Goal: Task Accomplishment & Management: Use online tool/utility

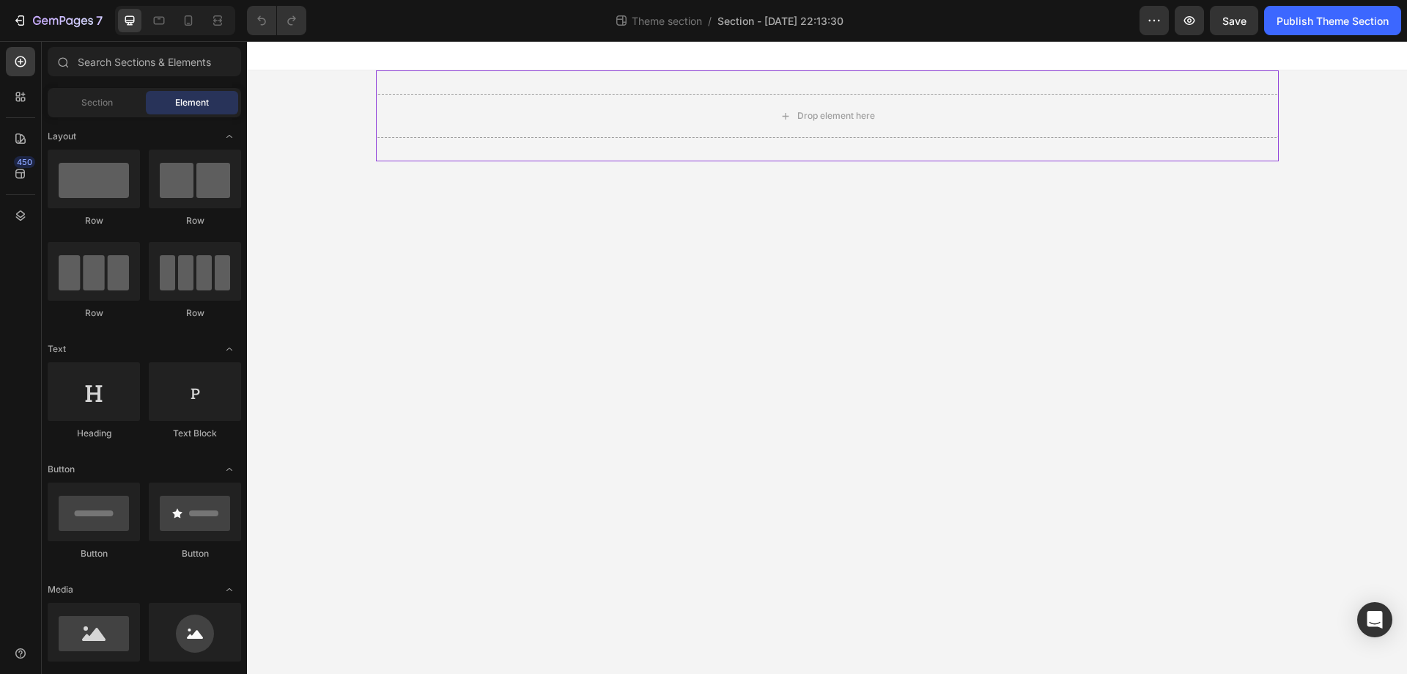
click at [585, 79] on div "Drop element here" at bounding box center [827, 115] width 903 height 91
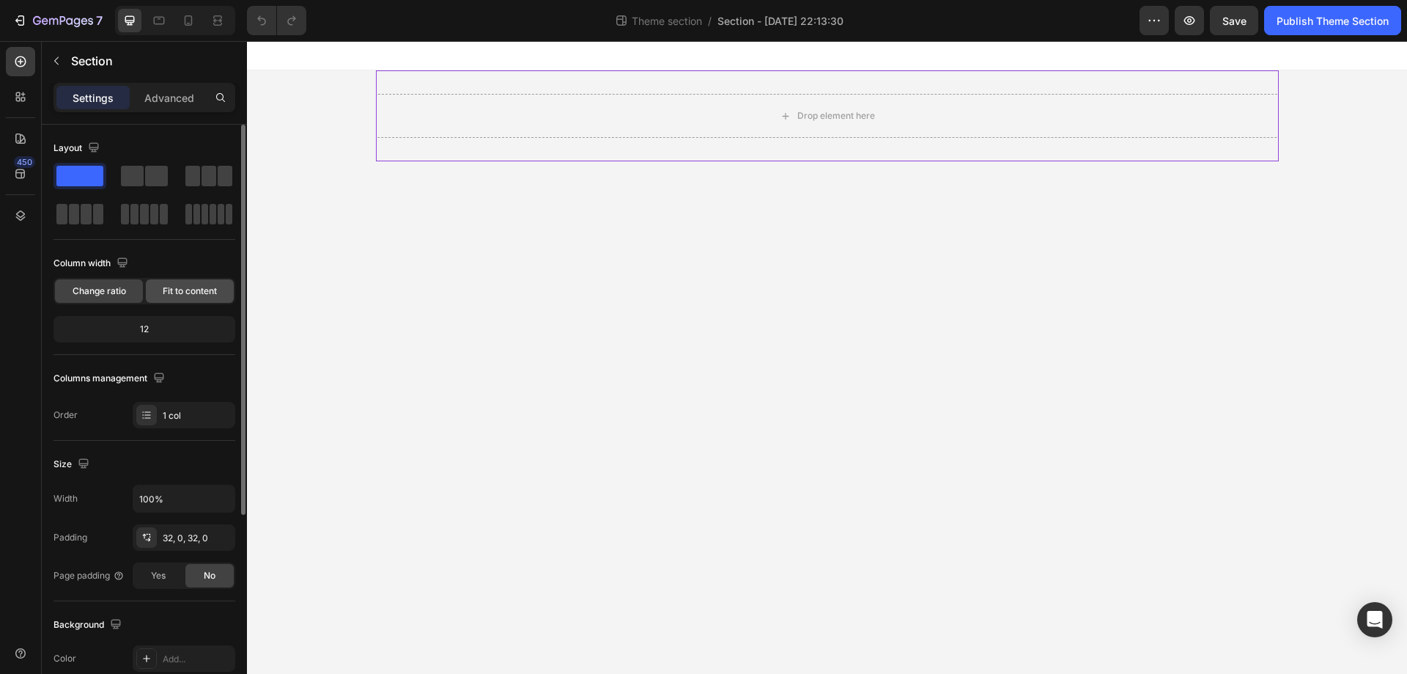
drag, startPoint x: 177, startPoint y: 284, endPoint x: 3, endPoint y: 280, distance: 174.5
click at [177, 284] on div "Fit to content" at bounding box center [190, 290] width 88 height 23
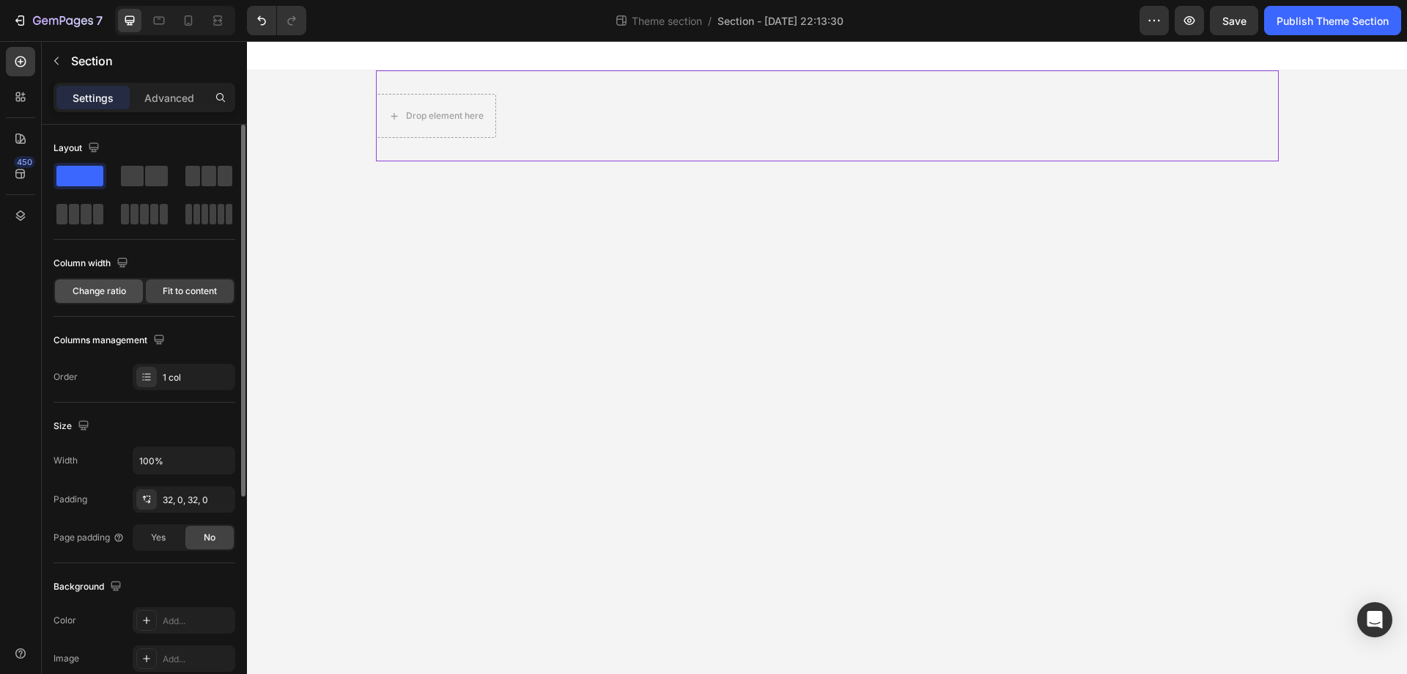
click at [79, 291] on span "Change ratio" at bounding box center [100, 290] width 54 height 13
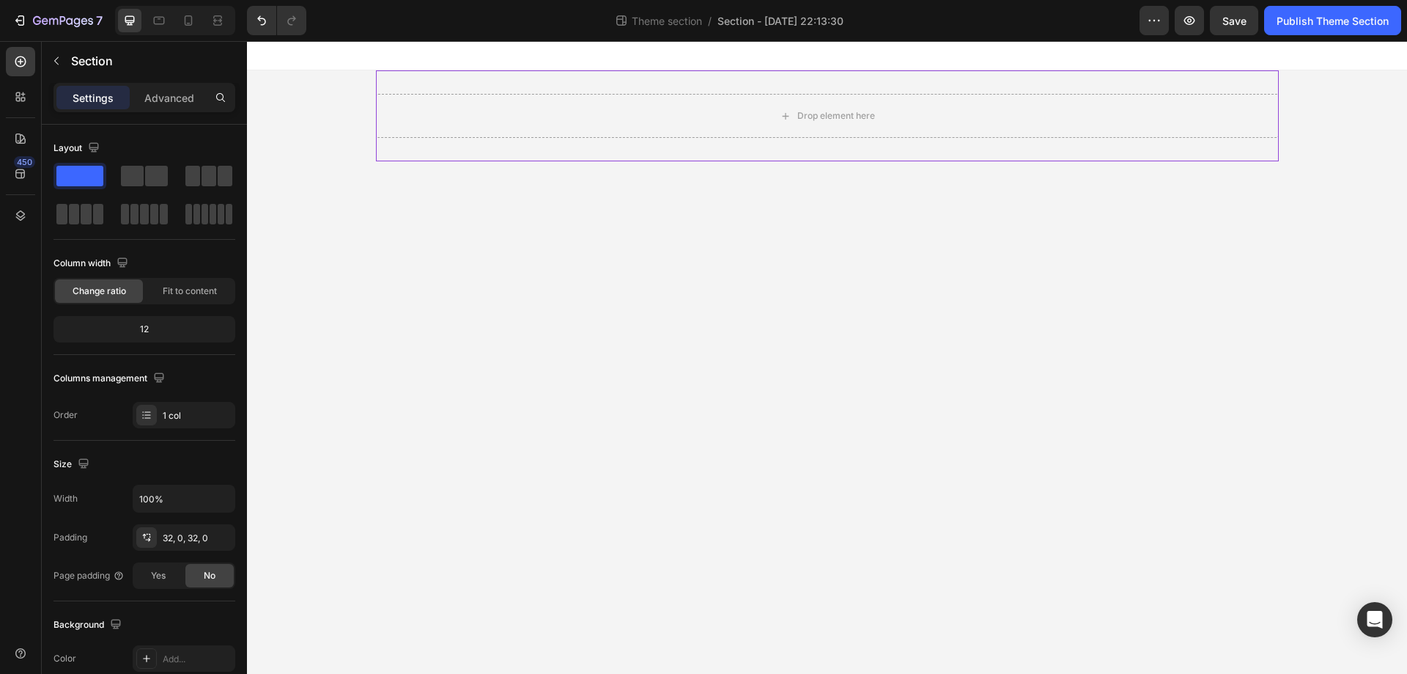
click at [626, 84] on div "Drop element here" at bounding box center [827, 115] width 903 height 91
click at [306, 86] on div "Drop element here Root" at bounding box center [827, 115] width 1160 height 91
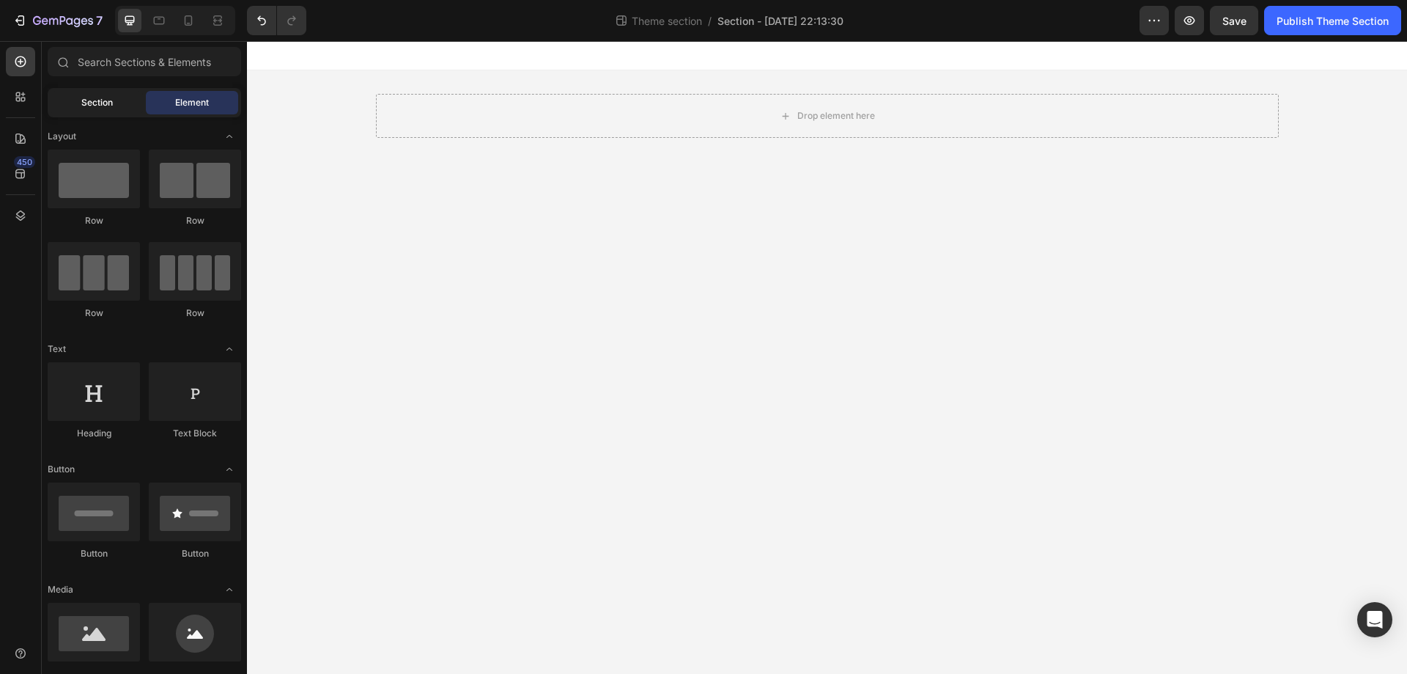
click at [110, 113] on div "Section" at bounding box center [97, 102] width 92 height 23
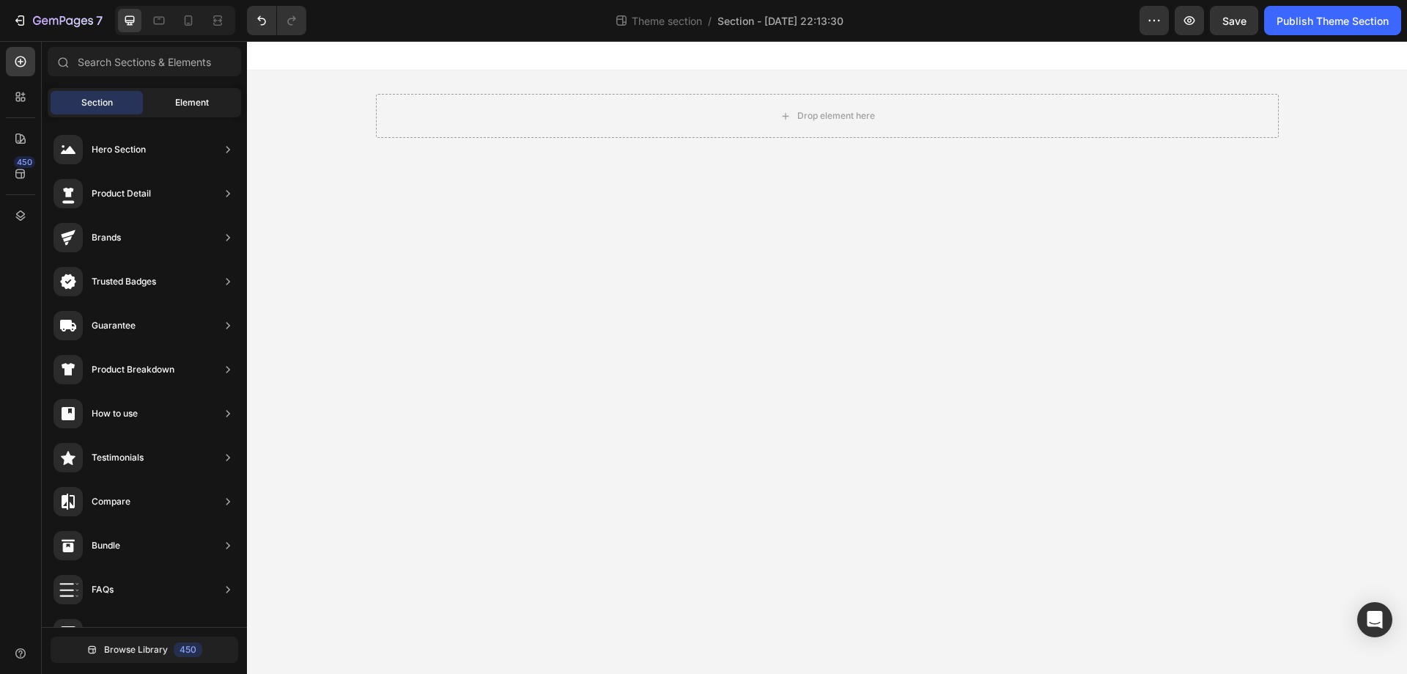
click at [197, 99] on span "Element" at bounding box center [192, 102] width 34 height 13
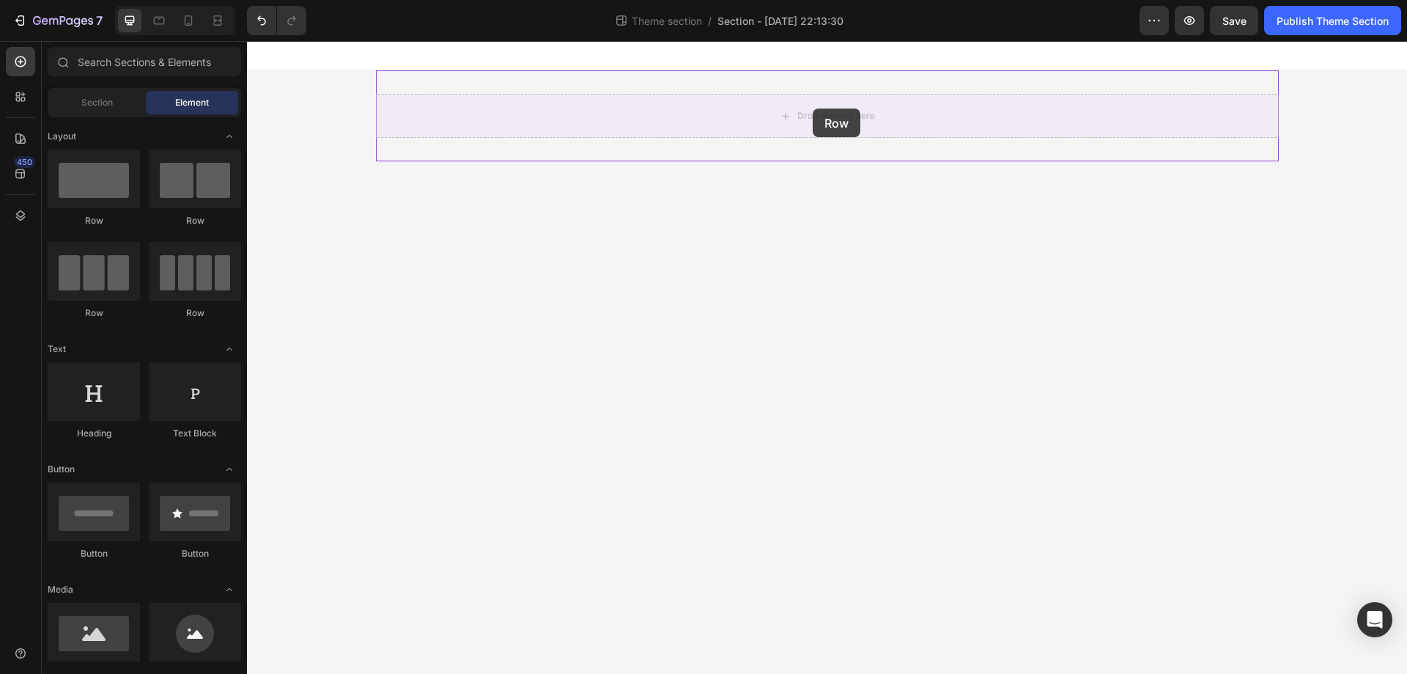
drag, startPoint x: 333, startPoint y: 226, endPoint x: 813, endPoint y: 108, distance: 494.3
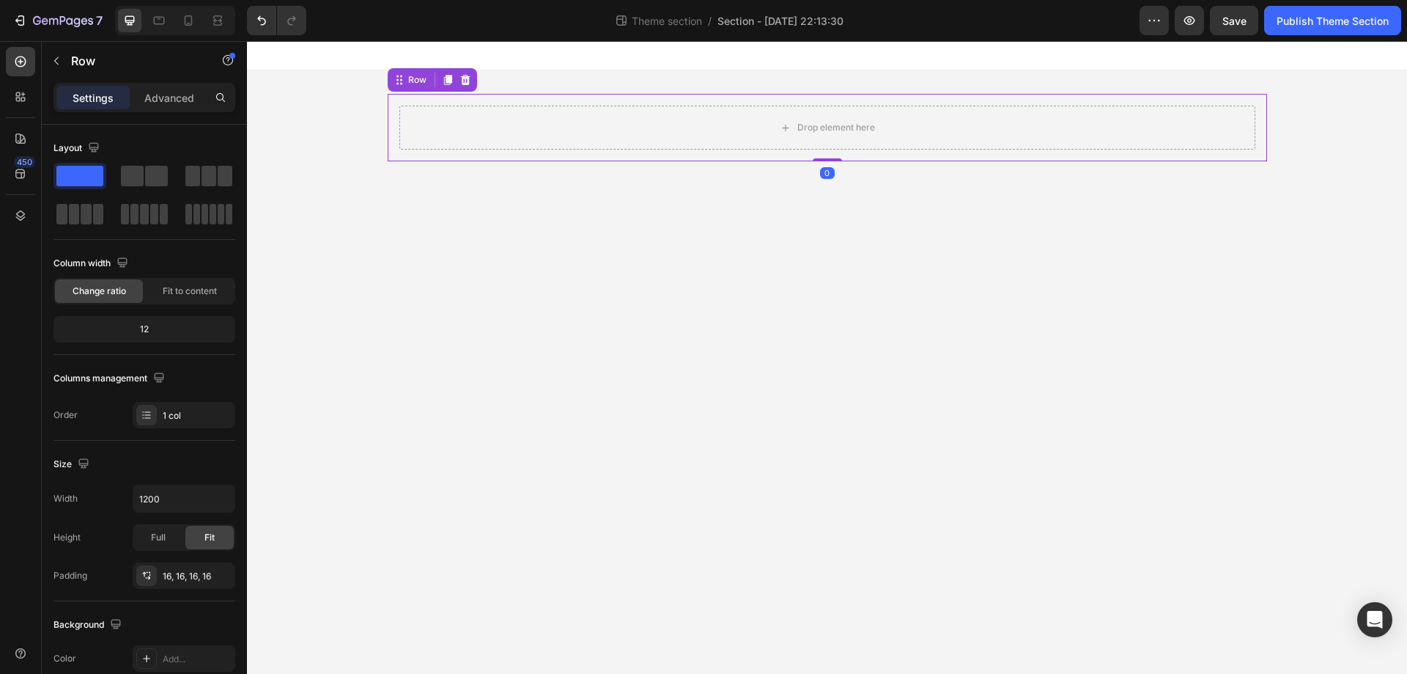
click at [443, 97] on div "Drop element here Row 0" at bounding box center [828, 127] width 880 height 67
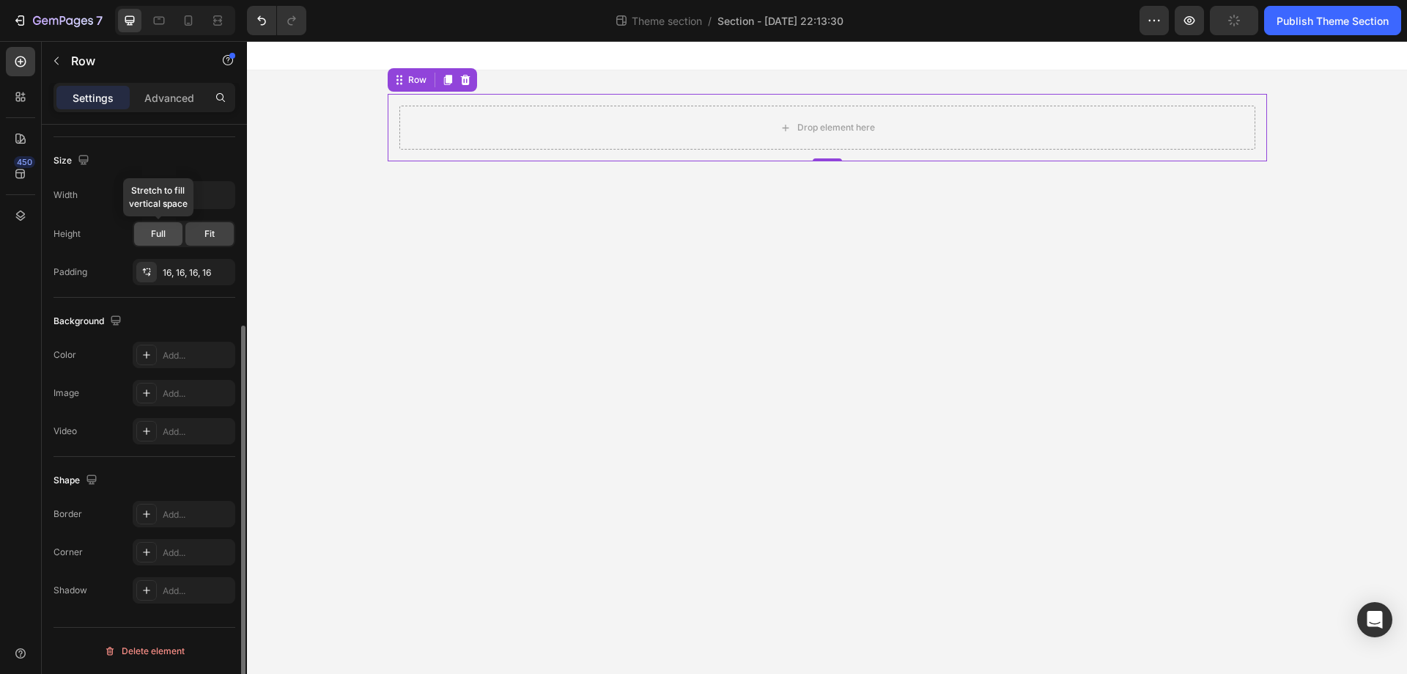
click at [155, 235] on span "Full" at bounding box center [158, 233] width 15 height 13
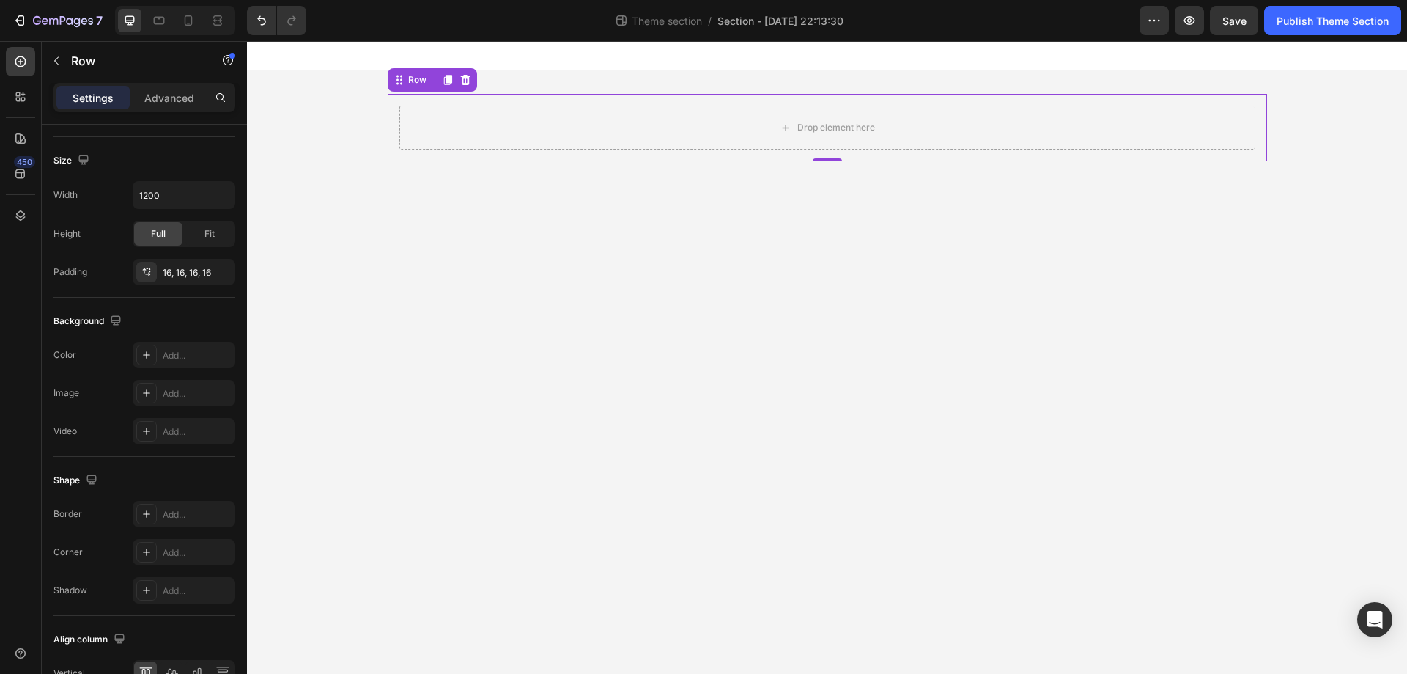
click at [460, 99] on div "Drop element here Row 0" at bounding box center [828, 127] width 880 height 67
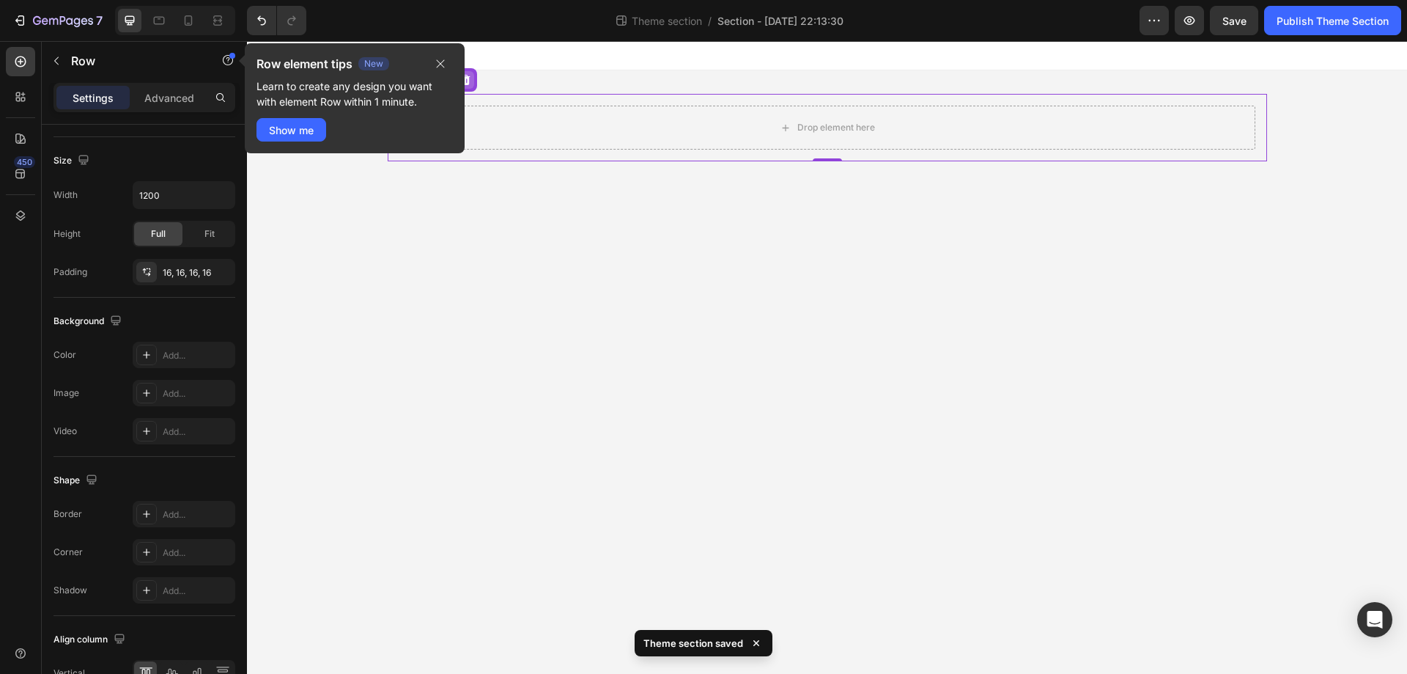
click at [462, 73] on div "Row element tips New Learn to create any design you want with element Row withi…" at bounding box center [355, 98] width 220 height 110
click at [422, 62] on div "Row element tips New" at bounding box center [355, 64] width 196 height 18
click at [432, 62] on button "button" at bounding box center [440, 64] width 25 height 18
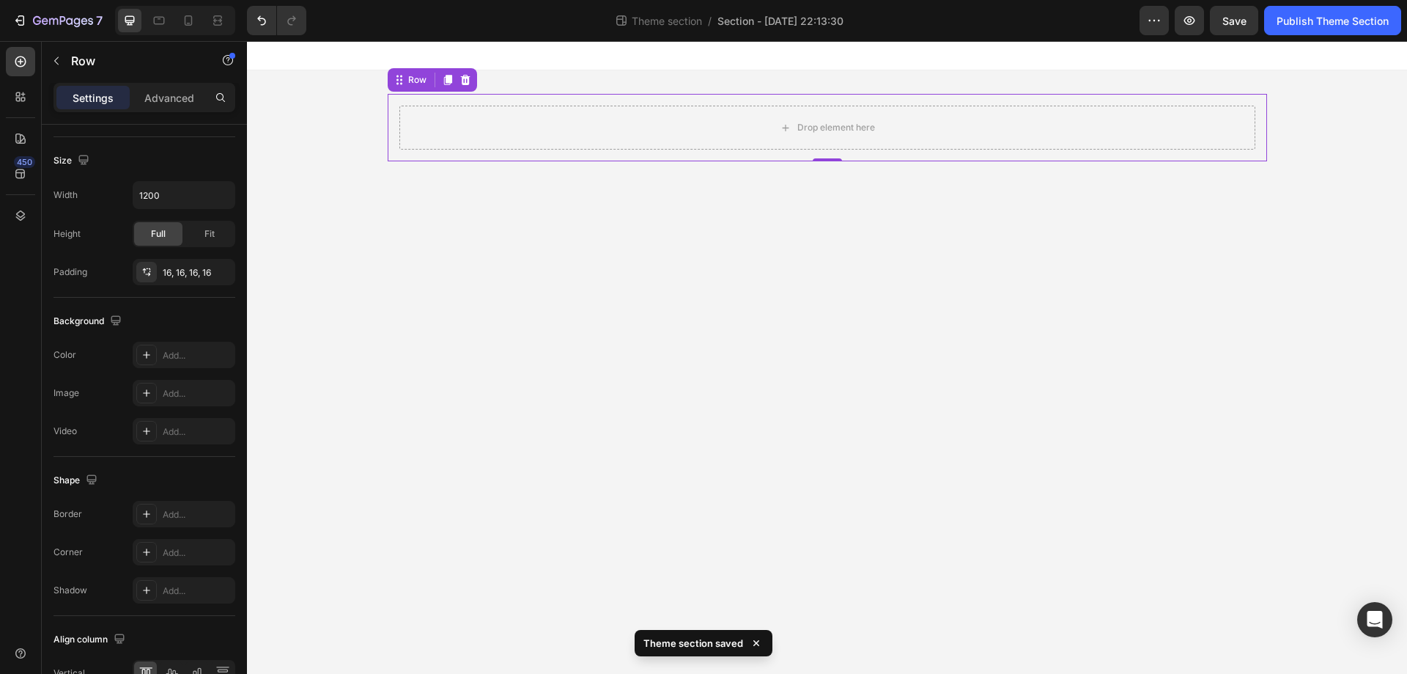
click at [470, 89] on div "Row" at bounding box center [432, 79] width 89 height 23
click at [470, 84] on icon at bounding box center [466, 80] width 12 height 12
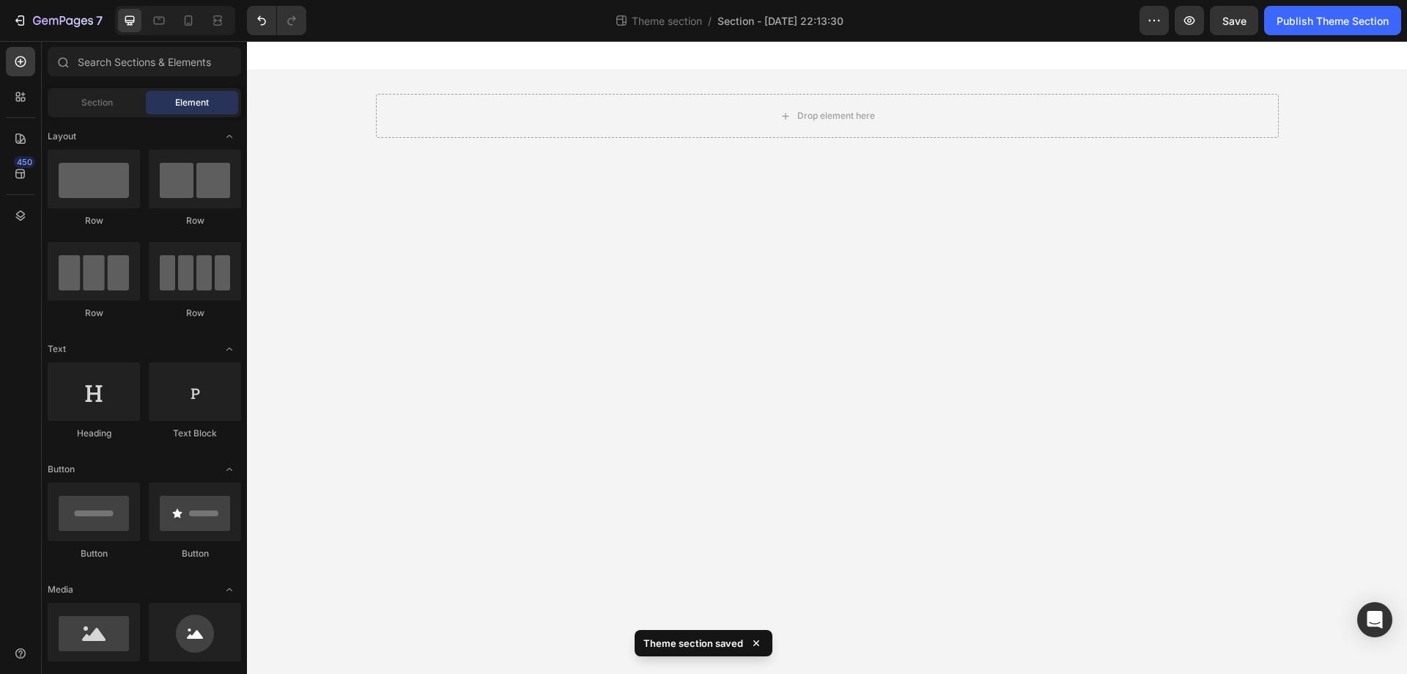
click at [419, 69] on div at bounding box center [827, 55] width 1160 height 29
click at [375, 99] on div "Drop element here Root" at bounding box center [827, 115] width 1160 height 91
click at [407, 92] on div "Drop element here" at bounding box center [827, 115] width 903 height 91
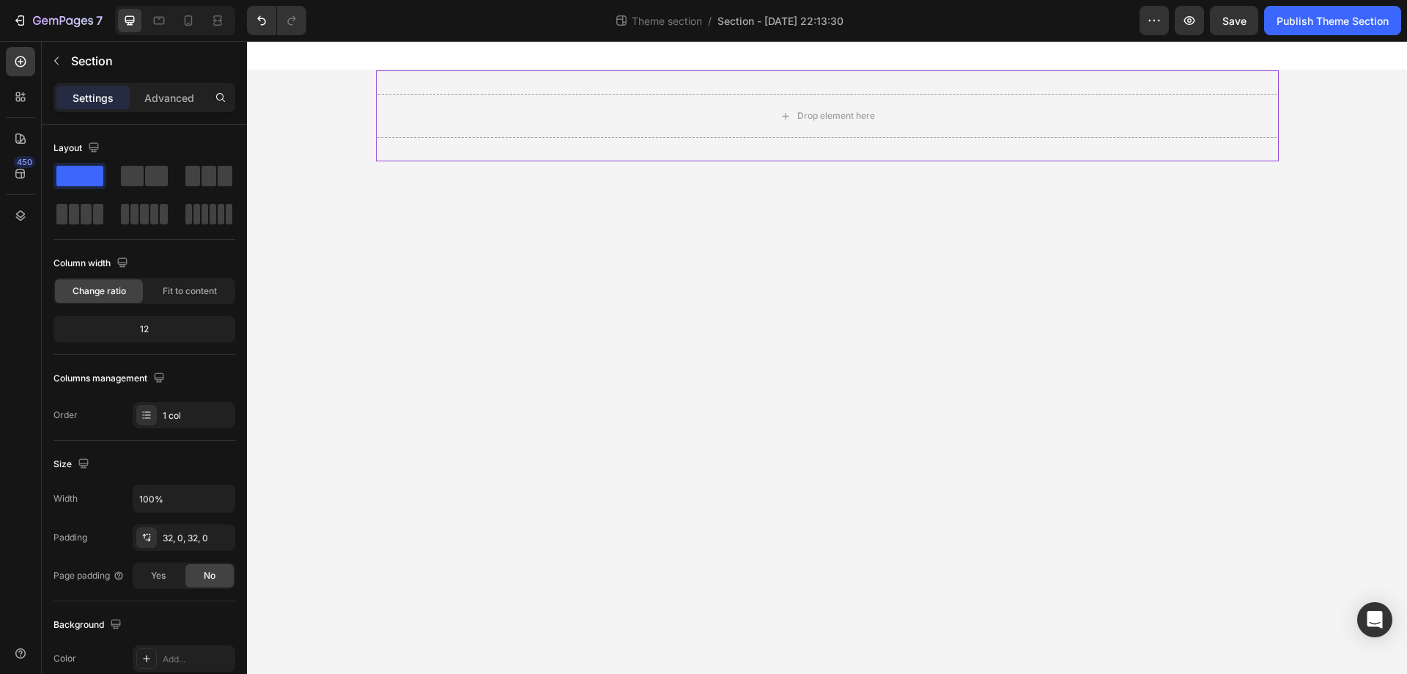
click at [464, 81] on div "Drop element here" at bounding box center [827, 115] width 903 height 91
click at [808, 120] on div "Drop element here" at bounding box center [837, 116] width 78 height 12
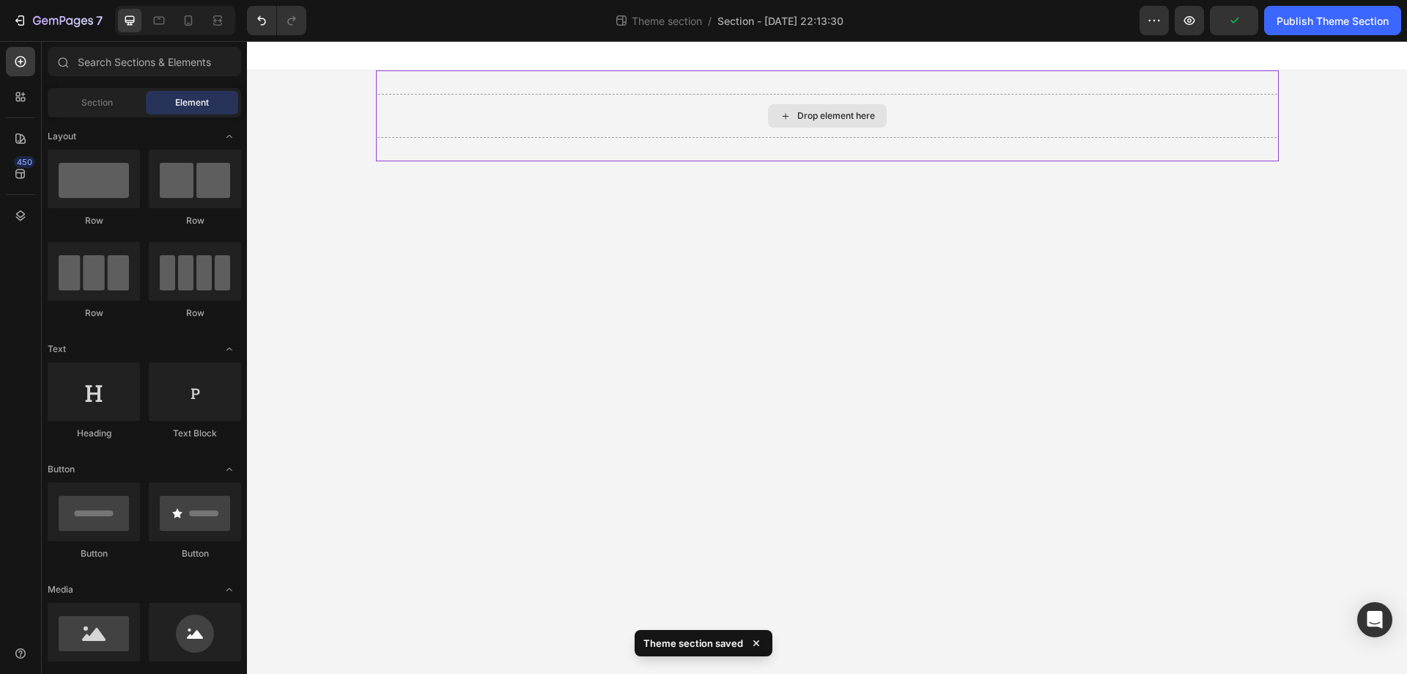
click at [789, 97] on div "Drop element here" at bounding box center [827, 116] width 903 height 44
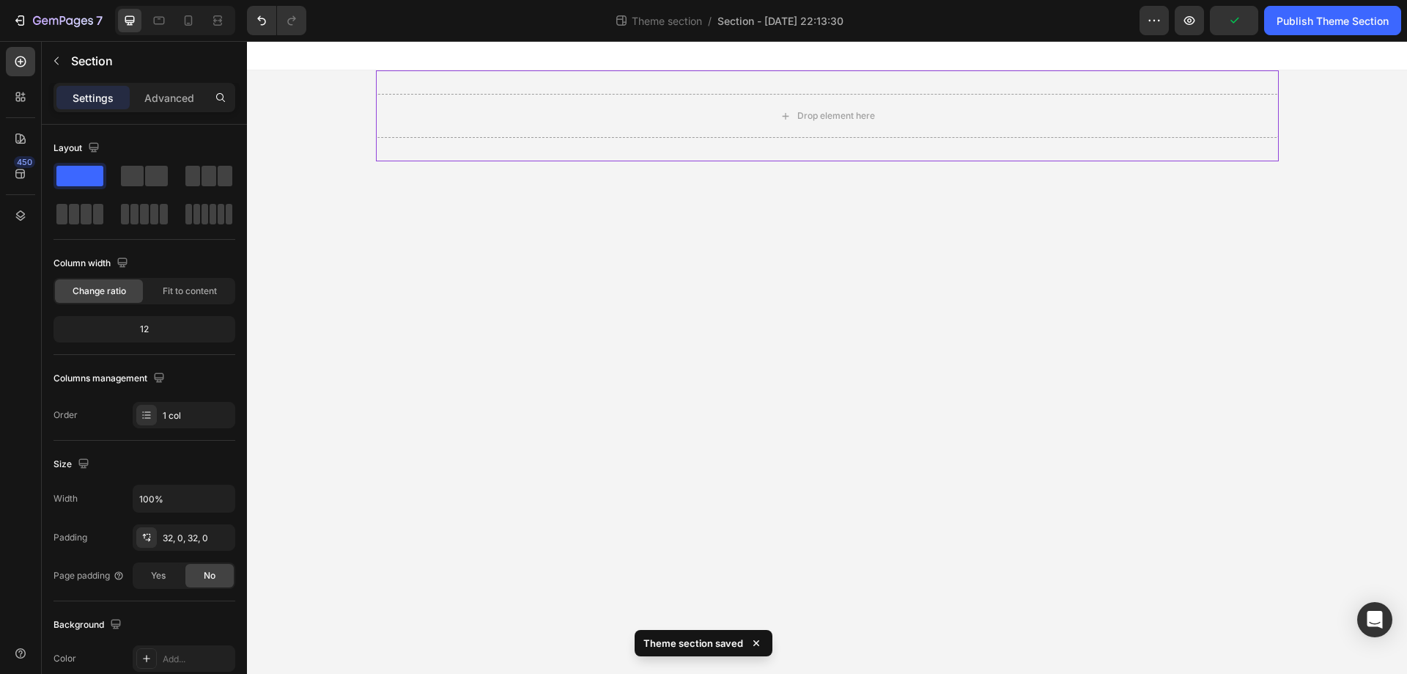
click at [715, 84] on div "Drop element here" at bounding box center [827, 115] width 903 height 91
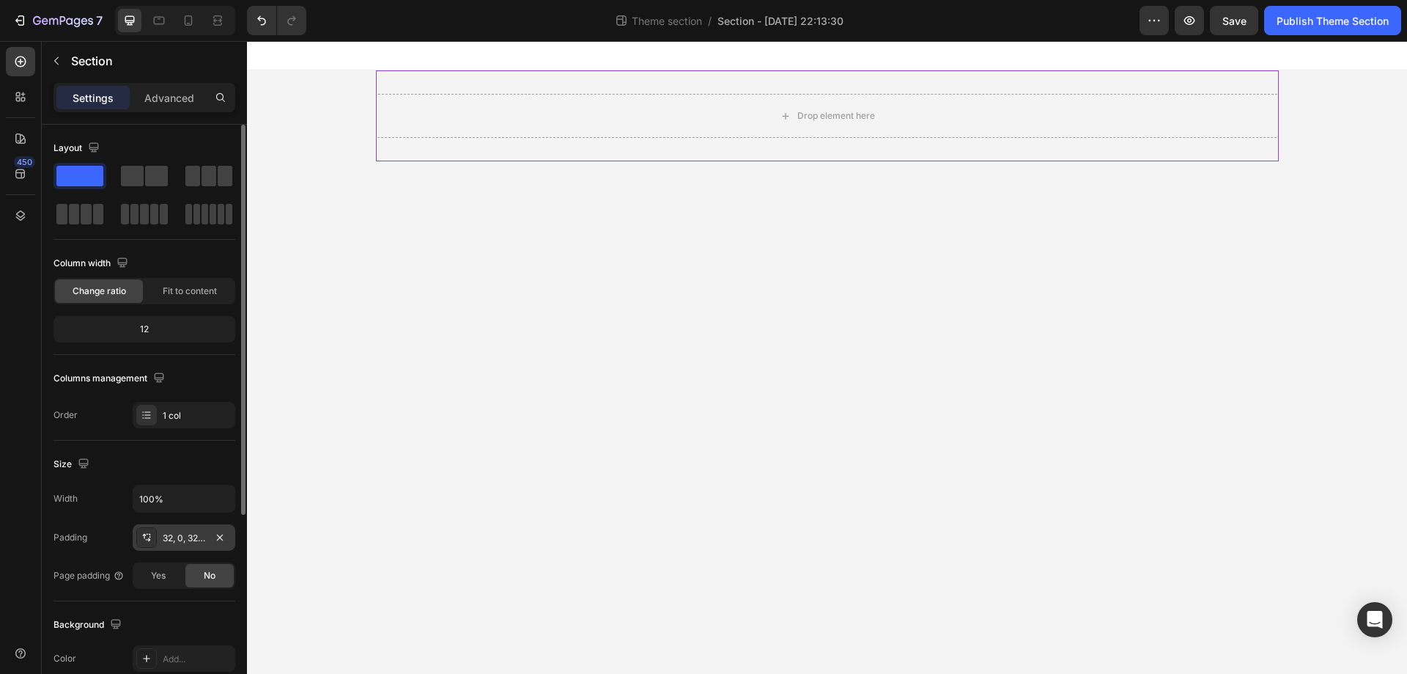
click at [164, 538] on div "32, 0, 32, 0" at bounding box center [184, 537] width 43 height 13
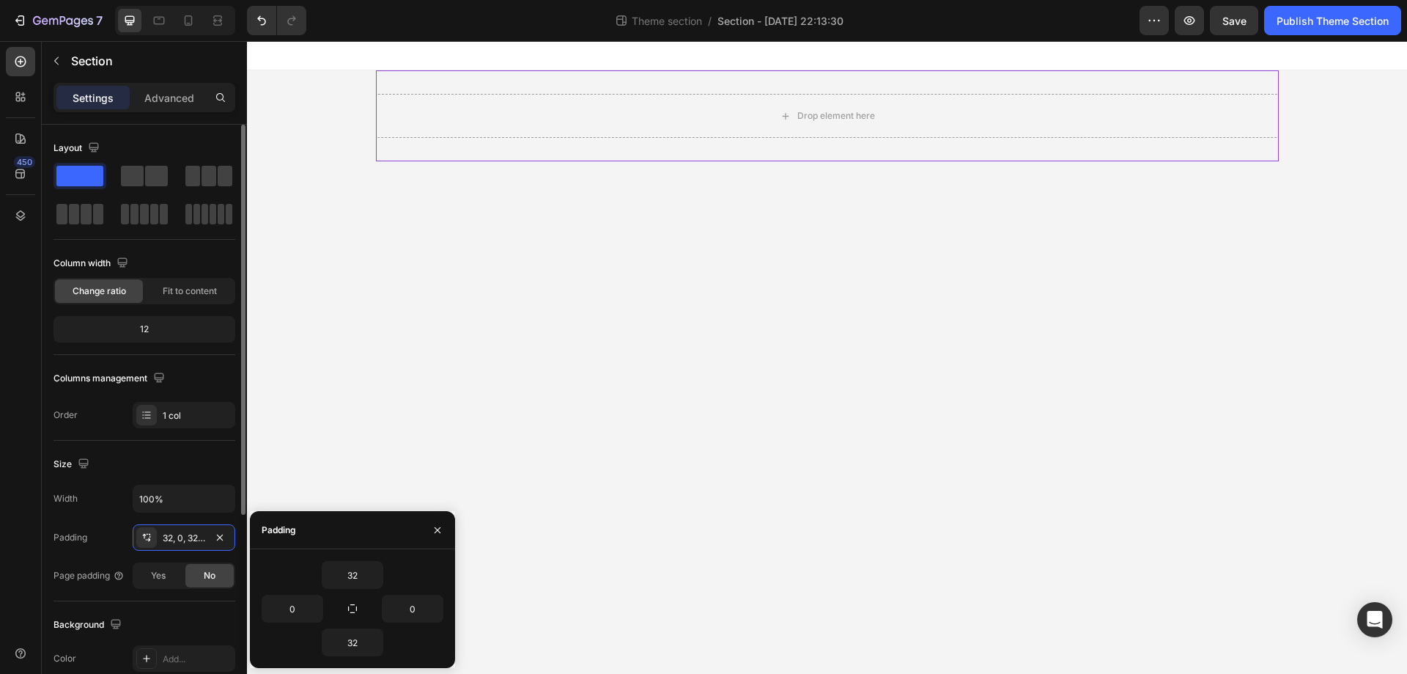
click at [112, 523] on div "Width 100% Padding 32, 0, 32, 0 Page padding Yes No" at bounding box center [145, 537] width 182 height 104
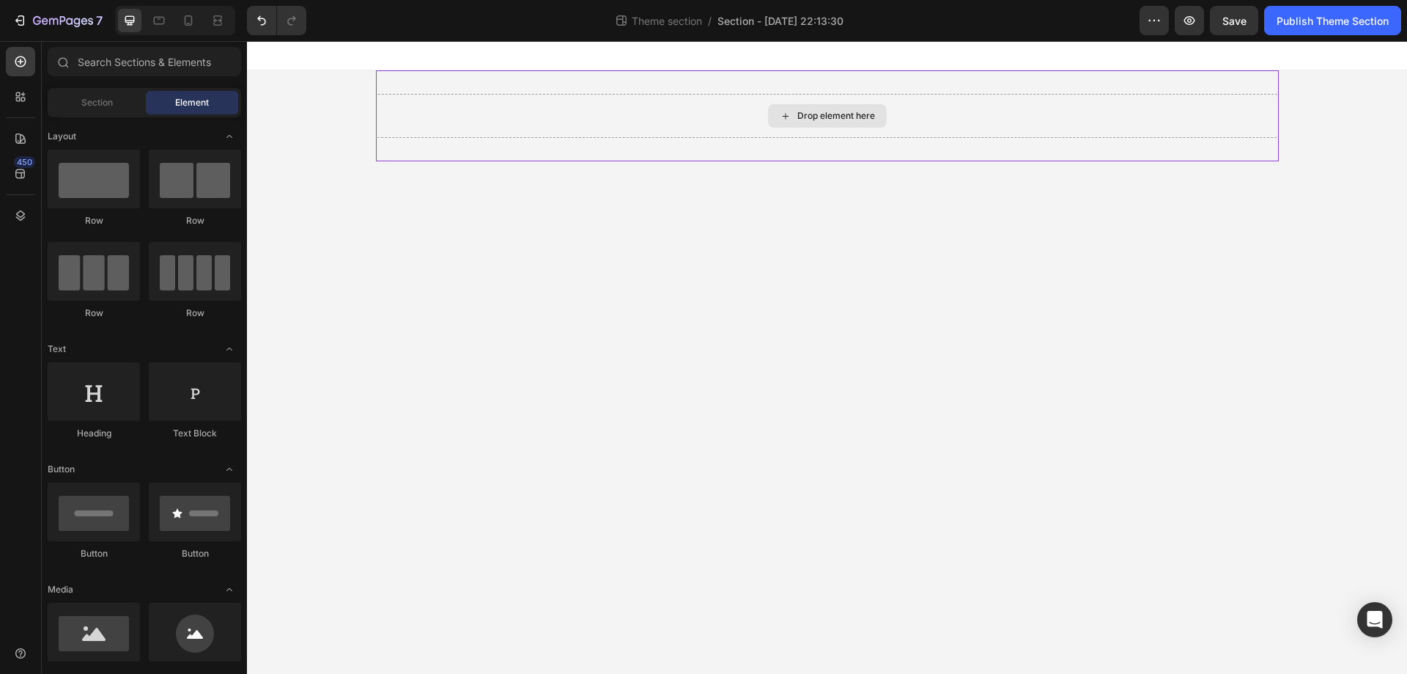
click at [792, 125] on div "Drop element here" at bounding box center [827, 115] width 119 height 23
click at [104, 96] on span "Section" at bounding box center [97, 102] width 32 height 13
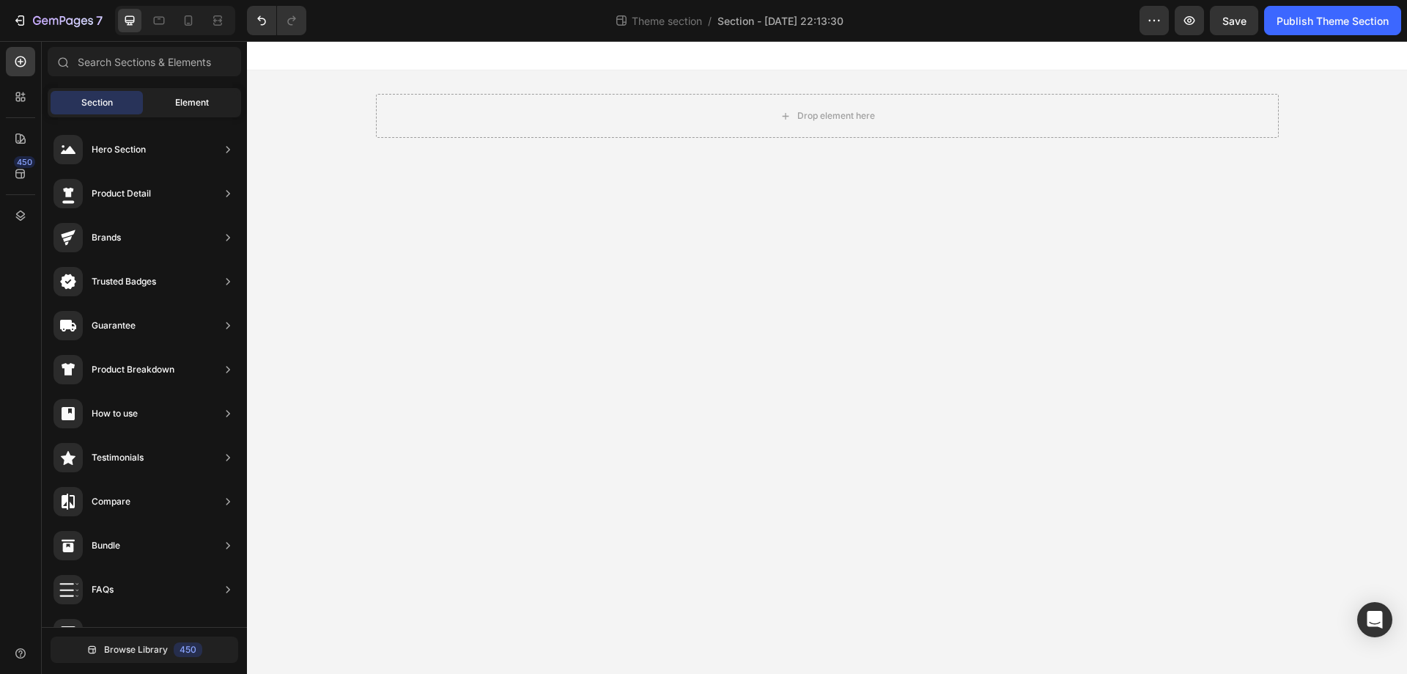
click at [186, 99] on span "Element" at bounding box center [192, 102] width 34 height 13
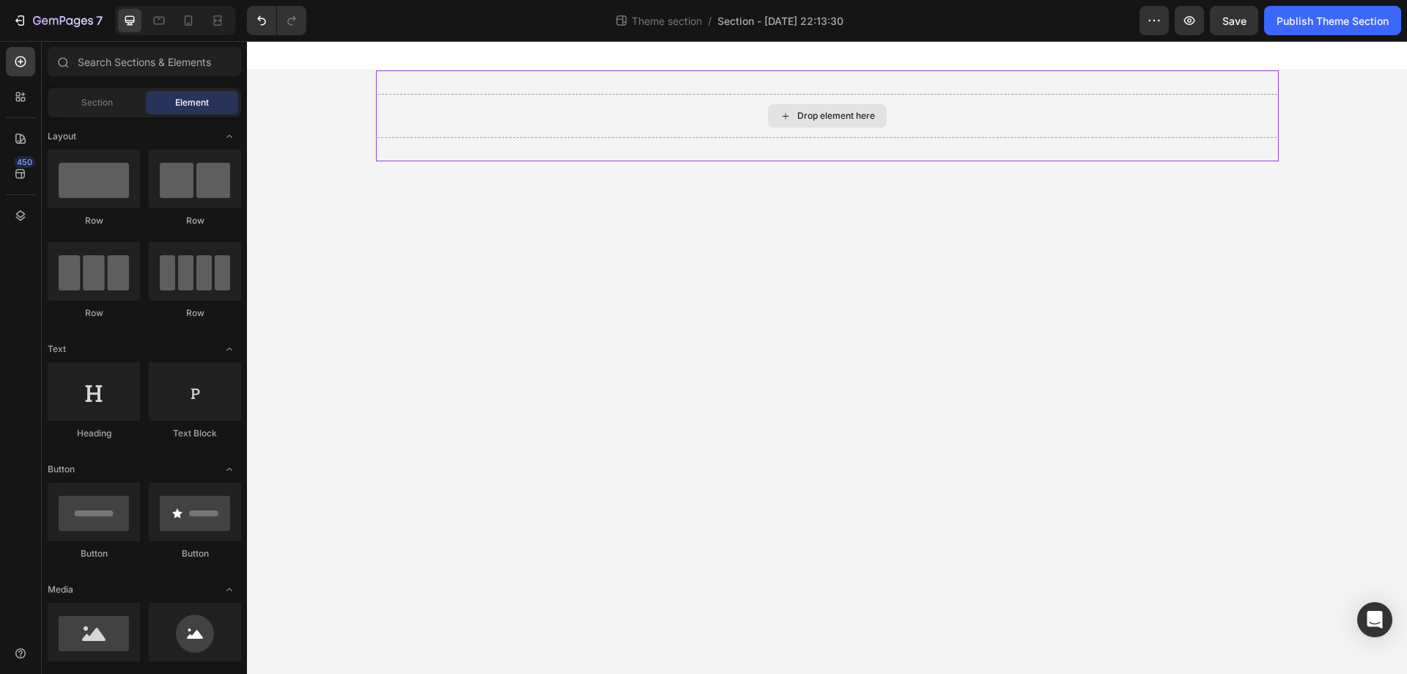
click at [660, 100] on div "Drop element here" at bounding box center [827, 116] width 903 height 44
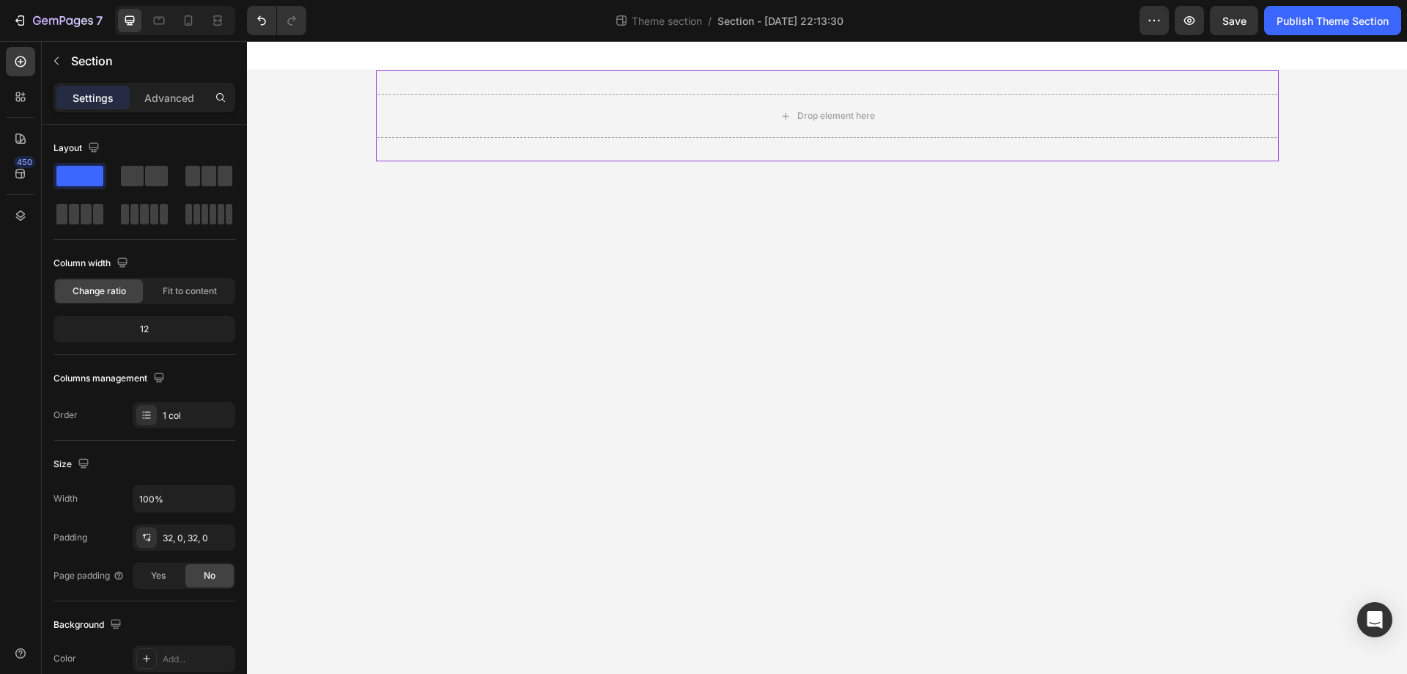
click at [470, 85] on div "Drop element here" at bounding box center [827, 115] width 903 height 91
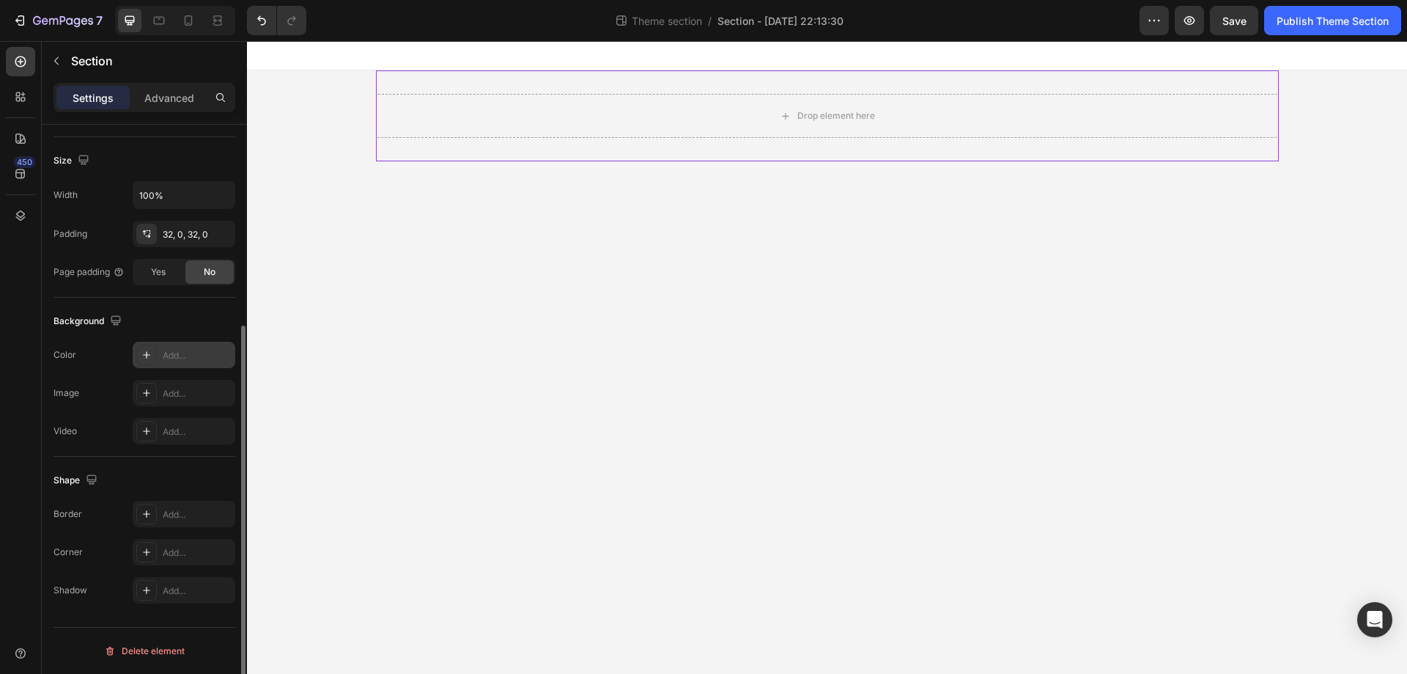
click at [164, 366] on div "Add..." at bounding box center [184, 355] width 103 height 26
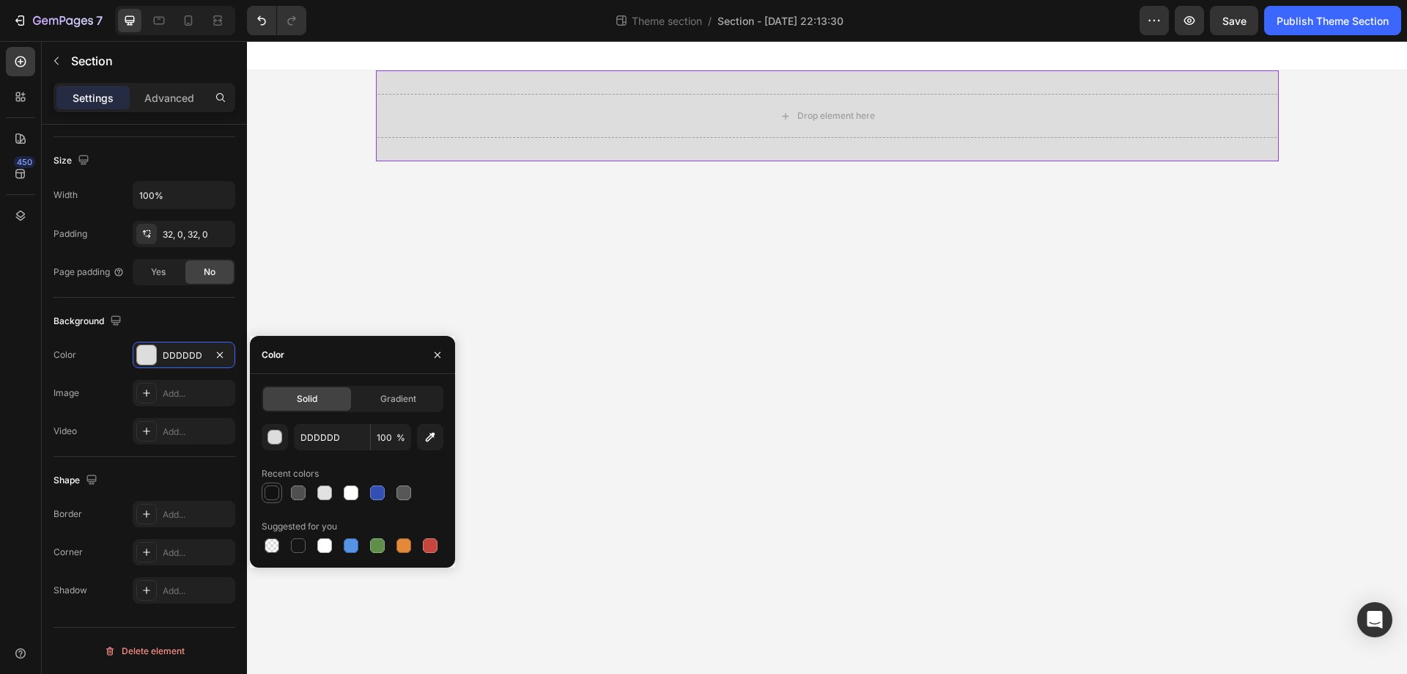
click at [275, 493] on div at bounding box center [272, 492] width 15 height 15
type input "121212"
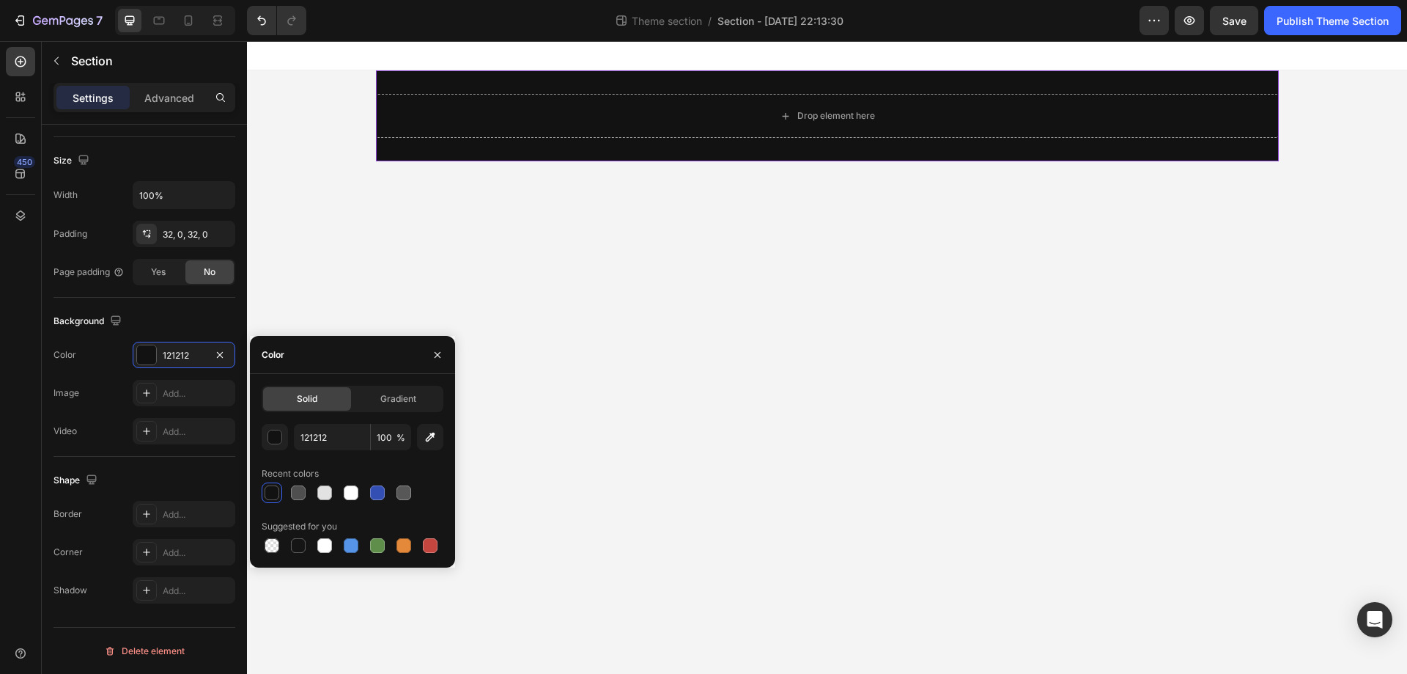
click at [659, 224] on body "Drop element here Root Drag & drop element from sidebar or Explore Library Add …" at bounding box center [827, 357] width 1160 height 633
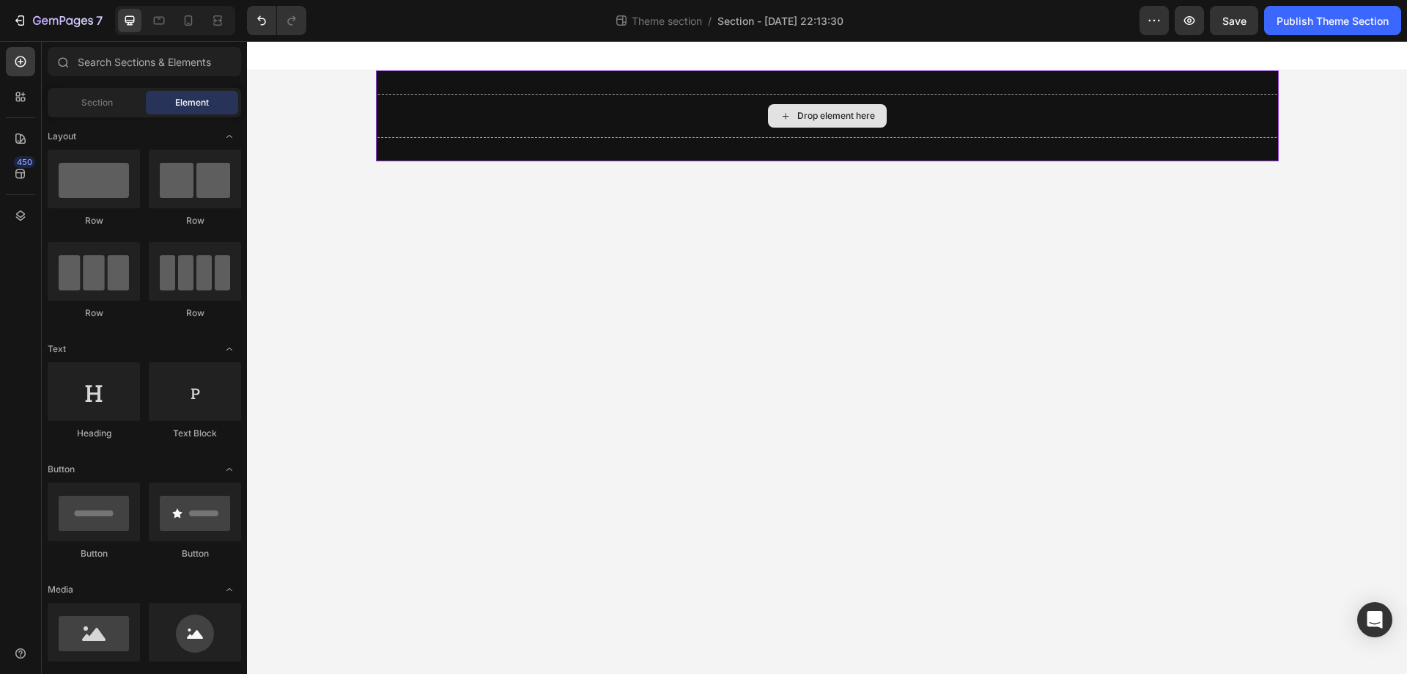
click at [855, 114] on div "Drop element here" at bounding box center [837, 116] width 78 height 12
click at [1303, 113] on div "Drop element here Root" at bounding box center [827, 115] width 1160 height 91
click at [856, 122] on div "Drop element here" at bounding box center [827, 115] width 119 height 23
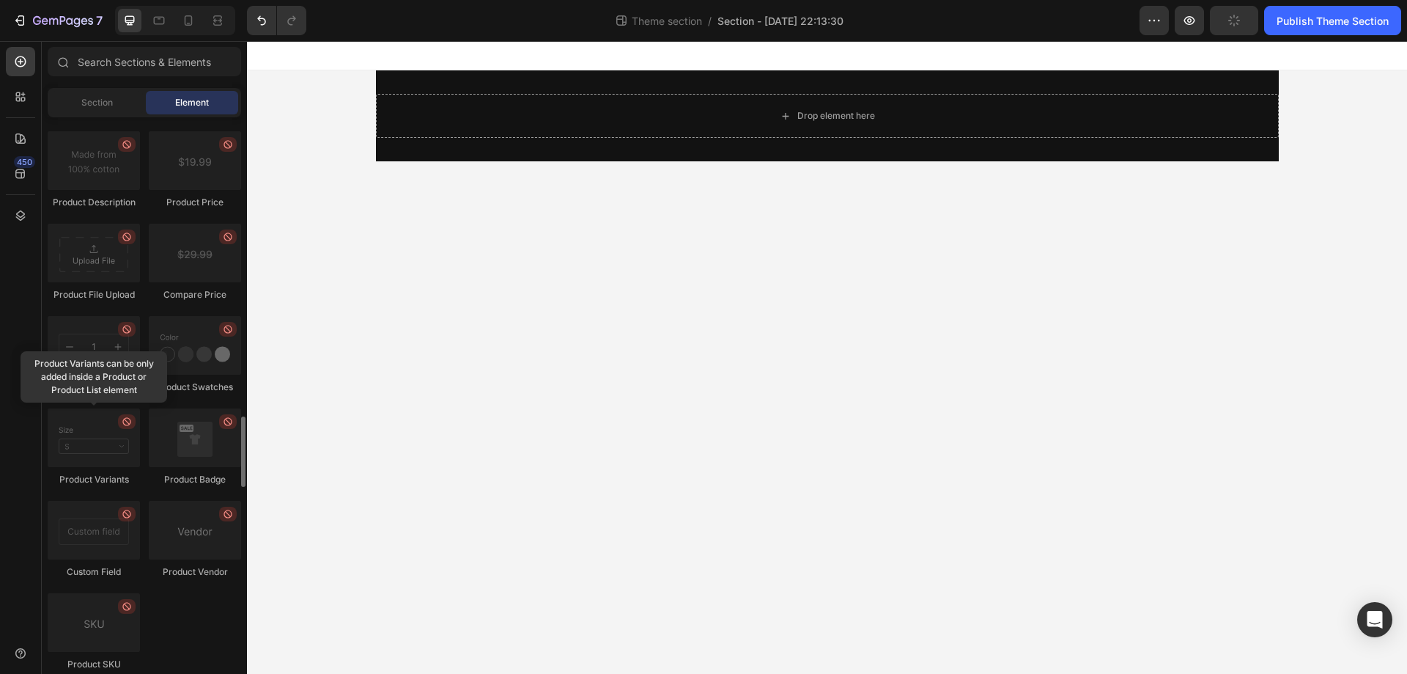
scroll to position [0, 0]
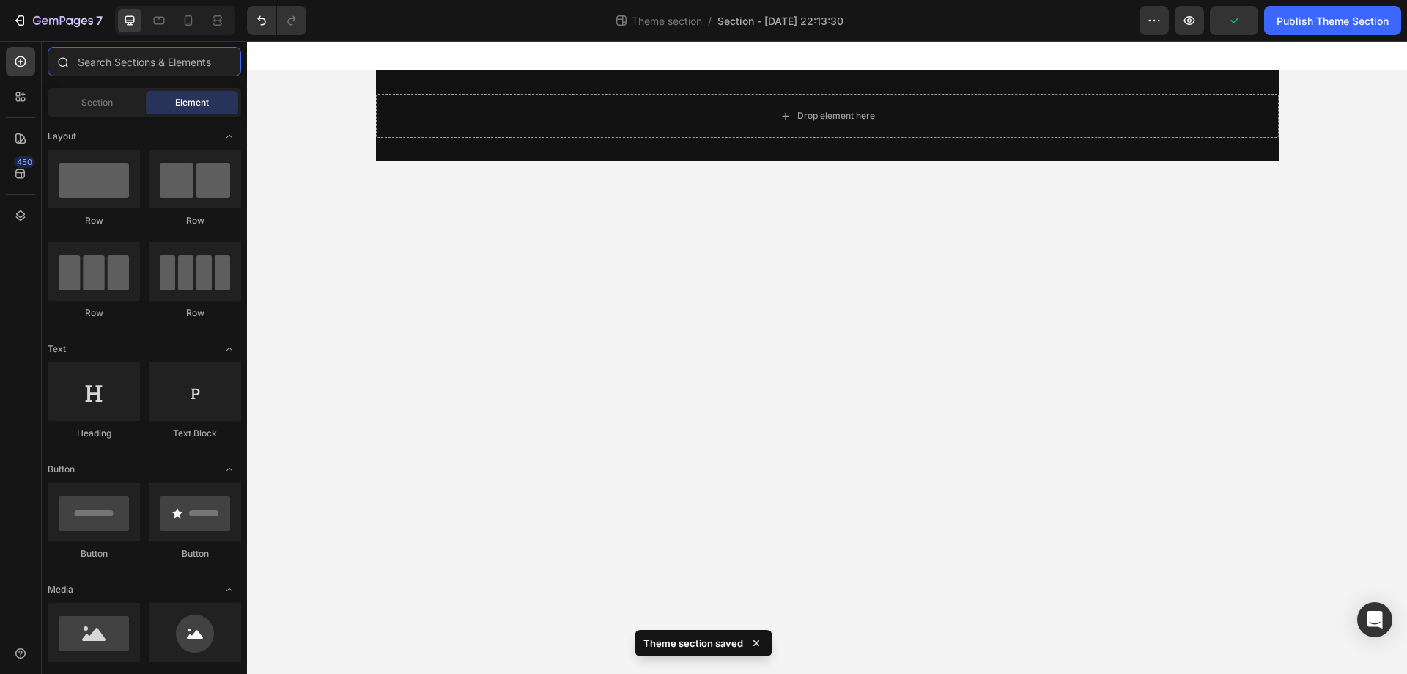
click at [129, 69] on input "text" at bounding box center [145, 61] width 194 height 29
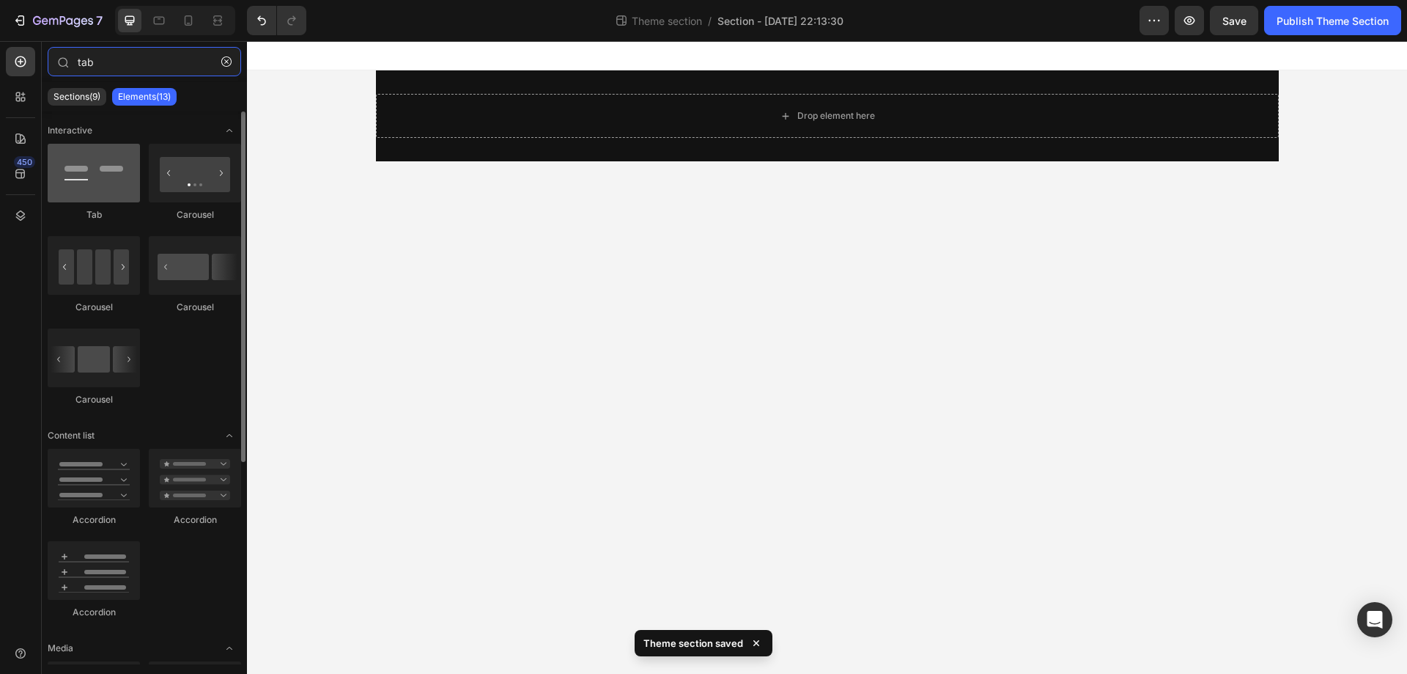
type input "tab"
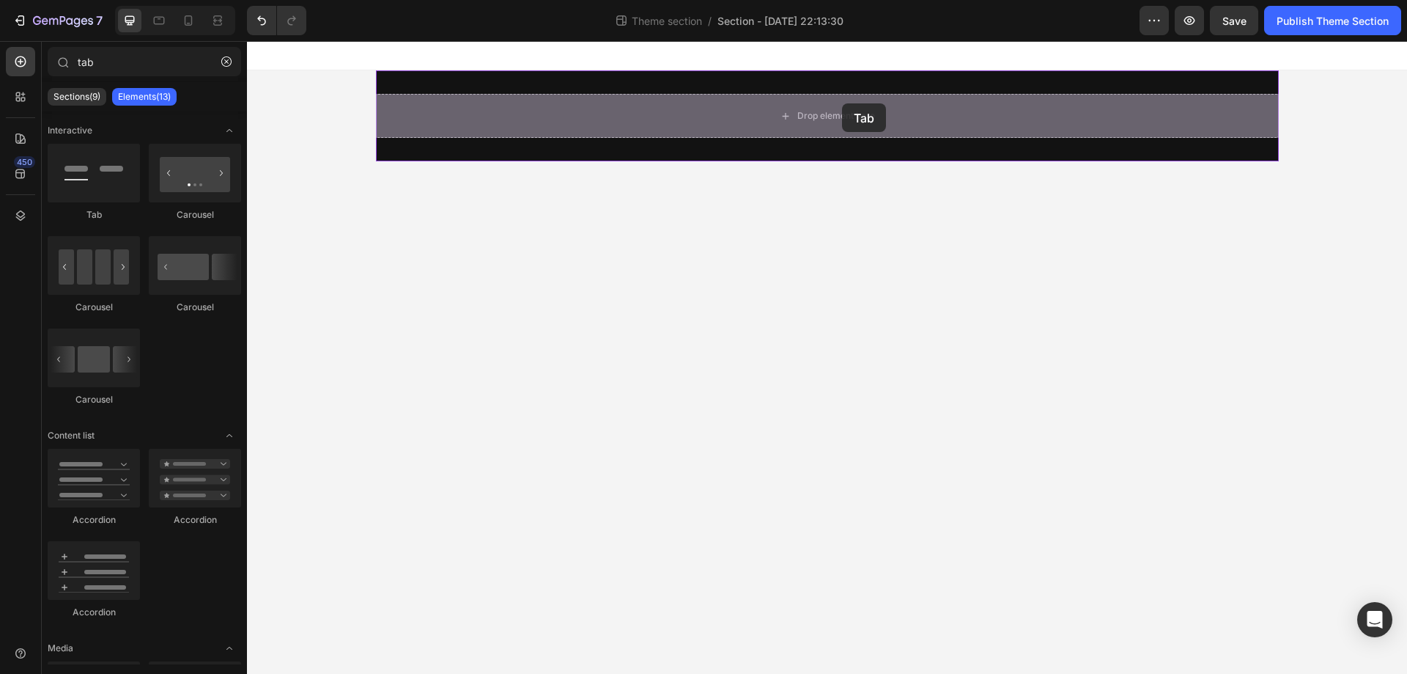
drag, startPoint x: 342, startPoint y: 242, endPoint x: 842, endPoint y: 103, distance: 519.5
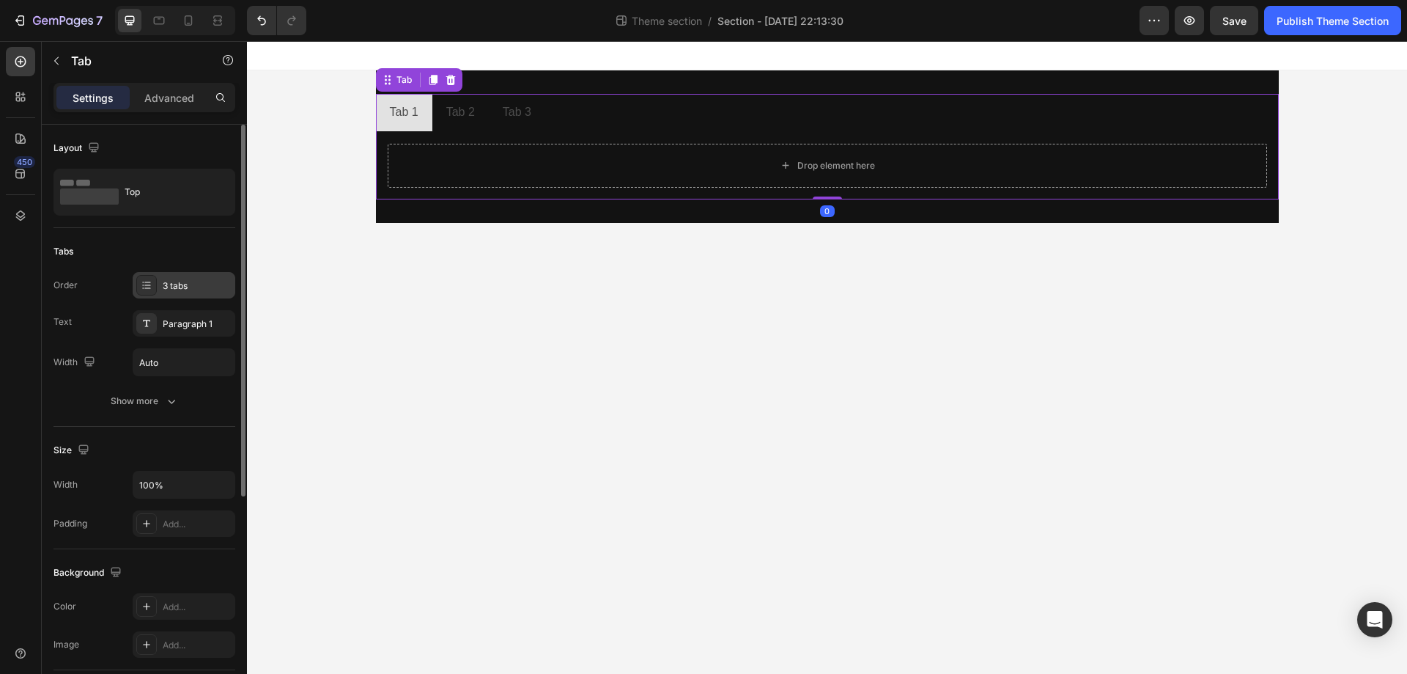
click at [163, 290] on div "3 tabs" at bounding box center [197, 285] width 69 height 13
click at [94, 345] on div "Order 3 tabs Text Paragraph 1 Width Auto" at bounding box center [145, 324] width 182 height 104
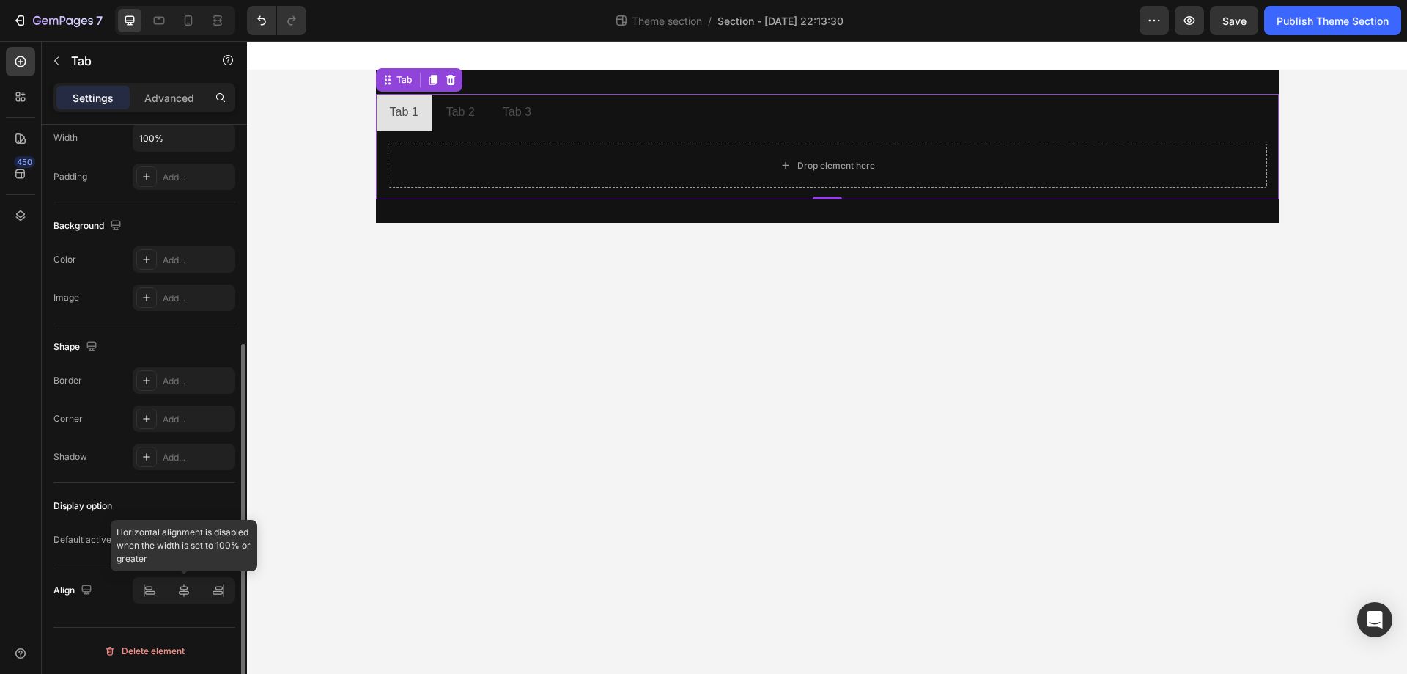
click at [181, 580] on div at bounding box center [184, 590] width 103 height 26
click at [185, 594] on div at bounding box center [184, 590] width 103 height 26
click at [183, 593] on div at bounding box center [184, 590] width 103 height 26
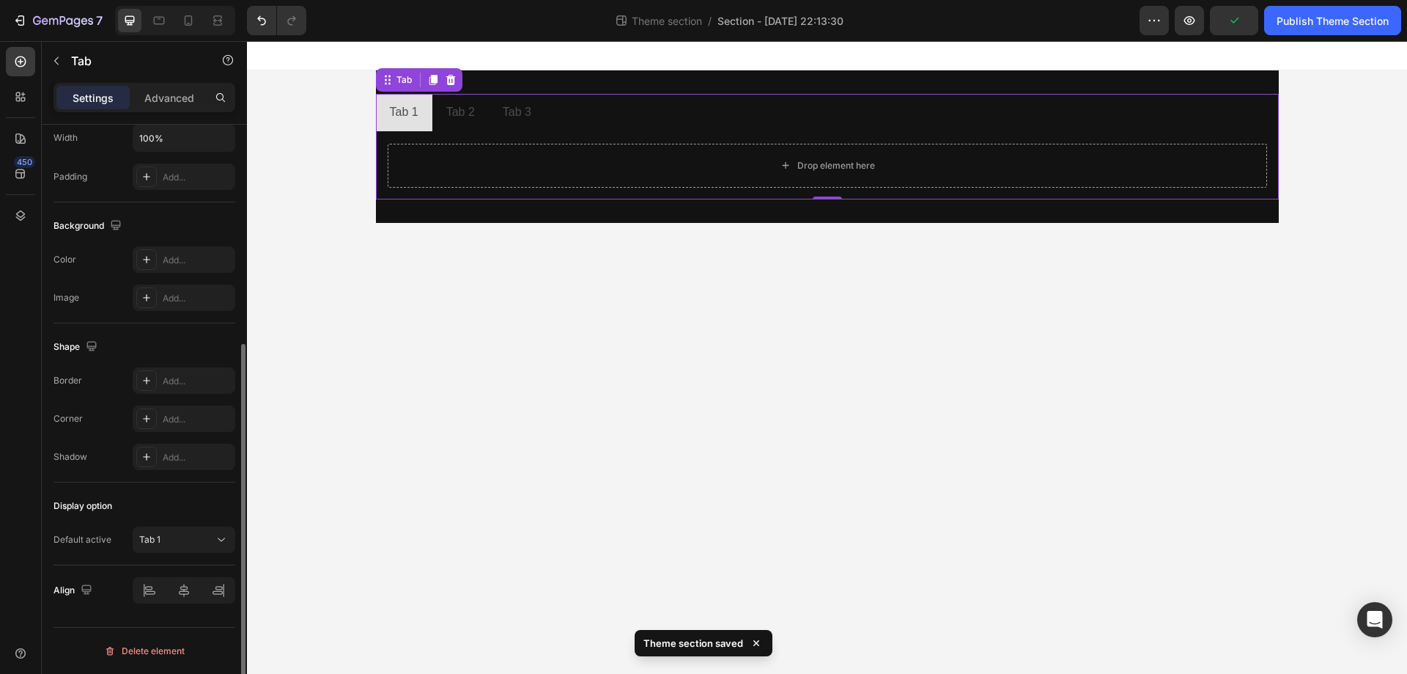
scroll to position [0, 0]
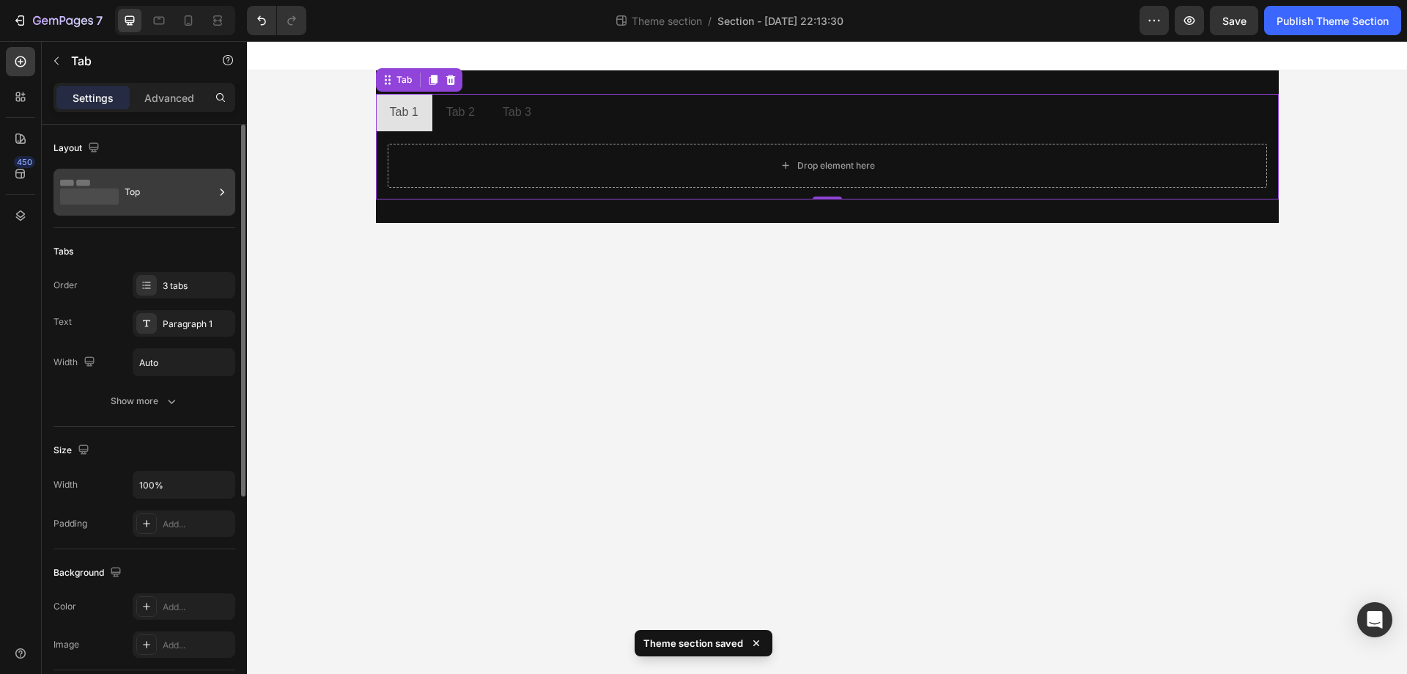
click at [141, 184] on div "Top" at bounding box center [169, 192] width 89 height 34
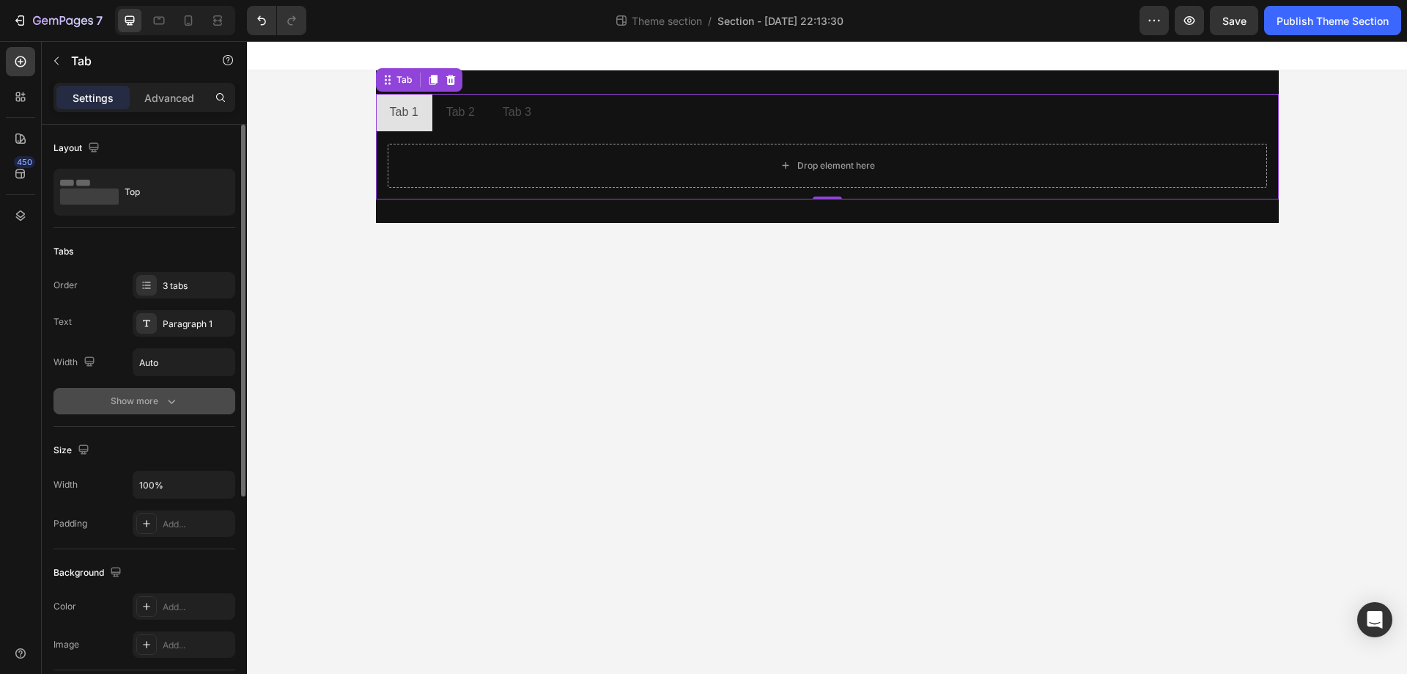
click at [149, 408] on button "Show more" at bounding box center [145, 401] width 182 height 26
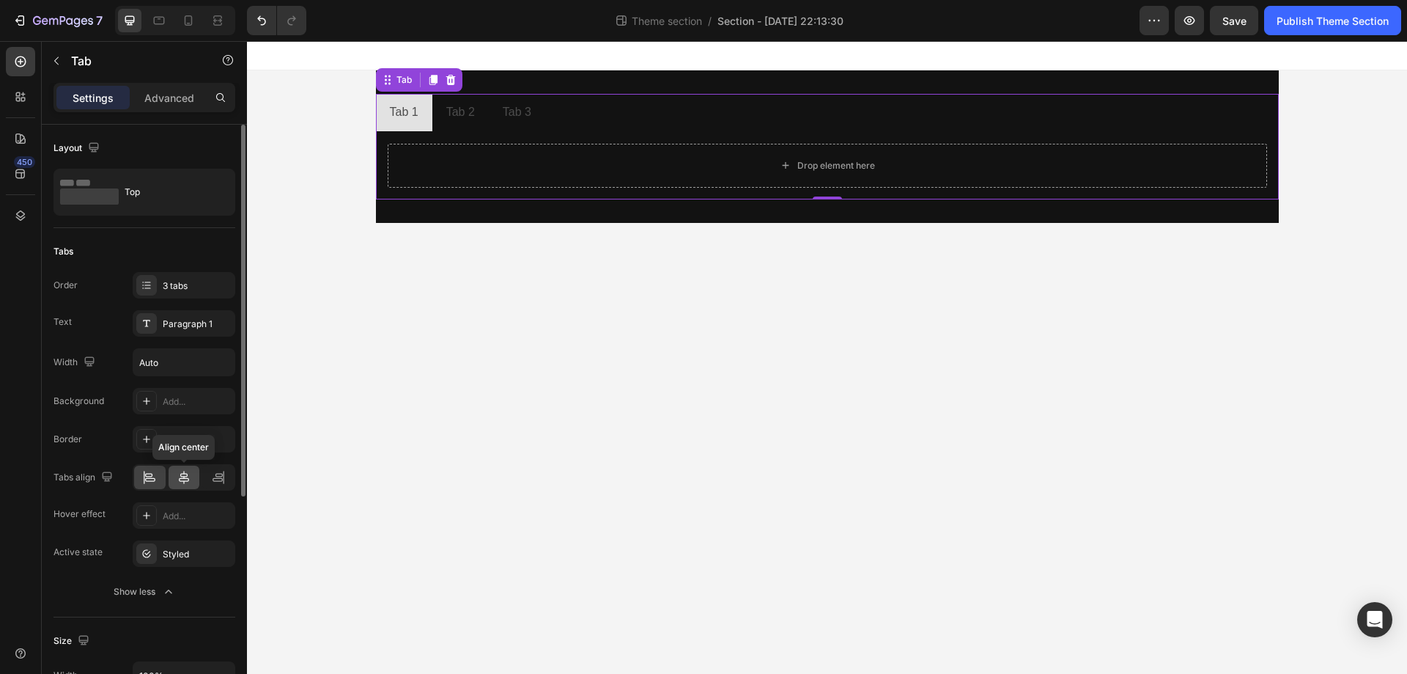
click at [197, 468] on div at bounding box center [185, 476] width 32 height 23
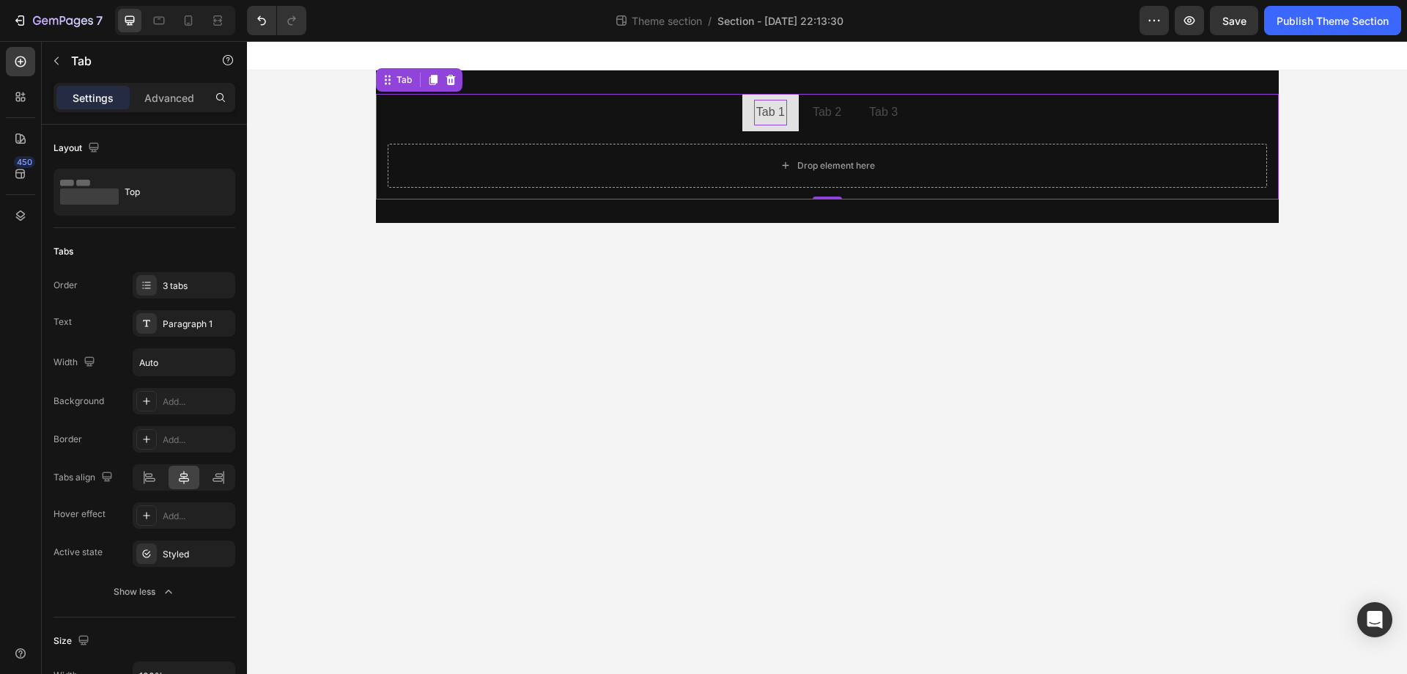
click at [784, 108] on div "Tab 1" at bounding box center [770, 113] width 33 height 26
click at [777, 108] on p "Tab 1" at bounding box center [770, 112] width 29 height 21
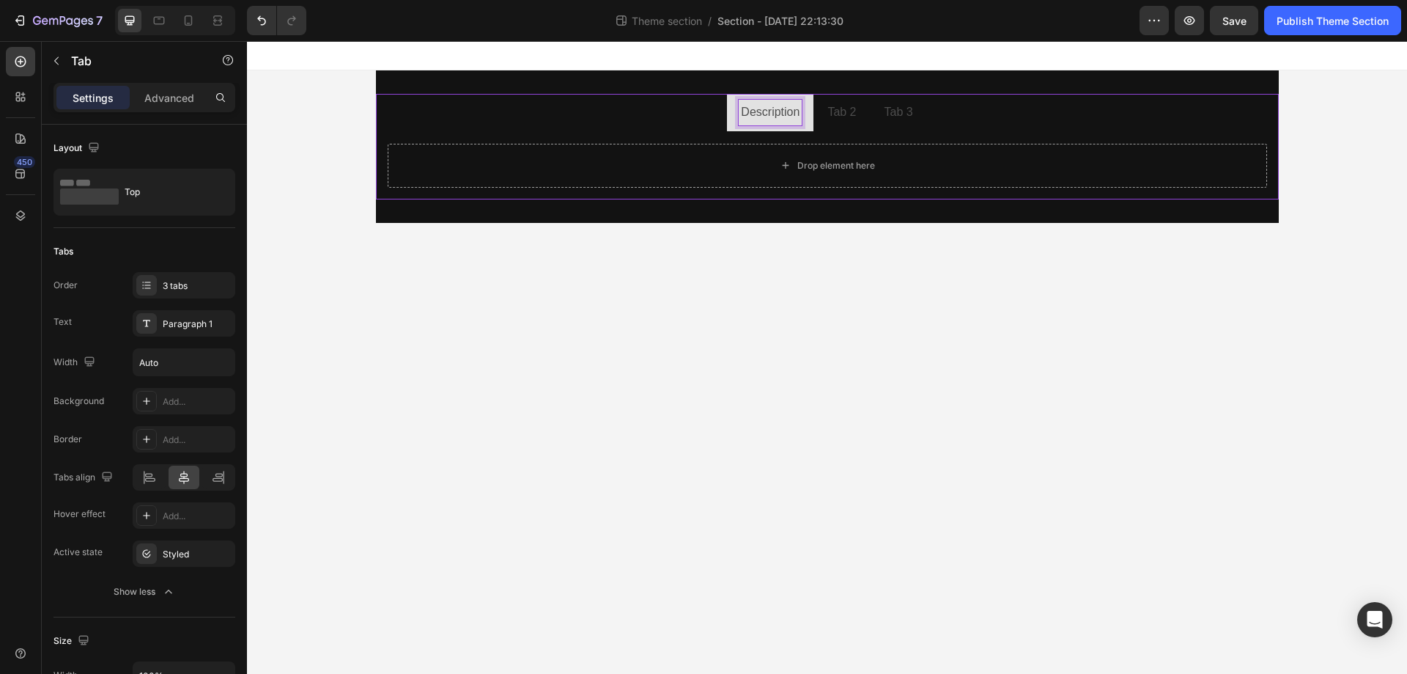
click at [338, 128] on div "Description Tab 2 Tab 3 Drop element here Tab 0 Root" at bounding box center [827, 146] width 1160 height 152
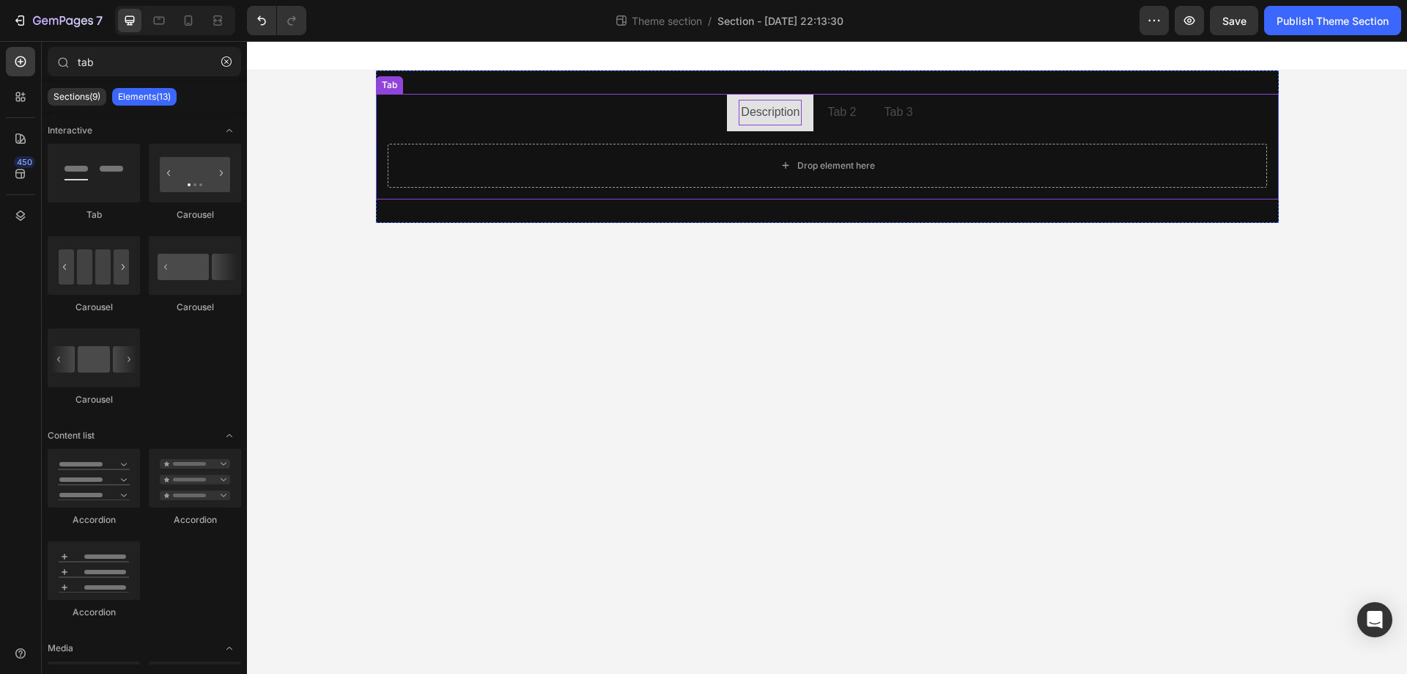
click at [644, 120] on ul "Description Tab 2 Tab 3" at bounding box center [827, 113] width 903 height 38
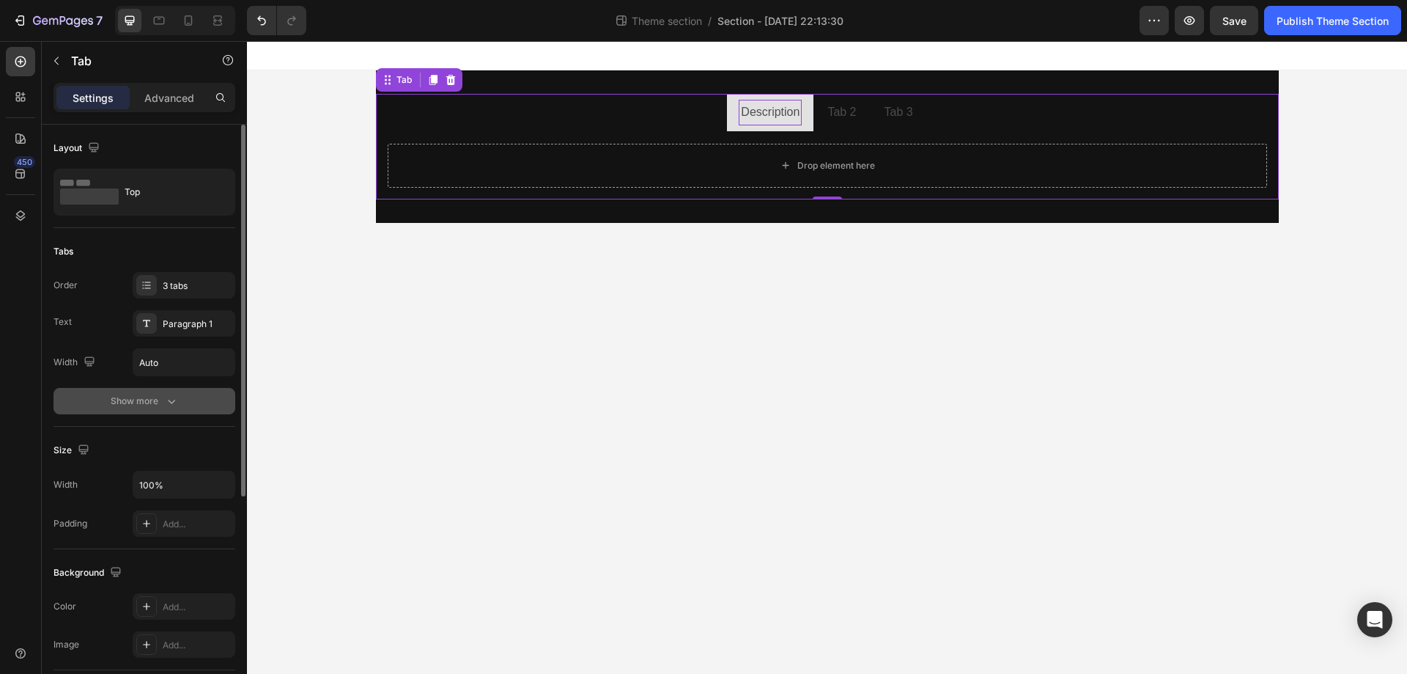
click at [147, 411] on button "Show more" at bounding box center [145, 401] width 182 height 26
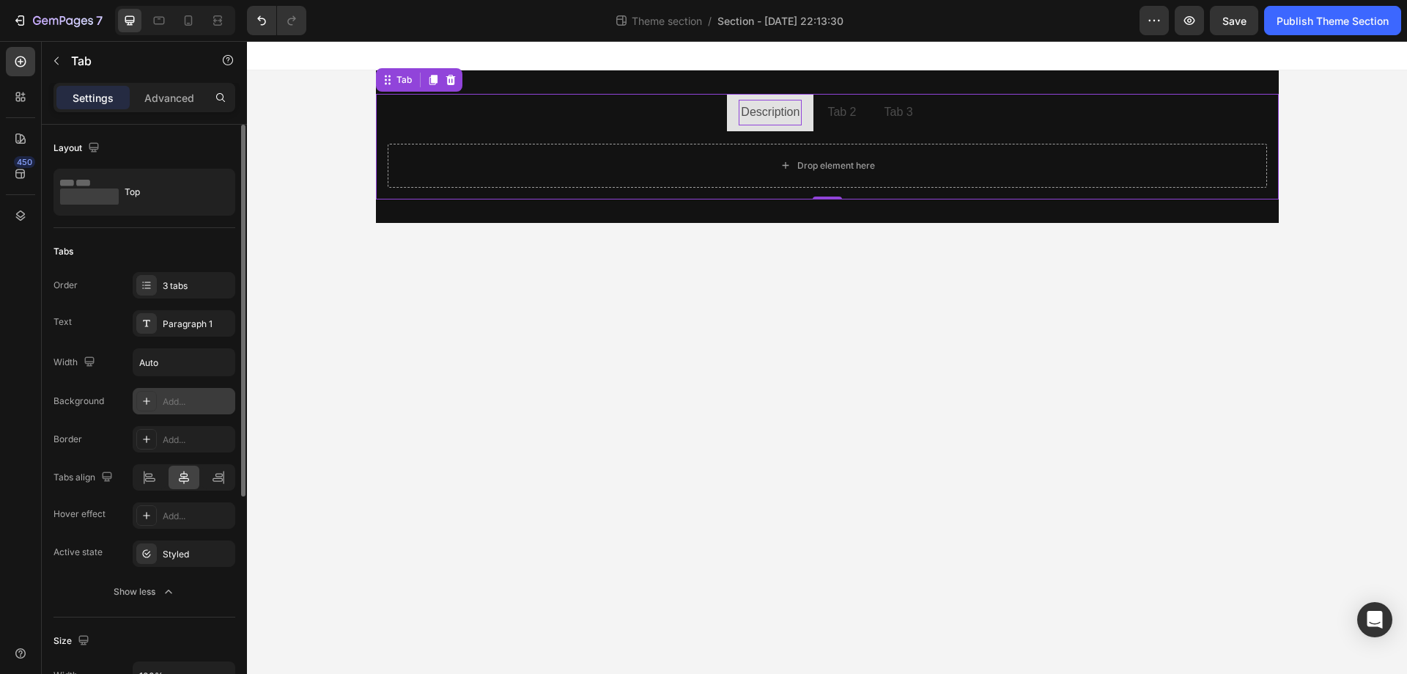
click at [161, 403] on div "Add..." at bounding box center [184, 401] width 103 height 26
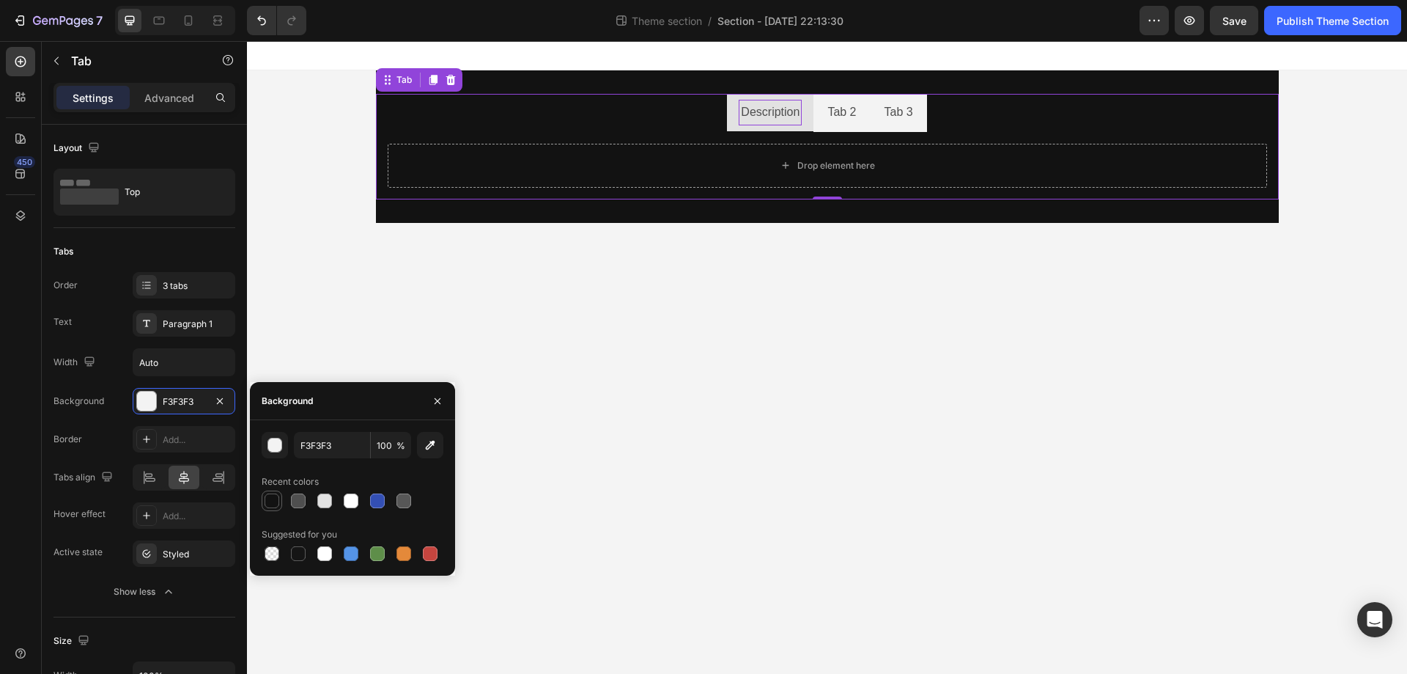
click at [267, 503] on div at bounding box center [272, 500] width 15 height 15
type input "121212"
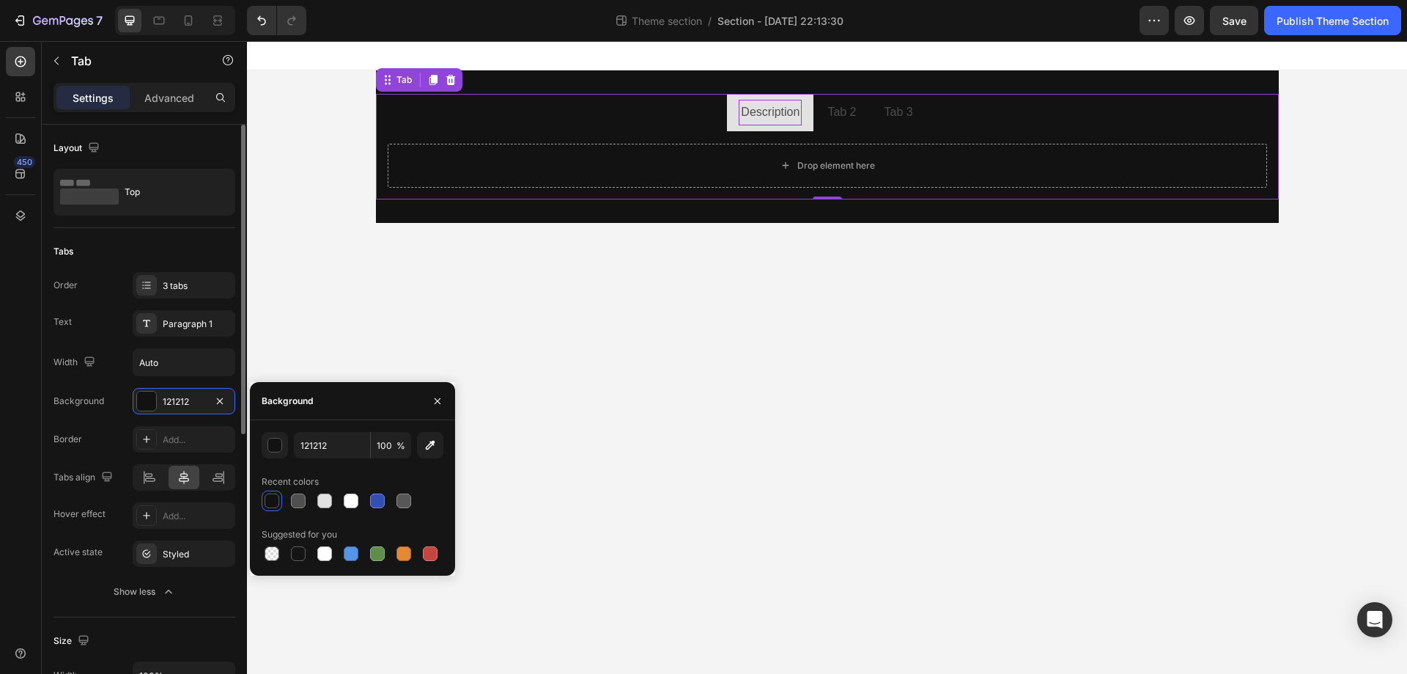
click at [117, 435] on div "Border Add..." at bounding box center [145, 439] width 182 height 26
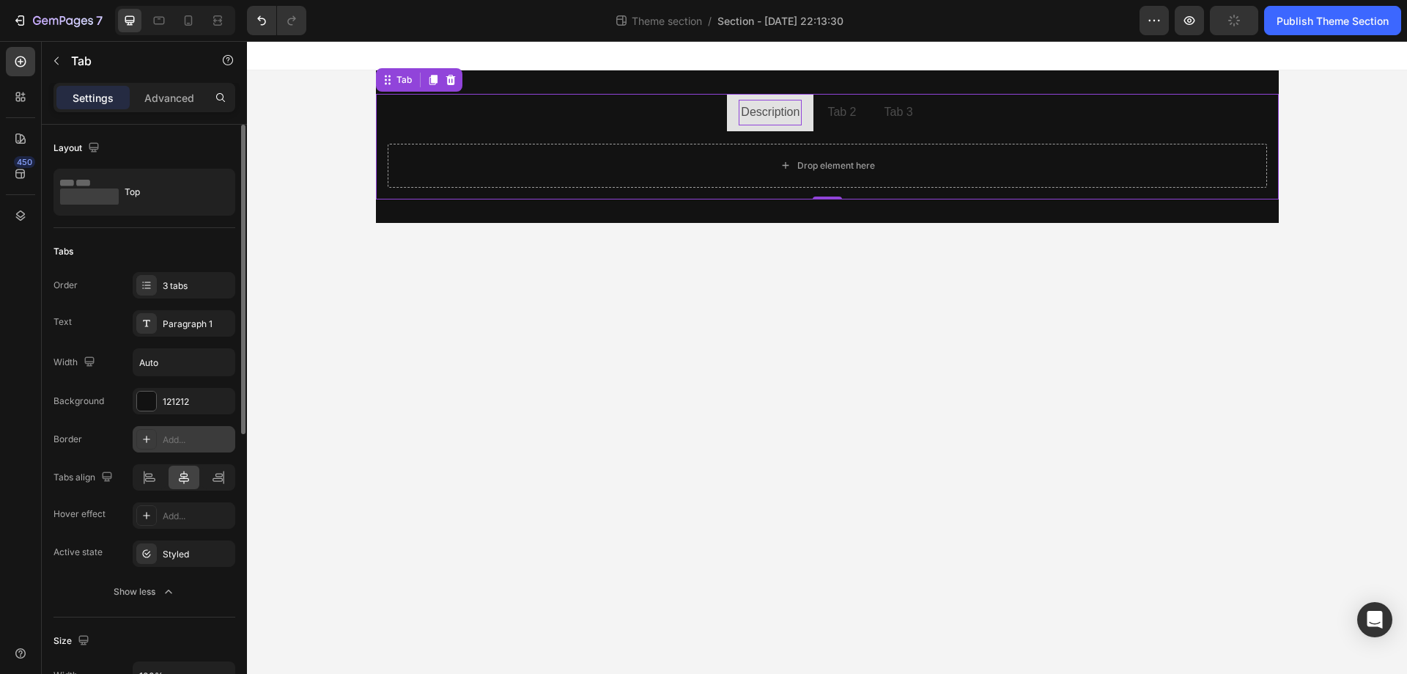
click at [195, 427] on div "Add..." at bounding box center [184, 439] width 103 height 26
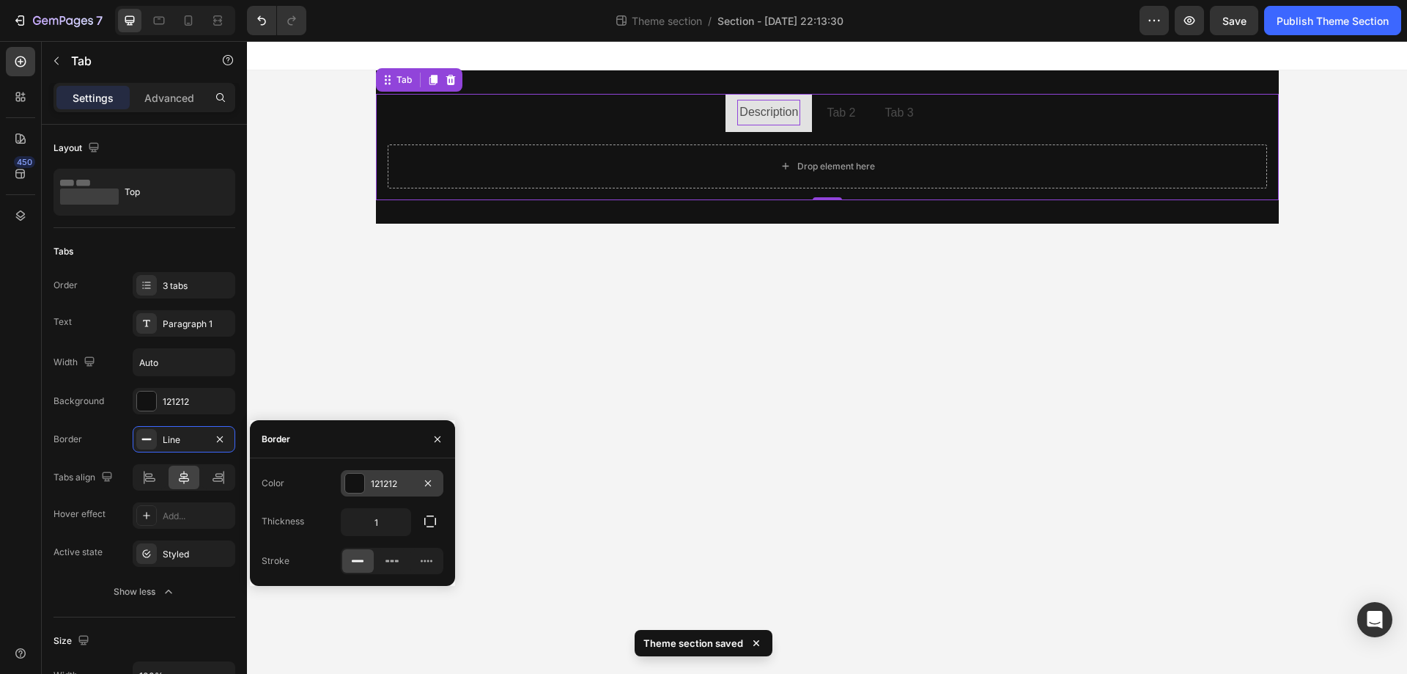
click at [356, 482] on div at bounding box center [354, 483] width 19 height 19
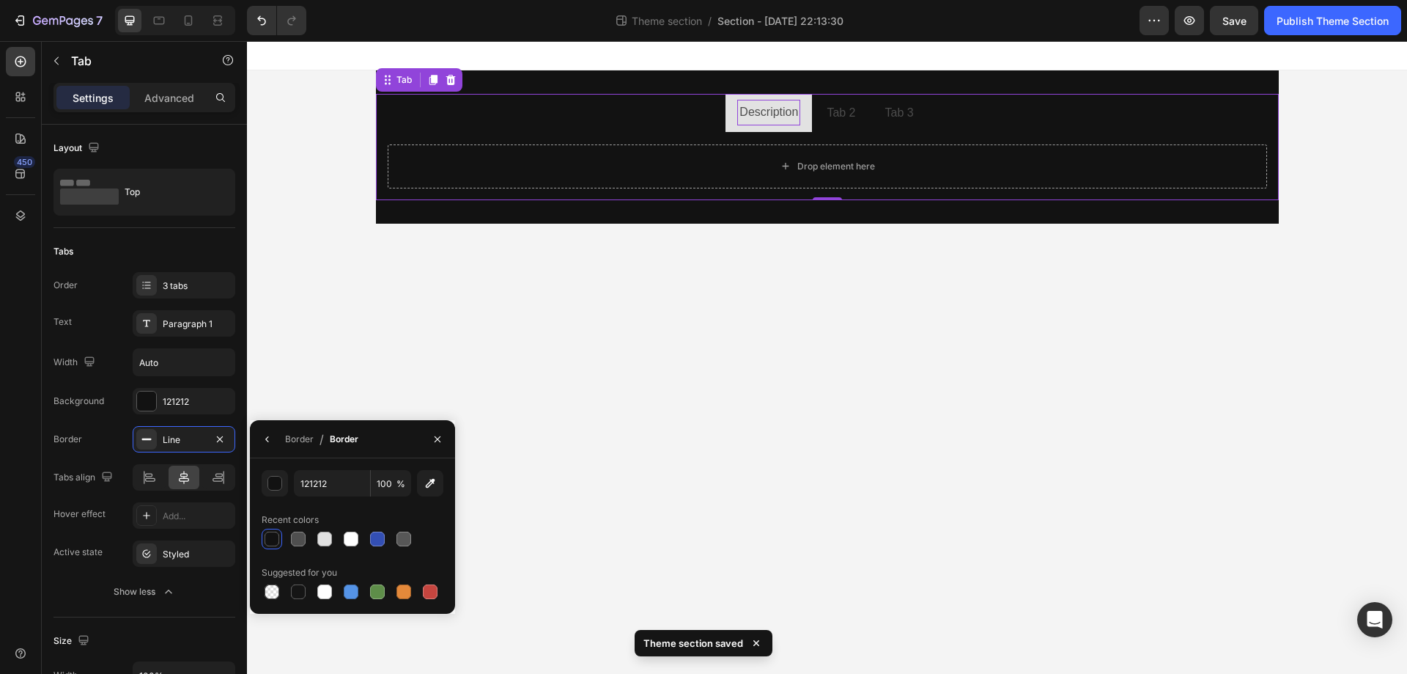
click at [340, 542] on div at bounding box center [353, 539] width 182 height 21
click at [346, 542] on div at bounding box center [351, 538] width 15 height 15
click at [262, 534] on div at bounding box center [272, 539] width 21 height 21
type input "121212"
click at [106, 507] on div "Hover effect Add..." at bounding box center [145, 515] width 182 height 26
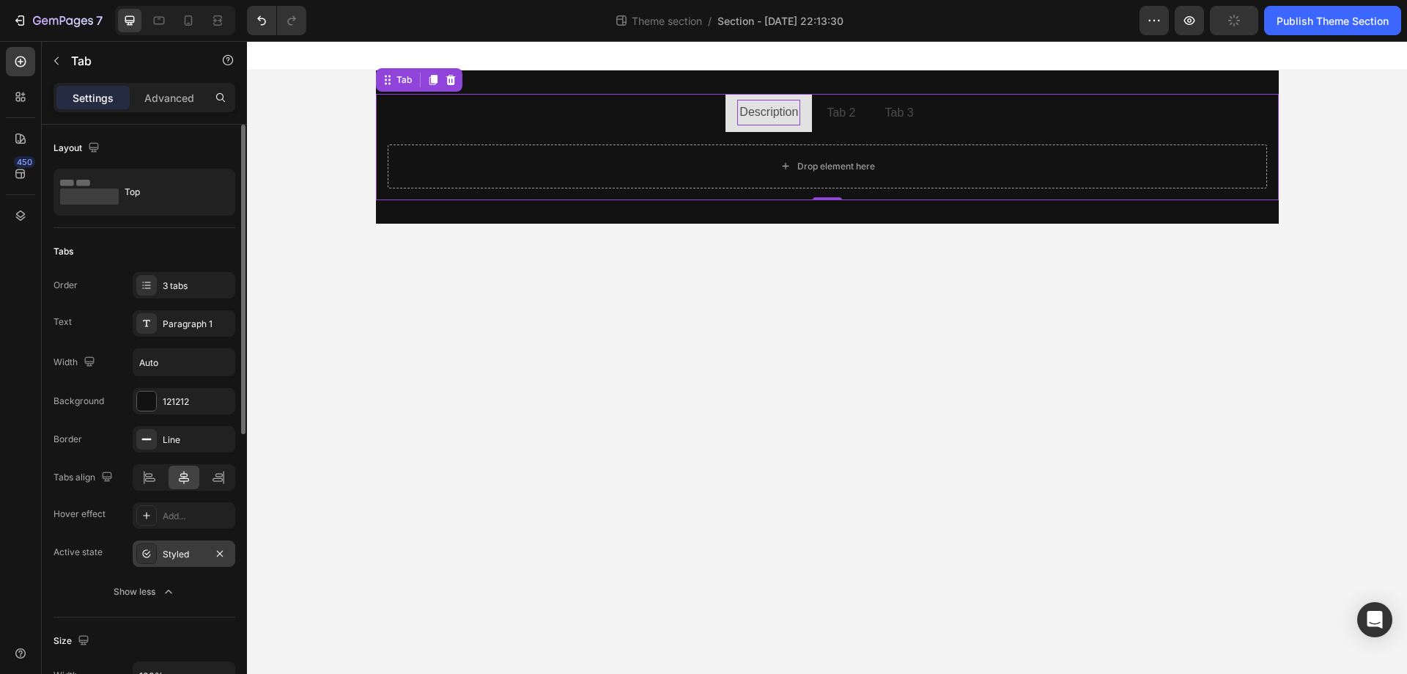
click at [162, 556] on div "Styled" at bounding box center [184, 553] width 103 height 26
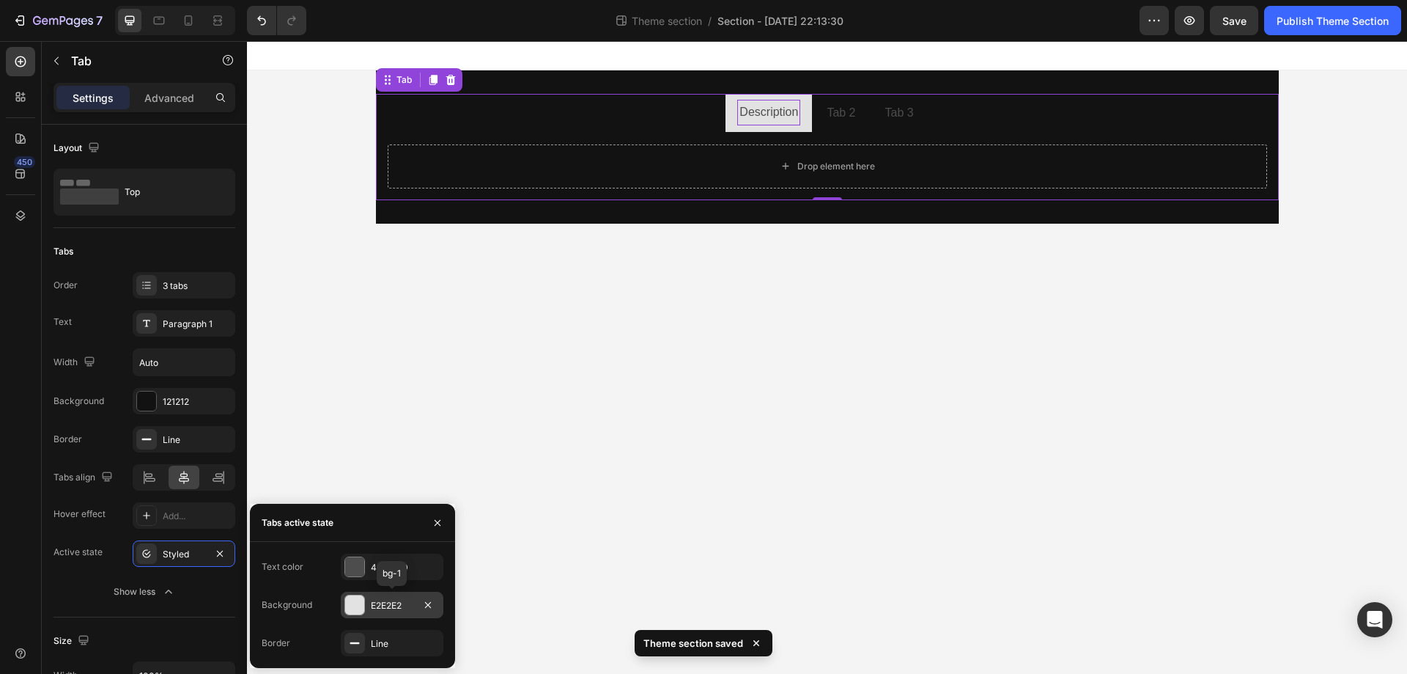
click at [357, 599] on div at bounding box center [354, 604] width 19 height 19
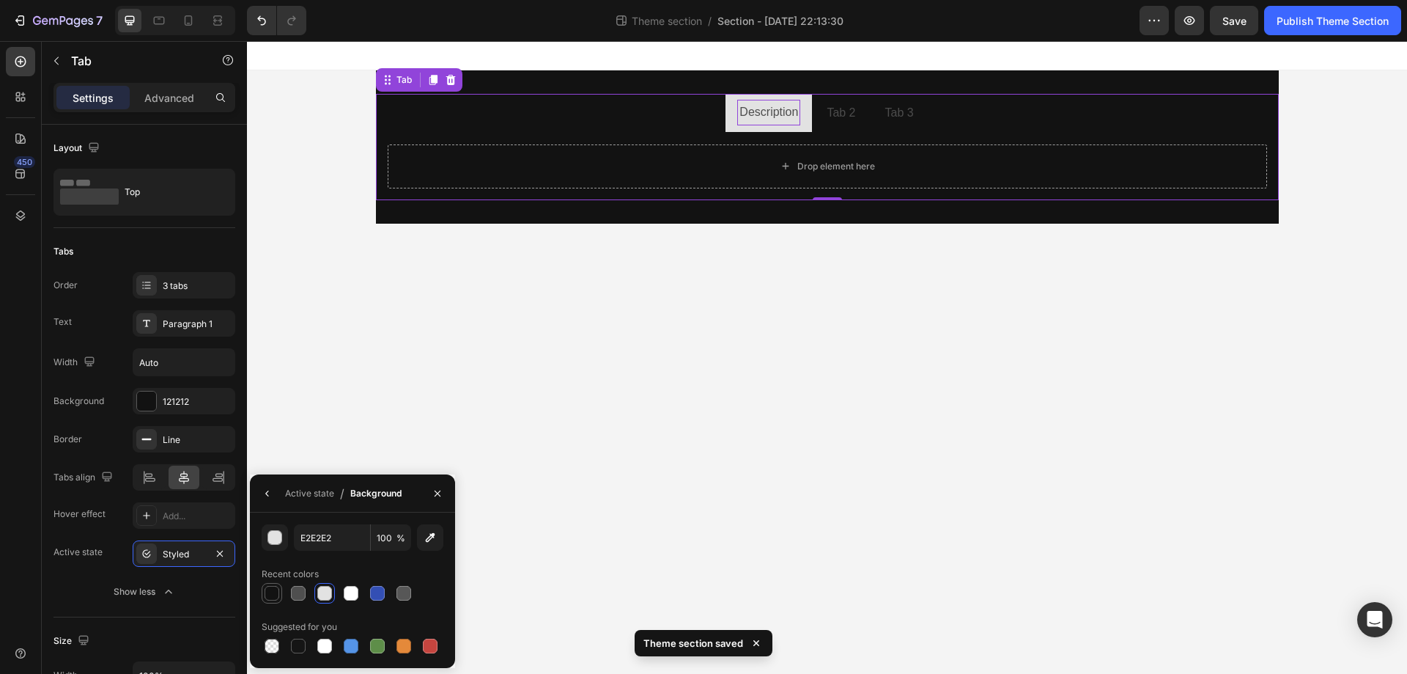
click at [272, 594] on div at bounding box center [272, 593] width 15 height 15
type input "121212"
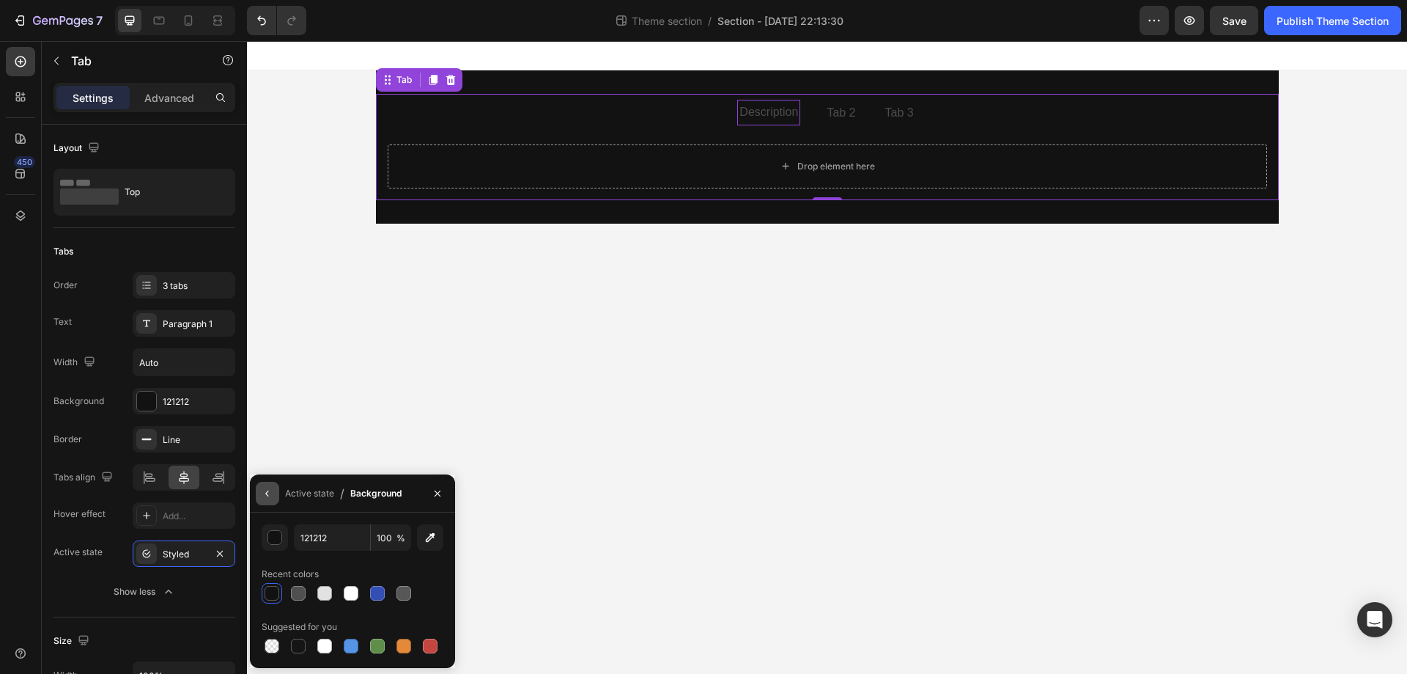
click at [268, 497] on icon "button" at bounding box center [268, 493] width 12 height 12
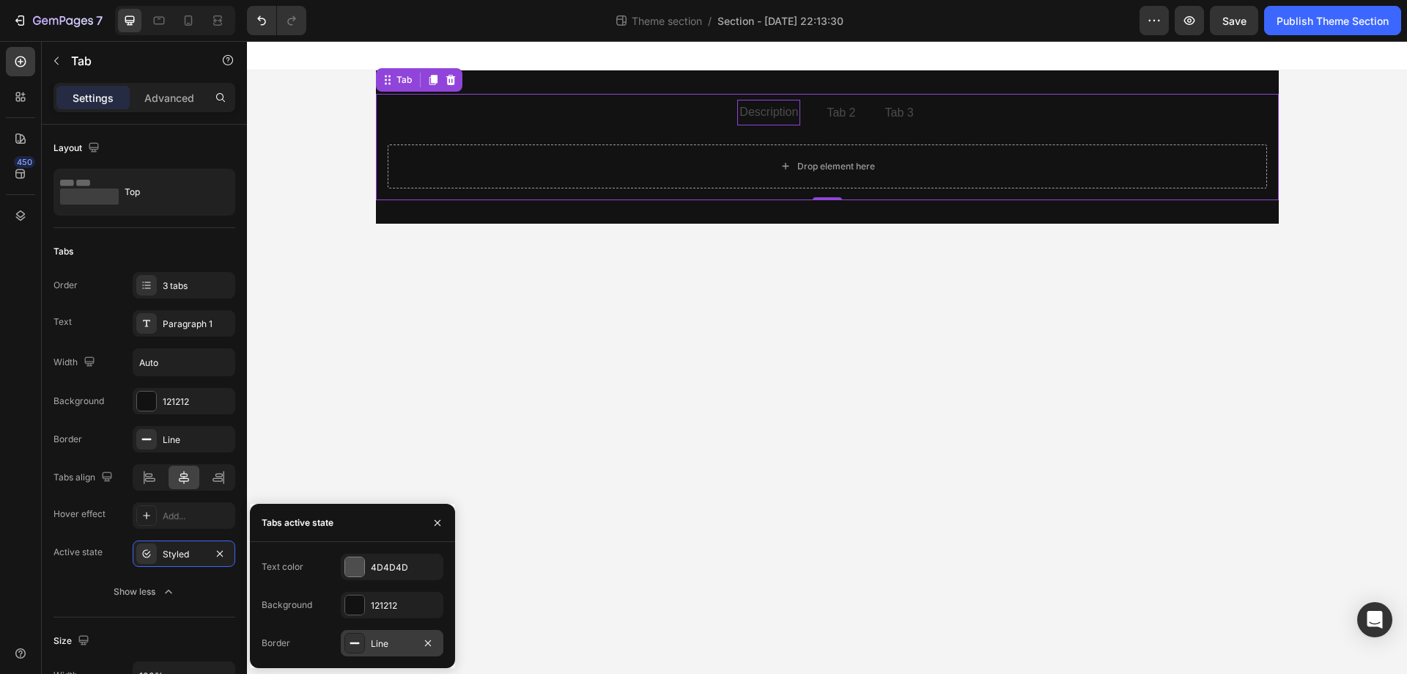
click at [356, 641] on icon at bounding box center [355, 643] width 12 height 12
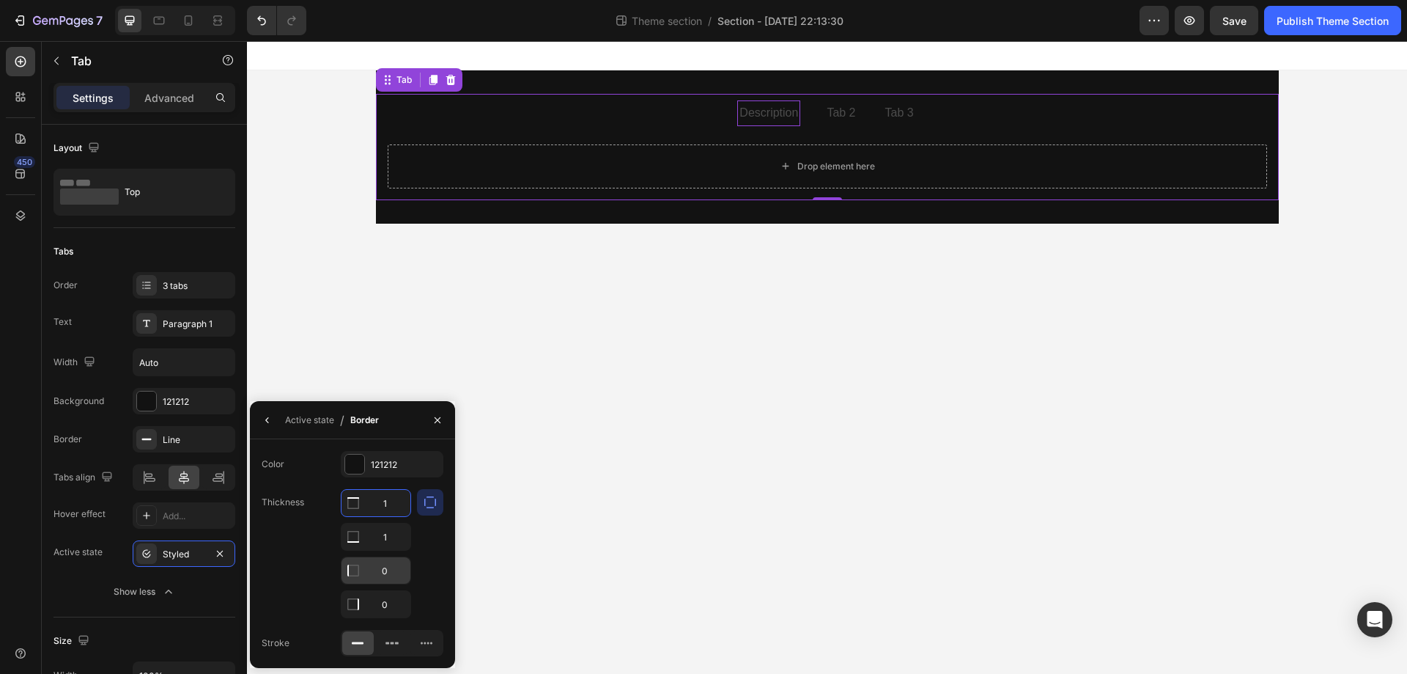
type input "1"
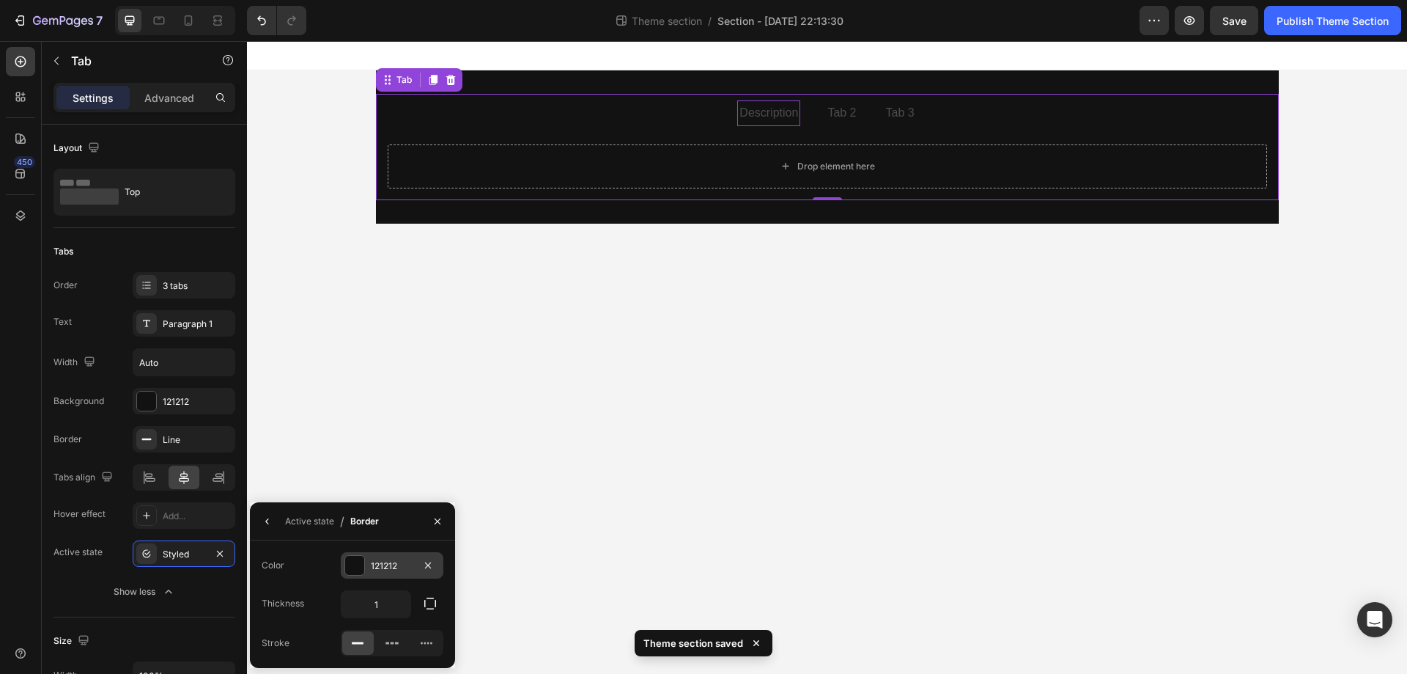
click at [364, 568] on div at bounding box center [355, 565] width 21 height 21
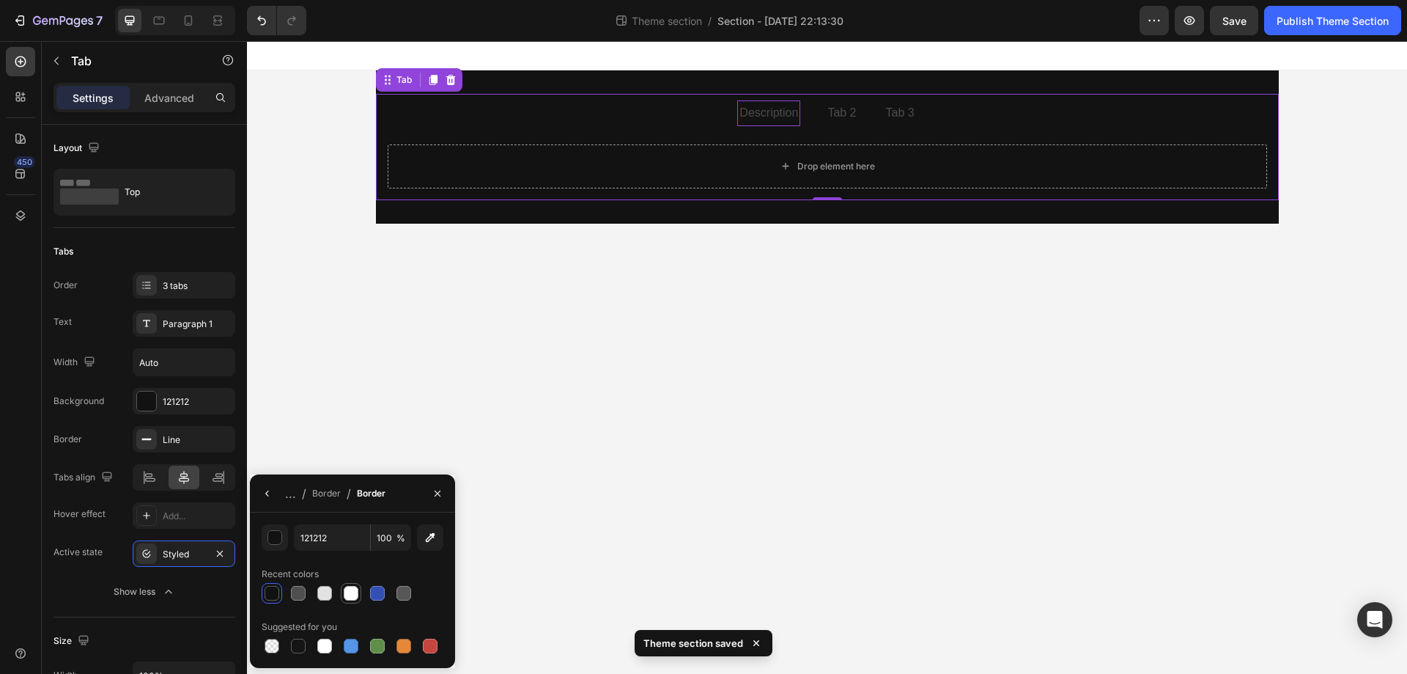
click at [353, 586] on div at bounding box center [351, 593] width 15 height 15
type input "FFFFFF"
click at [266, 499] on button "button" at bounding box center [267, 493] width 23 height 23
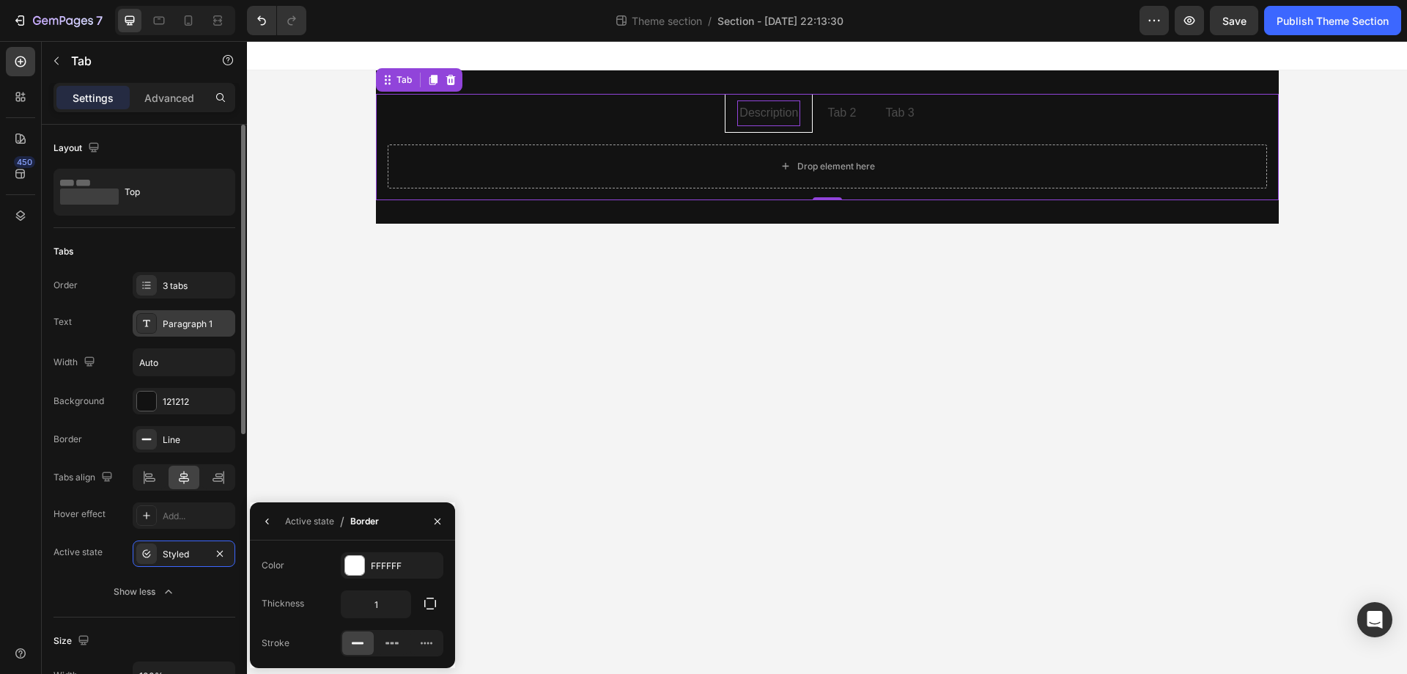
click at [164, 332] on div "Paragraph 1" at bounding box center [184, 323] width 103 height 26
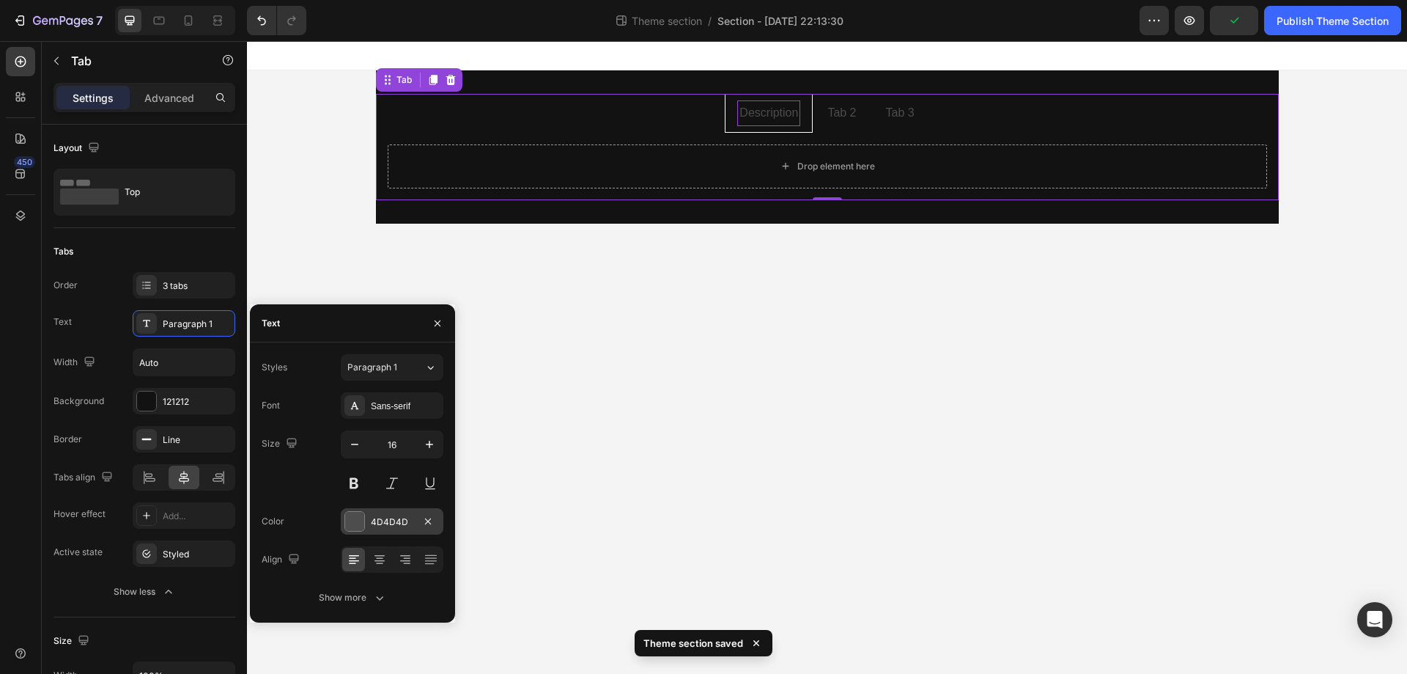
click at [362, 509] on div "4D4D4D" at bounding box center [392, 521] width 103 height 26
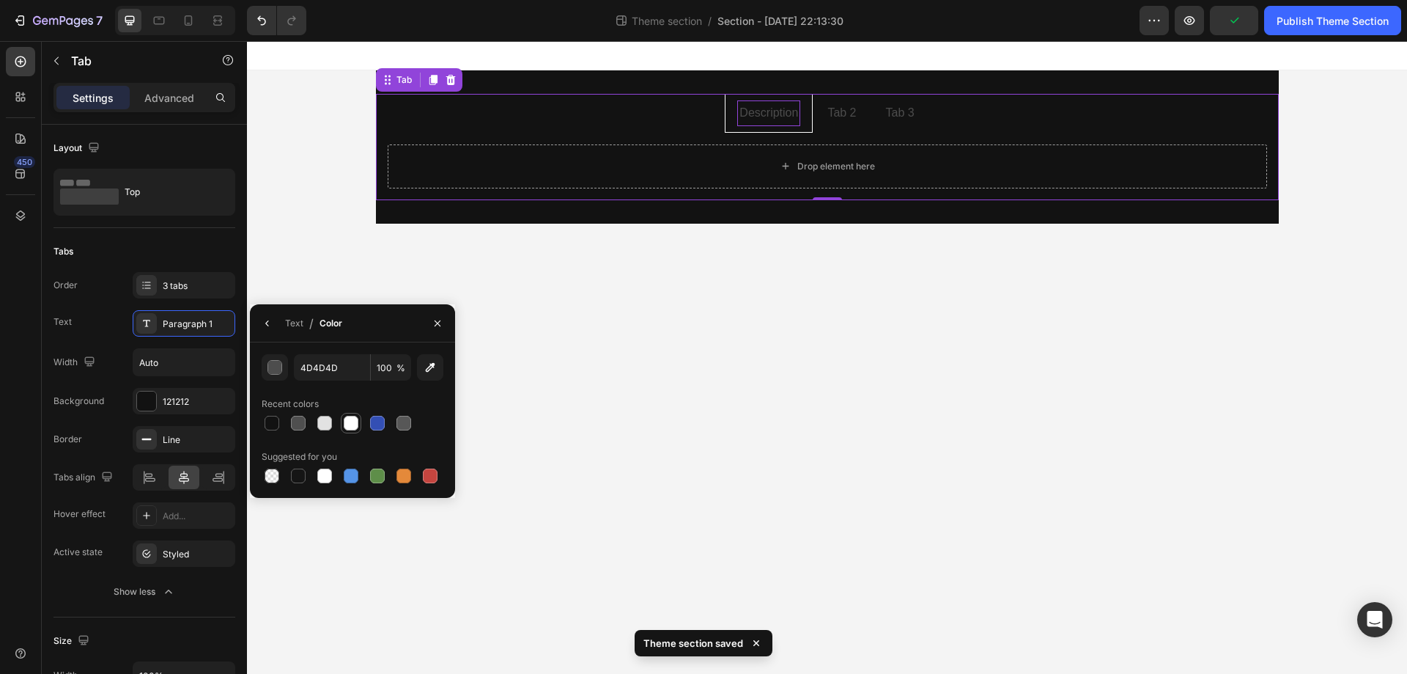
click at [347, 413] on div at bounding box center [351, 423] width 21 height 21
type input "FFFFFF"
click at [119, 392] on div "Background 121212" at bounding box center [145, 401] width 182 height 26
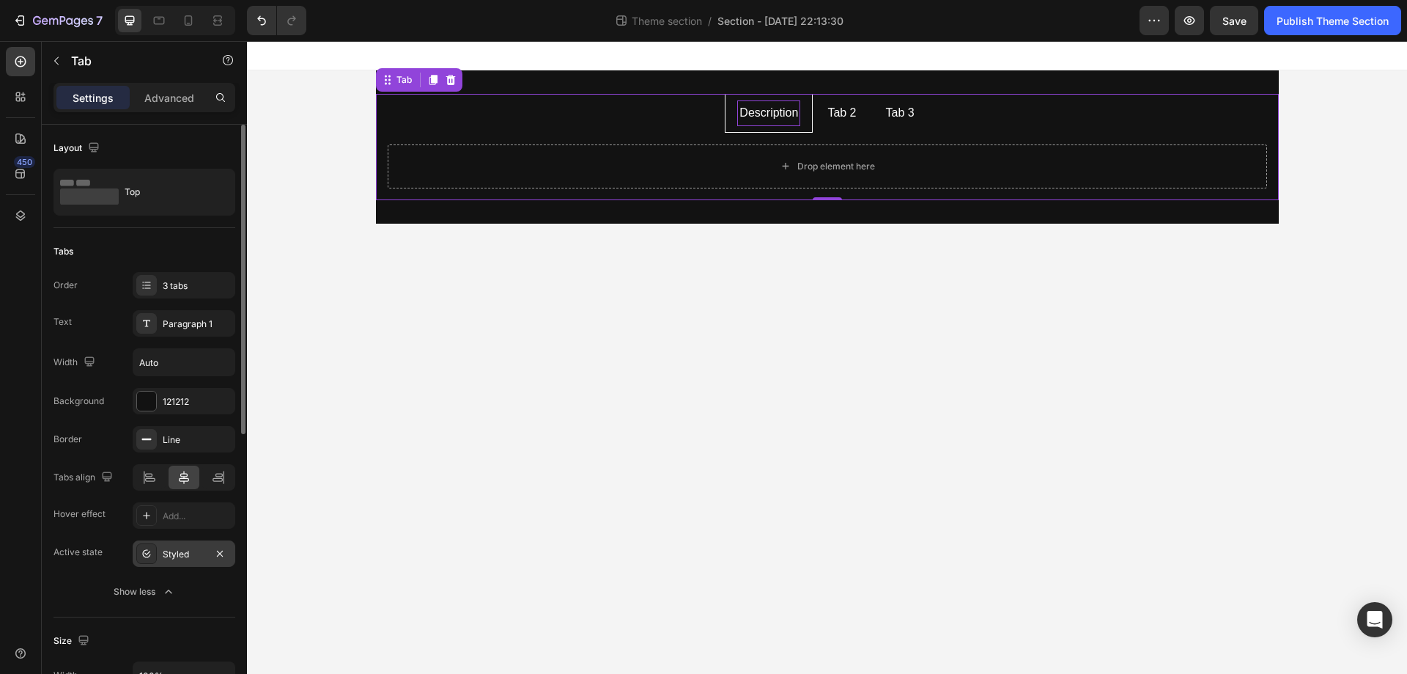
click at [169, 551] on div "Styled" at bounding box center [184, 554] width 43 height 13
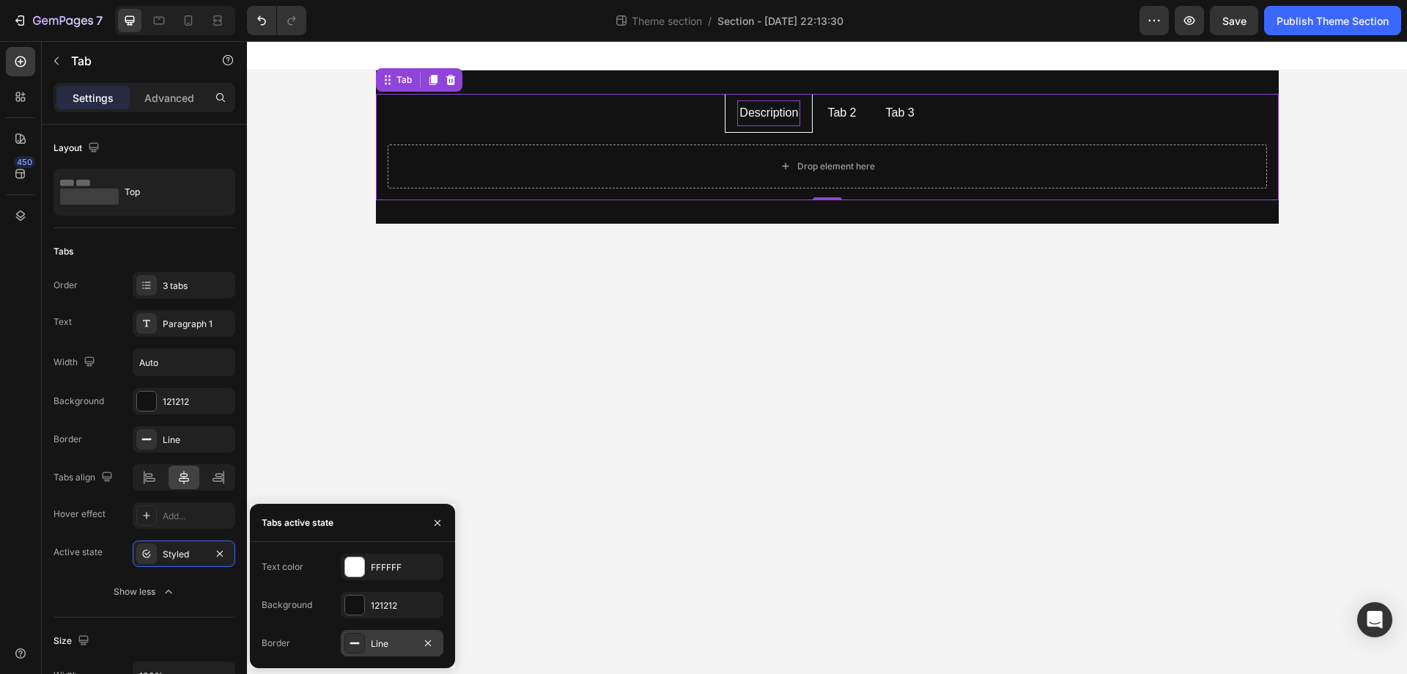
click at [372, 641] on div "Line" at bounding box center [392, 643] width 43 height 13
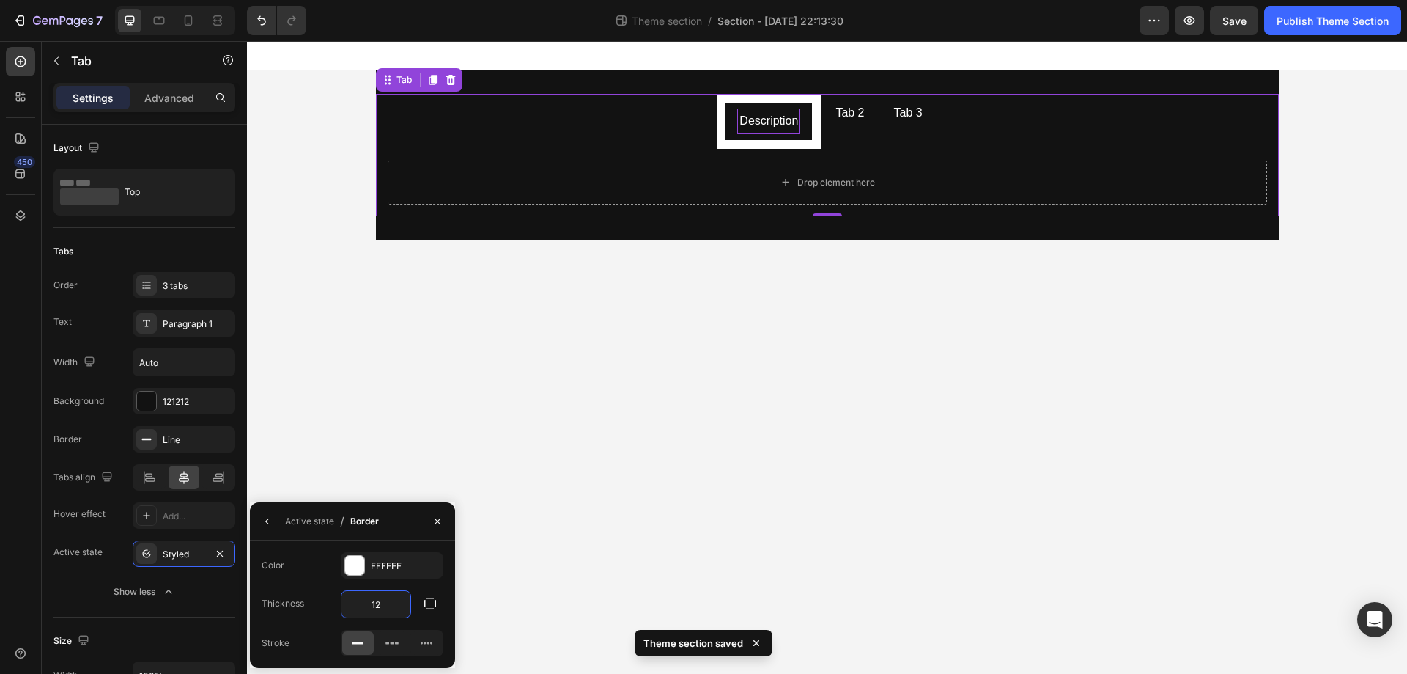
type input "1"
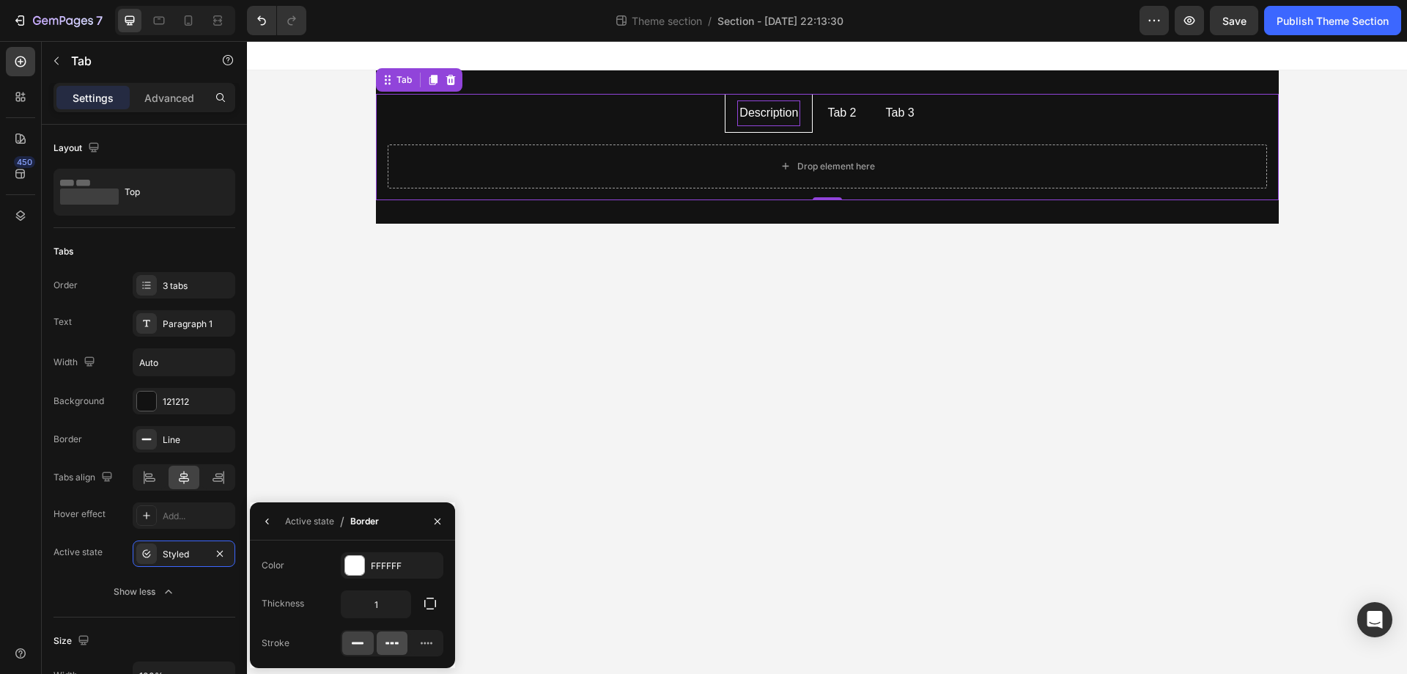
click at [400, 640] on div at bounding box center [393, 642] width 32 height 23
click at [419, 641] on icon at bounding box center [426, 643] width 15 height 15
click at [357, 644] on icon at bounding box center [357, 643] width 15 height 15
click at [166, 441] on div "Line" at bounding box center [184, 439] width 43 height 13
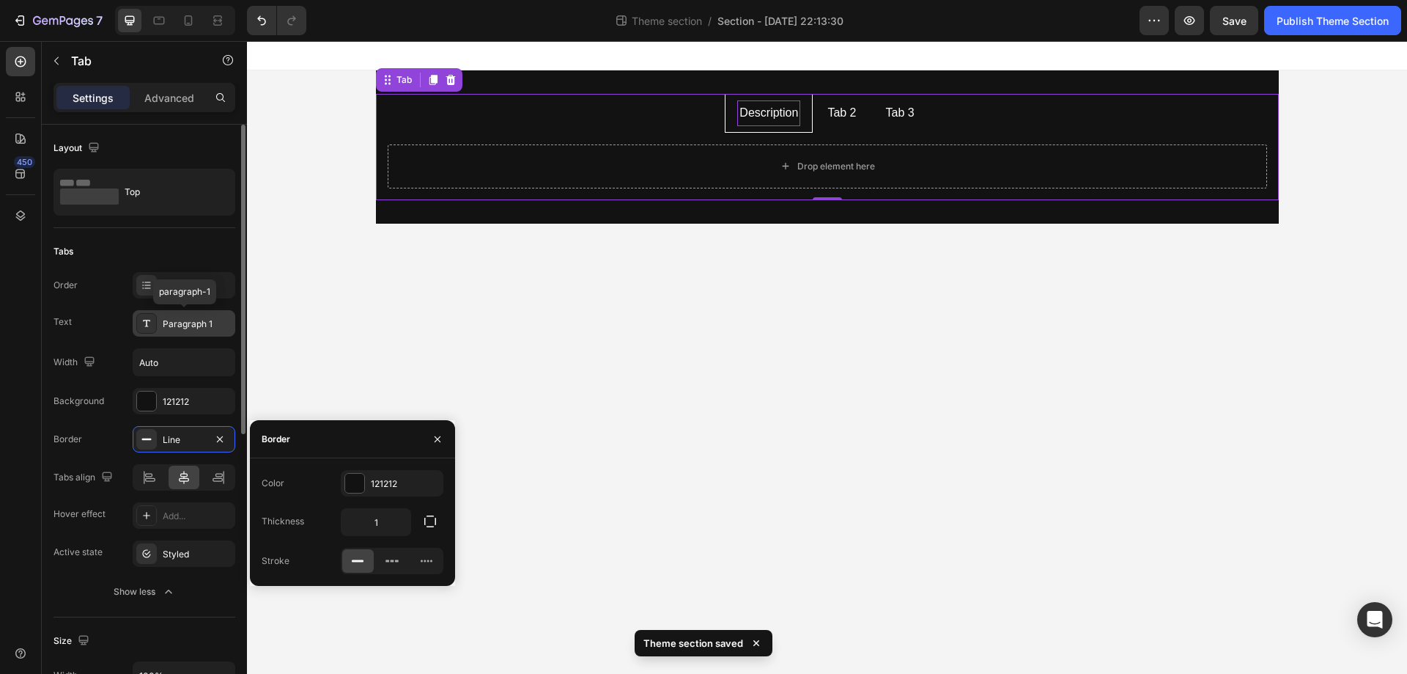
click at [148, 324] on icon at bounding box center [147, 323] width 12 height 12
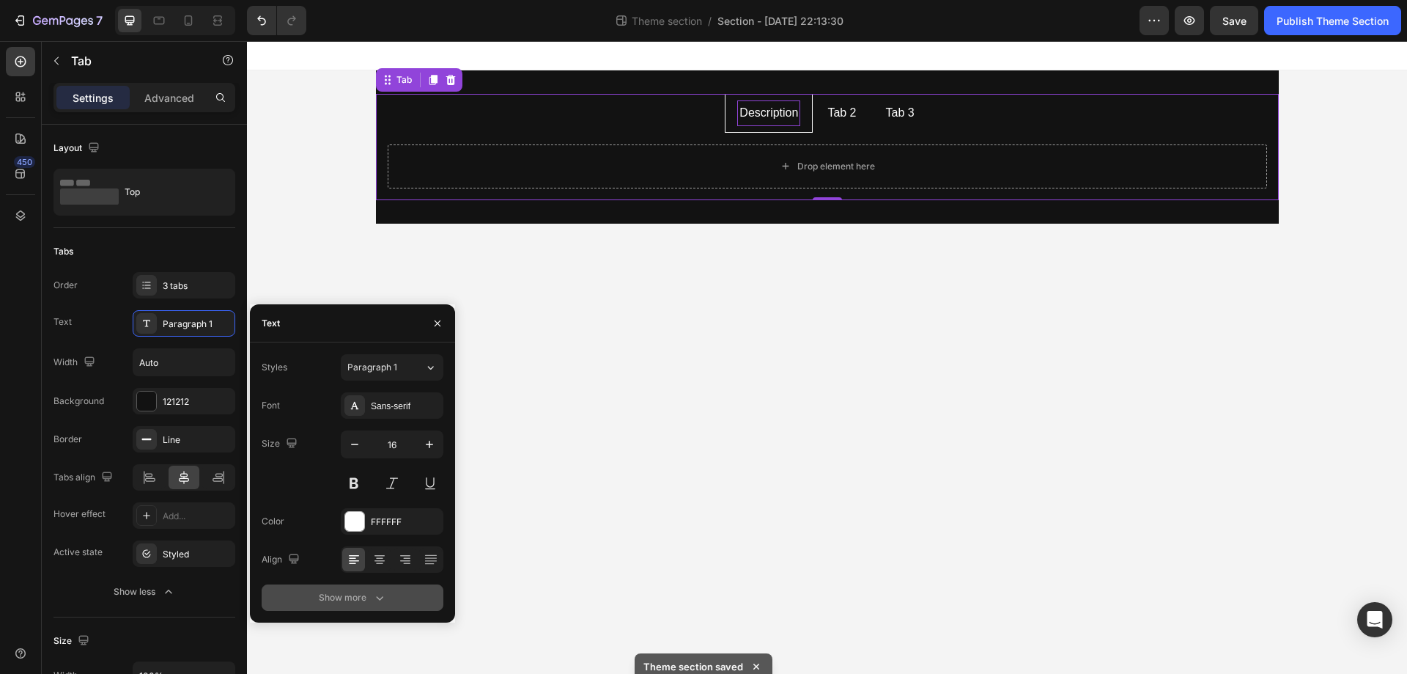
click at [335, 603] on div "Show more" at bounding box center [353, 597] width 68 height 15
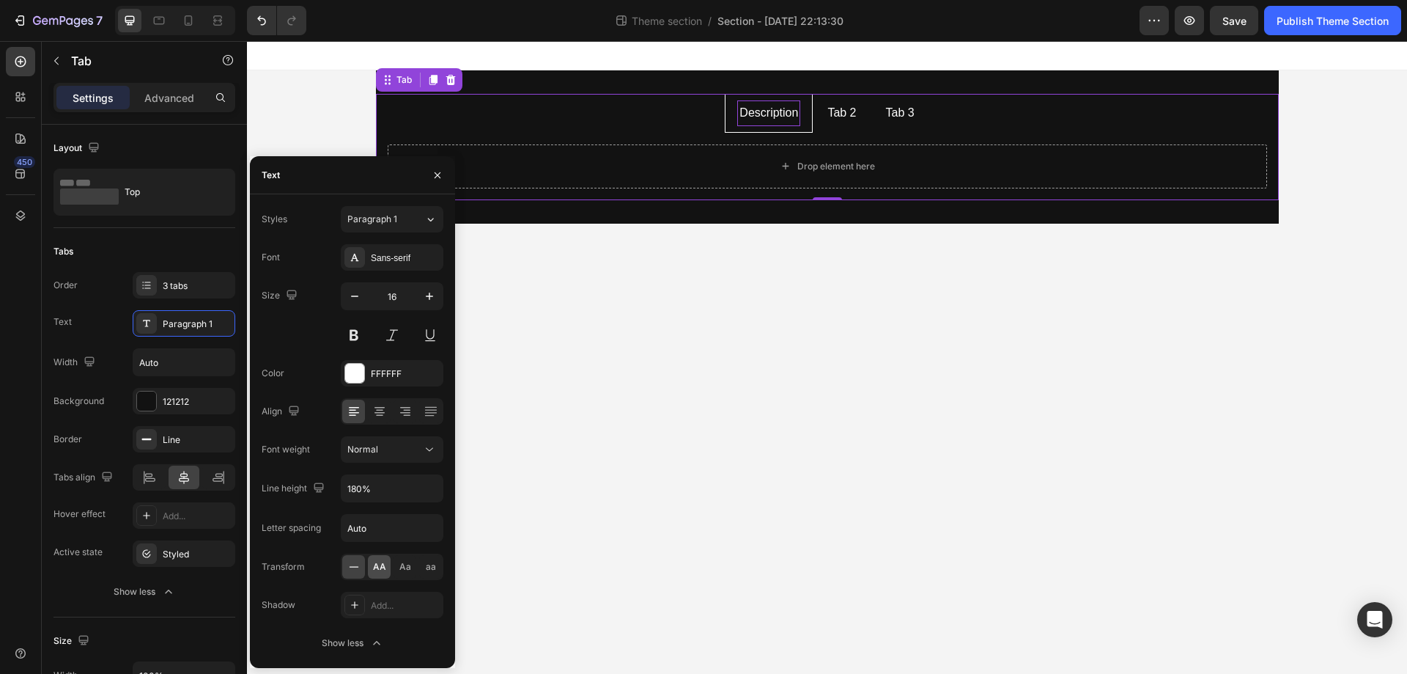
click at [386, 567] on div "AA" at bounding box center [379, 566] width 23 height 23
click at [356, 336] on button at bounding box center [354, 335] width 26 height 26
click at [353, 295] on icon "button" at bounding box center [354, 296] width 15 height 15
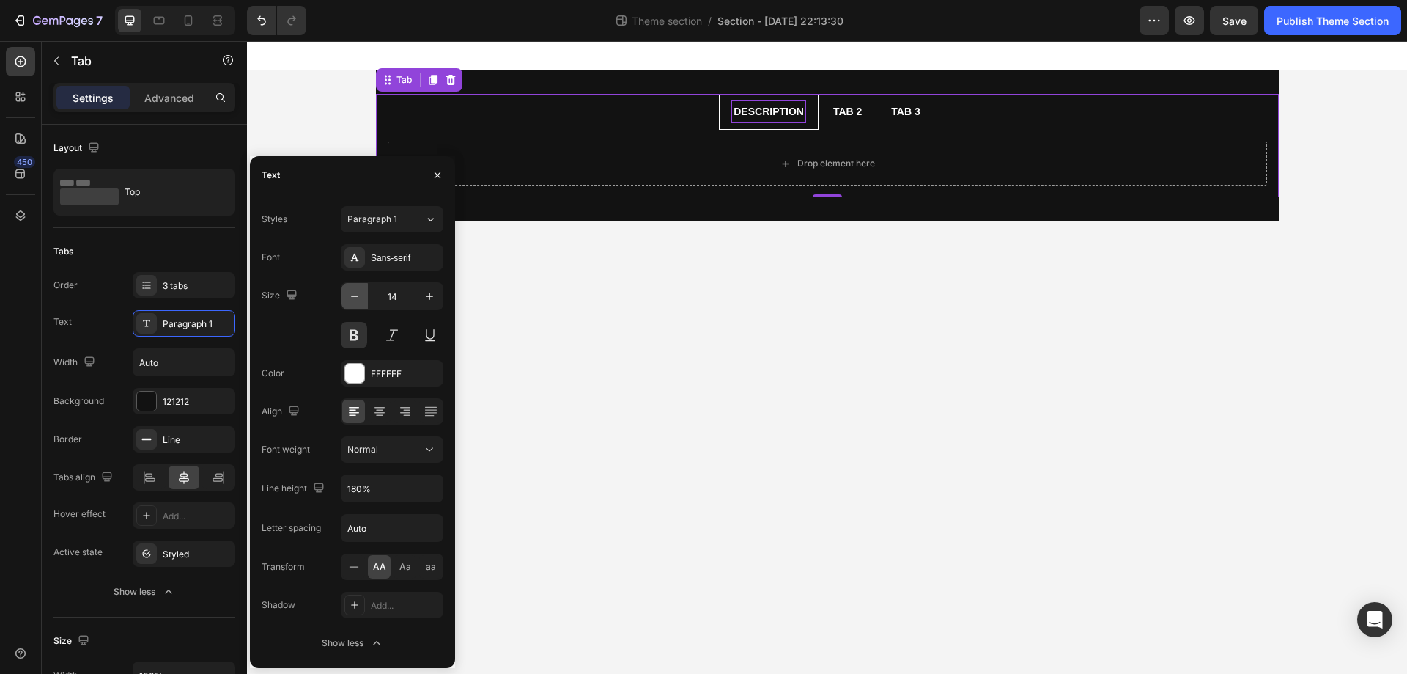
click at [353, 295] on icon "button" at bounding box center [354, 296] width 15 height 15
type input "13"
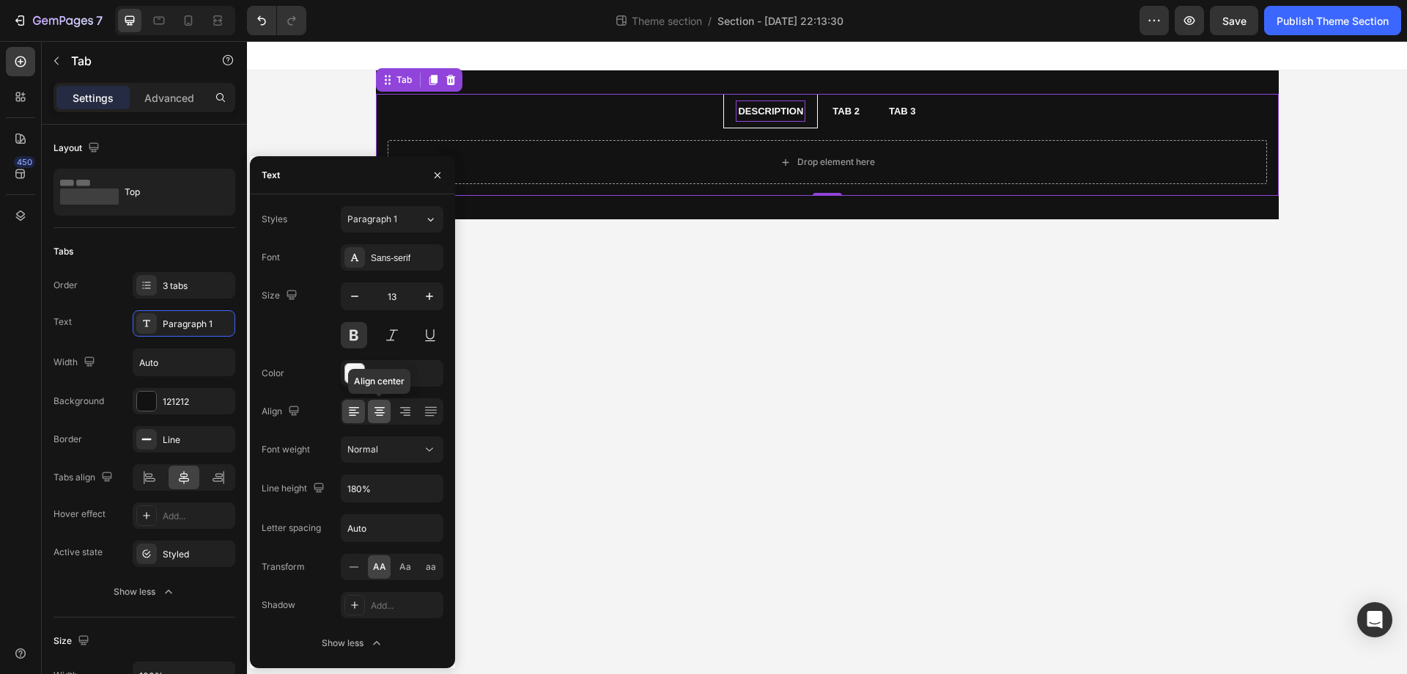
click at [375, 408] on icon at bounding box center [380, 407] width 10 height 1
click at [853, 106] on p "Tab 2" at bounding box center [846, 111] width 27 height 17
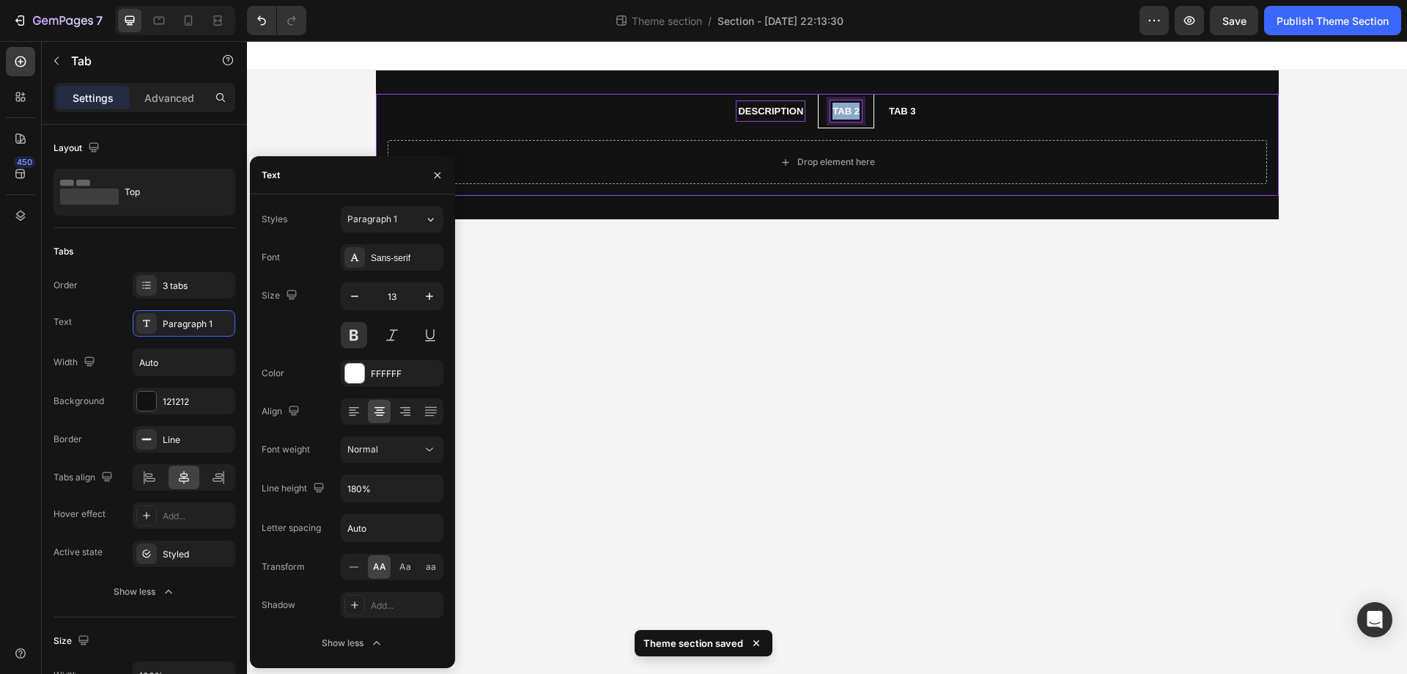
click at [853, 106] on p "Tab 2" at bounding box center [846, 111] width 27 height 17
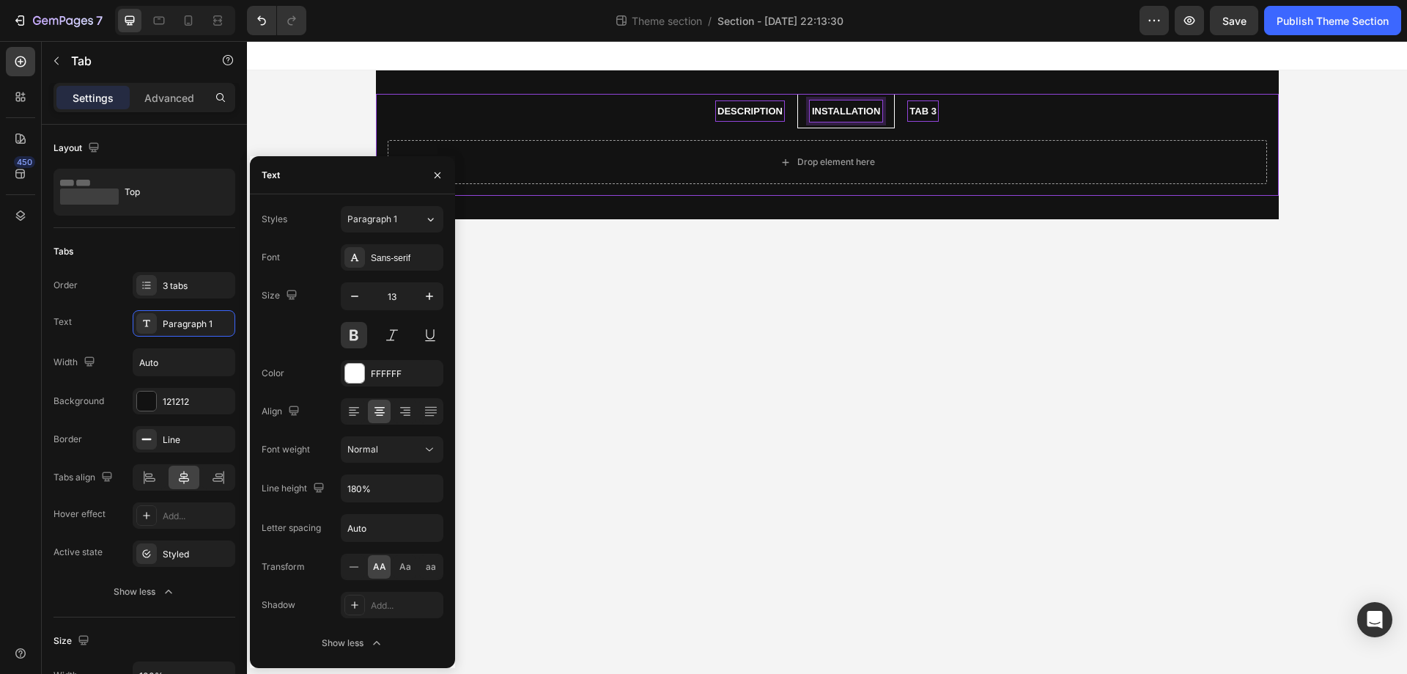
click at [927, 108] on p "Tab 3" at bounding box center [923, 111] width 27 height 17
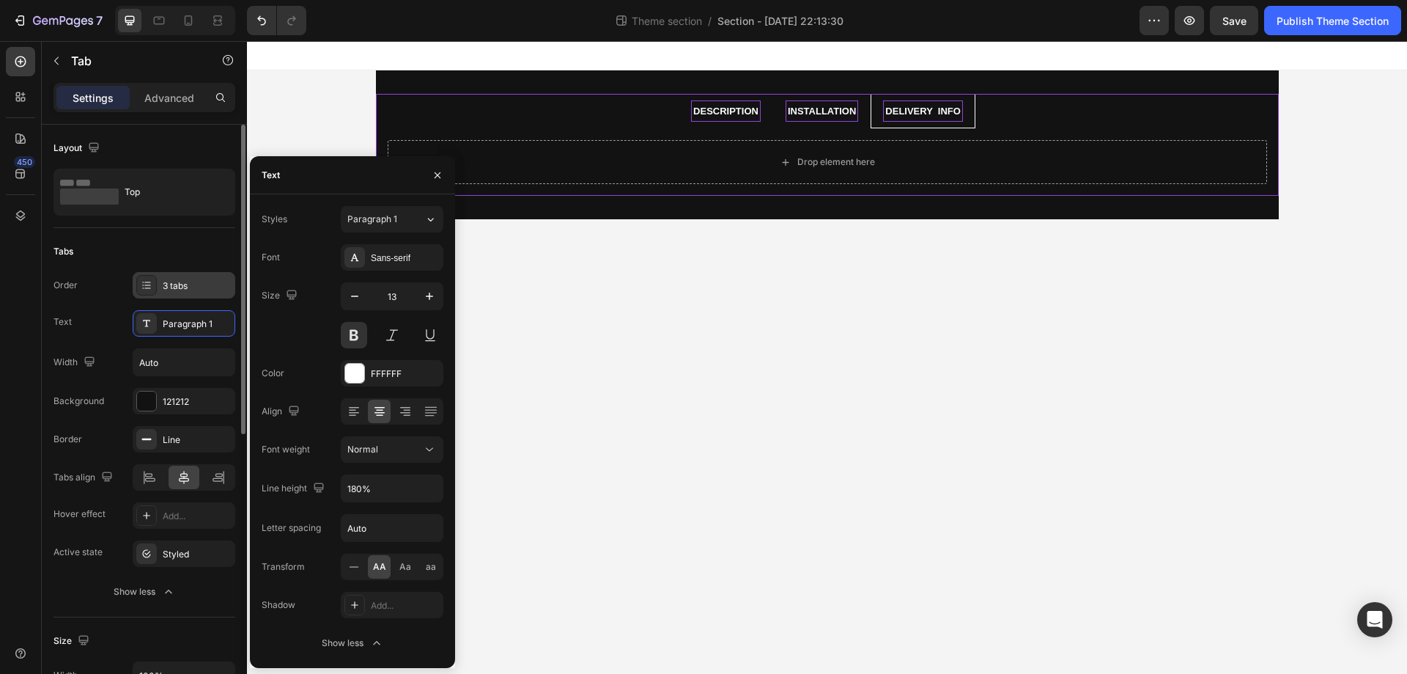
click at [189, 278] on div "3 tabs" at bounding box center [184, 285] width 103 height 26
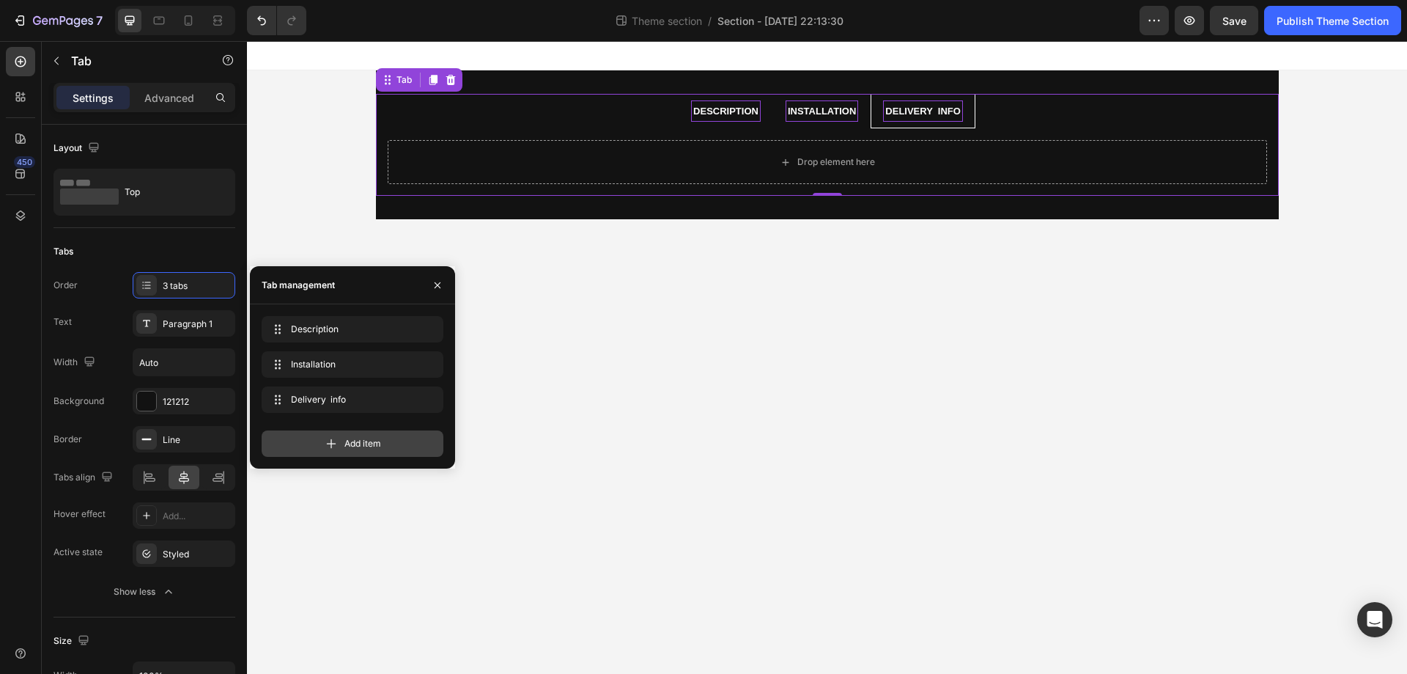
click at [334, 438] on icon at bounding box center [331, 443] width 15 height 15
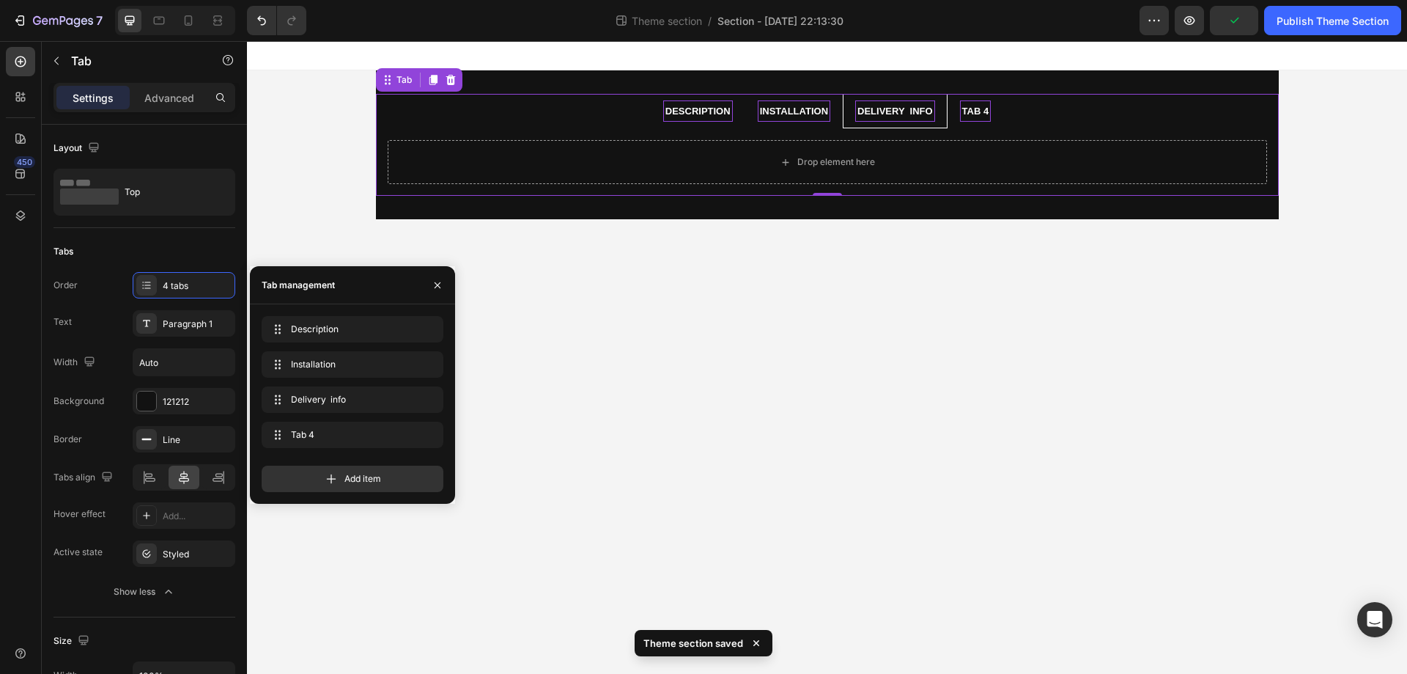
click at [968, 108] on div "Tab 4" at bounding box center [976, 110] width 32 height 21
click at [968, 108] on p "Tab 4" at bounding box center [975, 111] width 27 height 17
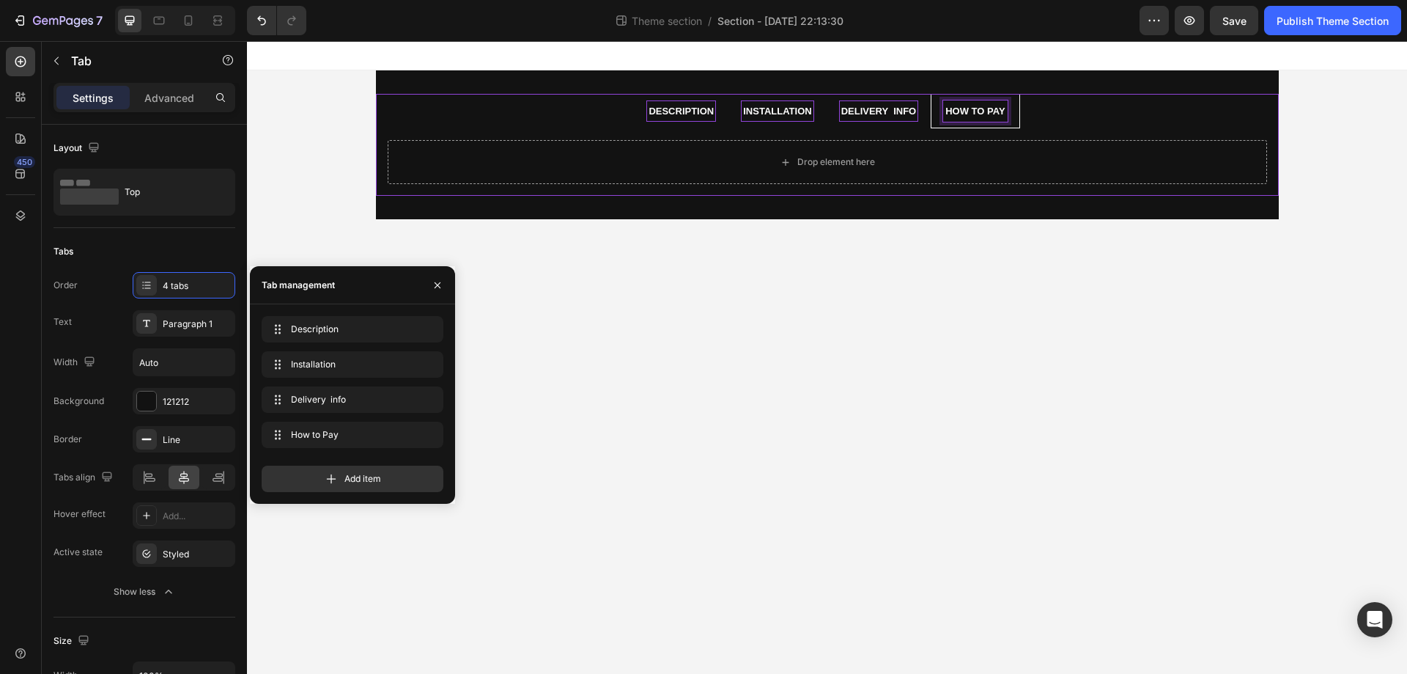
click at [686, 112] on p "Description" at bounding box center [681, 111] width 65 height 17
click at [588, 125] on ul "Description Installation Delivery info How to Pay" at bounding box center [827, 111] width 903 height 34
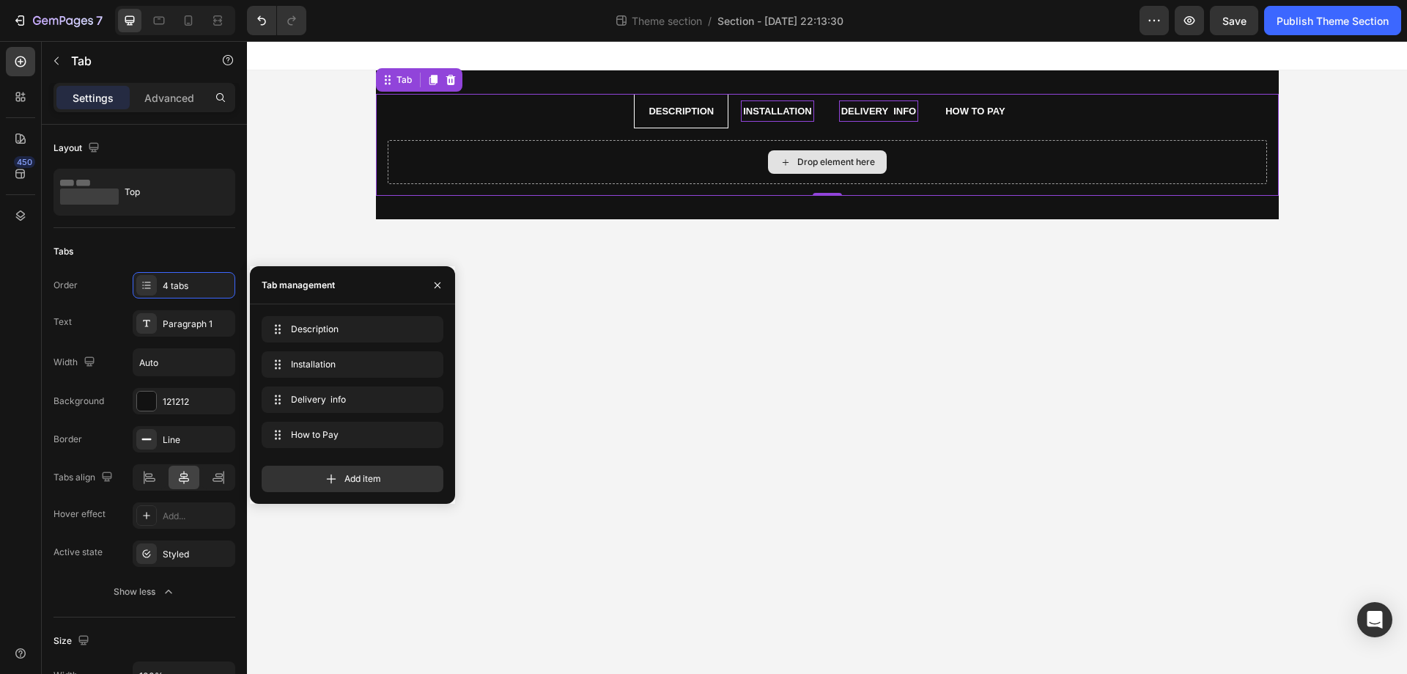
click at [849, 163] on div "Drop element here" at bounding box center [837, 162] width 78 height 12
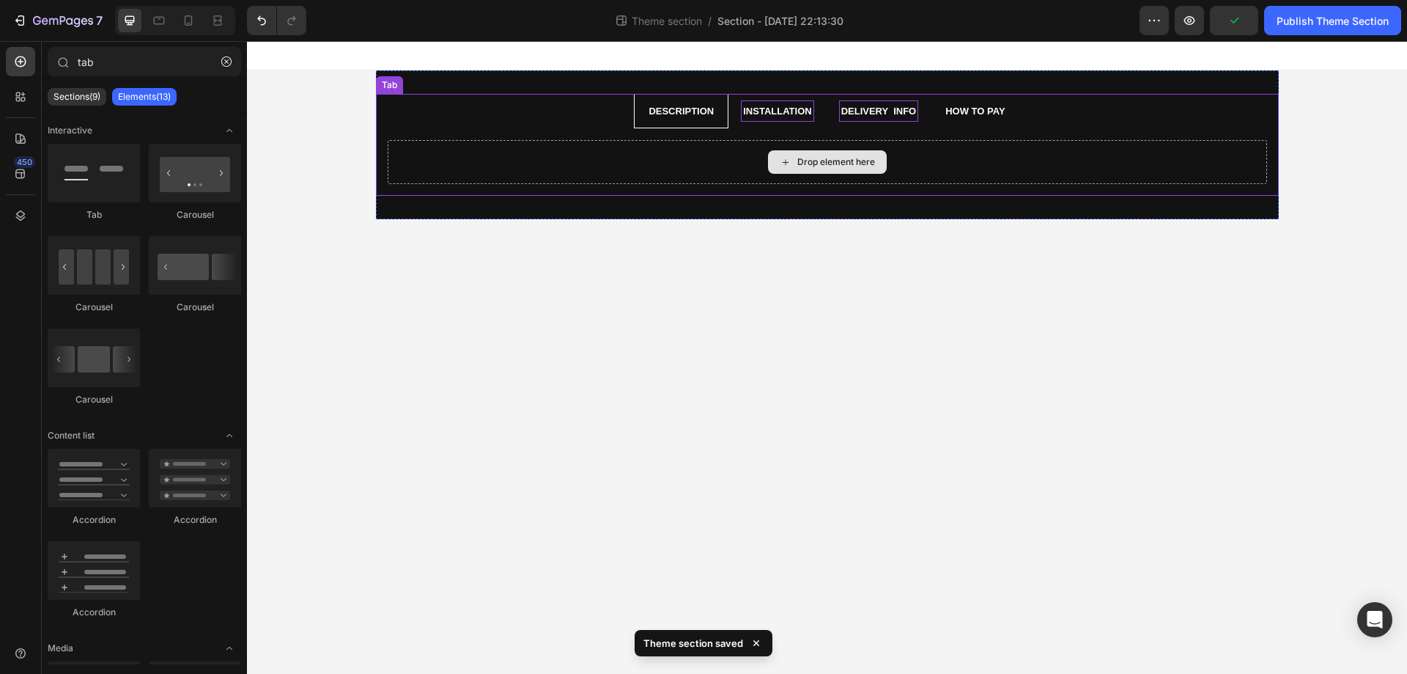
click at [817, 172] on div "Drop element here" at bounding box center [827, 161] width 119 height 23
click at [854, 158] on div "Drop element here" at bounding box center [837, 162] width 78 height 12
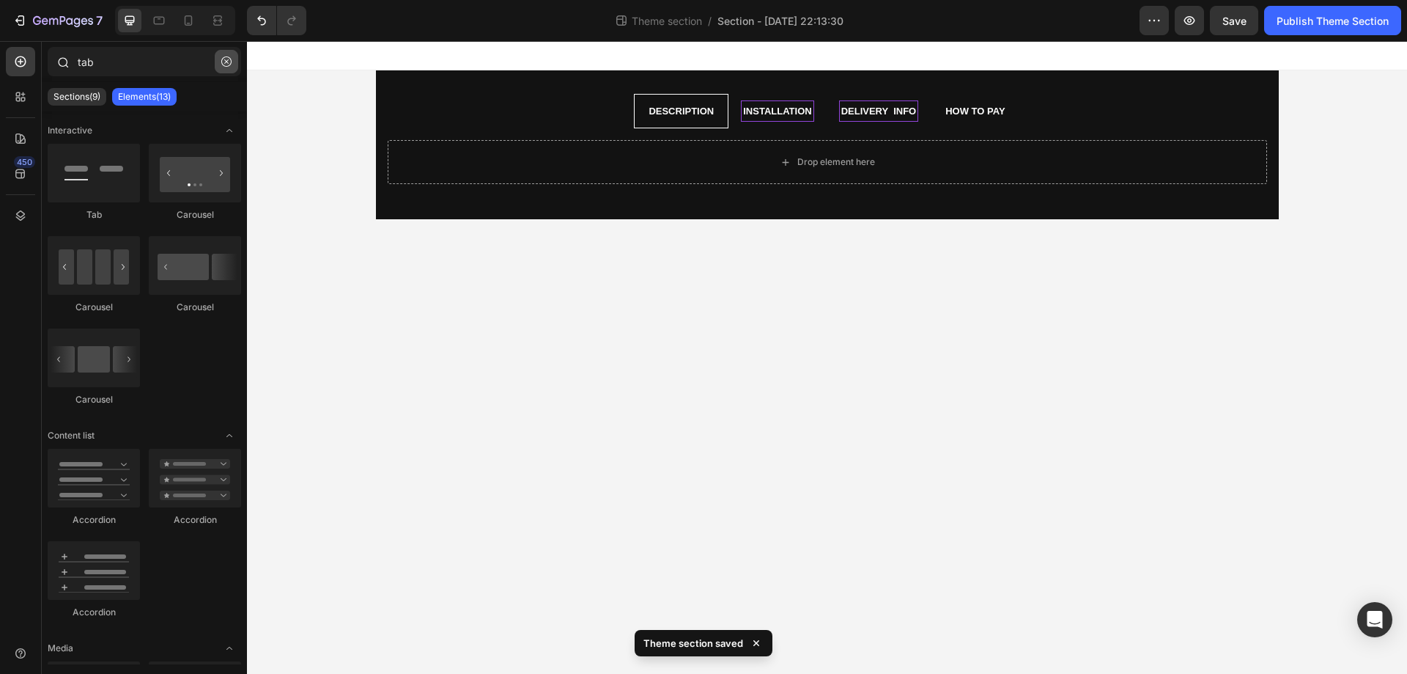
click at [231, 62] on icon "button" at bounding box center [226, 61] width 10 height 10
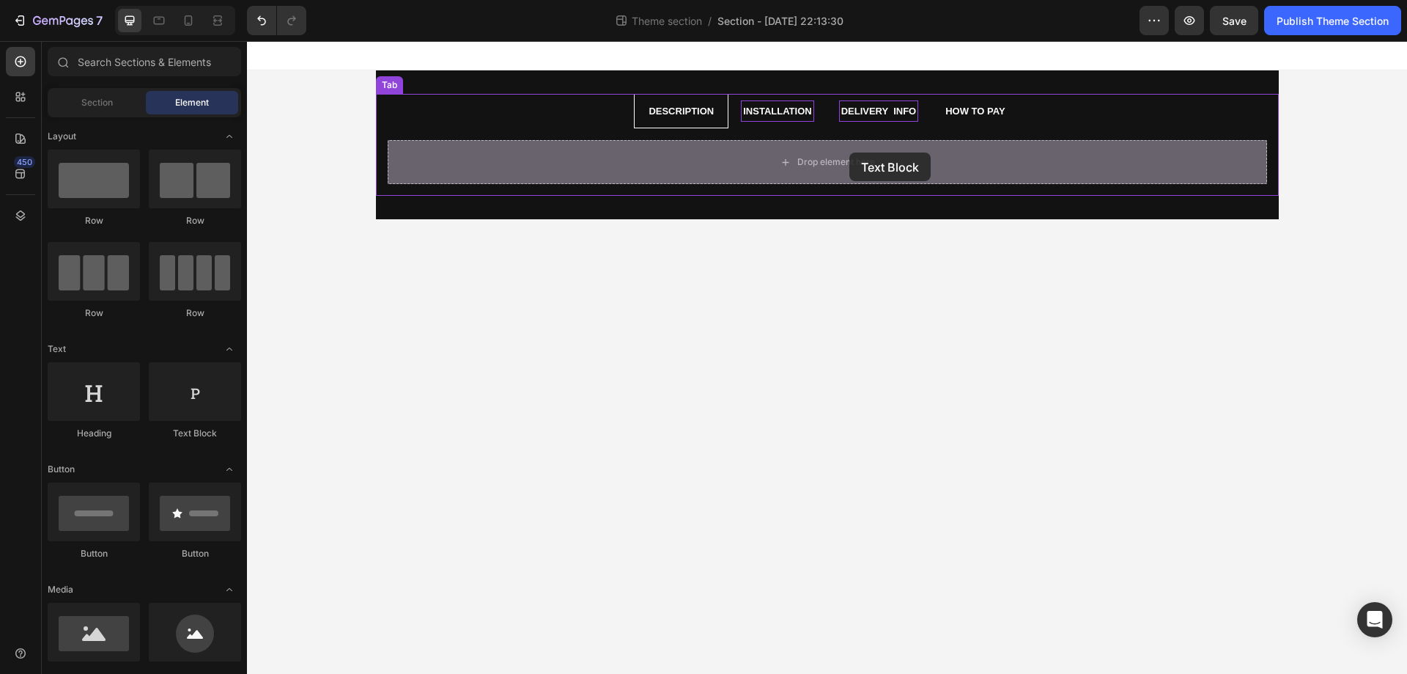
drag, startPoint x: 424, startPoint y: 438, endPoint x: 850, endPoint y: 152, distance: 512.3
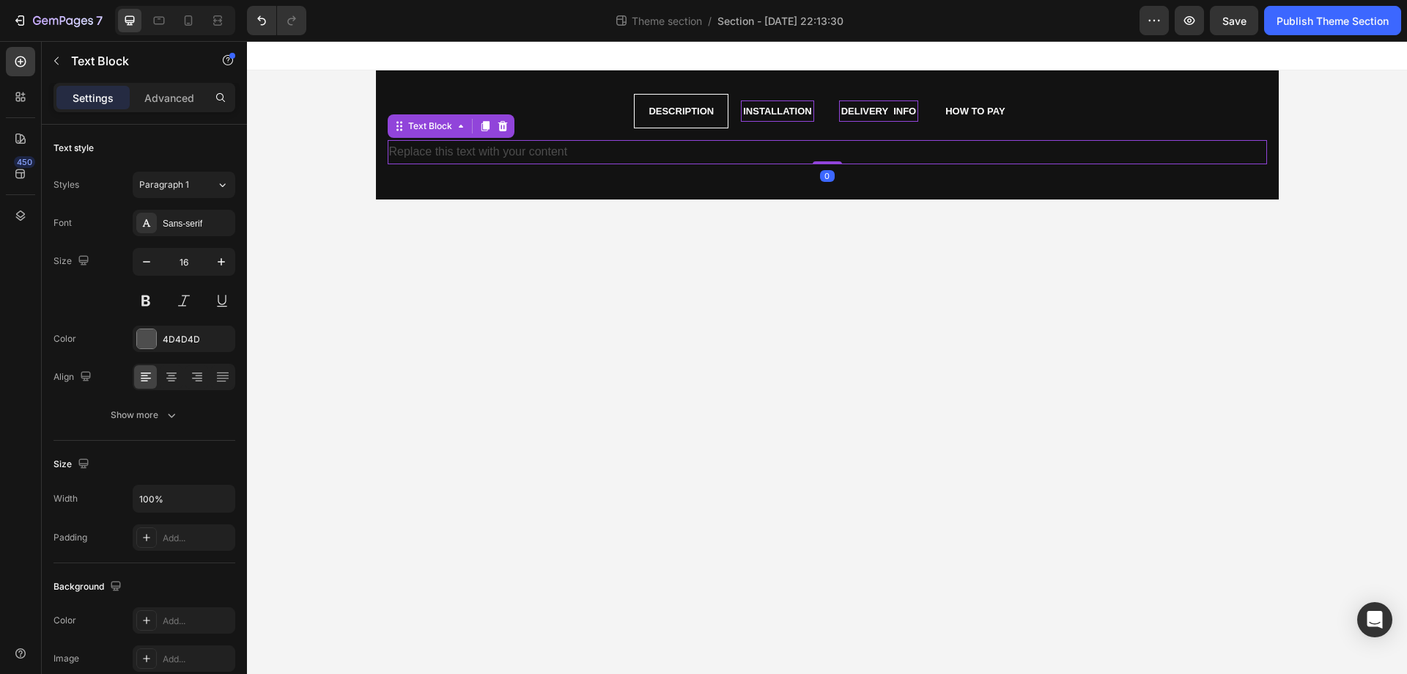
click at [637, 151] on div "Replace this text with your content" at bounding box center [828, 152] width 880 height 24
click at [637, 151] on p "Replace this text with your content" at bounding box center [827, 151] width 877 height 21
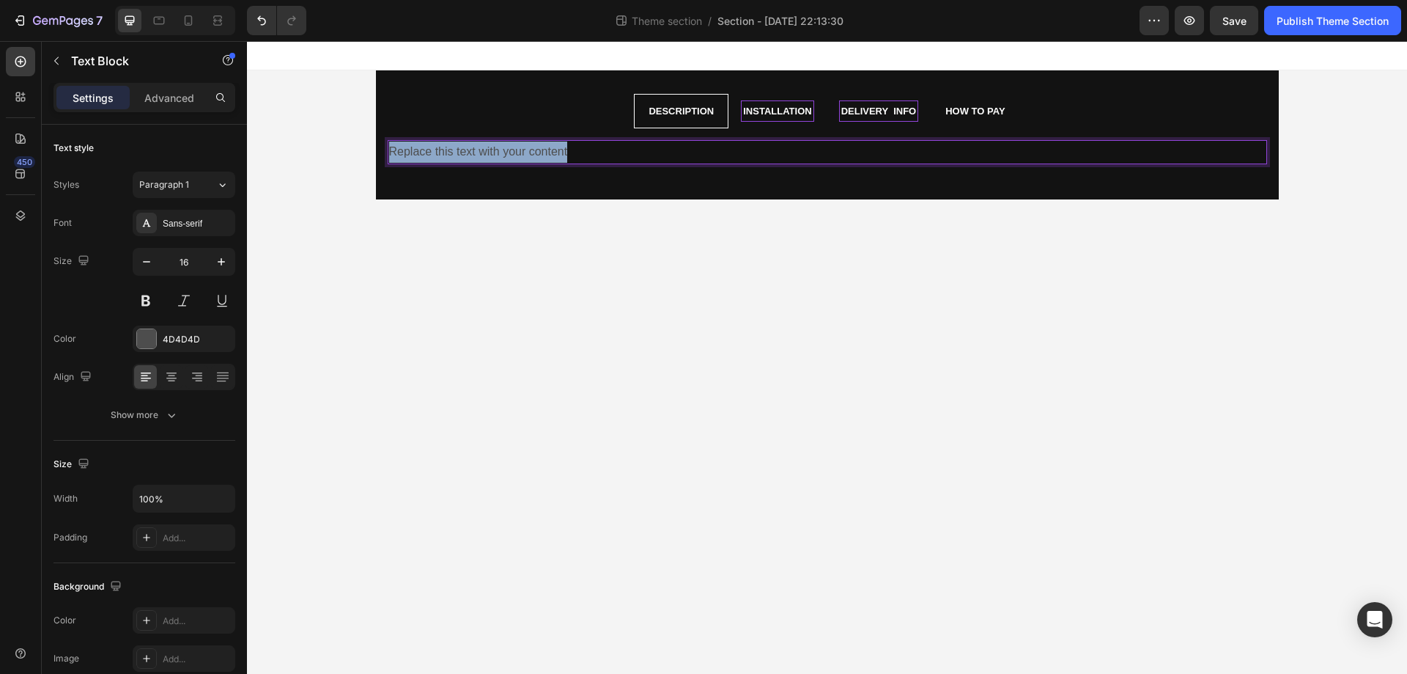
click at [637, 151] on p "Replace this text with your content" at bounding box center [827, 151] width 877 height 21
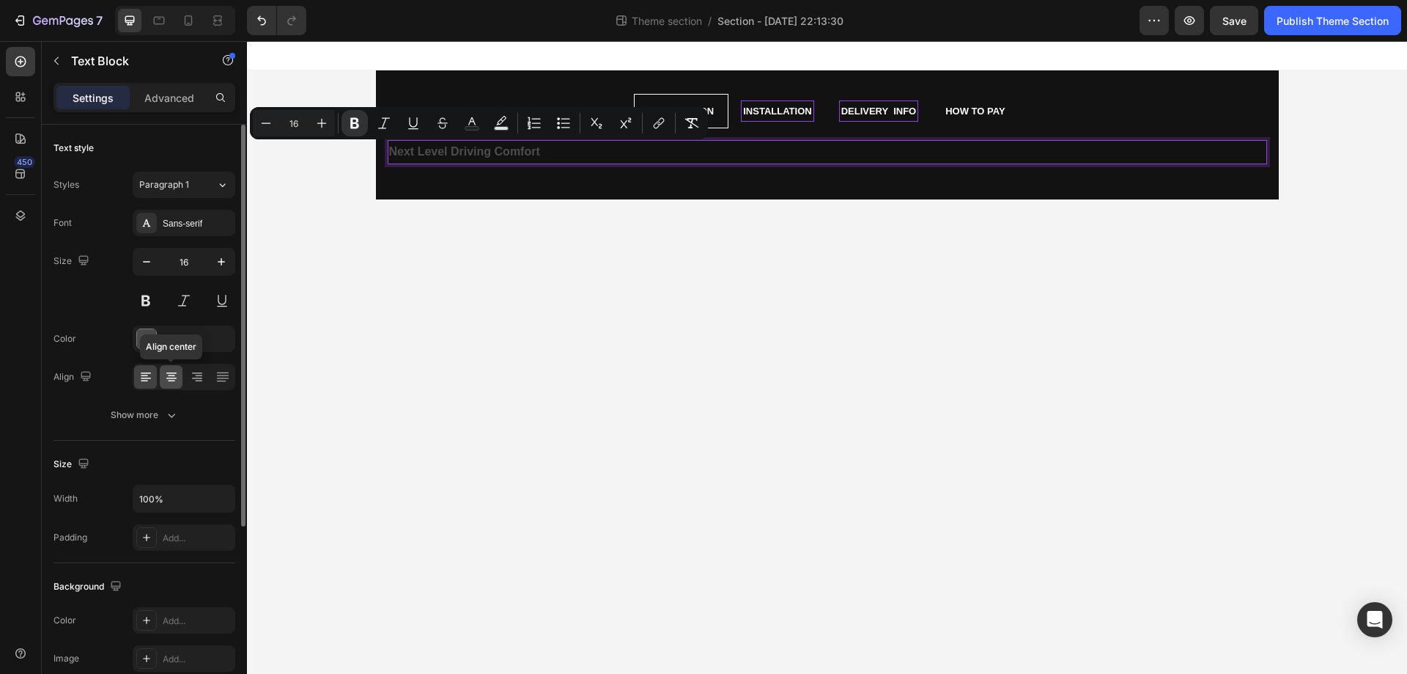
click at [171, 368] on div at bounding box center [171, 376] width 23 height 23
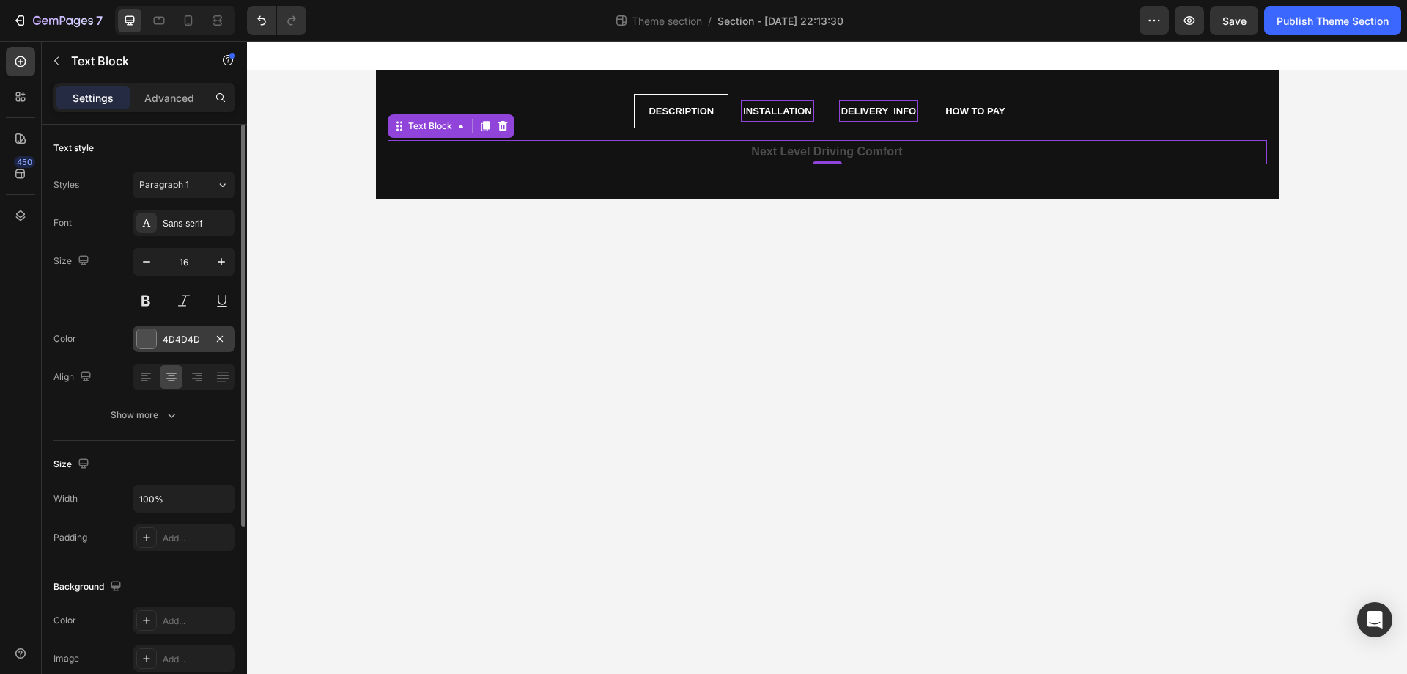
click at [148, 339] on div at bounding box center [146, 338] width 19 height 19
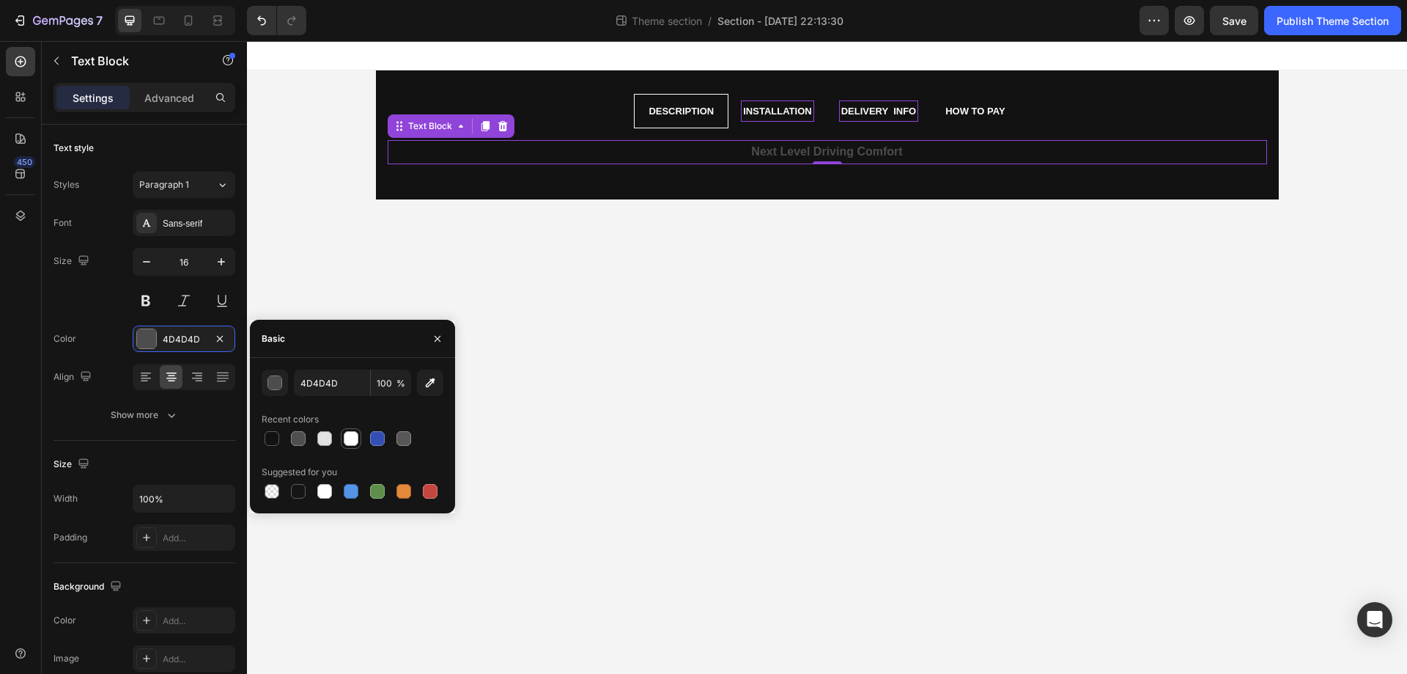
click at [348, 446] on div at bounding box center [351, 439] width 18 height 18
type input "FFFFFF"
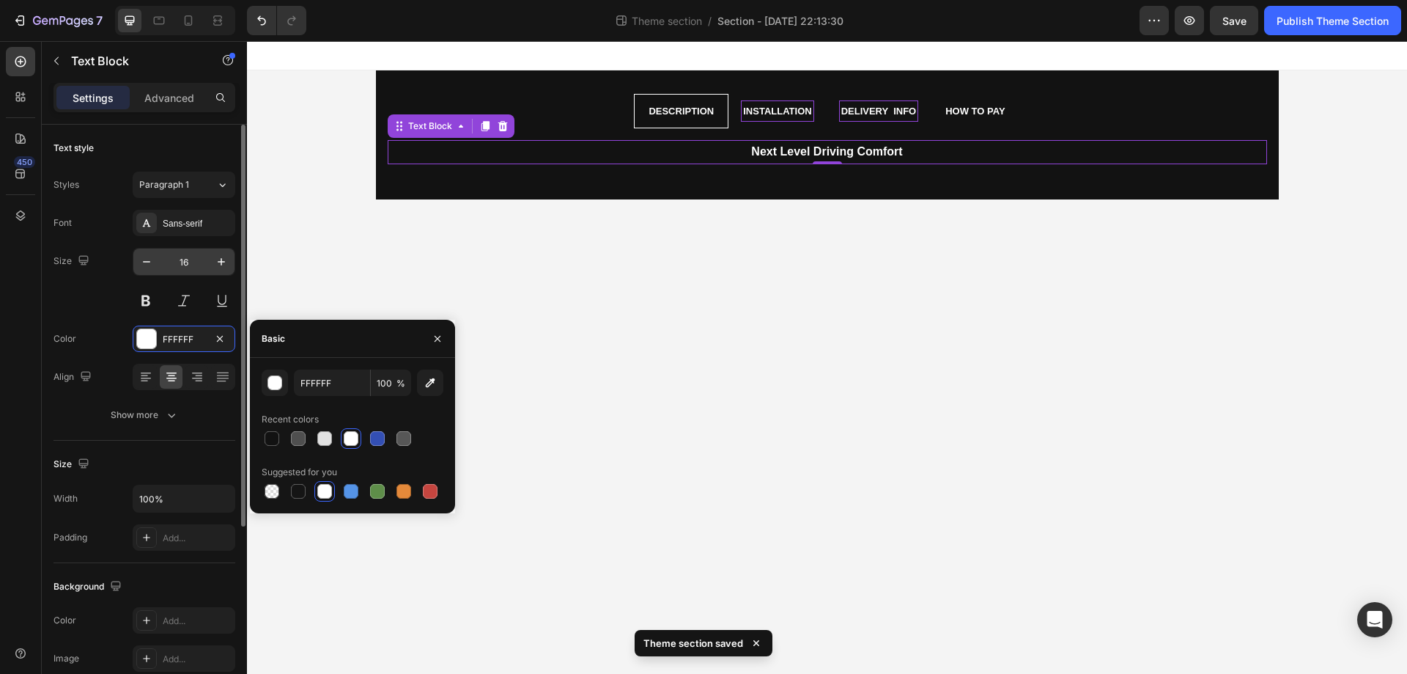
click at [195, 261] on input "16" at bounding box center [184, 261] width 48 height 26
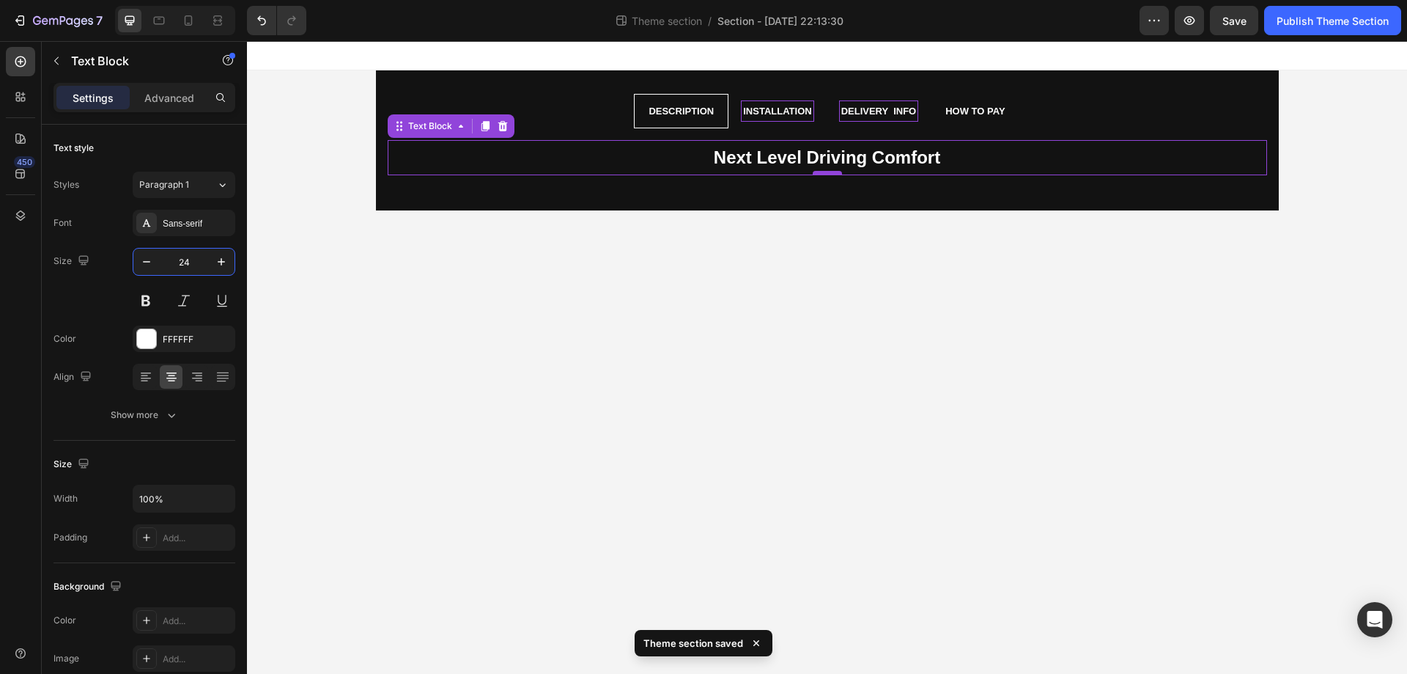
type input "24"
click at [835, 172] on div at bounding box center [827, 173] width 29 height 4
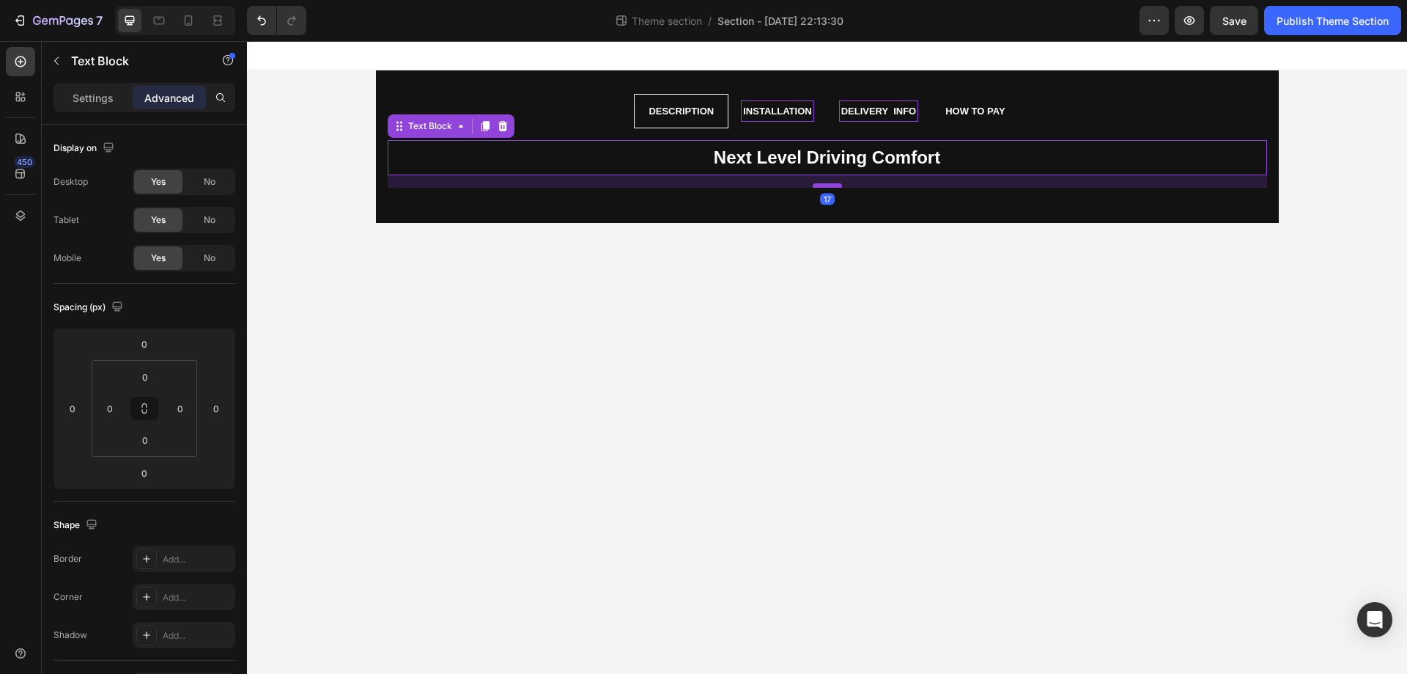
drag, startPoint x: 835, startPoint y: 172, endPoint x: 822, endPoint y: 183, distance: 17.1
click at [822, 183] on div at bounding box center [827, 185] width 29 height 4
drag, startPoint x: 822, startPoint y: 183, endPoint x: 831, endPoint y: 181, distance: 8.4
click at [823, 185] on div at bounding box center [827, 186] width 29 height 3
click at [827, 185] on div at bounding box center [827, 186] width 29 height 3
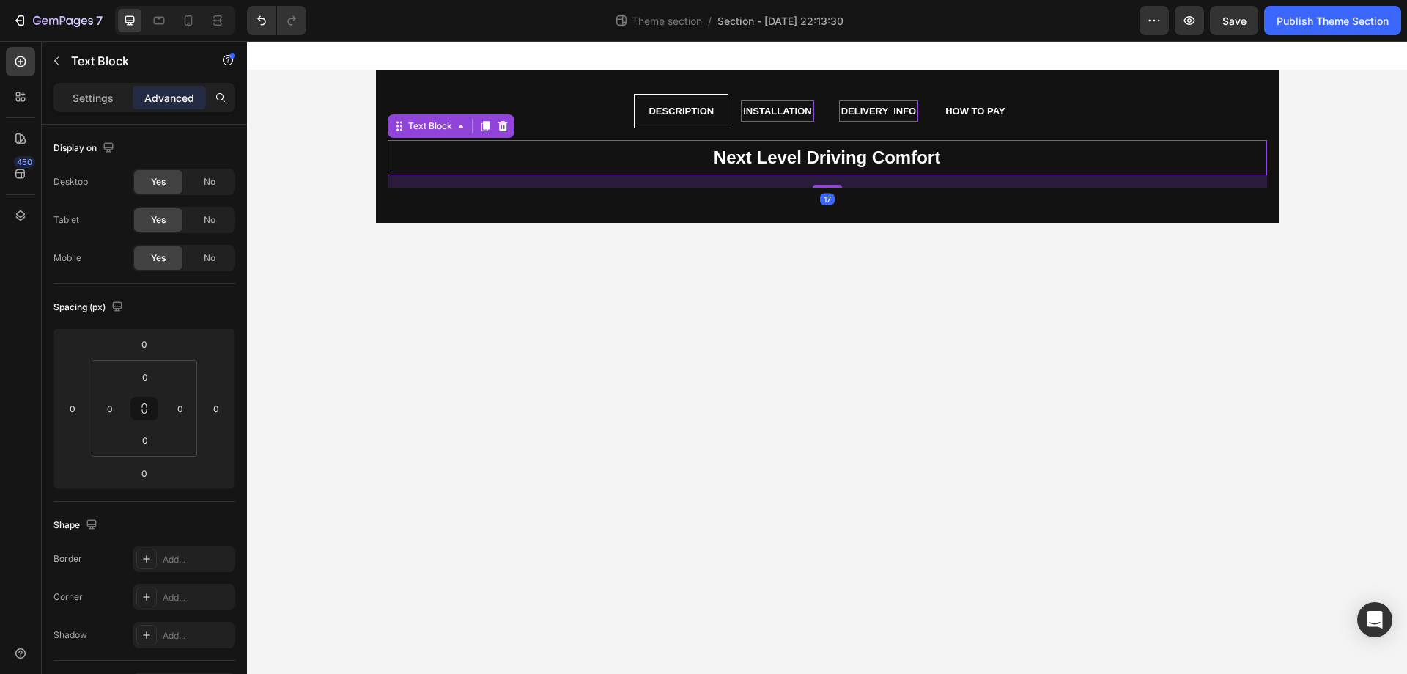
type input "16"
click at [842, 178] on div "16" at bounding box center [828, 181] width 880 height 12
click at [843, 178] on div "16" at bounding box center [828, 181] width 880 height 12
click at [844, 177] on div "16" at bounding box center [828, 181] width 880 height 12
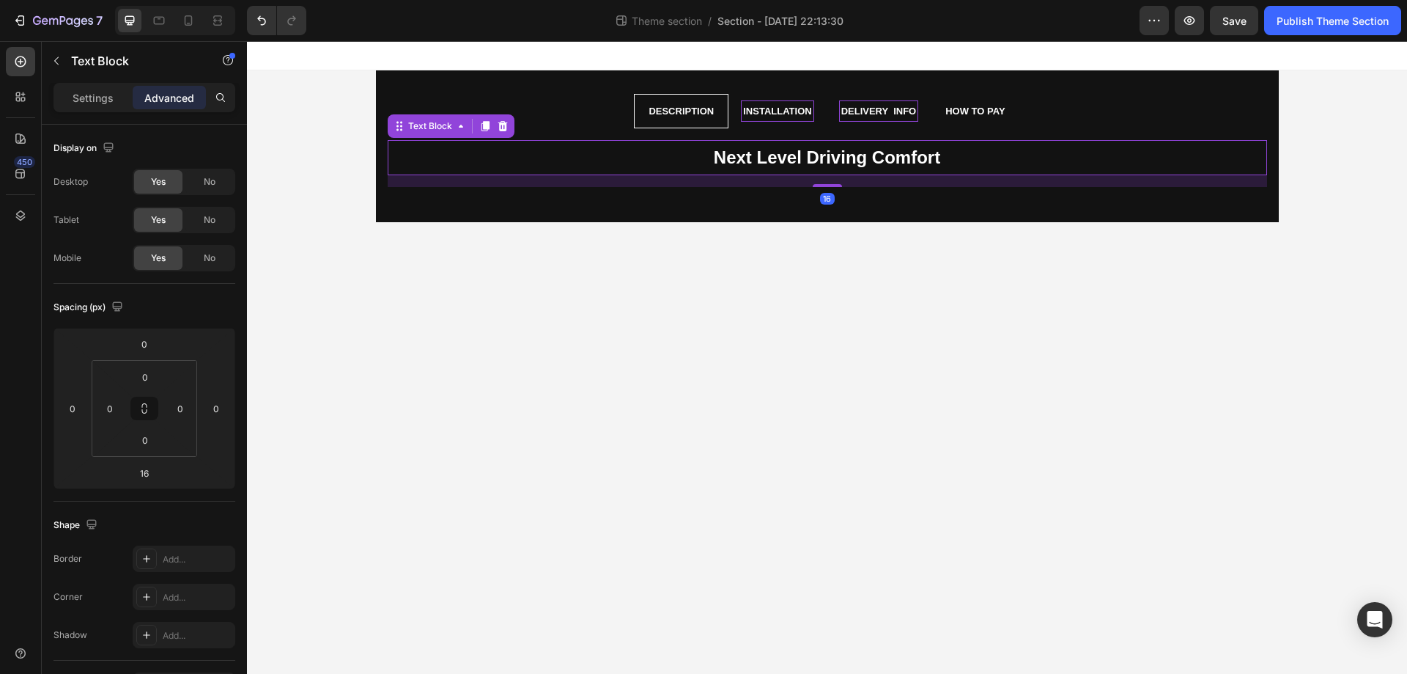
click at [844, 177] on div "16" at bounding box center [828, 181] width 880 height 12
click at [850, 175] on div "16" at bounding box center [828, 181] width 880 height 12
click at [864, 170] on div "Next Level Driving Comfort" at bounding box center [828, 157] width 880 height 34
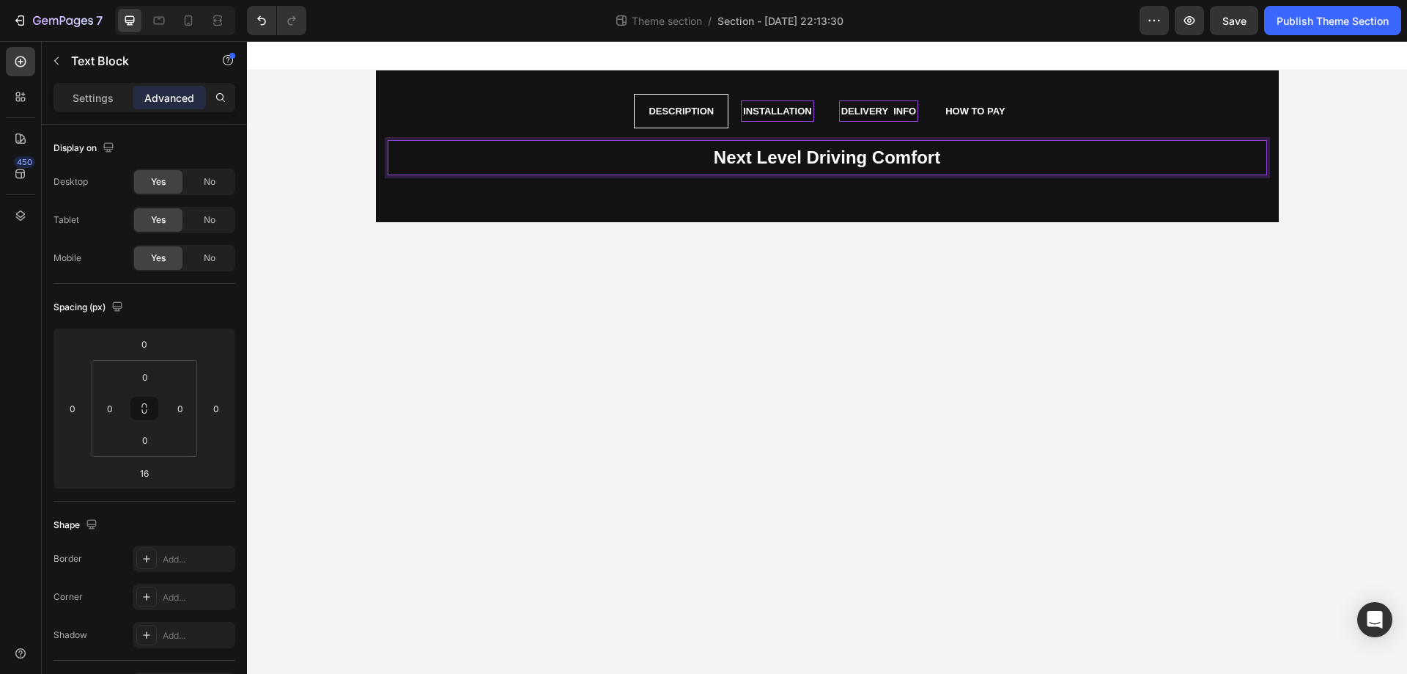
drag, startPoint x: 864, startPoint y: 169, endPoint x: 850, endPoint y: 173, distance: 14.4
click at [854, 172] on p "Next Level Driving Comfort" at bounding box center [827, 157] width 877 height 32
click at [850, 173] on p "Next Level Driving Comfort" at bounding box center [827, 157] width 877 height 32
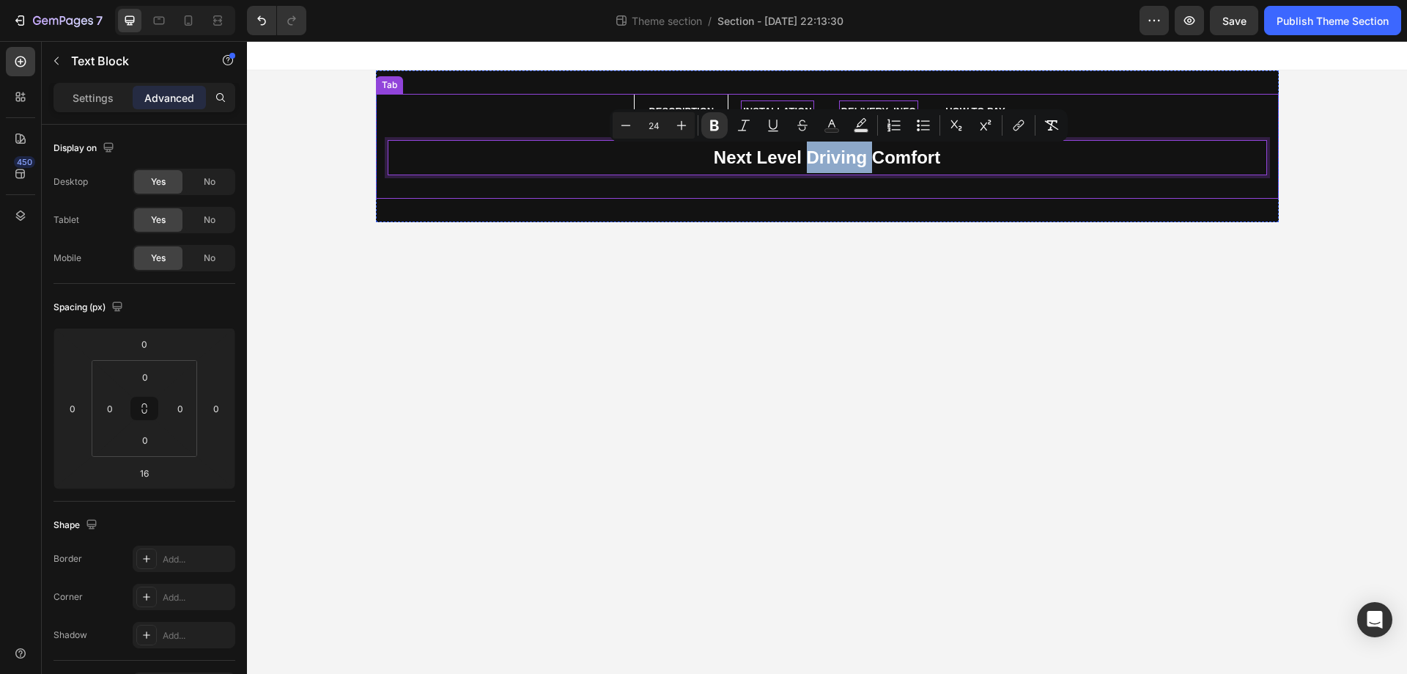
click at [858, 193] on div "Next Level Driving Comfort Text Block 16" at bounding box center [827, 163] width 903 height 70
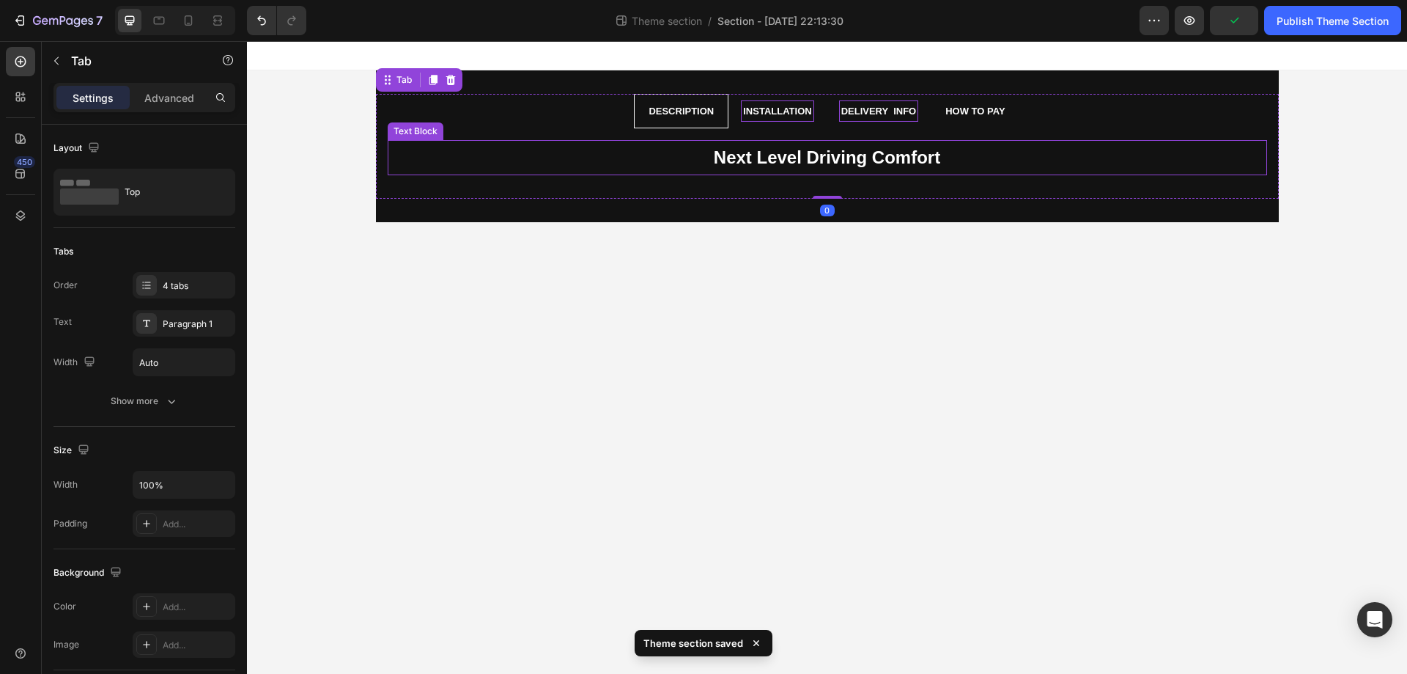
click at [820, 160] on strong "Next Level Driving Comfort" at bounding box center [827, 157] width 227 height 20
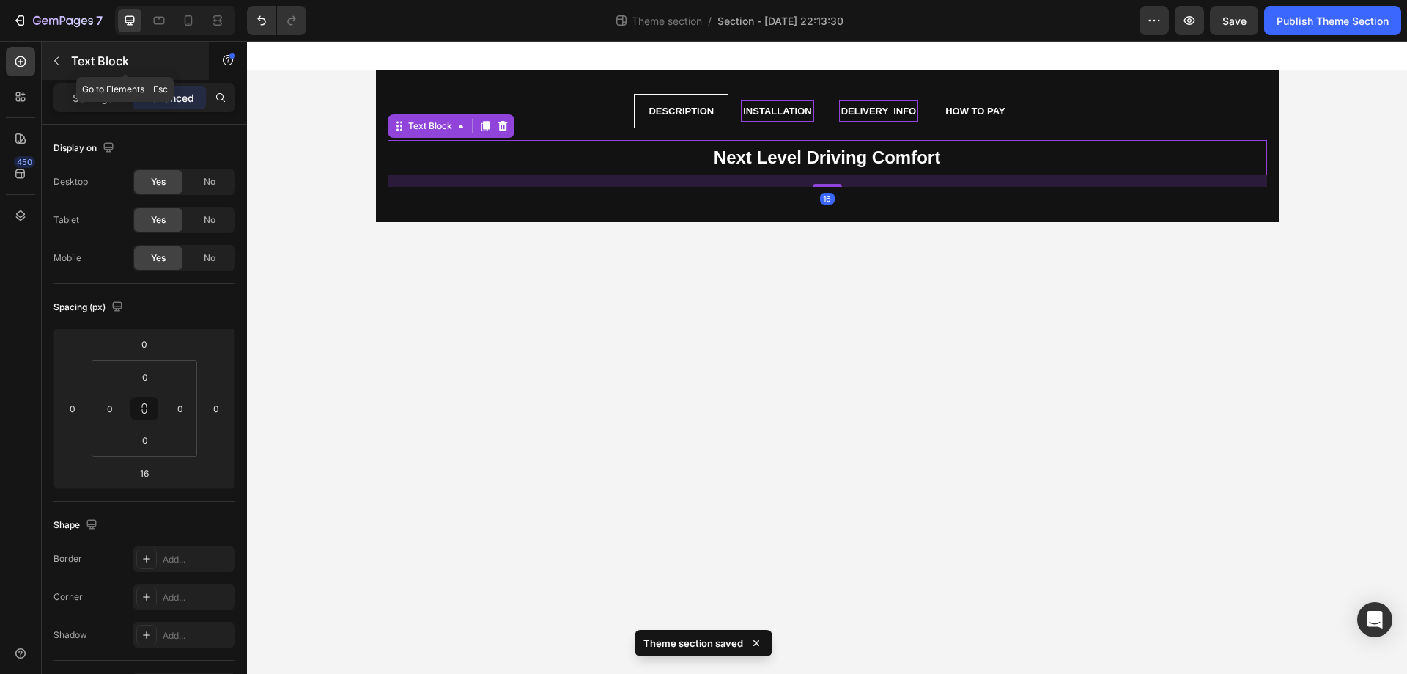
click at [73, 53] on p "Text Block" at bounding box center [133, 61] width 125 height 18
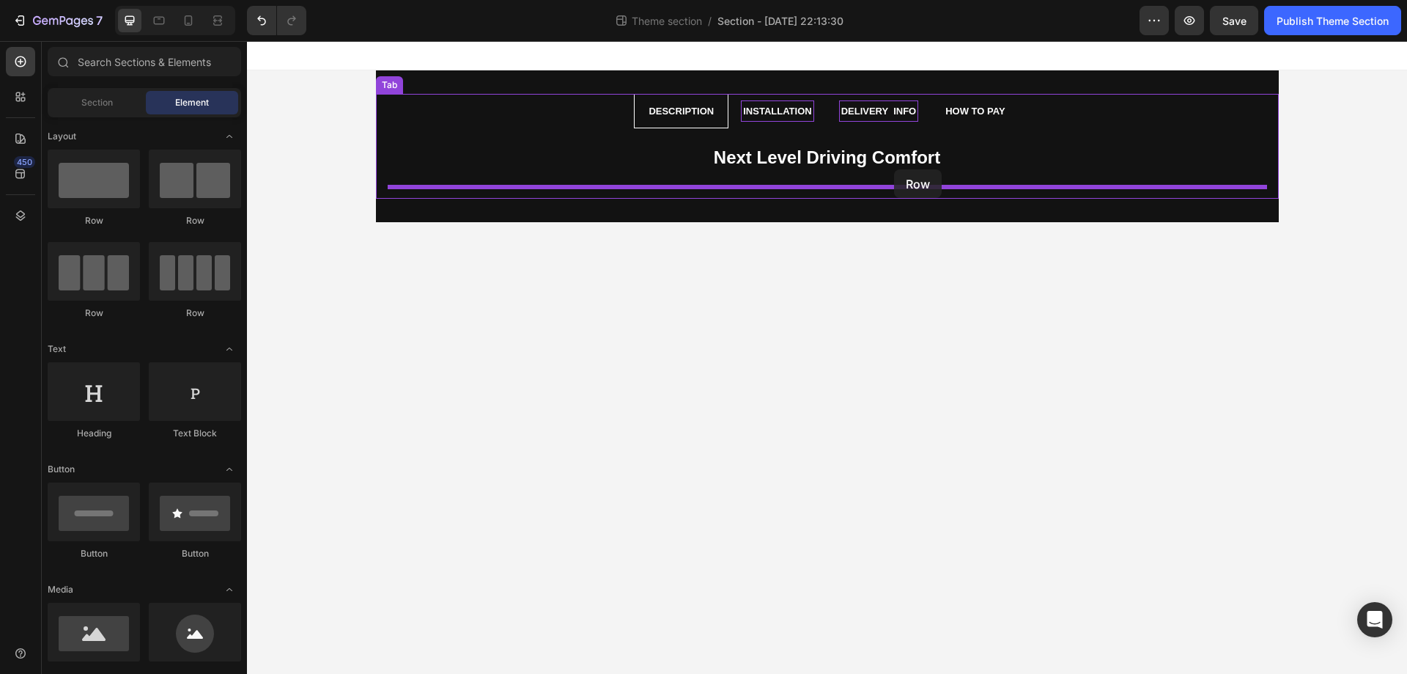
drag, startPoint x: 490, startPoint y: 226, endPoint x: 894, endPoint y: 169, distance: 408.6
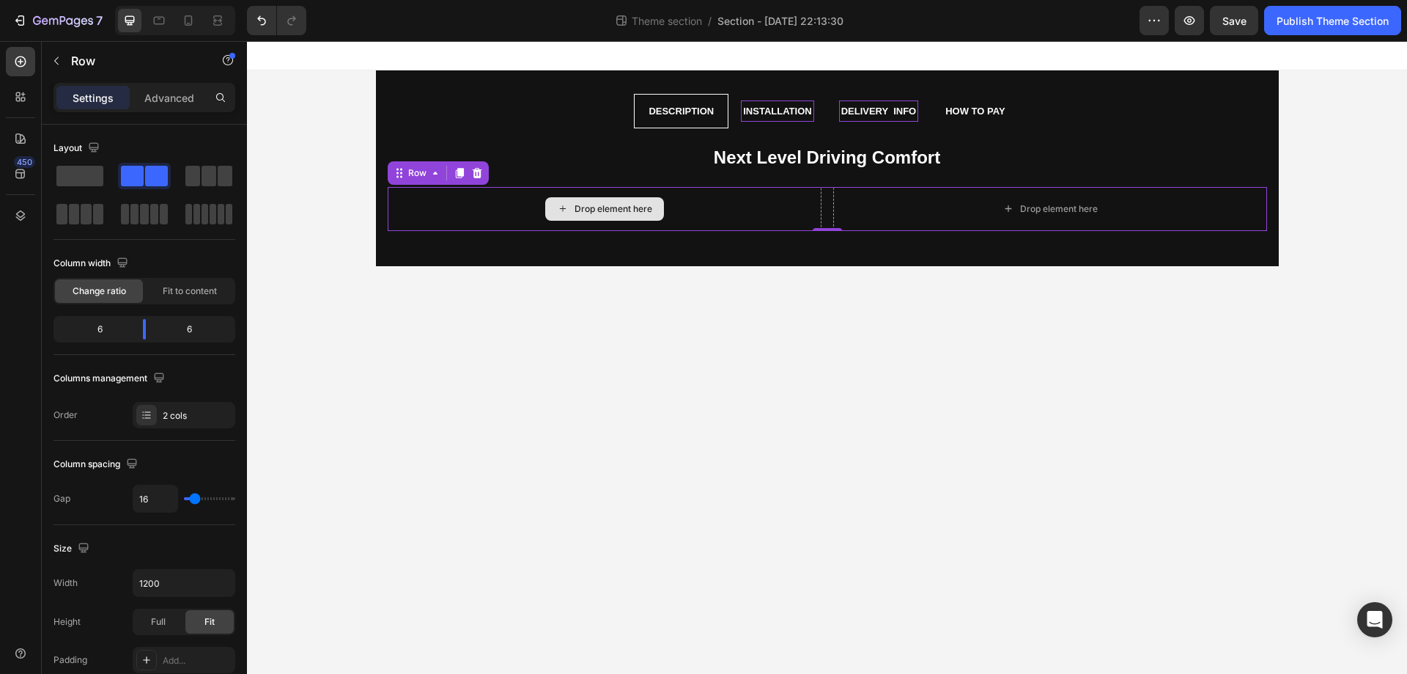
click at [624, 210] on div "Drop element here" at bounding box center [614, 209] width 78 height 12
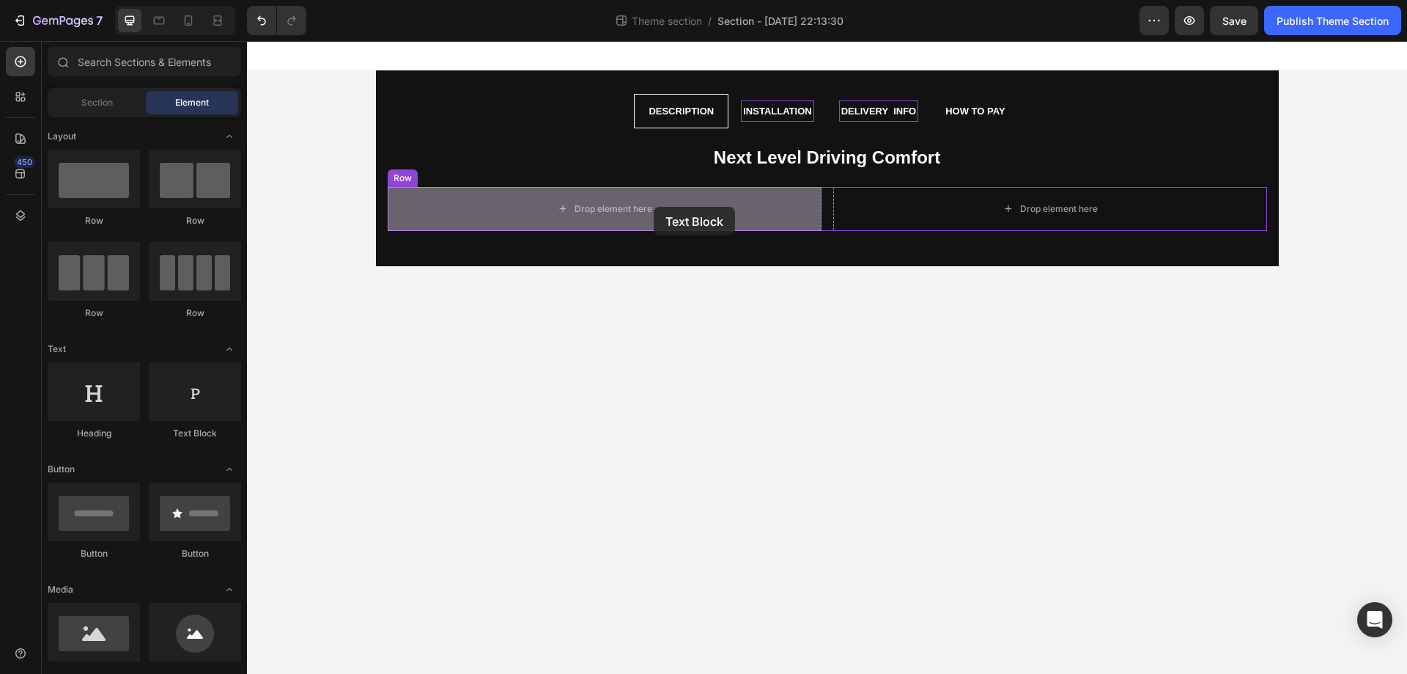
drag, startPoint x: 435, startPoint y: 451, endPoint x: 654, endPoint y: 207, distance: 328.1
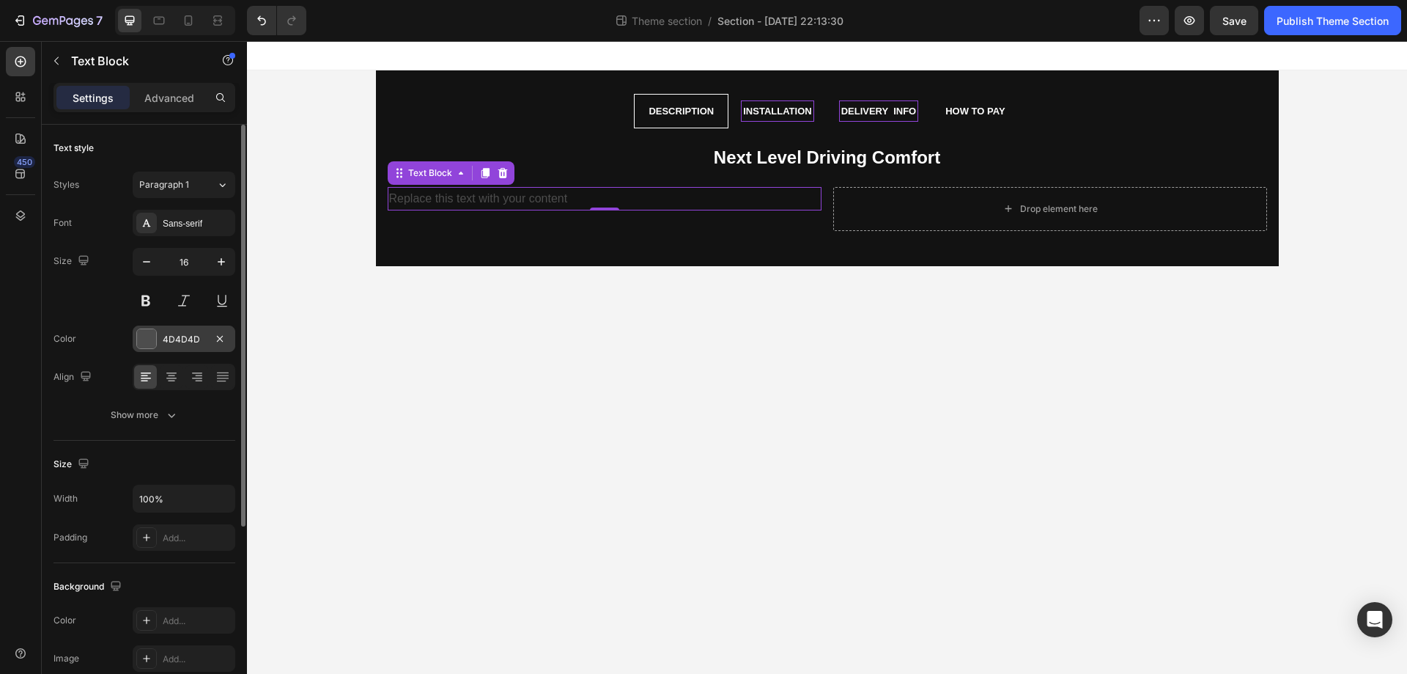
click at [143, 332] on div at bounding box center [146, 338] width 19 height 19
click at [173, 377] on icon at bounding box center [171, 376] width 15 height 15
click at [150, 336] on div at bounding box center [146, 338] width 19 height 19
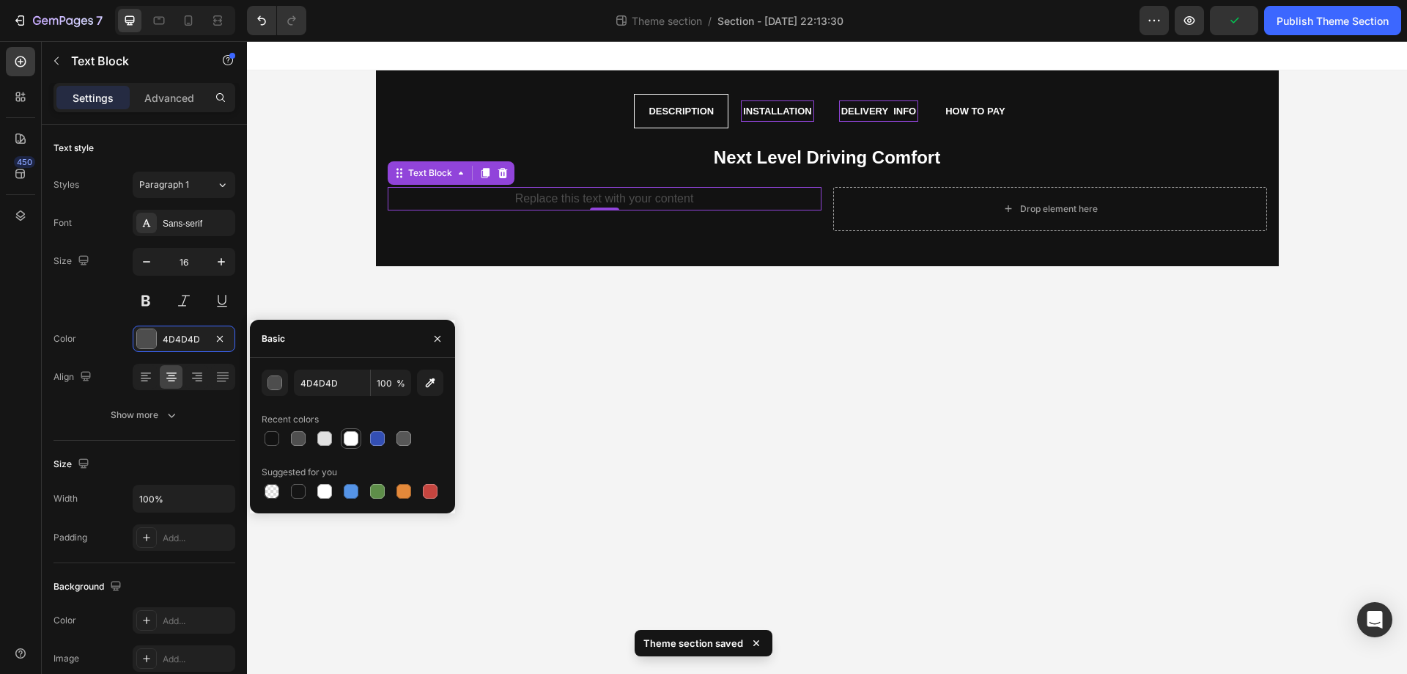
click at [353, 430] on div at bounding box center [351, 439] width 18 height 18
type input "FFFFFF"
click at [58, 47] on div "Text Block" at bounding box center [125, 61] width 167 height 38
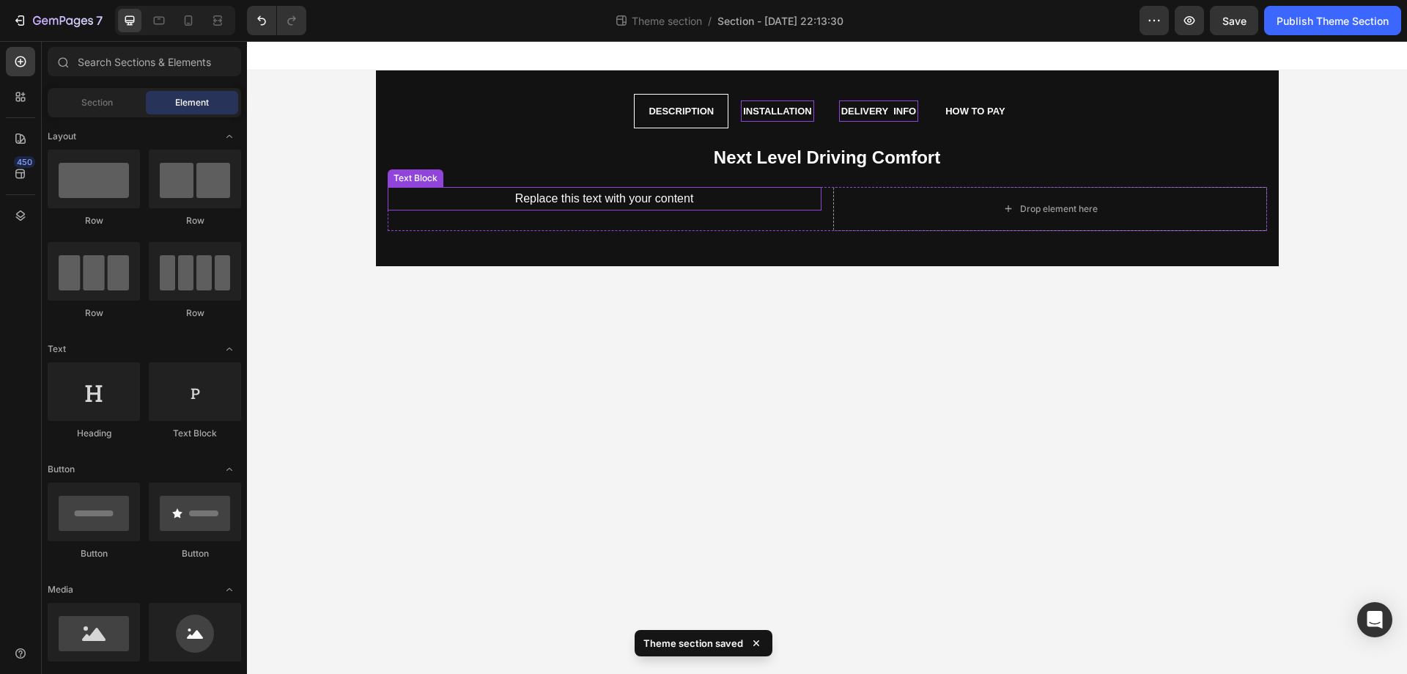
click at [675, 202] on div "Replace this text with your content" at bounding box center [605, 199] width 434 height 24
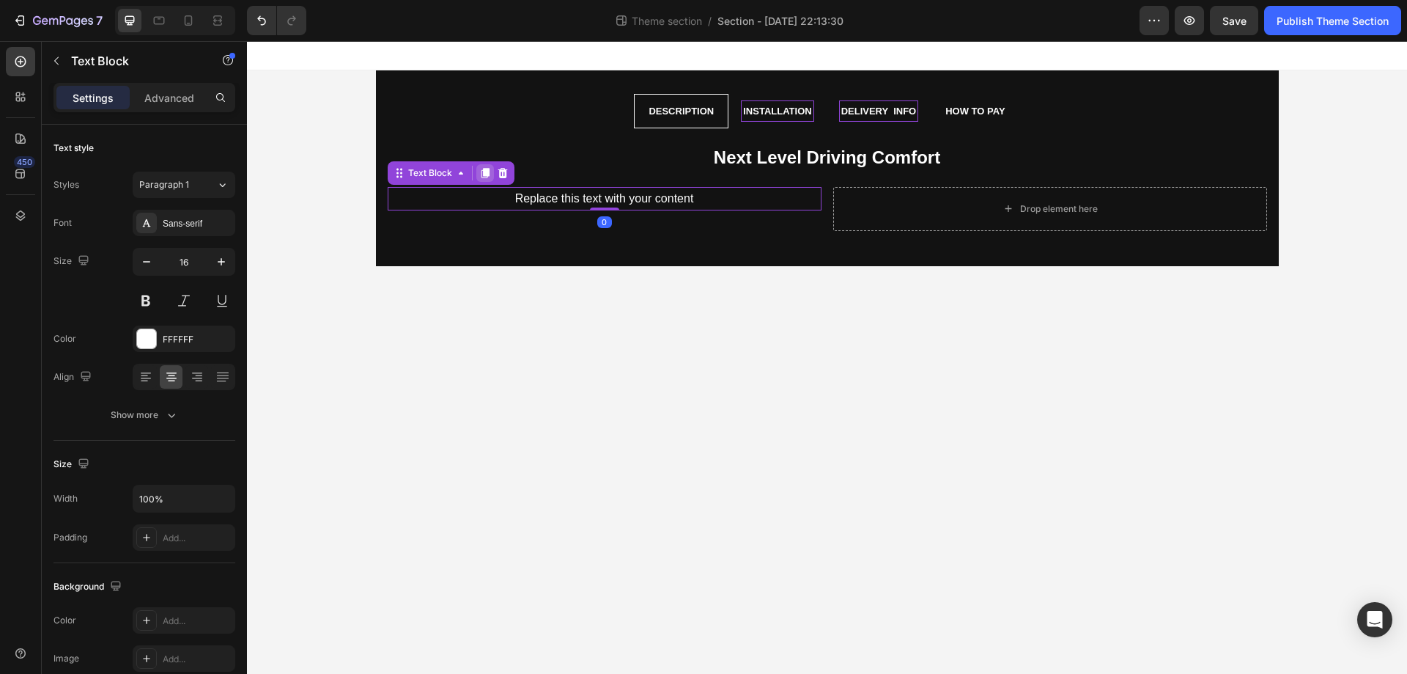
click at [481, 170] on icon at bounding box center [485, 173] width 12 height 12
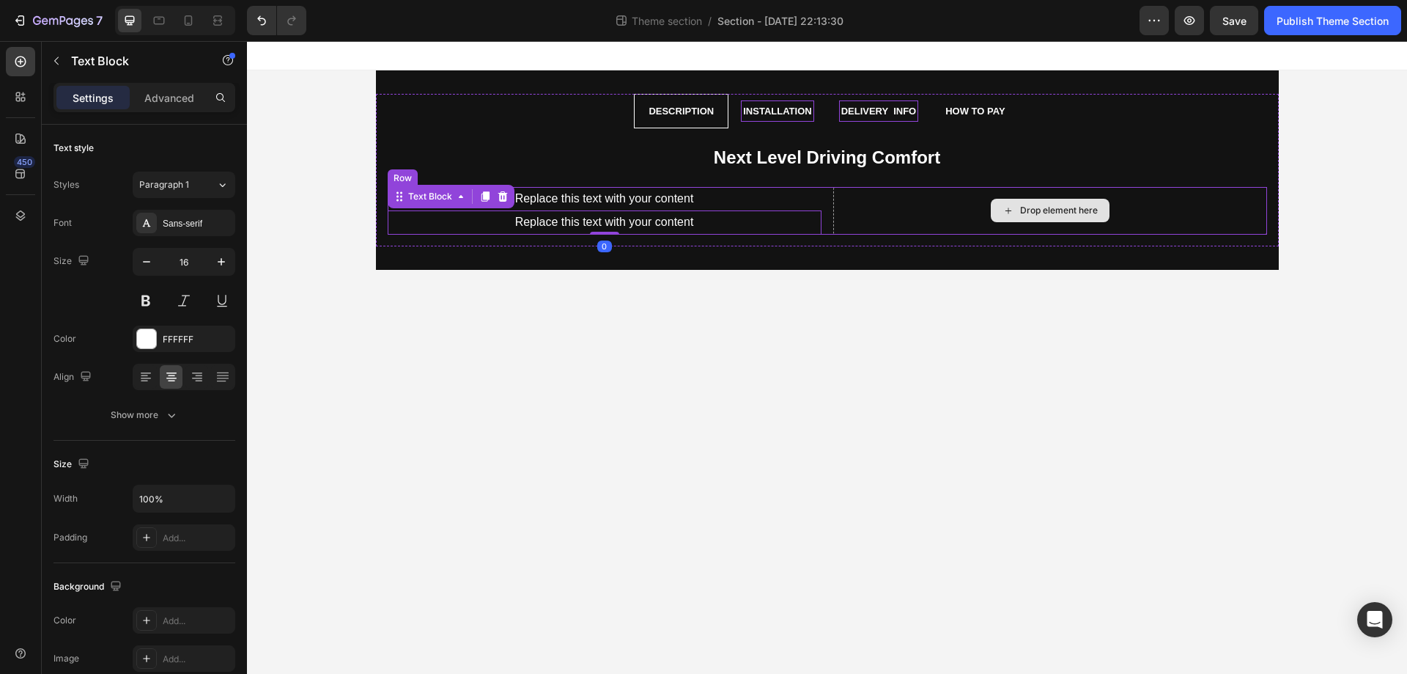
click at [1028, 221] on div "Drop element here" at bounding box center [1050, 210] width 119 height 23
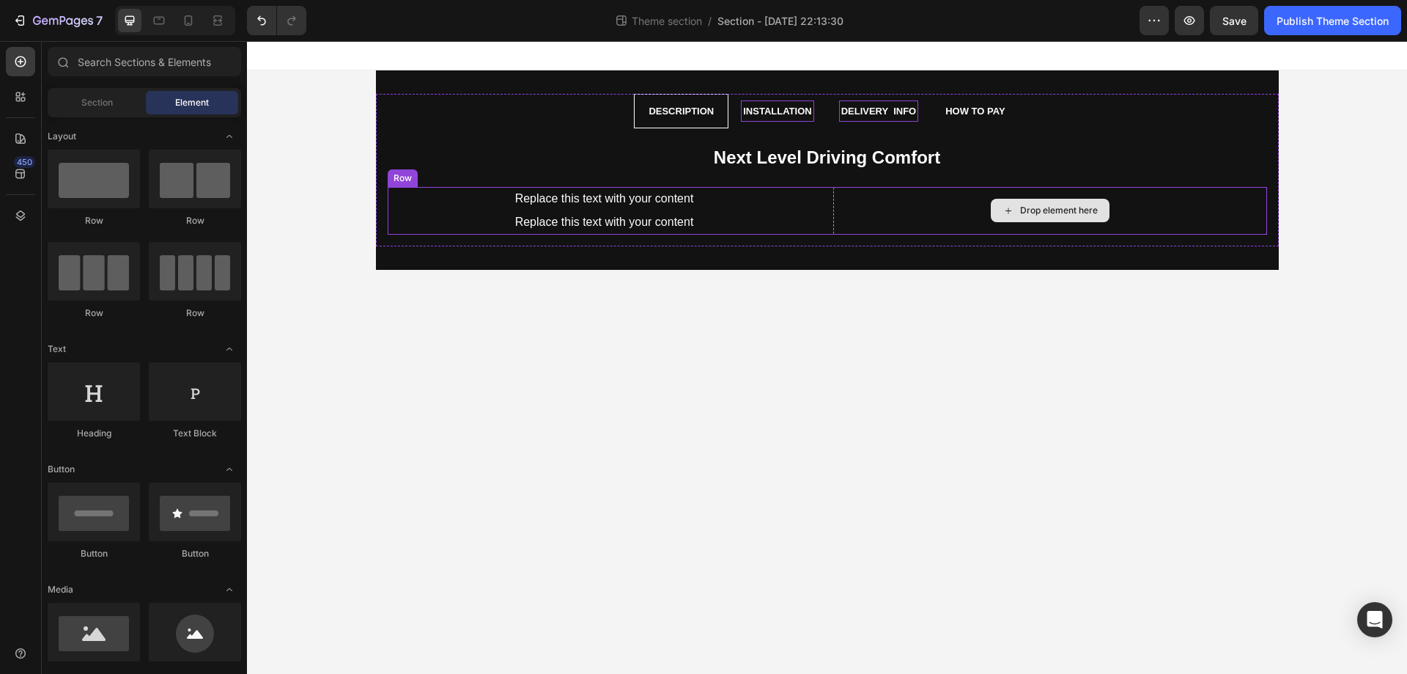
click at [1017, 213] on div "Drop element here" at bounding box center [1050, 210] width 119 height 23
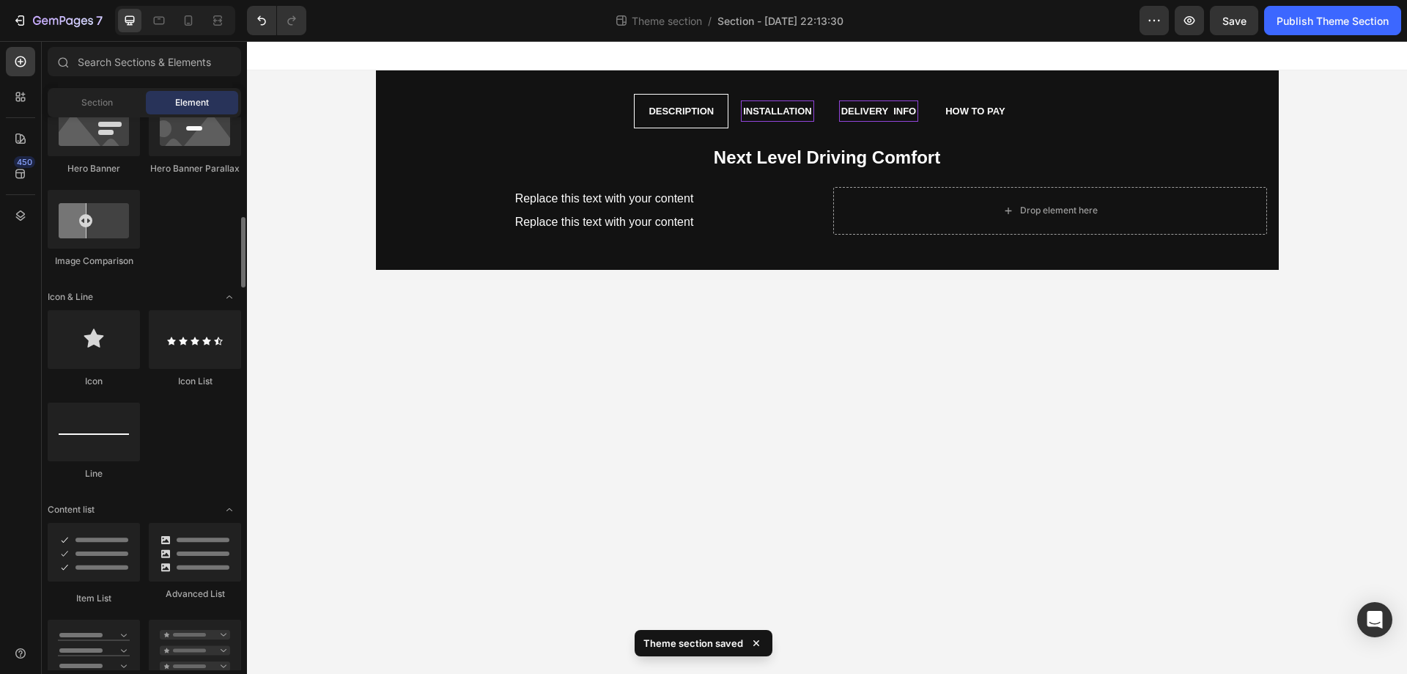
scroll to position [1564, 0]
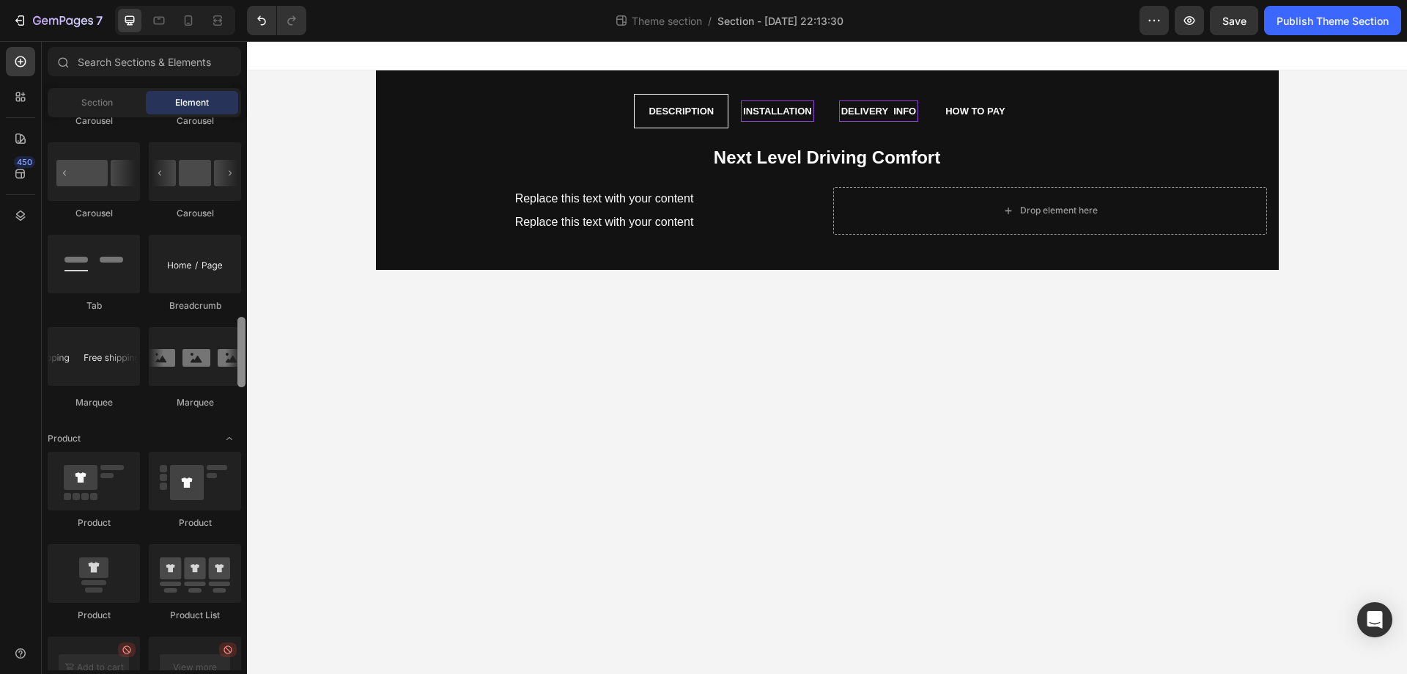
click at [239, 297] on div at bounding box center [241, 393] width 11 height 553
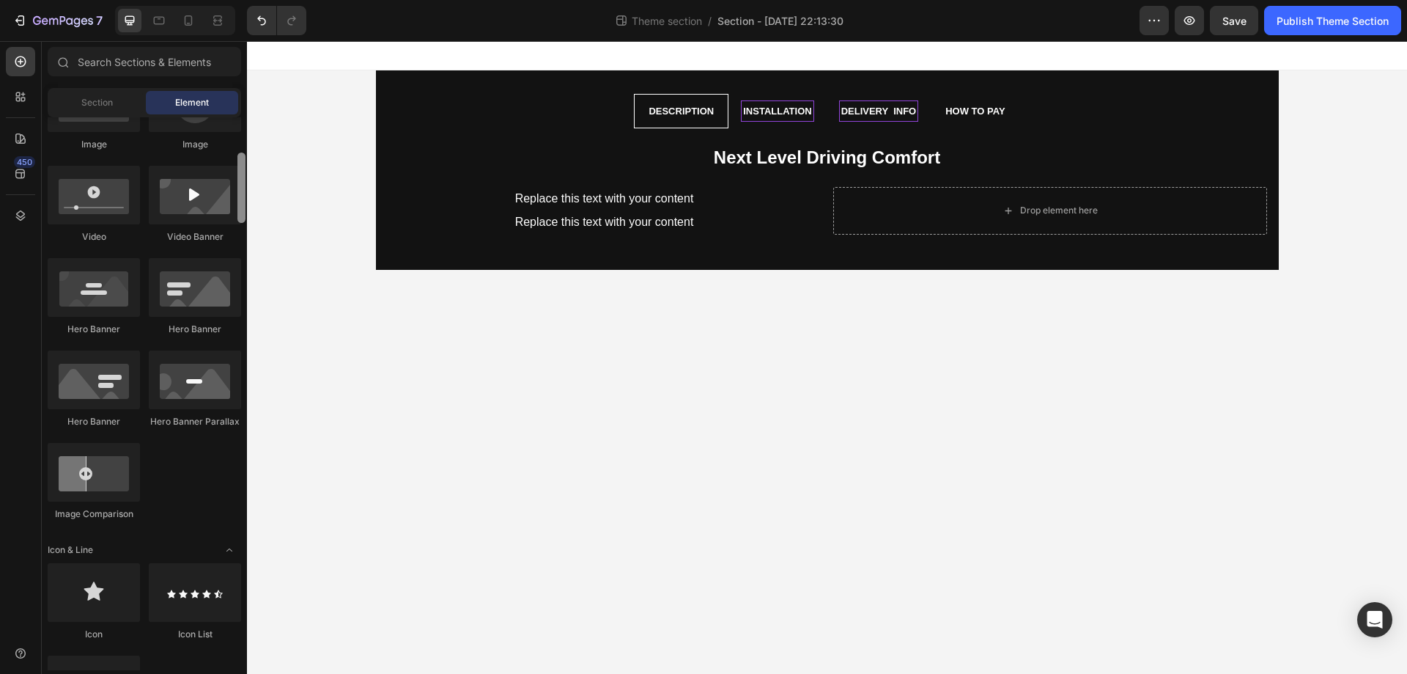
scroll to position [501, 0]
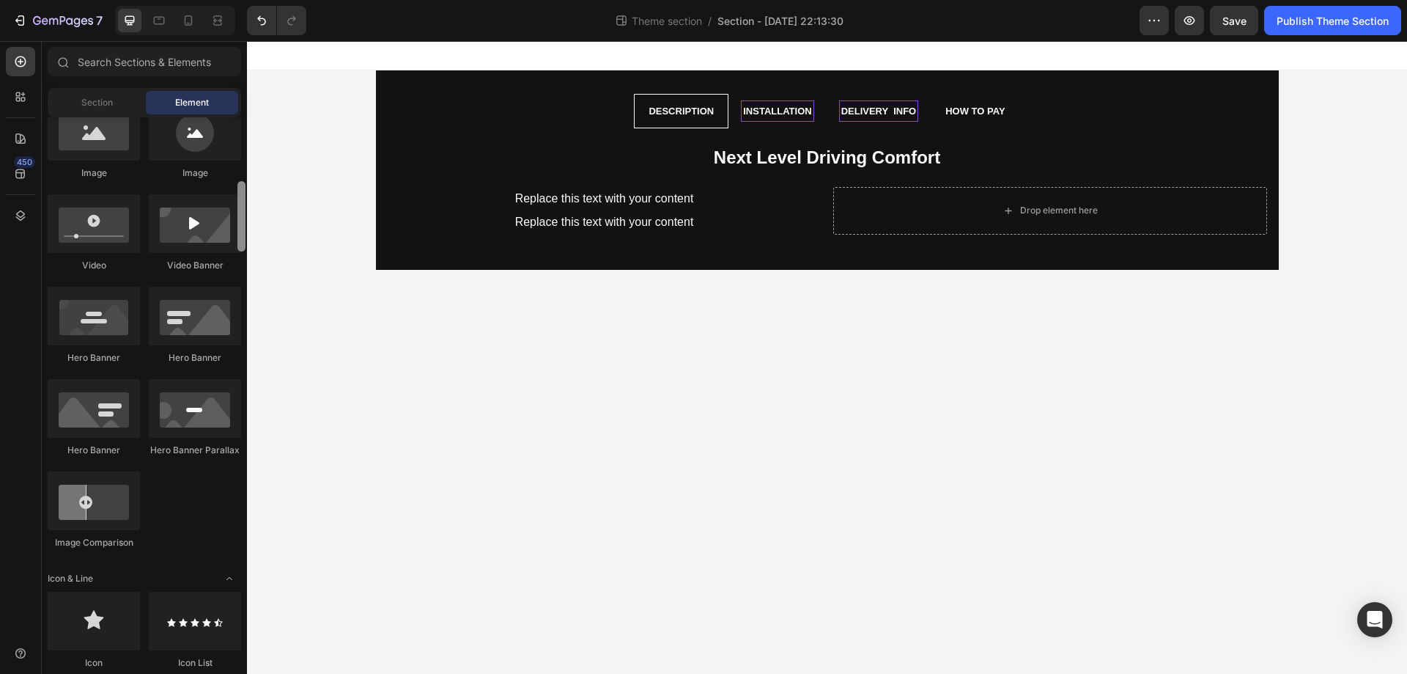
drag, startPoint x: 486, startPoint y: 338, endPoint x: 257, endPoint y: 181, distance: 277.3
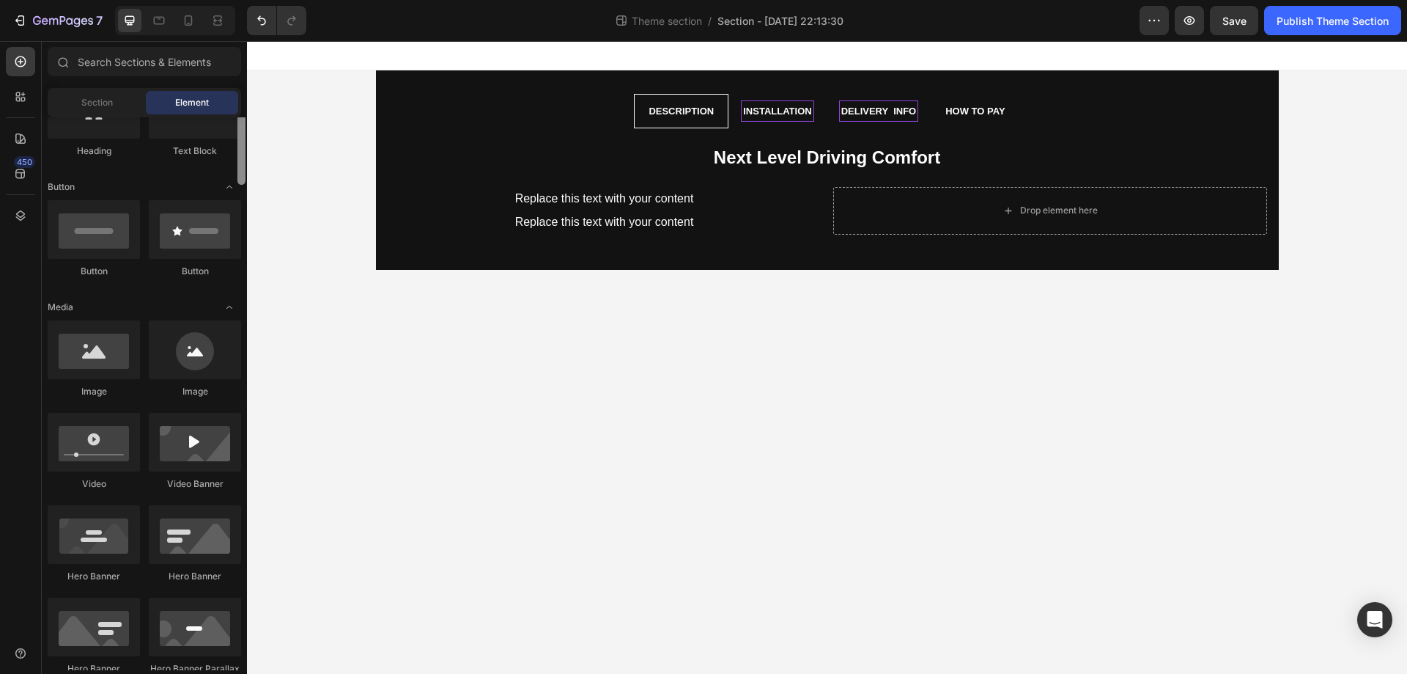
scroll to position [351, 0]
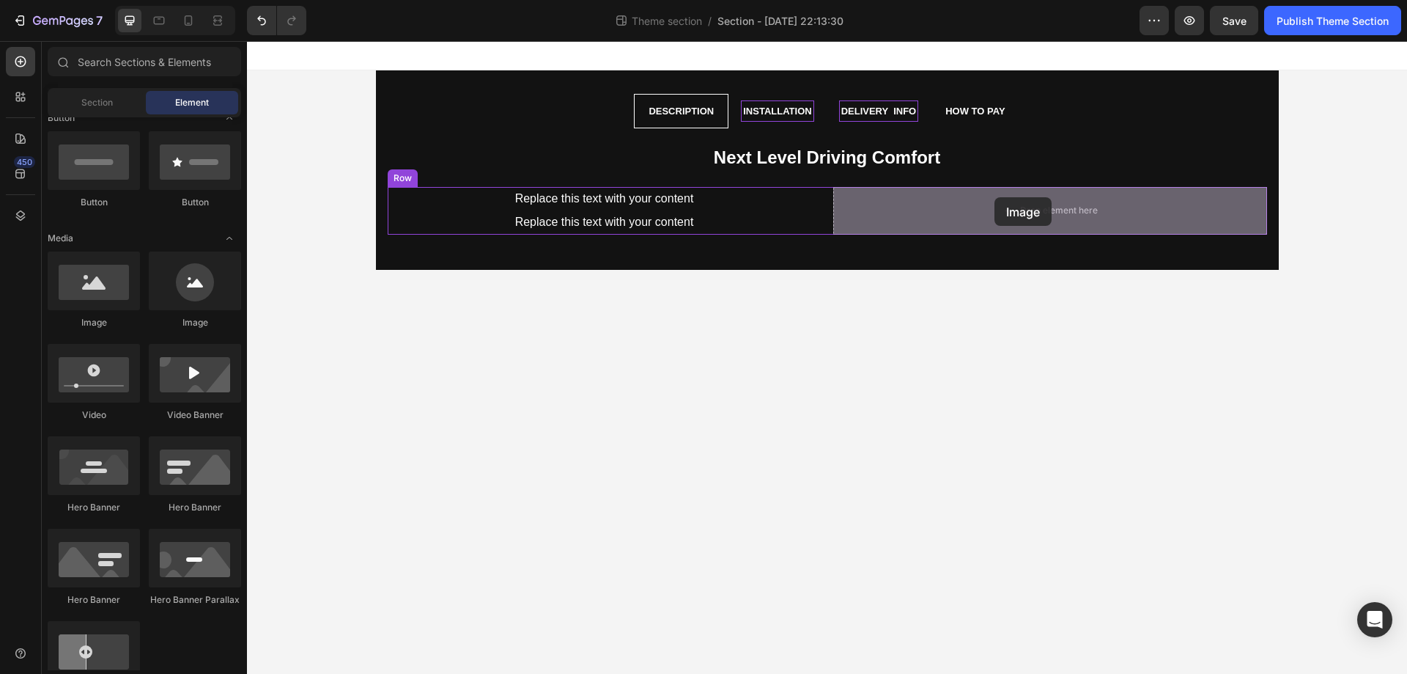
drag, startPoint x: 330, startPoint y: 327, endPoint x: 995, endPoint y: 197, distance: 677.4
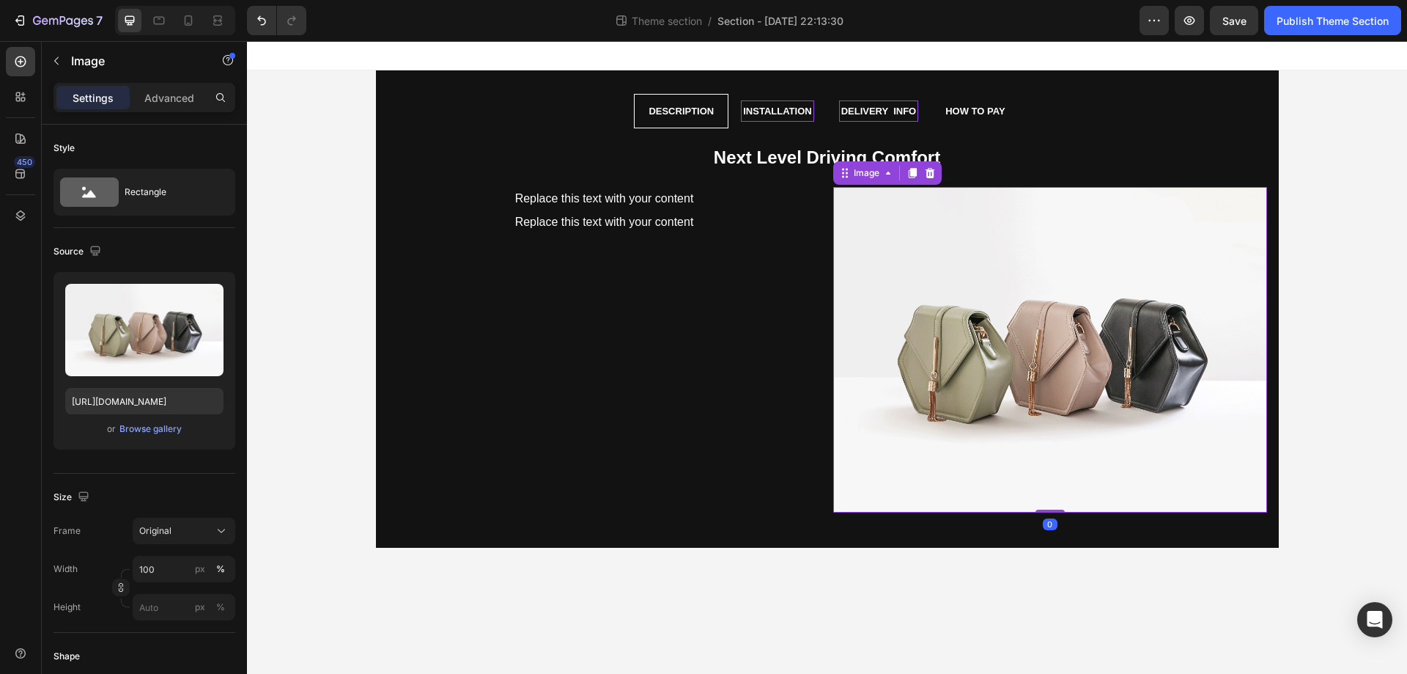
click at [1046, 353] on img at bounding box center [1050, 349] width 434 height 325
click at [534, 296] on div "Replace this text with your content Text Block Replace this text with your cont…" at bounding box center [605, 349] width 434 height 325
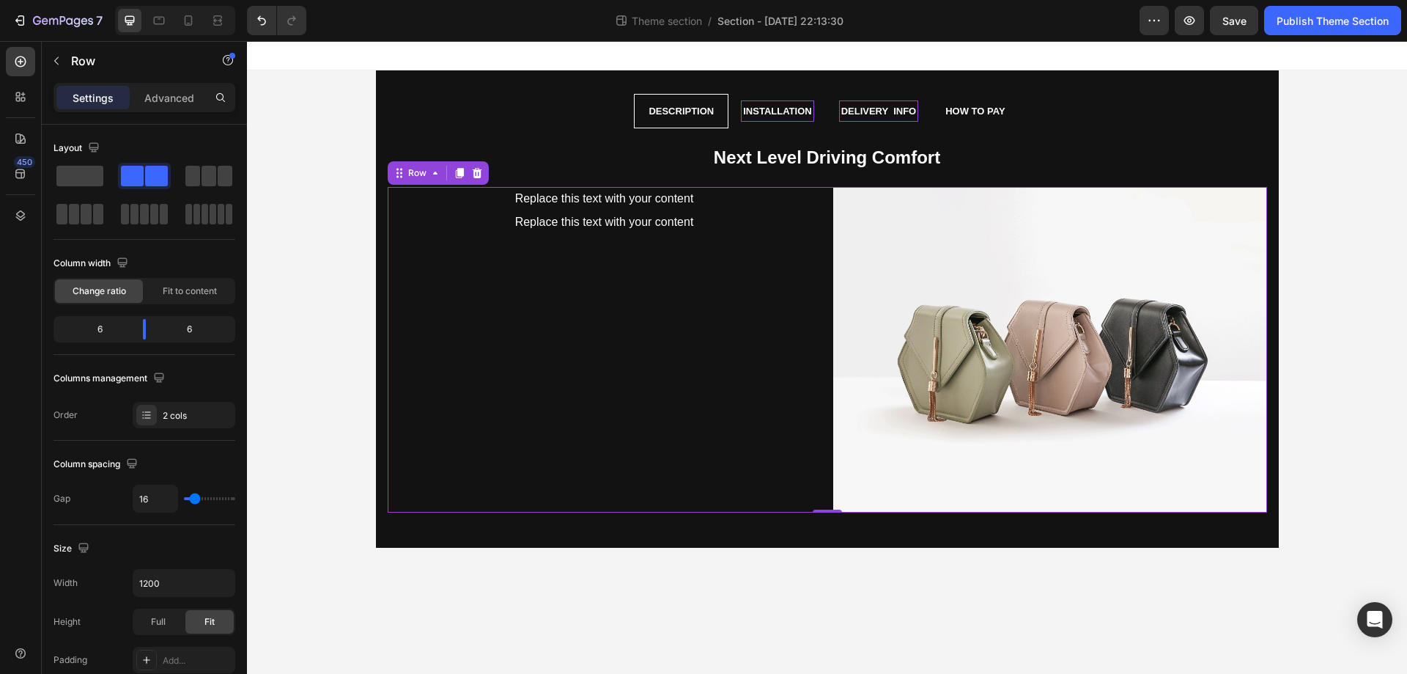
scroll to position [471, 0]
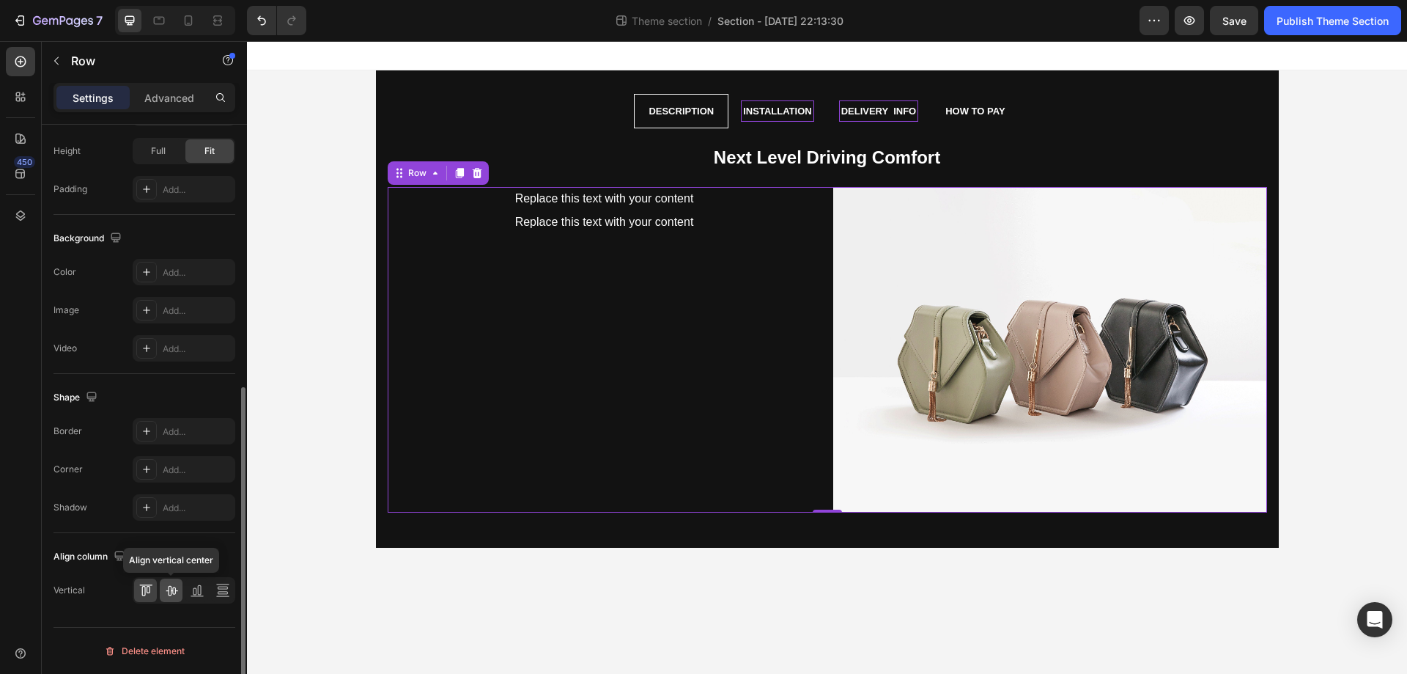
click at [179, 597] on div at bounding box center [171, 589] width 23 height 23
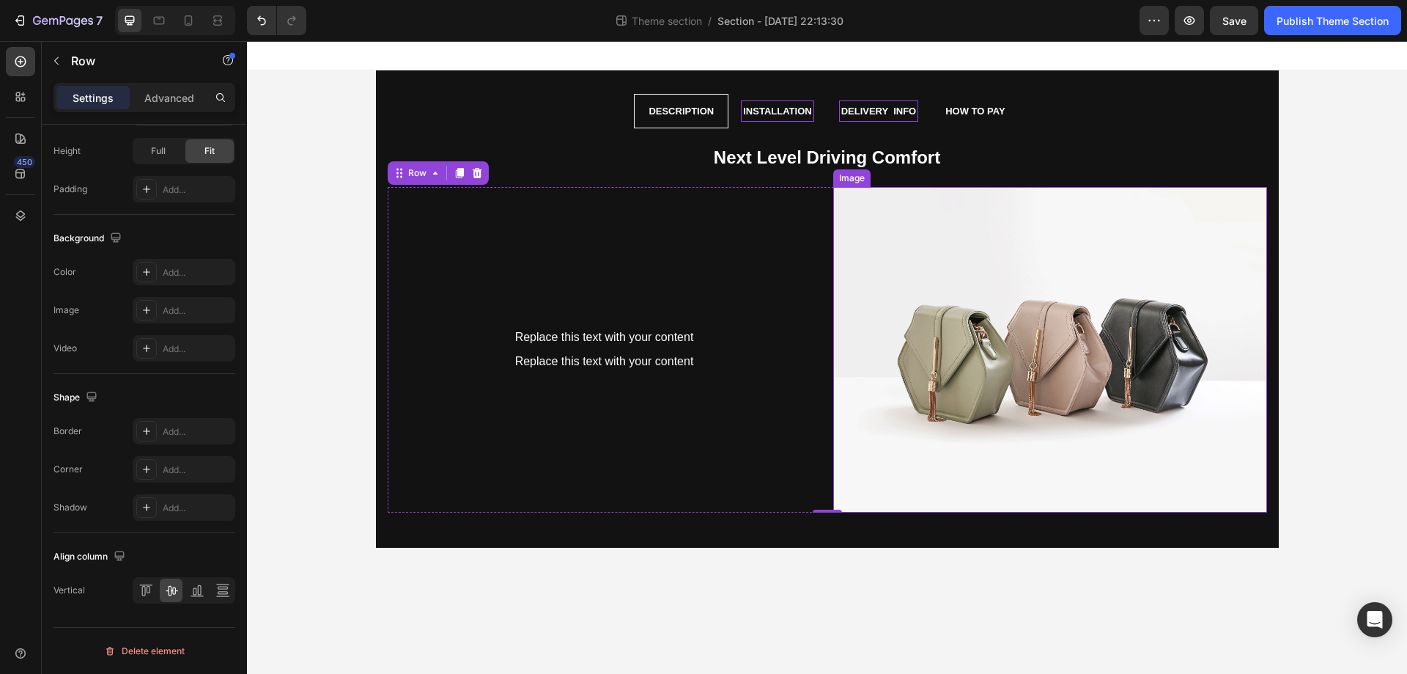
click at [969, 328] on img at bounding box center [1050, 349] width 434 height 325
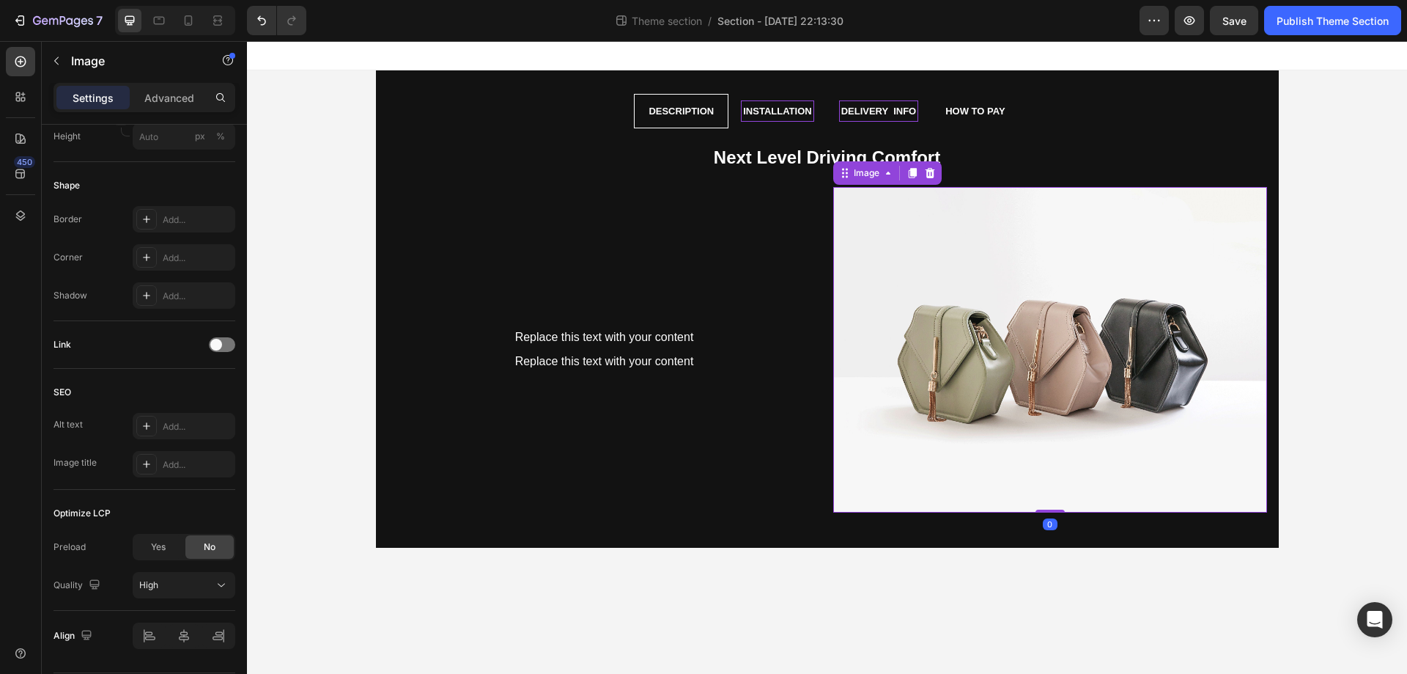
scroll to position [0, 0]
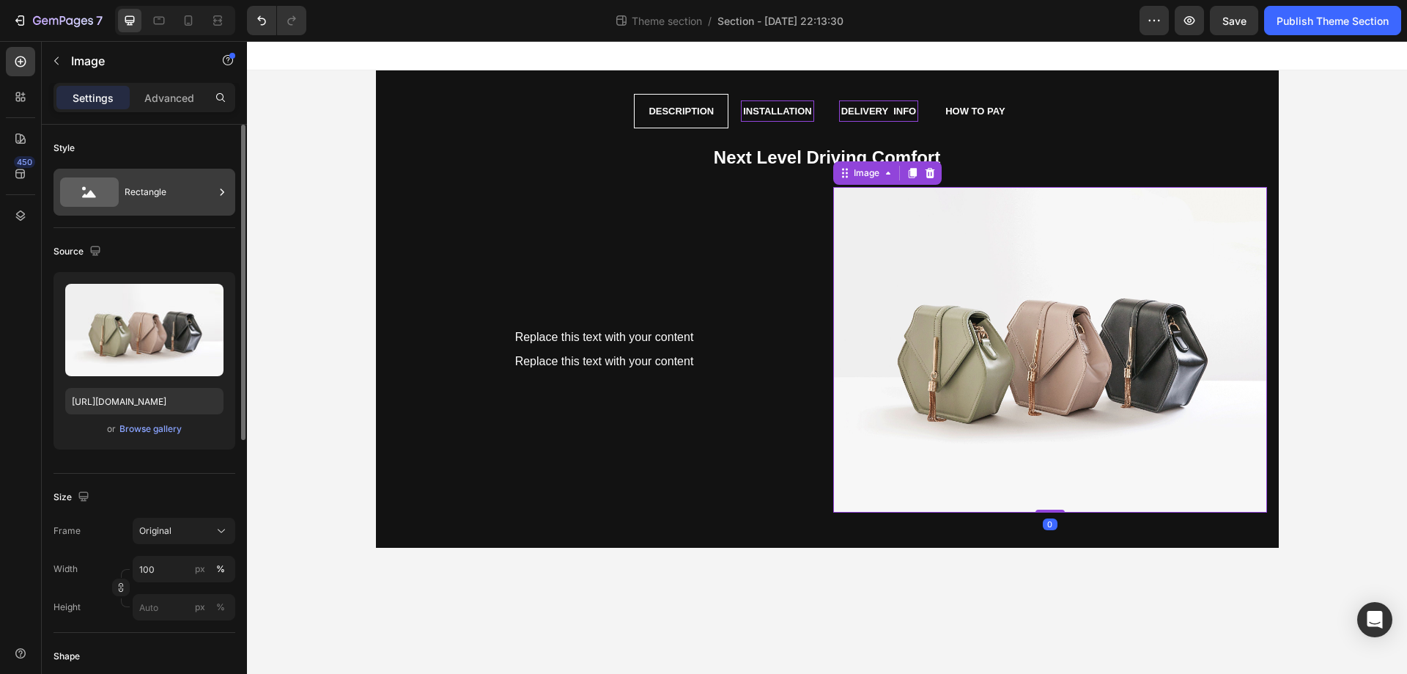
click at [161, 188] on div "Rectangle" at bounding box center [169, 192] width 89 height 34
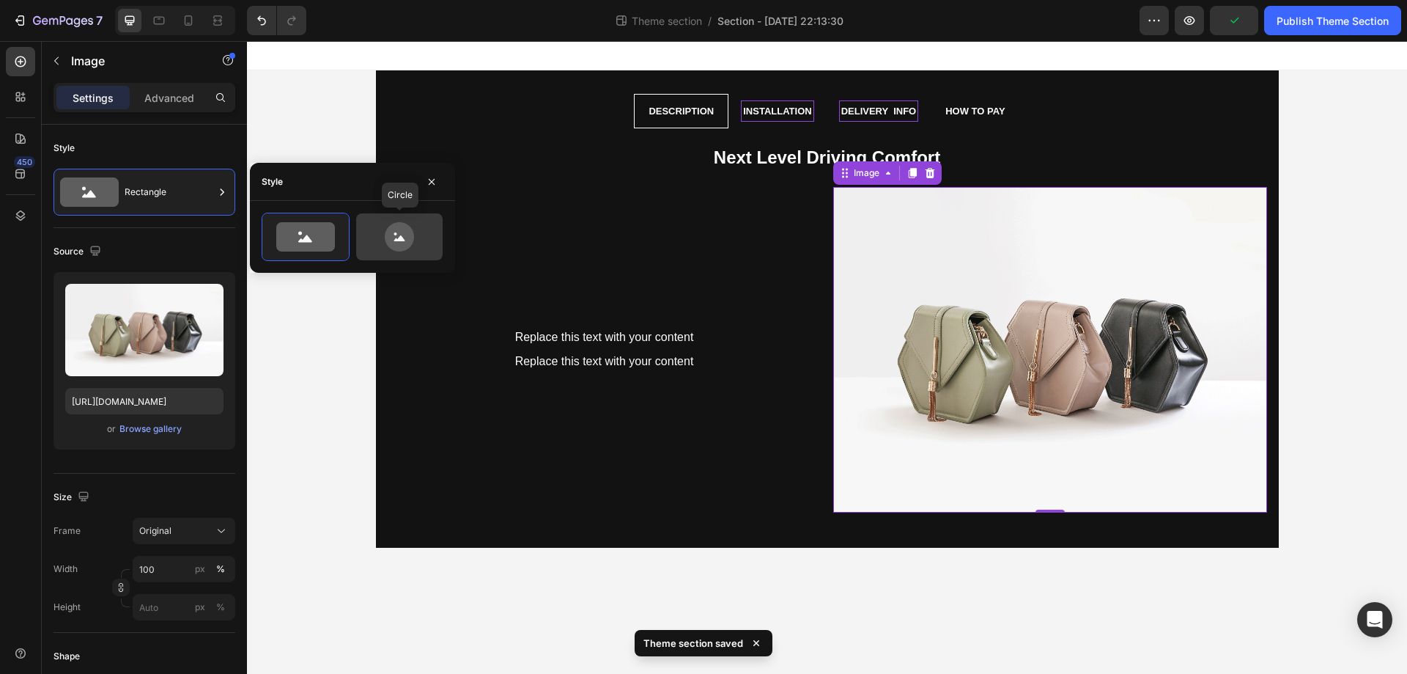
click at [401, 224] on icon at bounding box center [399, 236] width 29 height 29
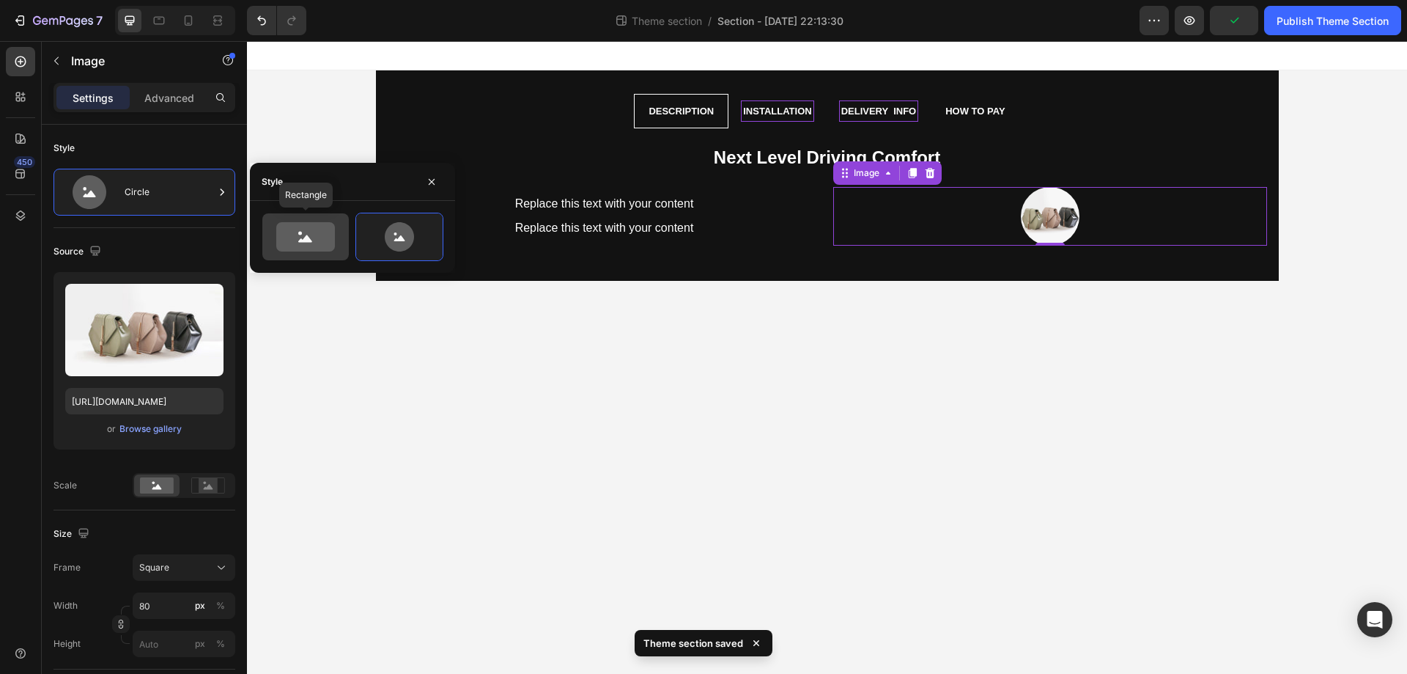
click at [298, 232] on icon at bounding box center [305, 236] width 59 height 29
type input "100"
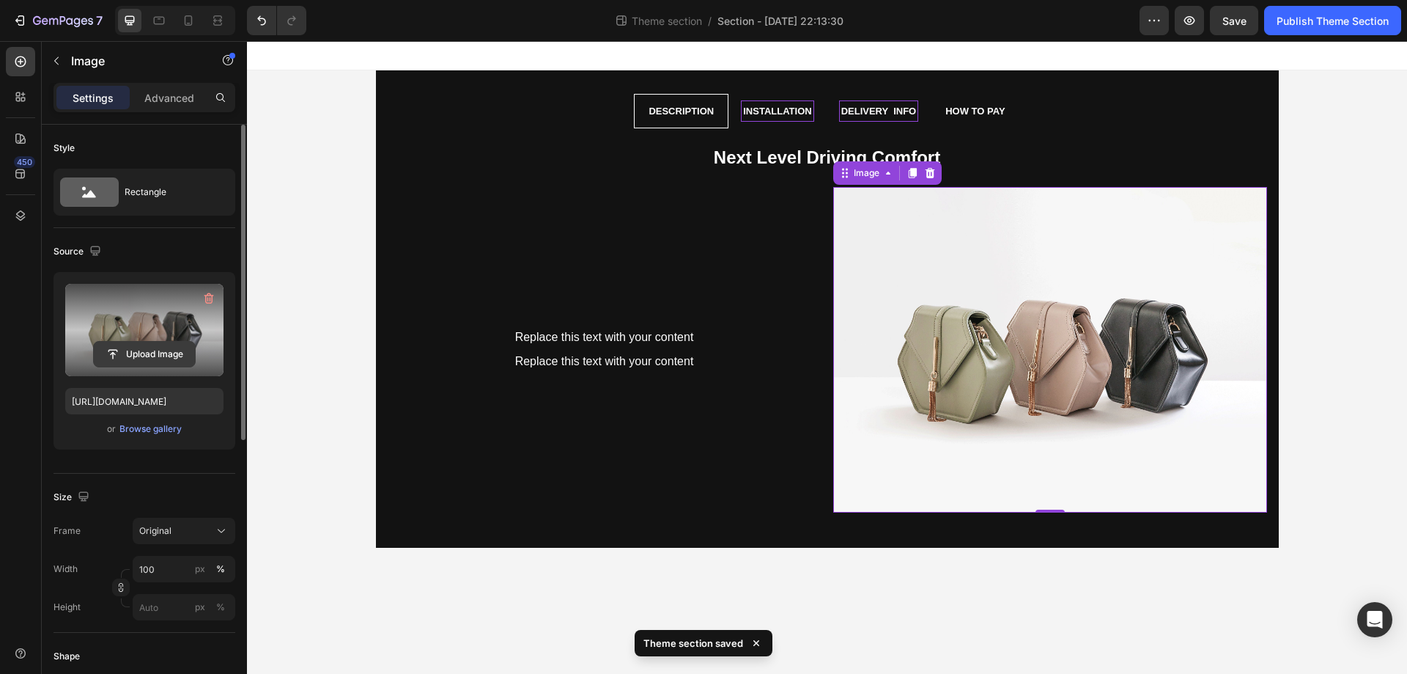
click at [124, 347] on input "file" at bounding box center [144, 354] width 101 height 25
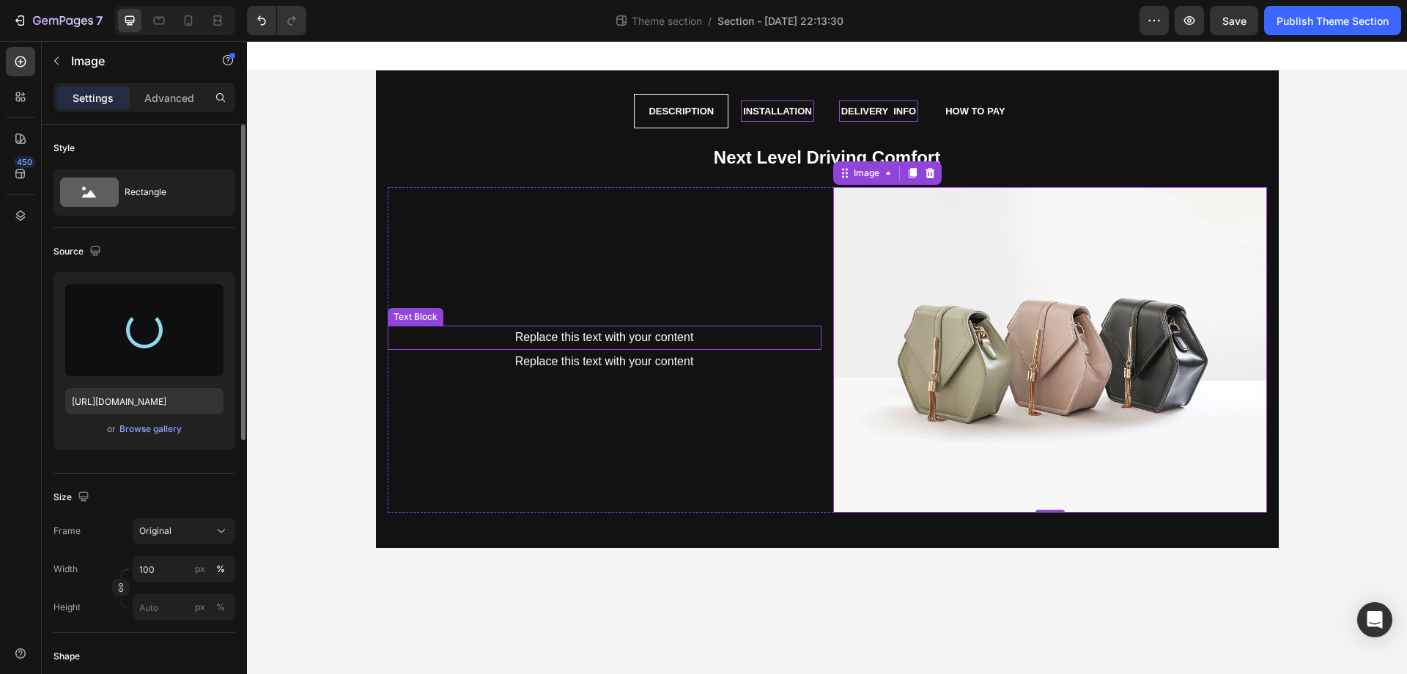
type input "[URL][DOMAIN_NAME]"
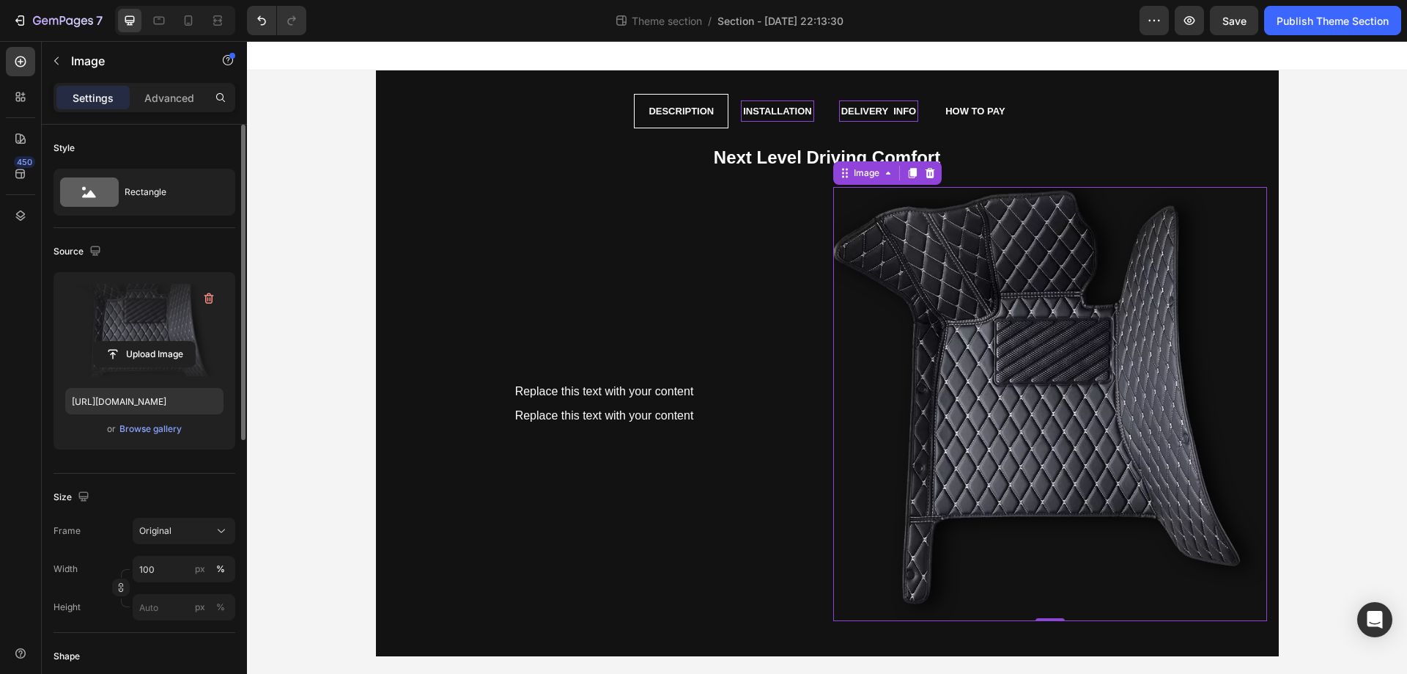
click at [903, 301] on img at bounding box center [1050, 404] width 434 height 434
click at [156, 565] on input "100" at bounding box center [184, 569] width 103 height 26
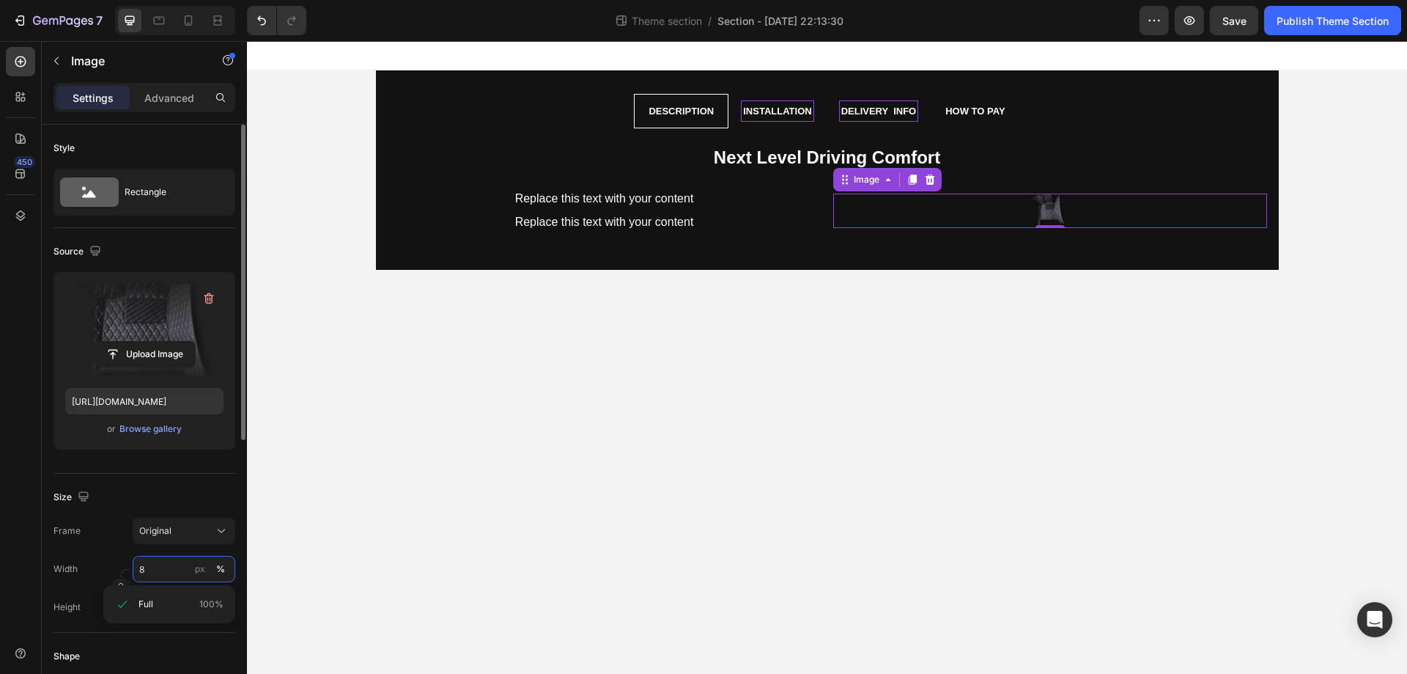
type input "80"
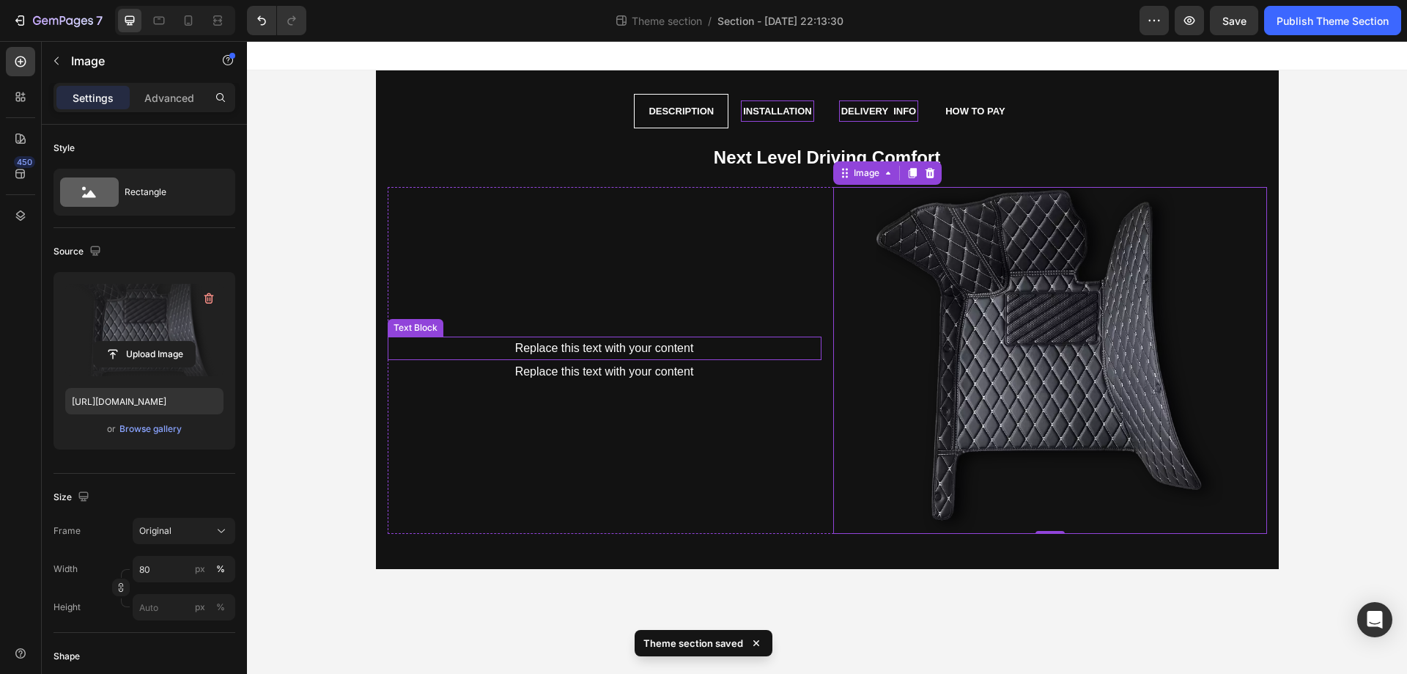
click at [699, 341] on div "Replace this text with your content" at bounding box center [605, 348] width 434 height 24
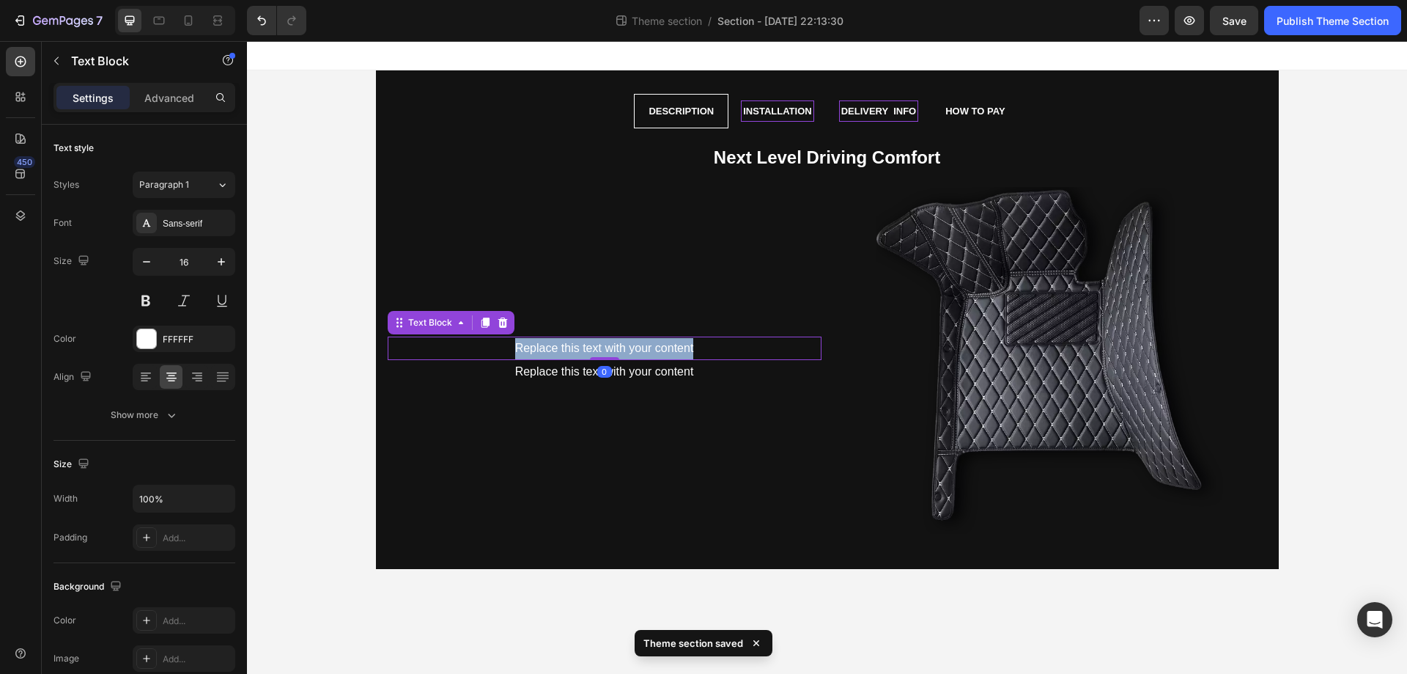
click at [699, 341] on p "Replace this text with your content" at bounding box center [604, 348] width 431 height 21
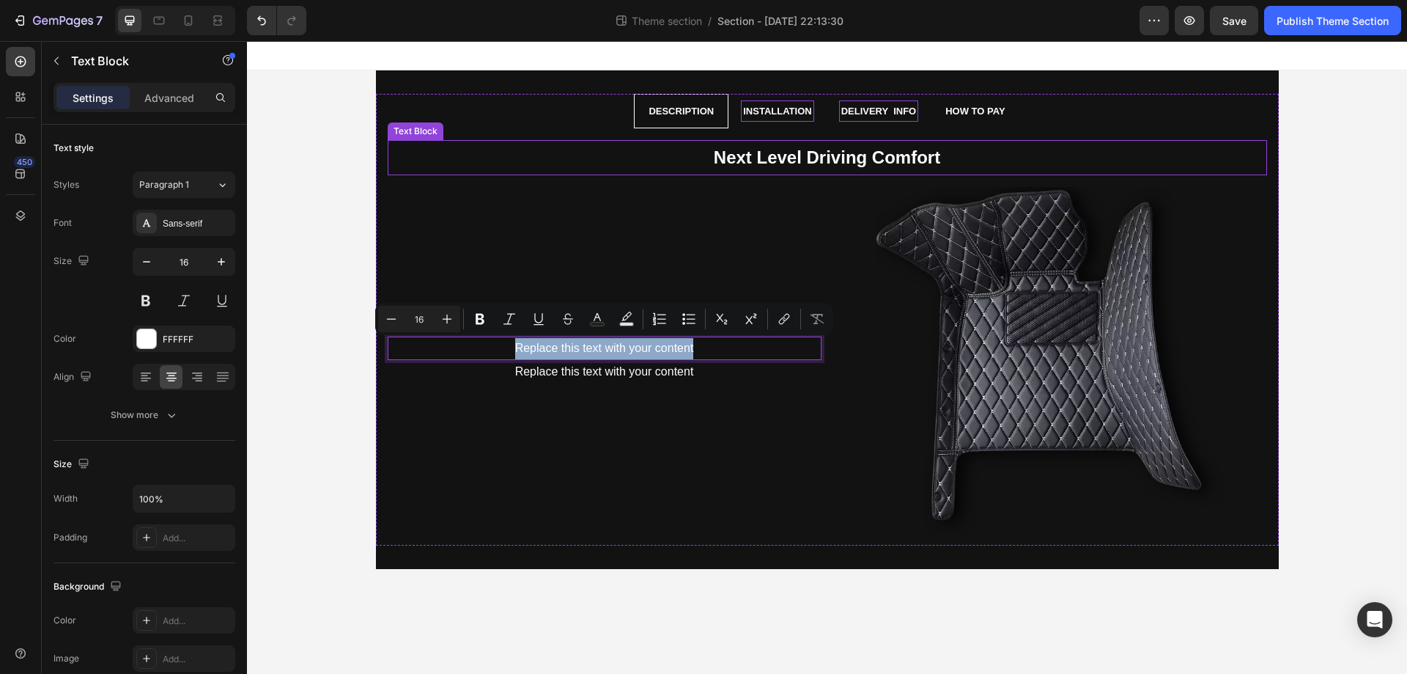
click at [845, 156] on strong "Next Level Driving Comfort" at bounding box center [827, 157] width 227 height 20
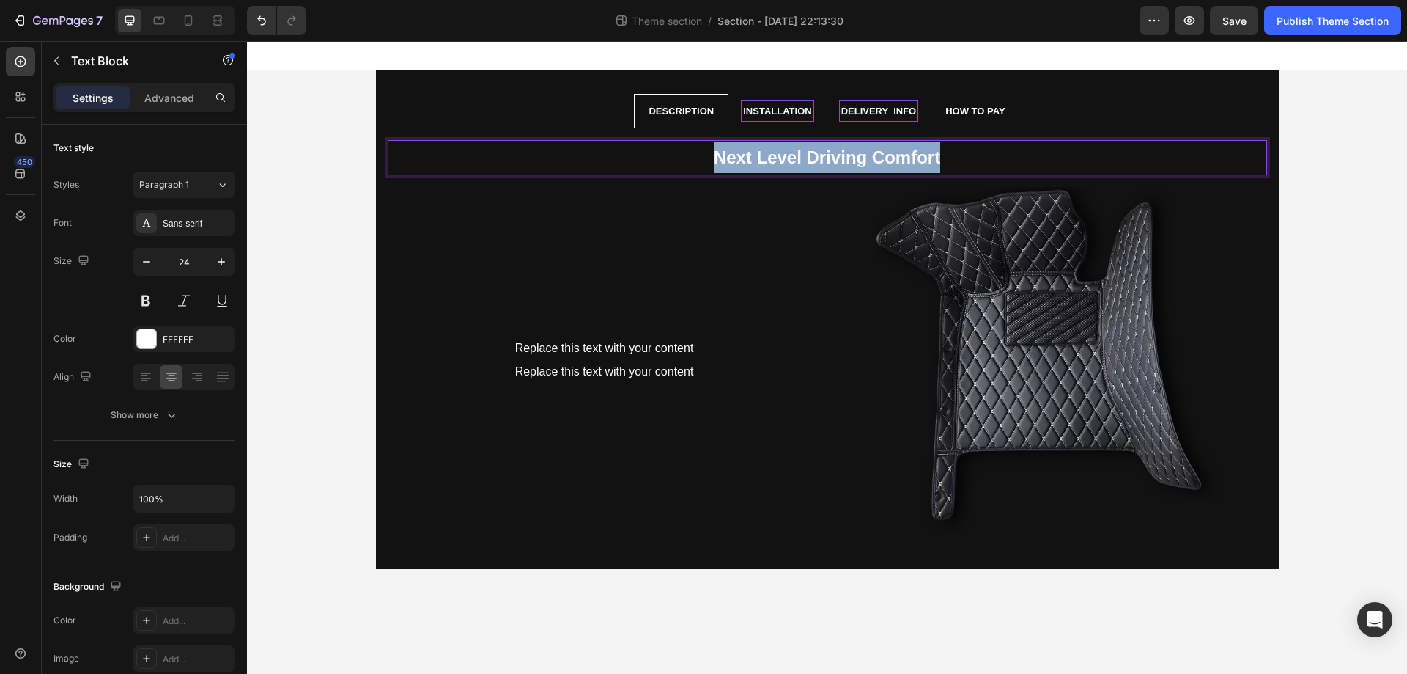
click at [845, 156] on strong "Next Level Driving Comfort" at bounding box center [827, 157] width 227 height 20
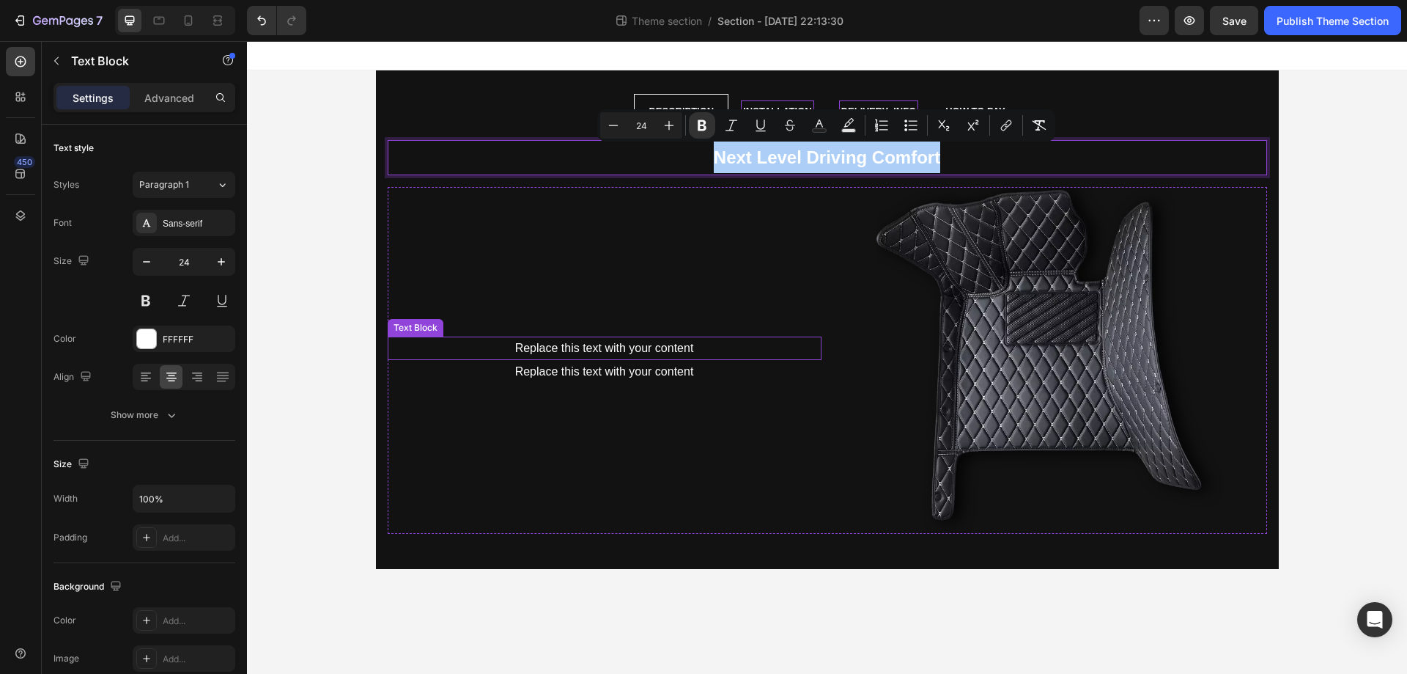
click at [655, 340] on p "Replace this text with your content" at bounding box center [604, 348] width 431 height 21
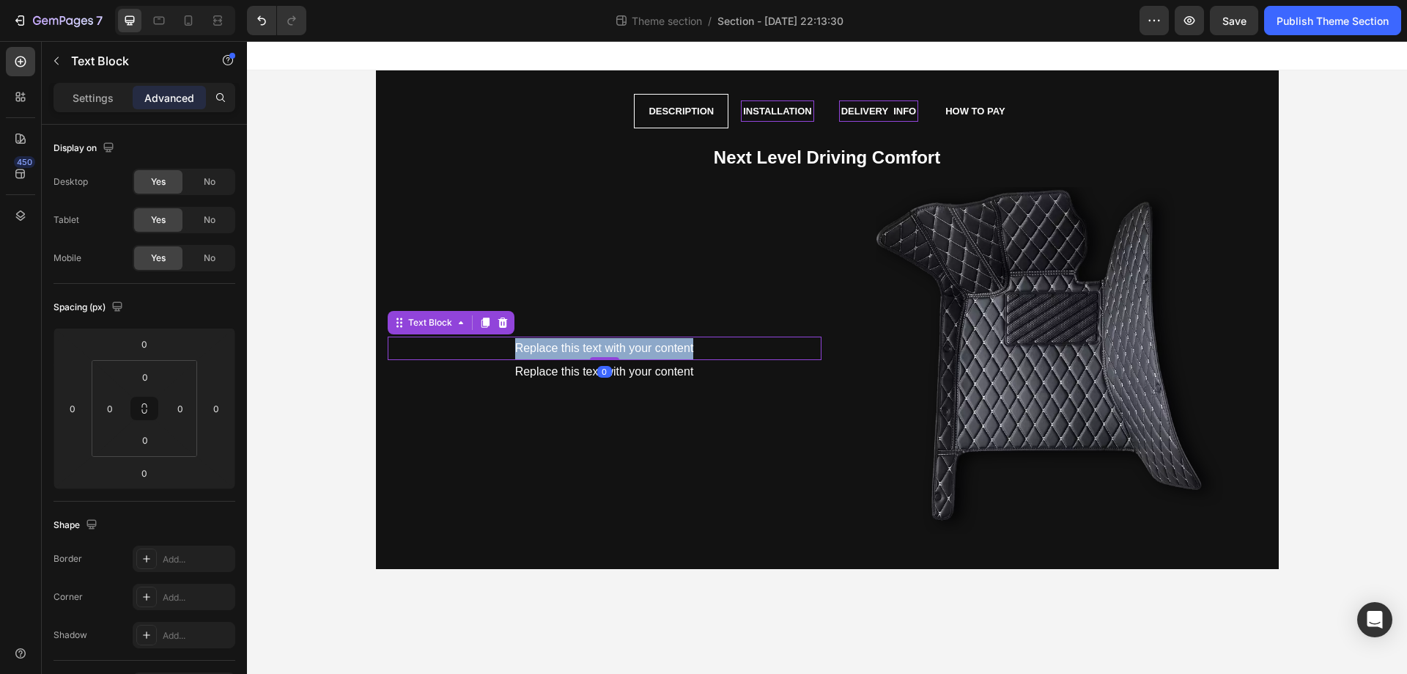
click at [655, 340] on p "Replace this text with your content" at bounding box center [604, 348] width 431 height 21
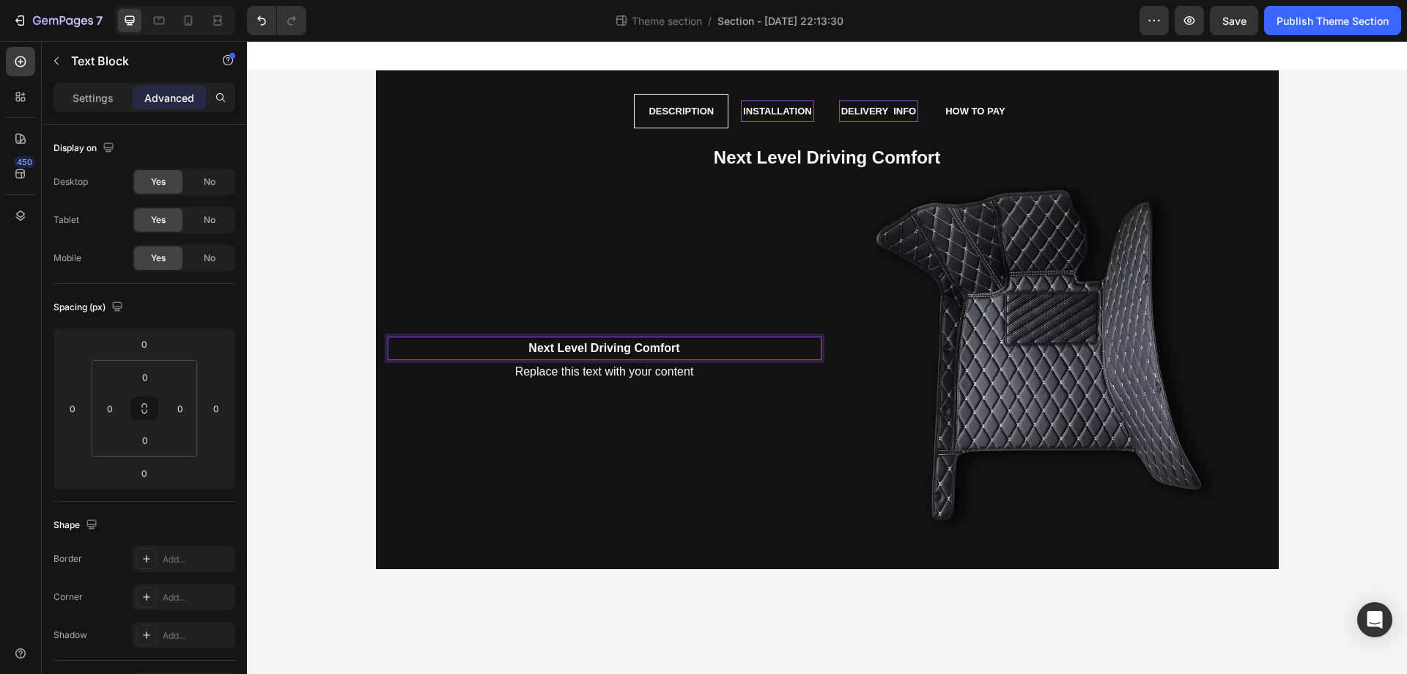
click at [643, 342] on strong "Next Level Driving Comfort" at bounding box center [604, 348] width 151 height 12
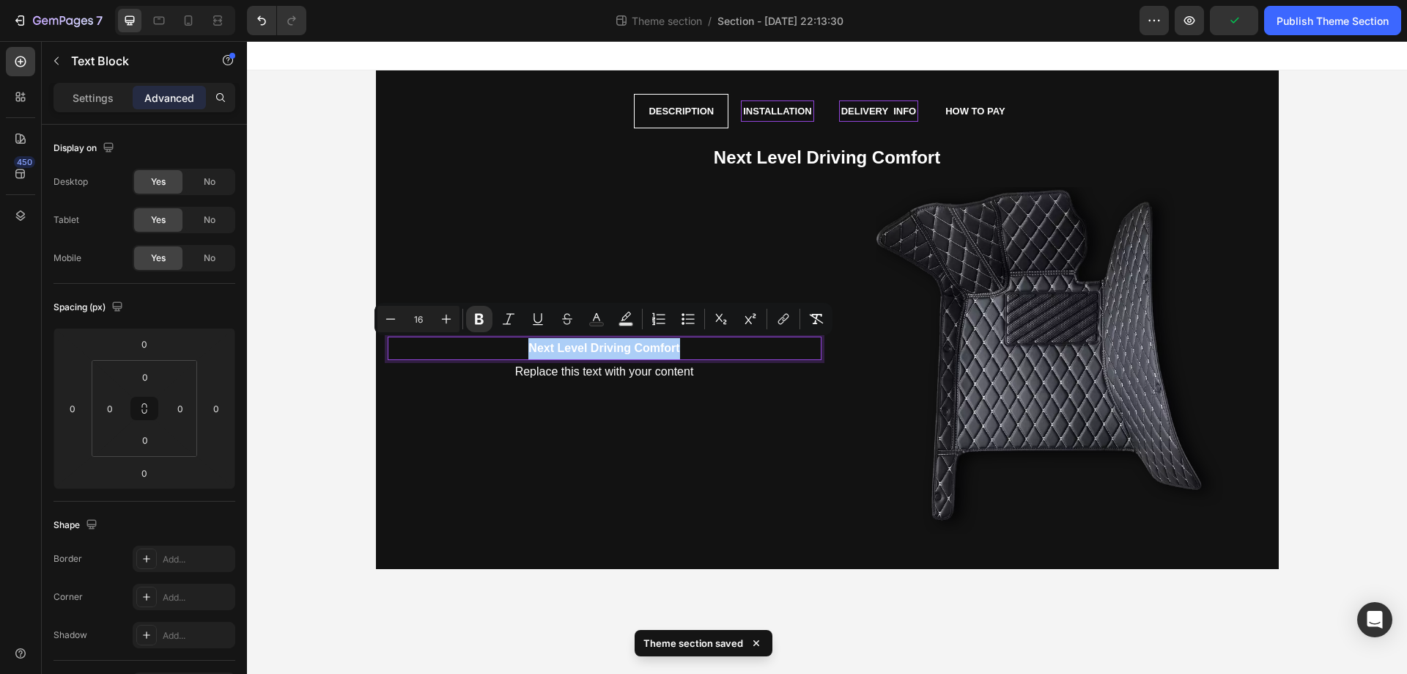
click at [416, 314] on input "16" at bounding box center [418, 319] width 29 height 18
type input "20"
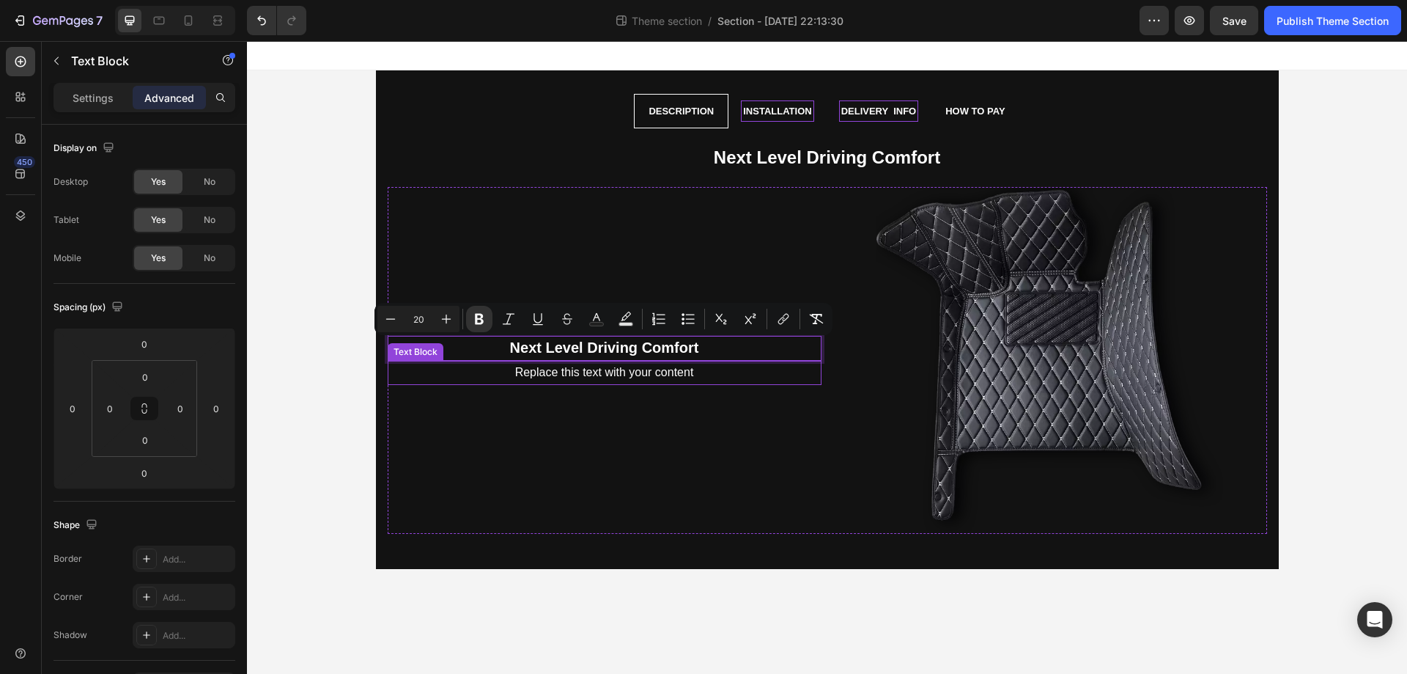
click at [600, 363] on div "Replace this text with your content" at bounding box center [605, 373] width 434 height 24
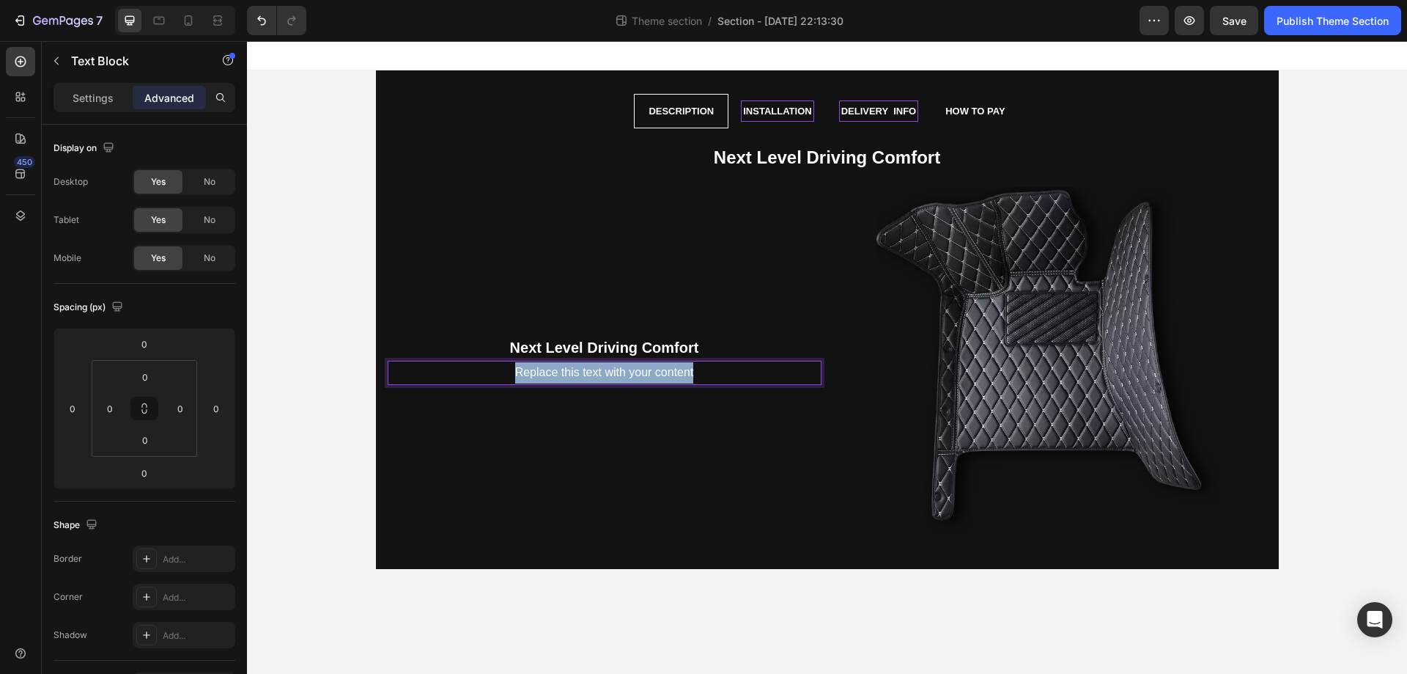
click at [600, 363] on p "Replace this text with your content" at bounding box center [604, 372] width 431 height 21
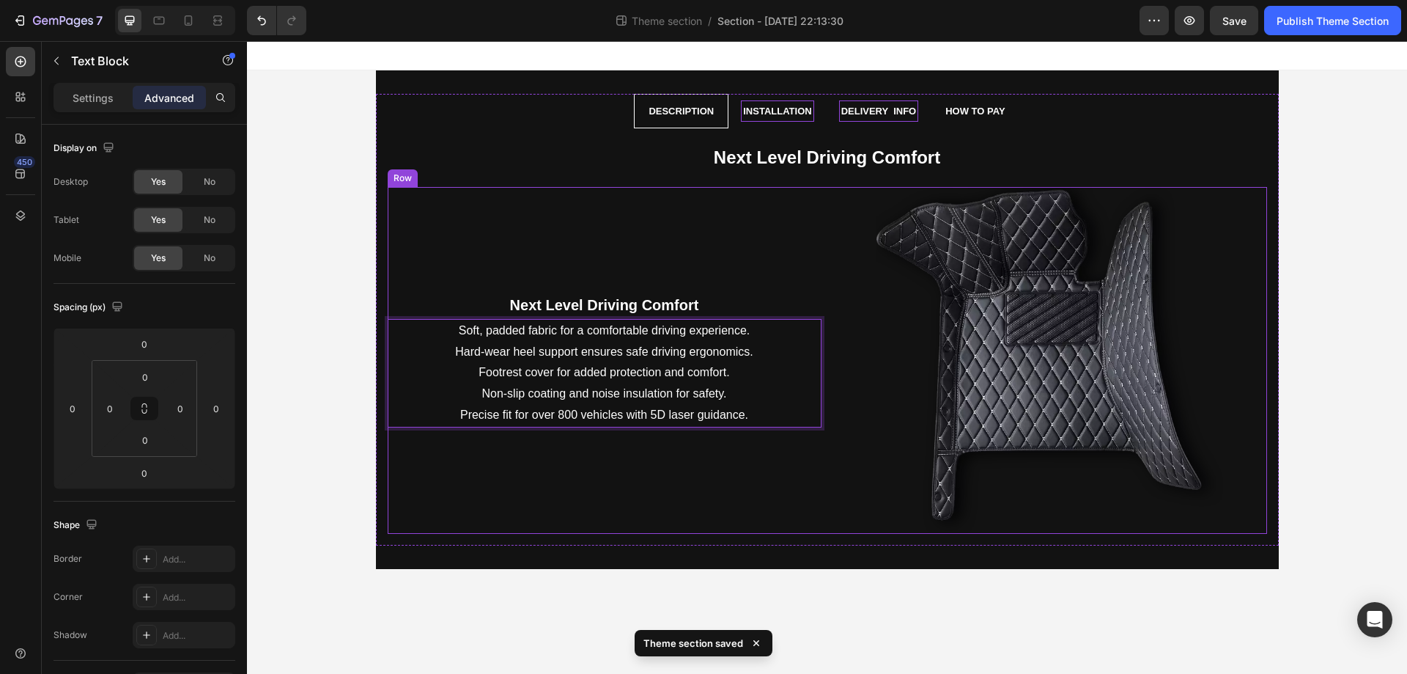
click at [744, 235] on div "Next Level Driving Comfort Text Block Soft, padded fabric for a comfortable dri…" at bounding box center [605, 360] width 434 height 347
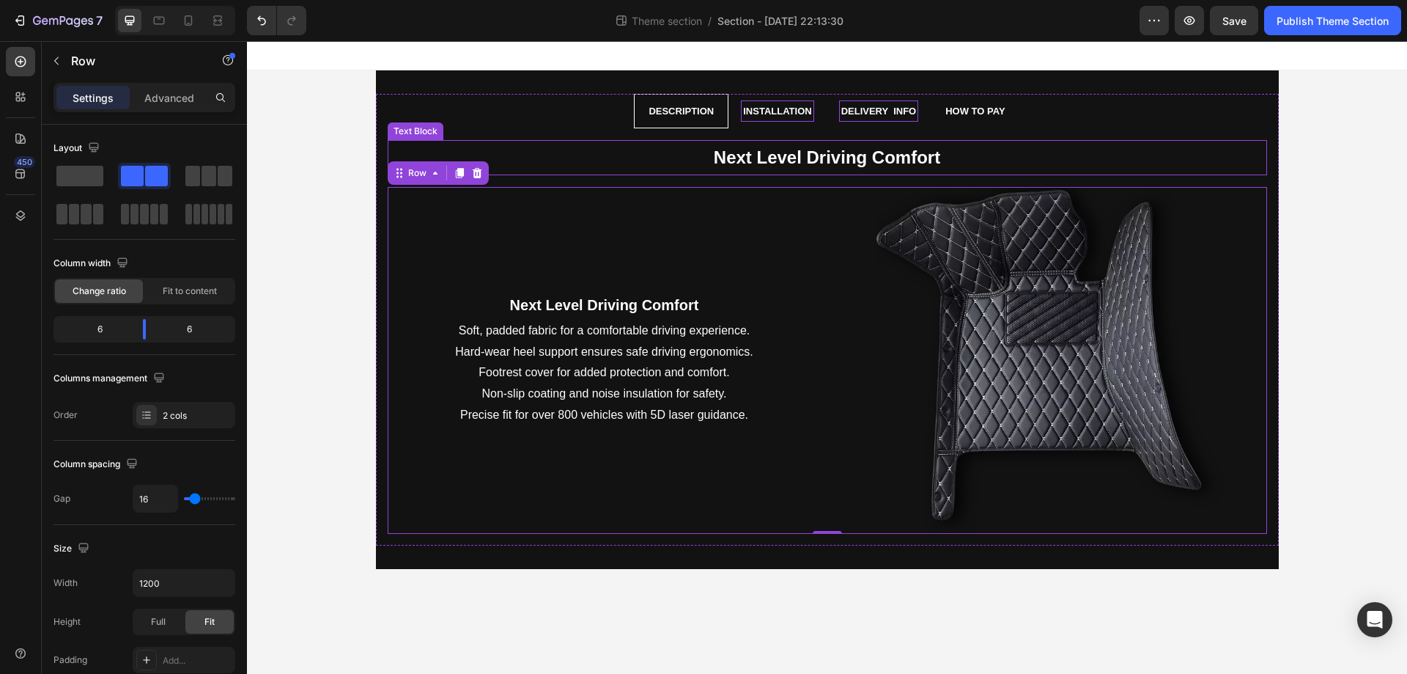
click at [772, 163] on strong "Next Level Driving Comfort" at bounding box center [827, 157] width 227 height 20
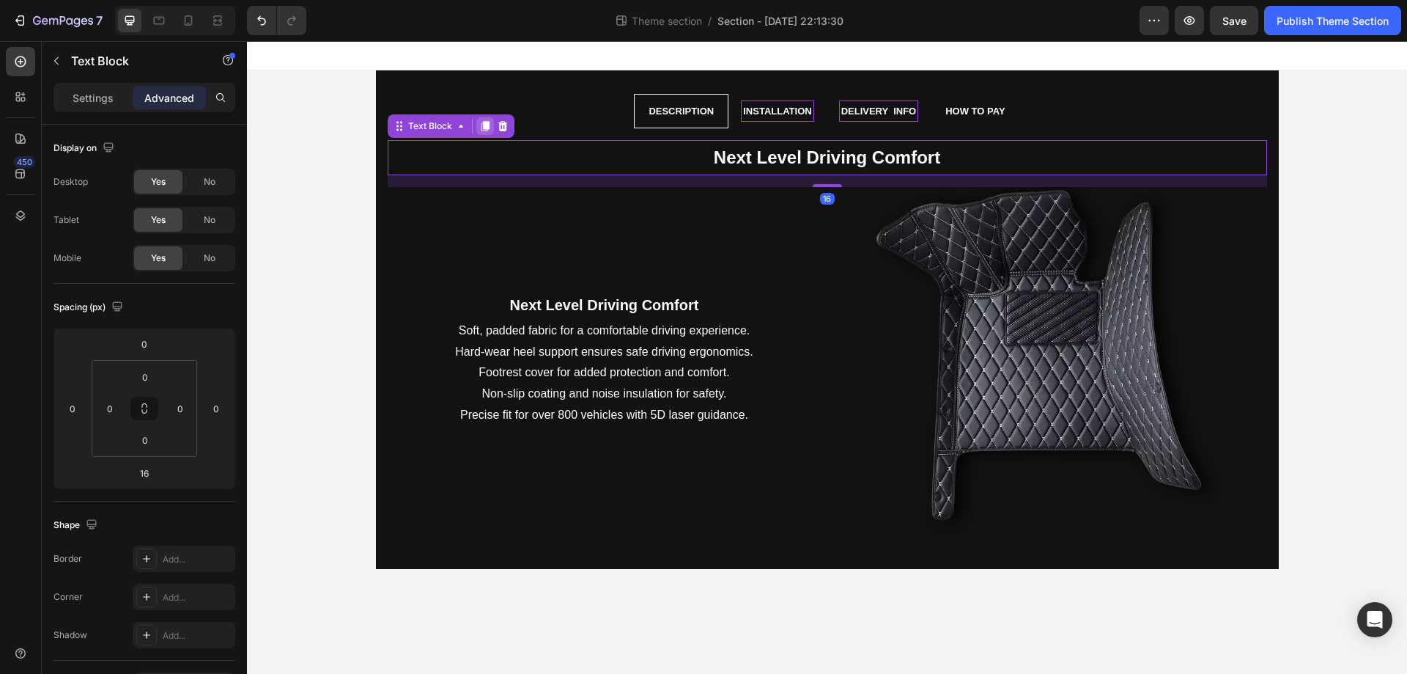
click at [491, 129] on div at bounding box center [485, 126] width 18 height 18
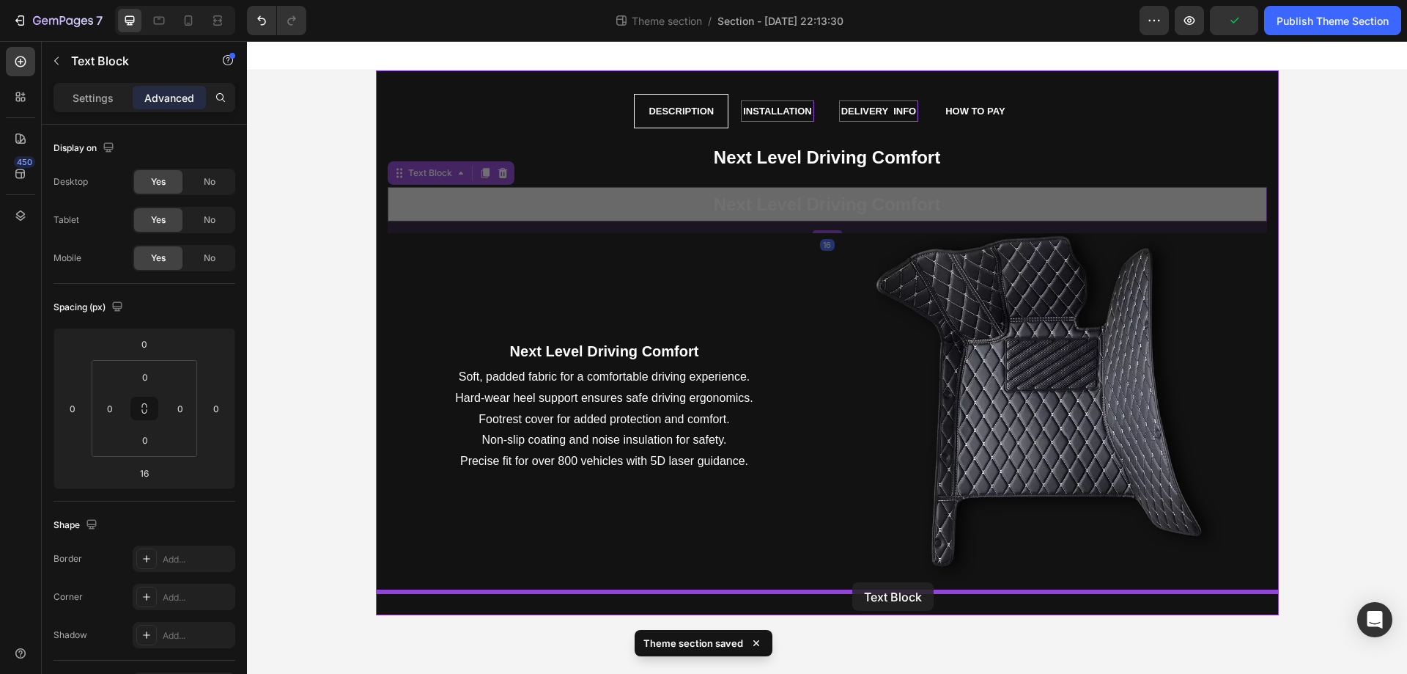
drag, startPoint x: 398, startPoint y: 175, endPoint x: 853, endPoint y: 582, distance: 610.0
type input "0"
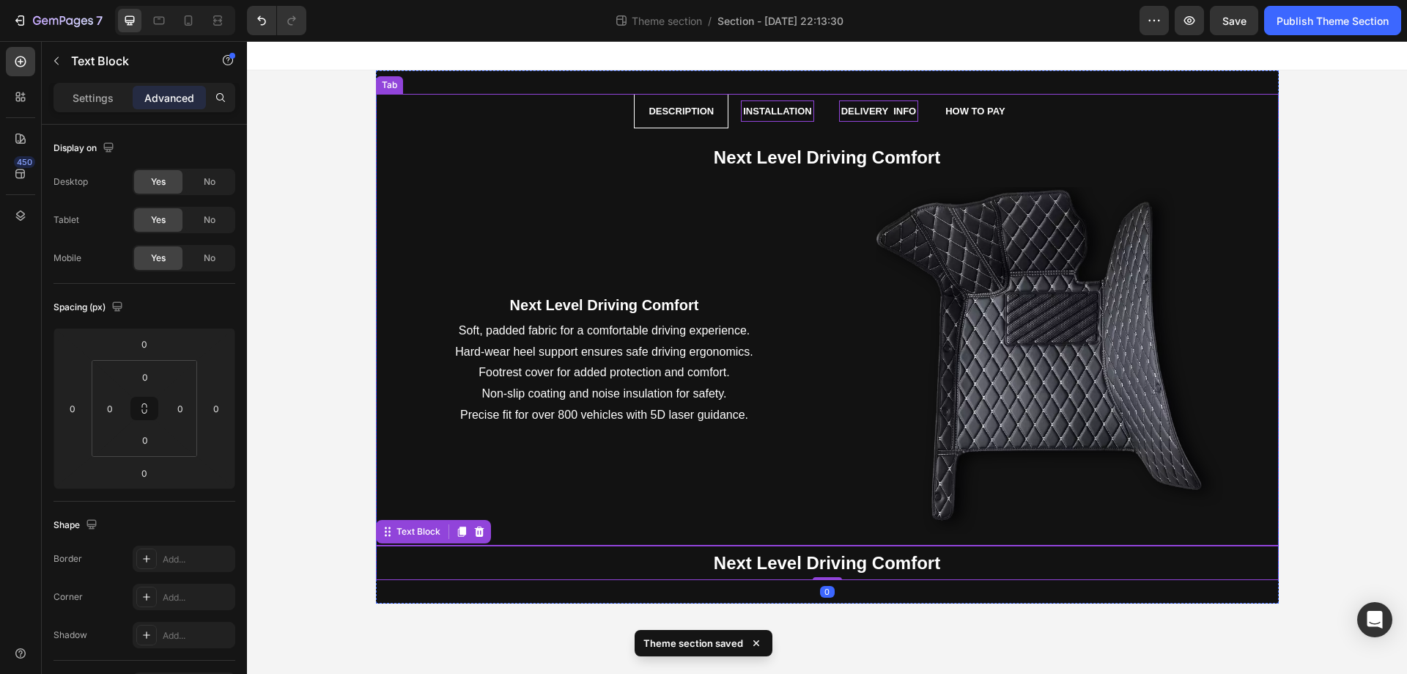
click at [756, 108] on p "Installation" at bounding box center [777, 111] width 68 height 17
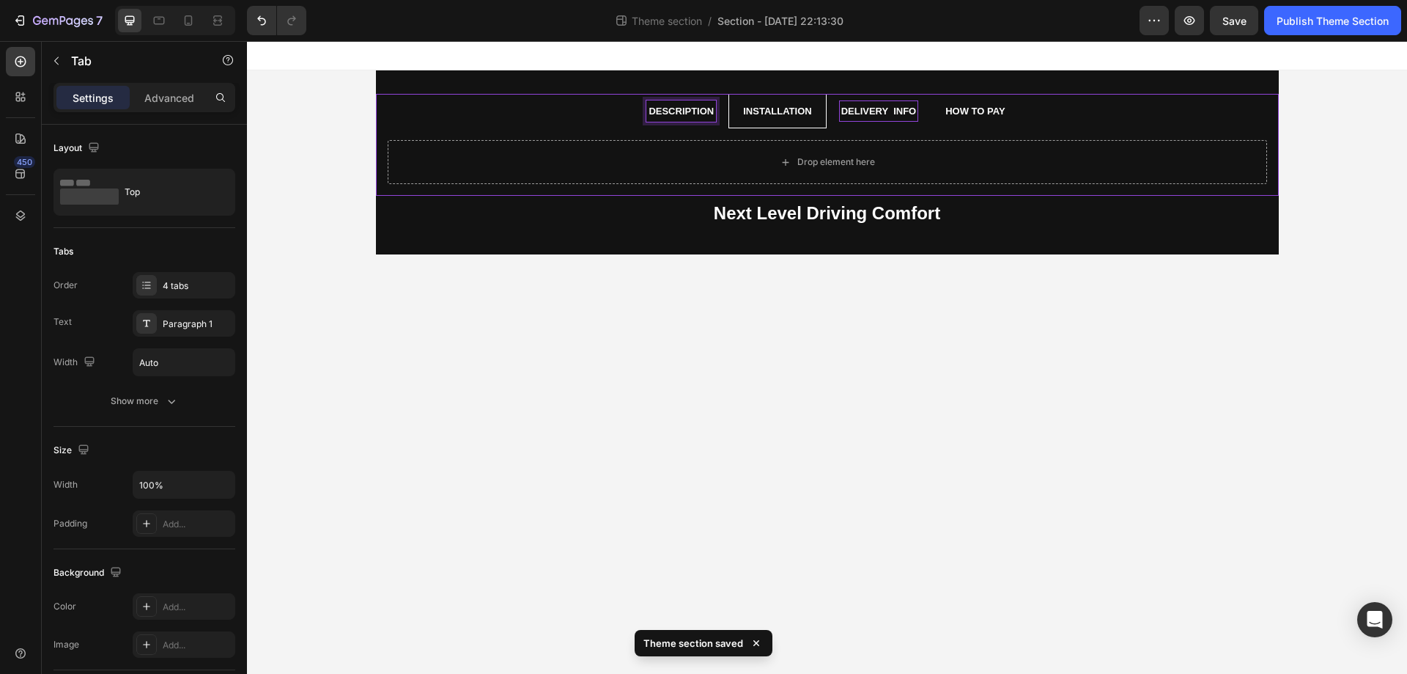
click at [698, 106] on p "Description" at bounding box center [681, 111] width 65 height 17
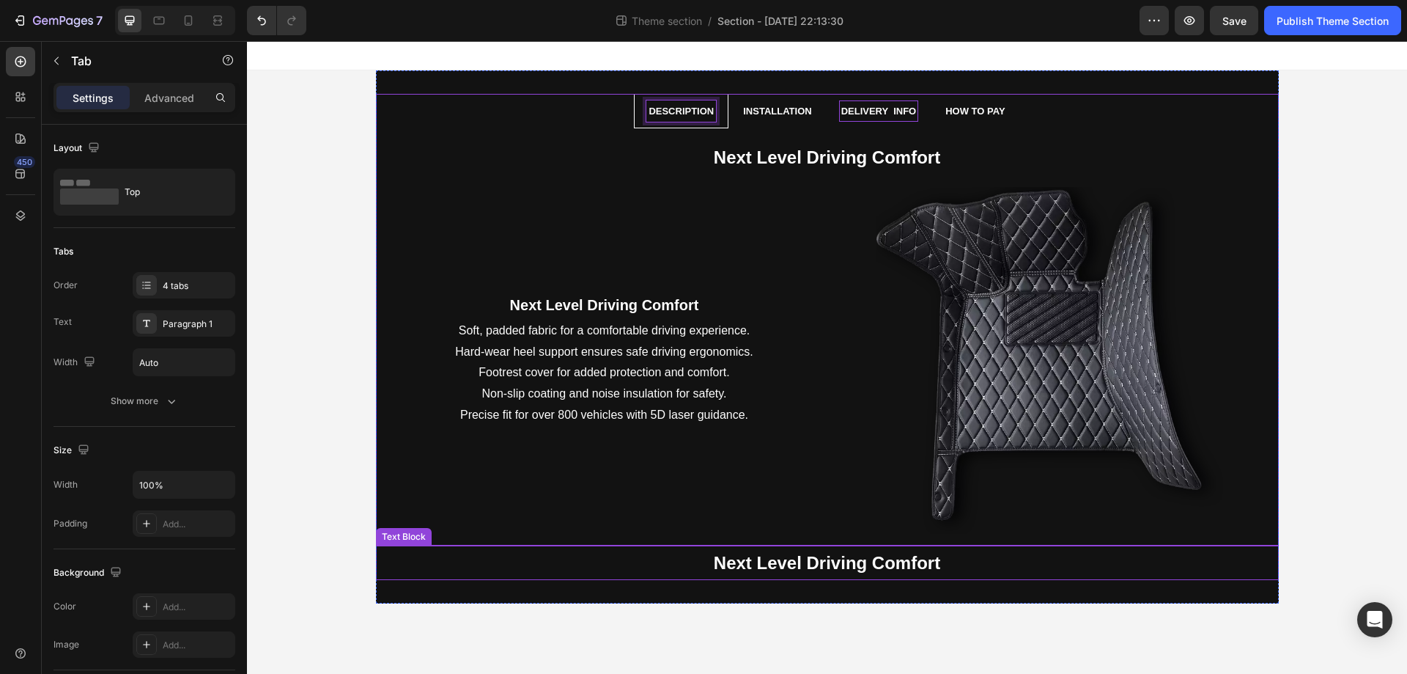
click at [759, 559] on strong "Next Level Driving Comfort" at bounding box center [827, 563] width 227 height 20
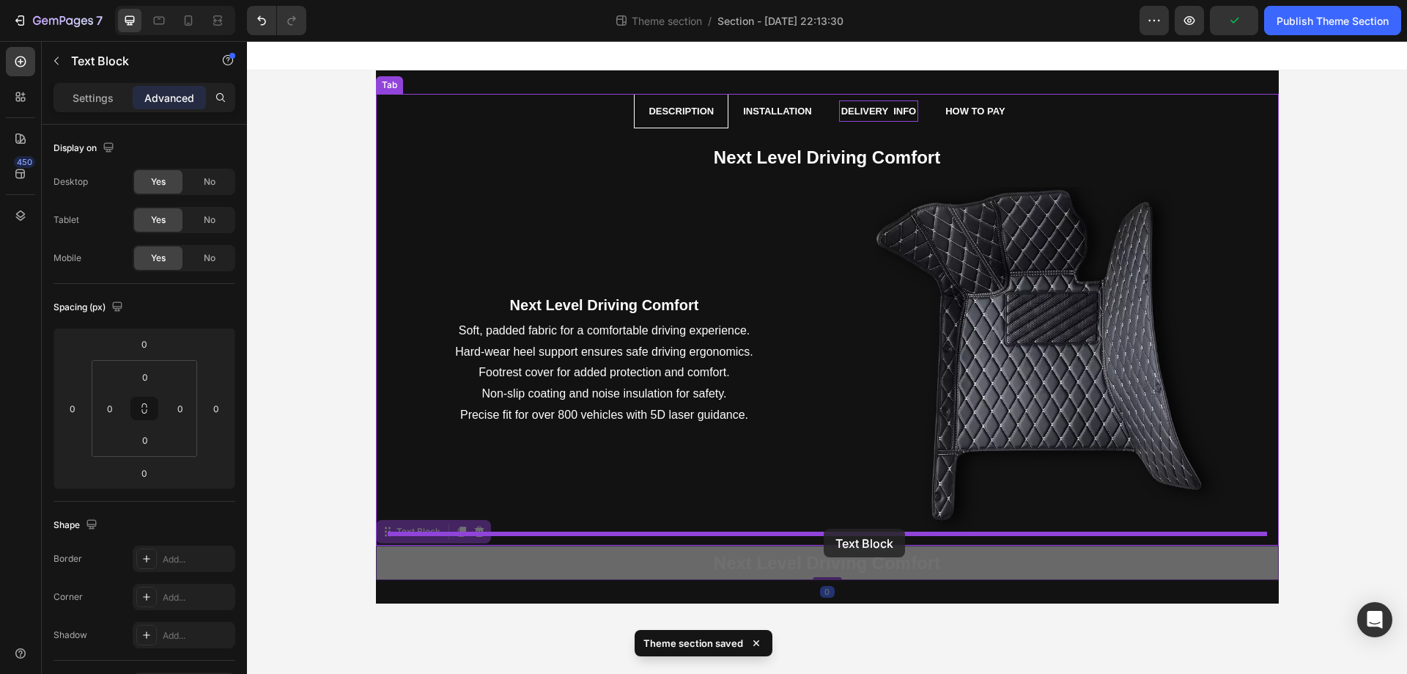
drag, startPoint x: 391, startPoint y: 534, endPoint x: 824, endPoint y: 529, distance: 432.5
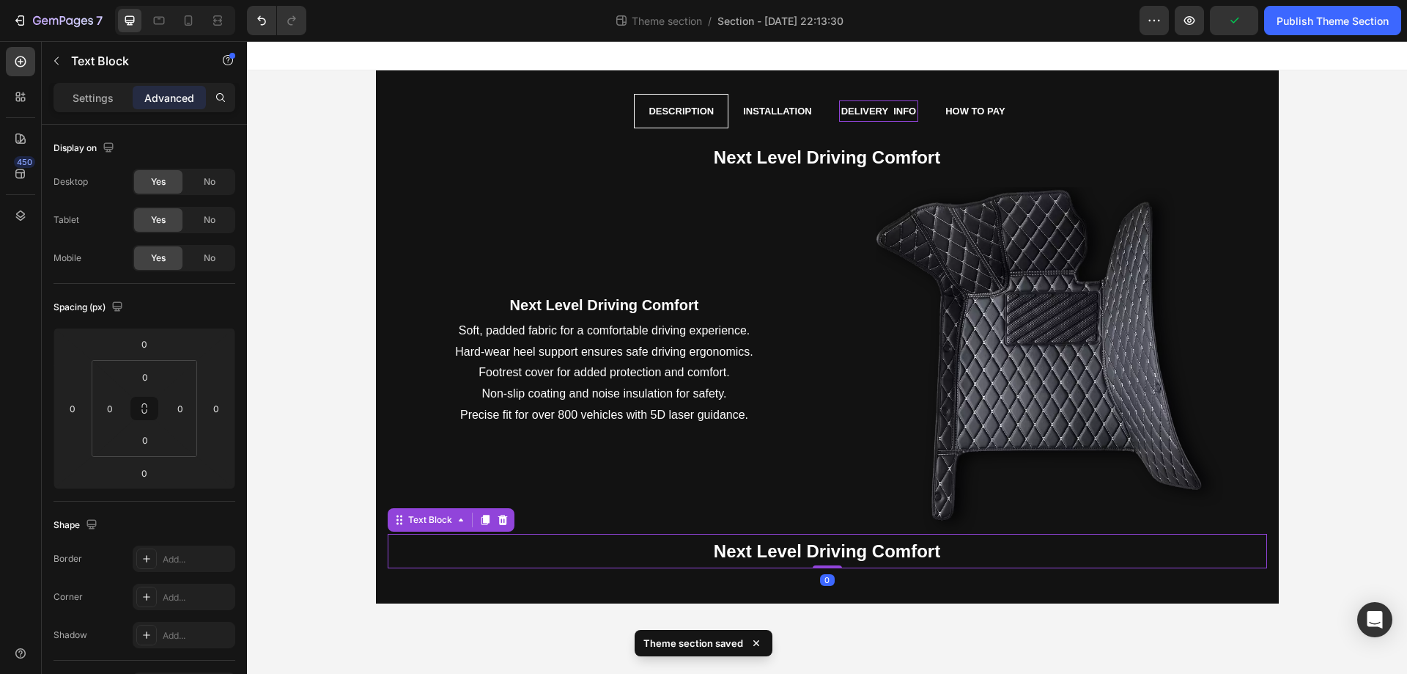
click at [733, 551] on strong "Next Level Driving Comfort" at bounding box center [827, 551] width 227 height 20
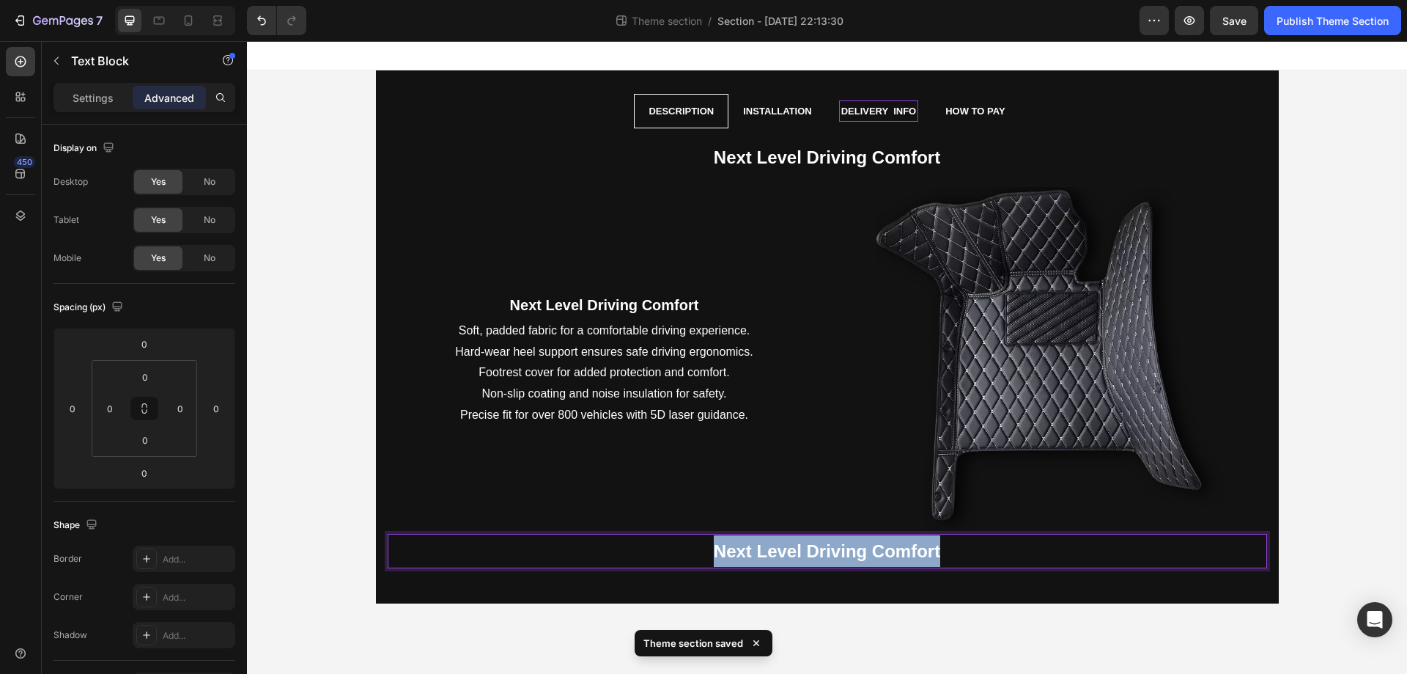
click at [733, 551] on strong "Next Level Driving Comfort" at bounding box center [827, 551] width 227 height 20
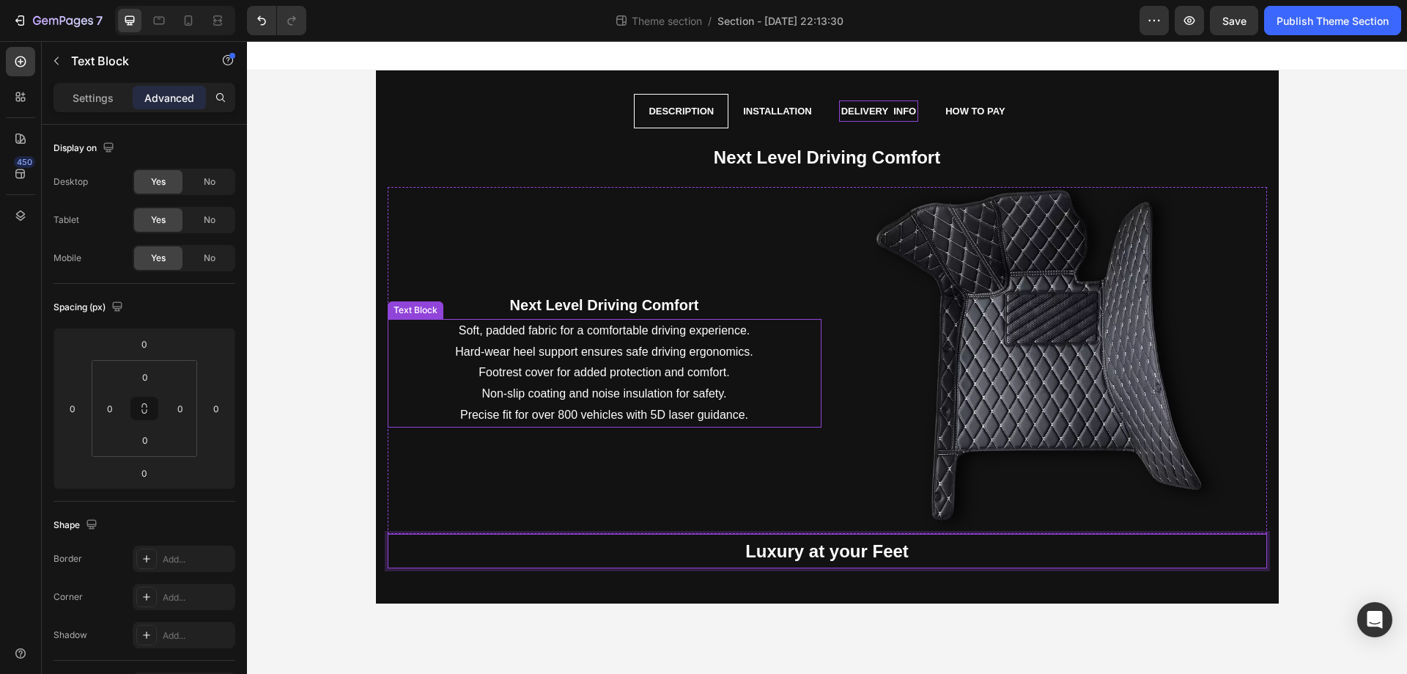
click at [771, 339] on p "Soft, padded fabric for a comfortable driving experience. Hard-wear heel suppor…" at bounding box center [604, 373] width 431 height 106
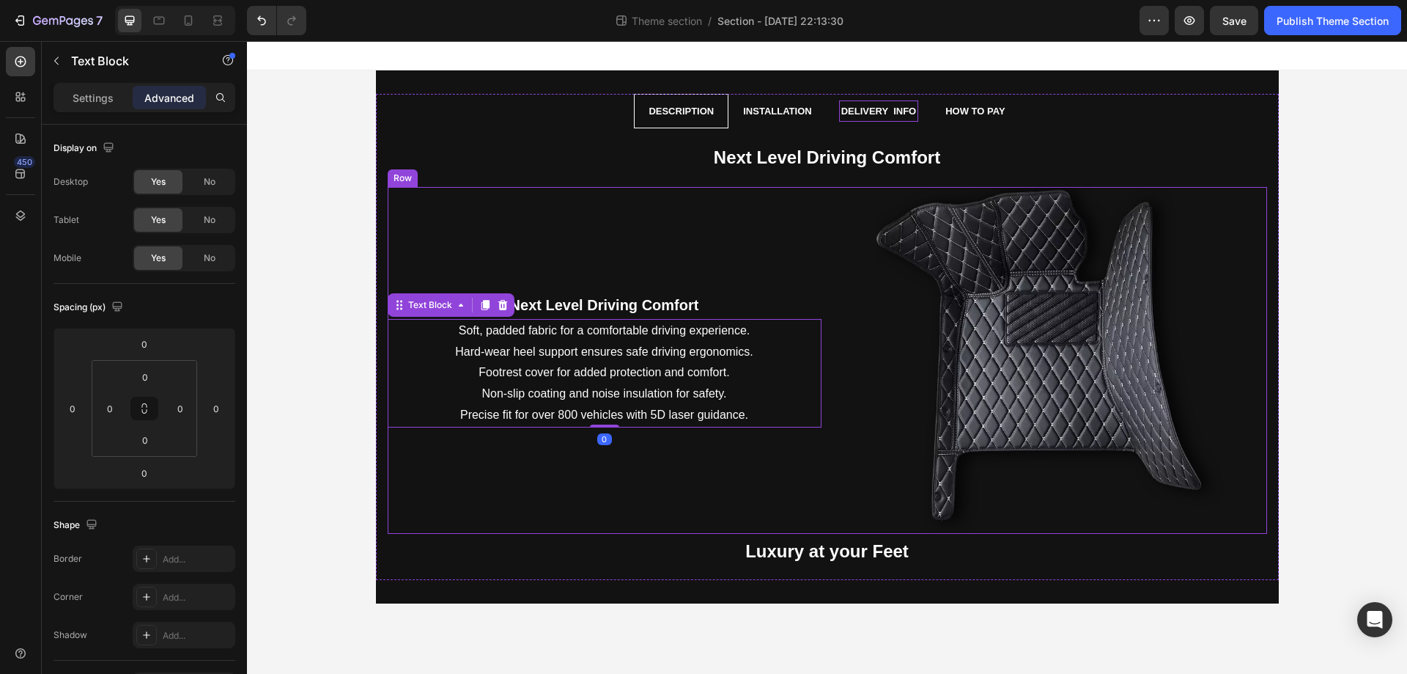
click at [812, 502] on div "Next Level Driving Comfort Text Block Soft, padded fabric for a comfortable dri…" at bounding box center [605, 360] width 434 height 347
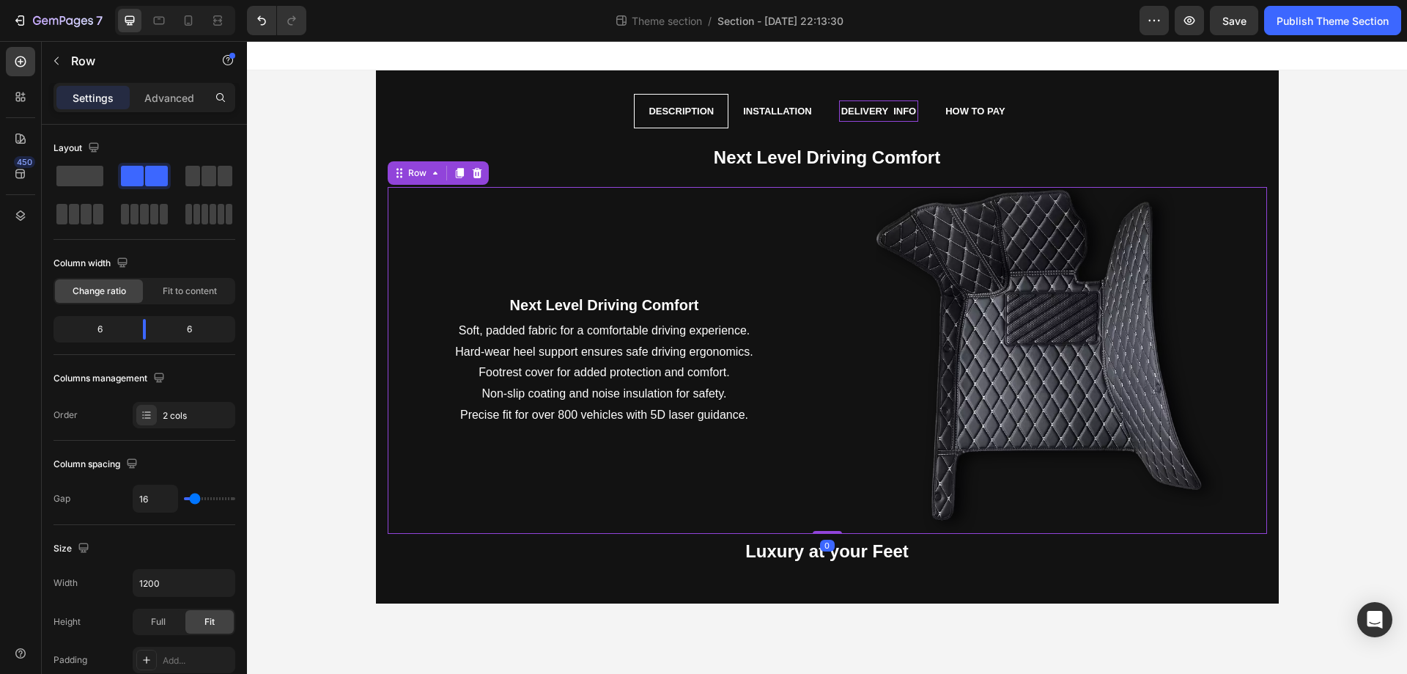
click at [799, 479] on div "Next Level Driving Comfort Text Block Soft, padded fabric for a comfortable dri…" at bounding box center [605, 360] width 434 height 347
click at [460, 176] on icon at bounding box center [459, 173] width 8 height 10
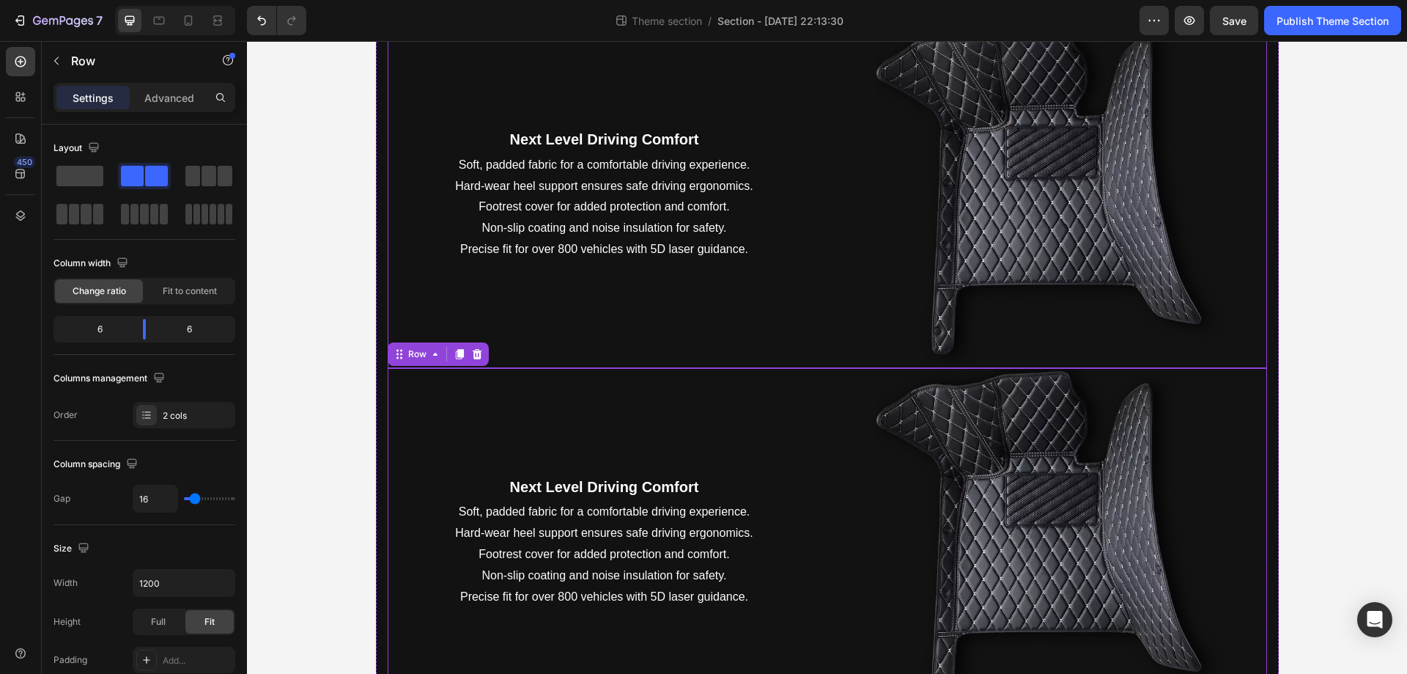
scroll to position [277, 0]
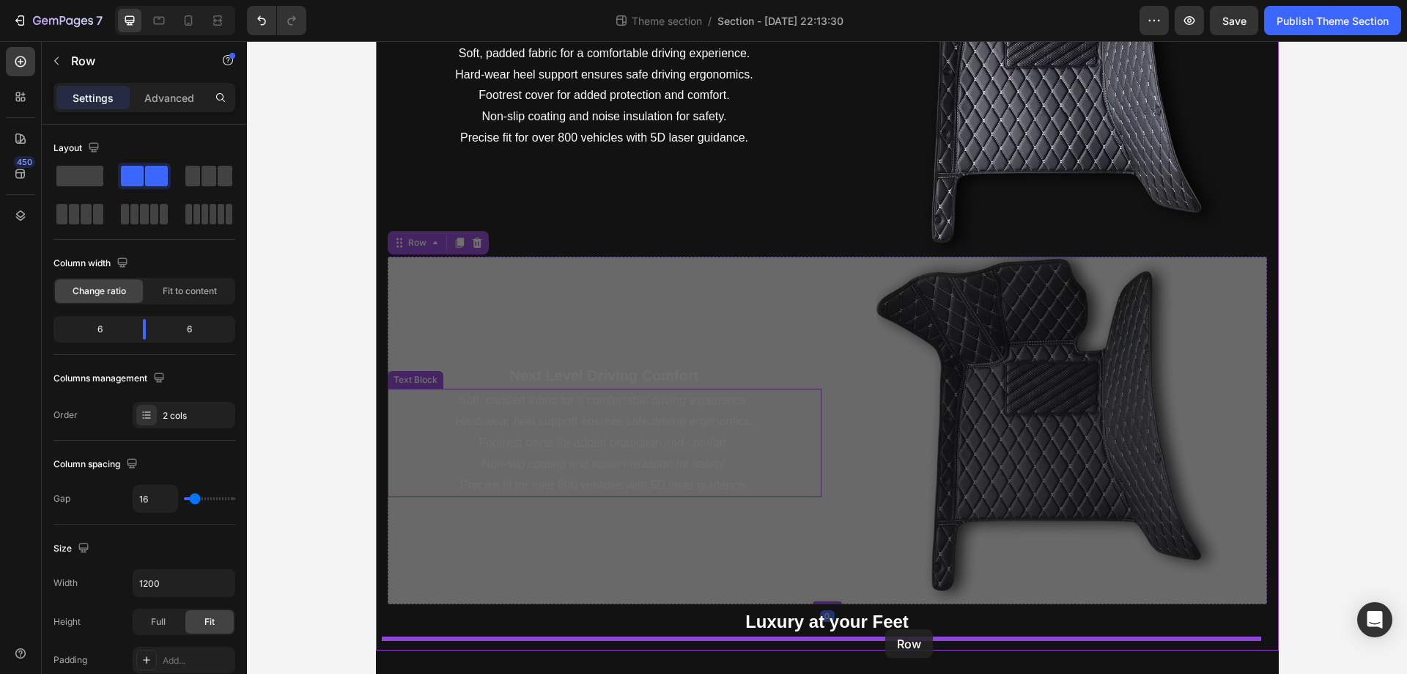
drag, startPoint x: 397, startPoint y: 240, endPoint x: 886, endPoint y: 629, distance: 624.4
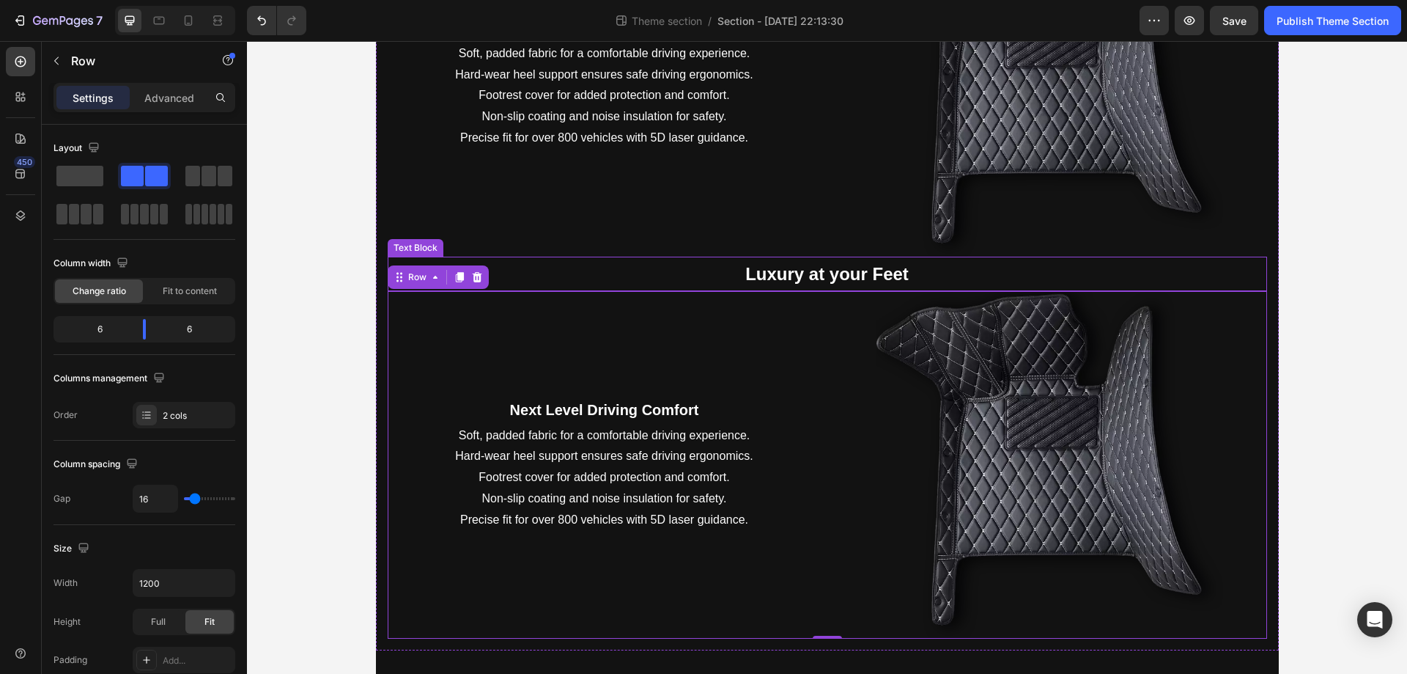
click at [883, 267] on strong "Luxury at your Feet" at bounding box center [826, 274] width 163 height 20
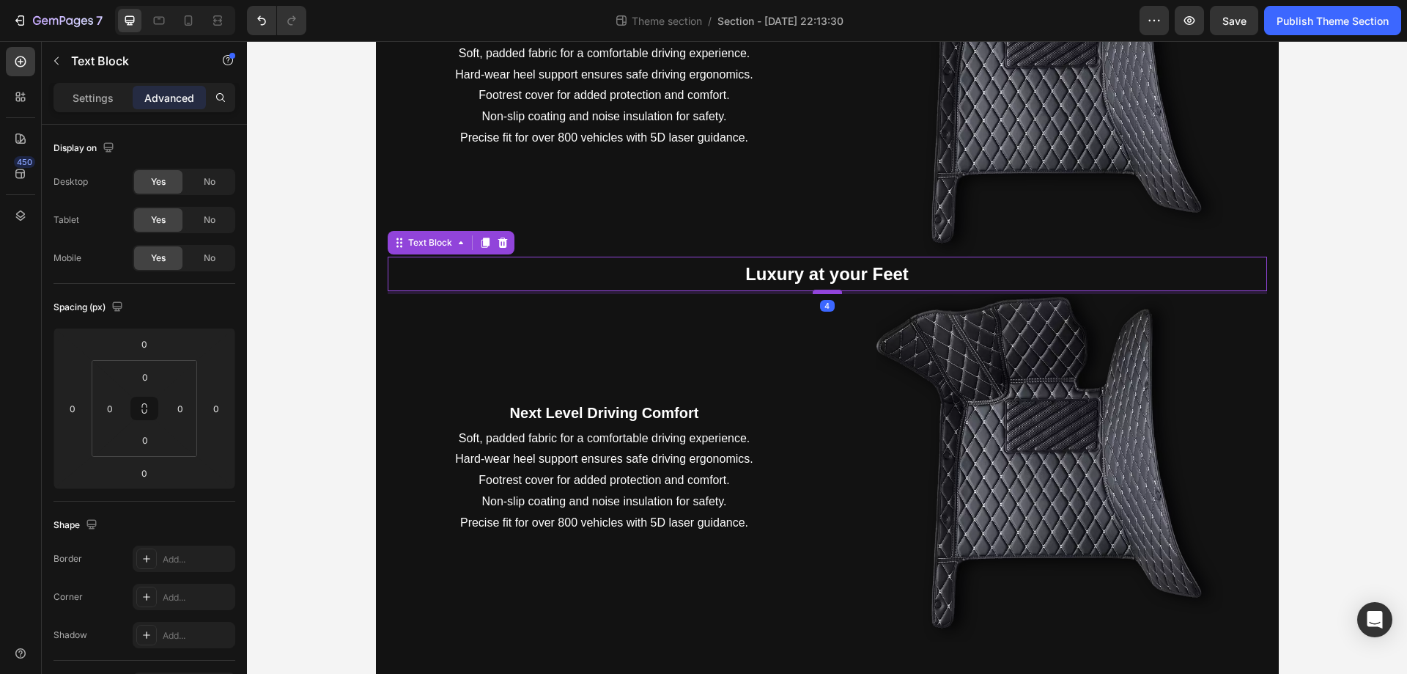
drag, startPoint x: 824, startPoint y: 289, endPoint x: 825, endPoint y: 318, distance: 29.4
click at [825, 294] on div at bounding box center [827, 292] width 29 height 4
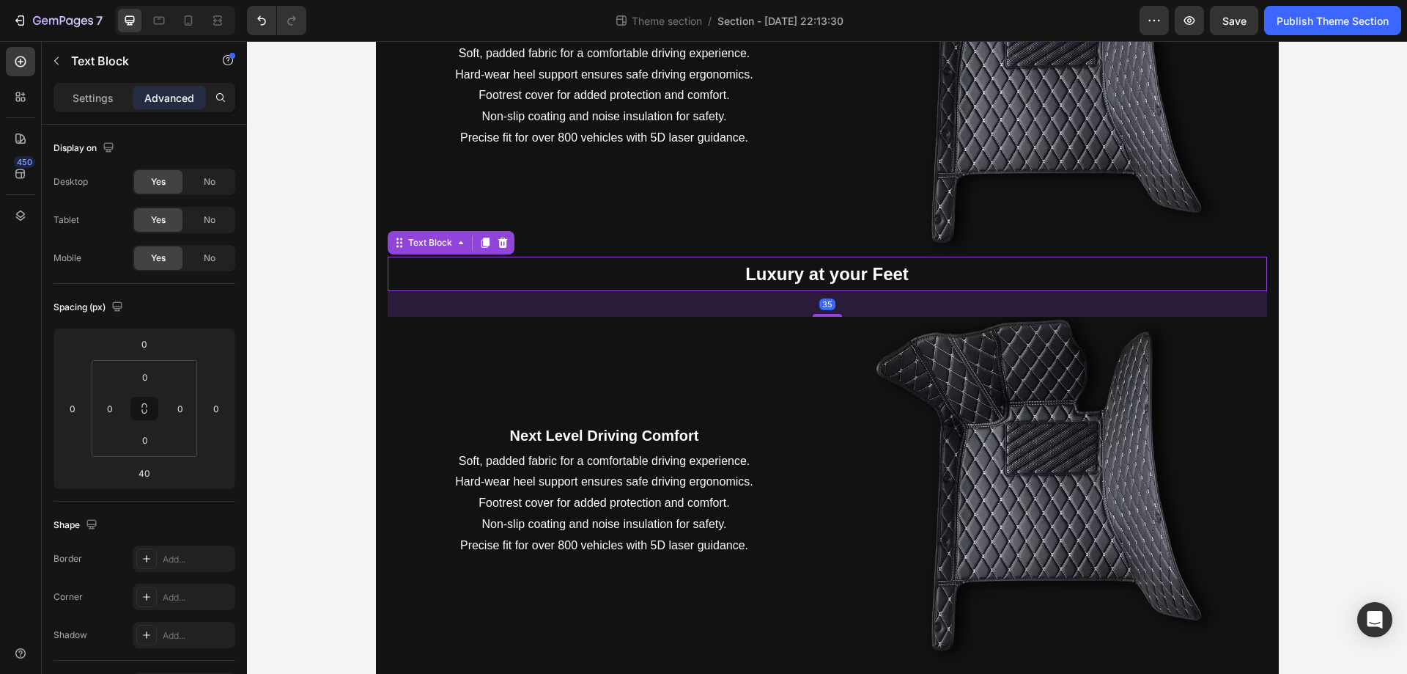
drag, startPoint x: 825, startPoint y: 318, endPoint x: 847, endPoint y: 313, distance: 21.9
click at [847, 291] on div "35" at bounding box center [828, 291] width 880 height 0
drag, startPoint x: 847, startPoint y: 313, endPoint x: 830, endPoint y: 300, distance: 21.4
click at [830, 300] on div "33" at bounding box center [828, 303] width 880 height 24
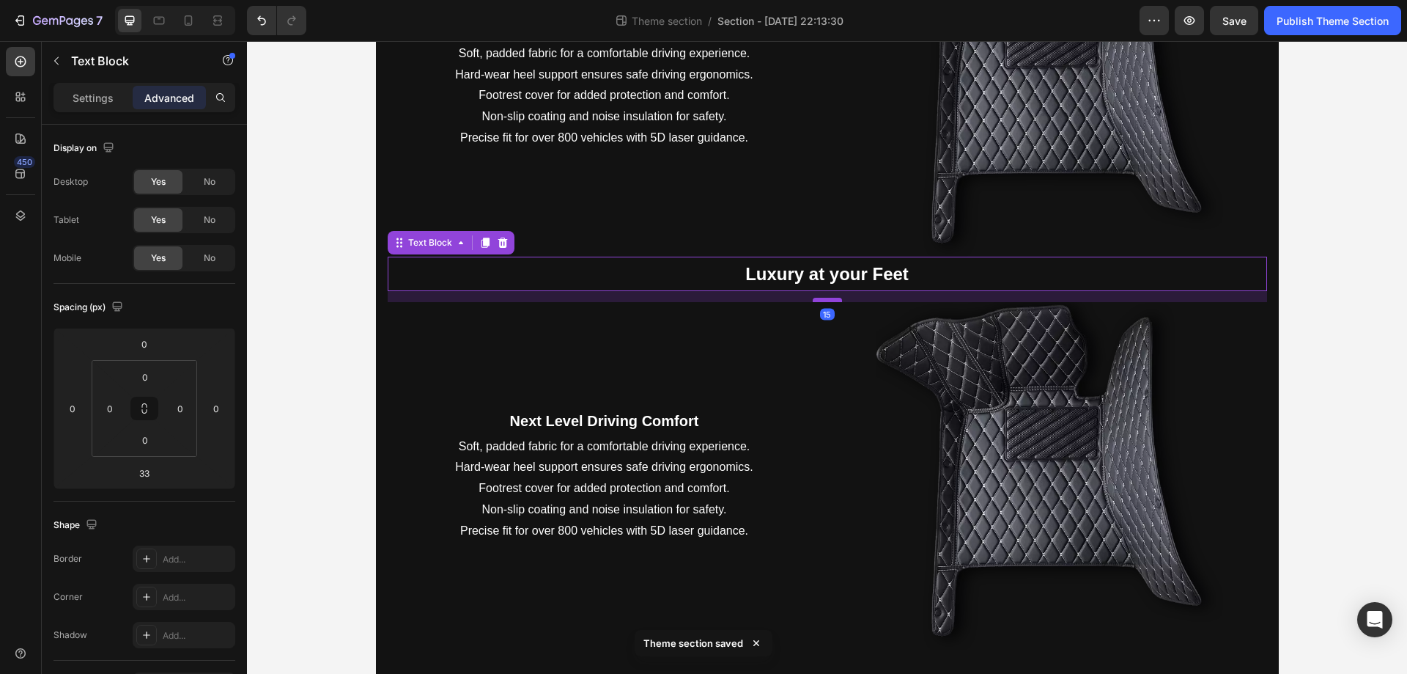
drag, startPoint x: 822, startPoint y: 312, endPoint x: 834, endPoint y: 299, distance: 17.7
click at [834, 299] on div at bounding box center [827, 300] width 29 height 4
type input "15"
click at [832, 299] on div at bounding box center [827, 300] width 29 height 4
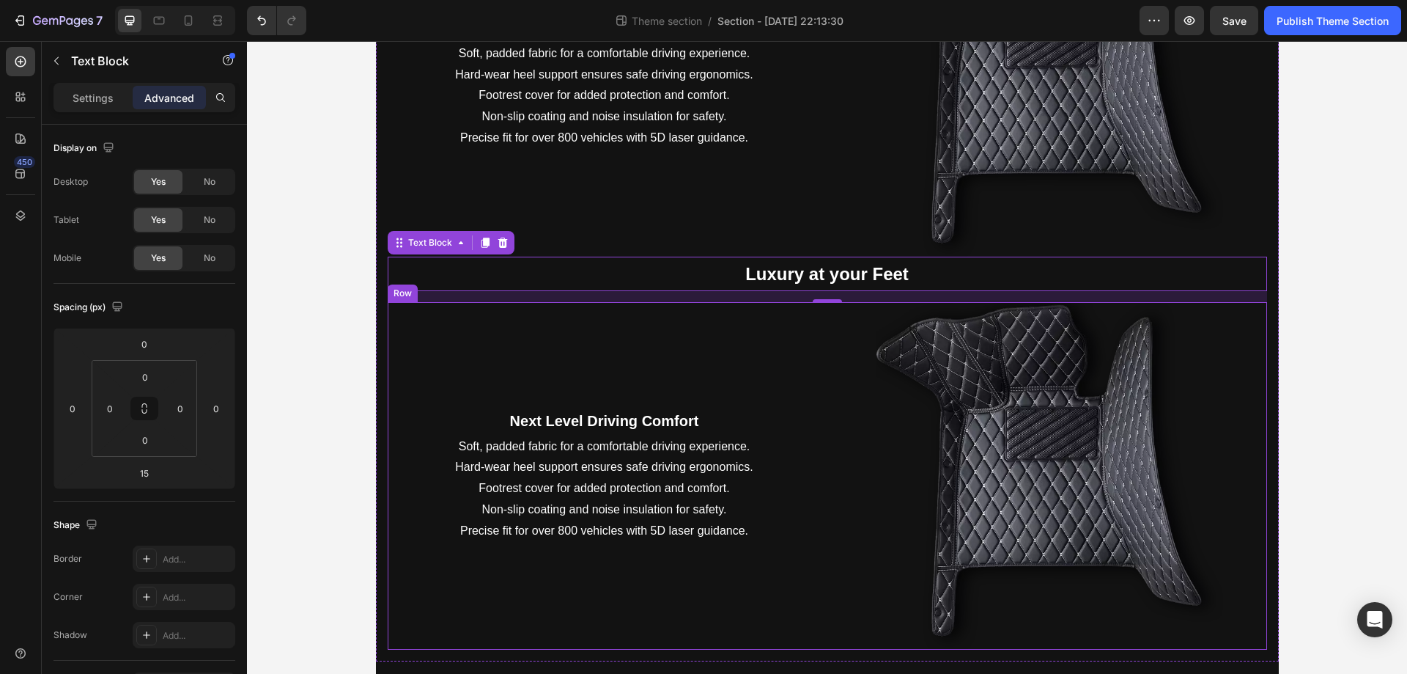
click at [649, 363] on div "Next Level Driving Comfort Text Block Soft, padded fabric for a comfortable dri…" at bounding box center [605, 475] width 434 height 347
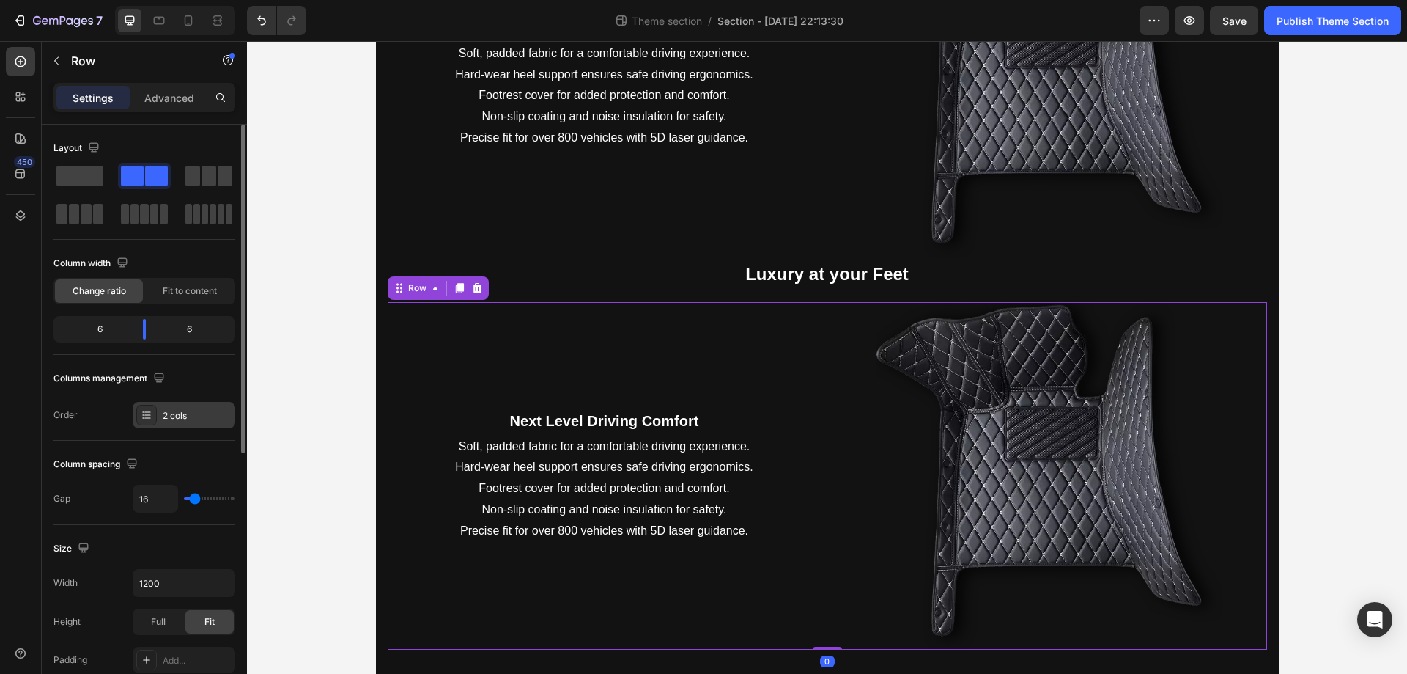
click at [154, 419] on div at bounding box center [146, 415] width 21 height 21
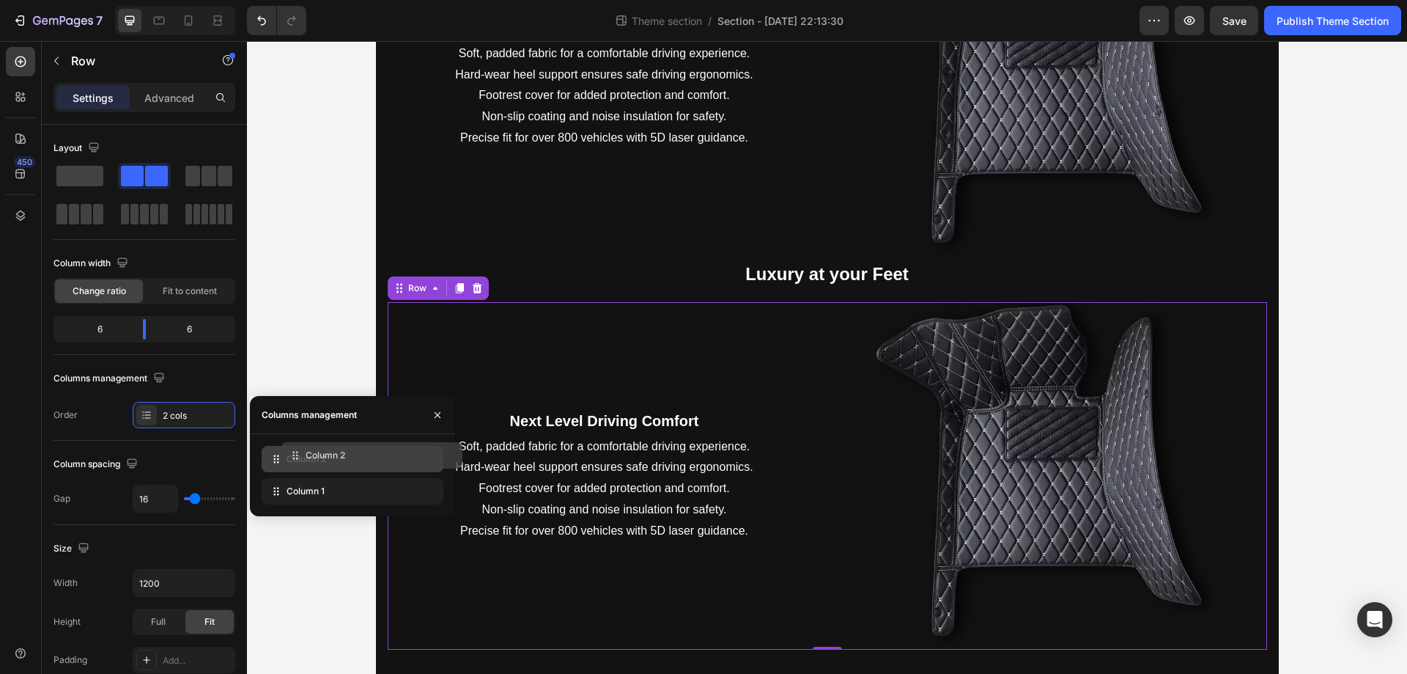
drag, startPoint x: 301, startPoint y: 490, endPoint x: 320, endPoint y: 454, distance: 40.7
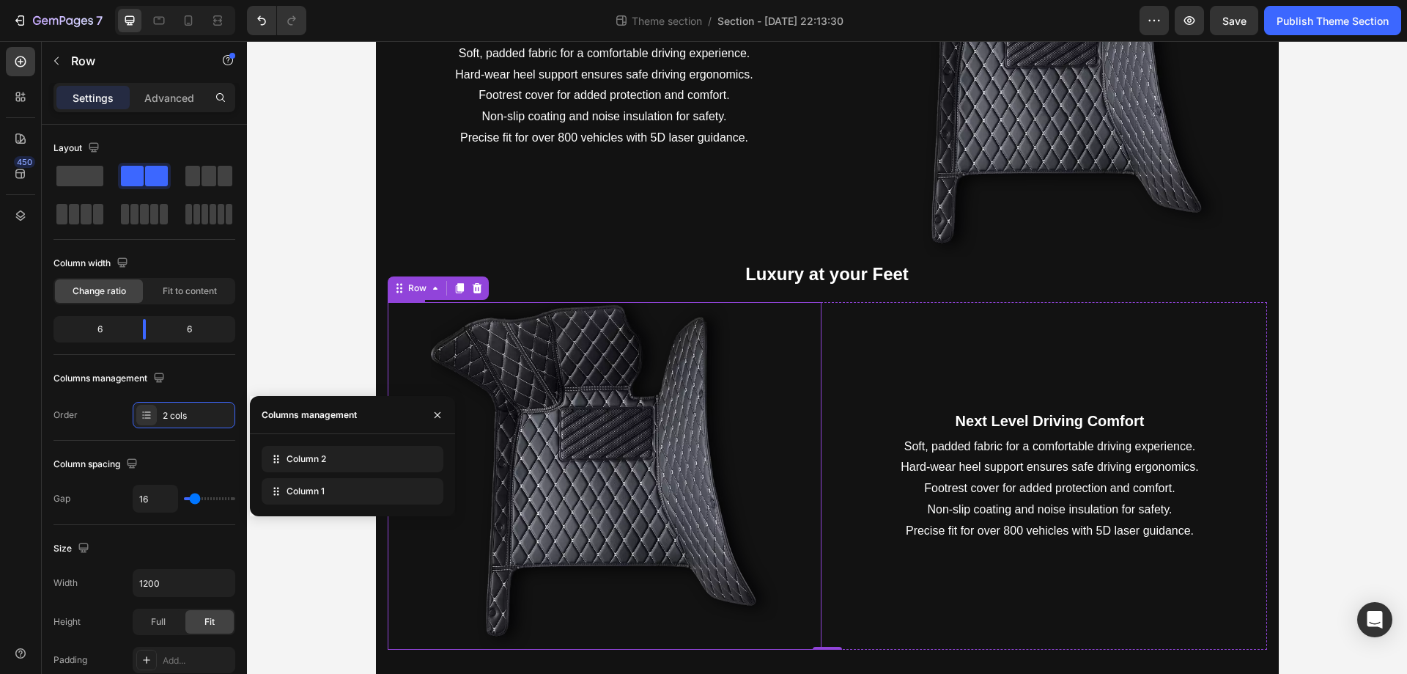
click at [640, 443] on img at bounding box center [604, 475] width 347 height 347
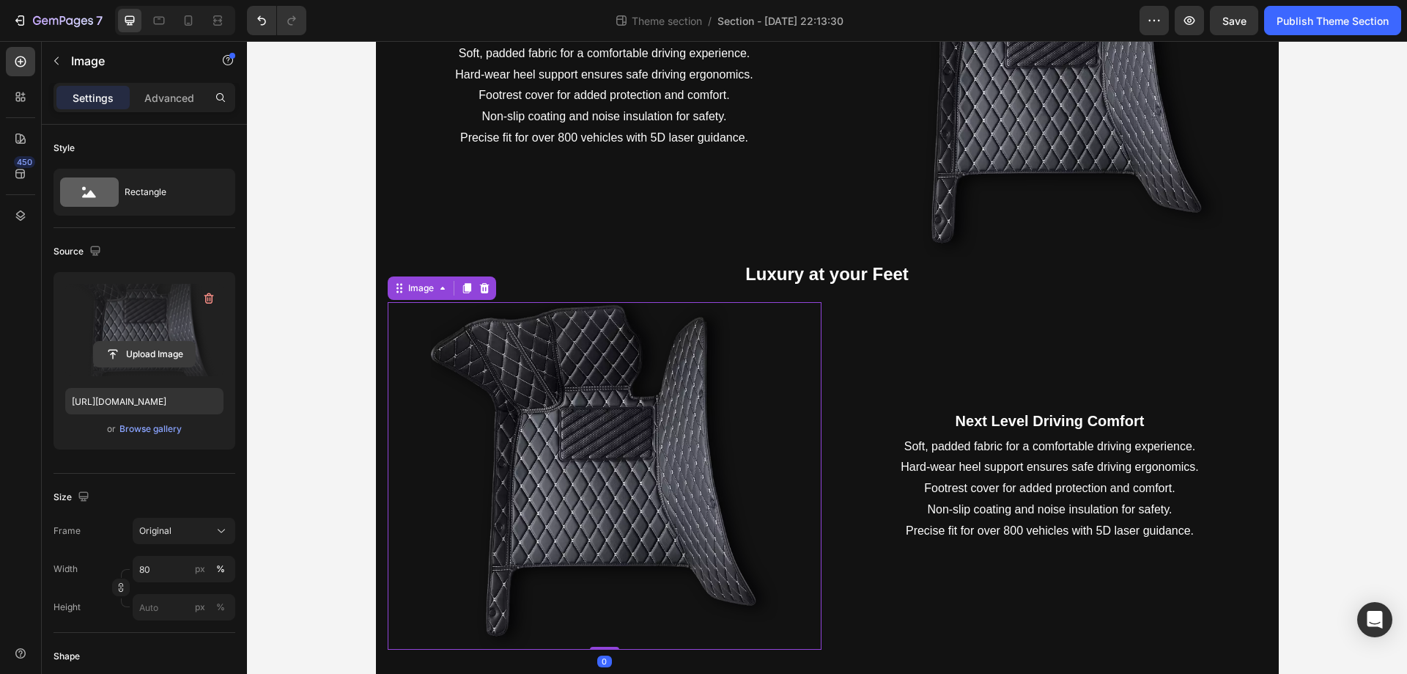
click at [152, 349] on input "file" at bounding box center [144, 354] width 101 height 25
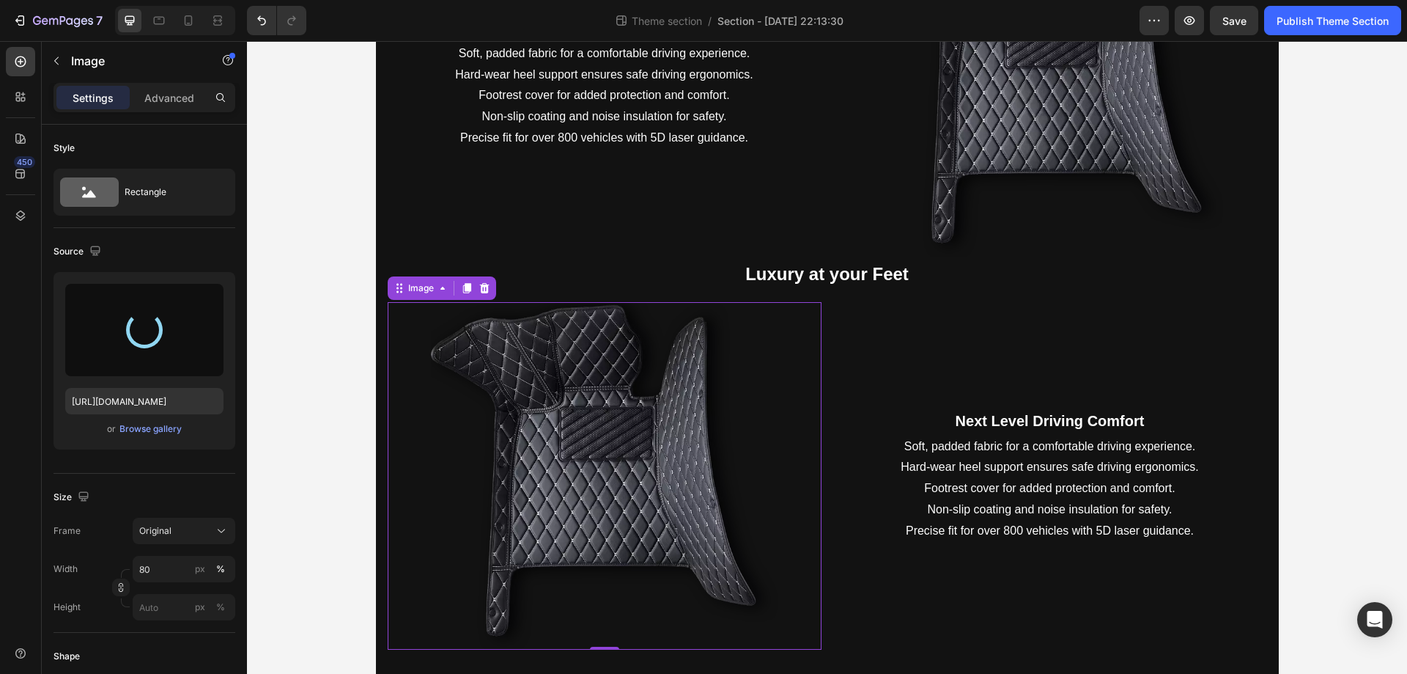
type input "[URL][DOMAIN_NAME]"
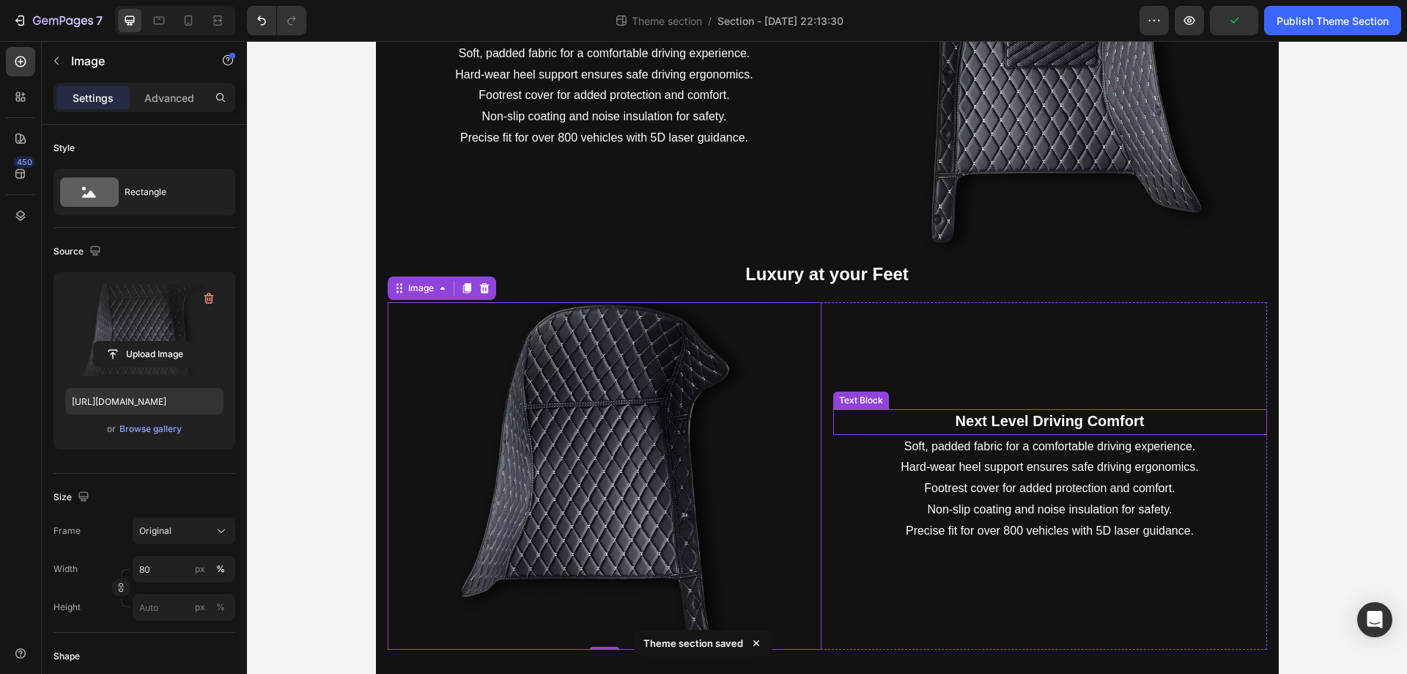
click at [1026, 418] on strong "Next Level Driving Comfort" at bounding box center [1050, 421] width 189 height 16
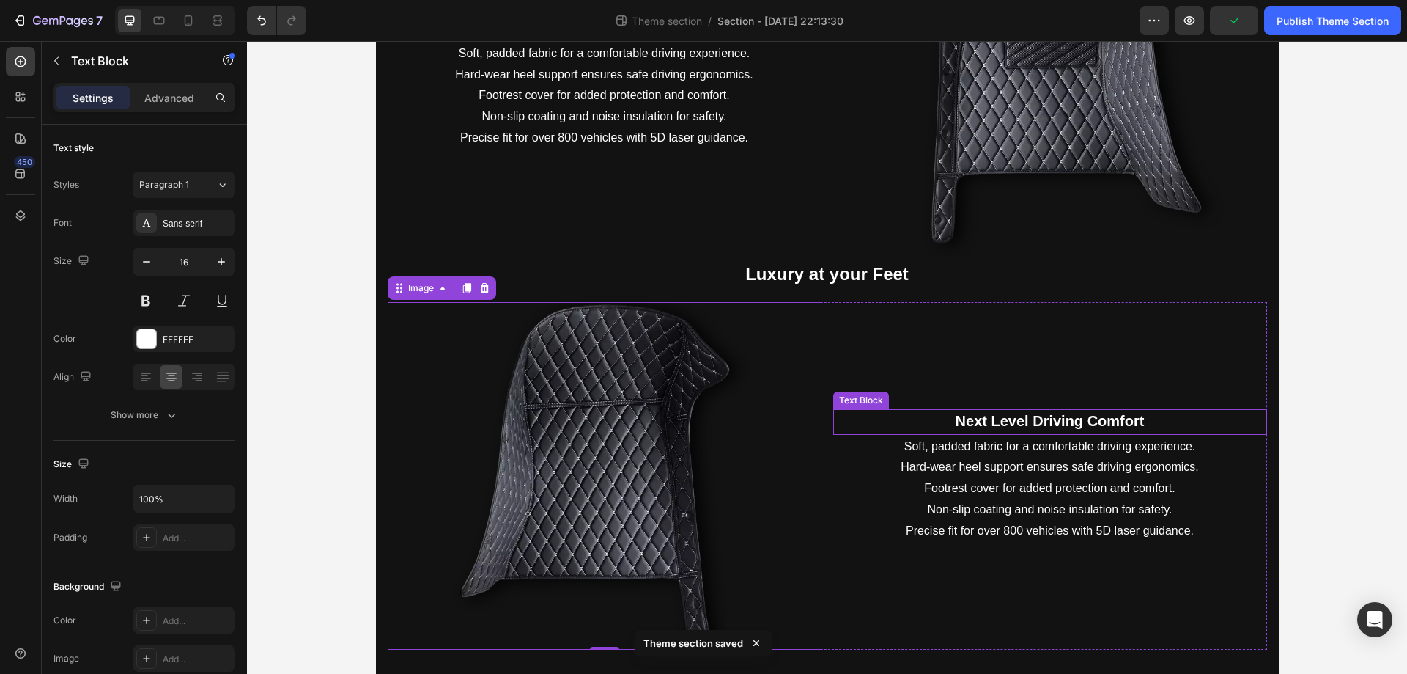
click at [1026, 418] on strong "Next Level Driving Comfort" at bounding box center [1050, 421] width 189 height 16
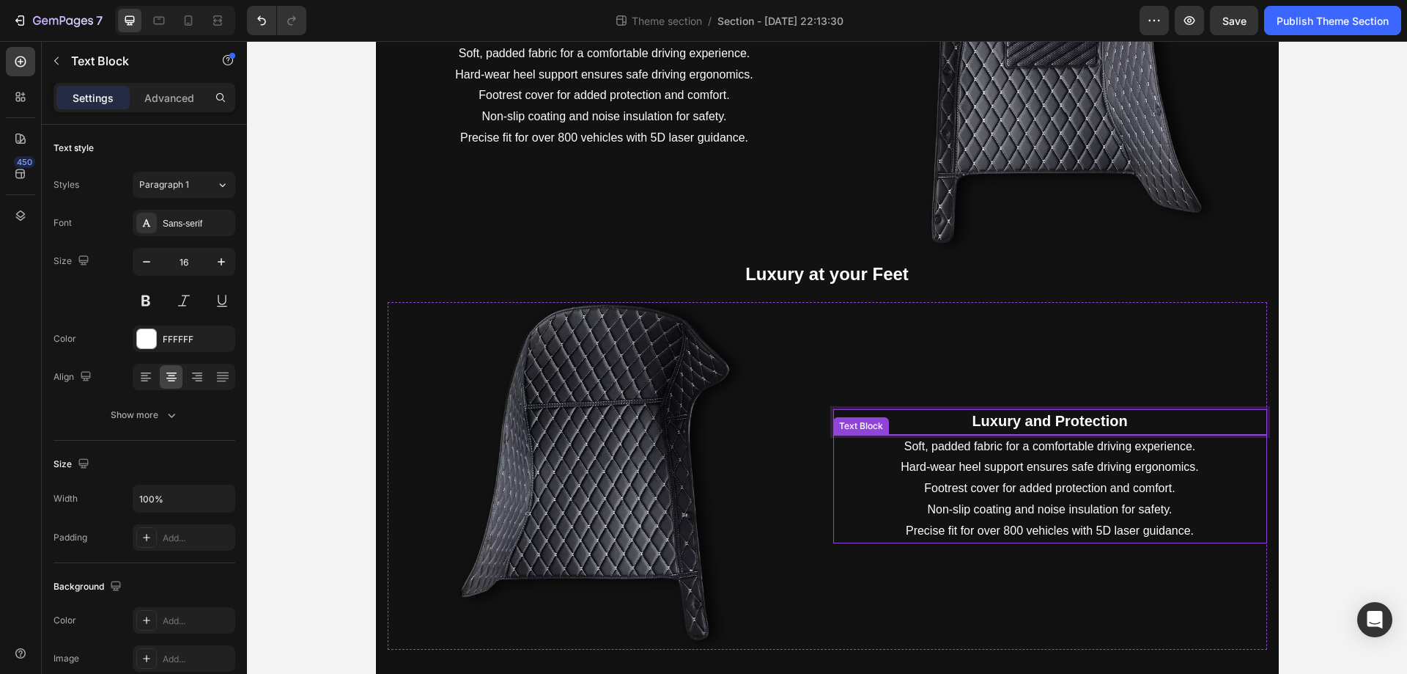
click at [968, 474] on p "Soft, padded fabric for a comfortable driving experience. Hard-wear heel suppor…" at bounding box center [1050, 489] width 431 height 106
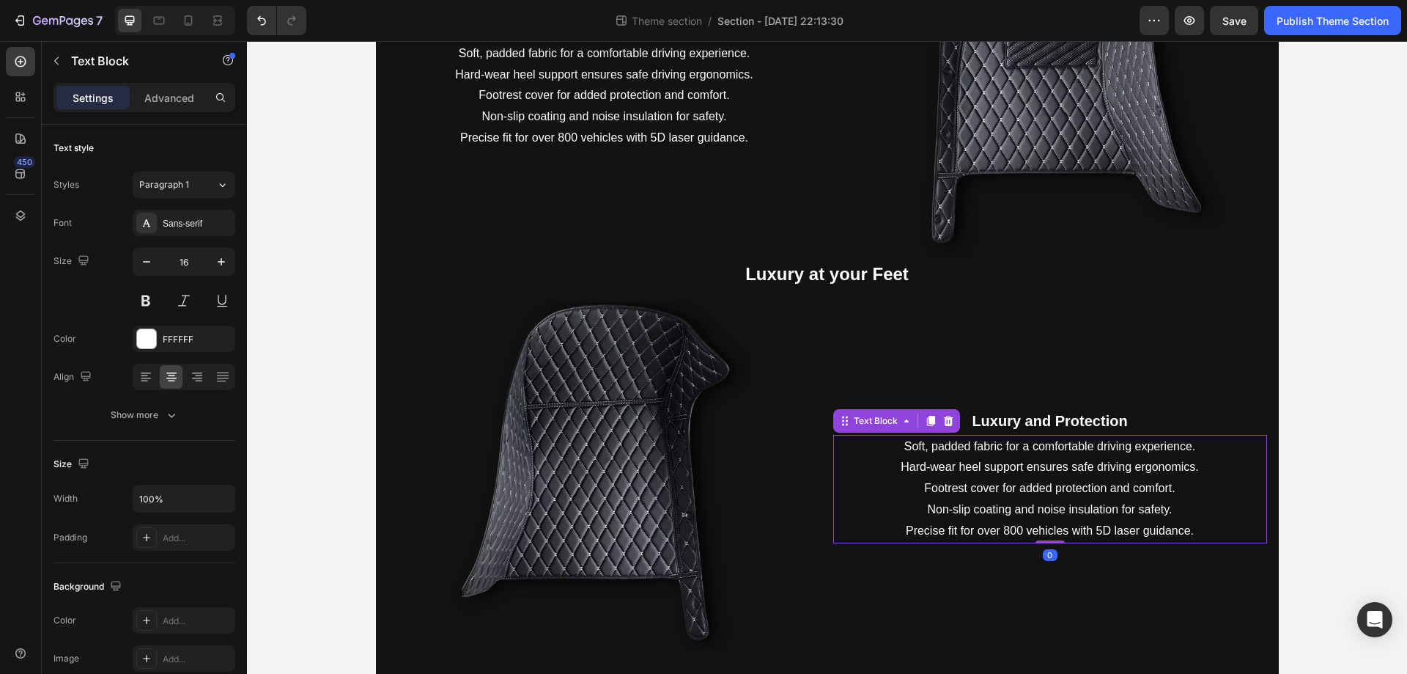
click at [968, 474] on p "Soft, padded fabric for a comfortable driving experience. Hard-wear heel suppor…" at bounding box center [1050, 489] width 431 height 106
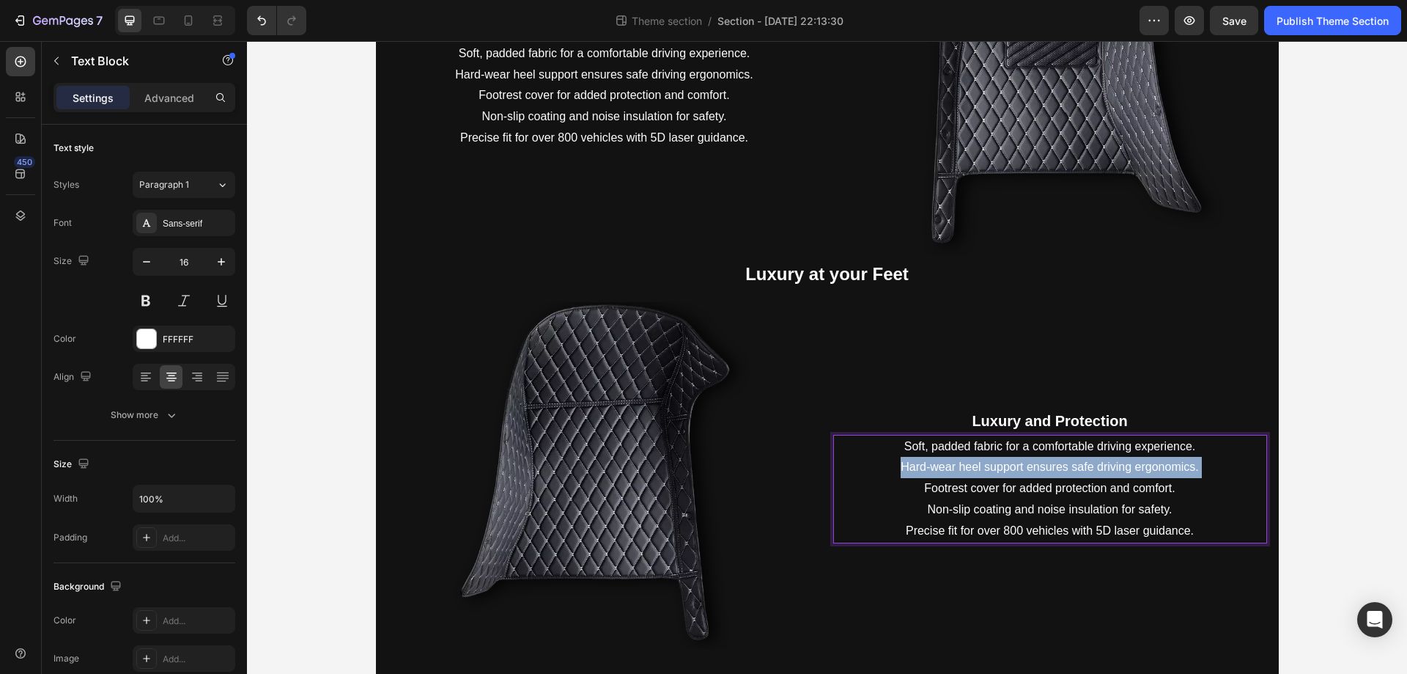
click at [968, 474] on p "Soft, padded fabric for a comfortable driving experience. Hard-wear heel suppor…" at bounding box center [1050, 489] width 431 height 106
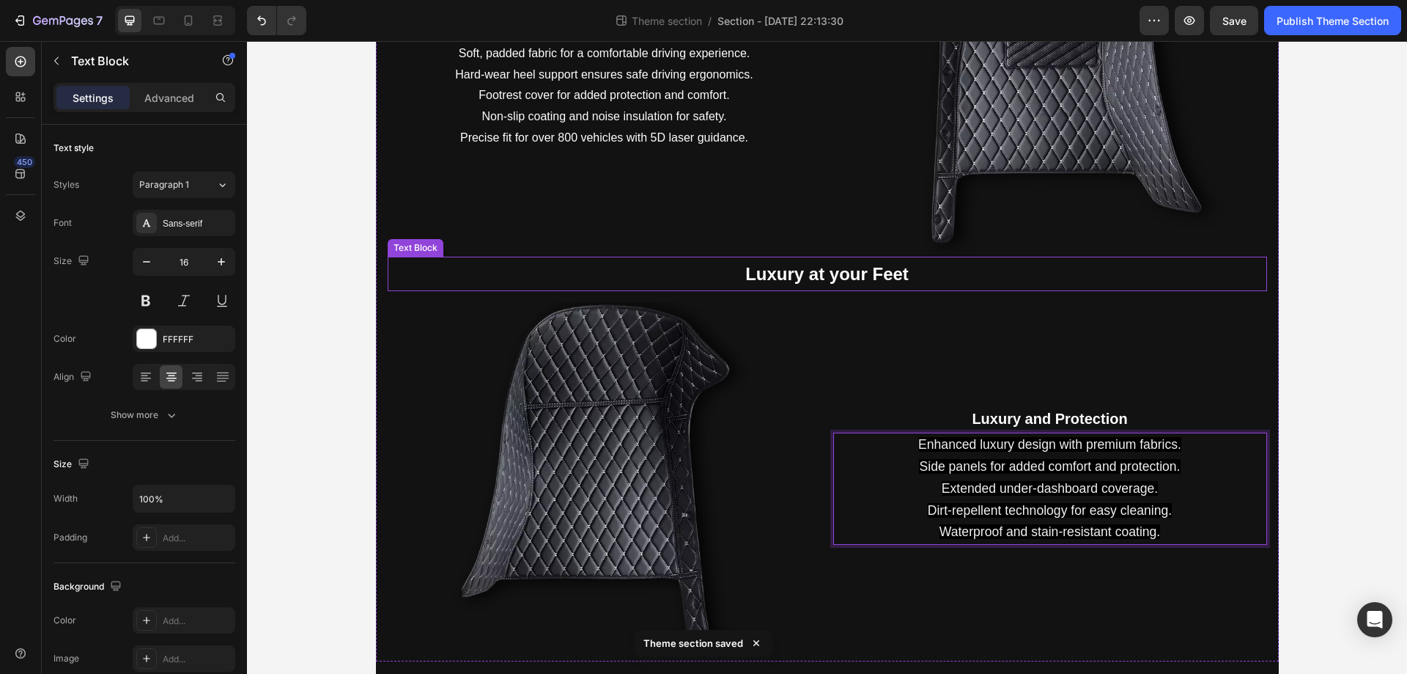
click at [848, 259] on p "Luxury at your Feet" at bounding box center [827, 274] width 877 height 32
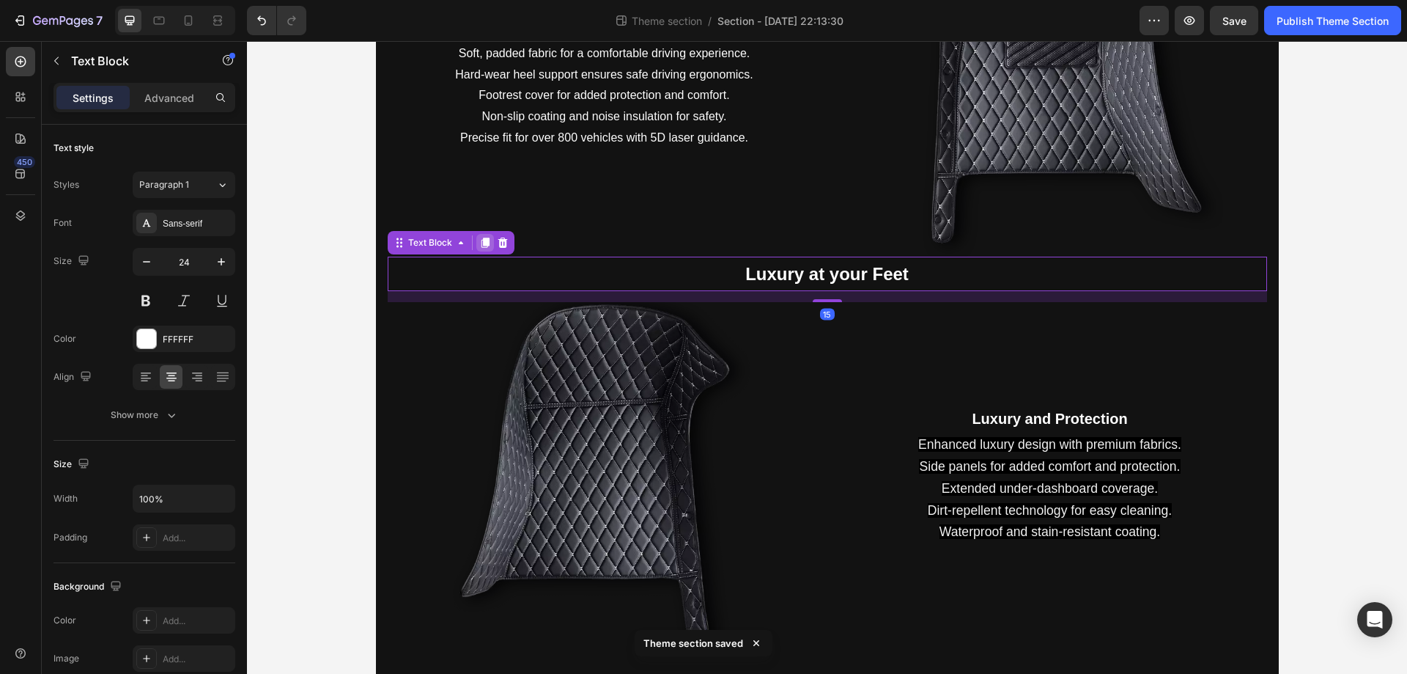
click at [479, 246] on icon at bounding box center [485, 243] width 12 height 12
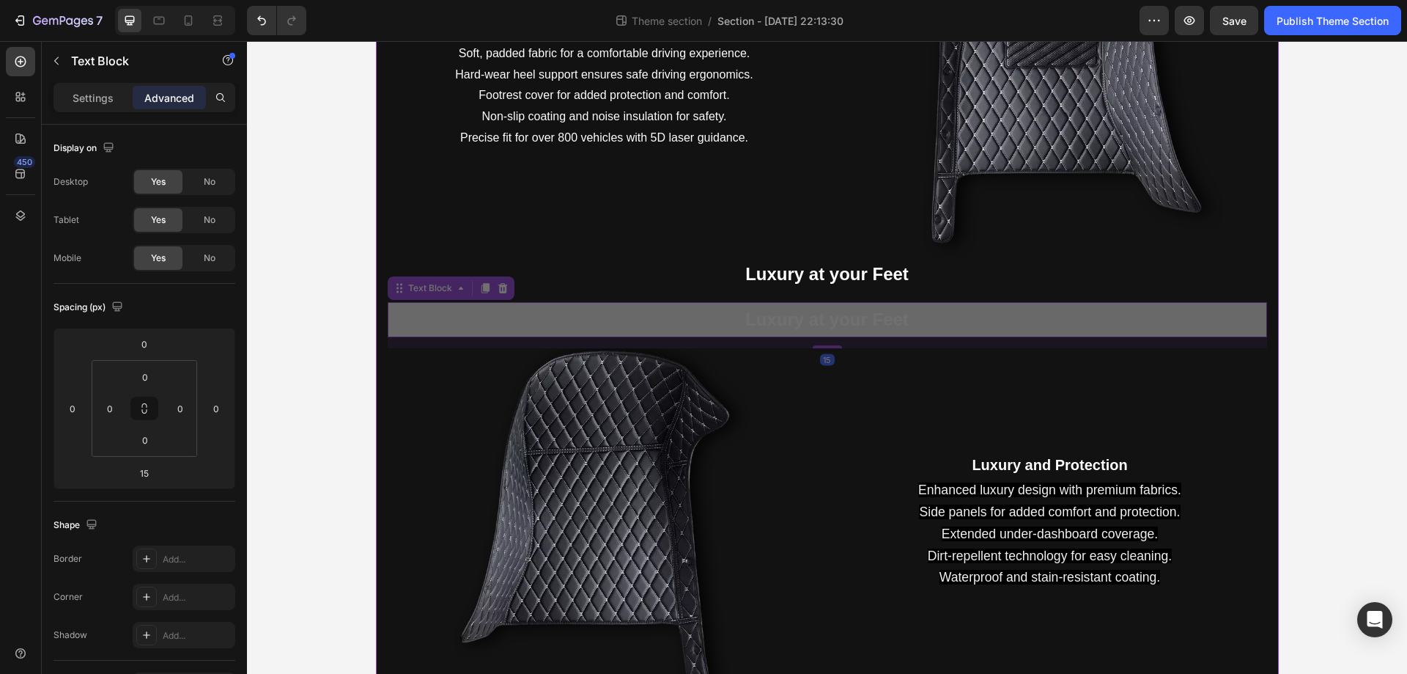
scroll to position [334, 0]
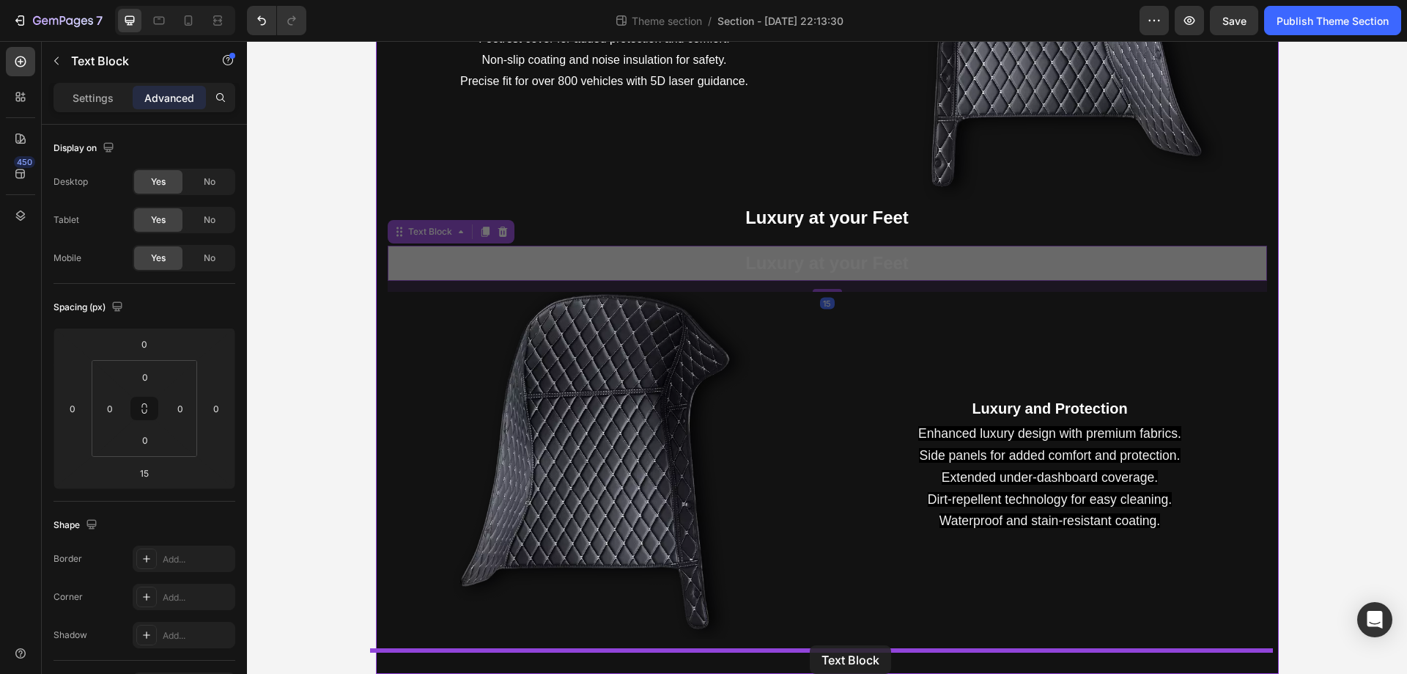
drag, startPoint x: 394, startPoint y: 288, endPoint x: 810, endPoint y: 645, distance: 548.4
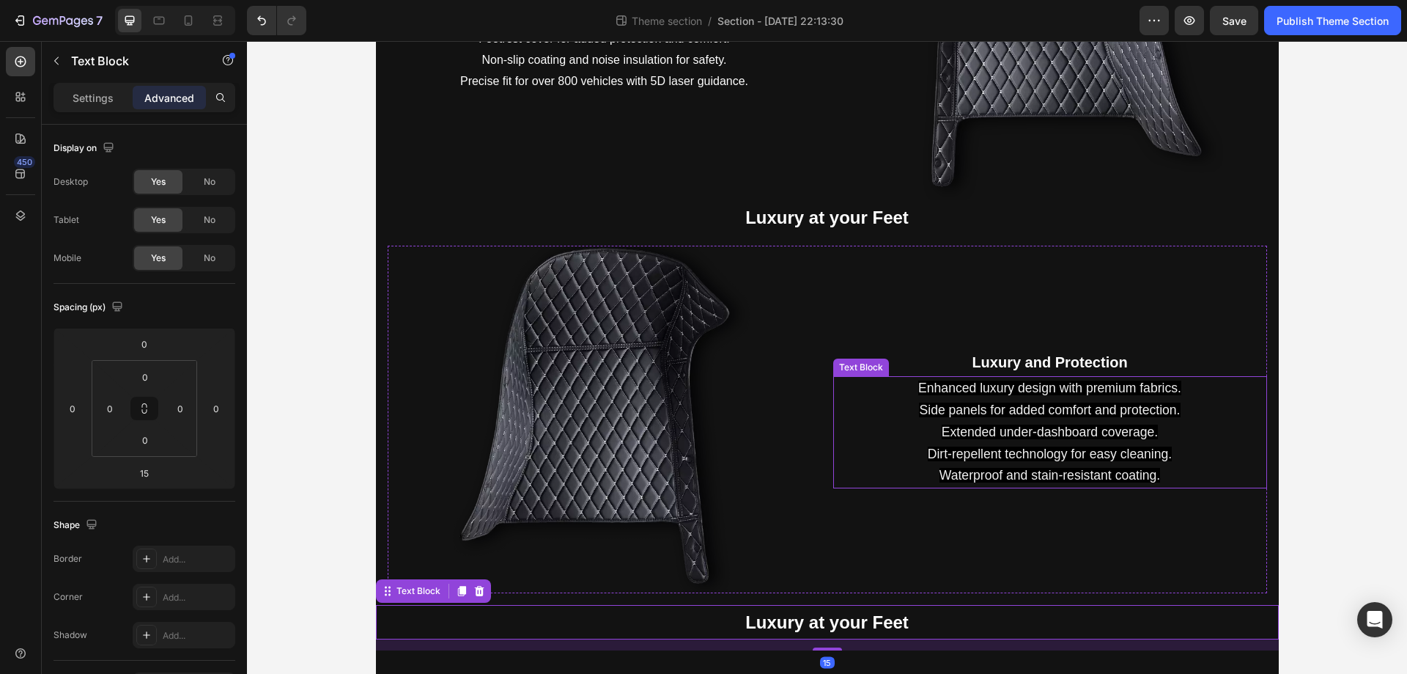
scroll to position [0, 0]
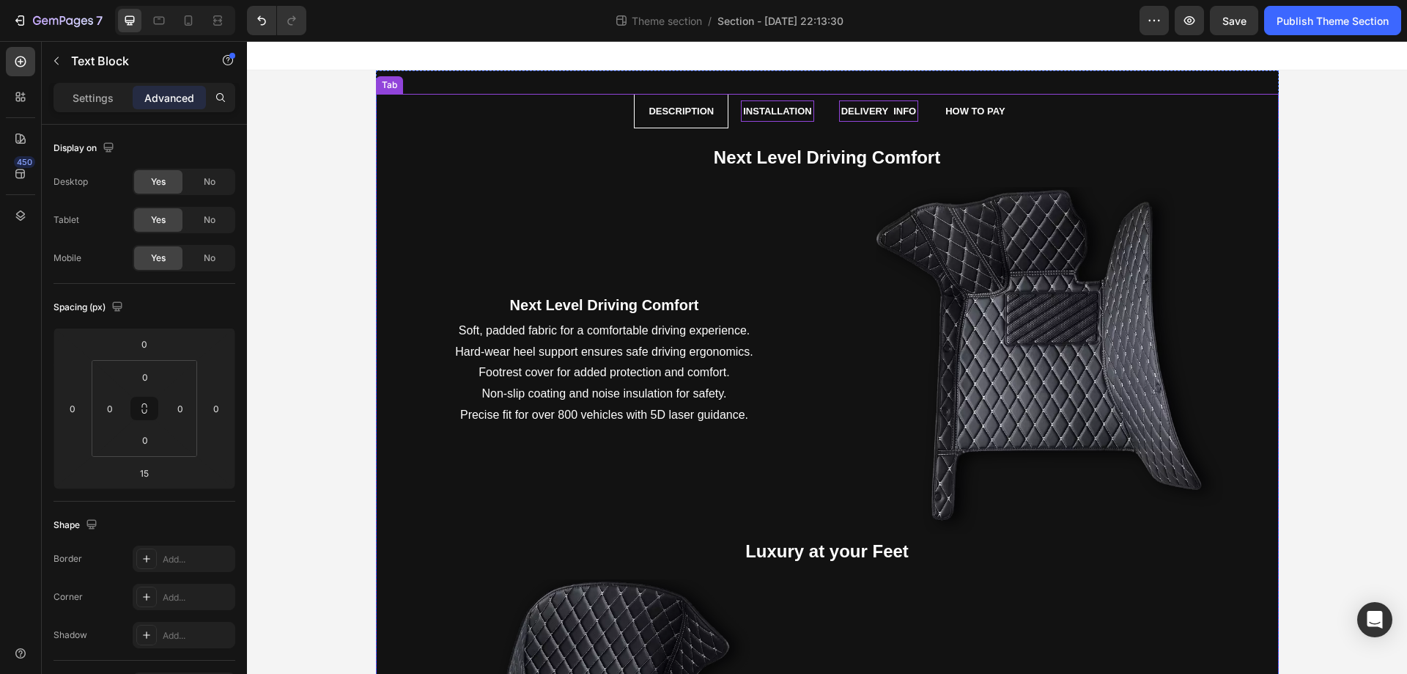
click at [746, 117] on p "Installation" at bounding box center [777, 111] width 68 height 17
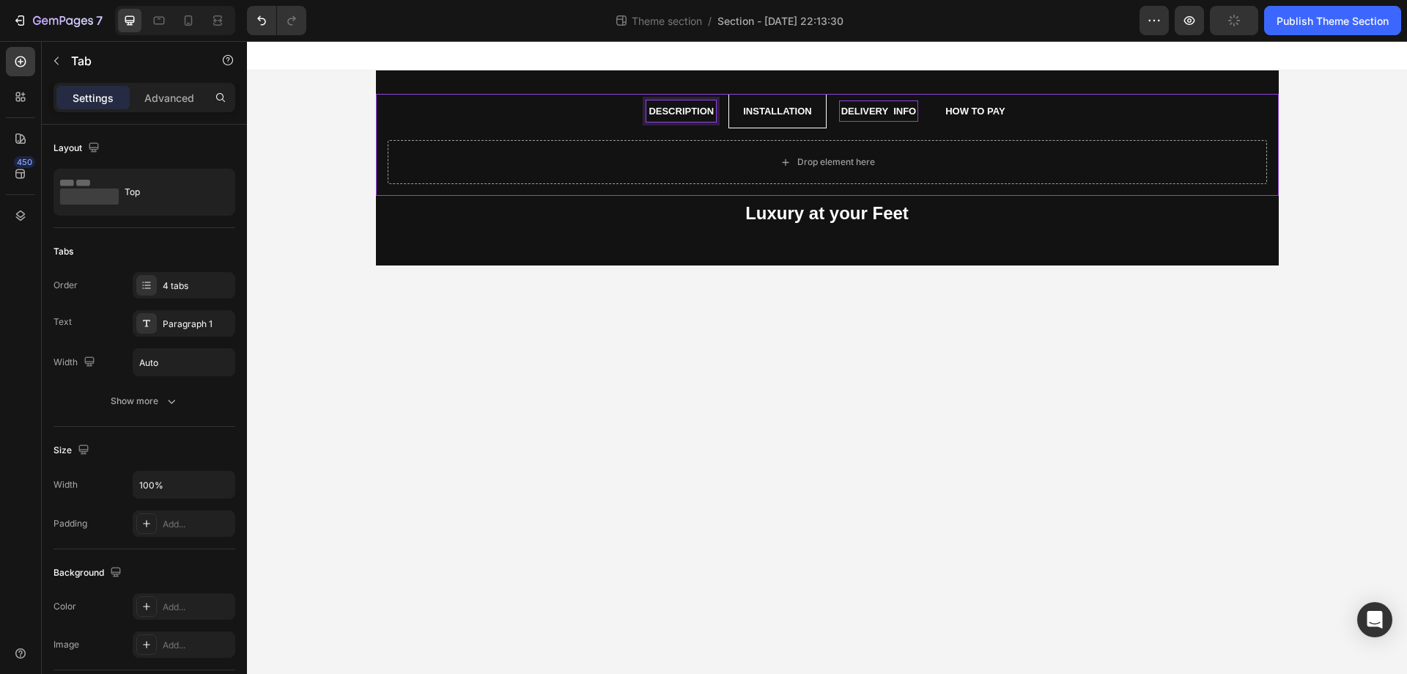
click at [634, 115] on li "Description" at bounding box center [681, 111] width 95 height 34
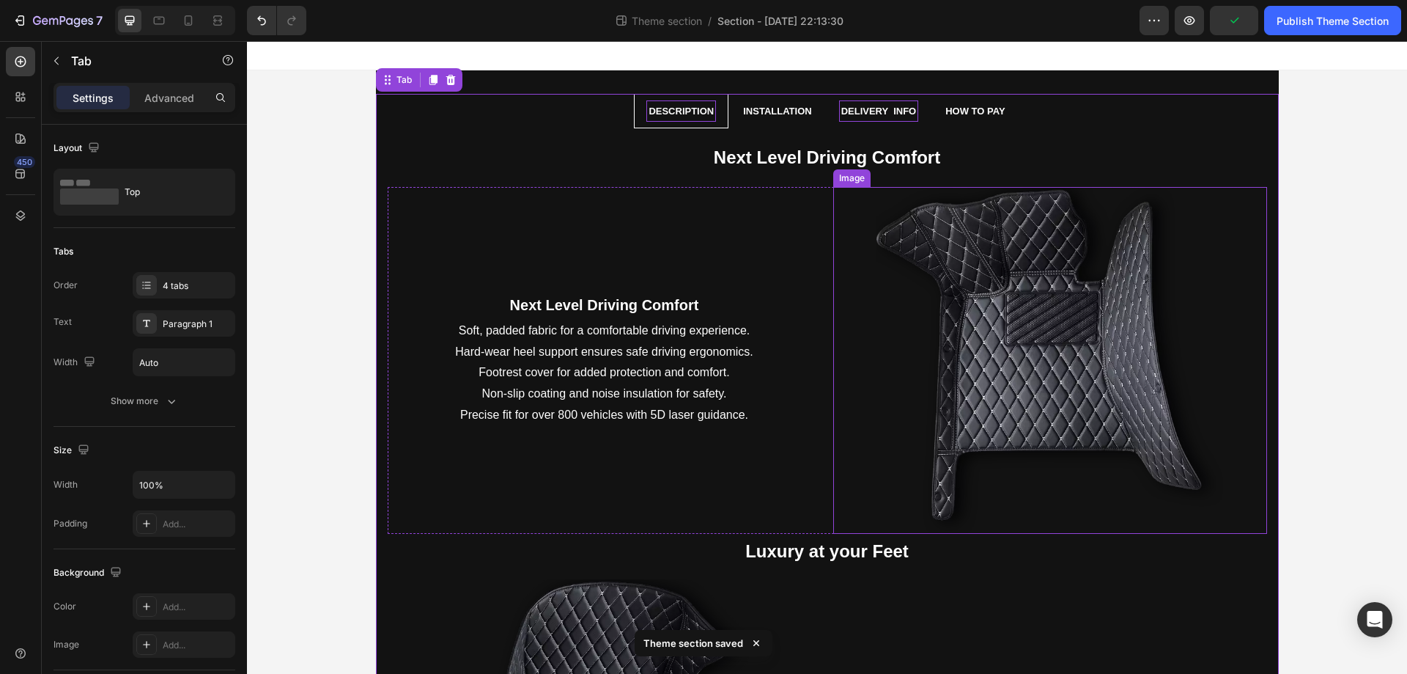
scroll to position [334, 0]
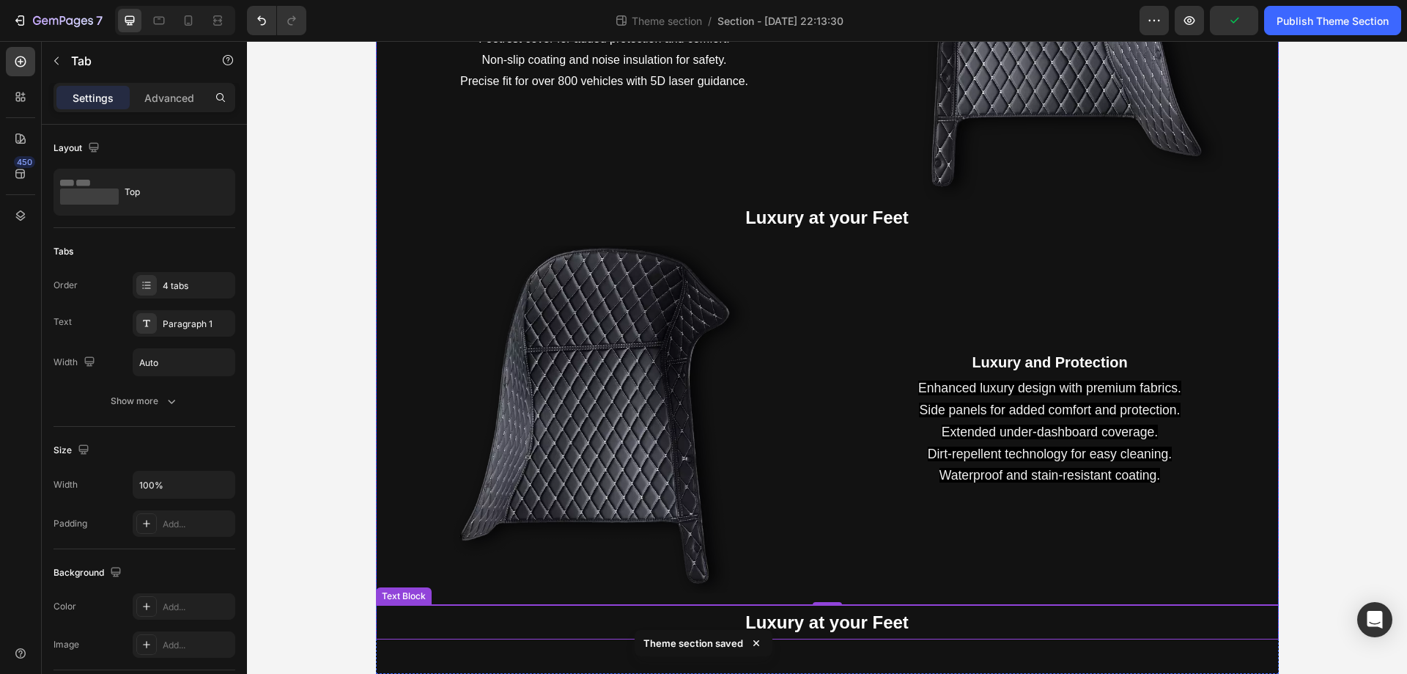
click at [463, 616] on p "Luxury at your Feet" at bounding box center [828, 622] width 900 height 32
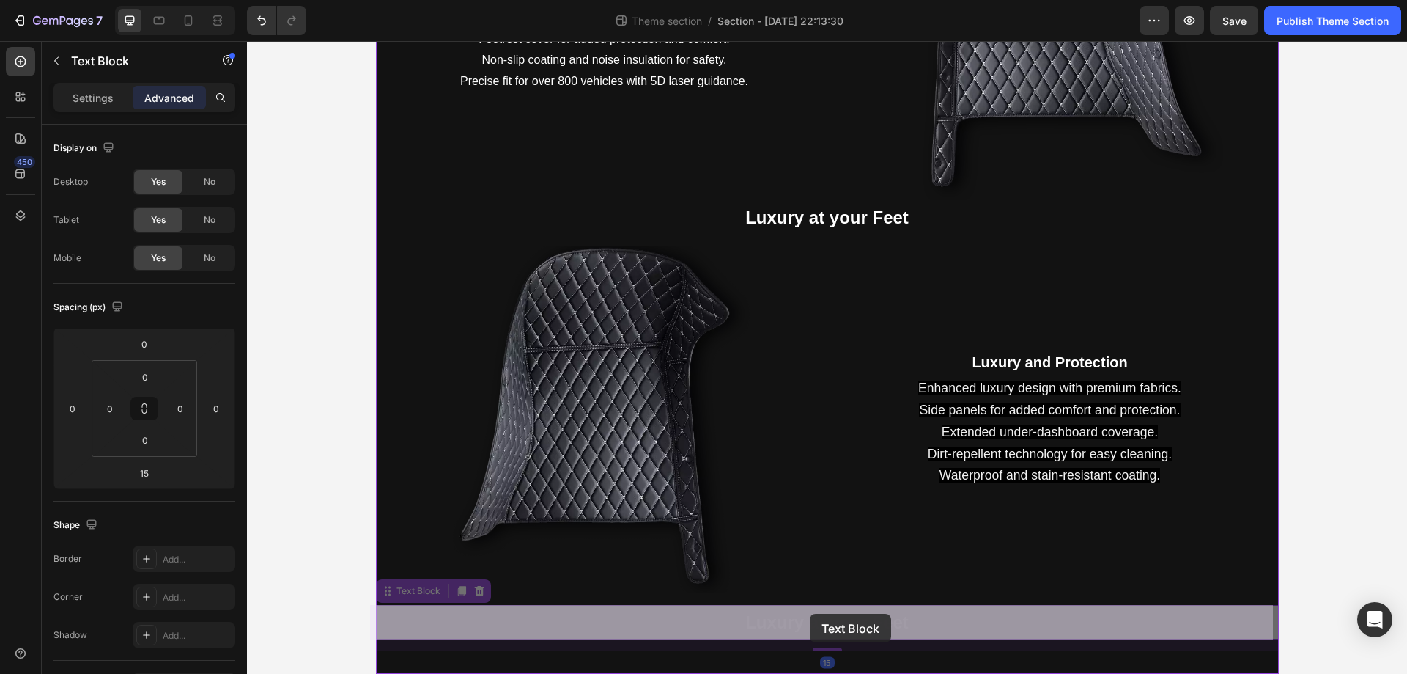
drag, startPoint x: 379, startPoint y: 595, endPoint x: 810, endPoint y: 614, distance: 431.4
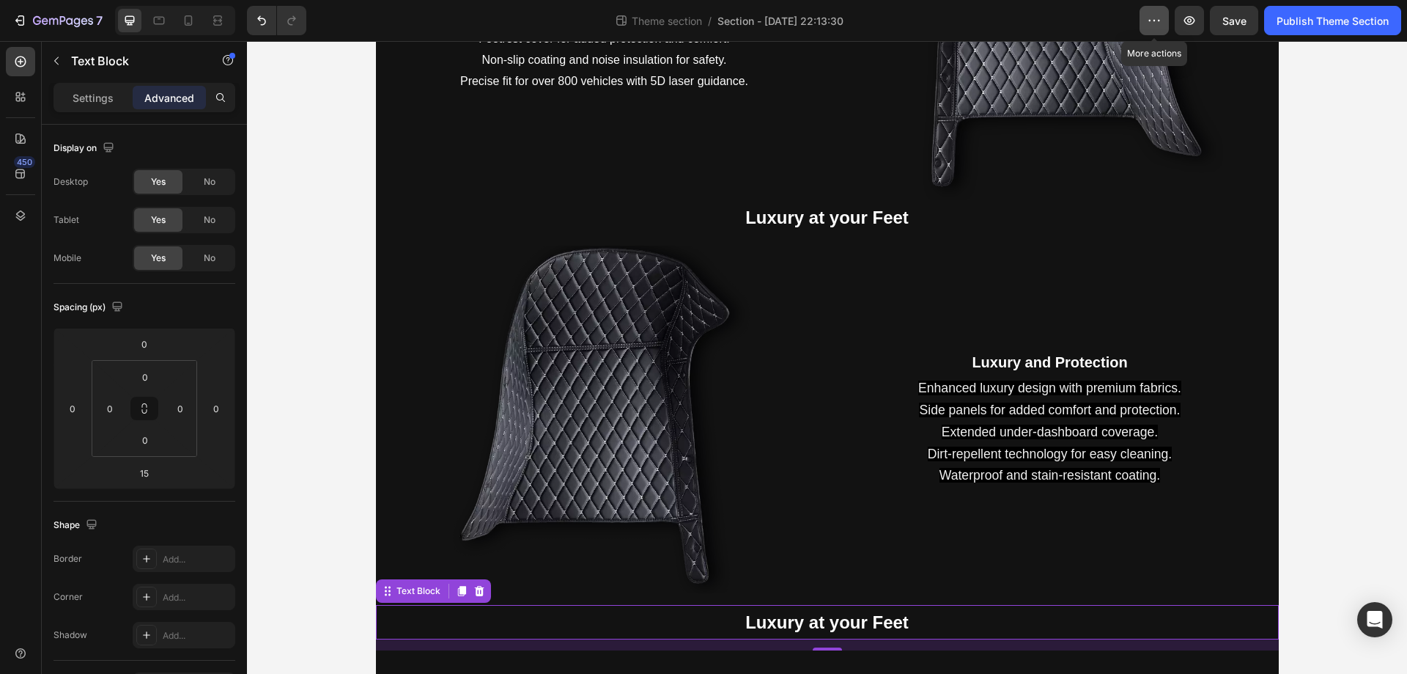
click at [1144, 24] on button "button" at bounding box center [1154, 20] width 29 height 29
click at [18, 218] on icon at bounding box center [21, 215] width 10 height 10
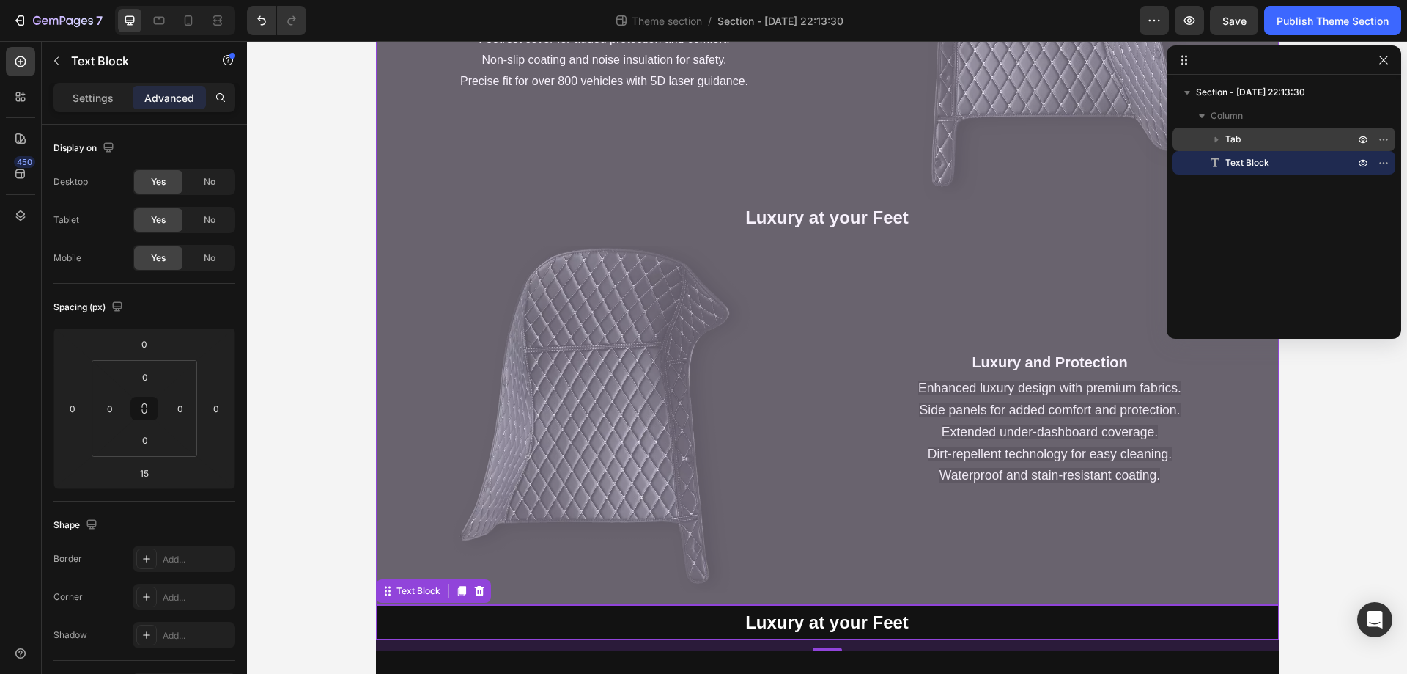
click at [1212, 145] on icon "button" at bounding box center [1217, 139] width 15 height 15
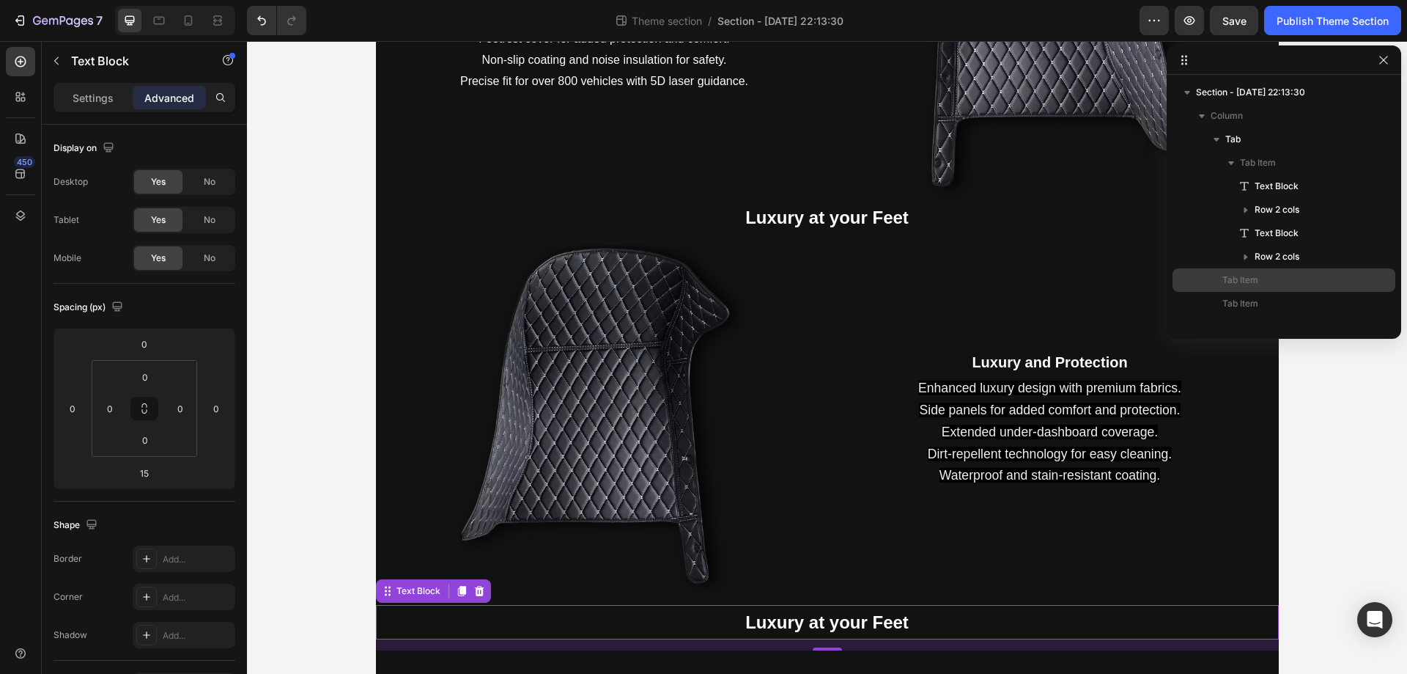
scroll to position [40, 0]
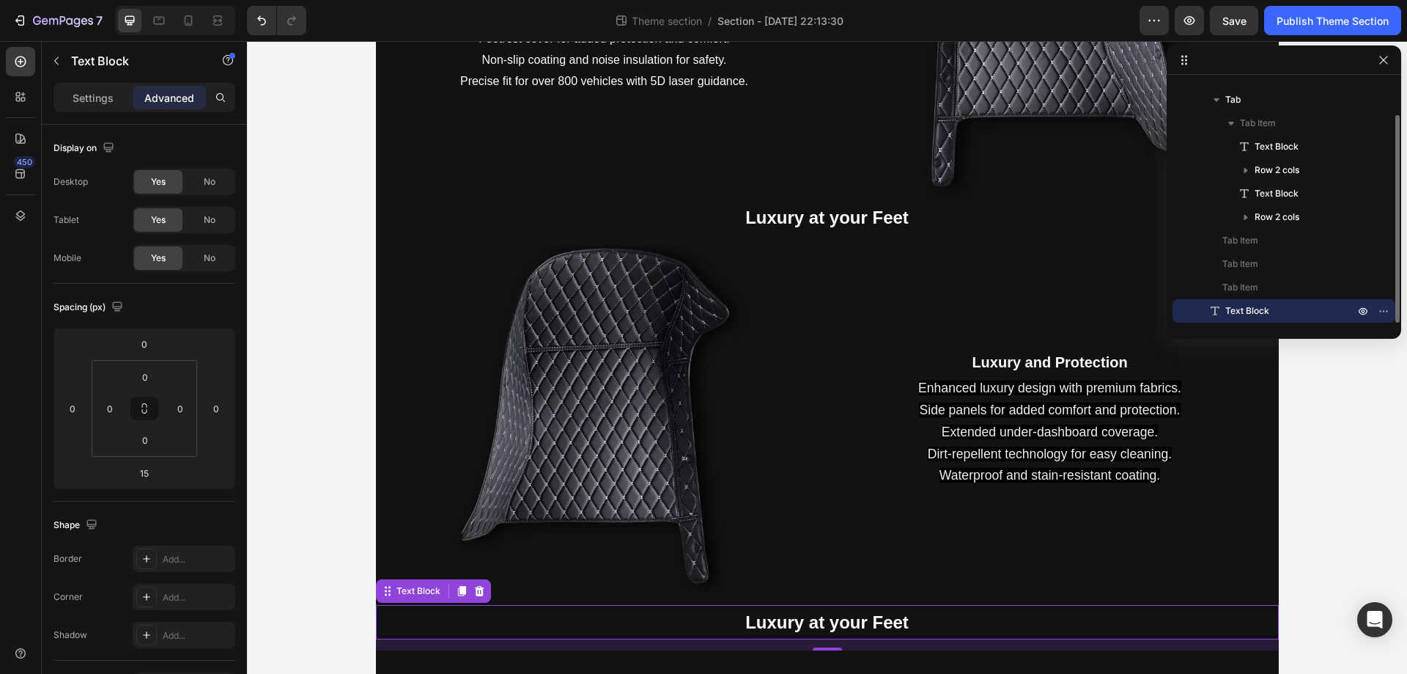
click at [1289, 309] on p "Text Block" at bounding box center [1274, 310] width 132 height 15
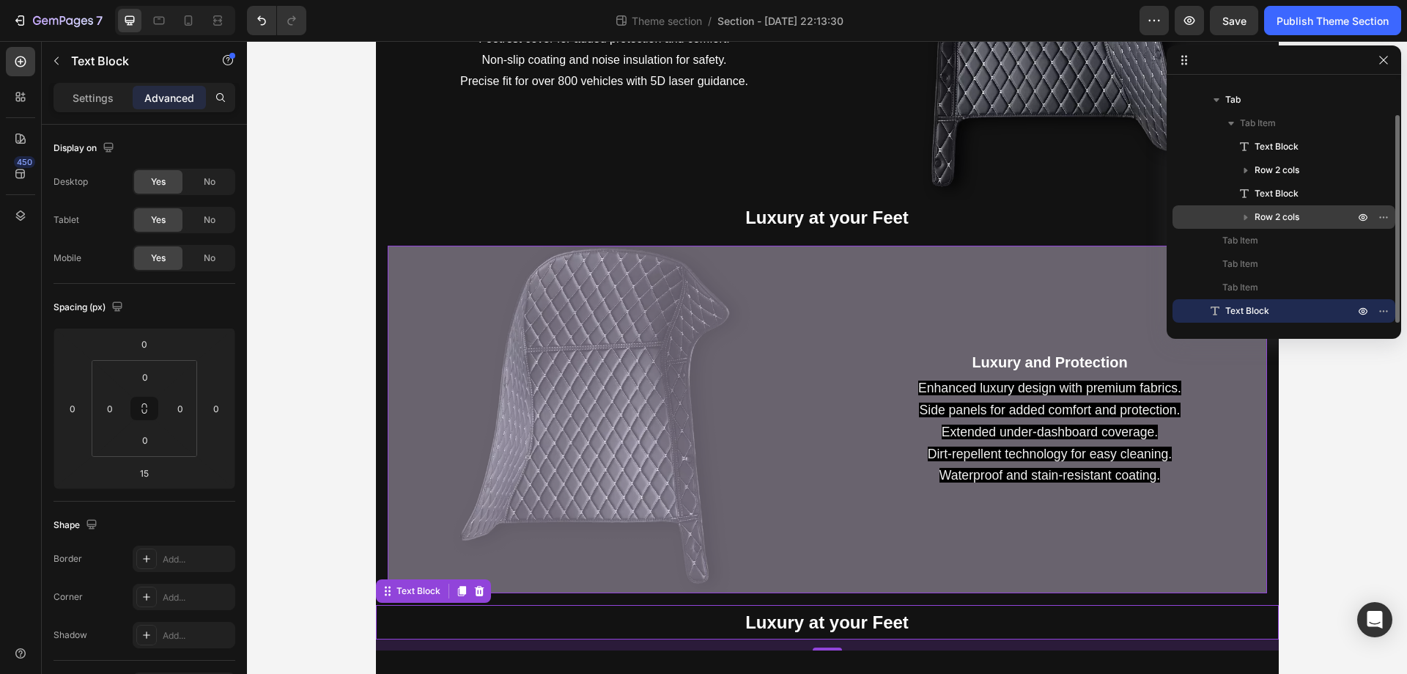
drag, startPoint x: 1253, startPoint y: 311, endPoint x: 1302, endPoint y: 224, distance: 99.7
click at [1302, 224] on div "Tab Tab Item Text Block Row 2 cols Text Block Row 2 cols Tab Item Tab Item Tab …" at bounding box center [1284, 205] width 223 height 235
click at [1306, 222] on p "Row 2 cols" at bounding box center [1306, 217] width 103 height 15
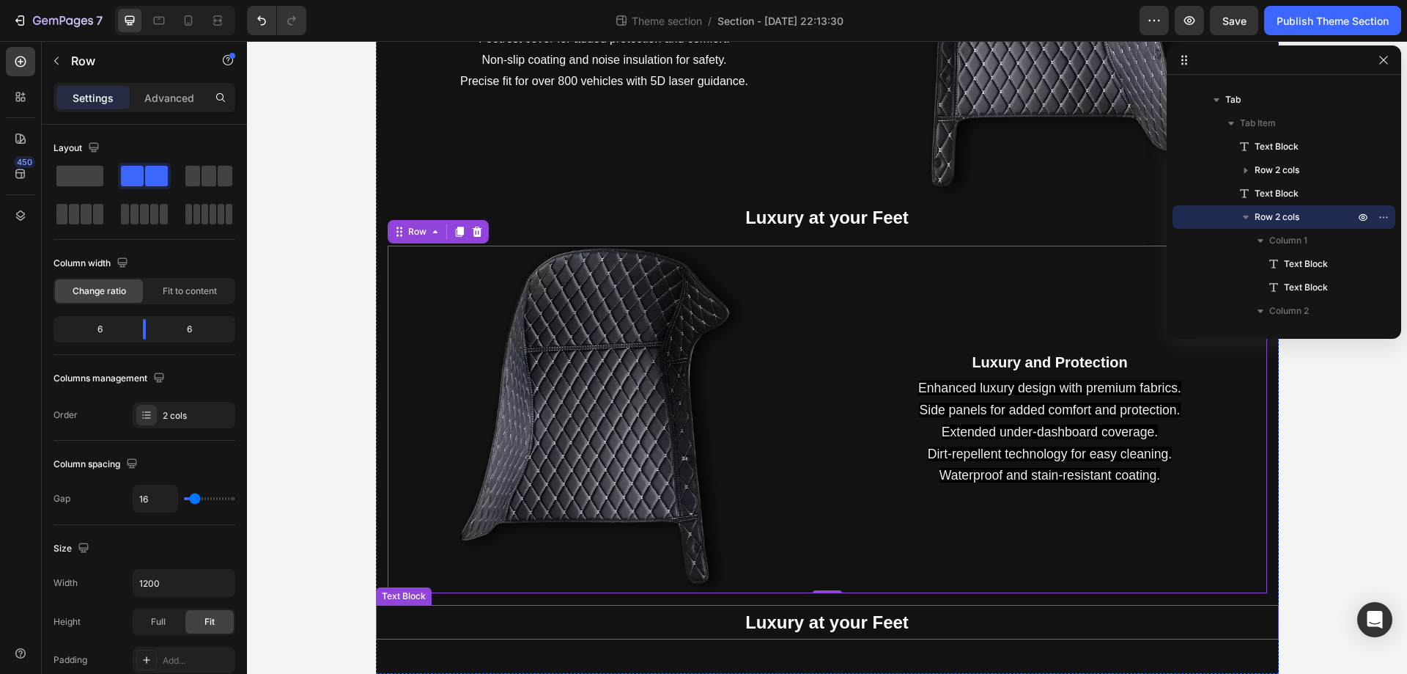
click at [850, 628] on strong "Luxury at your Feet" at bounding box center [826, 622] width 163 height 20
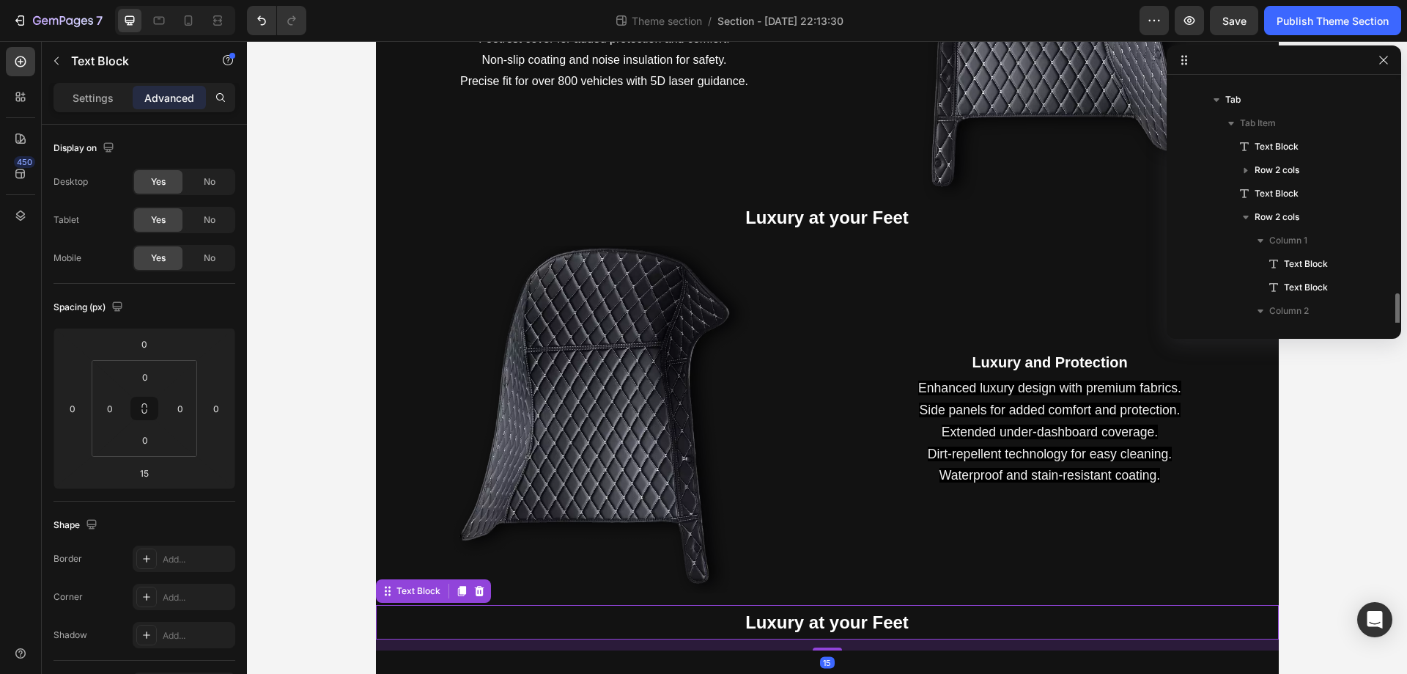
scroll to position [157, 0]
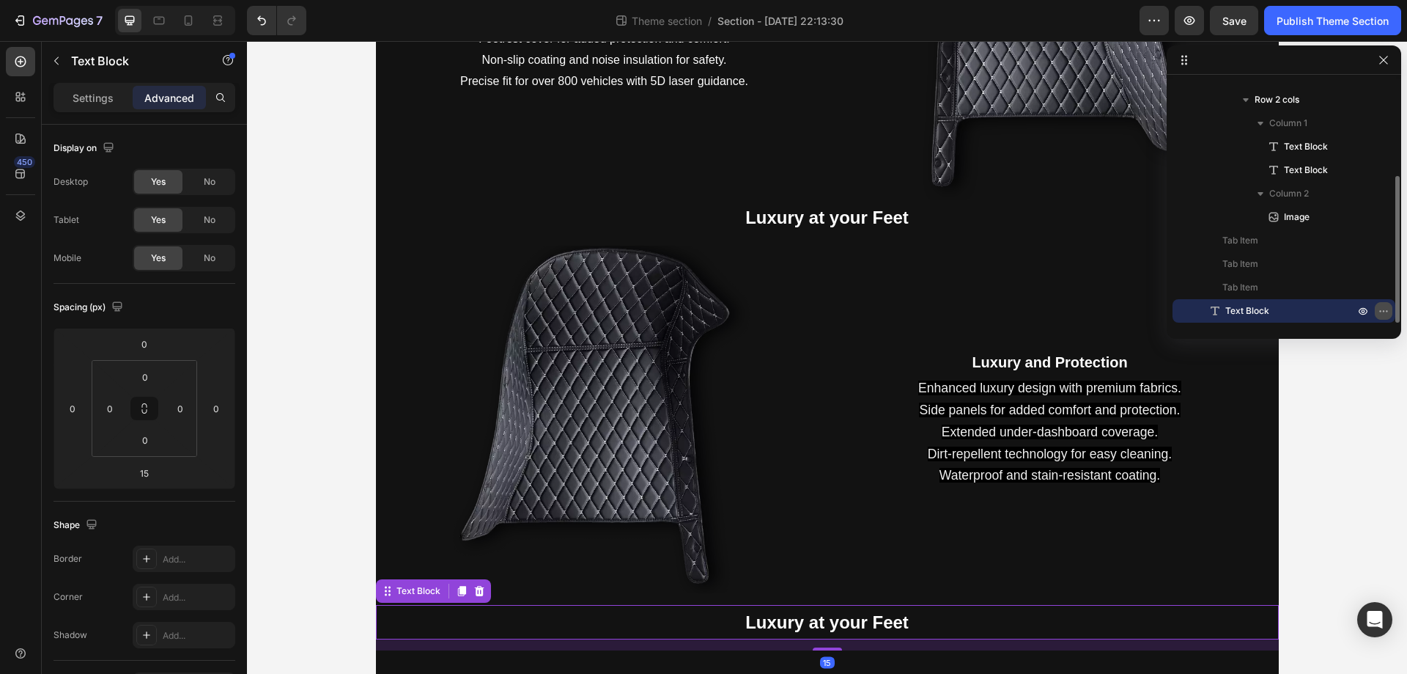
click at [1384, 308] on icon "button" at bounding box center [1384, 311] width 12 height 12
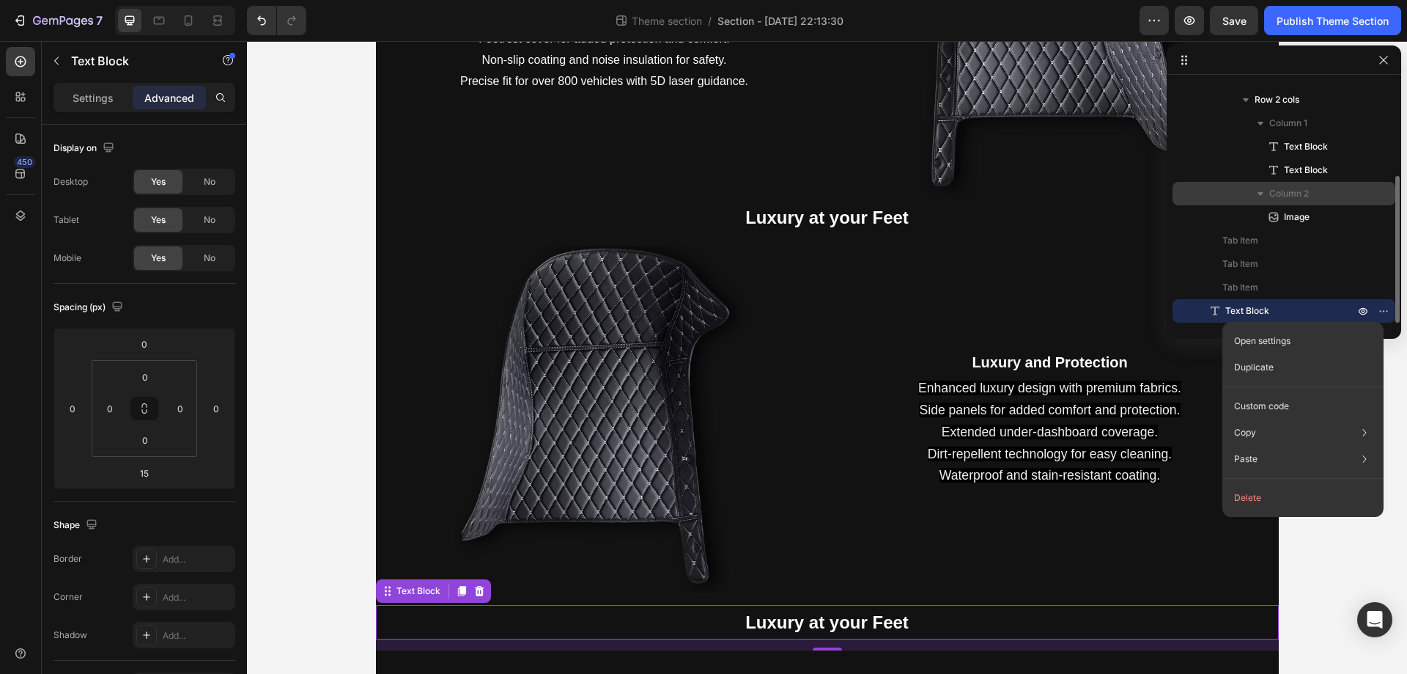
drag, startPoint x: 1247, startPoint y: 304, endPoint x: 1263, endPoint y: 185, distance: 119.8
click at [1263, 185] on div "Tab Tab Item Text Block Row 2 cols Text Block Row 2 cols Column 1 Text Block Te…" at bounding box center [1284, 147] width 223 height 352
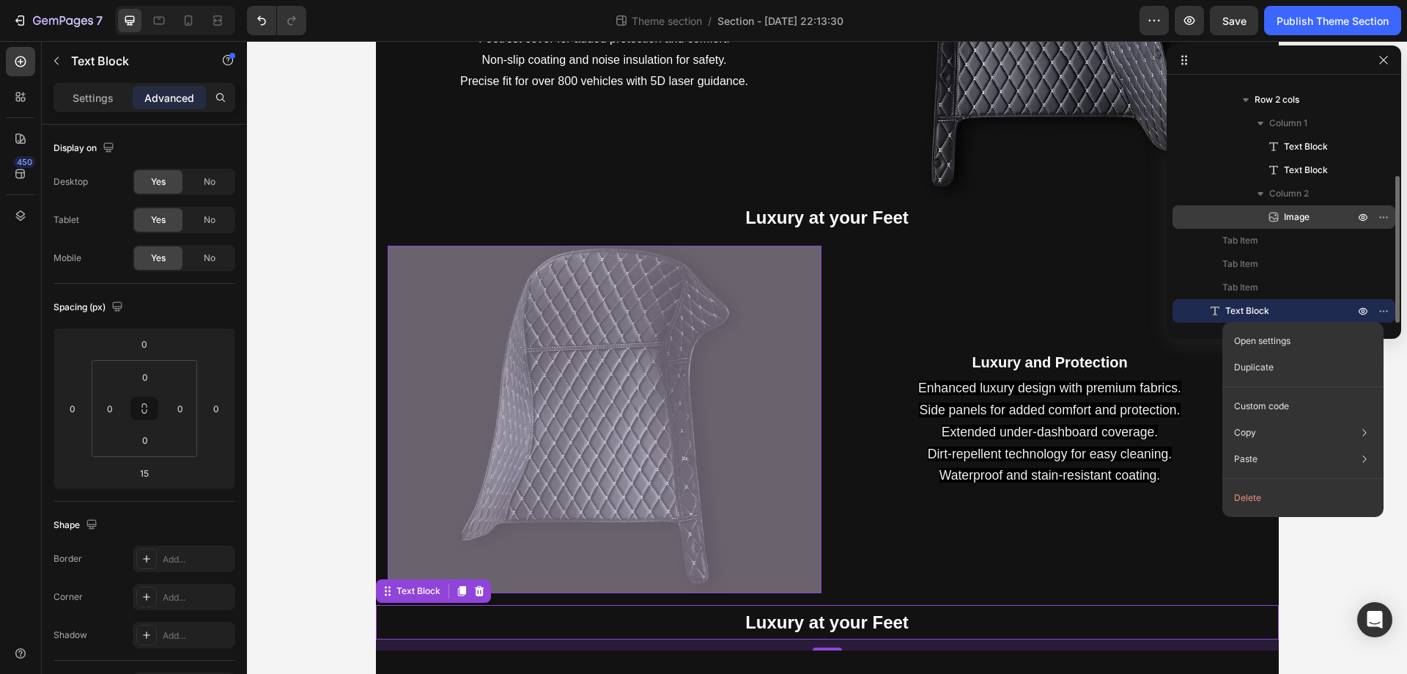
drag, startPoint x: 1380, startPoint y: 312, endPoint x: 1314, endPoint y: 221, distance: 113.3
click at [1314, 221] on div "Tab Tab Item Text Block Row 2 cols Text Block Row 2 cols Column 1 Text Block Te…" at bounding box center [1284, 147] width 223 height 352
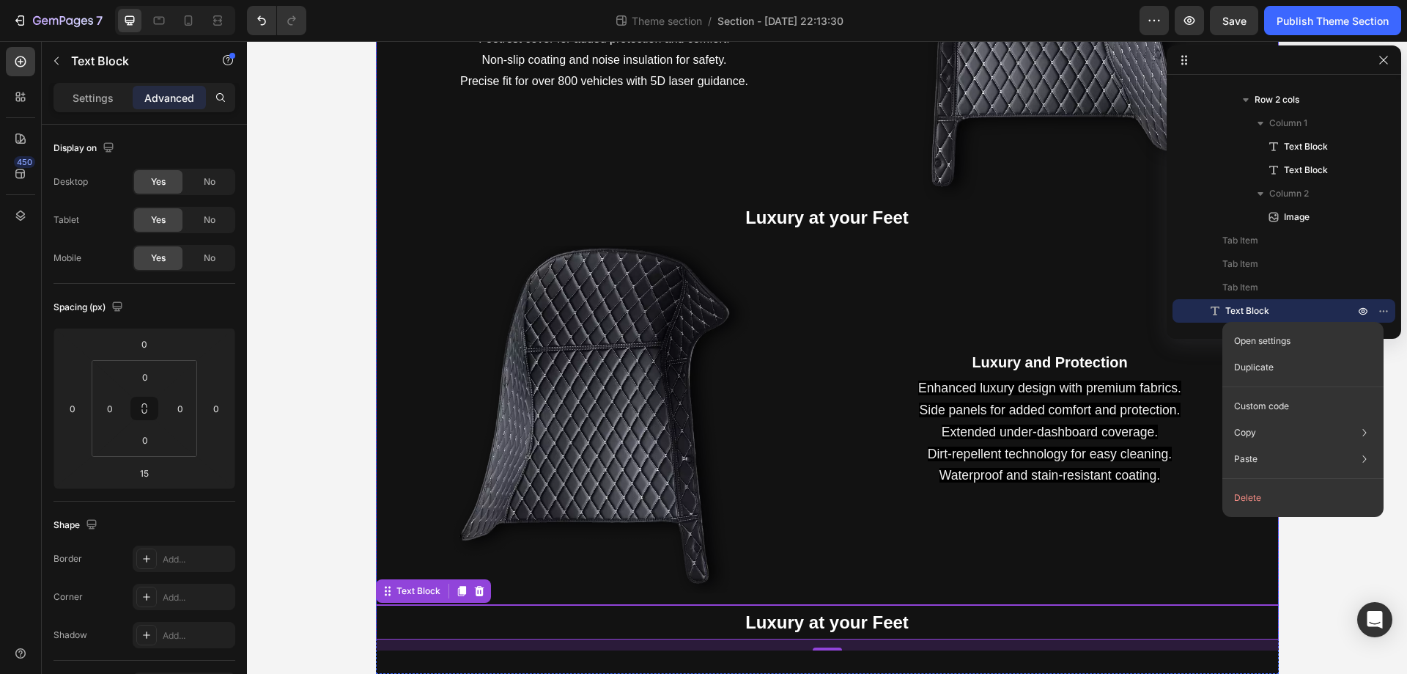
click at [880, 597] on div "Next Level Driving Comfort Text Block Next Level Driving Comfort Text Block Sof…" at bounding box center [827, 200] width 903 height 810
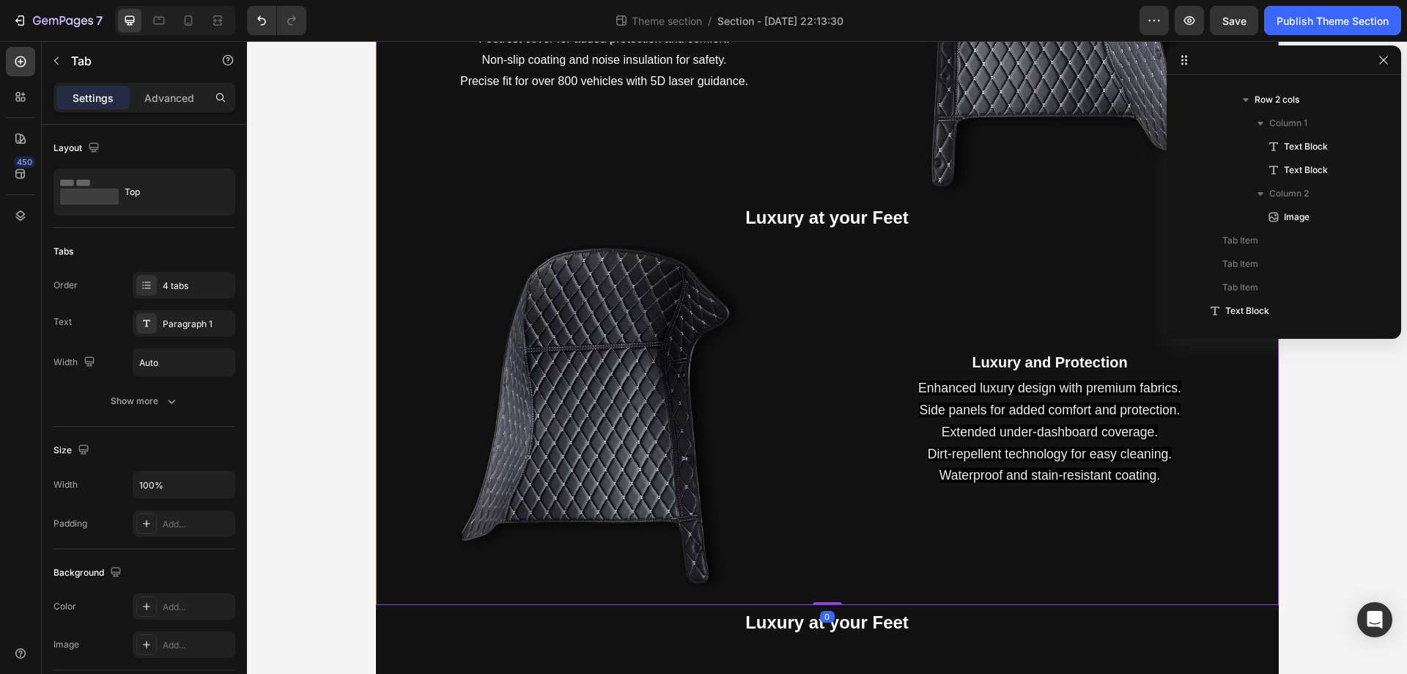
scroll to position [0, 0]
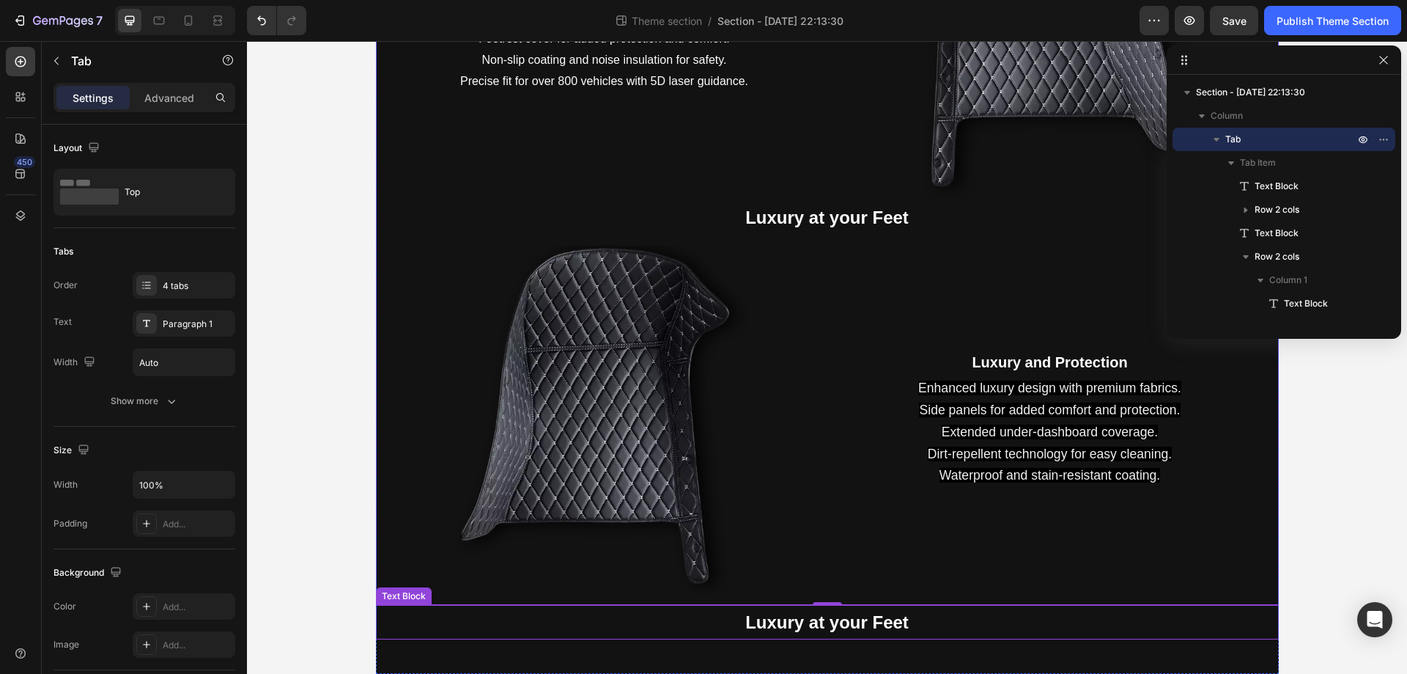
click at [853, 625] on strong "Luxury at your Feet" at bounding box center [826, 622] width 163 height 20
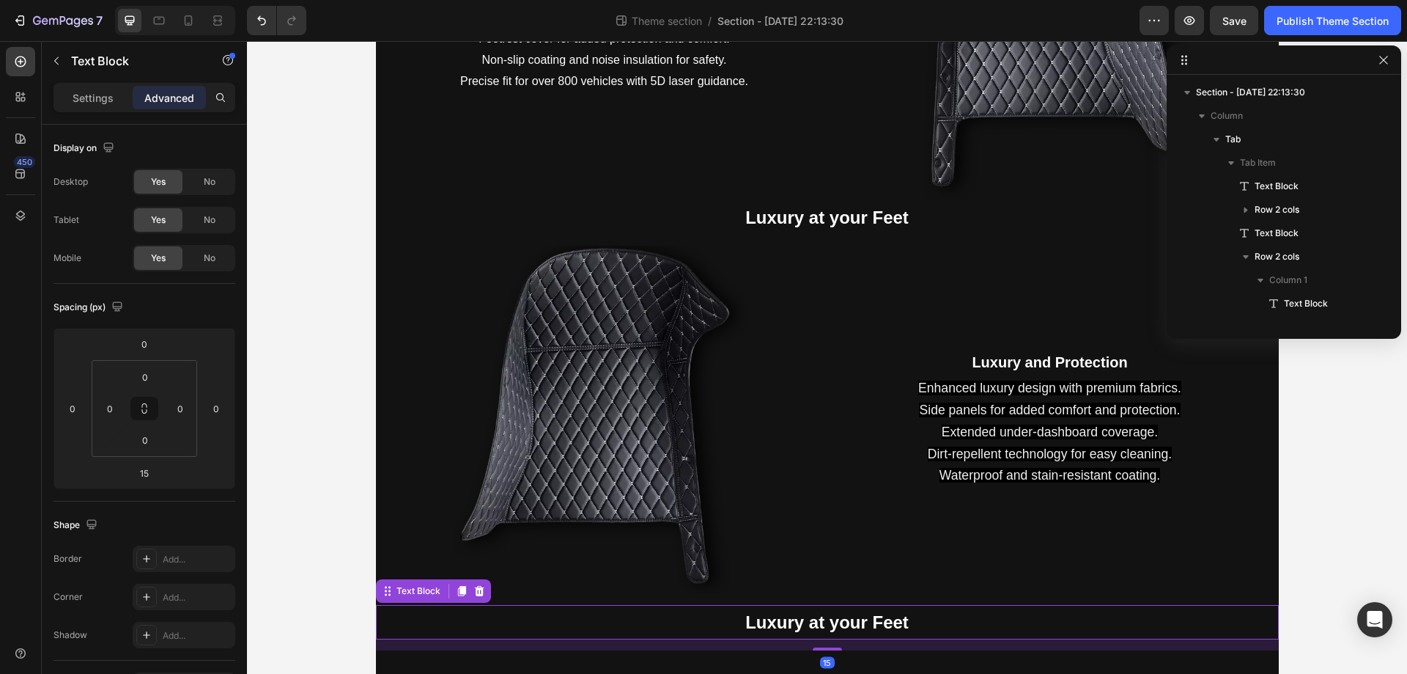
scroll to position [157, 0]
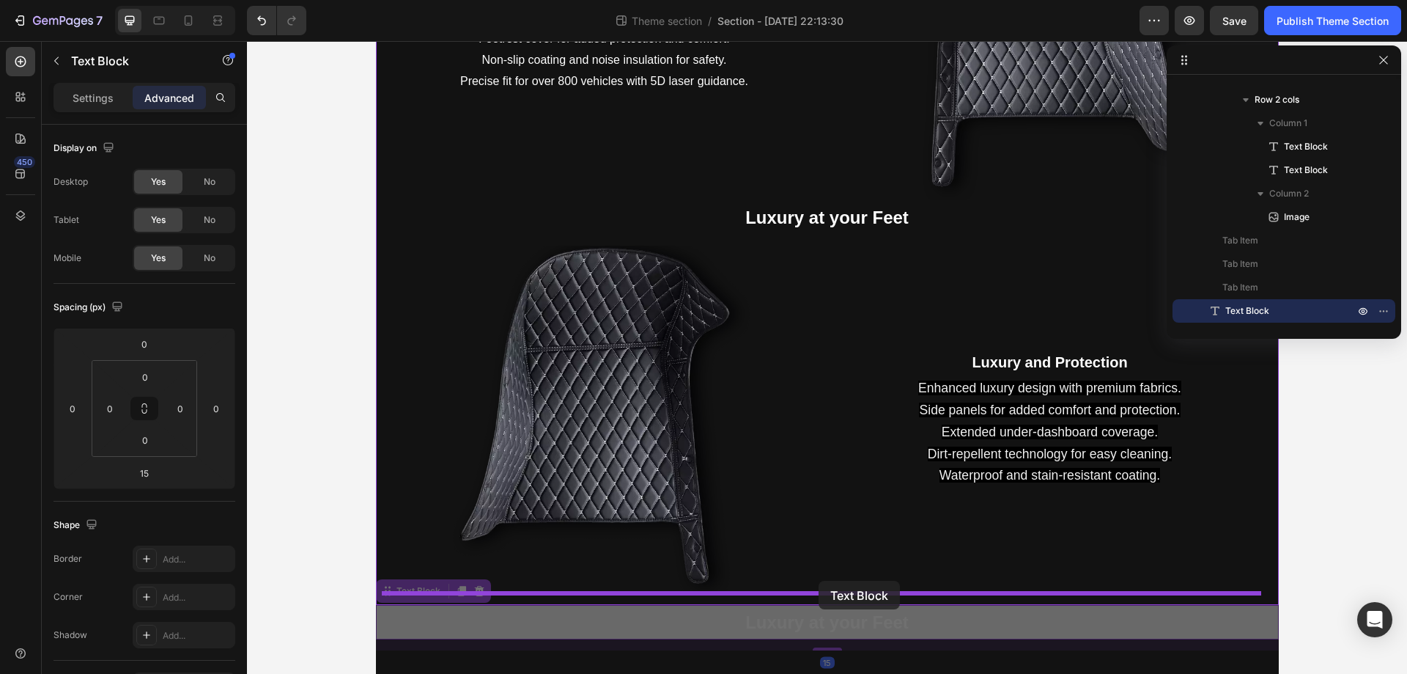
drag, startPoint x: 380, startPoint y: 592, endPoint x: 819, endPoint y: 581, distance: 439.2
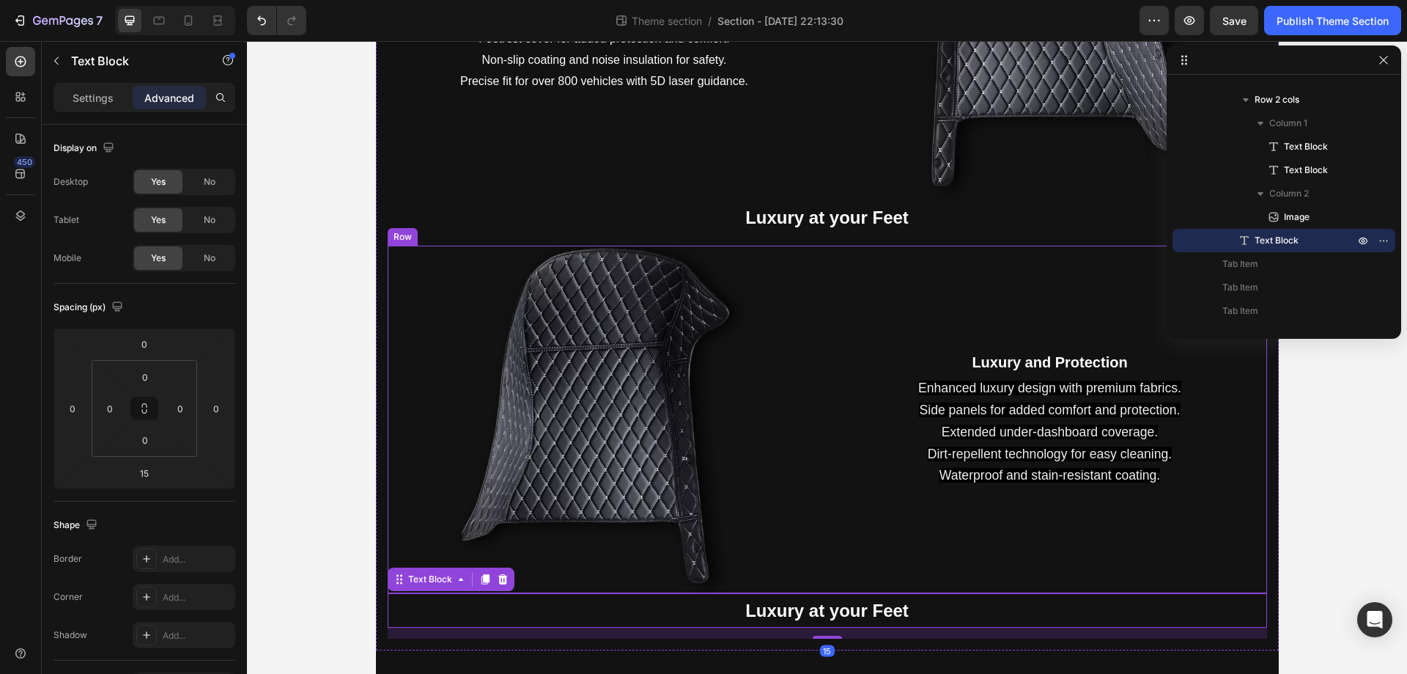
click at [850, 577] on div "Luxury and Protection Text Block Enhanced luxury design with premium fabrics. S…" at bounding box center [1050, 419] width 434 height 347
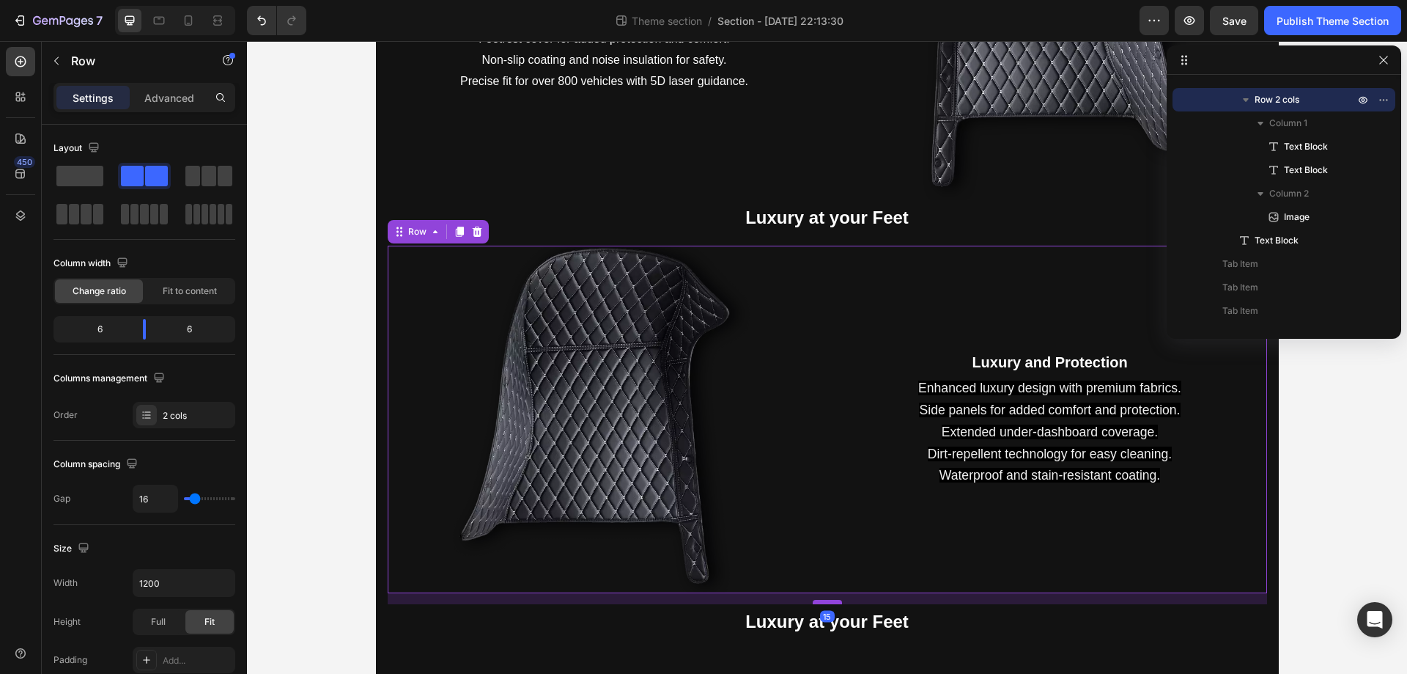
drag, startPoint x: 822, startPoint y: 589, endPoint x: 811, endPoint y: 600, distance: 15.5
click at [813, 600] on div at bounding box center [827, 602] width 29 height 4
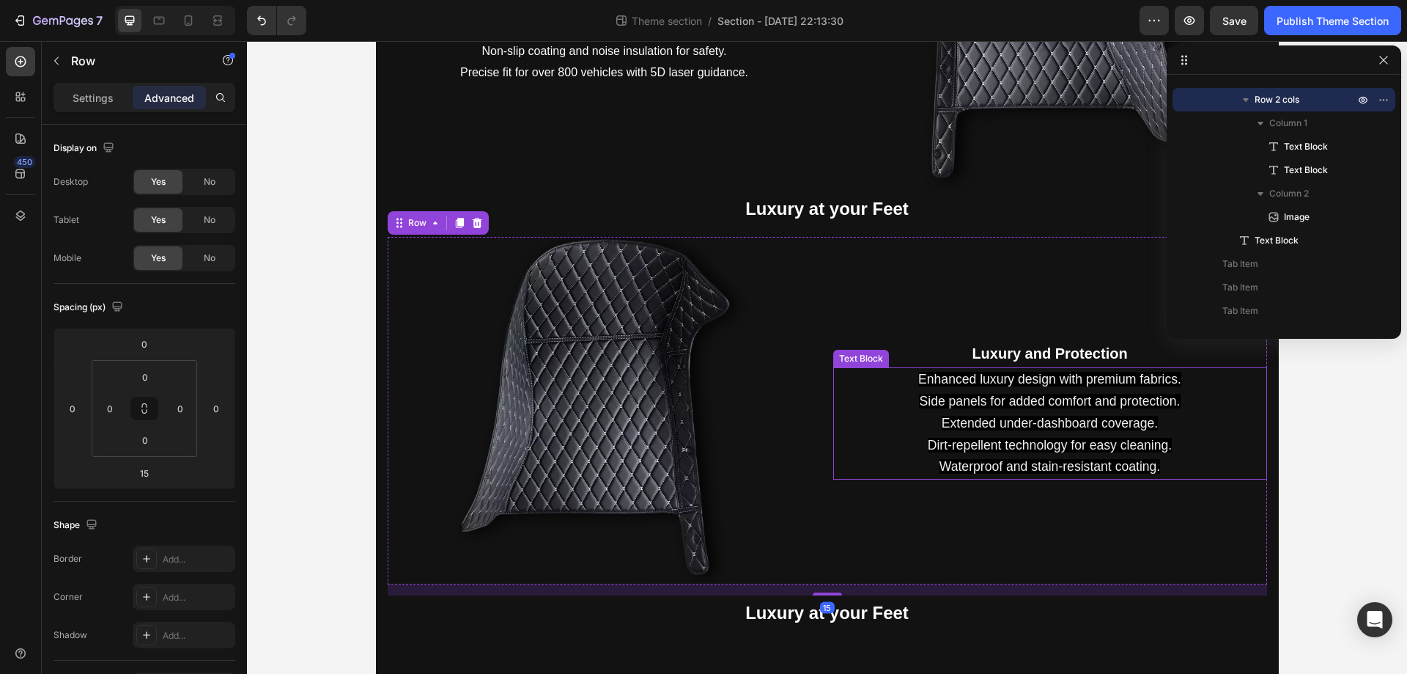
scroll to position [345, 0]
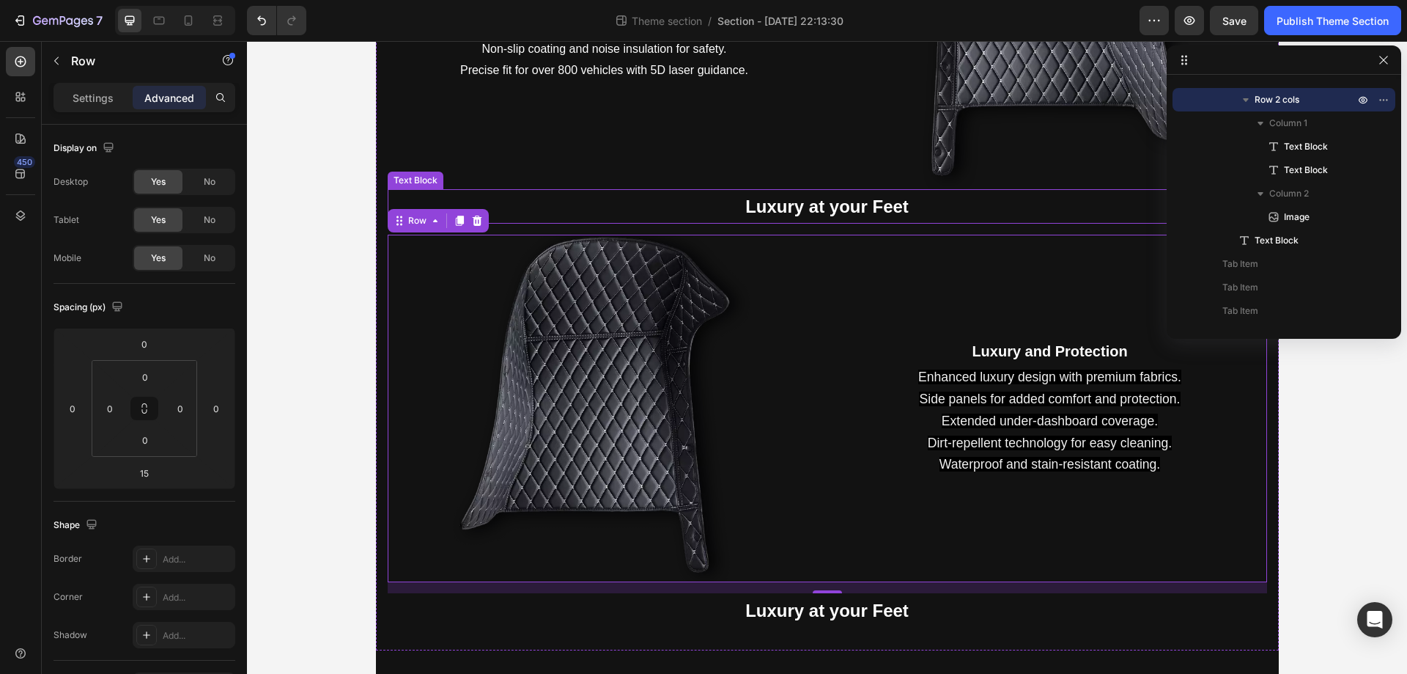
click at [844, 205] on strong "Luxury at your Feet" at bounding box center [826, 206] width 163 height 20
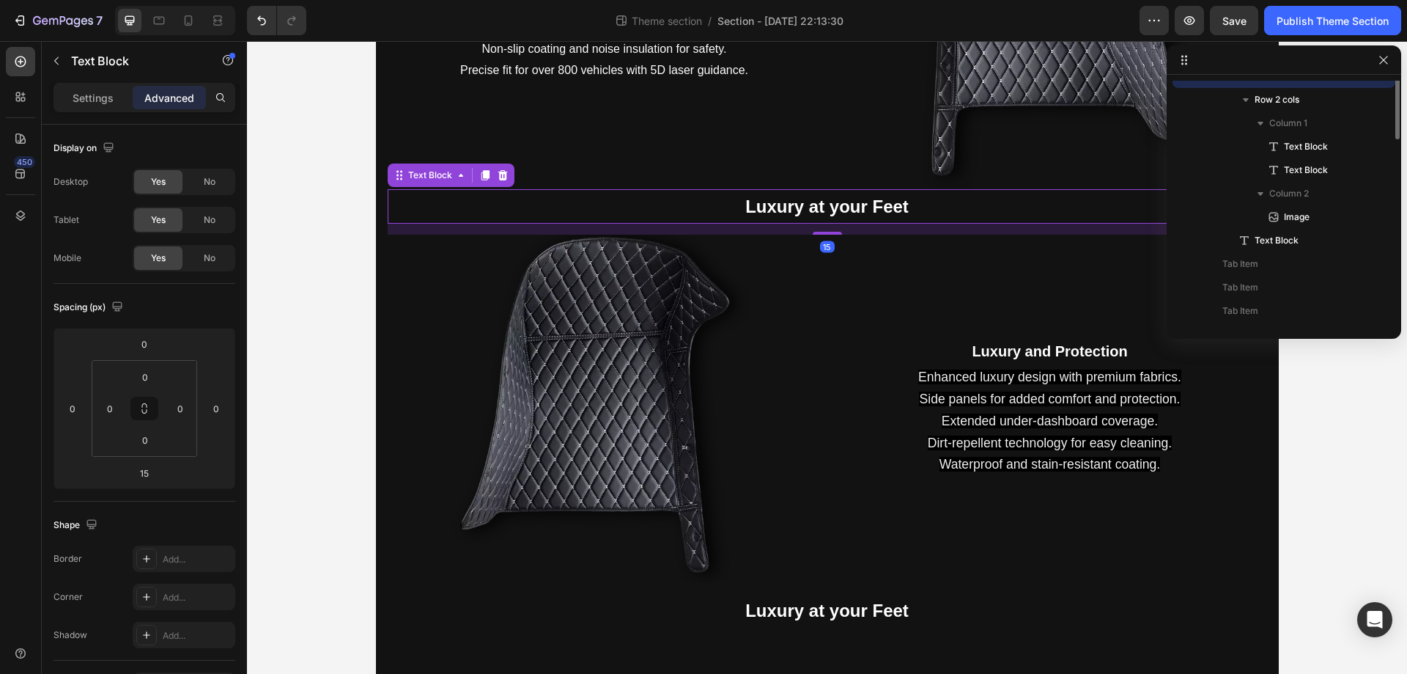
scroll to position [43, 0]
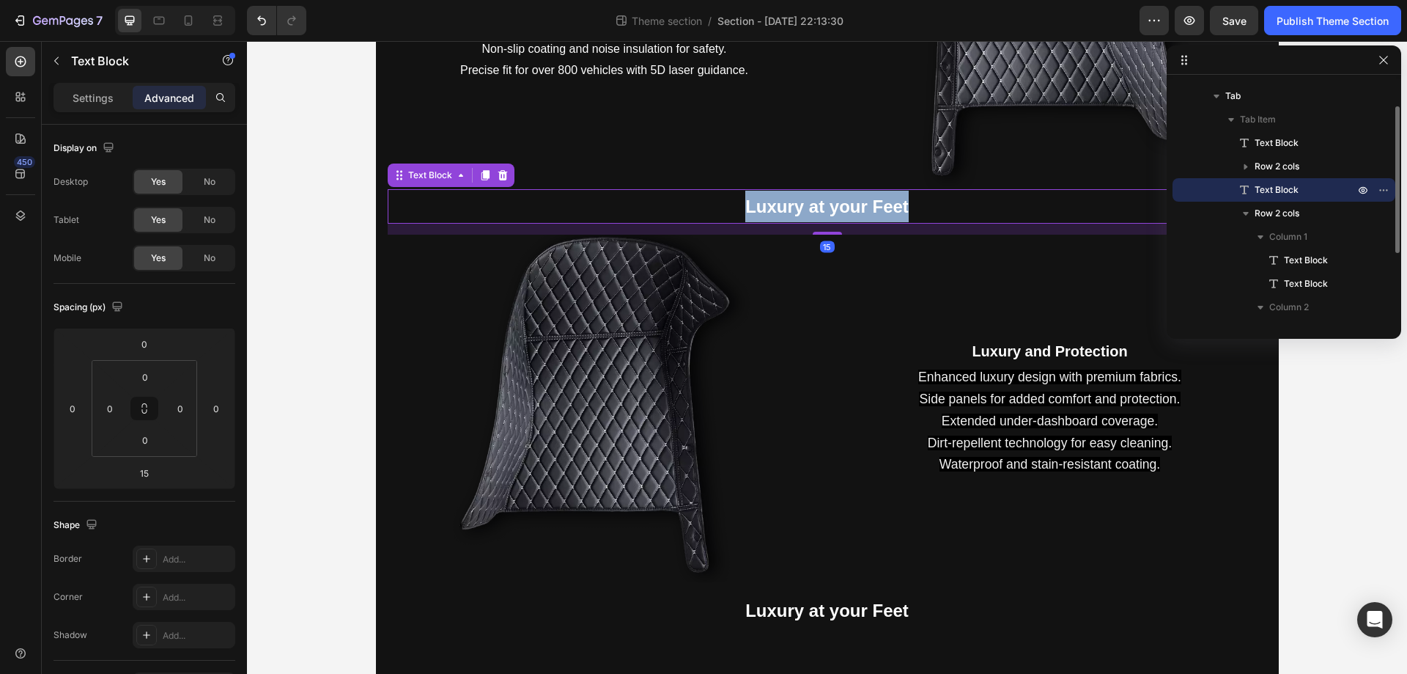
click at [844, 205] on strong "Luxury at your Feet" at bounding box center [826, 206] width 163 height 20
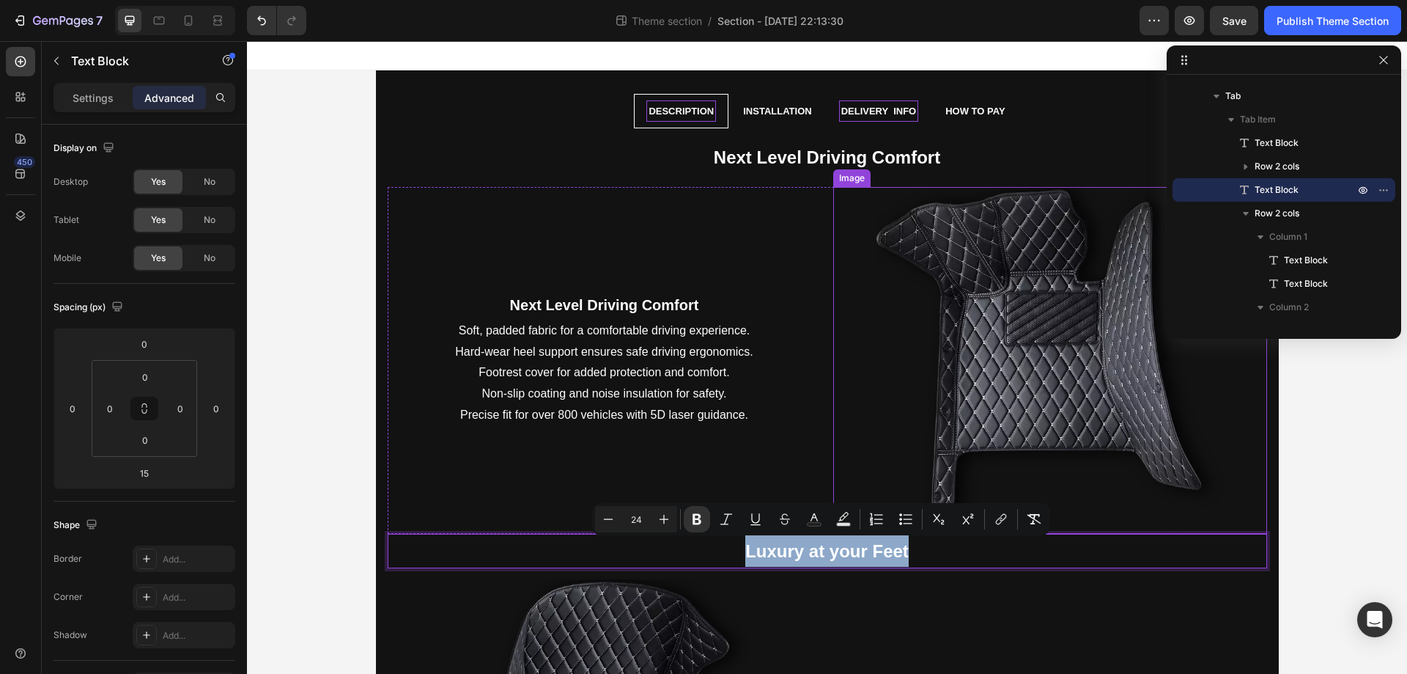
scroll to position [345, 0]
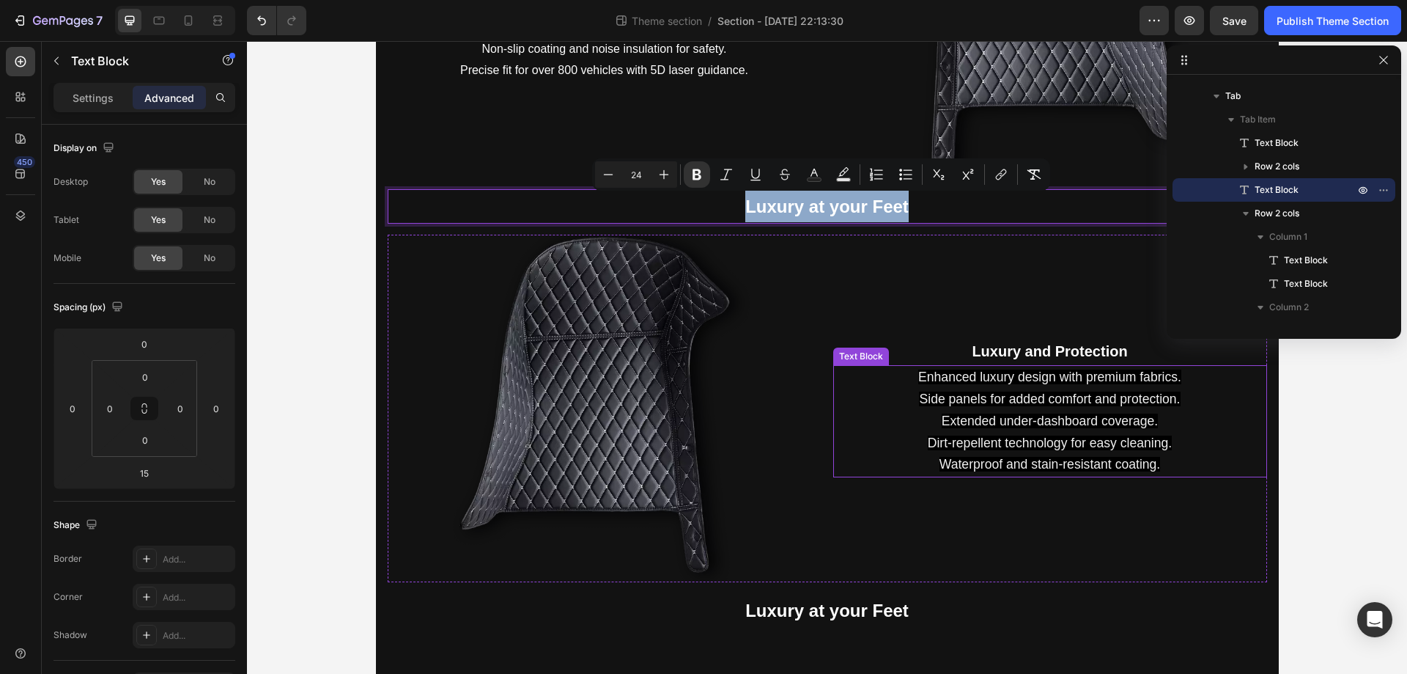
click at [993, 393] on span "Side panels for added comfort and protection." at bounding box center [1049, 398] width 261 height 15
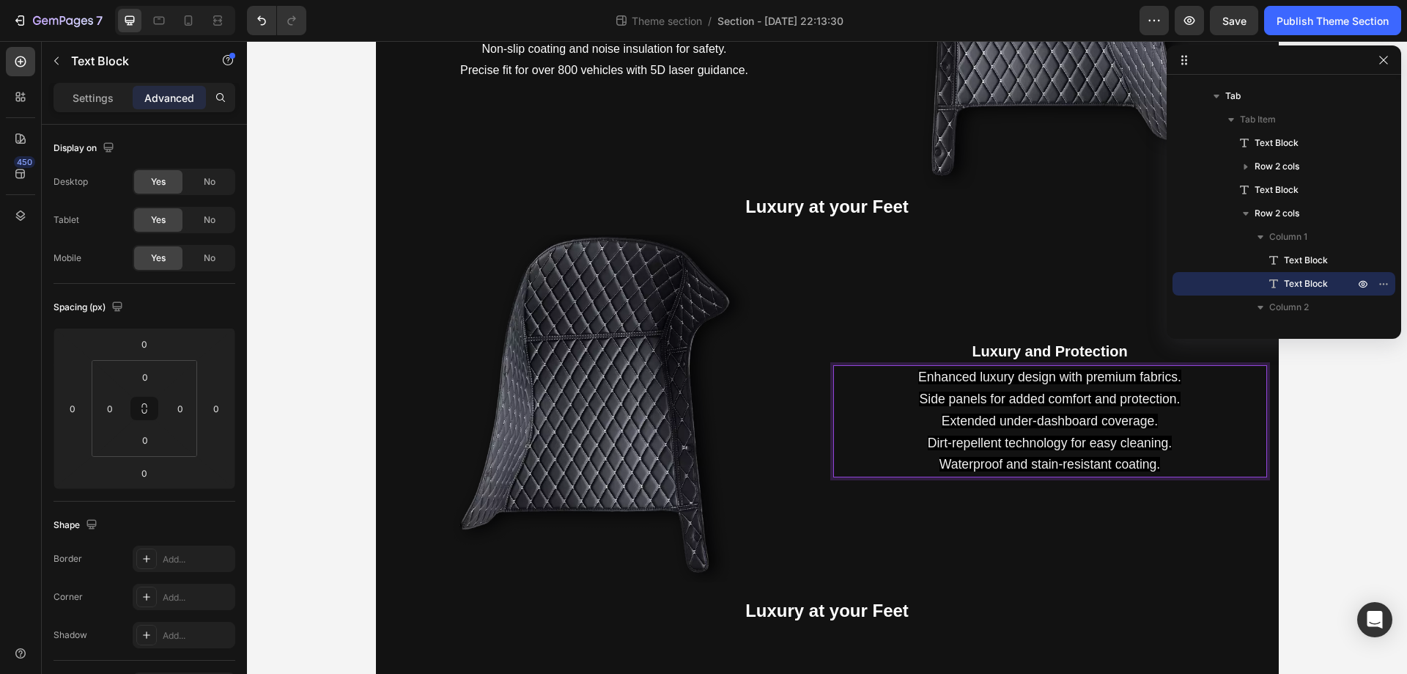
click at [993, 393] on span "Side panels for added comfort and protection." at bounding box center [1049, 398] width 261 height 15
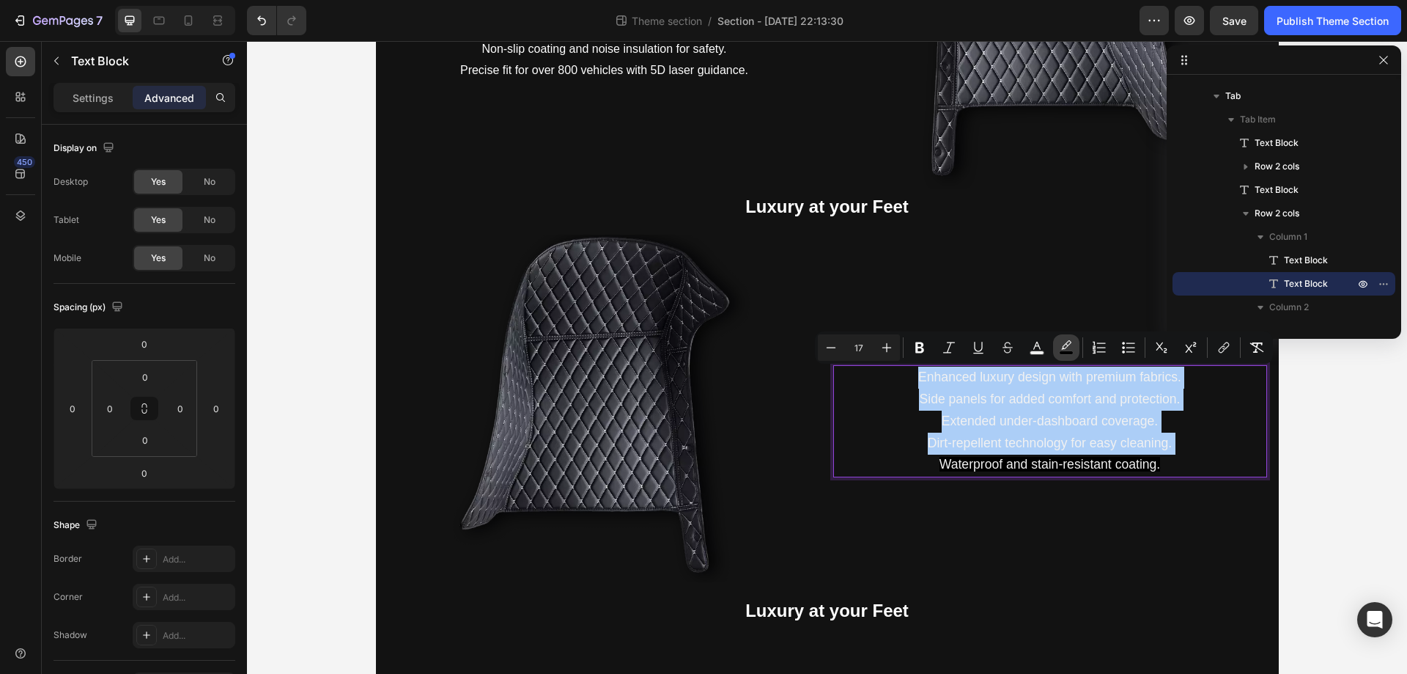
click at [1063, 344] on icon "Editor contextual toolbar" at bounding box center [1066, 347] width 15 height 15
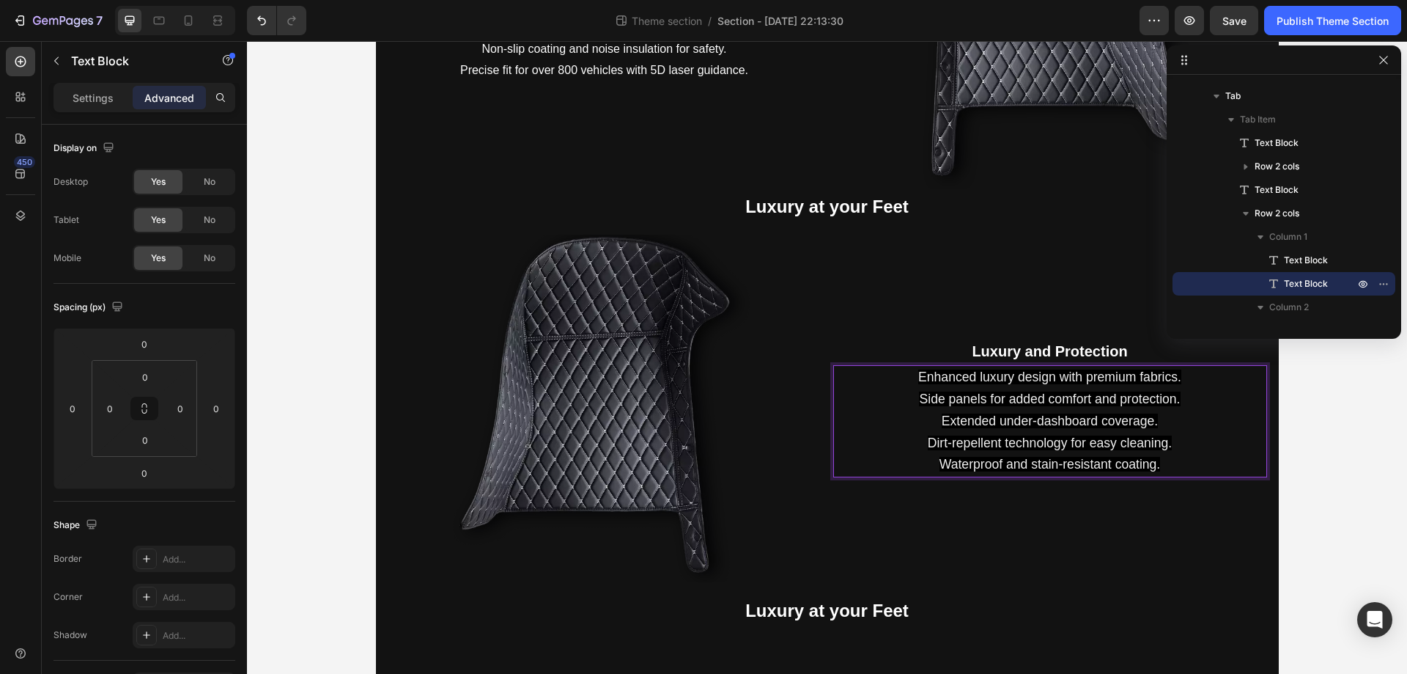
click at [1044, 417] on span "Extended under-dashboard coverage." at bounding box center [1050, 420] width 216 height 15
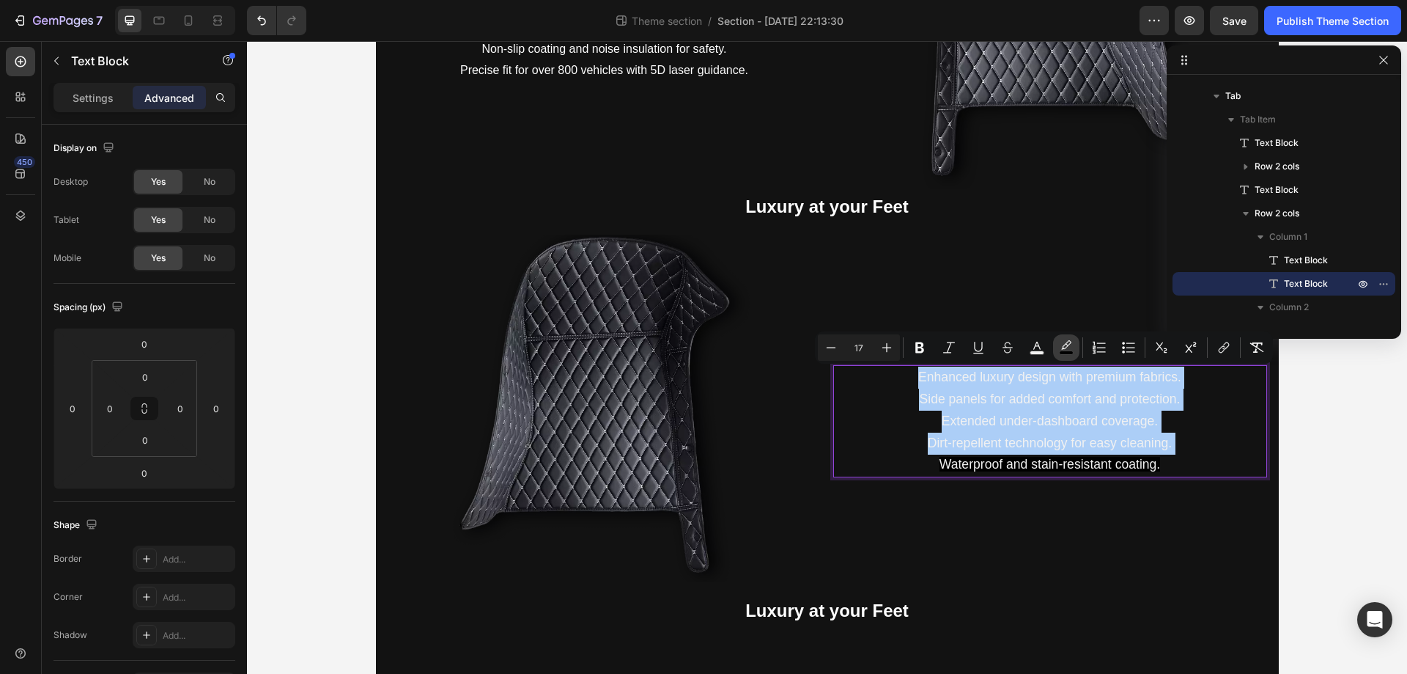
click at [1061, 342] on icon "Editor contextual toolbar" at bounding box center [1066, 347] width 15 height 15
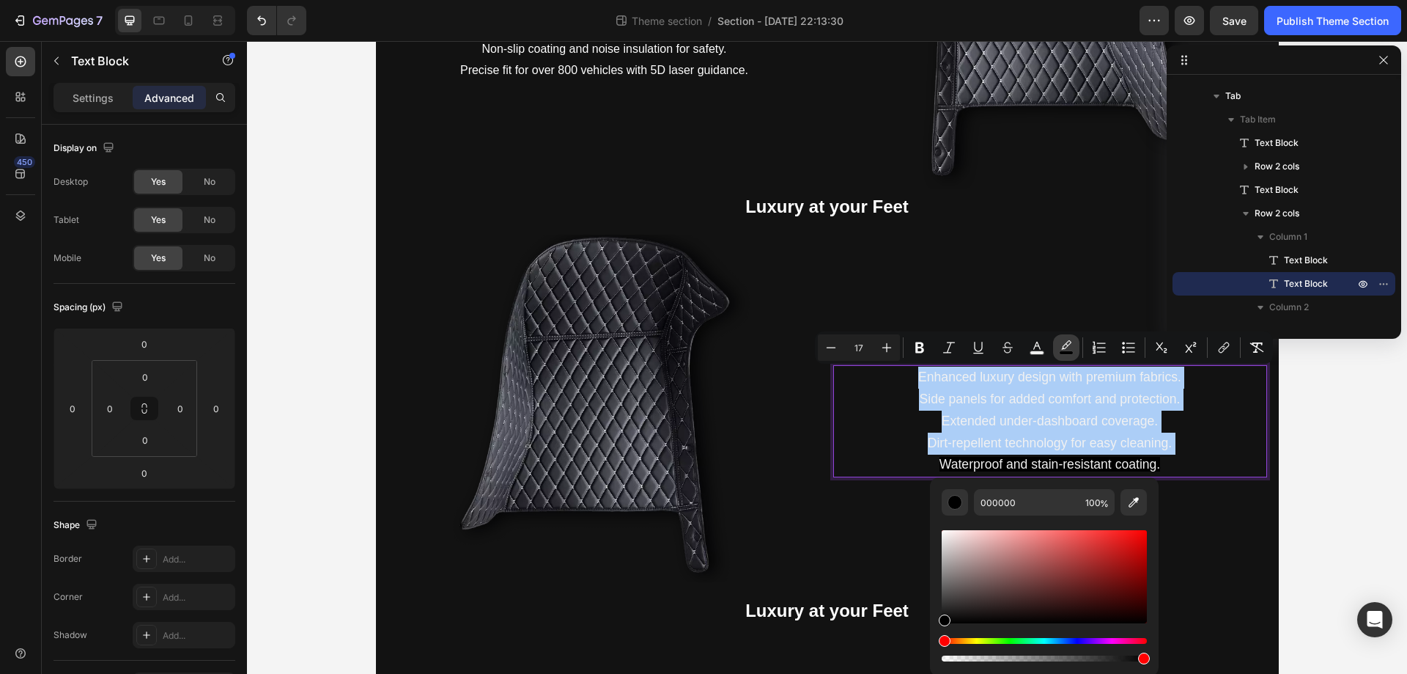
click at [1061, 342] on icon "Editor contextual toolbar" at bounding box center [1066, 347] width 15 height 15
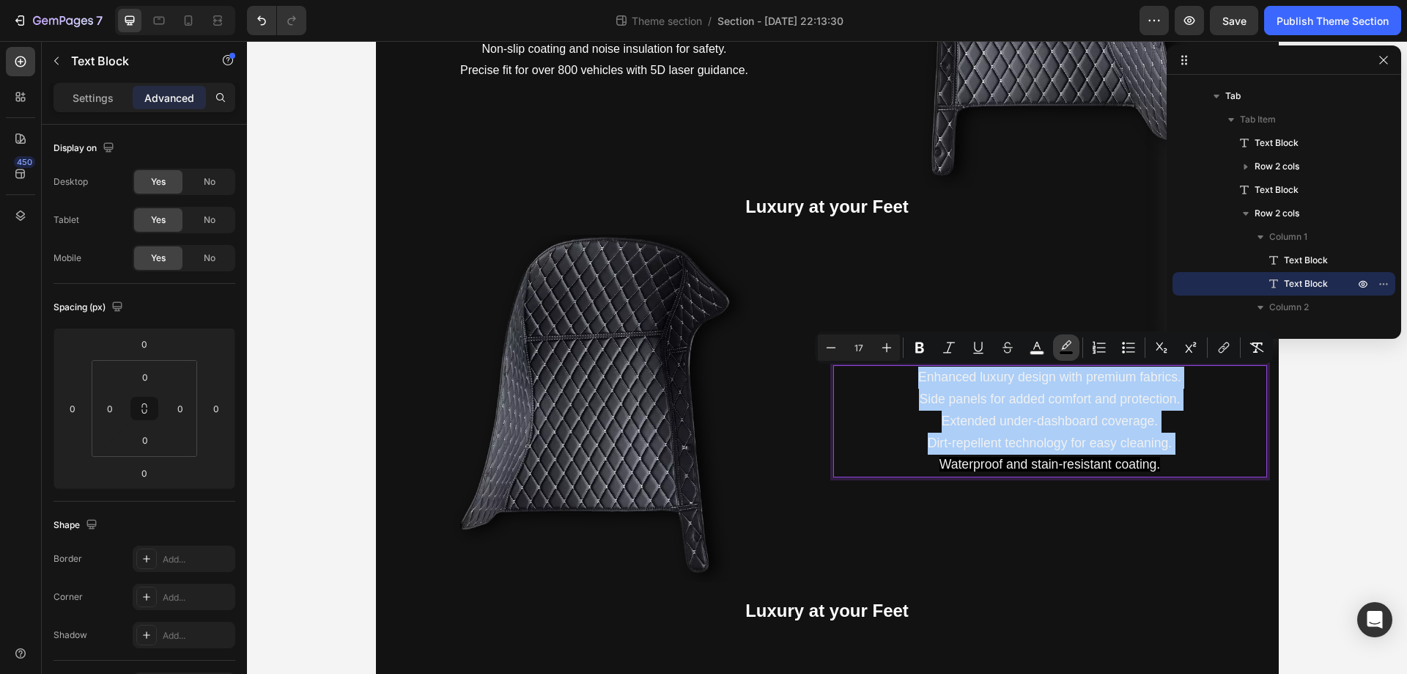
click at [1061, 342] on icon "Editor contextual toolbar" at bounding box center [1066, 347] width 15 height 15
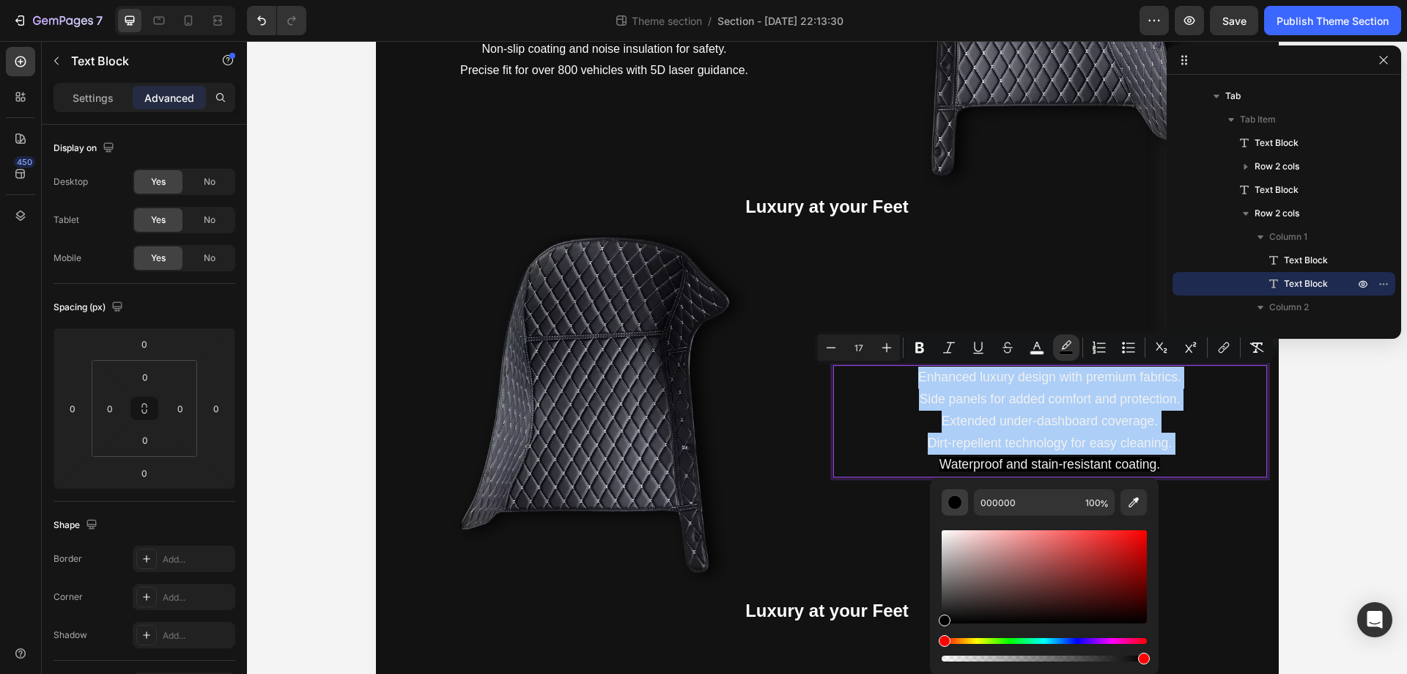
click at [961, 501] on div "Editor contextual toolbar" at bounding box center [955, 502] width 15 height 15
click at [1127, 504] on icon "Editor contextual toolbar" at bounding box center [1134, 502] width 15 height 15
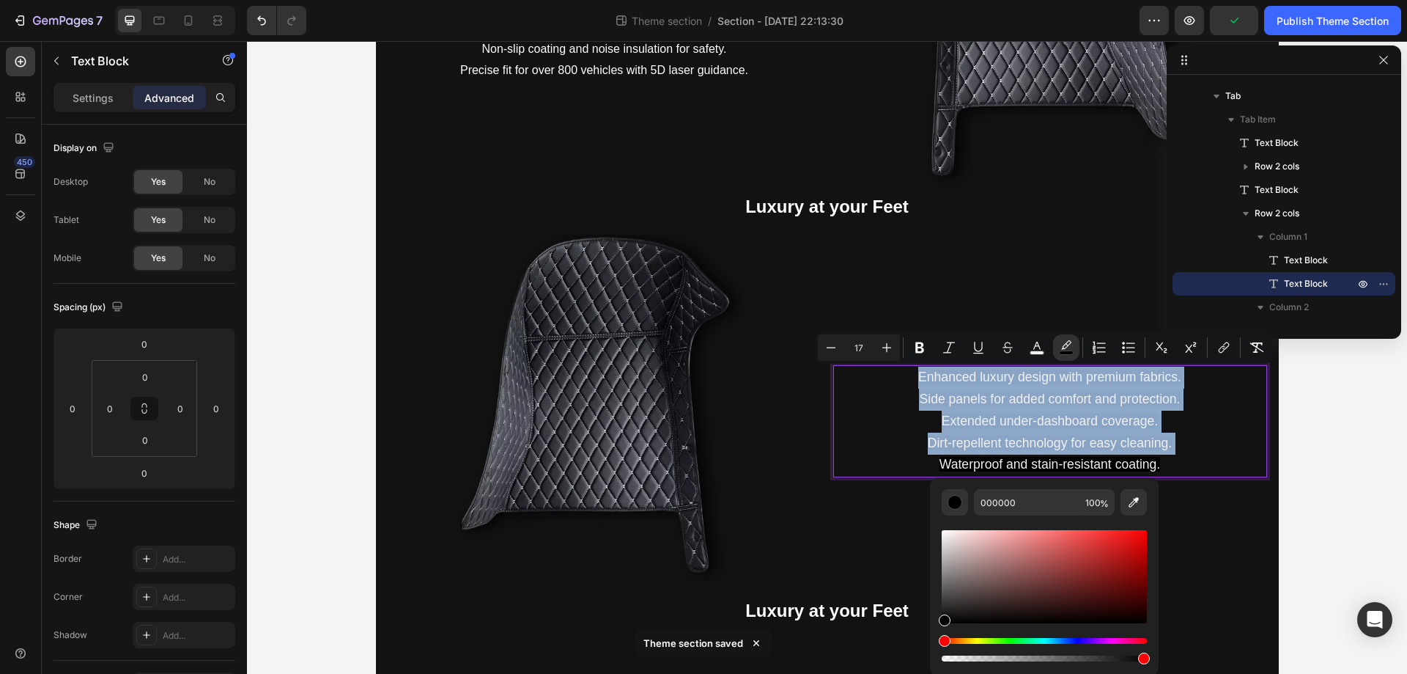
type input "121212"
click at [1005, 255] on div "Luxury and Protection Text Block Enhanced luxury design with premium fabrics. S…" at bounding box center [1050, 408] width 434 height 347
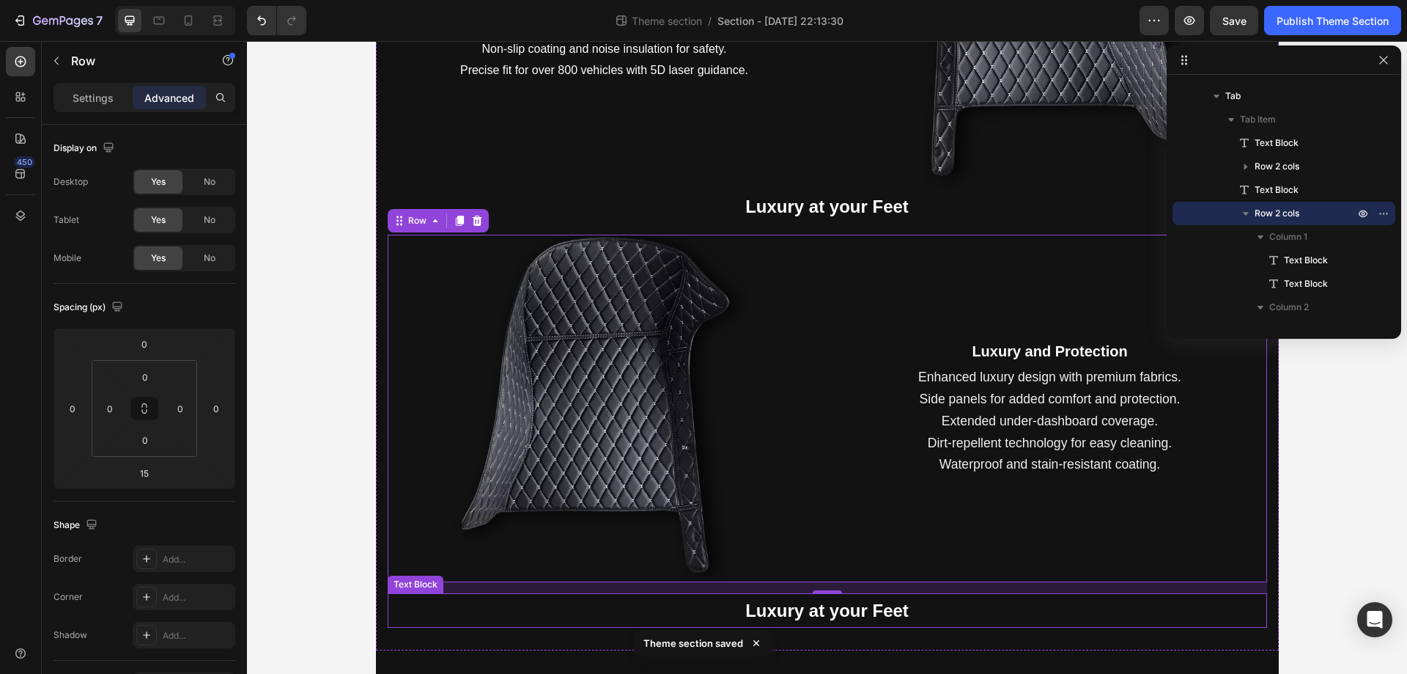
click at [881, 605] on strong "Luxury at your Feet" at bounding box center [826, 610] width 163 height 20
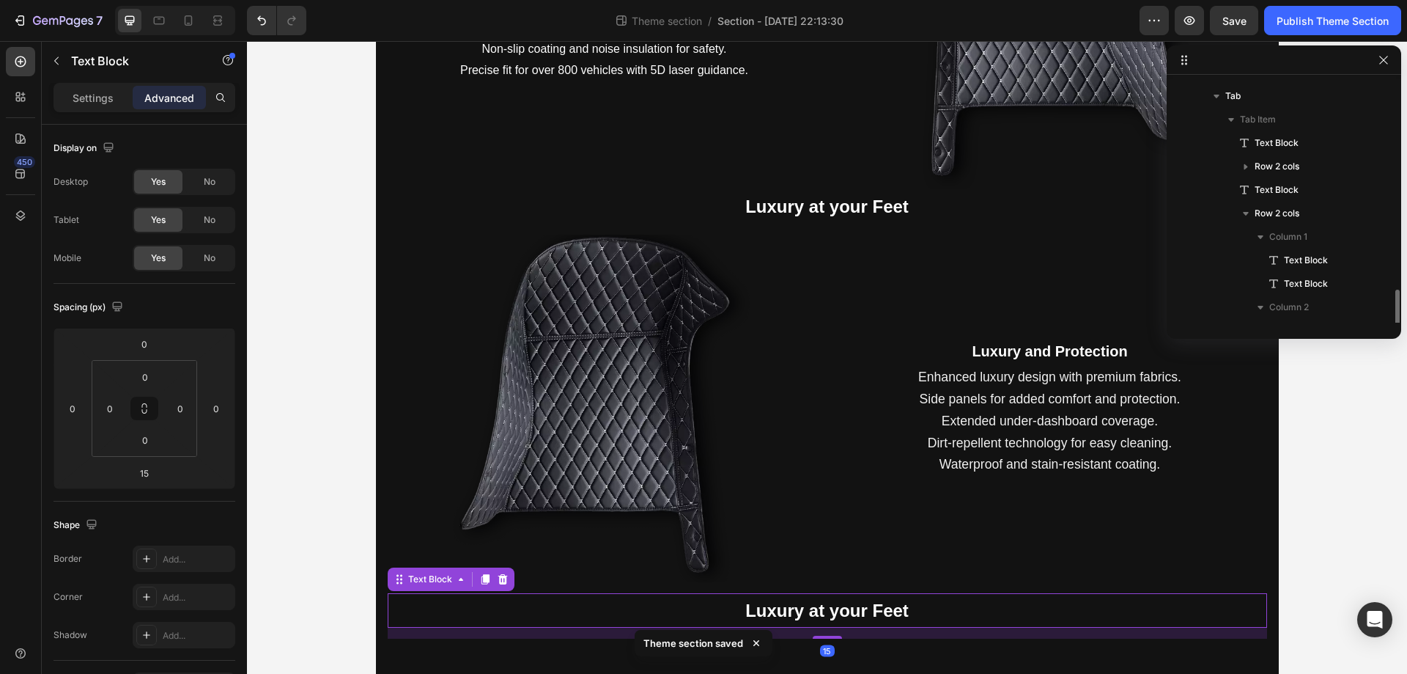
click at [881, 605] on strong "Luxury at your Feet" at bounding box center [826, 610] width 163 height 20
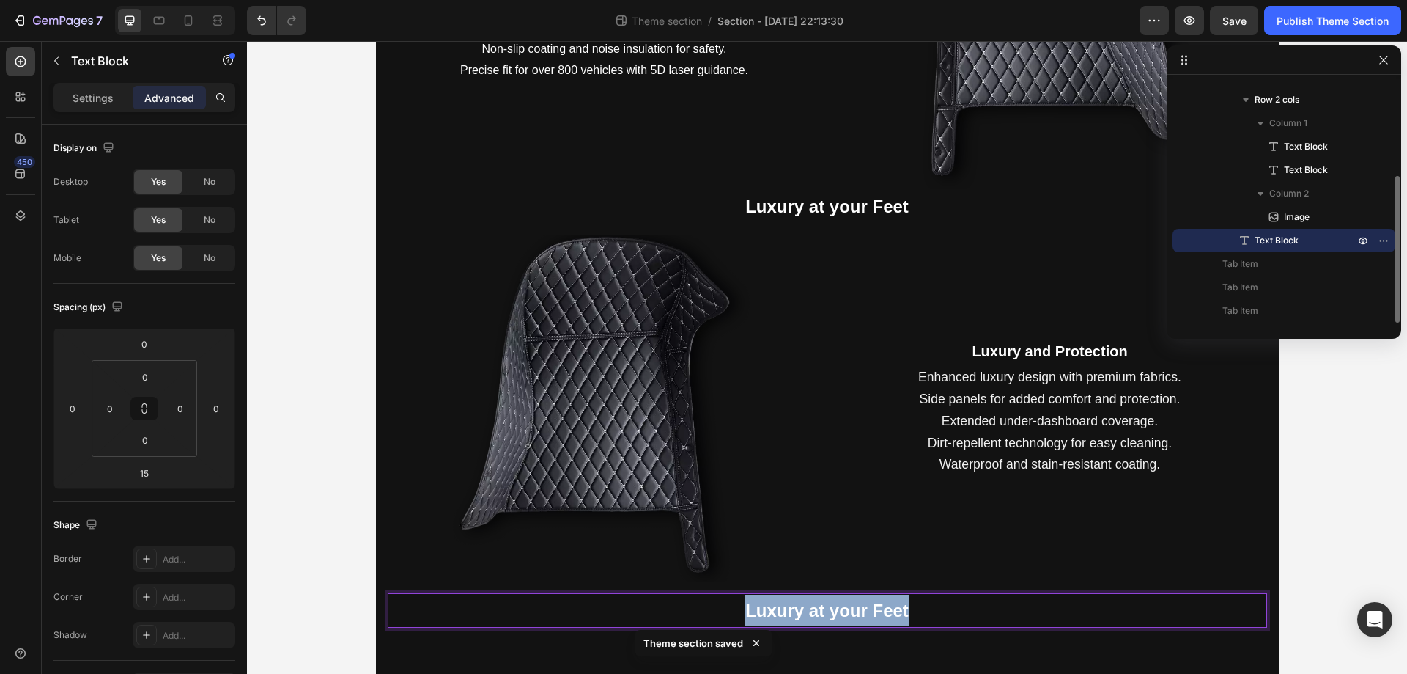
click at [881, 605] on strong "Luxury at your Feet" at bounding box center [826, 610] width 163 height 20
click at [808, 323] on div at bounding box center [605, 408] width 434 height 347
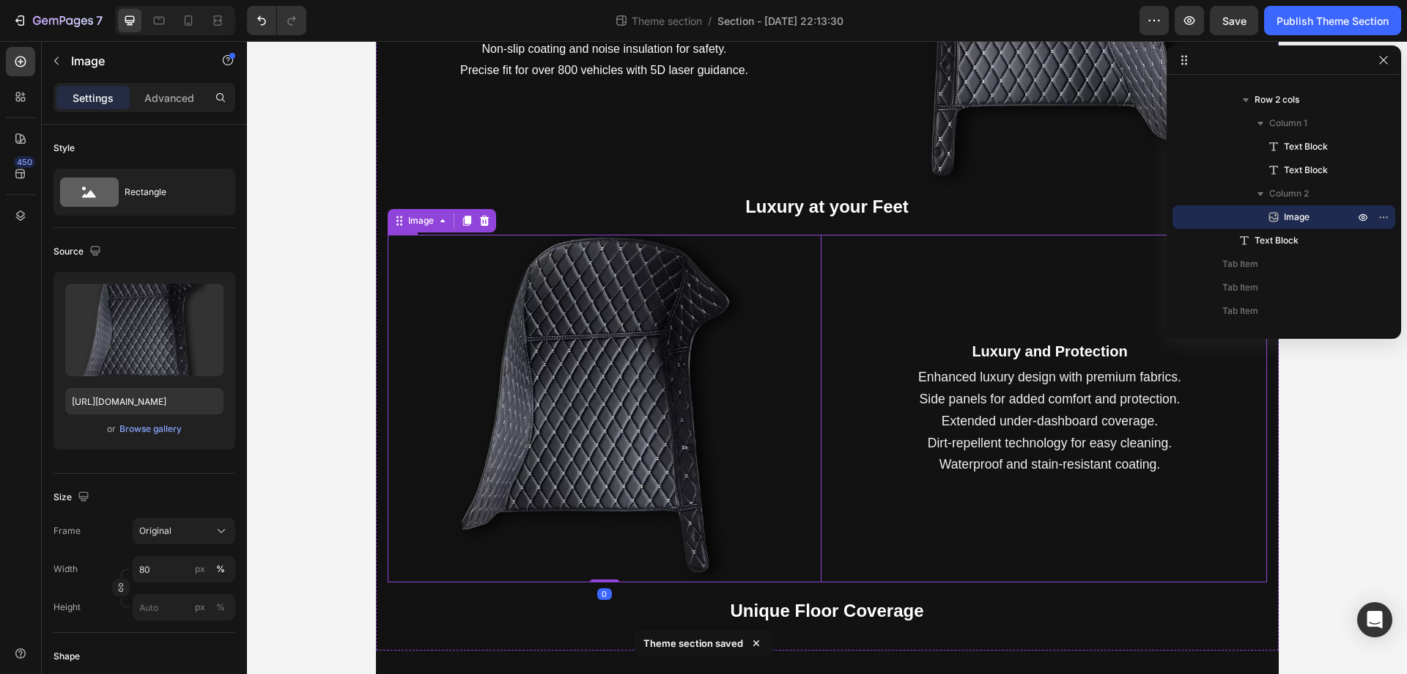
click at [839, 323] on div "Luxury and Protection Text Block Enhanced luxury design with premium fabrics. S…" at bounding box center [1050, 408] width 434 height 347
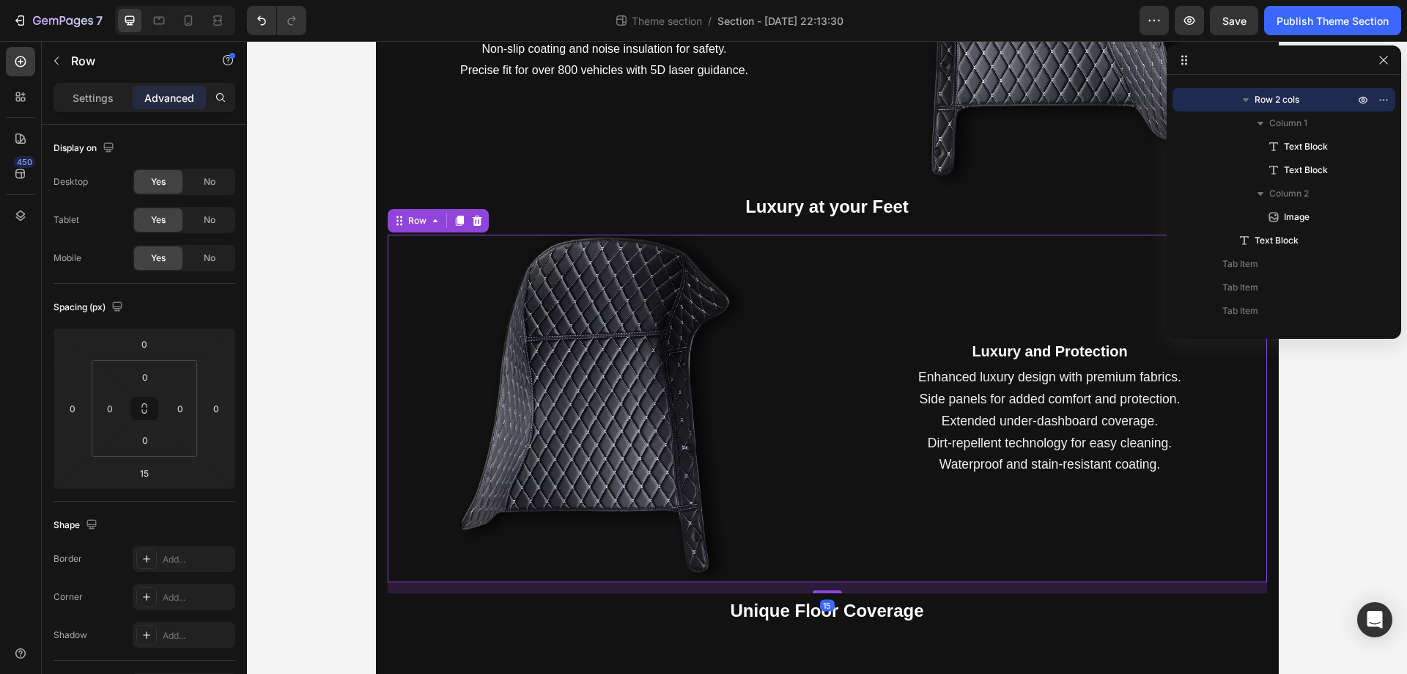
click at [822, 283] on div "Luxury and Protection Text Block Enhanced luxury design with premium fabrics. S…" at bounding box center [828, 408] width 880 height 347
click at [454, 218] on icon at bounding box center [460, 221] width 12 height 12
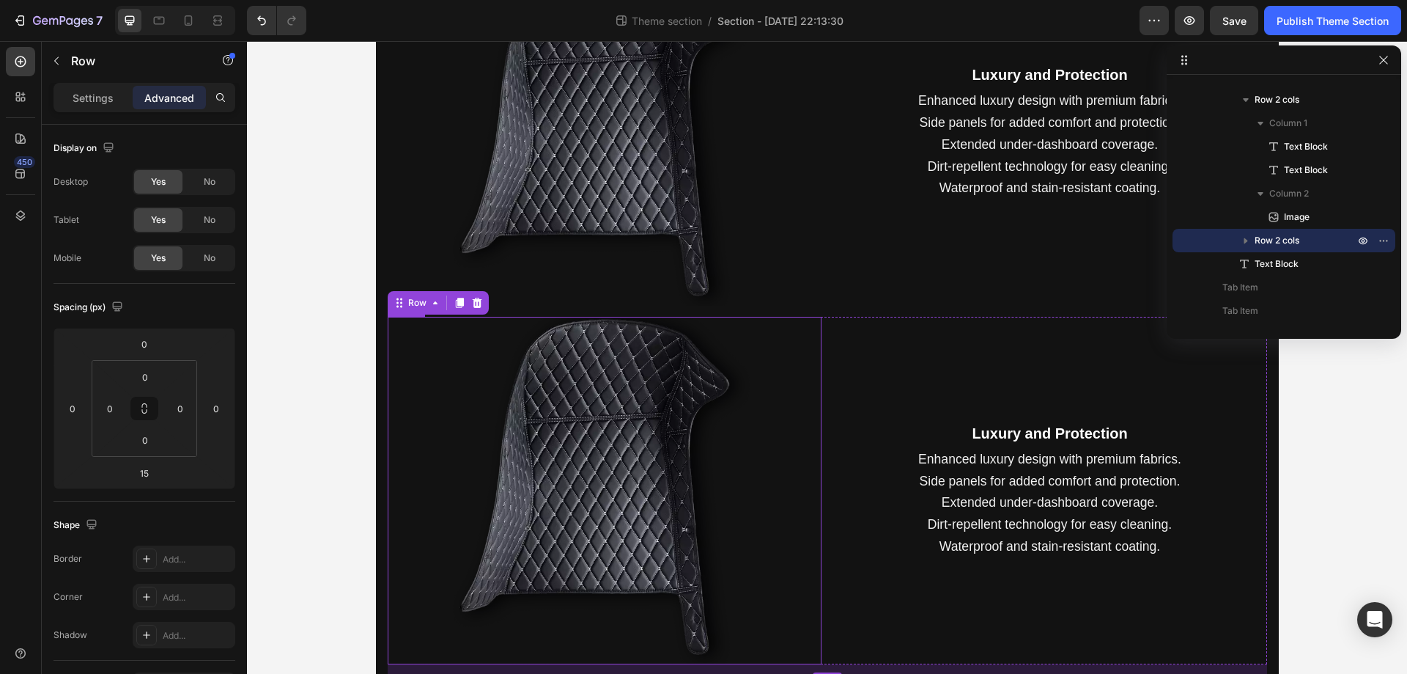
scroll to position [703, 0]
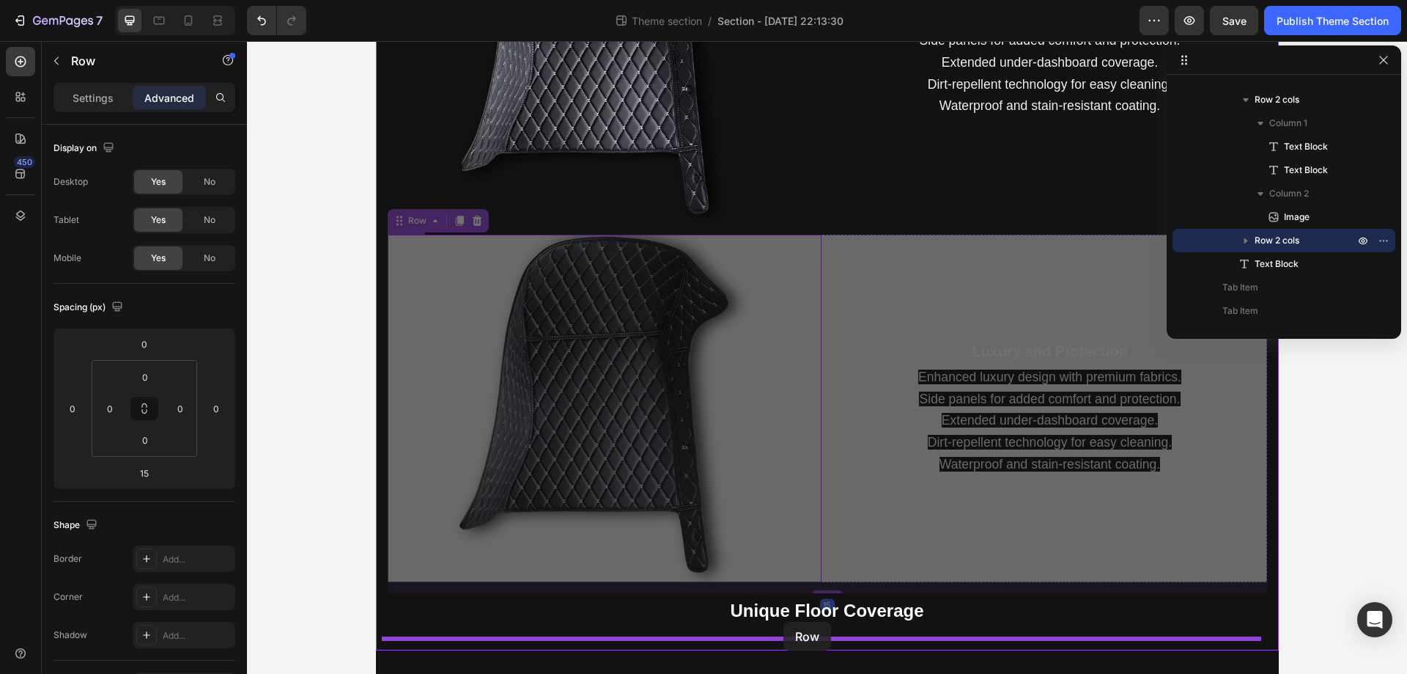
drag, startPoint x: 388, startPoint y: 218, endPoint x: 784, endPoint y: 622, distance: 565.5
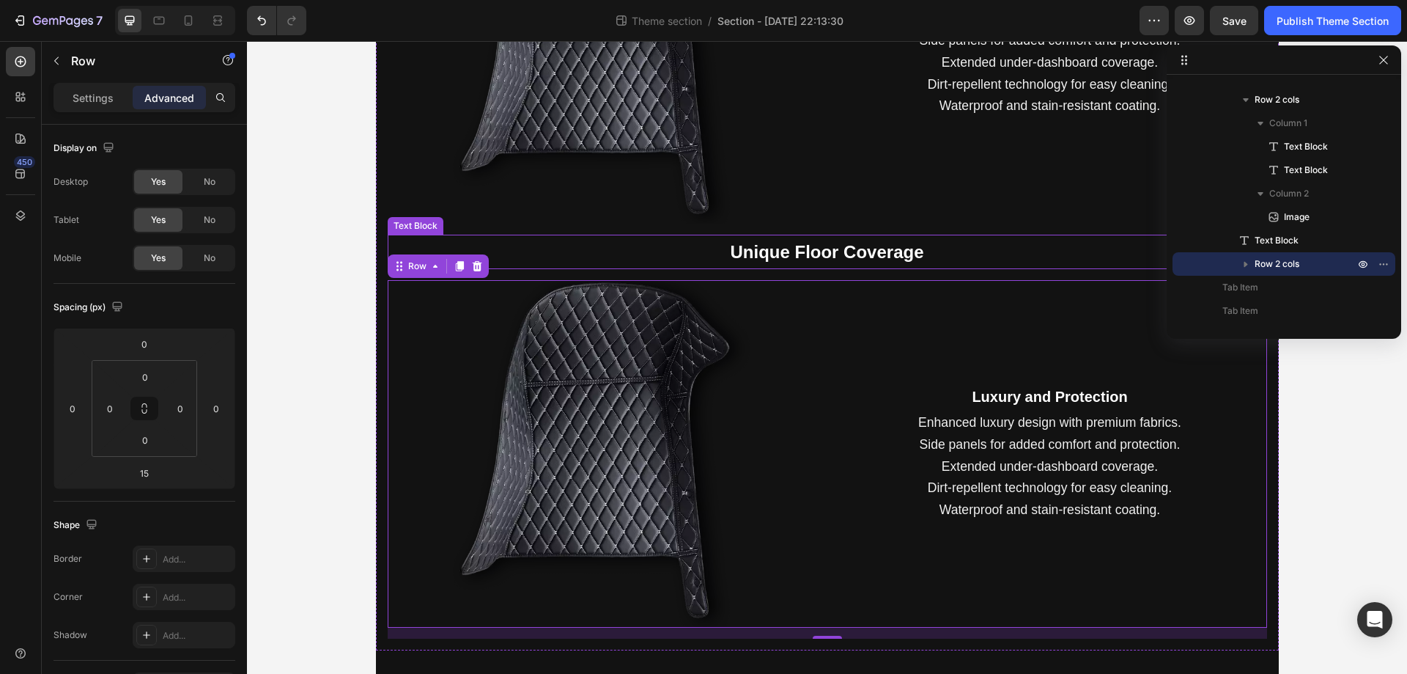
click at [817, 249] on strong "Unique Floor Coverage" at bounding box center [827, 252] width 194 height 20
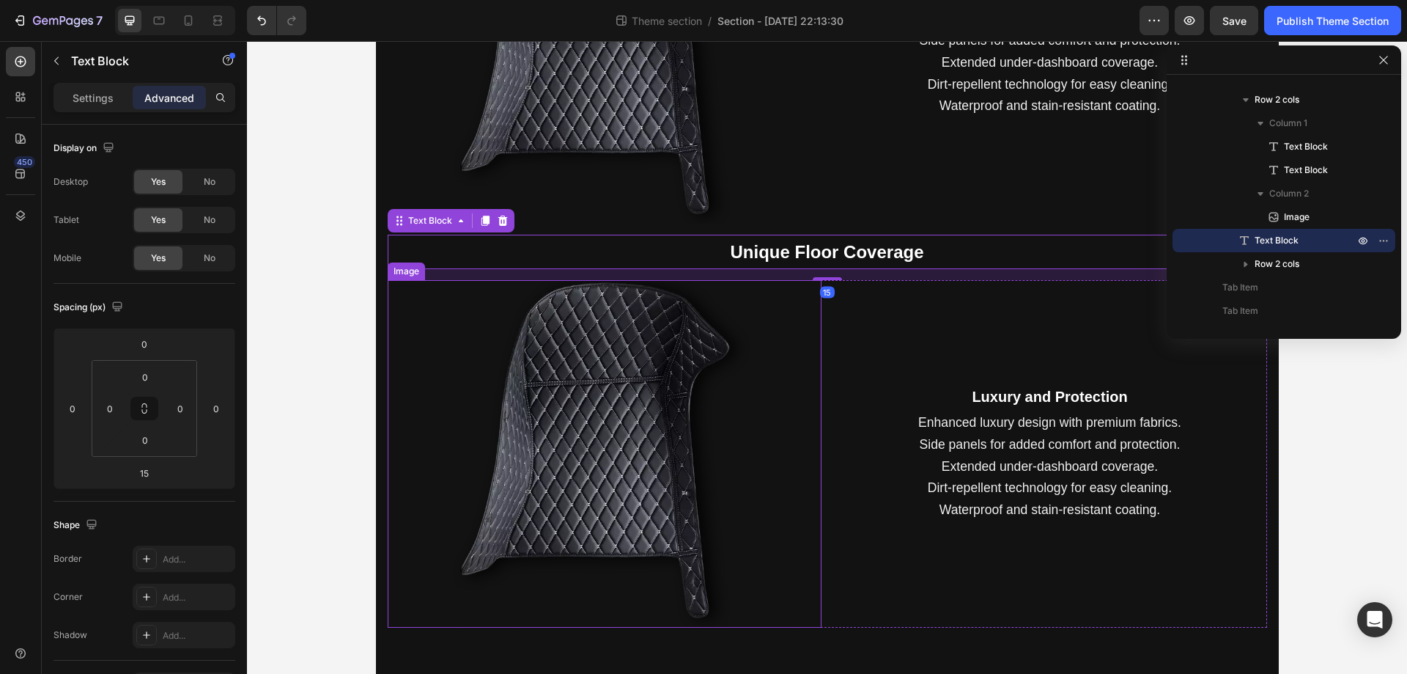
click at [776, 454] on div at bounding box center [605, 453] width 434 height 347
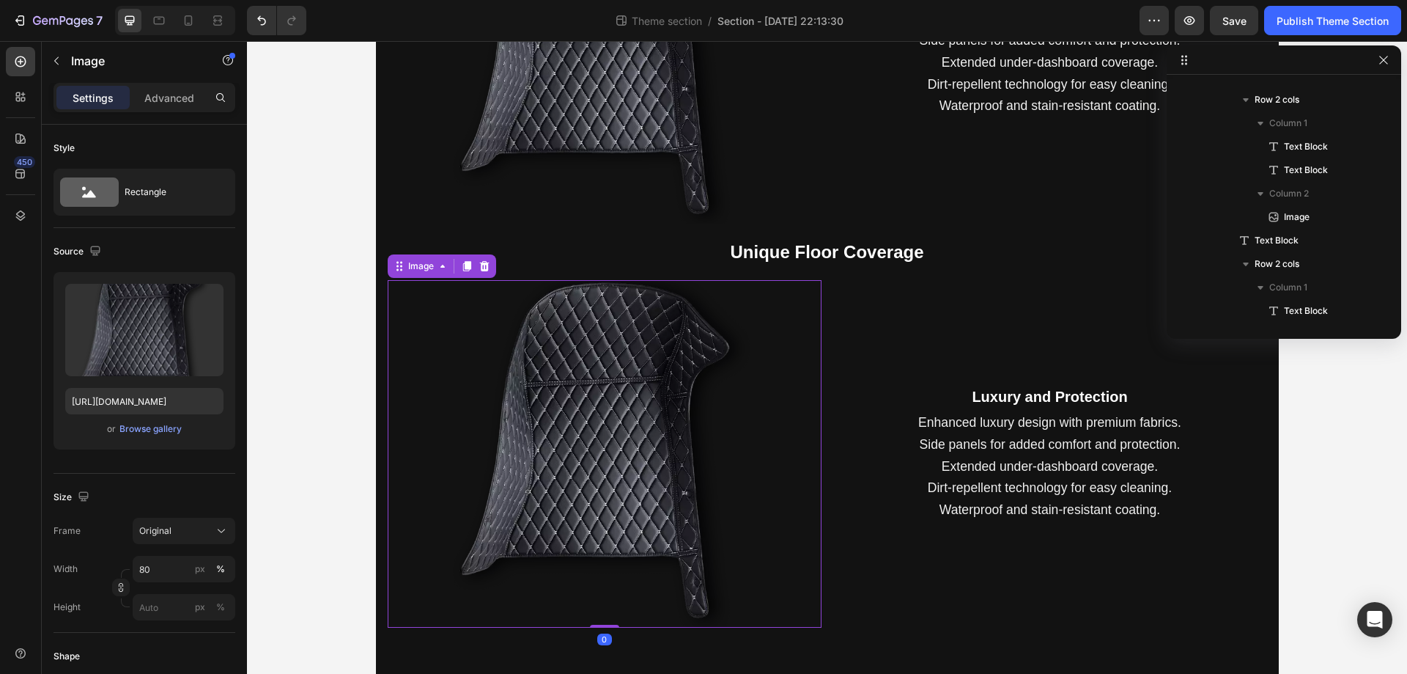
scroll to position [298, 0]
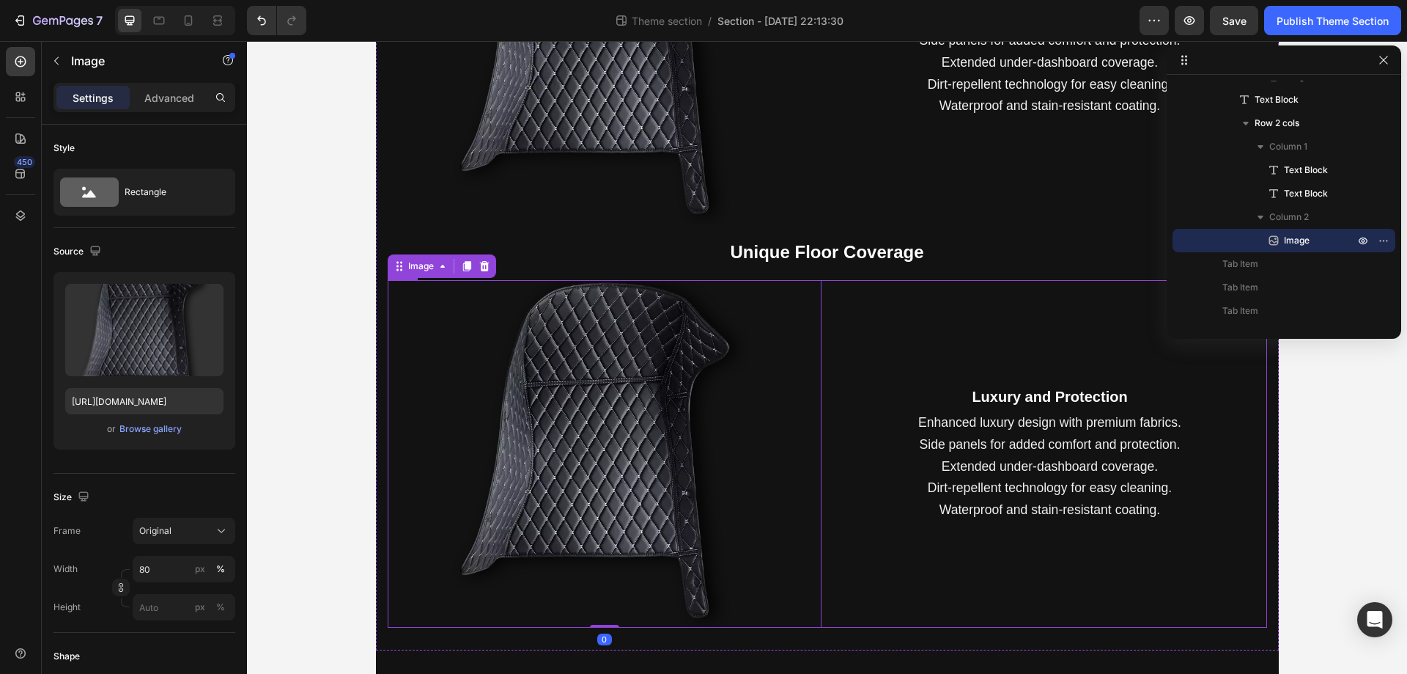
click at [847, 346] on div "Luxury and Protection Text Block Enhanced luxury design with premium fabrics. S…" at bounding box center [1050, 453] width 434 height 347
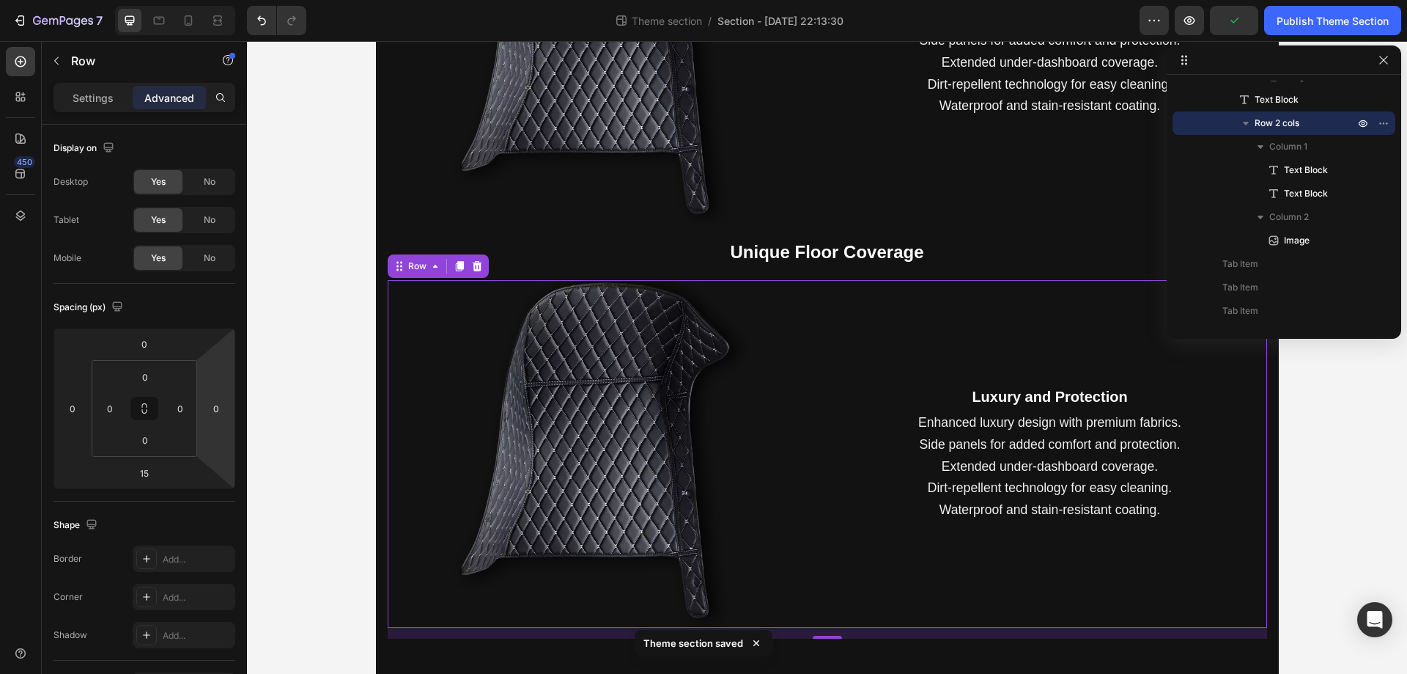
click at [89, 109] on div "Settings Advanced" at bounding box center [145, 97] width 182 height 29
click at [92, 100] on p "Settings" at bounding box center [93, 97] width 41 height 15
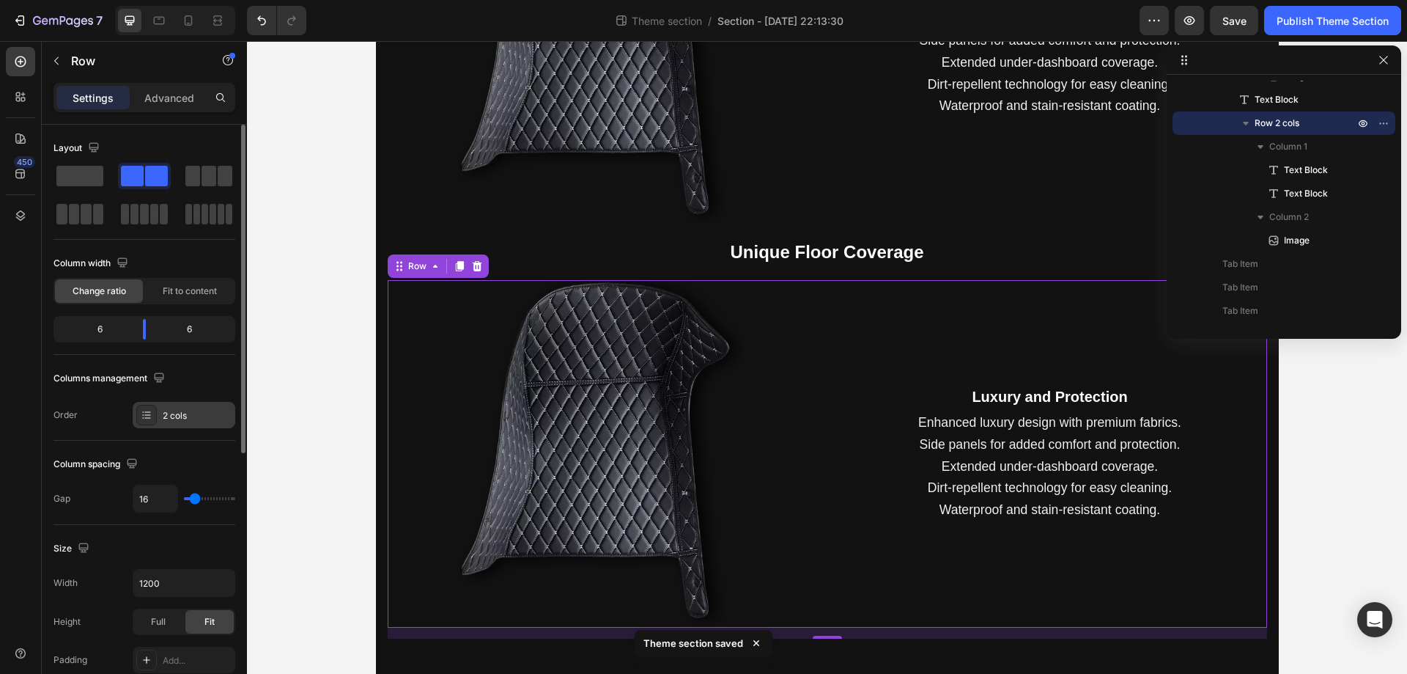
click at [156, 416] on div at bounding box center [146, 415] width 21 height 21
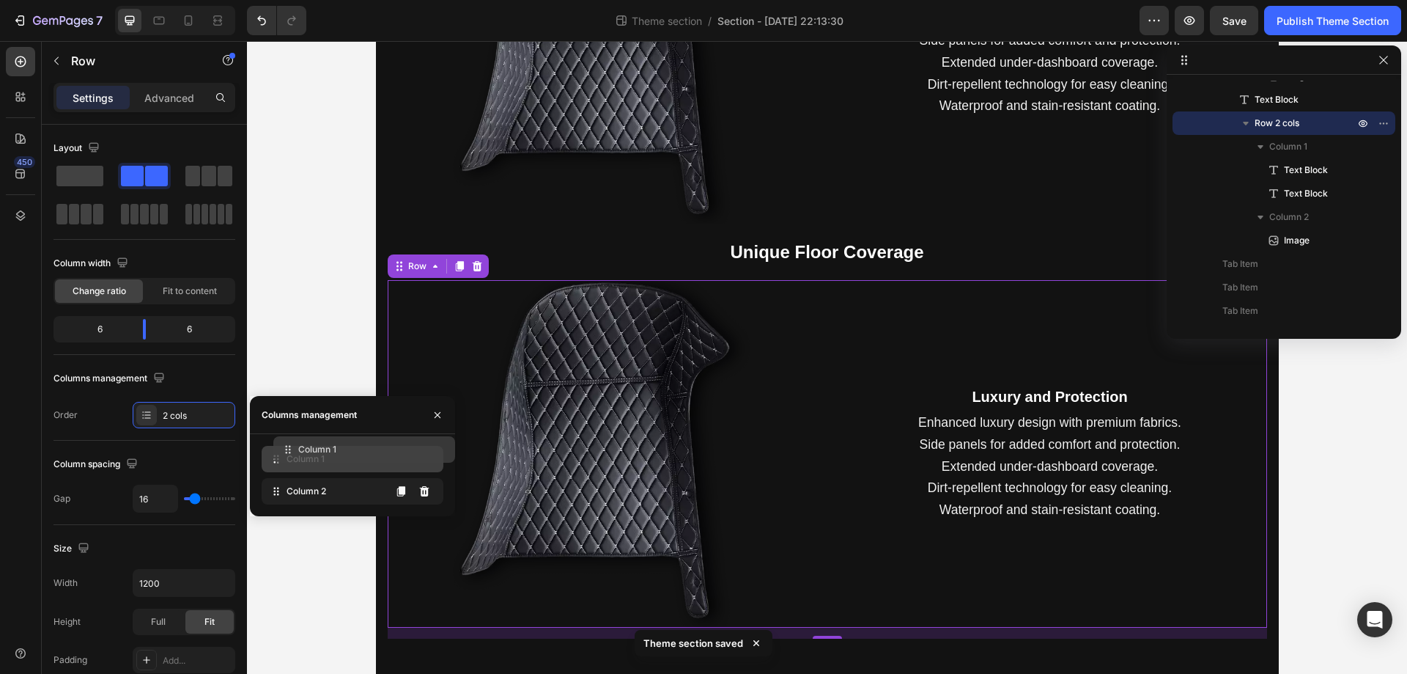
drag, startPoint x: 289, startPoint y: 490, endPoint x: 301, endPoint y: 449, distance: 43.4
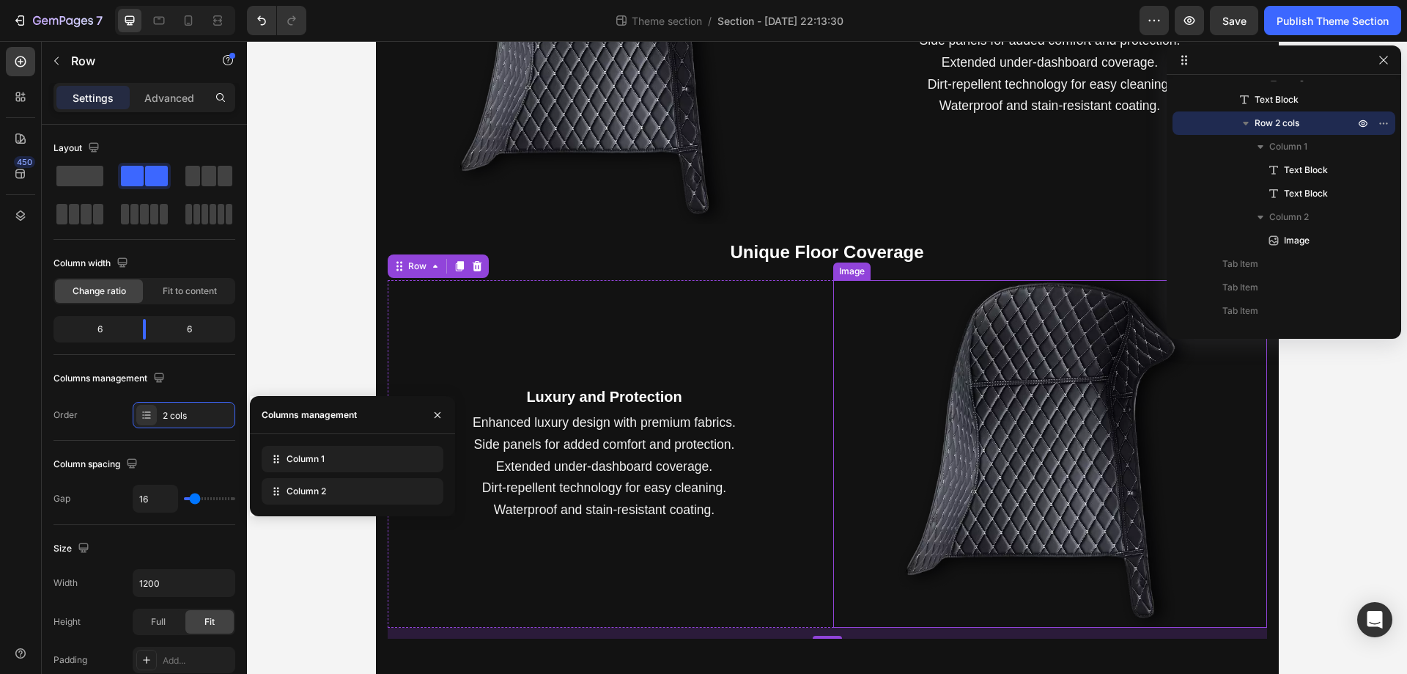
click at [938, 429] on img at bounding box center [1050, 453] width 347 height 347
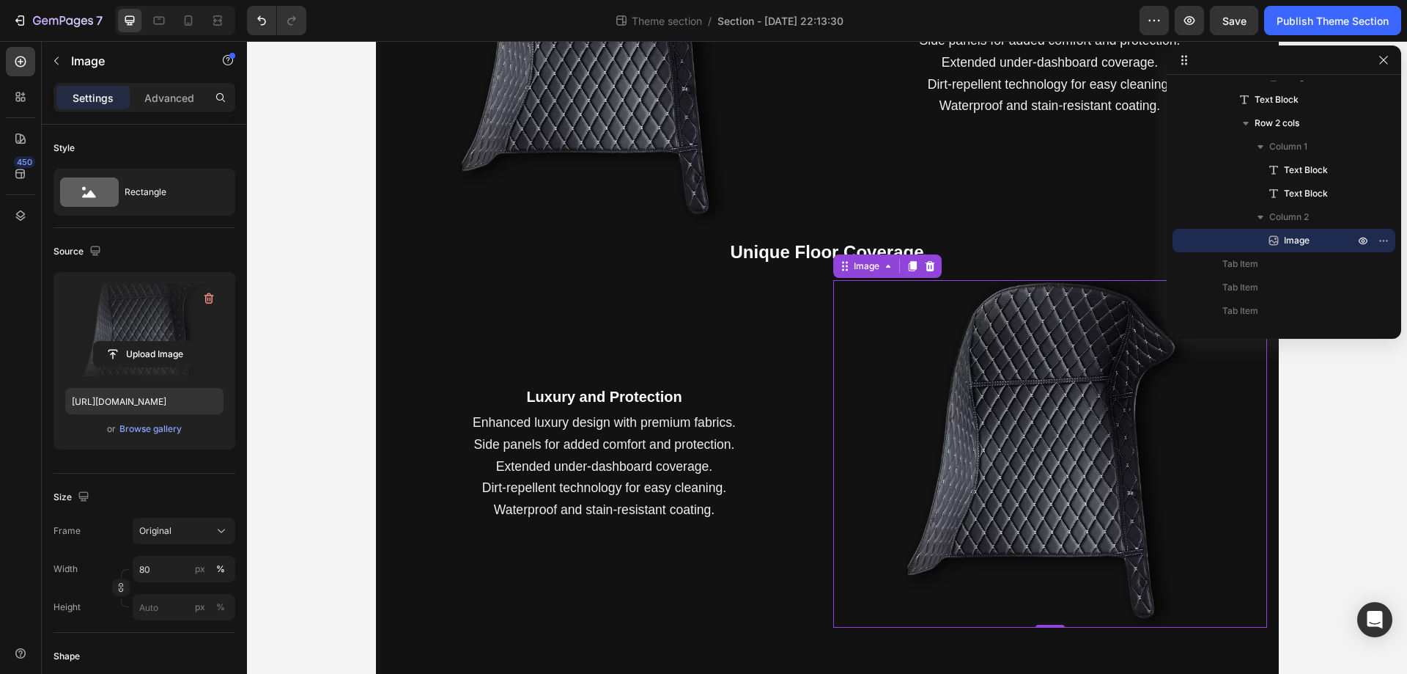
click at [107, 328] on label at bounding box center [144, 330] width 158 height 92
click at [107, 342] on input "file" at bounding box center [144, 354] width 101 height 25
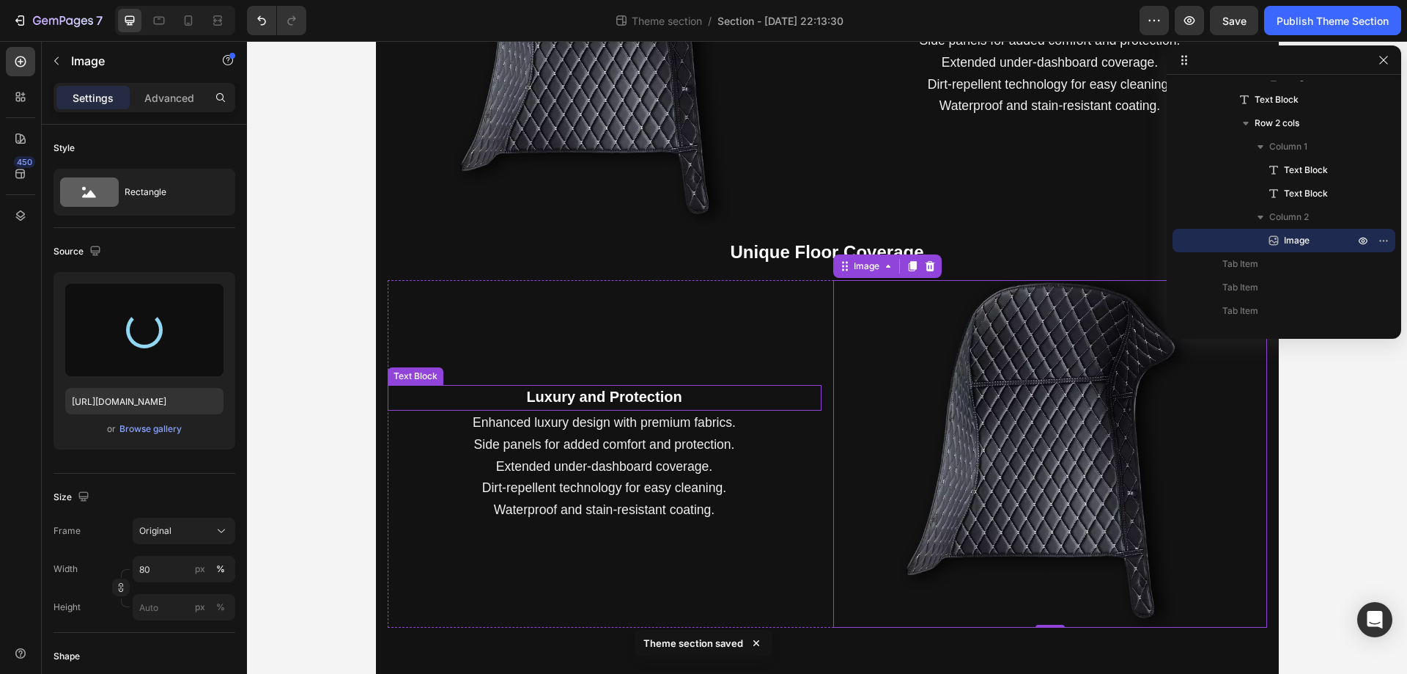
type input "[URL][DOMAIN_NAME]"
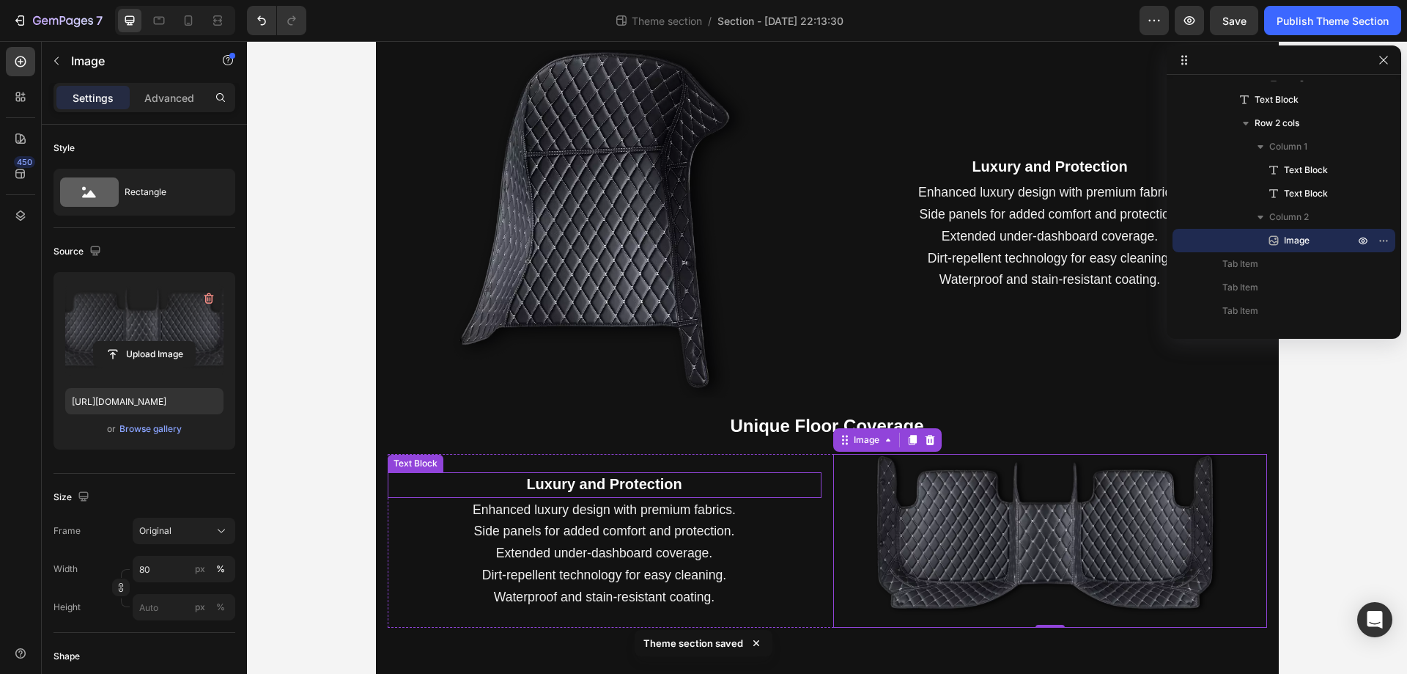
scroll to position [529, 0]
click at [652, 485] on strong "Luxury and Protection" at bounding box center [603, 484] width 155 height 16
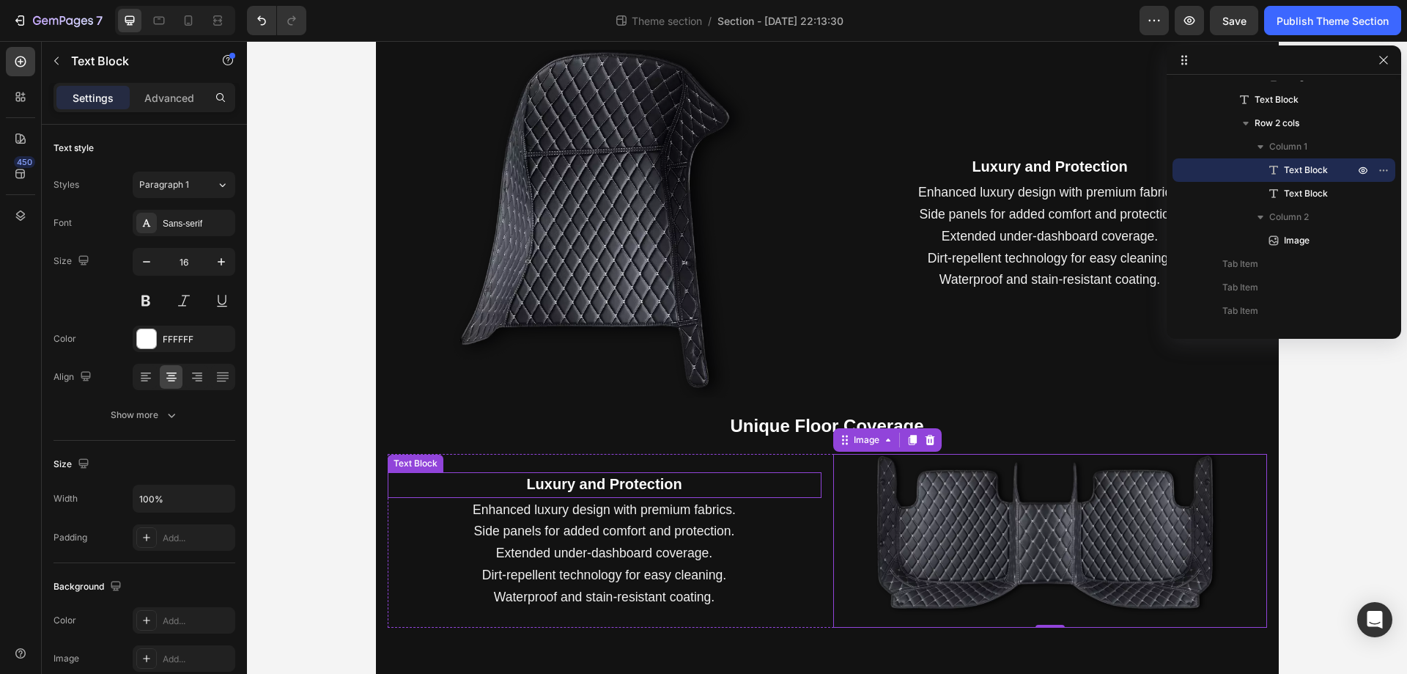
click at [652, 485] on strong "Luxury and Protection" at bounding box center [603, 484] width 155 height 16
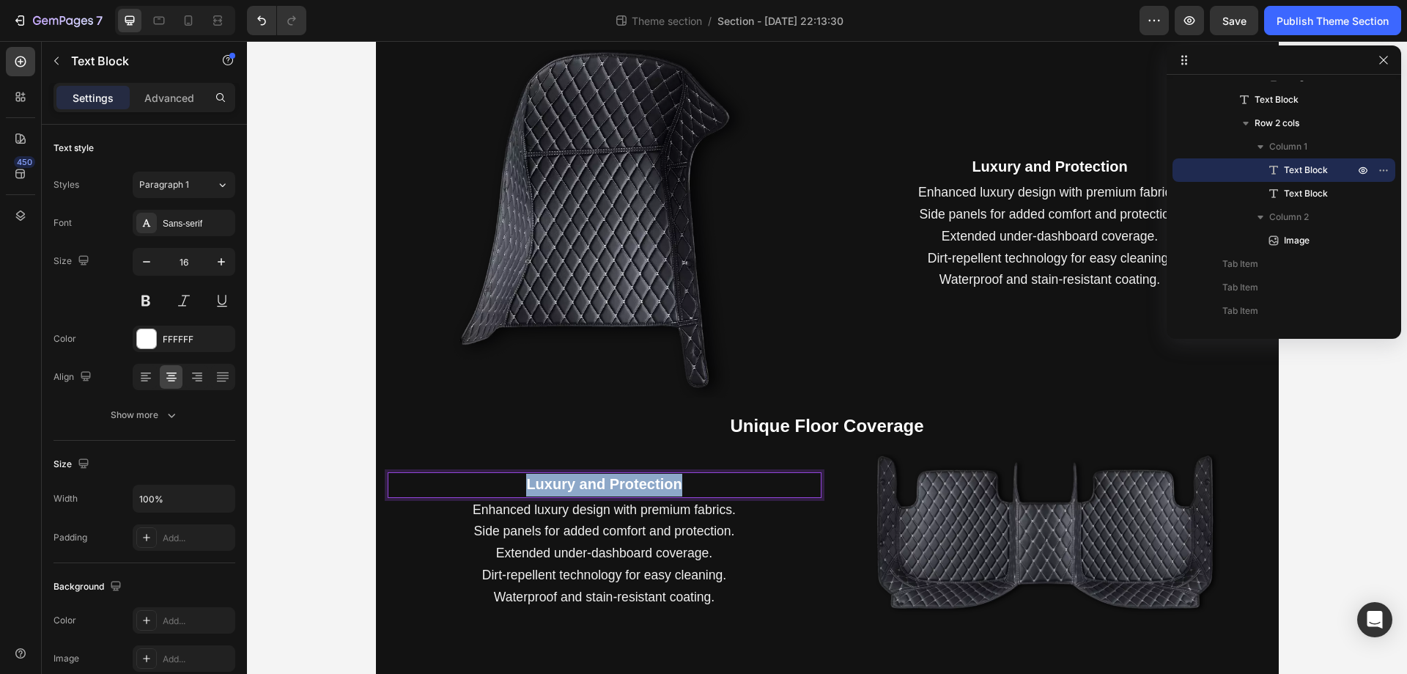
click at [652, 485] on strong "Luxury and Protection" at bounding box center [603, 484] width 155 height 16
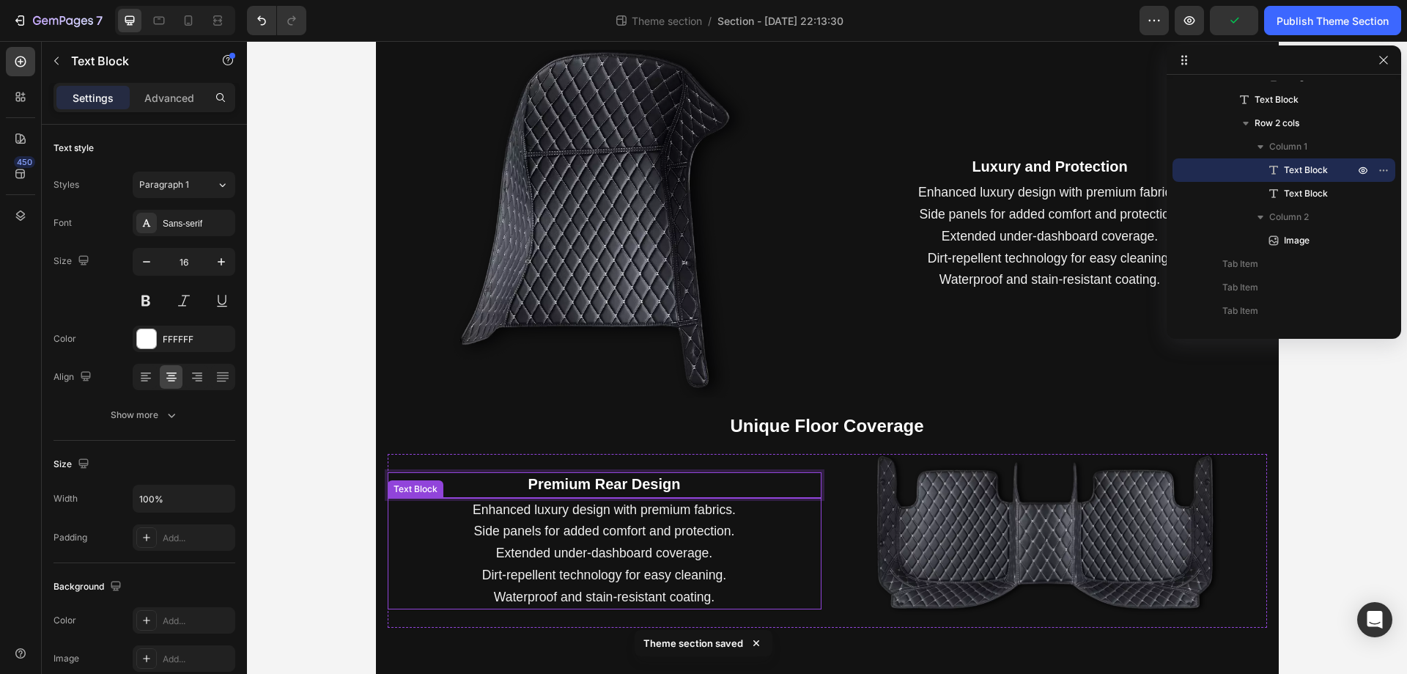
click at [564, 553] on span "Extended under-dashboard coverage." at bounding box center [604, 552] width 216 height 15
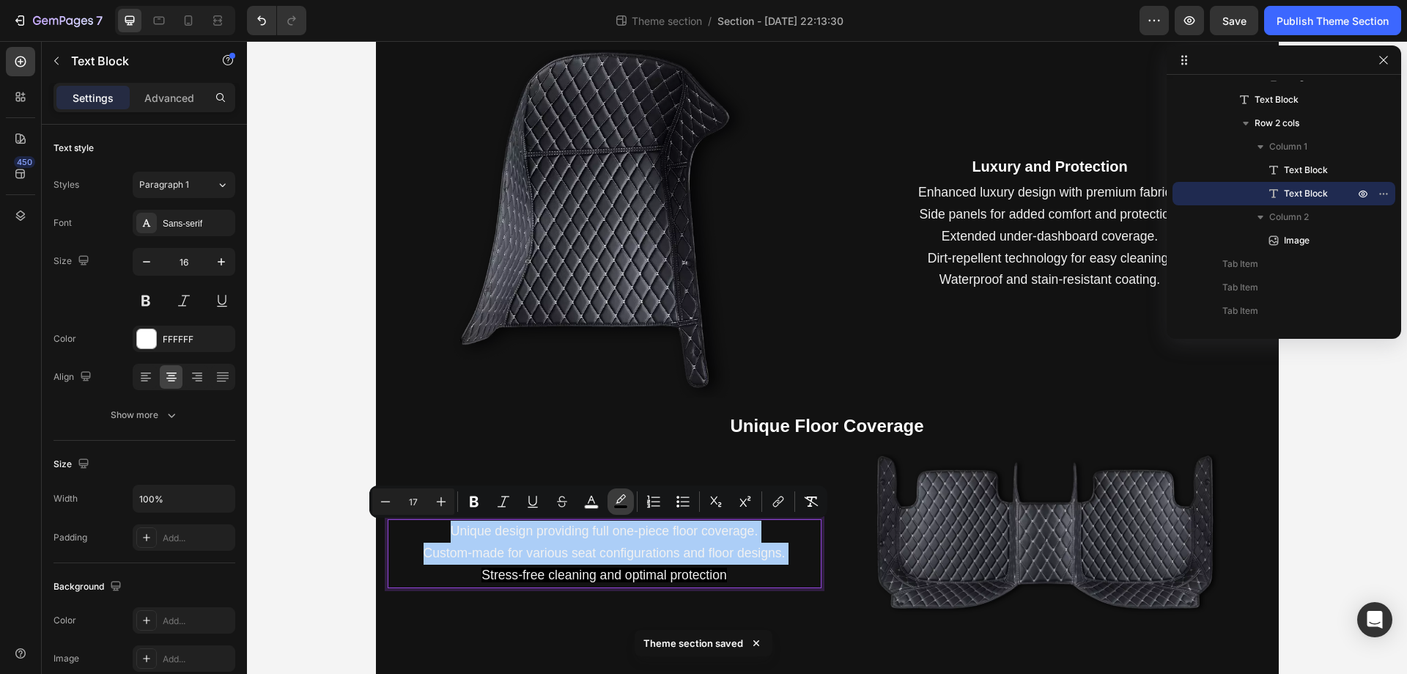
click at [622, 498] on icon "Editor contextual toolbar" at bounding box center [621, 501] width 15 height 15
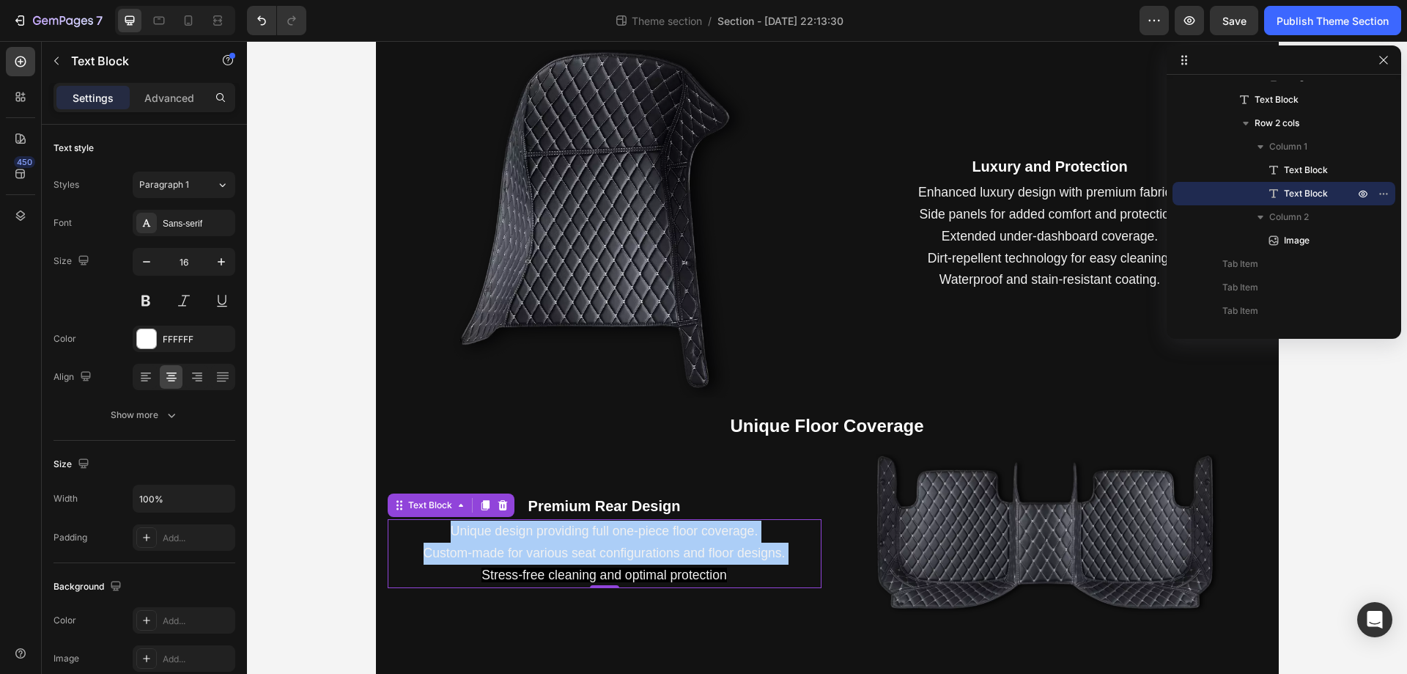
drag, startPoint x: 778, startPoint y: 507, endPoint x: 367, endPoint y: 461, distance: 414.5
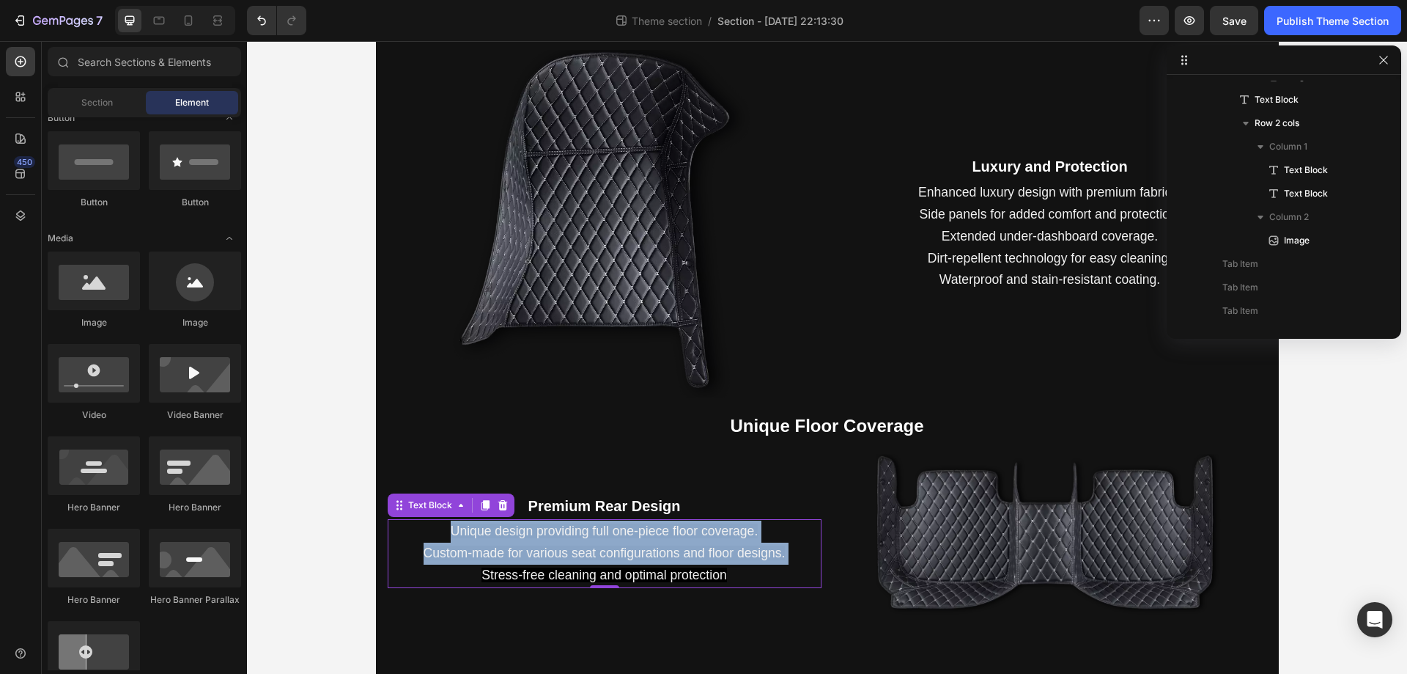
click at [367, 461] on div "Description Installation Delivery info How to Pay Next Level Driving Comfort Te…" at bounding box center [827, 107] width 1160 height 1133
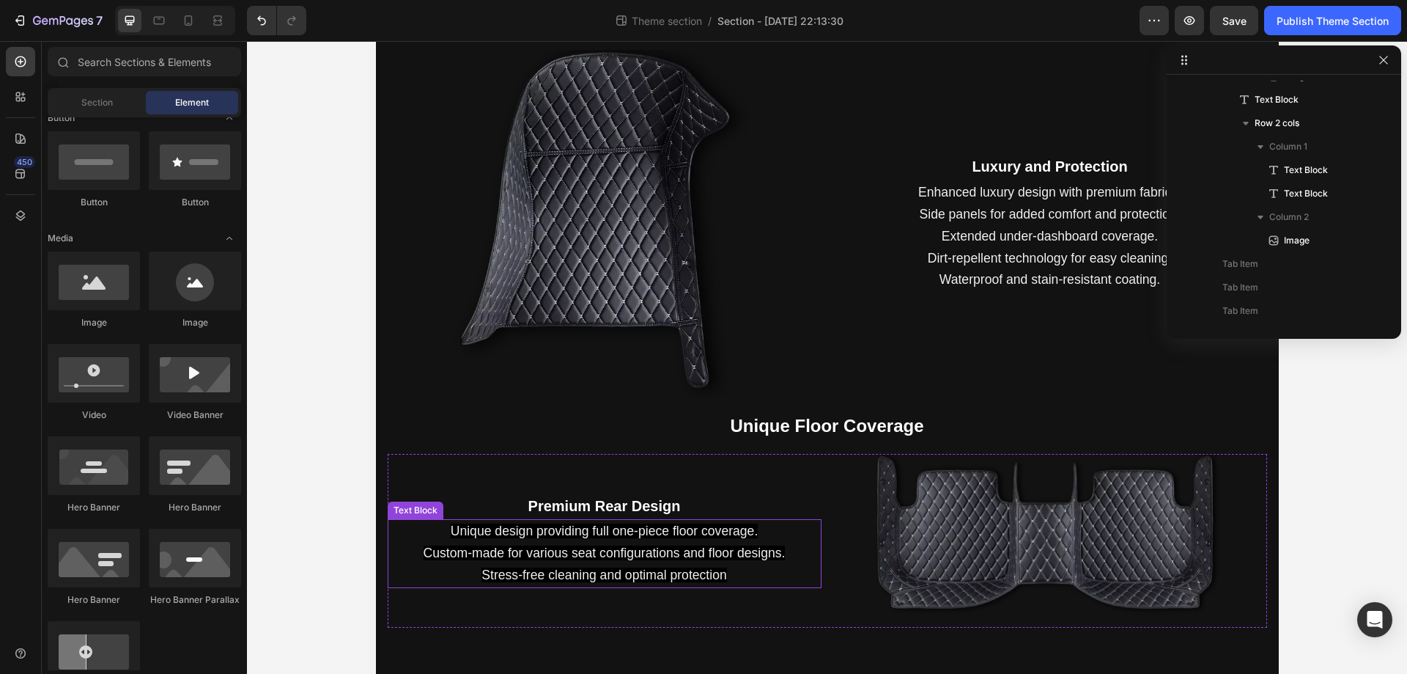
click at [630, 551] on span "Custom-made for various seat configurations and floor designs." at bounding box center [605, 552] width 362 height 15
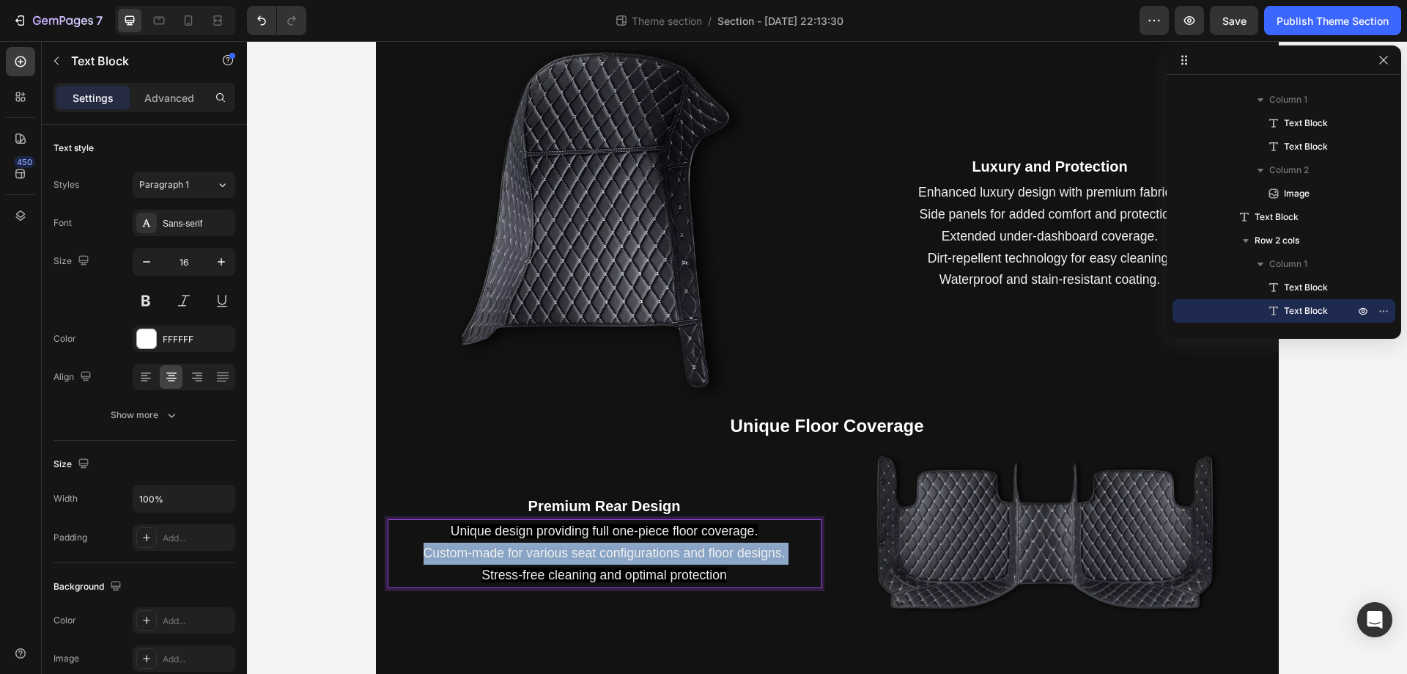
click at [630, 551] on span "Custom-made for various seat configurations and floor designs." at bounding box center [605, 552] width 362 height 15
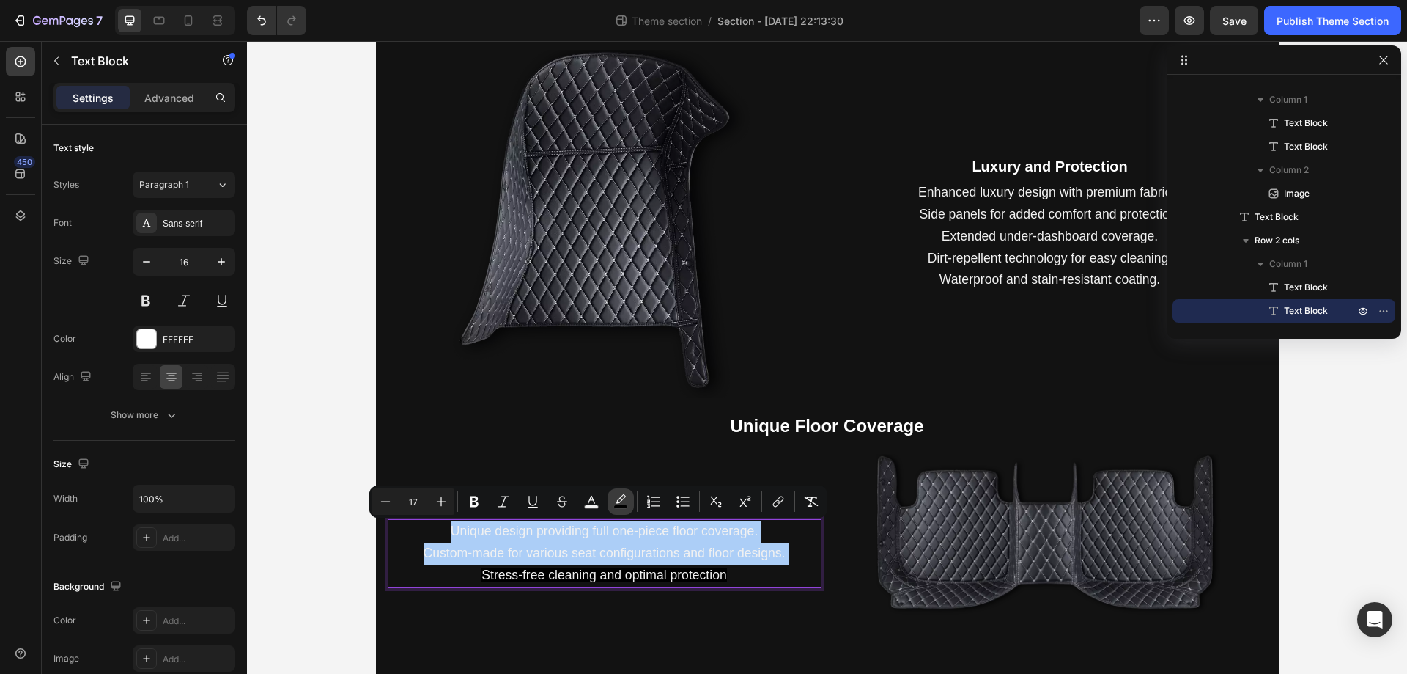
click at [618, 508] on rect "Editor contextual toolbar" at bounding box center [621, 507] width 14 height 4
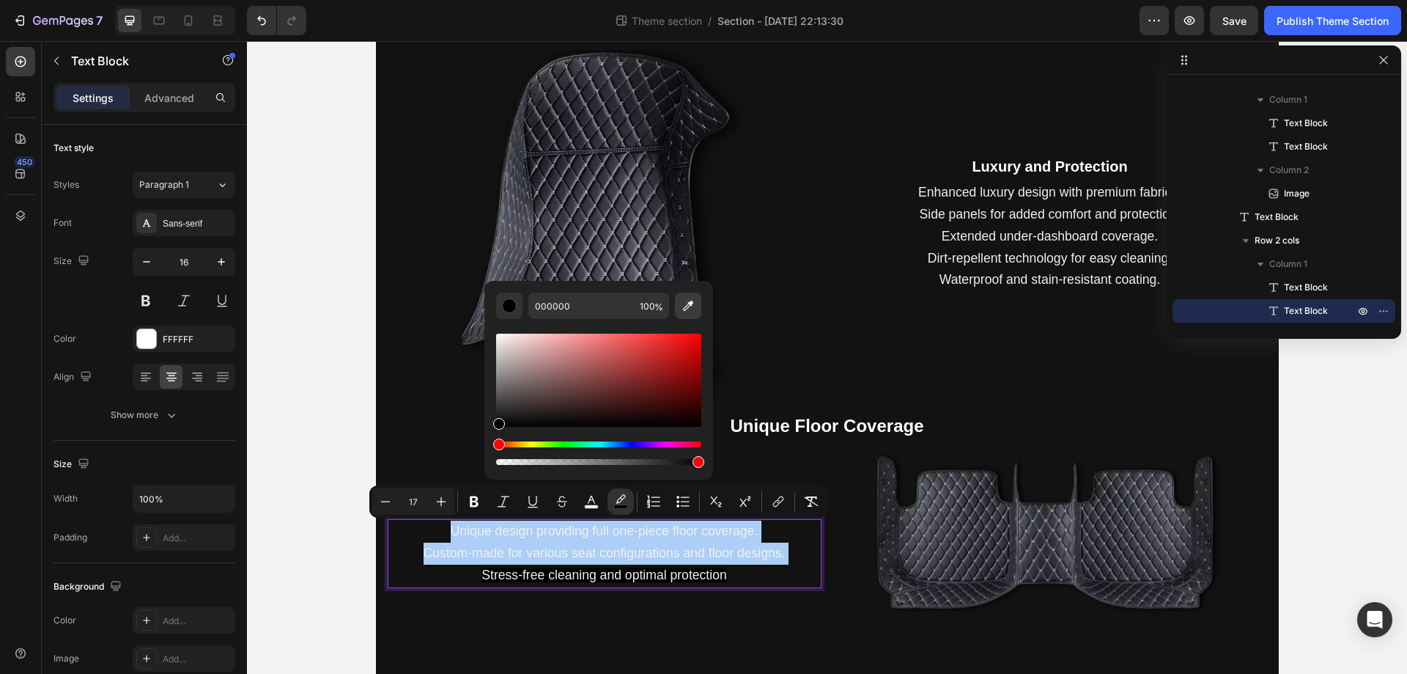
click at [690, 312] on icon "Editor contextual toolbar" at bounding box center [688, 305] width 15 height 15
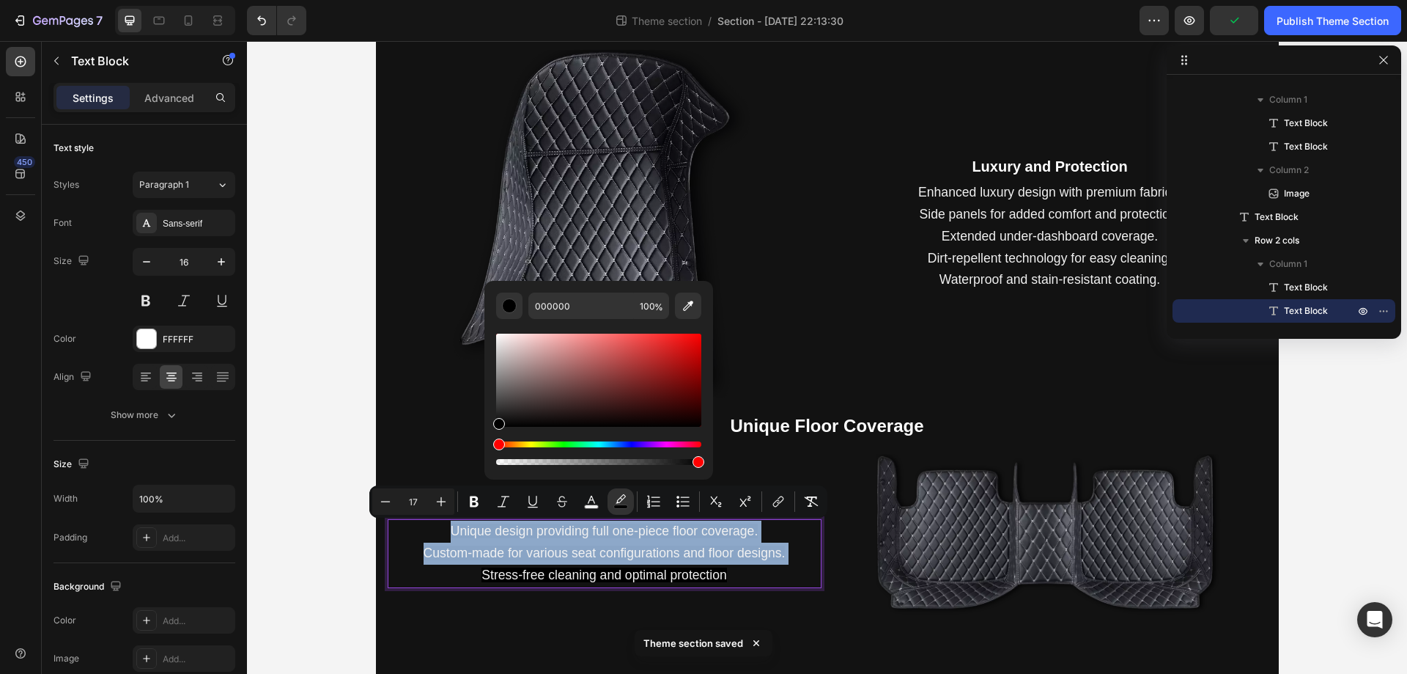
type input "121212"
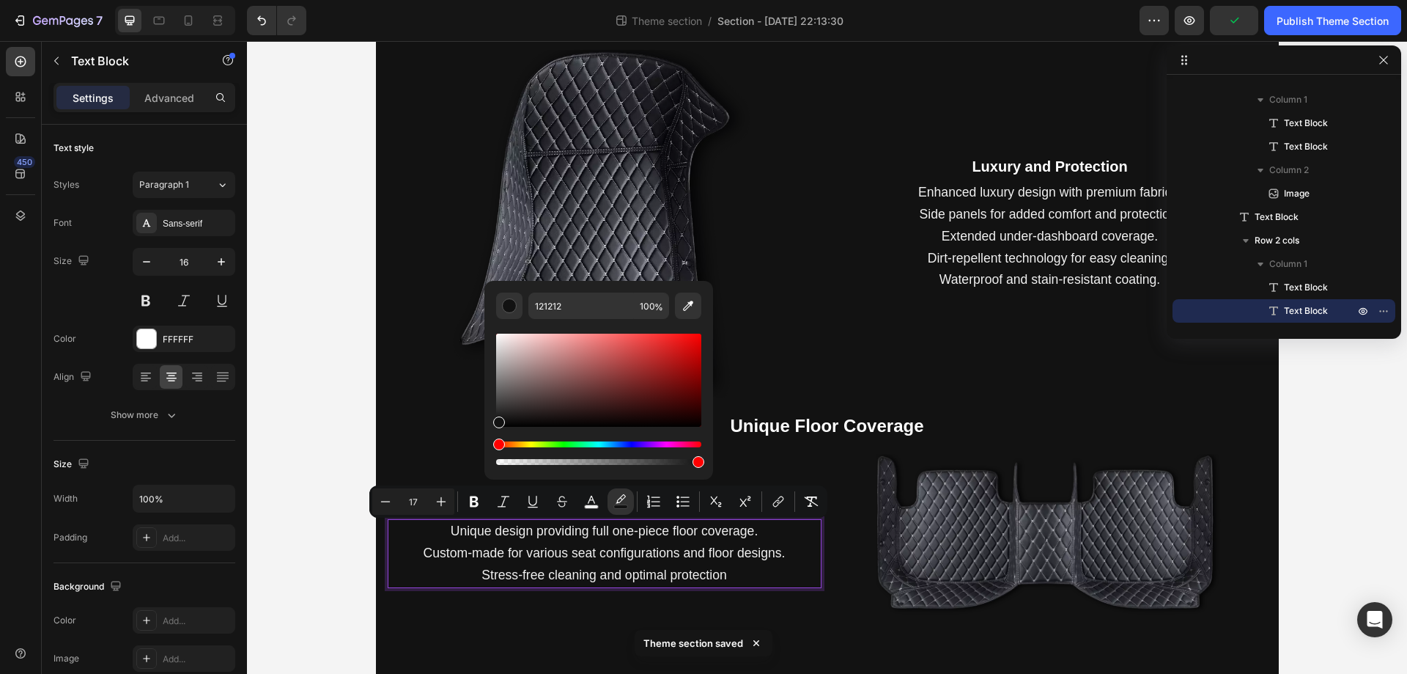
click at [378, 423] on div "Next Level Driving Comfort Text Block Next Level Driving Comfort Text Block Sof…" at bounding box center [827, 124] width 903 height 1051
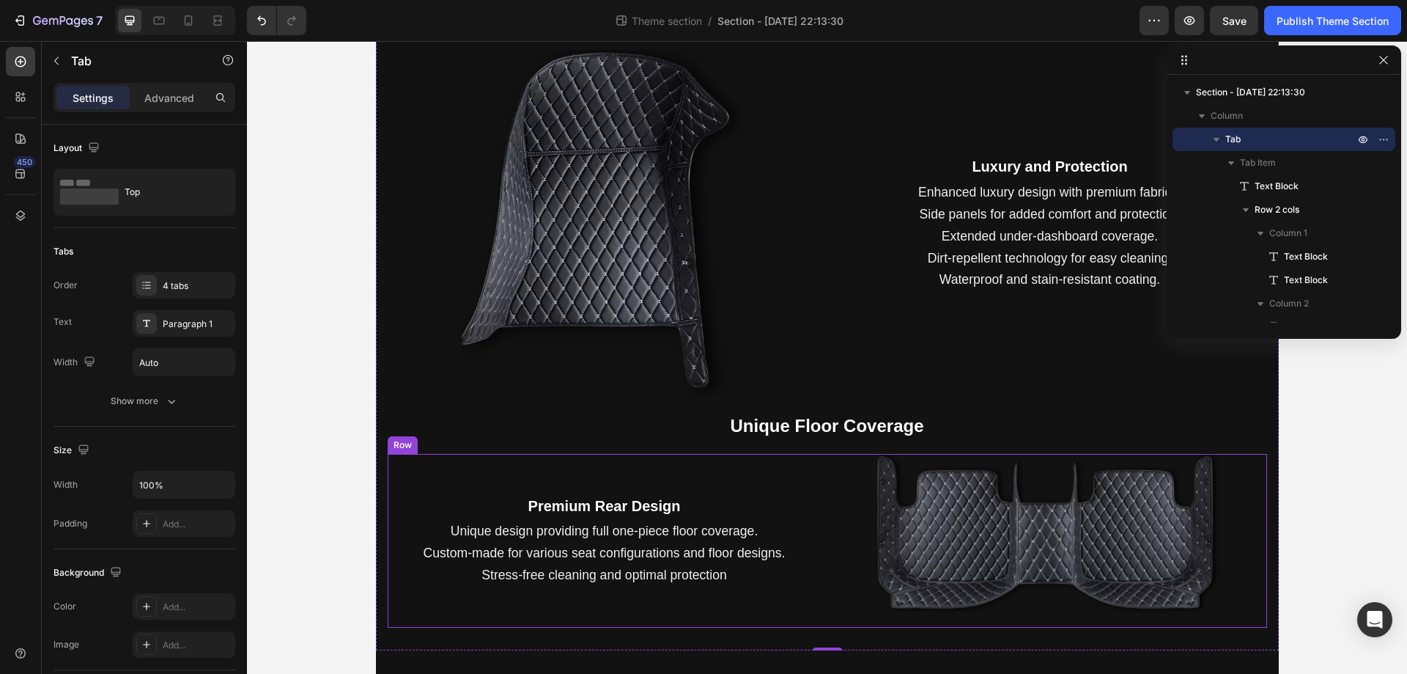
scroll to position [0, 0]
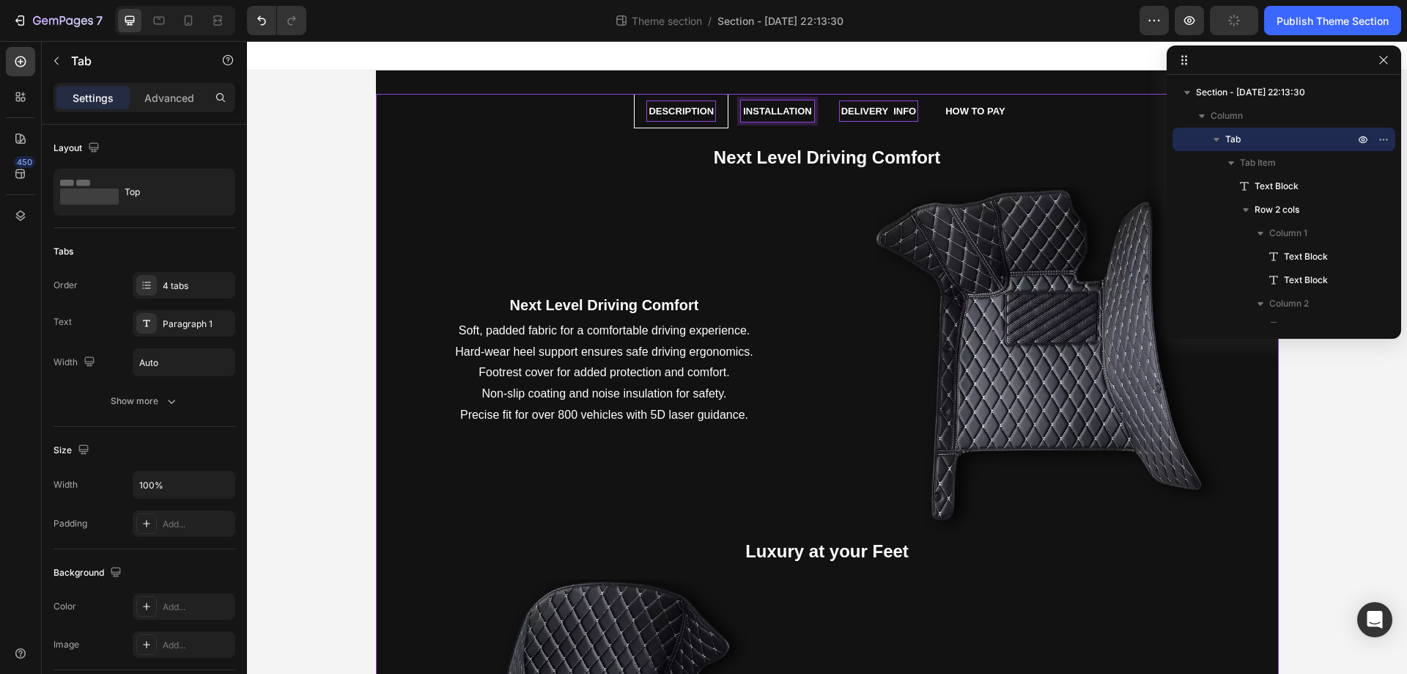
click at [820, 116] on li "Installation" at bounding box center [777, 111] width 97 height 34
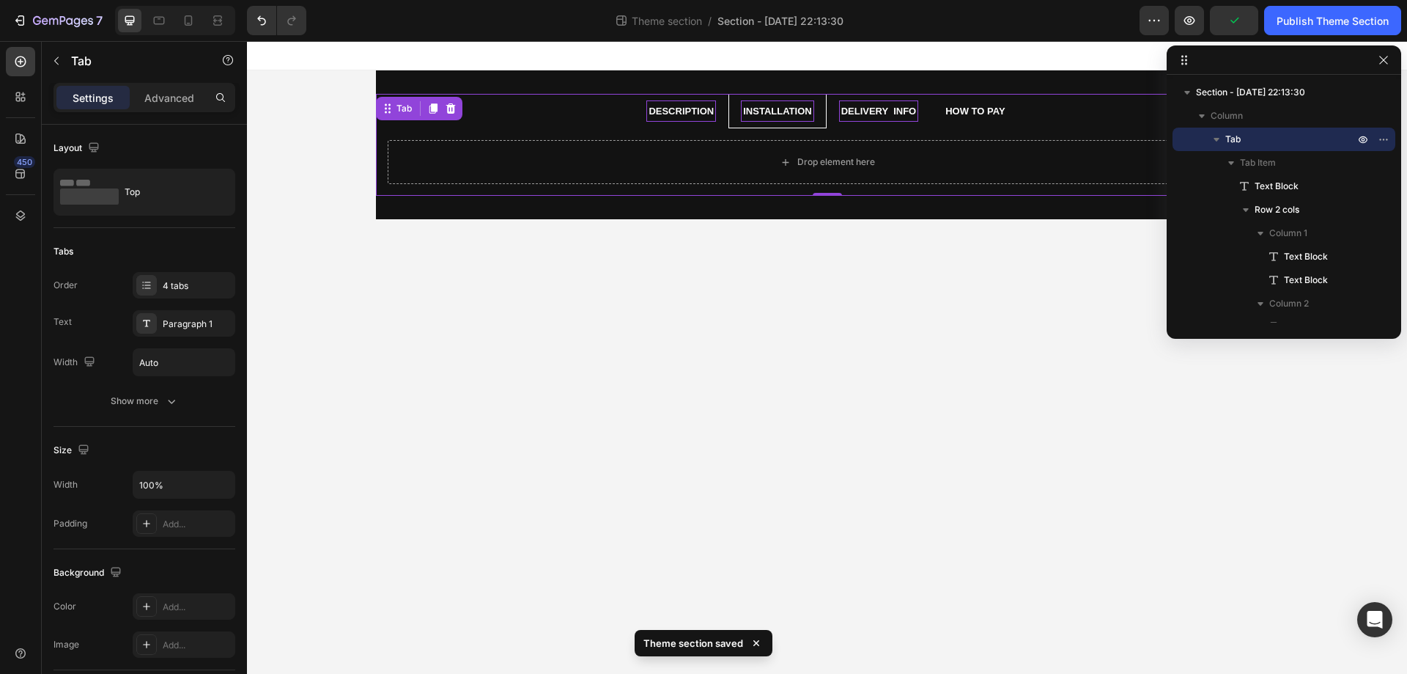
click at [720, 122] on li "Description" at bounding box center [681, 111] width 95 height 34
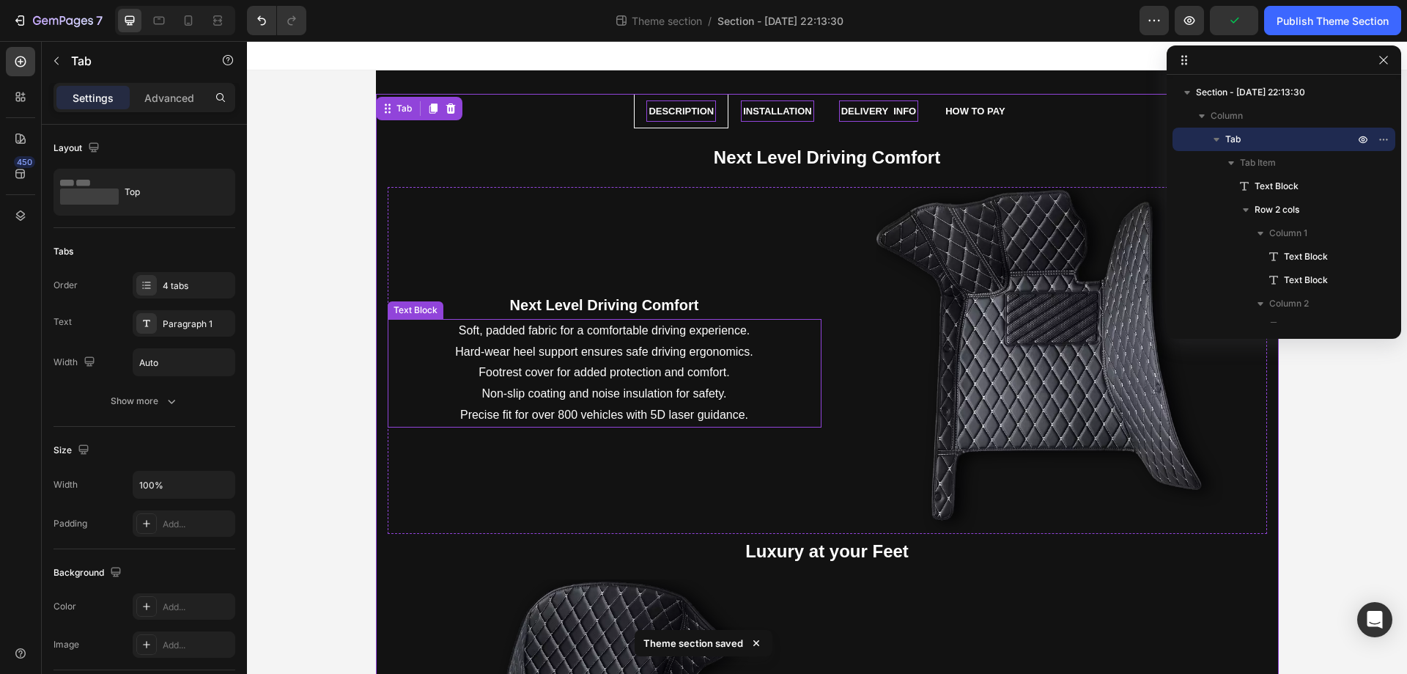
scroll to position [529, 0]
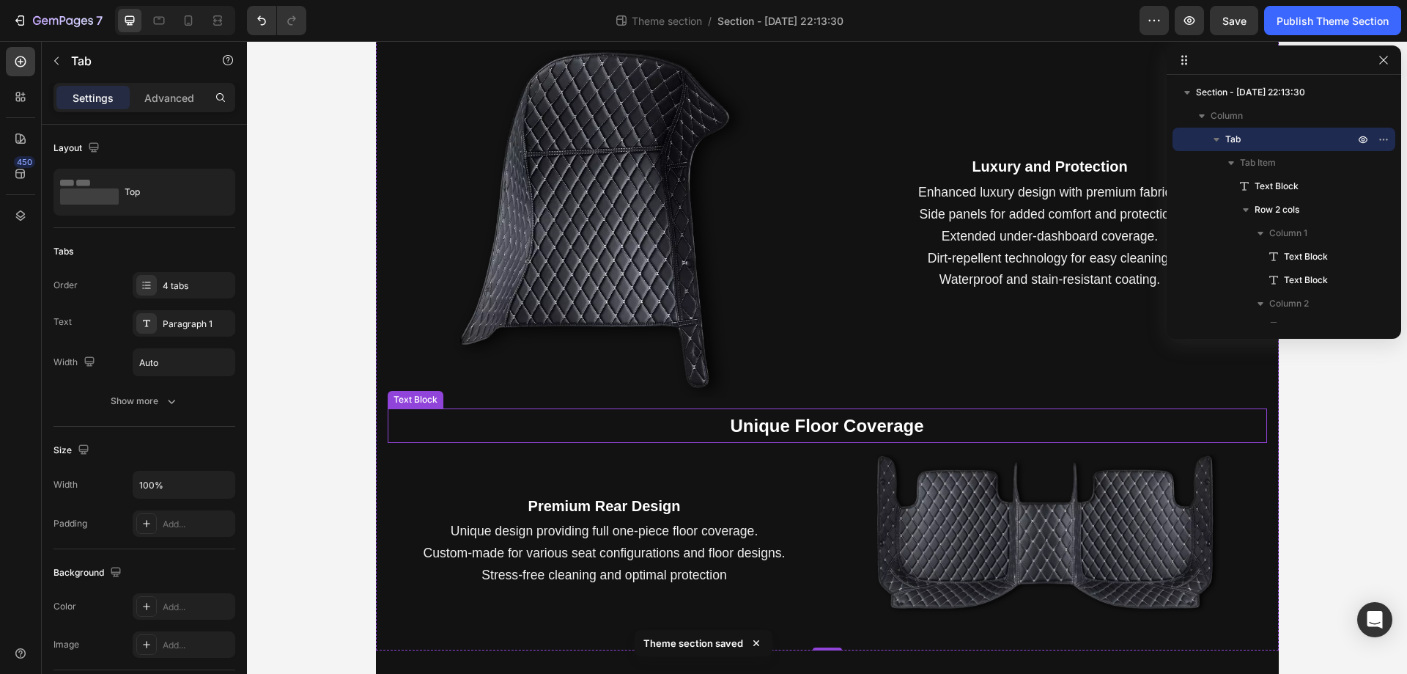
click at [785, 422] on strong "Unique Floor Coverage" at bounding box center [827, 426] width 194 height 20
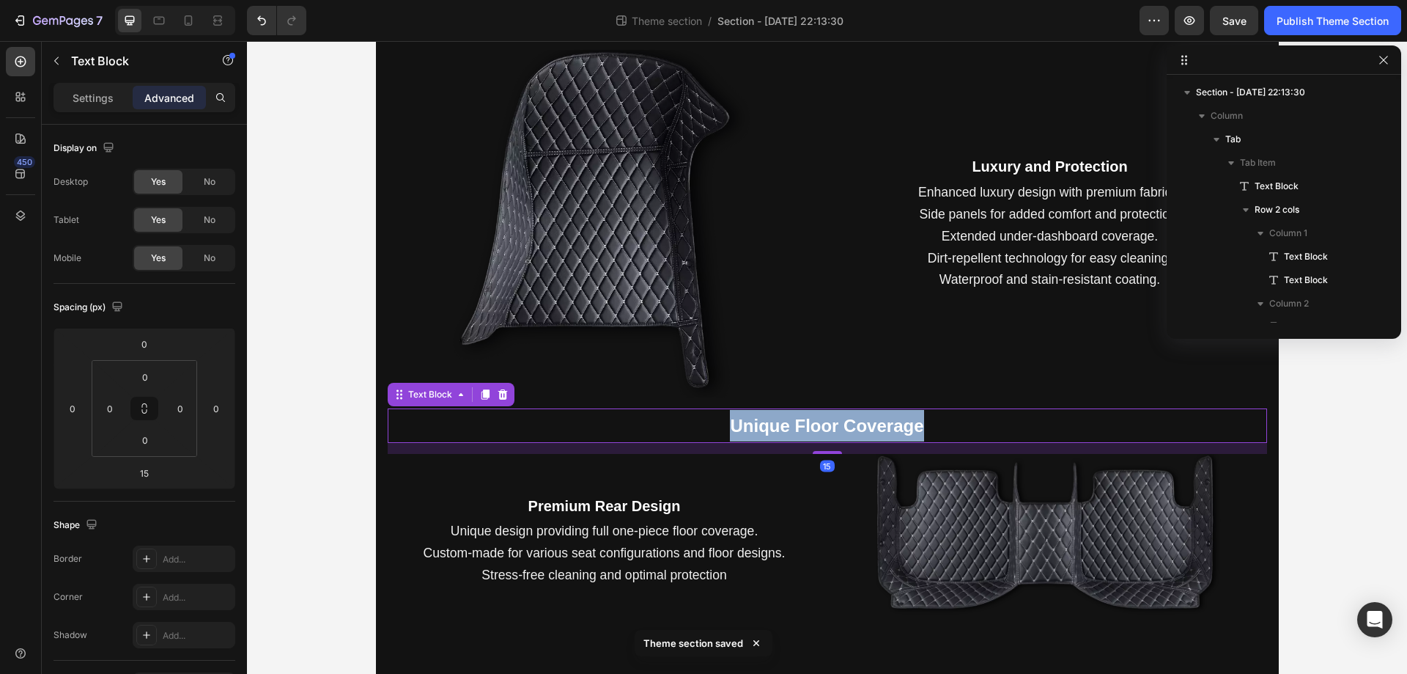
scroll to position [325, 0]
click at [785, 422] on strong "Unique Floor Coverage" at bounding box center [827, 426] width 194 height 20
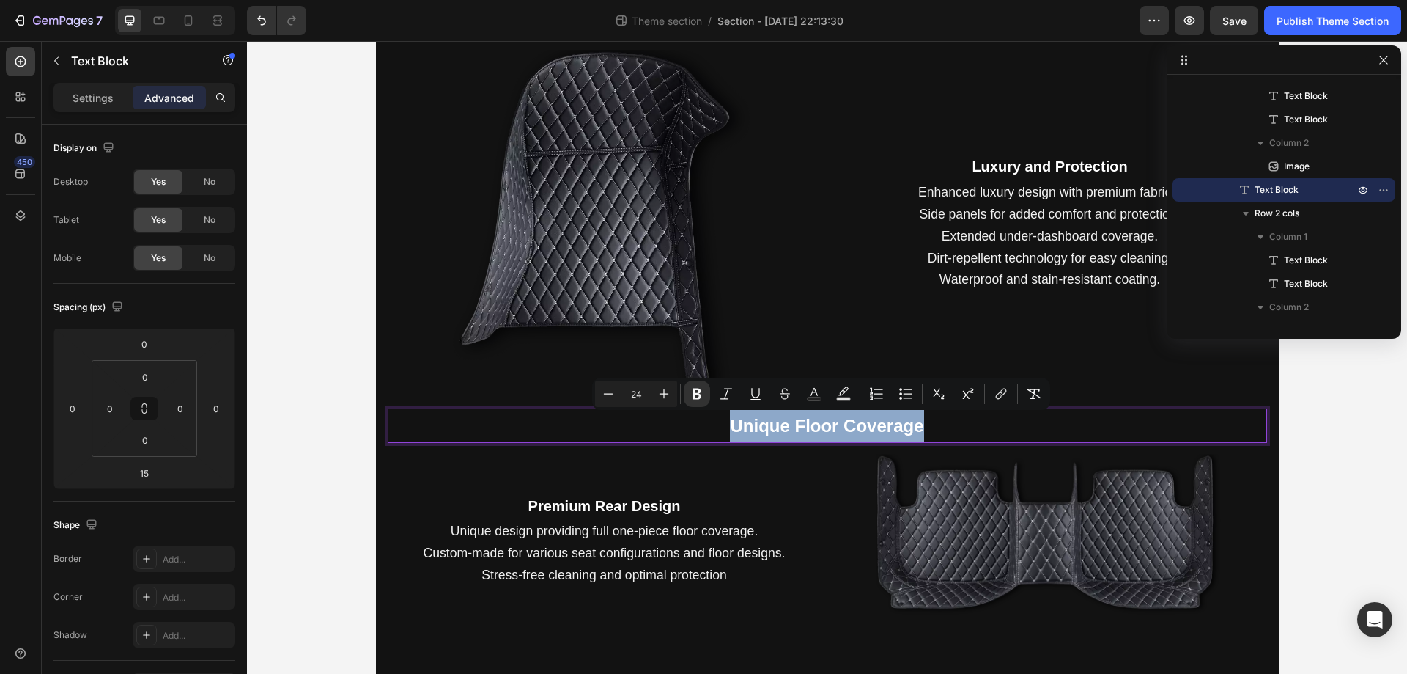
click at [793, 424] on strong "Unique Floor Coverage" at bounding box center [827, 426] width 194 height 20
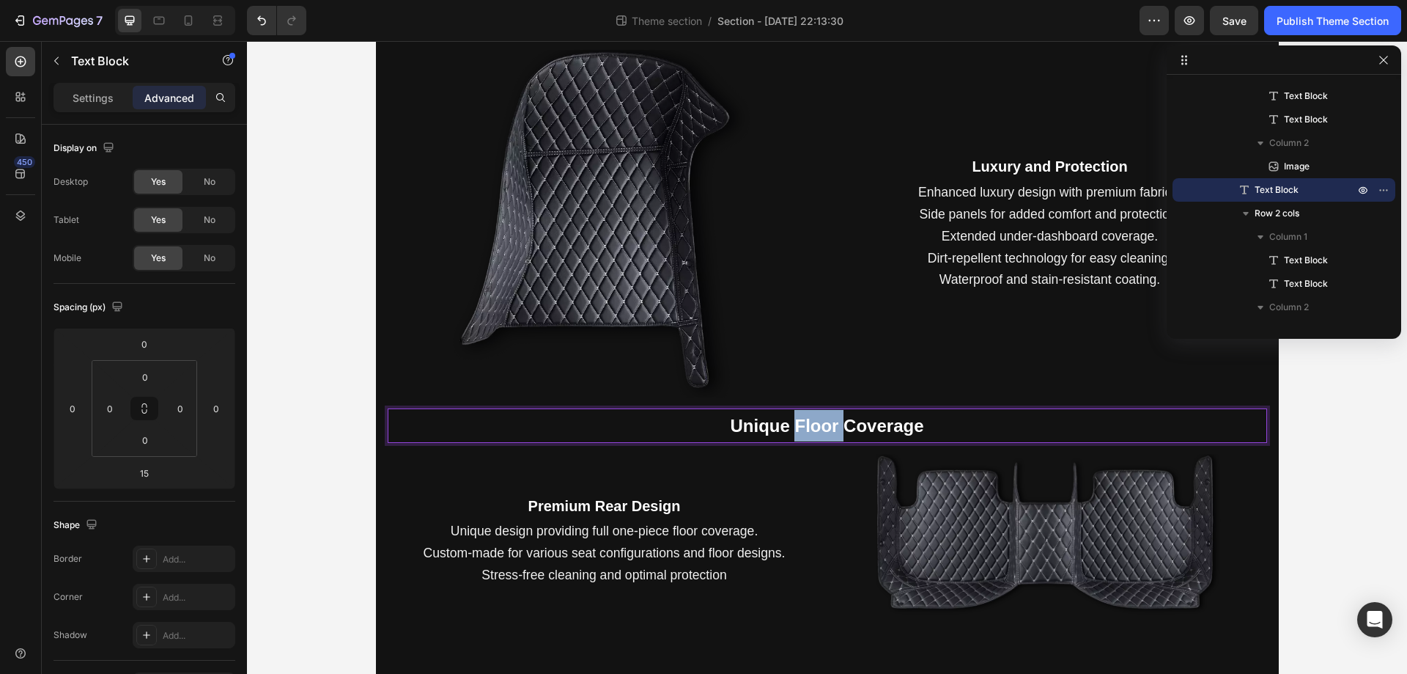
click at [793, 424] on strong "Unique Floor Coverage" at bounding box center [827, 426] width 194 height 20
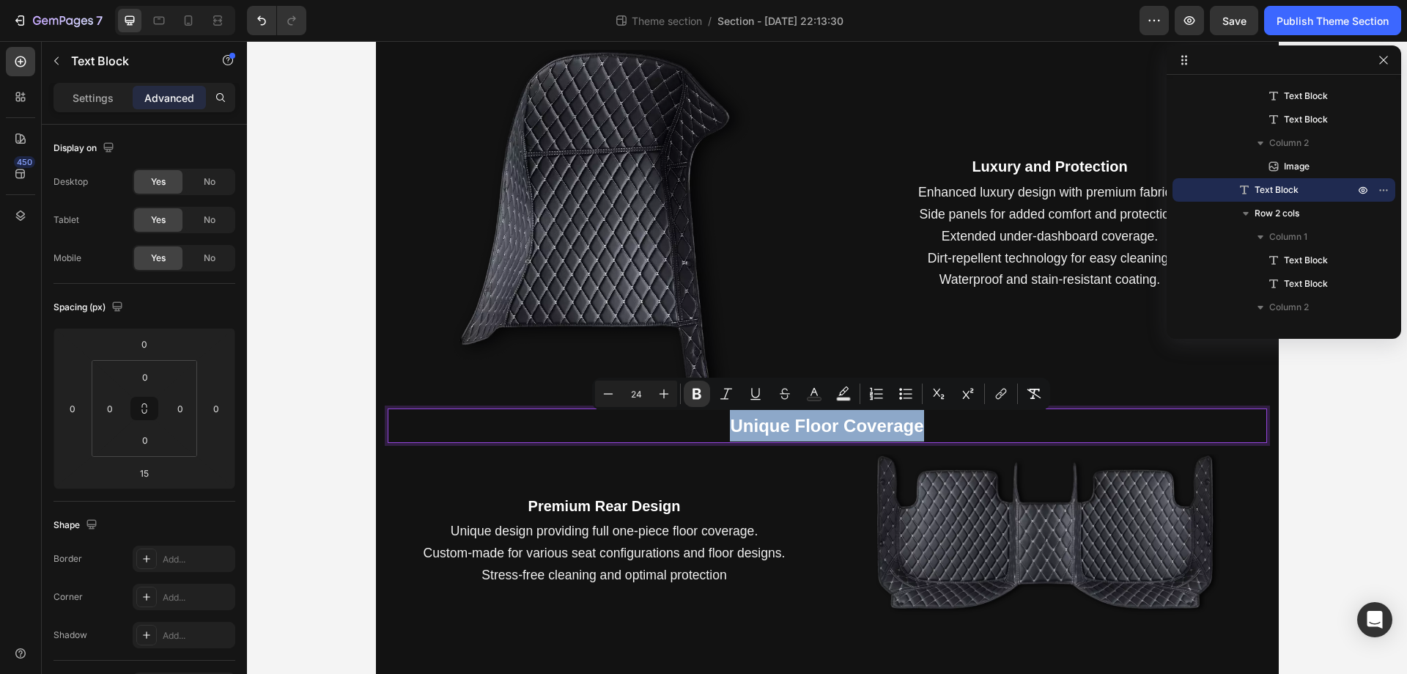
click at [879, 427] on strong "Unique Floor Coverage" at bounding box center [827, 426] width 194 height 20
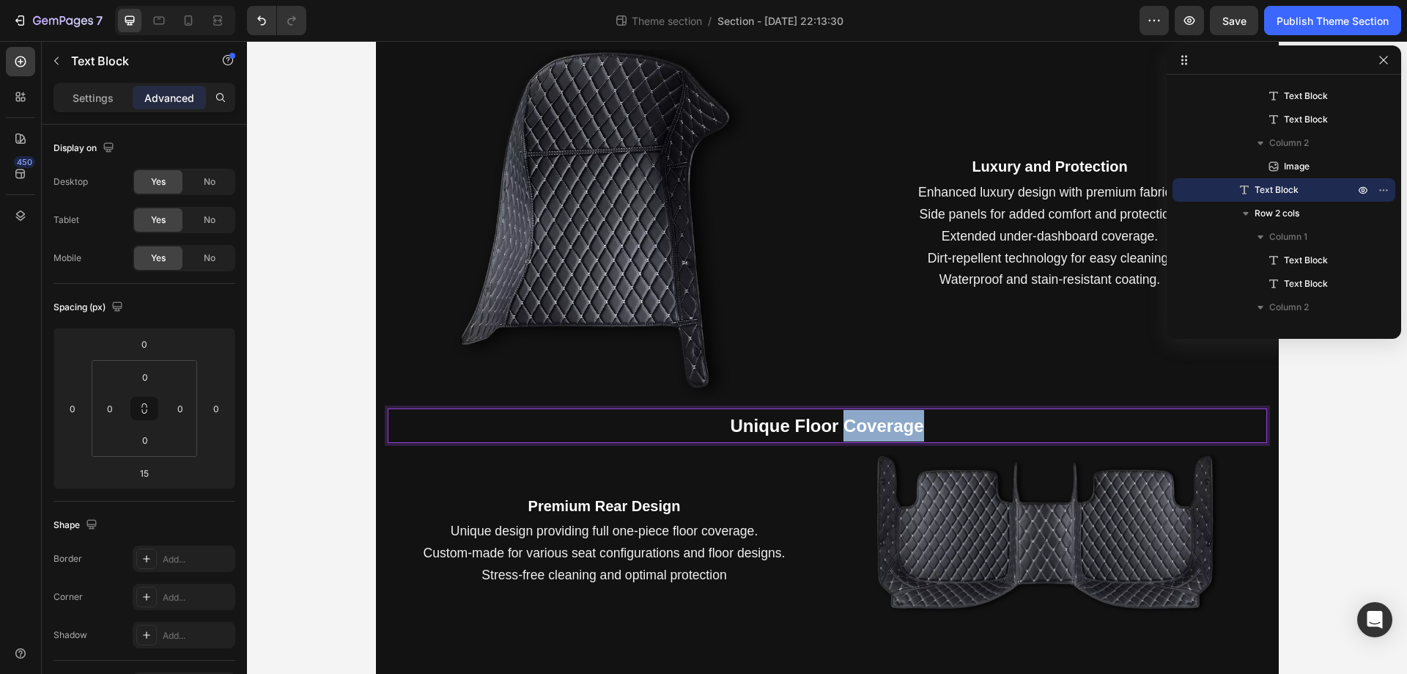
click at [879, 427] on strong "Unique Floor Coverage" at bounding box center [827, 426] width 194 height 20
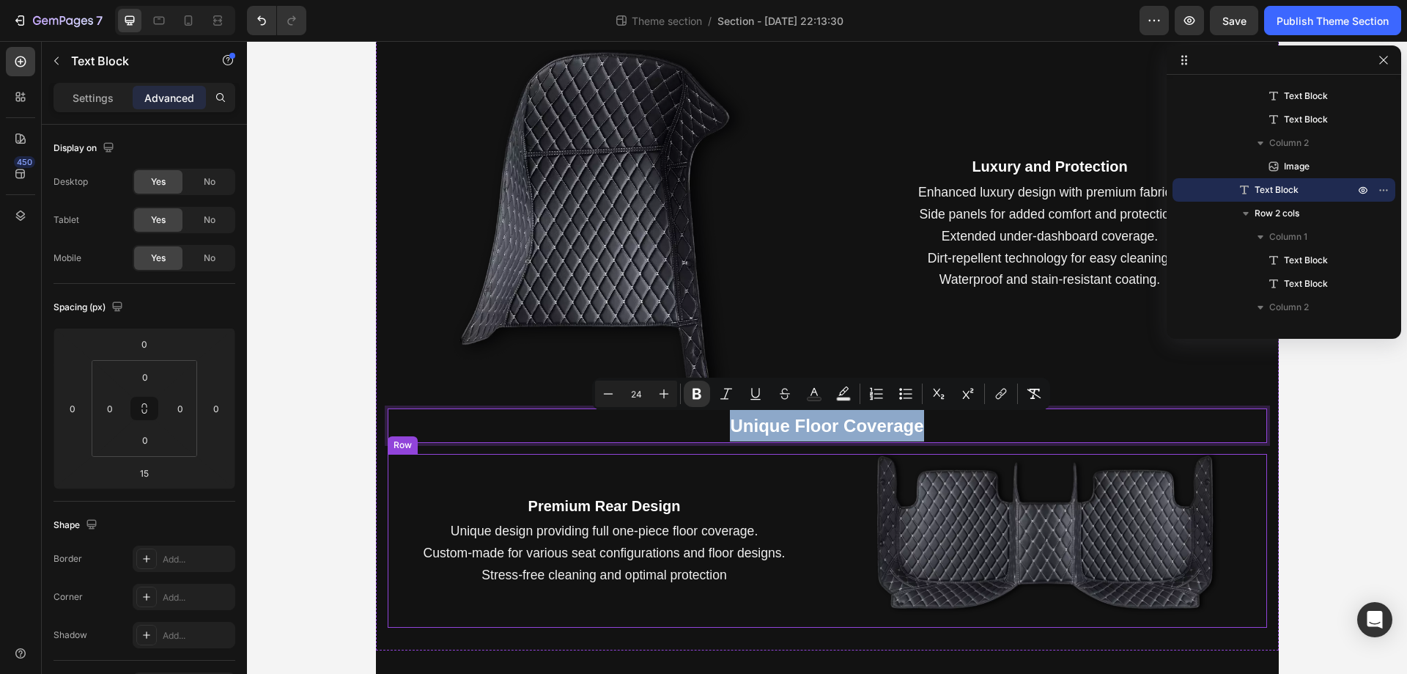
click at [772, 475] on div "Premium Rear Design Text Block Unique design providing full one-piece floor cov…" at bounding box center [605, 541] width 434 height 174
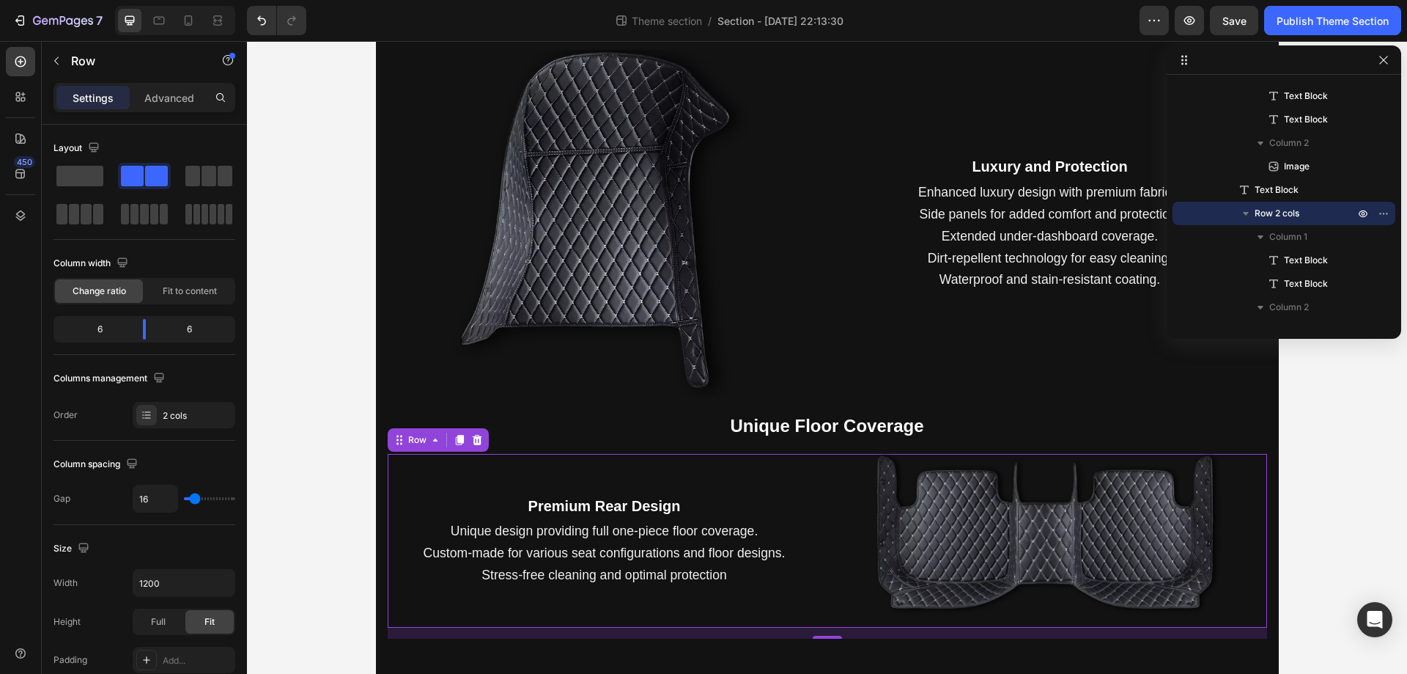
click at [825, 597] on div "Premium Rear Design Text Block Unique design providing full one-piece floor cov…" at bounding box center [828, 541] width 880 height 174
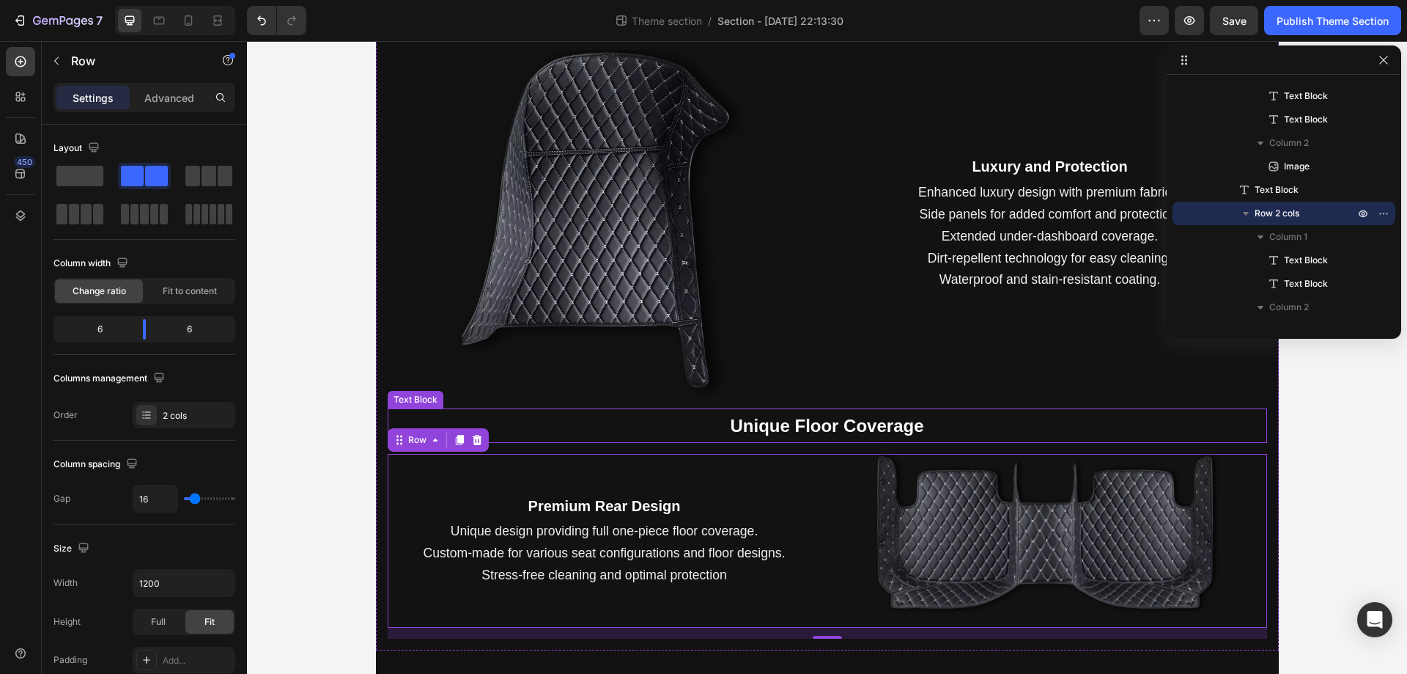
click at [776, 430] on strong "Unique Floor Coverage" at bounding box center [827, 426] width 194 height 20
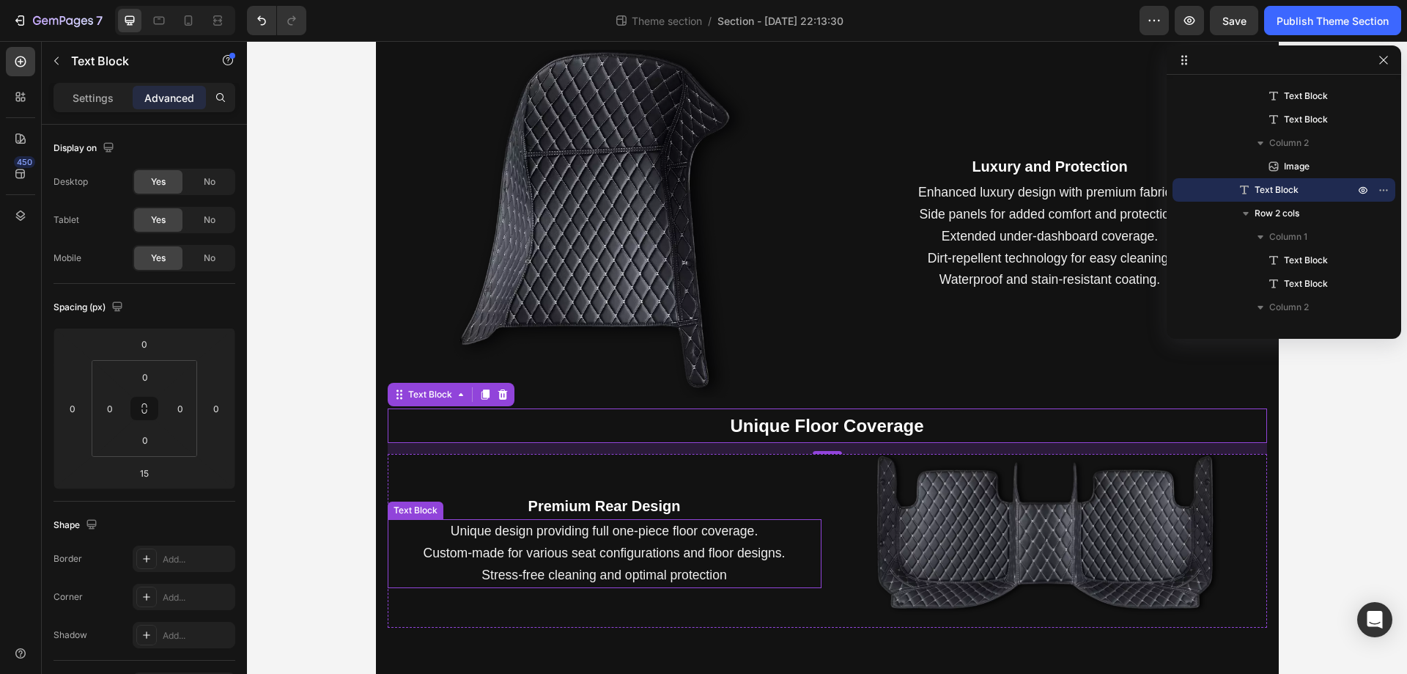
click at [809, 577] on p "Unique design providing full one-piece floor coverage. Custom-made for various …" at bounding box center [604, 552] width 431 height 65
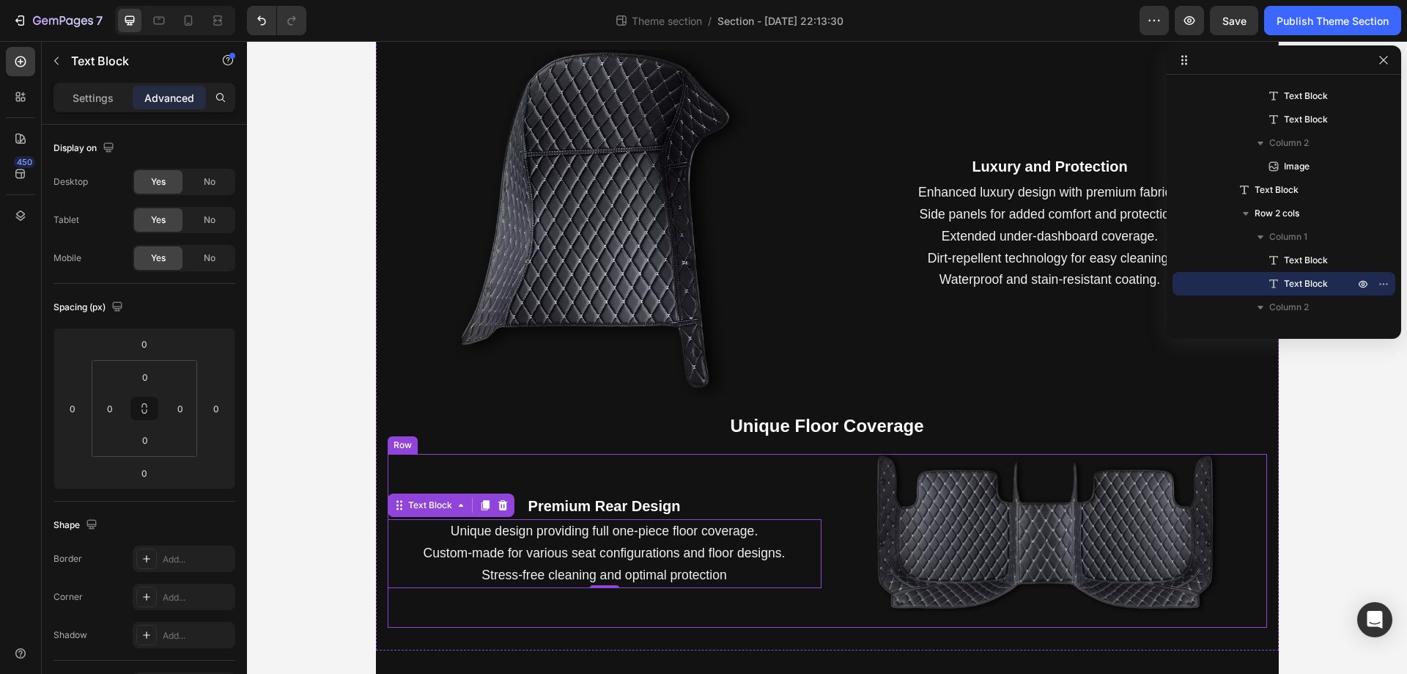
click at [816, 603] on div "Premium Rear Design Text Block Unique design providing full one-piece floor cov…" at bounding box center [828, 541] width 880 height 174
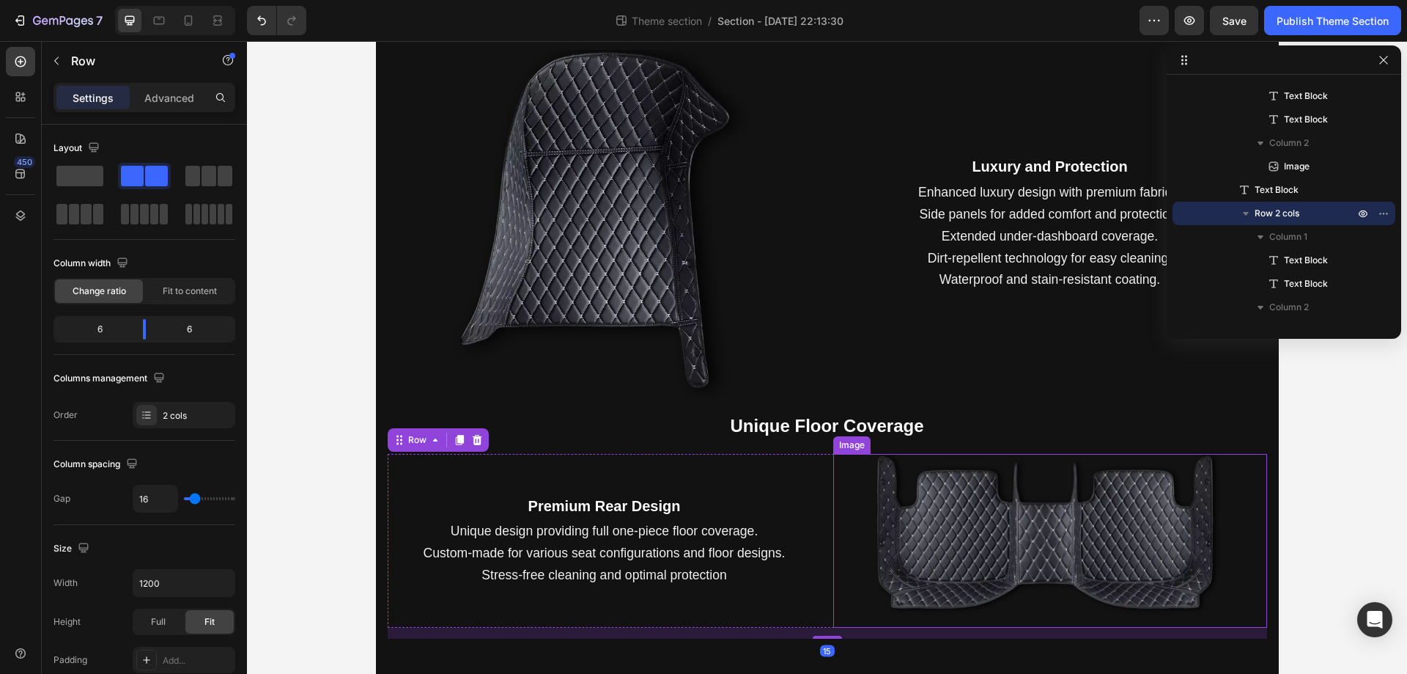
click at [963, 542] on img at bounding box center [1050, 541] width 347 height 174
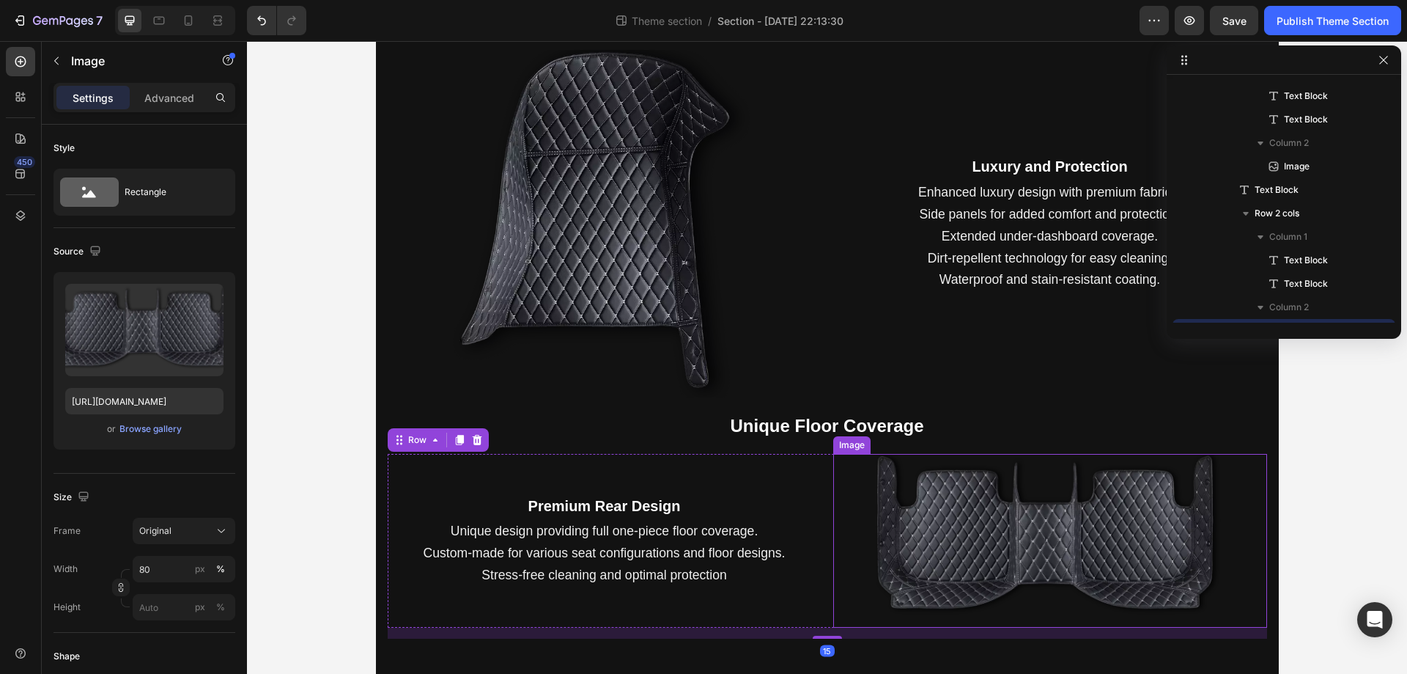
scroll to position [415, 0]
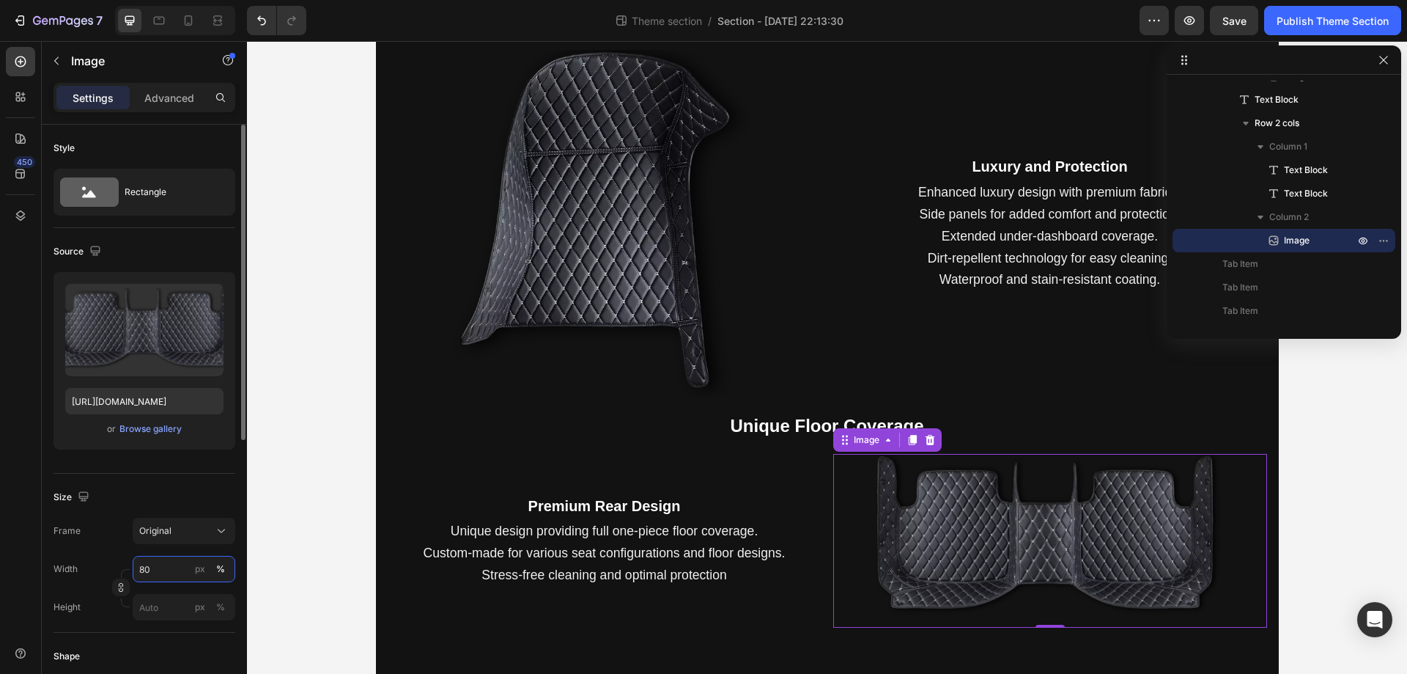
click at [177, 572] on input "80" at bounding box center [184, 569] width 103 height 26
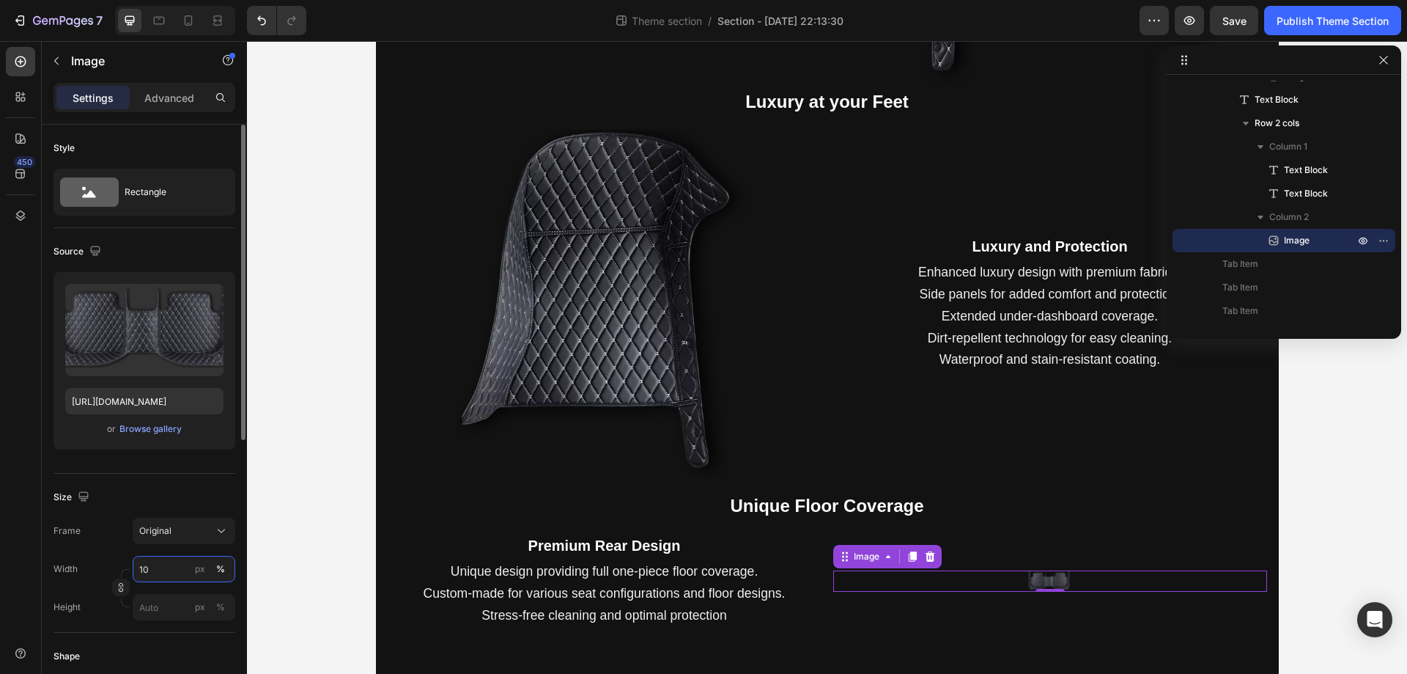
type input "100"
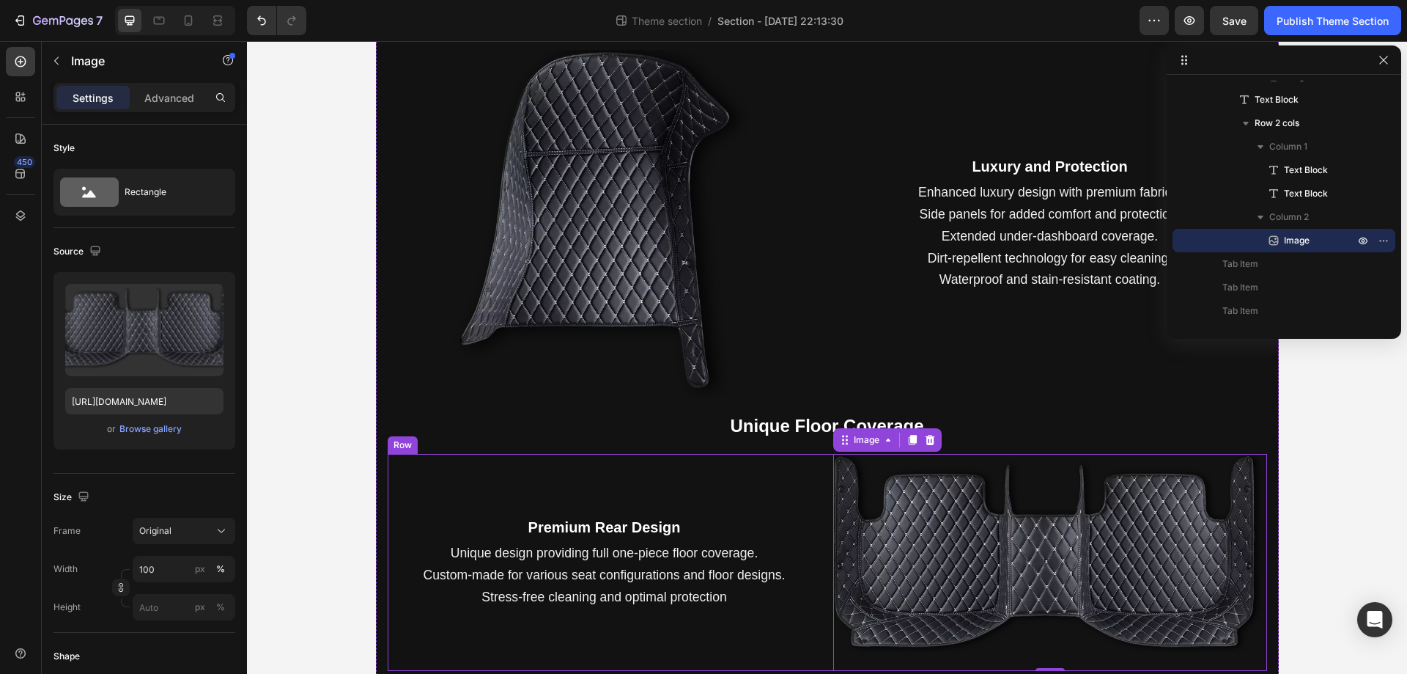
click at [683, 484] on div "Premium Rear Design Text Block Unique design providing full one-piece floor cov…" at bounding box center [605, 562] width 434 height 217
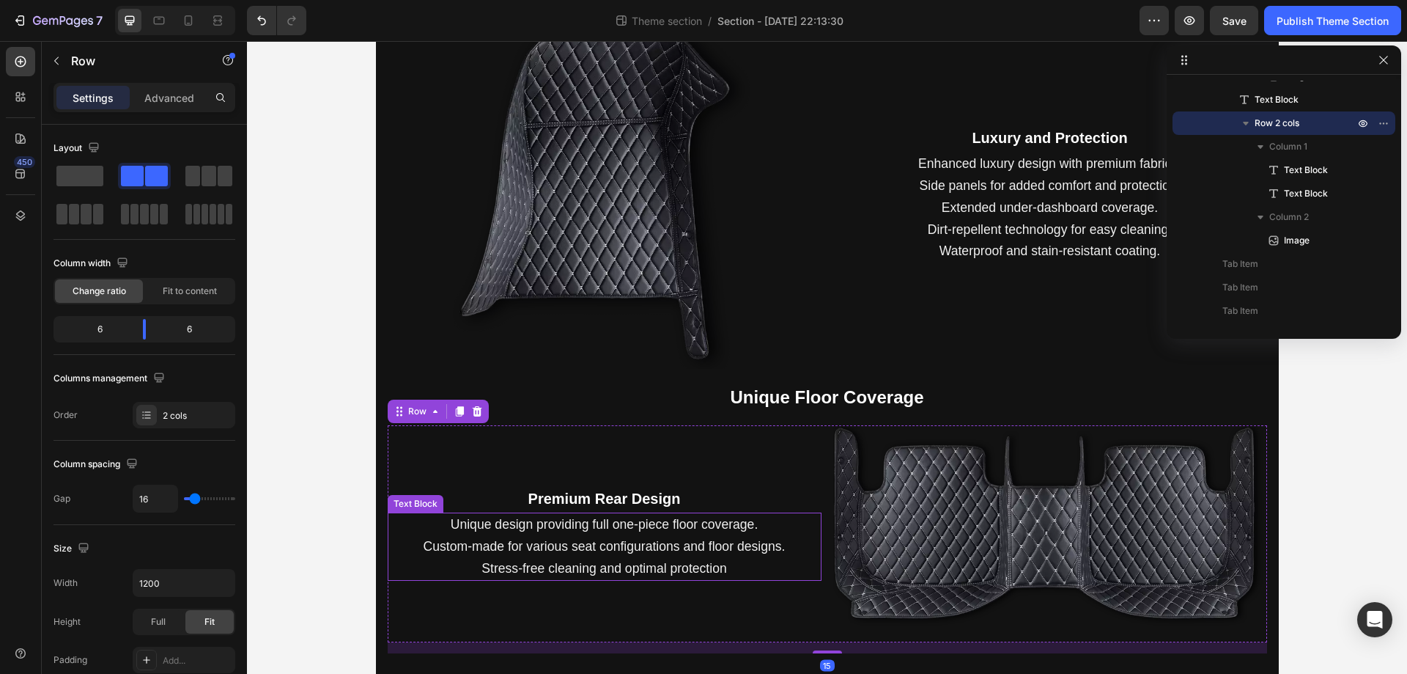
scroll to position [572, 0]
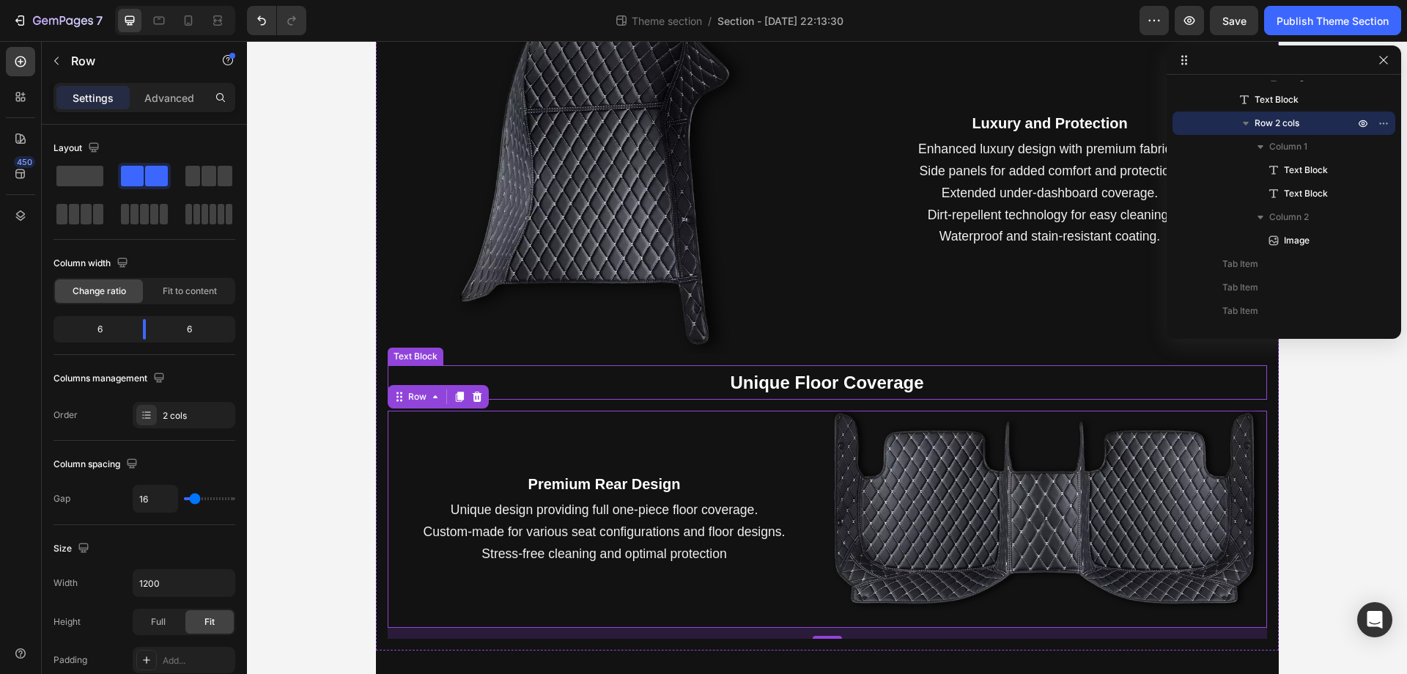
click at [813, 379] on strong "Unique Floor Coverage" at bounding box center [827, 382] width 194 height 20
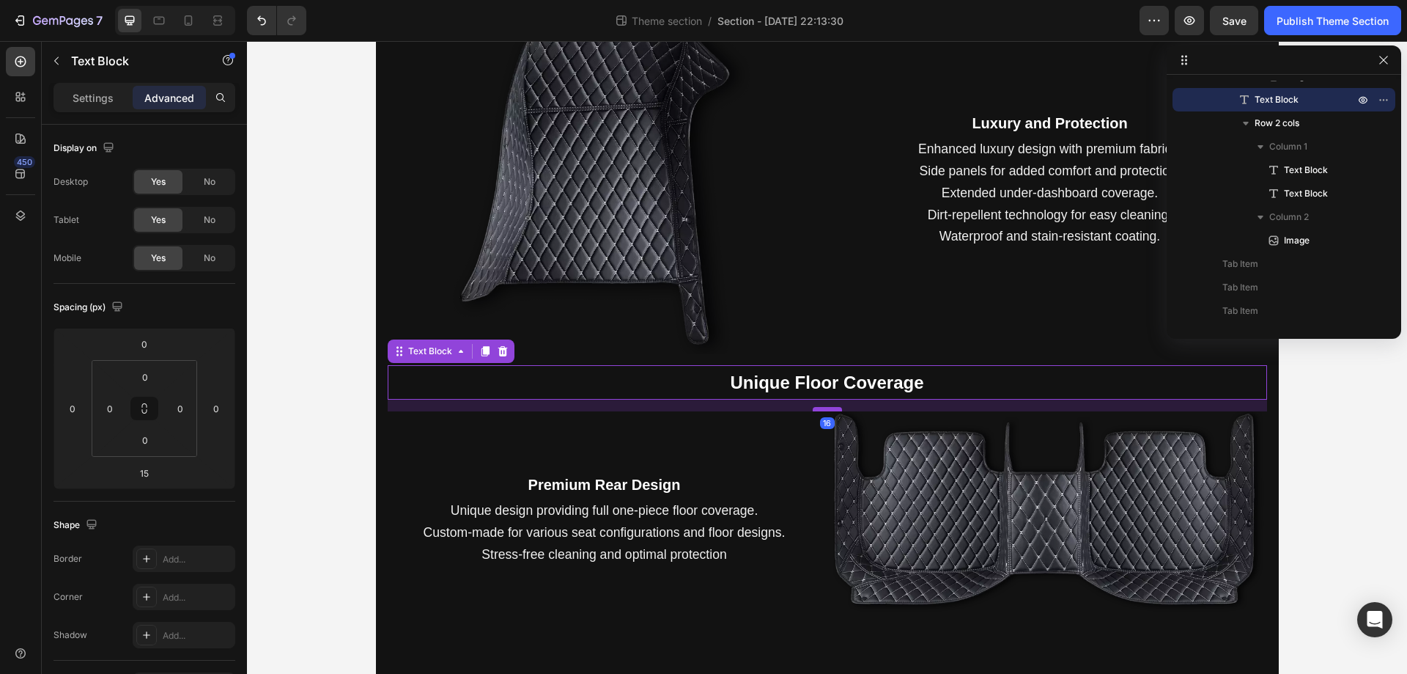
drag, startPoint x: 809, startPoint y: 410, endPoint x: 834, endPoint y: 410, distance: 24.9
click at [834, 410] on div at bounding box center [827, 409] width 29 height 4
type input "16"
click at [834, 410] on div at bounding box center [827, 409] width 29 height 4
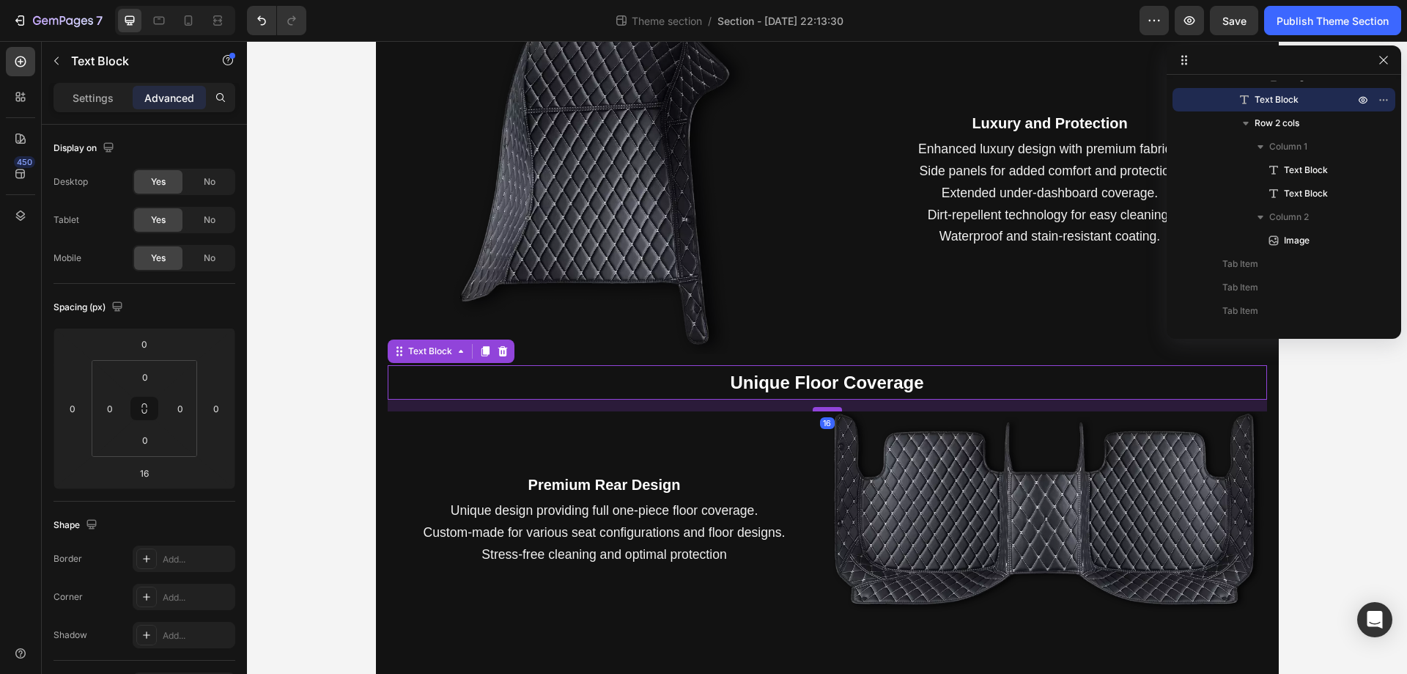
click at [834, 410] on div at bounding box center [827, 409] width 29 height 4
click at [753, 429] on div "Premium Rear Design Text Block Unique design providing full one-piece floor cov…" at bounding box center [605, 518] width 434 height 217
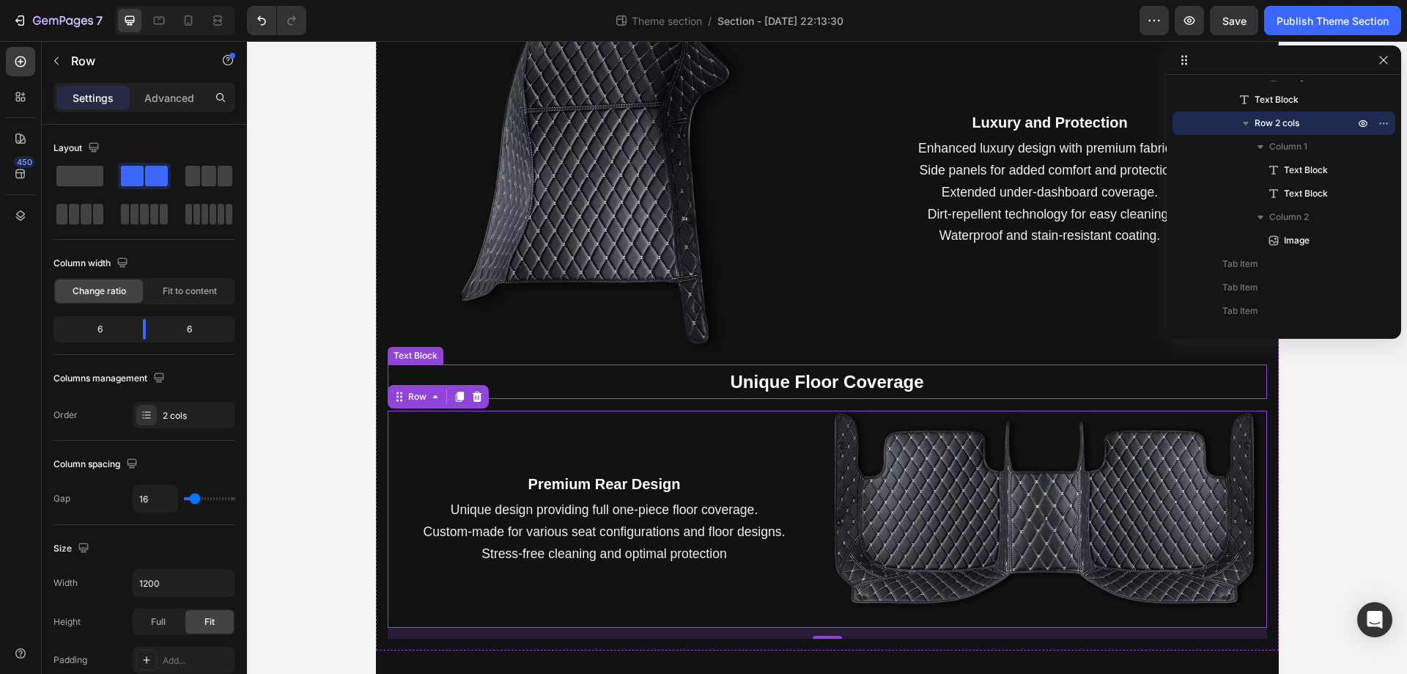
click at [622, 380] on p "Unique Floor Coverage" at bounding box center [827, 382] width 877 height 32
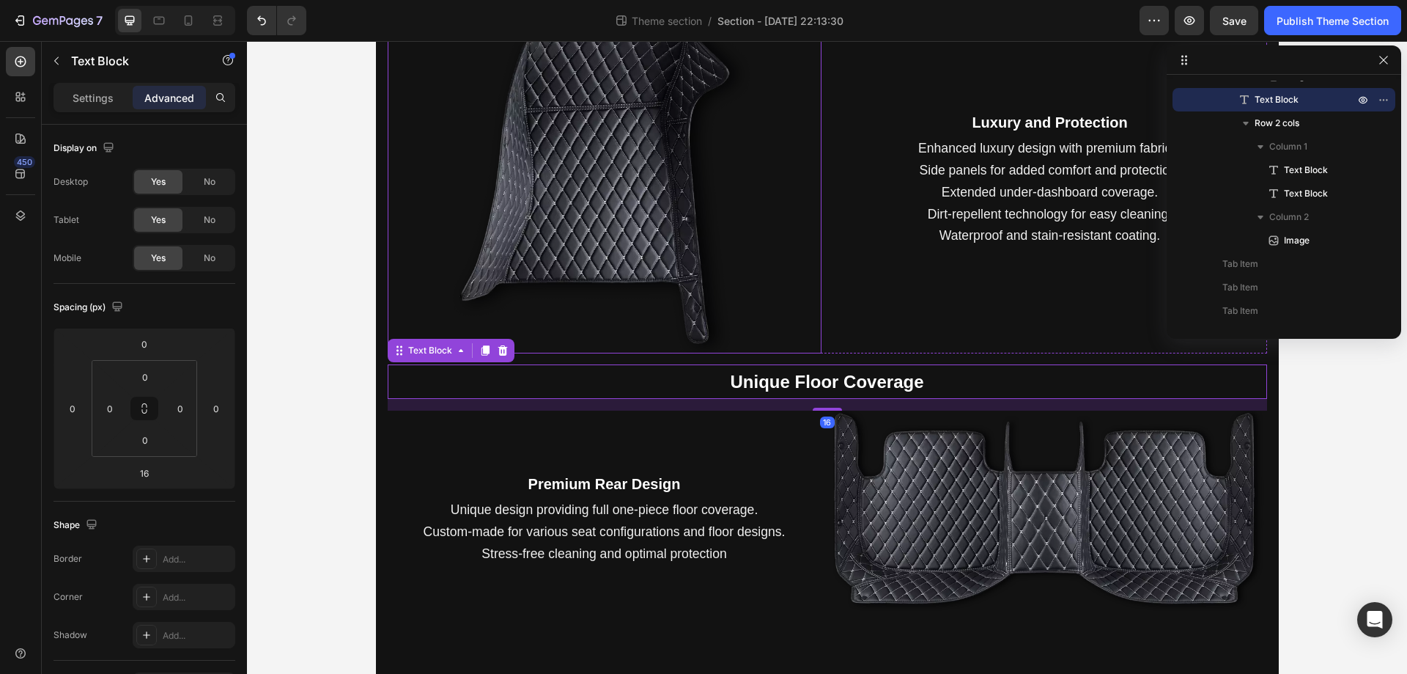
click at [554, 284] on img at bounding box center [604, 179] width 347 height 347
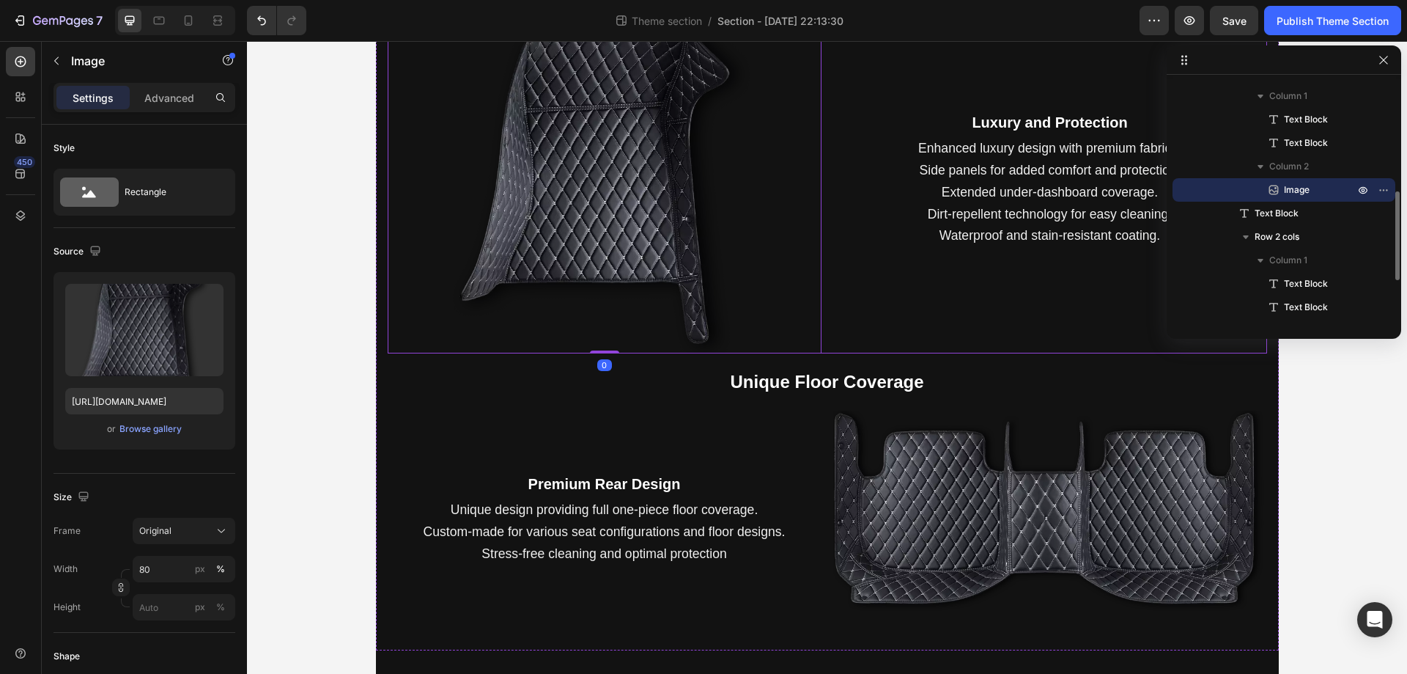
click at [902, 255] on div "Luxury and Protection Text Block Enhanced luxury design with premium fabrics. S…" at bounding box center [1050, 179] width 434 height 347
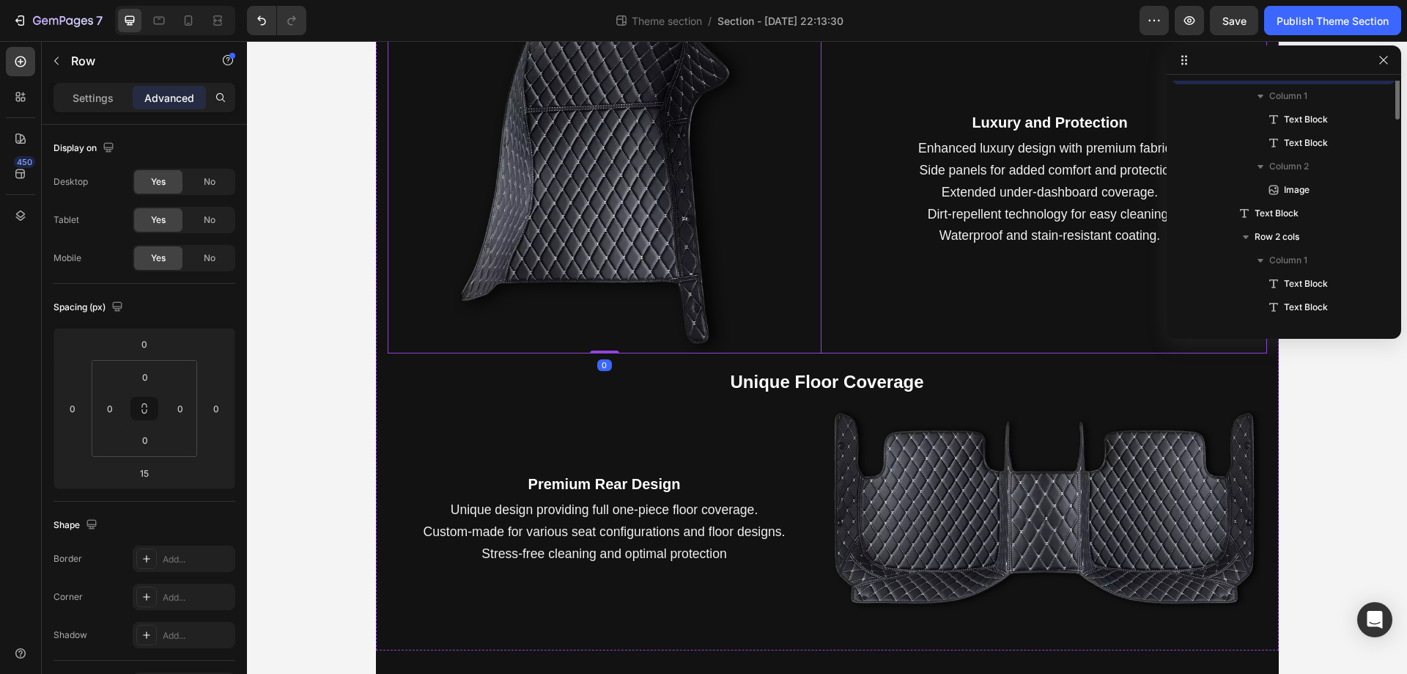
scroll to position [184, 0]
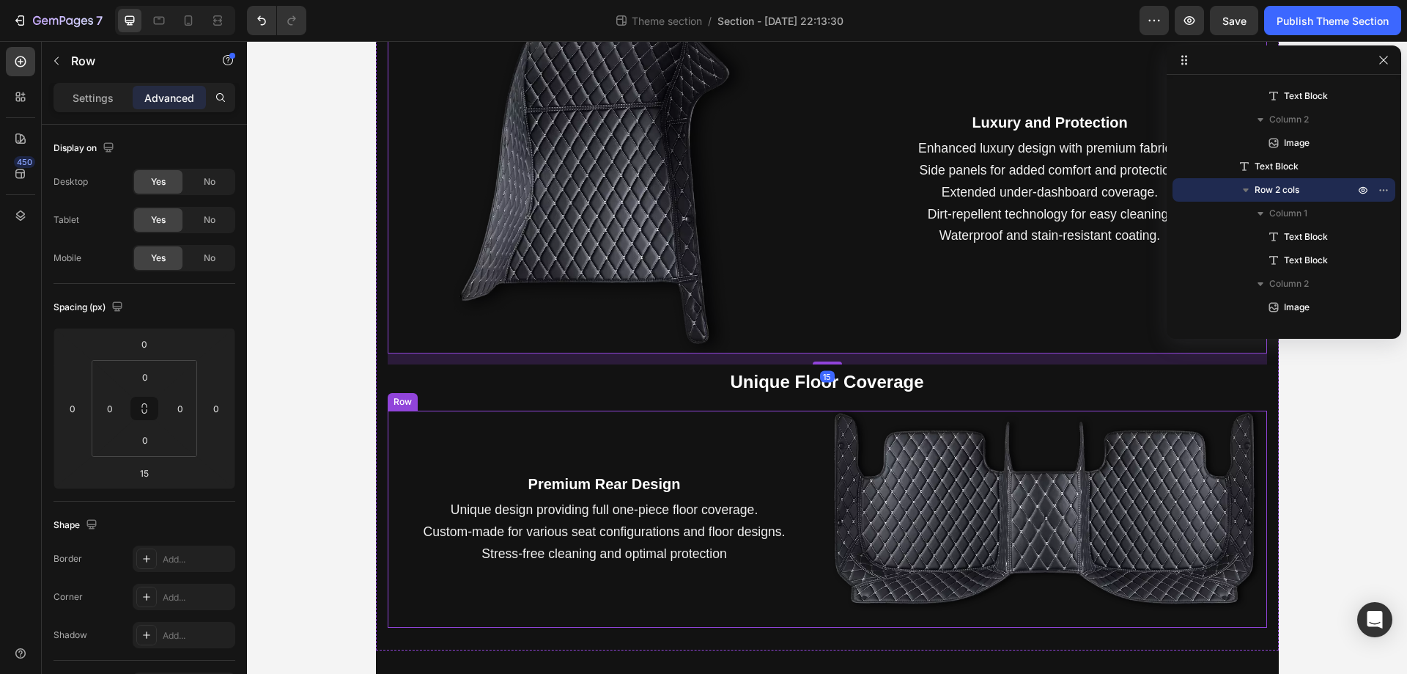
click at [690, 461] on div "Premium Rear Design Text Block Unique design providing full one-piece floor cov…" at bounding box center [605, 518] width 434 height 217
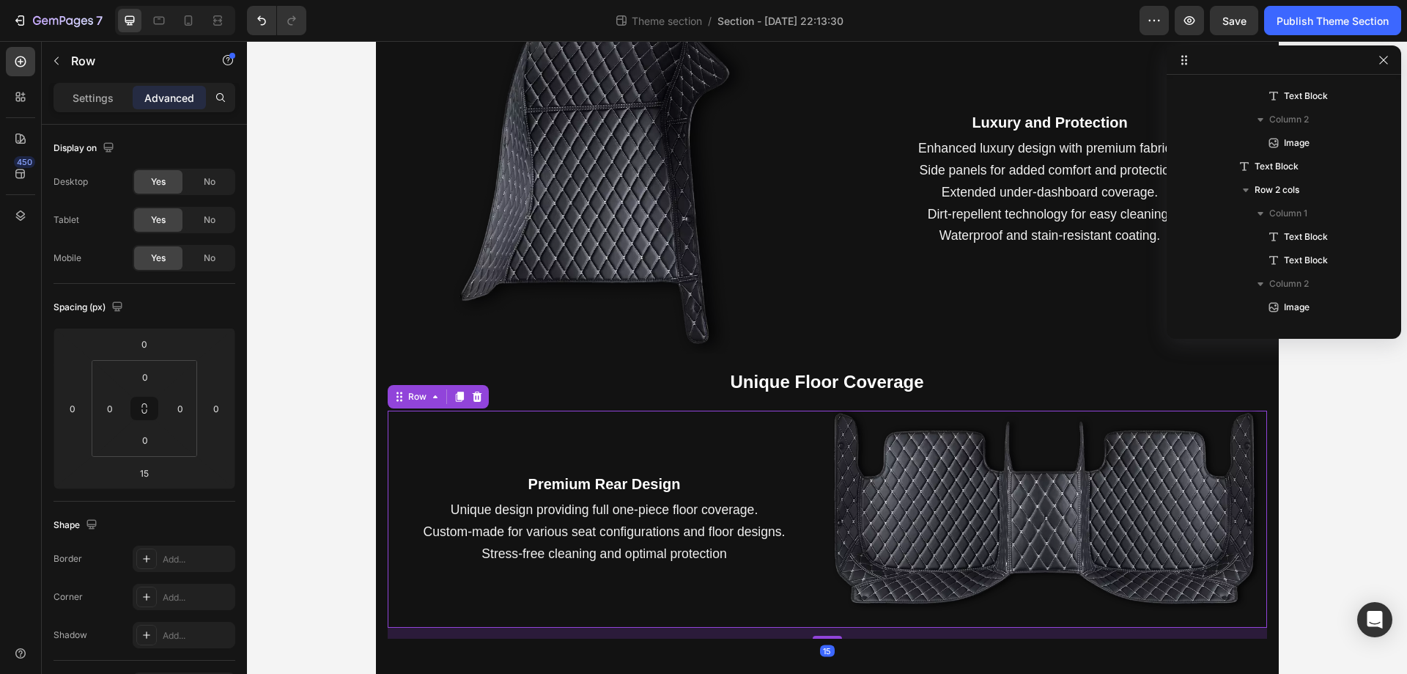
scroll to position [348, 0]
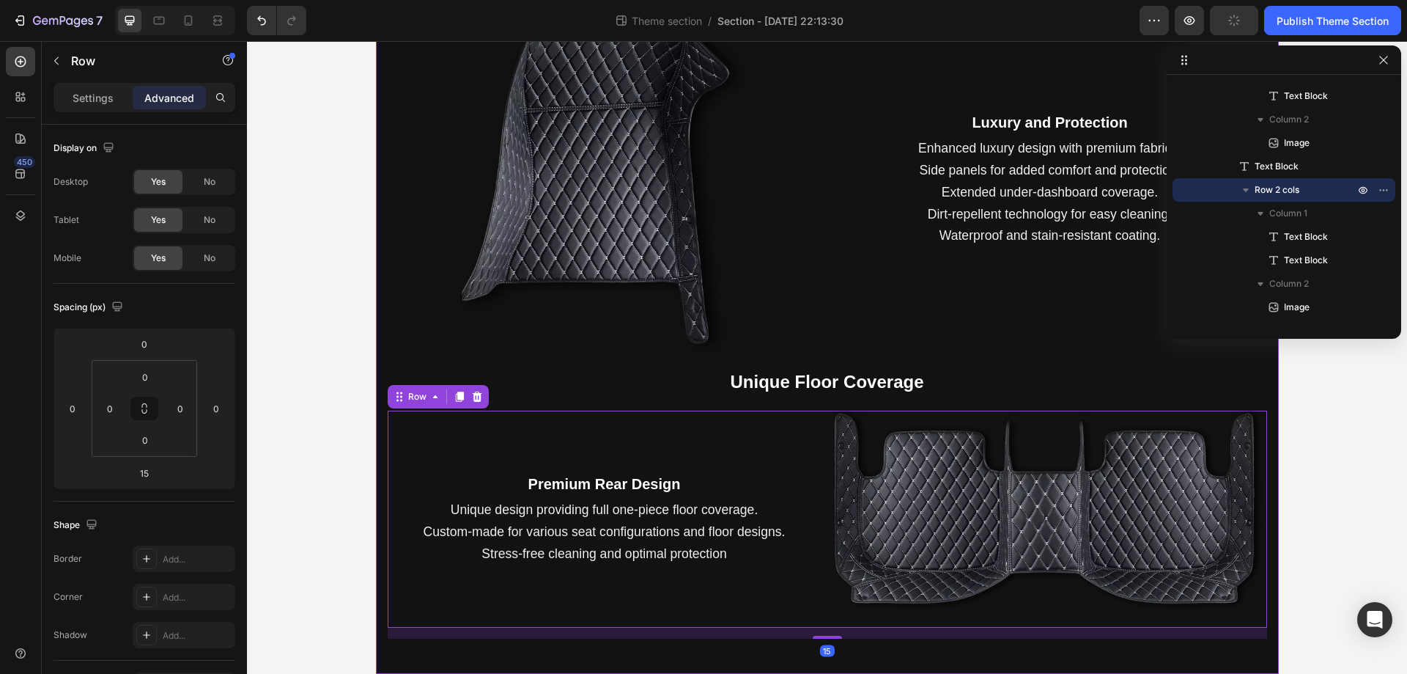
click at [812, 657] on div "Description Installation Delivery info How to Pay Next Level Driving Comfort Te…" at bounding box center [827, 85] width 903 height 1177
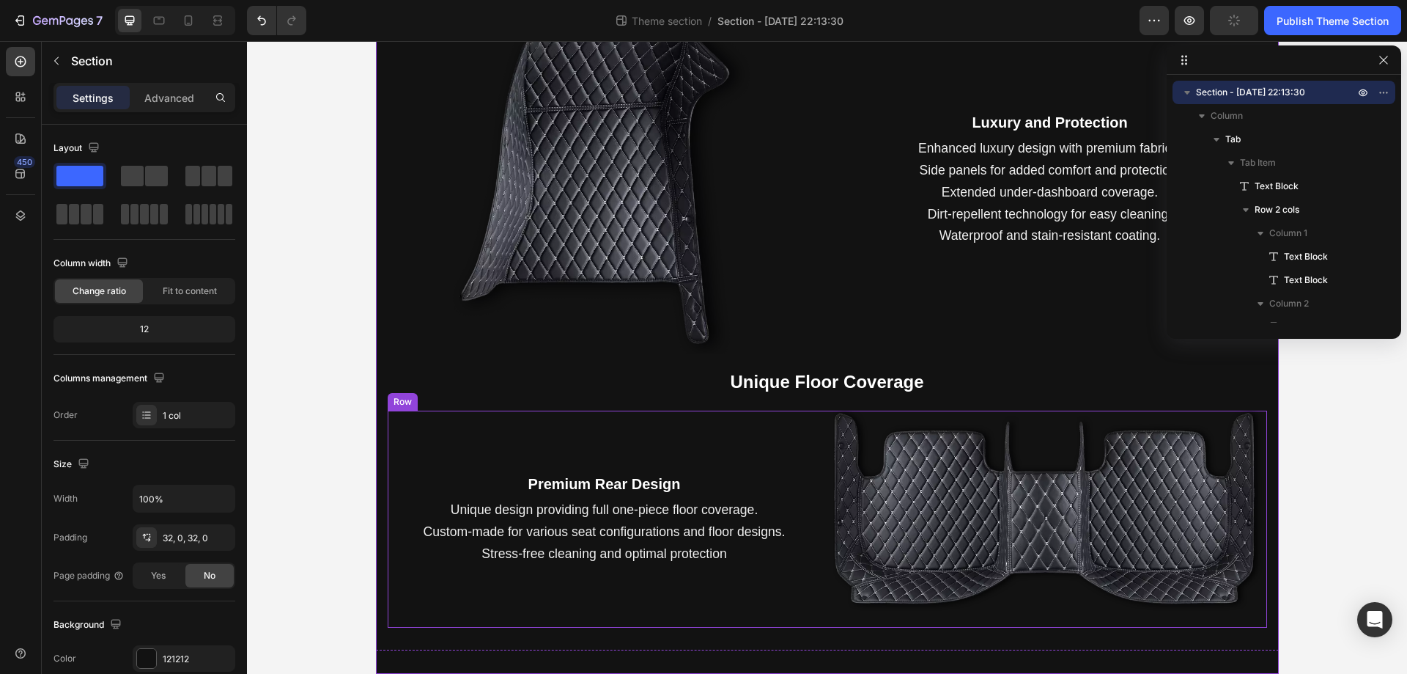
scroll to position [0, 0]
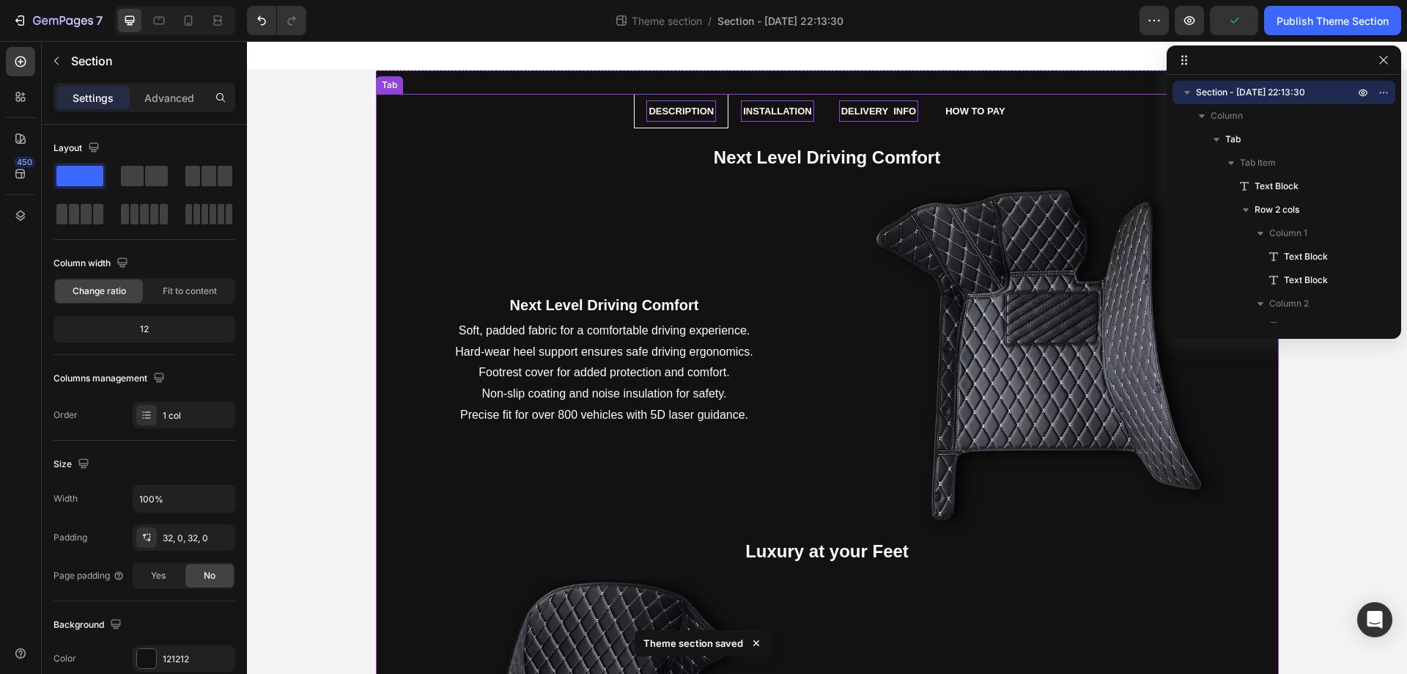
click at [801, 124] on li "Installation" at bounding box center [777, 111] width 97 height 34
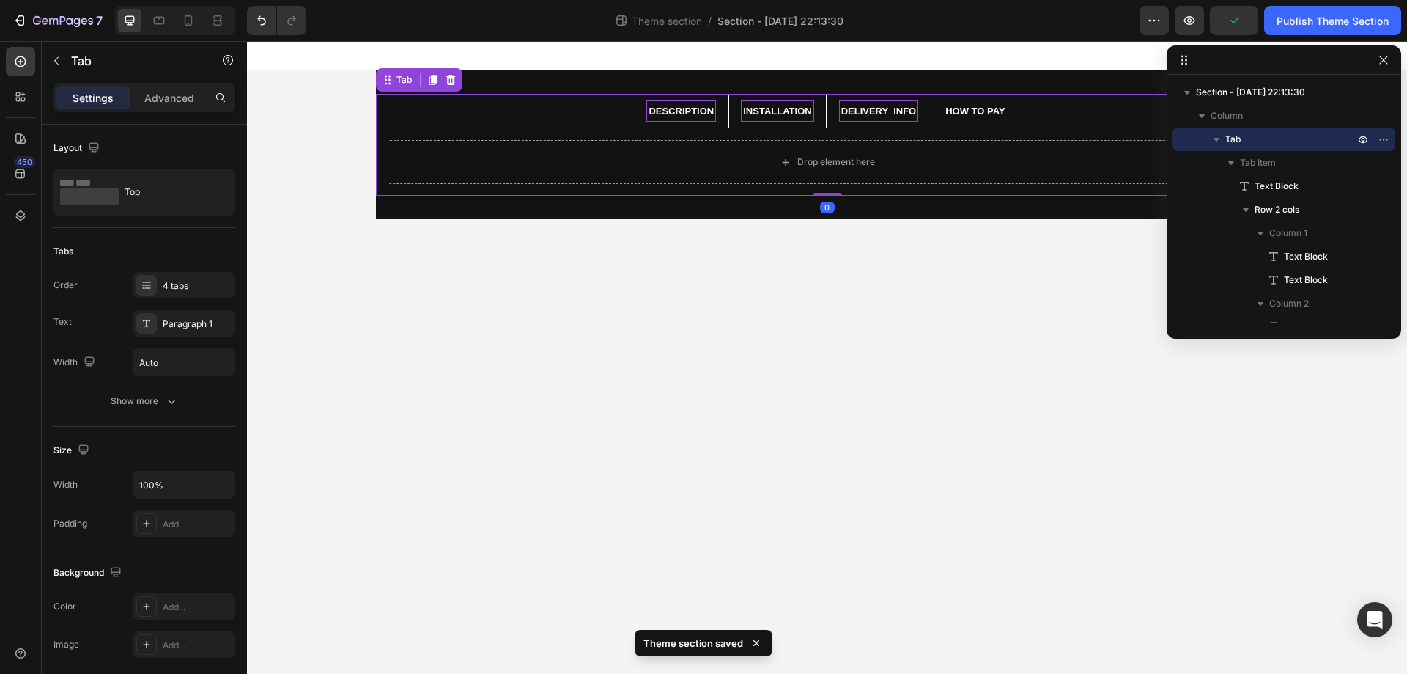
click at [690, 128] on div "Next Level Driving Comfort Text Block Next Level Driving Comfort Text Block Sof…" at bounding box center [827, 161] width 903 height 67
click at [702, 124] on li "Description" at bounding box center [681, 111] width 95 height 34
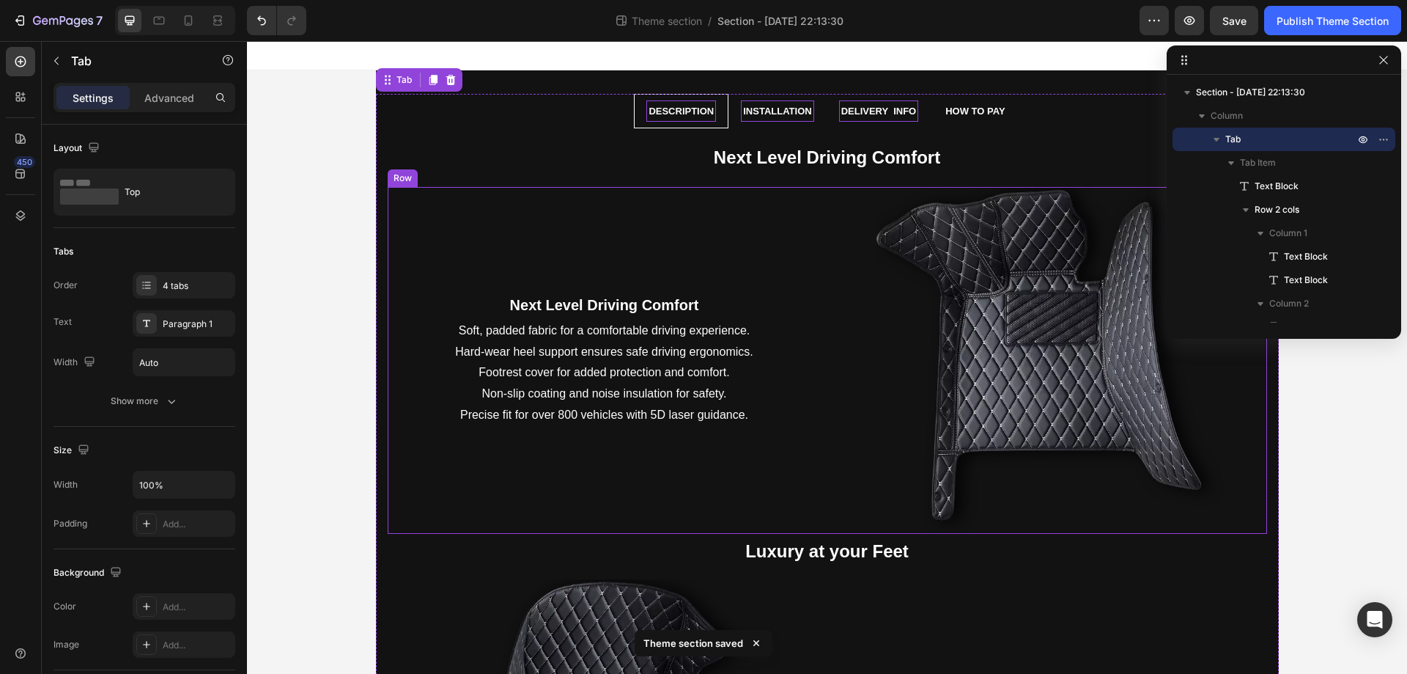
scroll to position [573, 0]
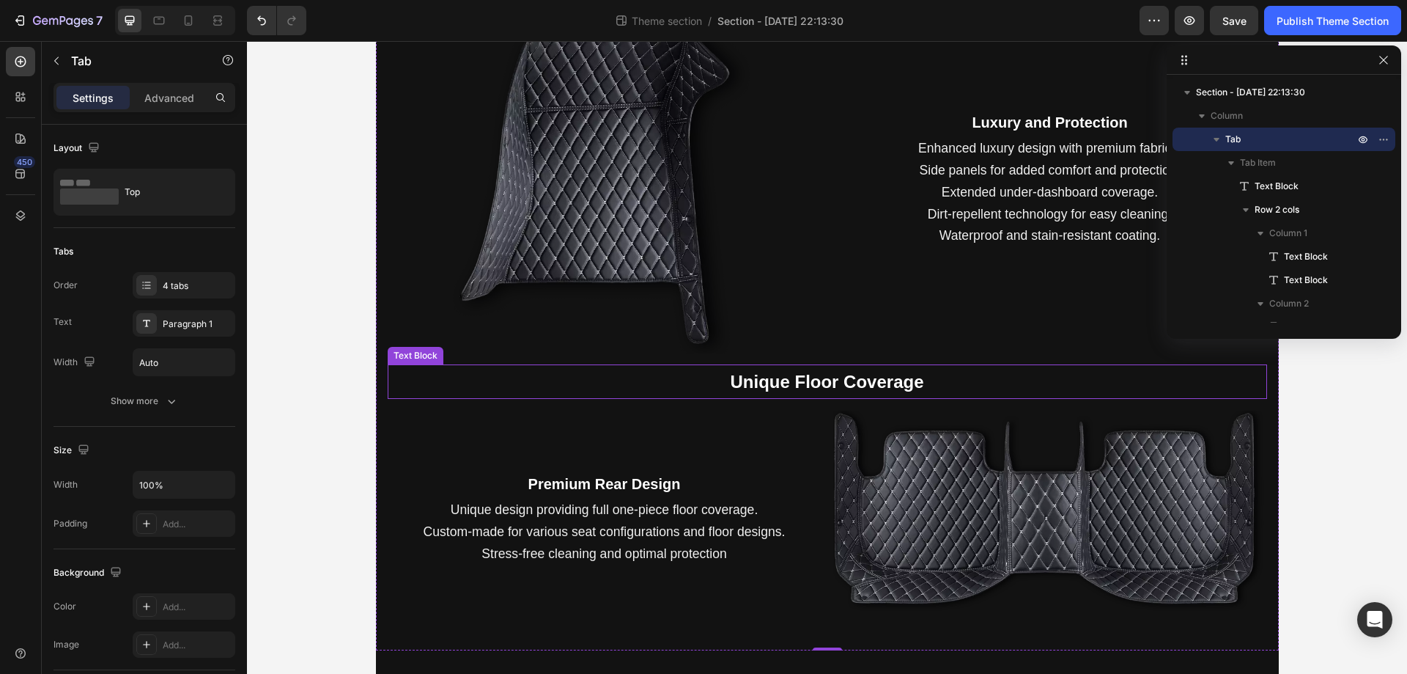
click at [792, 384] on strong "Unique Floor Coverage" at bounding box center [827, 382] width 194 height 20
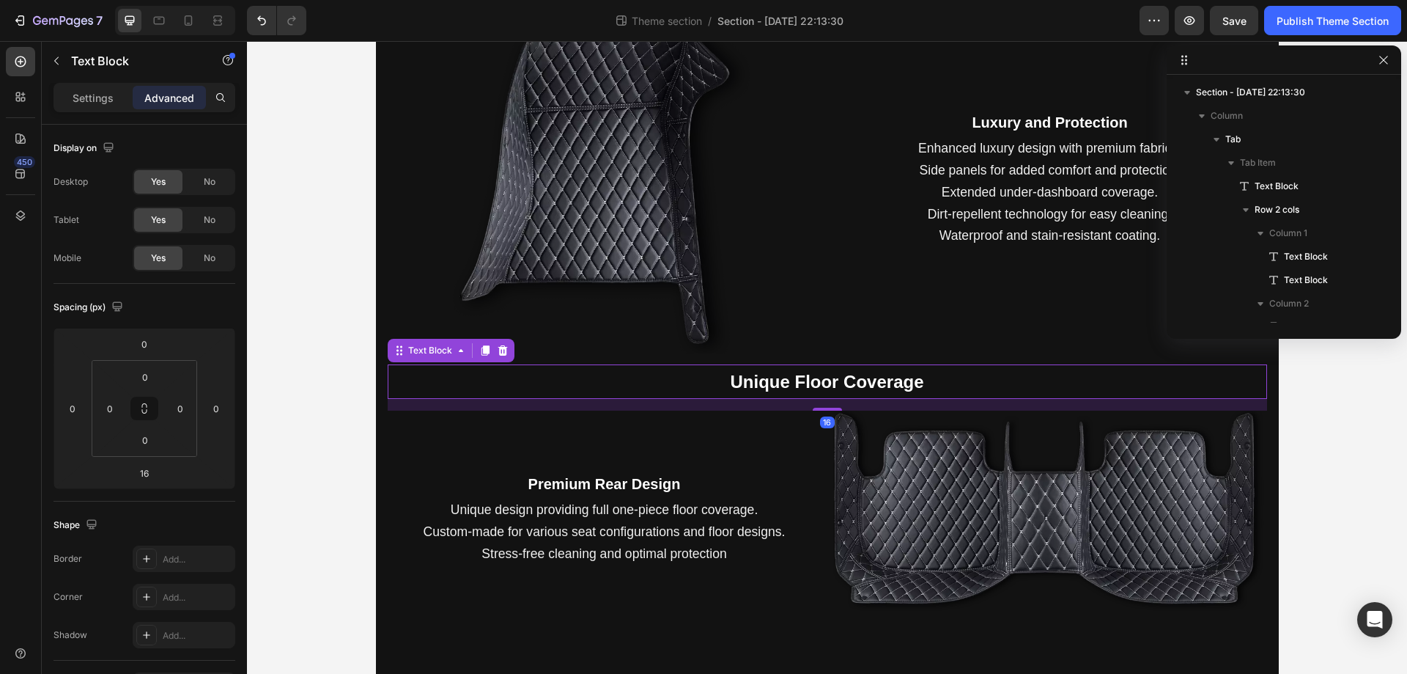
scroll to position [325, 0]
click at [487, 352] on div at bounding box center [485, 351] width 18 height 18
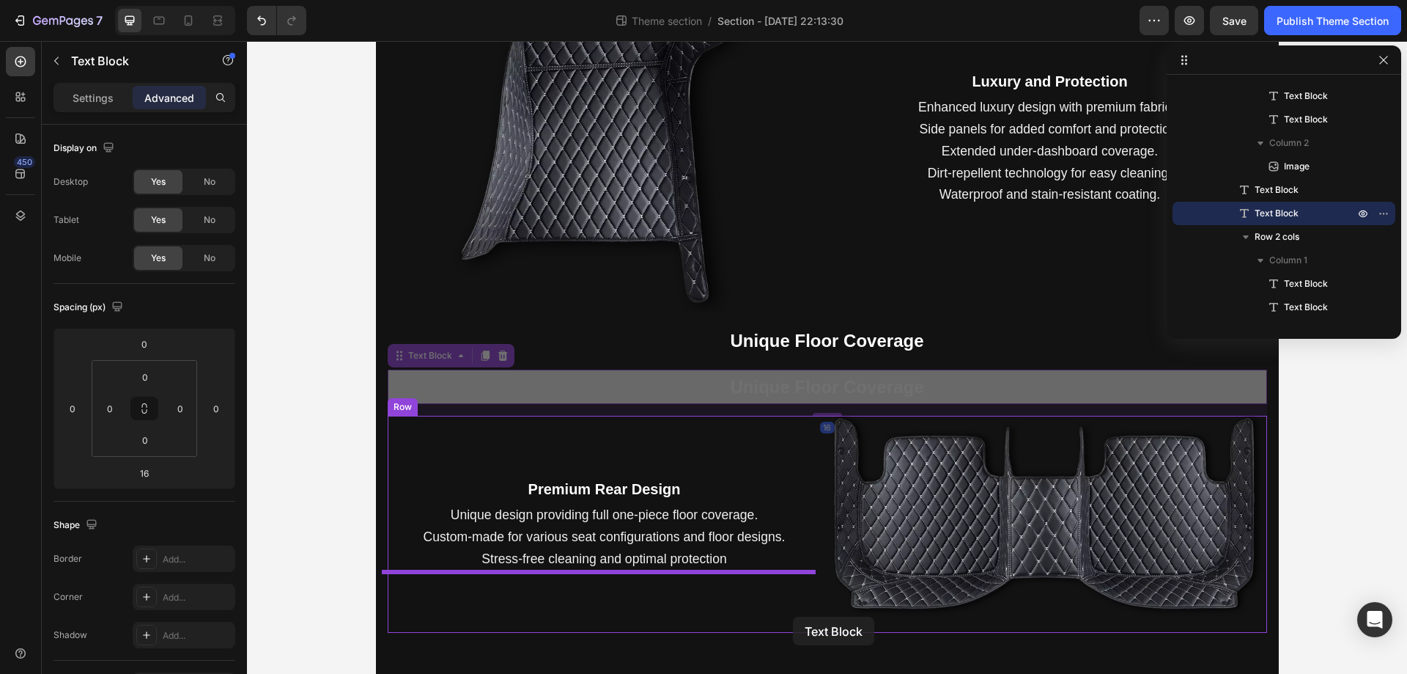
scroll to position [619, 0]
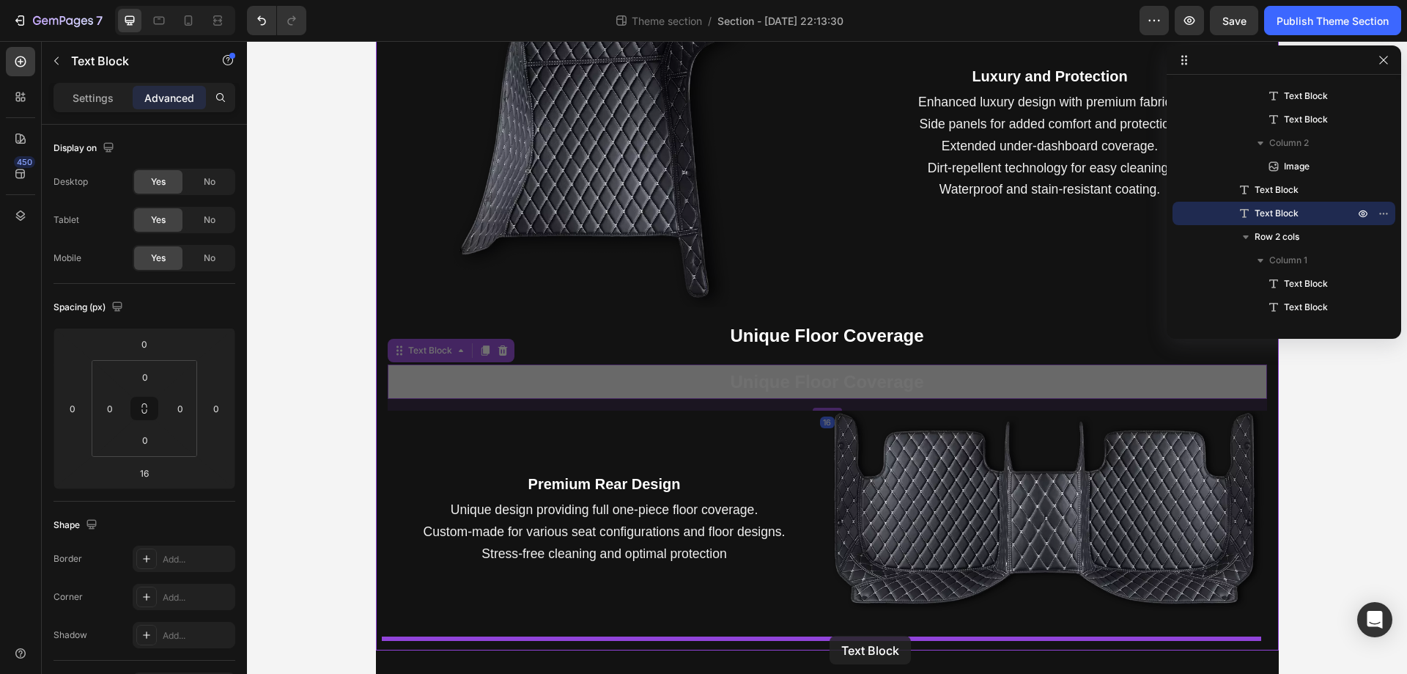
drag, startPoint x: 395, startPoint y: 398, endPoint x: 830, endPoint y: 636, distance: 495.3
type input "0"
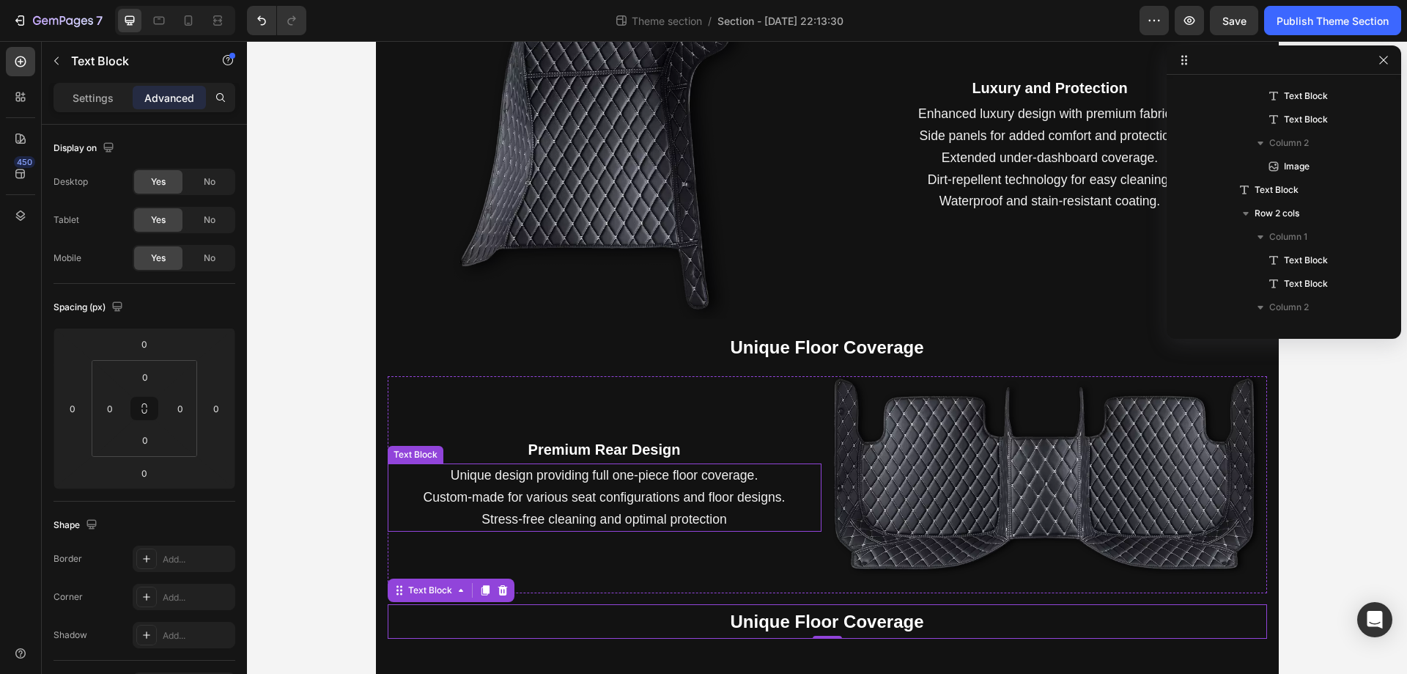
scroll to position [0, 0]
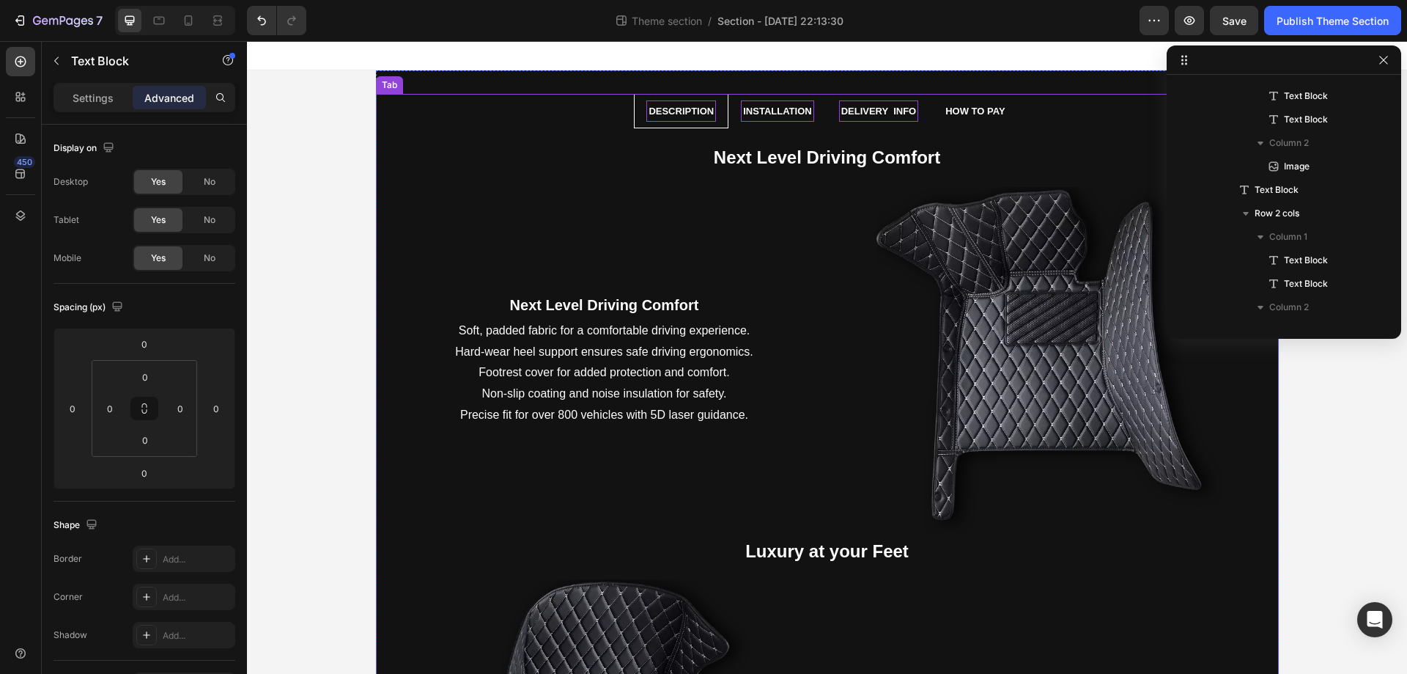
click at [787, 102] on div "Installation" at bounding box center [777, 110] width 73 height 21
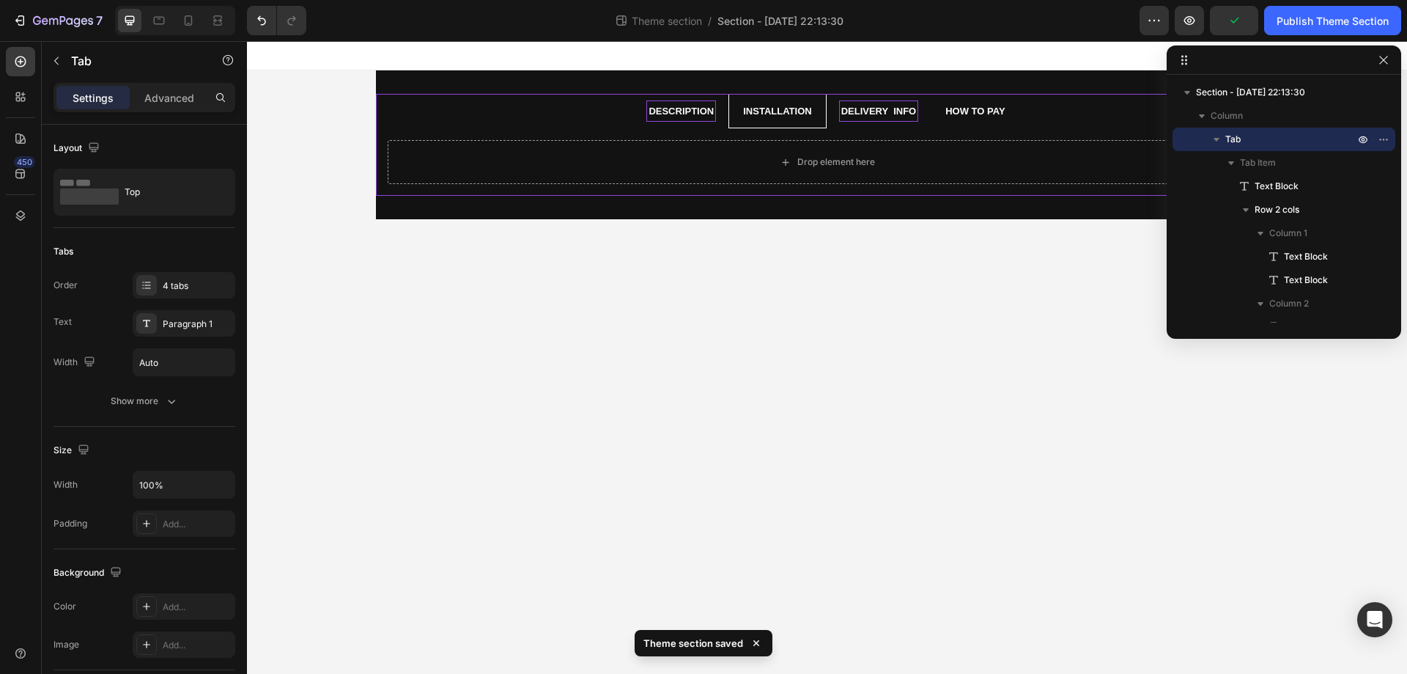
click at [721, 111] on li "Description" at bounding box center [681, 111] width 95 height 34
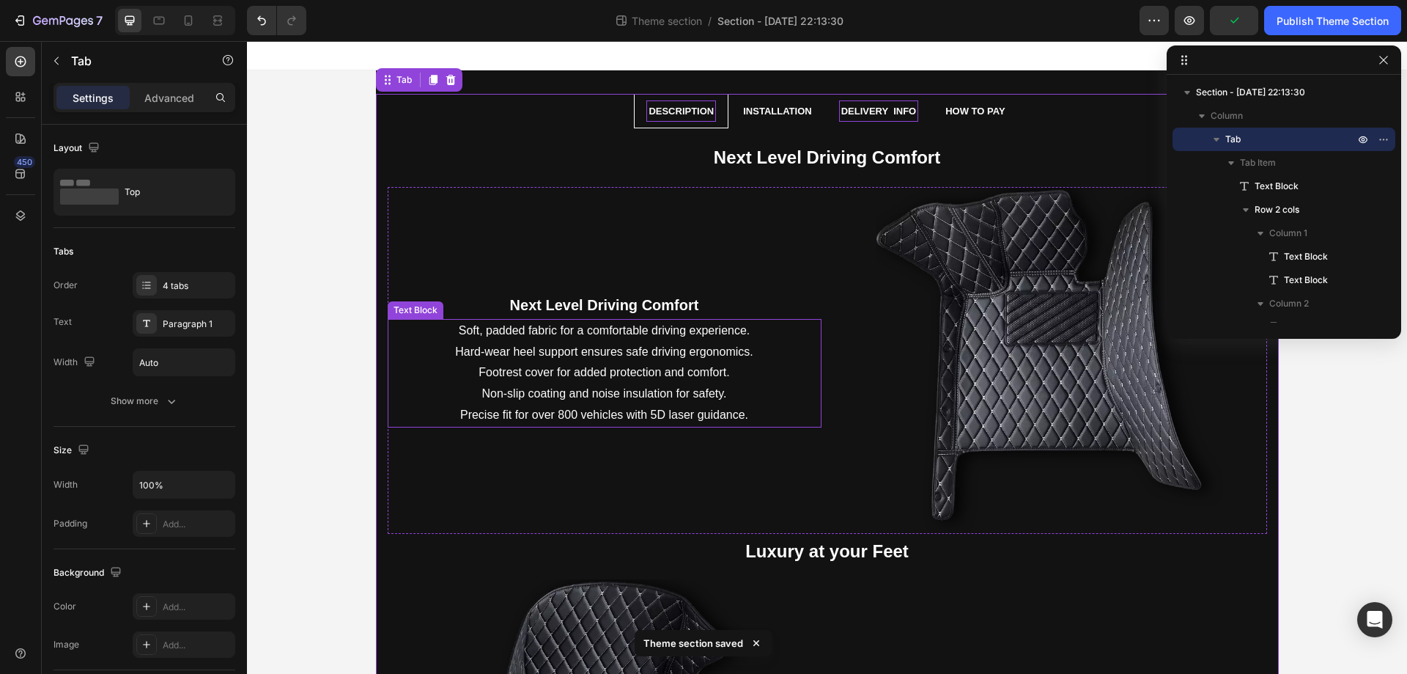
scroll to position [608, 0]
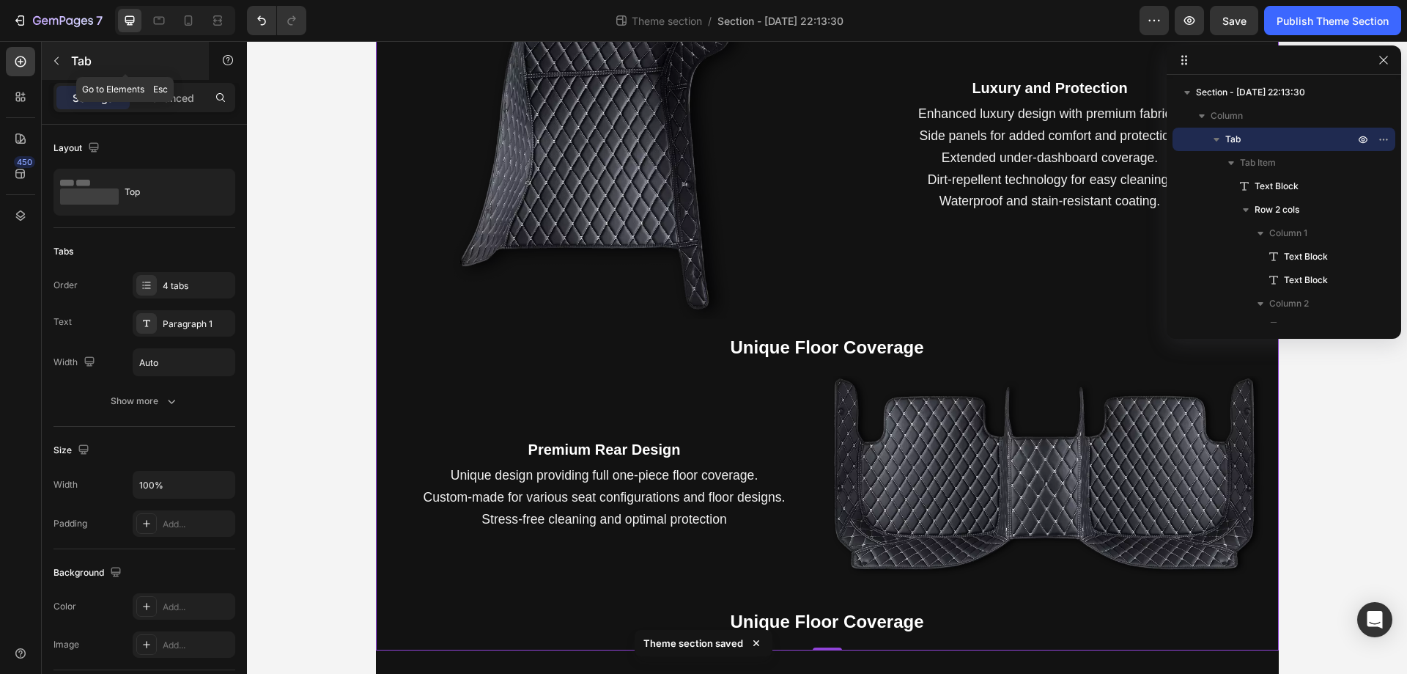
click at [70, 62] on div "Tab" at bounding box center [125, 61] width 167 height 38
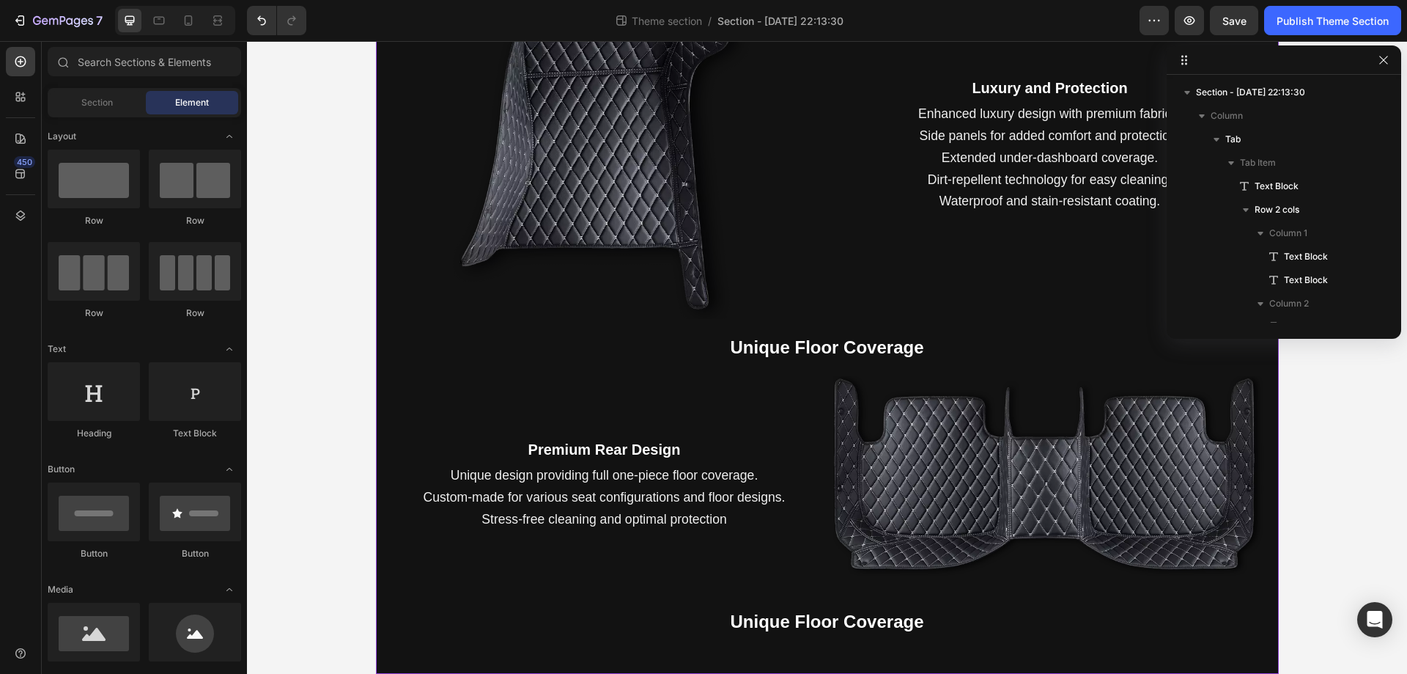
click at [823, 653] on div "Description Installation Delivery info How to Pay Next Level Driving Comfort Te…" at bounding box center [827, 68] width 903 height 1211
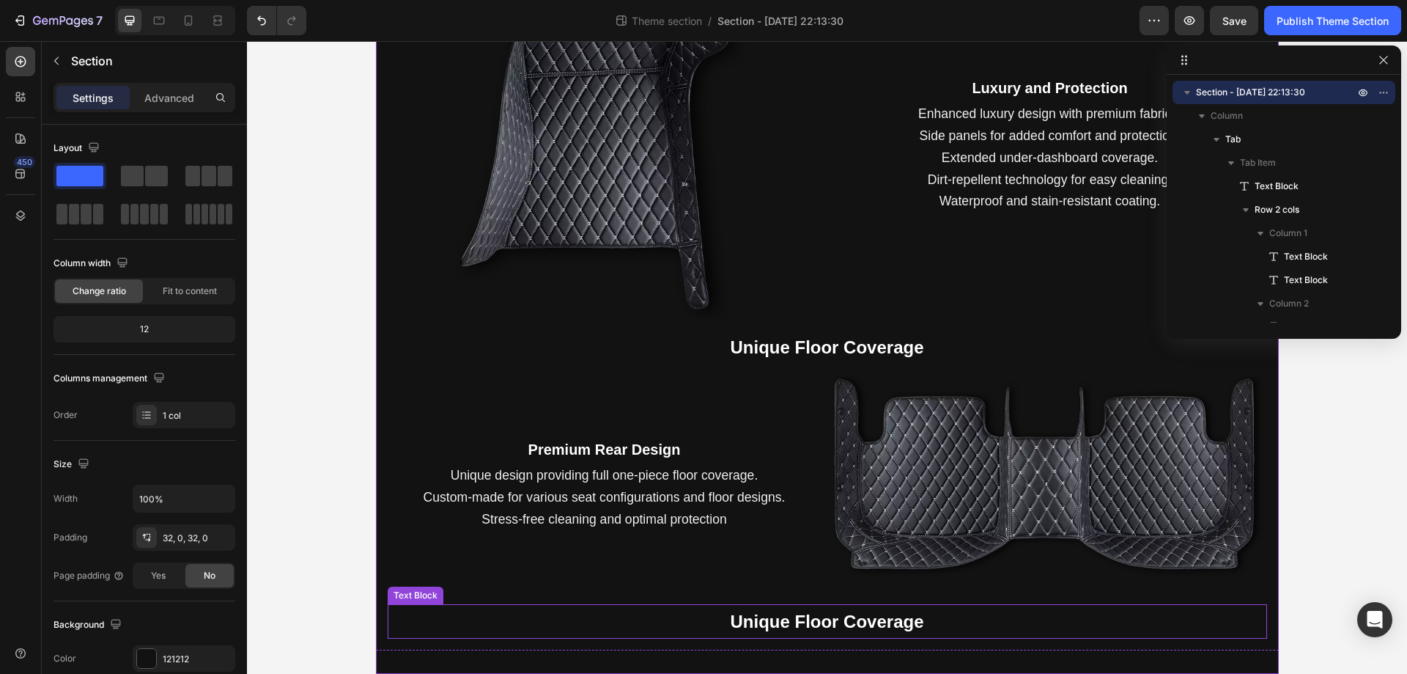
click at [822, 637] on p "Unique Floor Coverage" at bounding box center [827, 621] width 877 height 32
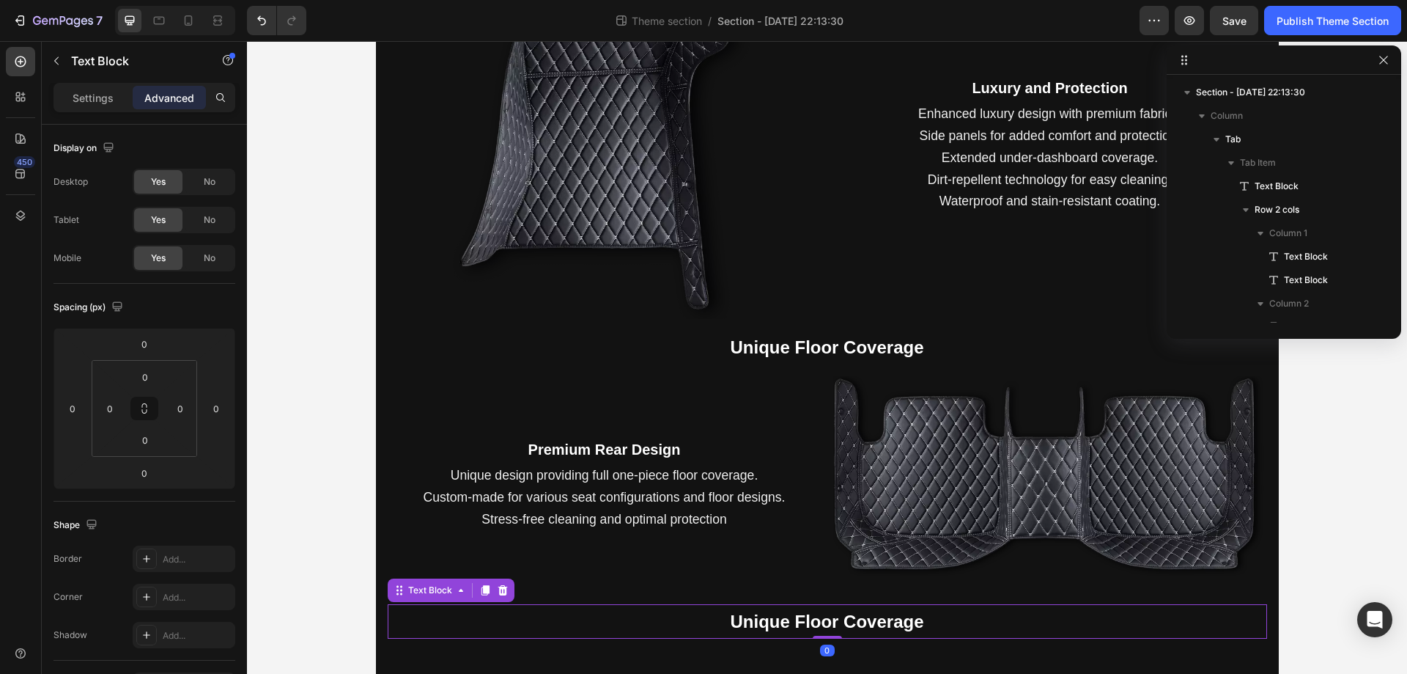
scroll to position [438, 0]
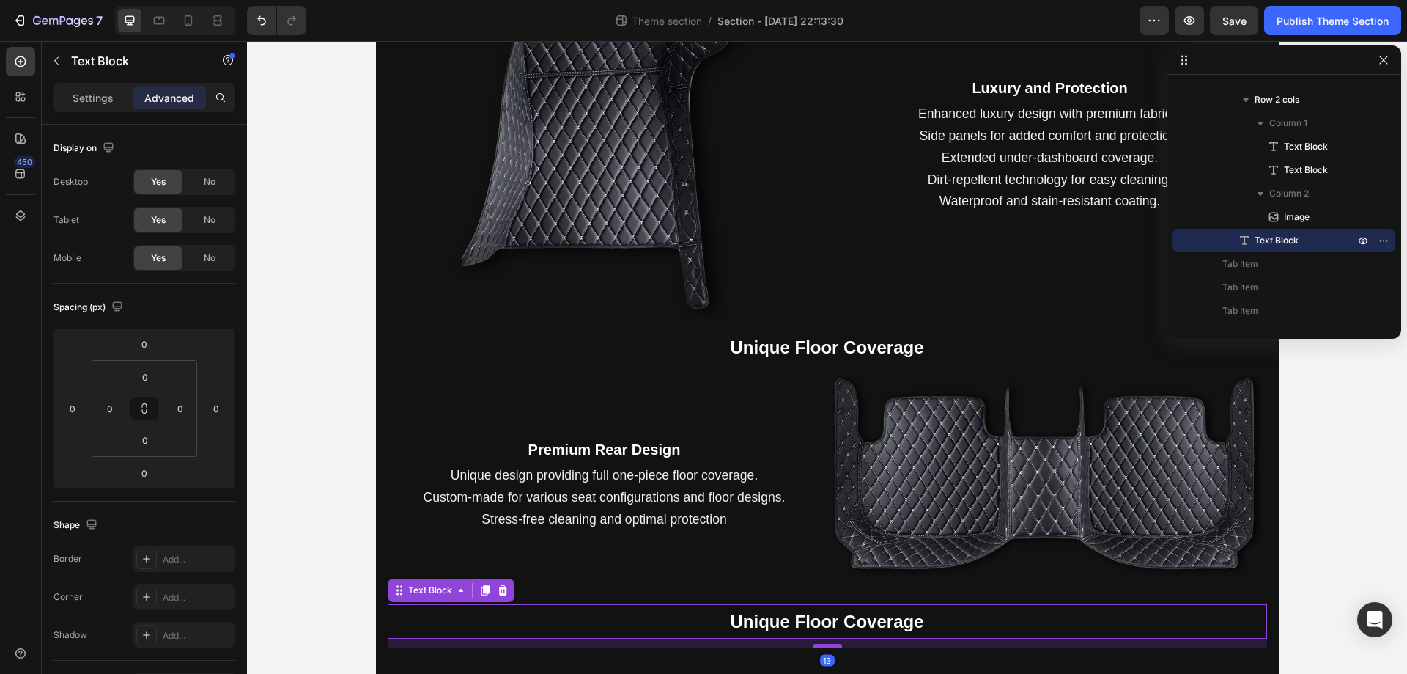
drag, startPoint x: 819, startPoint y: 636, endPoint x: 831, endPoint y: 645, distance: 15.1
click at [831, 645] on div at bounding box center [827, 646] width 29 height 4
type input "13"
click at [830, 645] on div at bounding box center [827, 646] width 29 height 4
click at [825, 647] on div at bounding box center [827, 646] width 29 height 4
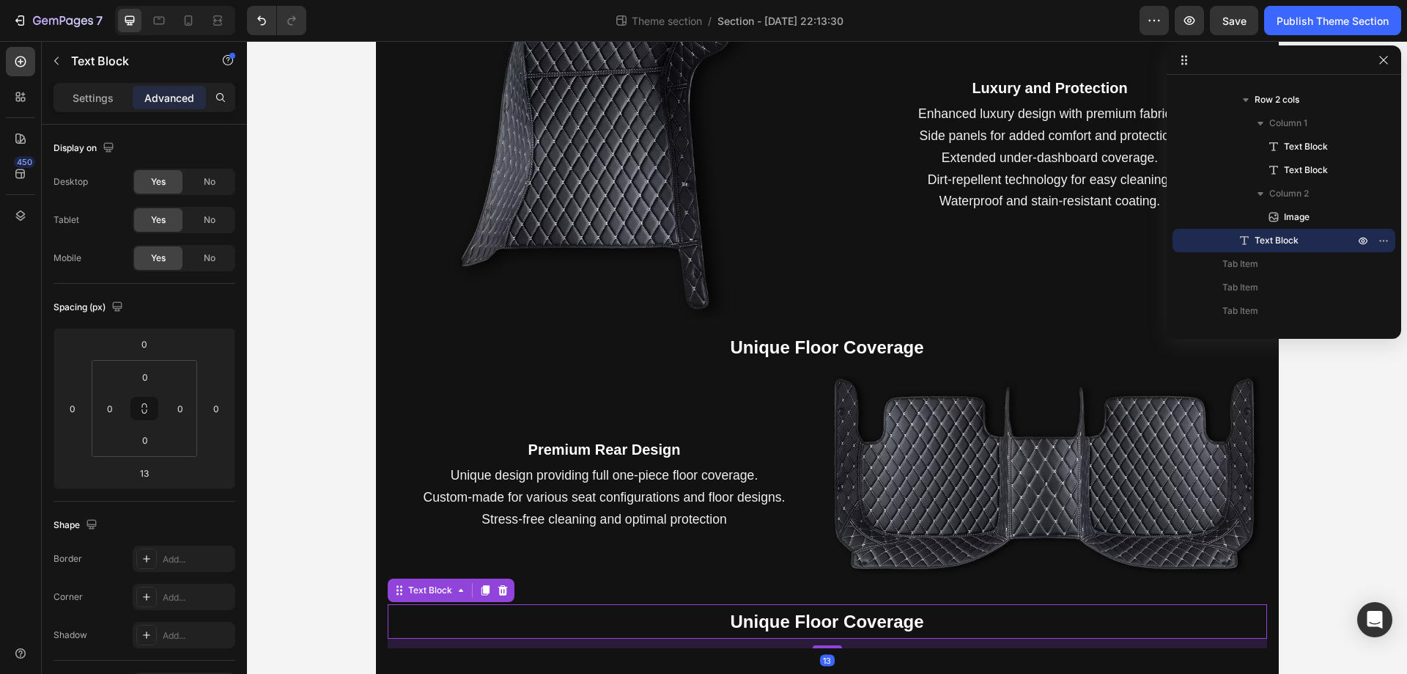
click at [822, 649] on div "Next Level Driving Comfort Text Block Next Level Driving Comfort Text Block Sof…" at bounding box center [827, 90] width 903 height 1139
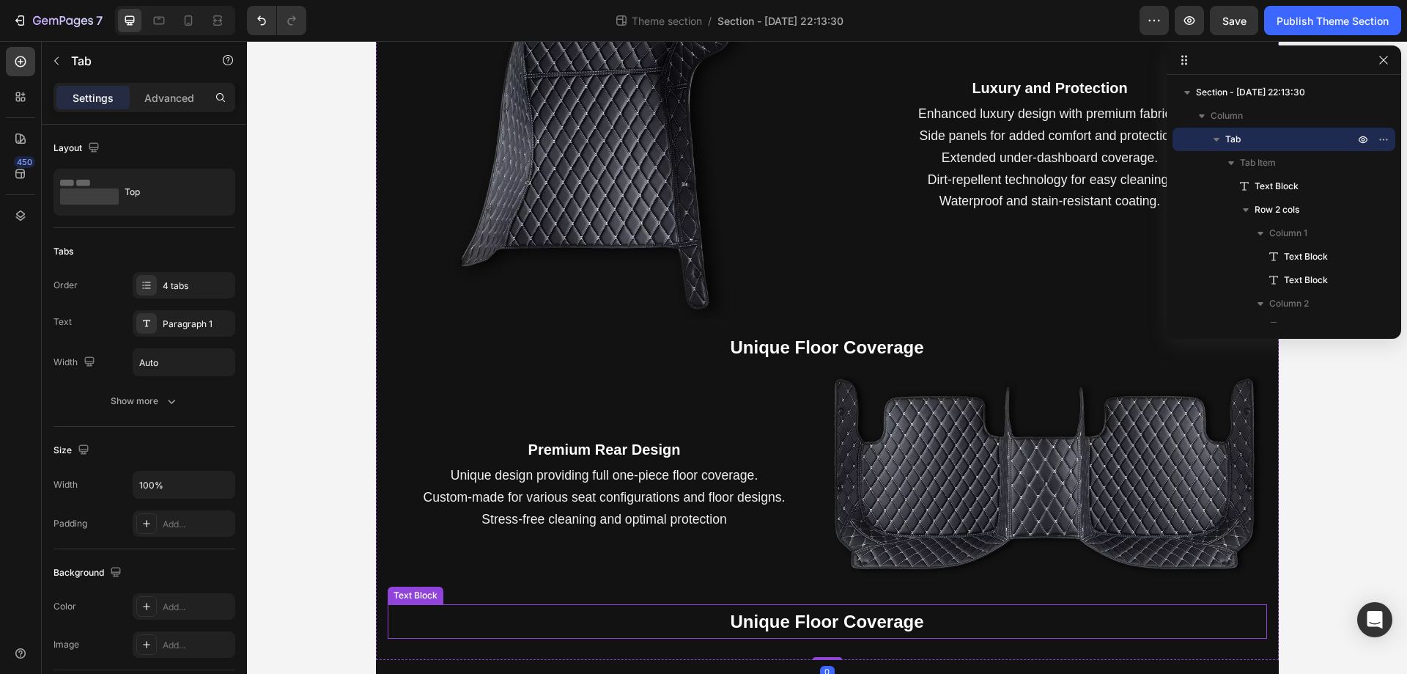
click at [824, 620] on strong "Unique Floor Coverage" at bounding box center [827, 621] width 194 height 20
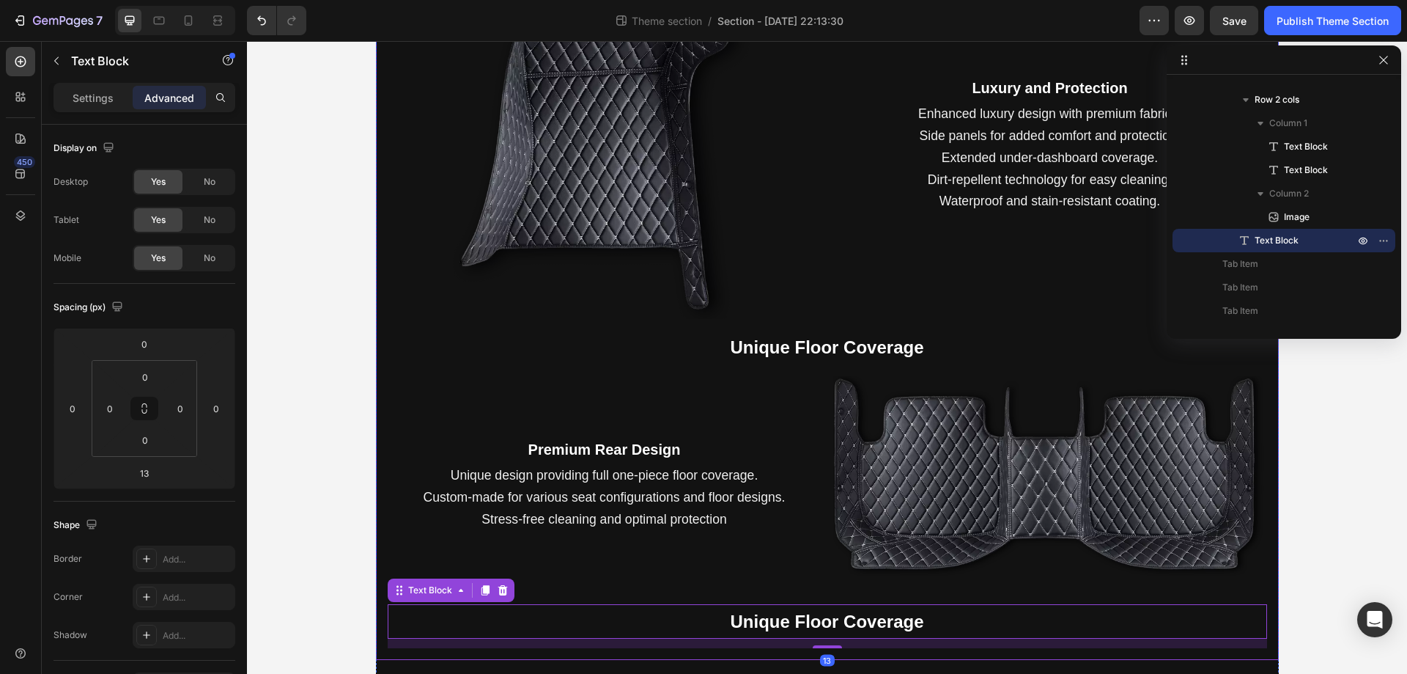
scroll to position [617, 0]
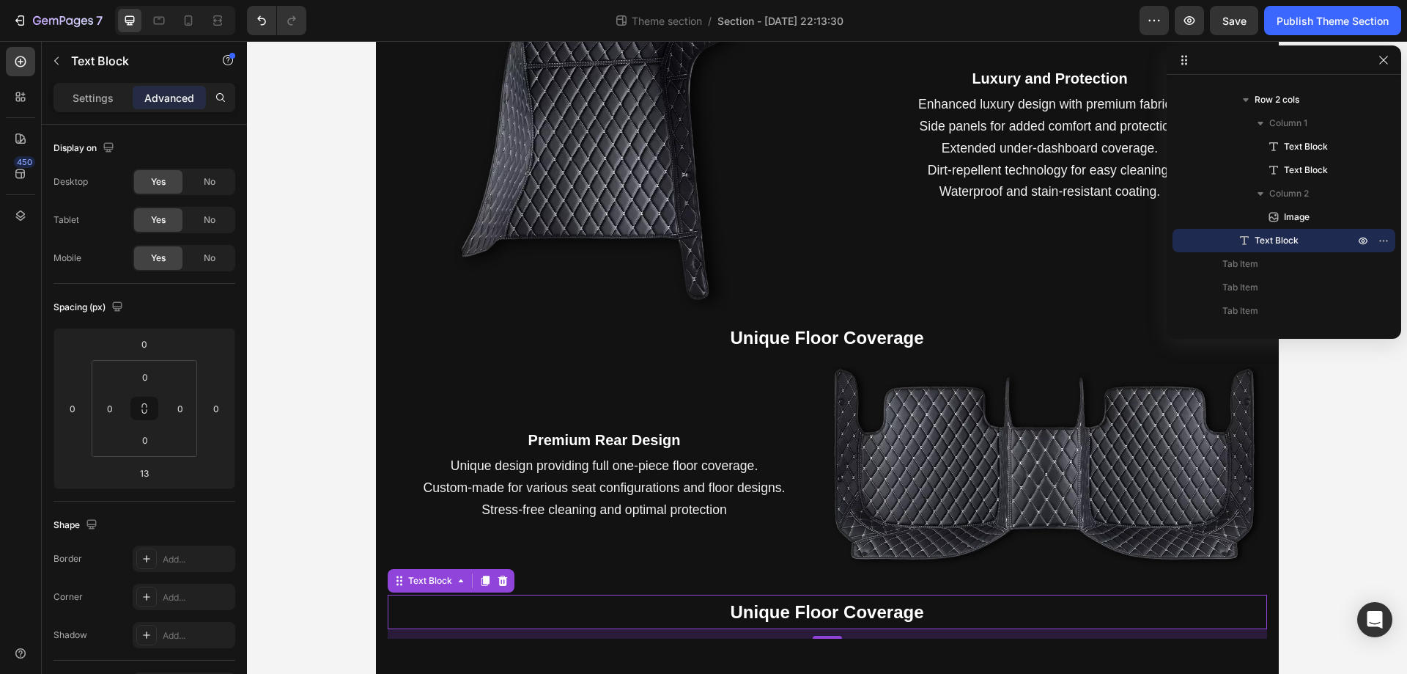
click at [800, 614] on strong "Unique Floor Coverage" at bounding box center [827, 612] width 194 height 20
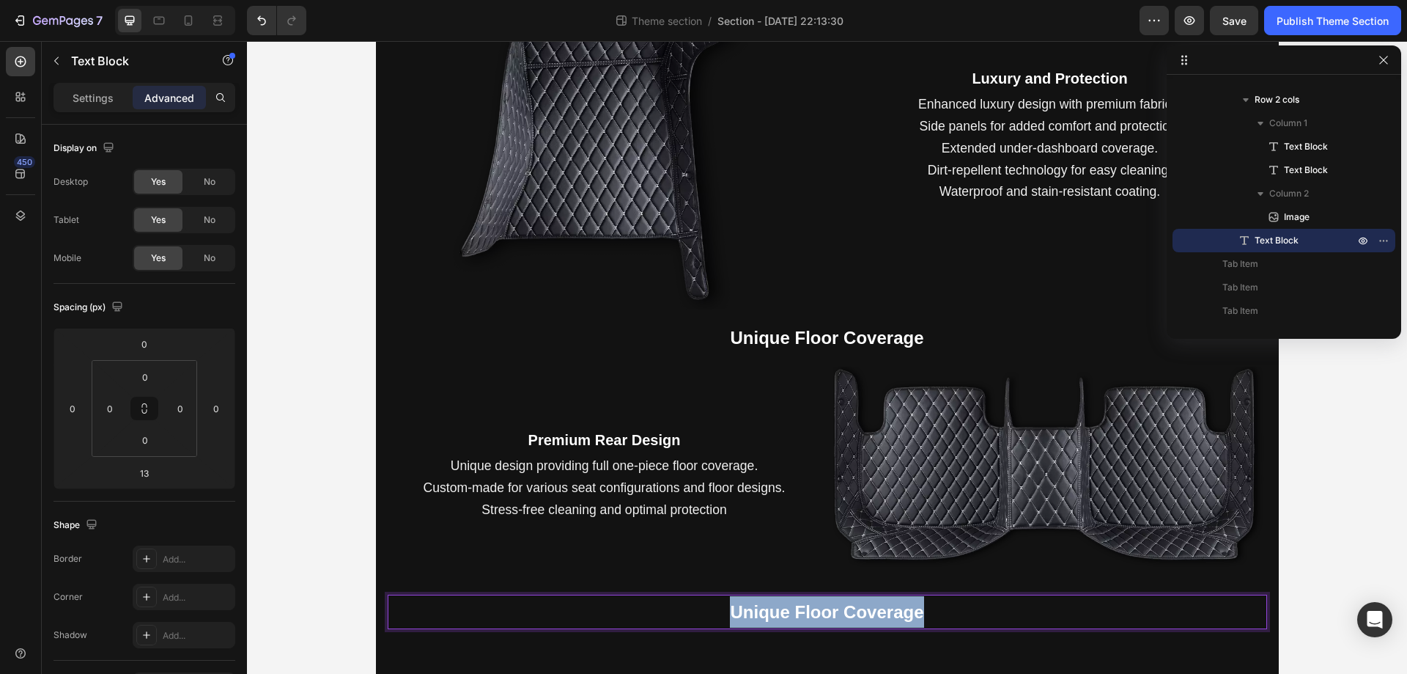
click at [800, 614] on strong "Unique Floor Coverage" at bounding box center [827, 612] width 194 height 20
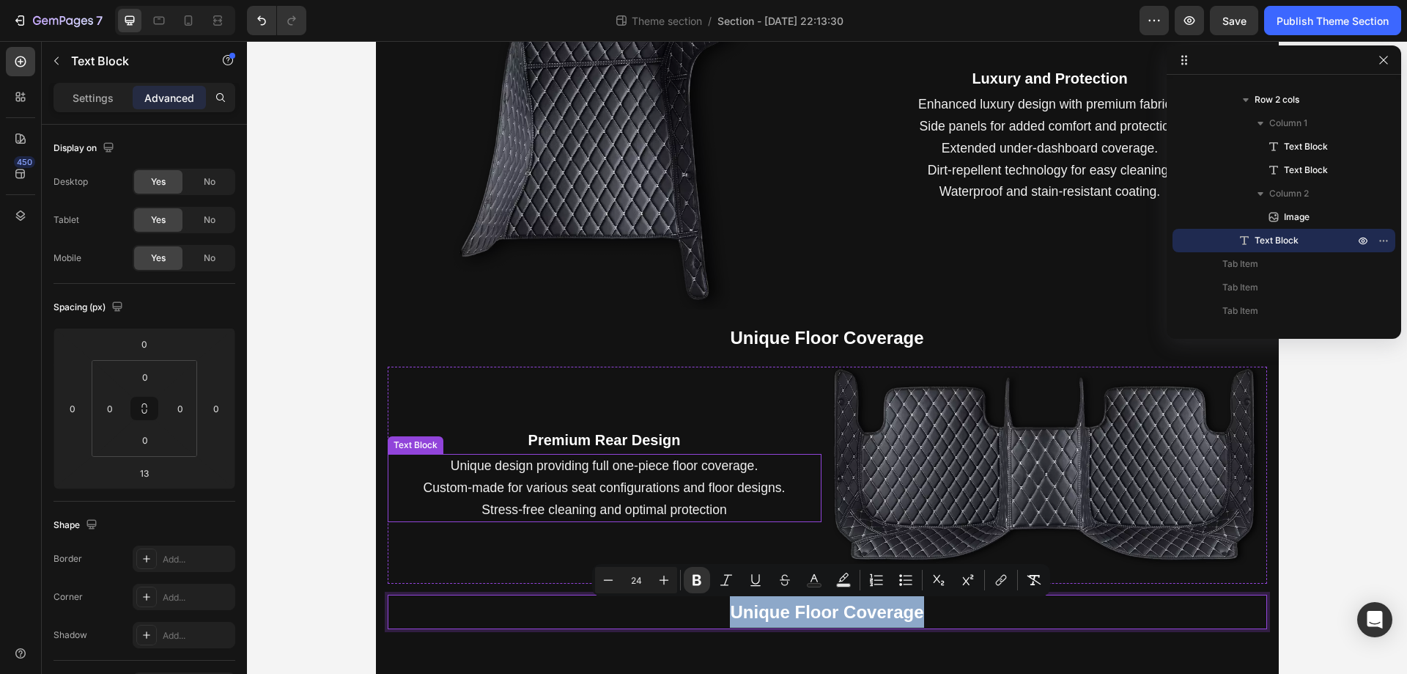
click at [809, 498] on p "Unique design providing full one-piece floor coverage. Custom-made for various …" at bounding box center [604, 487] width 431 height 65
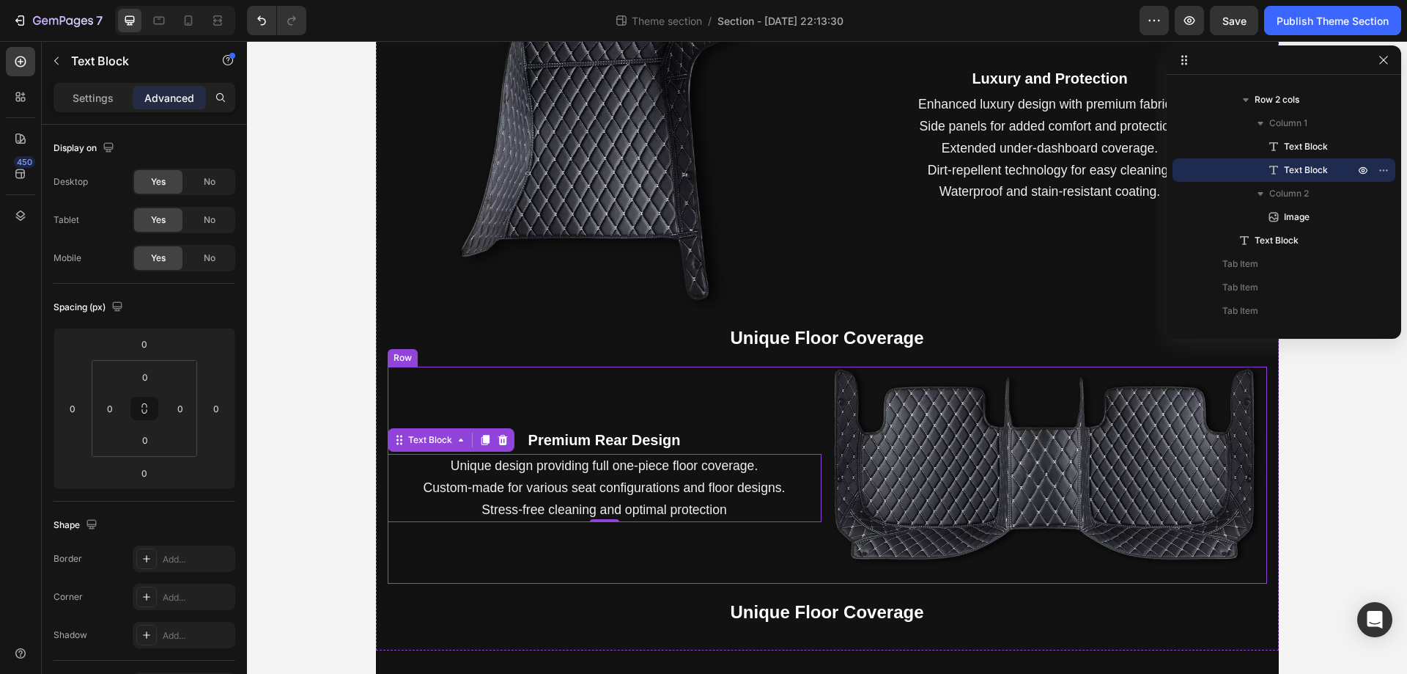
click at [784, 556] on div "Premium Rear Design Text Block Unique design providing full one-piece floor cov…" at bounding box center [605, 475] width 434 height 217
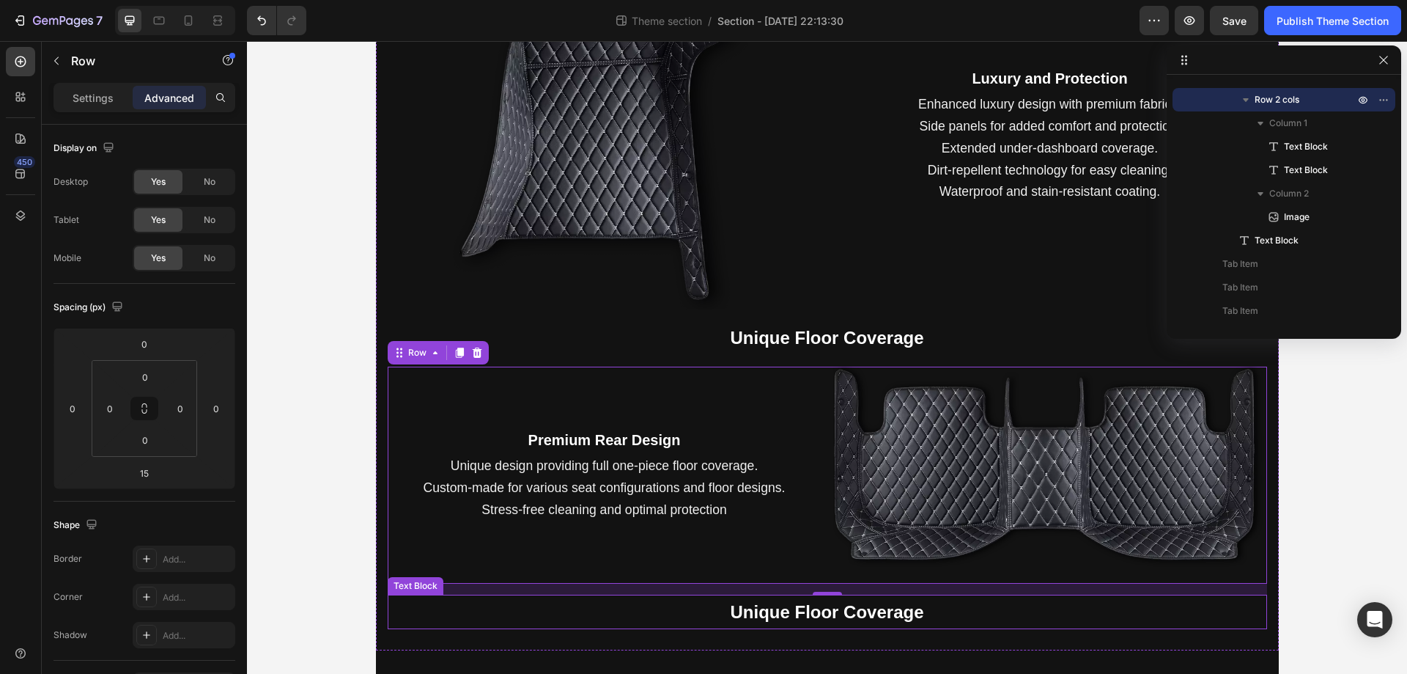
click at [730, 611] on strong "Unique Floor Coverage" at bounding box center [827, 612] width 194 height 20
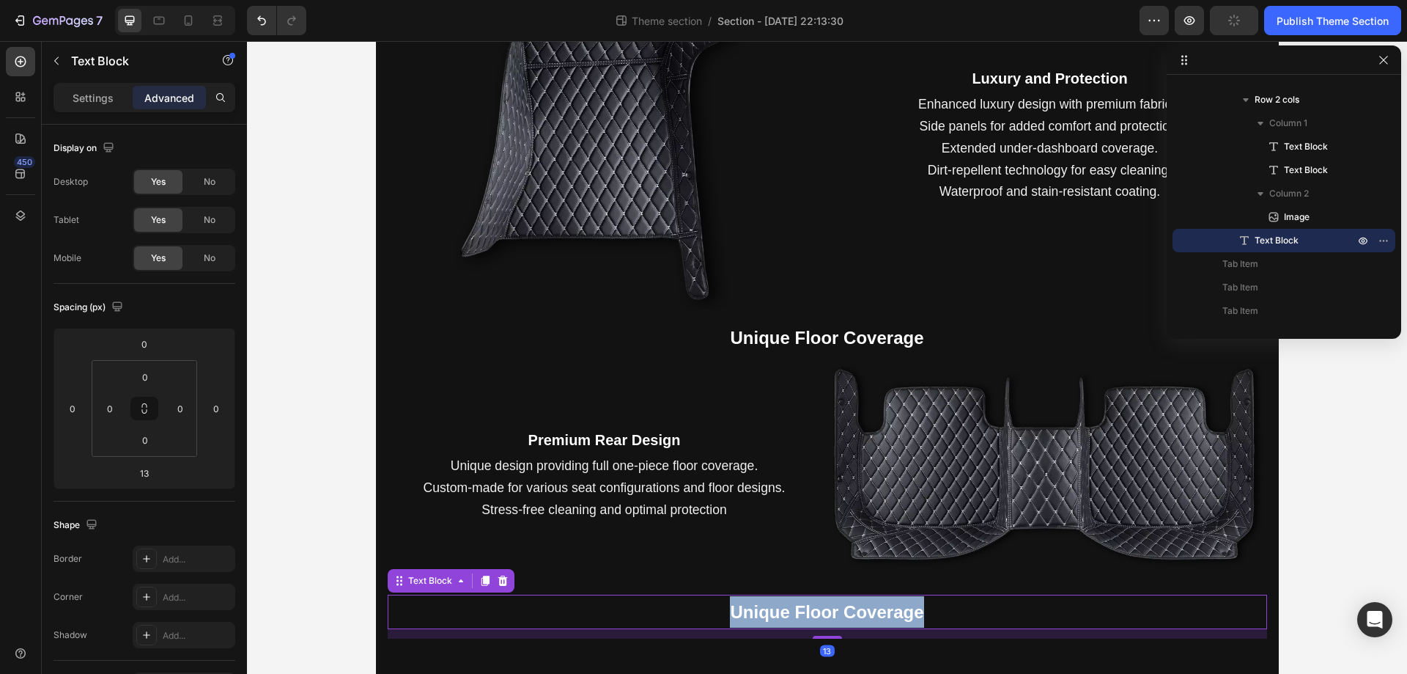
click at [730, 611] on strong "Unique Floor Coverage" at bounding box center [827, 612] width 194 height 20
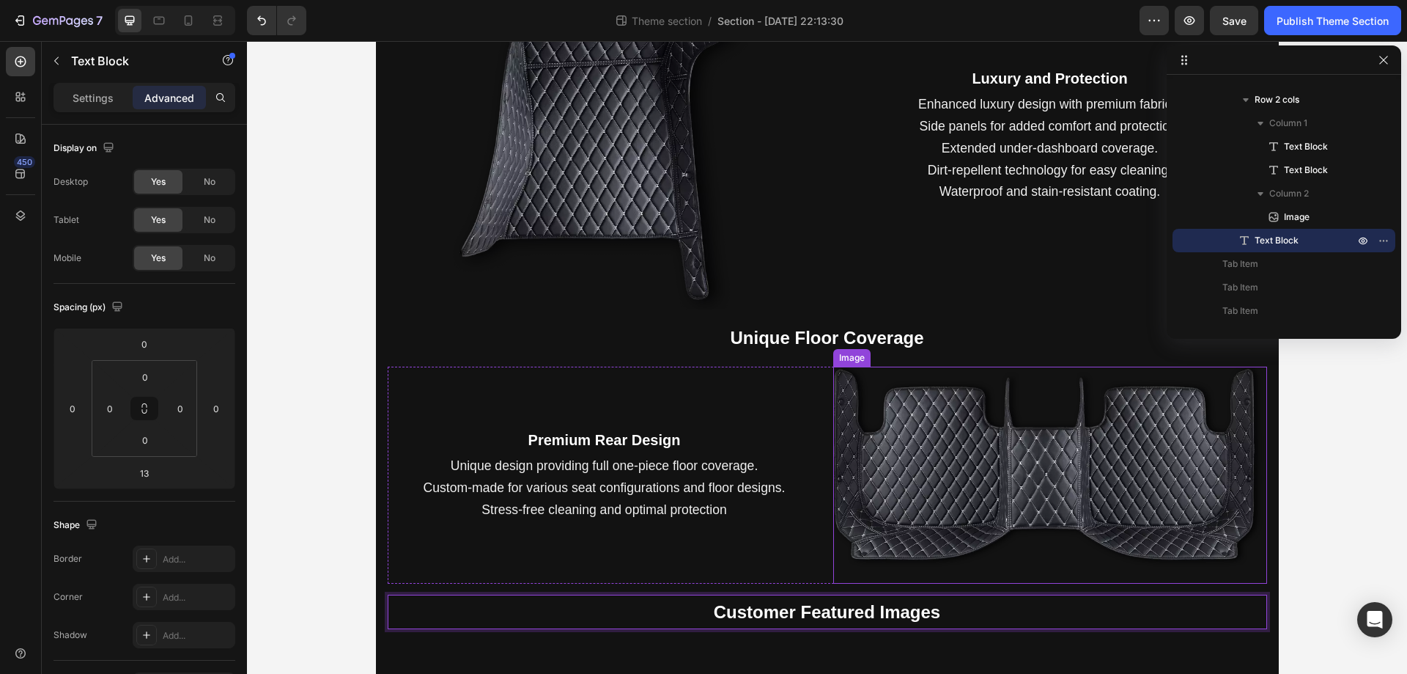
click at [1122, 572] on img at bounding box center [1050, 475] width 434 height 217
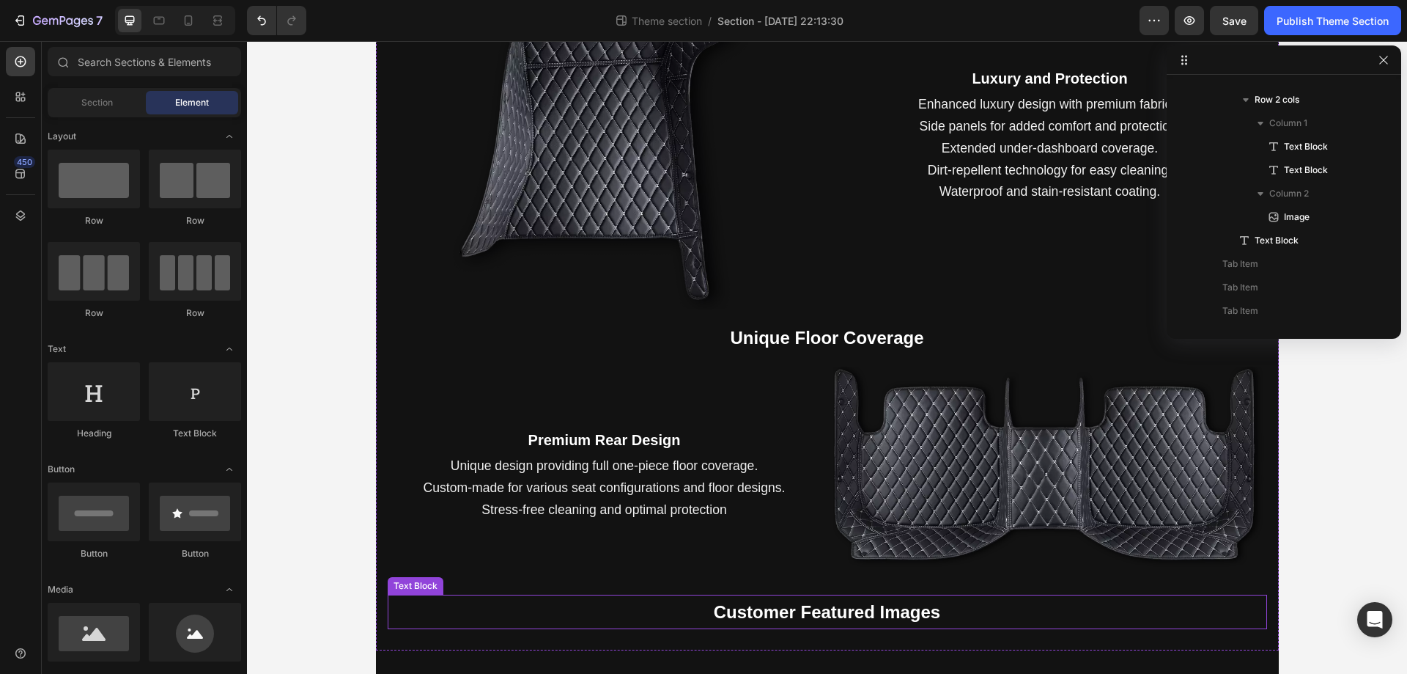
click at [842, 616] on strong "Customer Featured Images" at bounding box center [827, 612] width 227 height 20
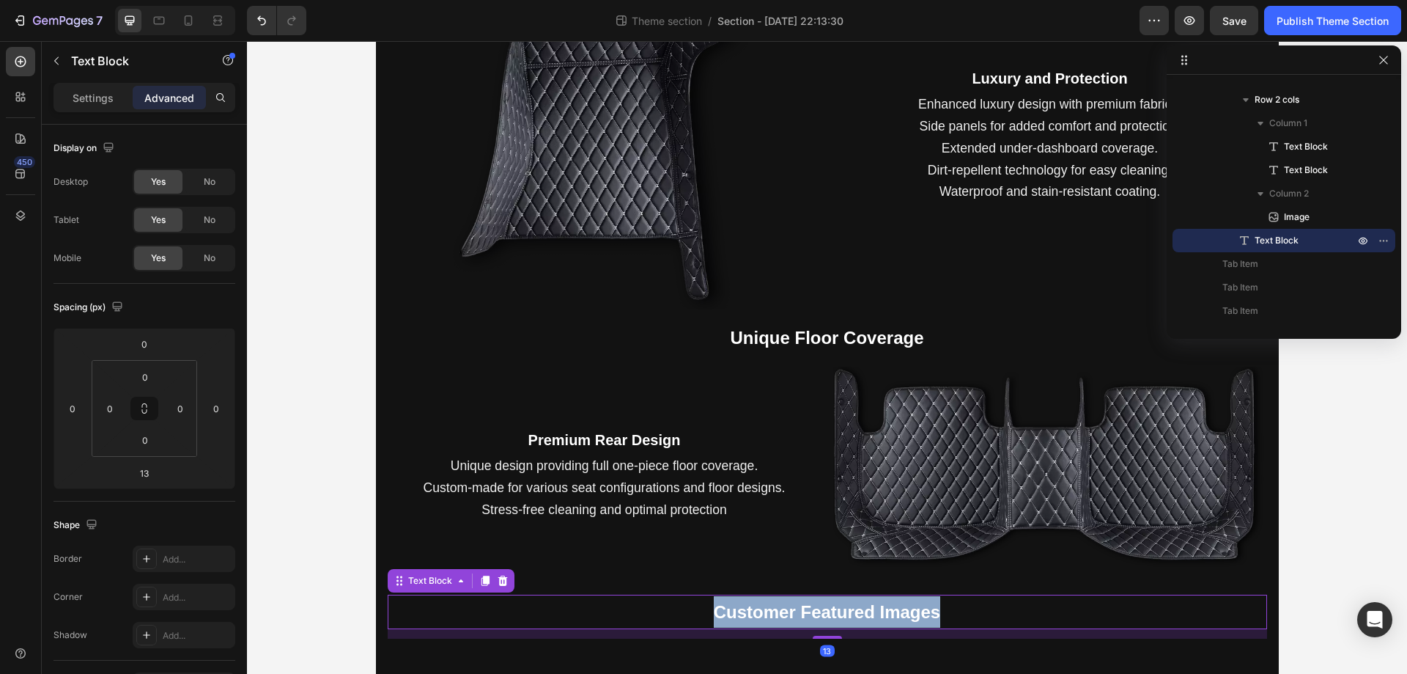
click at [842, 616] on strong "Customer Featured Images" at bounding box center [827, 612] width 227 height 20
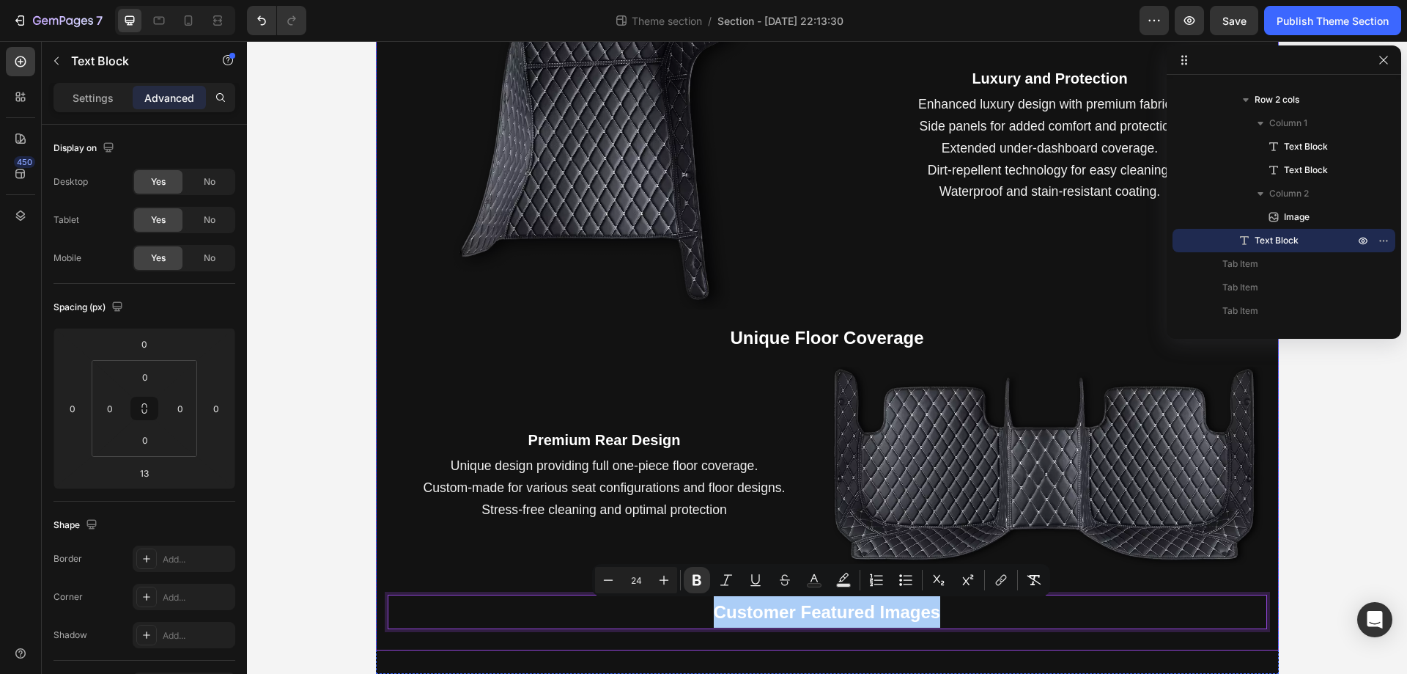
click at [997, 640] on div "Next Level Driving Comfort Text Block Next Level Driving Comfort Text Block Sof…" at bounding box center [827, 80] width 903 height 1139
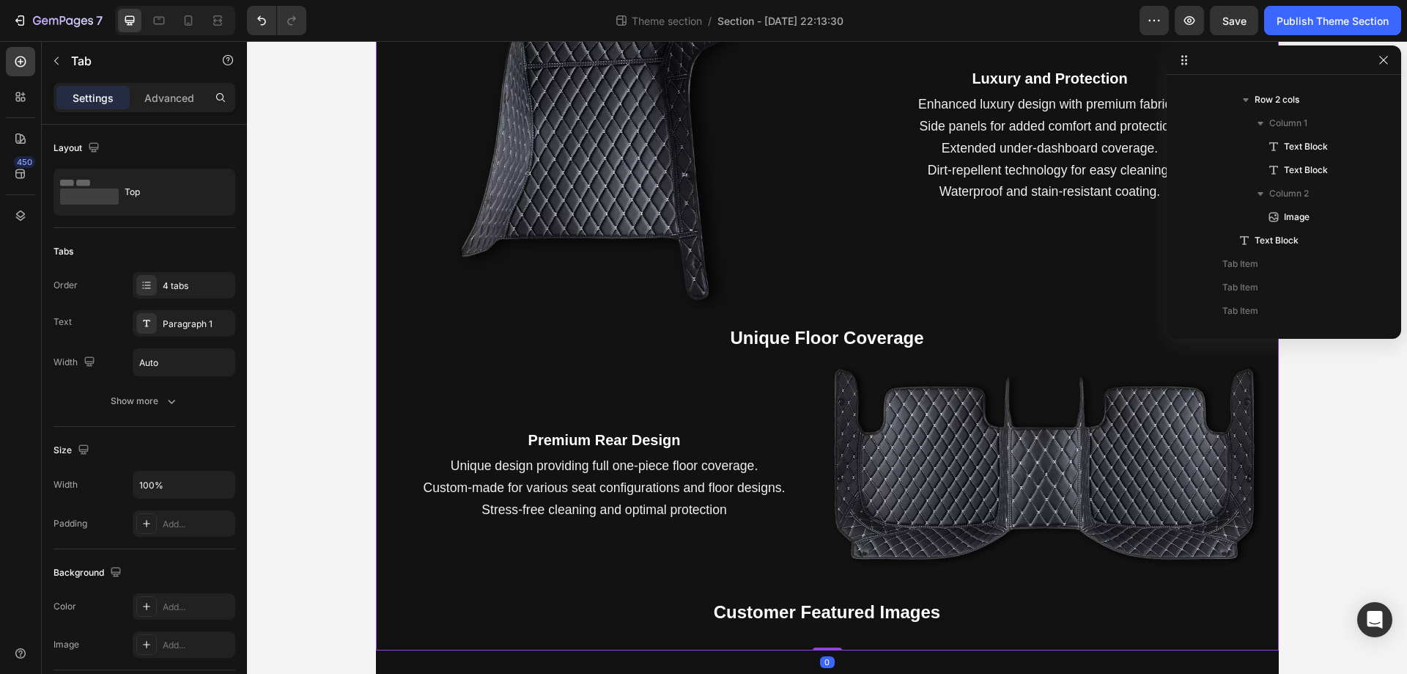
scroll to position [0, 0]
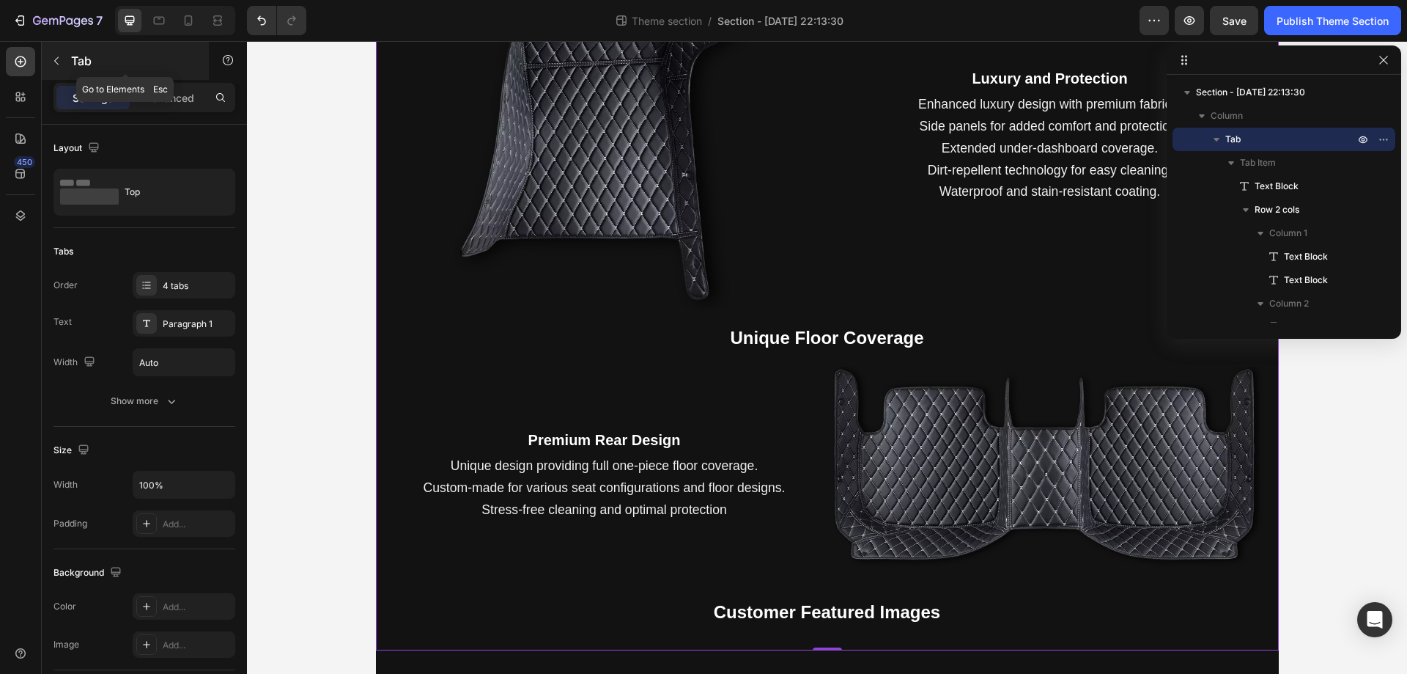
click at [65, 58] on button "button" at bounding box center [56, 60] width 23 height 23
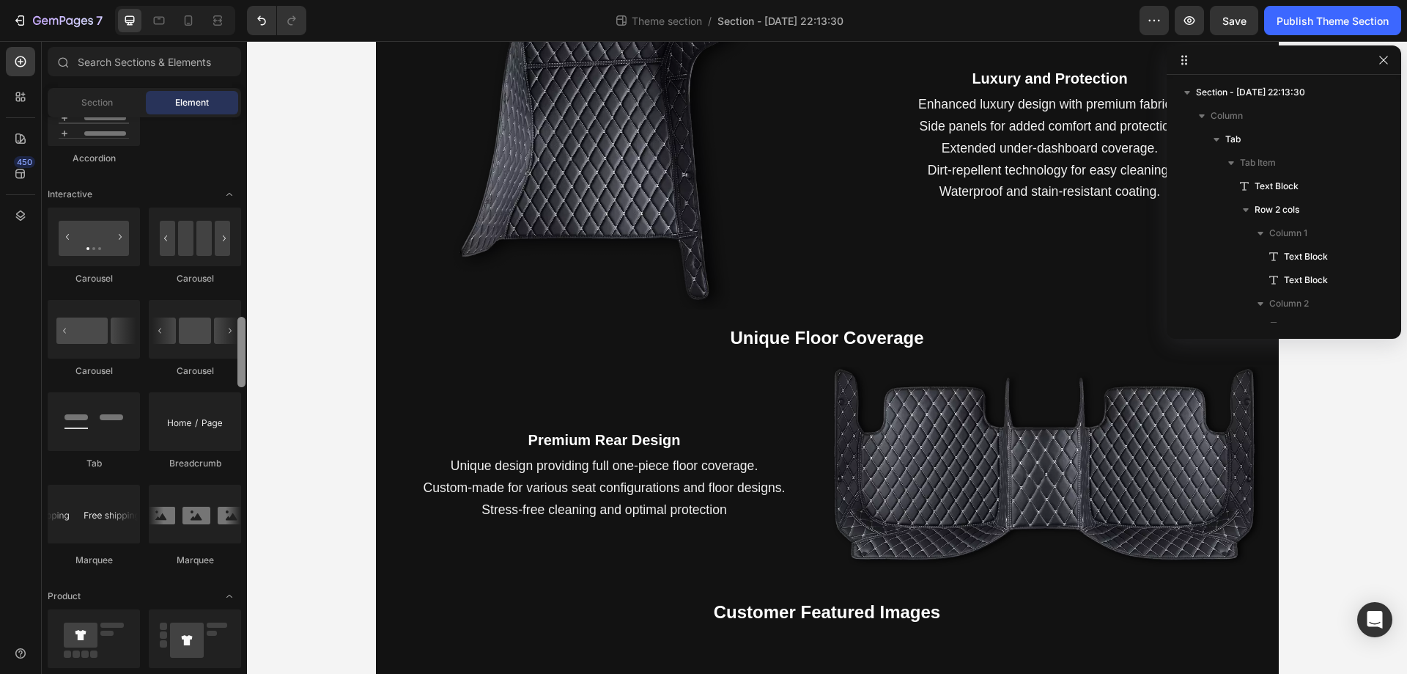
scroll to position [1366, 0]
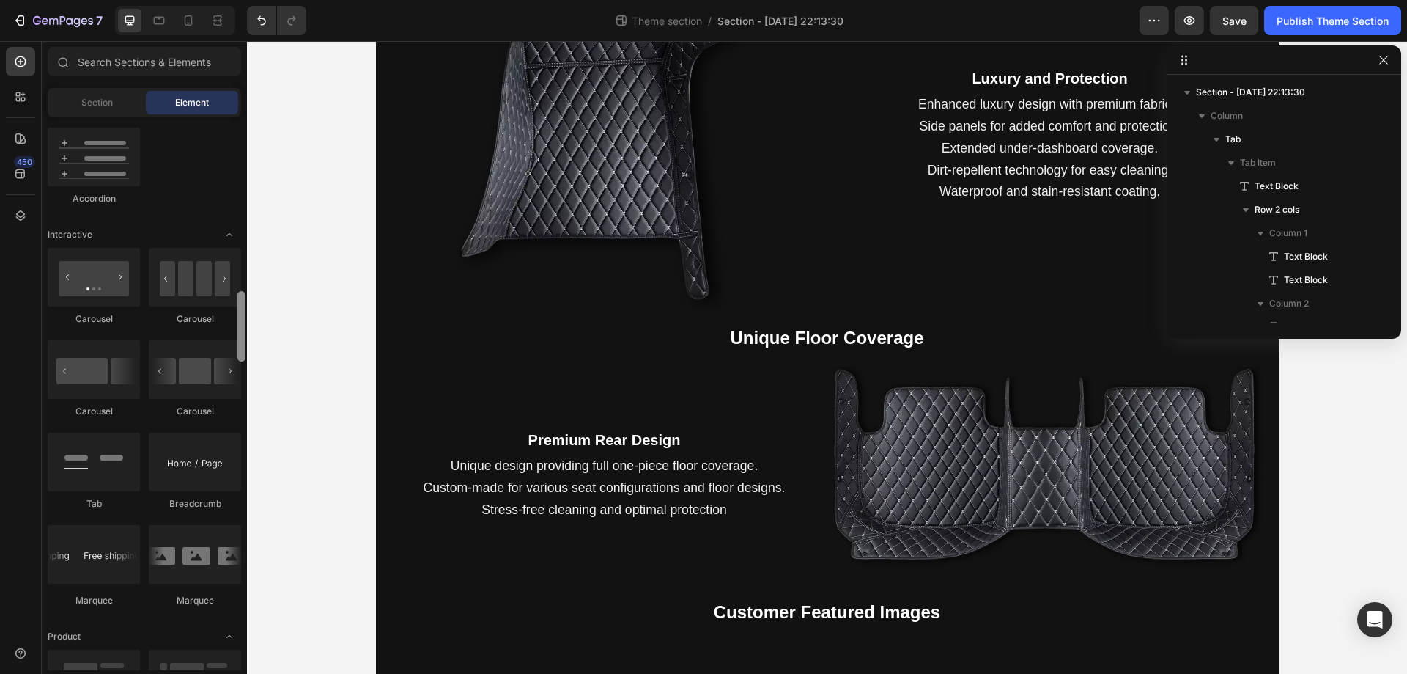
drag, startPoint x: 240, startPoint y: 162, endPoint x: 240, endPoint y: 336, distance: 174.5
click at [240, 336] on div at bounding box center [242, 326] width 8 height 70
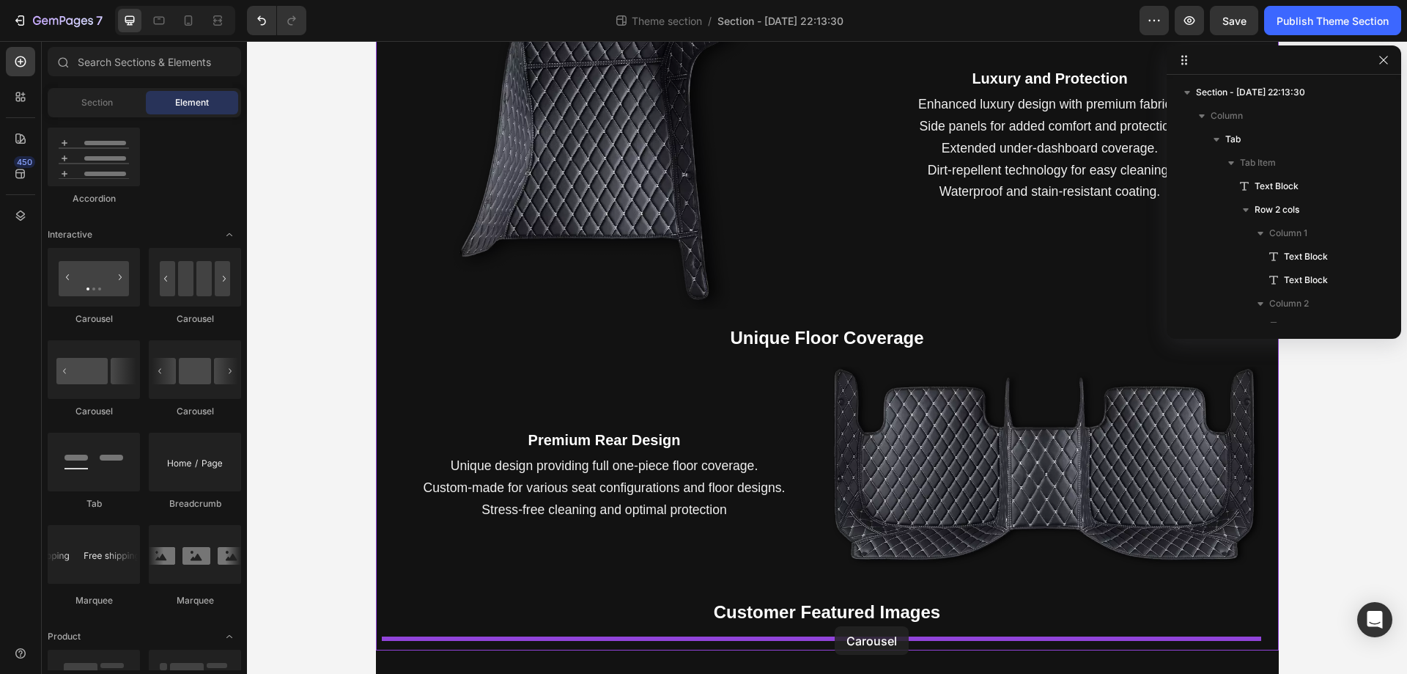
drag, startPoint x: 425, startPoint y: 425, endPoint x: 835, endPoint y: 626, distance: 456.3
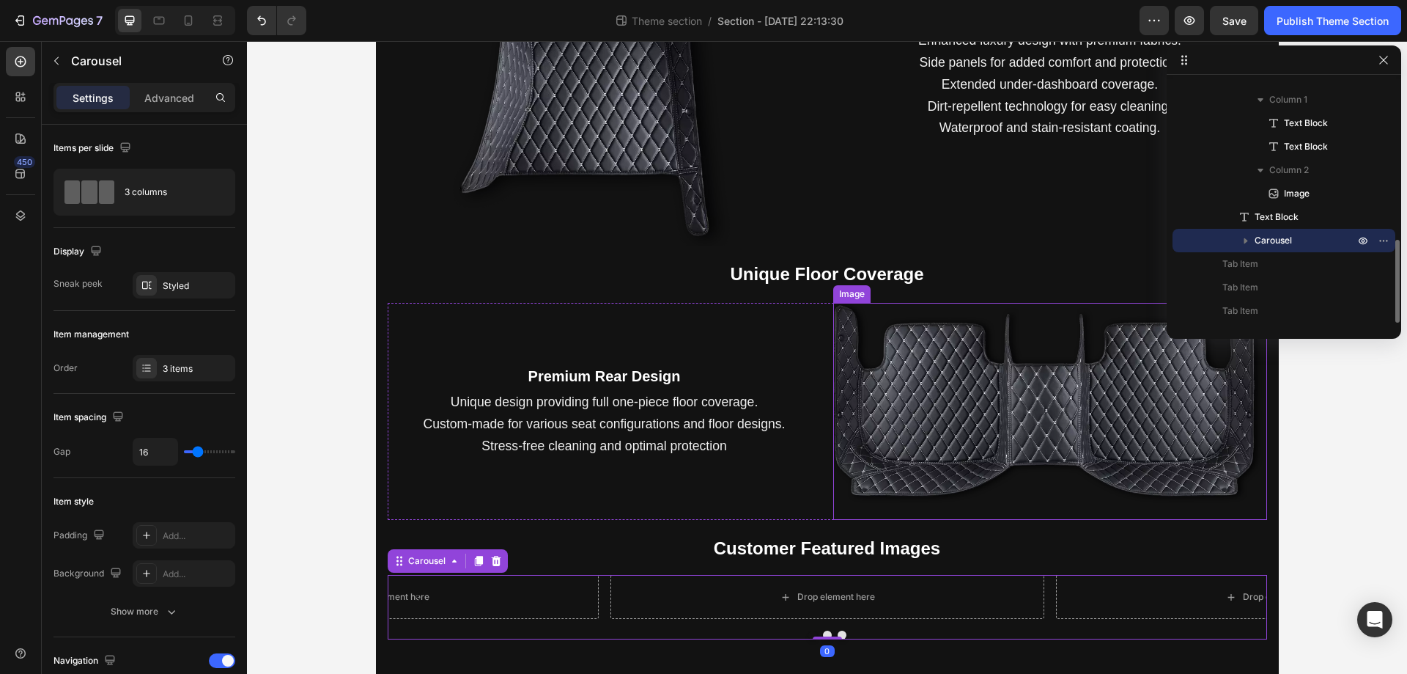
scroll to position [682, 0]
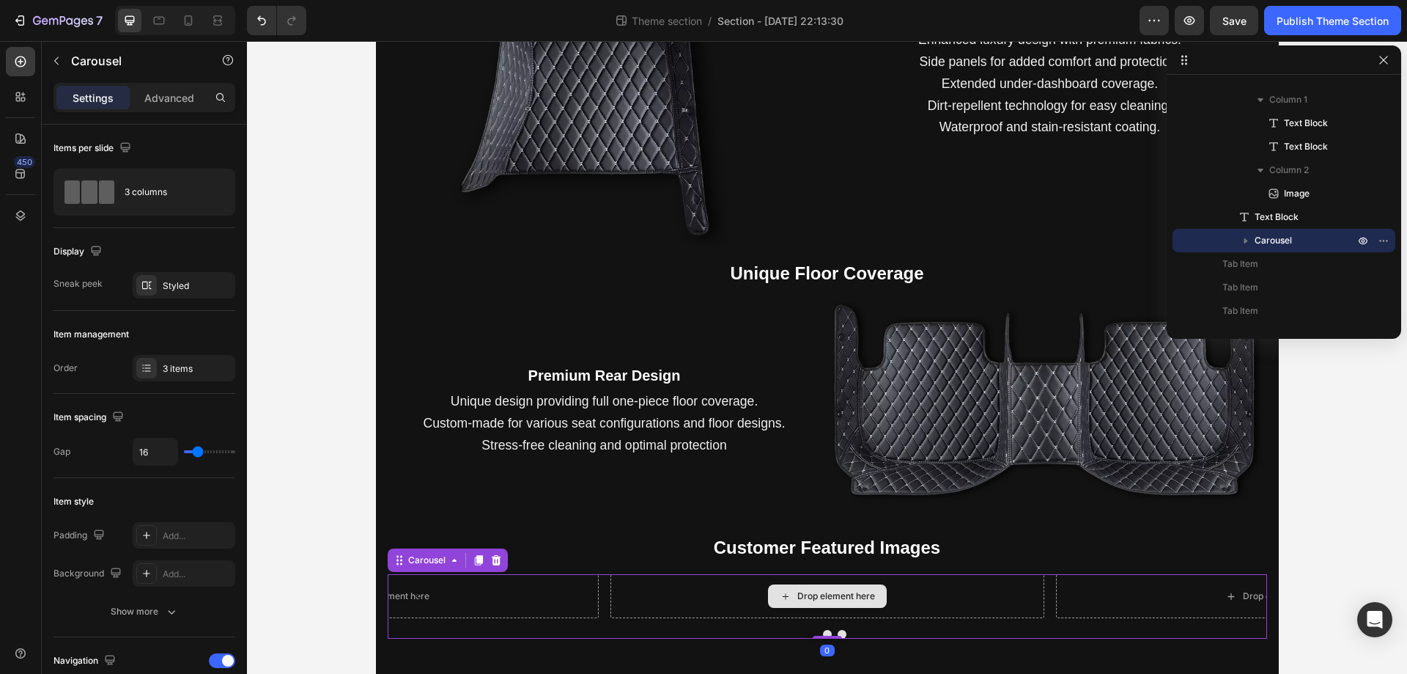
click at [832, 597] on div "Drop element here" at bounding box center [837, 596] width 78 height 12
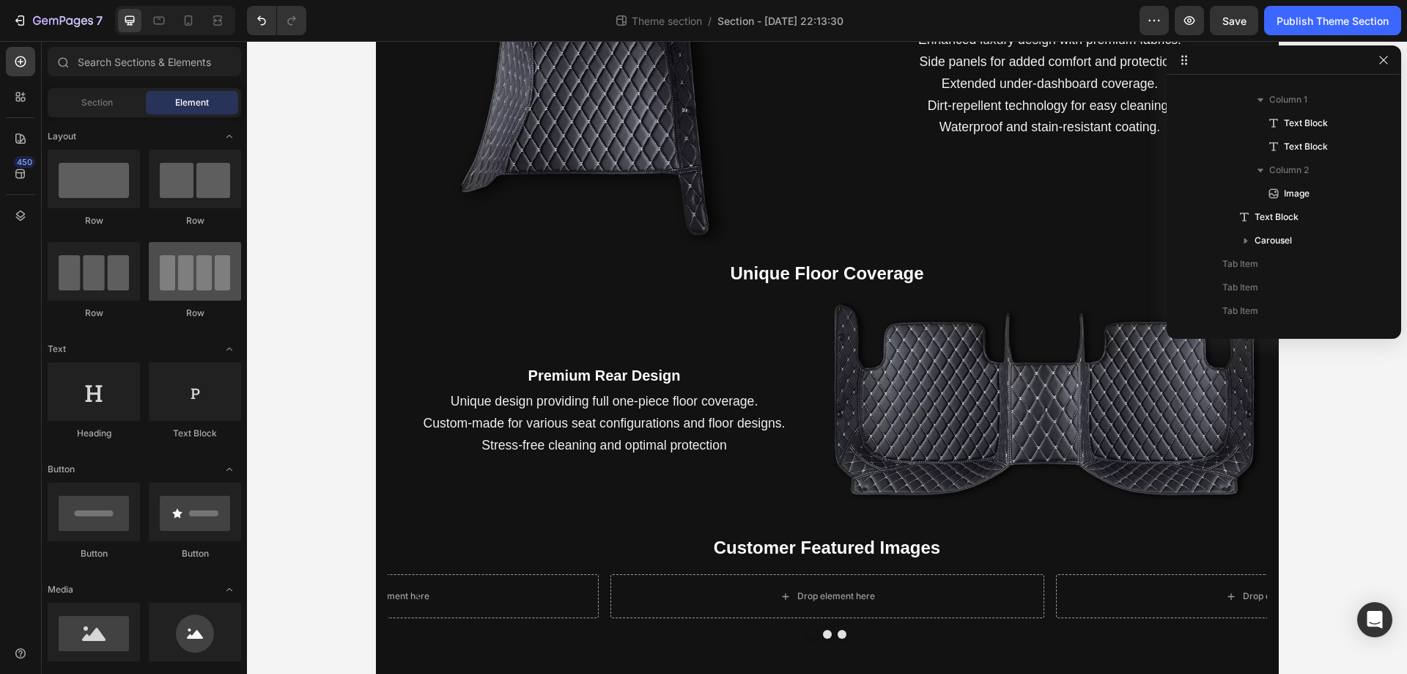
scroll to position [2346, 0]
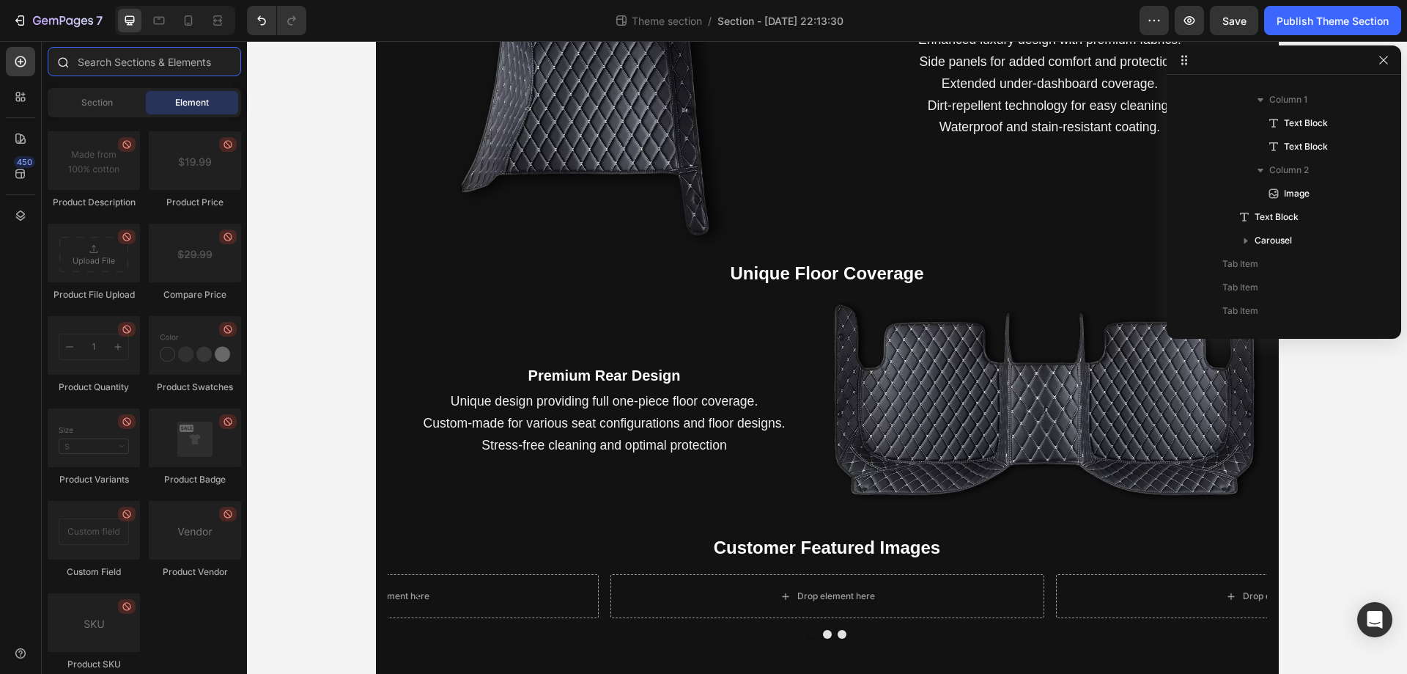
click at [181, 62] on input "text" at bounding box center [145, 61] width 194 height 29
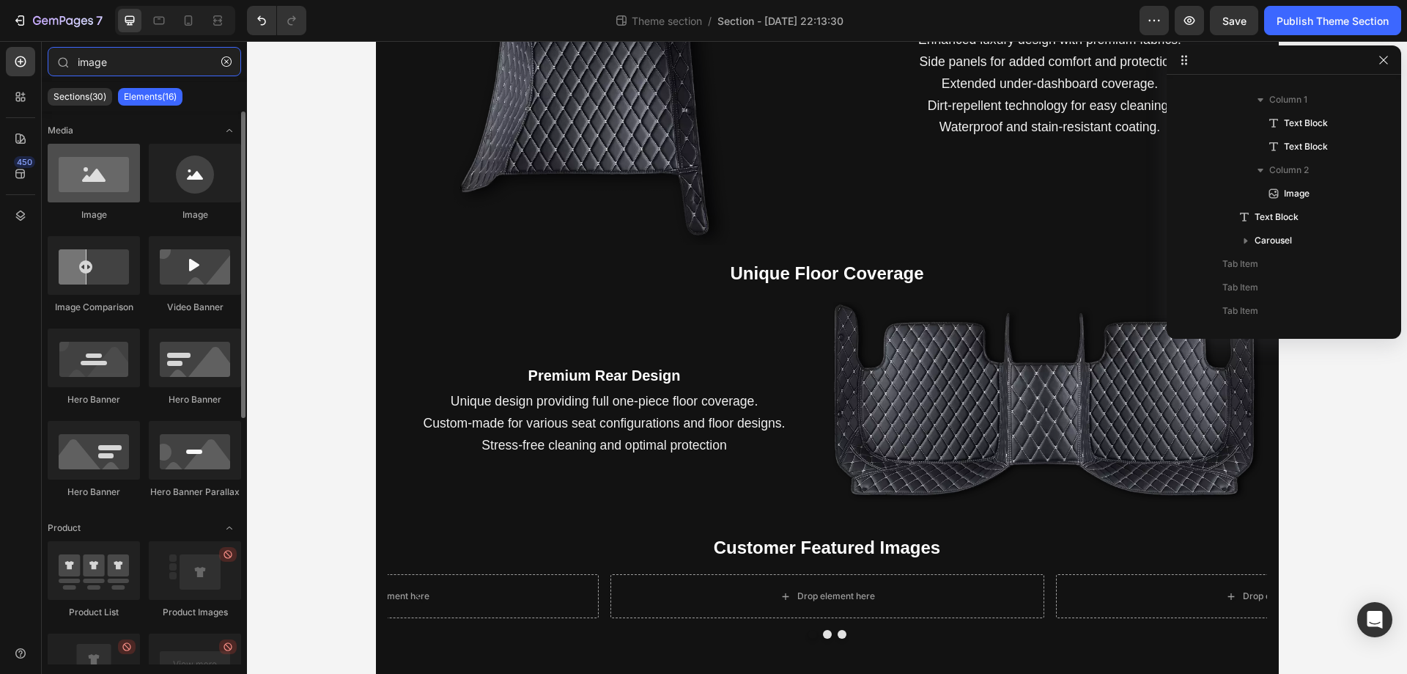
type input "image"
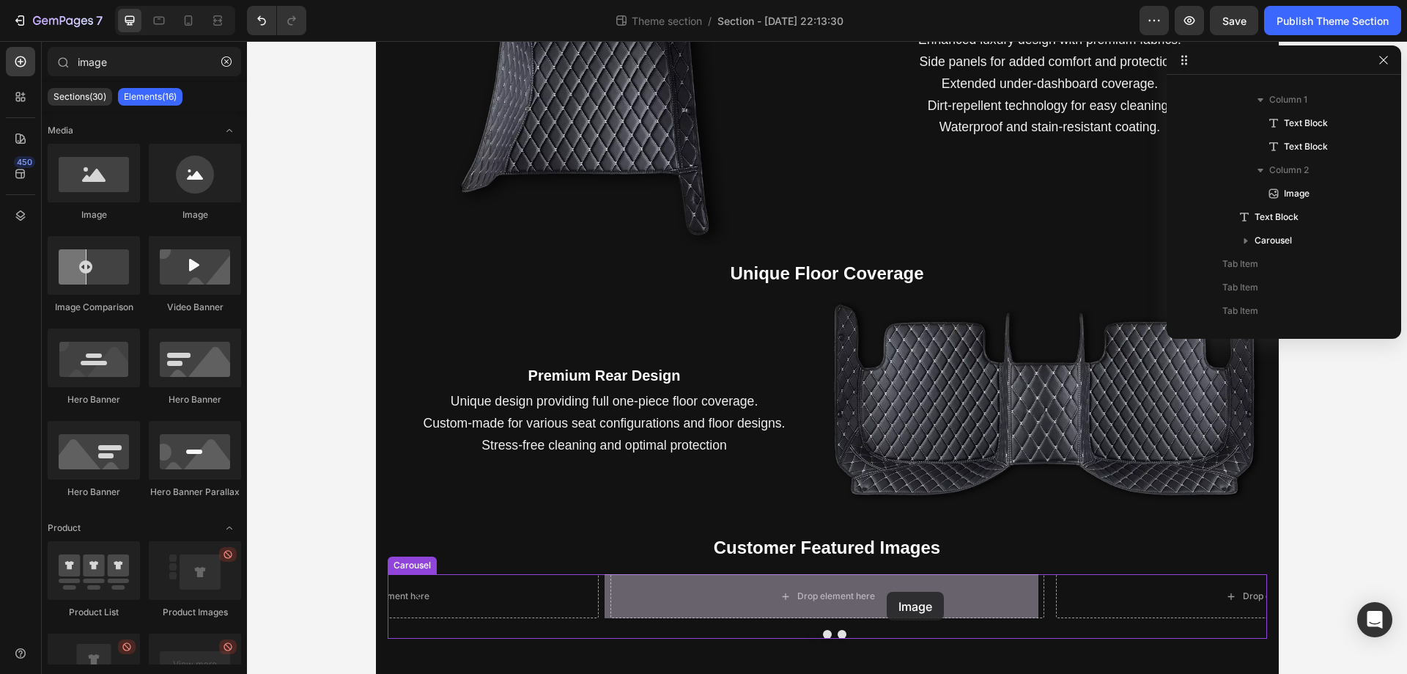
drag, startPoint x: 353, startPoint y: 224, endPoint x: 887, endPoint y: 592, distance: 647.8
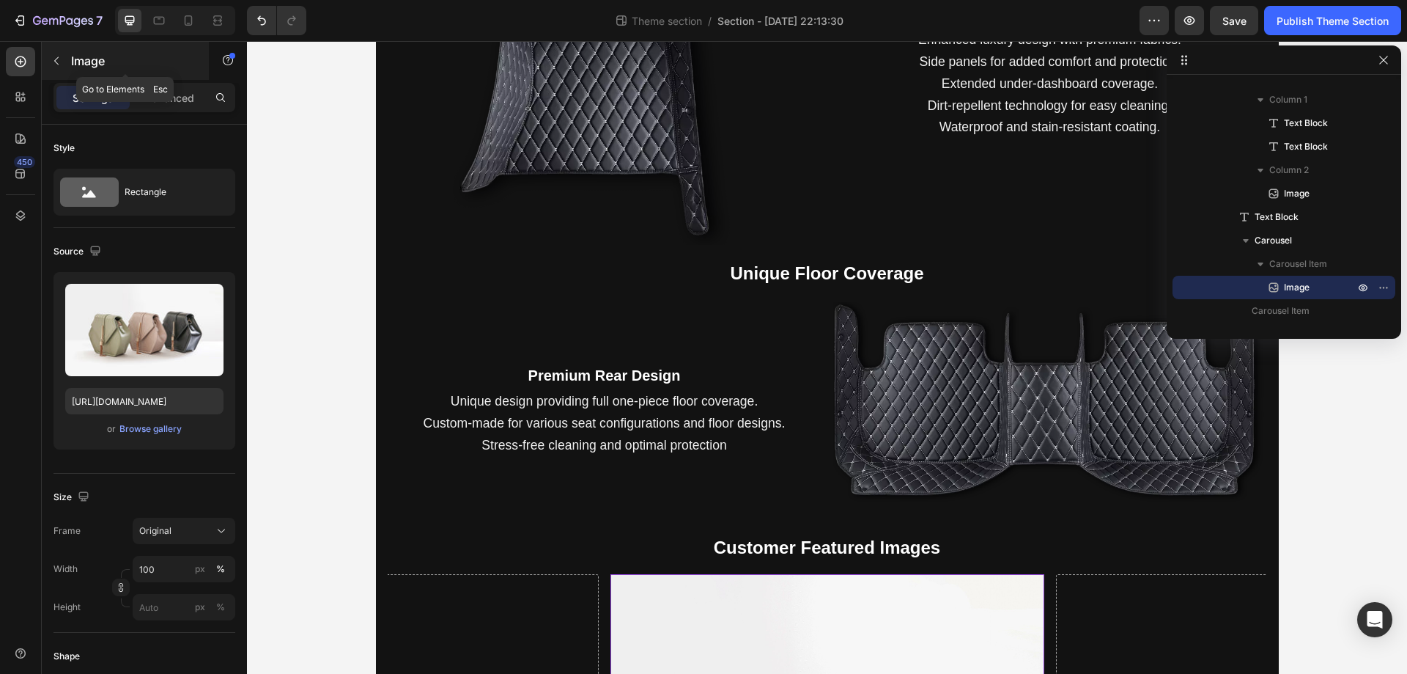
click at [62, 73] on div "Image" at bounding box center [125, 61] width 167 height 38
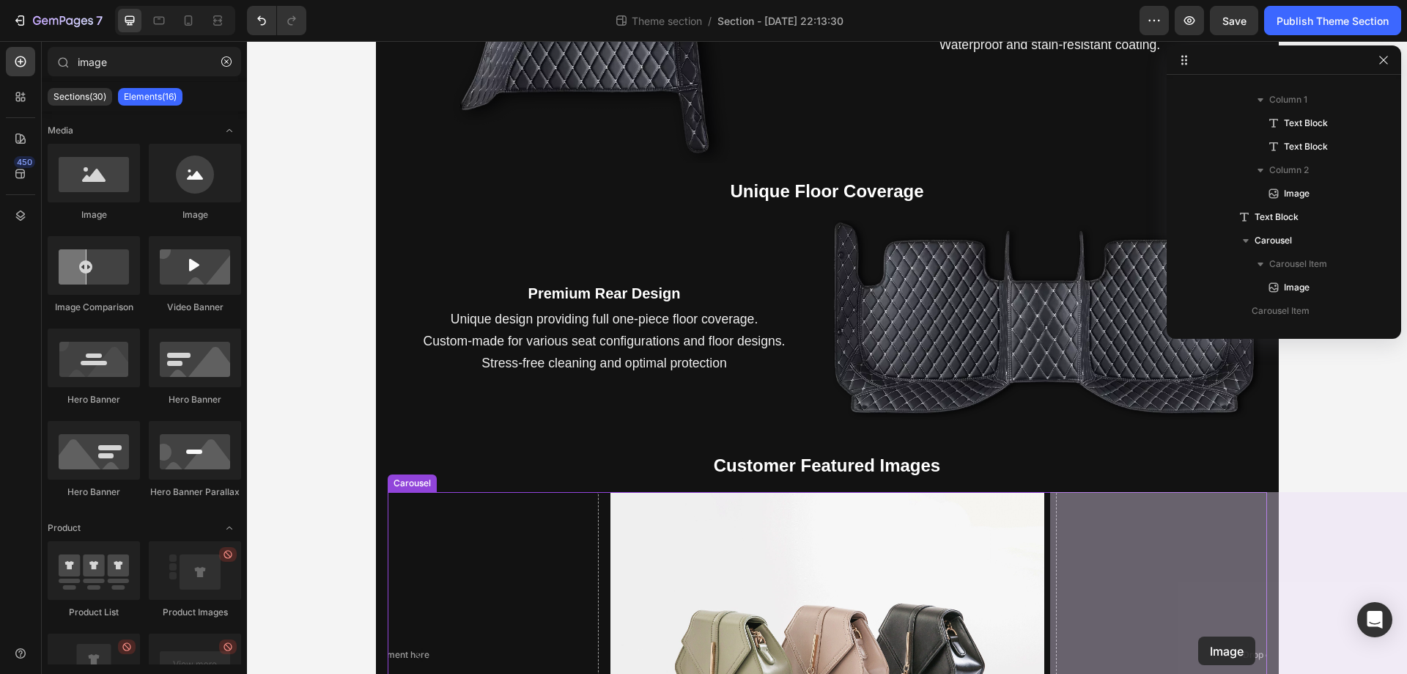
scroll to position [805, 0]
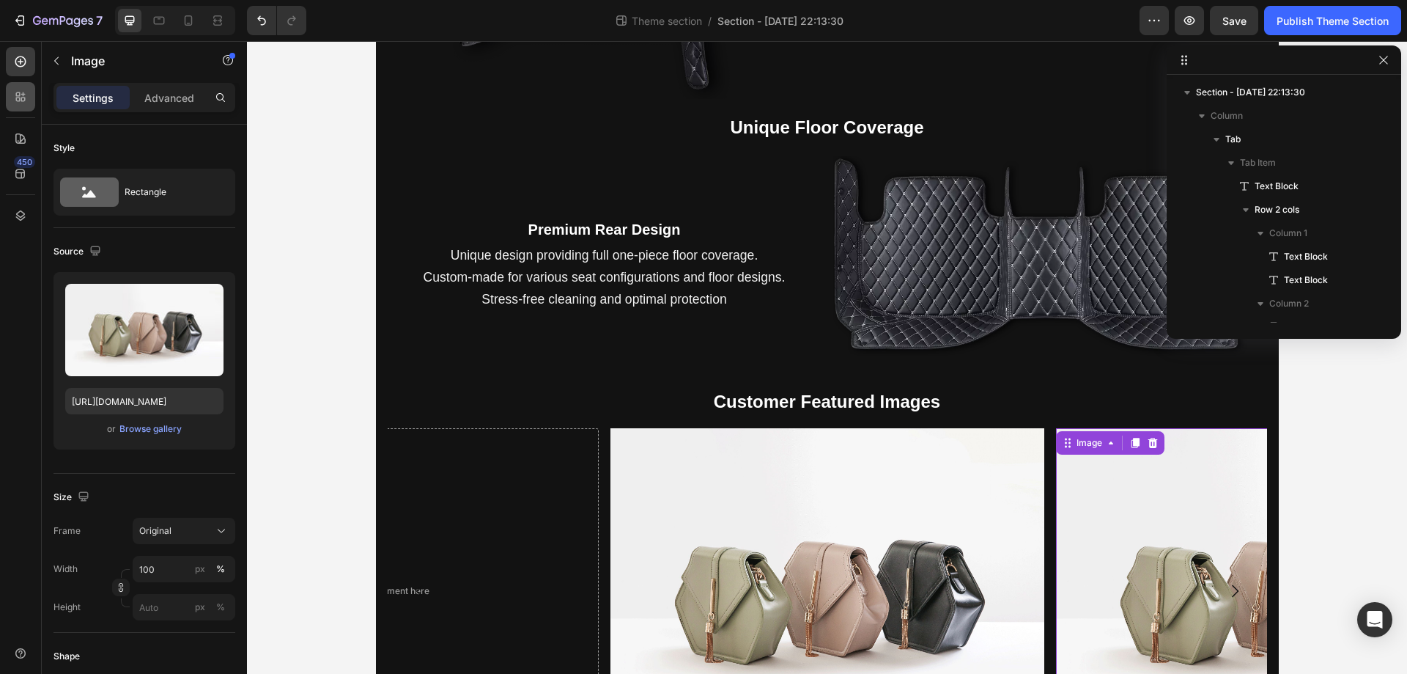
scroll to position [579, 0]
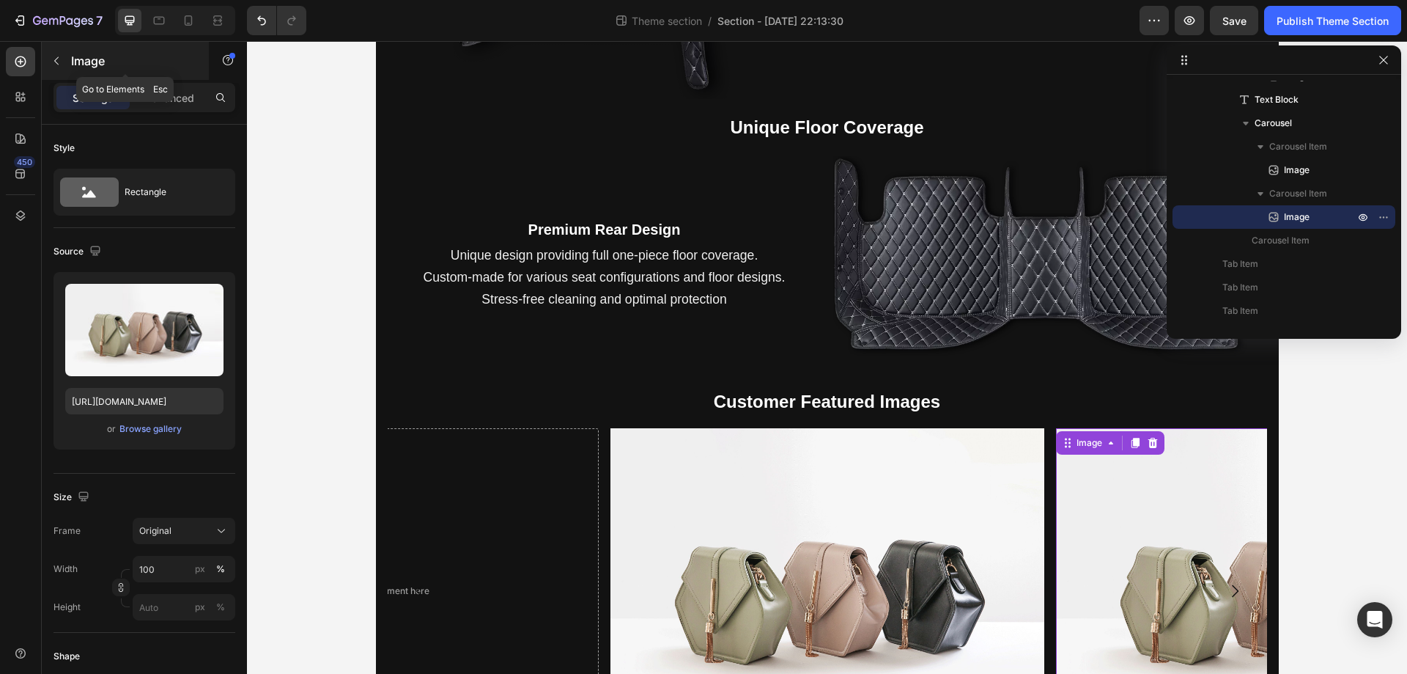
click at [64, 66] on button "button" at bounding box center [56, 60] width 23 height 23
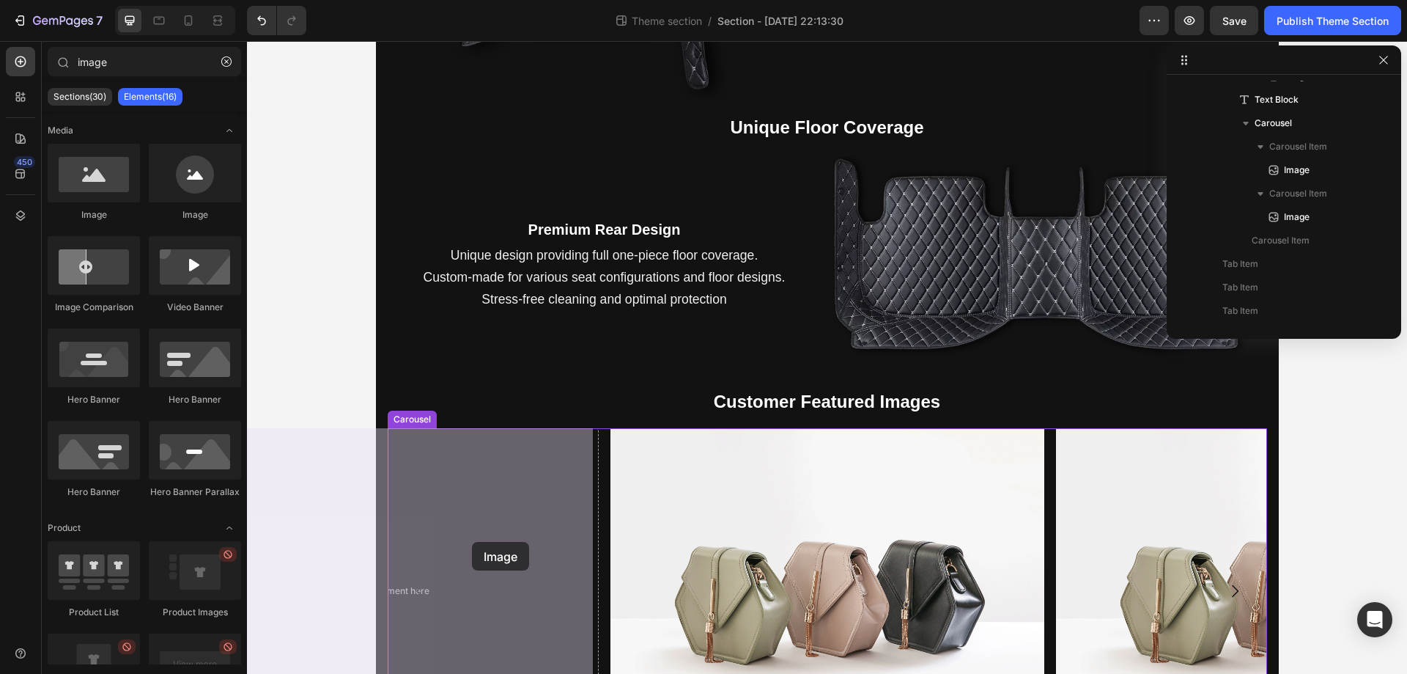
drag, startPoint x: 346, startPoint y: 227, endPoint x: 474, endPoint y: 548, distance: 345.7
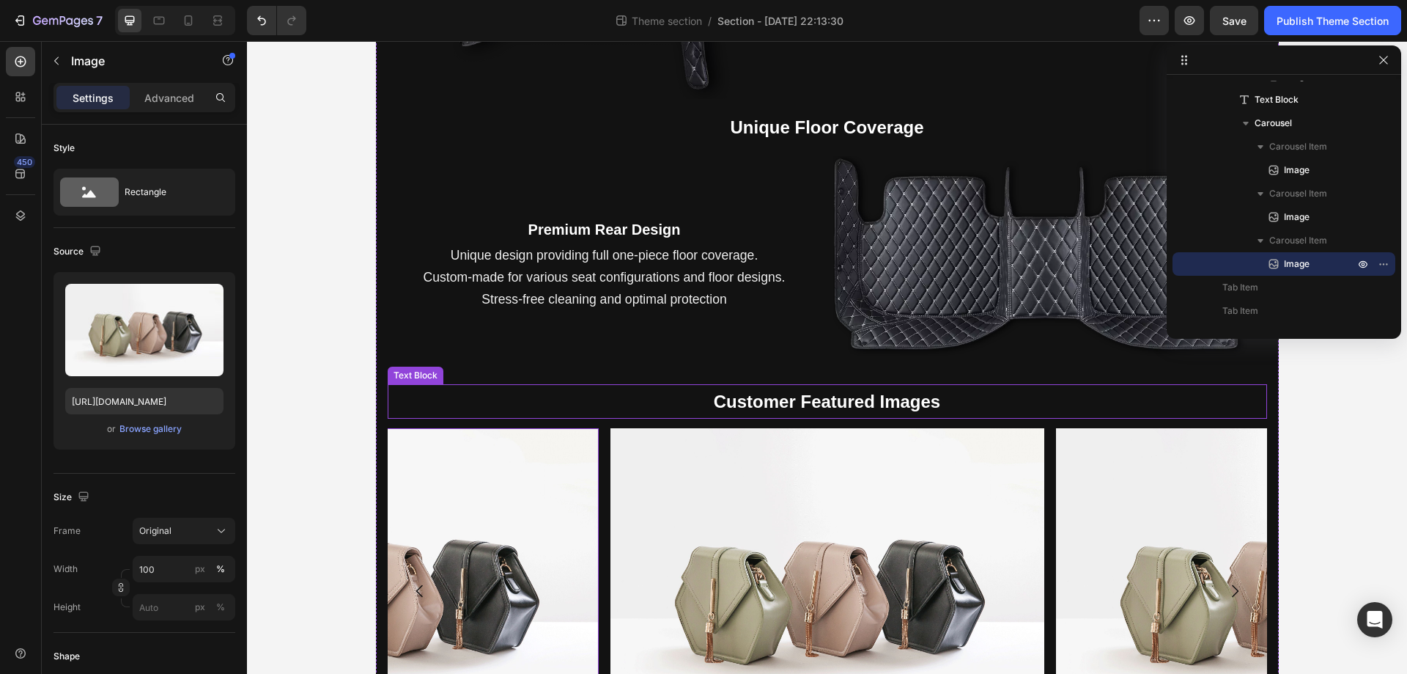
scroll to position [963, 0]
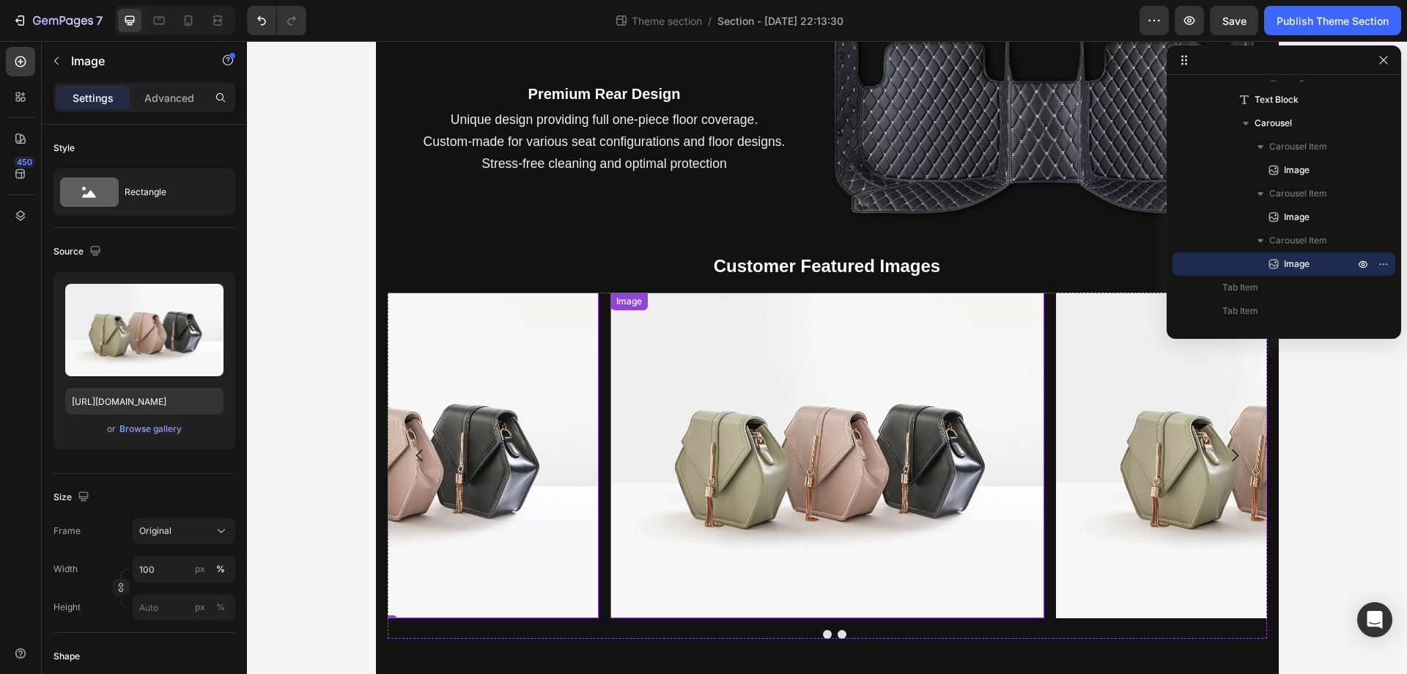
click at [949, 449] on img at bounding box center [828, 454] width 434 height 325
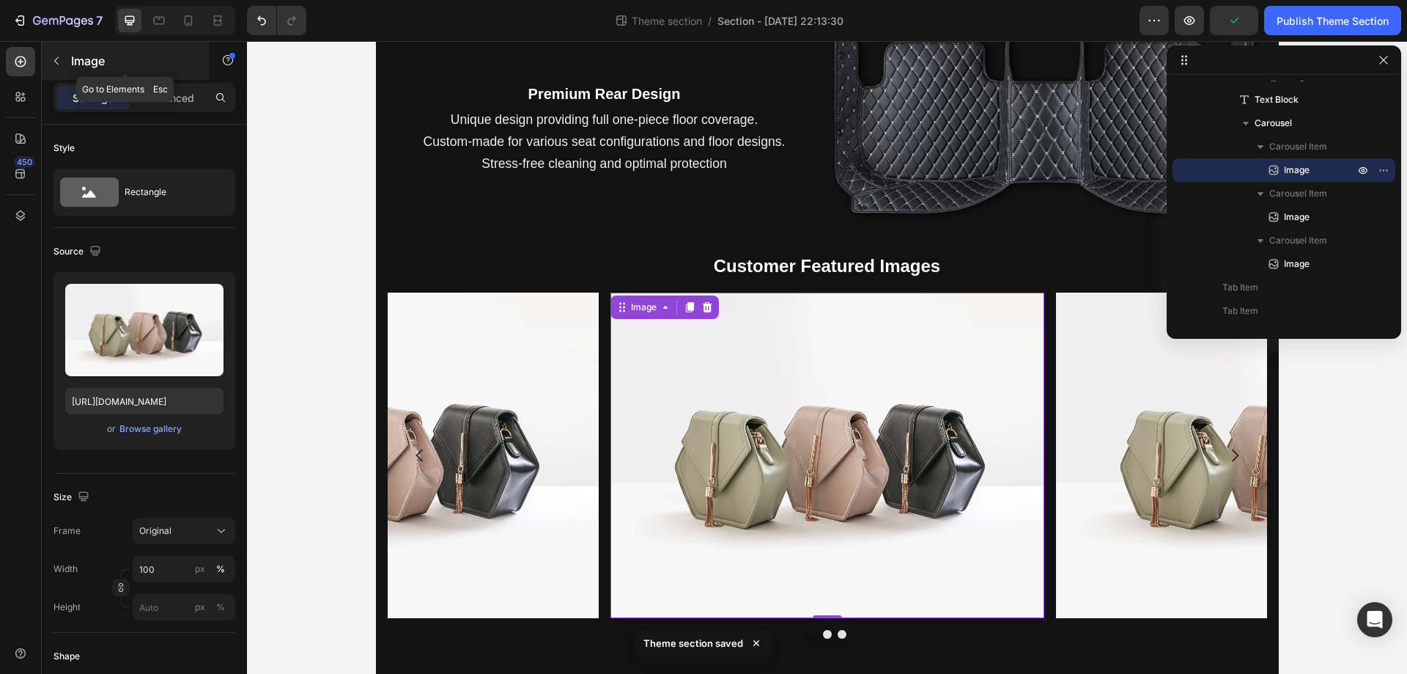
click at [67, 51] on button "button" at bounding box center [56, 60] width 23 height 23
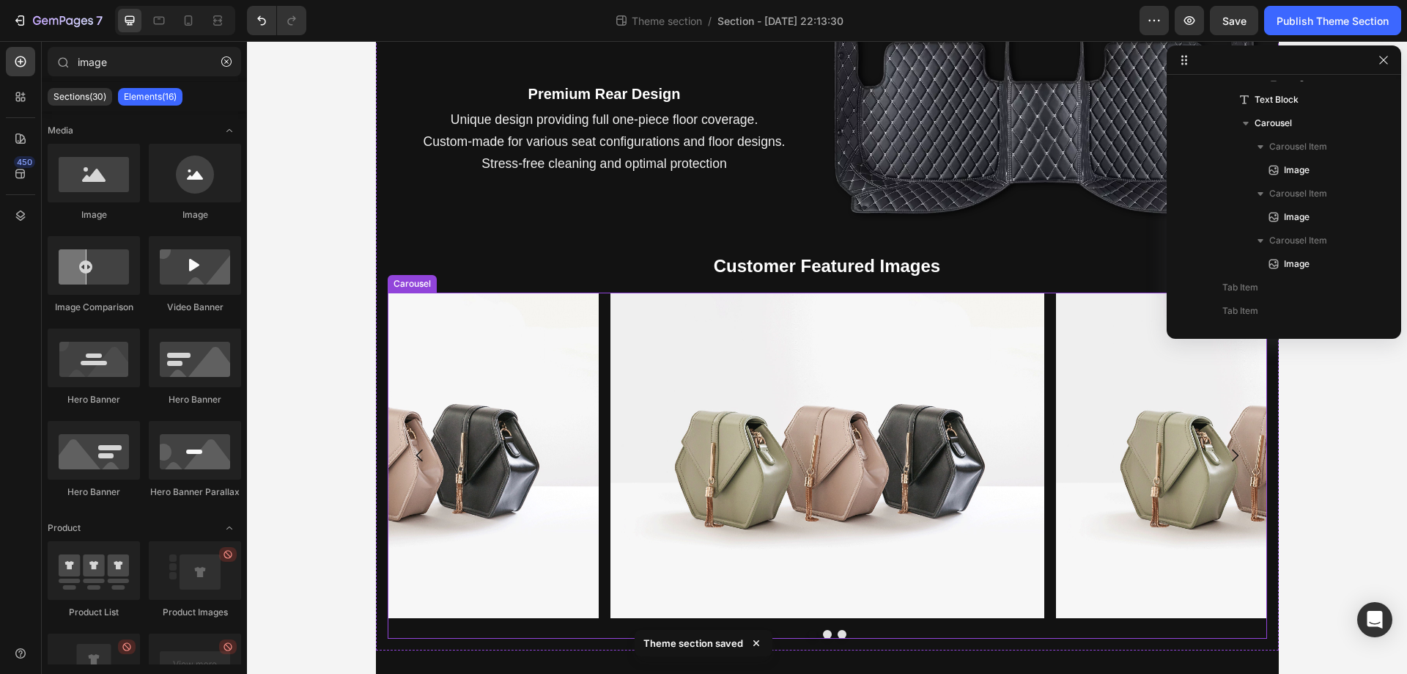
click at [1039, 394] on div "Image Image Image" at bounding box center [828, 454] width 880 height 325
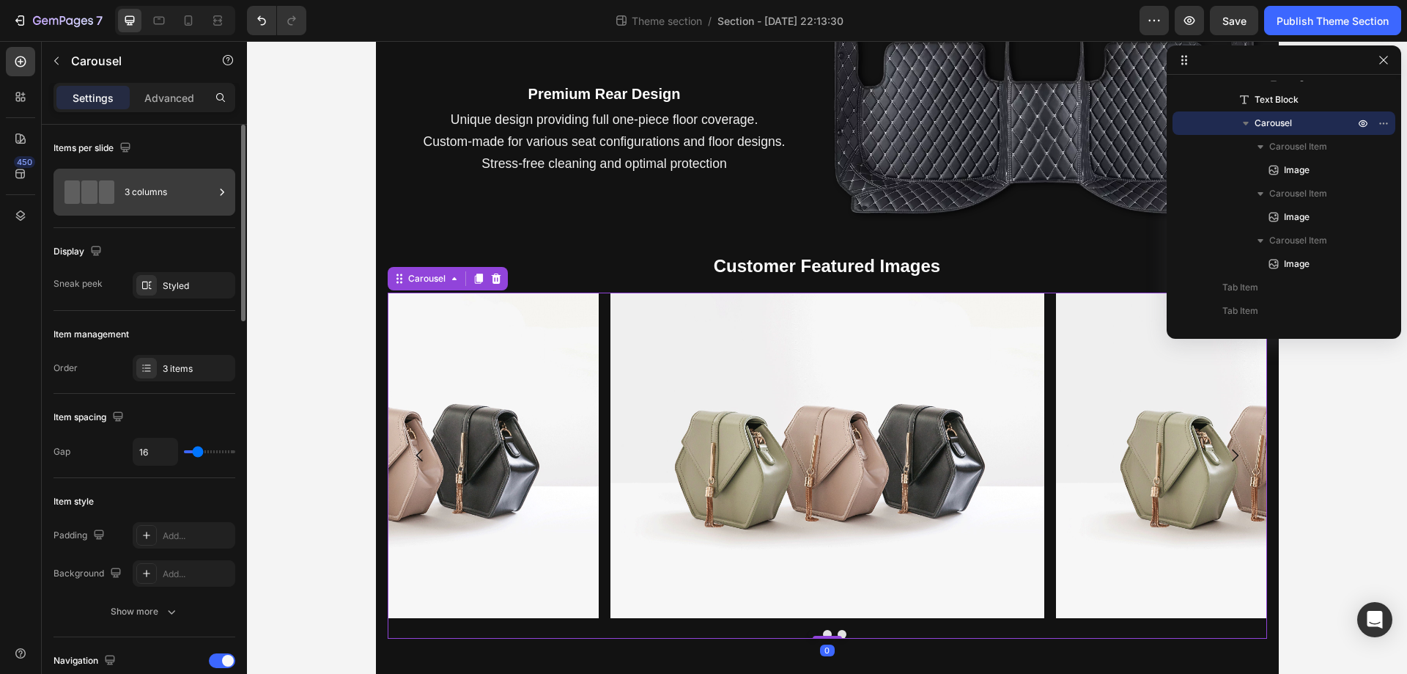
click at [127, 208] on div "3 columns" at bounding box center [169, 192] width 89 height 34
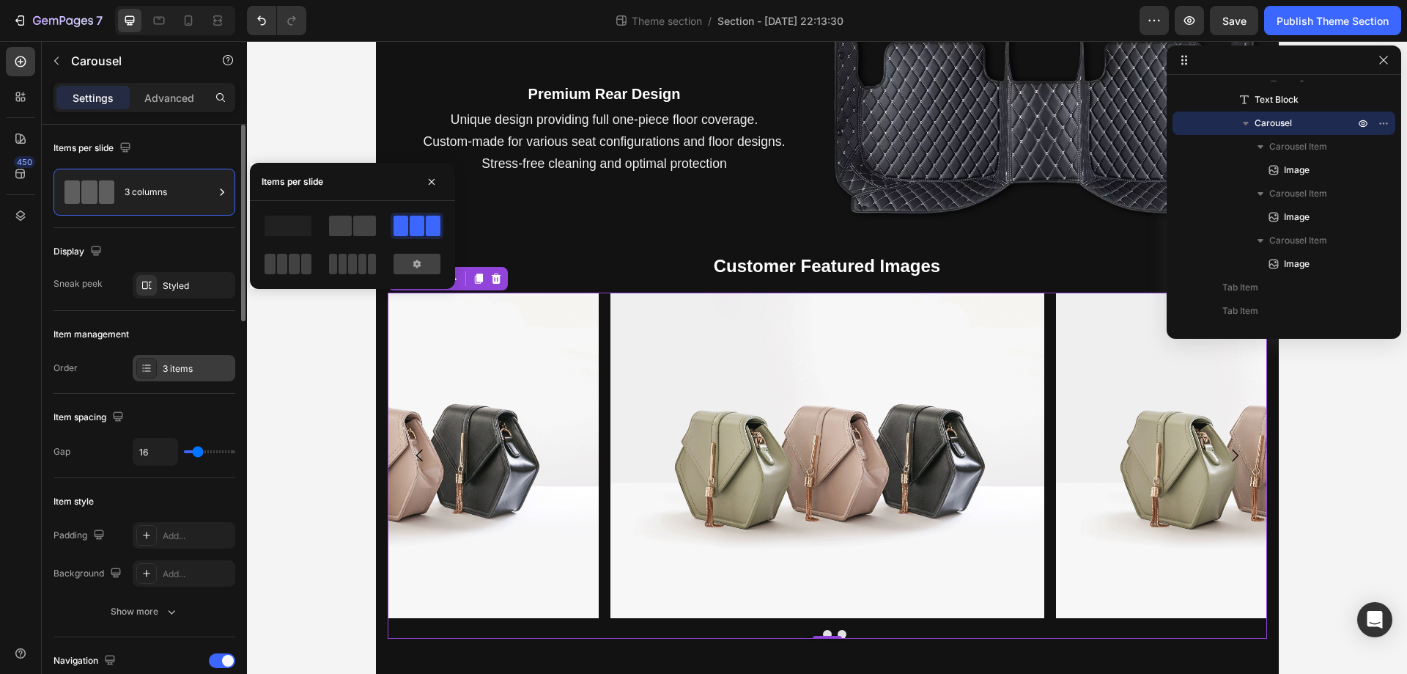
click at [163, 367] on div "3 items" at bounding box center [197, 368] width 69 height 13
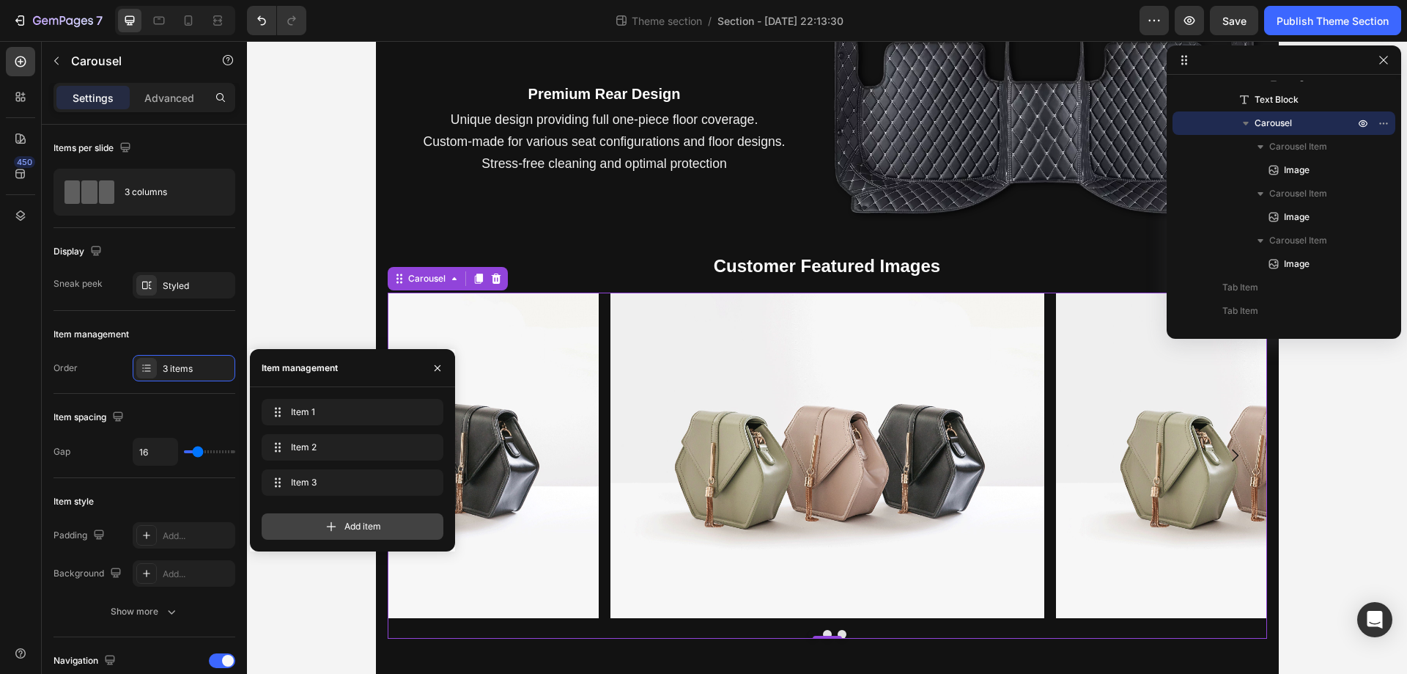
click at [308, 520] on div "Add item" at bounding box center [353, 526] width 182 height 26
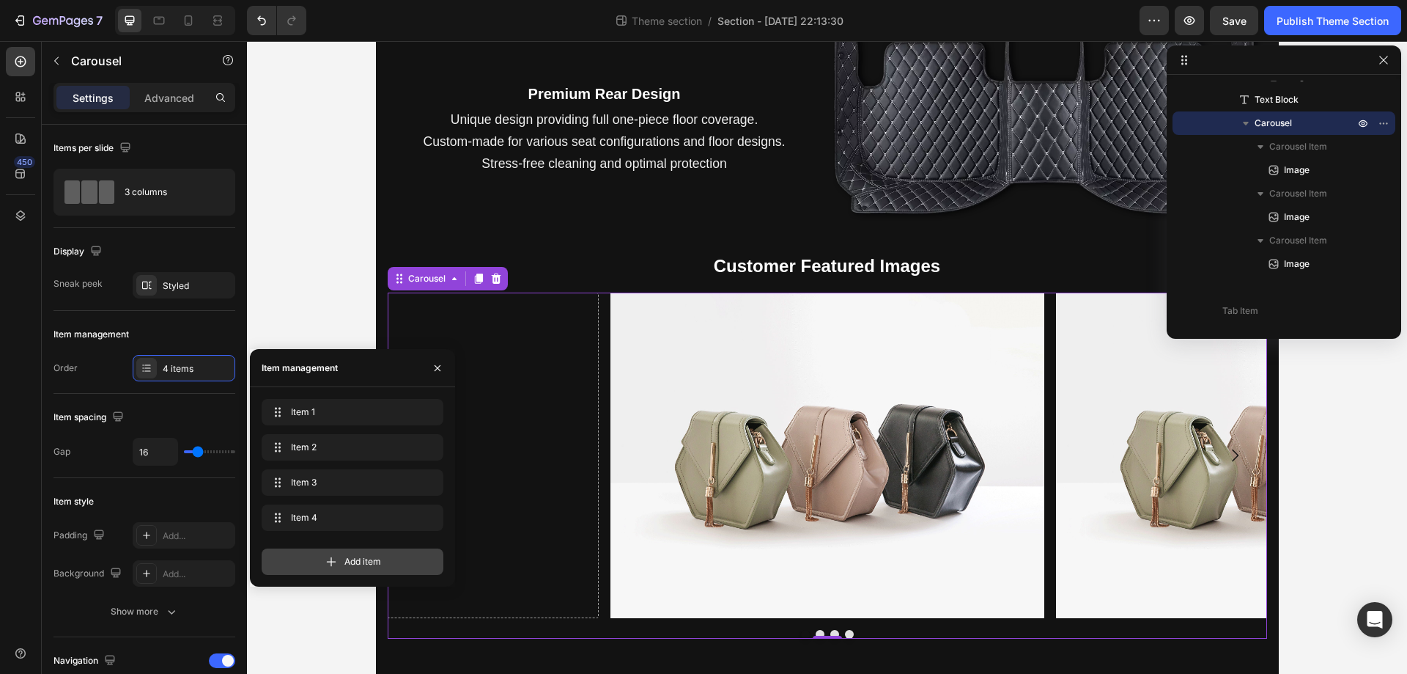
click at [333, 562] on icon at bounding box center [331, 561] width 15 height 15
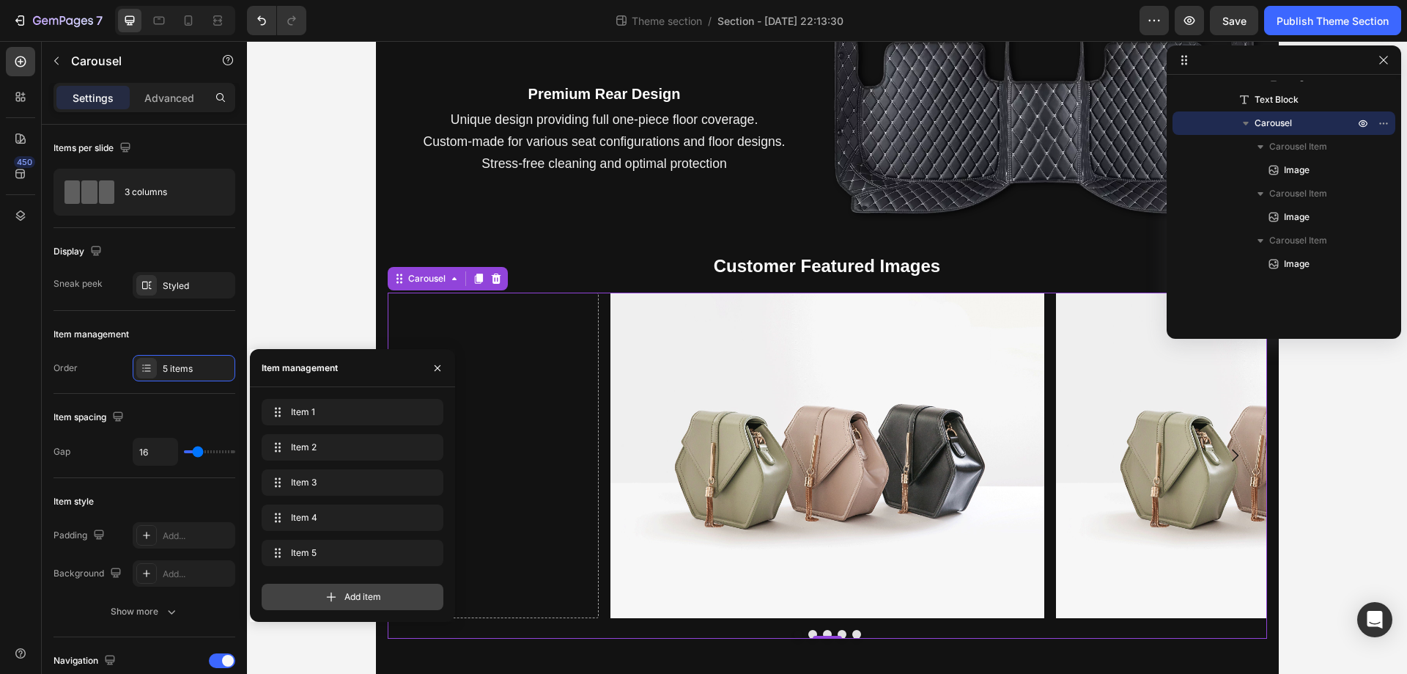
click at [367, 590] on span "Add item" at bounding box center [363, 596] width 37 height 13
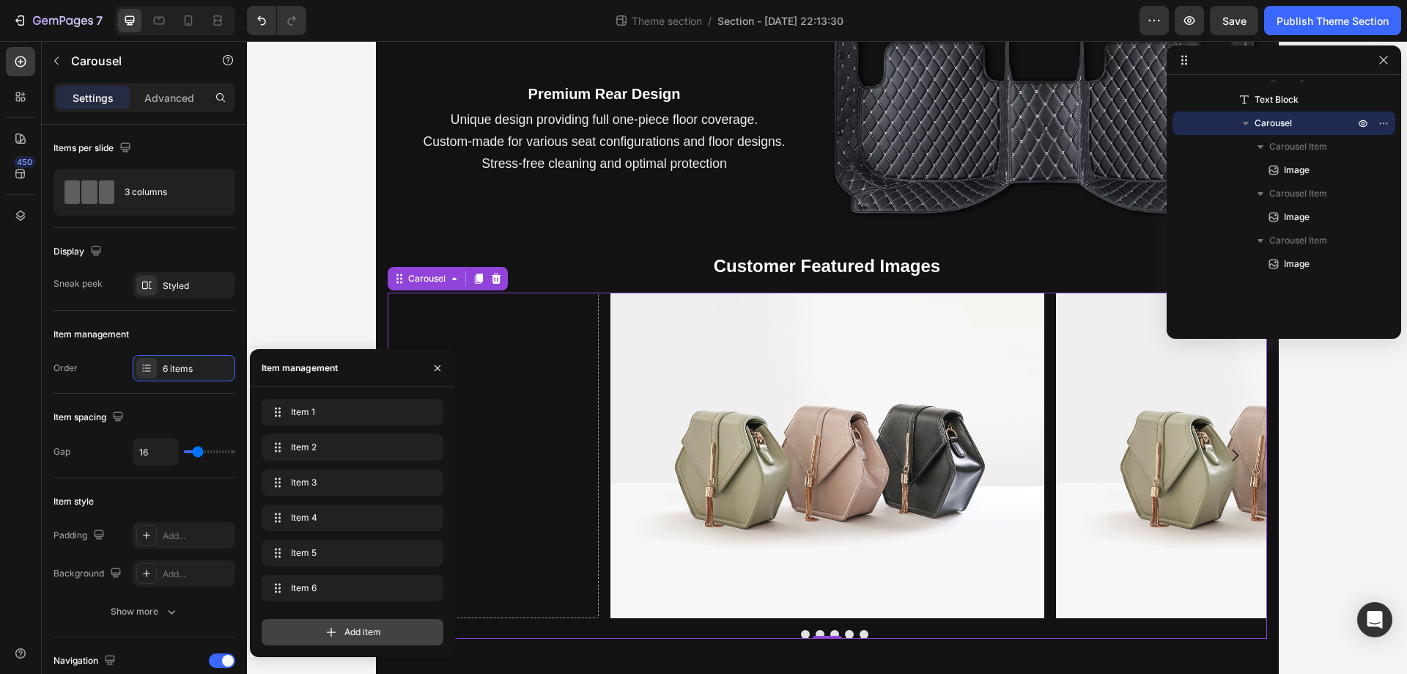
click at [359, 627] on span "Add item" at bounding box center [363, 631] width 37 height 13
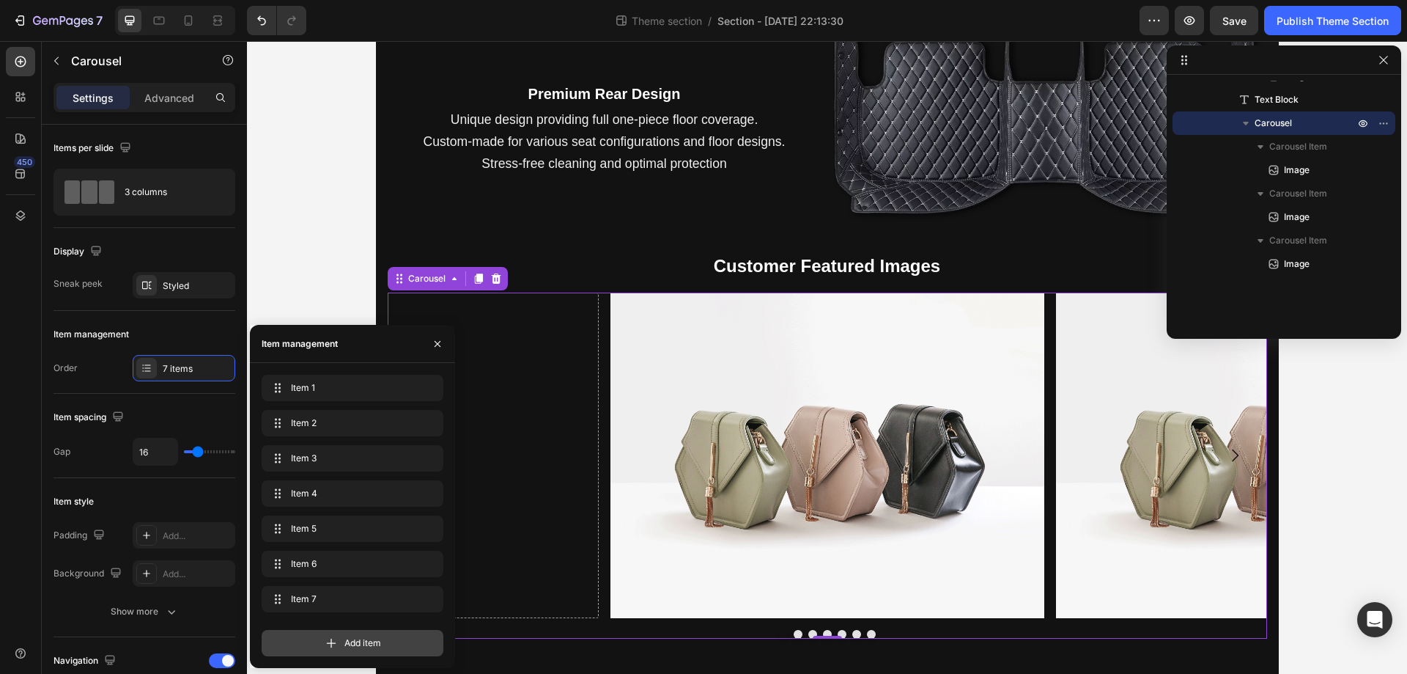
click at [362, 651] on div "Add item" at bounding box center [353, 643] width 182 height 26
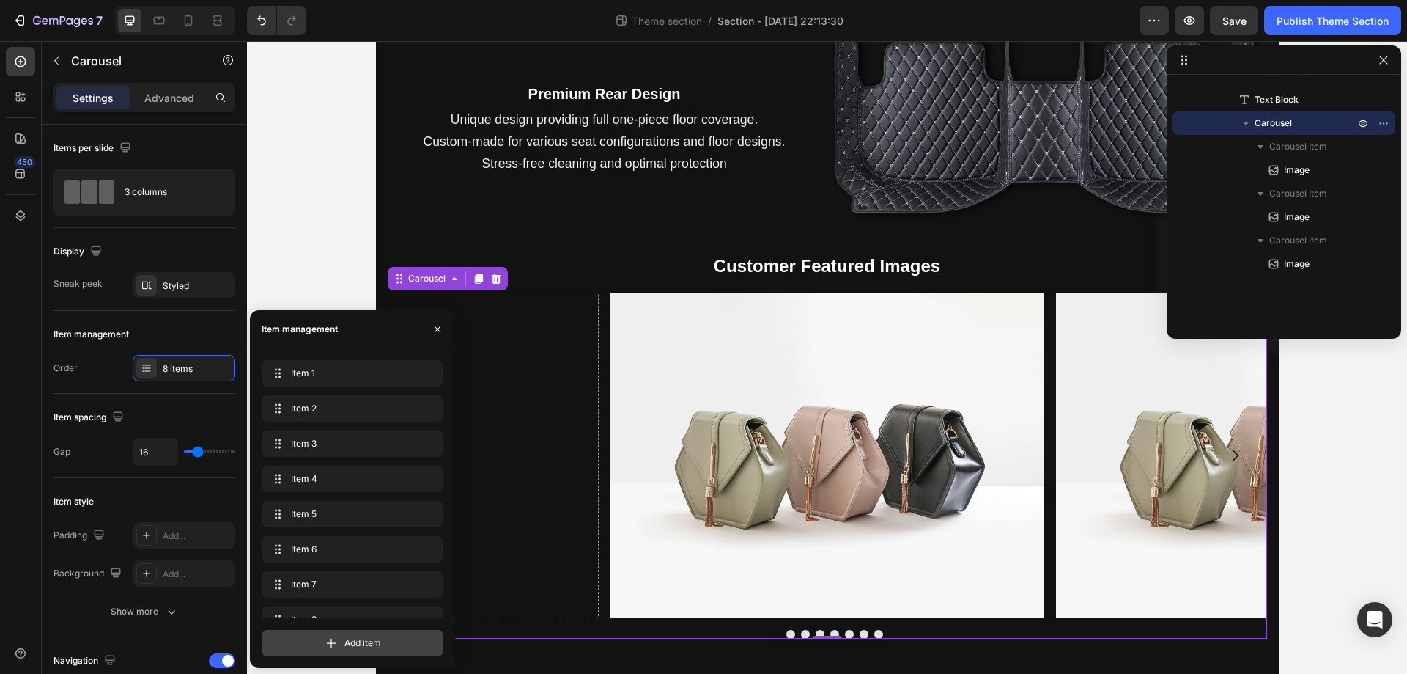
scroll to position [21, 0]
click at [362, 651] on div "Add item" at bounding box center [353, 643] width 182 height 26
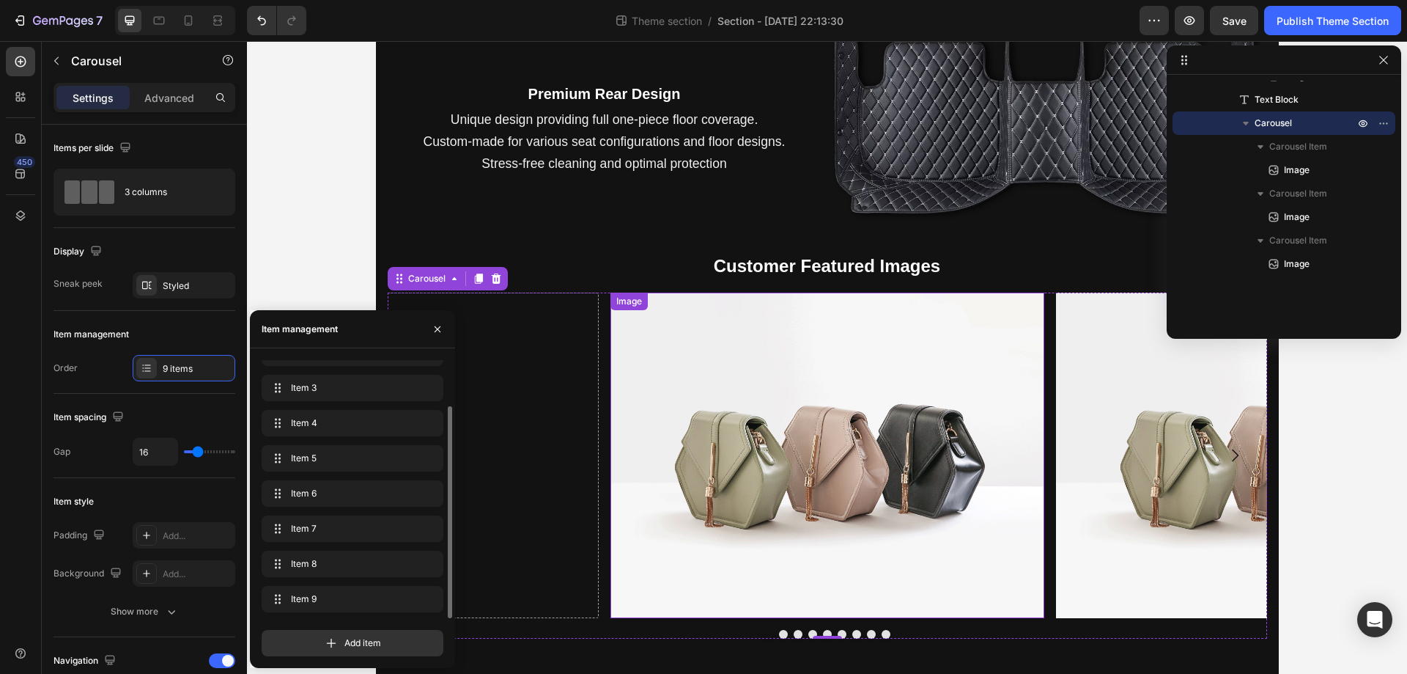
click at [870, 442] on img at bounding box center [828, 454] width 434 height 325
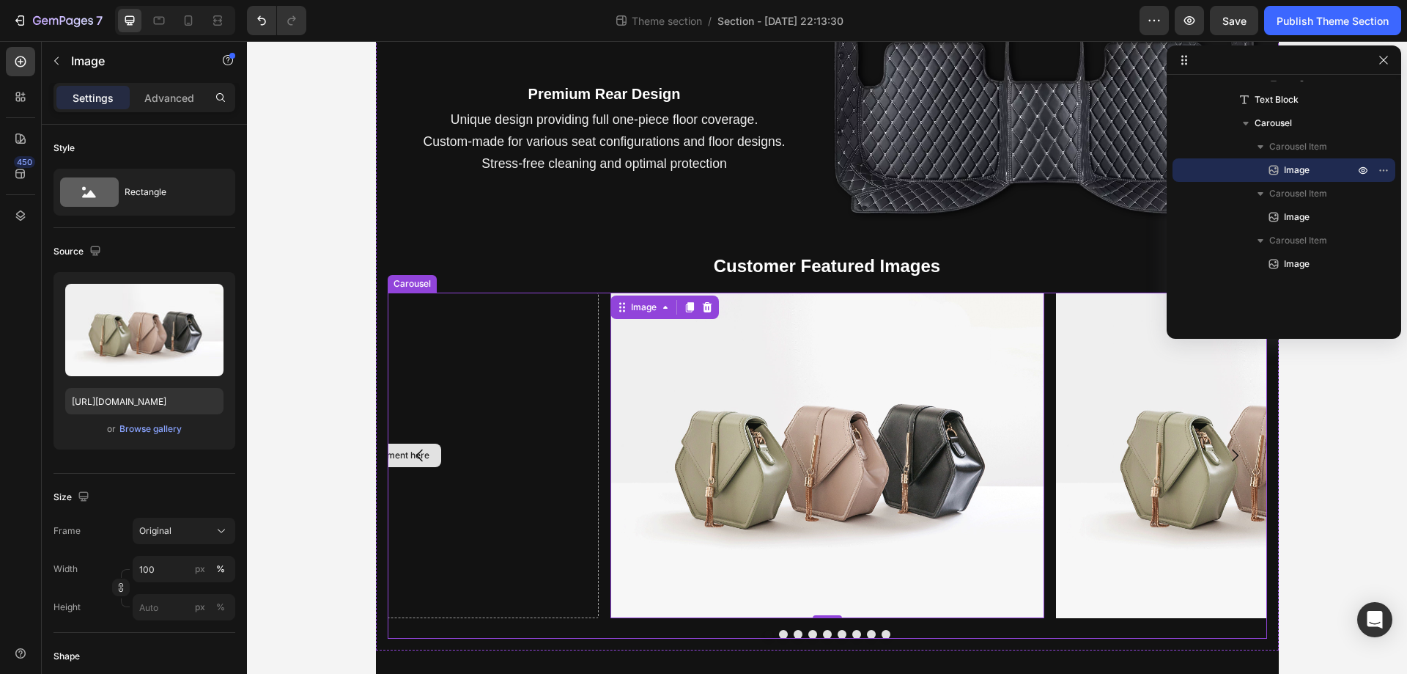
click at [553, 466] on div "Drop element here" at bounding box center [382, 454] width 434 height 325
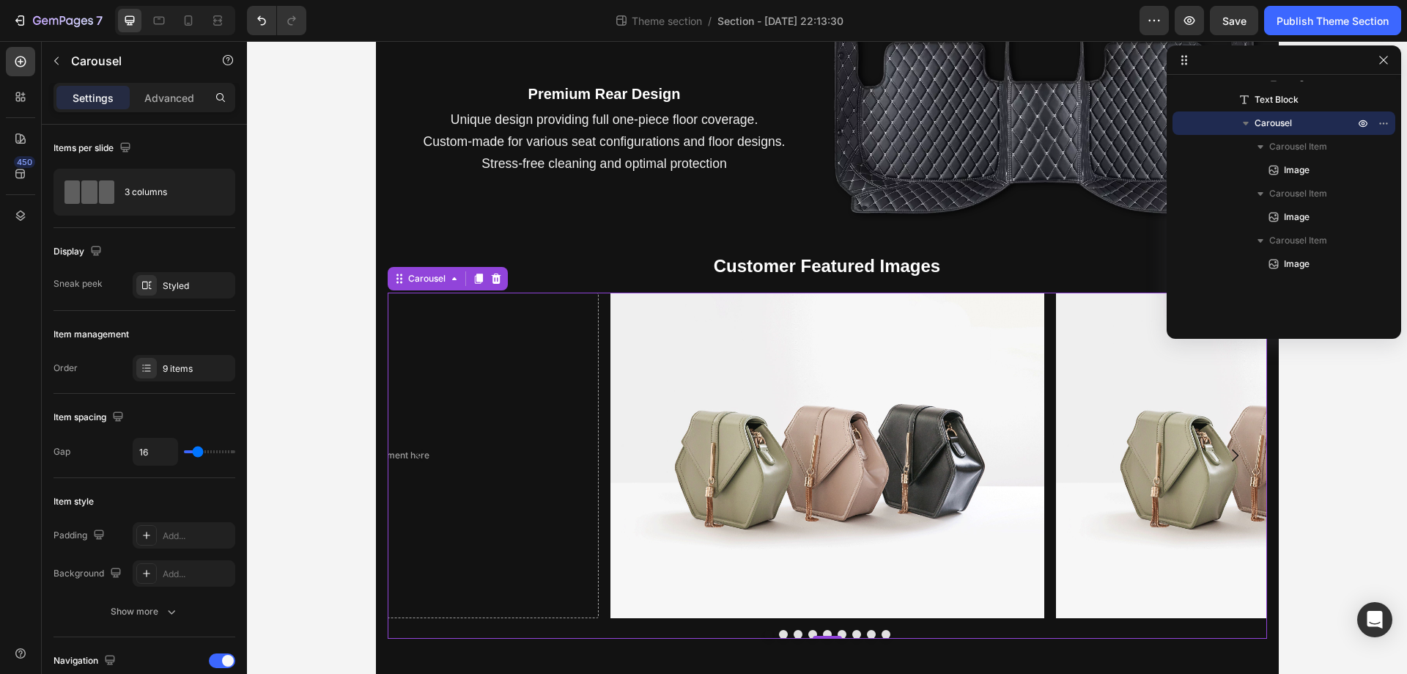
click at [421, 452] on icon "Carousel Back Arrow" at bounding box center [420, 455] width 18 height 18
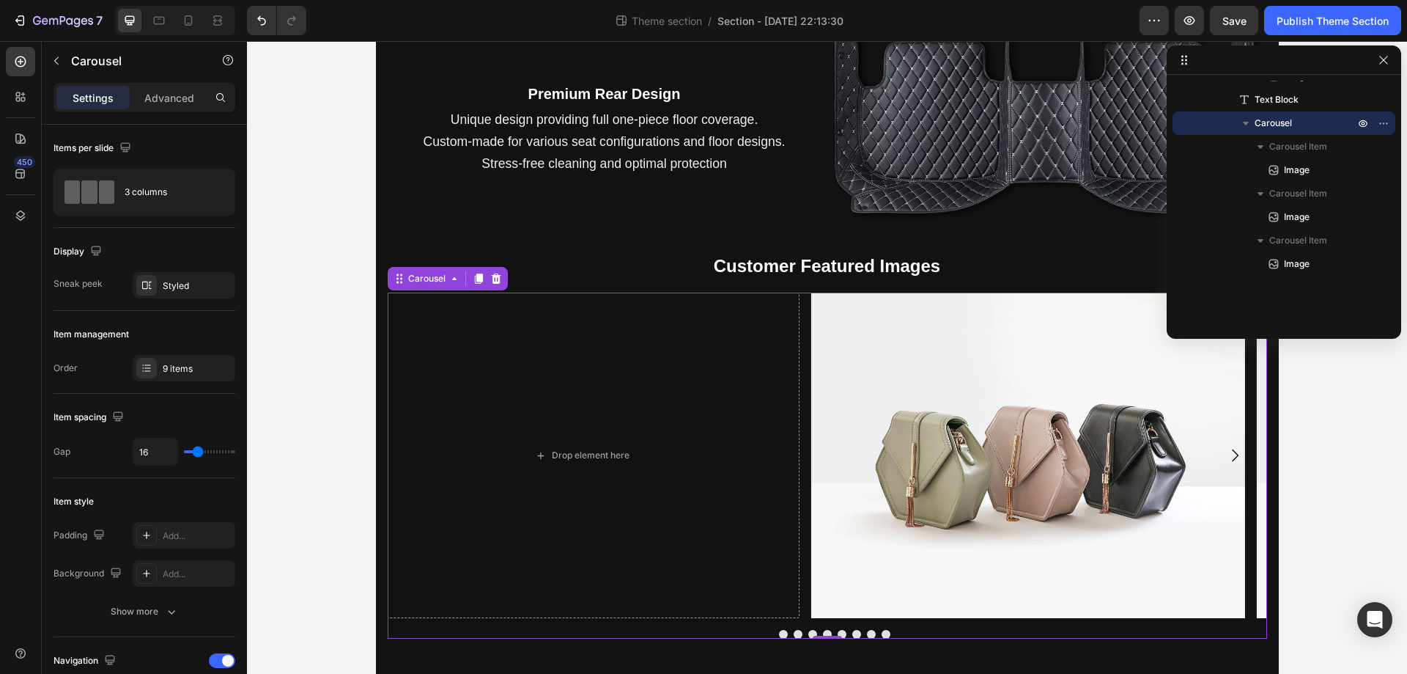
click at [421, 452] on icon "Carousel Back Arrow" at bounding box center [420, 455] width 18 height 18
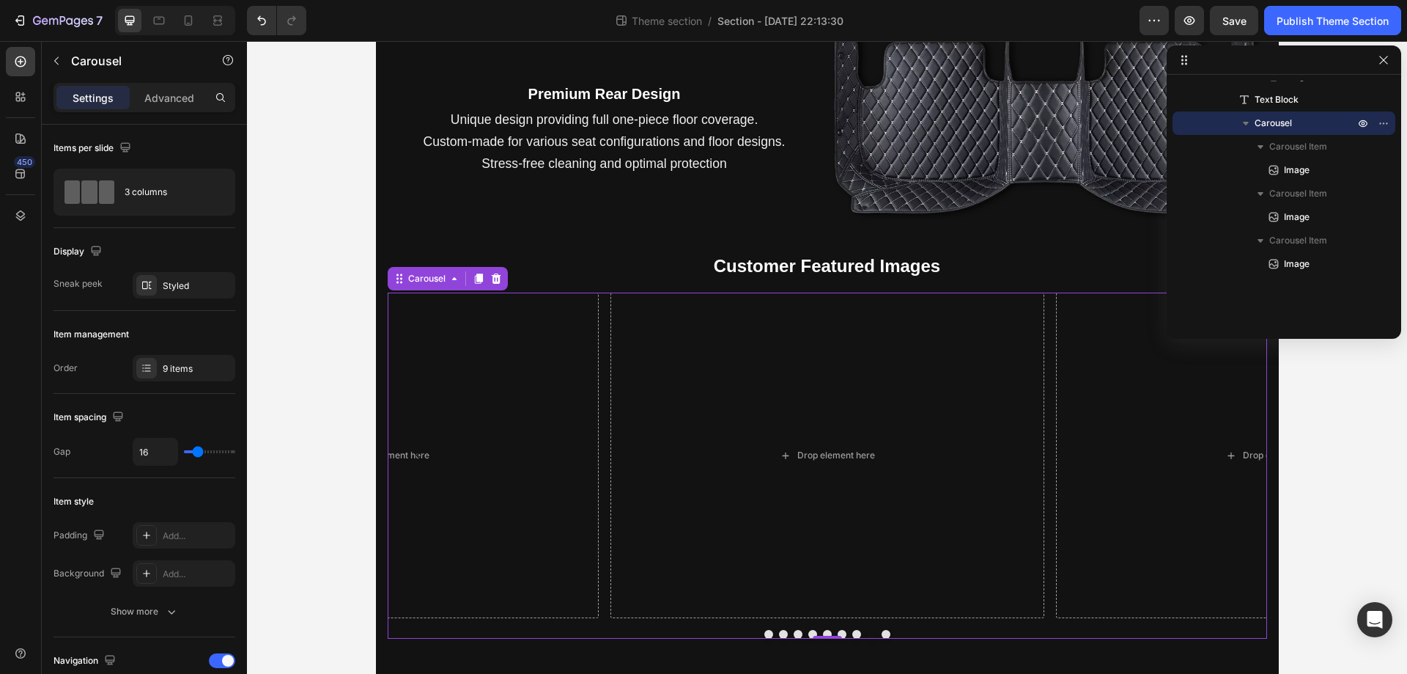
click at [421, 452] on icon "Carousel Back Arrow" at bounding box center [420, 455] width 18 height 18
click at [411, 454] on icon "Carousel Back Arrow" at bounding box center [420, 455] width 18 height 18
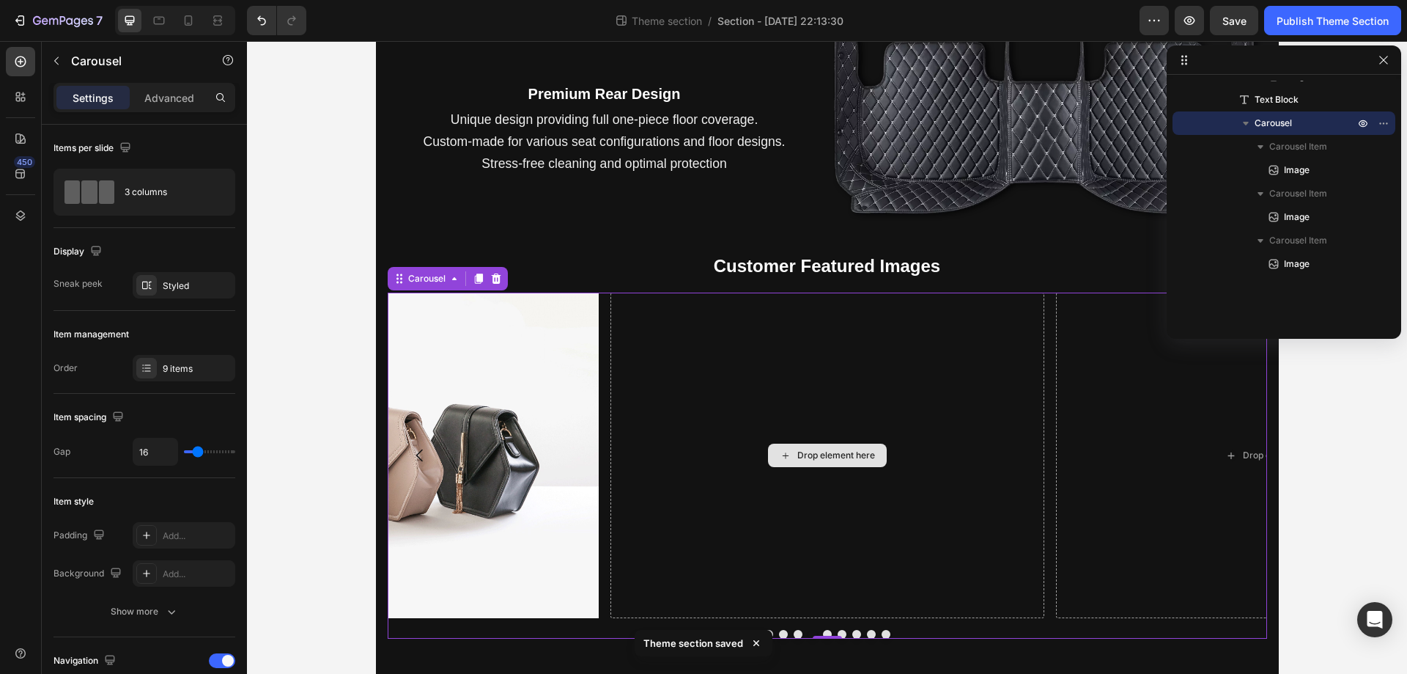
click at [811, 422] on div "Drop element here" at bounding box center [828, 454] width 434 height 325
click at [824, 457] on div "Drop element here" at bounding box center [837, 455] width 78 height 12
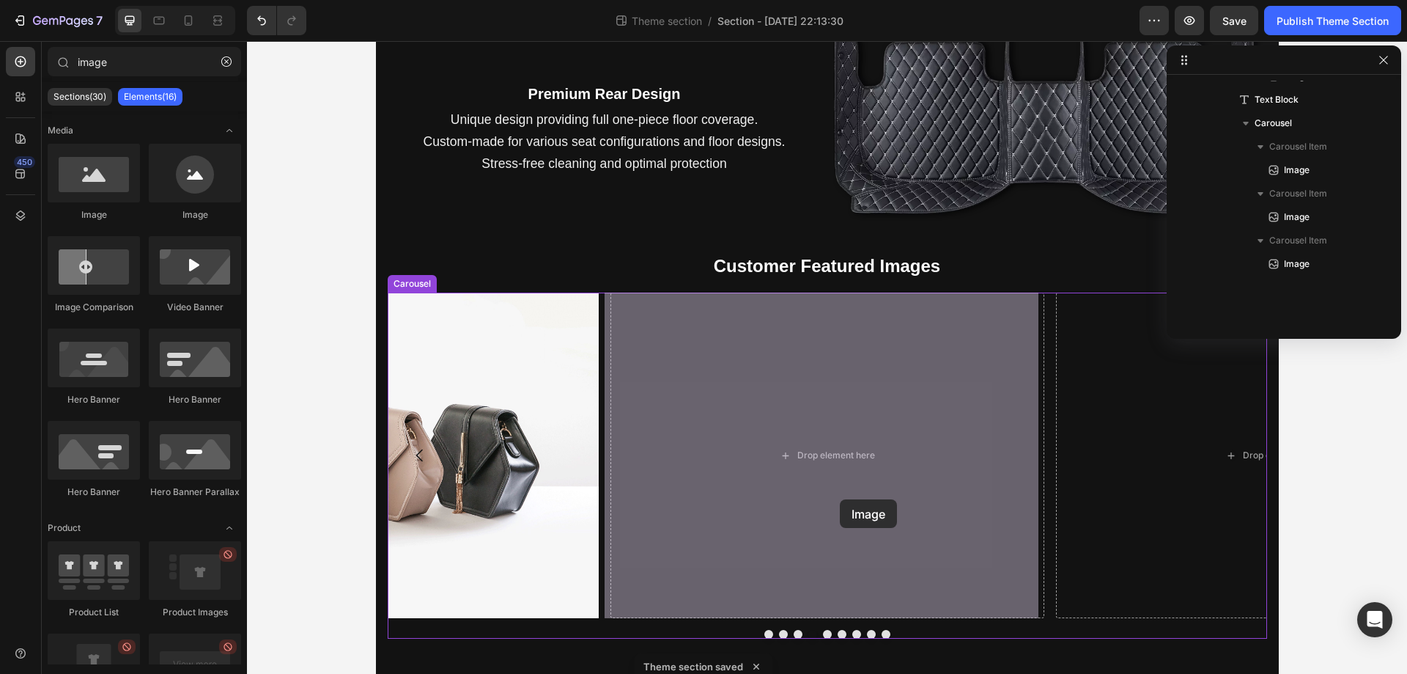
drag, startPoint x: 348, startPoint y: 234, endPoint x: 840, endPoint y: 499, distance: 558.9
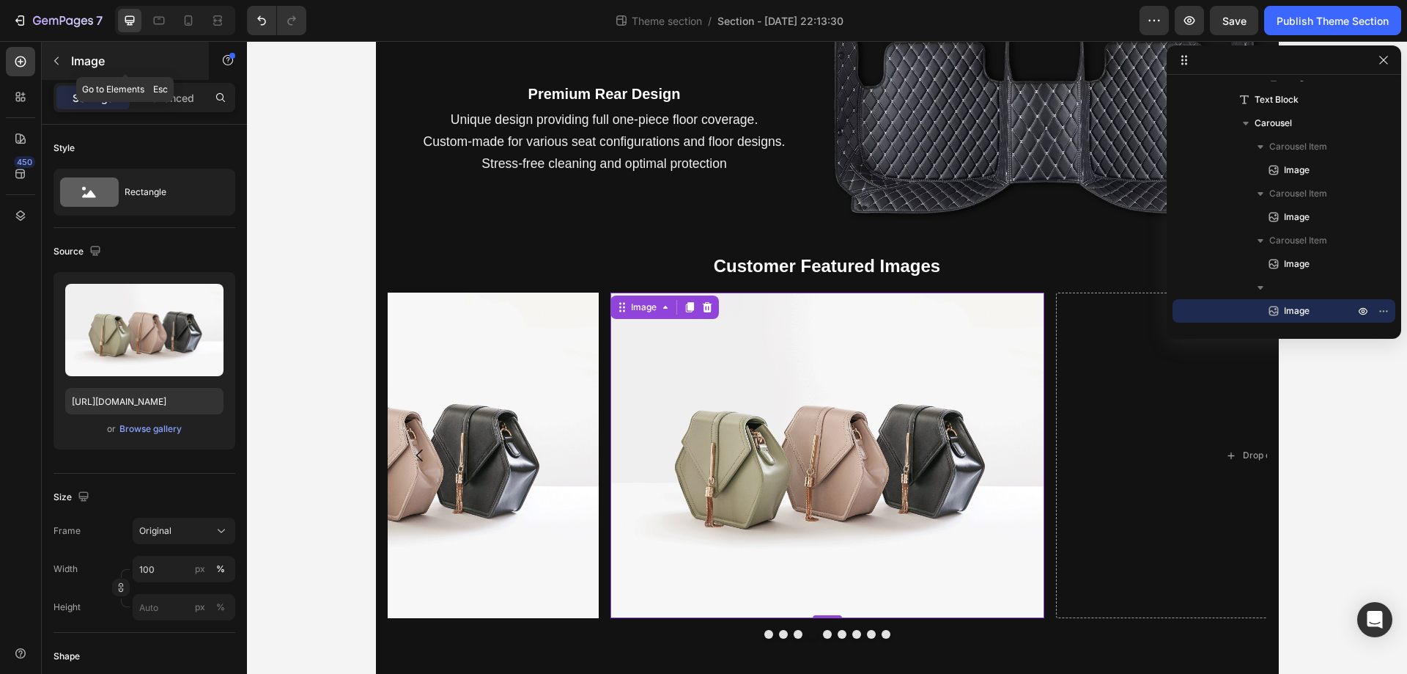
click at [62, 57] on icon "button" at bounding box center [57, 61] width 12 height 12
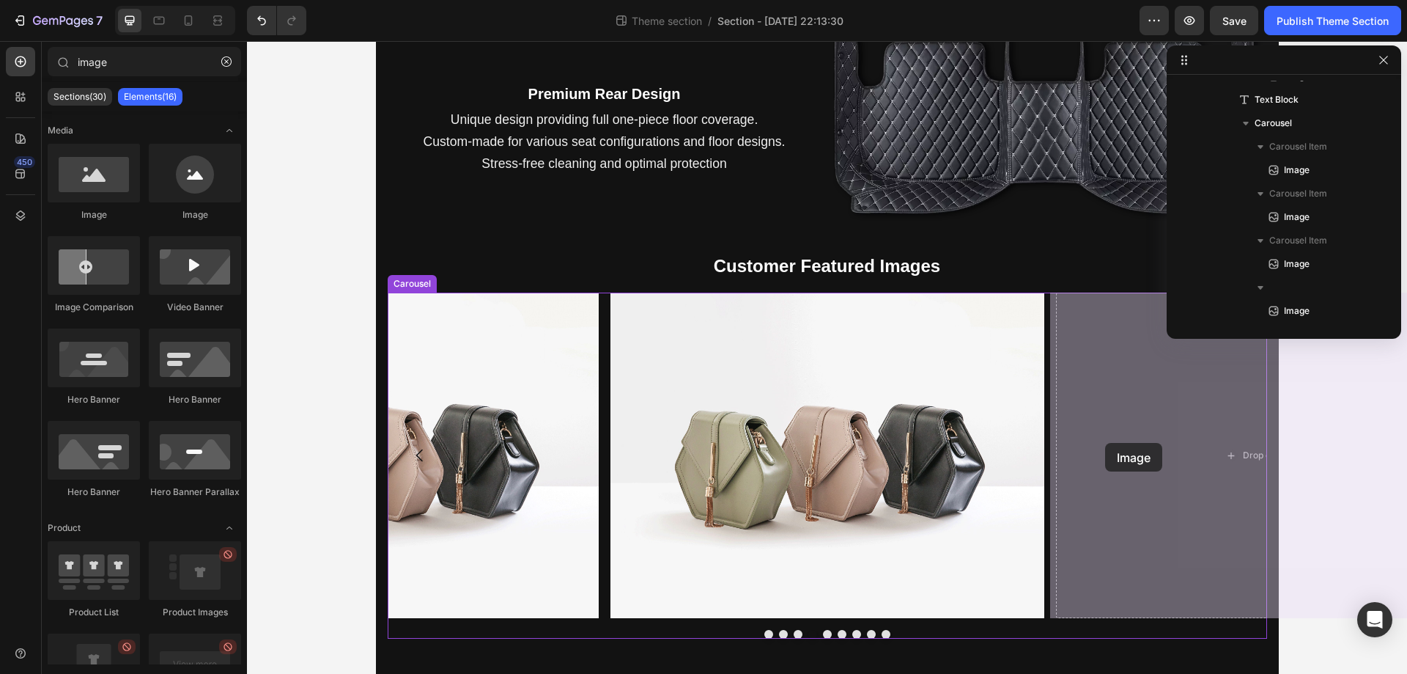
drag, startPoint x: 362, startPoint y: 229, endPoint x: 1111, endPoint y: 443, distance: 779.1
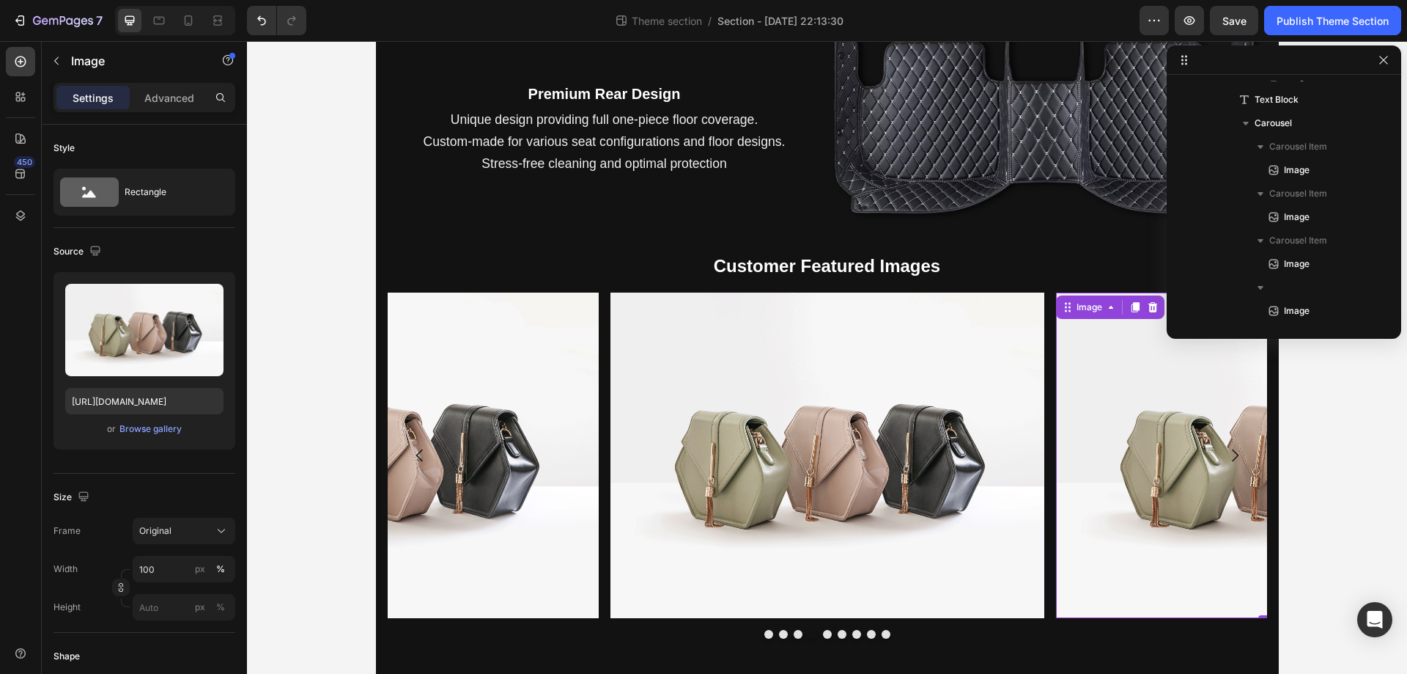
scroll to position [747, 0]
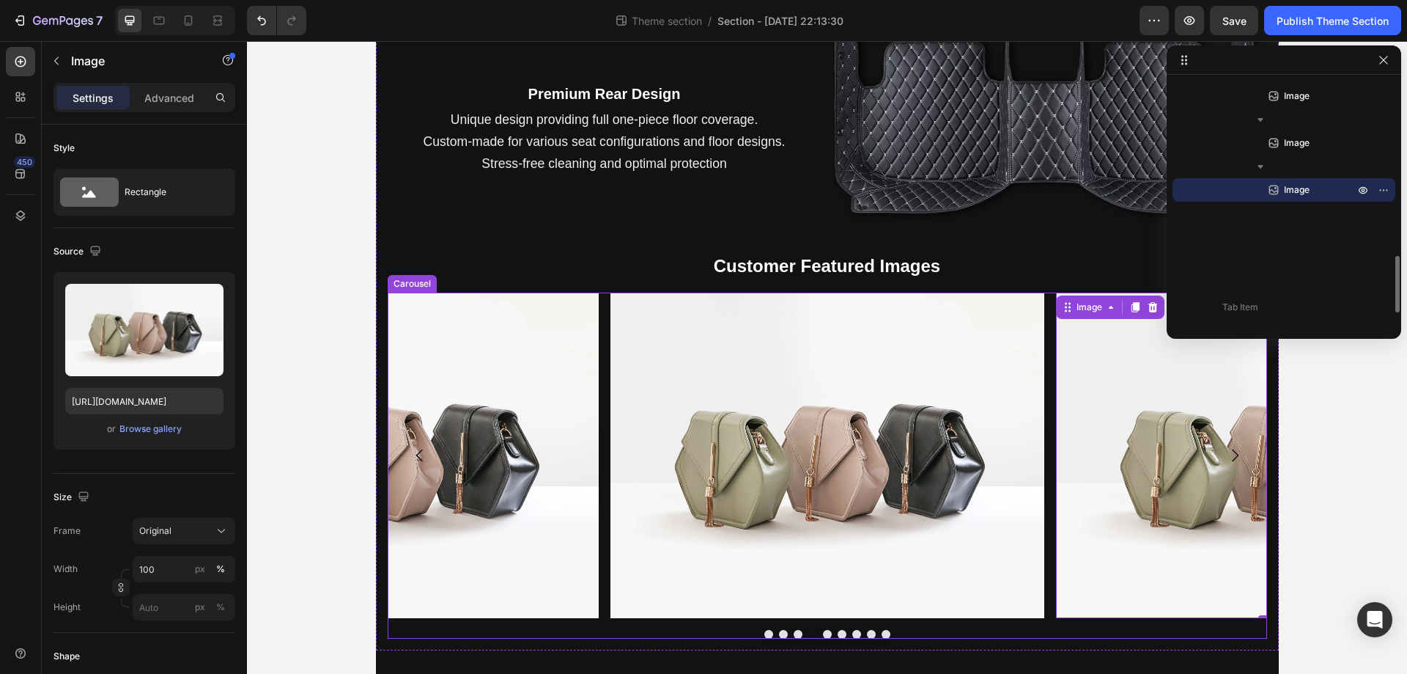
click at [1240, 457] on button "Carousel Next Arrow" at bounding box center [1235, 455] width 41 height 41
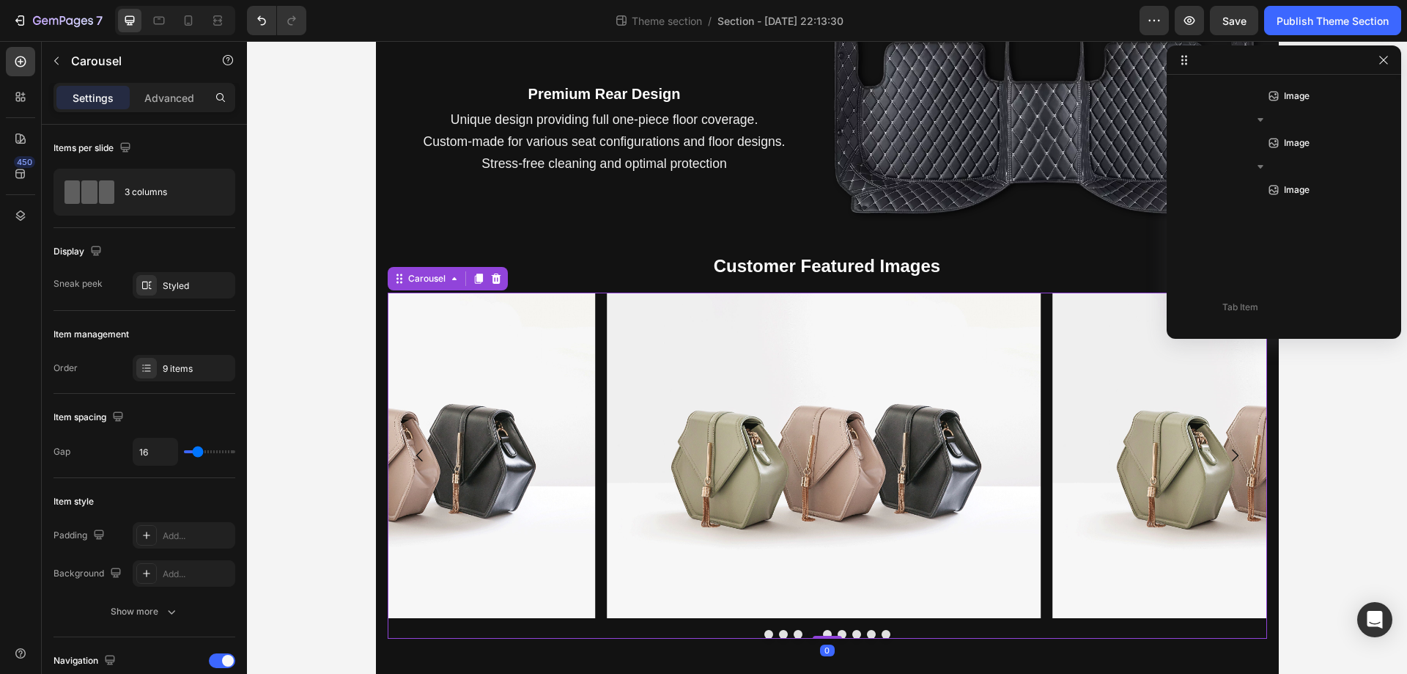
scroll to position [512, 0]
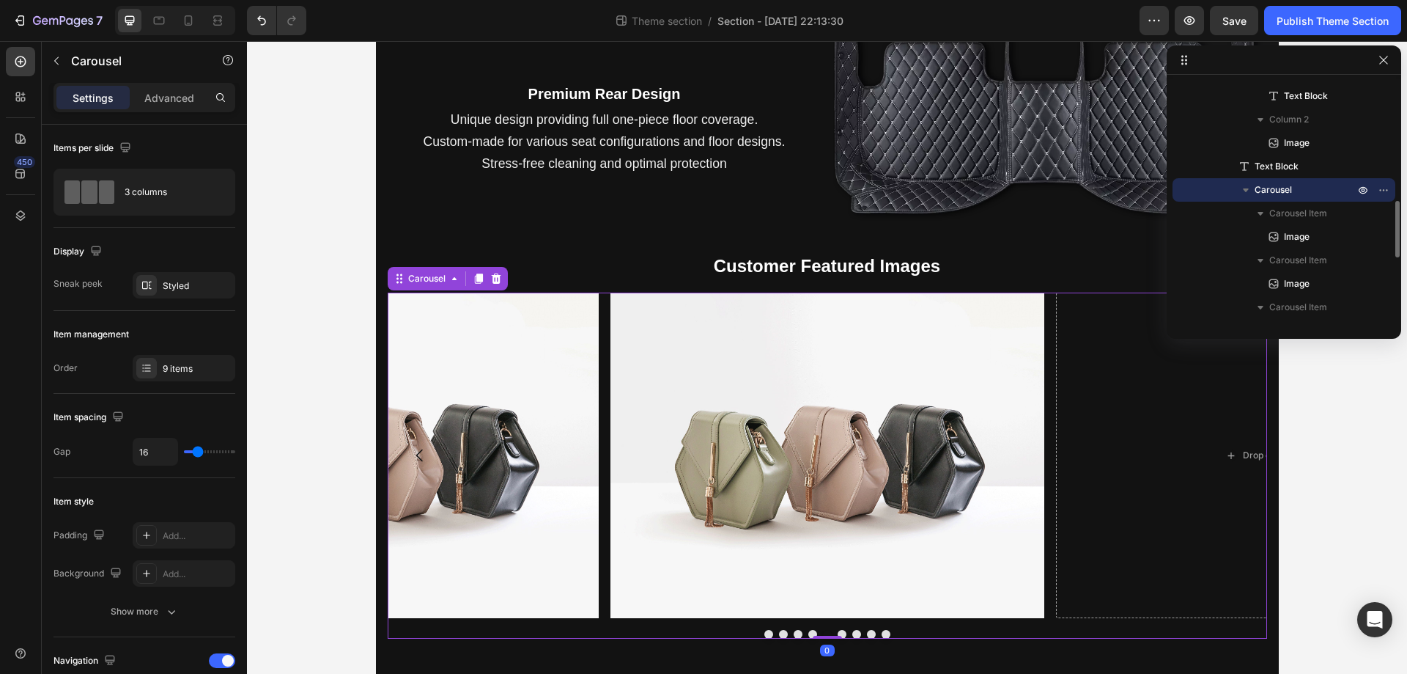
click at [1240, 457] on button "Carousel Next Arrow" at bounding box center [1235, 455] width 41 height 41
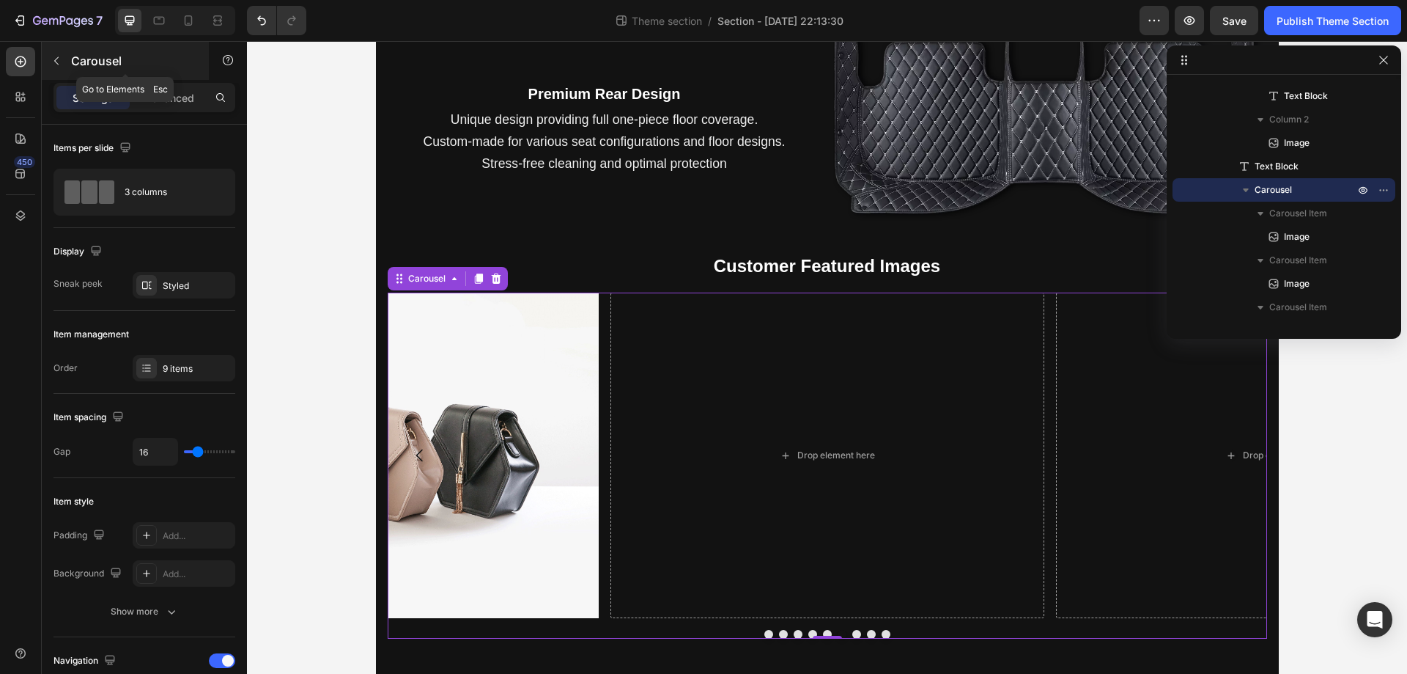
click at [59, 71] on button "button" at bounding box center [56, 60] width 23 height 23
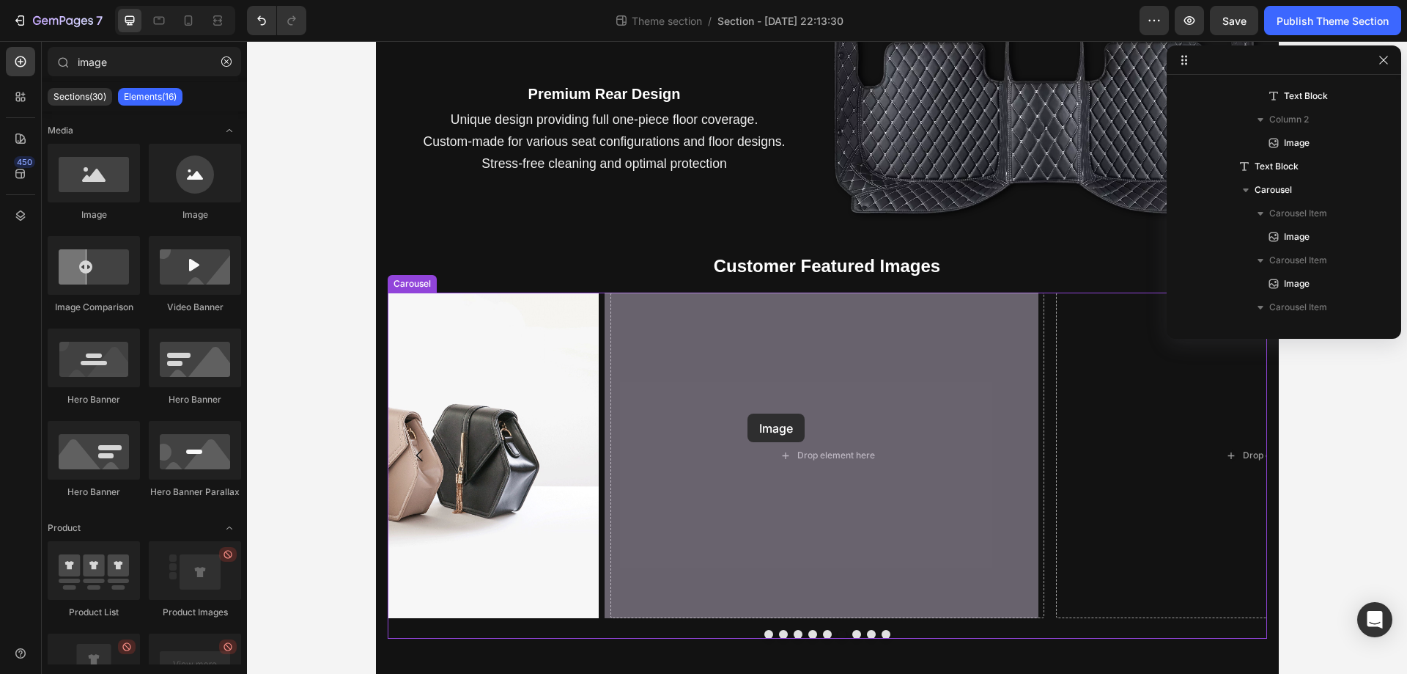
drag, startPoint x: 356, startPoint y: 233, endPoint x: 748, endPoint y: 413, distance: 431.0
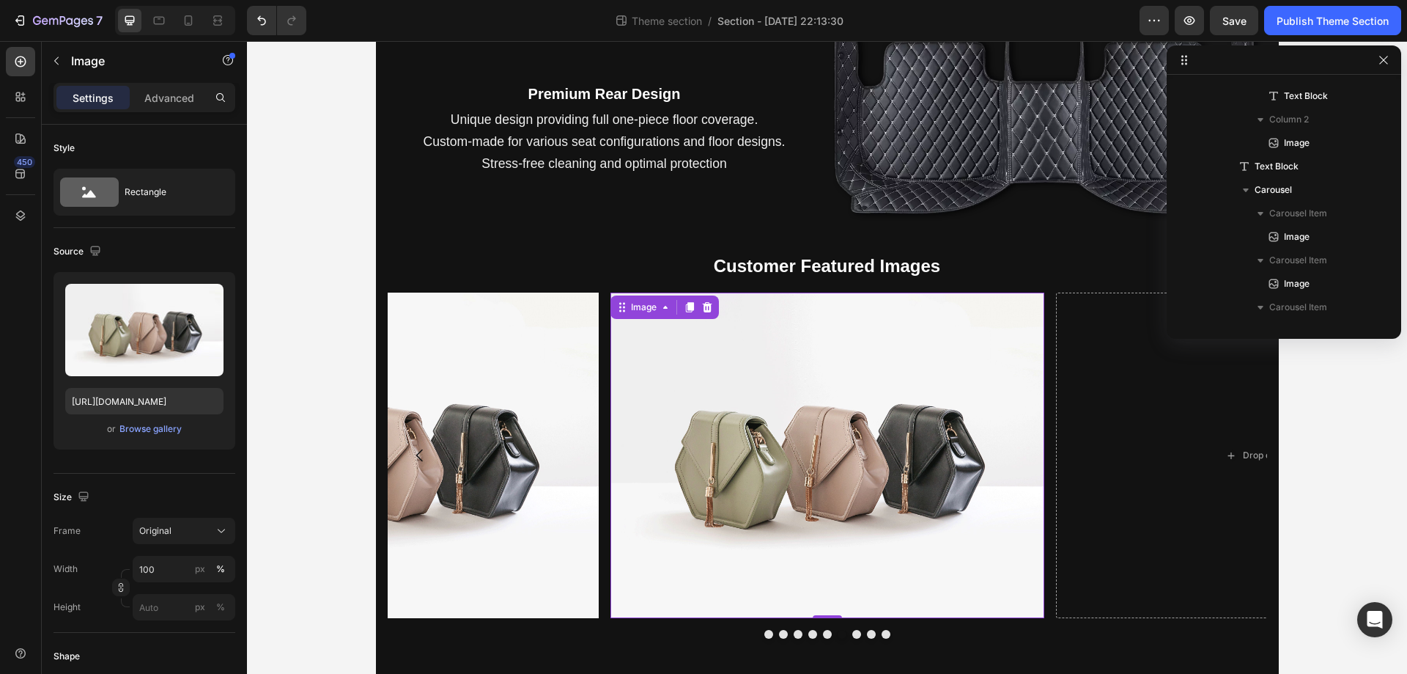
scroll to position [794, 0]
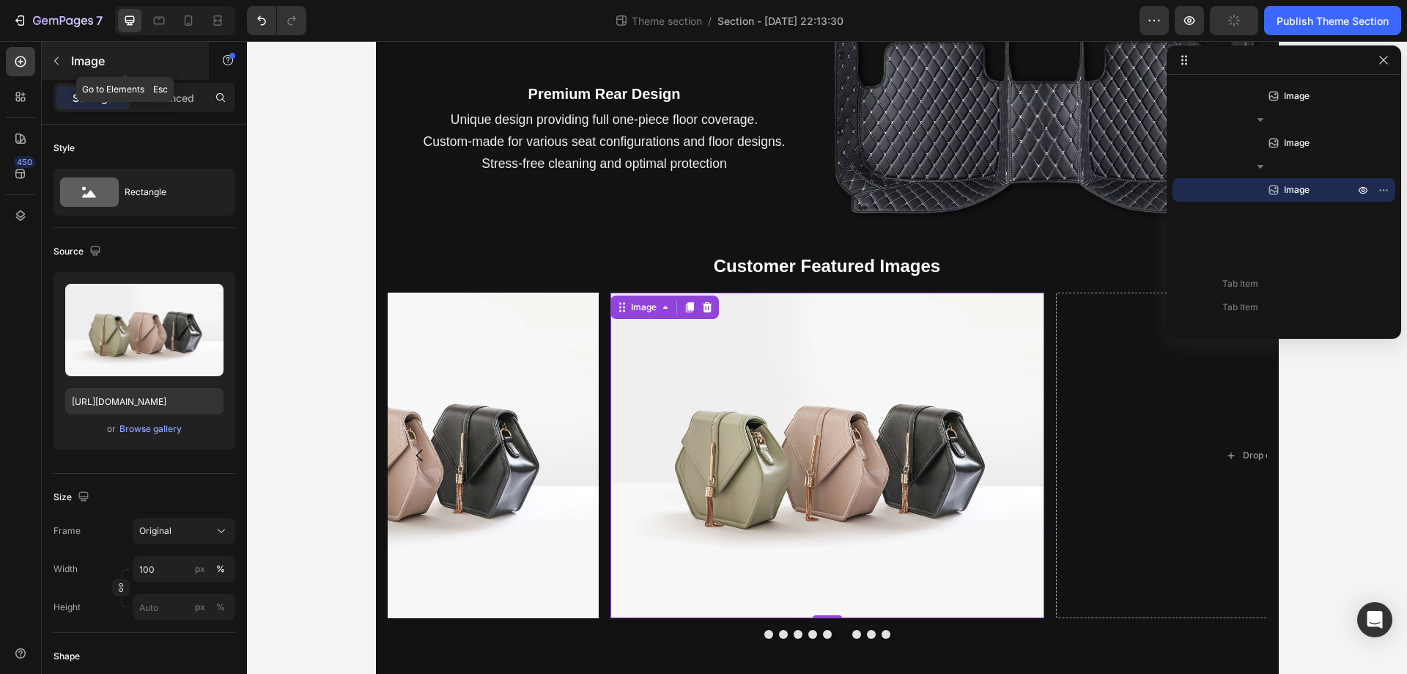
click at [67, 51] on div at bounding box center [56, 60] width 23 height 23
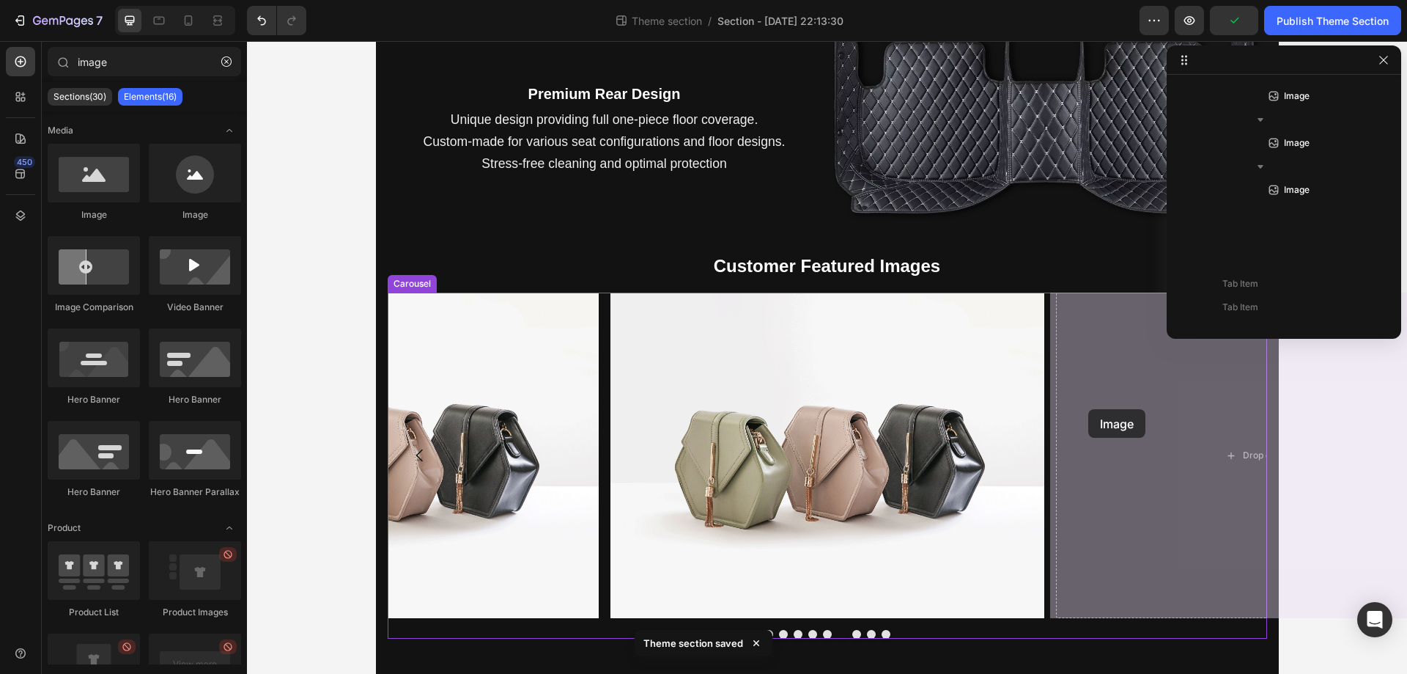
drag, startPoint x: 356, startPoint y: 237, endPoint x: 1089, endPoint y: 409, distance: 752.3
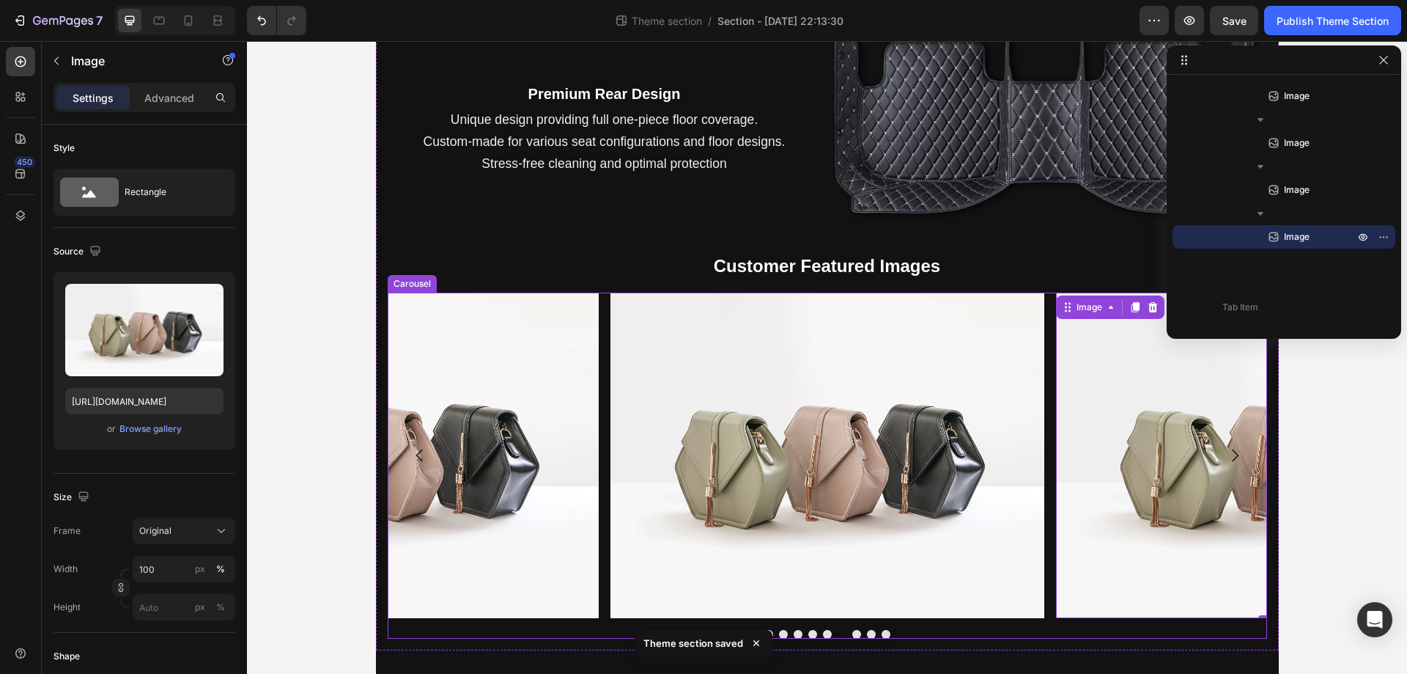
click at [1226, 457] on icon "Carousel Next Arrow" at bounding box center [1235, 455] width 18 height 18
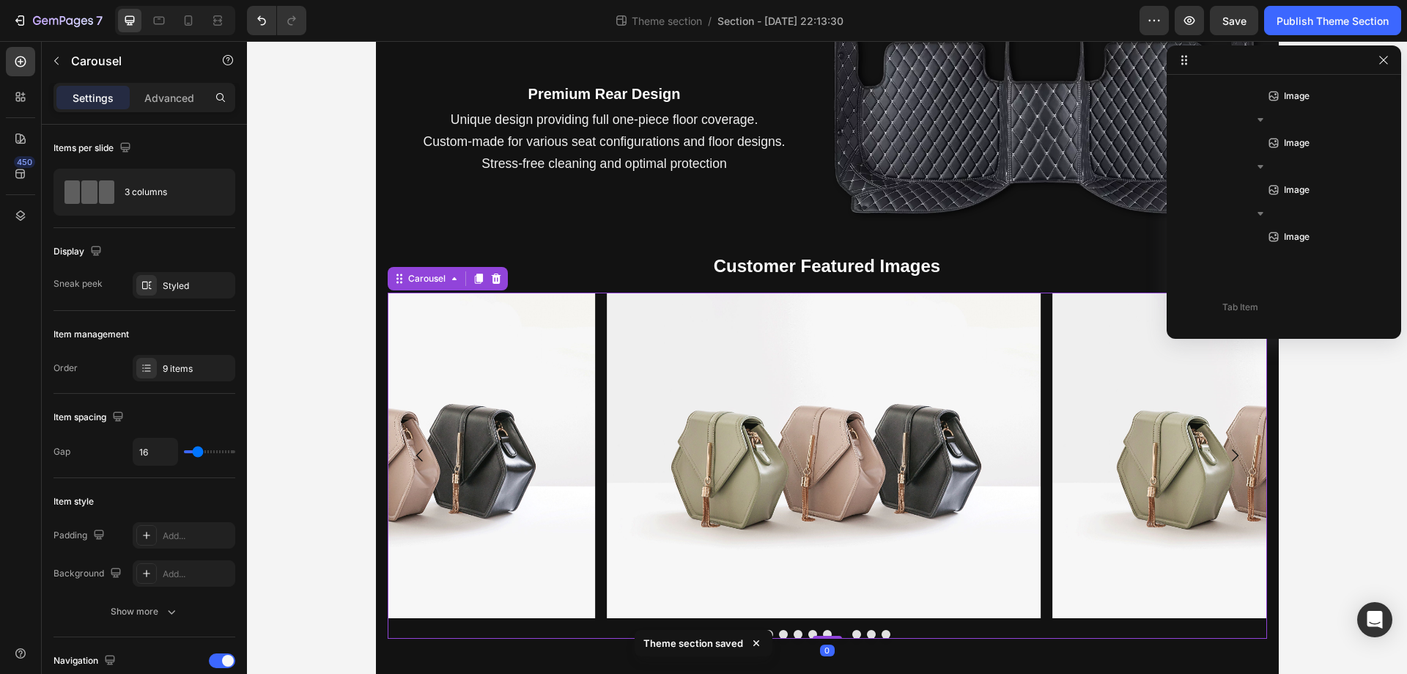
scroll to position [512, 0]
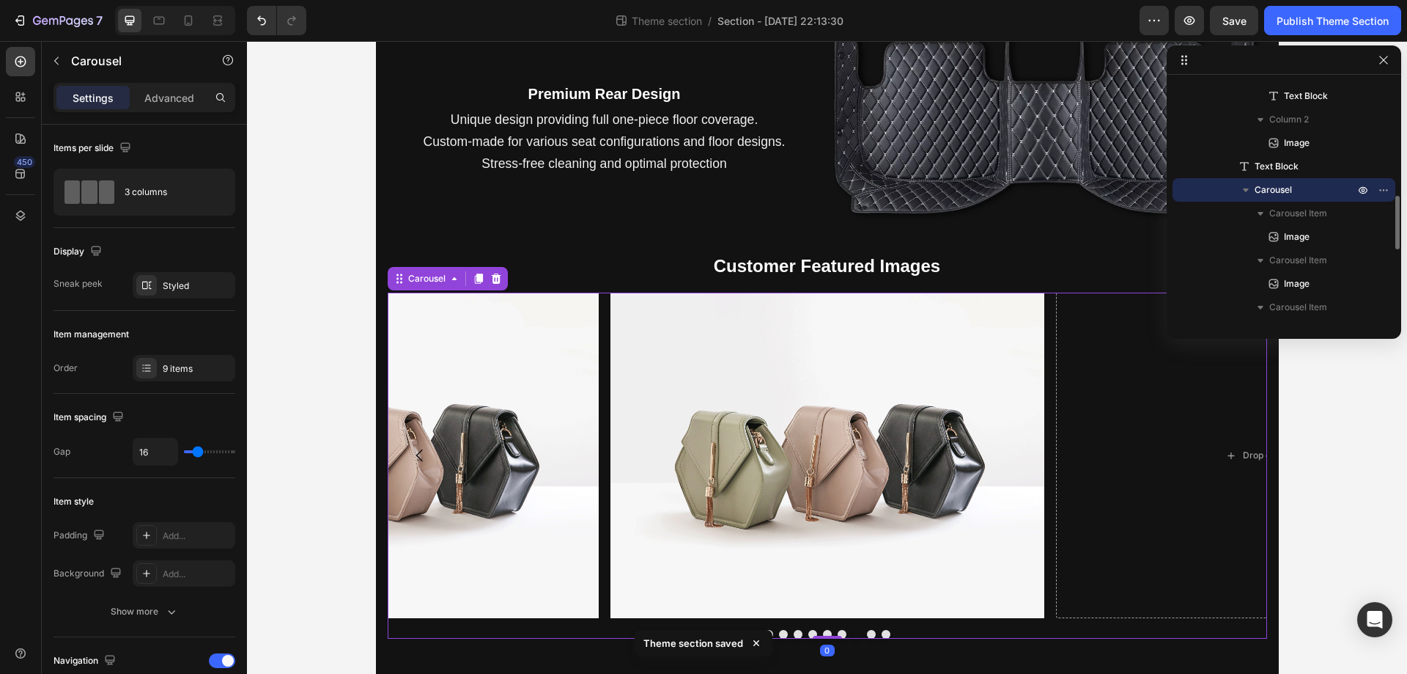
click at [1226, 457] on icon "Carousel Next Arrow" at bounding box center [1235, 455] width 18 height 18
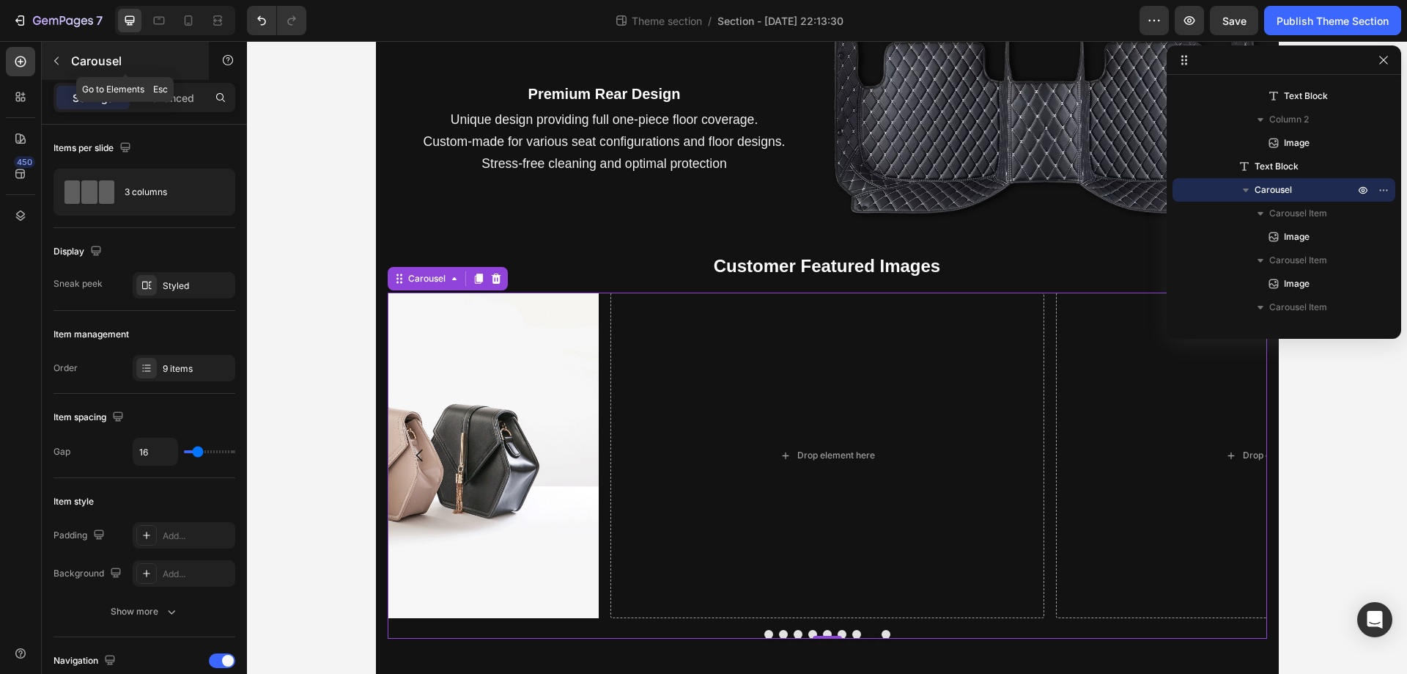
click at [48, 63] on button "button" at bounding box center [56, 60] width 23 height 23
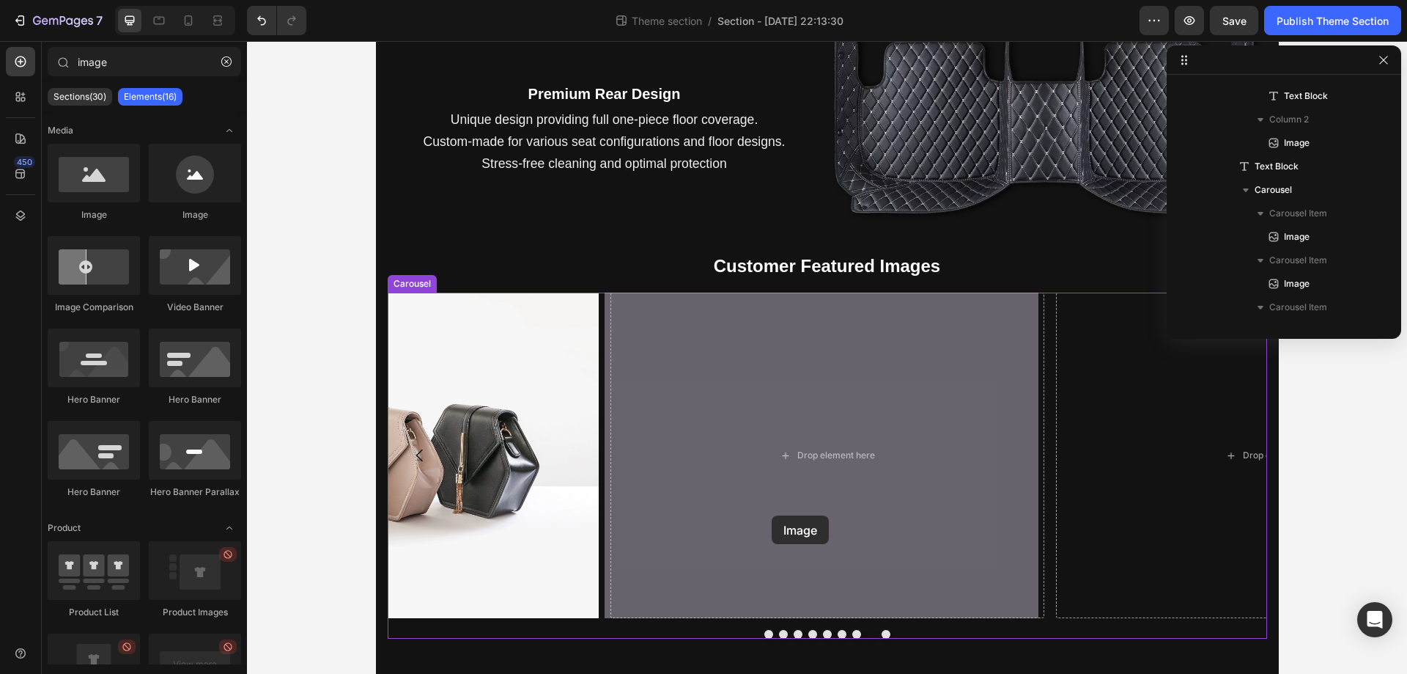
drag, startPoint x: 354, startPoint y: 215, endPoint x: 772, endPoint y: 515, distance: 514.7
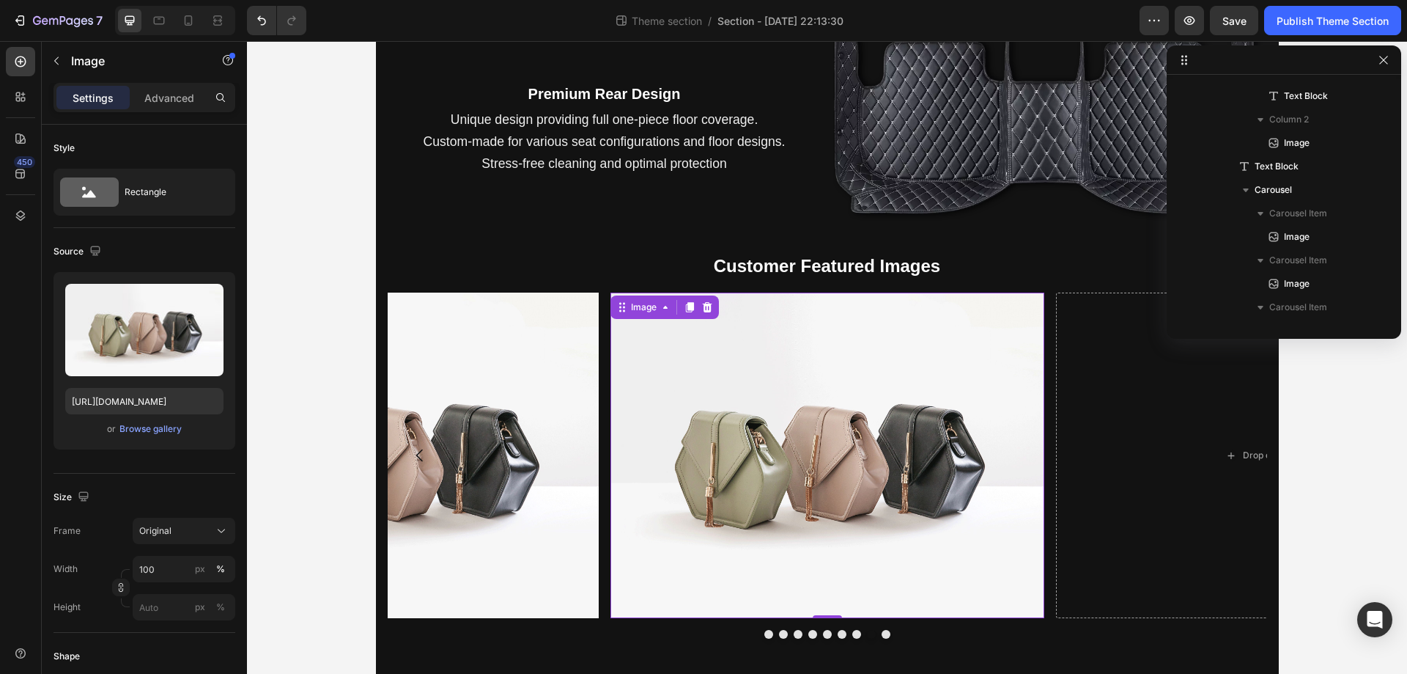
scroll to position [861, 0]
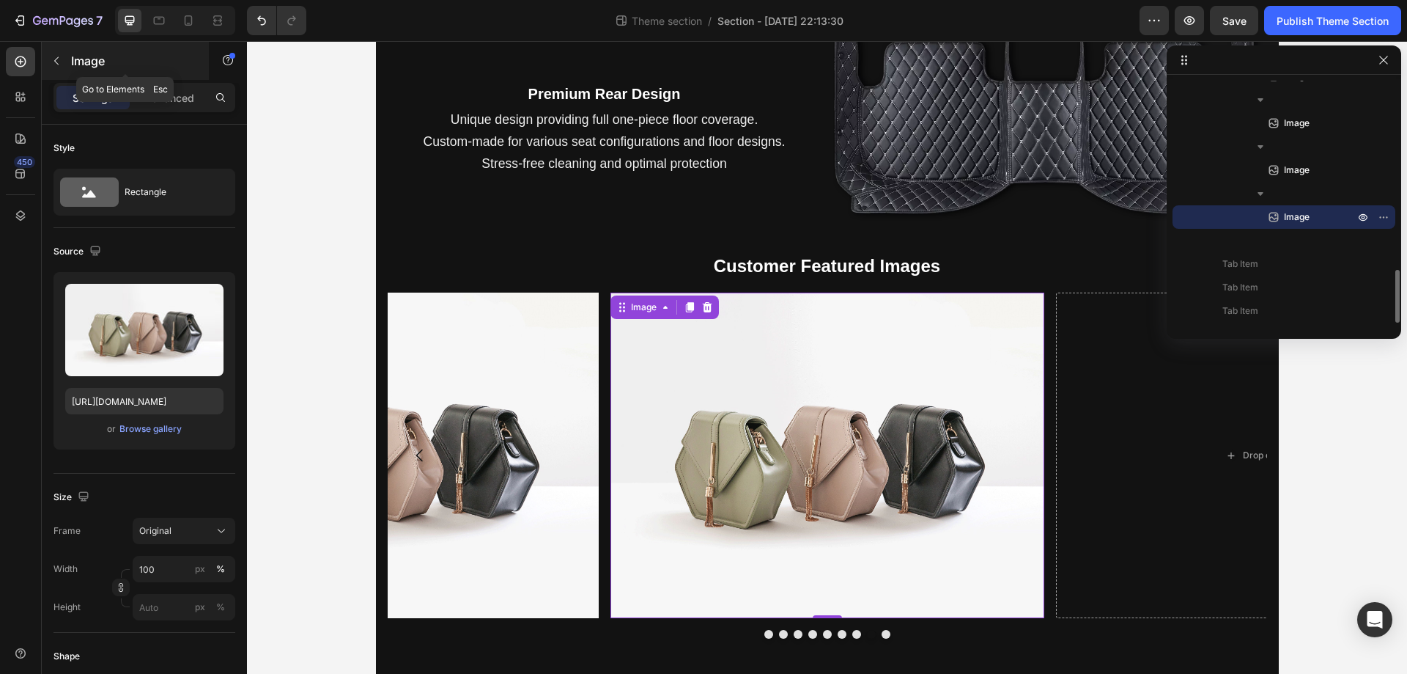
click at [76, 61] on p "Image" at bounding box center [133, 61] width 125 height 18
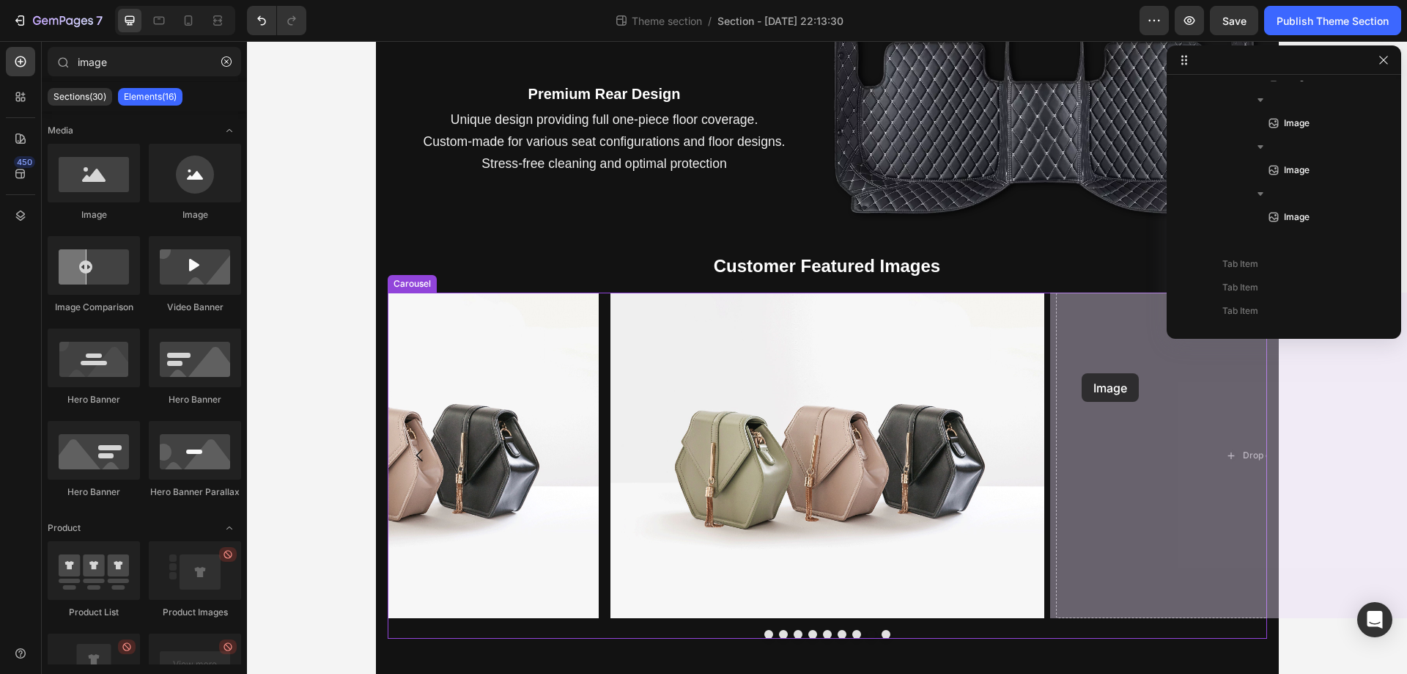
drag, startPoint x: 334, startPoint y: 207, endPoint x: 1082, endPoint y: 373, distance: 766.7
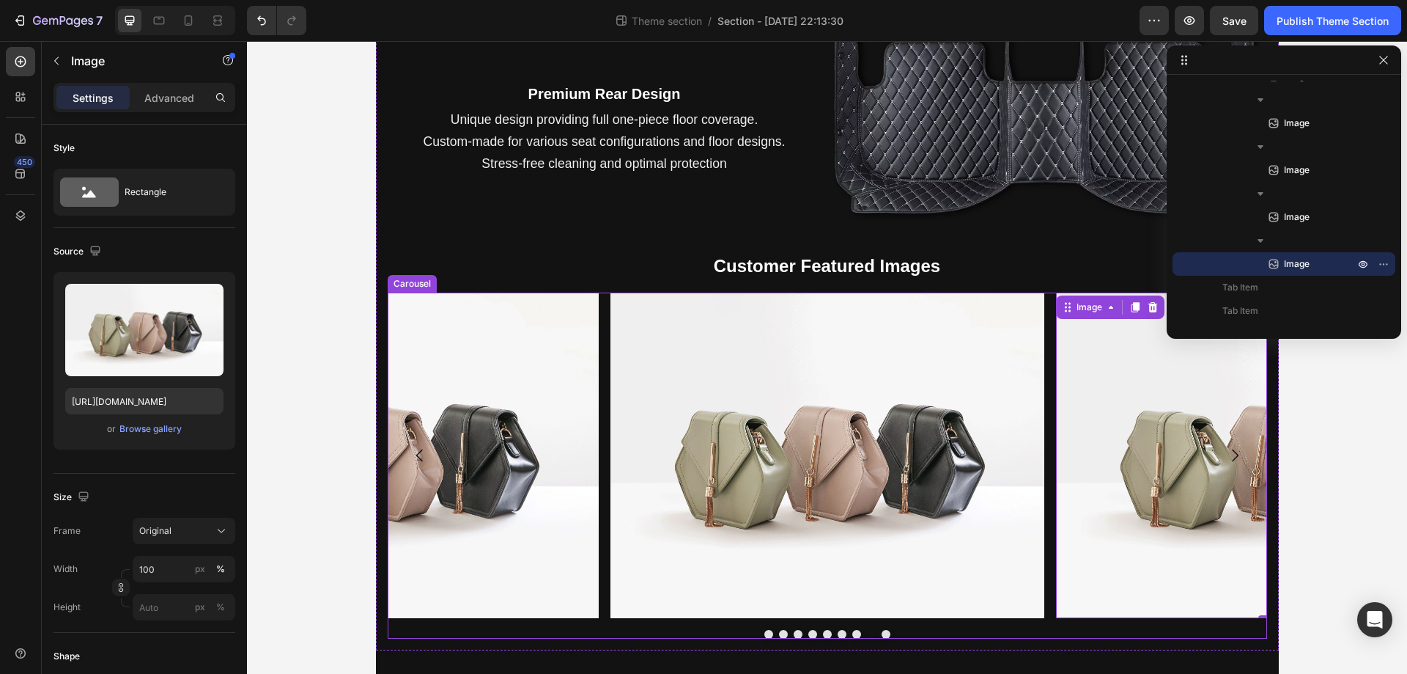
click at [1231, 455] on icon "Carousel Next Arrow" at bounding box center [1235, 455] width 18 height 18
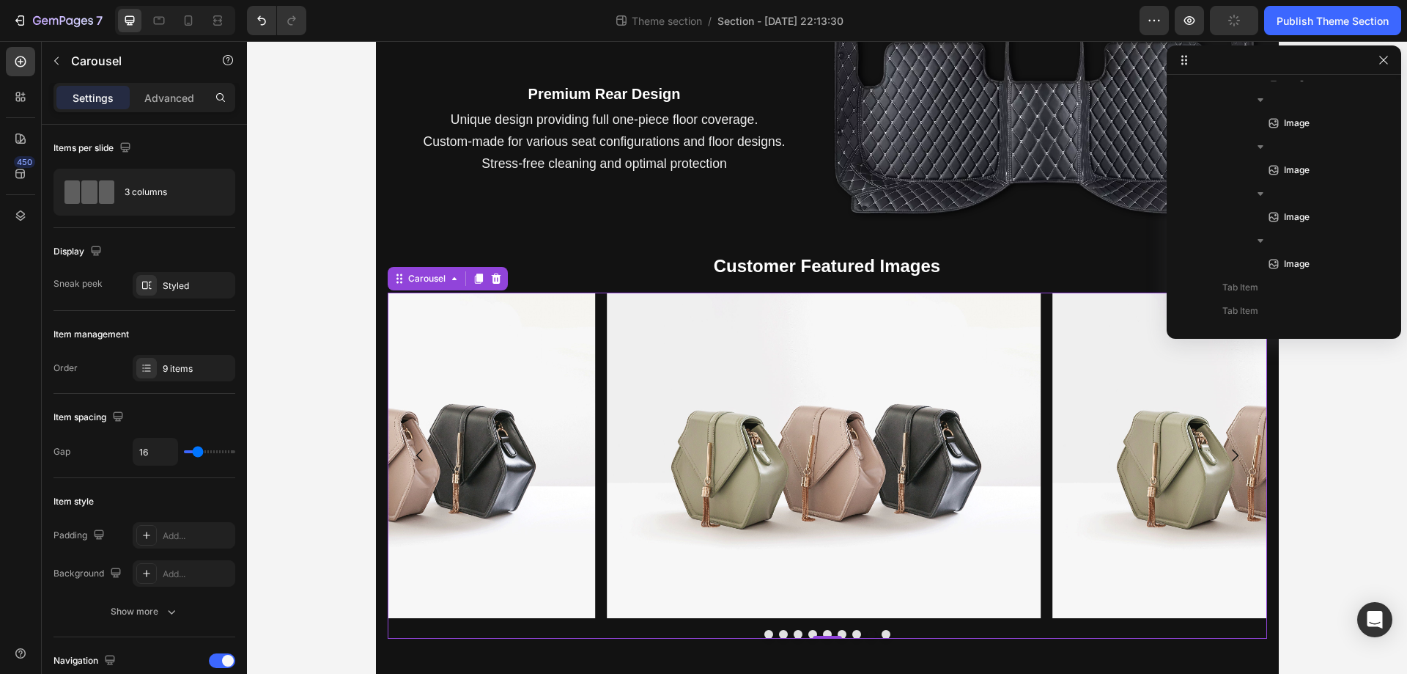
scroll to position [512, 0]
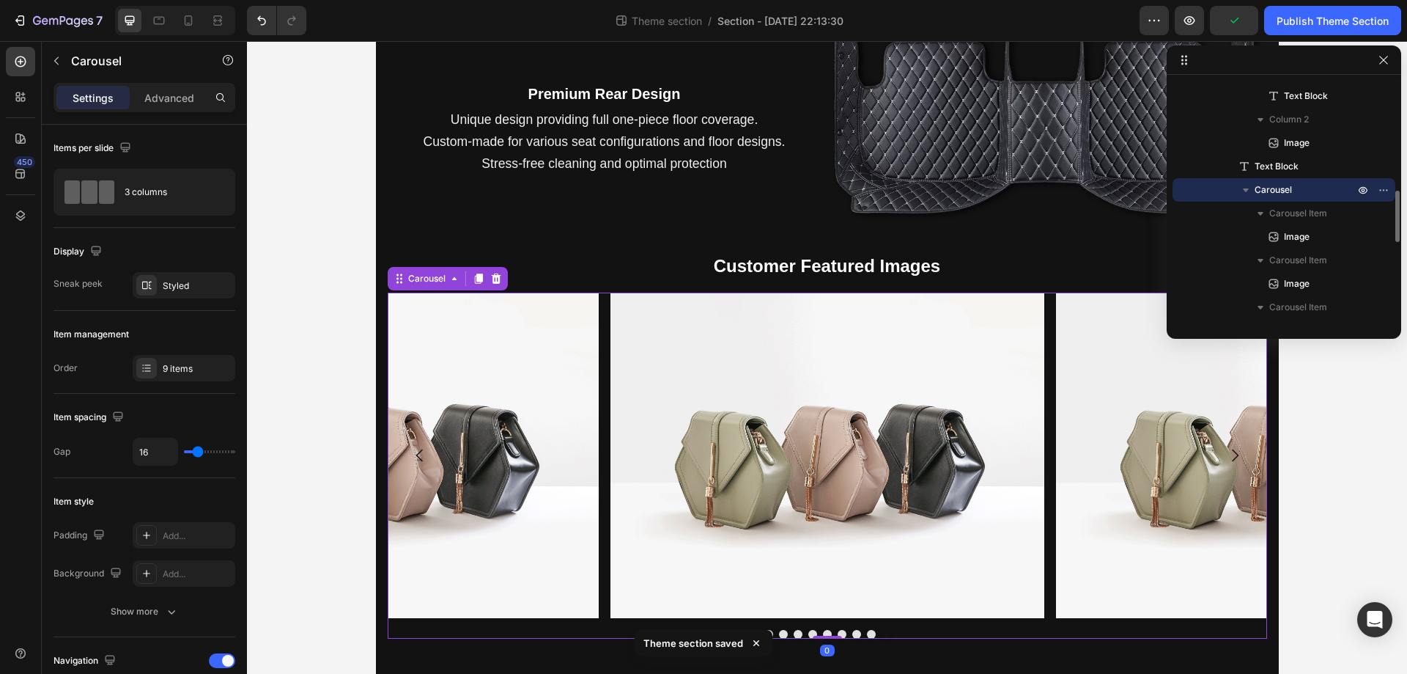
click at [1231, 455] on icon "Carousel Next Arrow" at bounding box center [1235, 455] width 18 height 18
click at [798, 460] on img at bounding box center [828, 454] width 434 height 325
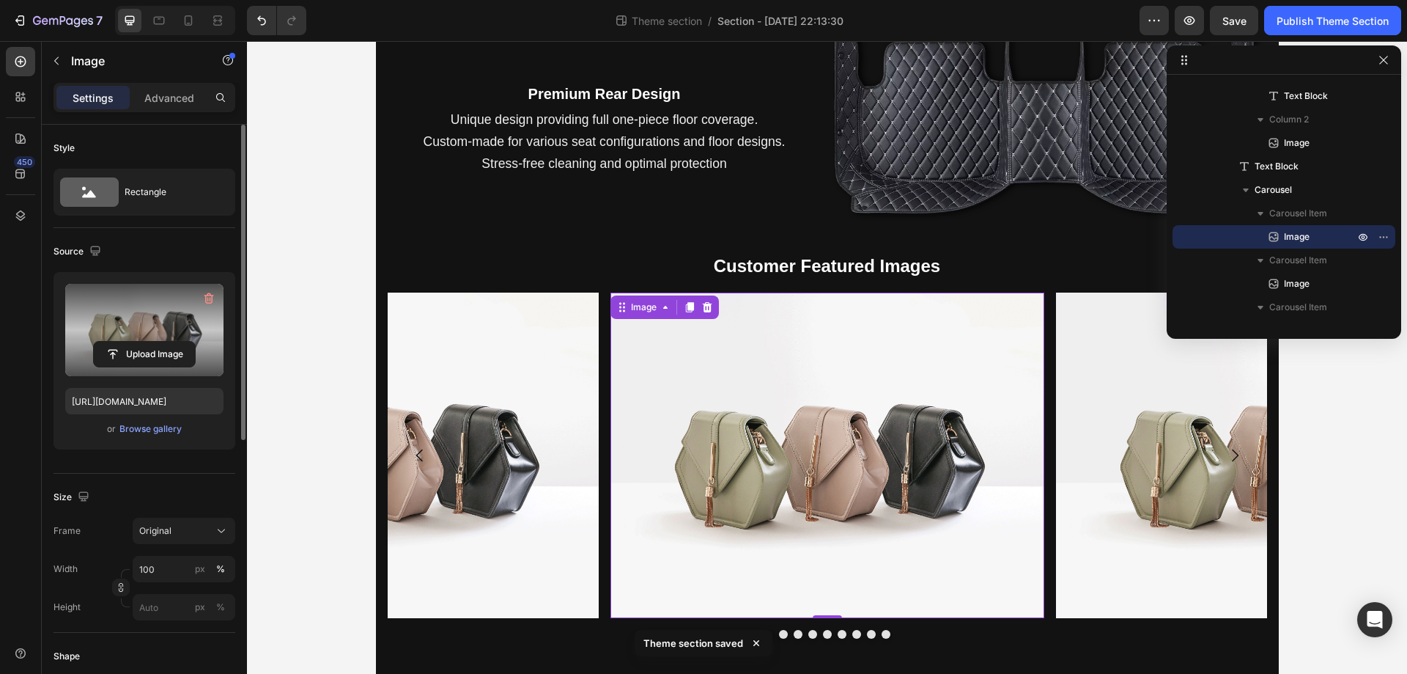
click at [149, 325] on label at bounding box center [144, 330] width 158 height 92
click at [149, 342] on input "file" at bounding box center [144, 354] width 101 height 25
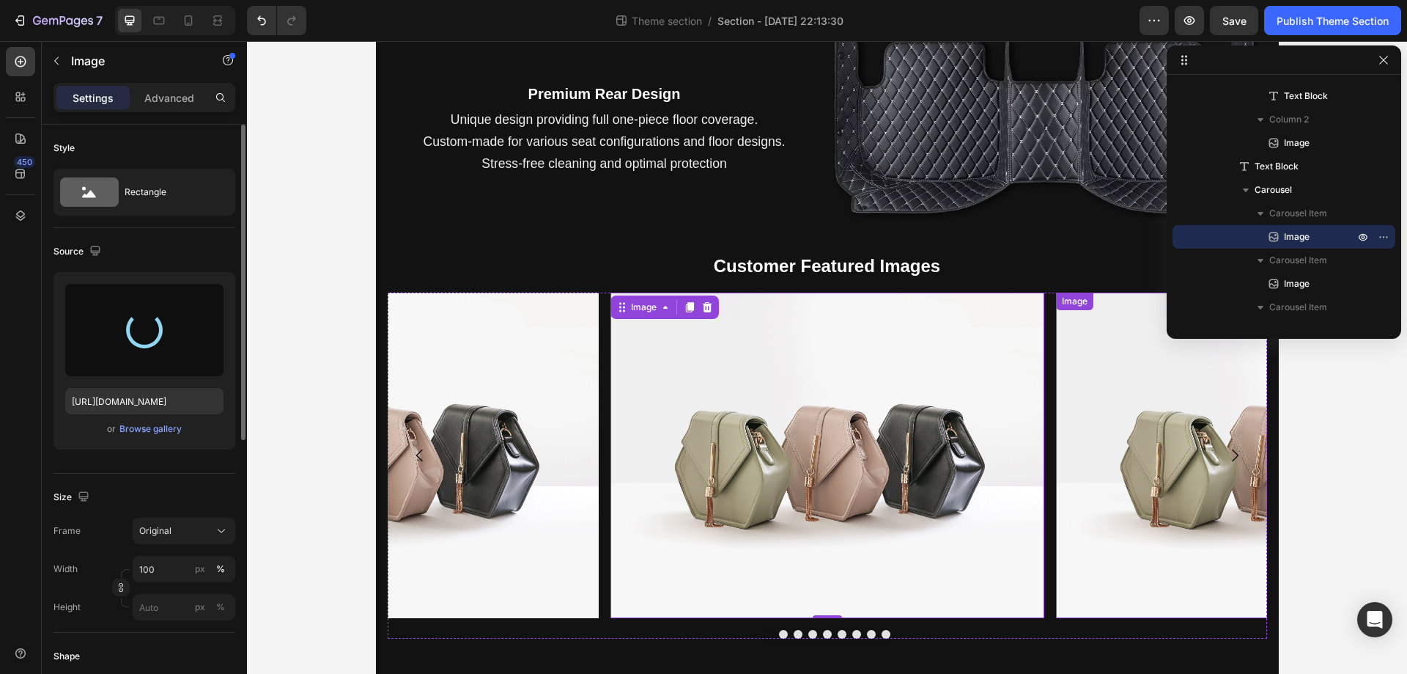
type input "https://cdn.shopify.com/s/files/1/0930/8612/2358/files/gempages_581661615628223…"
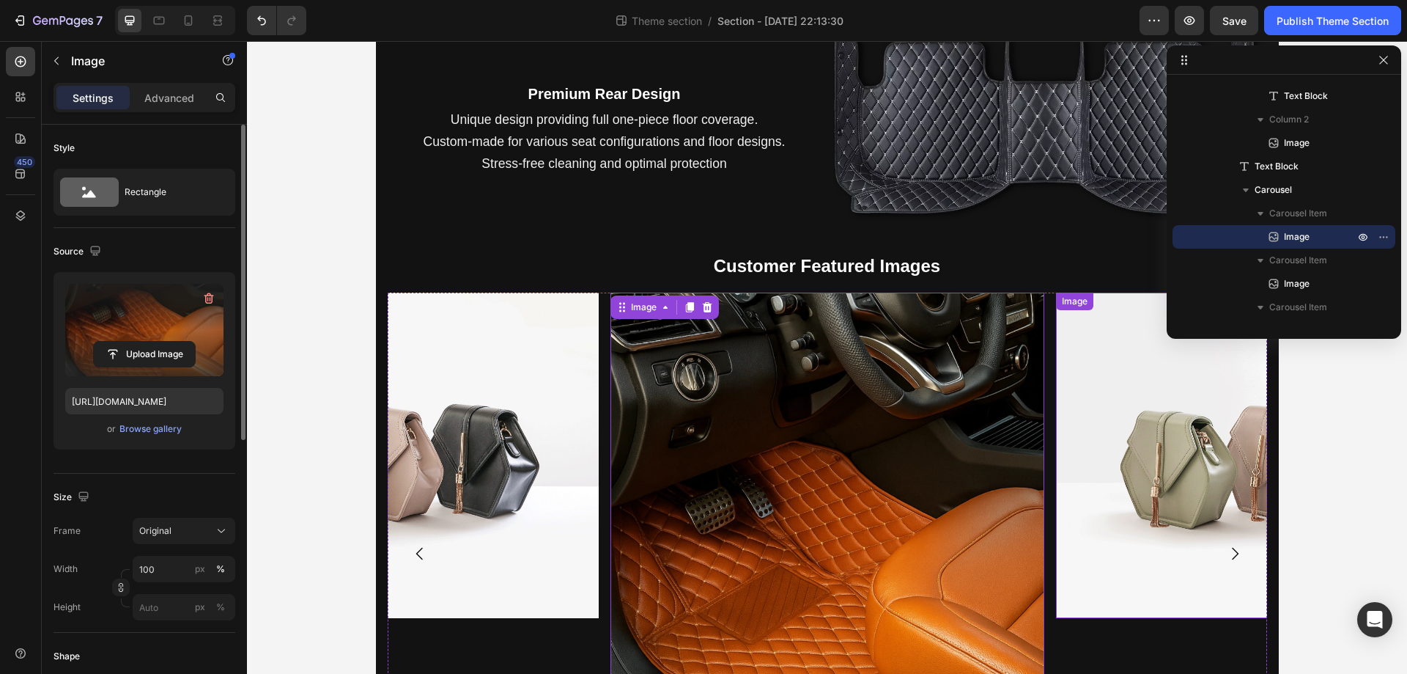
click at [1139, 389] on img at bounding box center [1273, 454] width 434 height 325
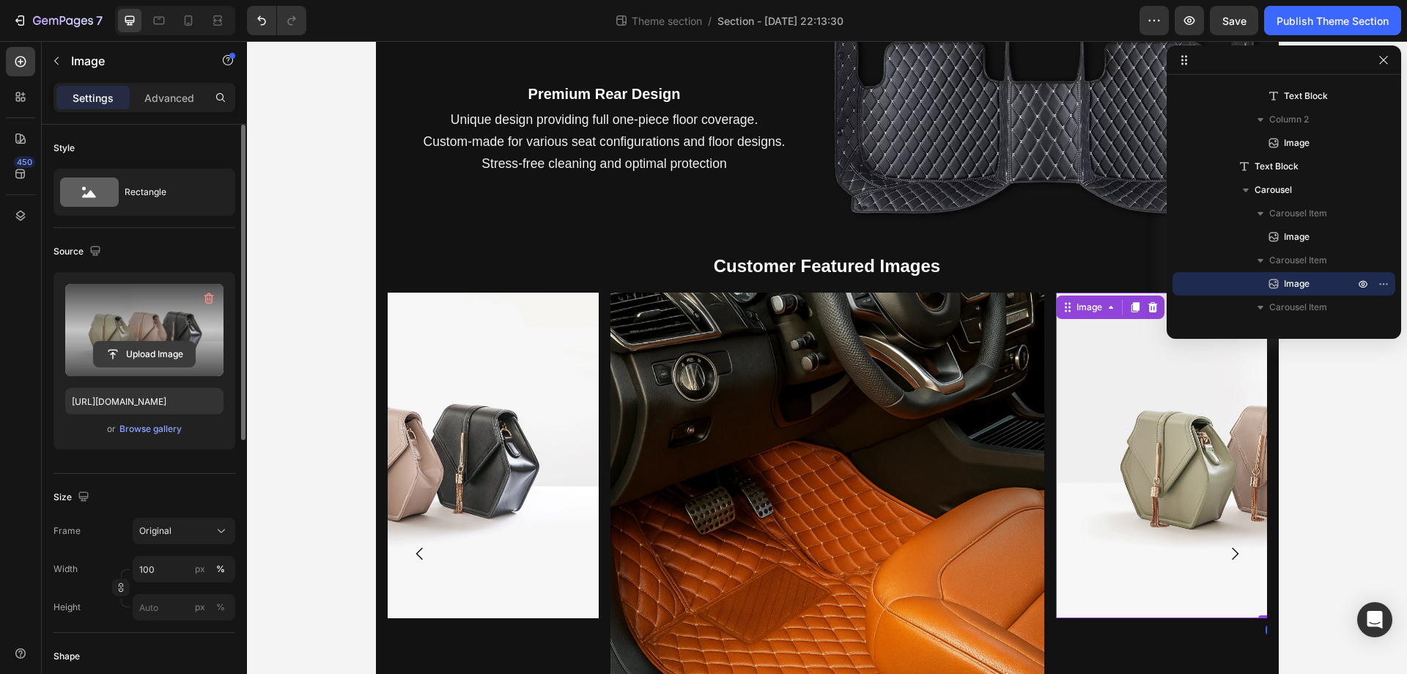
click at [149, 350] on input "file" at bounding box center [144, 354] width 101 height 25
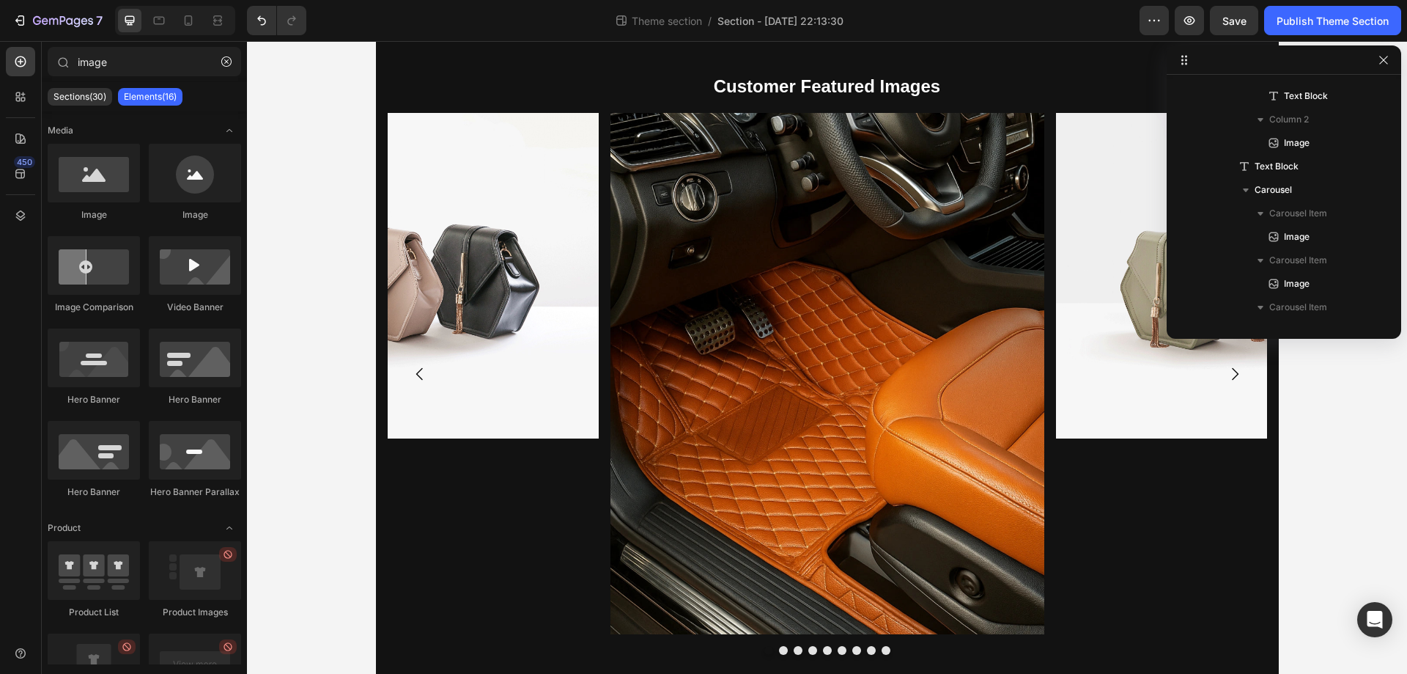
scroll to position [1159, 0]
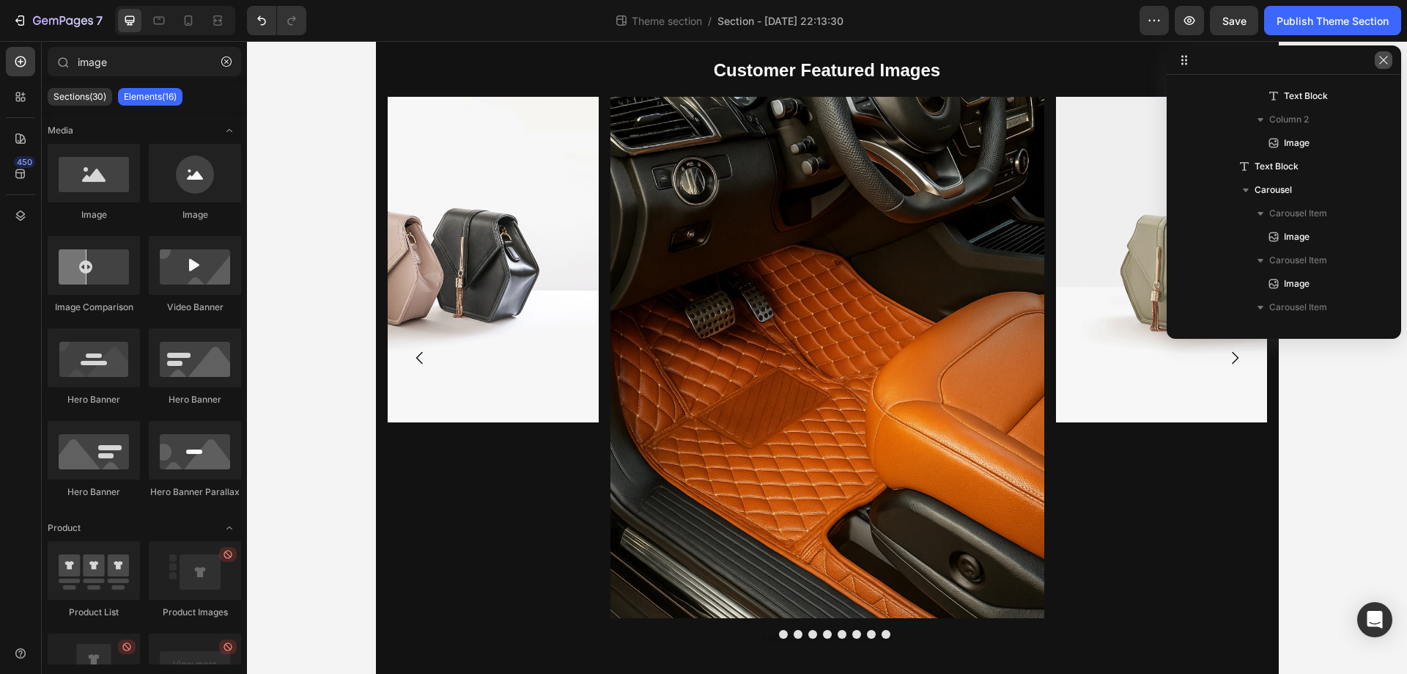
click at [1377, 59] on button "button" at bounding box center [1384, 60] width 18 height 18
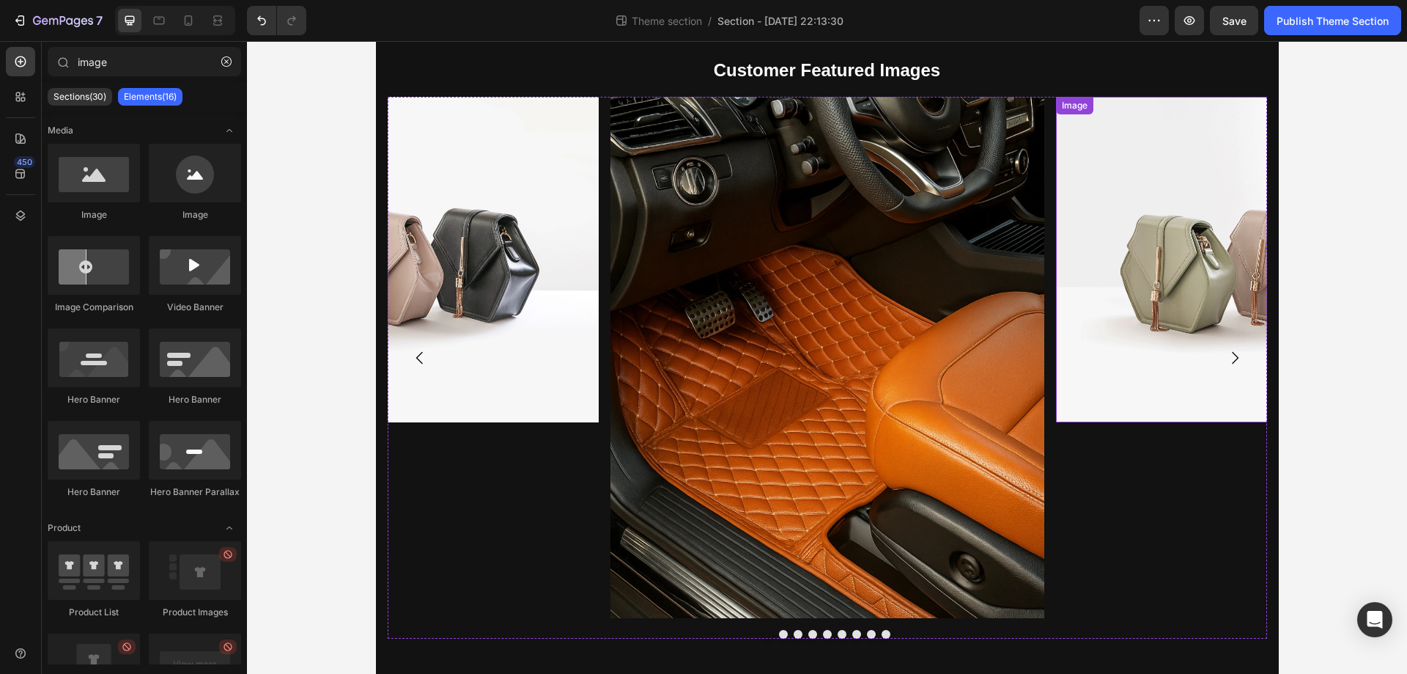
click at [1162, 290] on img at bounding box center [1273, 259] width 434 height 325
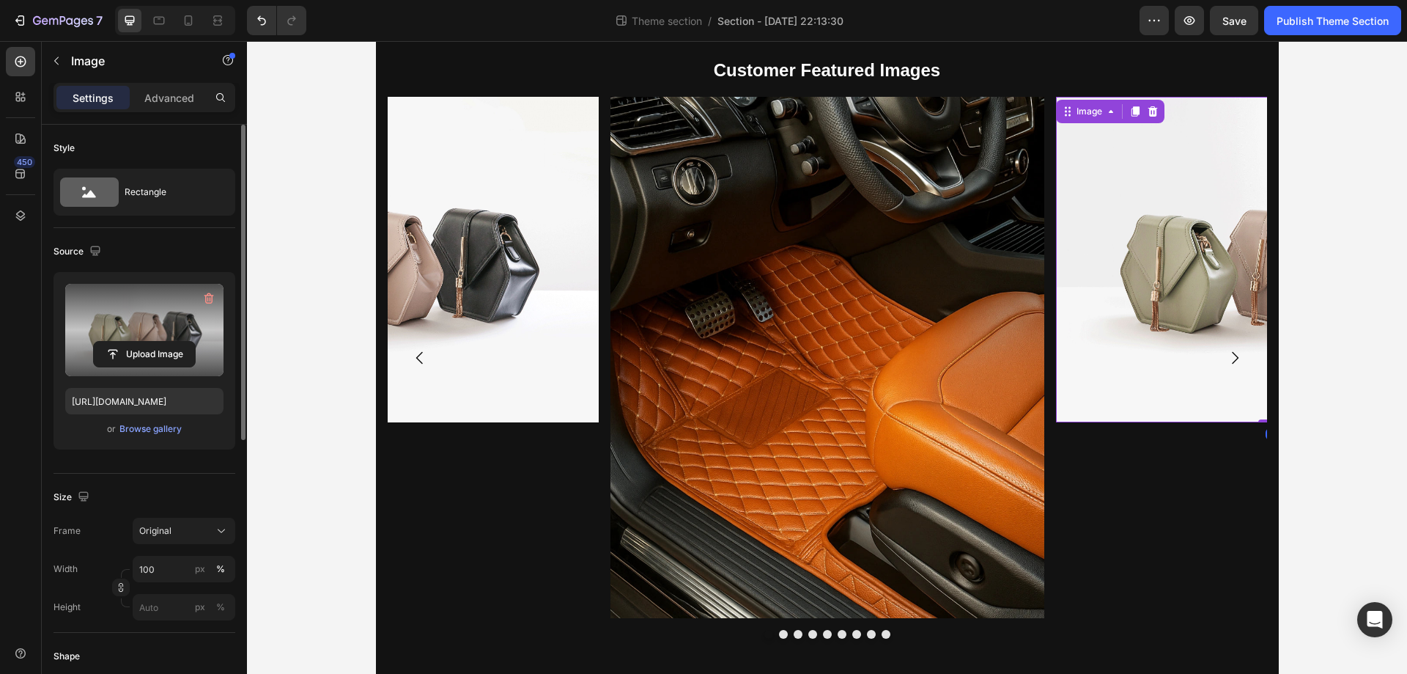
click at [187, 332] on label at bounding box center [144, 330] width 158 height 92
click at [187, 342] on input "file" at bounding box center [144, 354] width 101 height 25
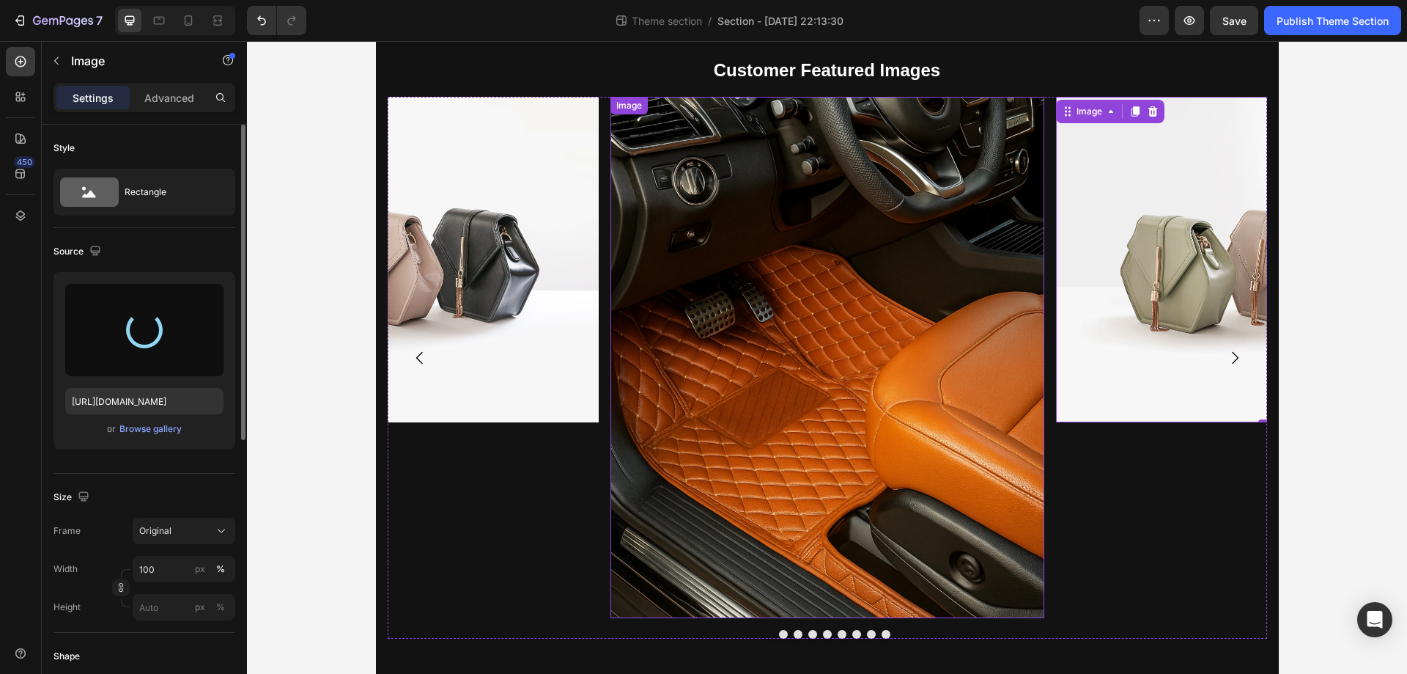
type input "https://cdn.shopify.com/s/files/1/0930/8612/2358/files/gempages_581661615628223…"
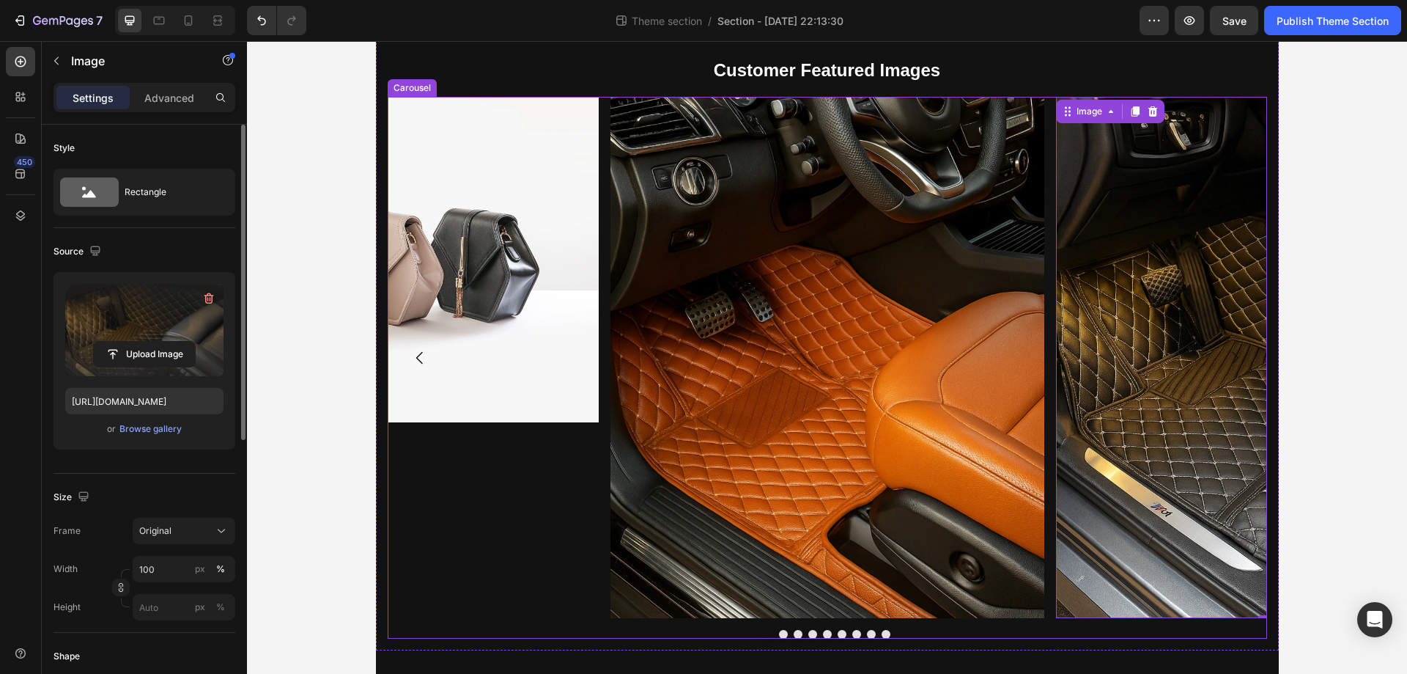
click at [1248, 360] on button "Carousel Next Arrow" at bounding box center [1235, 357] width 41 height 41
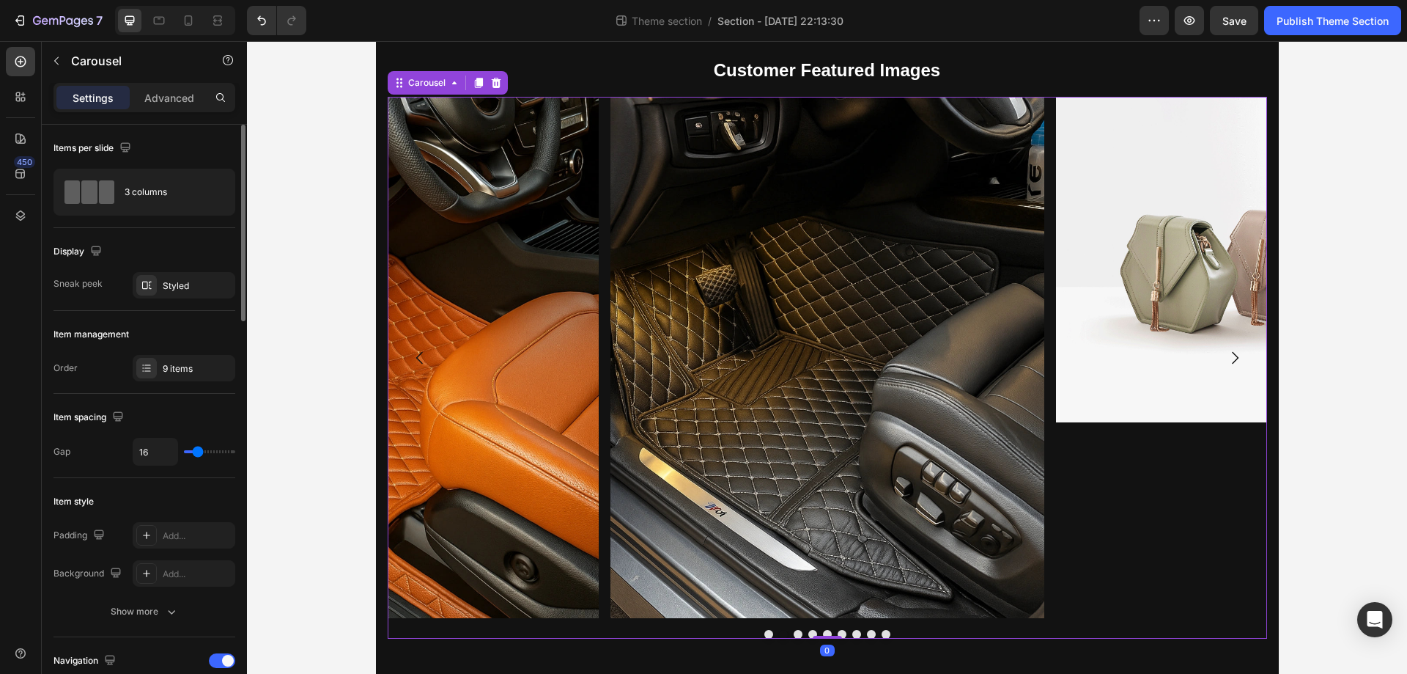
click at [1248, 360] on button "Carousel Next Arrow" at bounding box center [1235, 357] width 41 height 41
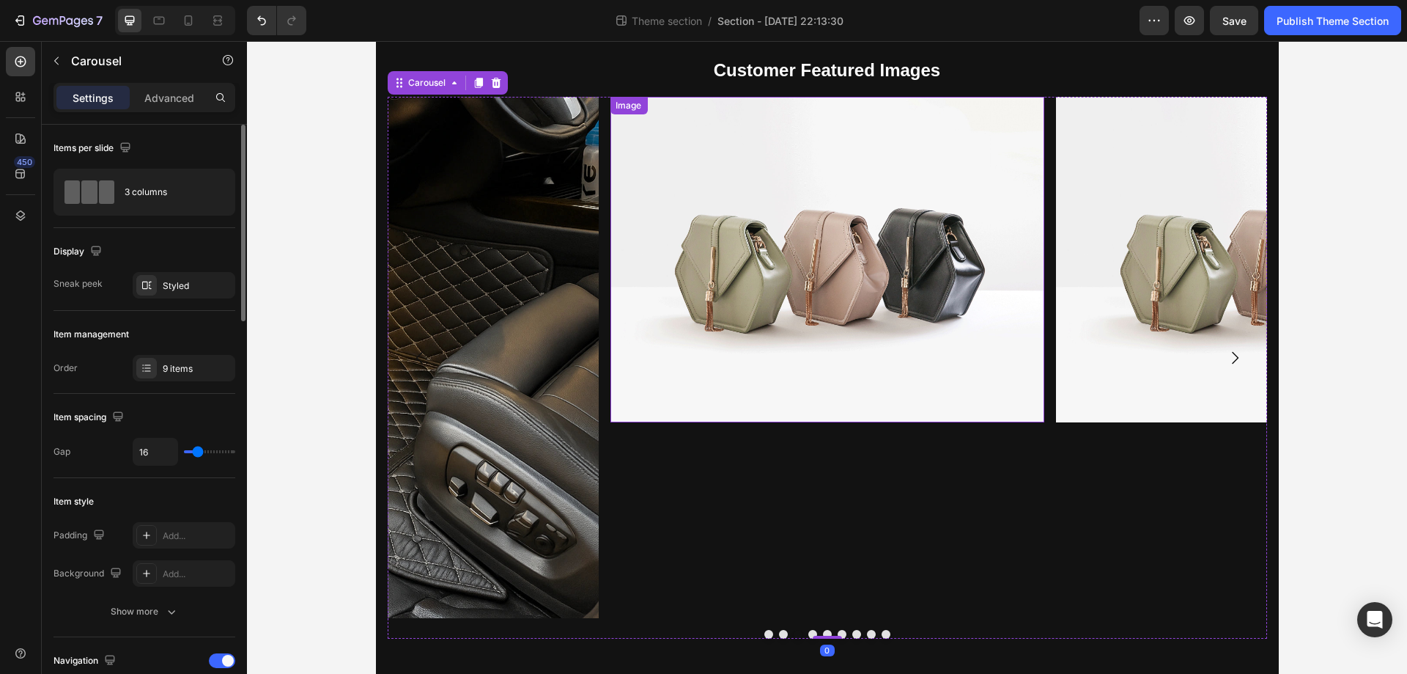
click at [822, 246] on img at bounding box center [827, 259] width 434 height 325
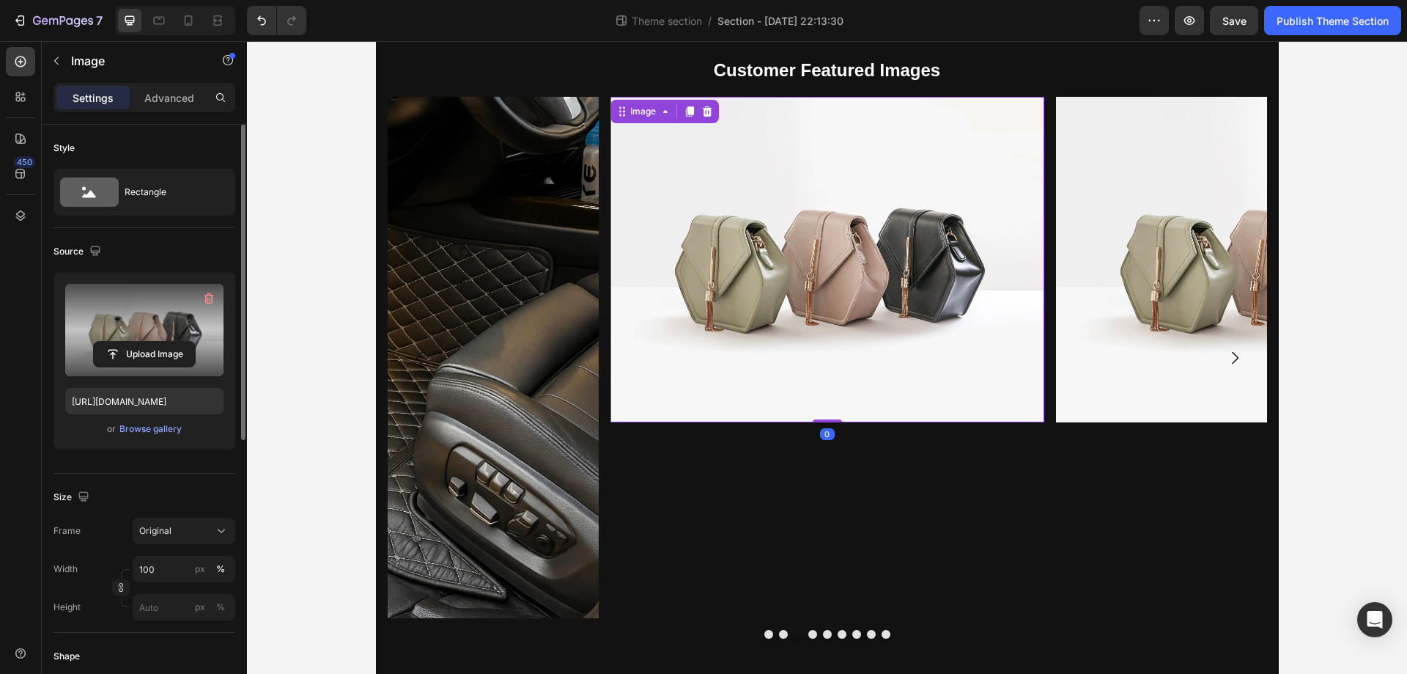
click at [94, 328] on label at bounding box center [144, 330] width 158 height 92
click at [94, 342] on input "file" at bounding box center [144, 354] width 101 height 25
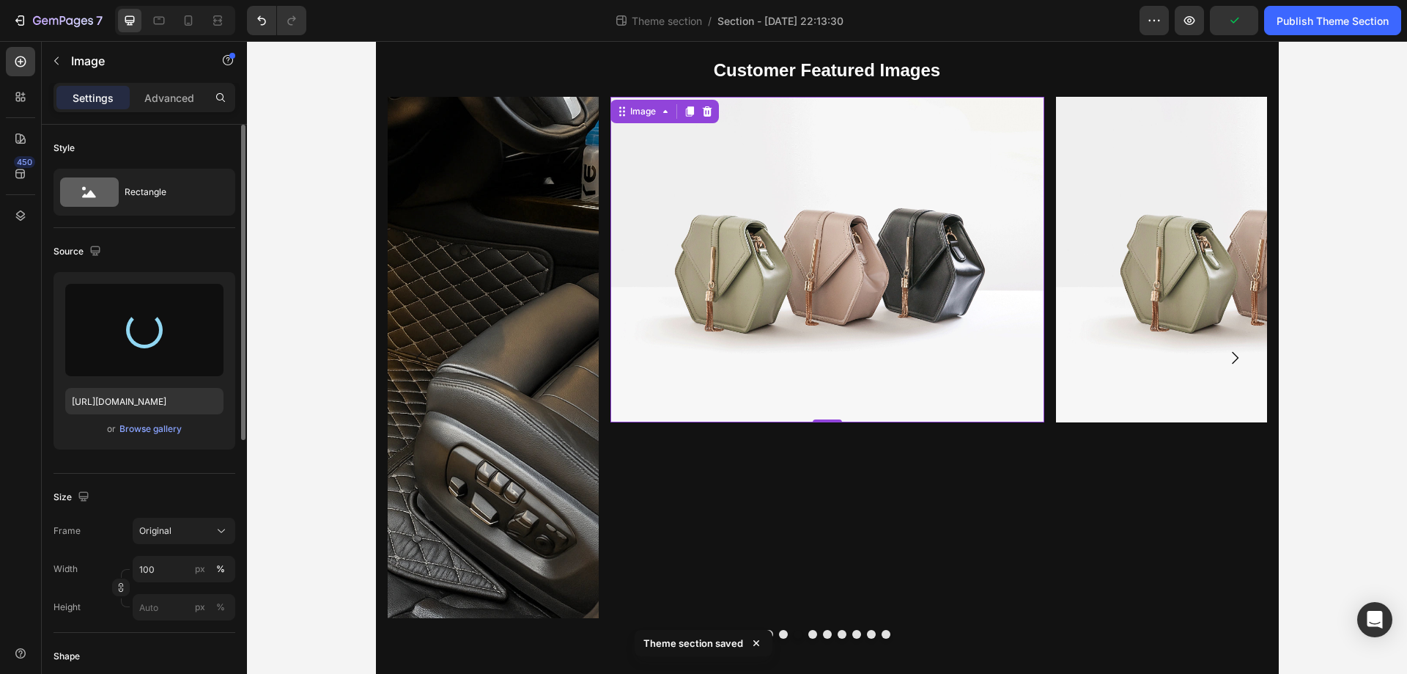
type input "https://cdn.shopify.com/s/files/1/0930/8612/2358/files/gempages_581661615628223…"
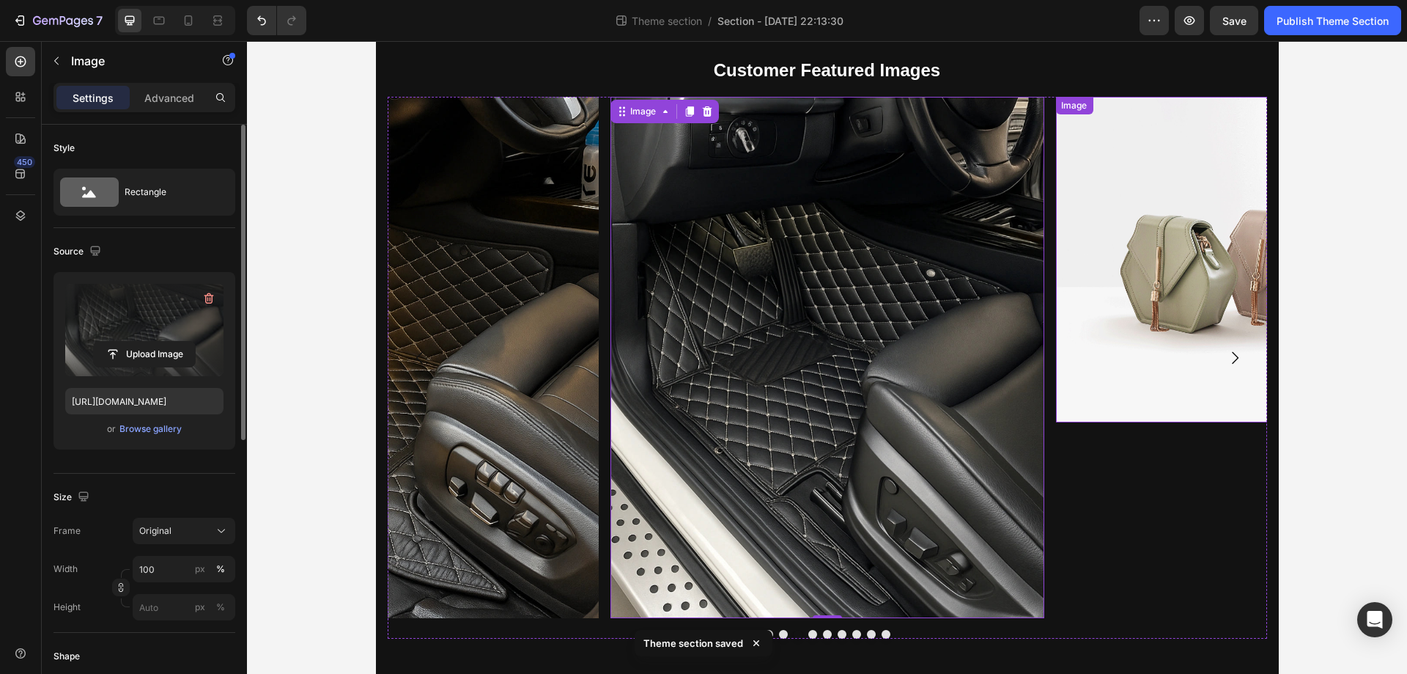
click at [1105, 249] on img at bounding box center [1273, 259] width 434 height 325
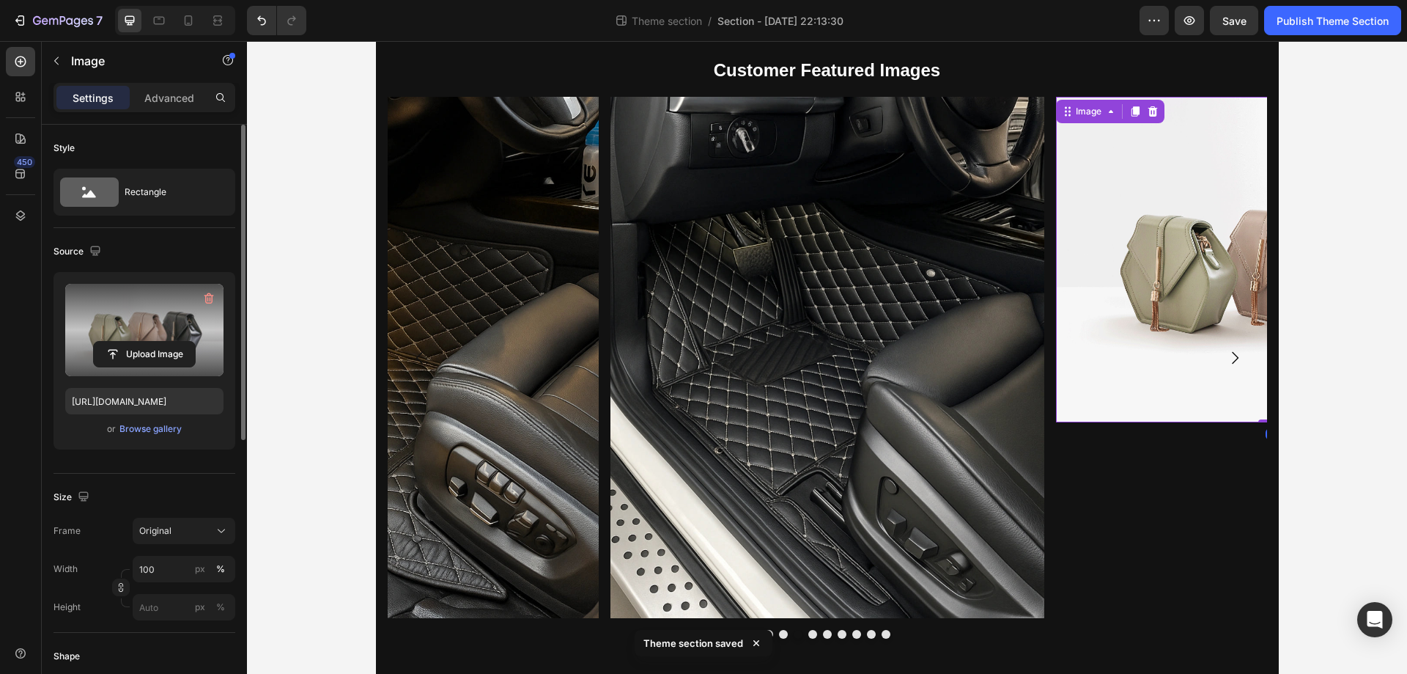
click at [163, 326] on label at bounding box center [144, 330] width 158 height 92
click at [163, 342] on input "file" at bounding box center [144, 354] width 101 height 25
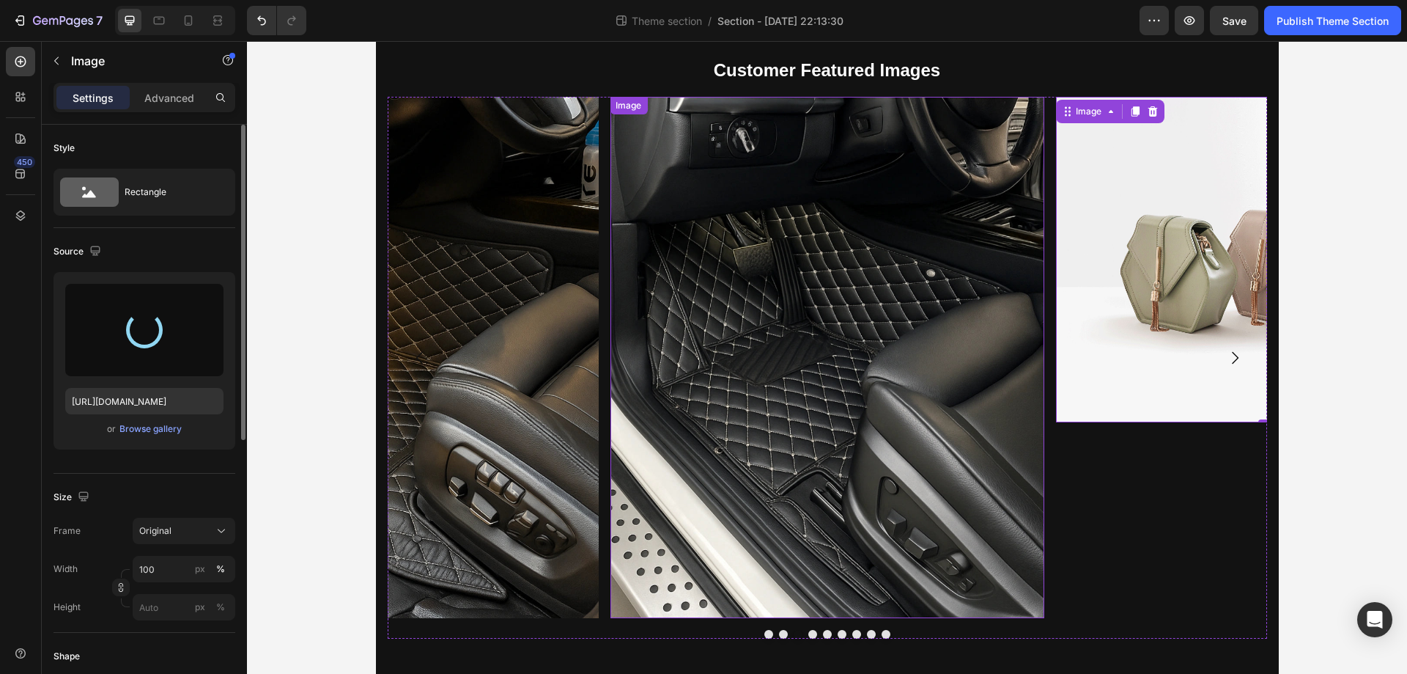
type input "https://cdn.shopify.com/s/files/1/0930/8612/2358/files/gempages_581661615628223…"
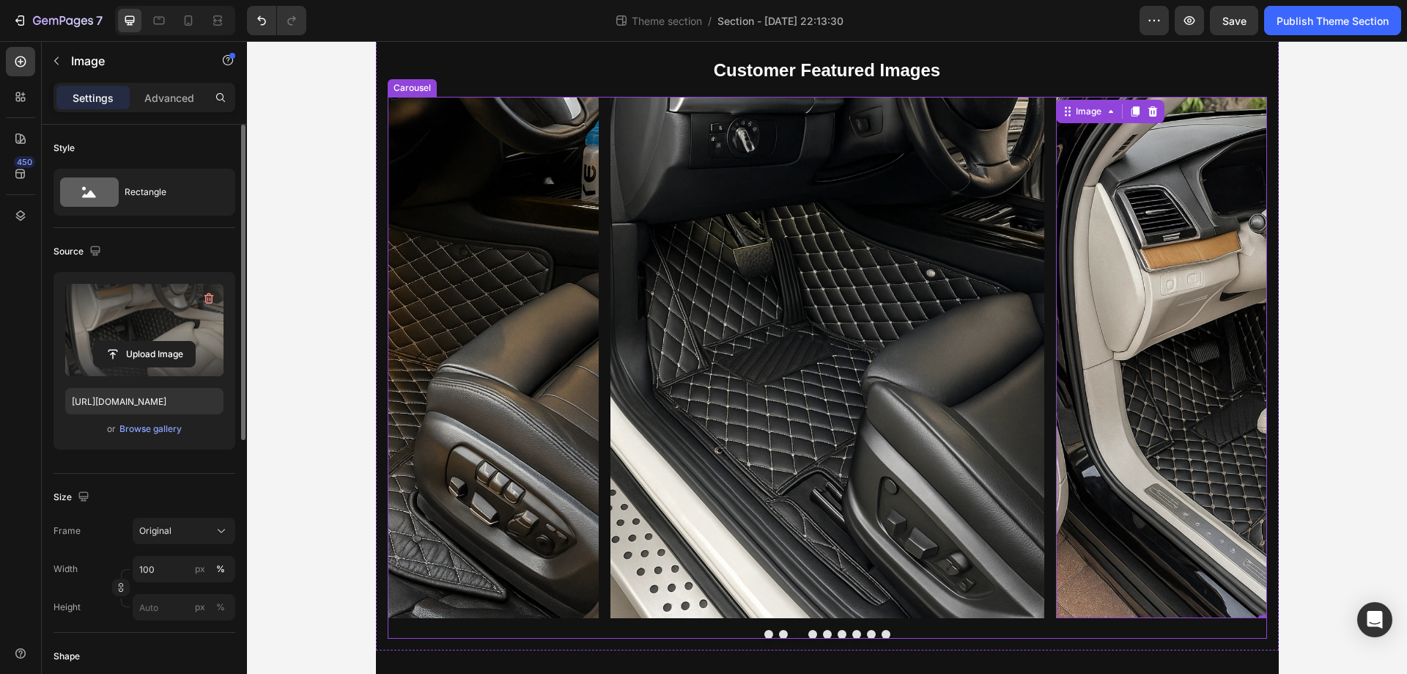
click at [1234, 364] on icon "Carousel Next Arrow" at bounding box center [1235, 358] width 18 height 18
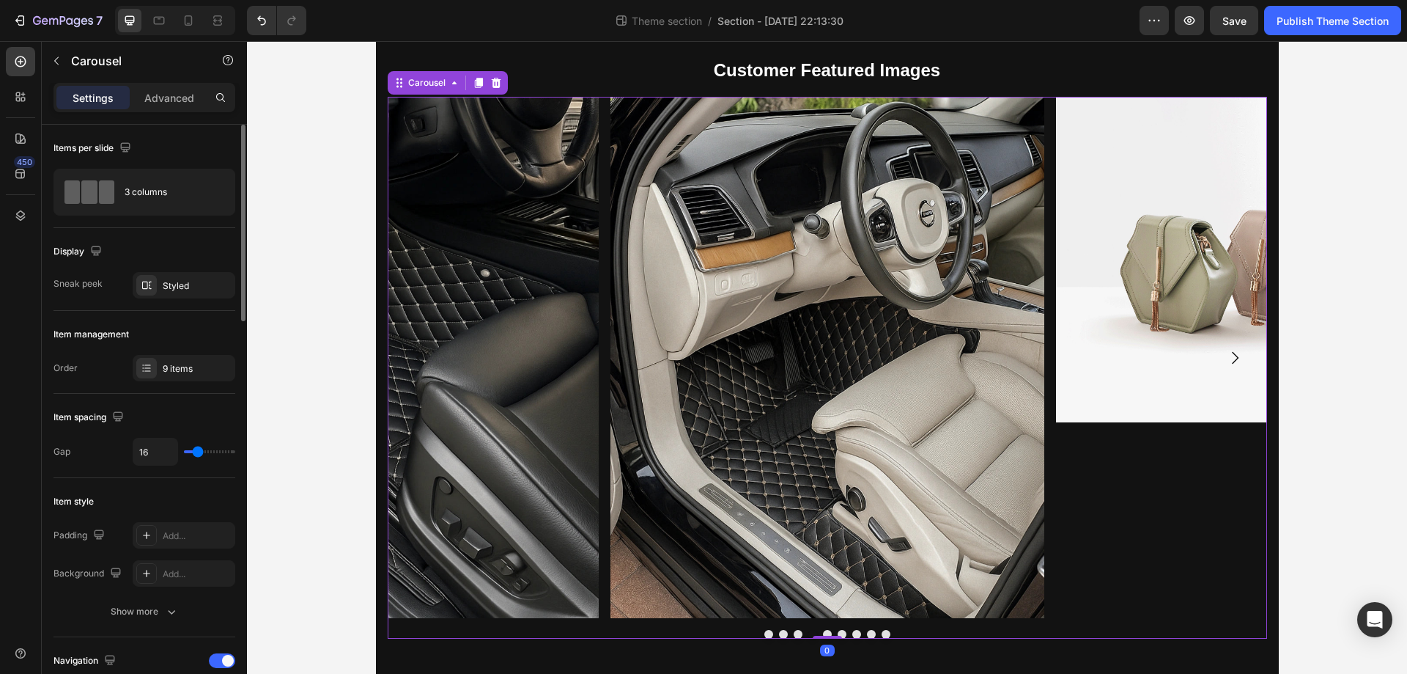
click at [1234, 364] on icon "Carousel Next Arrow" at bounding box center [1235, 358] width 18 height 18
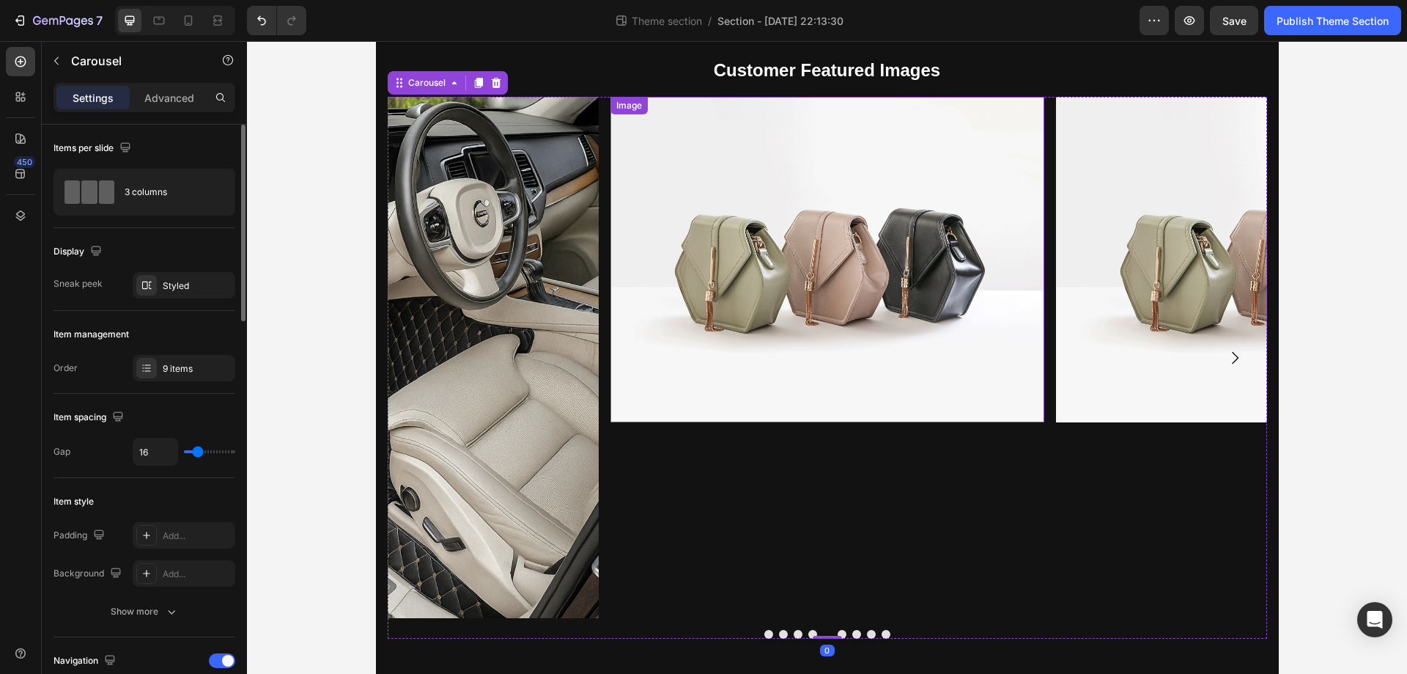
click at [739, 304] on img at bounding box center [828, 259] width 434 height 325
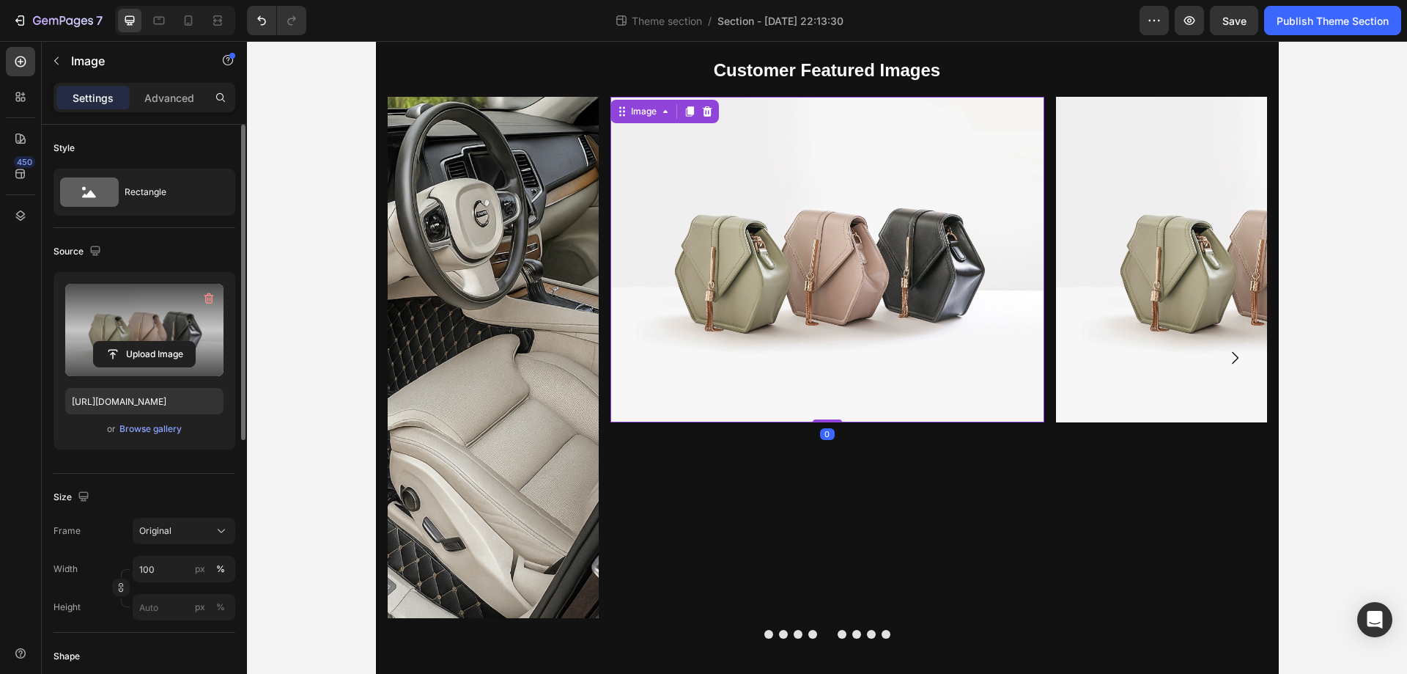
click at [152, 321] on label at bounding box center [144, 330] width 158 height 92
click at [152, 342] on input "file" at bounding box center [144, 354] width 101 height 25
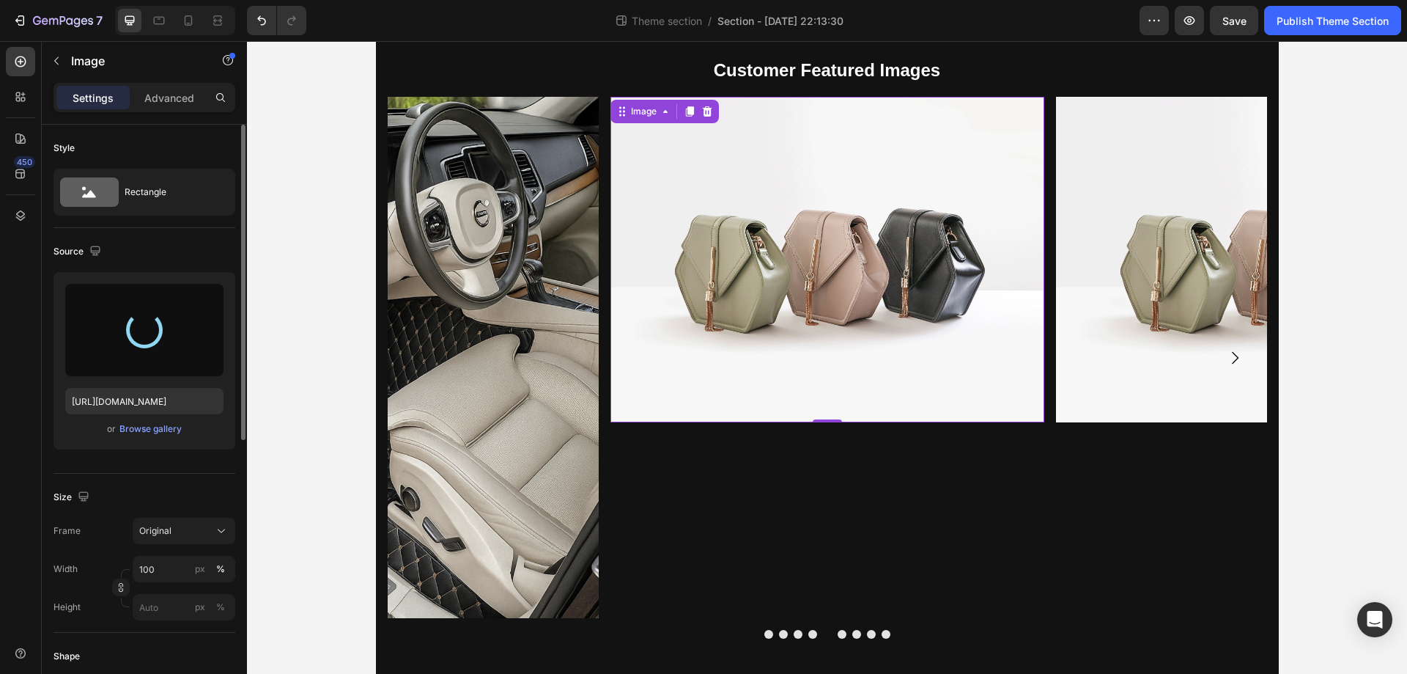
type input "https://cdn.shopify.com/s/files/1/0930/8612/2358/files/gempages_581661615628223…"
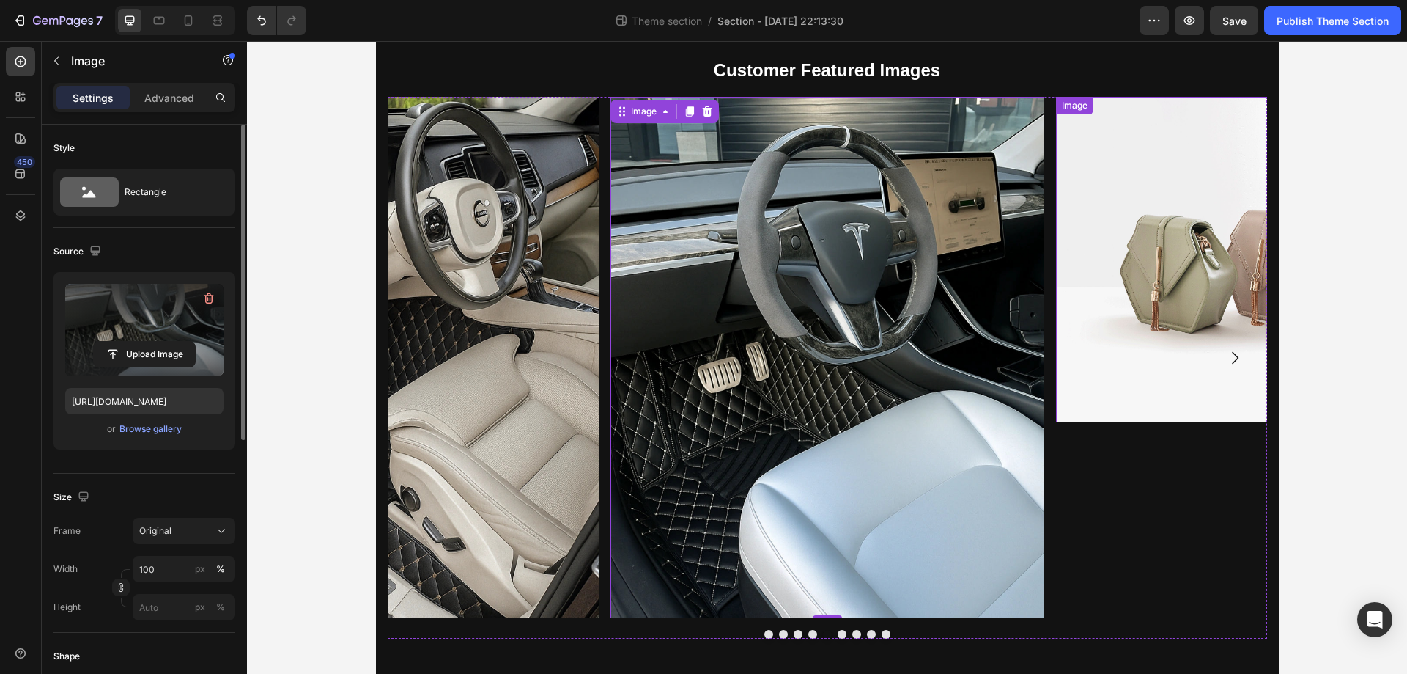
click at [1127, 206] on img at bounding box center [1273, 259] width 434 height 325
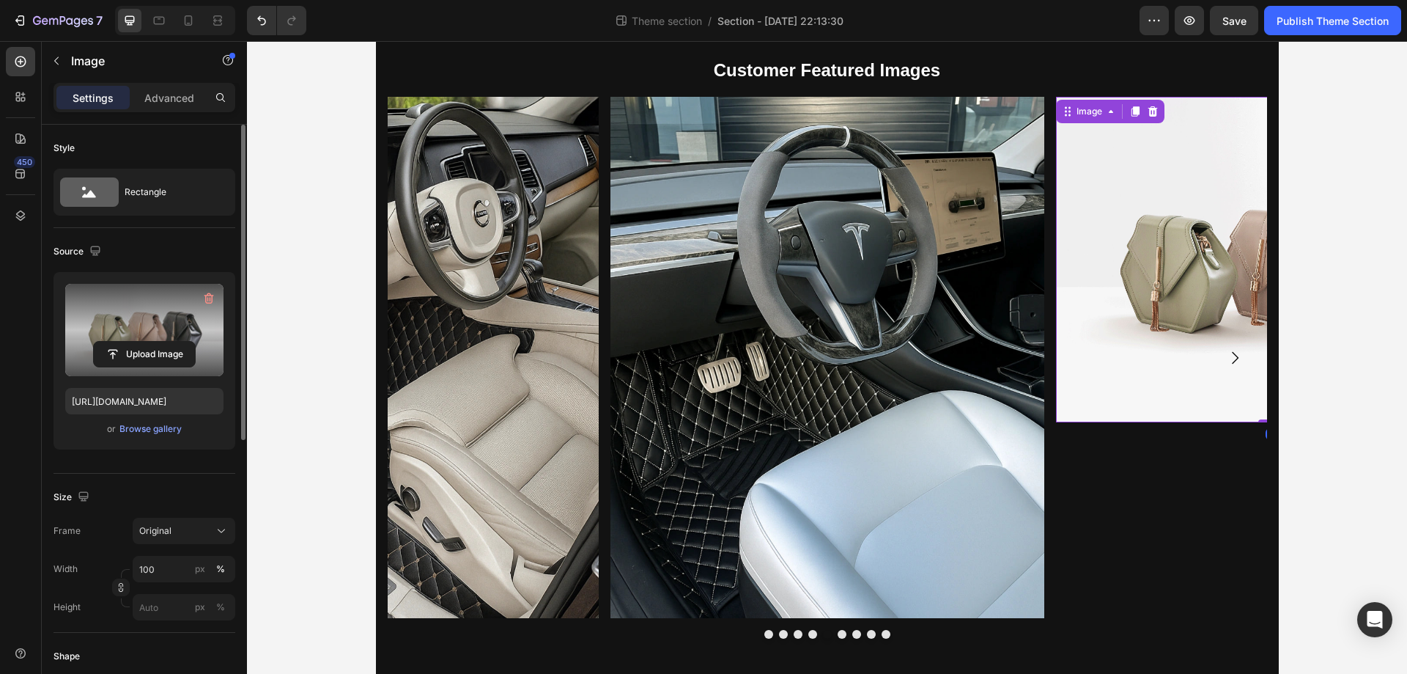
click at [118, 306] on label at bounding box center [144, 330] width 158 height 92
click at [118, 342] on input "file" at bounding box center [144, 354] width 101 height 25
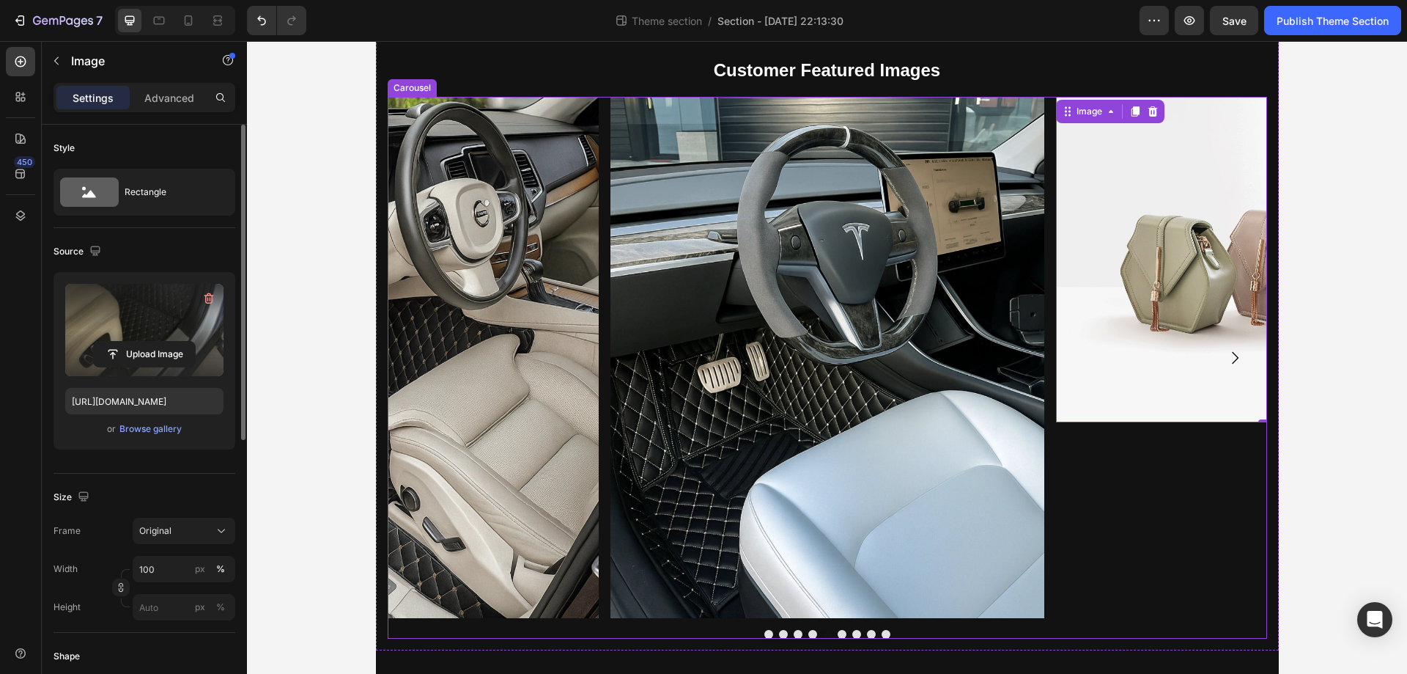
type input "https://cdn.shopify.com/s/files/1/0930/8612/2358/files/gempages_581661615628223…"
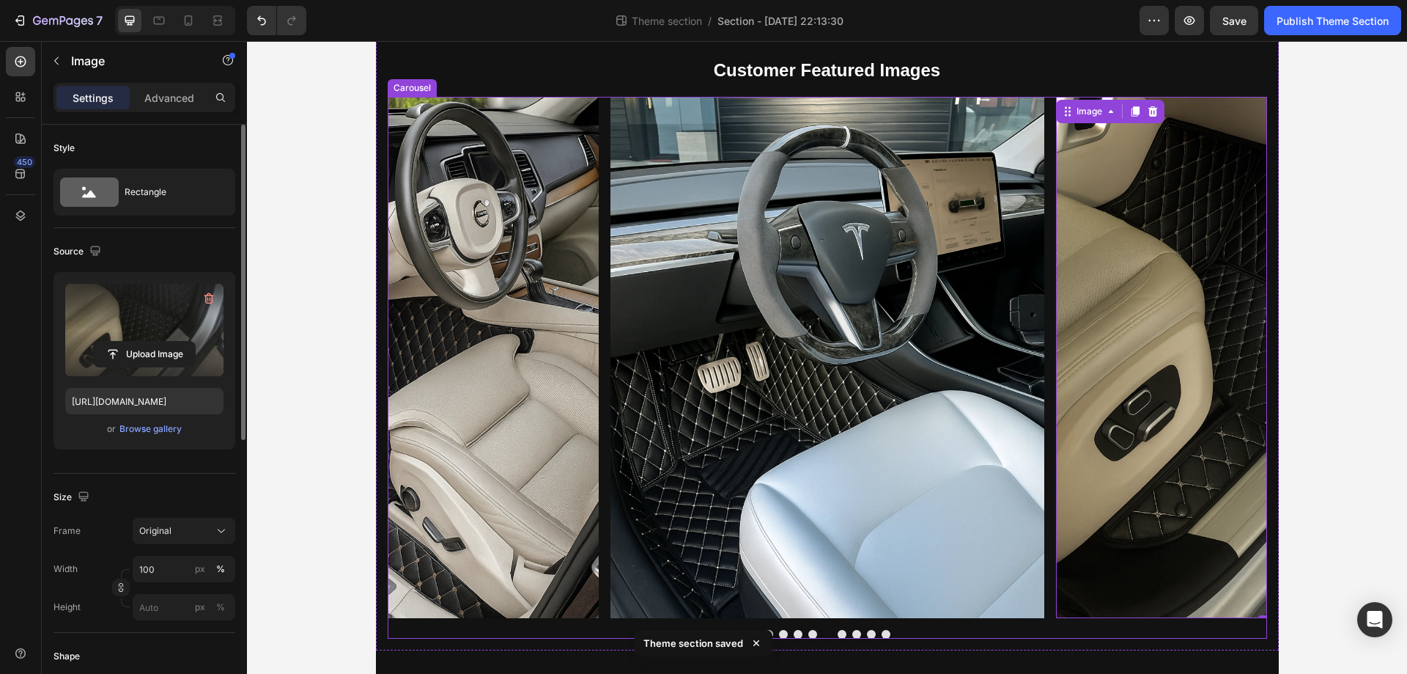
click at [1238, 355] on button "Carousel Next Arrow" at bounding box center [1235, 357] width 41 height 41
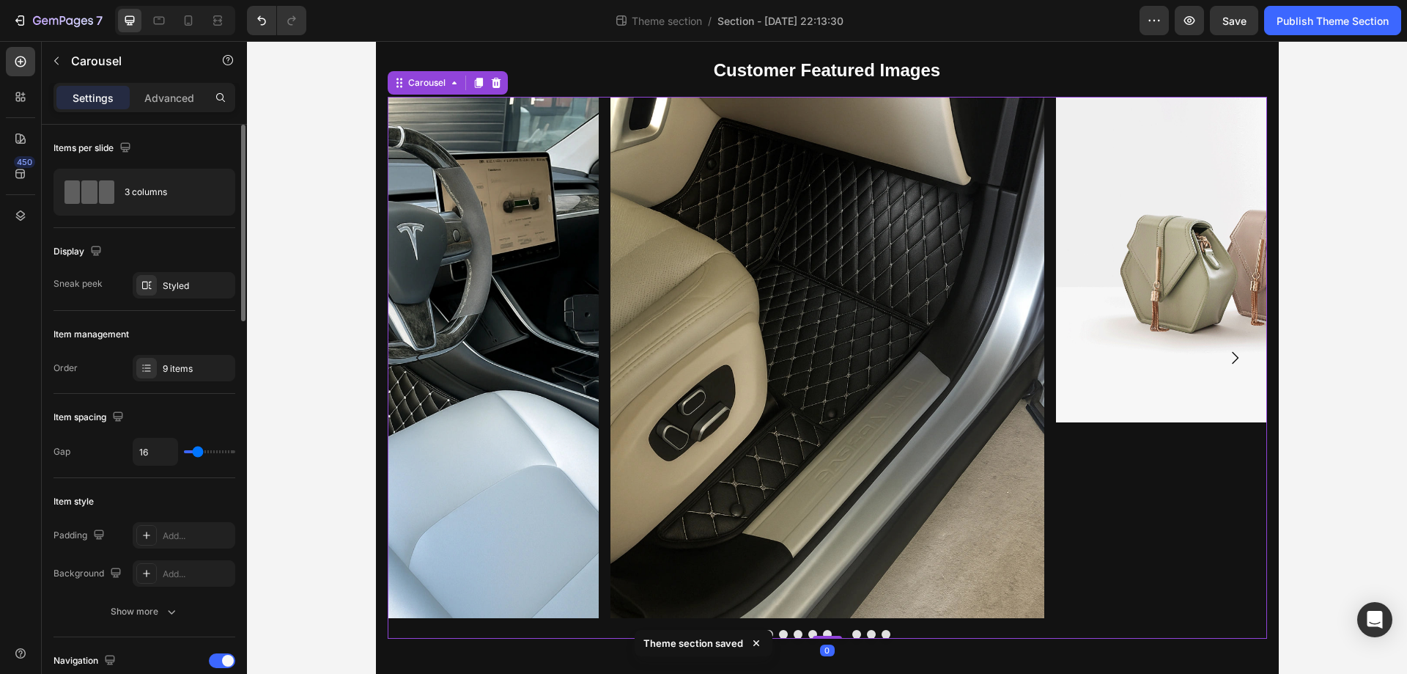
click at [1238, 355] on button "Carousel Next Arrow" at bounding box center [1235, 357] width 41 height 41
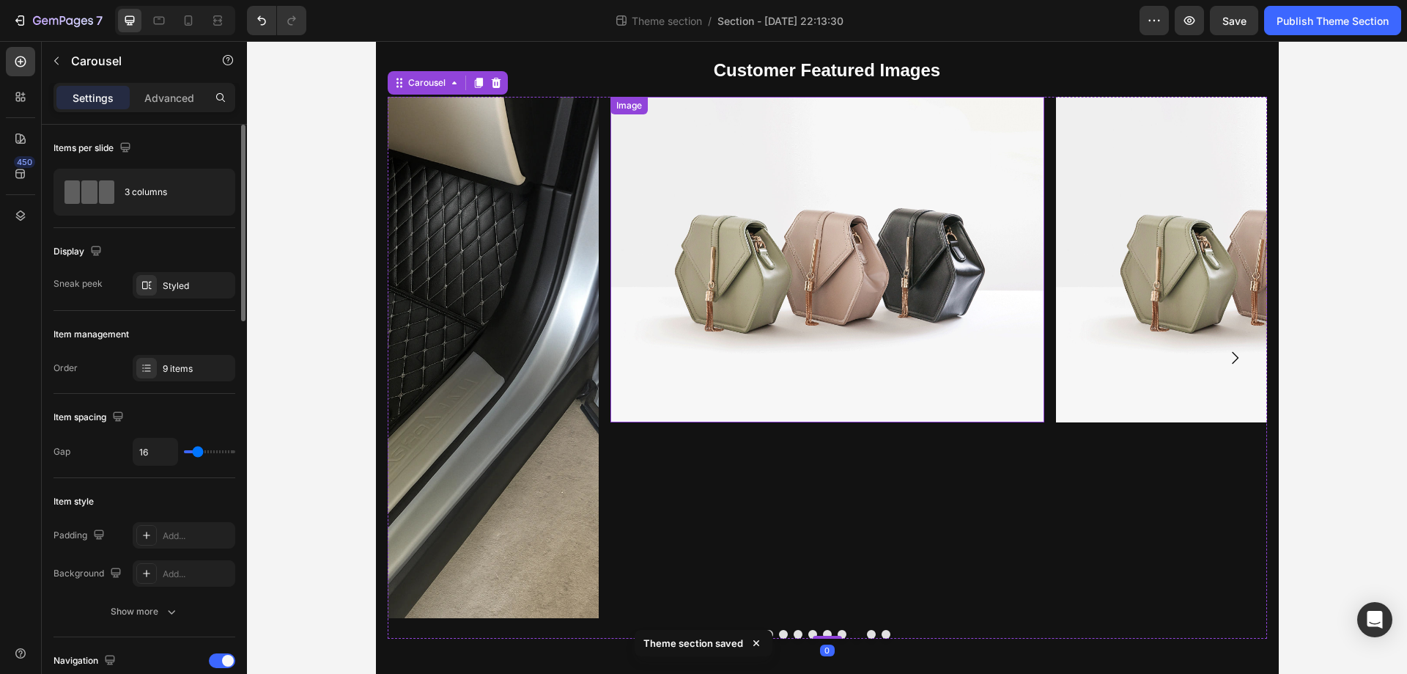
click at [861, 300] on img at bounding box center [828, 259] width 434 height 325
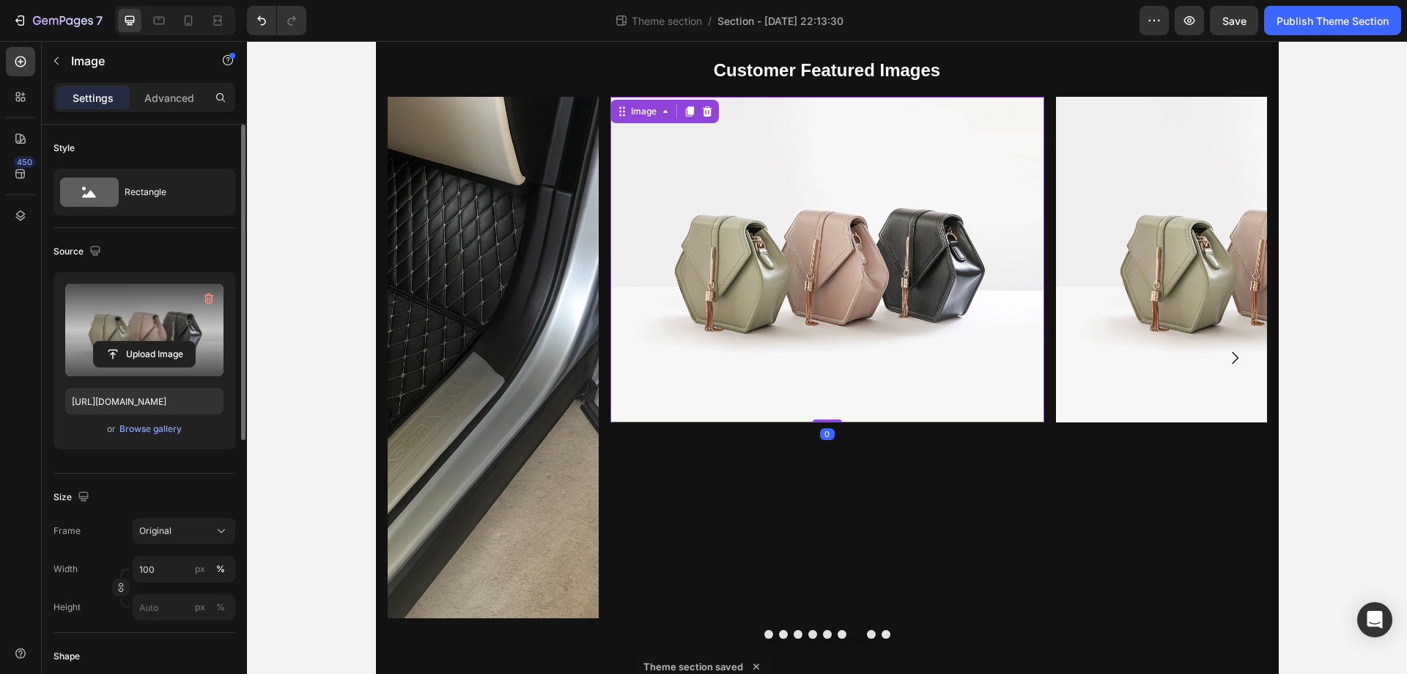
click at [148, 327] on label at bounding box center [144, 330] width 158 height 92
click at [148, 342] on input "file" at bounding box center [144, 354] width 101 height 25
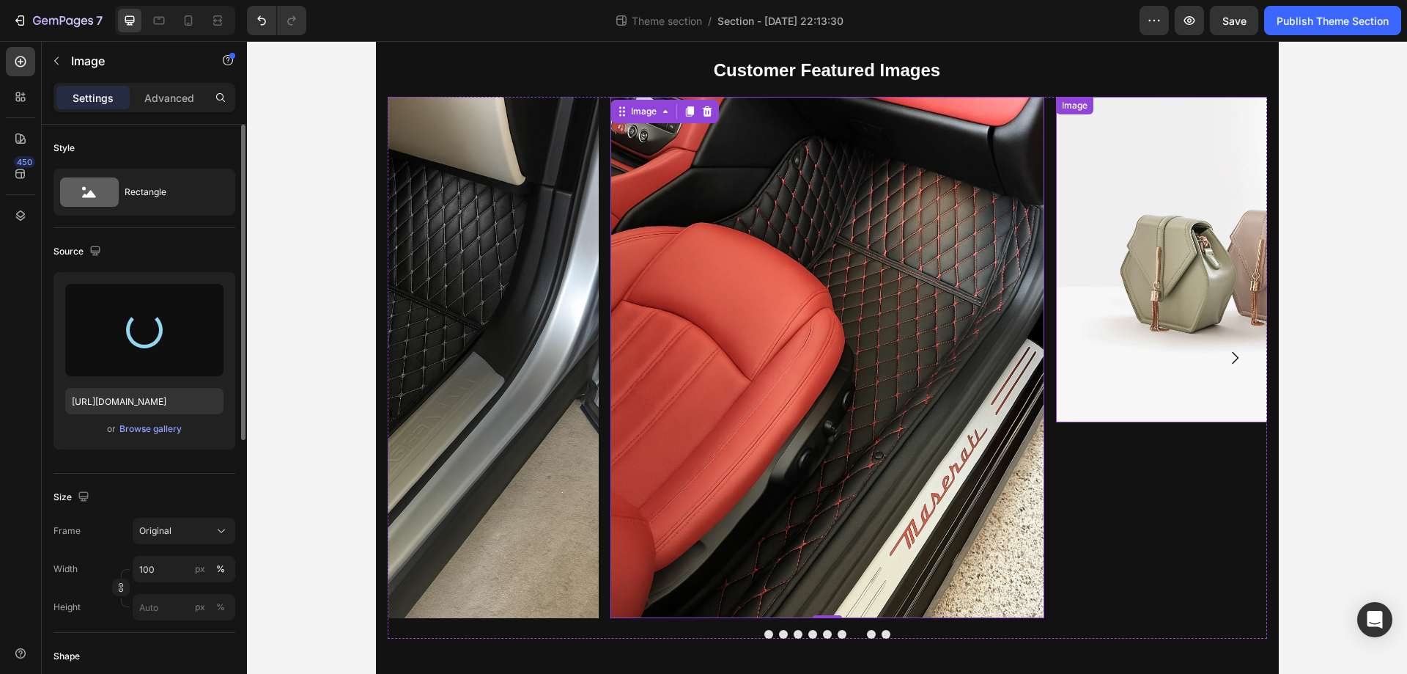
type input "https://cdn.shopify.com/s/files/1/0930/8612/2358/files/gempages_581661615628223…"
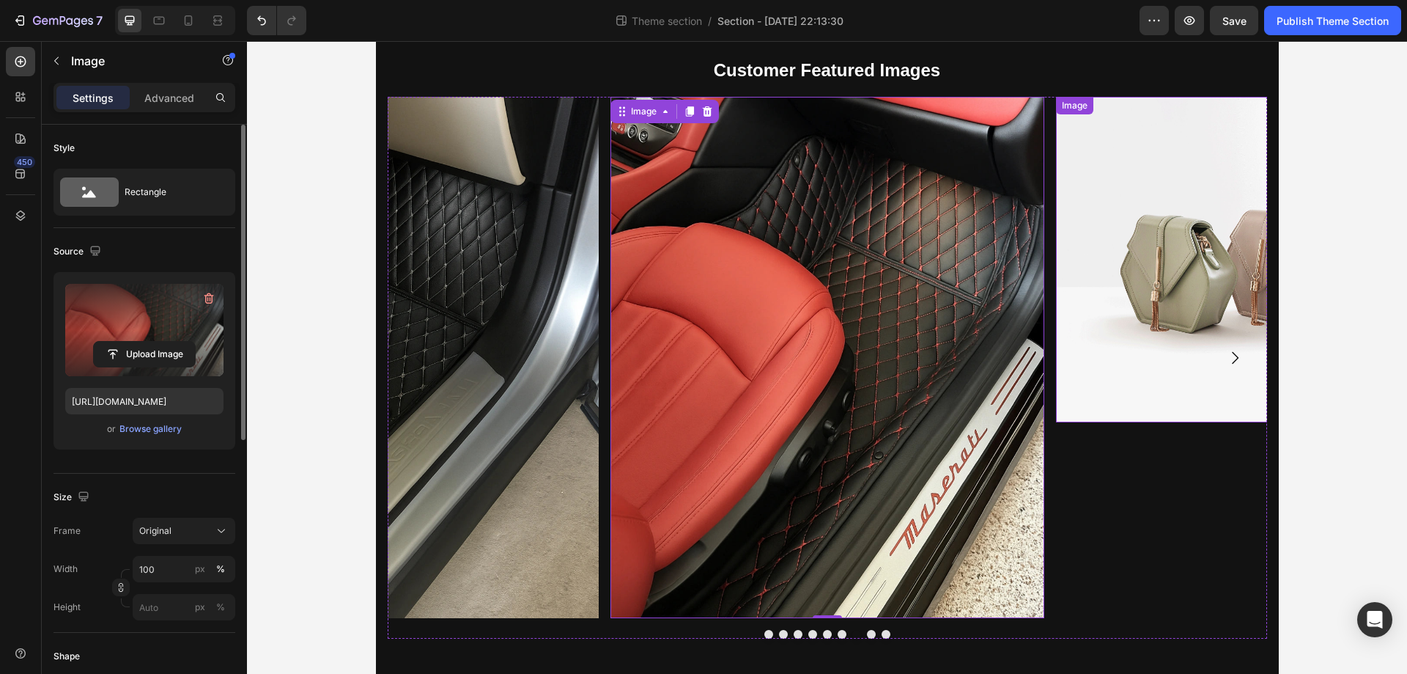
click at [1108, 257] on img at bounding box center [1273, 259] width 434 height 325
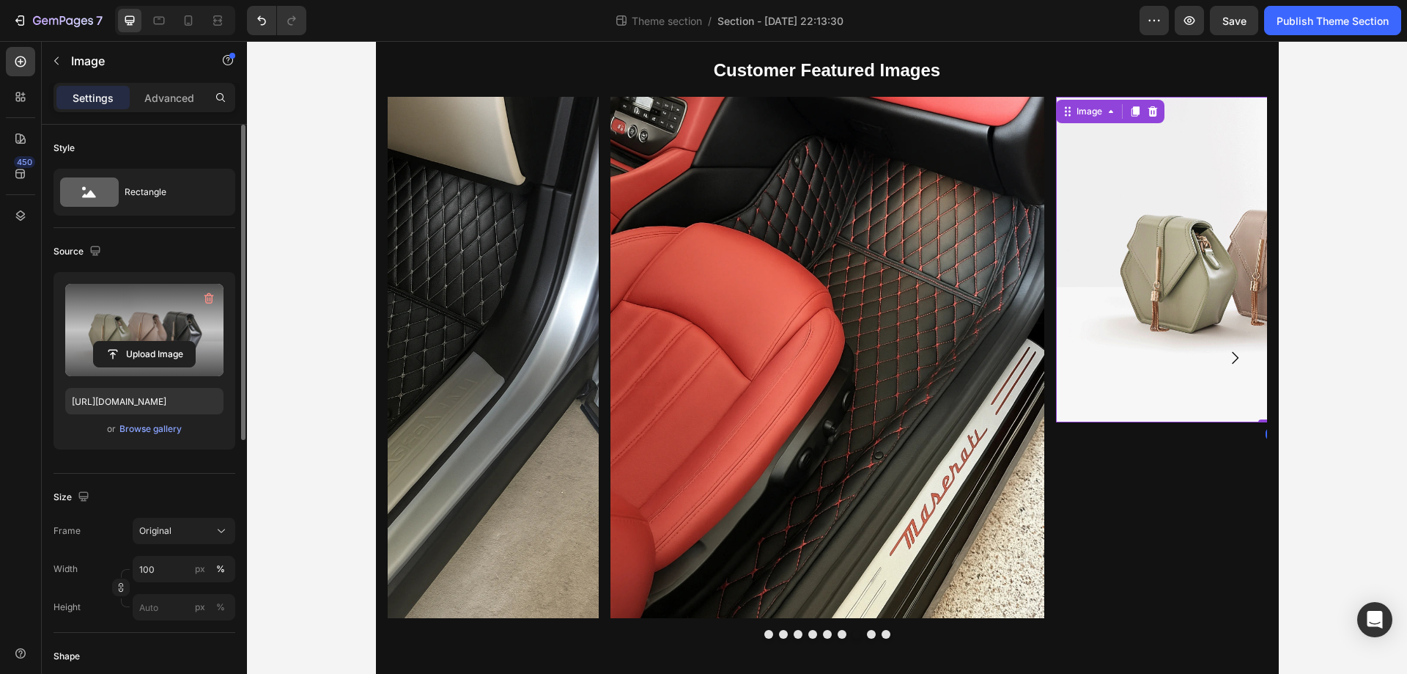
click at [119, 298] on label at bounding box center [144, 330] width 158 height 92
click at [119, 342] on input "file" at bounding box center [144, 354] width 101 height 25
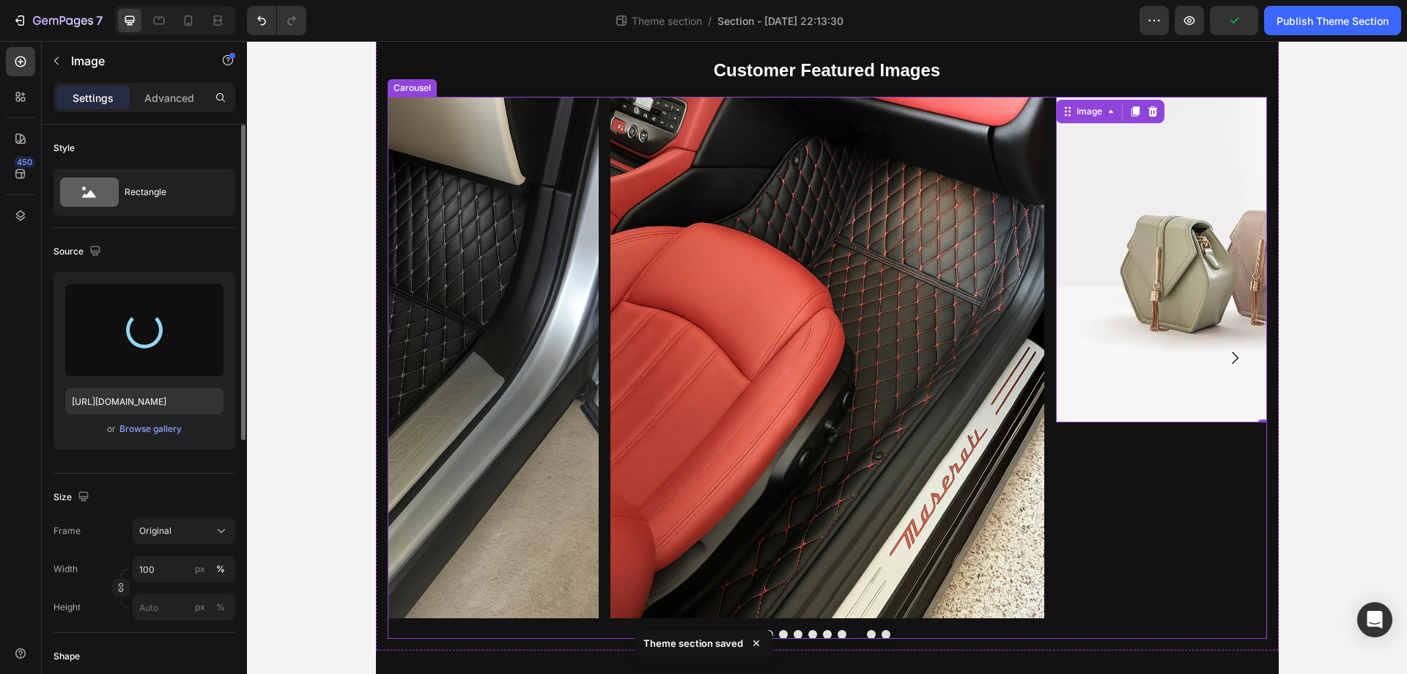
type input "https://cdn.shopify.com/s/files/1/0930/8612/2358/files/gempages_581661615628223…"
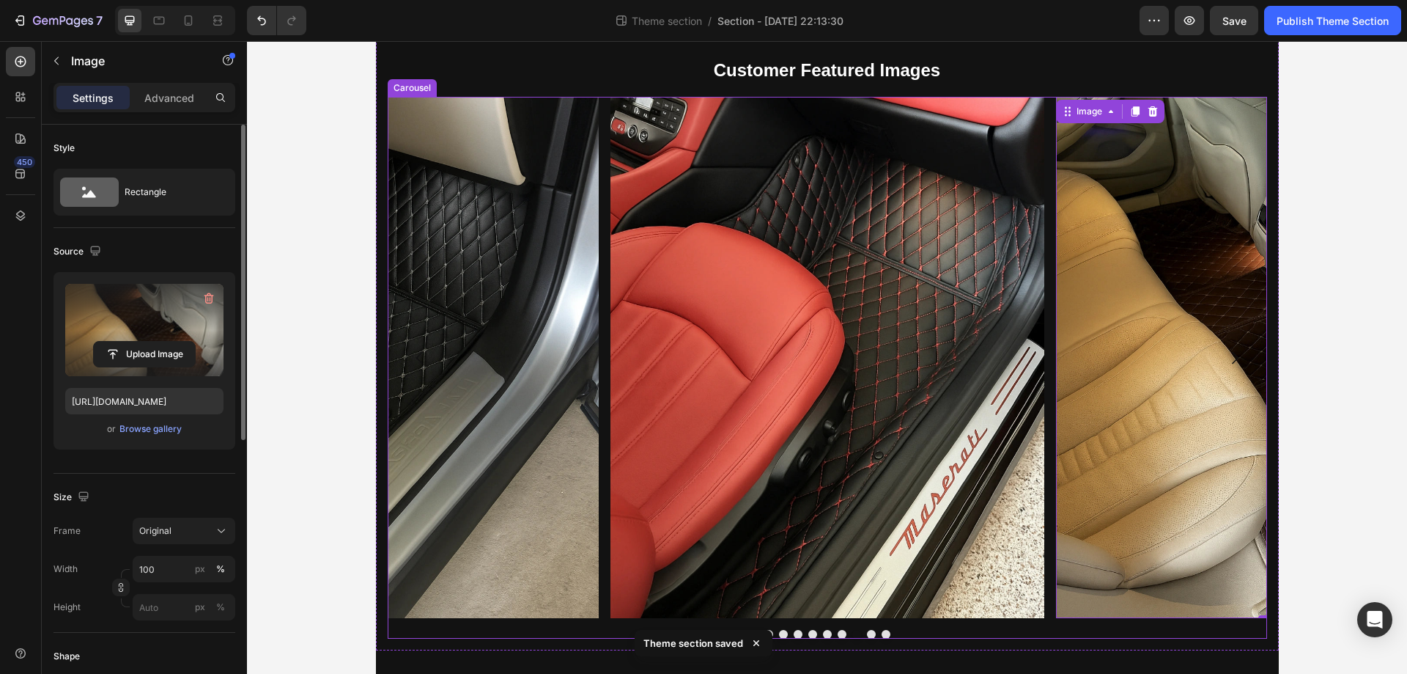
click at [1225, 368] on button "Carousel Next Arrow" at bounding box center [1235, 357] width 41 height 41
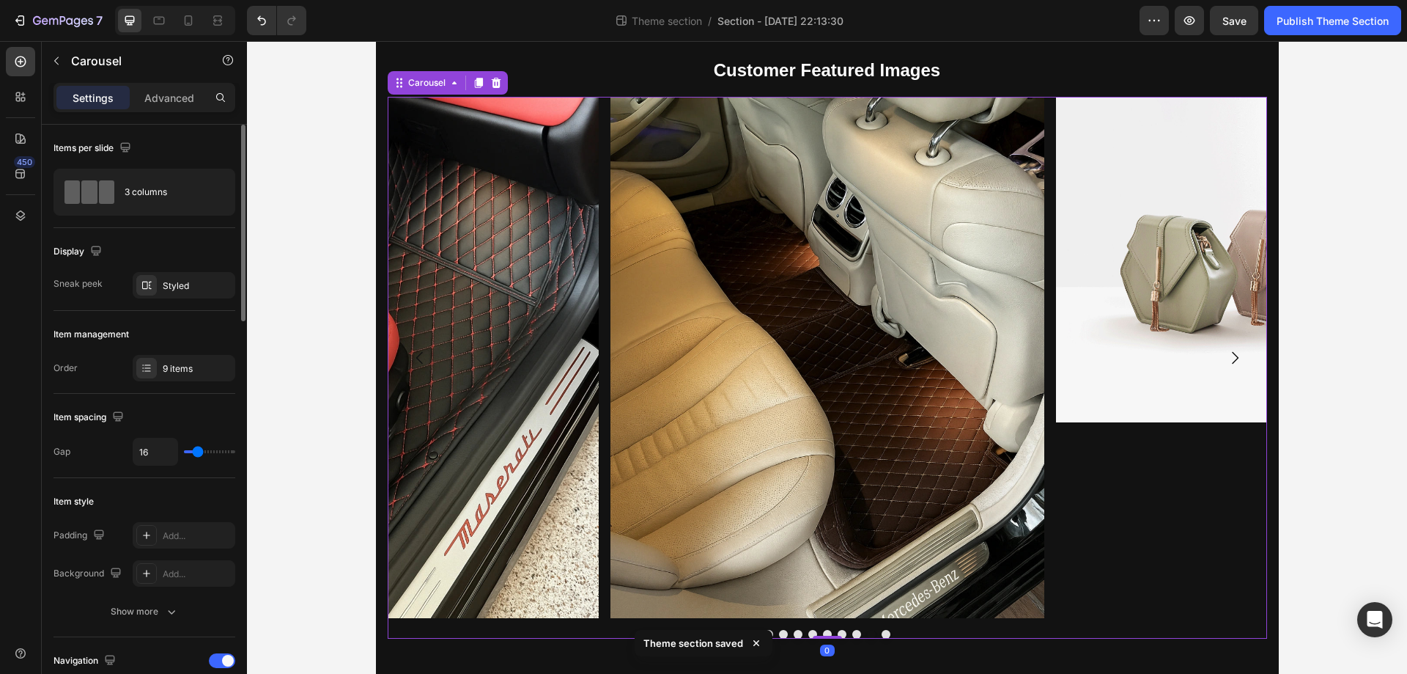
click at [1225, 368] on button "Carousel Next Arrow" at bounding box center [1235, 357] width 41 height 41
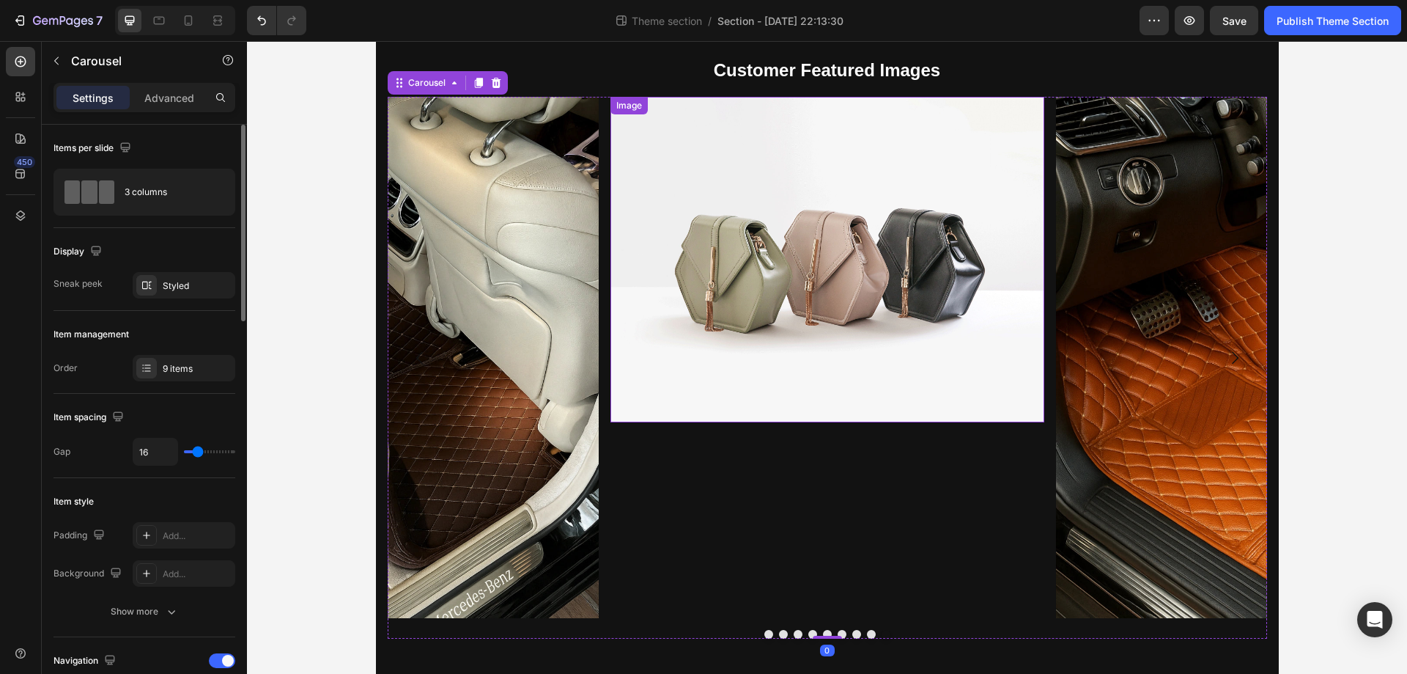
click at [809, 262] on img at bounding box center [828, 259] width 434 height 325
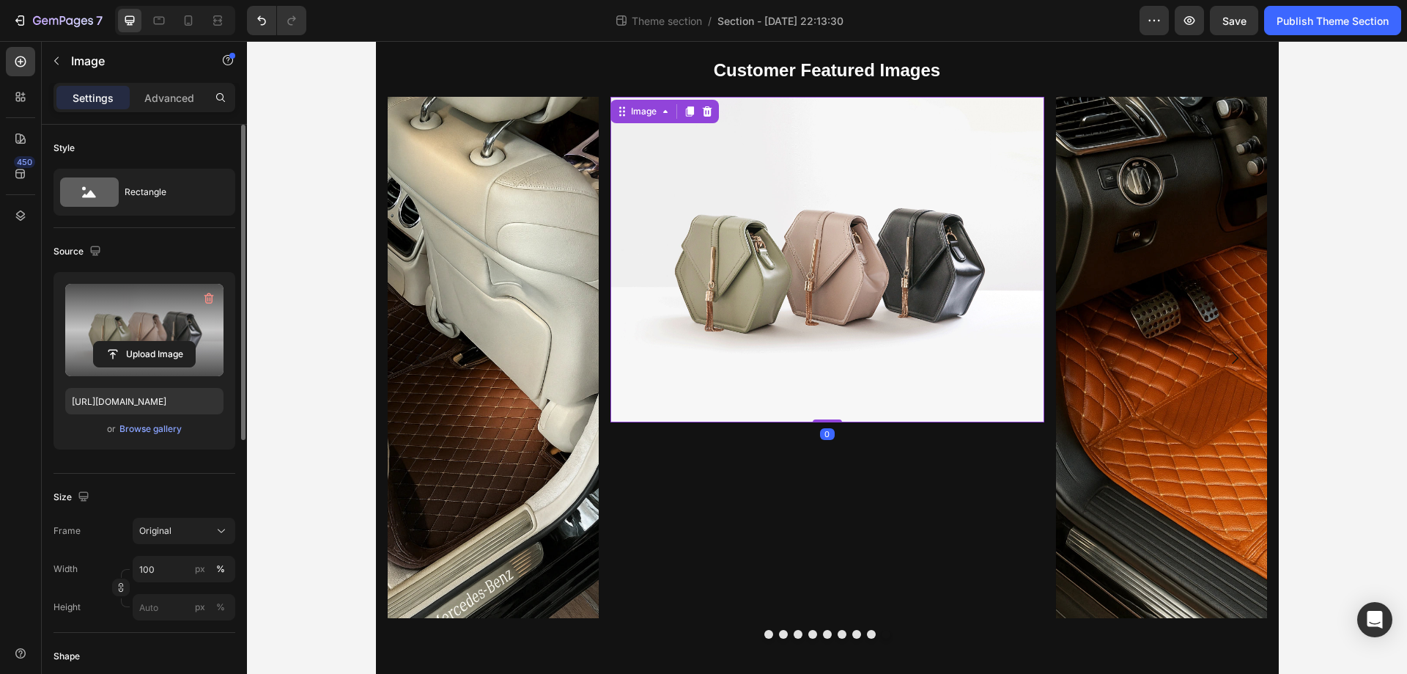
click at [105, 337] on label at bounding box center [144, 330] width 158 height 92
click at [105, 342] on input "file" at bounding box center [144, 354] width 101 height 25
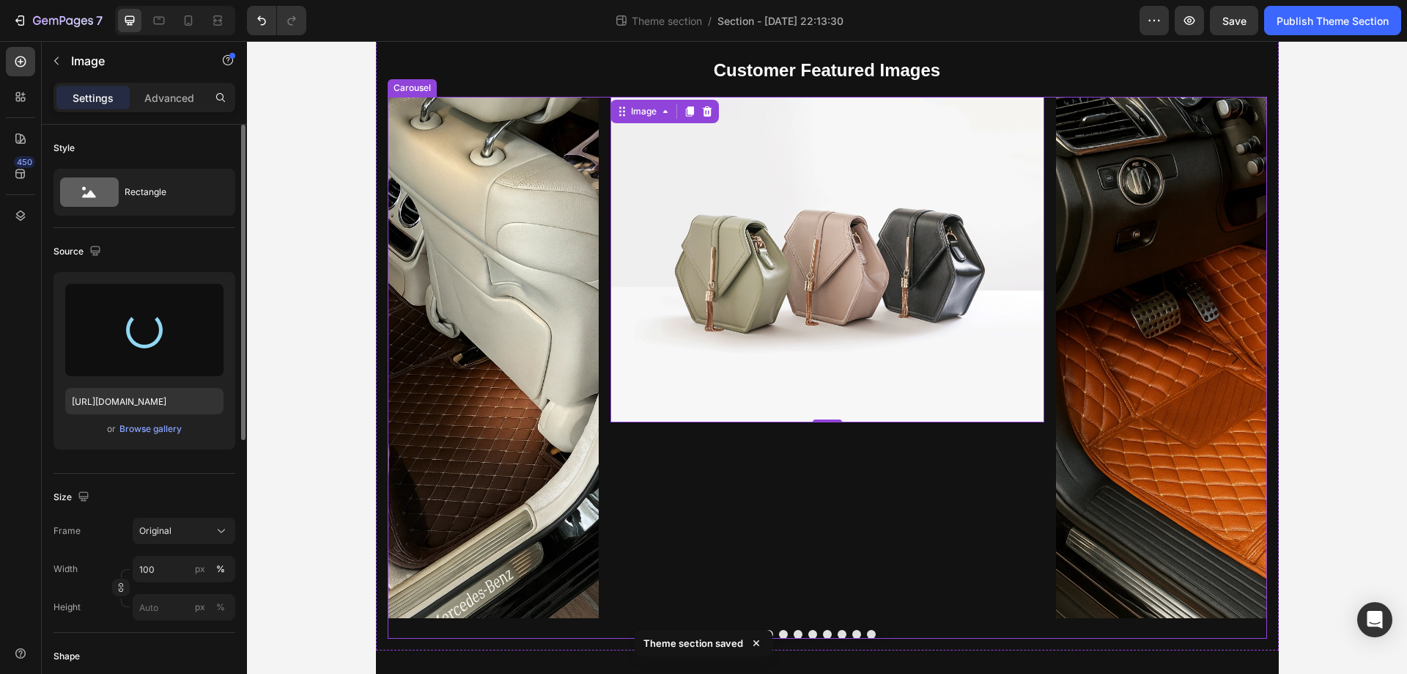
type input "https://cdn.shopify.com/s/files/1/0930/8612/2358/files/gempages_581661615628223…"
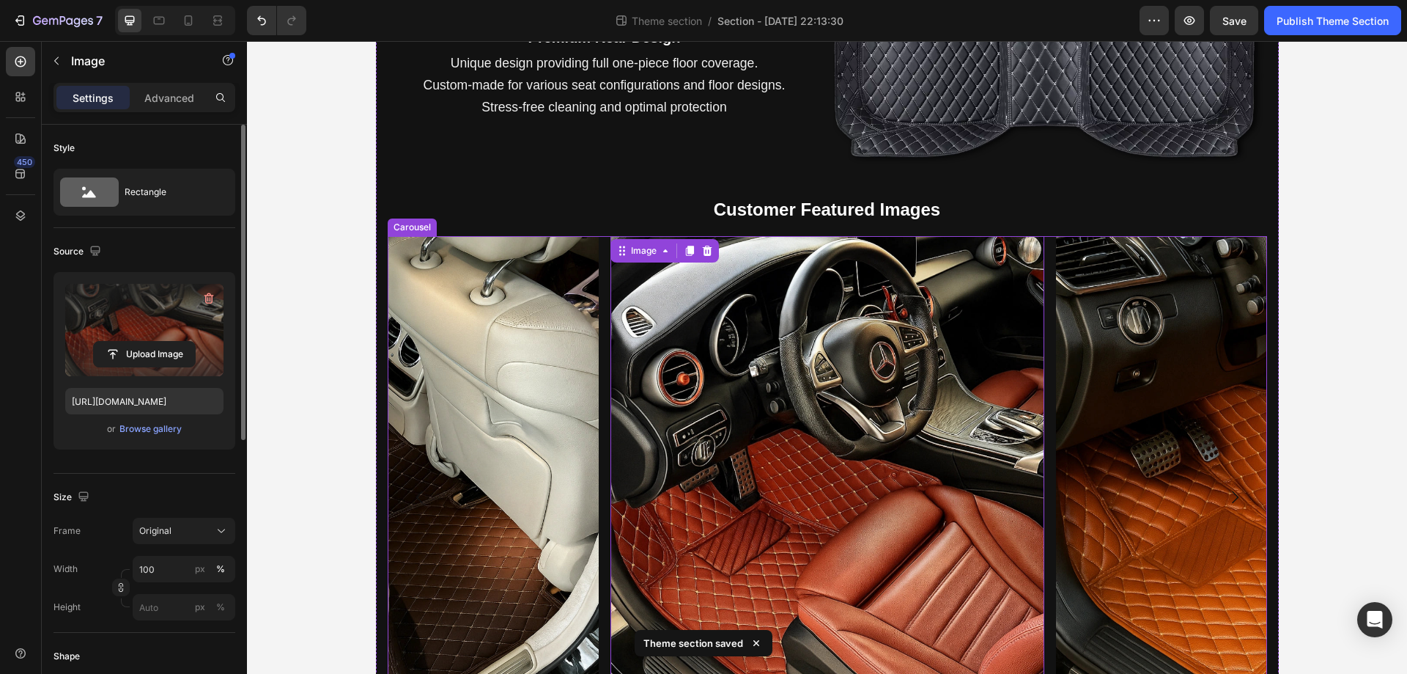
scroll to position [1012, 0]
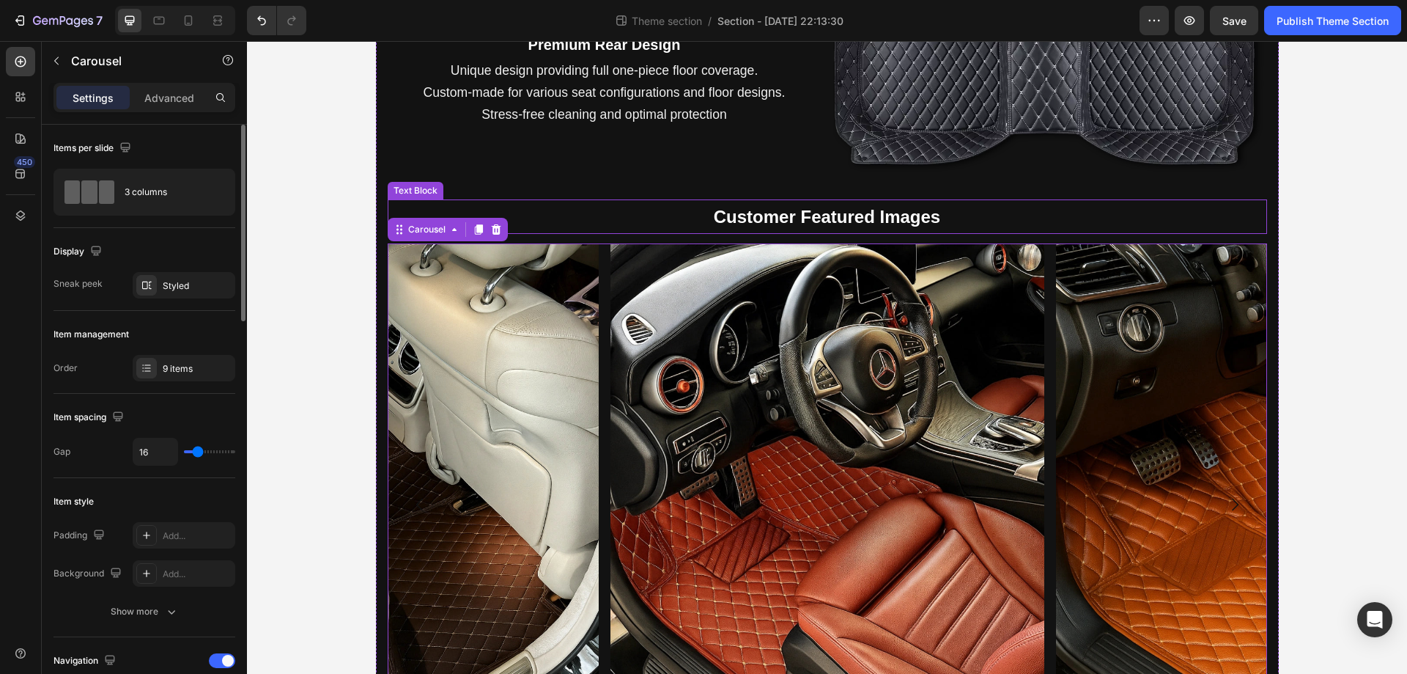
click at [916, 221] on strong "Customer Featured Images" at bounding box center [827, 217] width 227 height 20
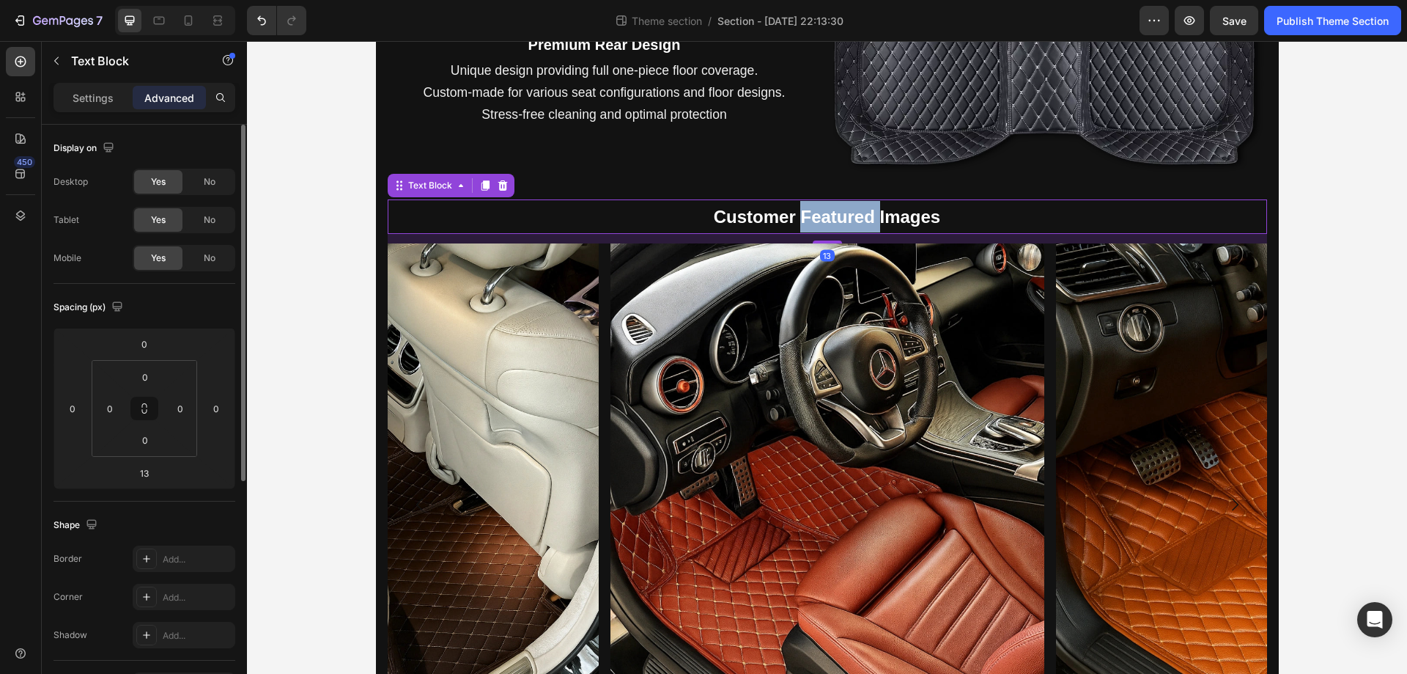
click at [846, 216] on strong "Customer Featured Images" at bounding box center [827, 217] width 227 height 20
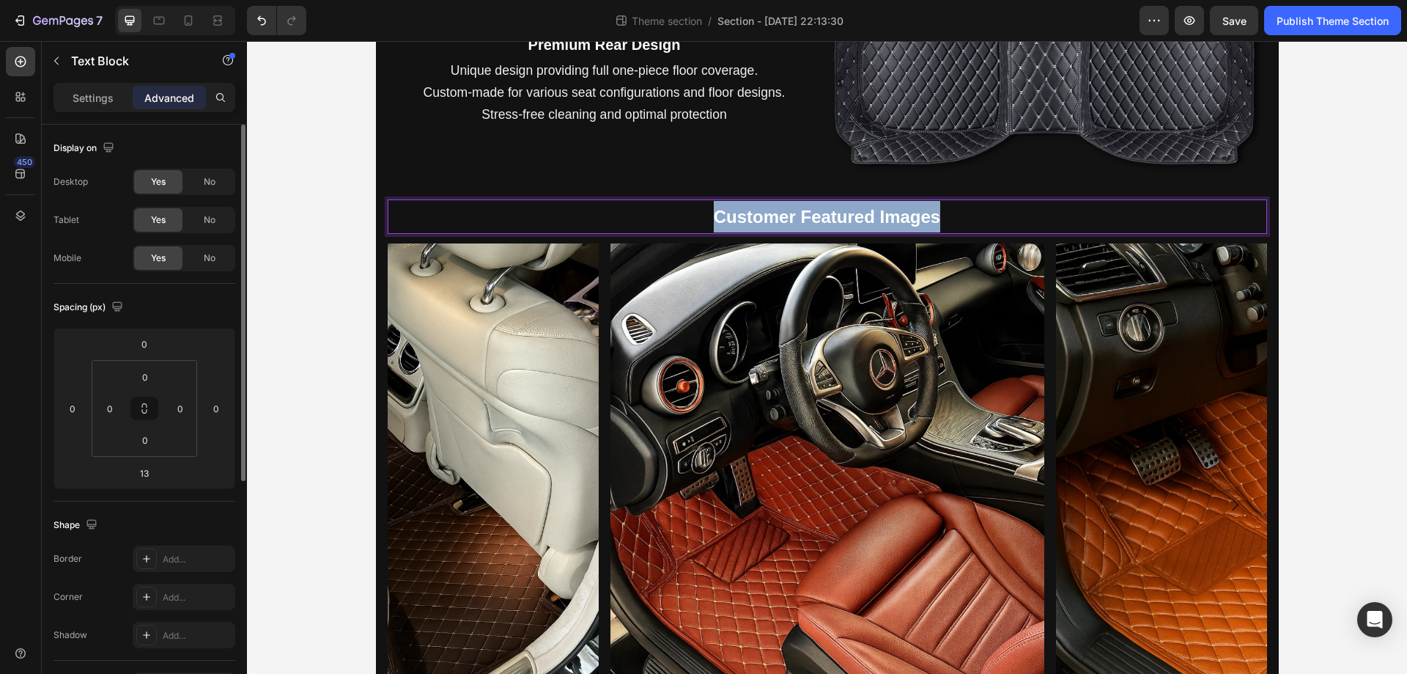
click at [846, 216] on strong "Customer Featured Images" at bounding box center [827, 217] width 227 height 20
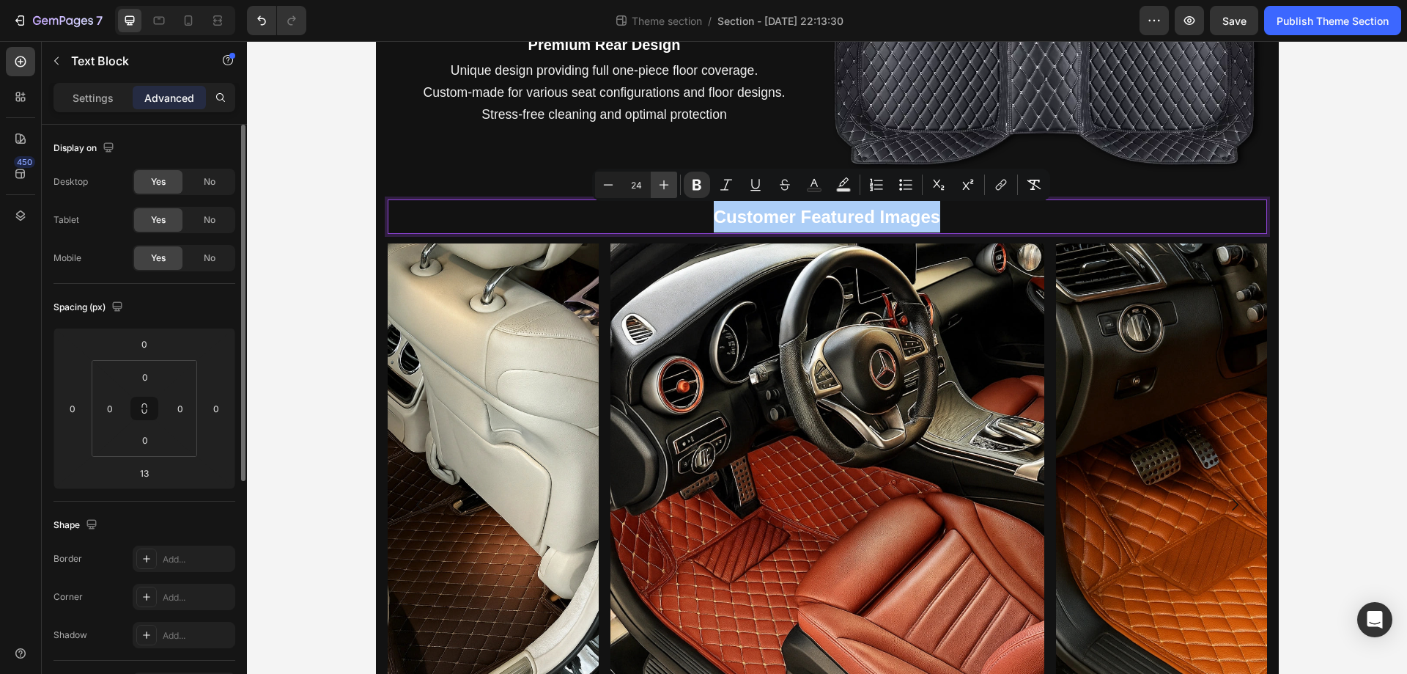
click at [665, 191] on icon "Editor contextual toolbar" at bounding box center [664, 184] width 15 height 15
type input "26"
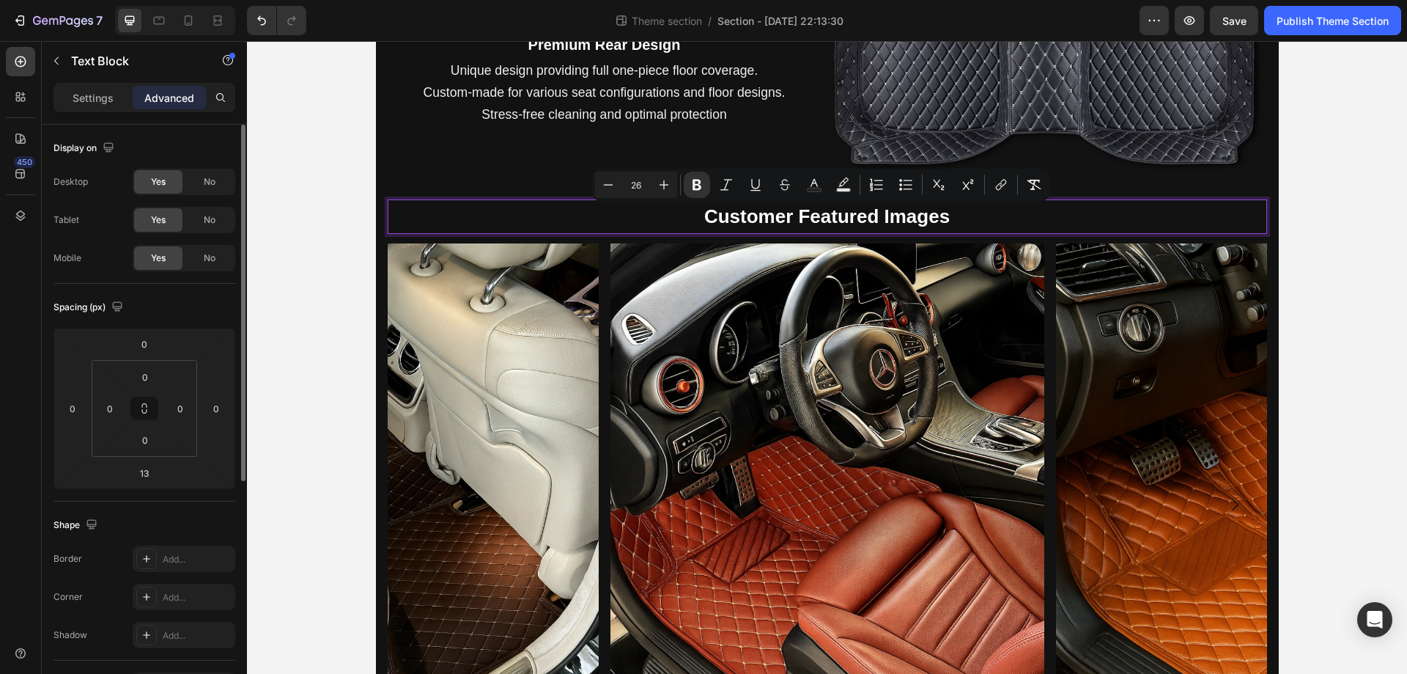
click at [1013, 213] on p "Customer Featured Images" at bounding box center [827, 217] width 877 height 32
click at [714, 223] on strong "Customer Featured Images" at bounding box center [827, 216] width 246 height 22
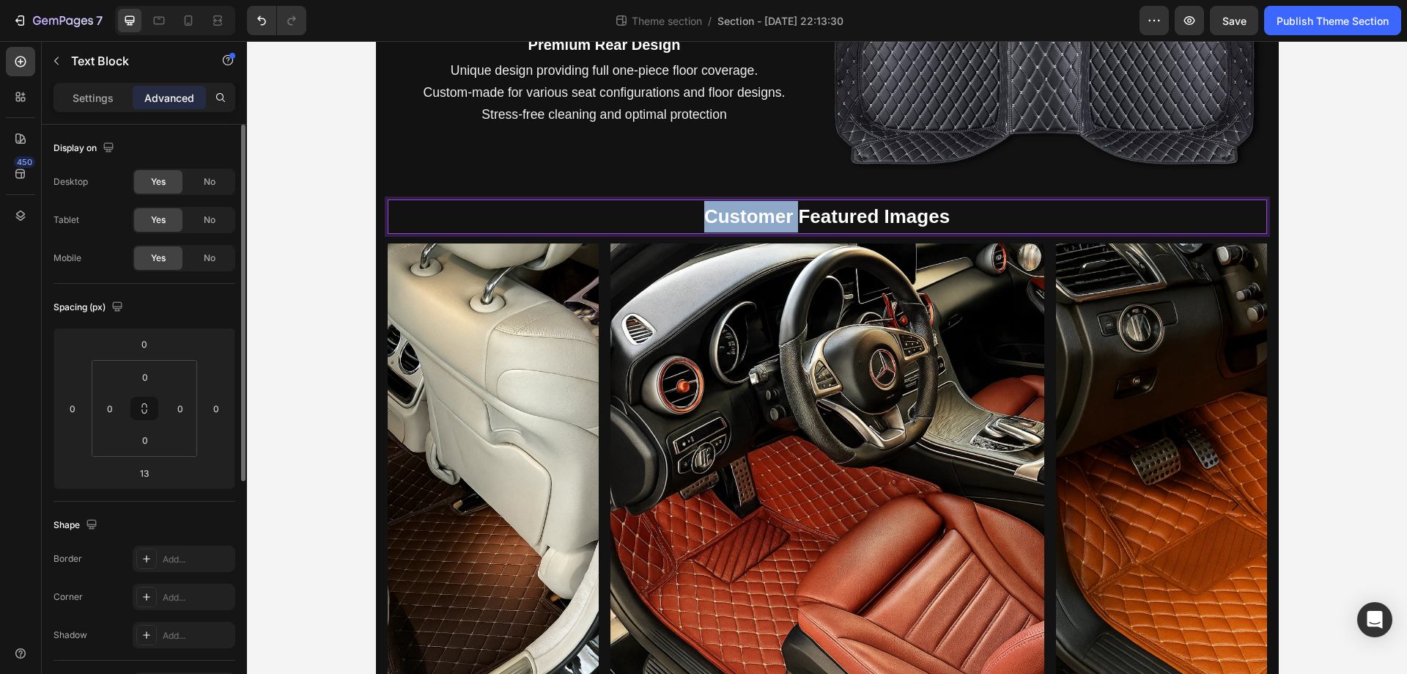
click at [714, 223] on strong "Customer Featured Images" at bounding box center [827, 216] width 246 height 22
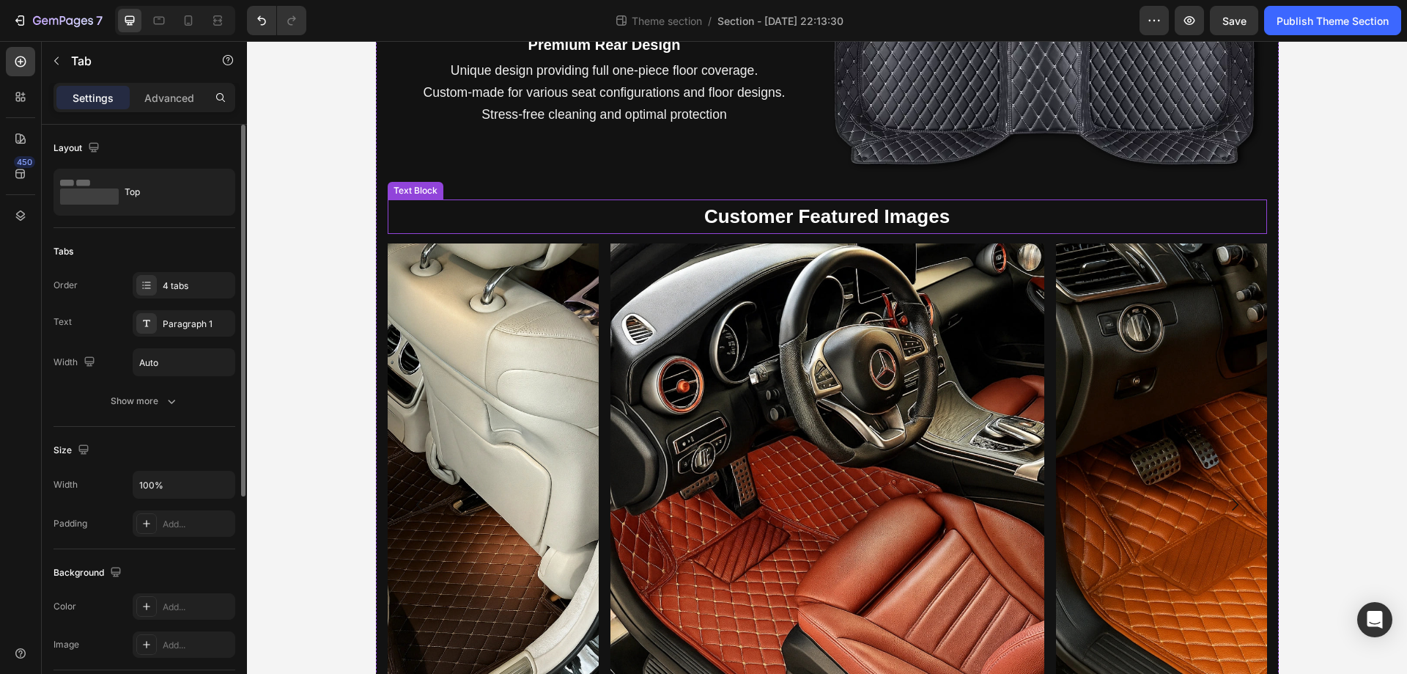
click at [957, 215] on p "Customer Featured Images" at bounding box center [827, 217] width 877 height 32
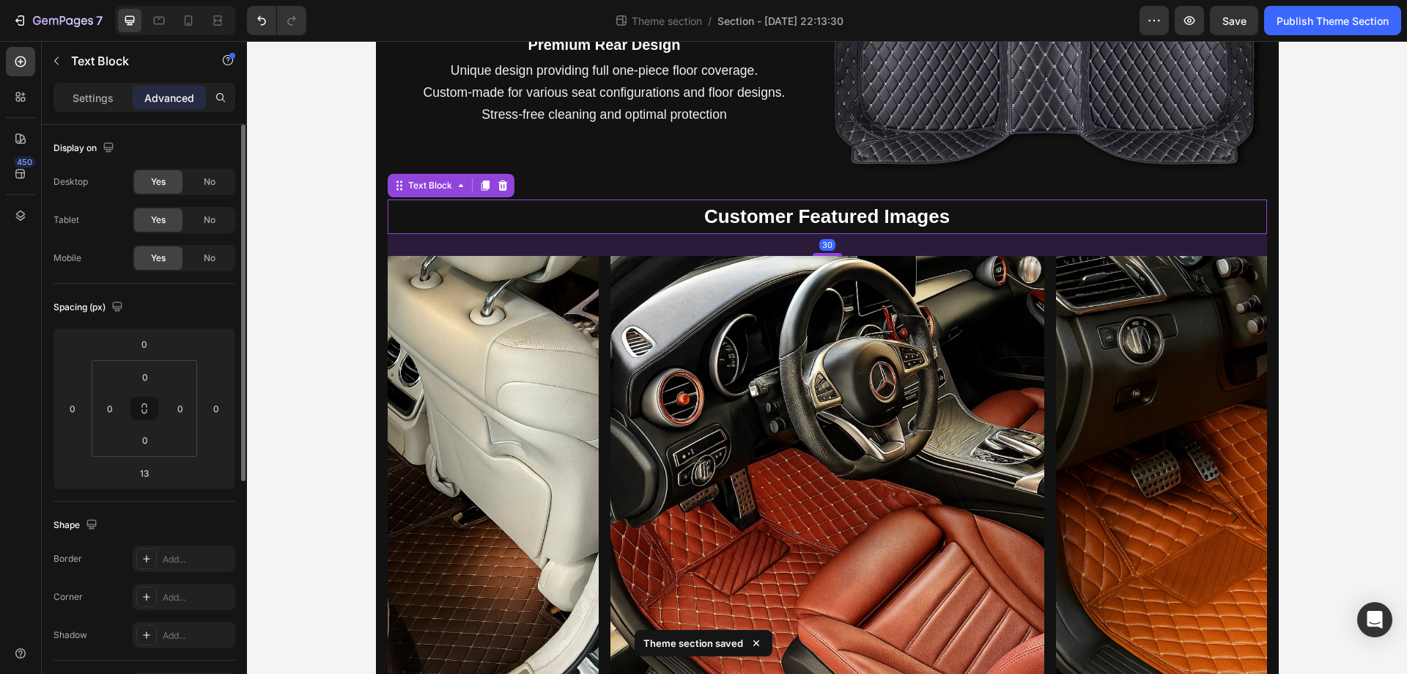
drag, startPoint x: 825, startPoint y: 243, endPoint x: 815, endPoint y: 256, distance: 15.7
click at [815, 256] on div at bounding box center [827, 254] width 29 height 3
type input "30"
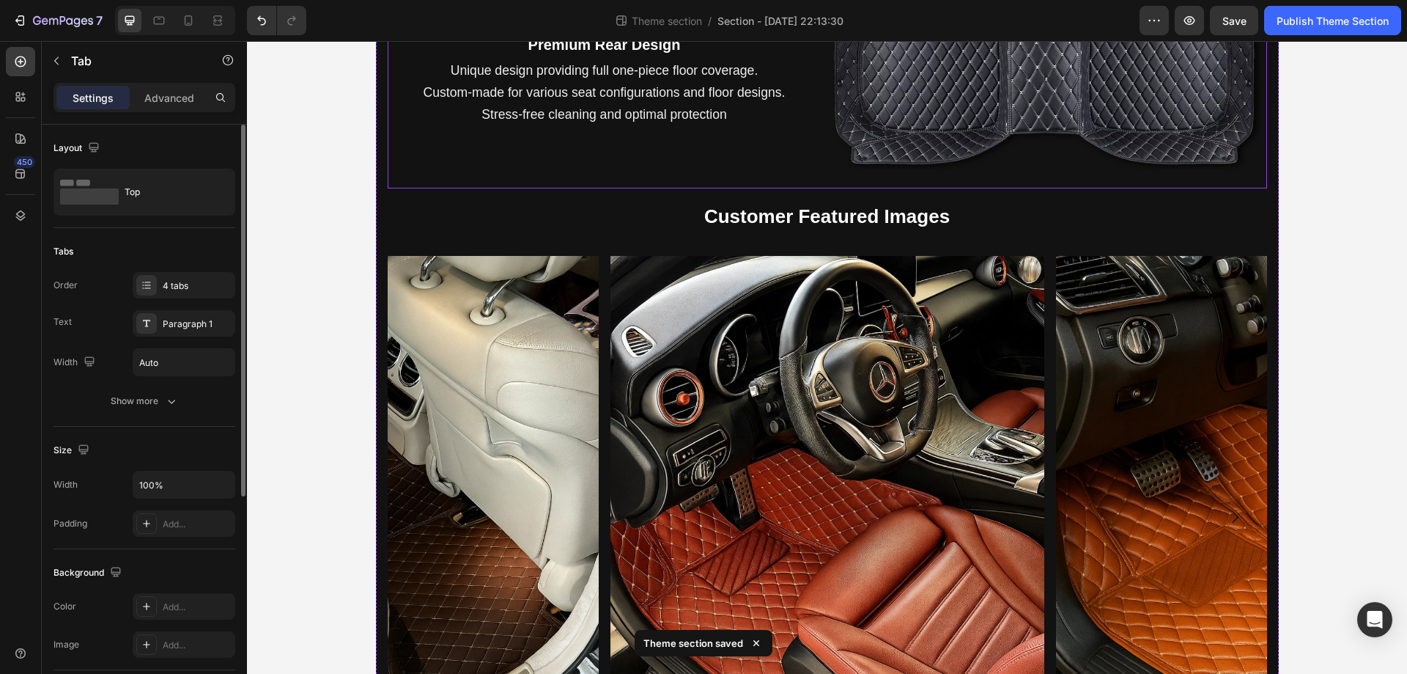
click at [669, 128] on div "Premium Rear Design Text Block Unique design providing full one-piece floor cov…" at bounding box center [605, 79] width 434 height 217
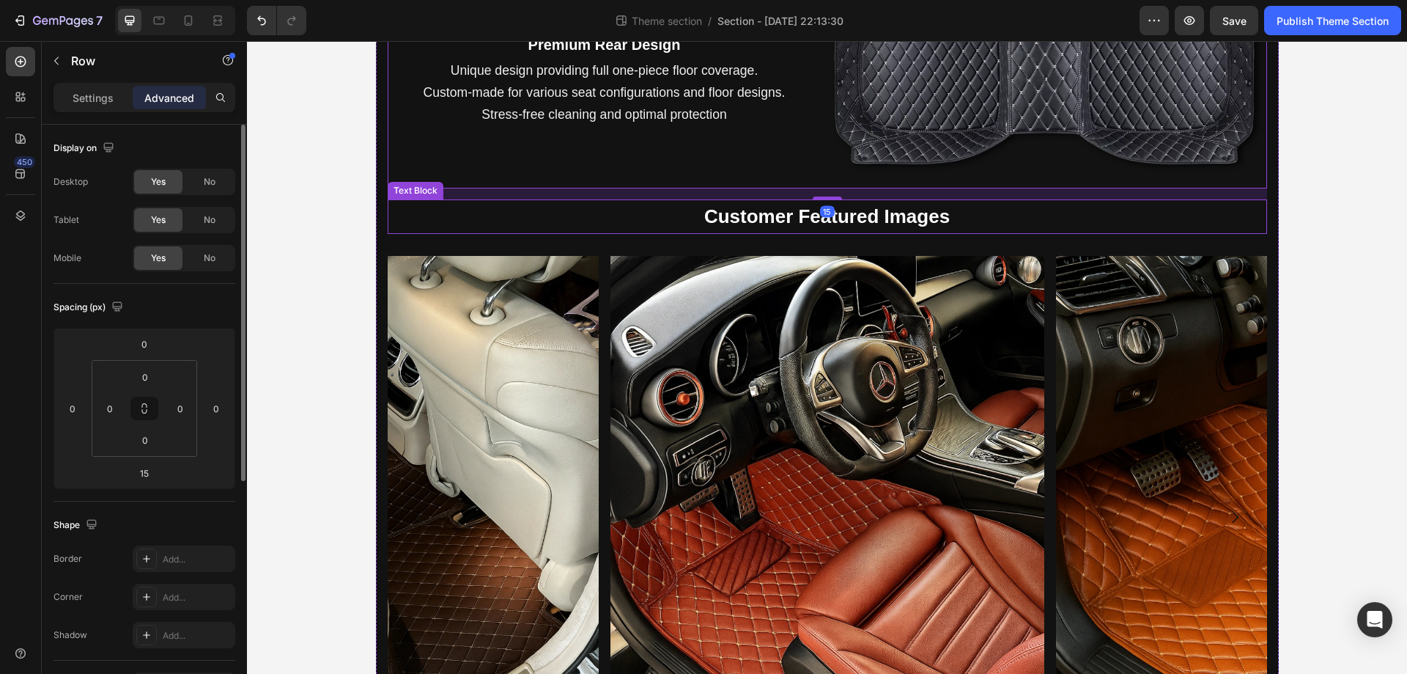
click at [704, 219] on strong "Customer Featured Images" at bounding box center [827, 216] width 246 height 22
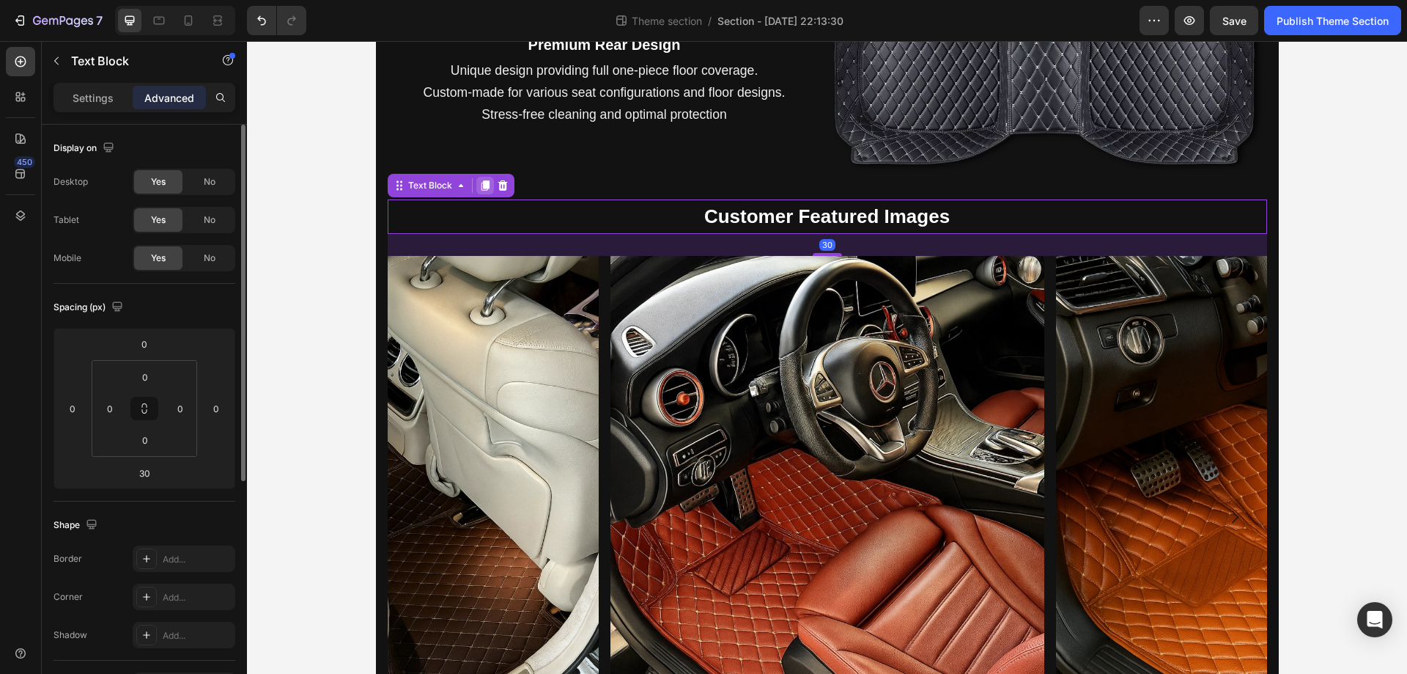
click at [484, 185] on icon at bounding box center [485, 186] width 12 height 12
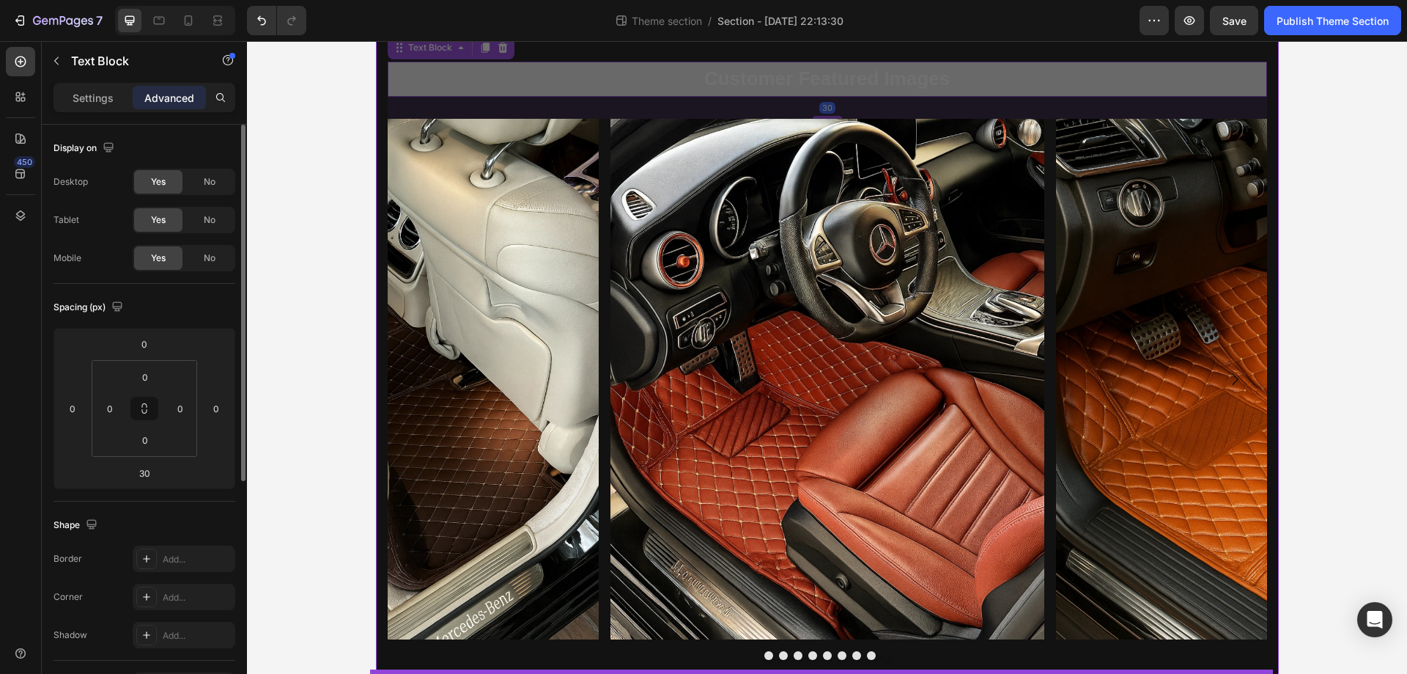
scroll to position [1228, 0]
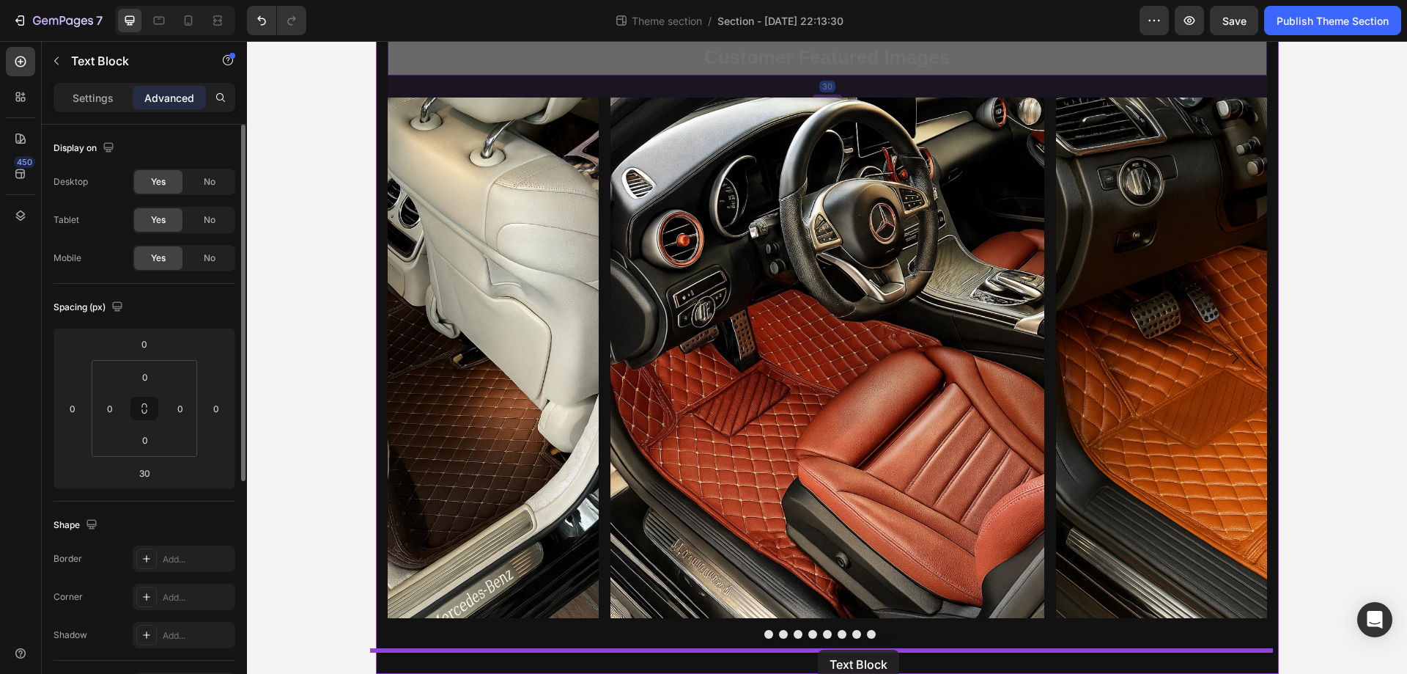
drag, startPoint x: 398, startPoint y: 248, endPoint x: 818, endPoint y: 649, distance: 580.7
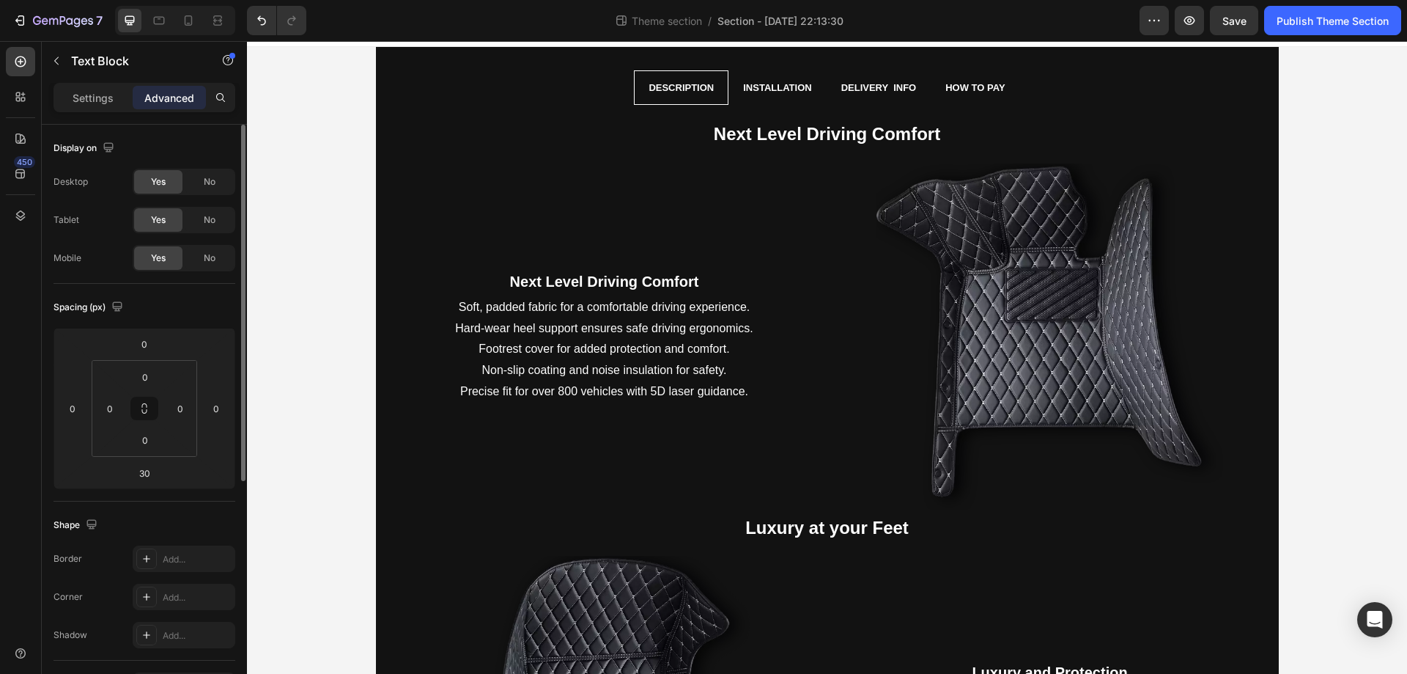
scroll to position [0, 0]
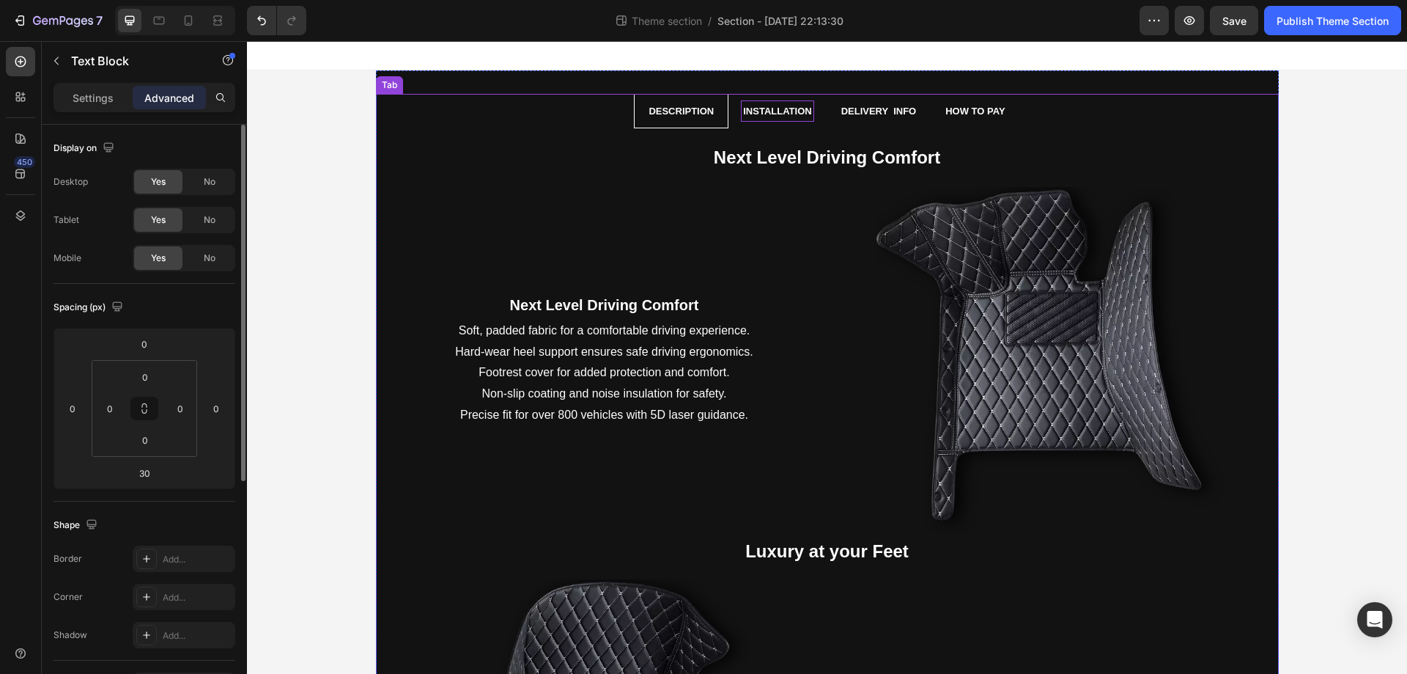
click at [806, 101] on div "Installation" at bounding box center [777, 110] width 73 height 21
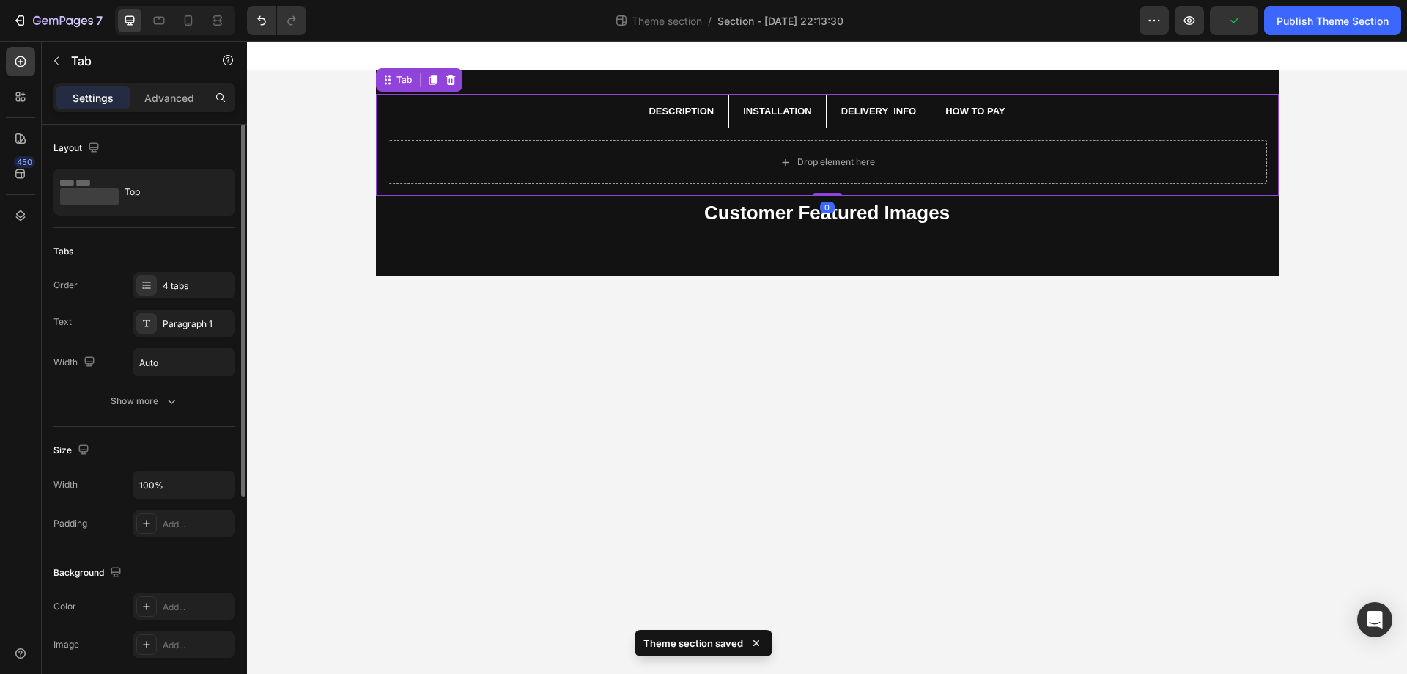
click at [717, 114] on li "Description" at bounding box center [681, 111] width 95 height 34
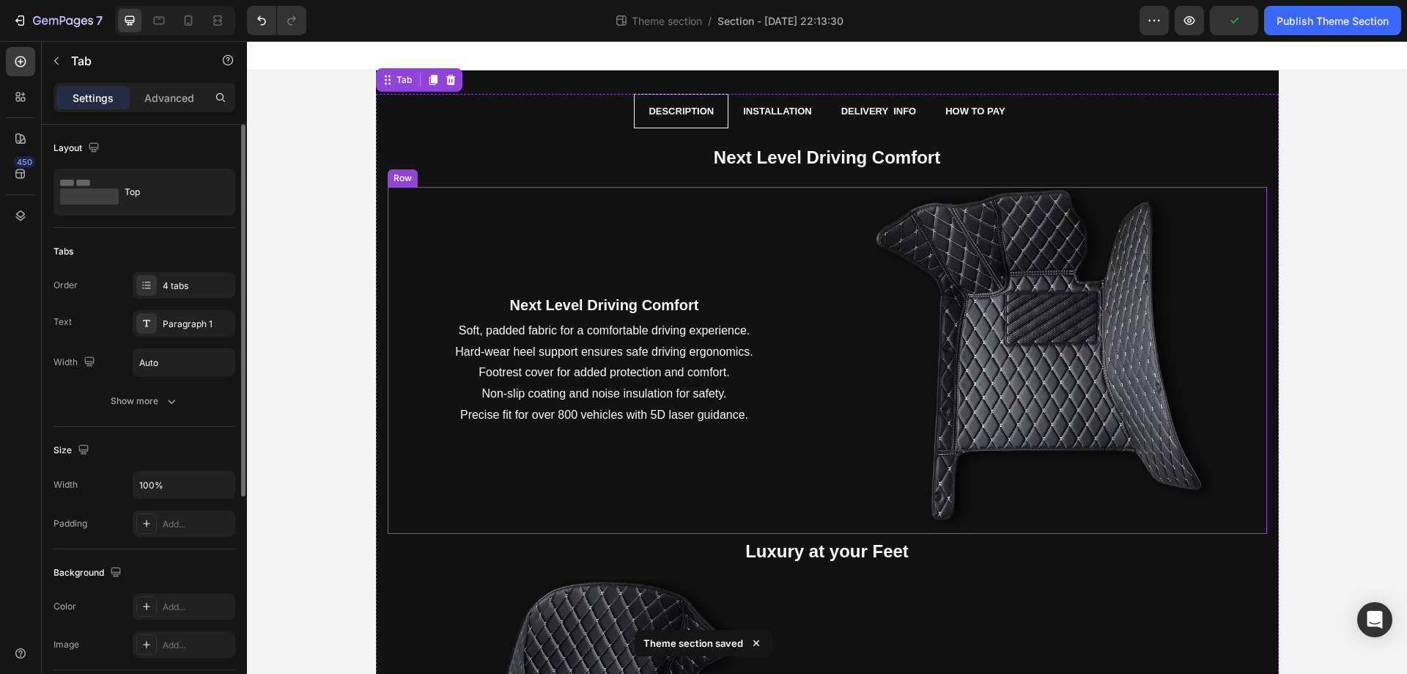
scroll to position [1228, 0]
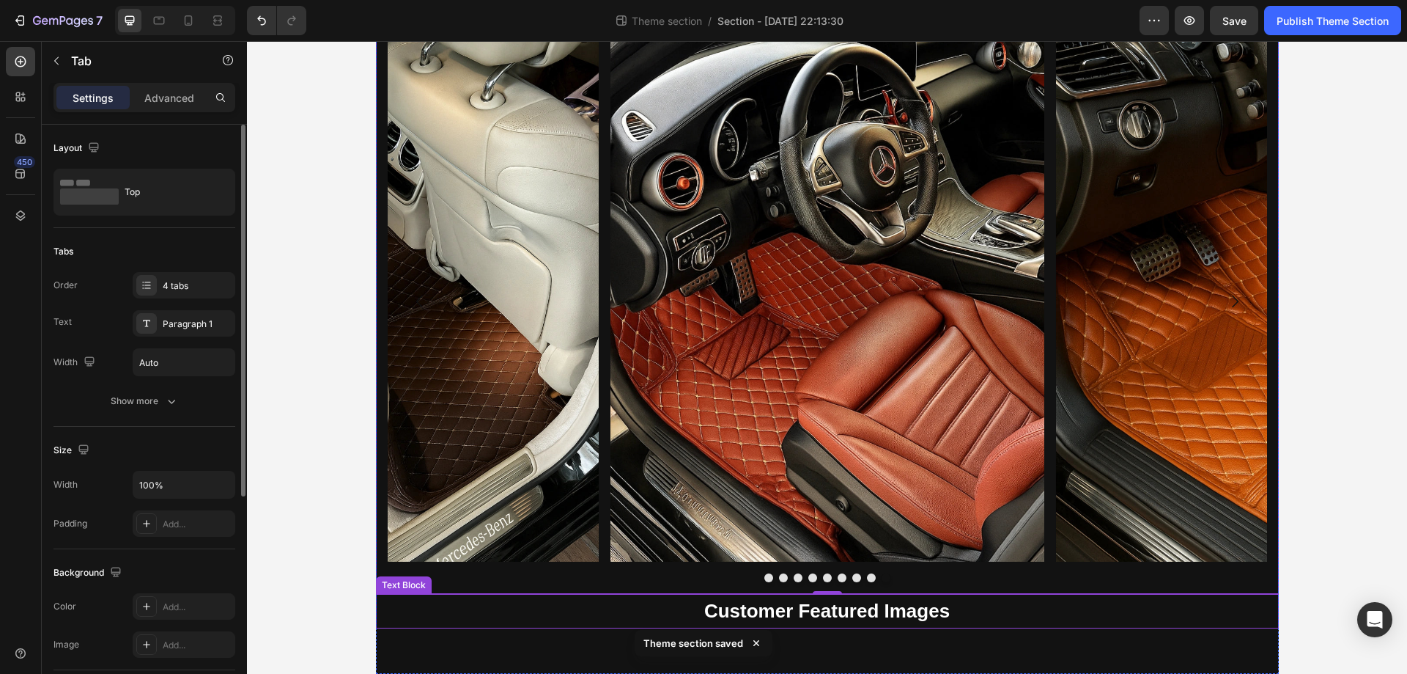
click at [906, 617] on strong "Customer Featured Images" at bounding box center [827, 611] width 246 height 22
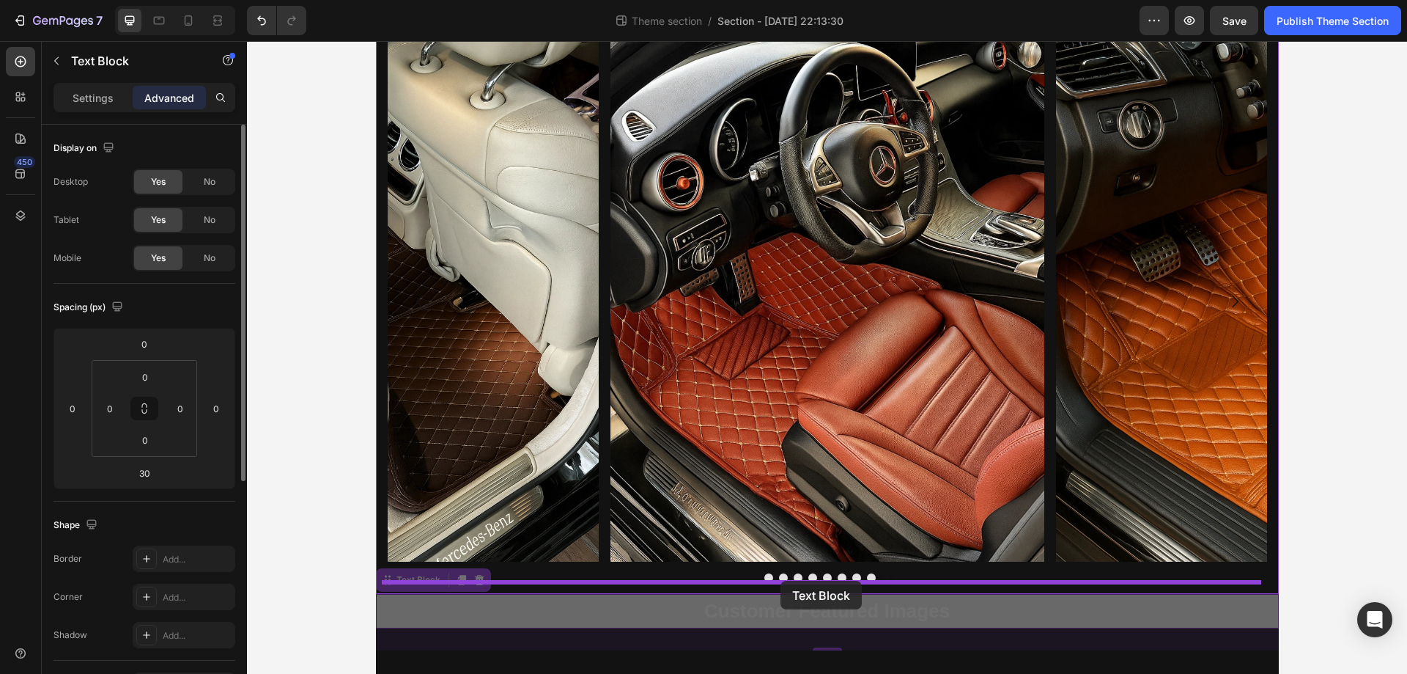
drag, startPoint x: 377, startPoint y: 585, endPoint x: 781, endPoint y: 581, distance: 403.9
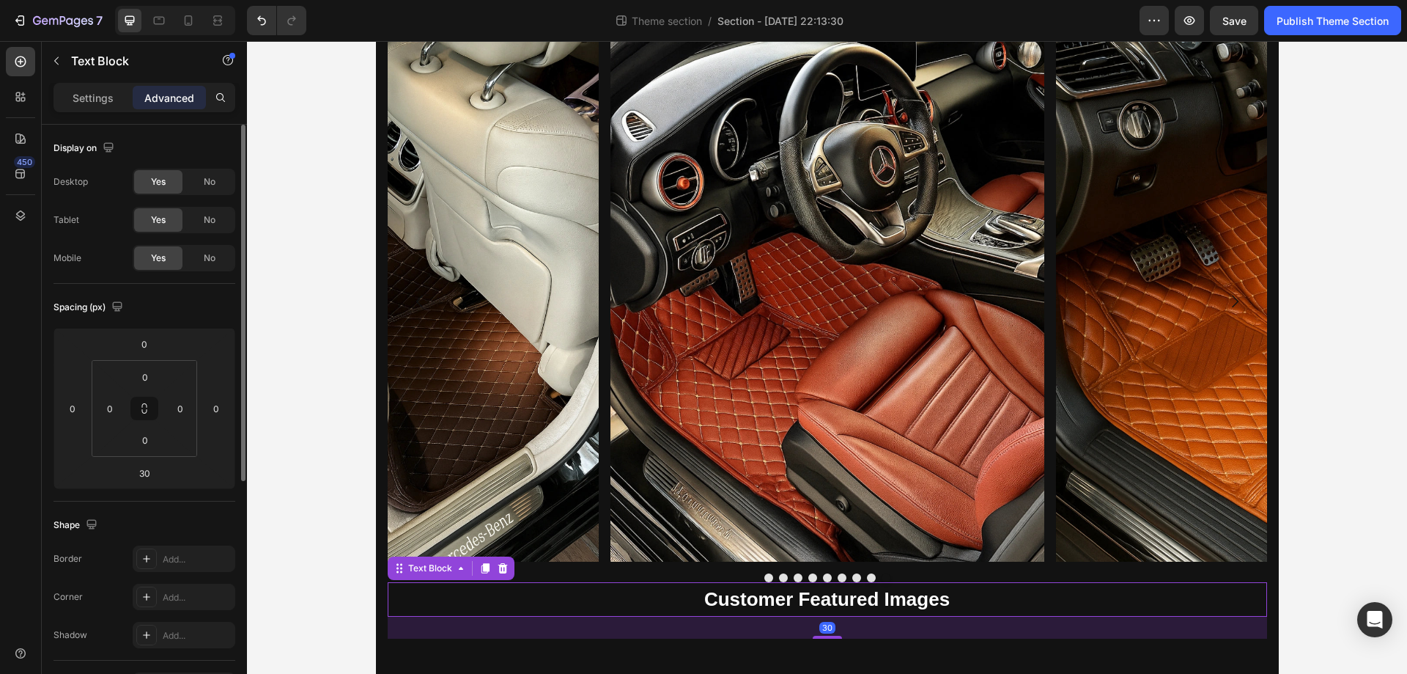
click at [921, 584] on p "Customer Featured Images" at bounding box center [827, 599] width 877 height 32
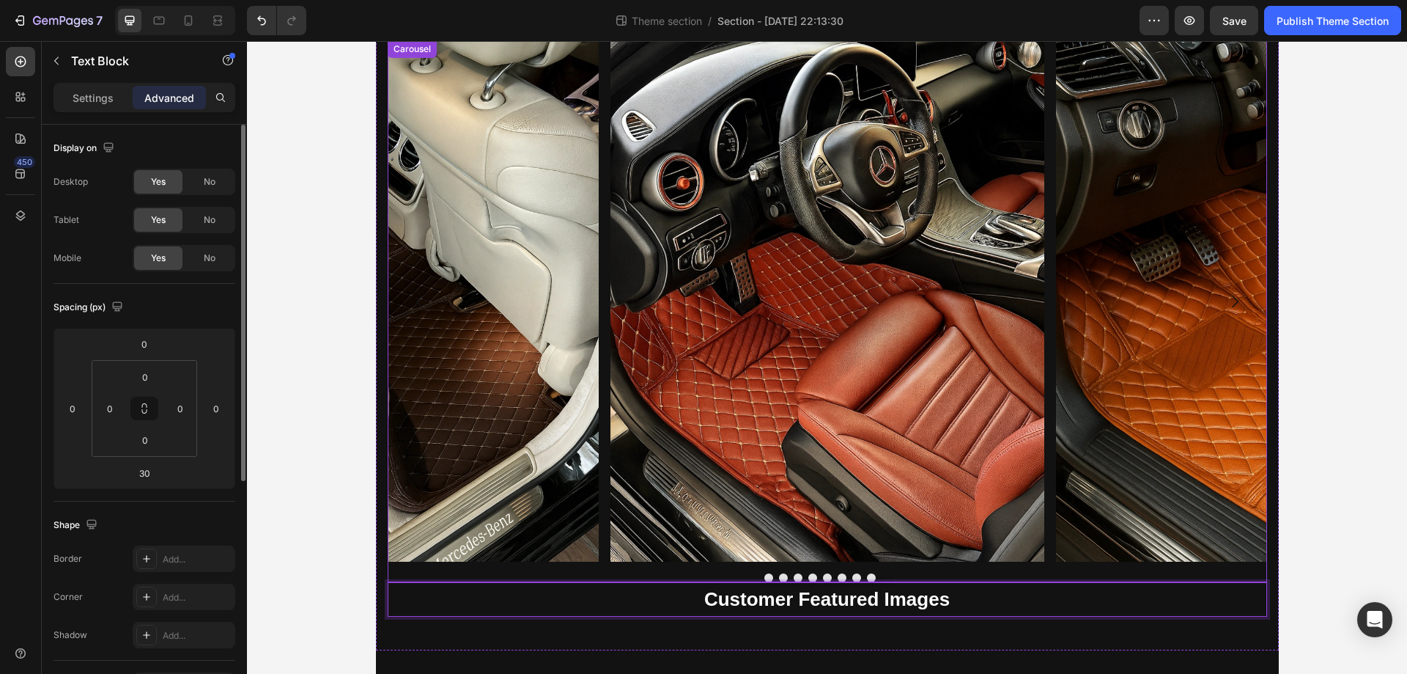
click at [921, 578] on div at bounding box center [828, 577] width 880 height 9
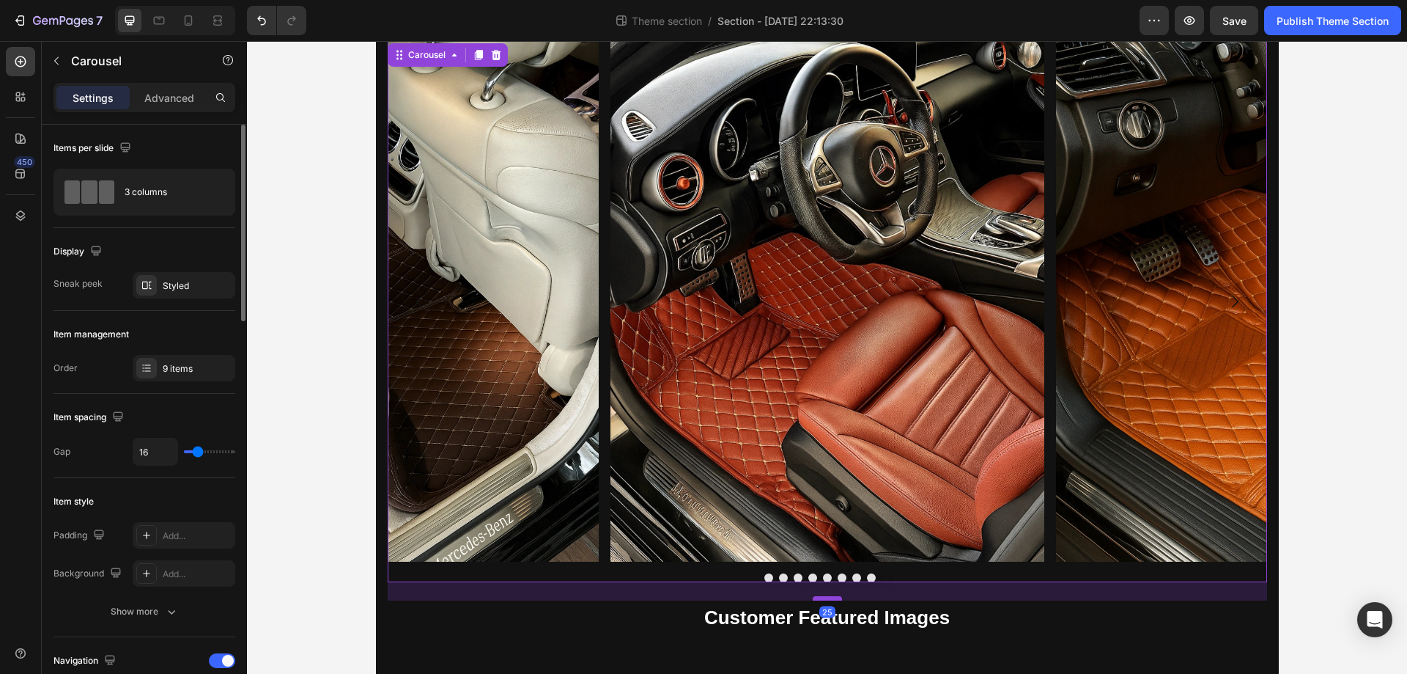
drag, startPoint x: 816, startPoint y: 579, endPoint x: 814, endPoint y: 597, distance: 18.4
click at [814, 597] on div at bounding box center [827, 598] width 29 height 4
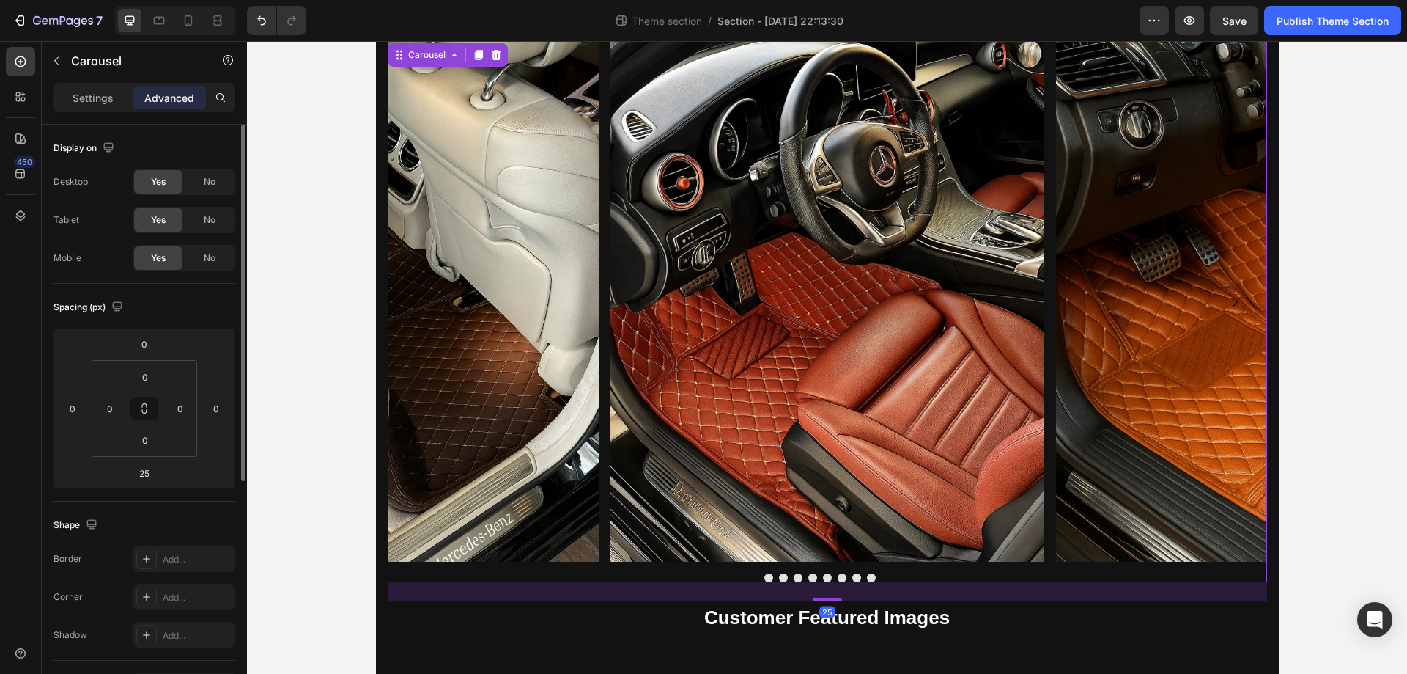
click at [968, 575] on div at bounding box center [828, 577] width 880 height 9
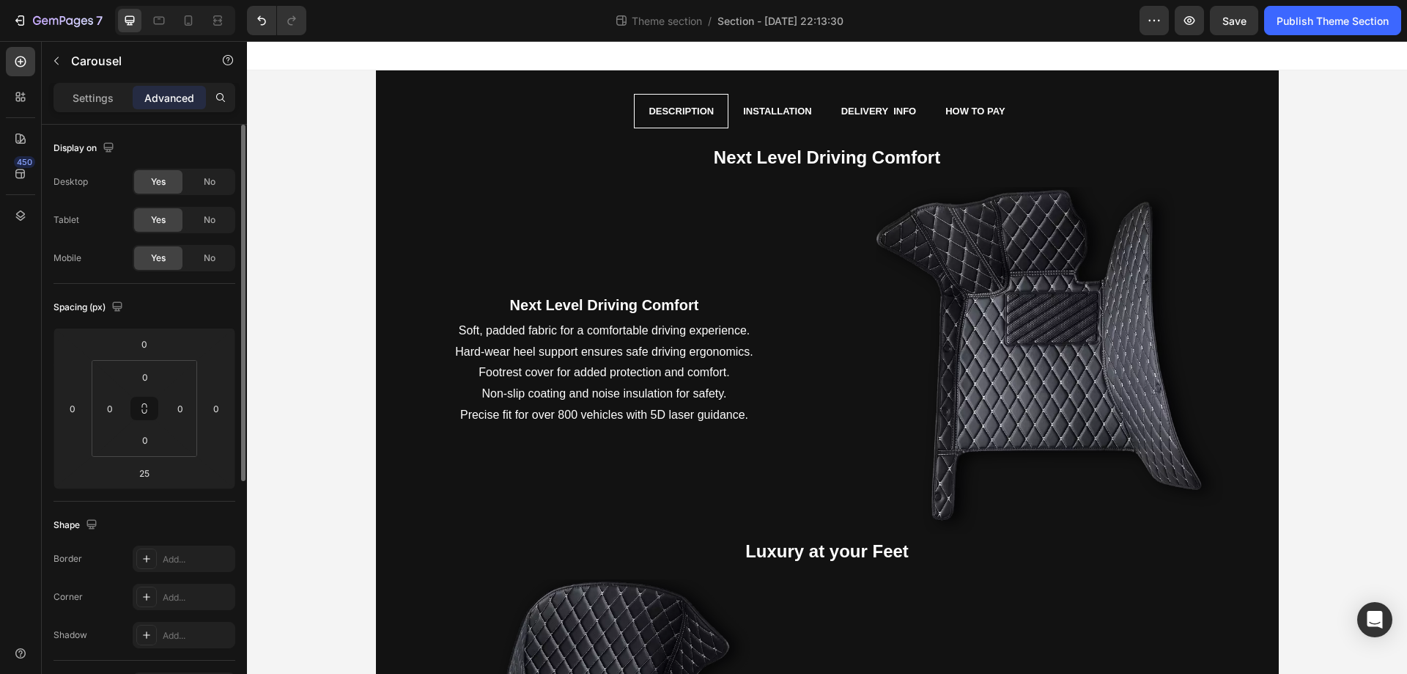
scroll to position [1246, 0]
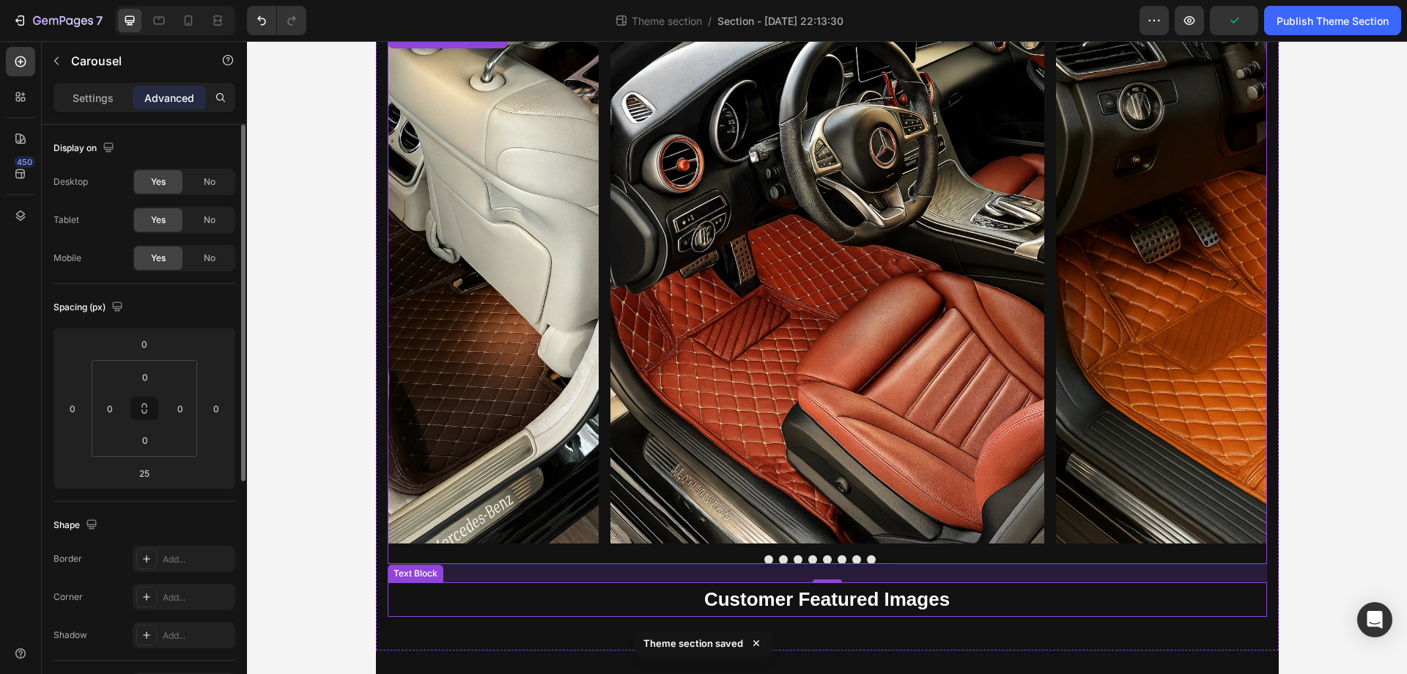
click at [881, 596] on strong "Customer Featured Images" at bounding box center [827, 599] width 246 height 22
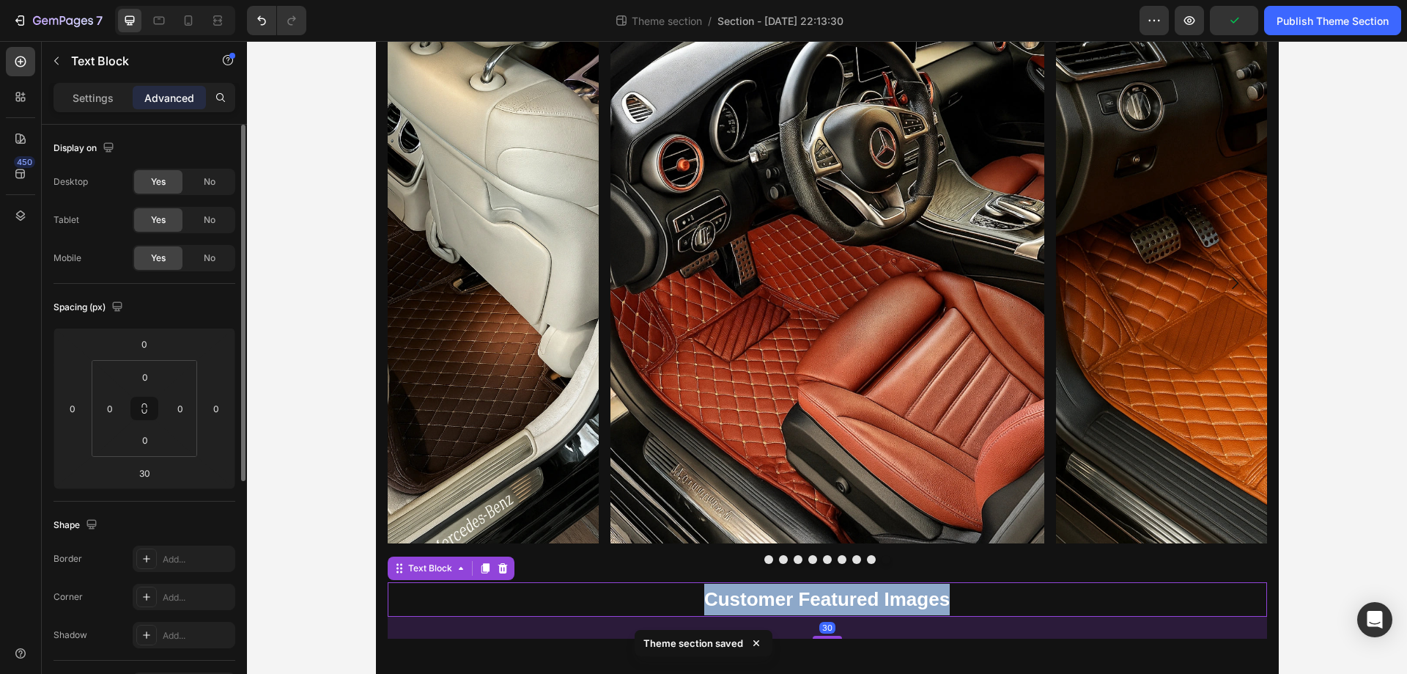
click at [881, 596] on strong "Customer Featured Images" at bounding box center [827, 599] width 246 height 22
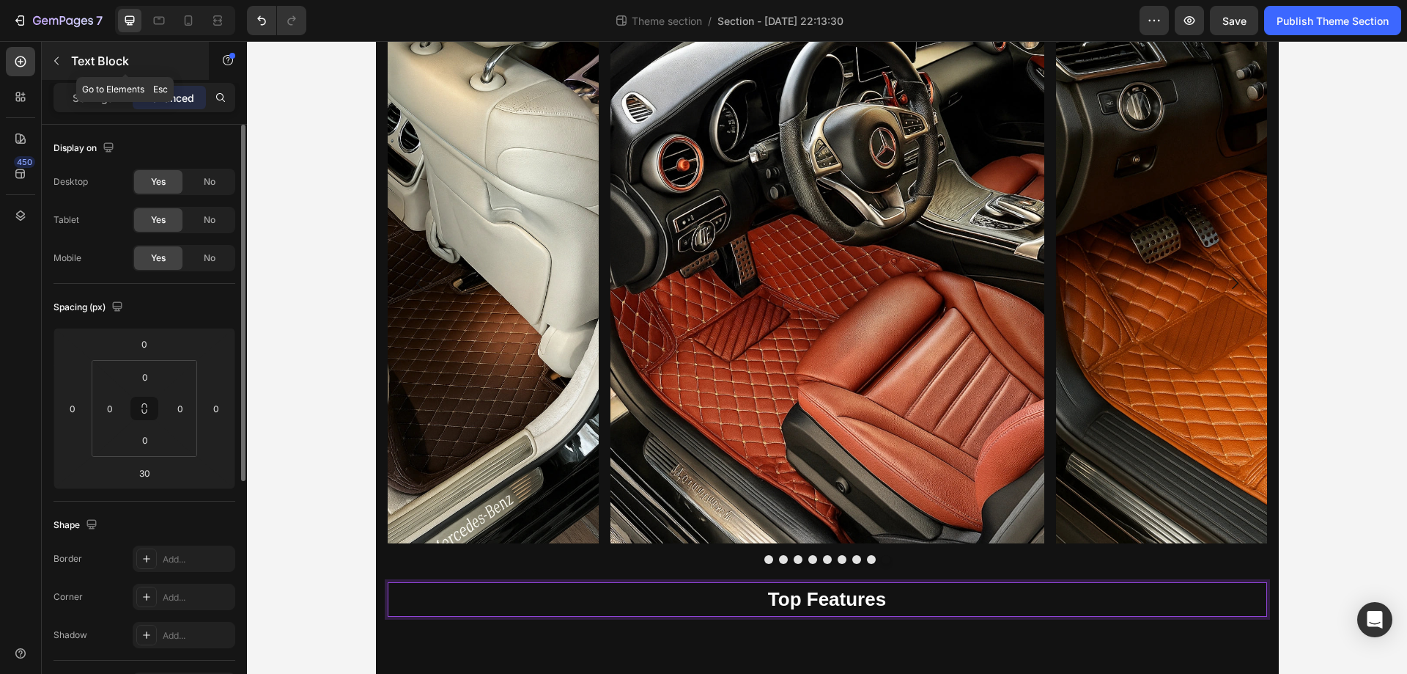
click at [49, 61] on button "button" at bounding box center [56, 60] width 23 height 23
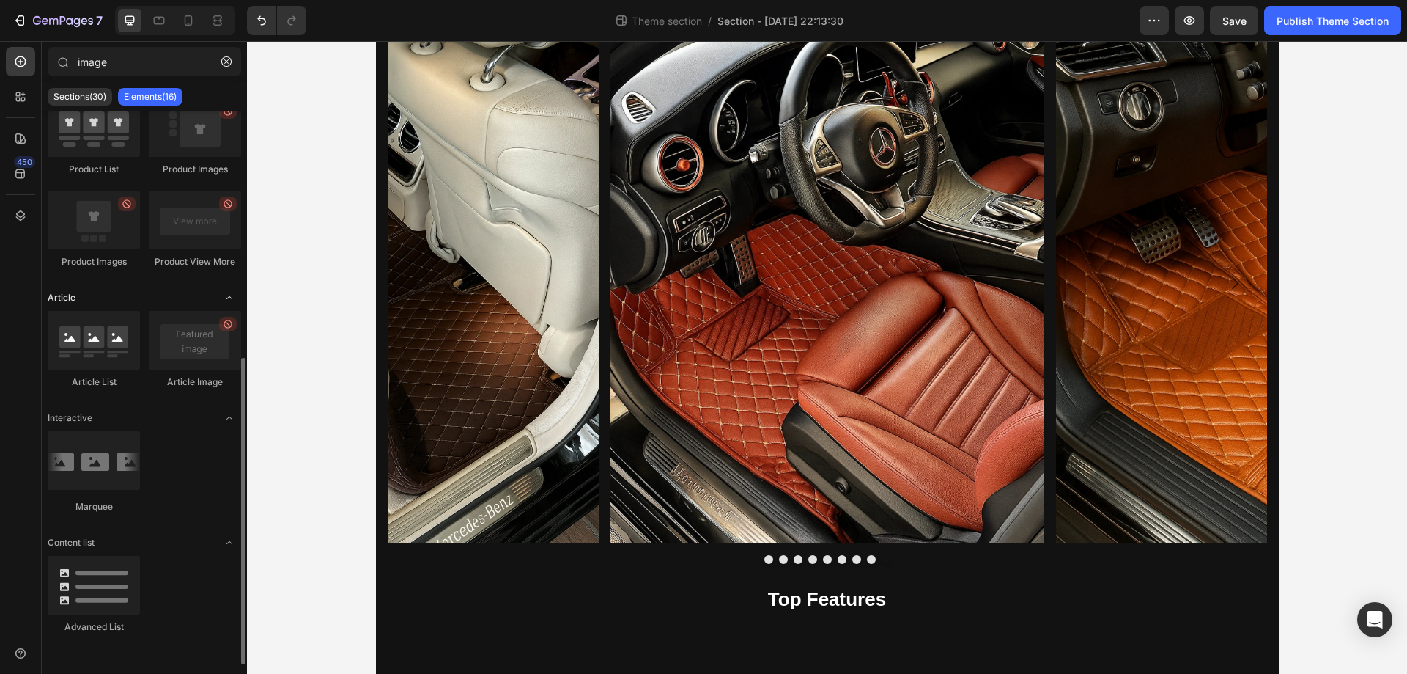
scroll to position [0, 0]
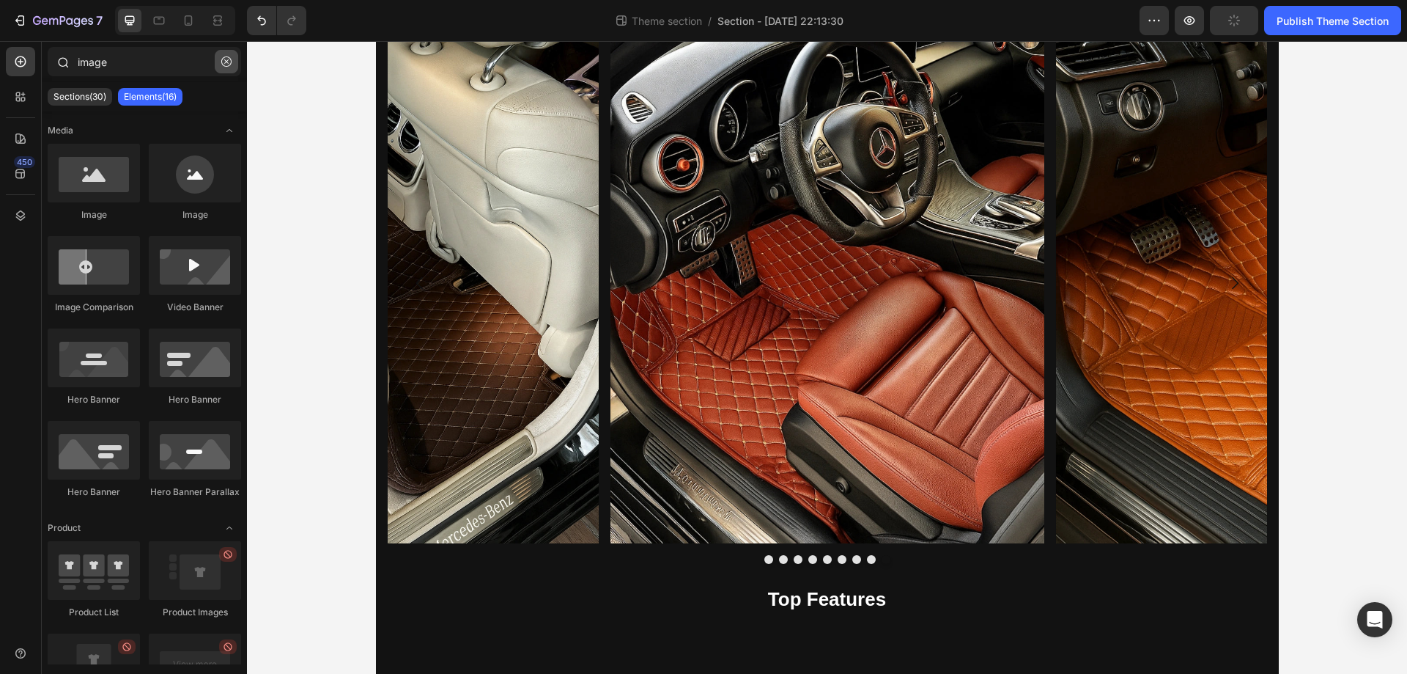
click at [224, 64] on icon "button" at bounding box center [226, 61] width 10 height 10
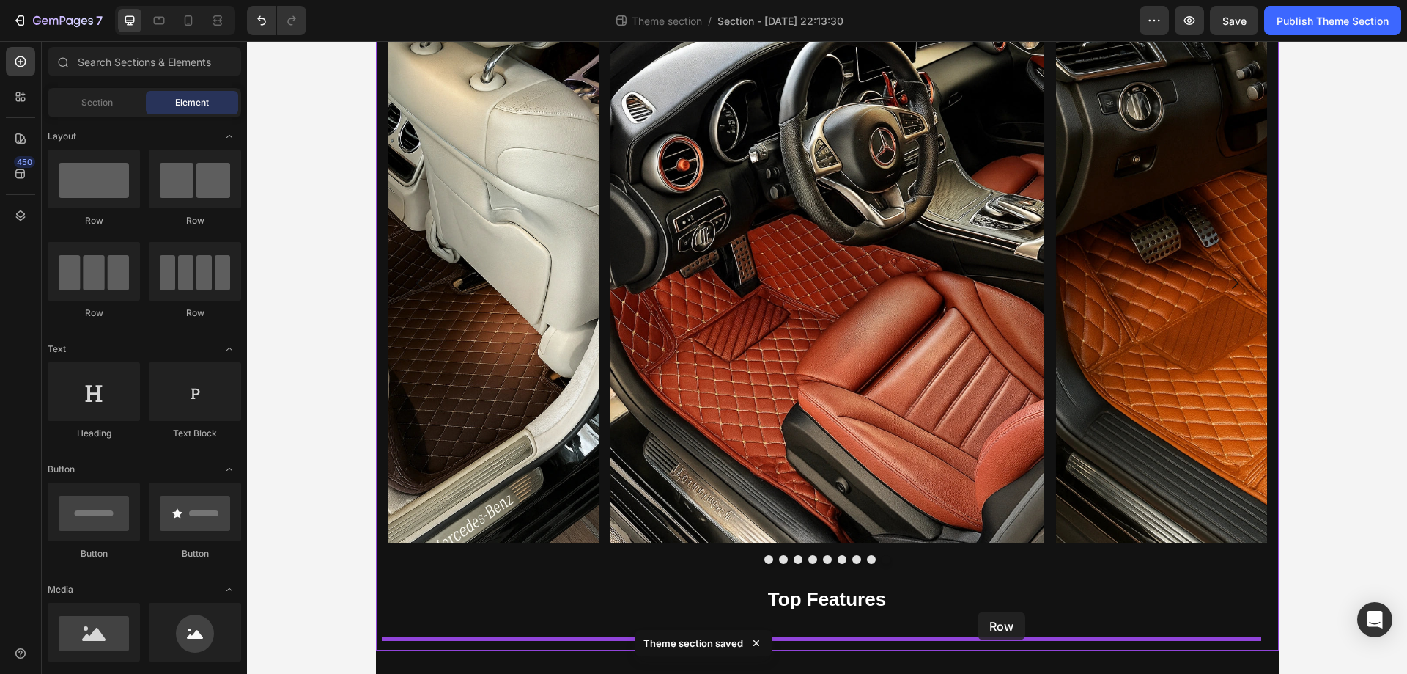
drag, startPoint x: 439, startPoint y: 312, endPoint x: 978, endPoint y: 611, distance: 616.2
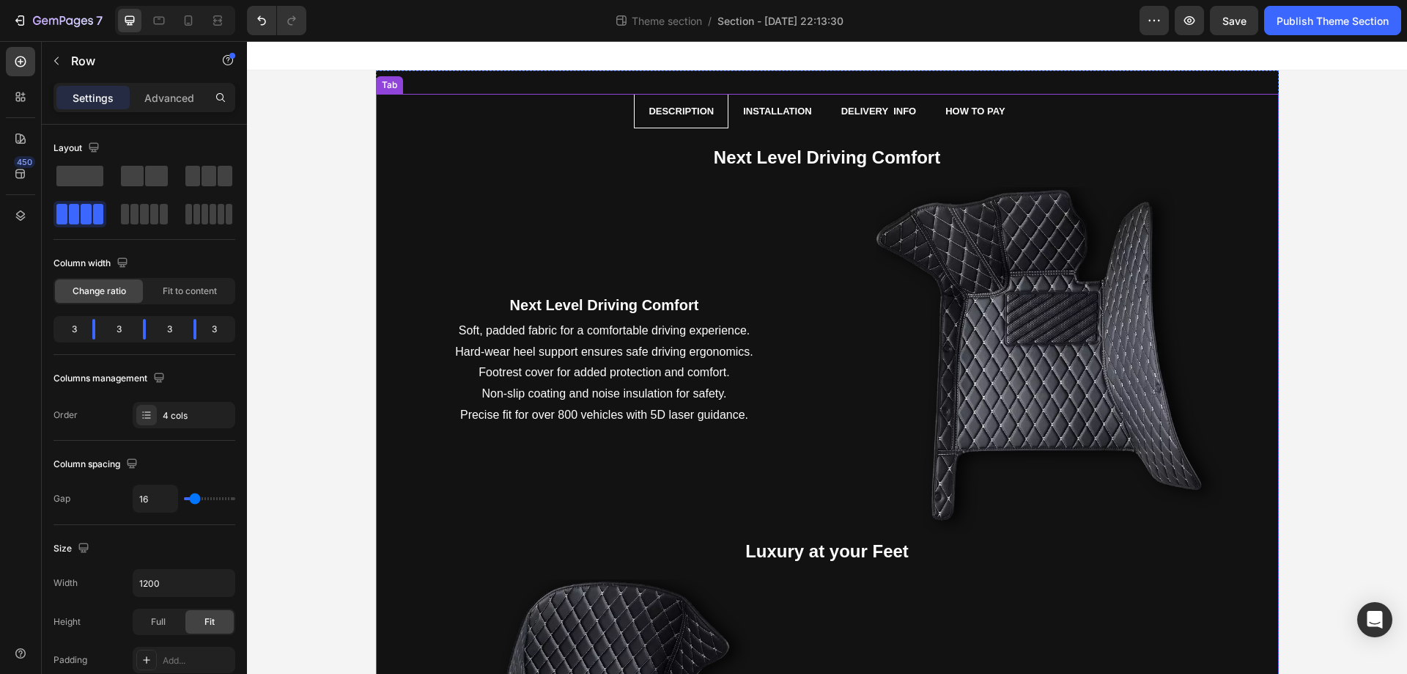
click at [811, 122] on li "Installation" at bounding box center [777, 111] width 97 height 34
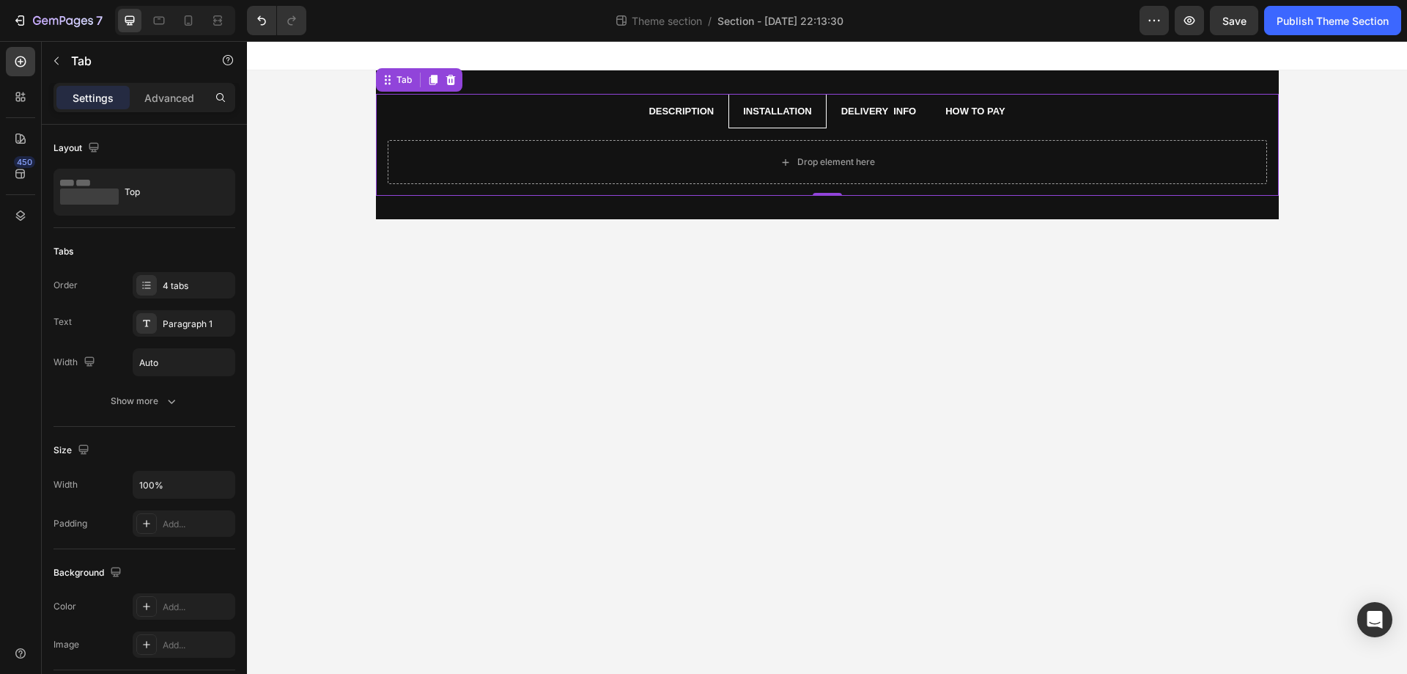
click at [721, 118] on li "Description" at bounding box center [681, 111] width 95 height 34
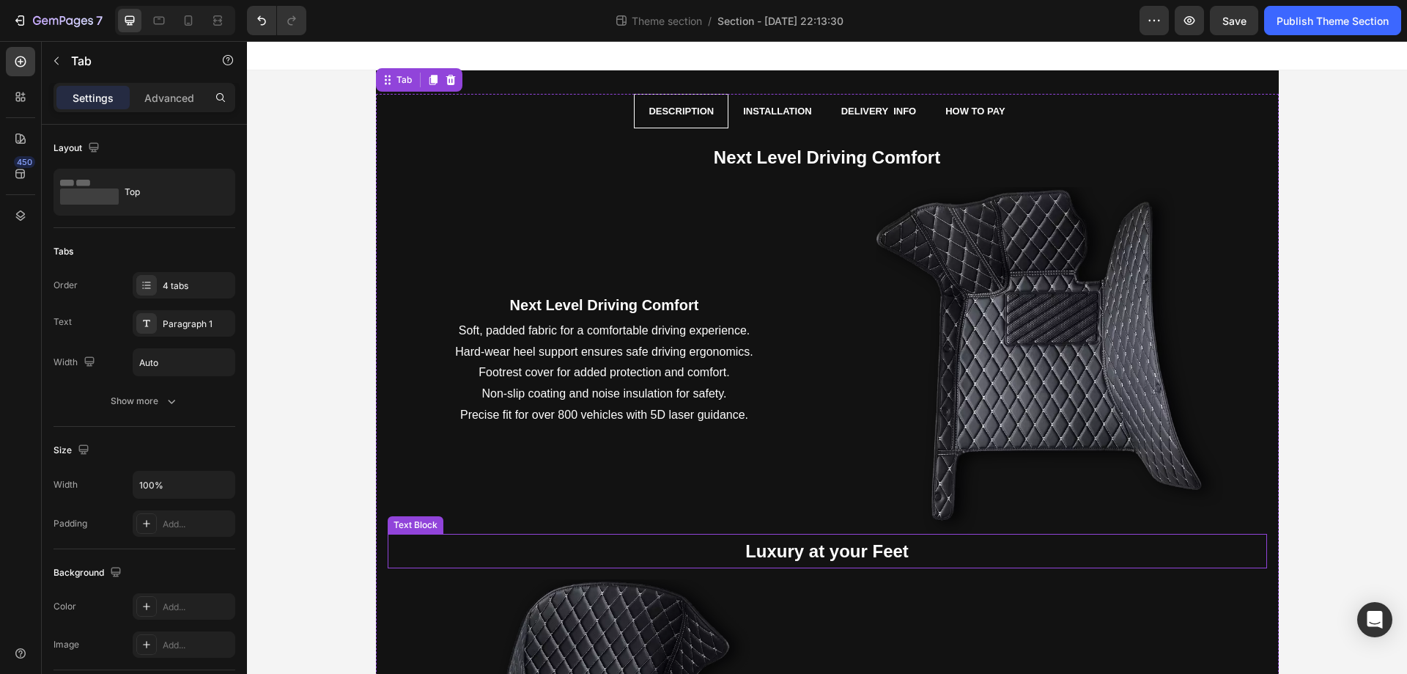
scroll to position [1290, 0]
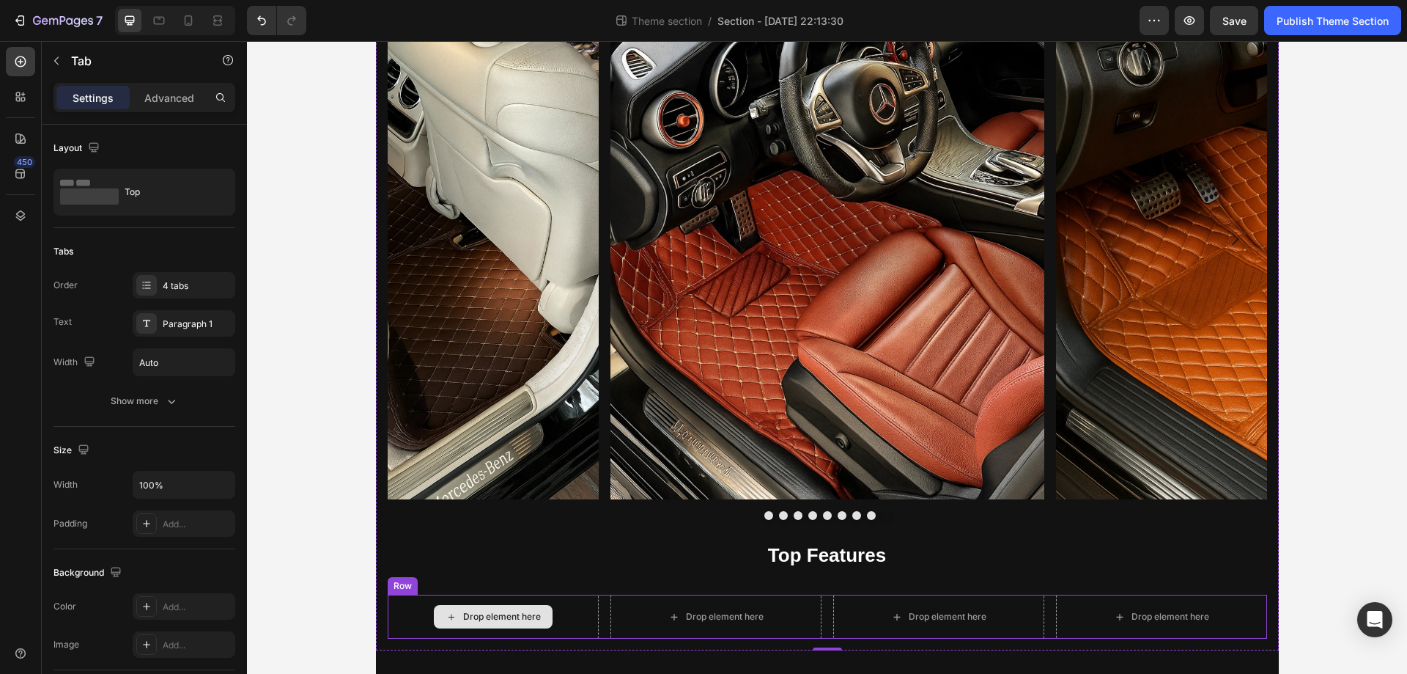
click at [505, 609] on div "Drop element here" at bounding box center [493, 616] width 119 height 23
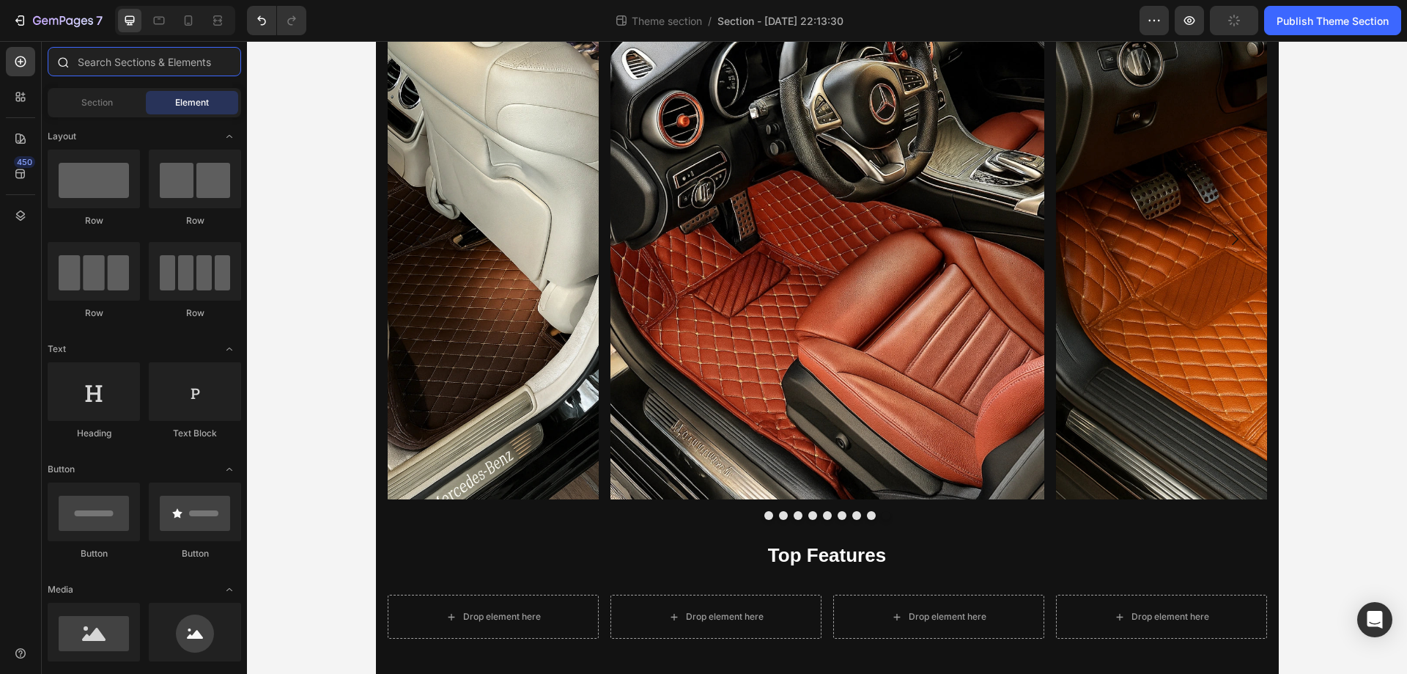
click at [141, 62] on input "text" at bounding box center [145, 61] width 194 height 29
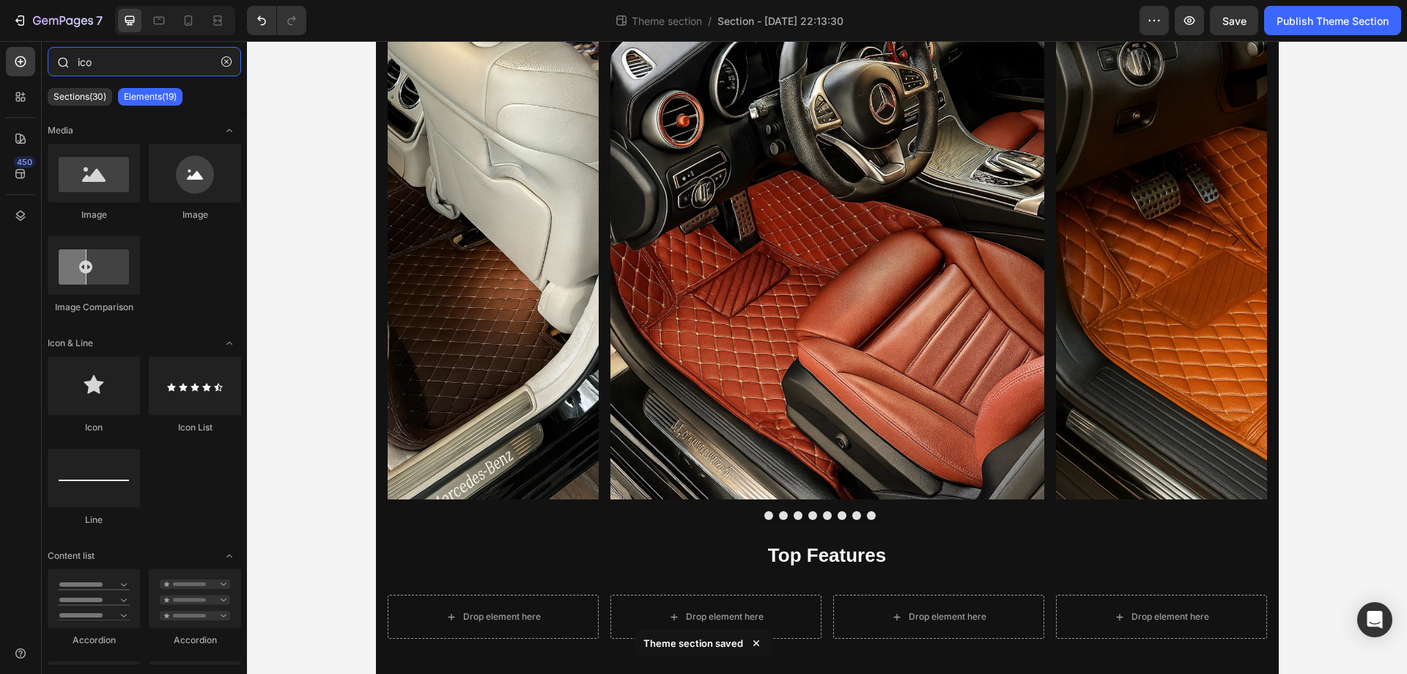
type input "icon"
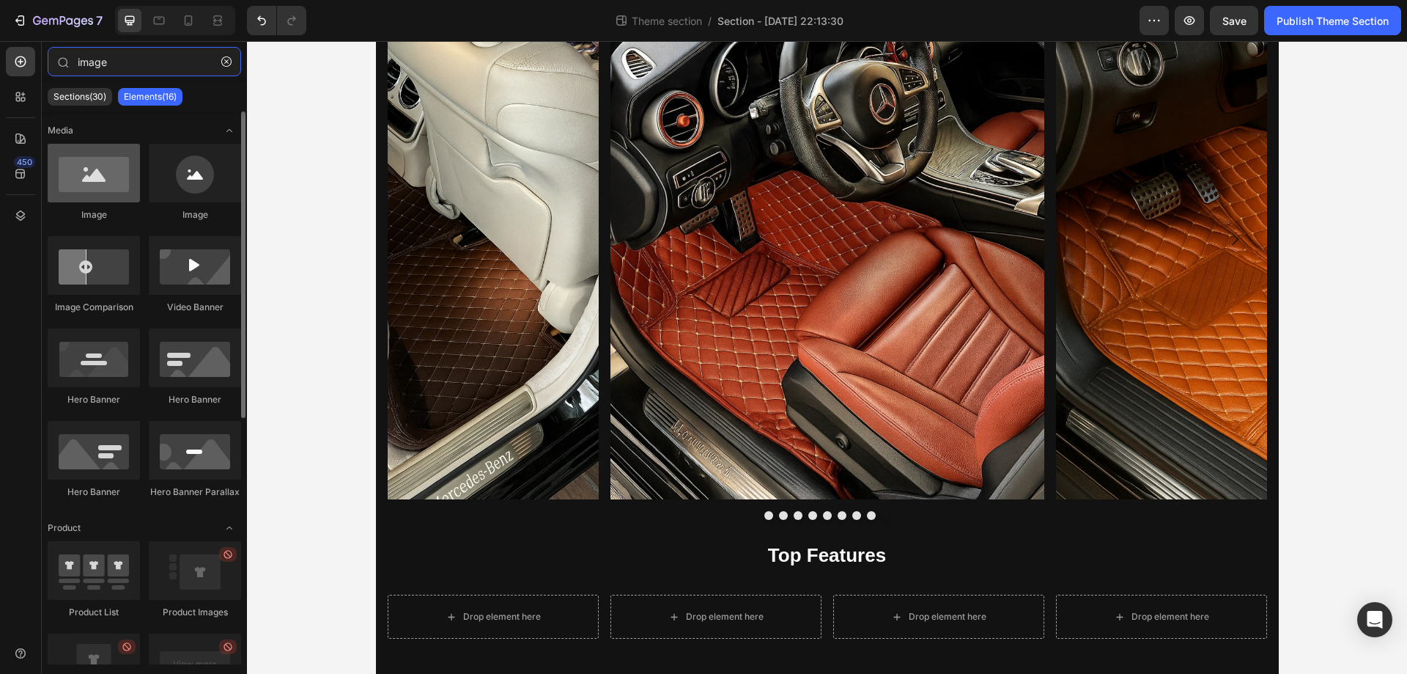
type input "image"
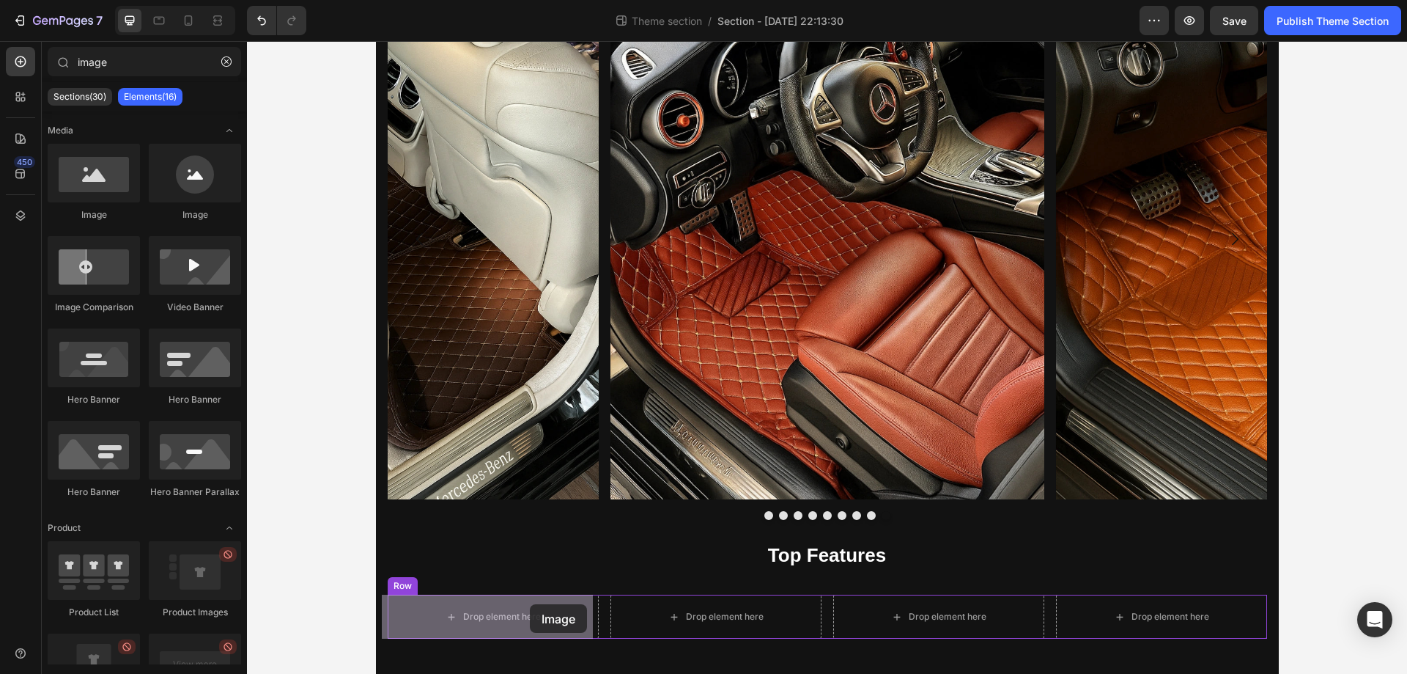
drag, startPoint x: 347, startPoint y: 223, endPoint x: 523, endPoint y: 608, distance: 423.5
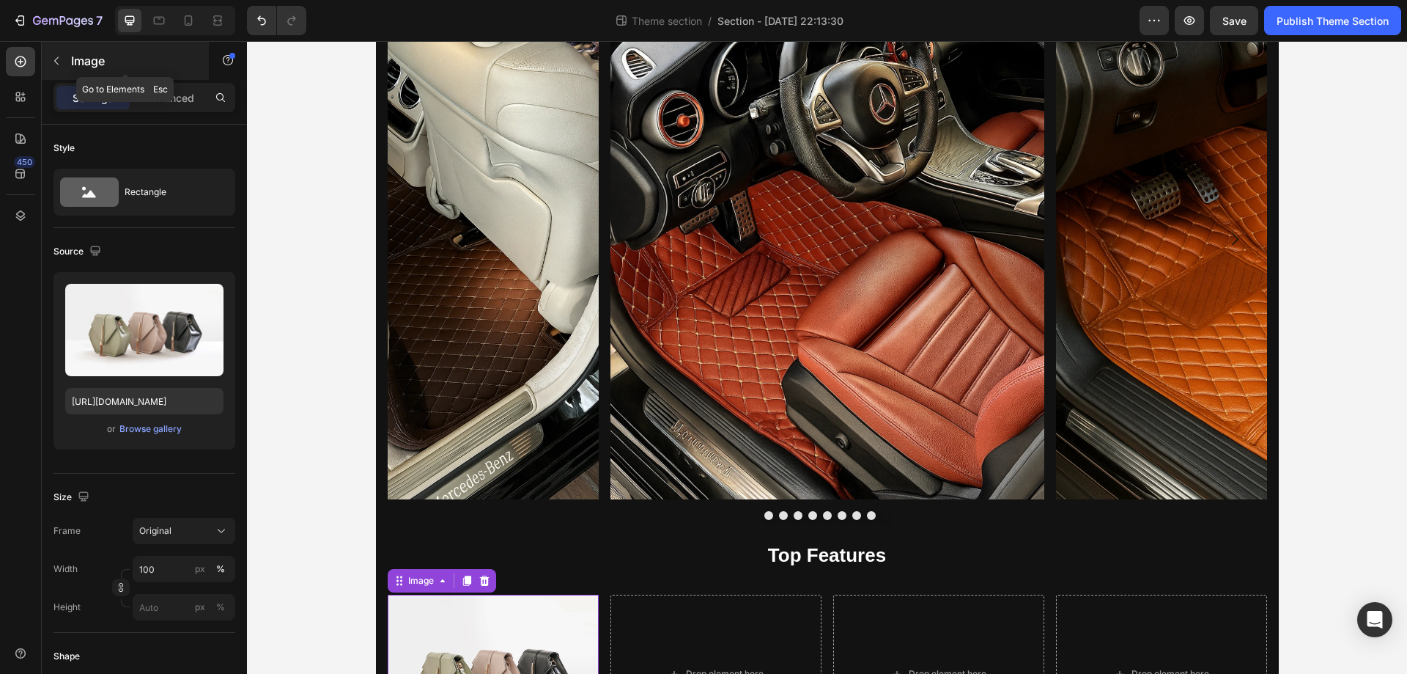
click at [54, 69] on button "button" at bounding box center [56, 60] width 23 height 23
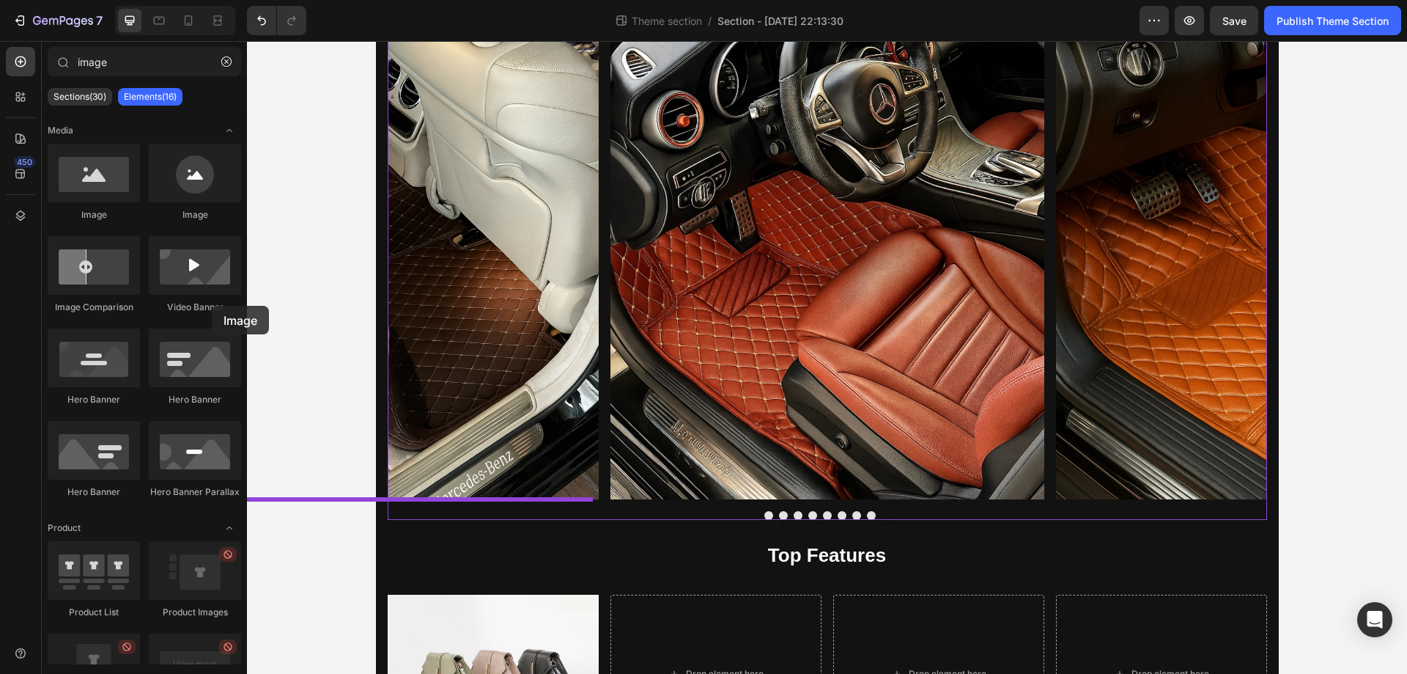
drag, startPoint x: 344, startPoint y: 218, endPoint x: 550, endPoint y: 587, distance: 423.0
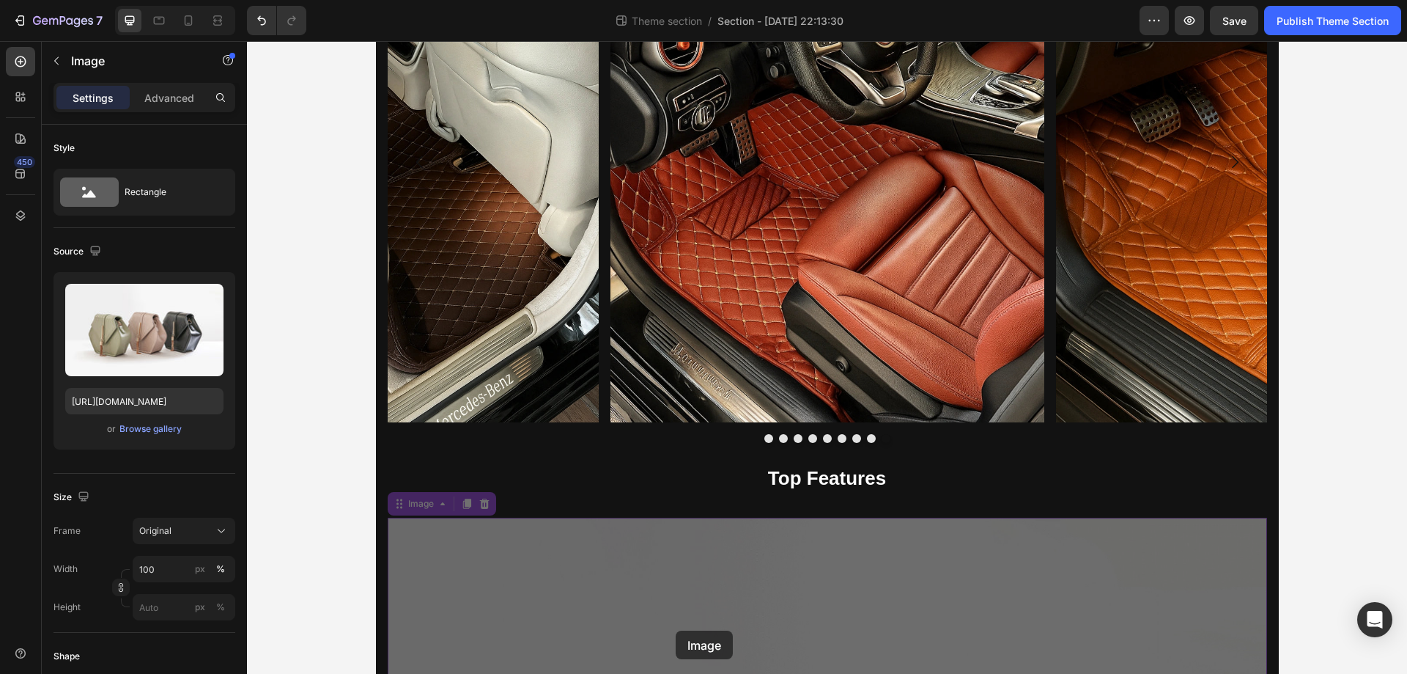
scroll to position [1406, 0]
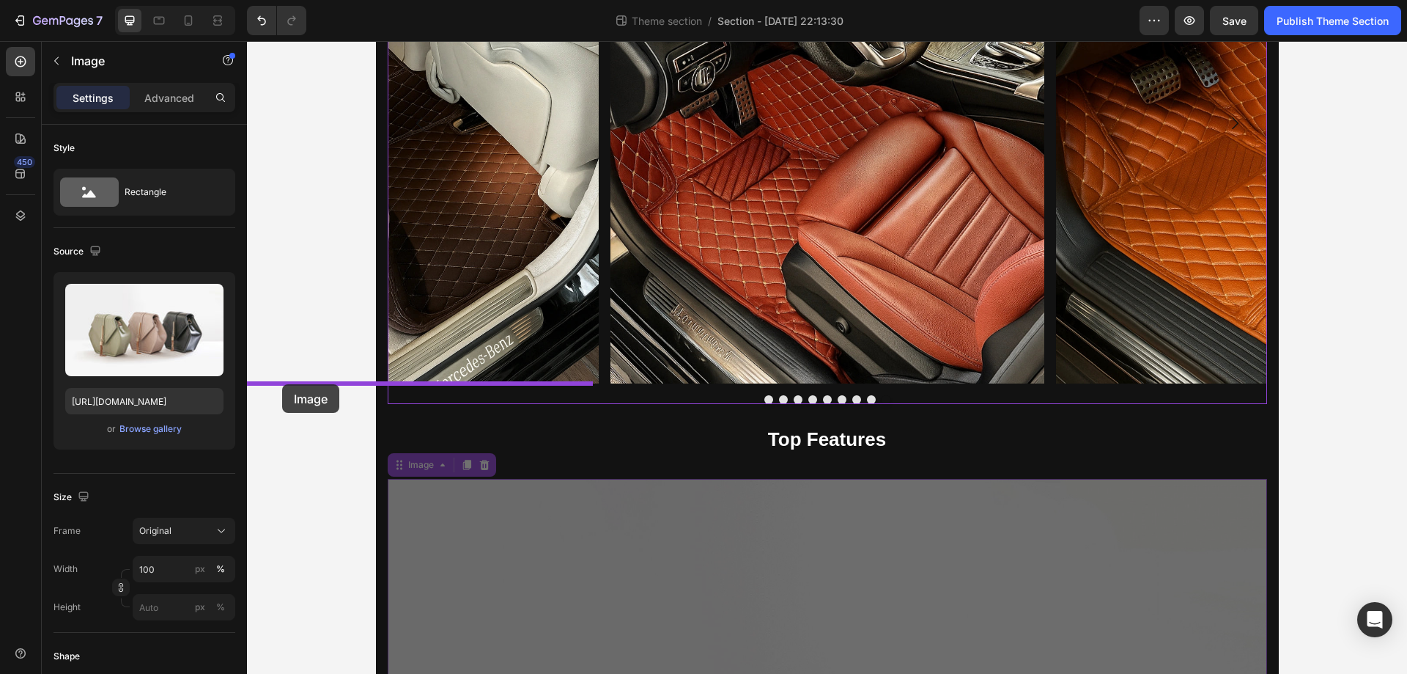
drag, startPoint x: 550, startPoint y: 587, endPoint x: 282, endPoint y: 384, distance: 335.9
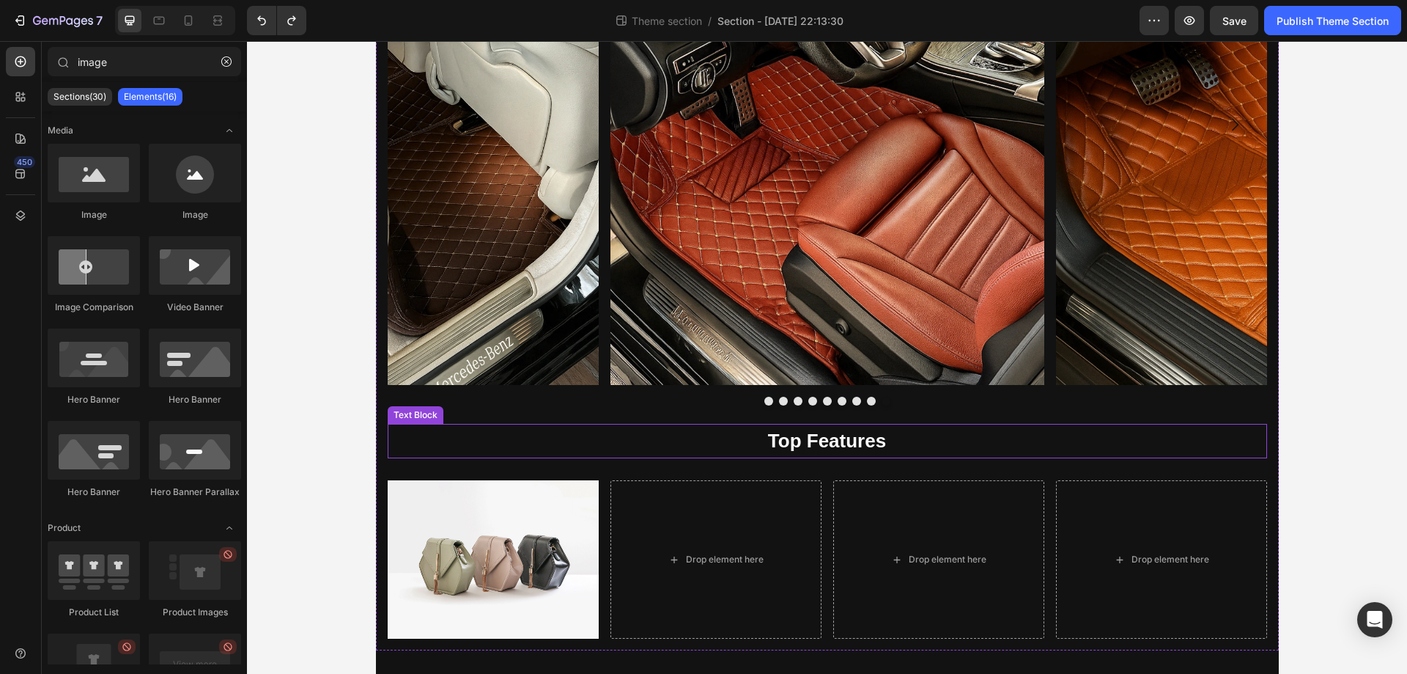
scroll to position [1404, 0]
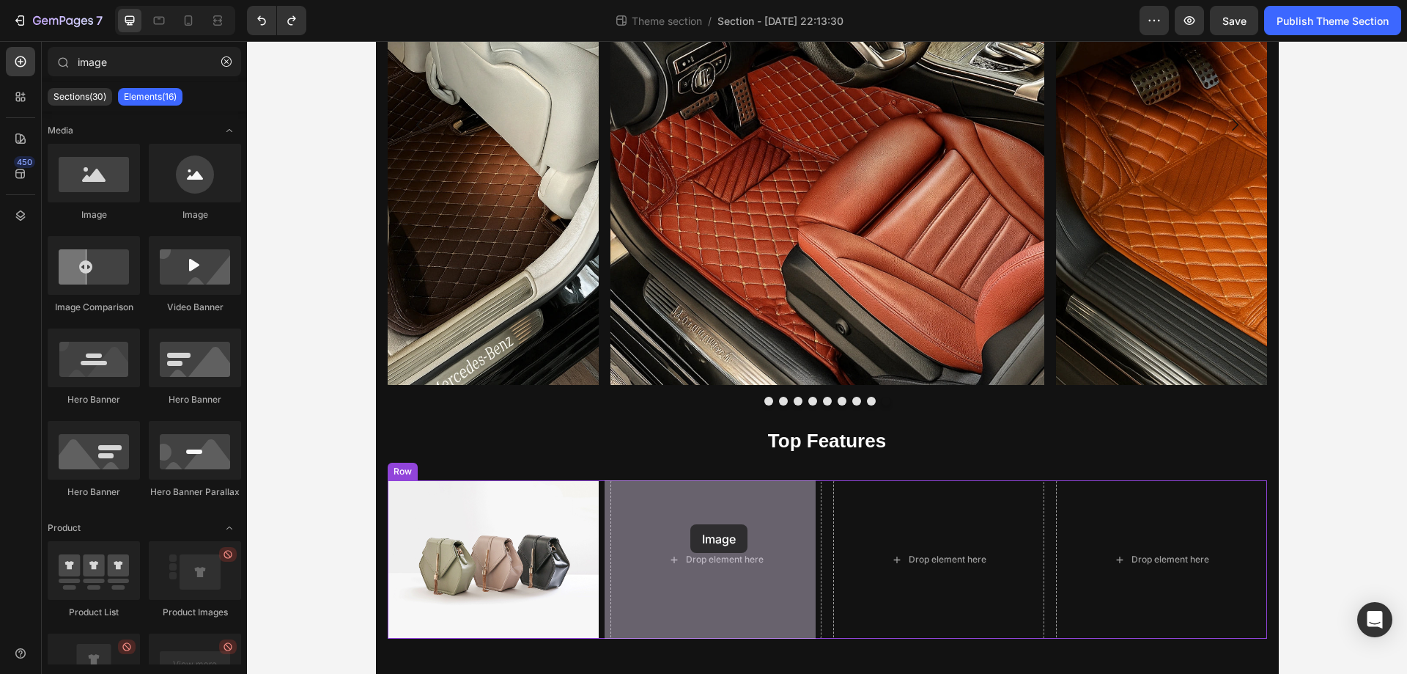
drag, startPoint x: 354, startPoint y: 204, endPoint x: 691, endPoint y: 524, distance: 464.6
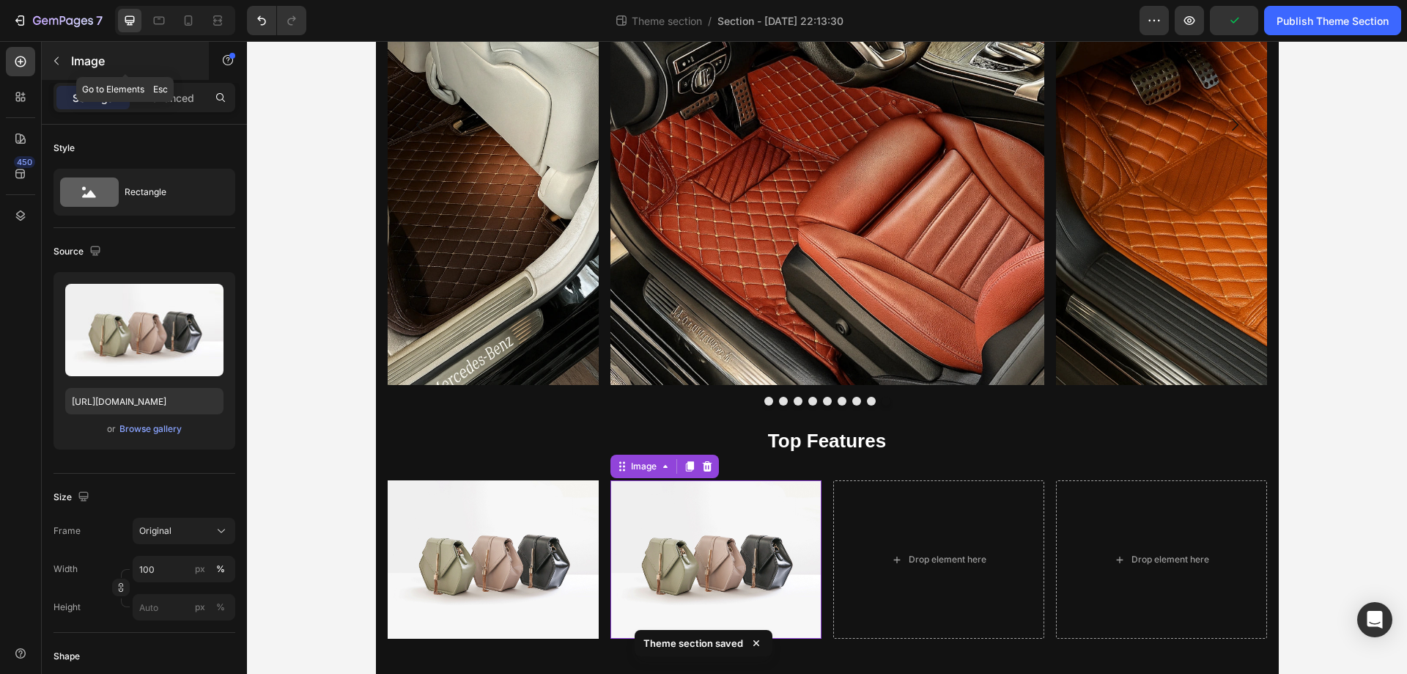
click at [67, 48] on div "Image" at bounding box center [125, 61] width 167 height 38
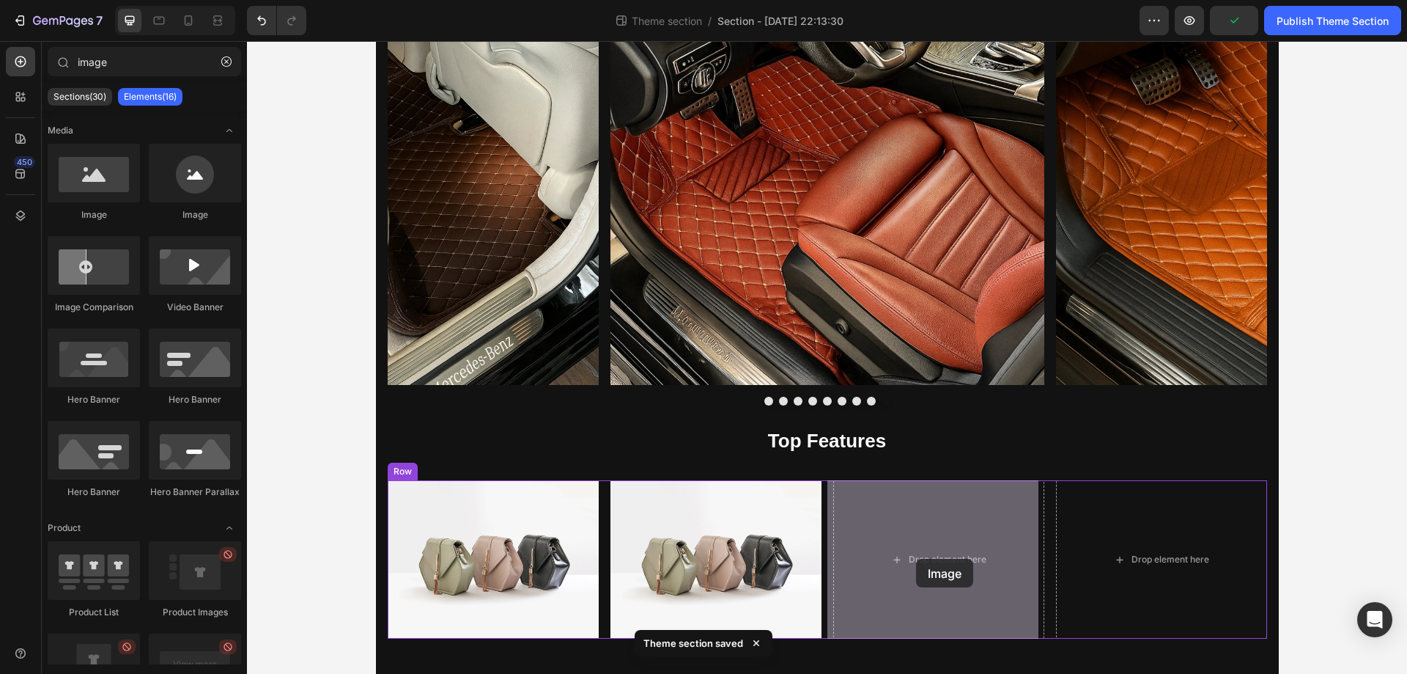
drag, startPoint x: 339, startPoint y: 218, endPoint x: 916, endPoint y: 559, distance: 670.1
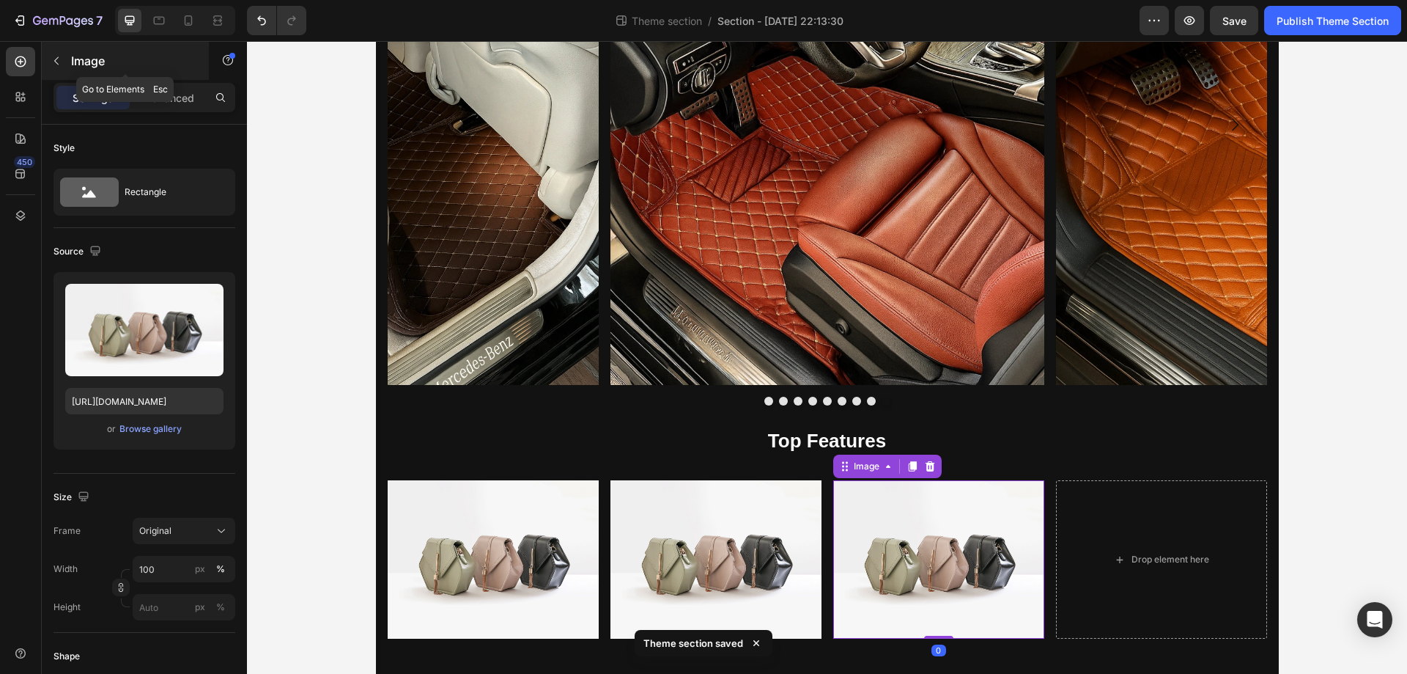
click at [89, 62] on p "Image" at bounding box center [133, 61] width 125 height 18
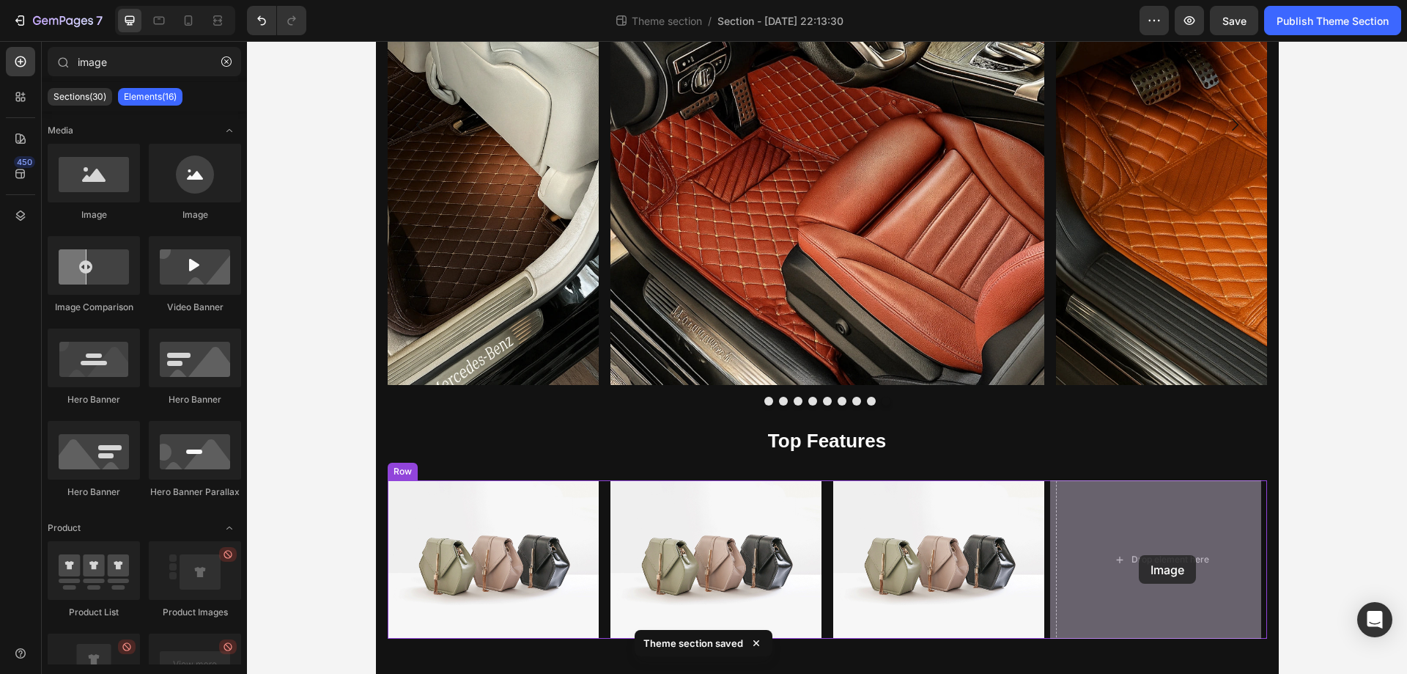
drag, startPoint x: 346, startPoint y: 237, endPoint x: 1139, endPoint y: 555, distance: 854.6
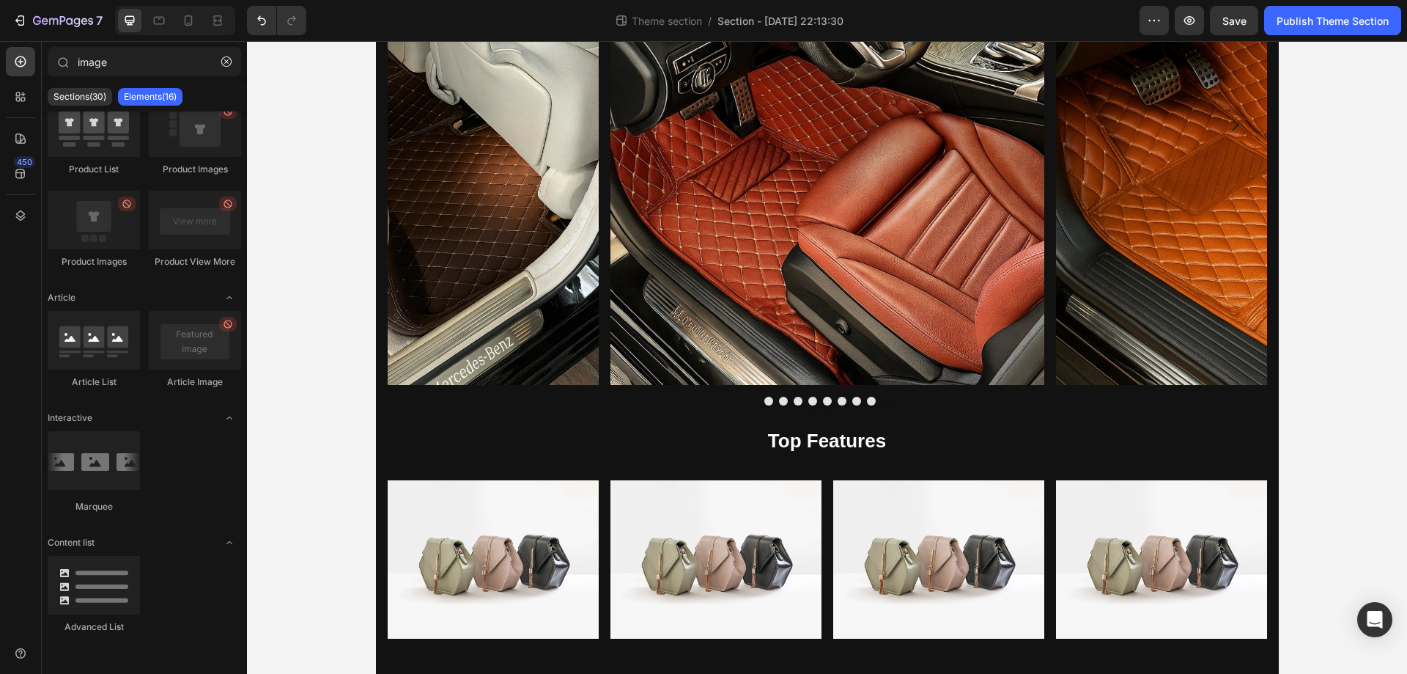
scroll to position [0, 0]
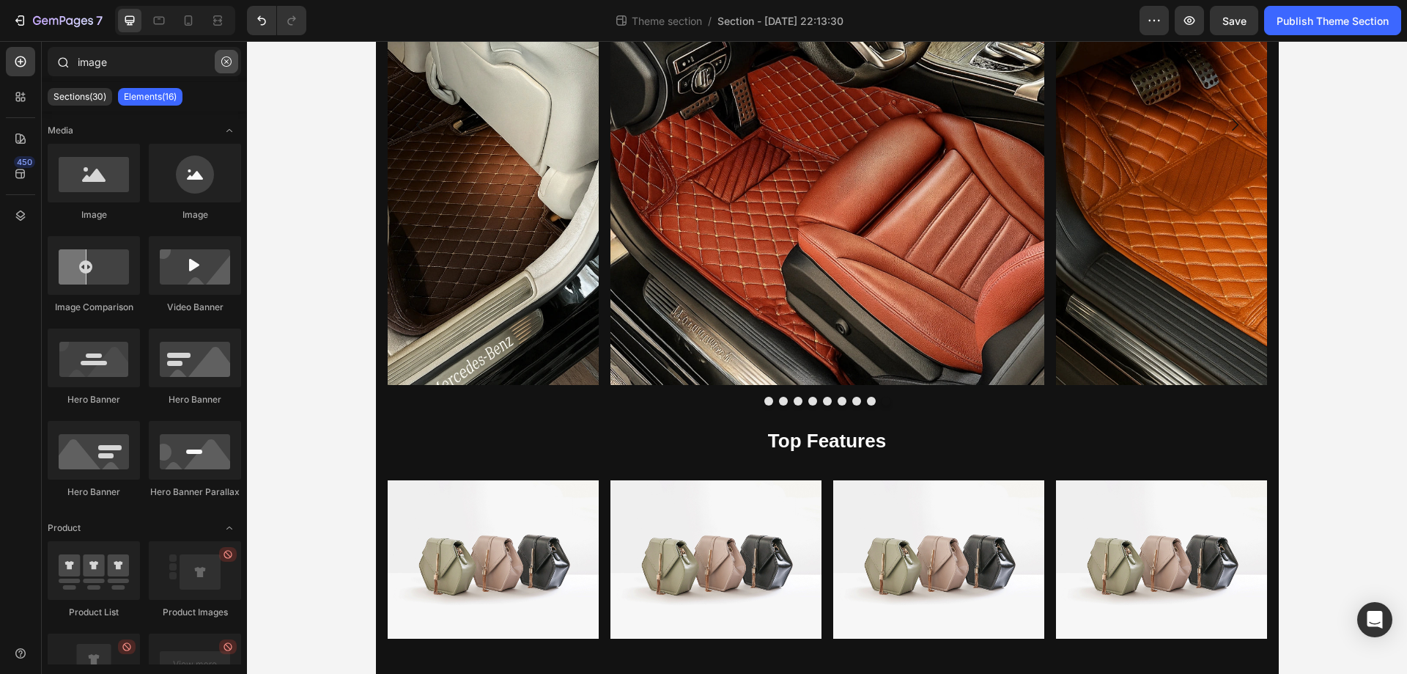
click at [224, 61] on icon "button" at bounding box center [226, 61] width 10 height 10
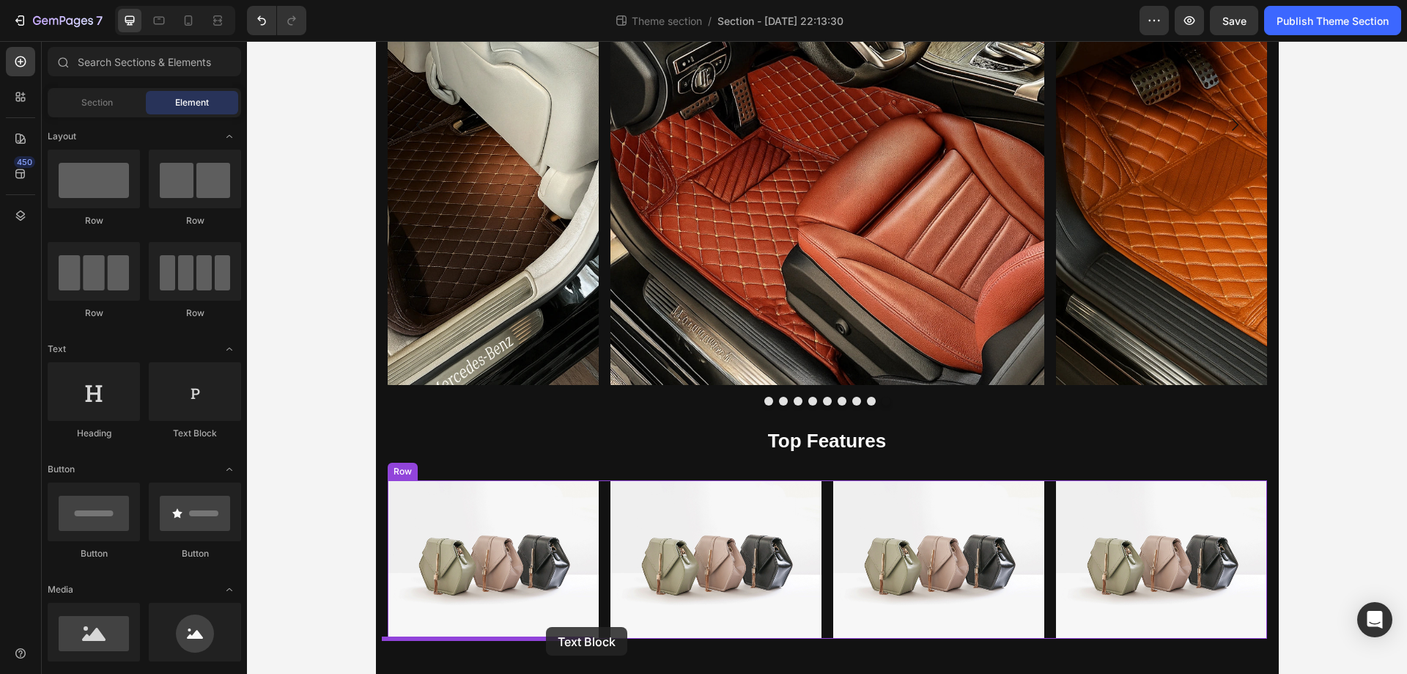
drag, startPoint x: 416, startPoint y: 443, endPoint x: 546, endPoint y: 627, distance: 225.6
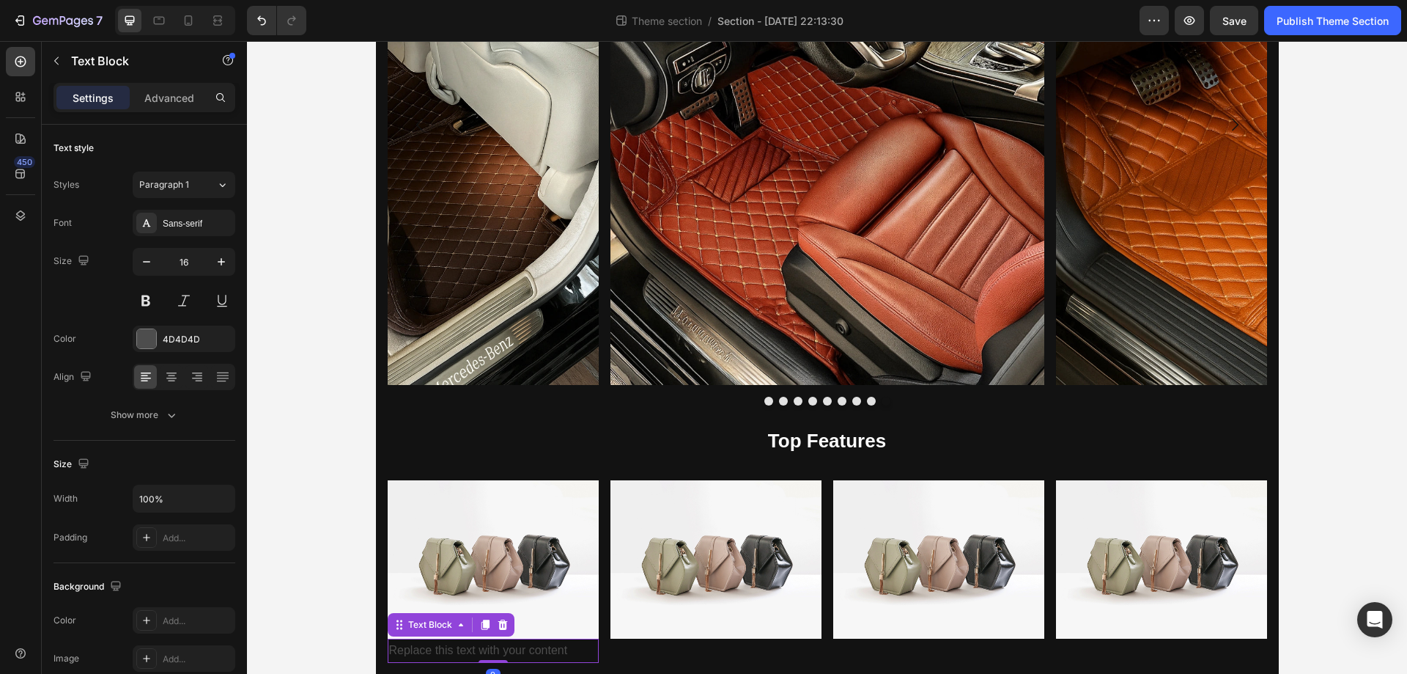
scroll to position [1406, 0]
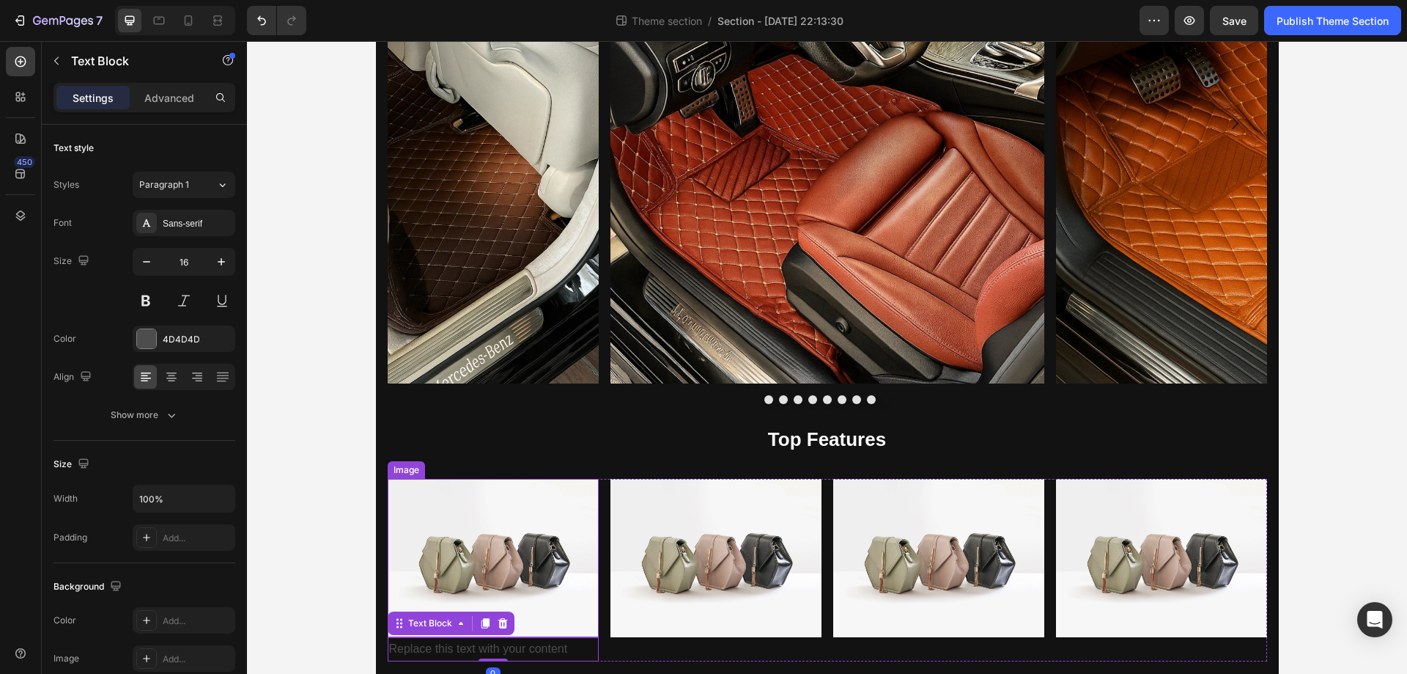
click at [534, 600] on img at bounding box center [493, 558] width 211 height 158
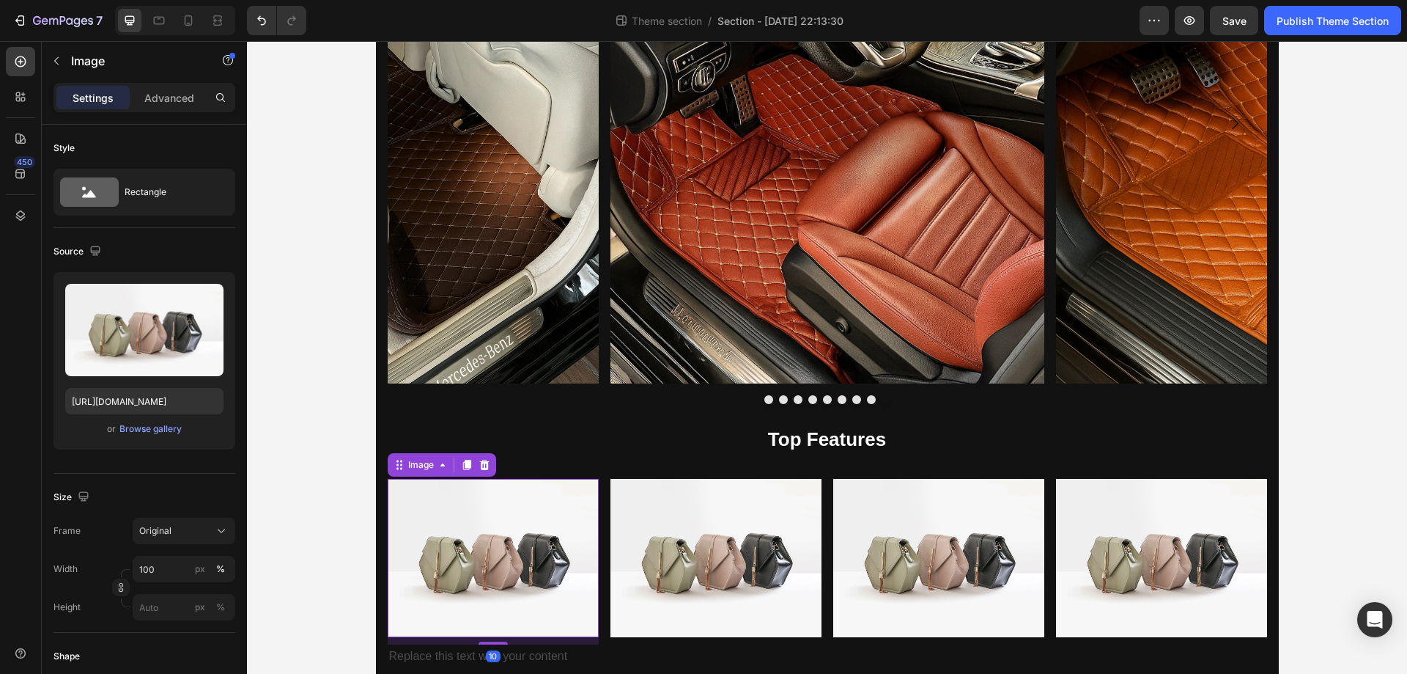
drag, startPoint x: 497, startPoint y: 636, endPoint x: 504, endPoint y: 644, distance: 9.9
click at [504, 637] on div "10" at bounding box center [493, 637] width 211 height 0
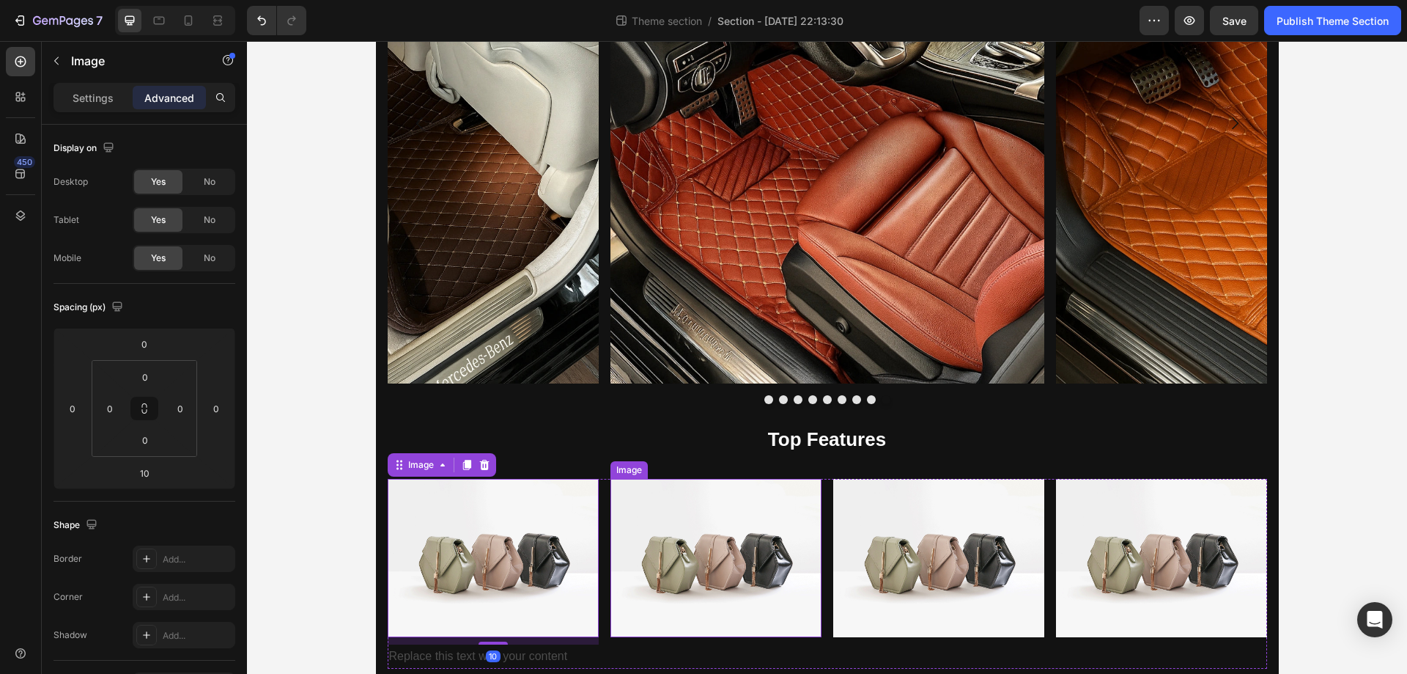
click at [720, 579] on img at bounding box center [716, 558] width 211 height 158
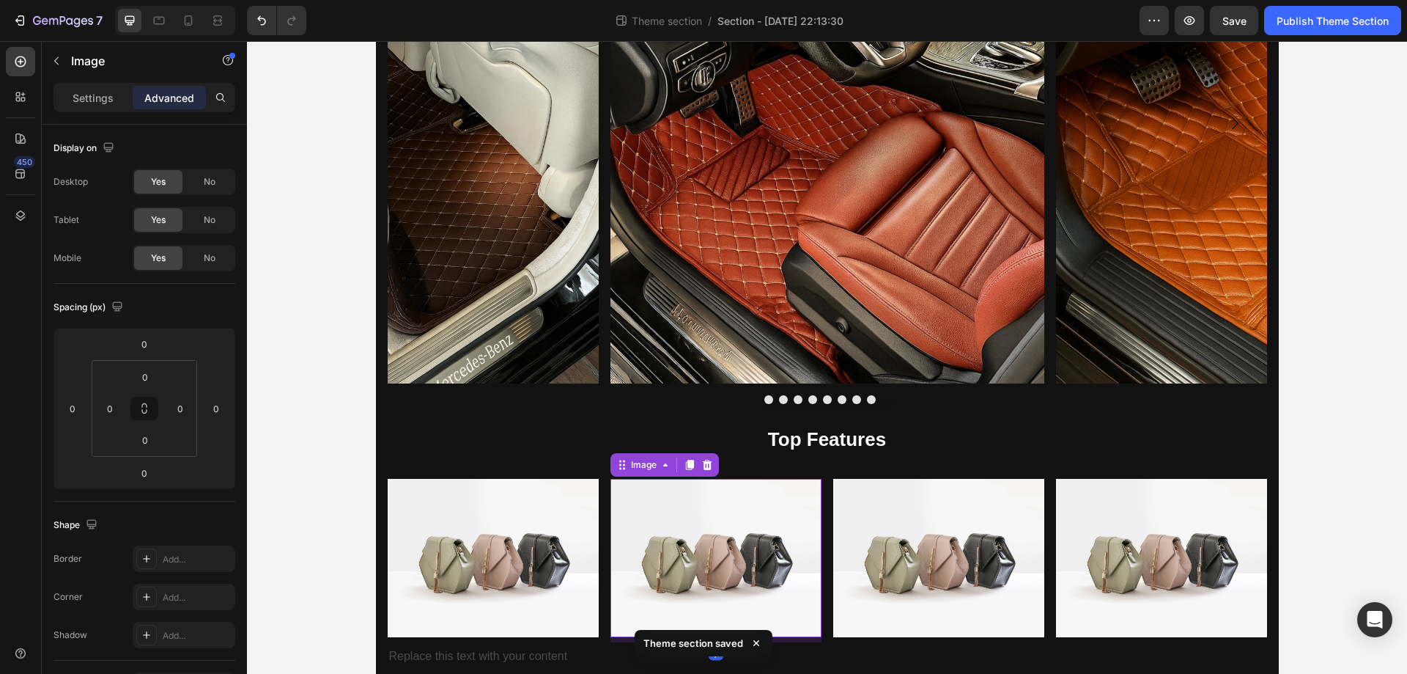
drag, startPoint x: 718, startPoint y: 636, endPoint x: 976, endPoint y: 685, distance: 263.4
click at [724, 641] on div at bounding box center [716, 640] width 29 height 4
click at [753, 637] on icon at bounding box center [756, 643] width 15 height 15
click at [714, 642] on div at bounding box center [716, 642] width 29 height 4
type input "10"
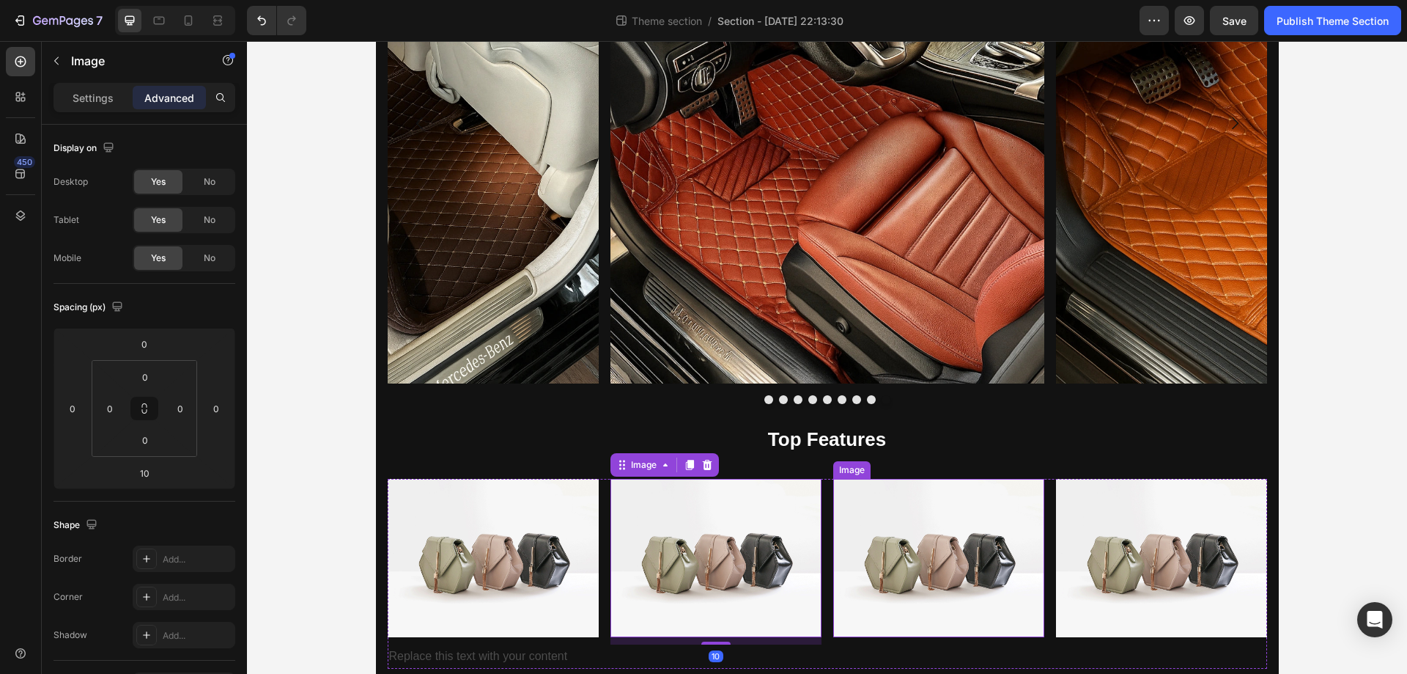
click at [905, 575] on img at bounding box center [938, 558] width 211 height 158
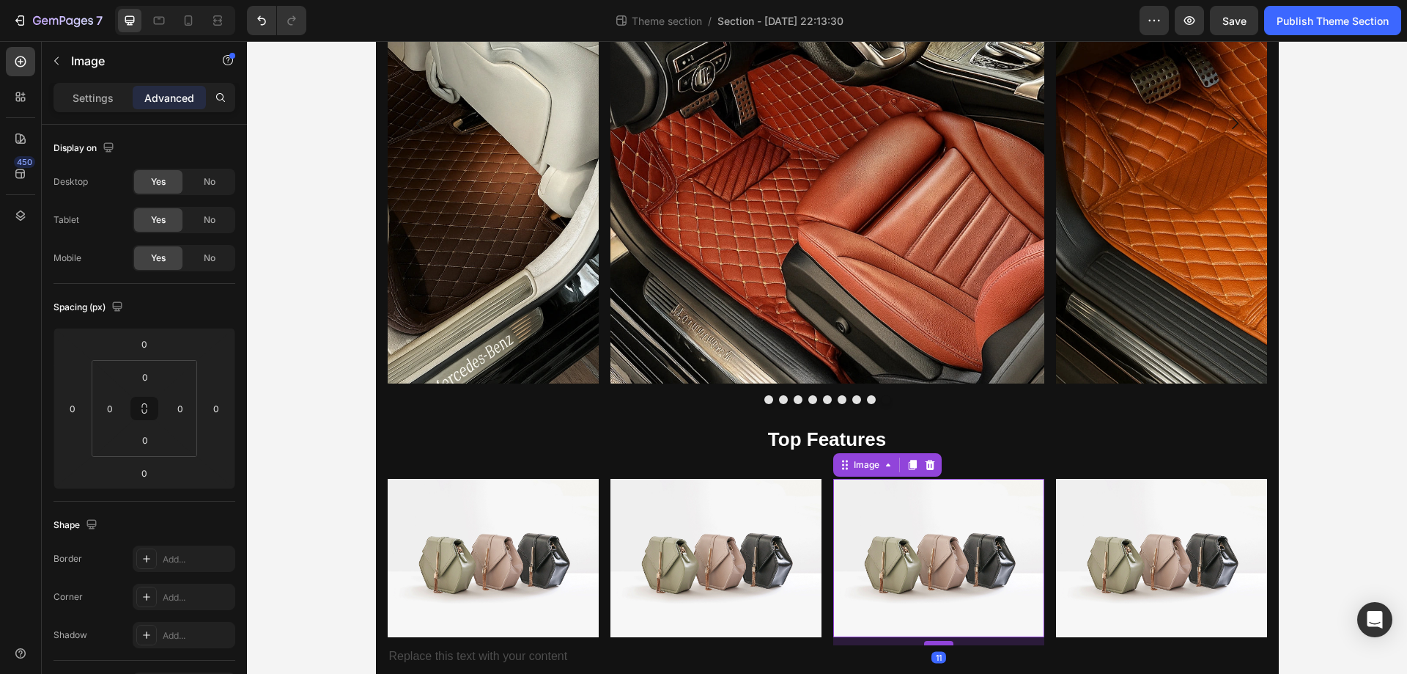
drag, startPoint x: 943, startPoint y: 636, endPoint x: 941, endPoint y: 644, distance: 8.2
click at [941, 644] on div at bounding box center [938, 643] width 29 height 4
type input "11"
click at [1160, 577] on img at bounding box center [1161, 558] width 211 height 158
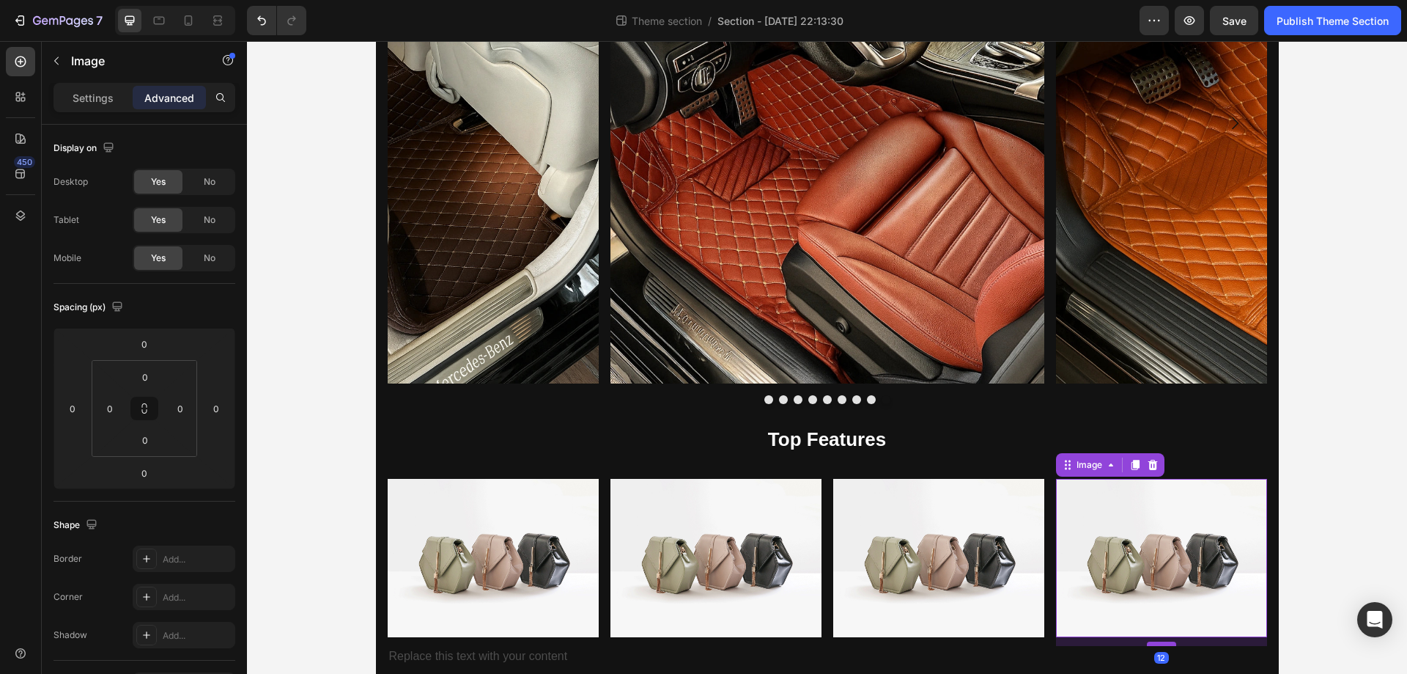
drag, startPoint x: 1157, startPoint y: 636, endPoint x: 1162, endPoint y: 645, distance: 10.2
click at [1162, 645] on div at bounding box center [1161, 643] width 29 height 4
type input "12"
click at [1168, 514] on img at bounding box center [1161, 558] width 211 height 158
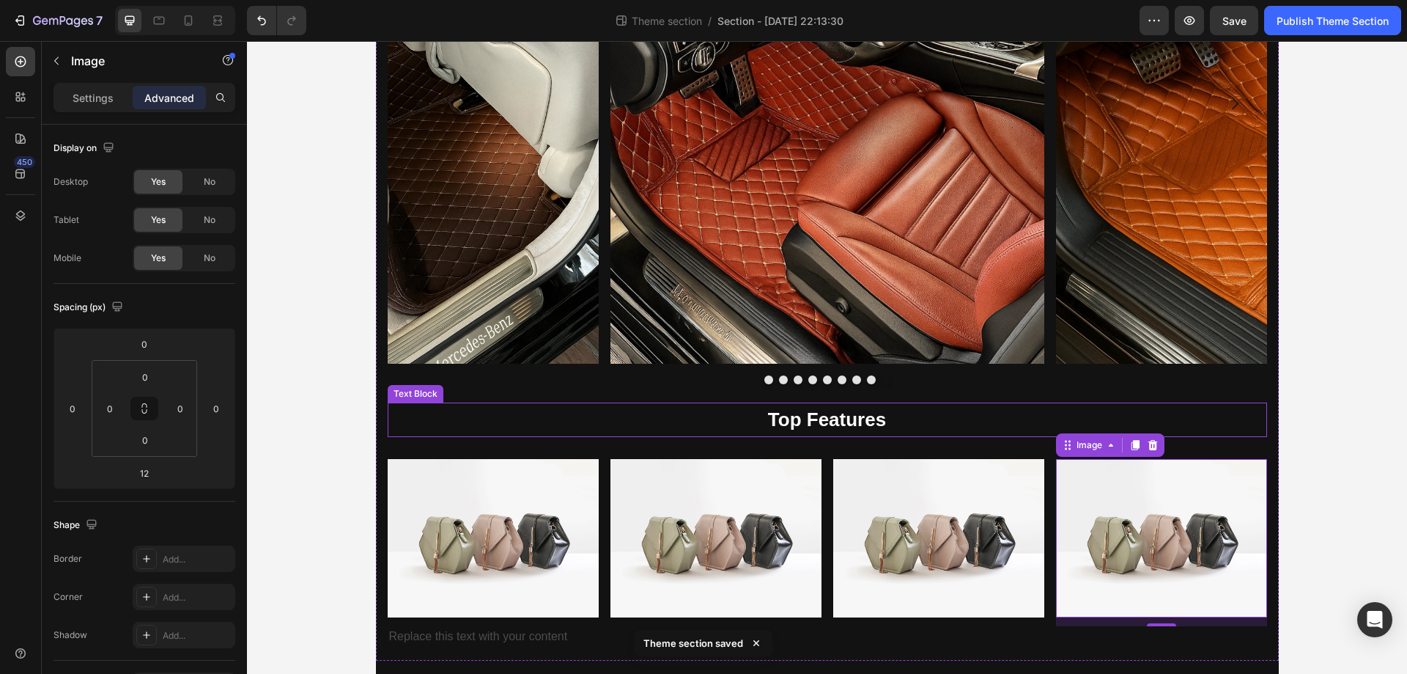
scroll to position [1436, 0]
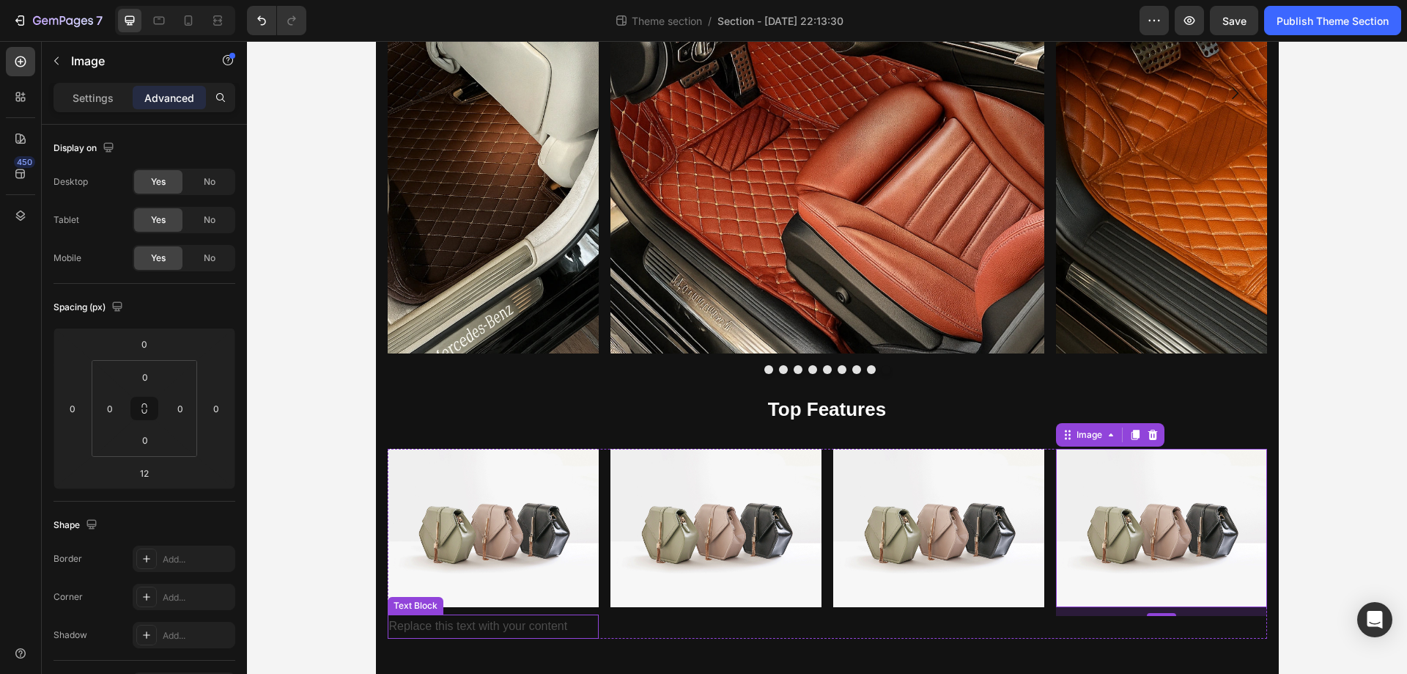
click at [511, 633] on div "Replace this text with your content" at bounding box center [493, 626] width 211 height 24
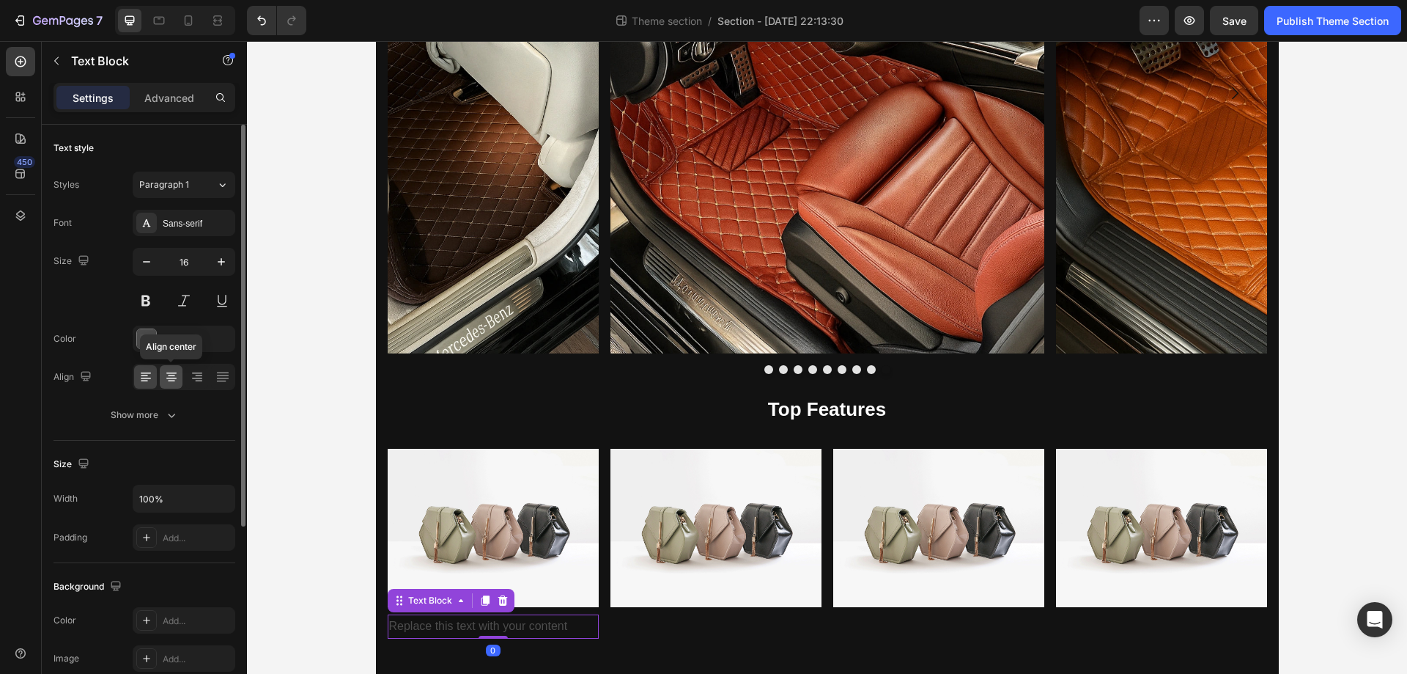
click at [170, 368] on div at bounding box center [171, 376] width 23 height 23
click at [570, 631] on div "Replace this text with your content" at bounding box center [493, 626] width 211 height 24
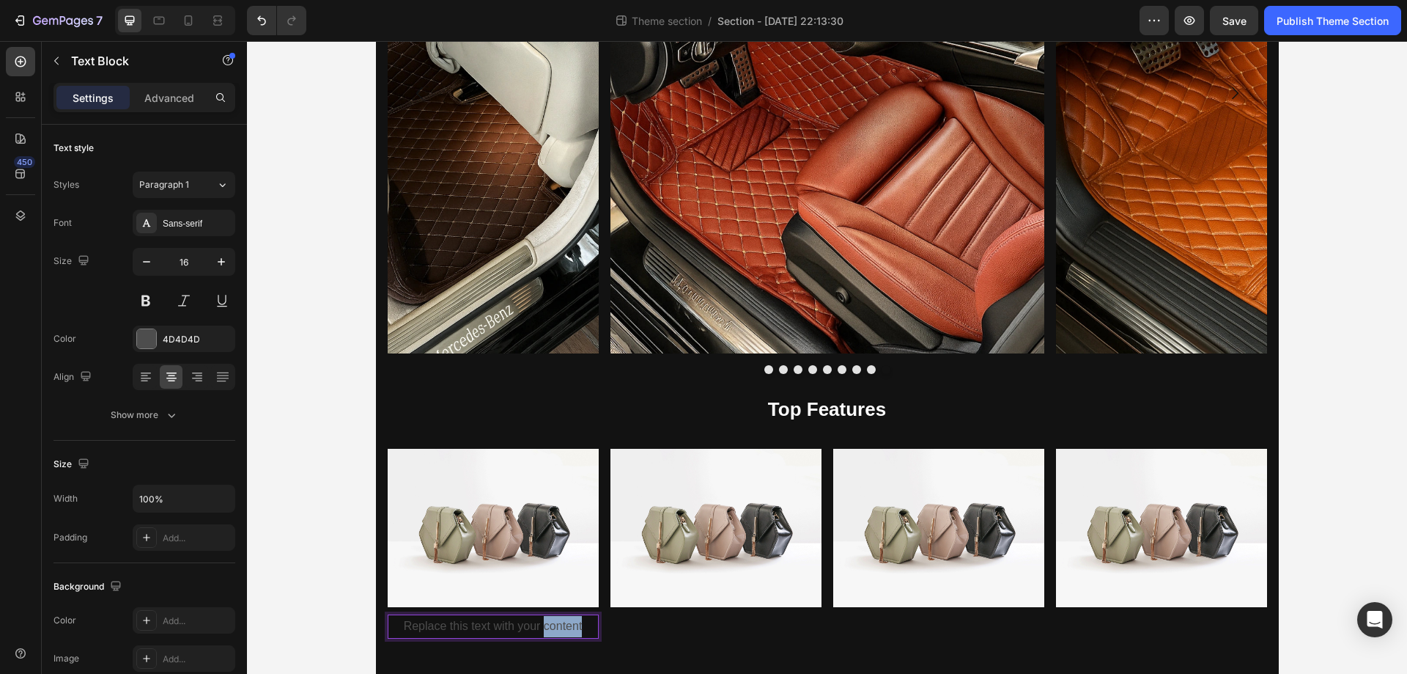
click at [570, 631] on p "Replace this text with your content" at bounding box center [493, 626] width 208 height 21
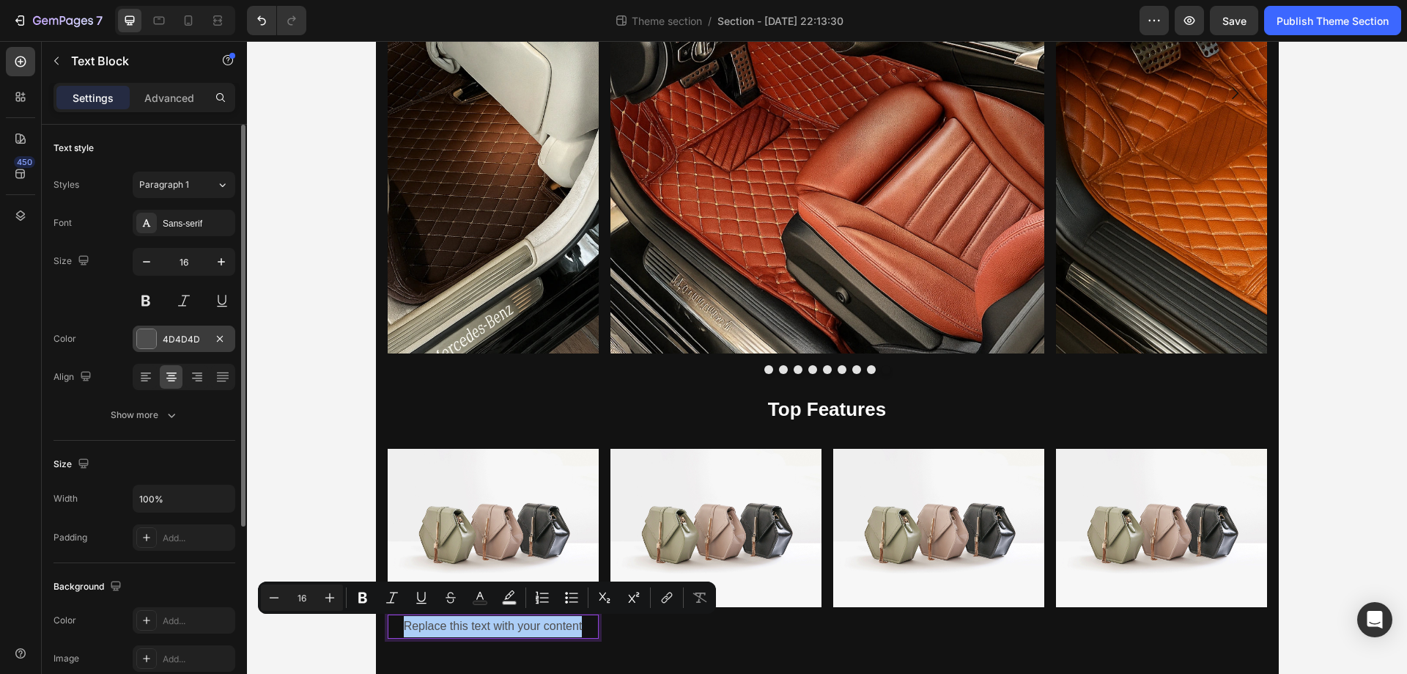
click at [137, 340] on div at bounding box center [146, 338] width 19 height 19
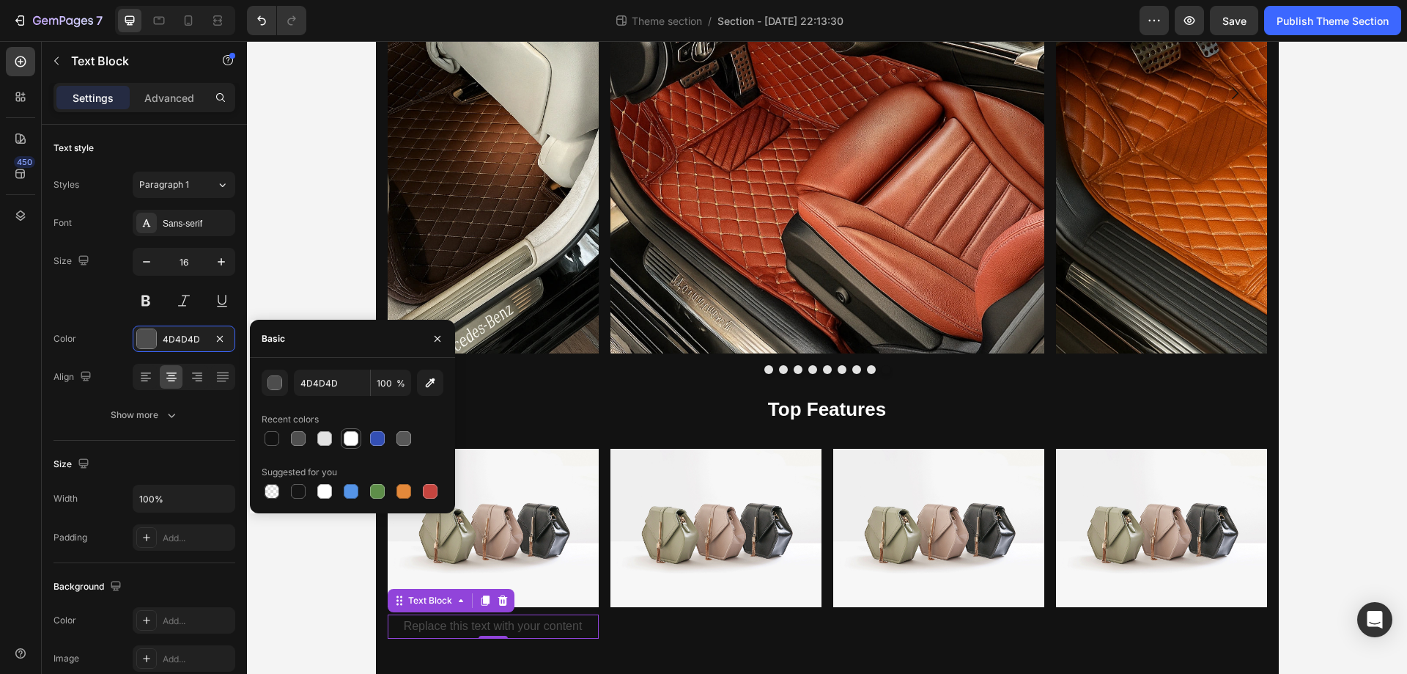
click at [356, 437] on div at bounding box center [351, 438] width 15 height 15
type input "FFFFFF"
click at [449, 339] on button "button" at bounding box center [437, 338] width 23 height 23
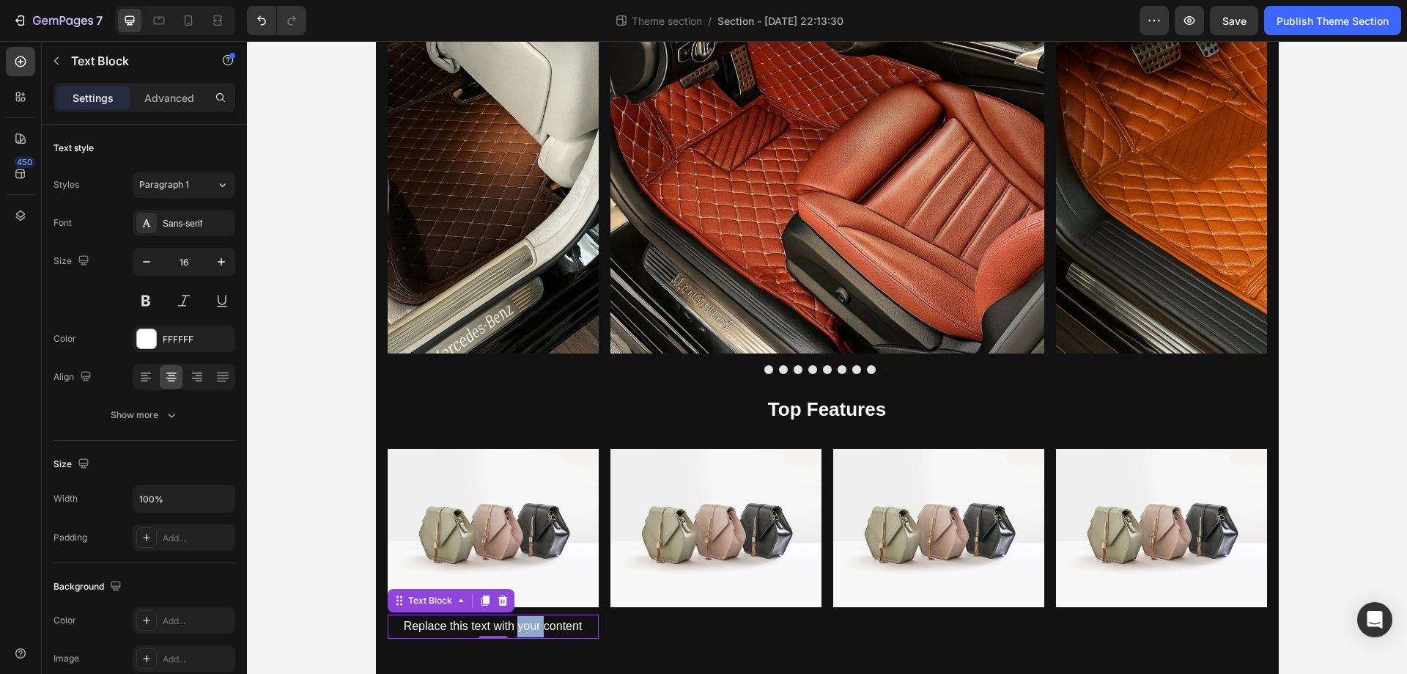
click at [533, 628] on p "Replace this text with your content" at bounding box center [493, 626] width 208 height 21
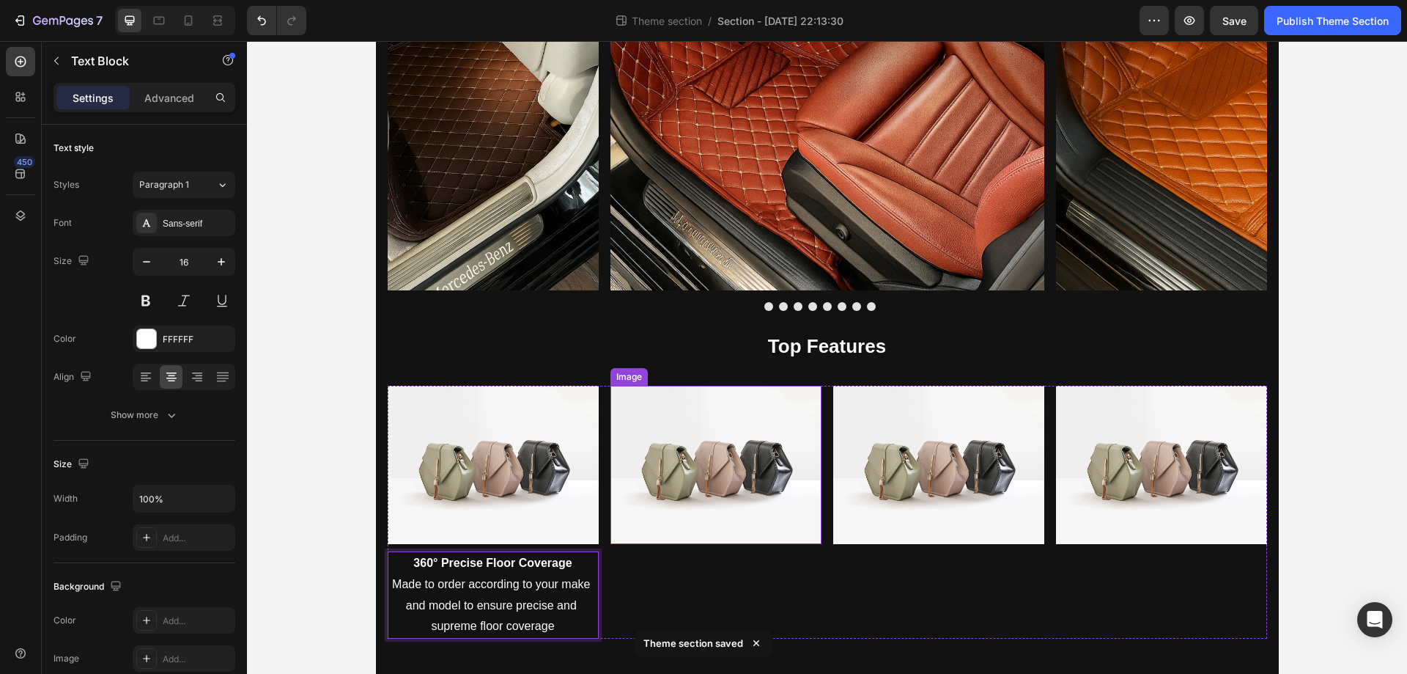
scroll to position [1499, 0]
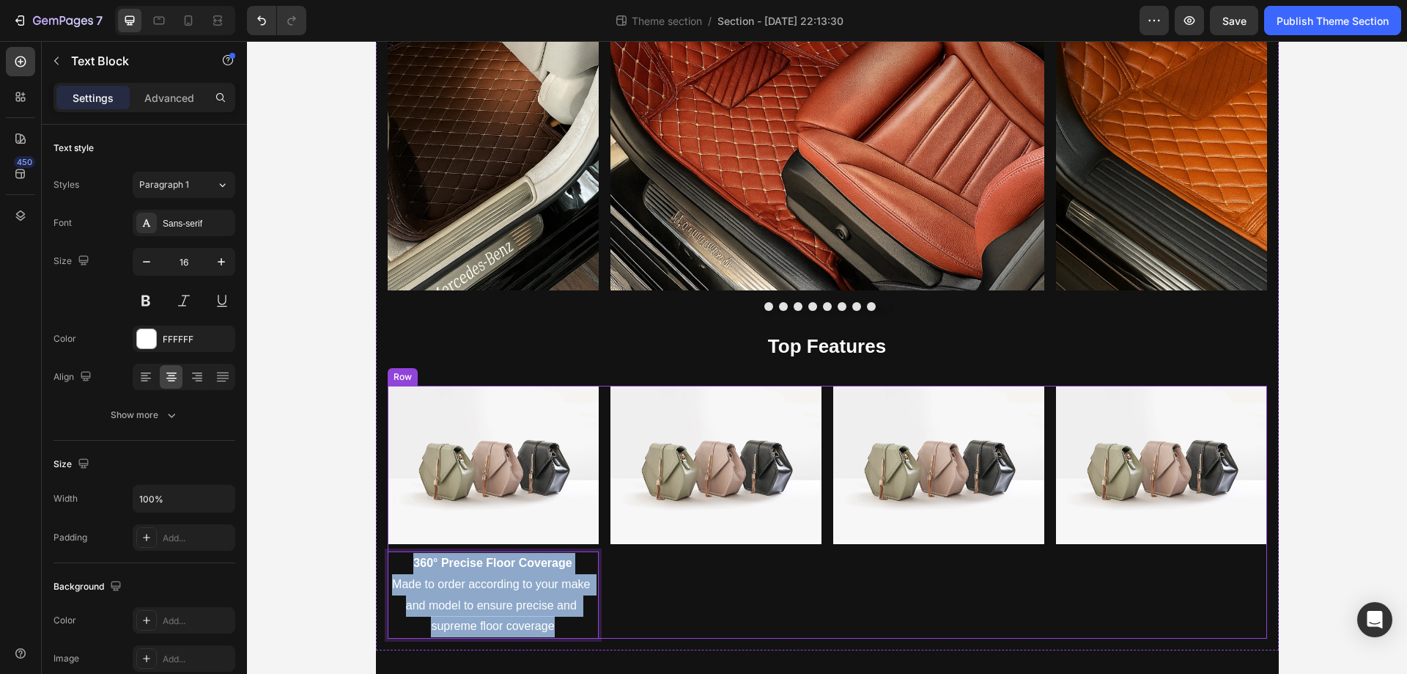
copy div "360° Precise Floor Coverage Made to order according to your make and model to e…"
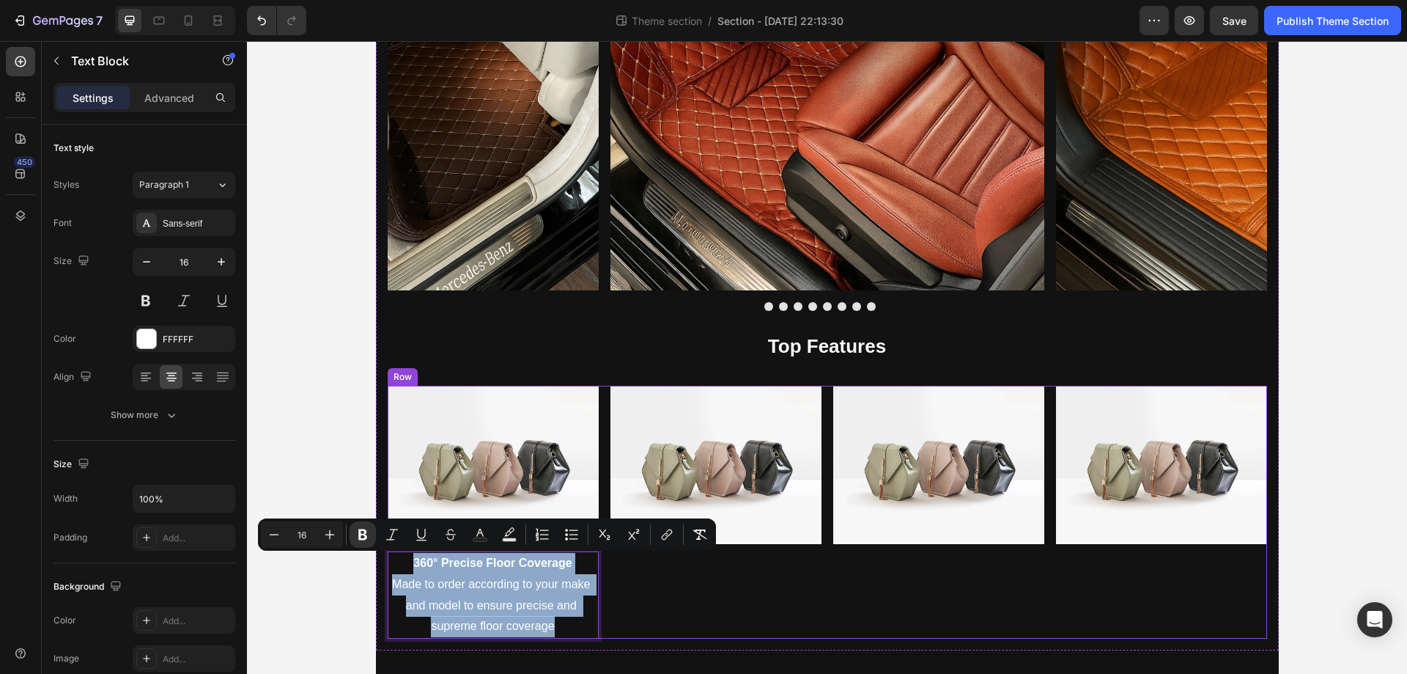
click at [679, 622] on div "Image" at bounding box center [716, 512] width 211 height 253
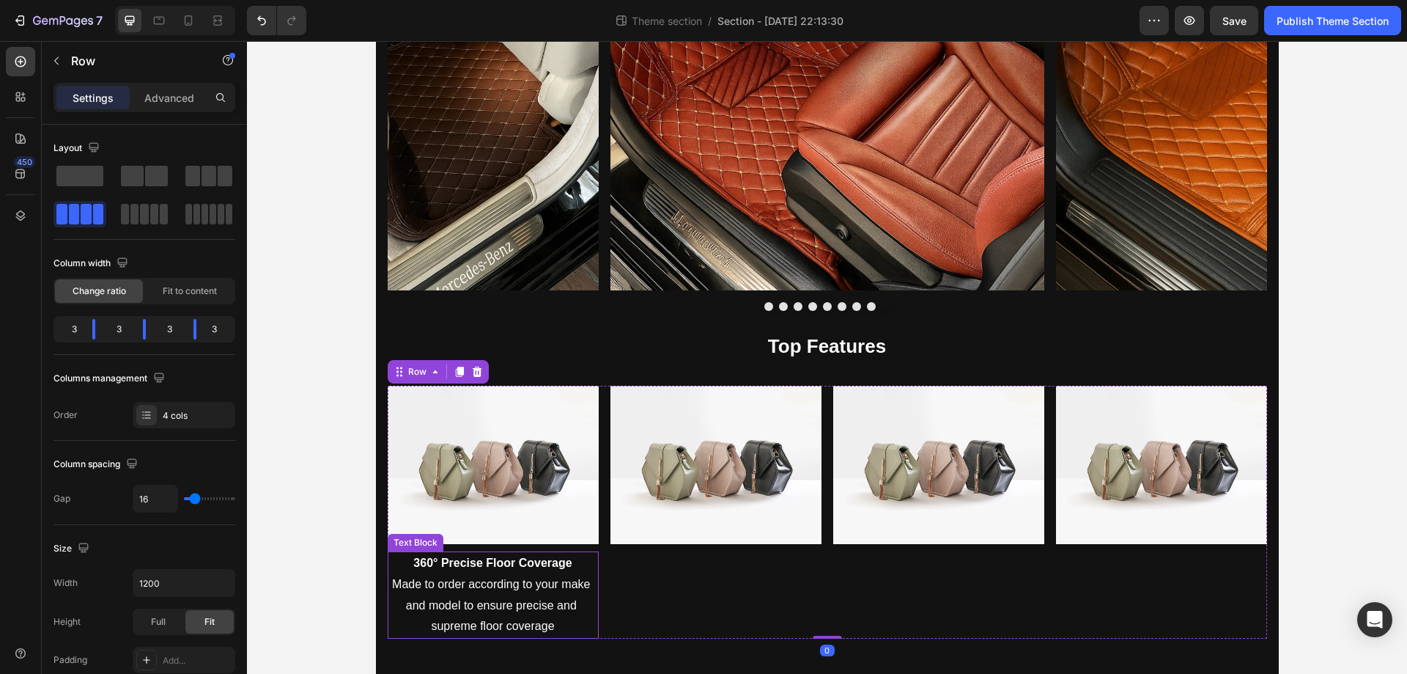
click at [555, 597] on p "Made to order according to your make and model to ensure precise and supreme fl…" at bounding box center [493, 605] width 208 height 63
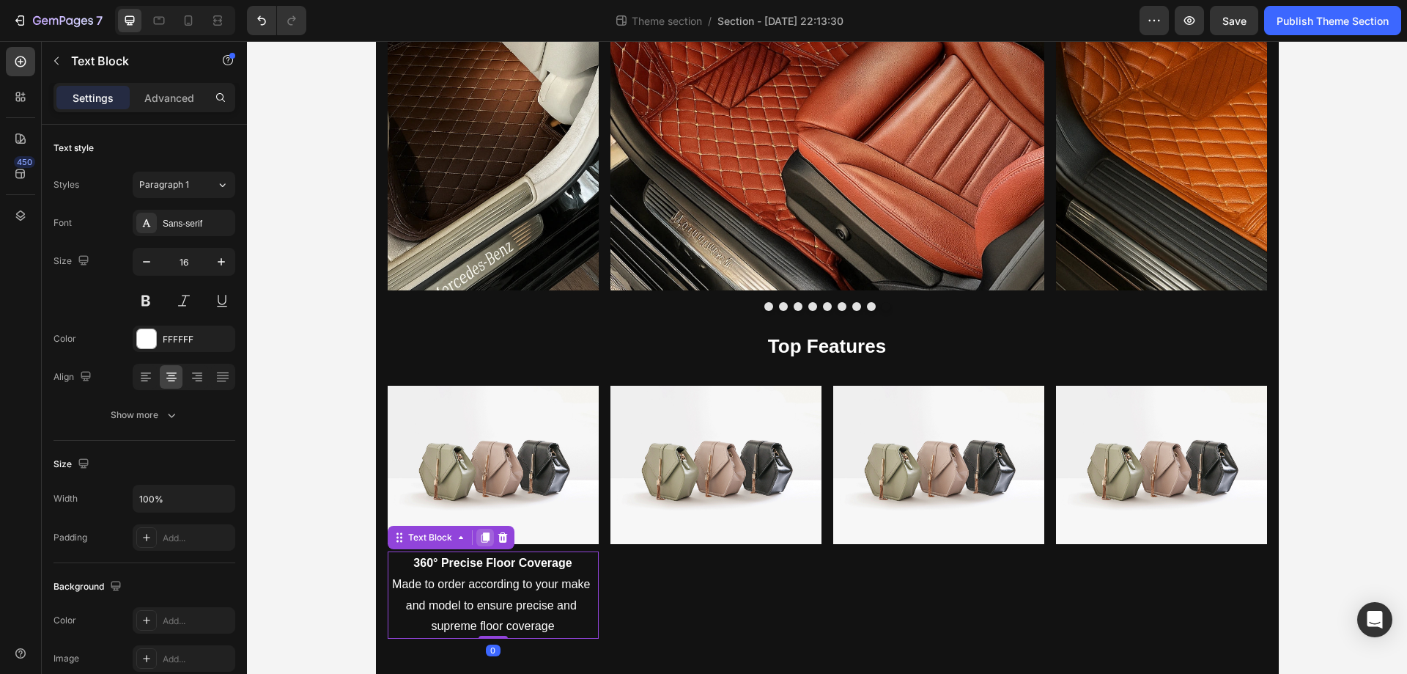
click at [481, 535] on icon at bounding box center [485, 537] width 8 height 10
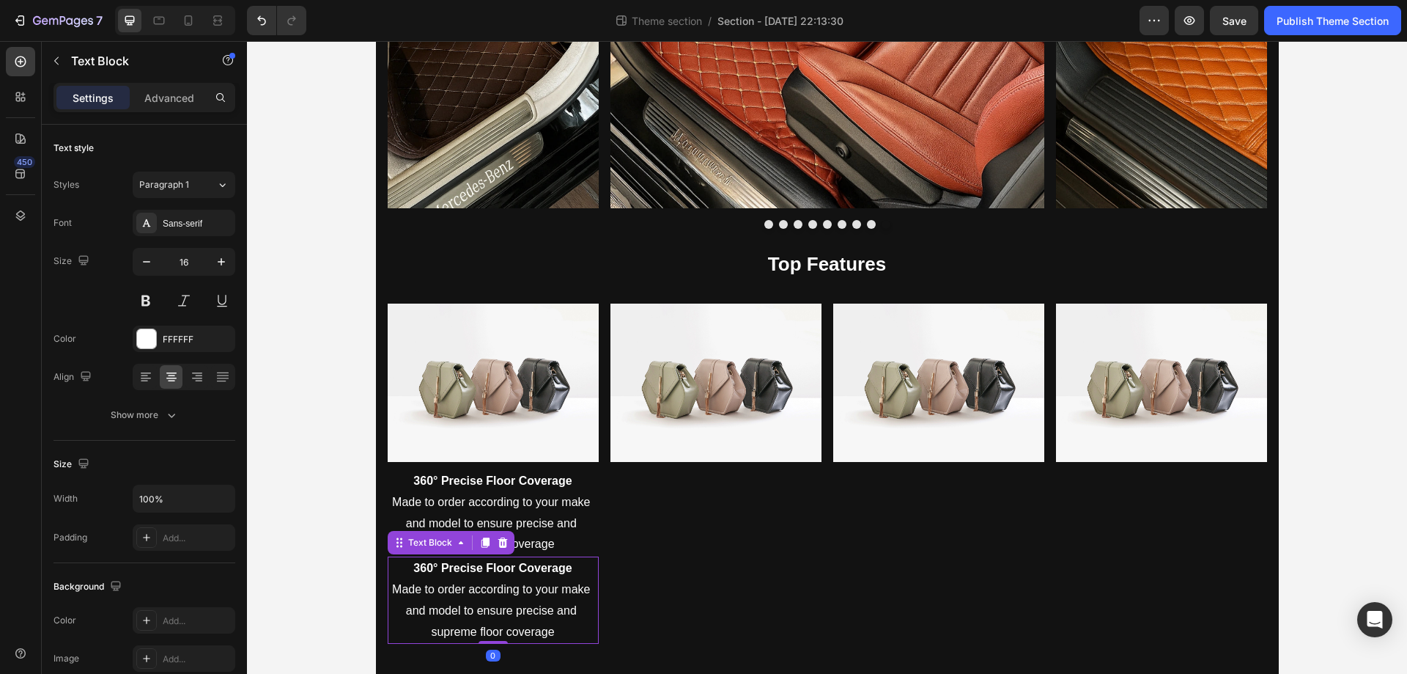
scroll to position [1586, 0]
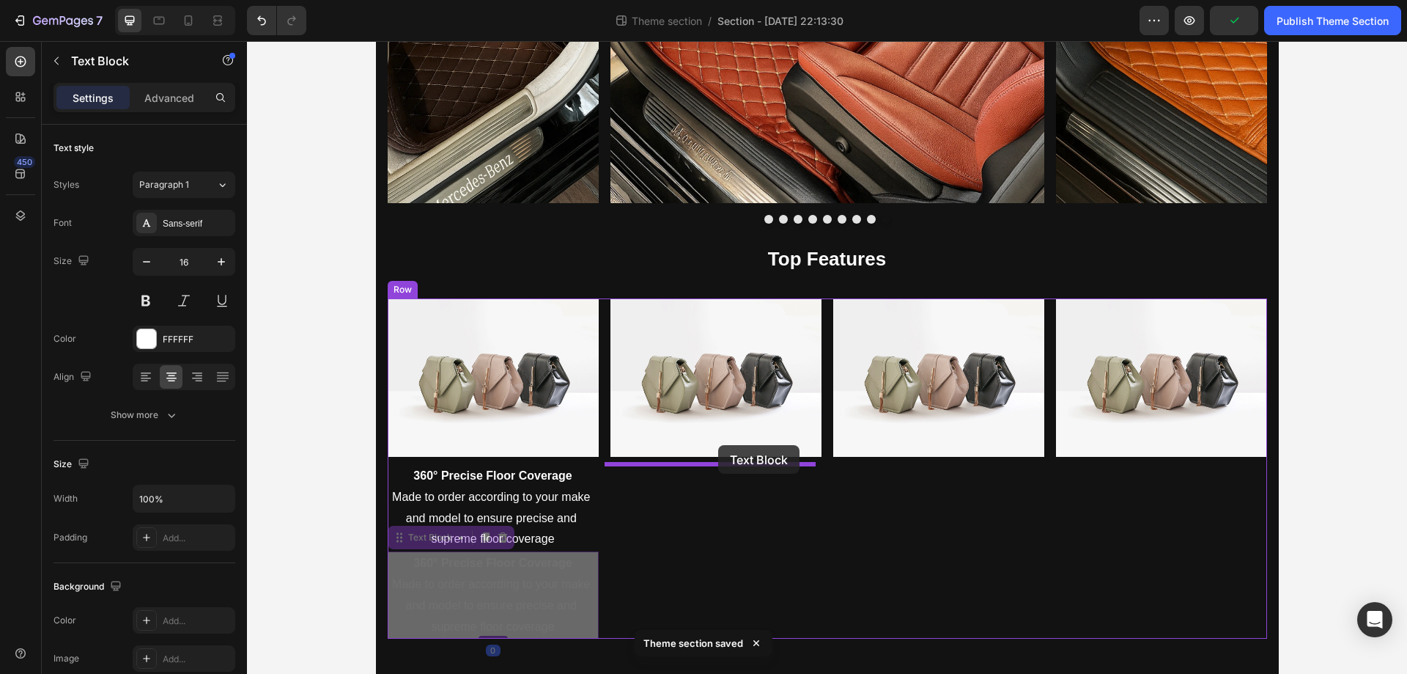
drag, startPoint x: 396, startPoint y: 540, endPoint x: 718, endPoint y: 445, distance: 336.3
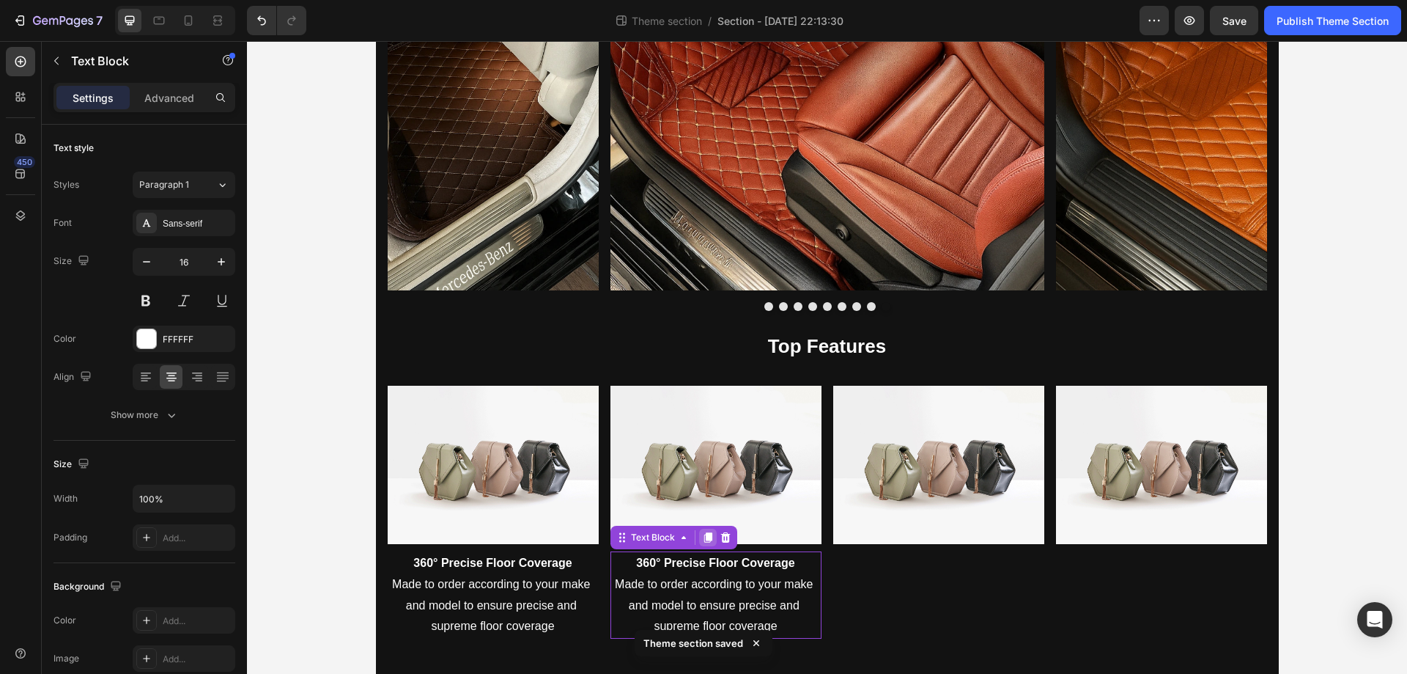
click at [709, 541] on div at bounding box center [708, 538] width 18 height 18
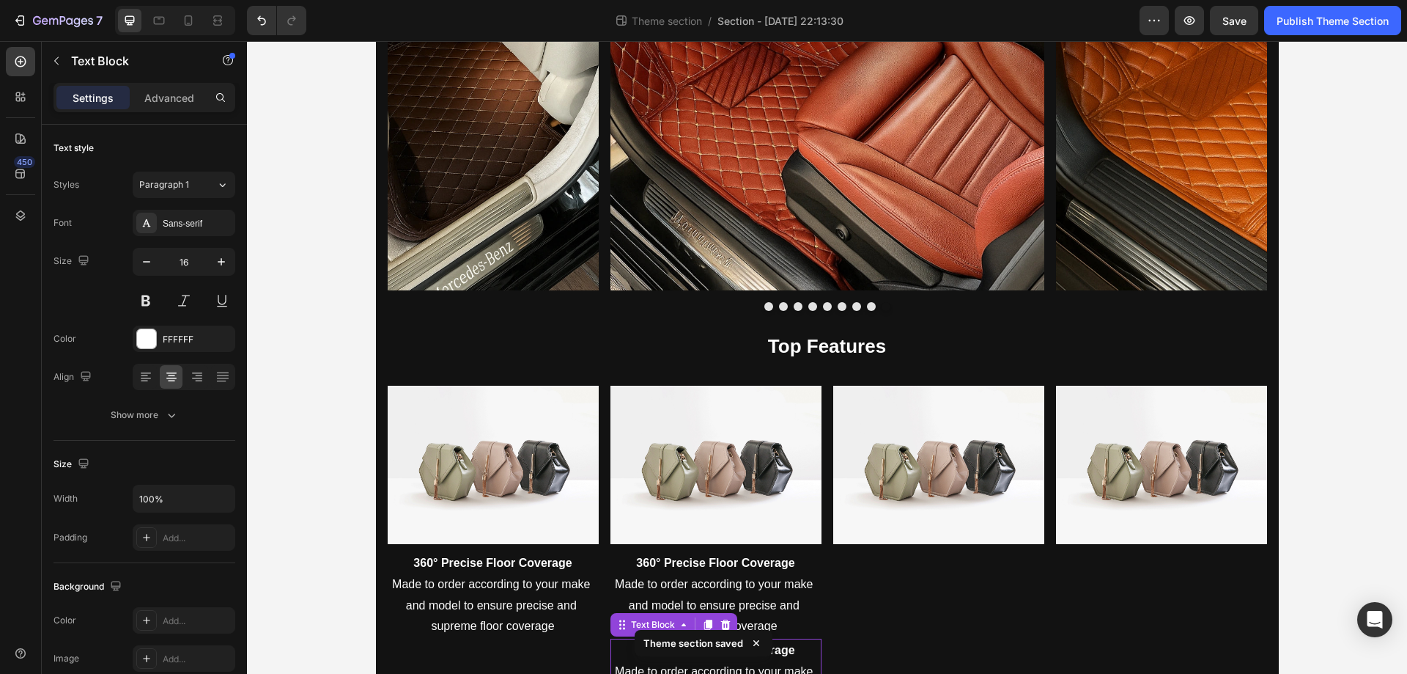
scroll to position [1586, 0]
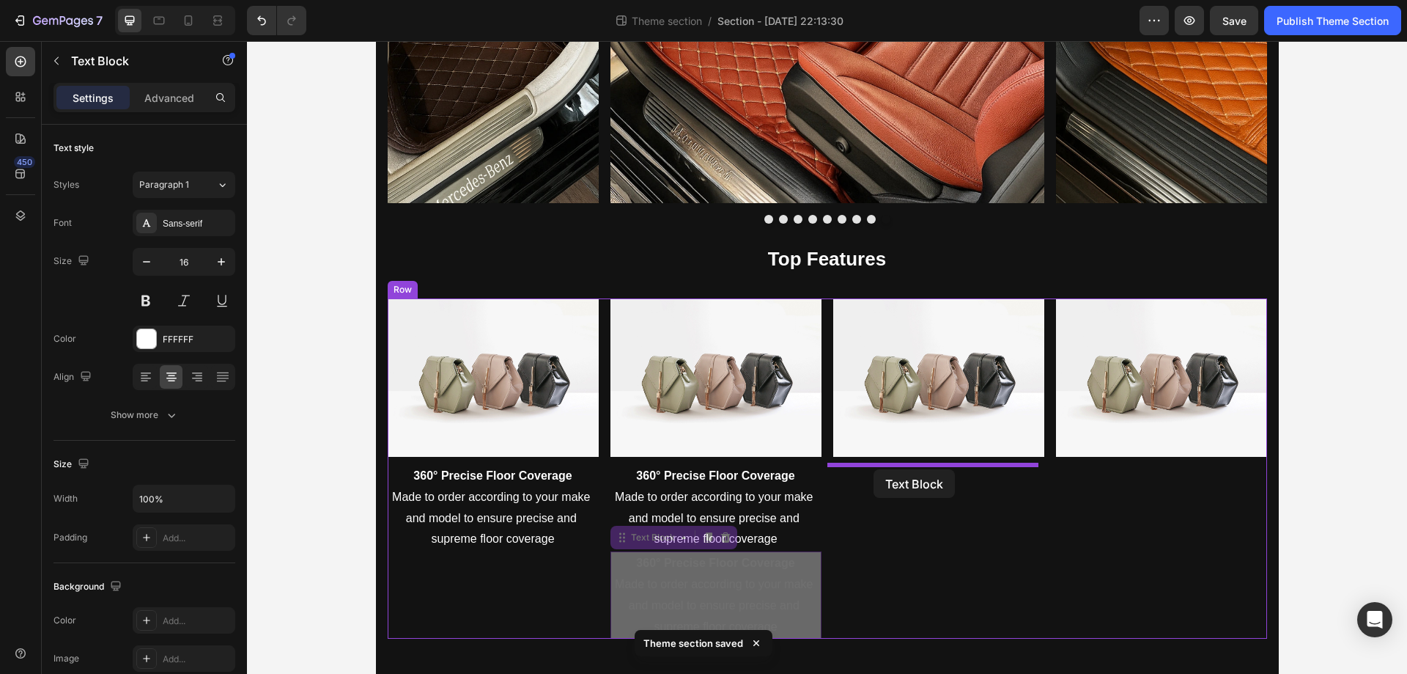
drag, startPoint x: 621, startPoint y: 538, endPoint x: 874, endPoint y: 469, distance: 262.1
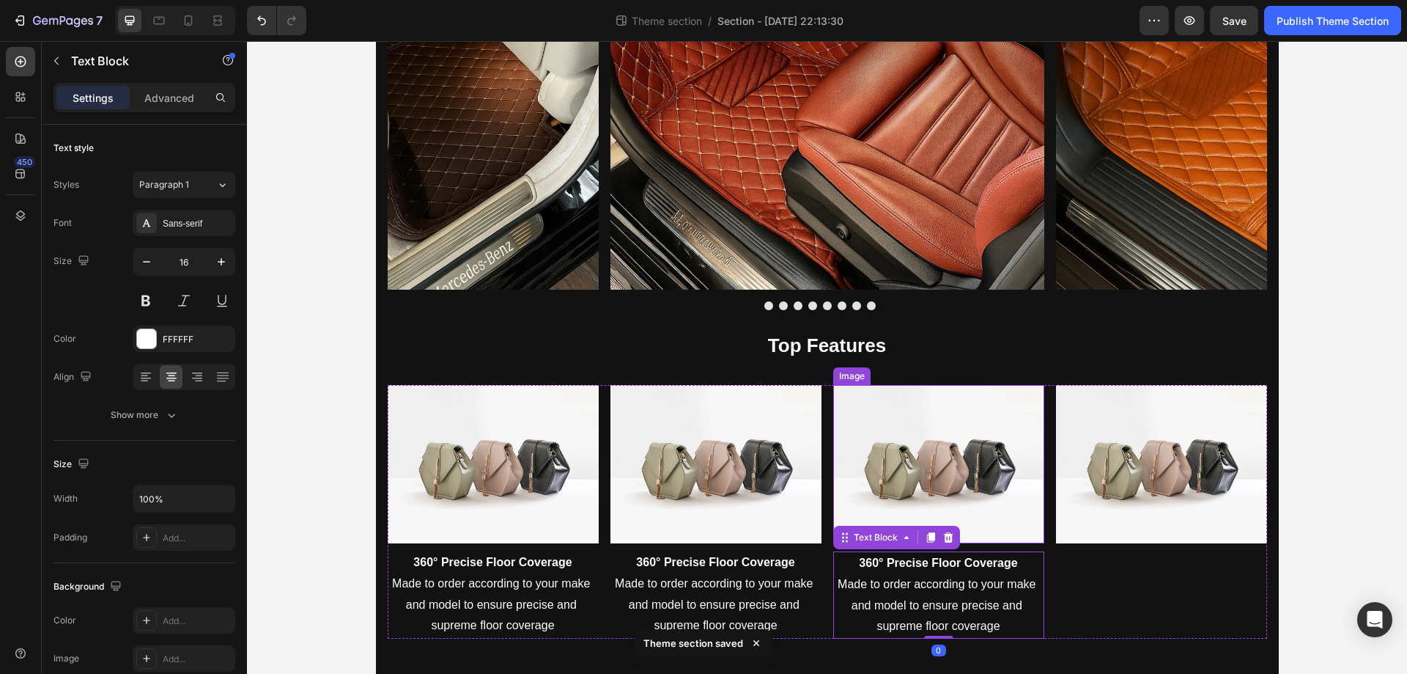
scroll to position [1500, 0]
click at [927, 536] on icon at bounding box center [931, 537] width 8 height 10
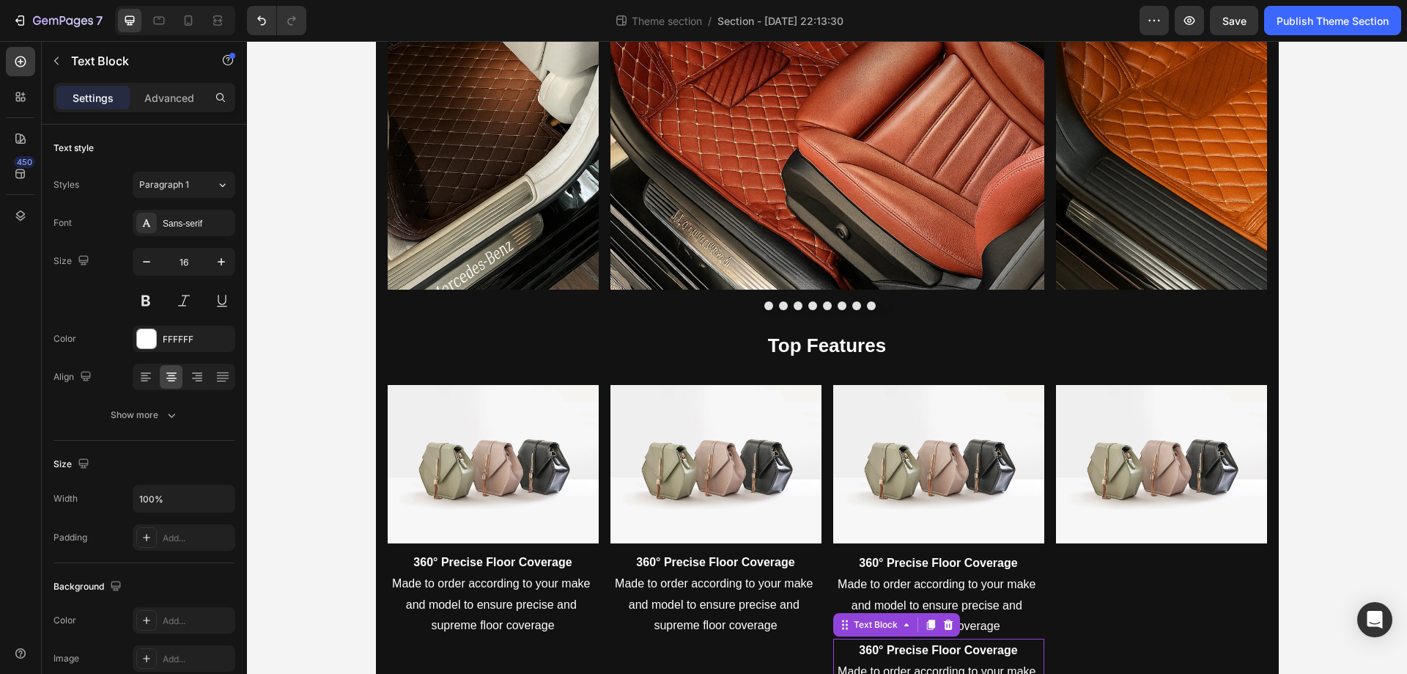
scroll to position [1586, 0]
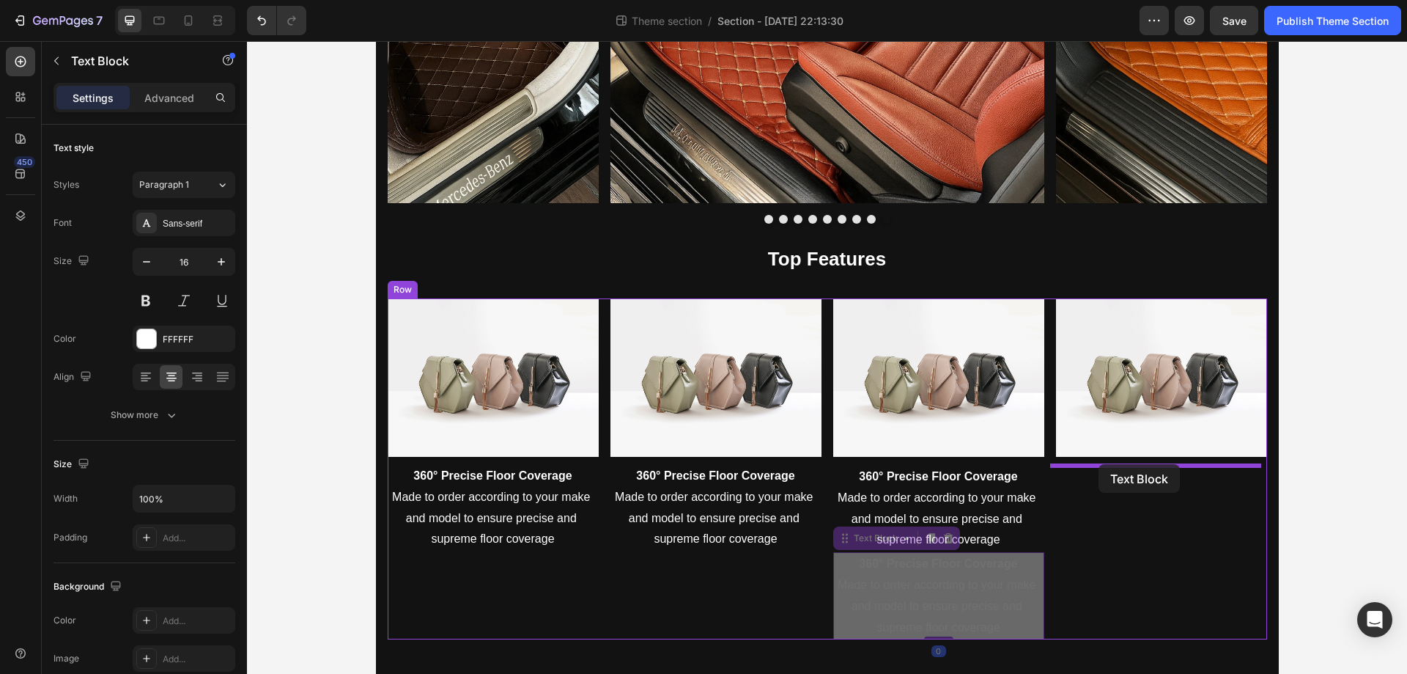
drag, startPoint x: 842, startPoint y: 541, endPoint x: 1084, endPoint y: 468, distance: 252.6
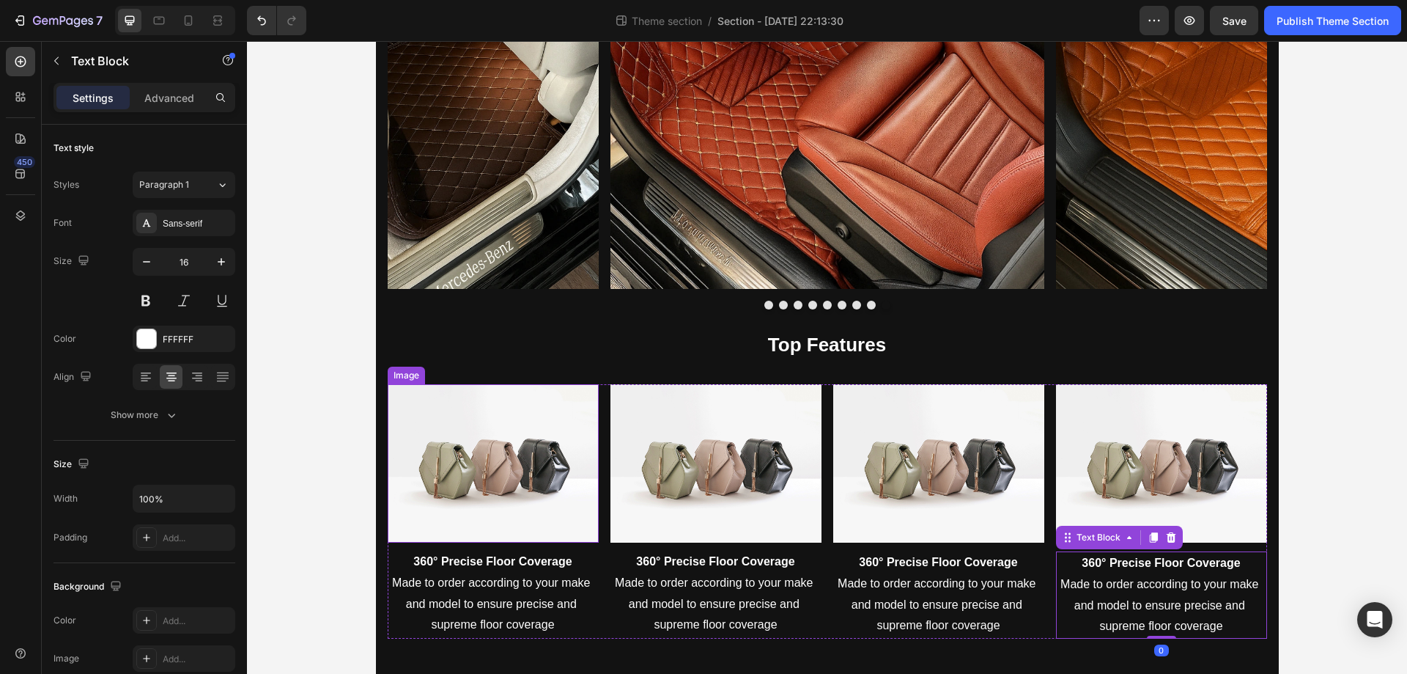
click at [526, 471] on img at bounding box center [493, 463] width 211 height 158
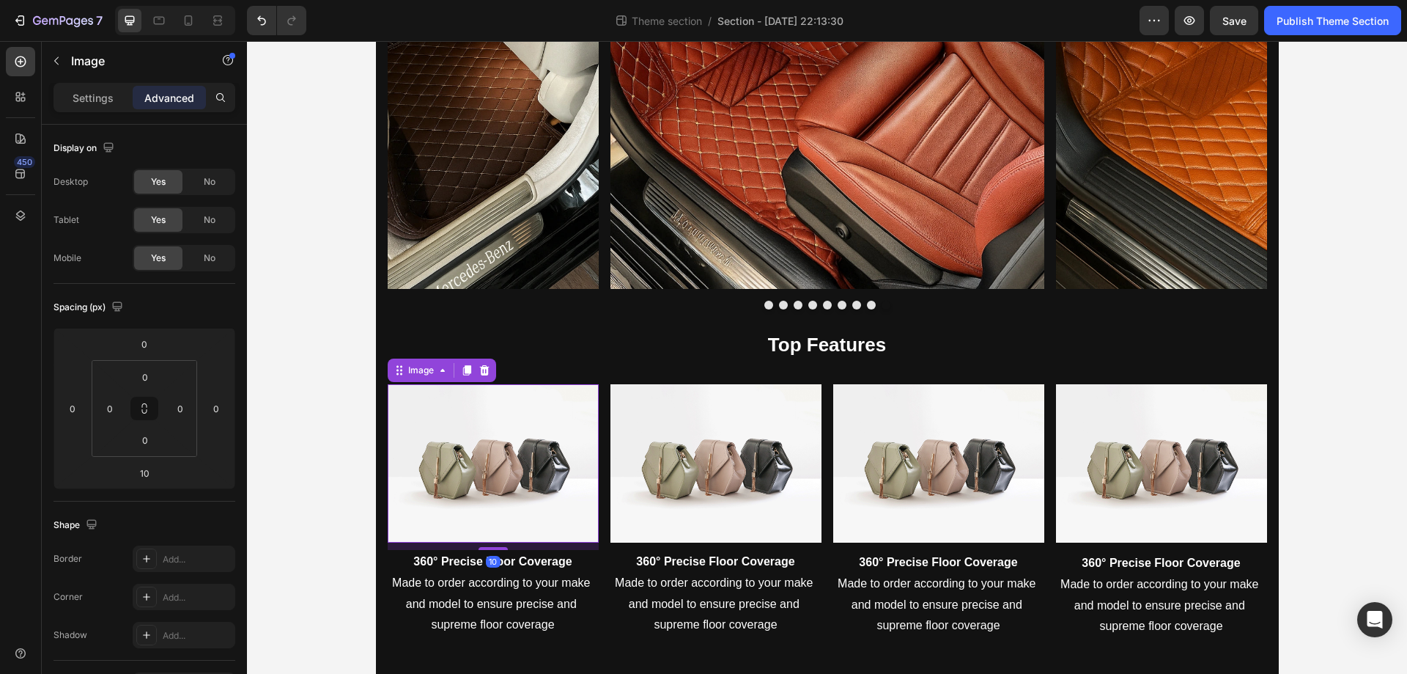
click at [493, 457] on img at bounding box center [493, 463] width 211 height 158
click at [102, 100] on p "Settings" at bounding box center [93, 97] width 41 height 15
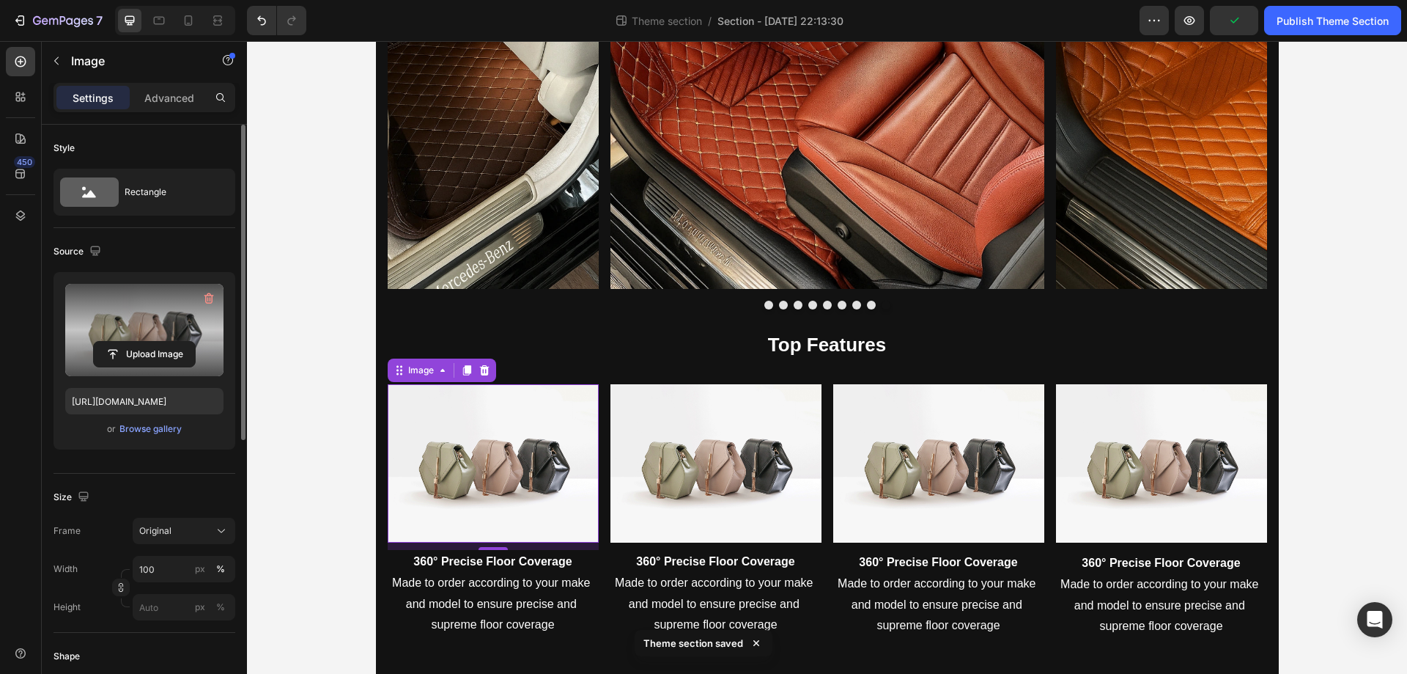
click at [150, 309] on label at bounding box center [144, 330] width 158 height 92
click at [150, 342] on input "file" at bounding box center [144, 354] width 101 height 25
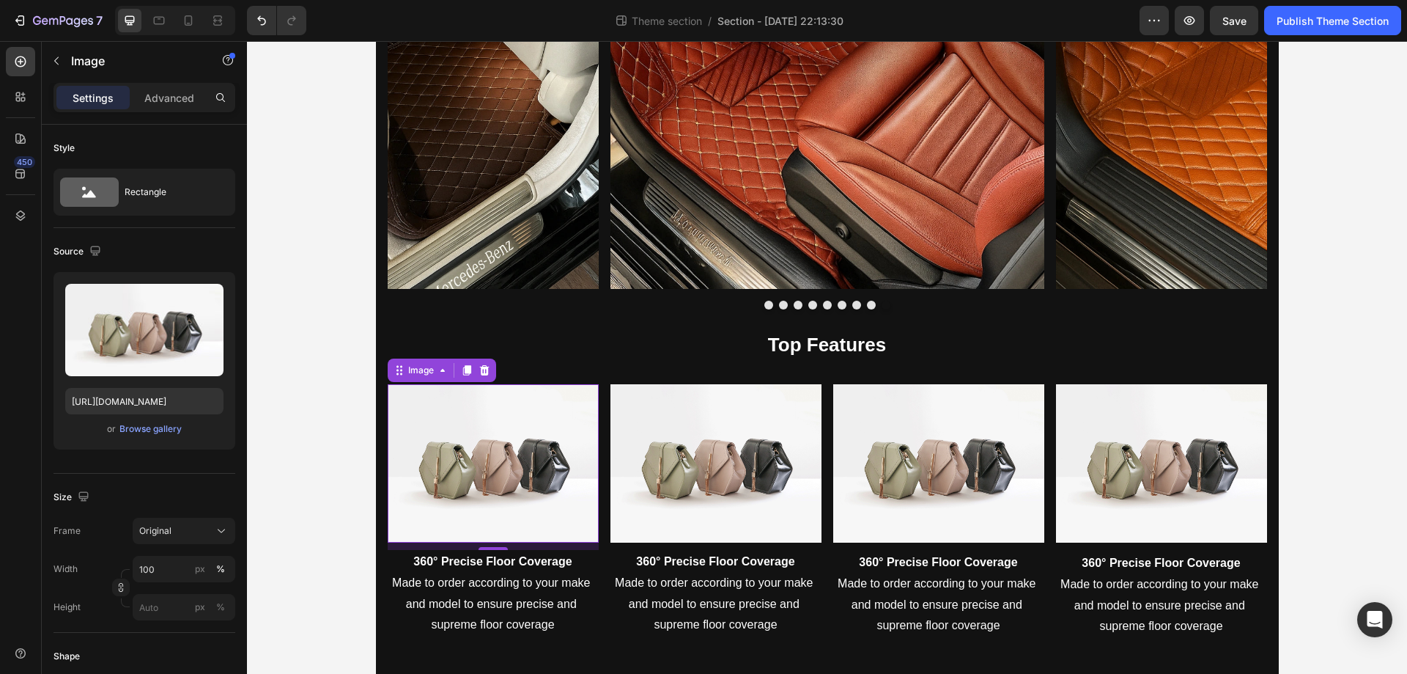
click at [514, 482] on img at bounding box center [493, 463] width 211 height 158
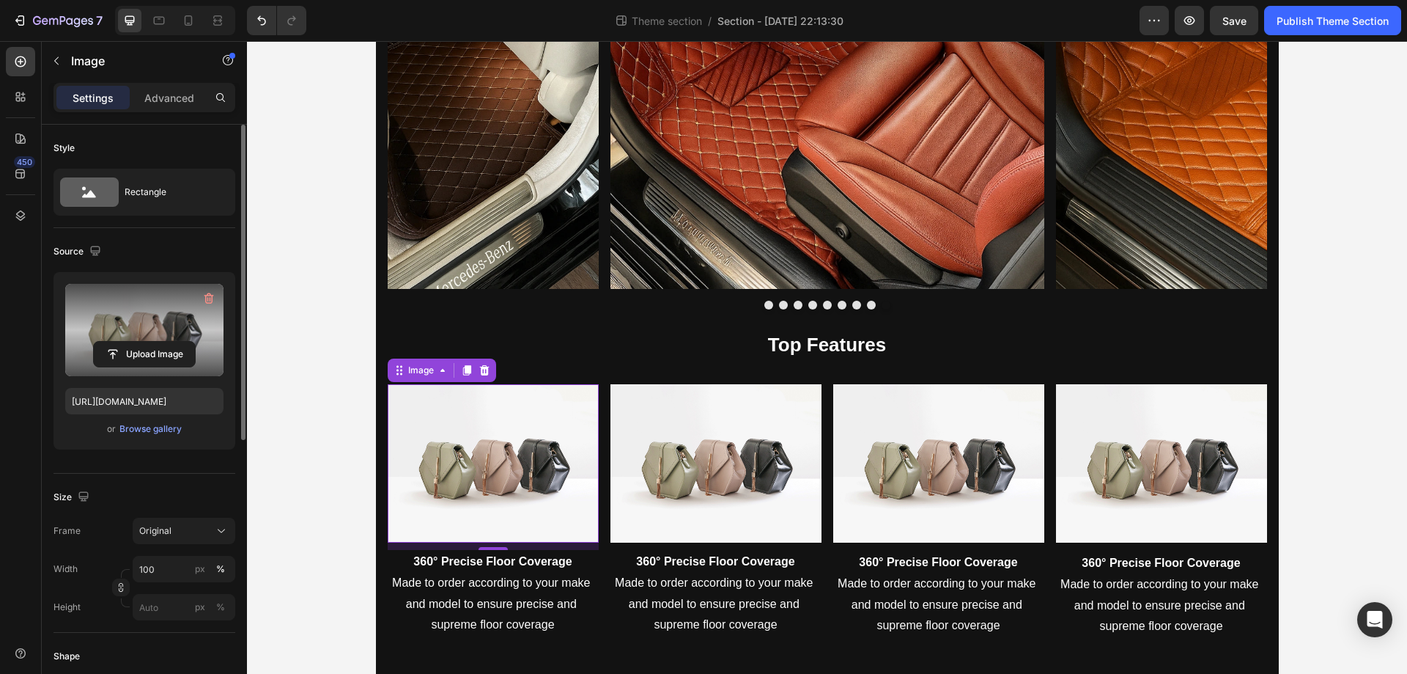
click at [138, 311] on label at bounding box center [144, 330] width 158 height 92
click at [138, 342] on input "file" at bounding box center [144, 354] width 101 height 25
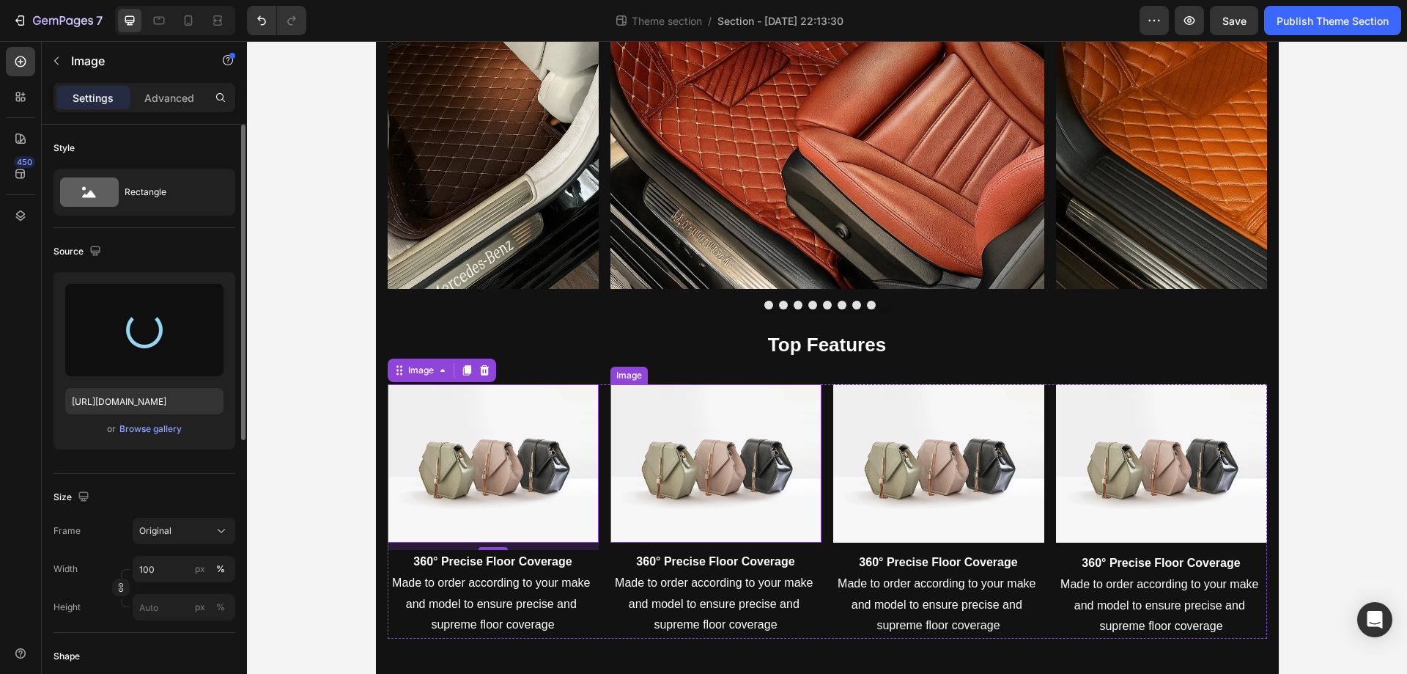
type input "https://cdn.shopify.com/s/files/1/0930/8612/2358/files/gempages_581661615628223…"
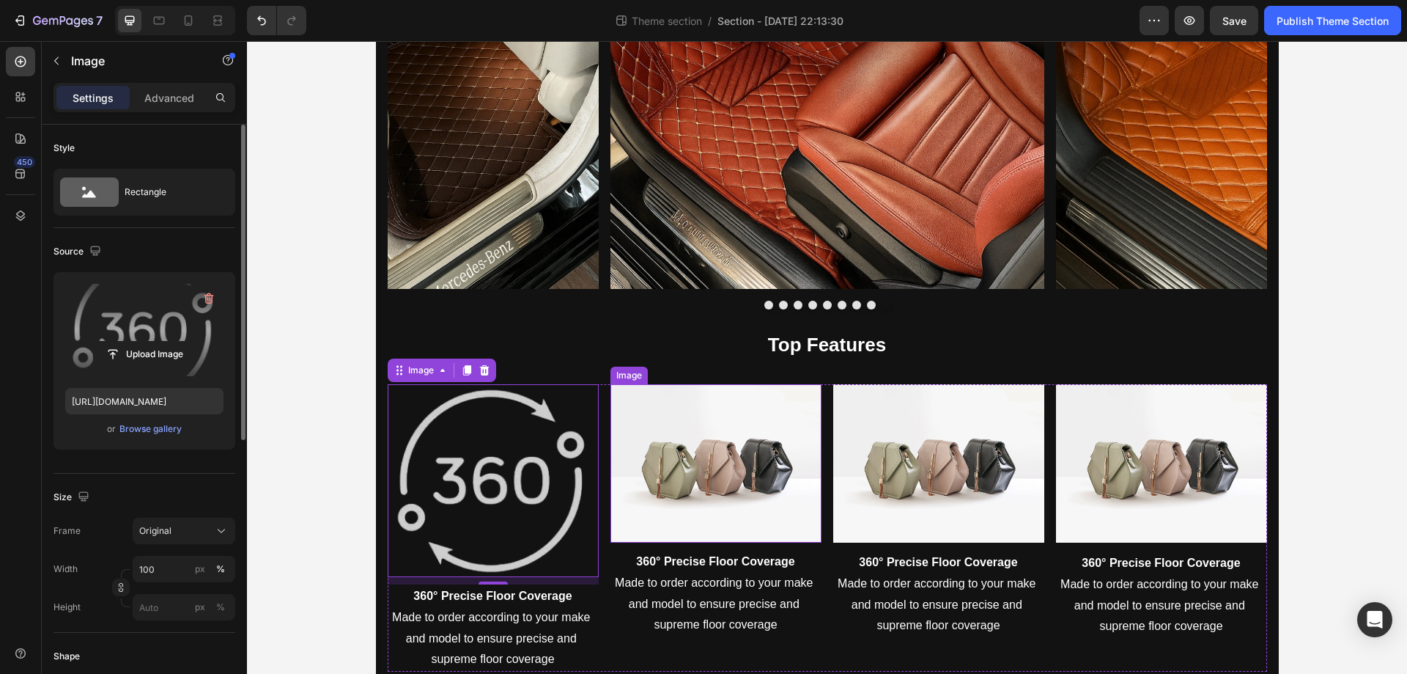
scroll to position [1534, 0]
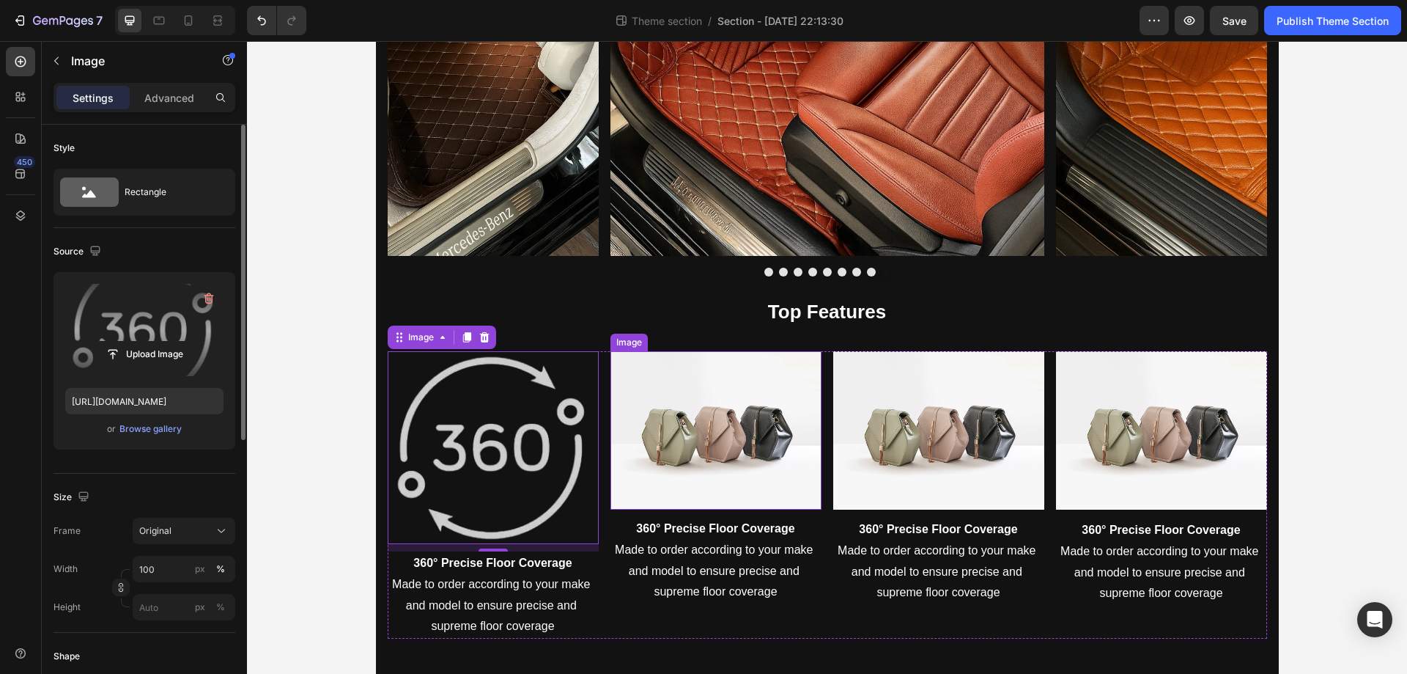
click at [705, 443] on img at bounding box center [716, 430] width 211 height 158
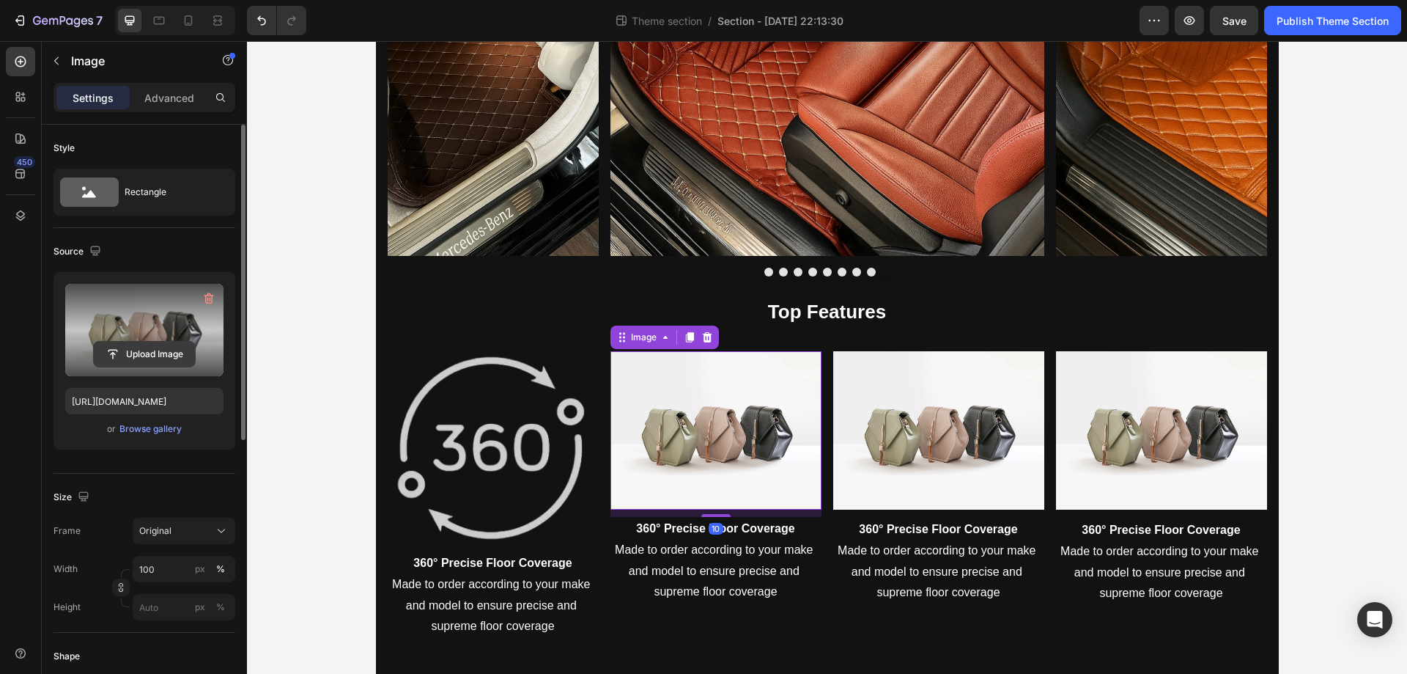
click at [192, 356] on input "file" at bounding box center [144, 354] width 101 height 25
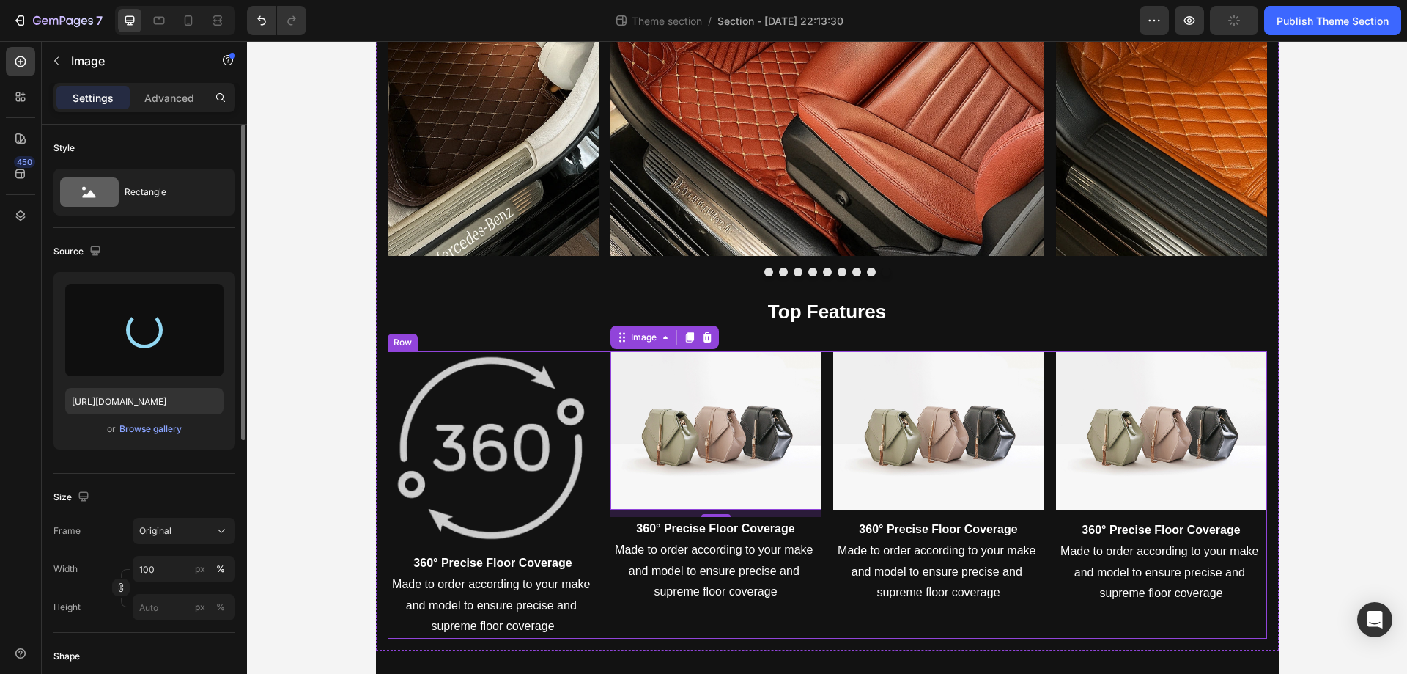
type input "https://cdn.shopify.com/s/files/1/0930/8612/2358/files/gempages_581661615628223…"
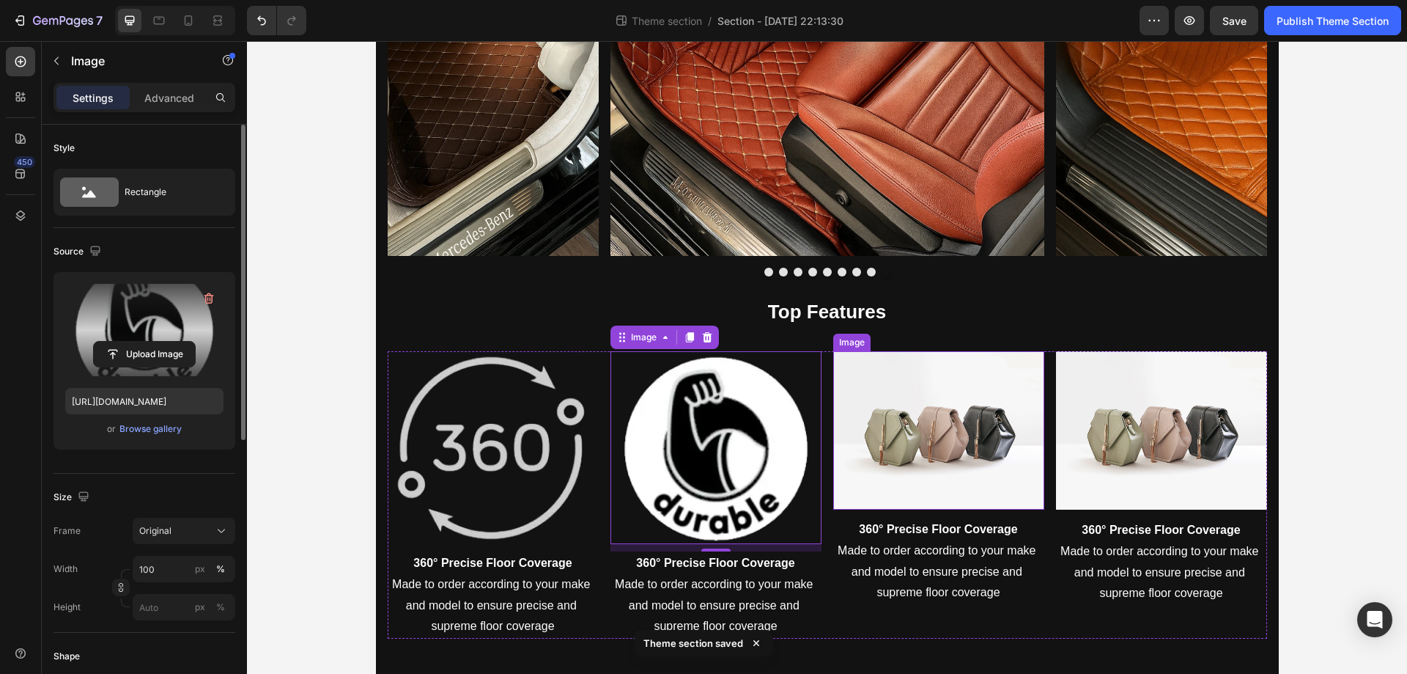
click at [966, 465] on img at bounding box center [938, 430] width 211 height 158
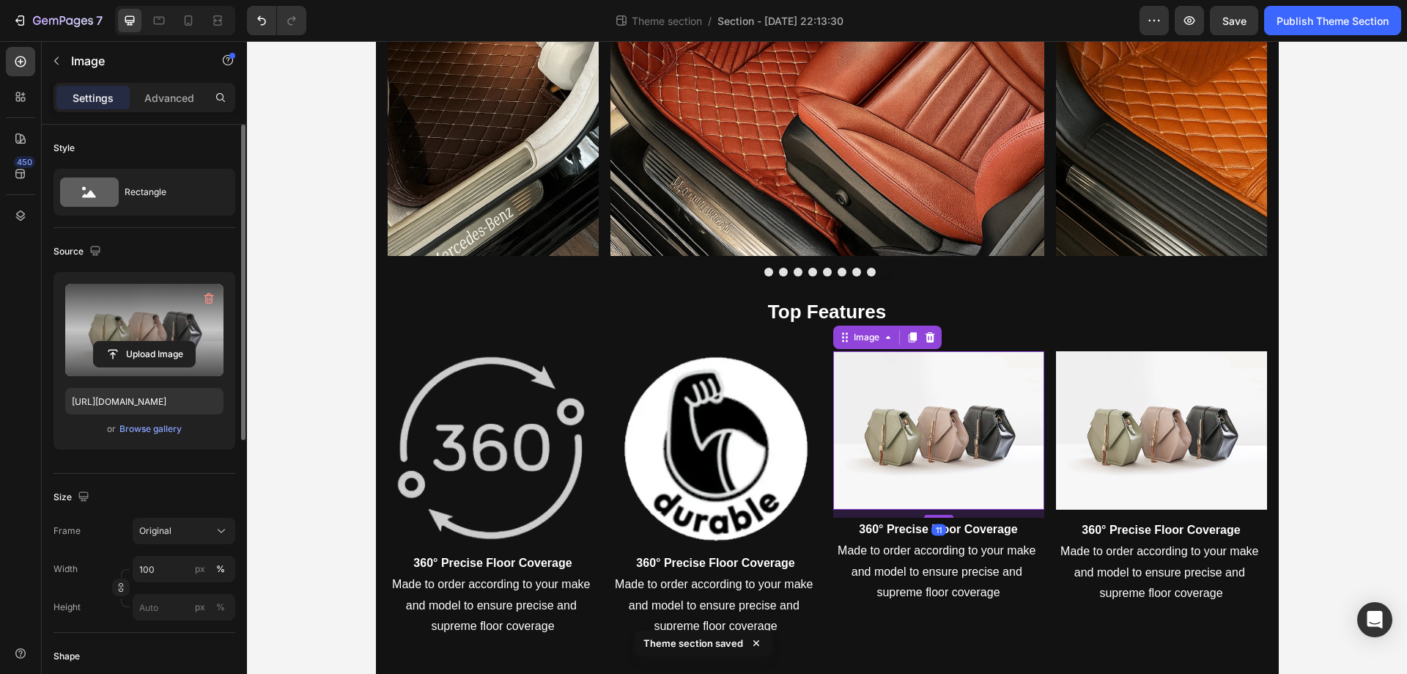
click at [194, 328] on label at bounding box center [144, 330] width 158 height 92
click at [194, 342] on input "file" at bounding box center [144, 354] width 101 height 25
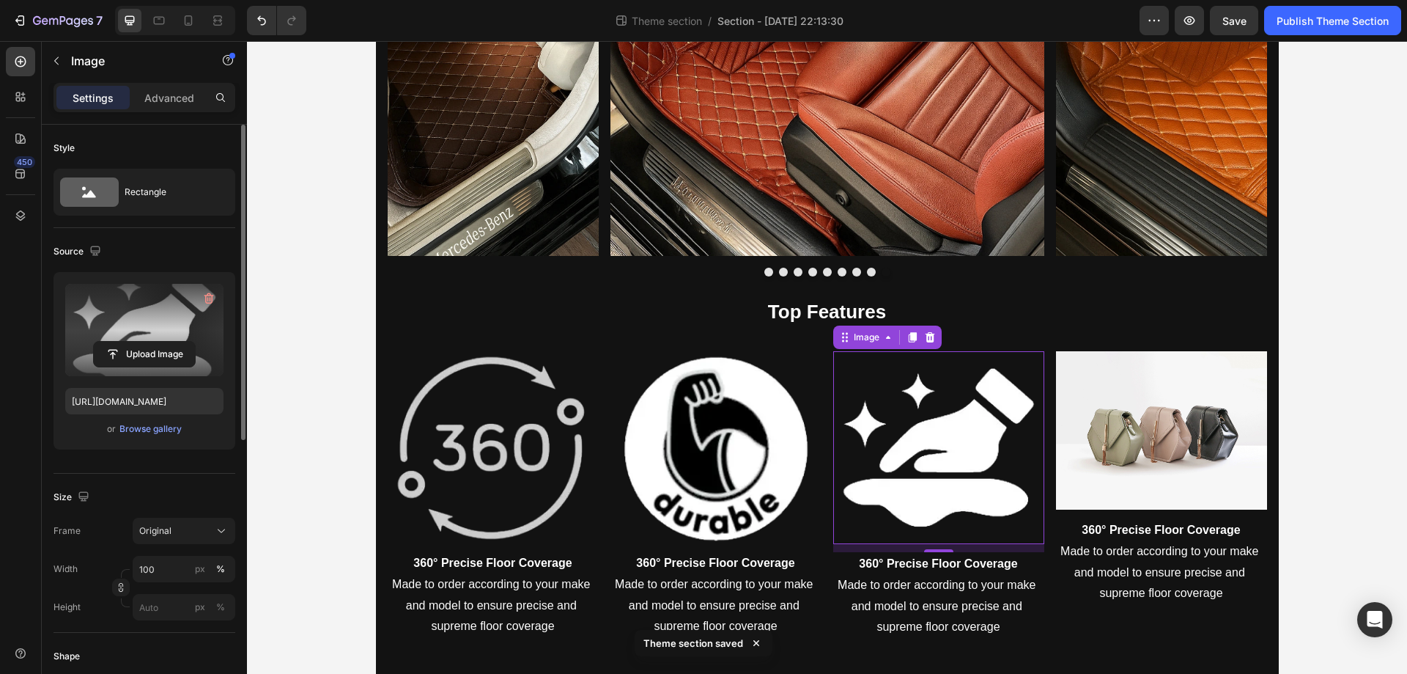
scroll to position [1534, 0]
click at [141, 329] on label at bounding box center [144, 330] width 158 height 92
click at [141, 342] on input "file" at bounding box center [144, 354] width 101 height 25
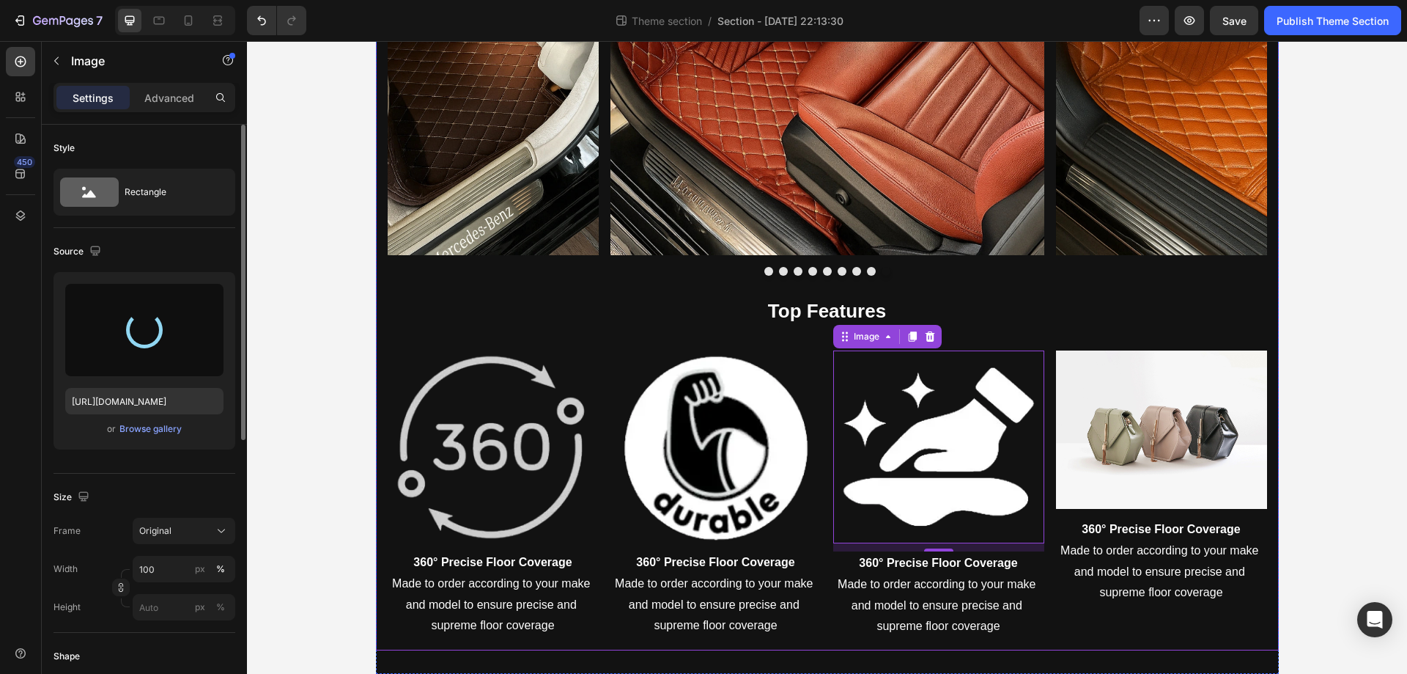
type input "https://cdn.shopify.com/s/files/1/0930/8612/2358/files/gempages_581661615628223…"
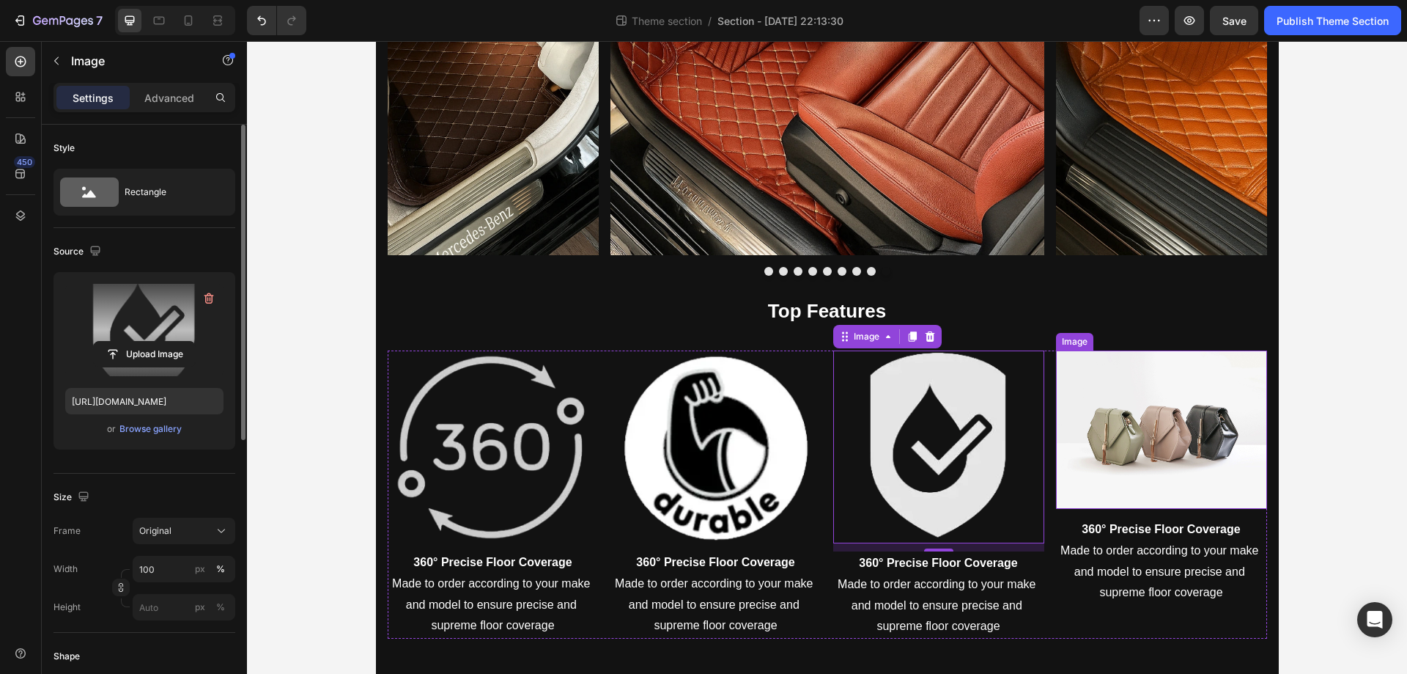
click at [1145, 420] on img at bounding box center [1161, 429] width 211 height 158
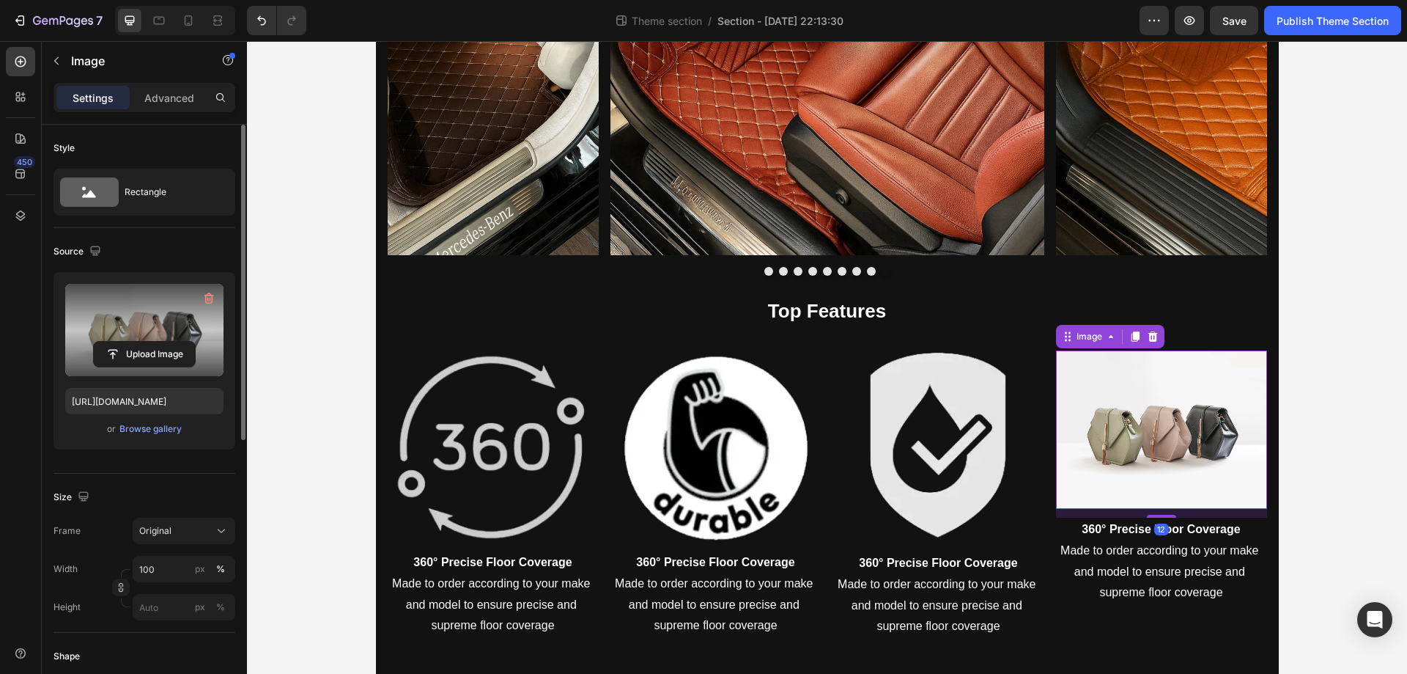
click at [139, 316] on label at bounding box center [144, 330] width 158 height 92
click at [139, 342] on input "file" at bounding box center [144, 354] width 101 height 25
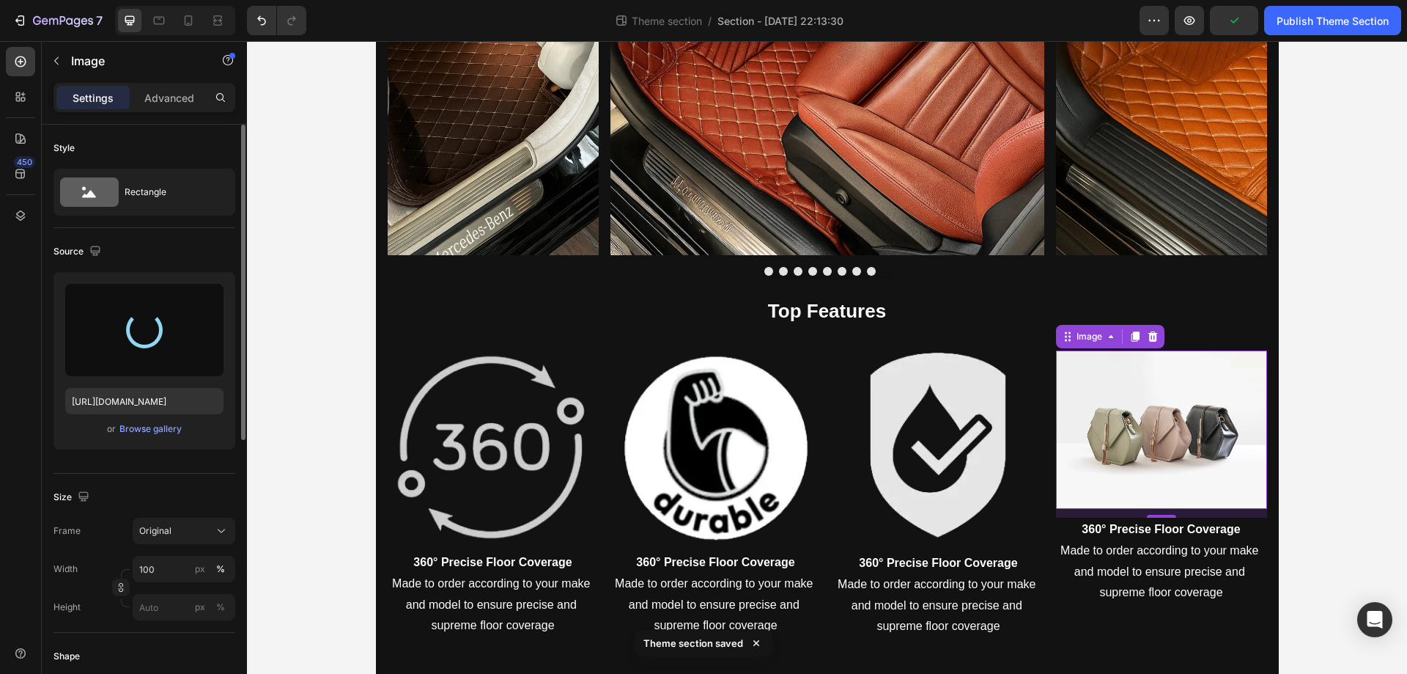
type input "https://cdn.shopify.com/s/files/1/0930/8612/2358/files/gempages_581661615628223…"
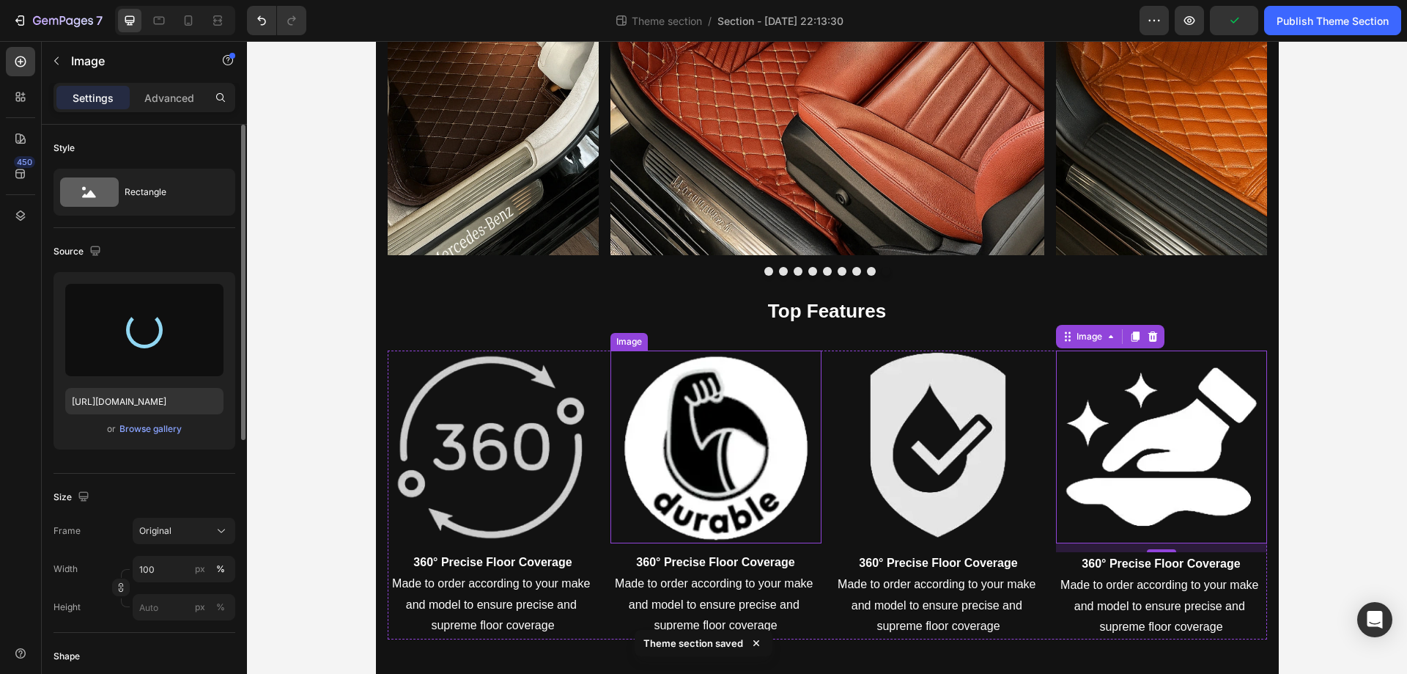
scroll to position [1535, 0]
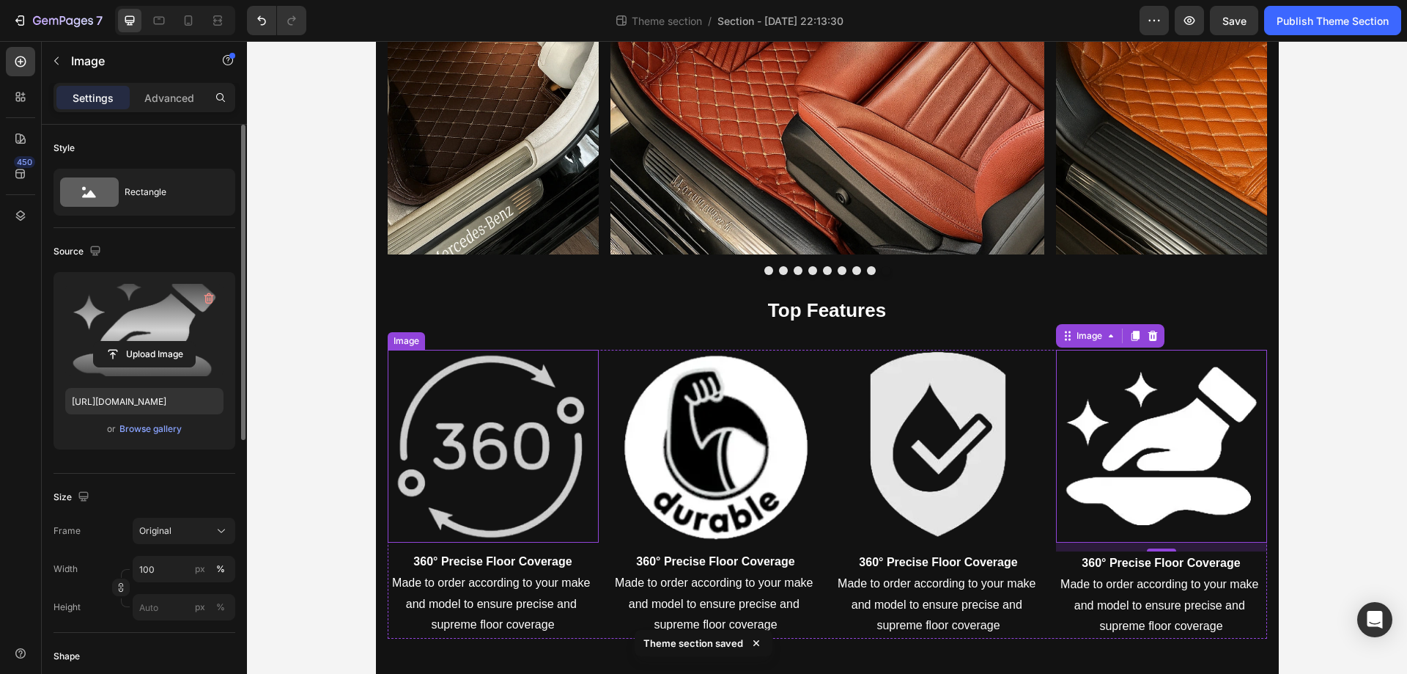
click at [505, 441] on img at bounding box center [493, 446] width 211 height 193
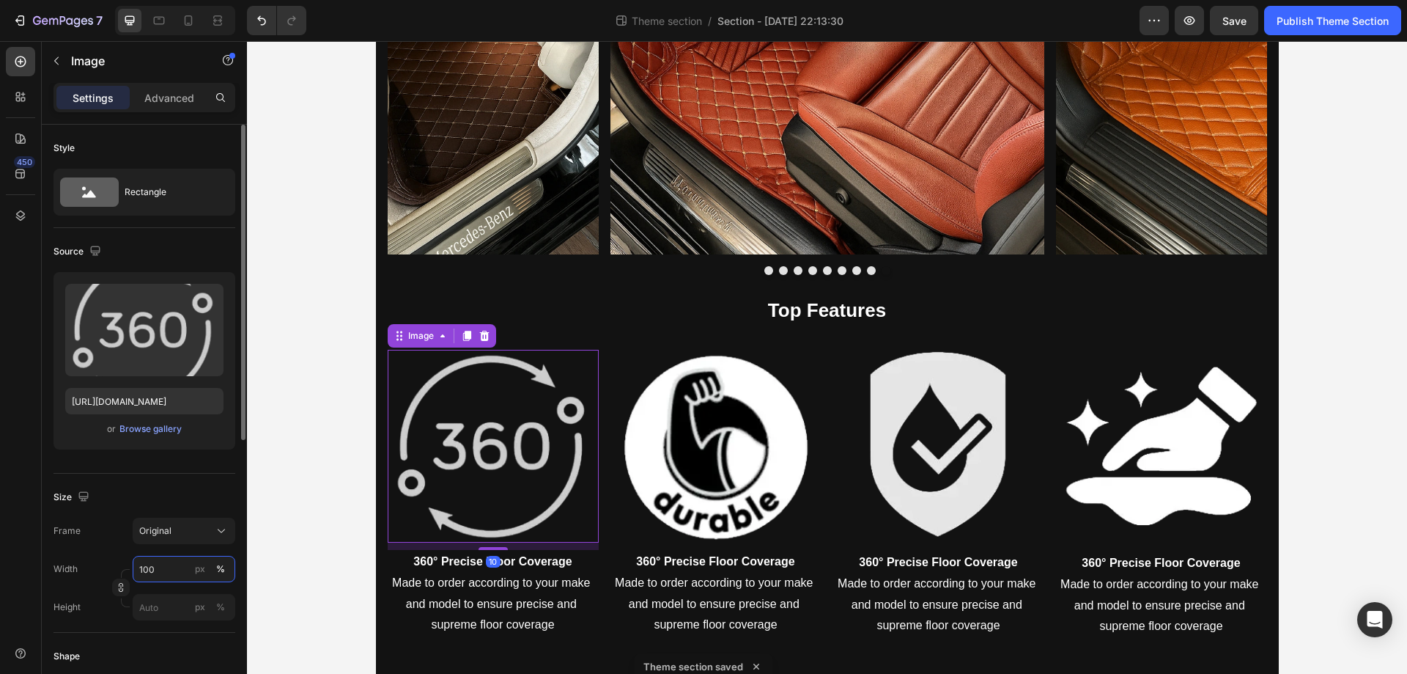
click at [167, 567] on input "100" at bounding box center [184, 569] width 103 height 26
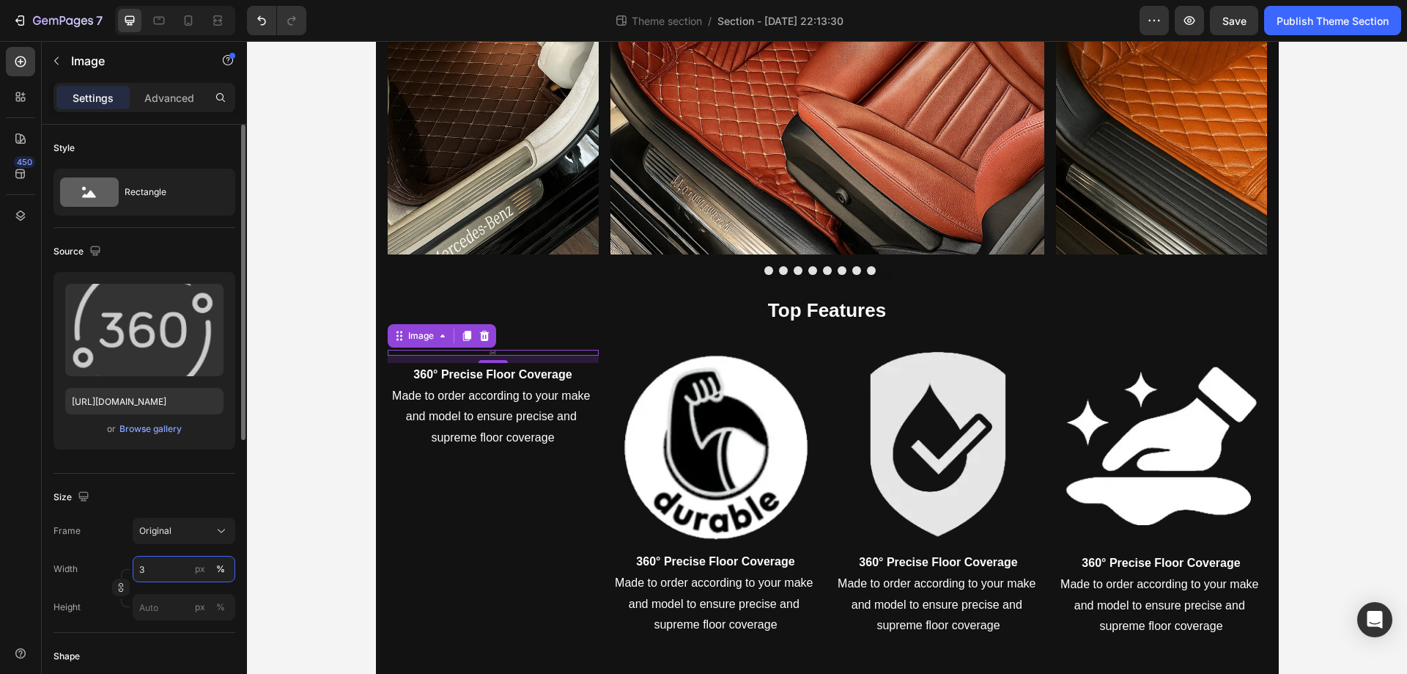
type input "35"
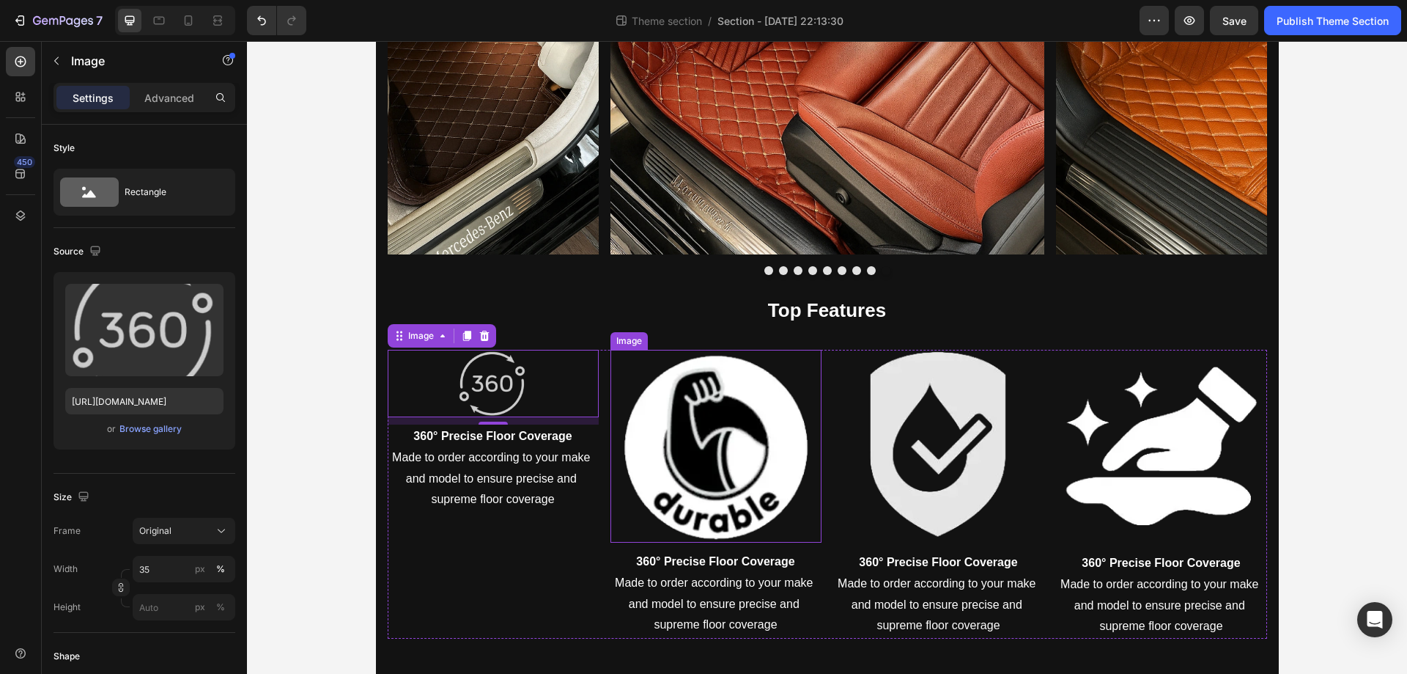
click at [741, 457] on img at bounding box center [716, 446] width 211 height 193
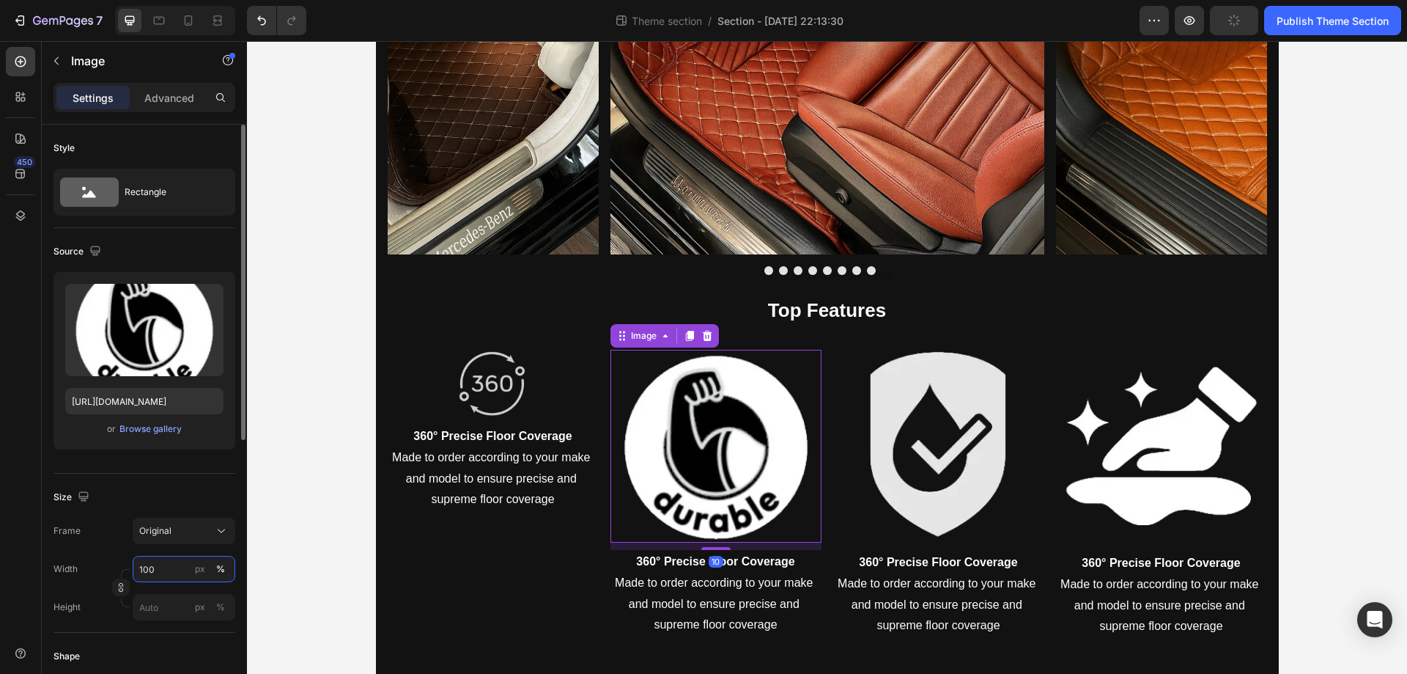
click at [166, 572] on input "100" at bounding box center [184, 569] width 103 height 26
paste input "35"
type input "35"
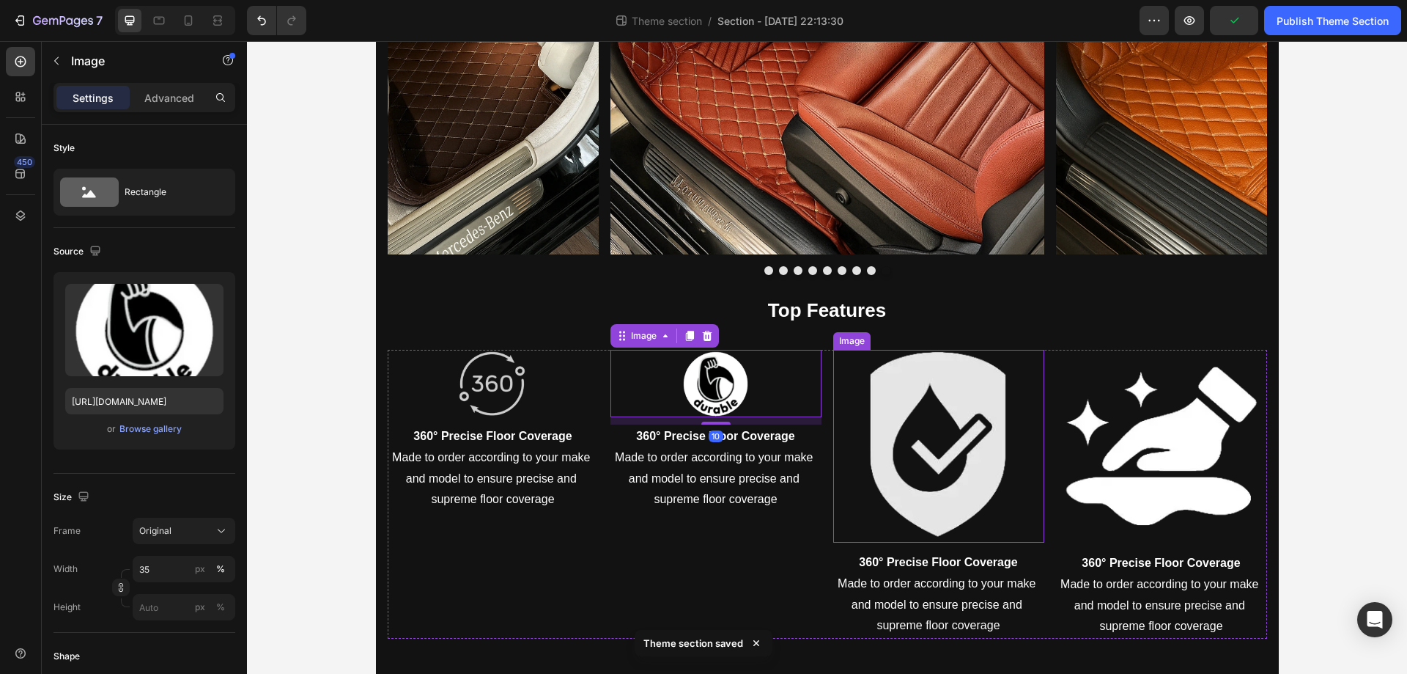
click at [905, 449] on img at bounding box center [938, 446] width 211 height 193
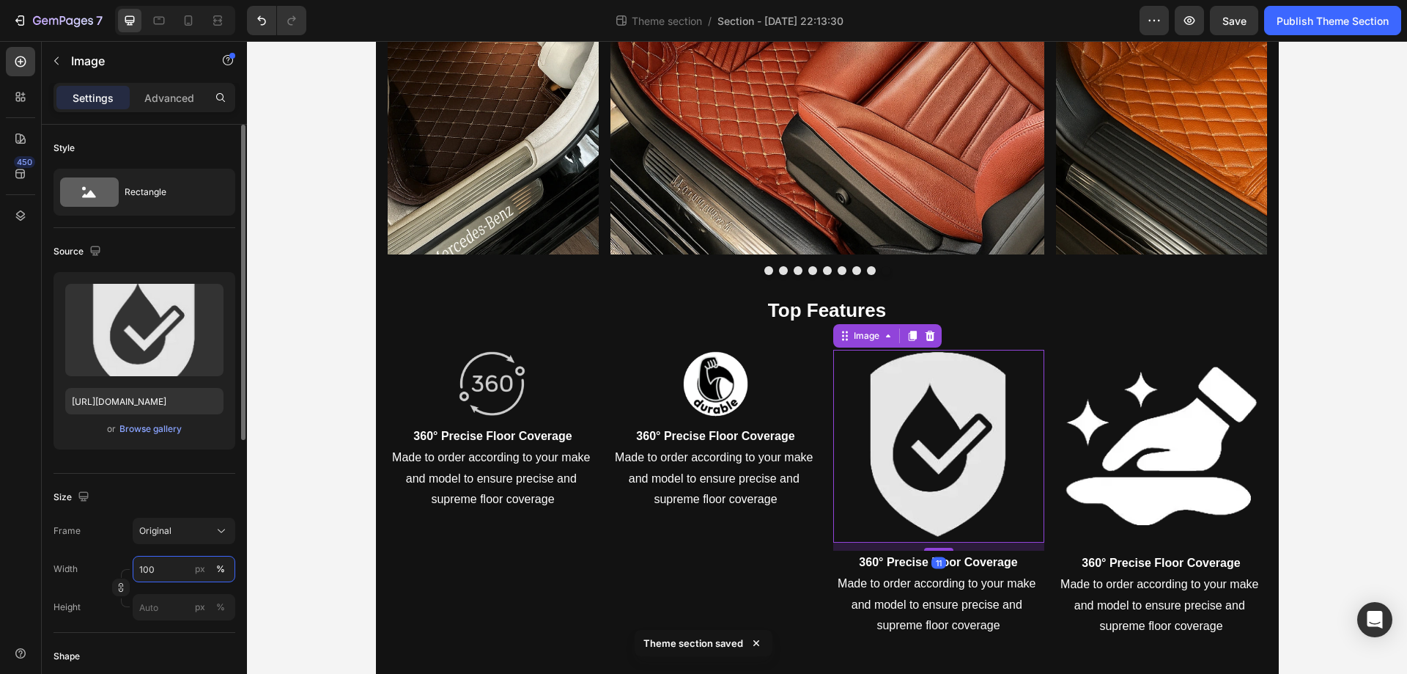
click at [168, 569] on input "100" at bounding box center [184, 569] width 103 height 26
paste input "35"
type input "35"
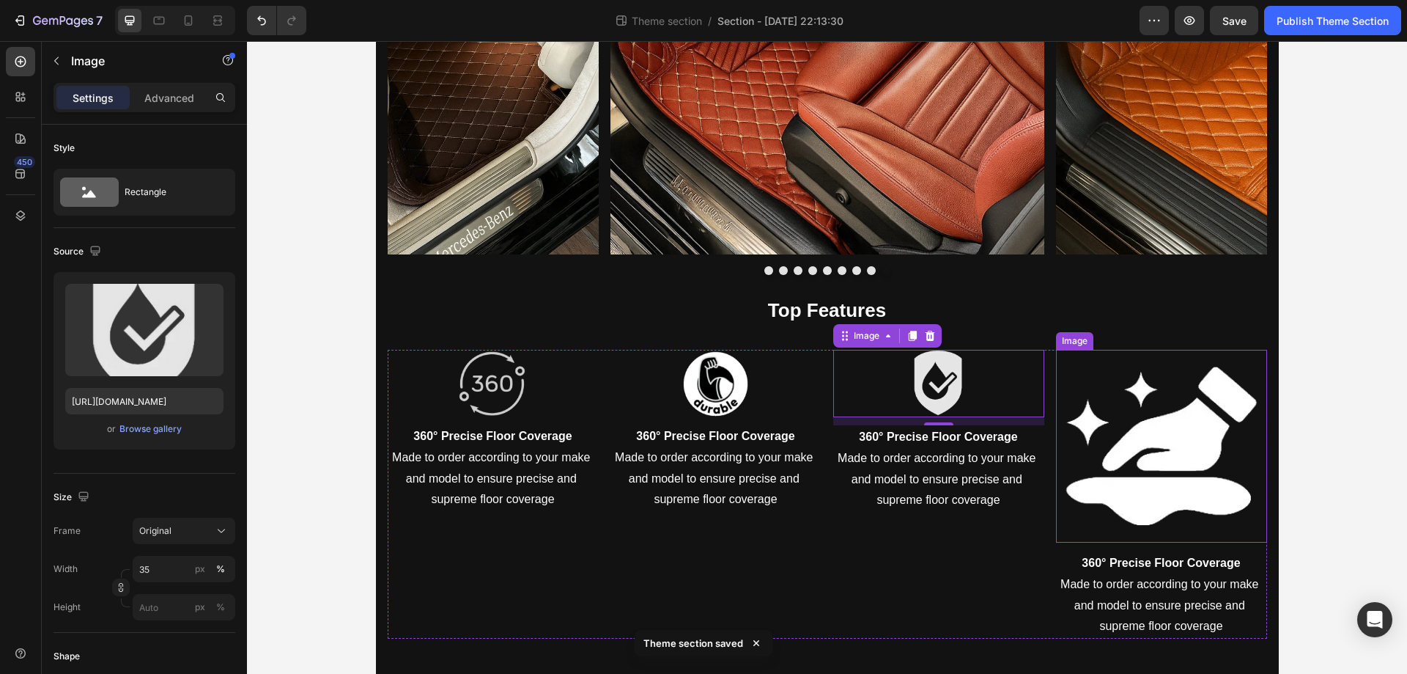
click at [1155, 425] on img at bounding box center [1161, 446] width 211 height 193
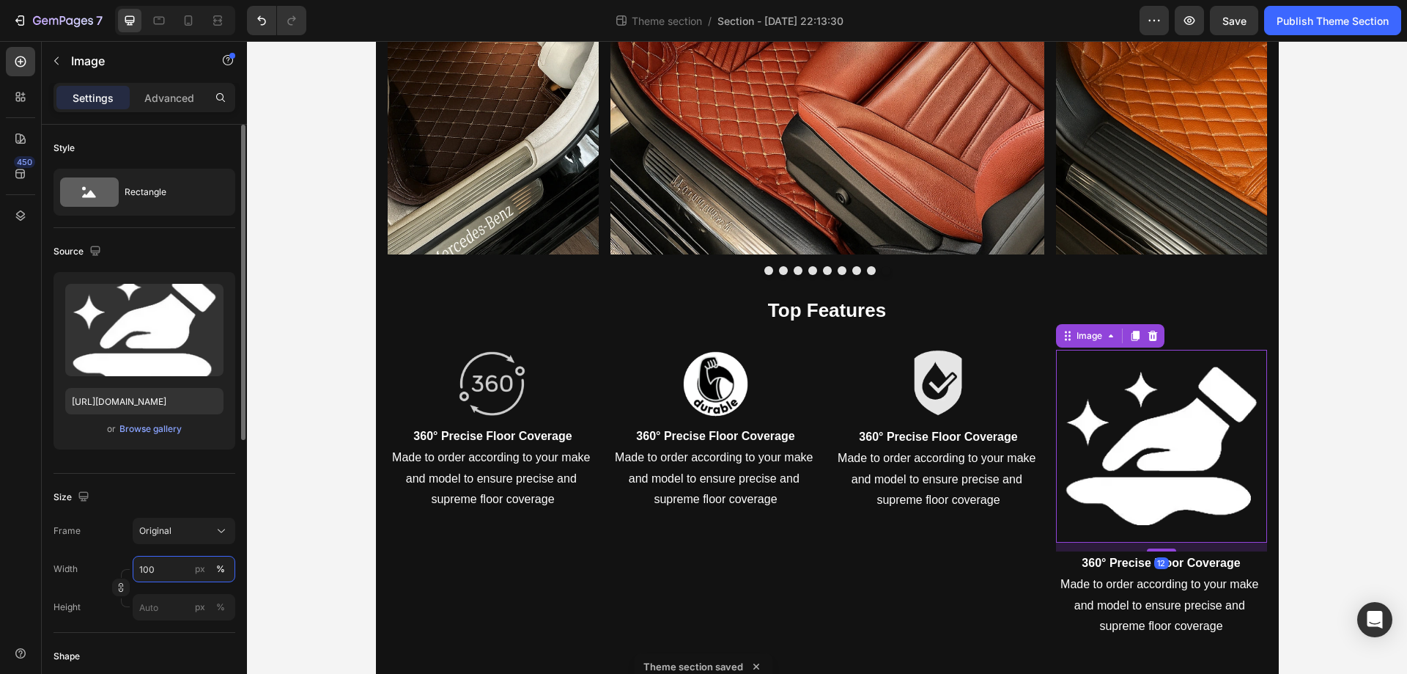
click at [188, 567] on input "100" at bounding box center [184, 569] width 103 height 26
paste input "35"
type input "35"
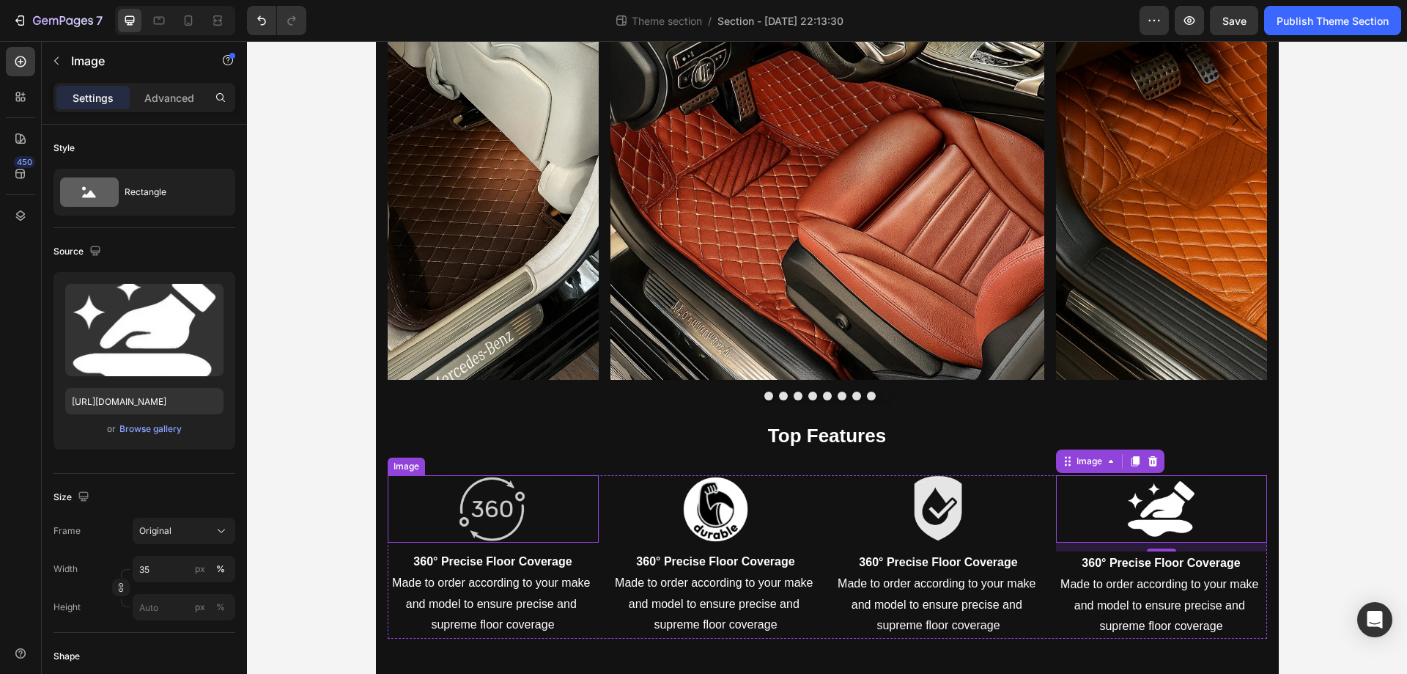
click at [512, 519] on img at bounding box center [493, 508] width 74 height 67
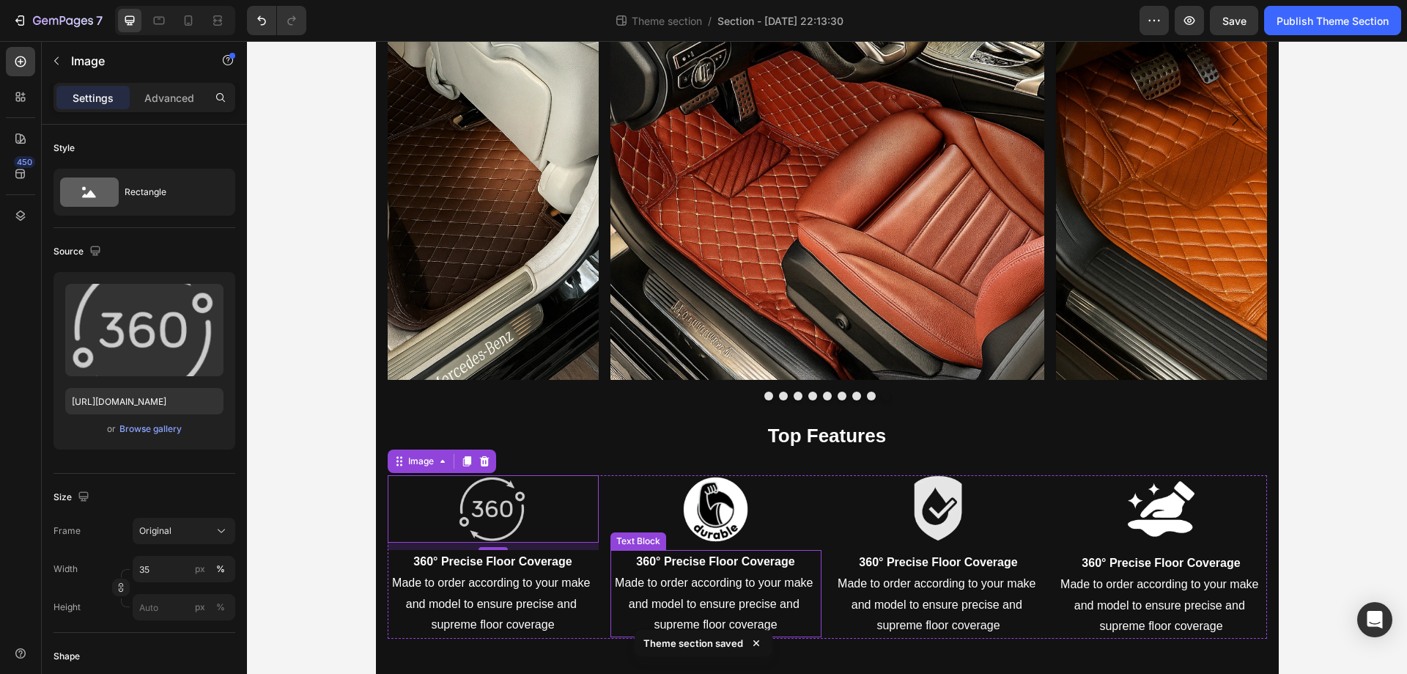
click at [778, 567] on strong "360° Precise Floor Coverage" at bounding box center [715, 561] width 158 height 12
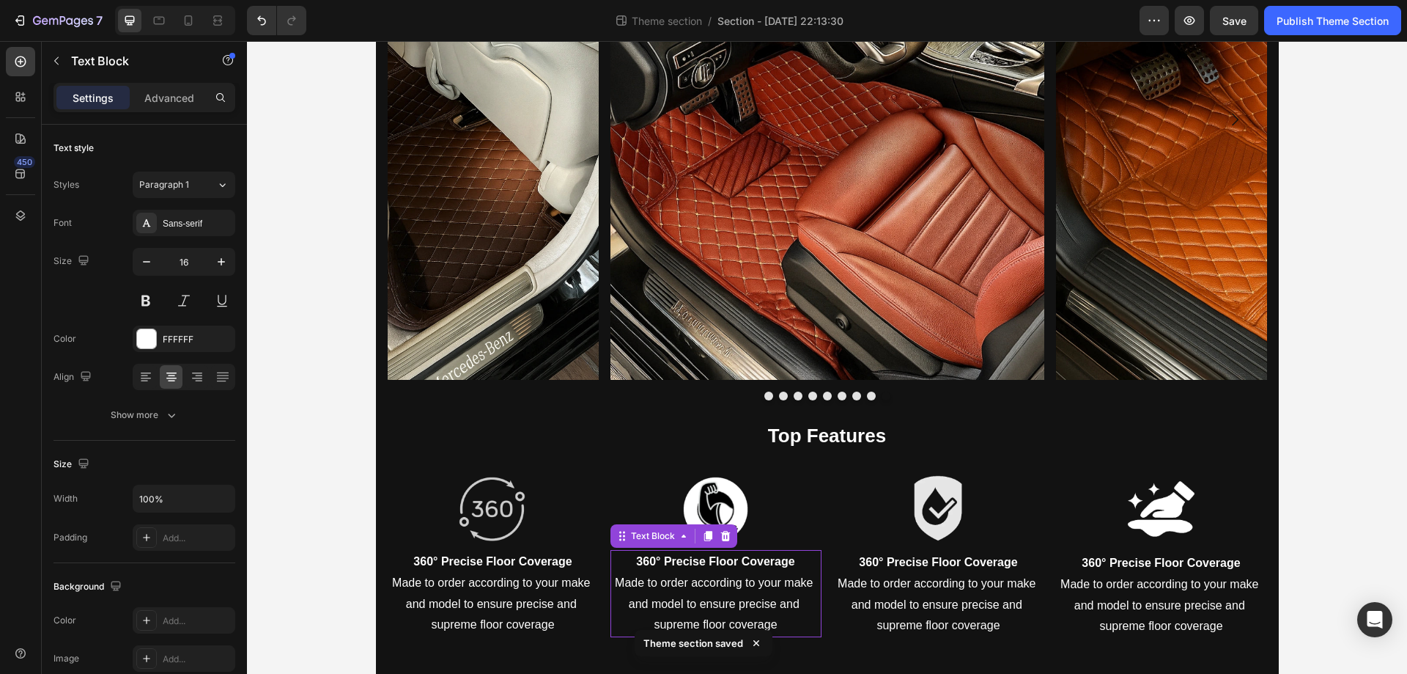
click at [778, 567] on strong "360° Precise Floor Coverage" at bounding box center [715, 561] width 158 height 12
click at [740, 592] on p "Made to order according to your make and model to ensure precise and supreme fl…" at bounding box center [716, 603] width 208 height 63
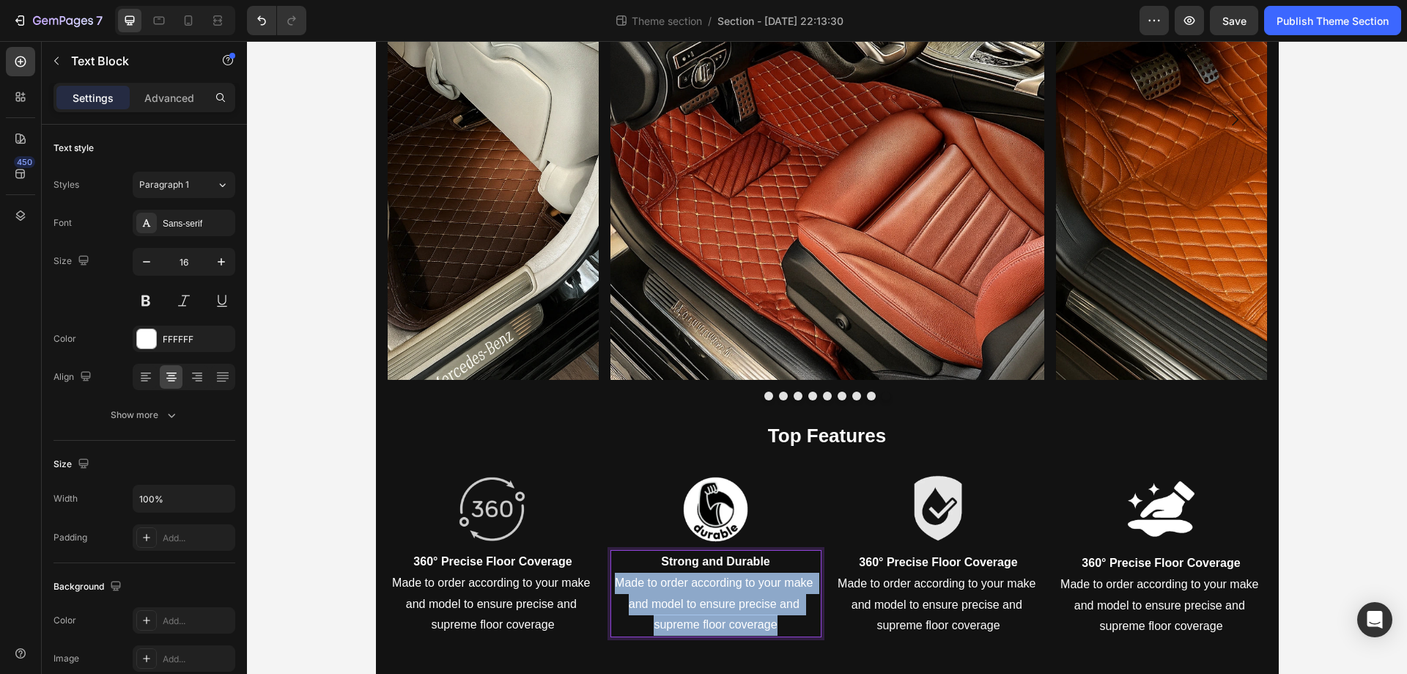
click at [740, 592] on p "Made to order according to your make and model to ensure precise and supreme fl…" at bounding box center [716, 603] width 208 height 63
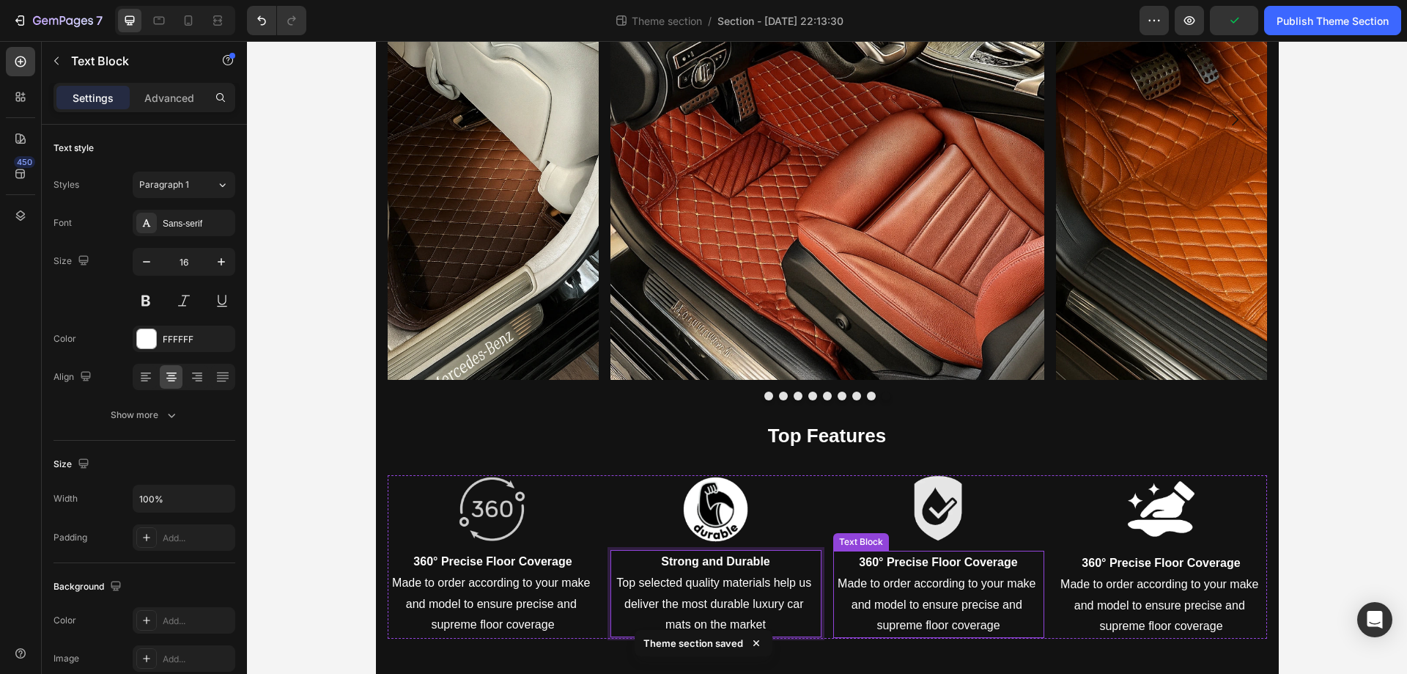
click at [995, 572] on p "360° Precise Floor Coverage" at bounding box center [939, 562] width 208 height 21
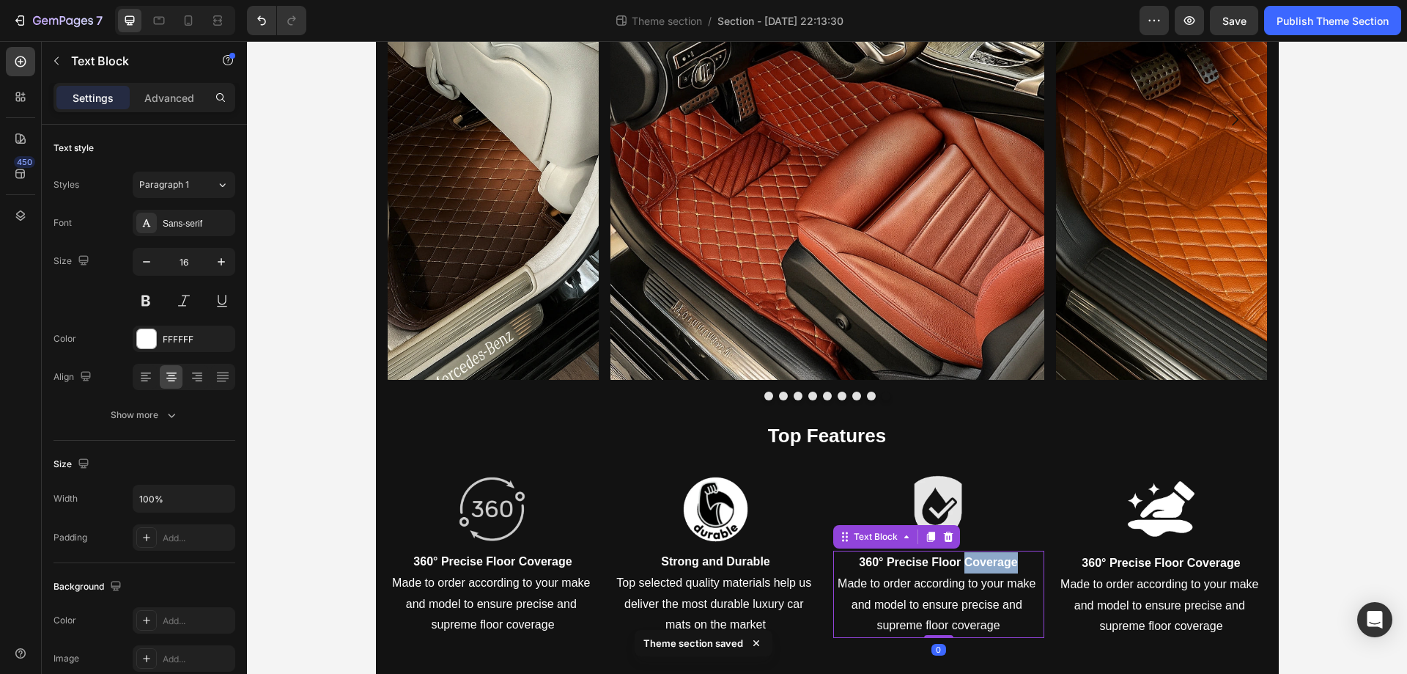
click at [995, 572] on p "360° Precise Floor Coverage" at bounding box center [939, 562] width 208 height 21
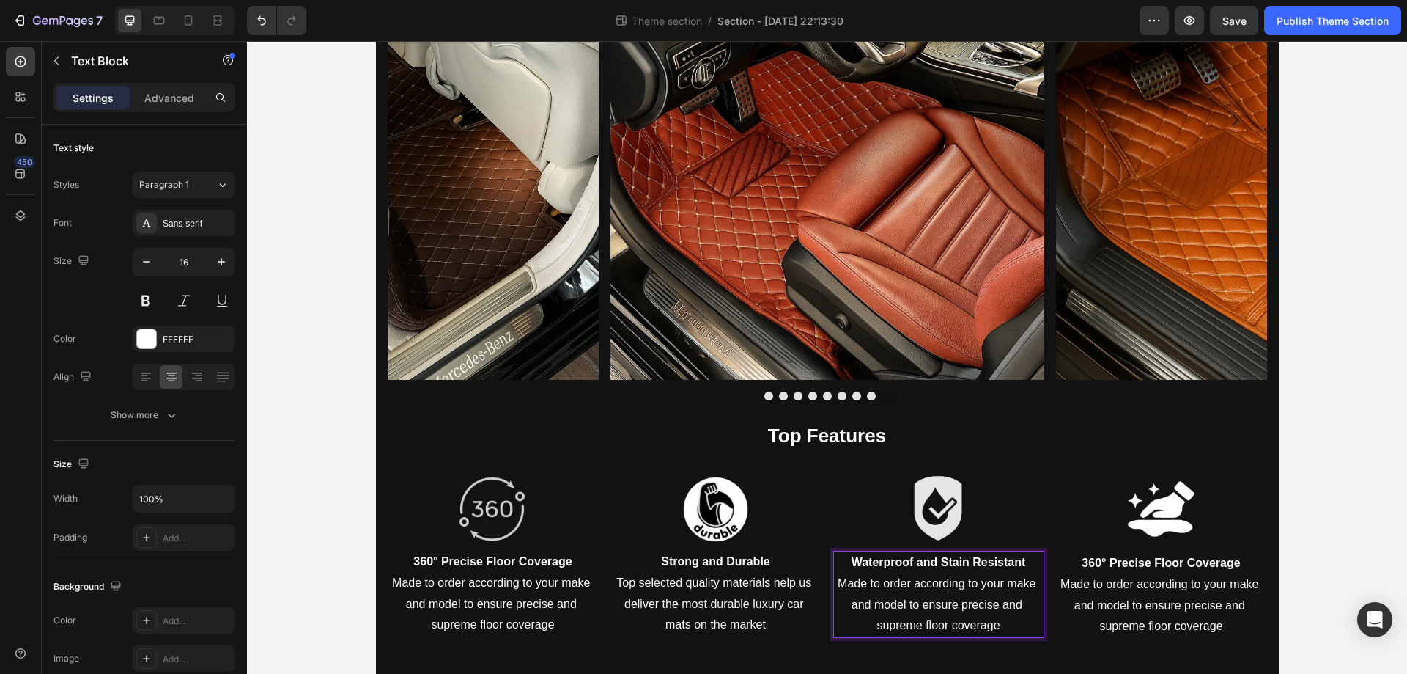
click at [985, 599] on p "Made to order according to your make and model to ensure precise and supreme fl…" at bounding box center [939, 604] width 208 height 63
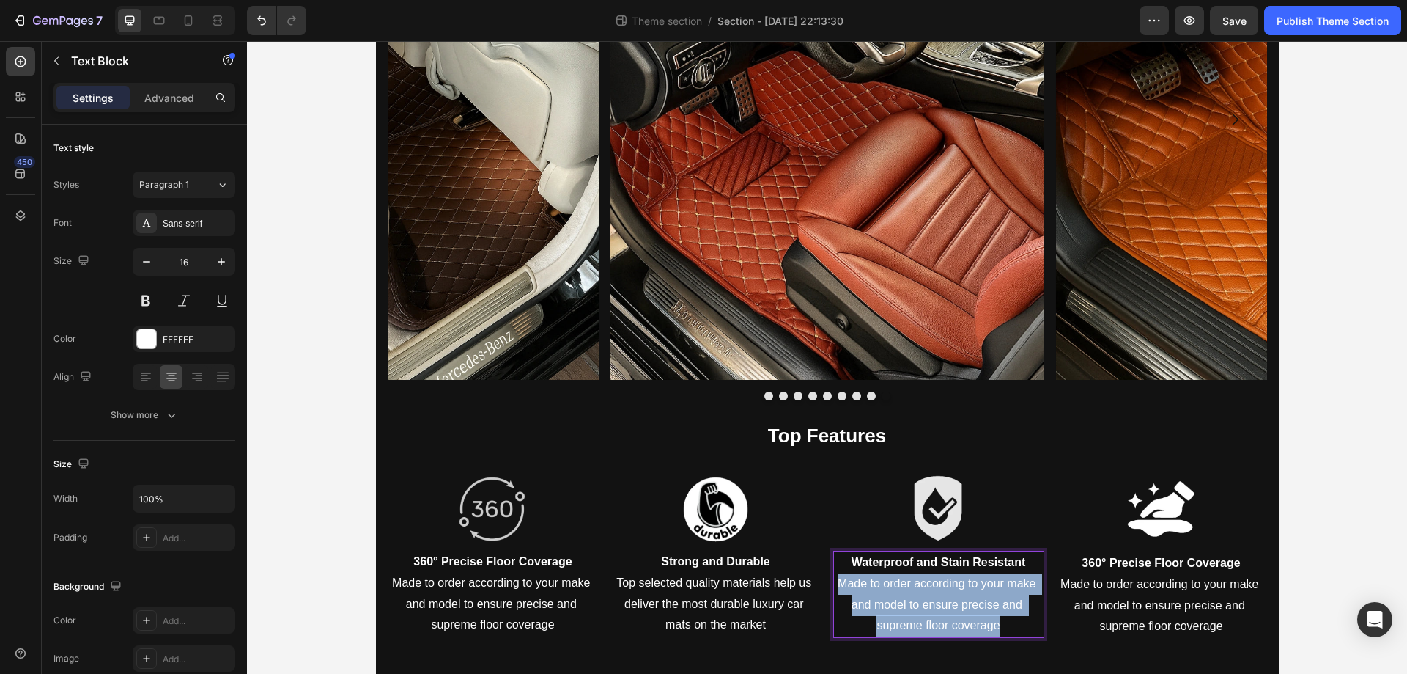
click at [985, 599] on p "Made to order according to your make and model to ensure precise and supreme fl…" at bounding box center [939, 604] width 208 height 63
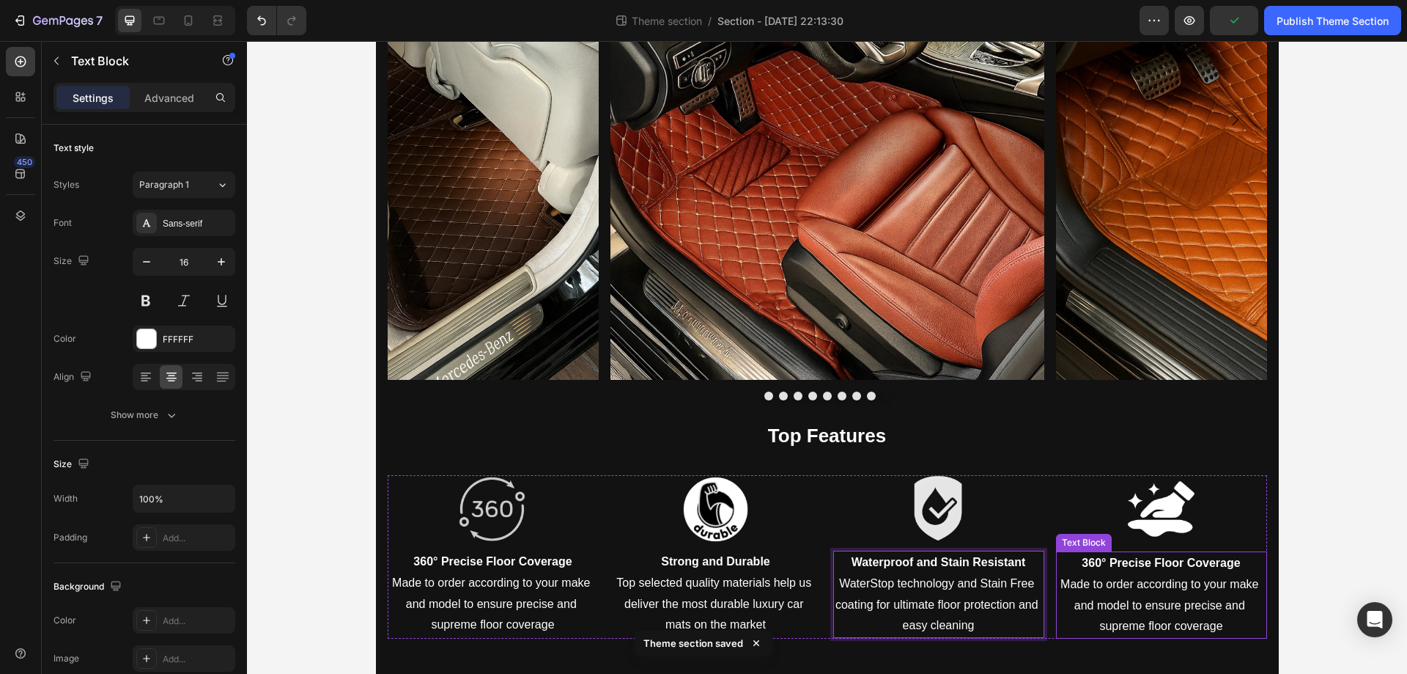
click at [1125, 562] on strong "360° Precise Floor Coverage" at bounding box center [1161, 562] width 158 height 12
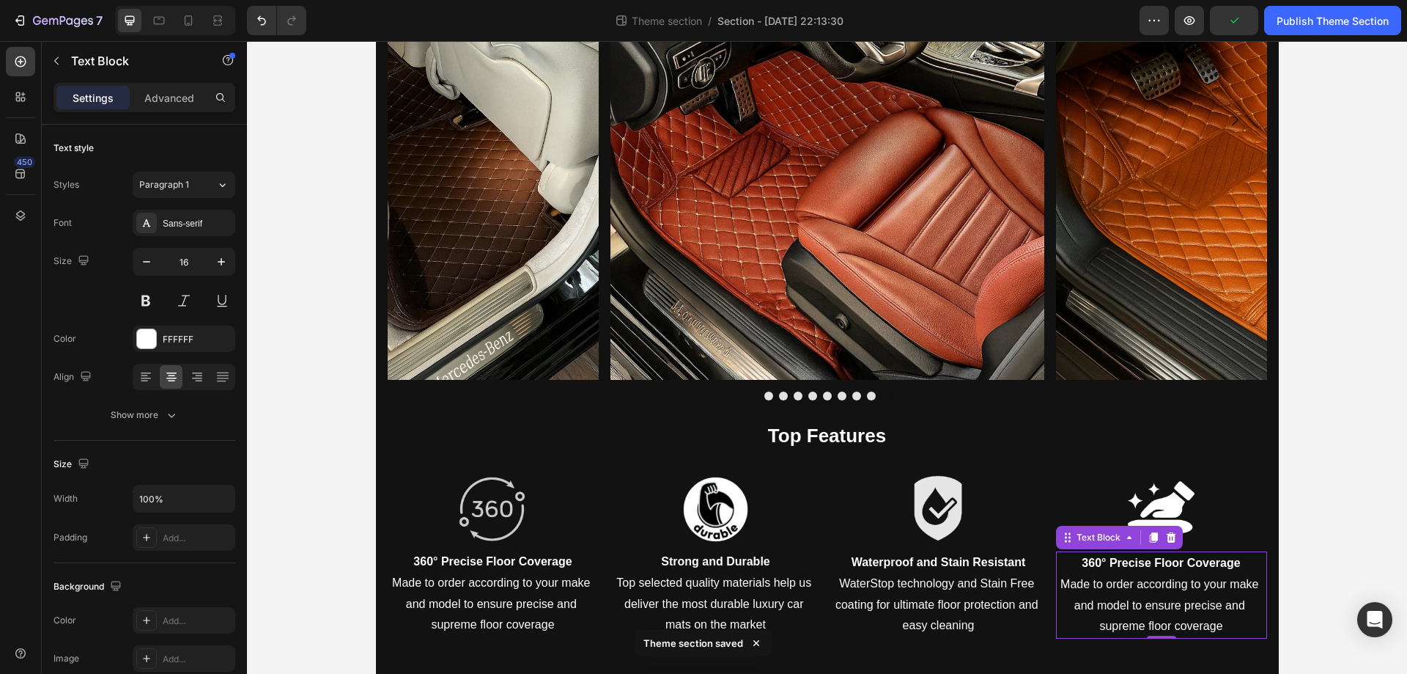
click at [1125, 562] on strong "360° Precise Floor Coverage" at bounding box center [1161, 562] width 158 height 12
click at [1116, 593] on p "Made to order according to your make and model to ensure precise and supreme fl…" at bounding box center [1162, 605] width 208 height 63
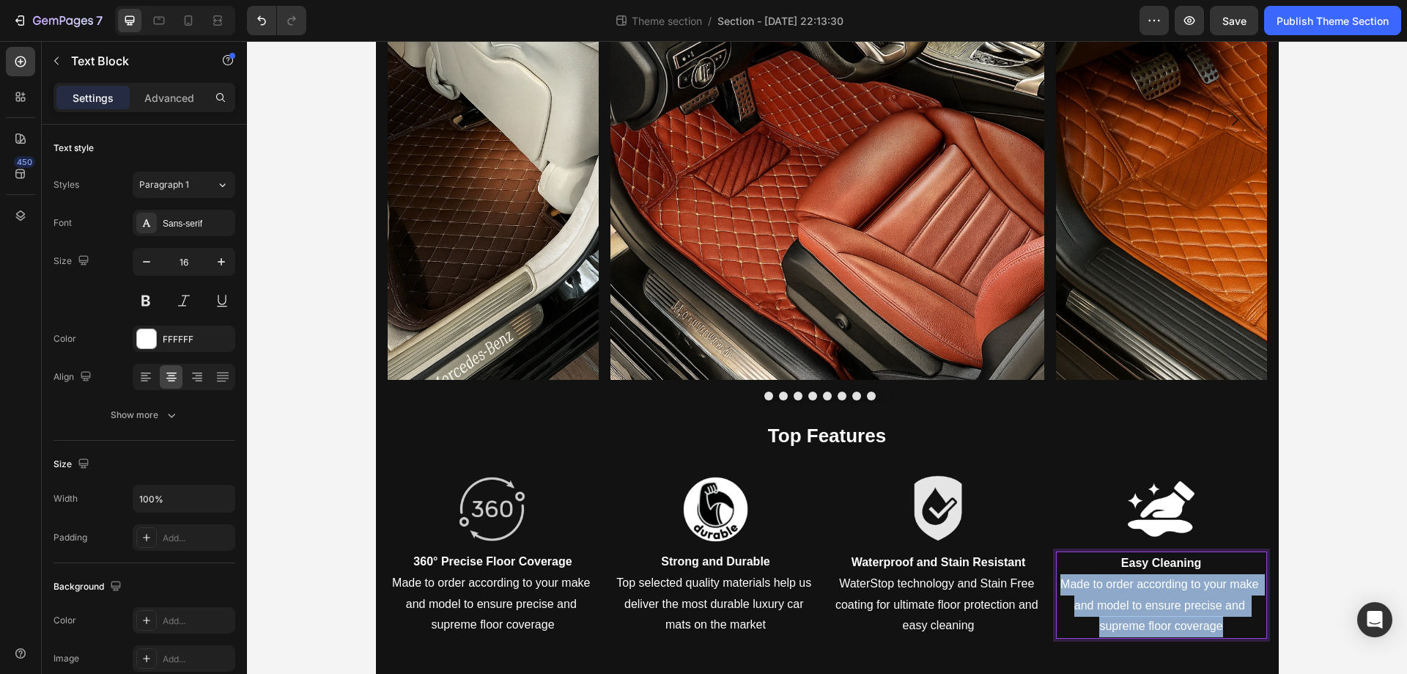
click at [1116, 593] on p "Made to order according to your make and model to ensure precise and supreme fl…" at bounding box center [1162, 605] width 208 height 63
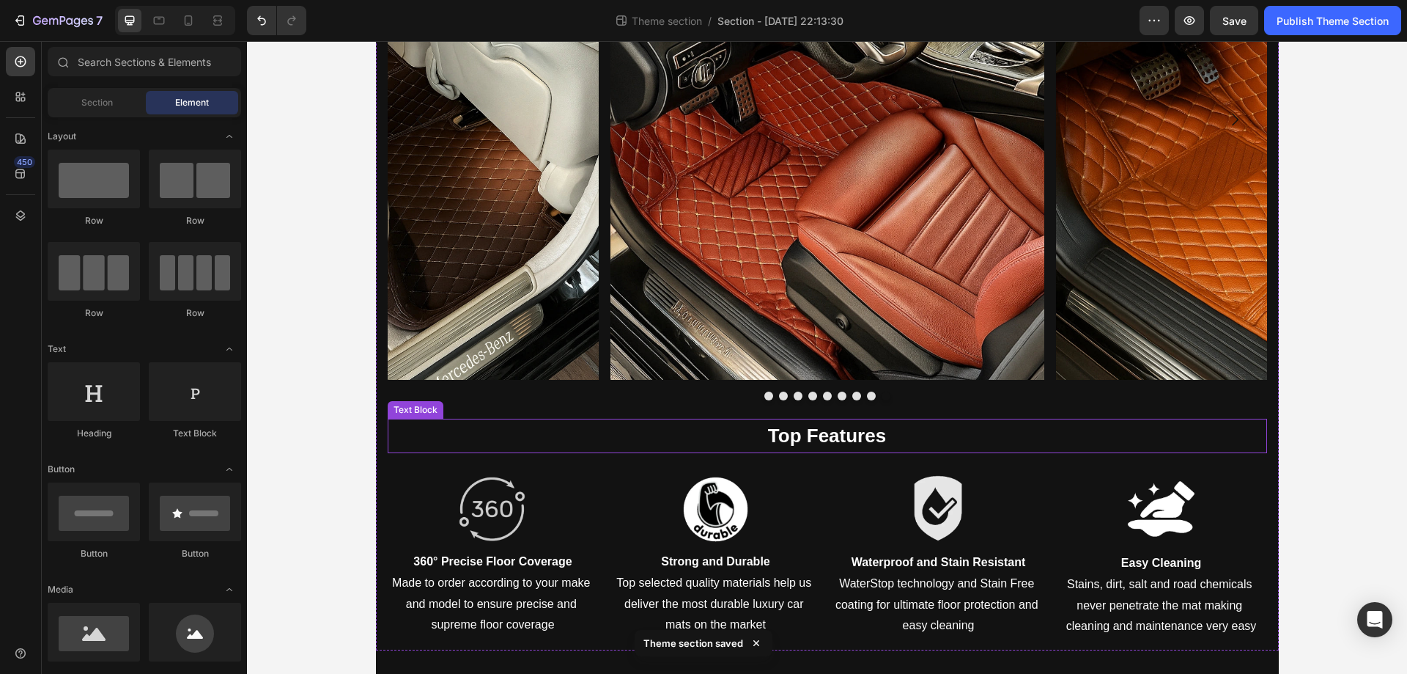
click at [789, 445] on strong "Top Features" at bounding box center [827, 435] width 118 height 22
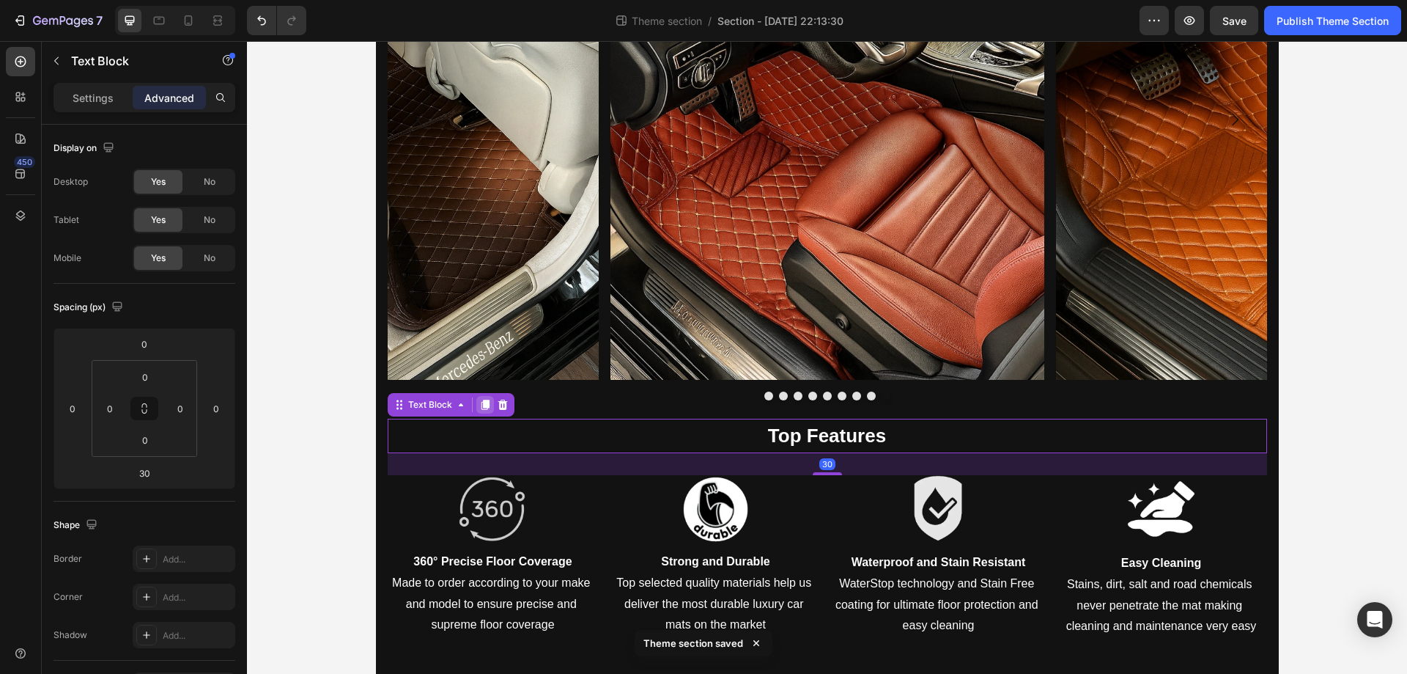
click at [482, 411] on div at bounding box center [485, 405] width 18 height 18
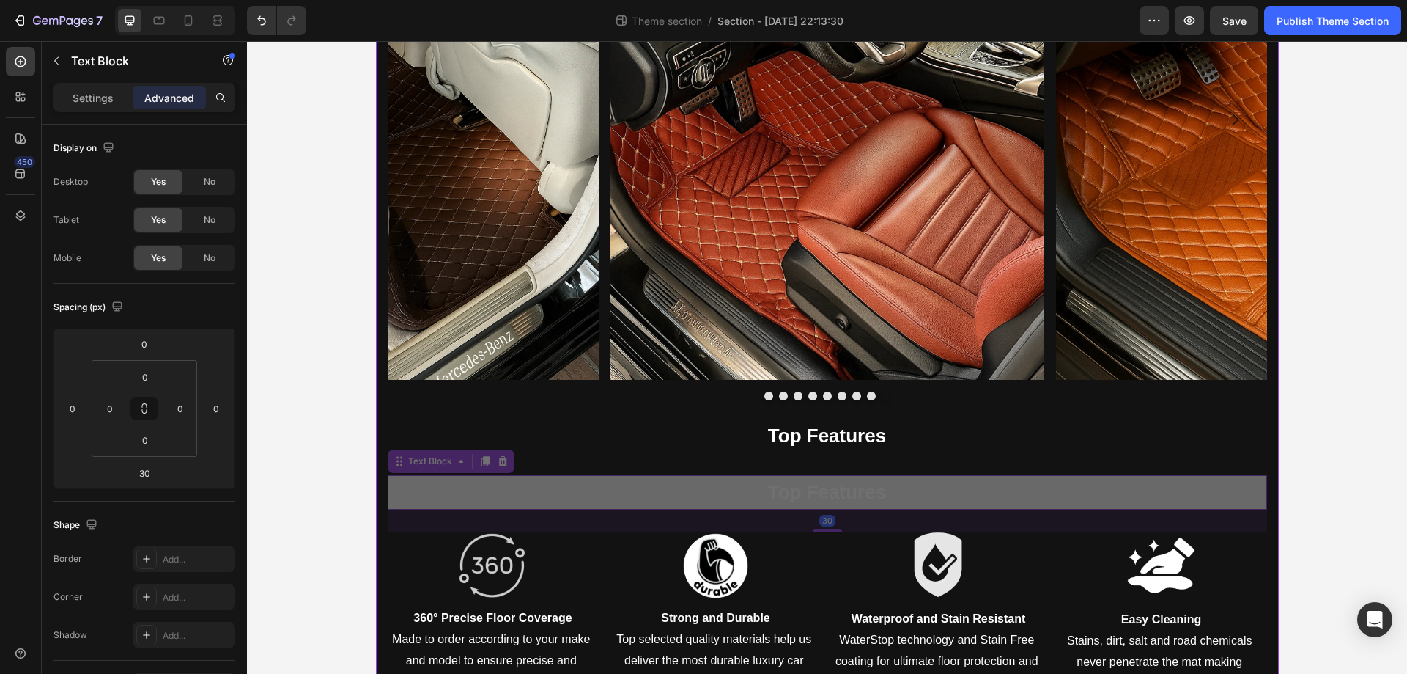
scroll to position [1466, 0]
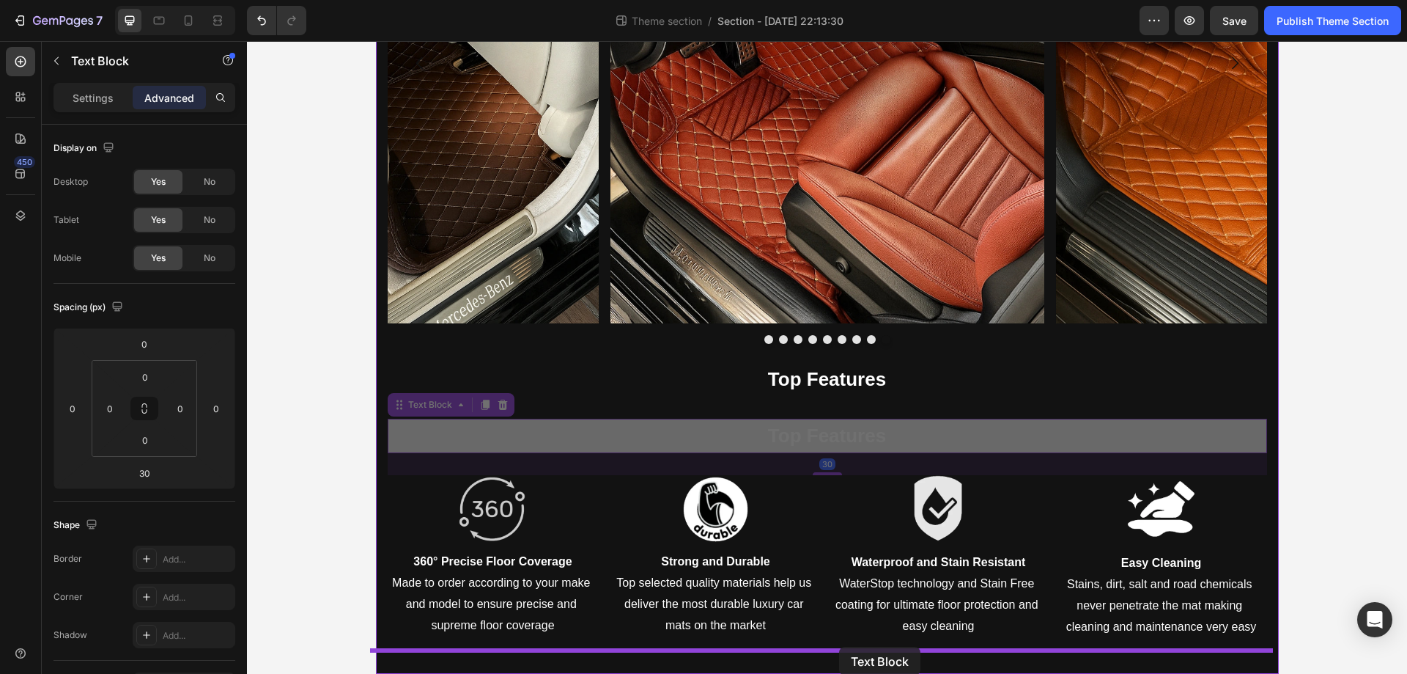
drag, startPoint x: 394, startPoint y: 460, endPoint x: 839, endPoint y: 647, distance: 482.3
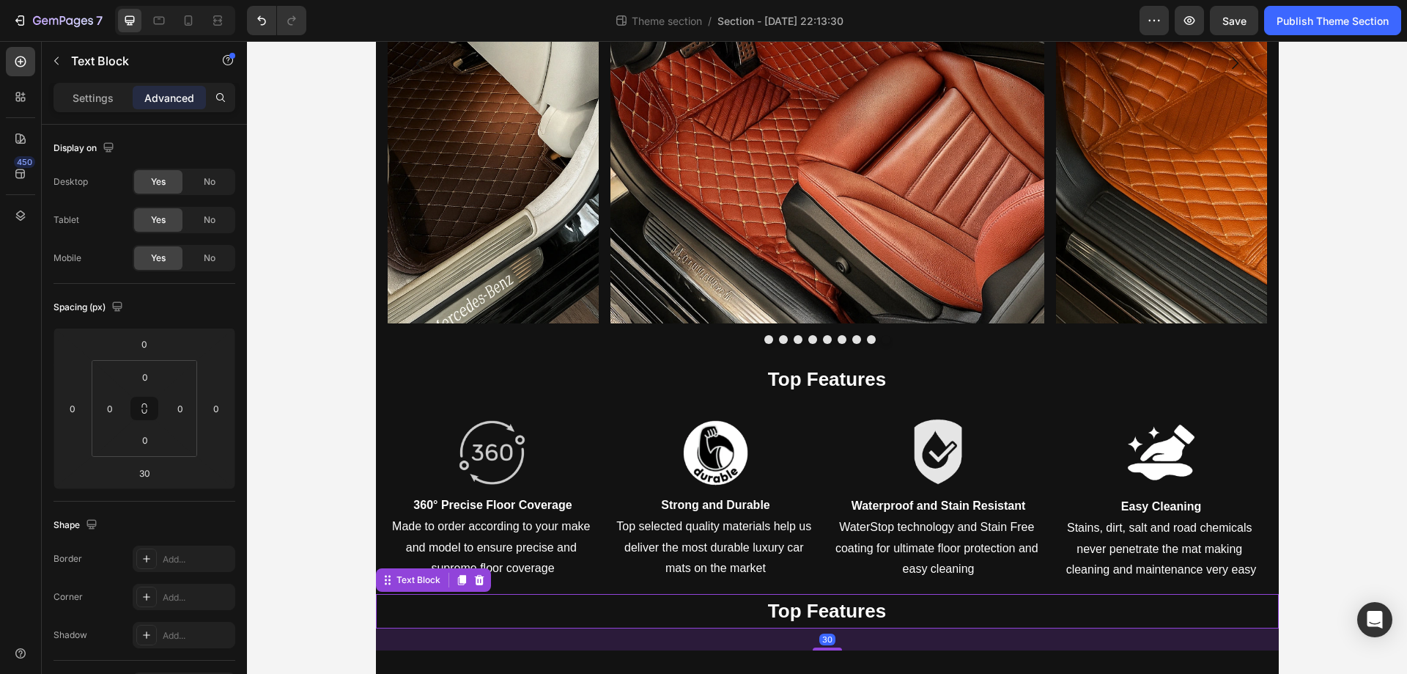
click at [773, 612] on strong "Top Features" at bounding box center [827, 611] width 118 height 22
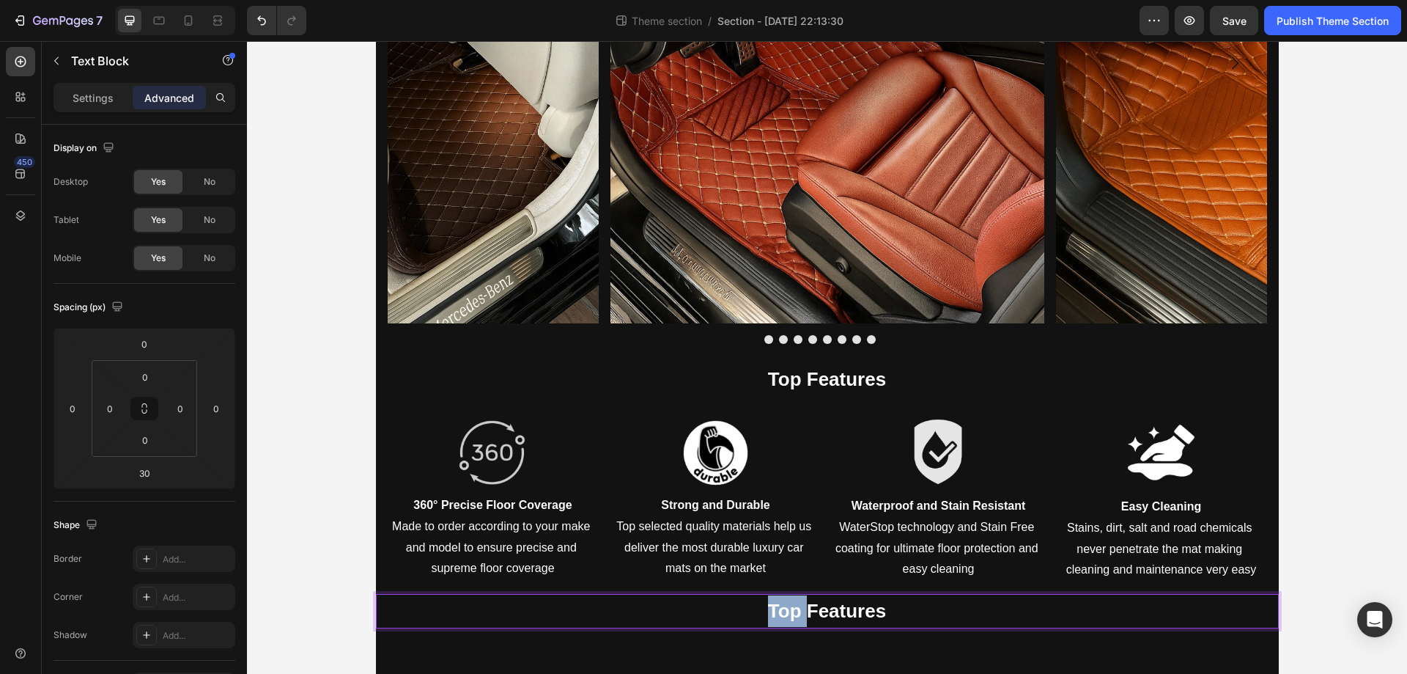
click at [773, 612] on strong "Top Features" at bounding box center [827, 611] width 118 height 22
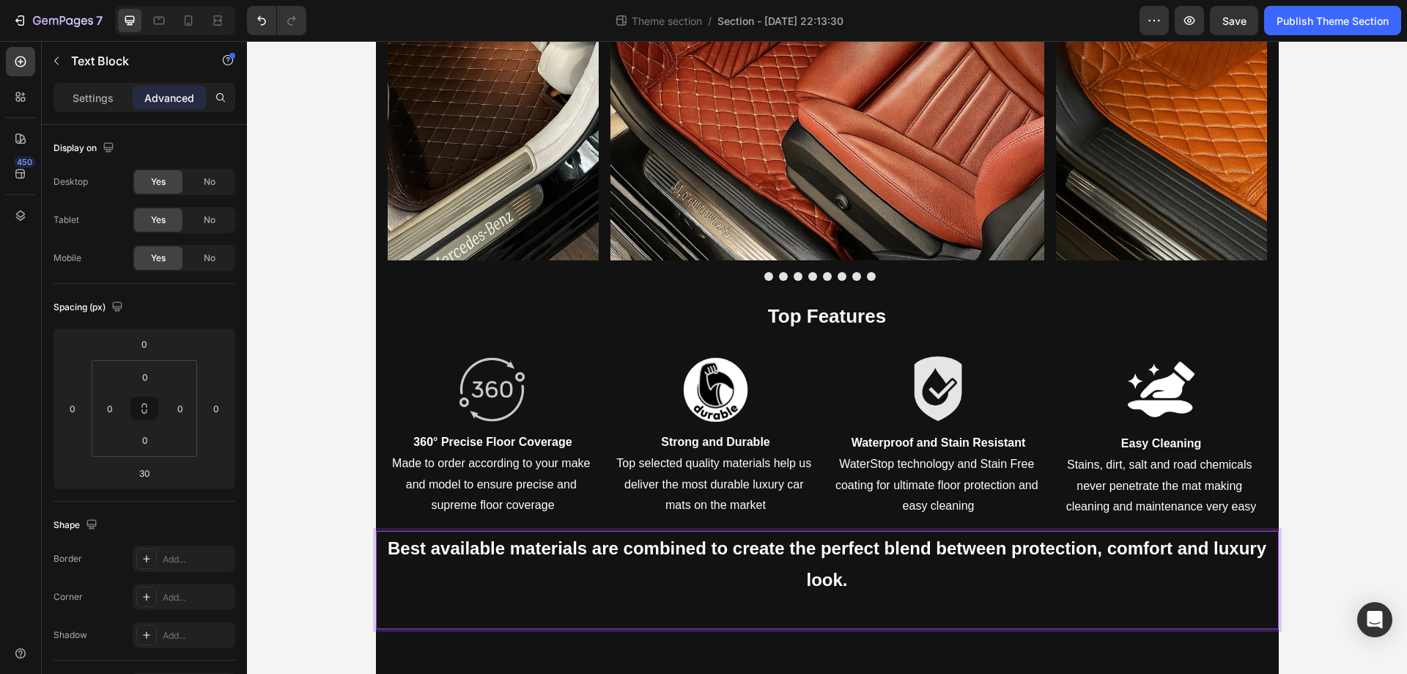
scroll to position [1498, 0]
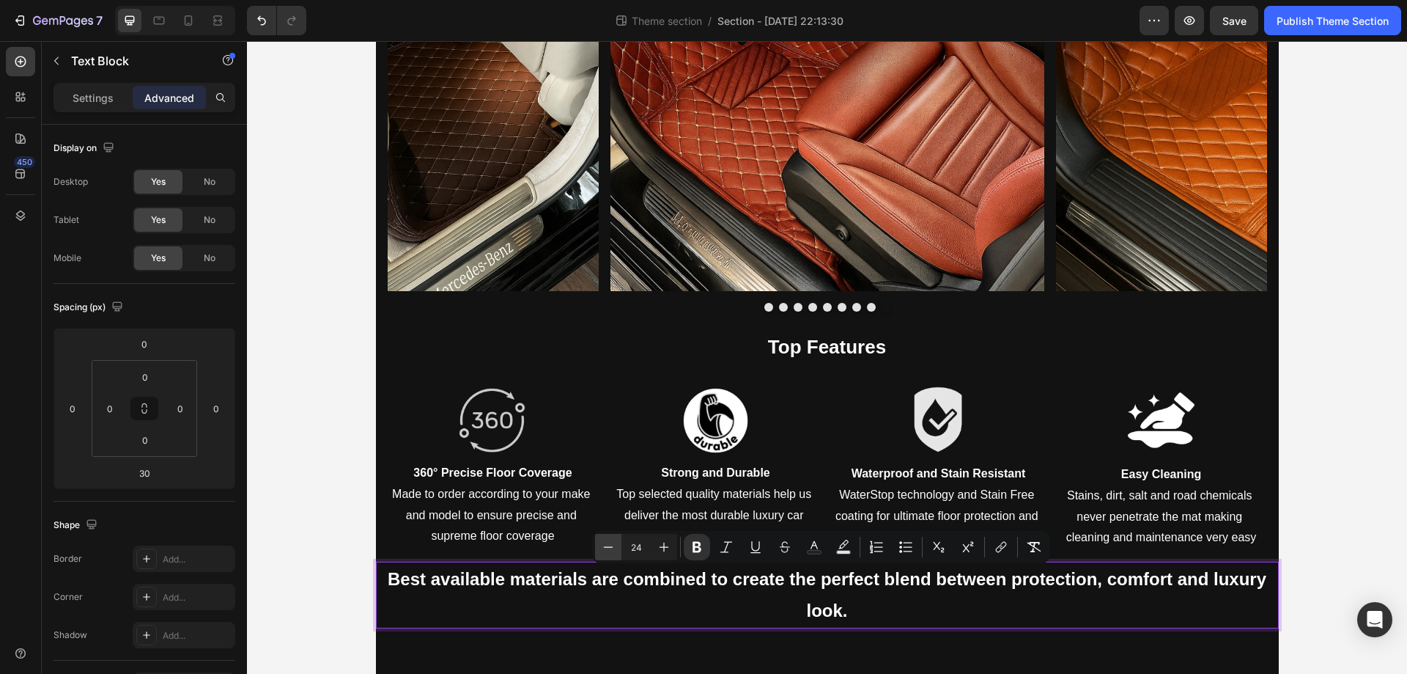
click at [615, 551] on icon "Editor contextual toolbar" at bounding box center [608, 547] width 15 height 15
type input "23"
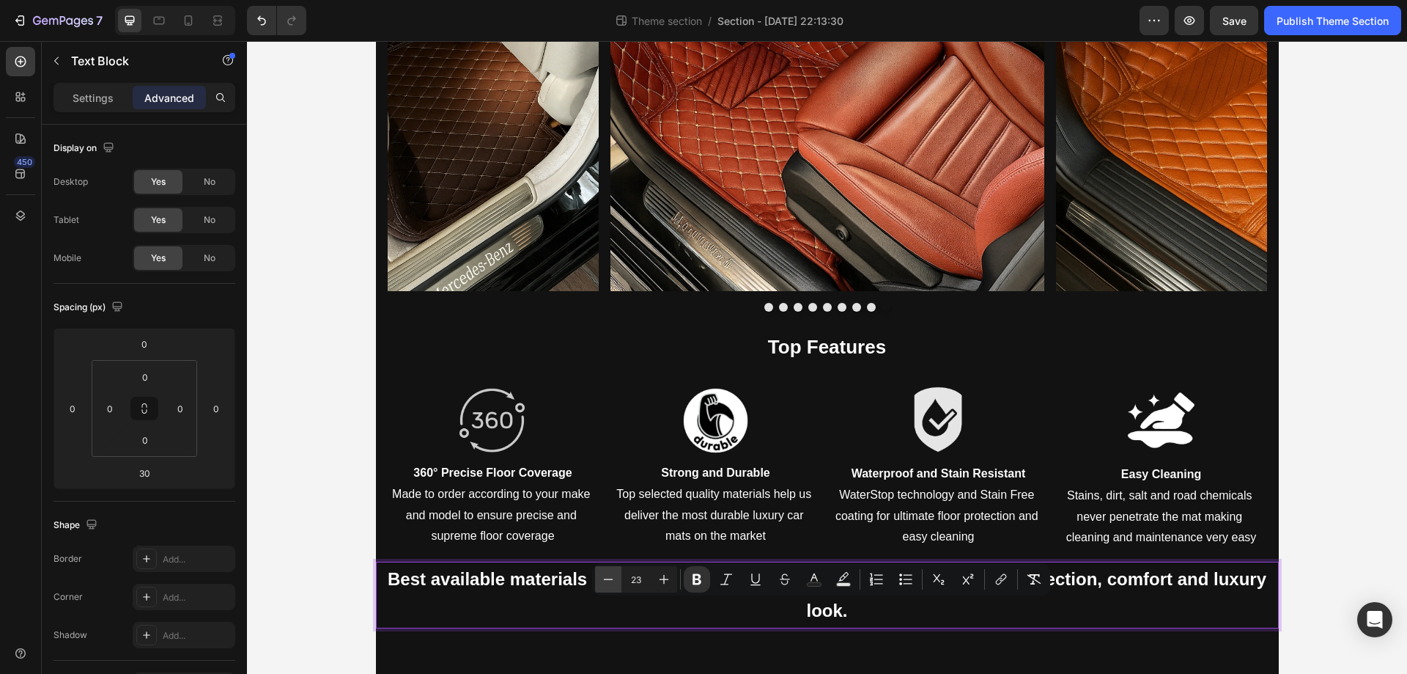
click at [615, 547] on p "Top selected quality materials help us deliver the most durable luxury car mats…" at bounding box center [716, 515] width 208 height 63
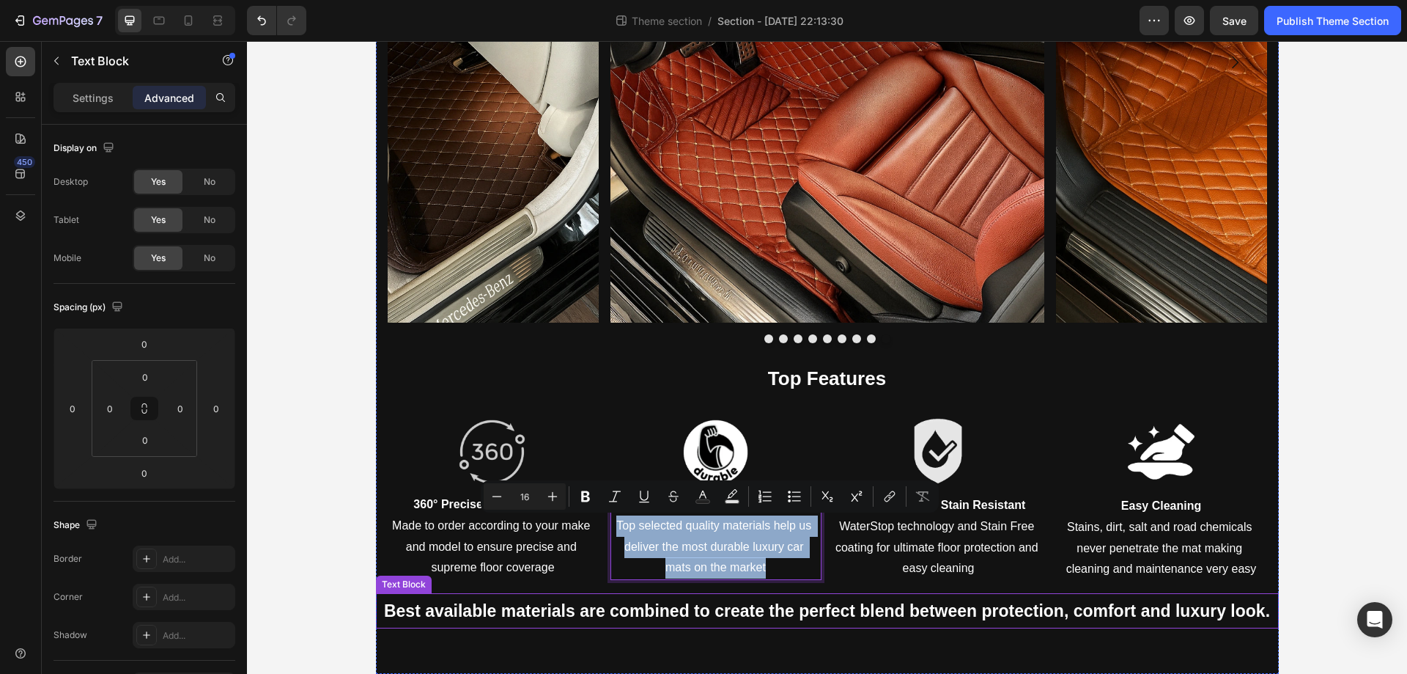
click at [644, 608] on strong "Best available materials are combined to create the perfect blend between prote…" at bounding box center [827, 610] width 886 height 19
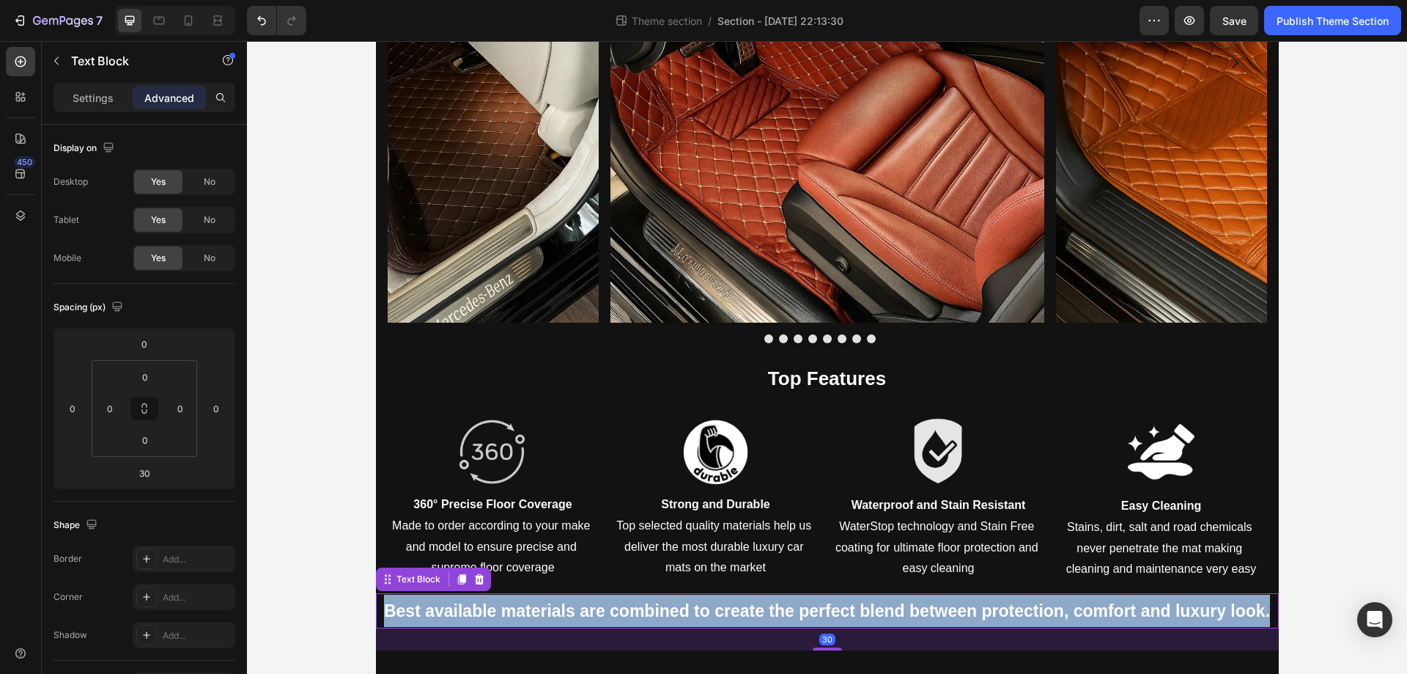
click at [644, 608] on strong "Best available materials are combined to create the perfect blend between prote…" at bounding box center [827, 610] width 886 height 19
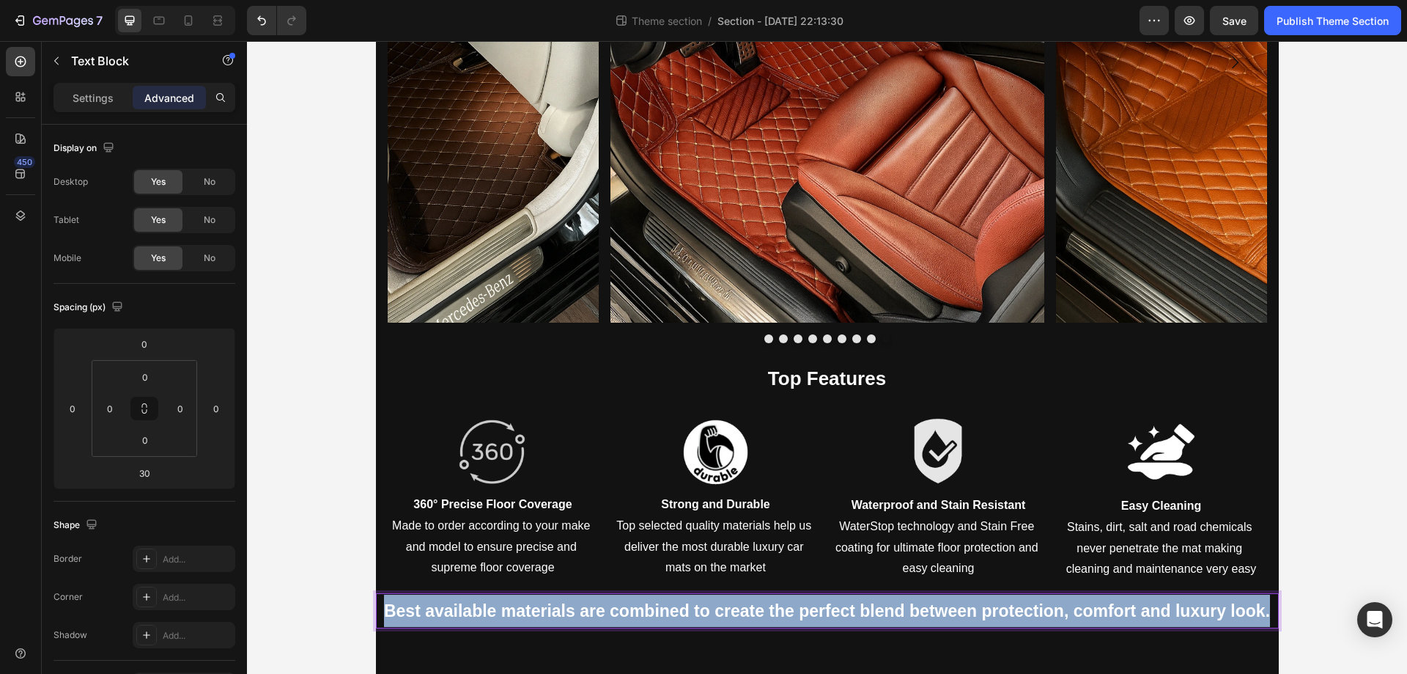
click at [644, 608] on strong "Best available materials are combined to create the perfect blend between prote…" at bounding box center [827, 610] width 886 height 19
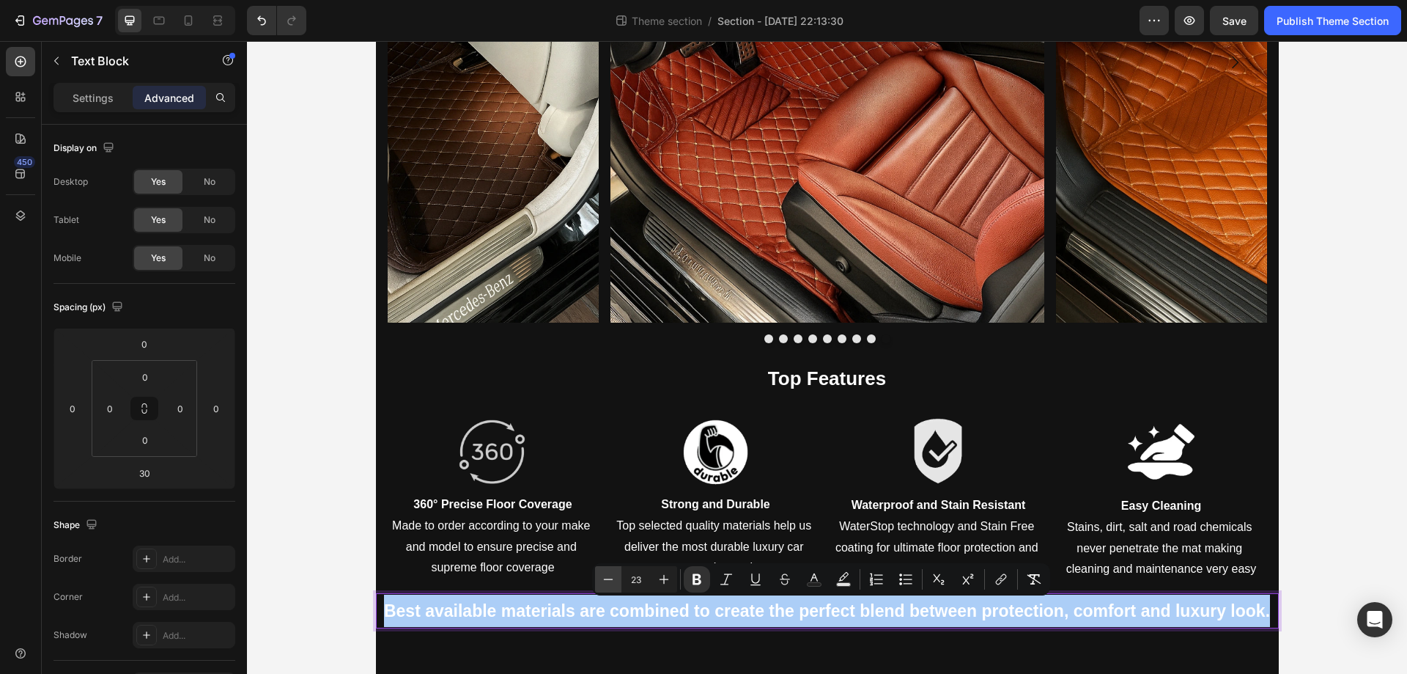
click at [610, 584] on icon "Editor contextual toolbar" at bounding box center [608, 579] width 15 height 15
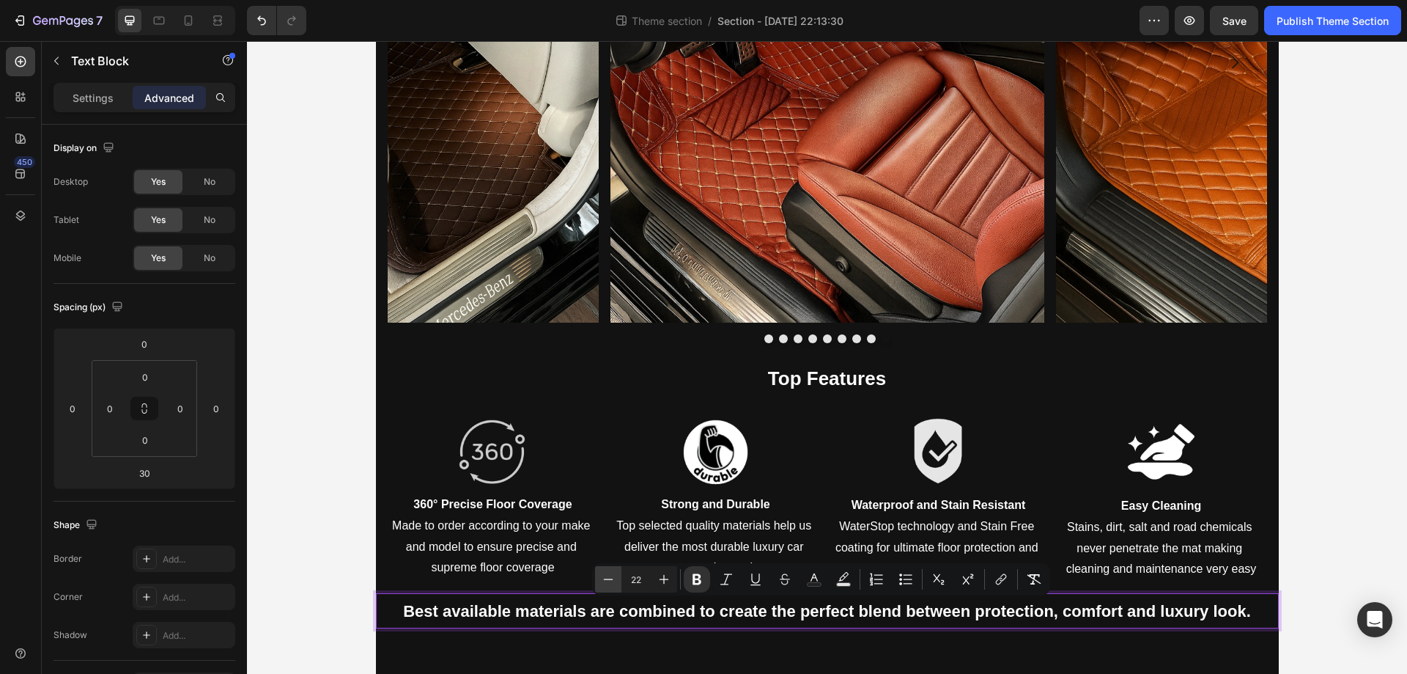
click at [610, 584] on icon "Editor contextual toolbar" at bounding box center [608, 579] width 15 height 15
type input "18"
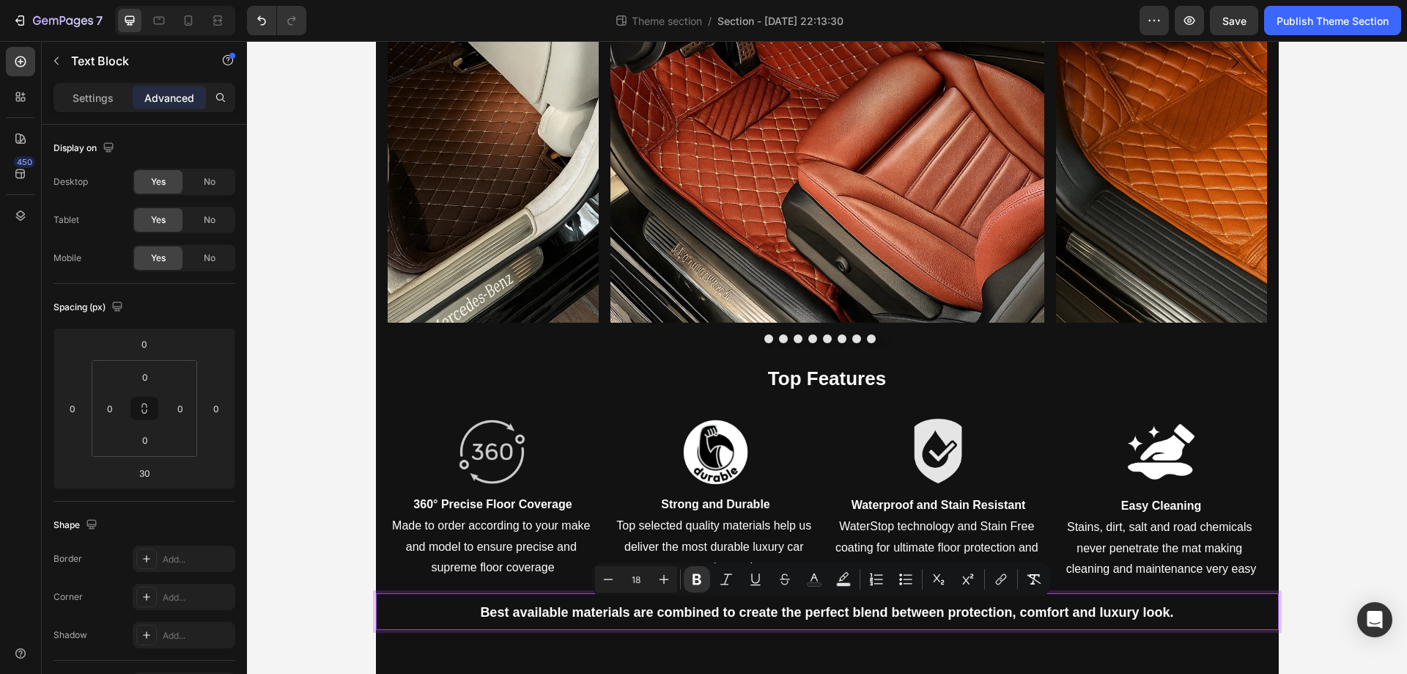
click at [660, 625] on p "Best available materials are combined to create the perfect blend between prote…" at bounding box center [828, 611] width 900 height 34
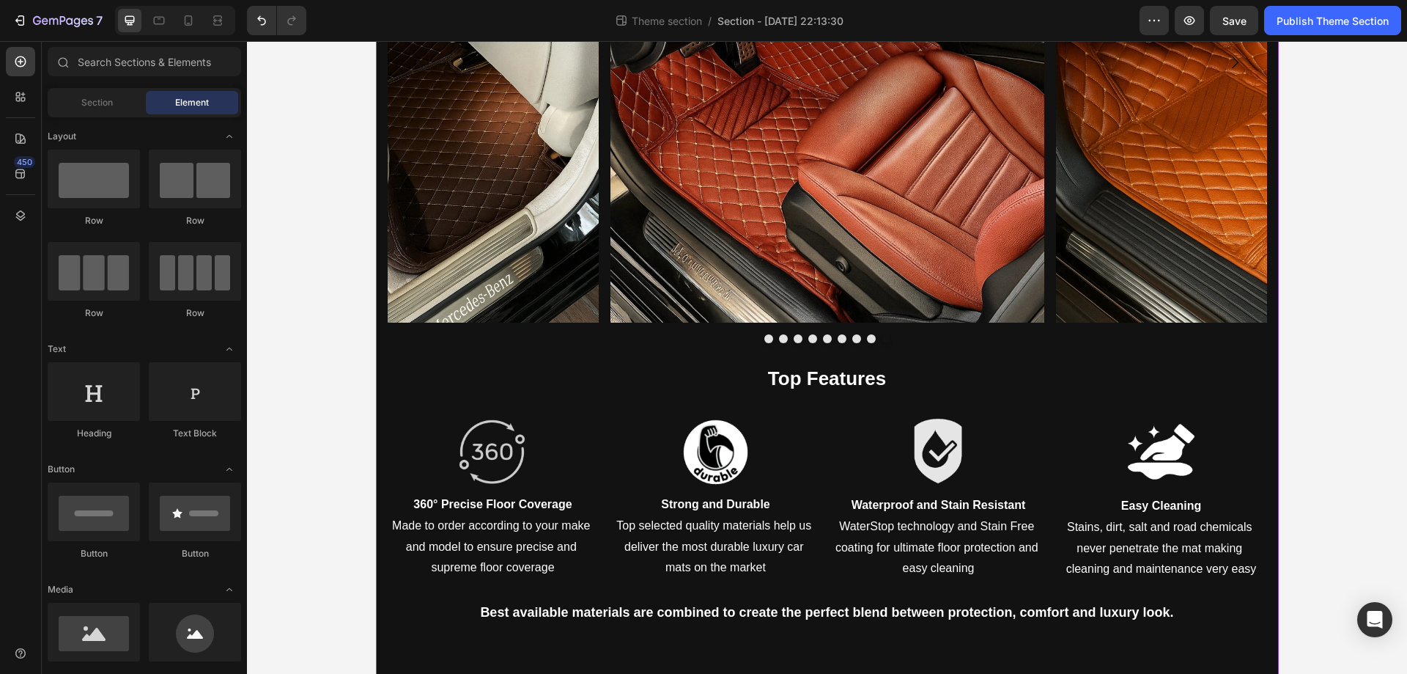
scroll to position [1468, 0]
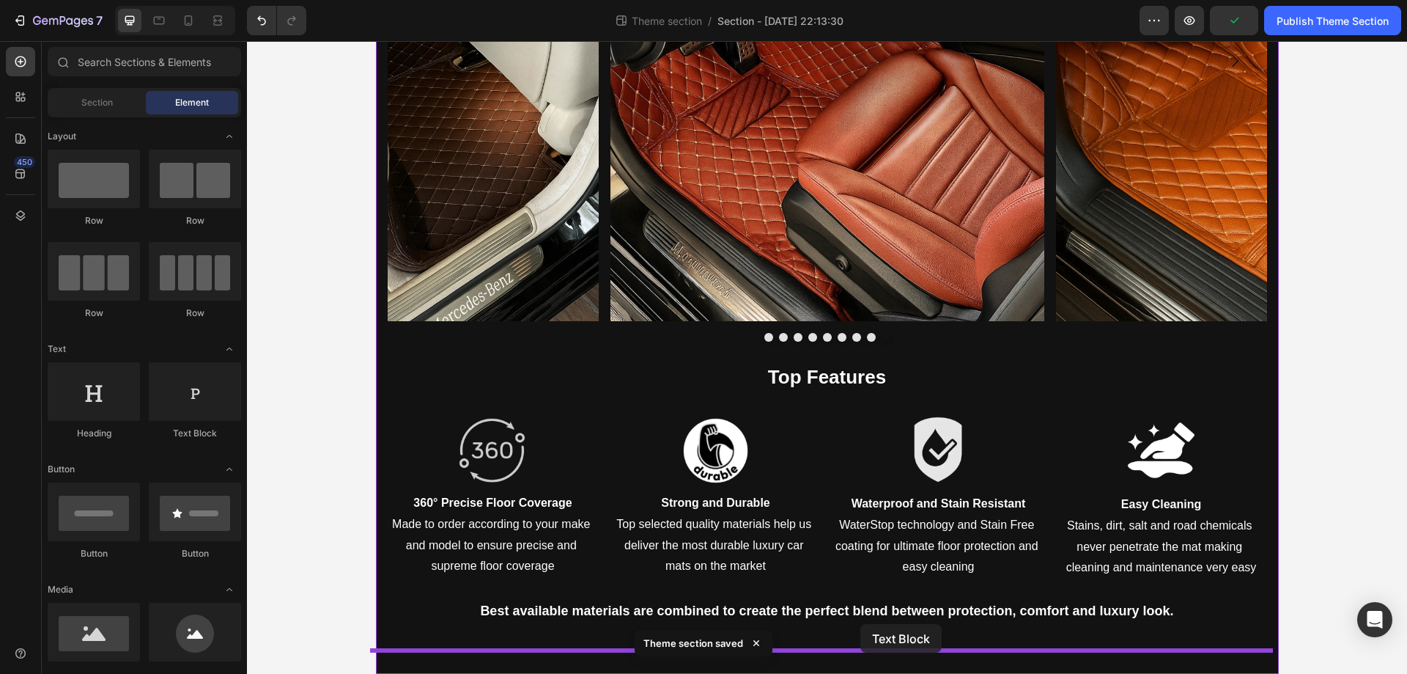
drag, startPoint x: 438, startPoint y: 450, endPoint x: 861, endPoint y: 624, distance: 457.2
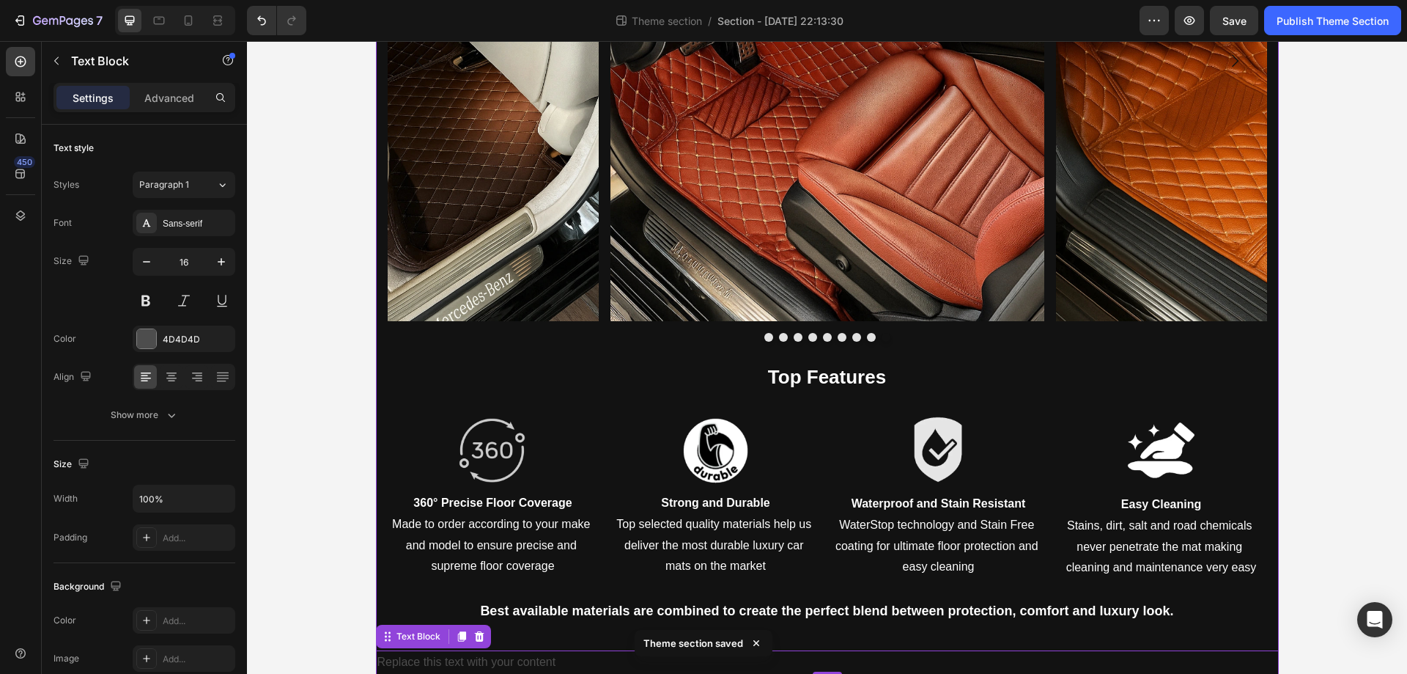
scroll to position [1492, 0]
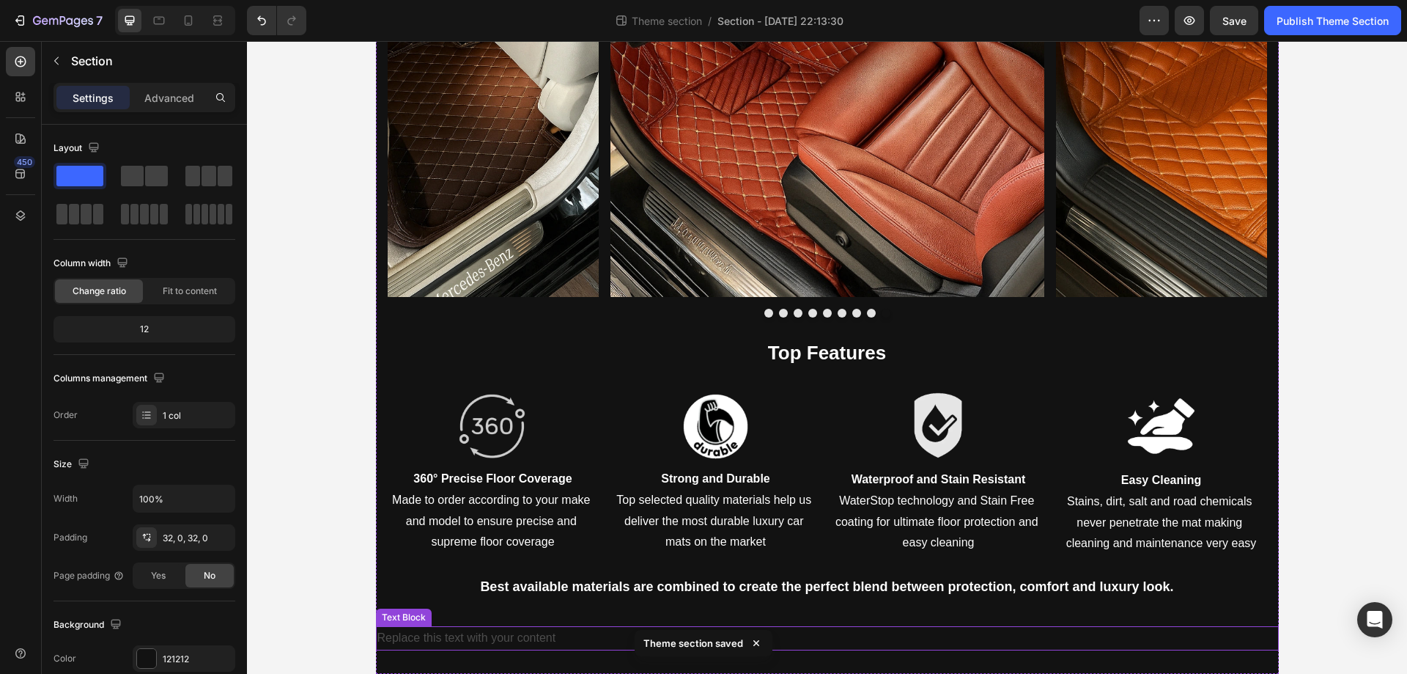
click at [534, 636] on div "Replace this text with your content" at bounding box center [827, 638] width 903 height 24
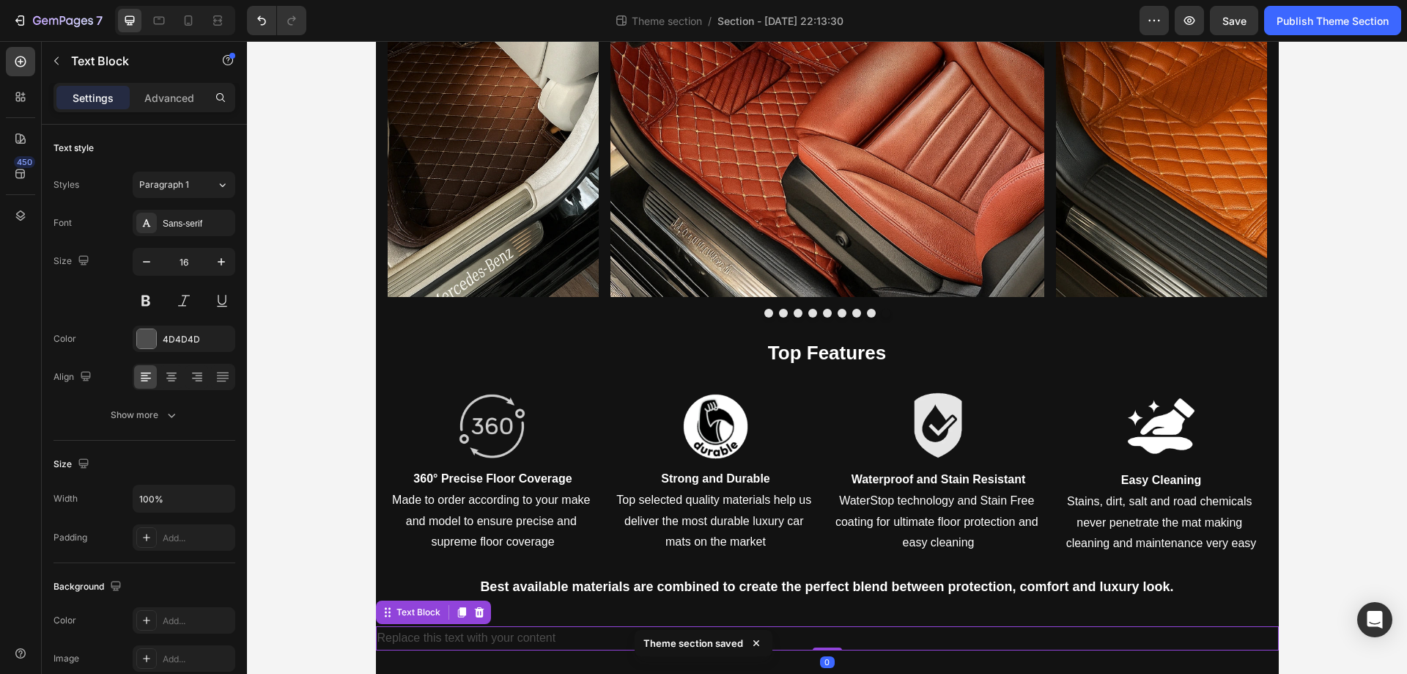
click at [534, 636] on div "Replace this text with your content" at bounding box center [827, 638] width 903 height 24
click at [534, 636] on p "Replace this text with your content" at bounding box center [828, 637] width 900 height 21
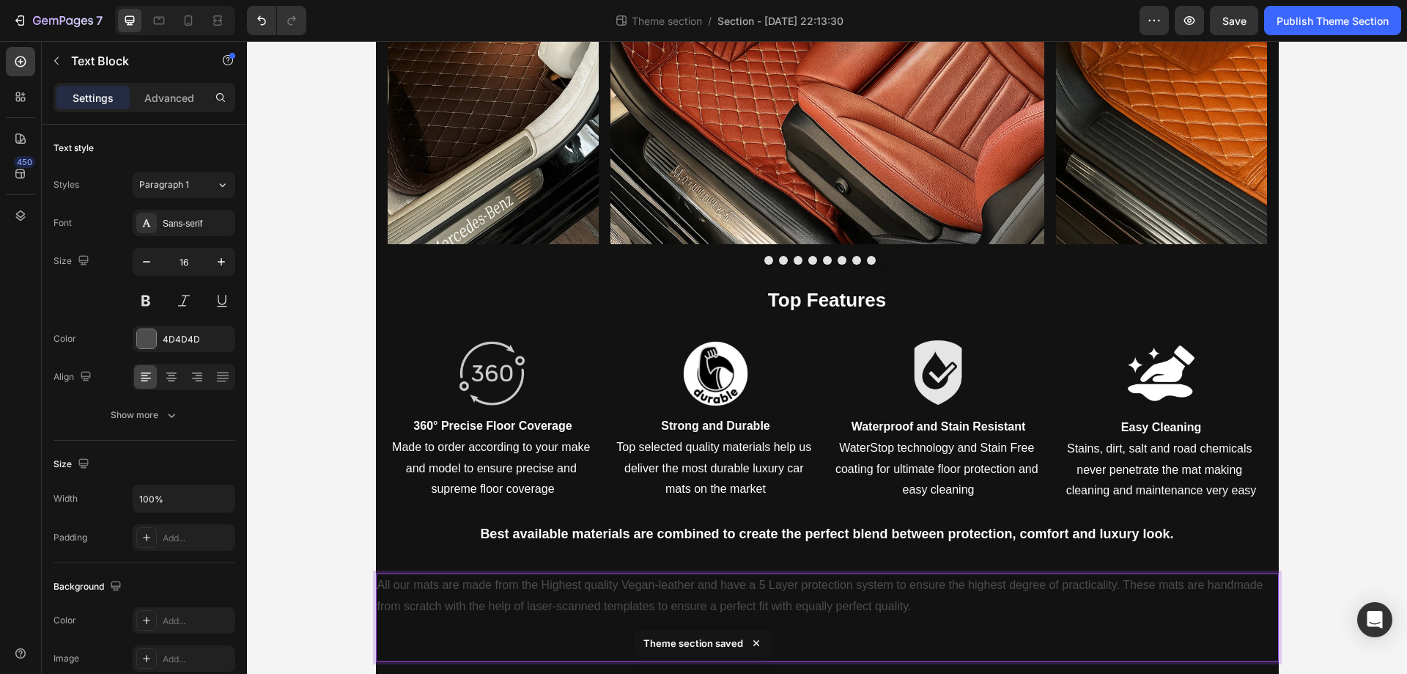
scroll to position [1546, 0]
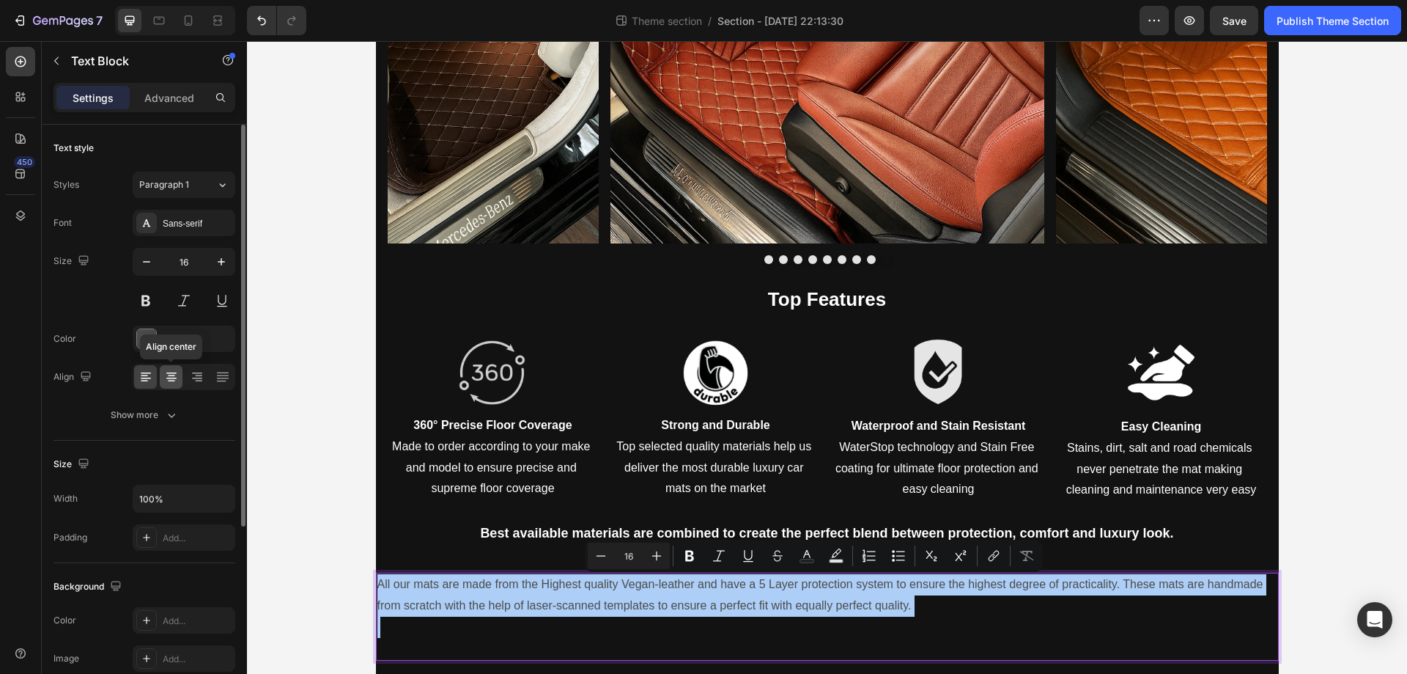
click at [176, 373] on icon at bounding box center [171, 372] width 10 height 1
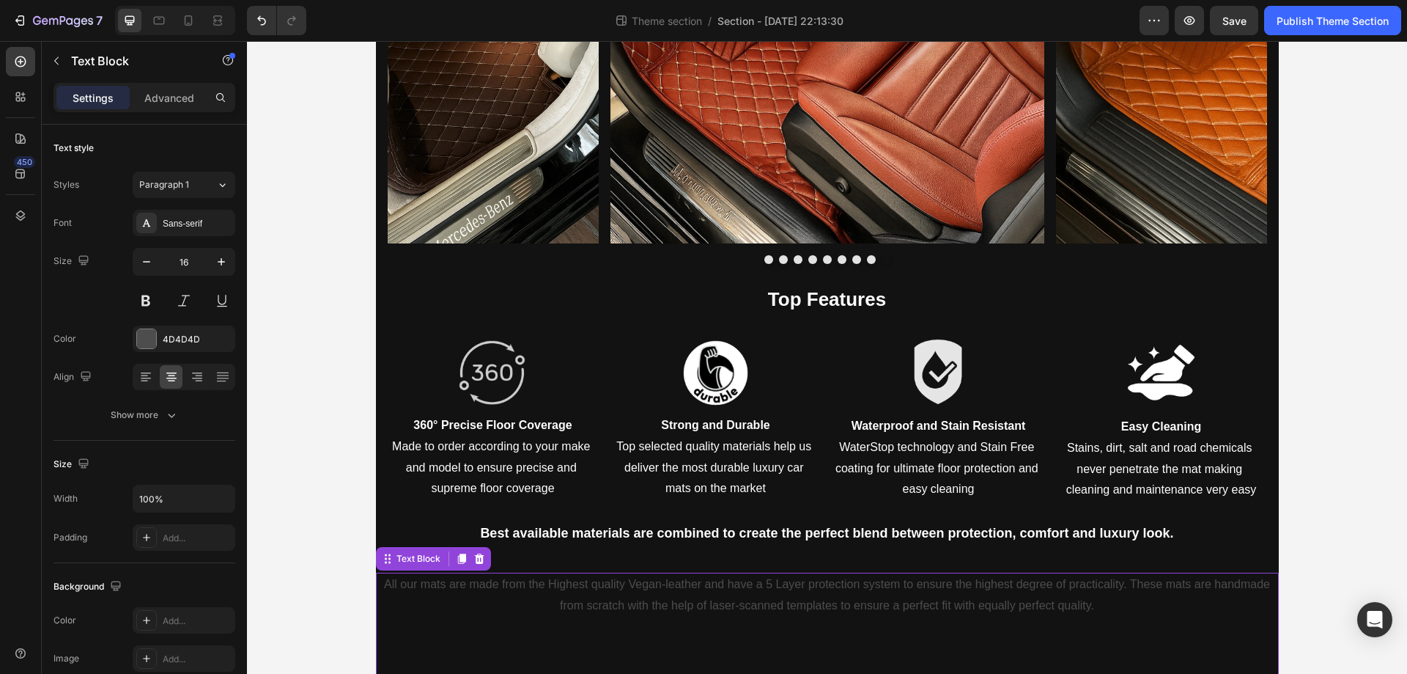
click at [656, 600] on p "All our mats are made from the Highest quality Vegan-leather and have a 5 Layer…" at bounding box center [828, 595] width 900 height 43
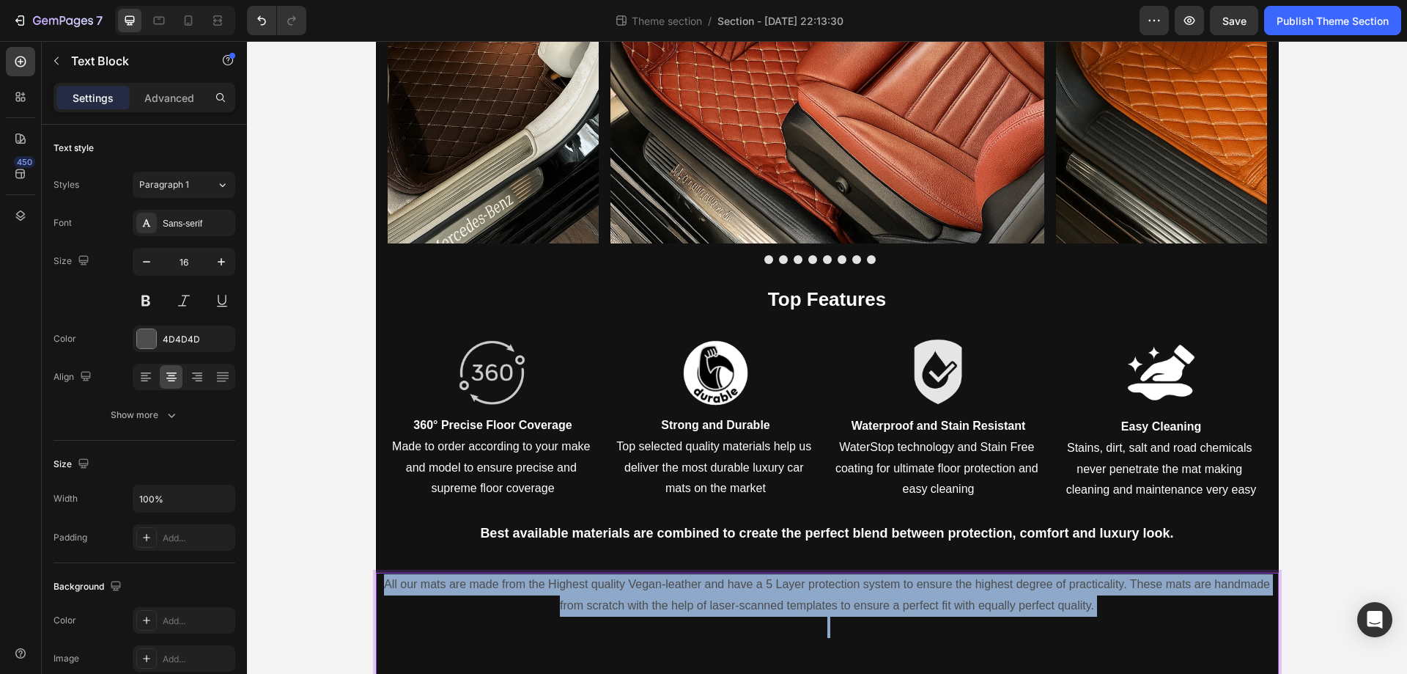
click at [656, 600] on p "All our mats are made from the Highest quality Vegan-leather and have a 5 Layer…" at bounding box center [828, 595] width 900 height 43
click at [1128, 583] on p "All our mats are made from the Highest quality Vegan-leather and have a 5 Layer…" at bounding box center [828, 595] width 900 height 43
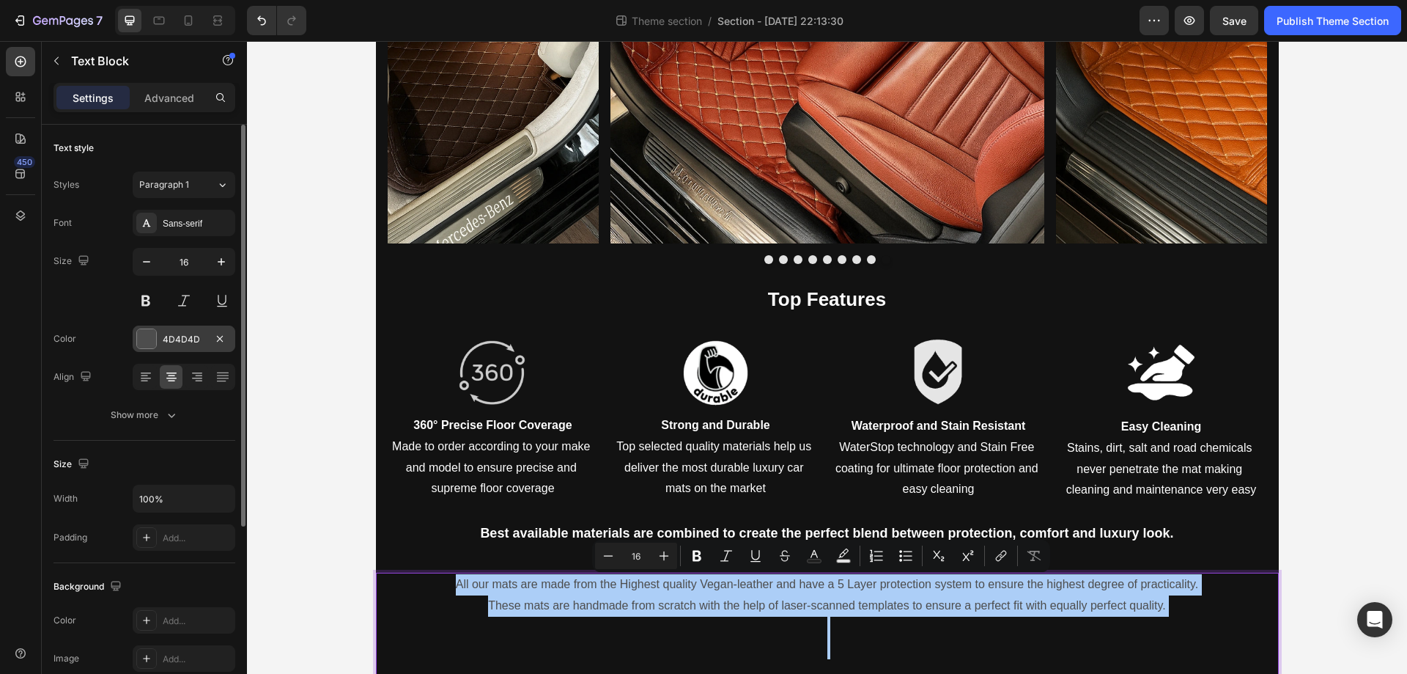
click at [150, 342] on div at bounding box center [146, 338] width 19 height 19
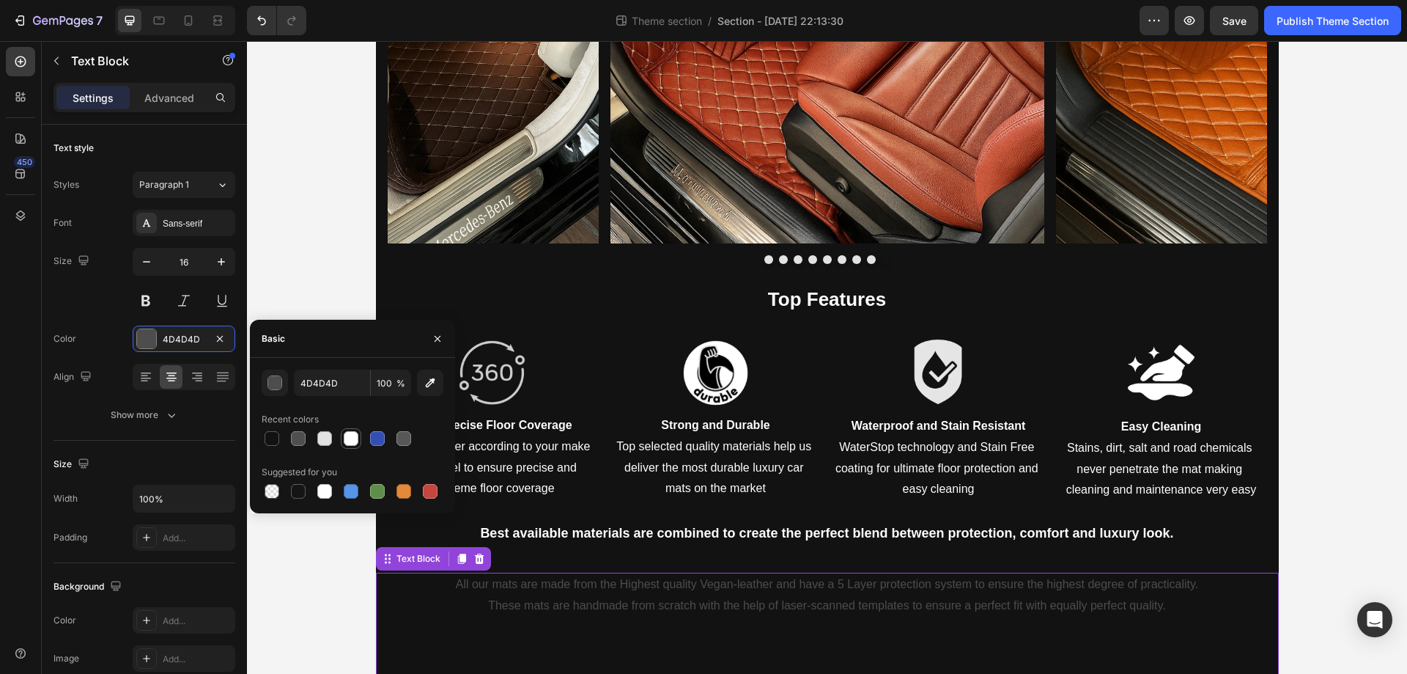
click at [347, 441] on div at bounding box center [351, 438] width 15 height 15
type input "FFFFFF"
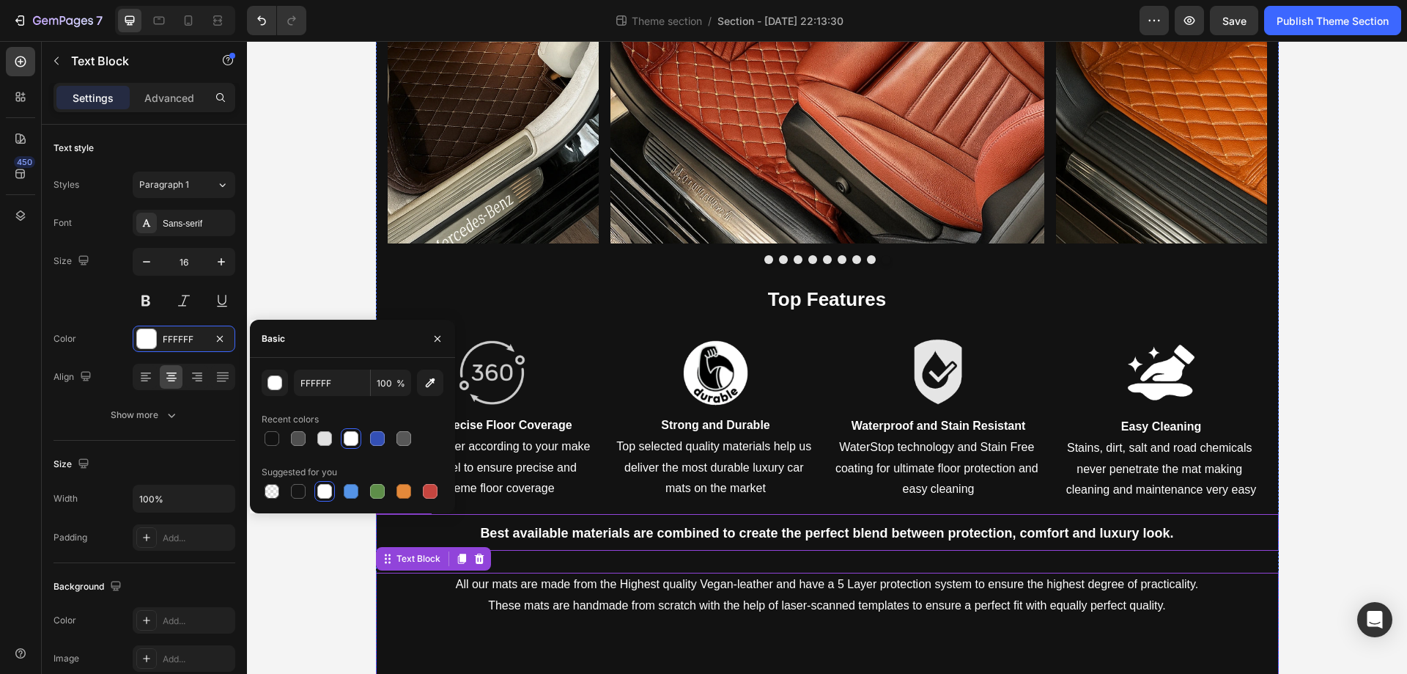
click at [789, 551] on div "Best available materials are combined to create the perfect blend between prote…" at bounding box center [827, 532] width 903 height 37
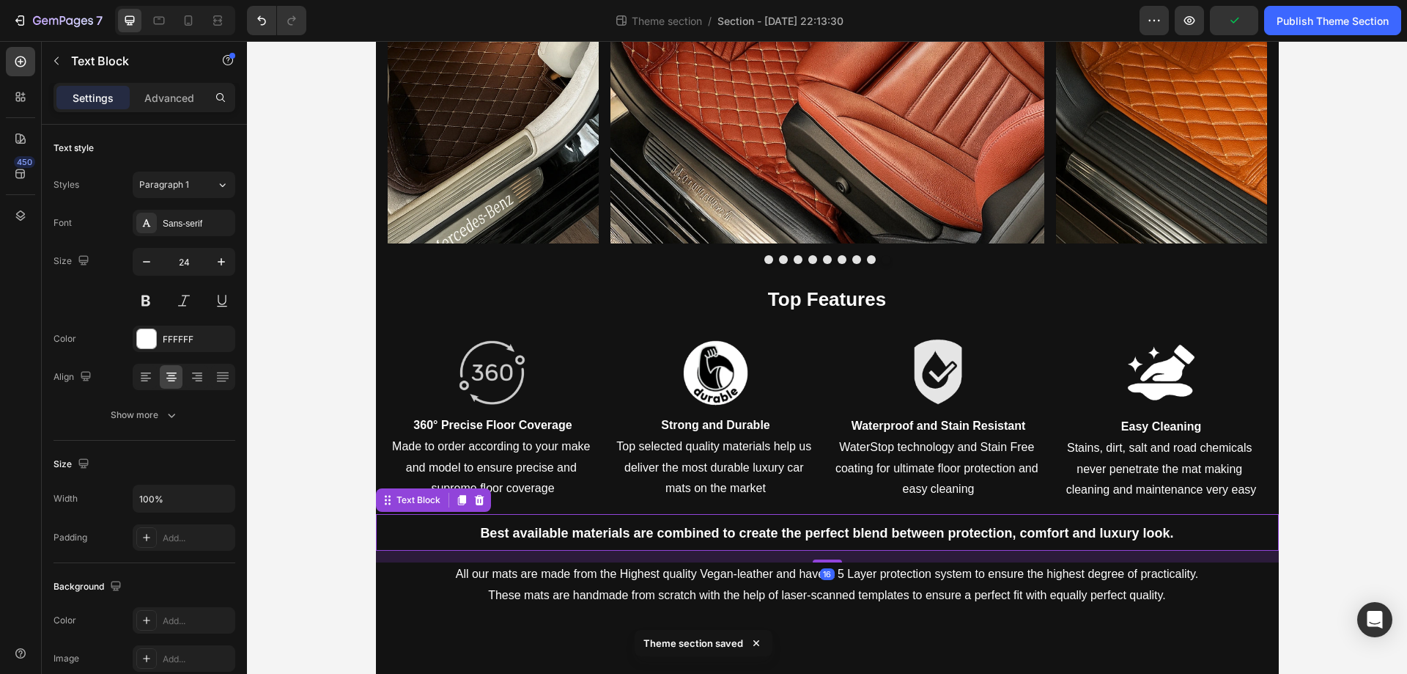
drag, startPoint x: 820, startPoint y: 570, endPoint x: 845, endPoint y: 559, distance: 27.0
click at [845, 551] on div "16" at bounding box center [827, 551] width 903 height 0
click at [848, 558] on div "16" at bounding box center [827, 557] width 903 height 12
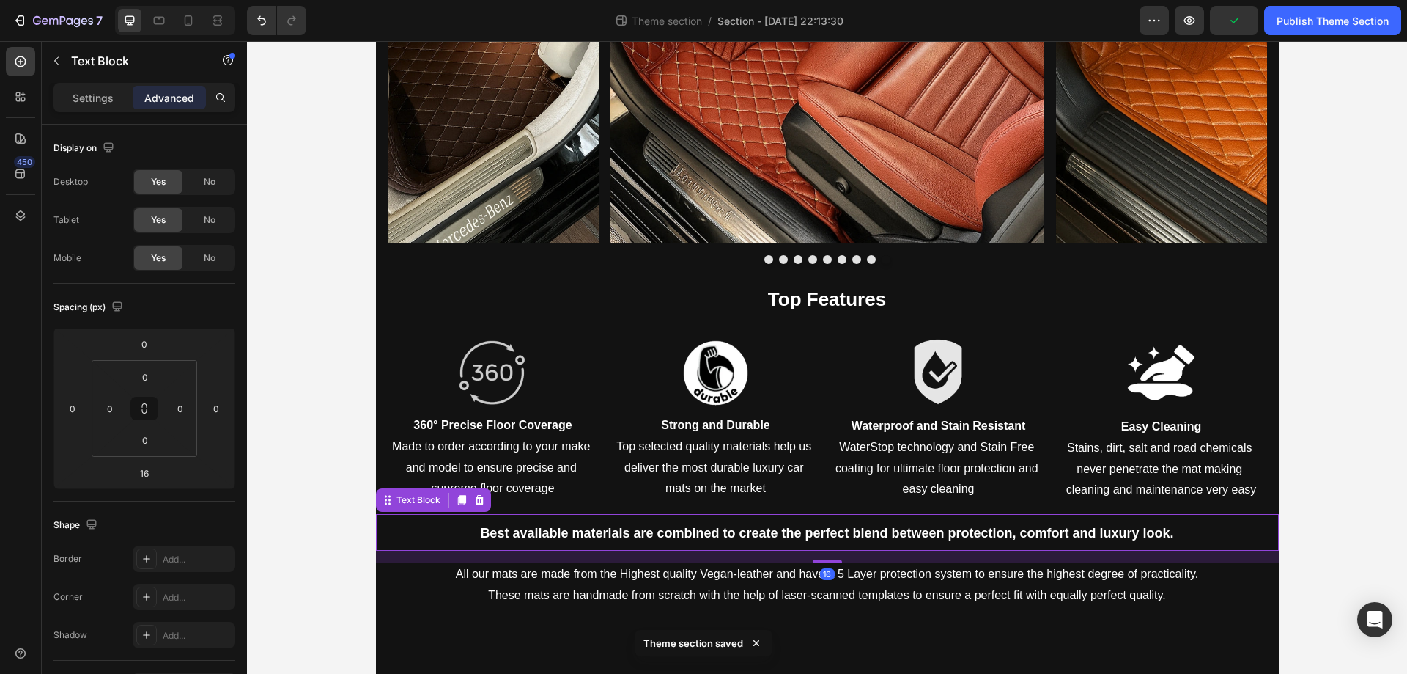
click at [849, 558] on div "16" at bounding box center [827, 557] width 903 height 12
drag, startPoint x: 851, startPoint y: 556, endPoint x: 834, endPoint y: 537, distance: 25.4
click at [834, 537] on div "Best available materials are combined to create the perfect blend between prote…" at bounding box center [827, 532] width 903 height 37
drag, startPoint x: 814, startPoint y: 562, endPoint x: 825, endPoint y: 557, distance: 12.5
click at [825, 557] on div at bounding box center [827, 555] width 29 height 4
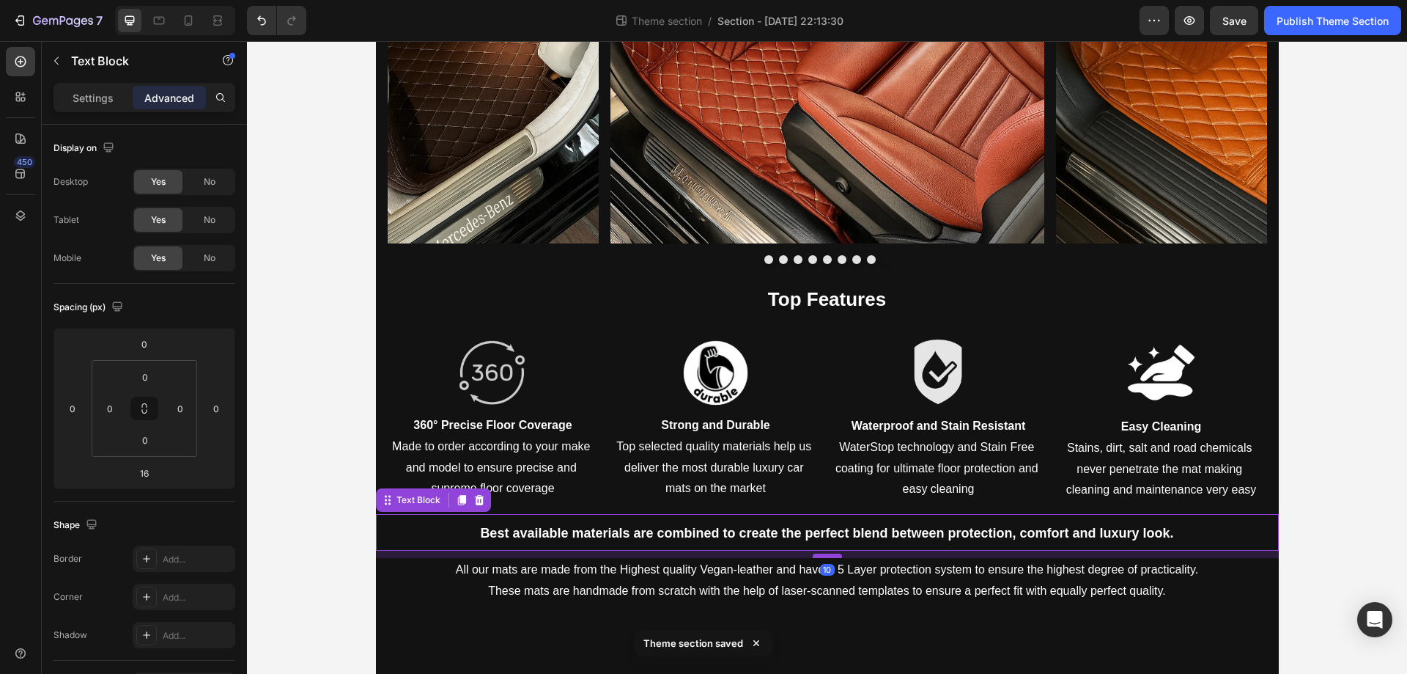
click at [828, 556] on div at bounding box center [827, 555] width 29 height 4
type input "10"
click at [830, 556] on div at bounding box center [827, 555] width 29 height 4
click at [857, 498] on p "WaterStop technology and Stain Free coating for ultimate floor protection and e…" at bounding box center [939, 468] width 208 height 63
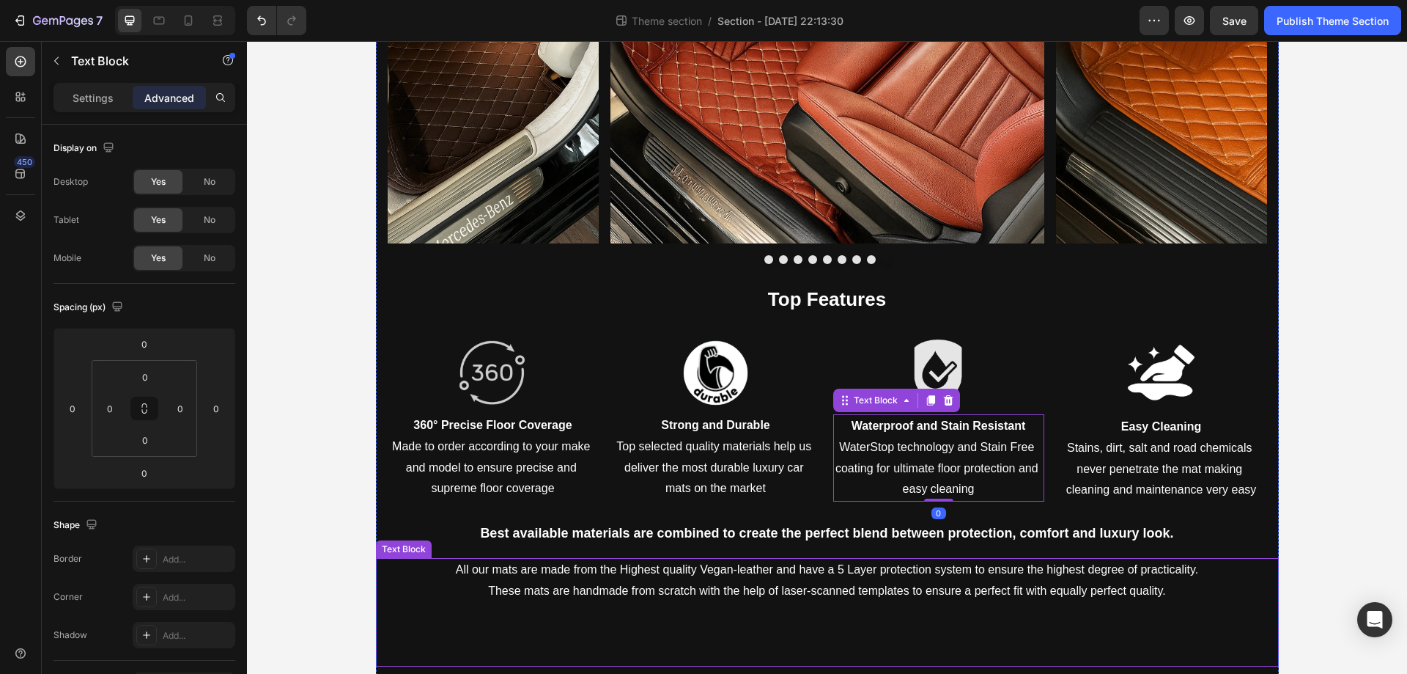
scroll to position [1562, 0]
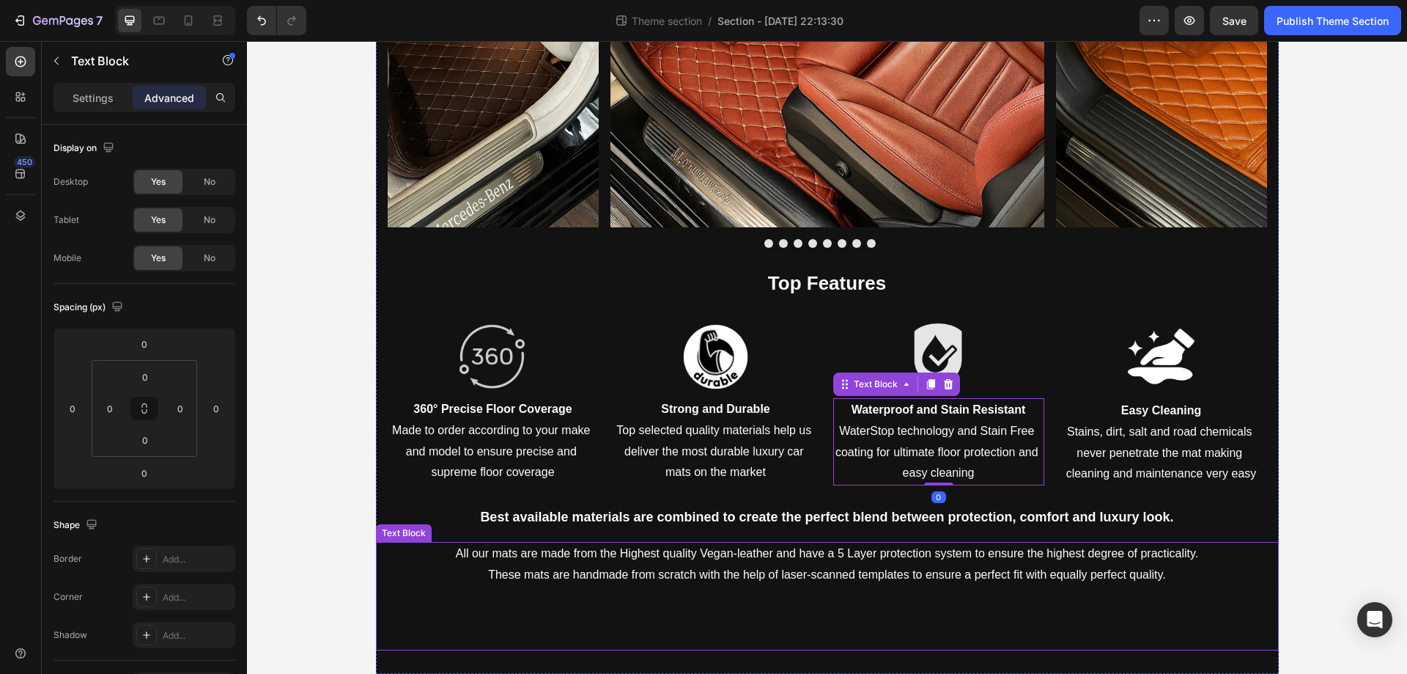
click at [861, 597] on p "Rich Text Editor. Editing area: main" at bounding box center [828, 617] width 900 height 63
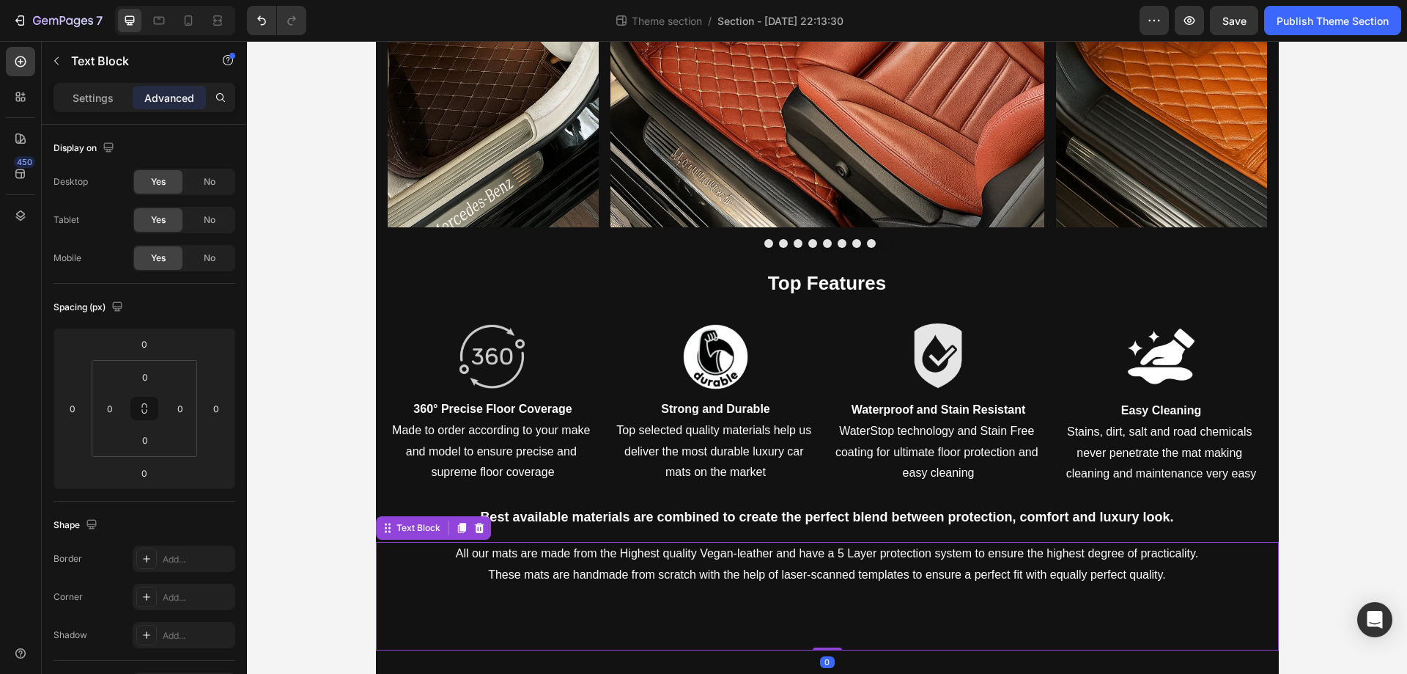
drag, startPoint x: 810, startPoint y: 647, endPoint x: 840, endPoint y: 579, distance: 74.5
click at [840, 579] on div "All our mats are made from the Highest quality Vegan-leather and have a 5 Layer…" at bounding box center [827, 596] width 903 height 108
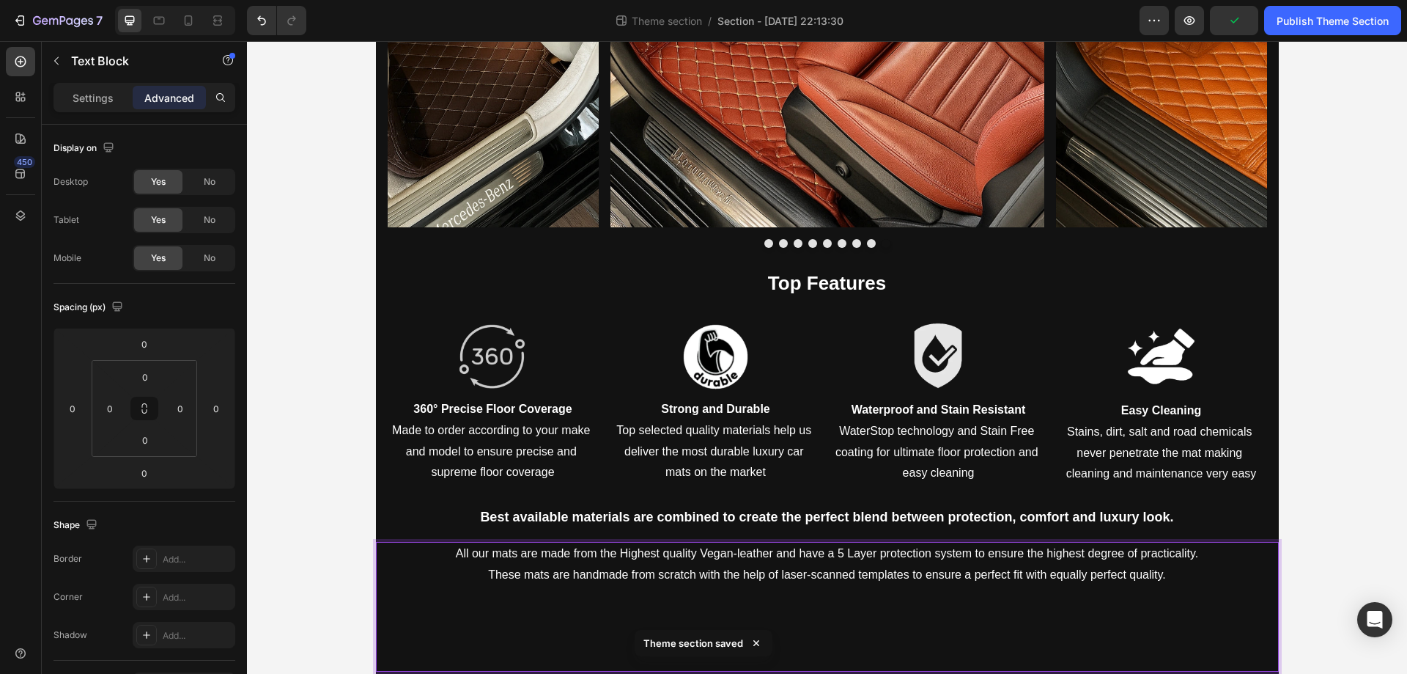
click at [884, 625] on p "⁠⁠⁠⁠⁠⁠⁠" at bounding box center [828, 628] width 900 height 84
click at [884, 663] on p "⁠⁠⁠⁠⁠⁠⁠" at bounding box center [828, 628] width 900 height 84
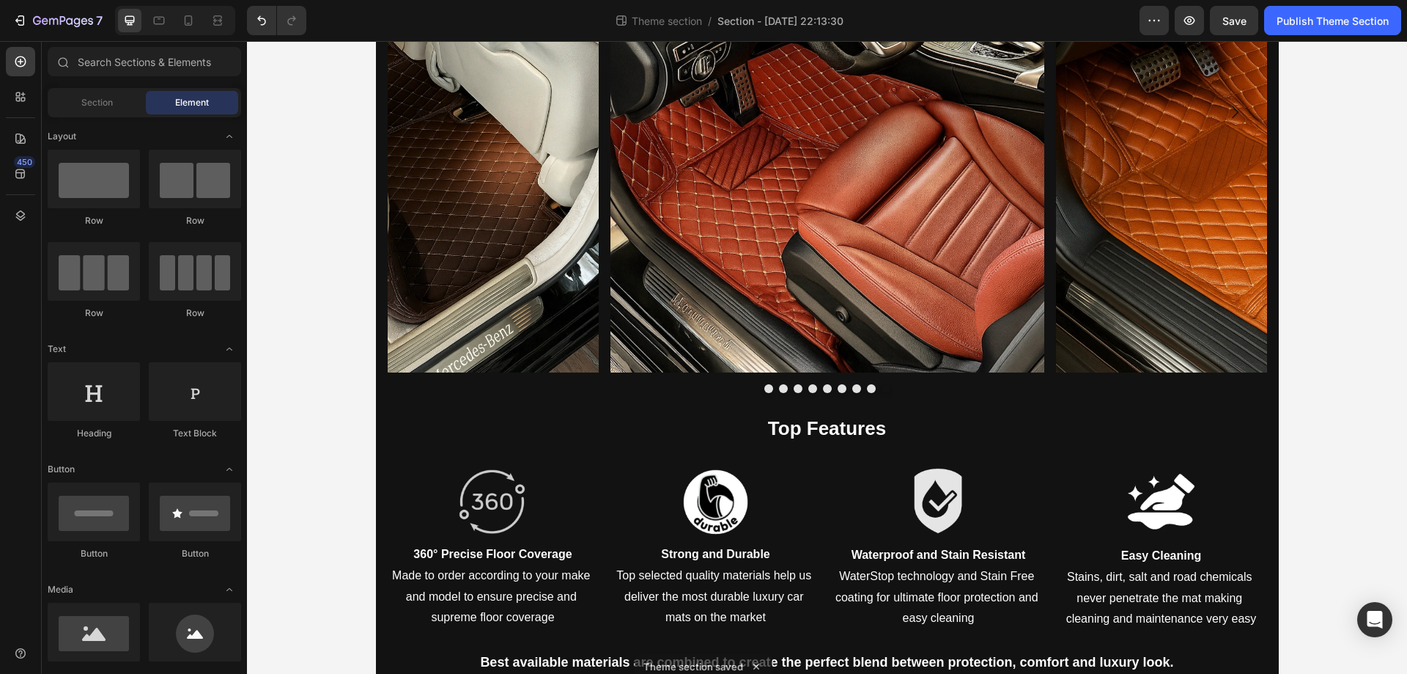
scroll to position [1499, 0]
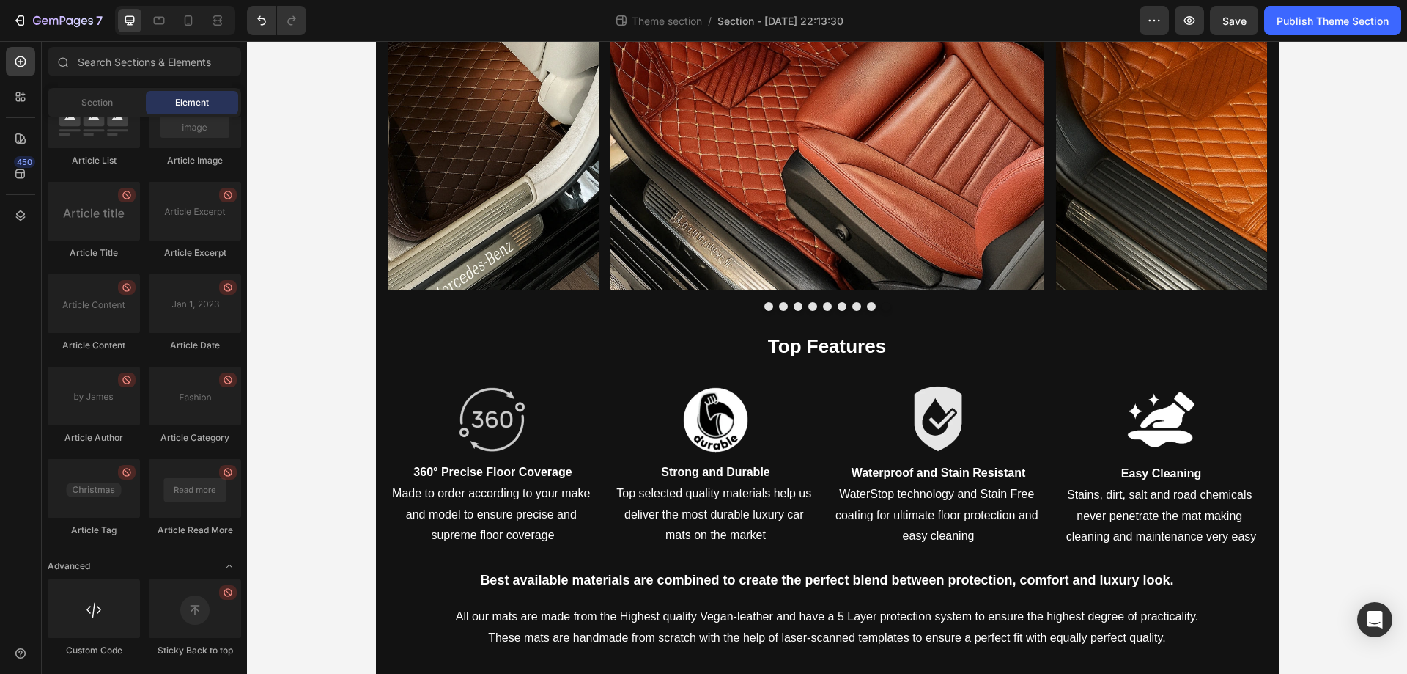
scroll to position [0, 0]
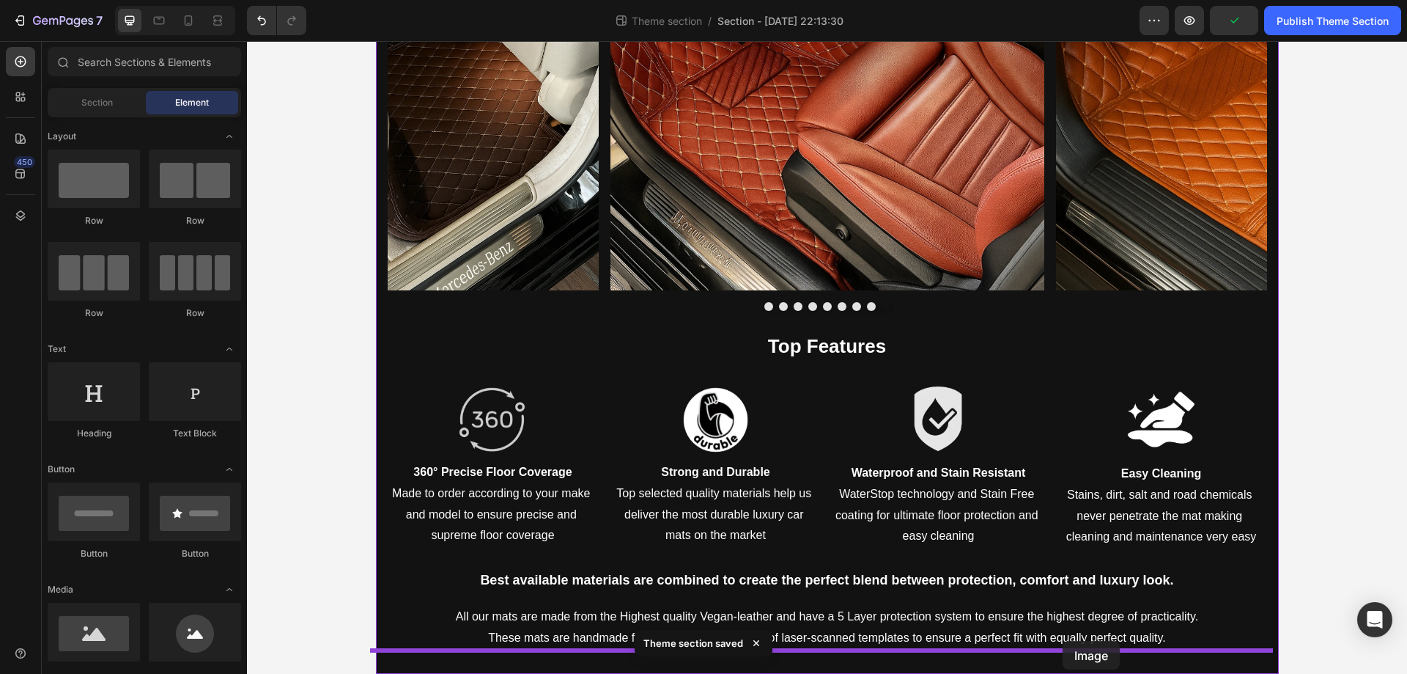
drag, startPoint x: 359, startPoint y: 674, endPoint x: 1063, endPoint y: 641, distance: 704.5
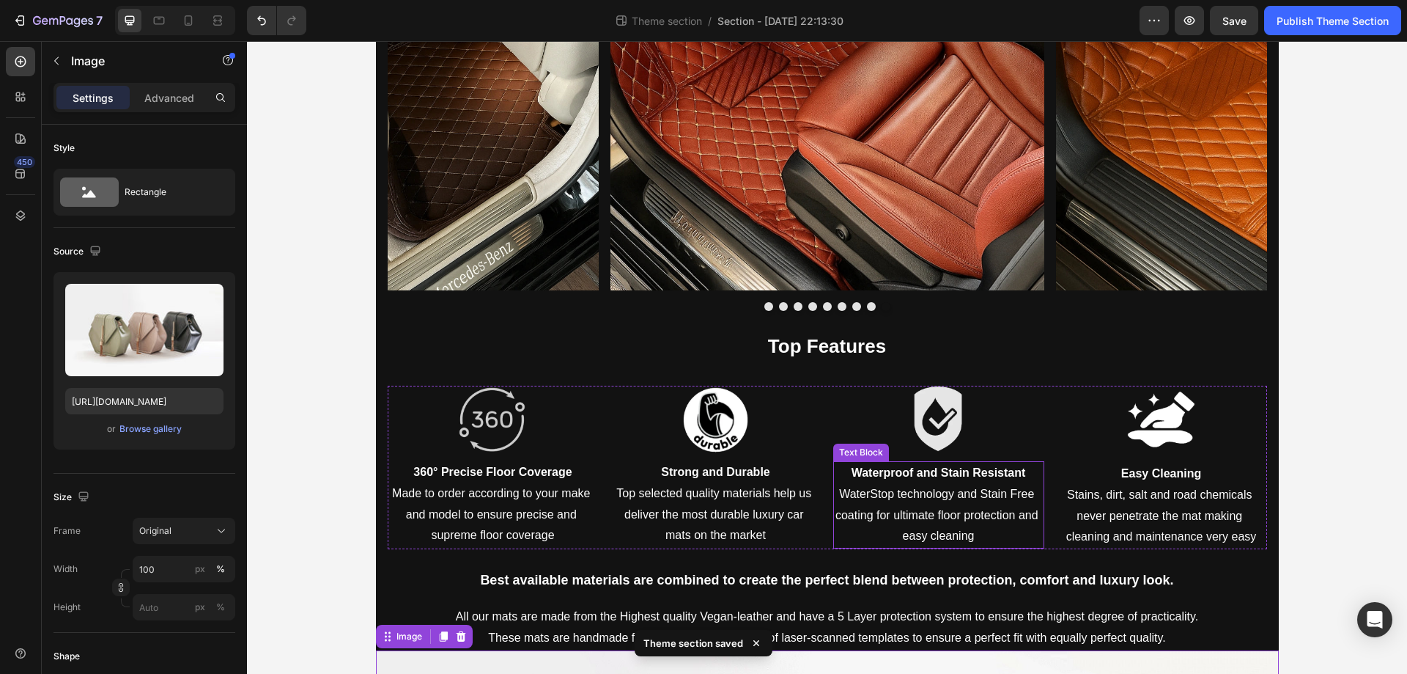
scroll to position [2176, 0]
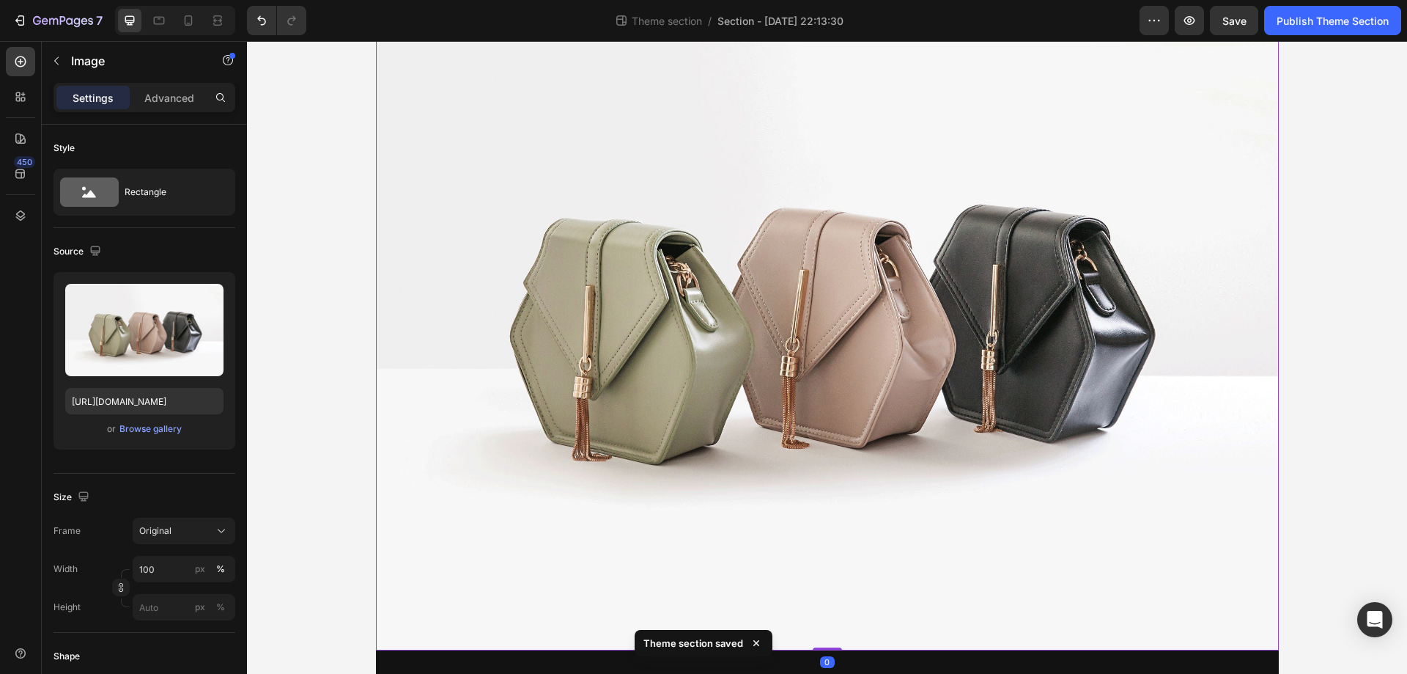
click at [736, 377] on img at bounding box center [827, 311] width 903 height 677
click at [174, 575] on input "100" at bounding box center [184, 569] width 103 height 26
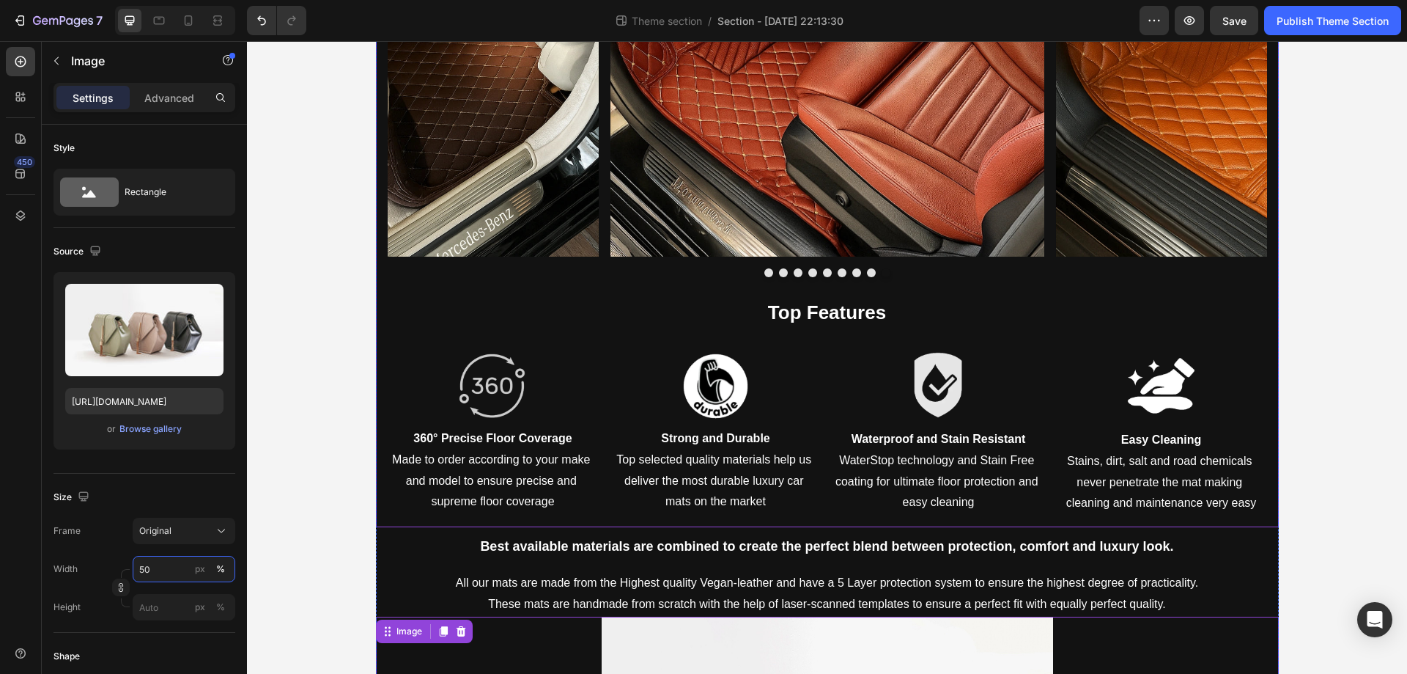
scroll to position [1838, 0]
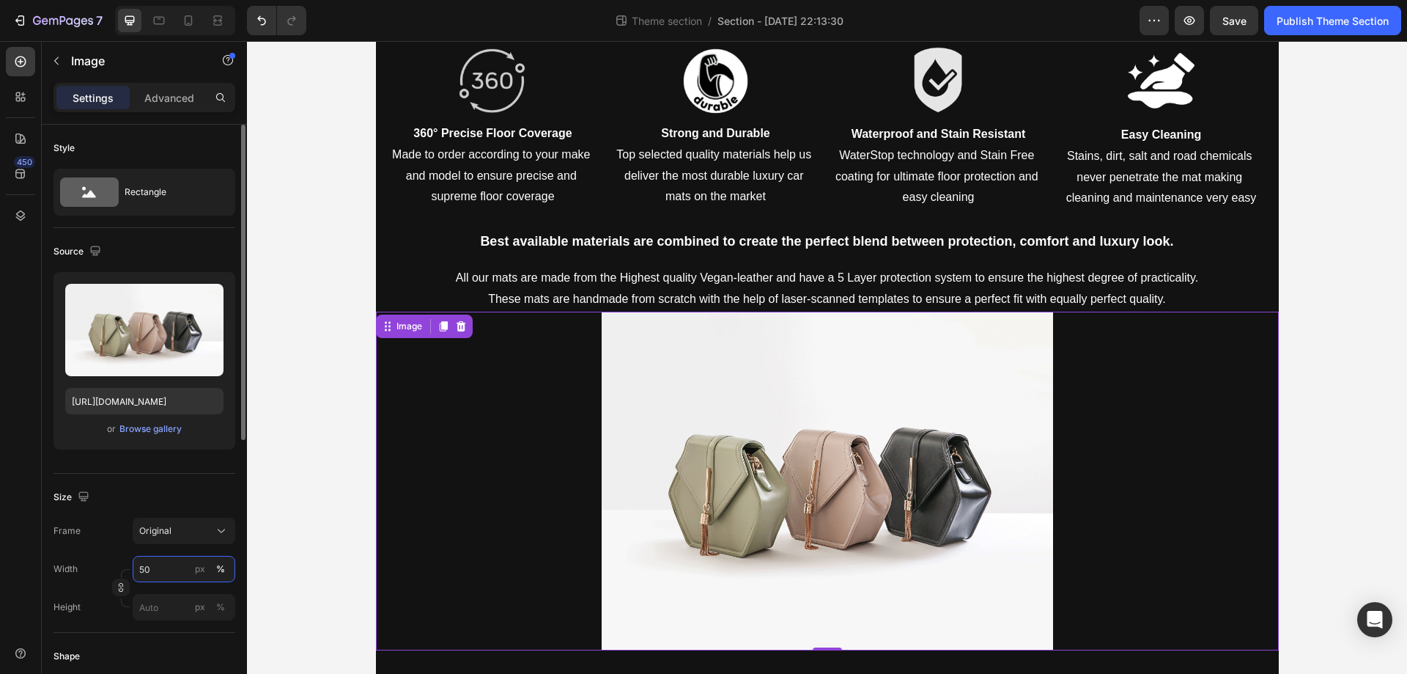
click at [157, 578] on input "50" at bounding box center [184, 569] width 103 height 26
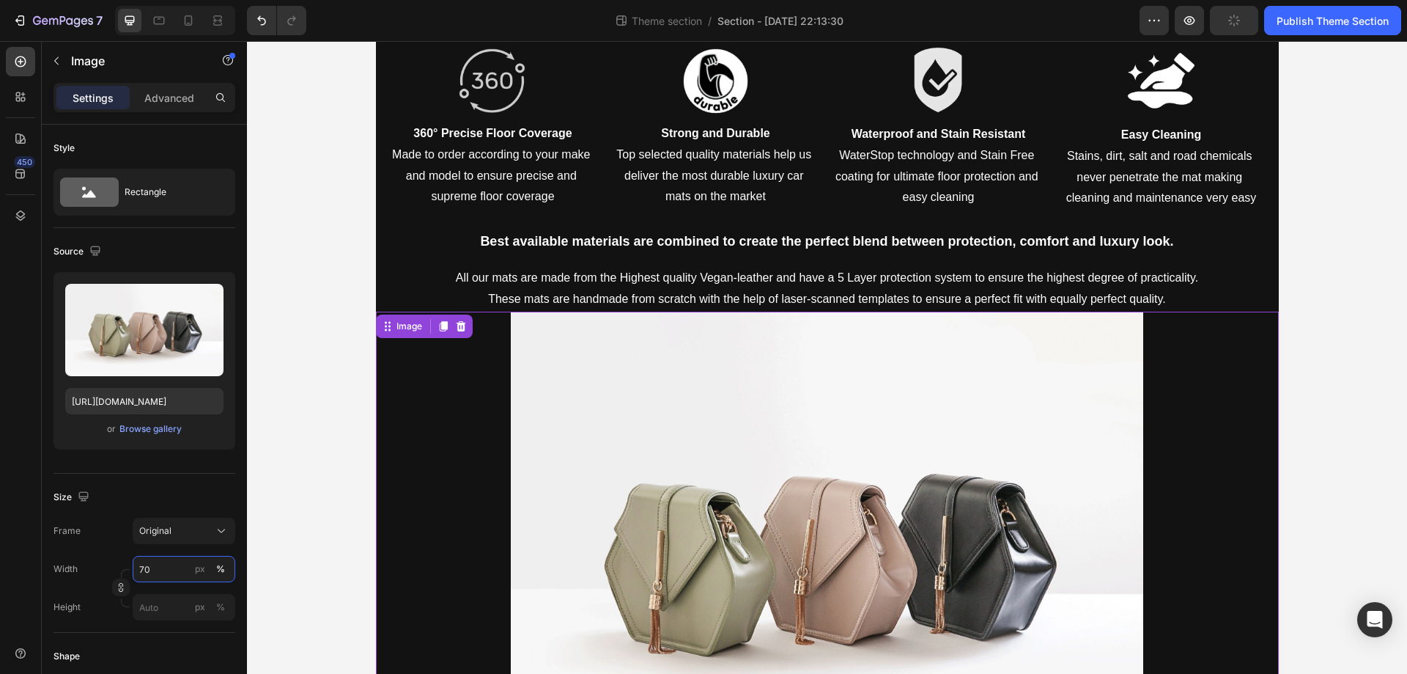
type input "70"
click at [511, 502] on img at bounding box center [827, 549] width 632 height 474
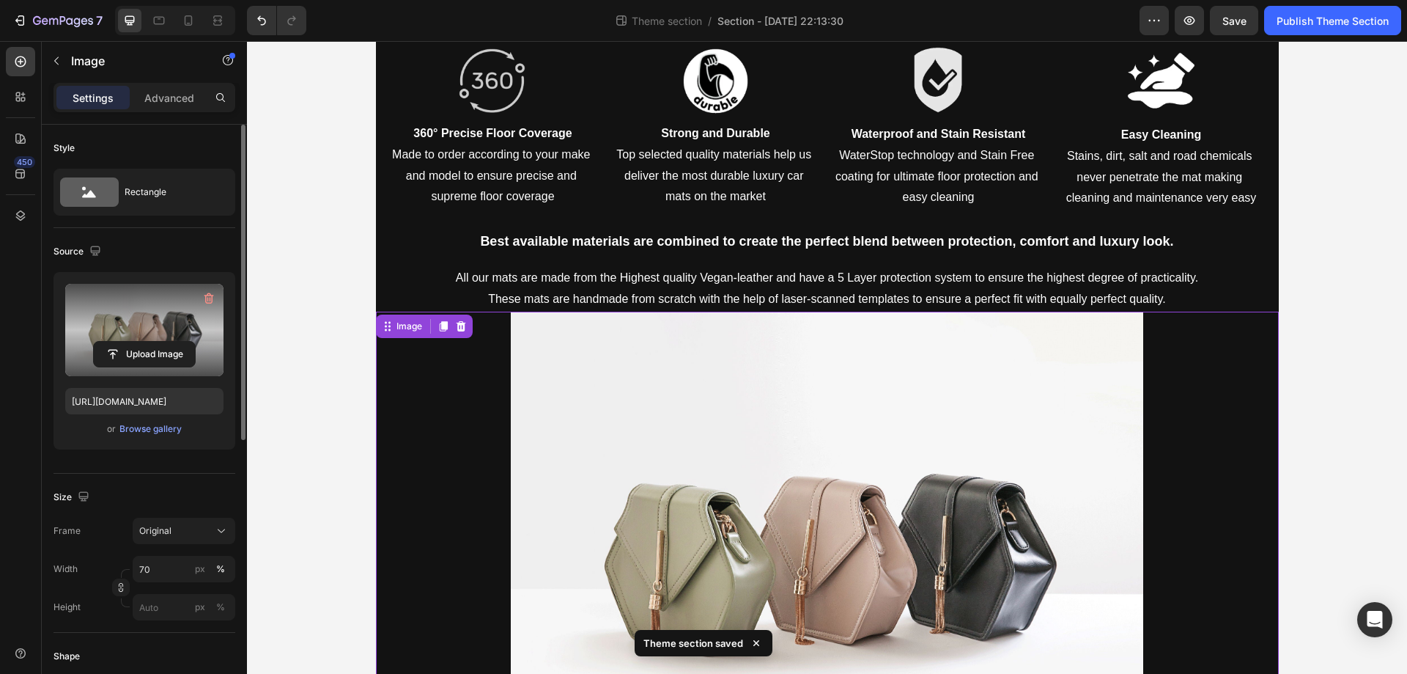
click at [136, 337] on label at bounding box center [144, 330] width 158 height 92
click at [136, 342] on input "file" at bounding box center [144, 354] width 101 height 25
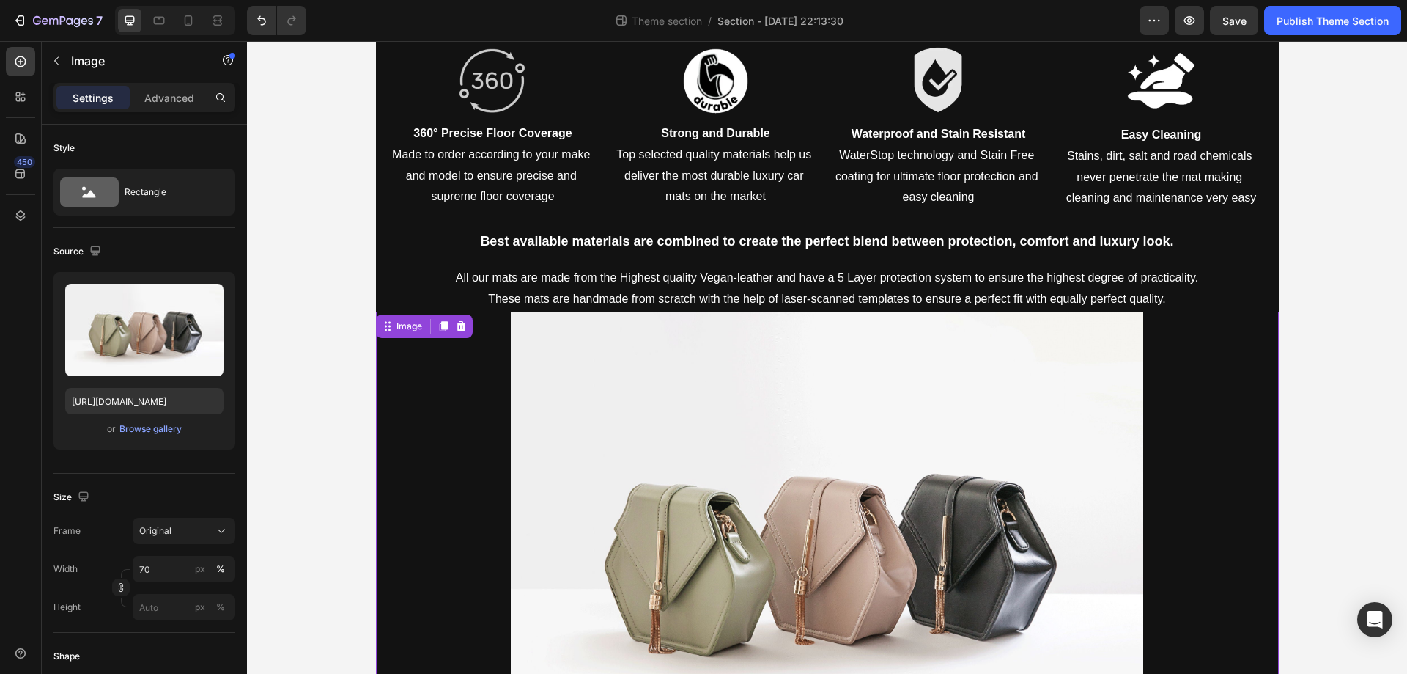
click at [825, 399] on img at bounding box center [827, 549] width 632 height 474
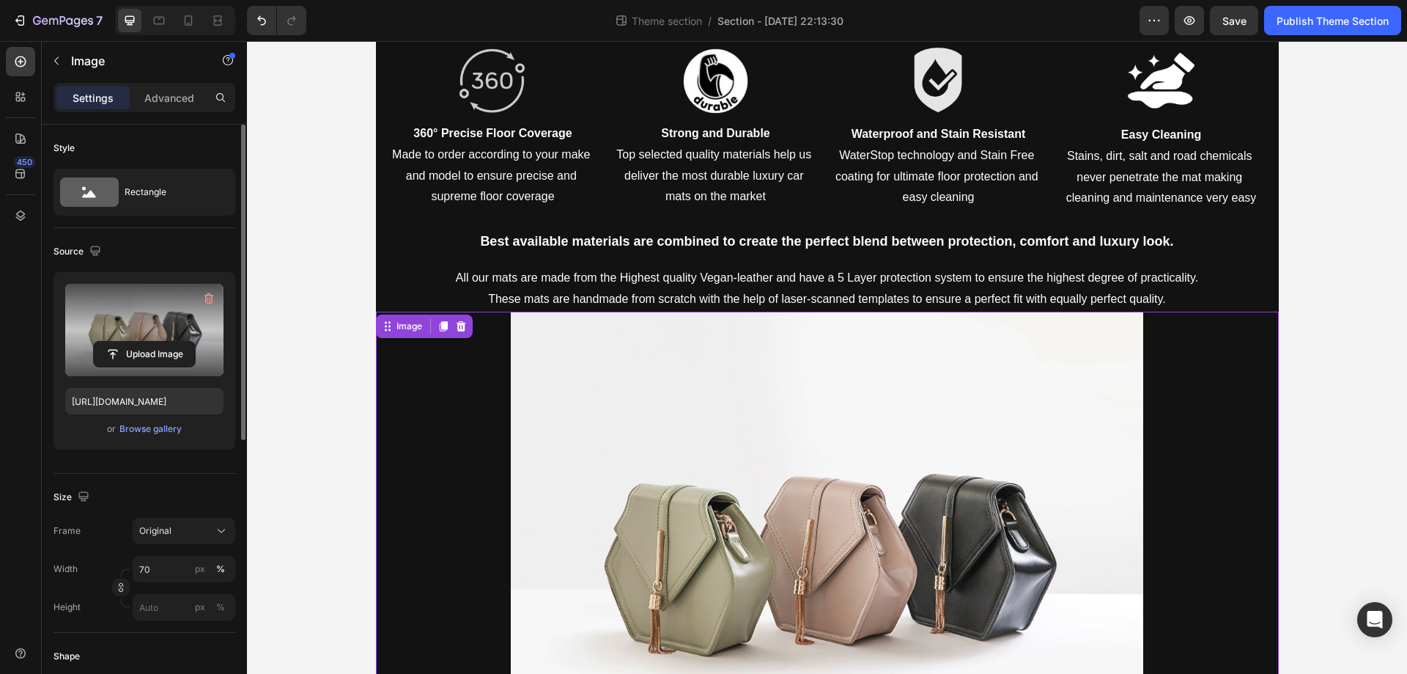
click at [135, 323] on label at bounding box center [144, 330] width 158 height 92
click at [135, 342] on input "file" at bounding box center [144, 354] width 101 height 25
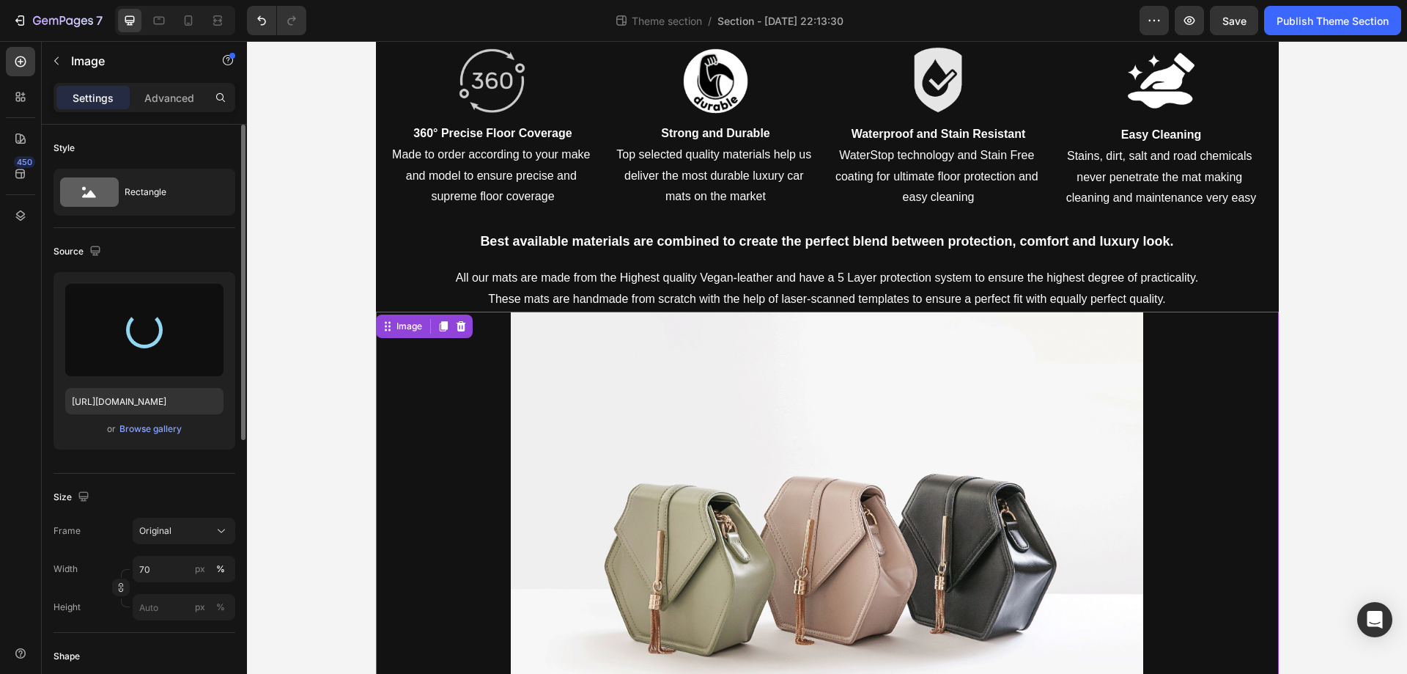
type input "https://cdn.shopify.com/s/files/1/0930/8612/2358/files/gempages_581661615628223…"
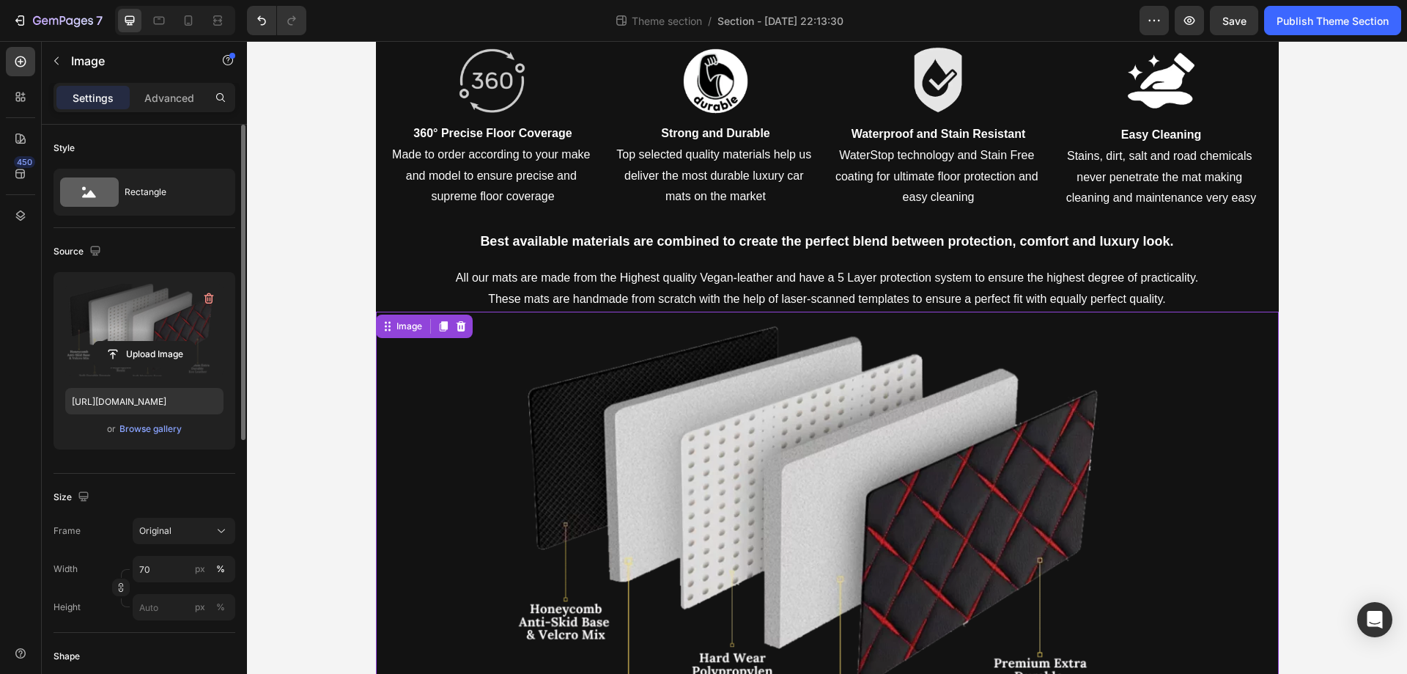
scroll to position [1921, 0]
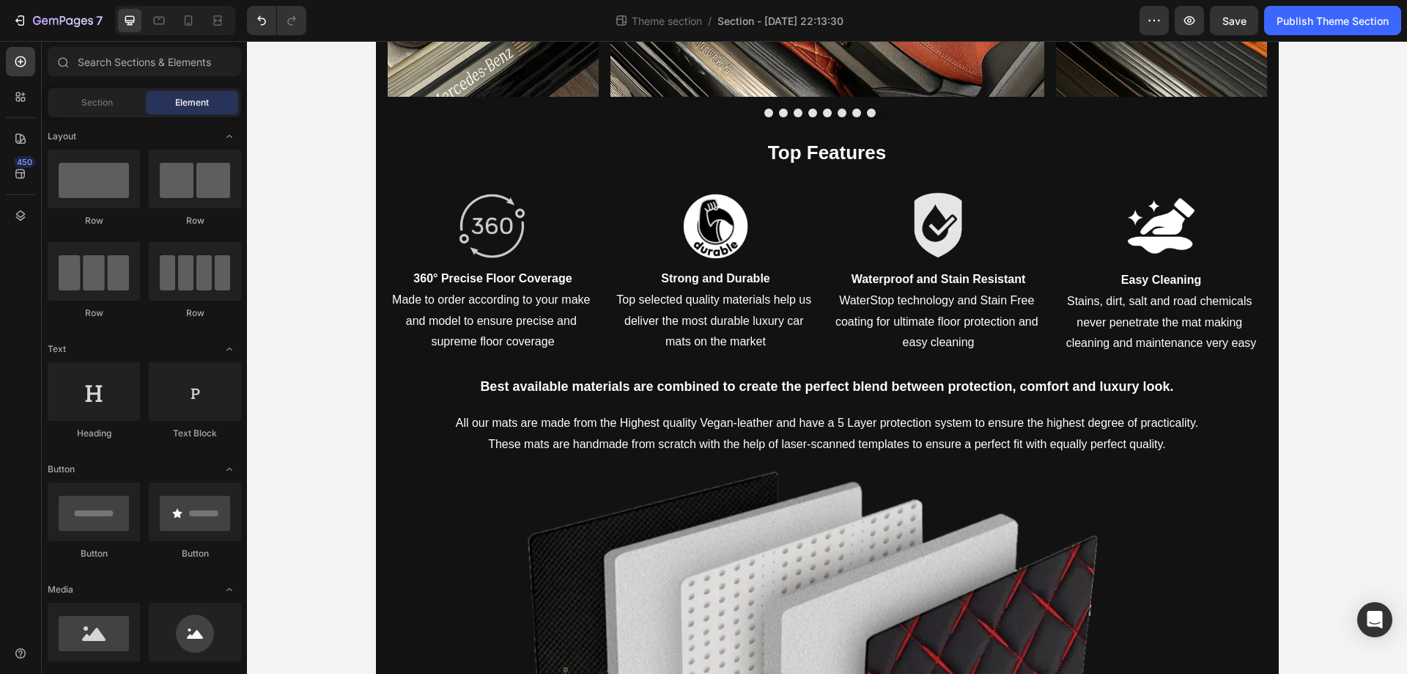
scroll to position [1720, 0]
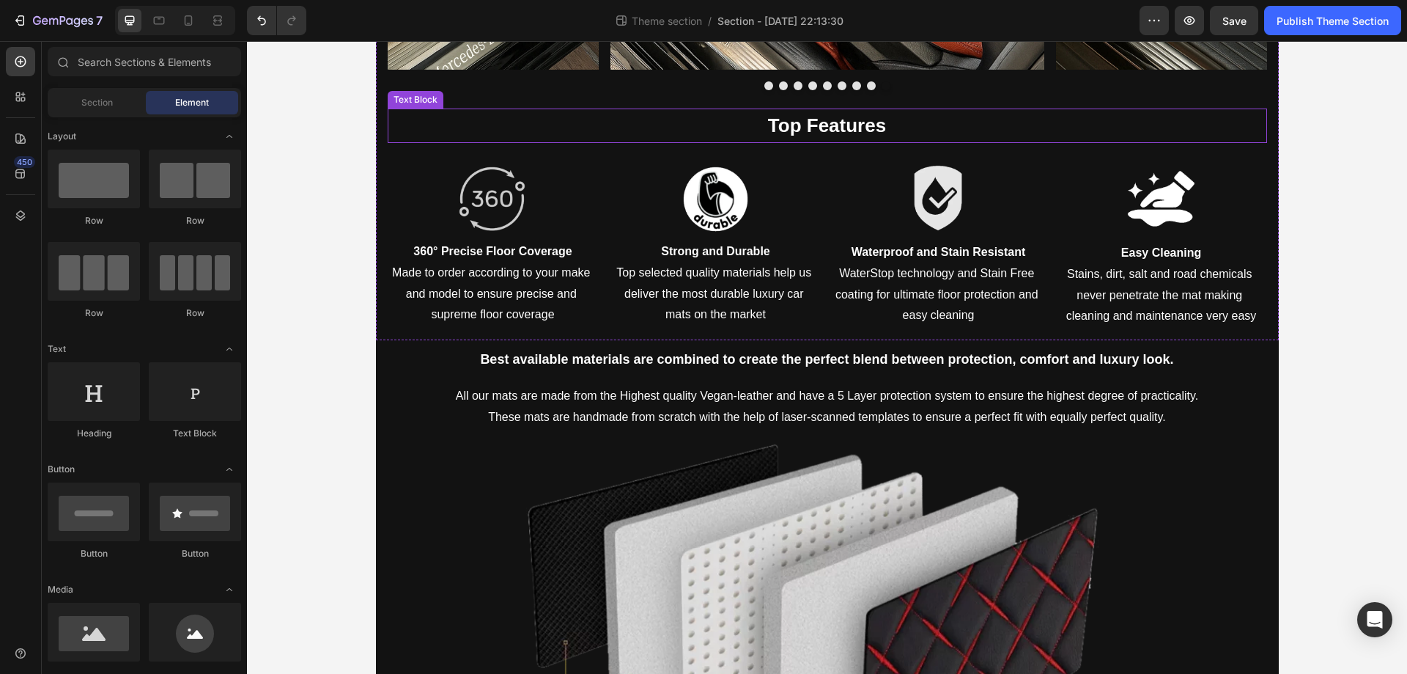
click at [759, 139] on p "Top Features" at bounding box center [827, 126] width 877 height 32
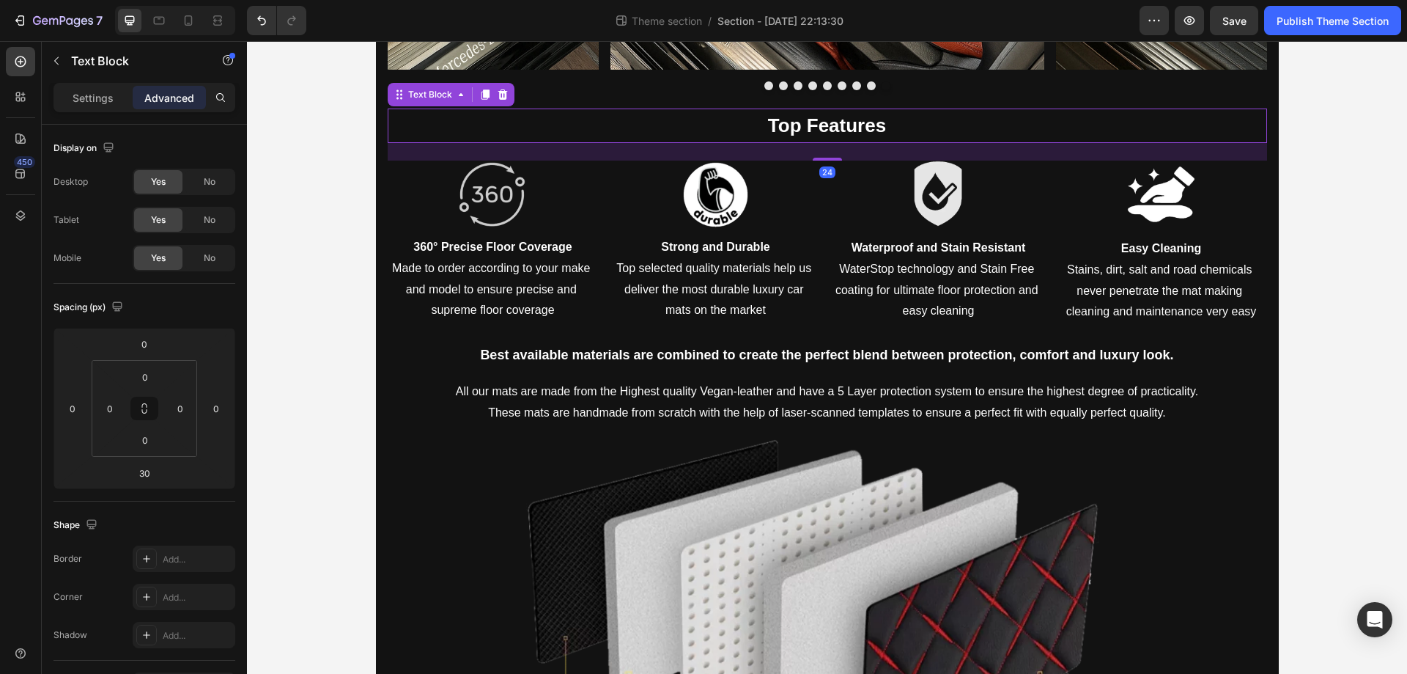
drag, startPoint x: 818, startPoint y: 163, endPoint x: 836, endPoint y: 158, distance: 19.2
click at [832, 159] on div at bounding box center [827, 159] width 29 height 3
click at [836, 158] on div "24" at bounding box center [828, 152] width 880 height 18
click at [841, 156] on div "24" at bounding box center [828, 152] width 880 height 18
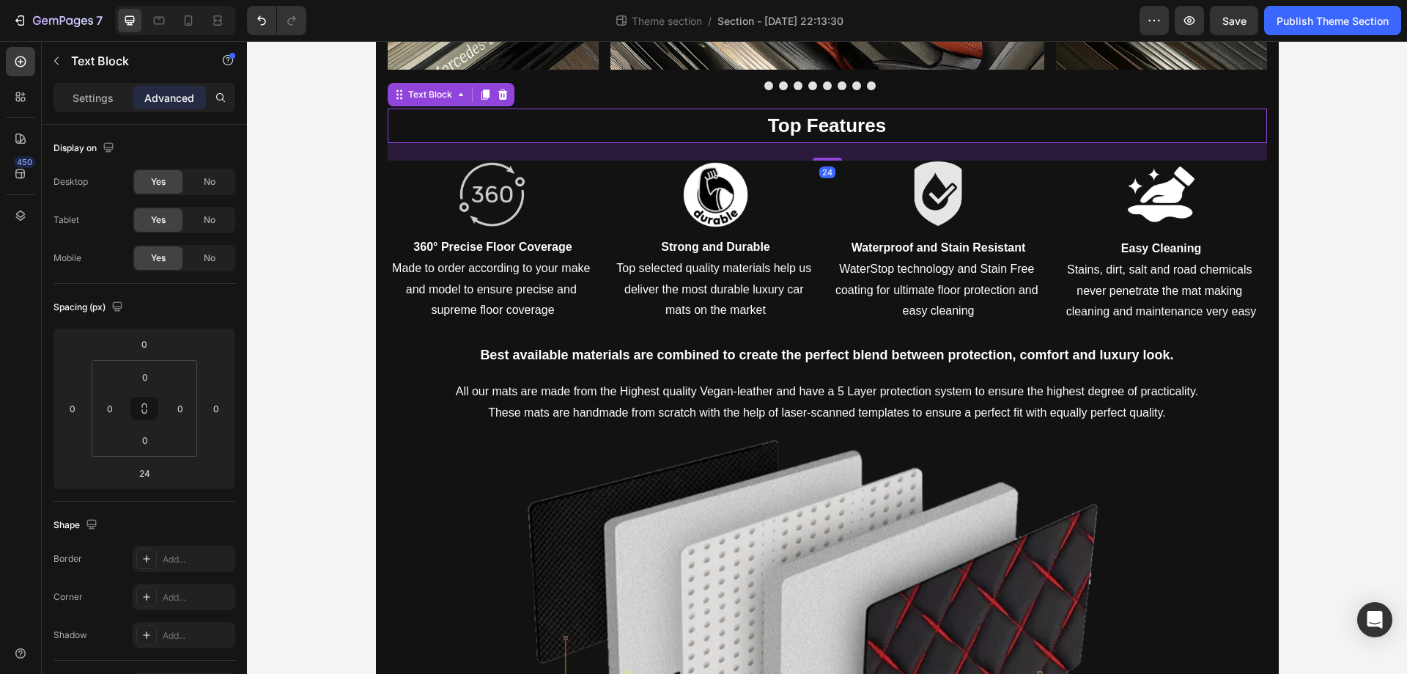
click at [842, 155] on div "24" at bounding box center [828, 152] width 880 height 18
drag, startPoint x: 844, startPoint y: 153, endPoint x: 814, endPoint y: 150, distance: 30.3
click at [814, 150] on div "24" at bounding box center [828, 152] width 880 height 18
click at [817, 156] on div at bounding box center [827, 158] width 29 height 4
type input "20"
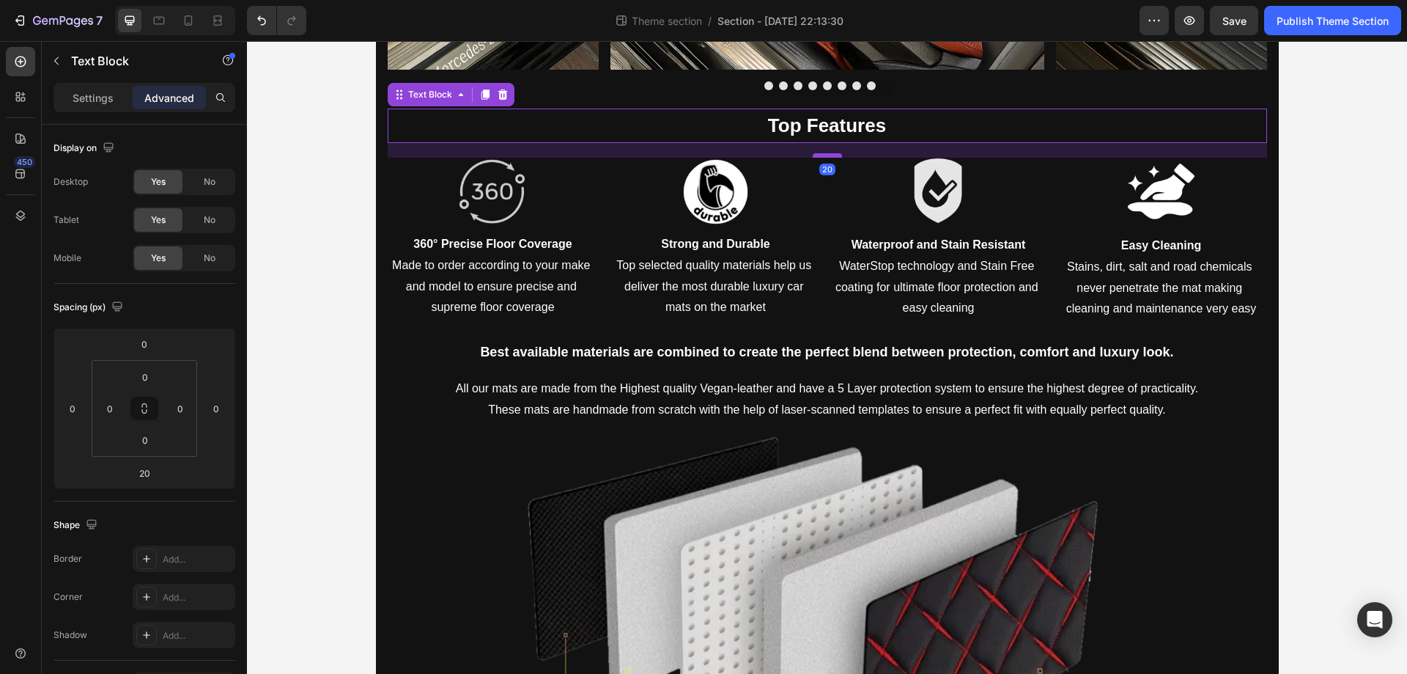
click at [817, 155] on div at bounding box center [827, 155] width 29 height 4
click at [479, 93] on icon at bounding box center [485, 95] width 12 height 12
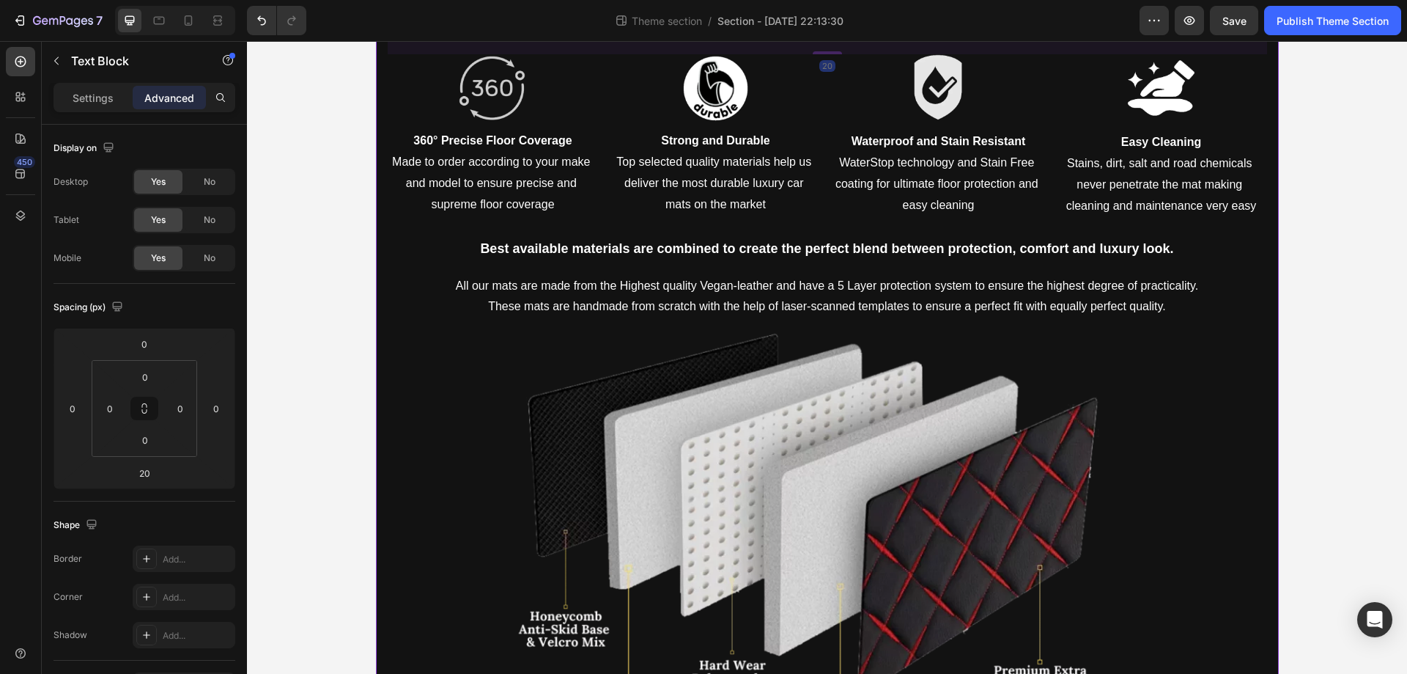
scroll to position [1962, 0]
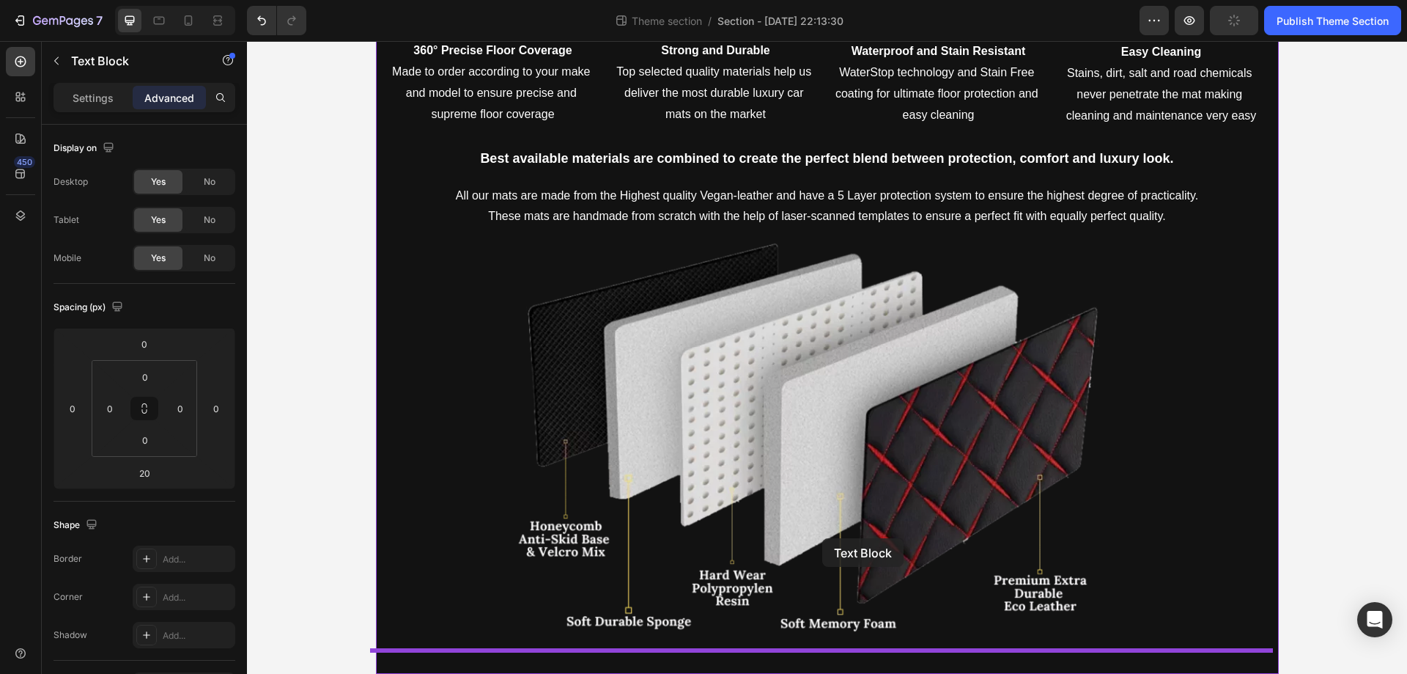
drag, startPoint x: 391, startPoint y: 147, endPoint x: 822, endPoint y: 538, distance: 581.7
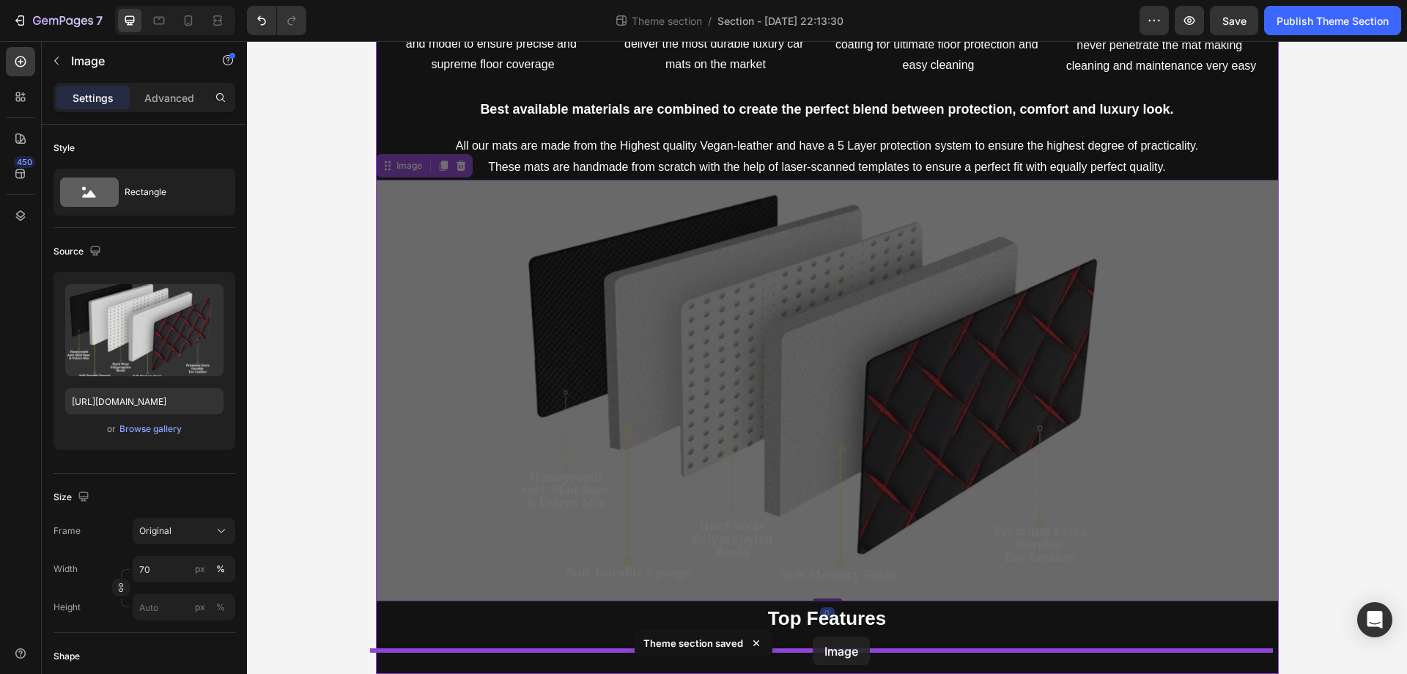
drag, startPoint x: 821, startPoint y: 493, endPoint x: 813, endPoint y: 636, distance: 143.2
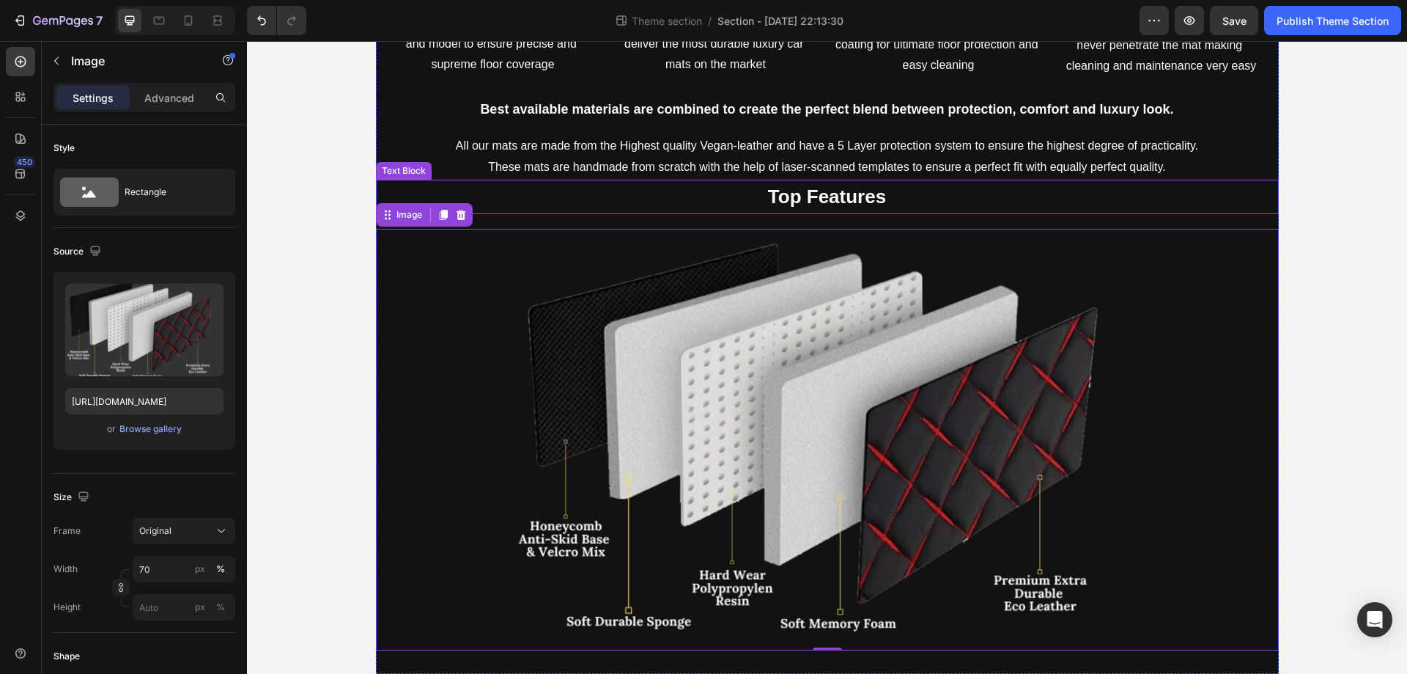
click at [927, 199] on p "Top Features" at bounding box center [828, 197] width 900 height 32
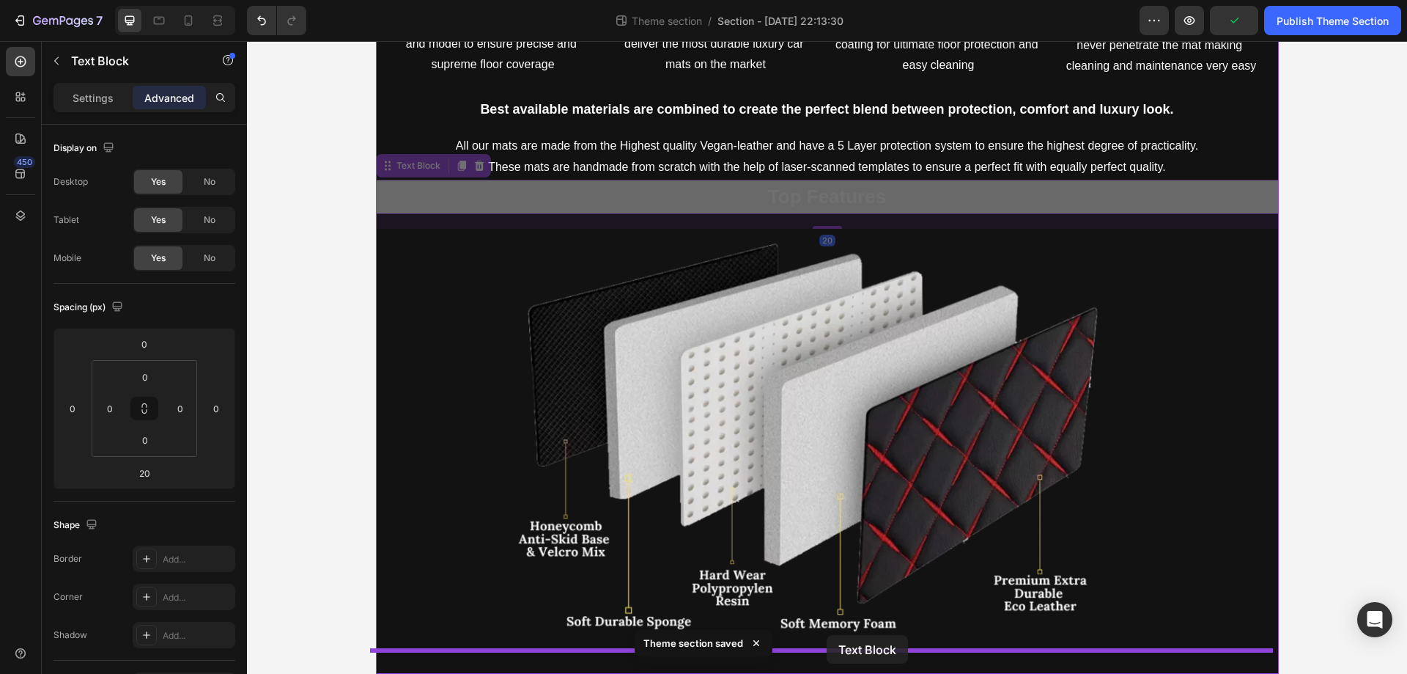
drag, startPoint x: 389, startPoint y: 166, endPoint x: 827, endPoint y: 635, distance: 641.5
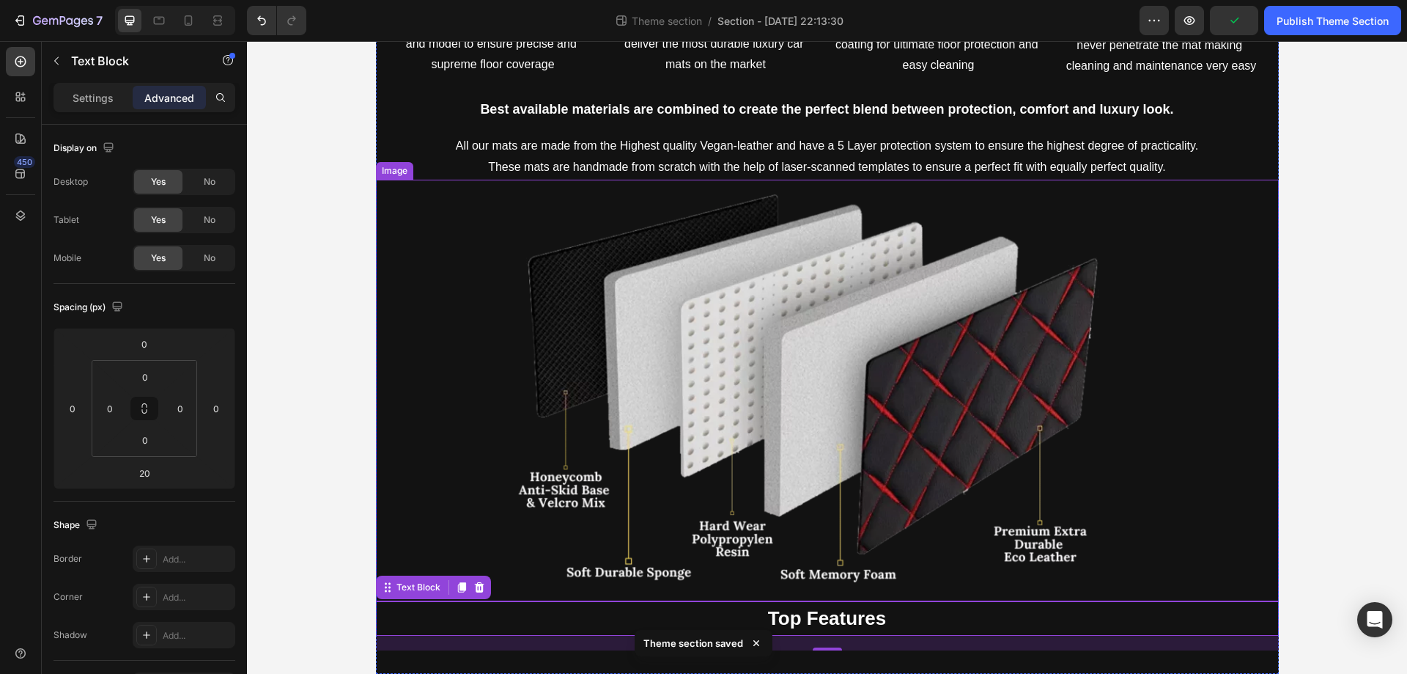
click at [878, 533] on img at bounding box center [827, 390] width 632 height 421
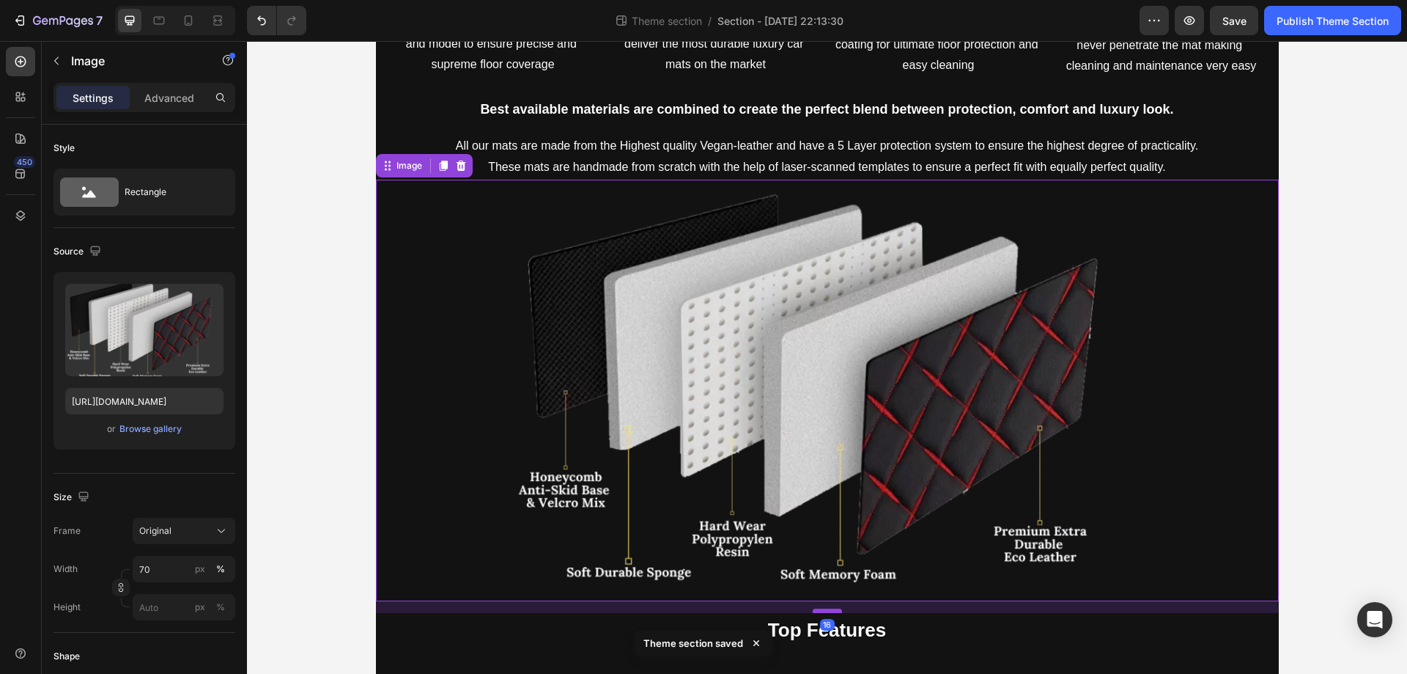
drag, startPoint x: 824, startPoint y: 599, endPoint x: 821, endPoint y: 611, distance: 12.1
click at [821, 611] on div at bounding box center [827, 610] width 29 height 4
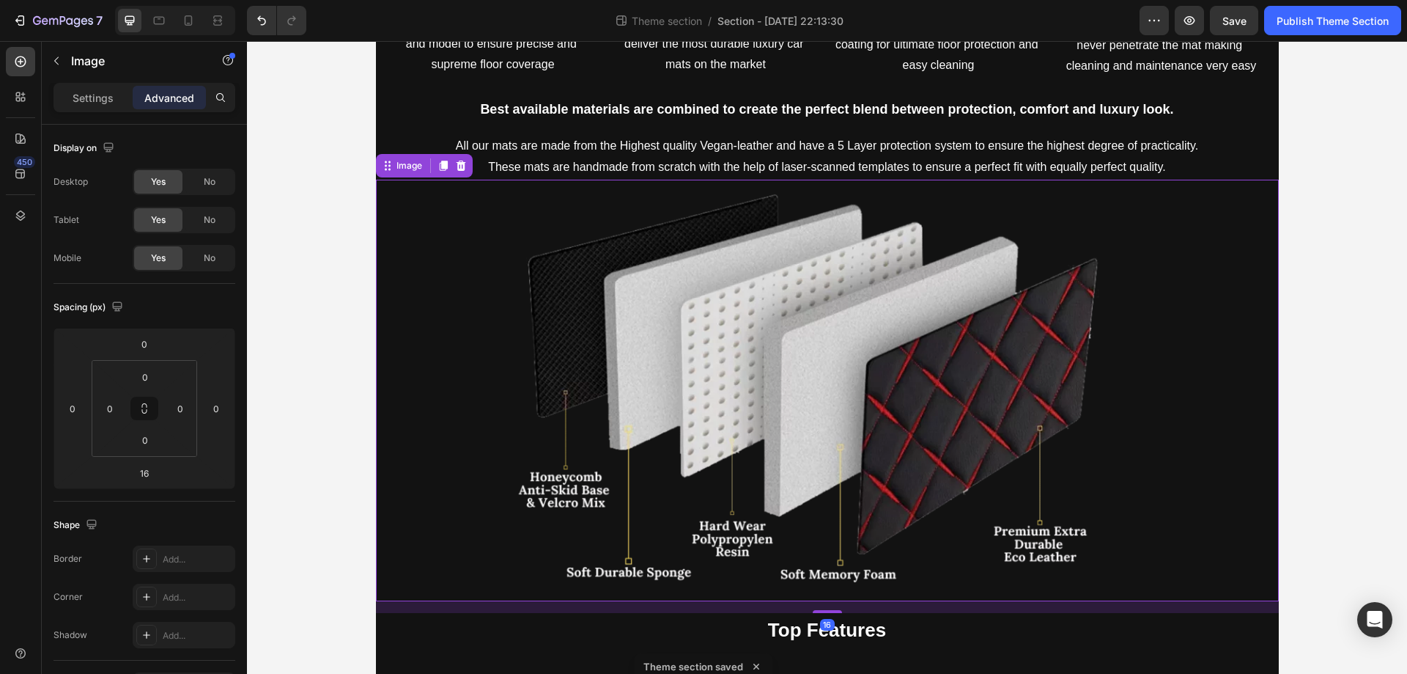
click at [899, 324] on img at bounding box center [827, 390] width 632 height 421
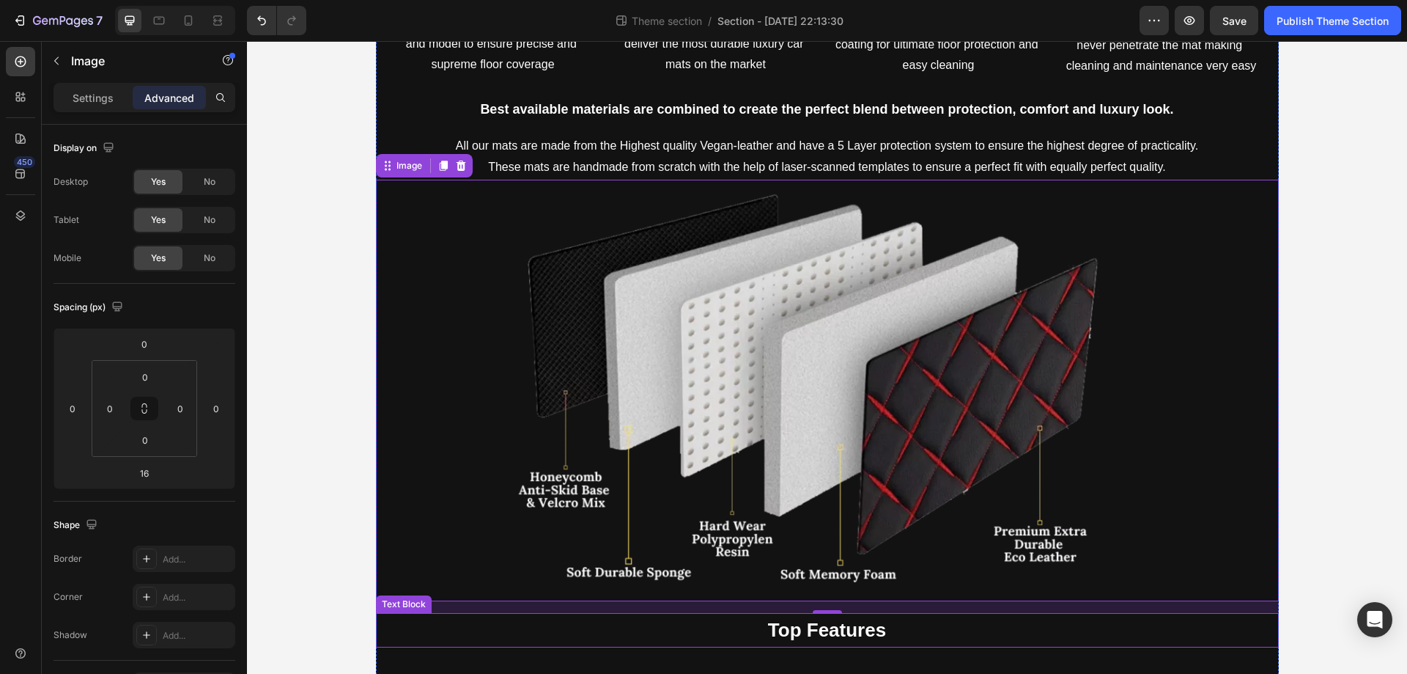
click at [847, 627] on strong "Top Features" at bounding box center [827, 630] width 118 height 22
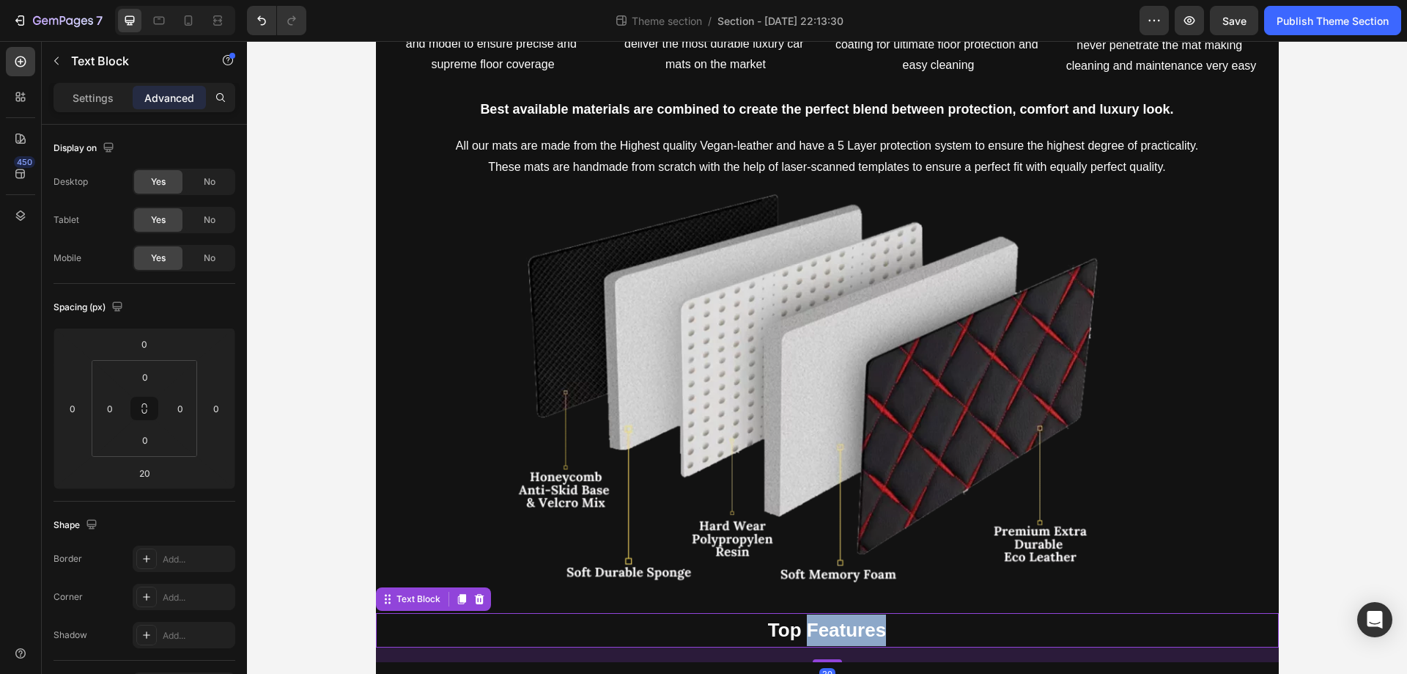
click at [847, 627] on strong "Top Features" at bounding box center [827, 630] width 118 height 22
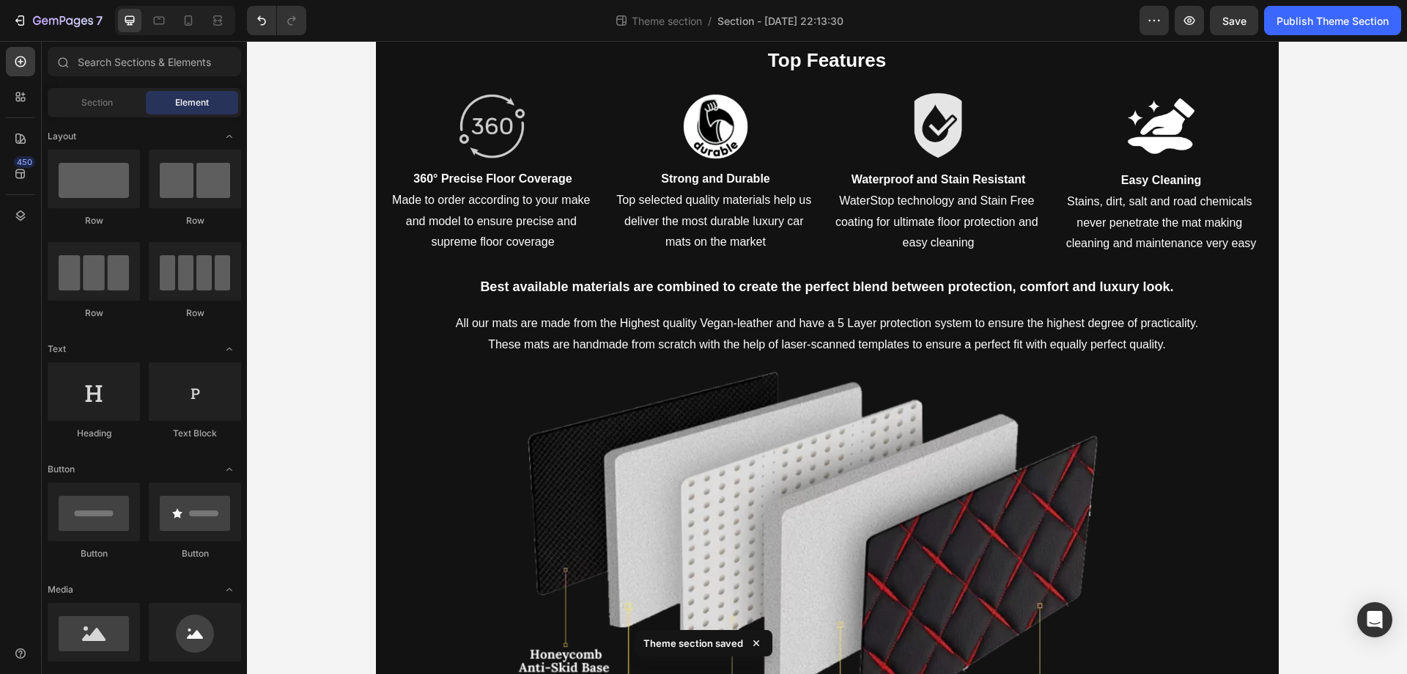
scroll to position [1599, 0]
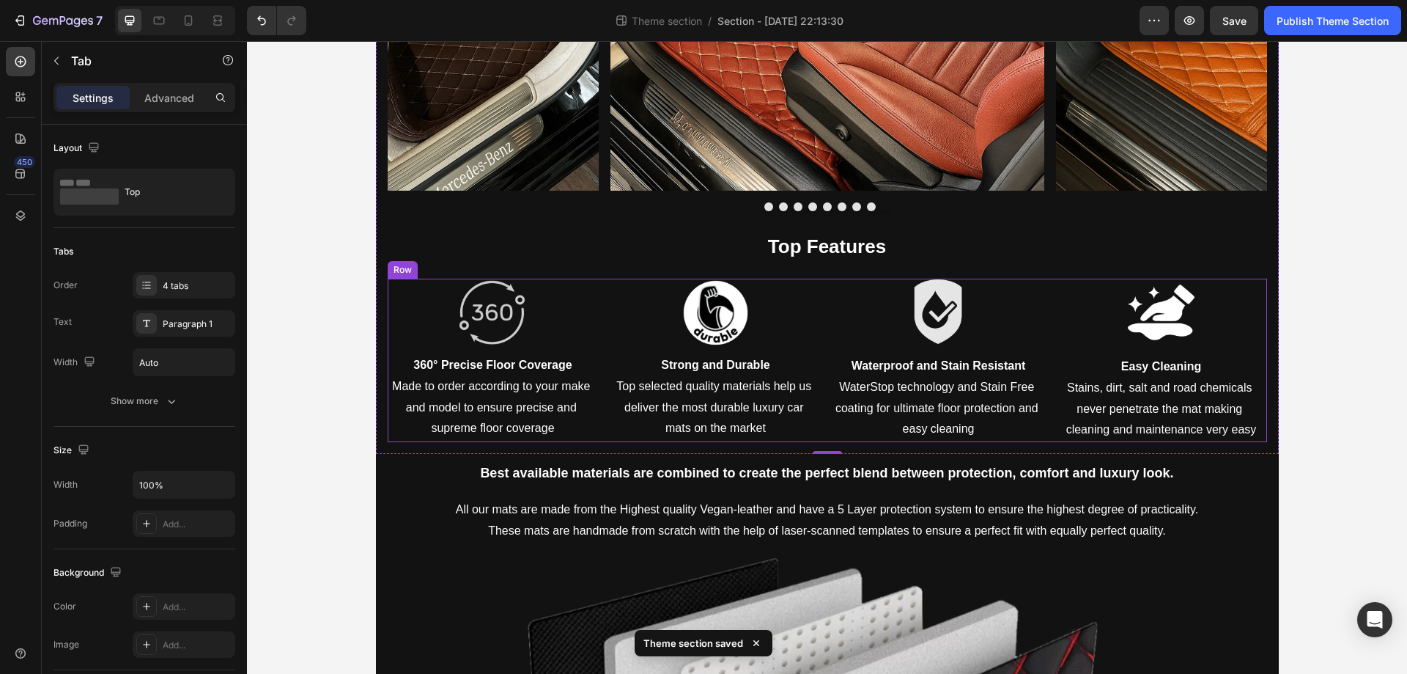
click at [819, 304] on div "Image 360° Precise Floor Coverage Made to order according to your make and mode…" at bounding box center [828, 360] width 880 height 163
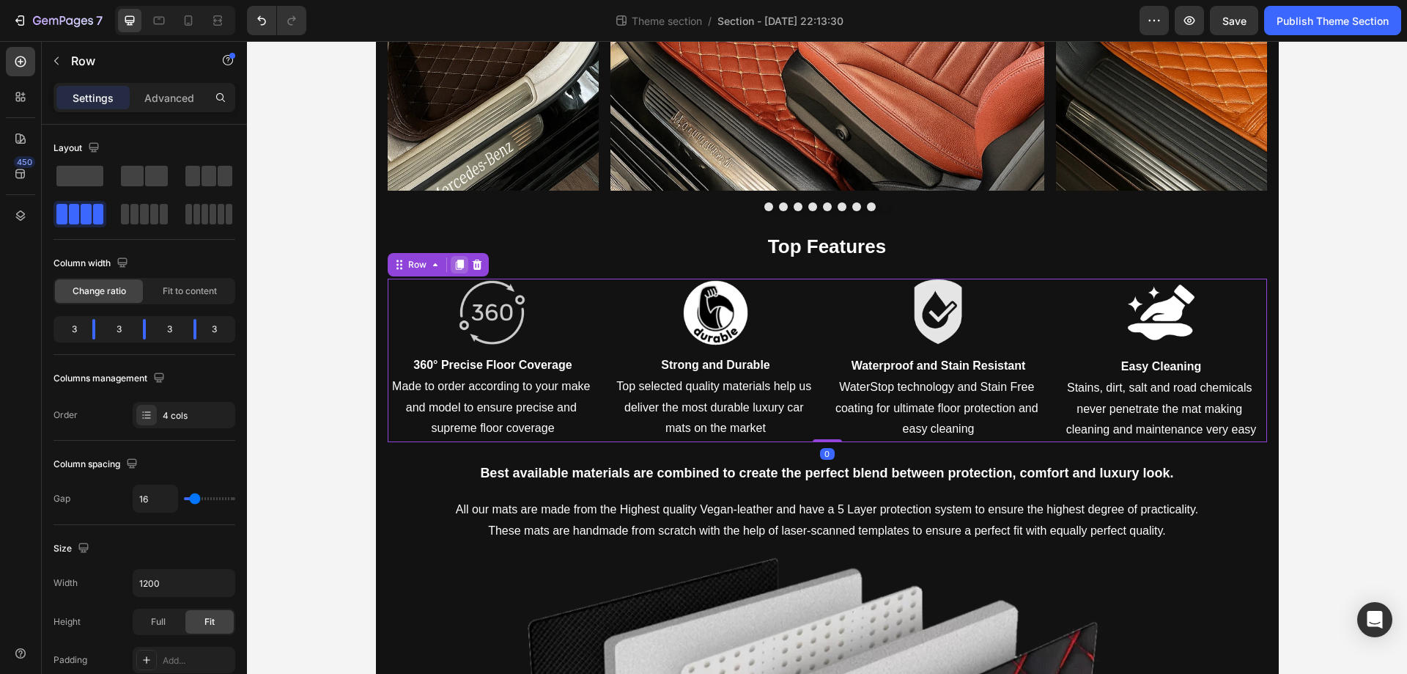
click at [459, 265] on icon at bounding box center [460, 265] width 12 height 12
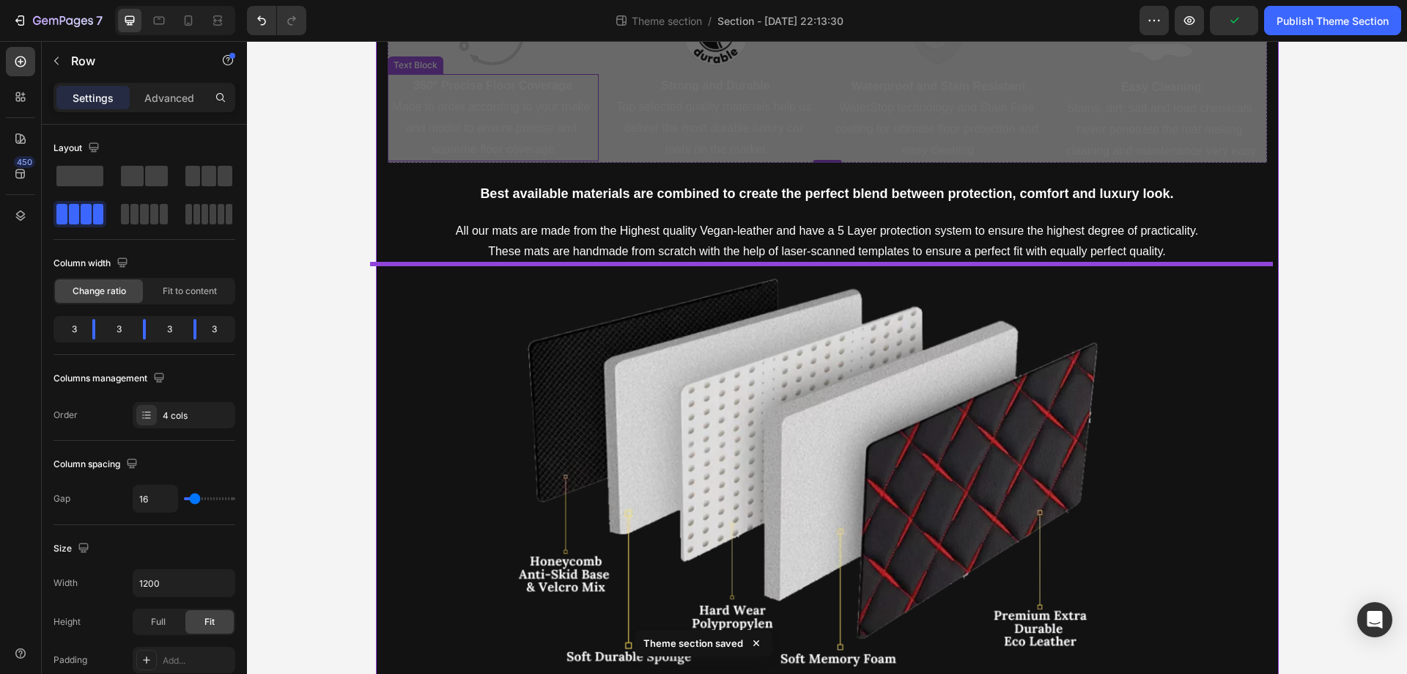
scroll to position [2138, 0]
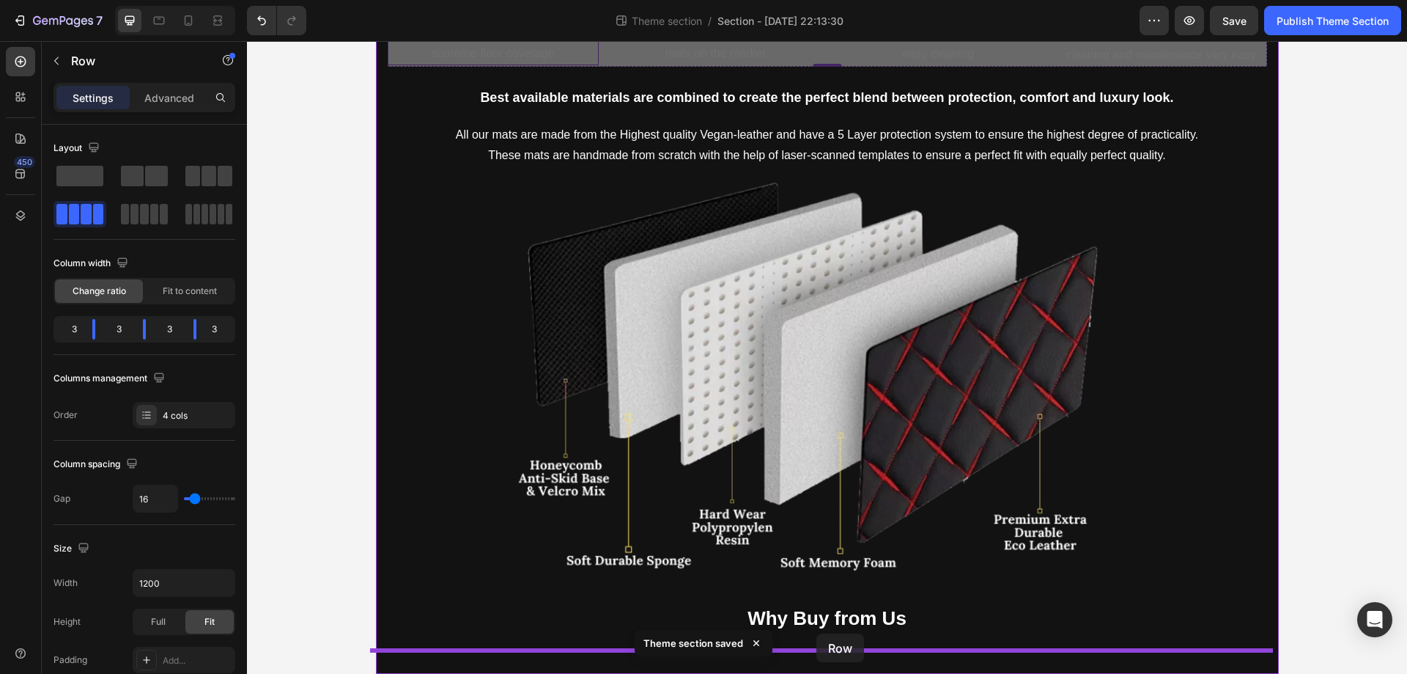
drag, startPoint x: 395, startPoint y: 429, endPoint x: 817, endPoint y: 633, distance: 468.5
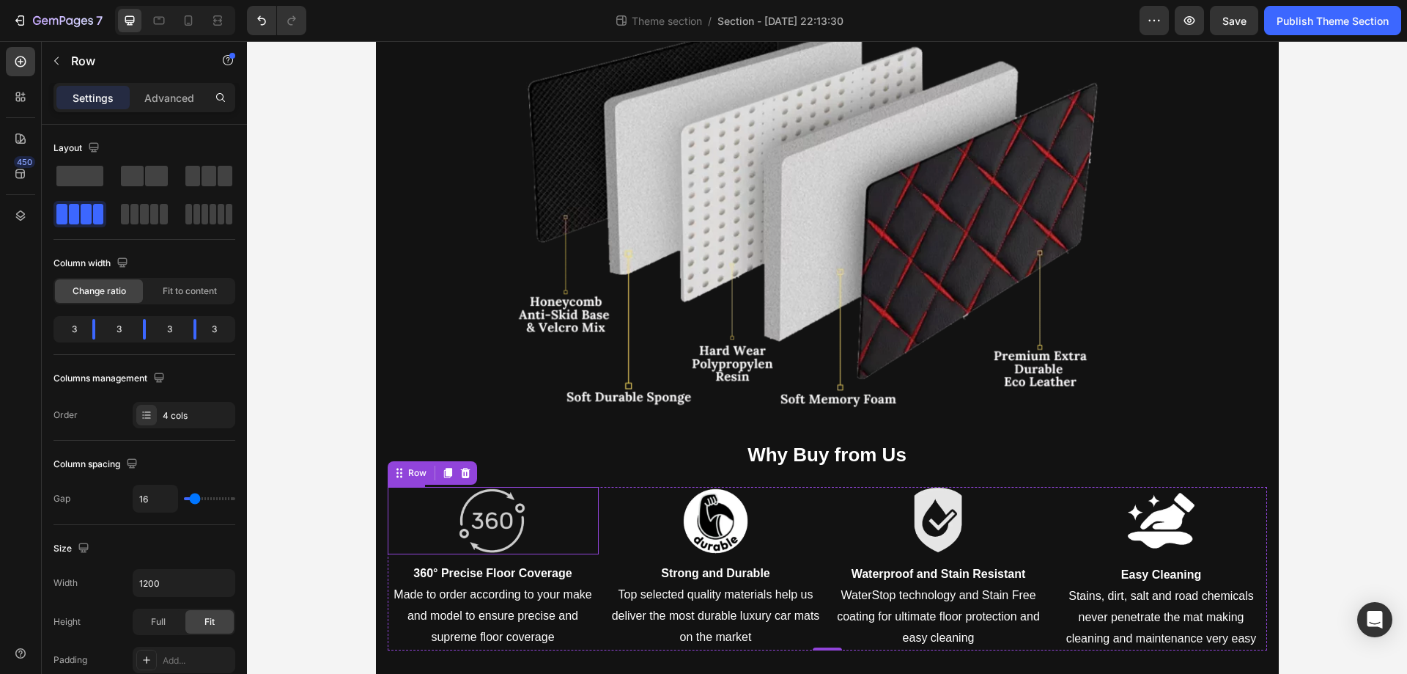
click at [485, 518] on img at bounding box center [493, 520] width 74 height 67
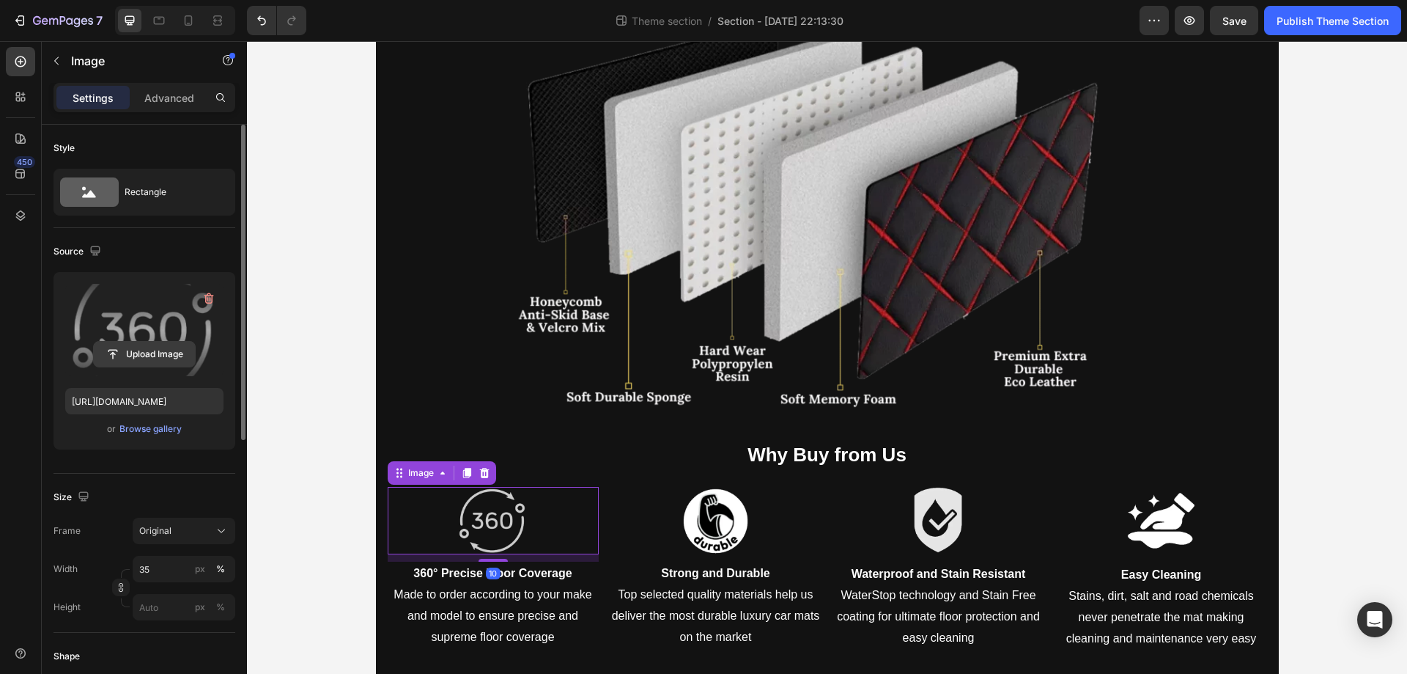
click at [151, 346] on input "file" at bounding box center [144, 354] width 101 height 25
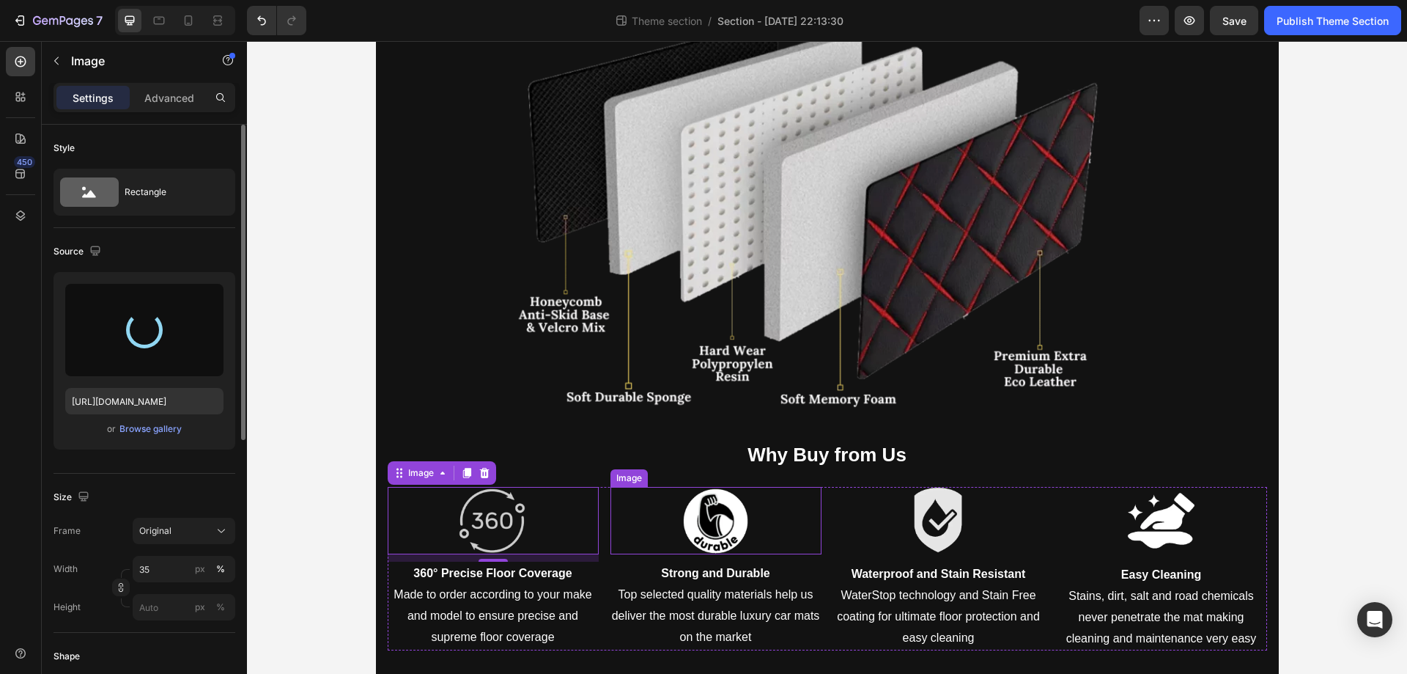
type input "https://cdn.shopify.com/s/files/1/0930/8612/2358/files/gempages_581661615628223…"
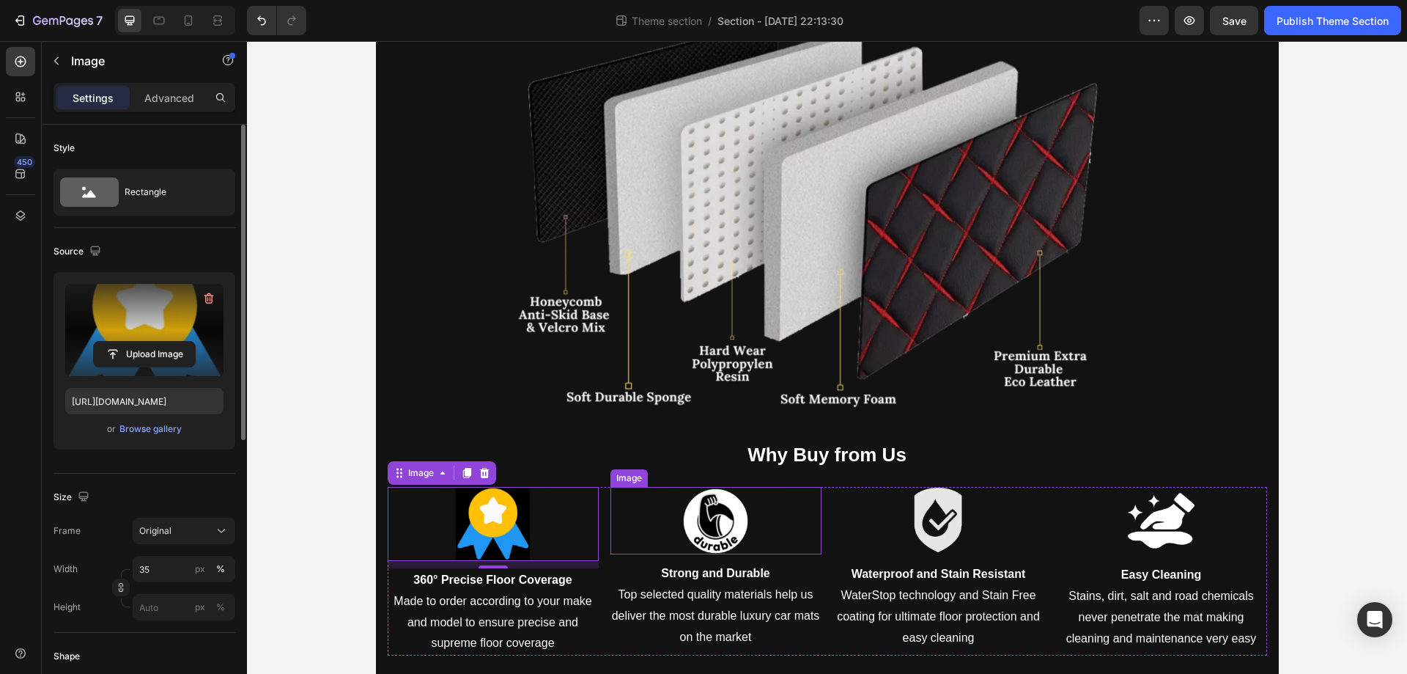
click at [713, 538] on img at bounding box center [716, 520] width 74 height 67
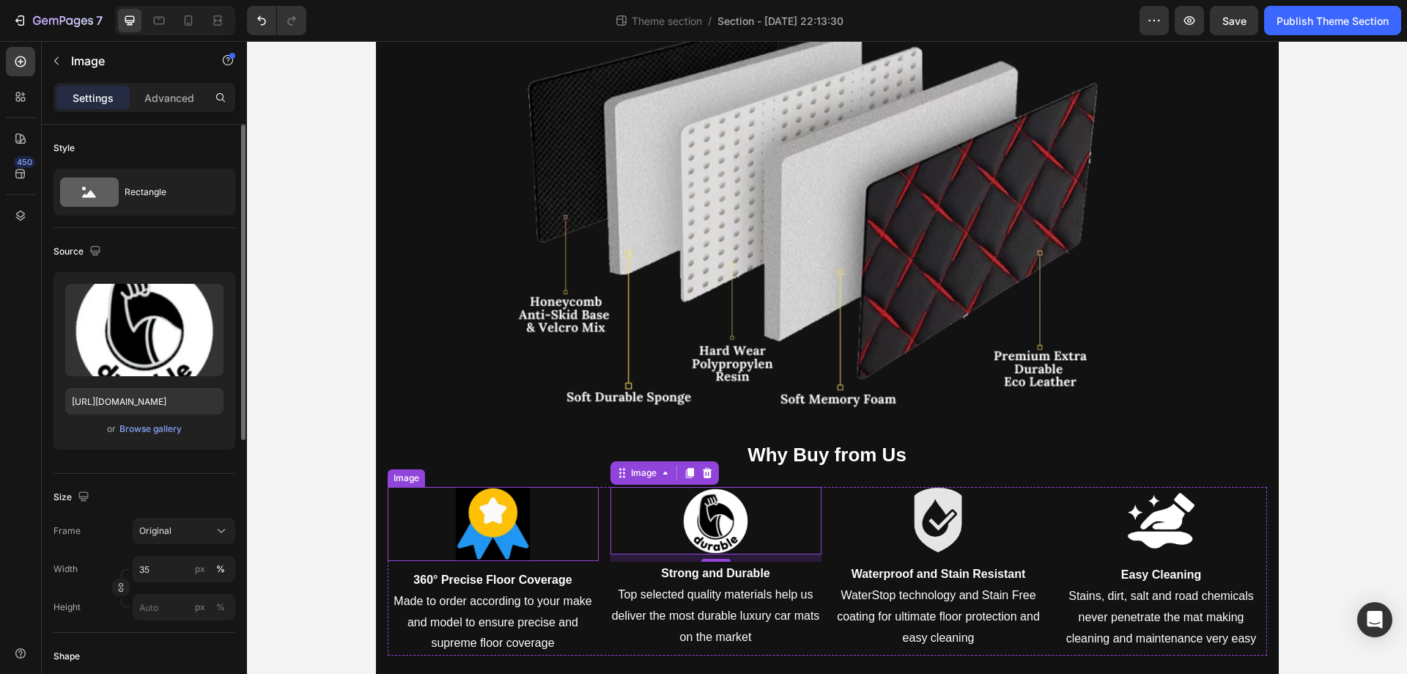
click at [501, 524] on img at bounding box center [493, 524] width 74 height 74
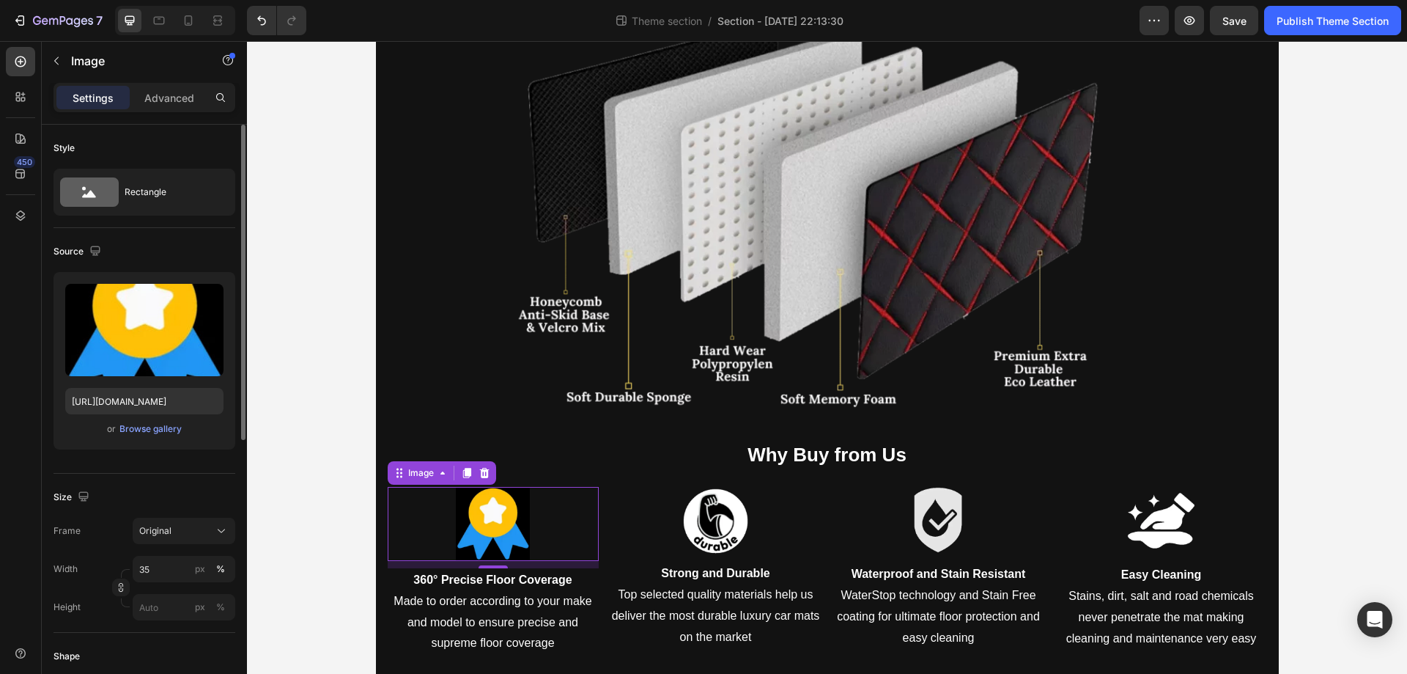
click at [501, 520] on img at bounding box center [493, 524] width 74 height 74
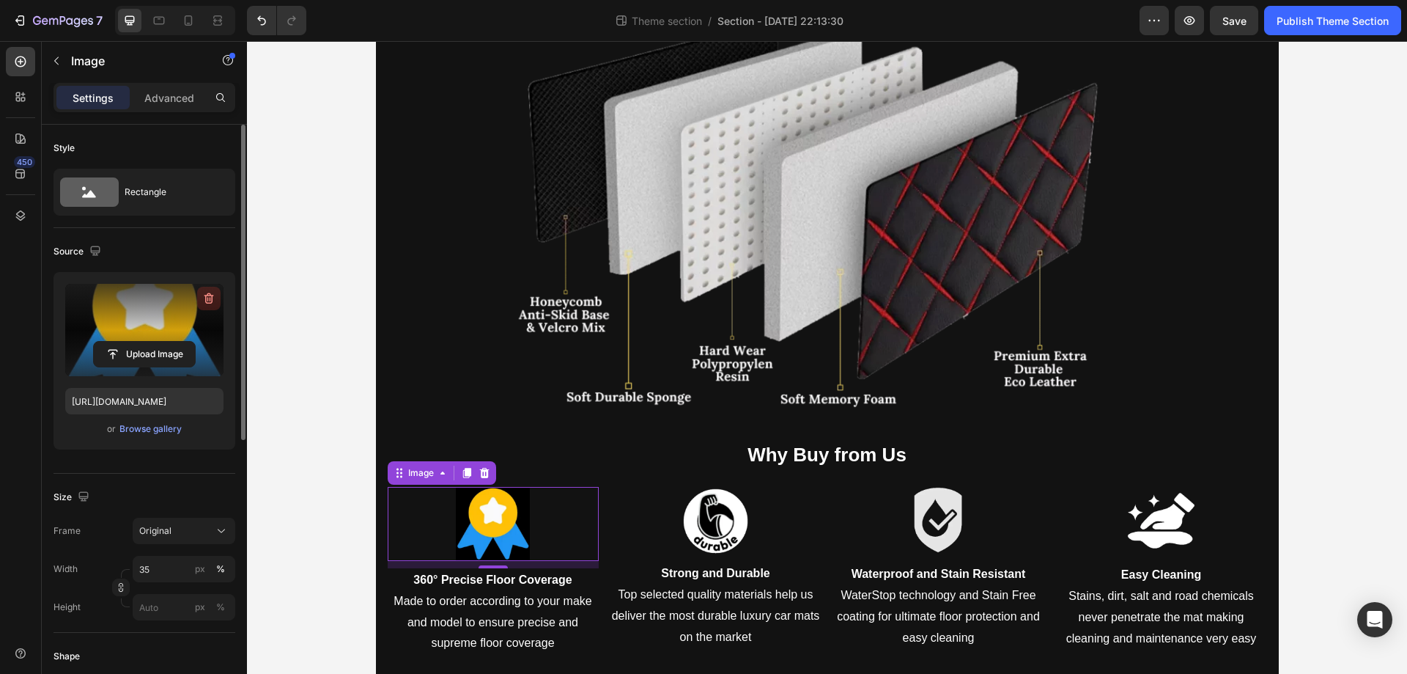
click at [201, 294] on button "button" at bounding box center [208, 298] width 23 height 23
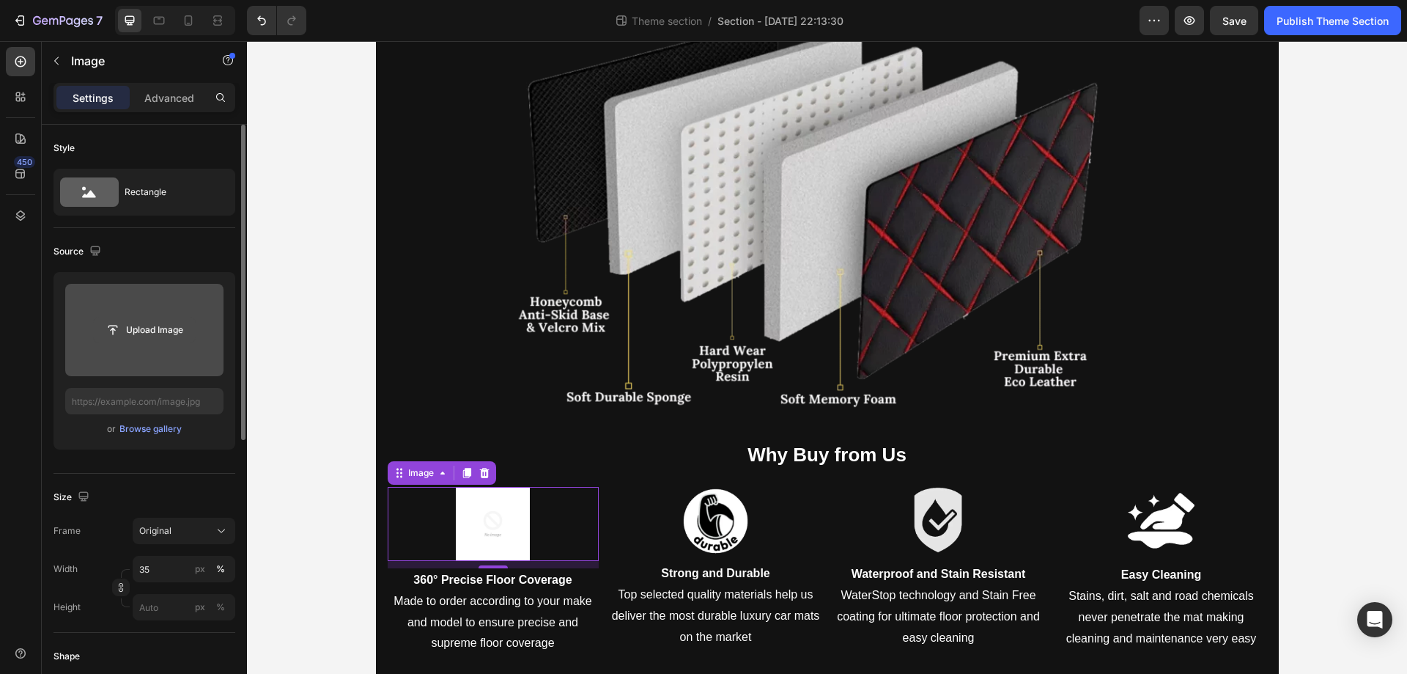
click at [122, 335] on input "file" at bounding box center [144, 329] width 101 height 25
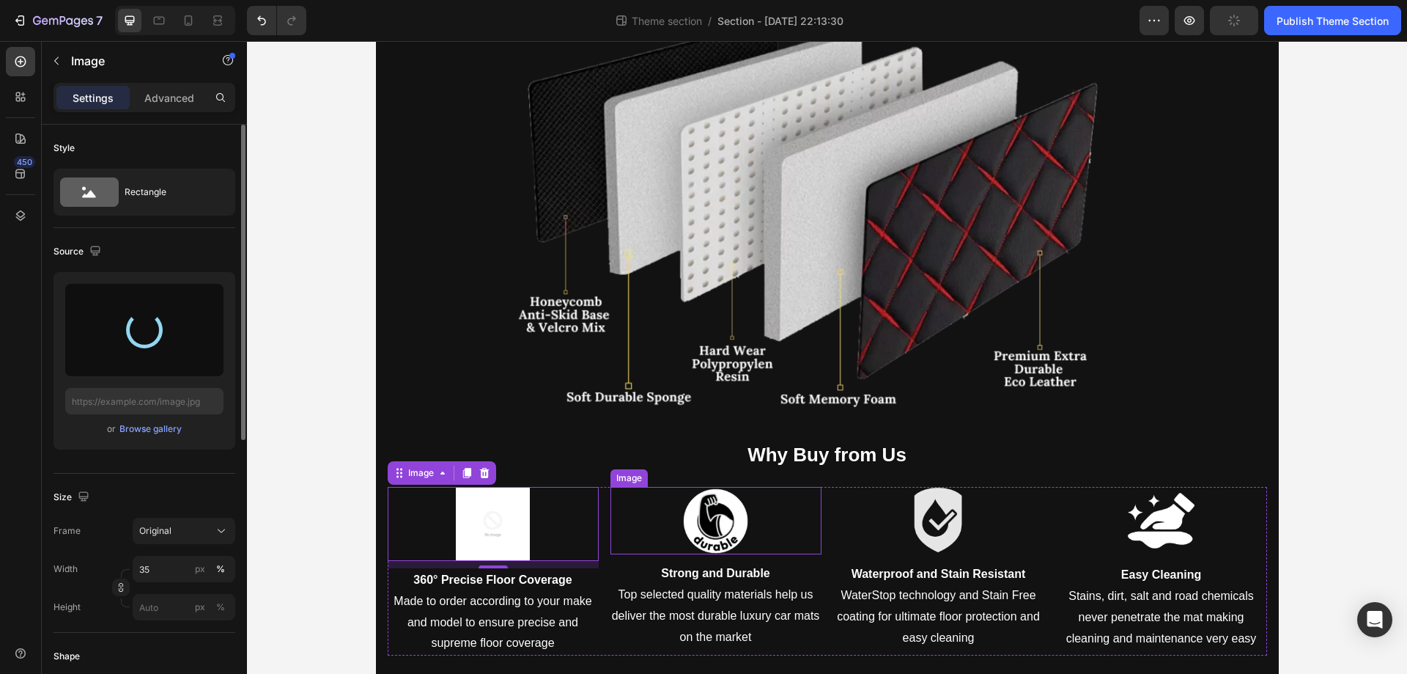
type input "https://cdn.shopify.com/s/files/1/0930/8612/2358/files/gempages_581661615628223…"
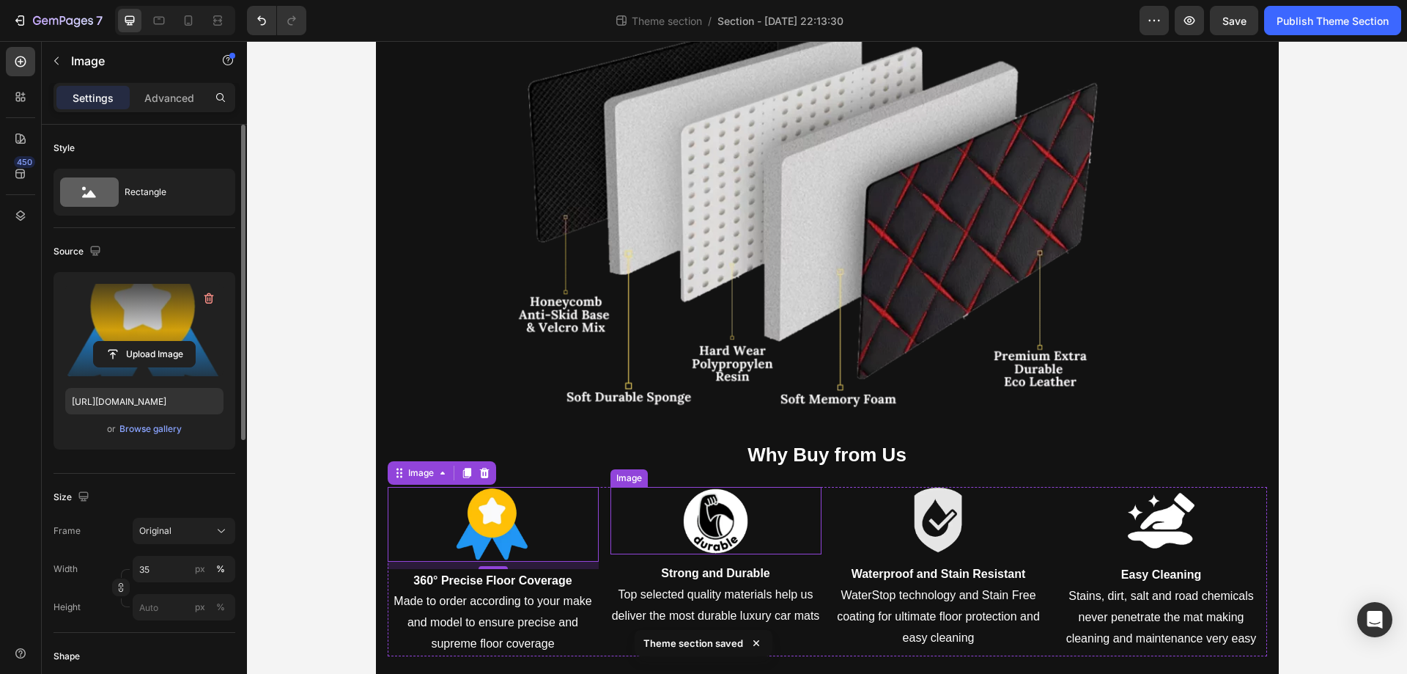
click at [693, 518] on img at bounding box center [716, 520] width 74 height 67
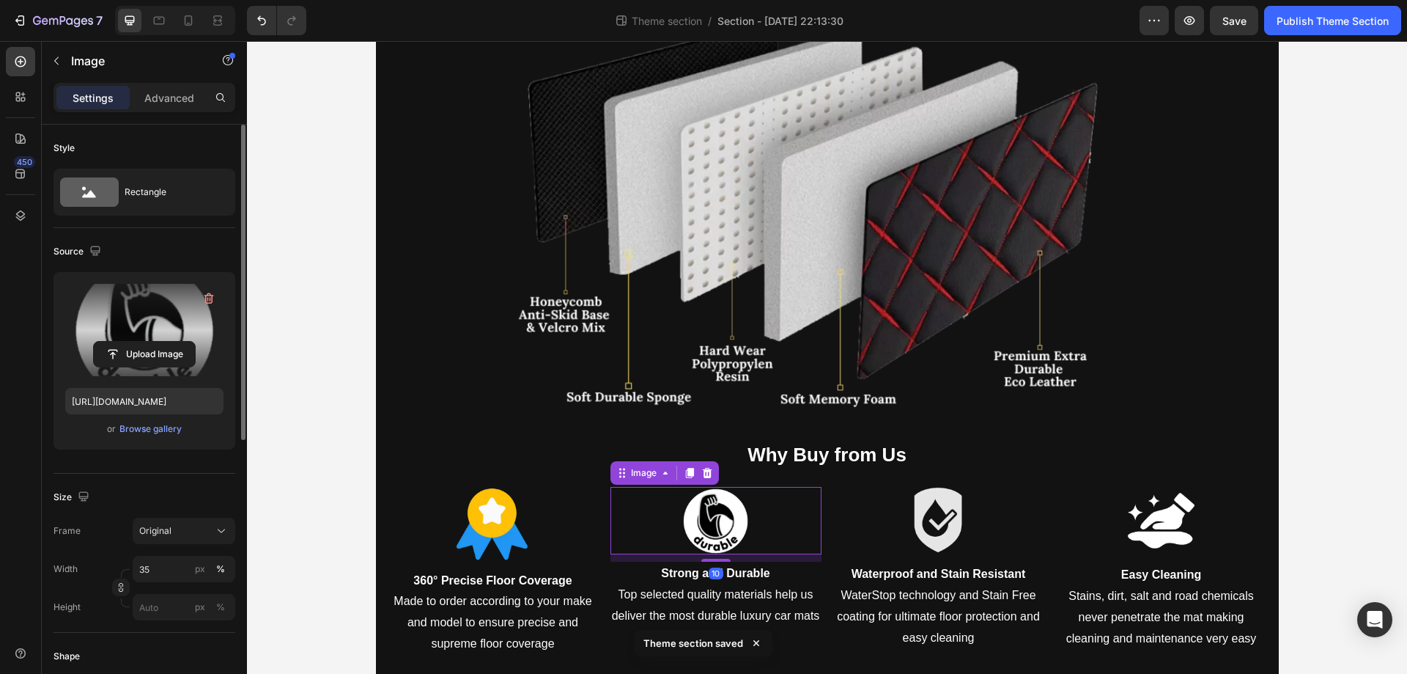
click at [143, 331] on label at bounding box center [144, 330] width 158 height 92
click at [143, 342] on input "file" at bounding box center [144, 354] width 101 height 25
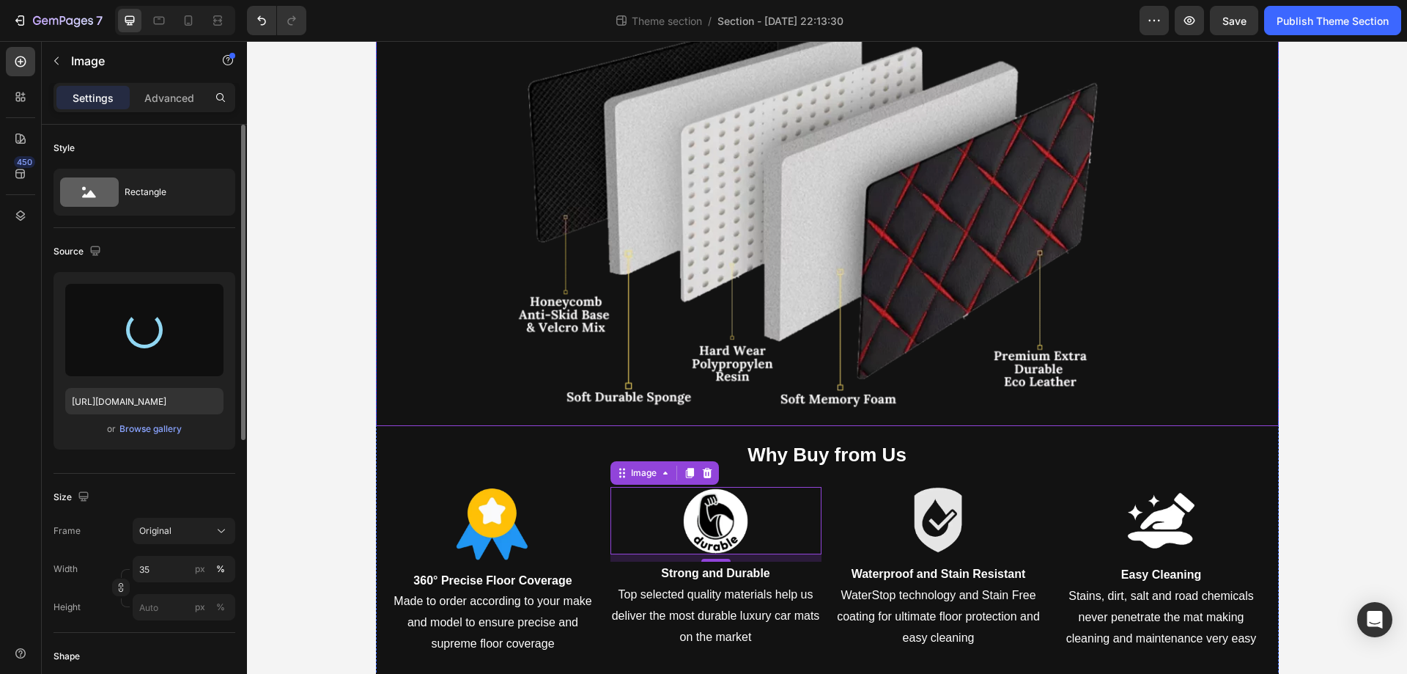
type input "https://cdn.shopify.com/s/files/1/0930/8612/2358/files/gempages_581661615628223…"
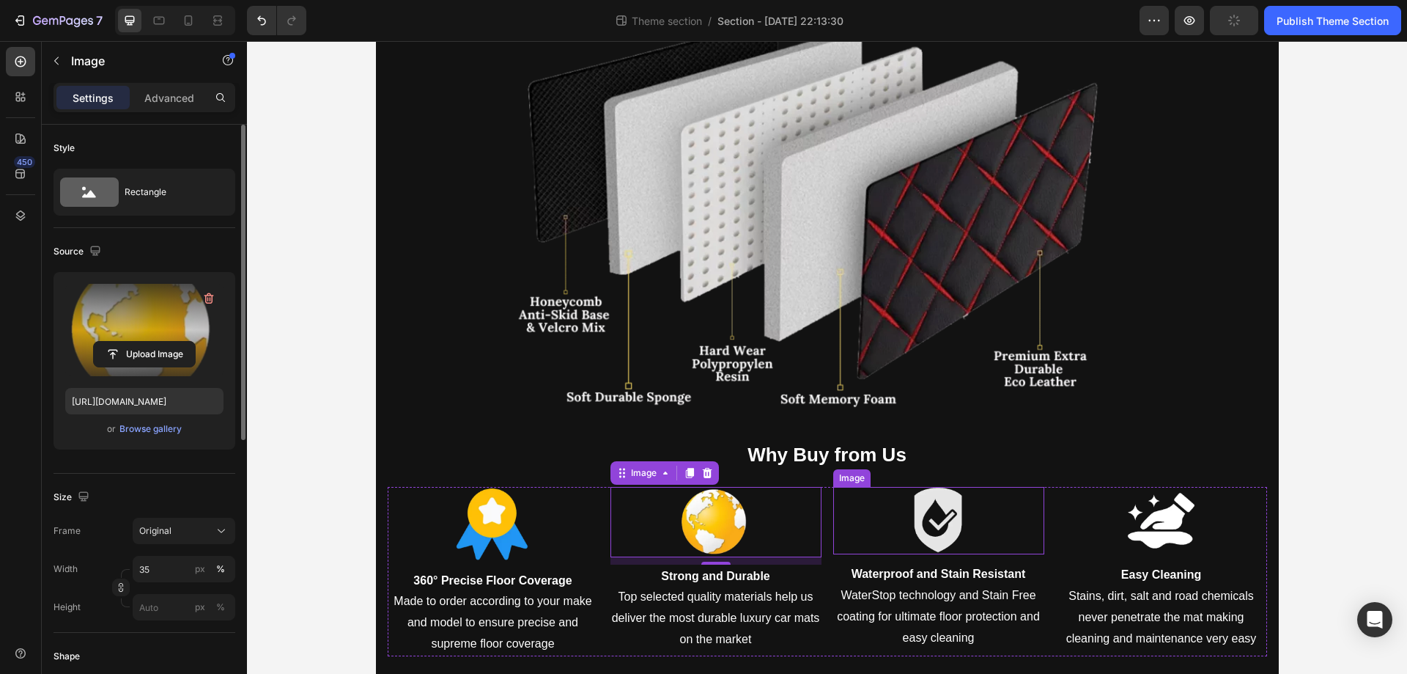
click at [957, 523] on img at bounding box center [939, 520] width 74 height 67
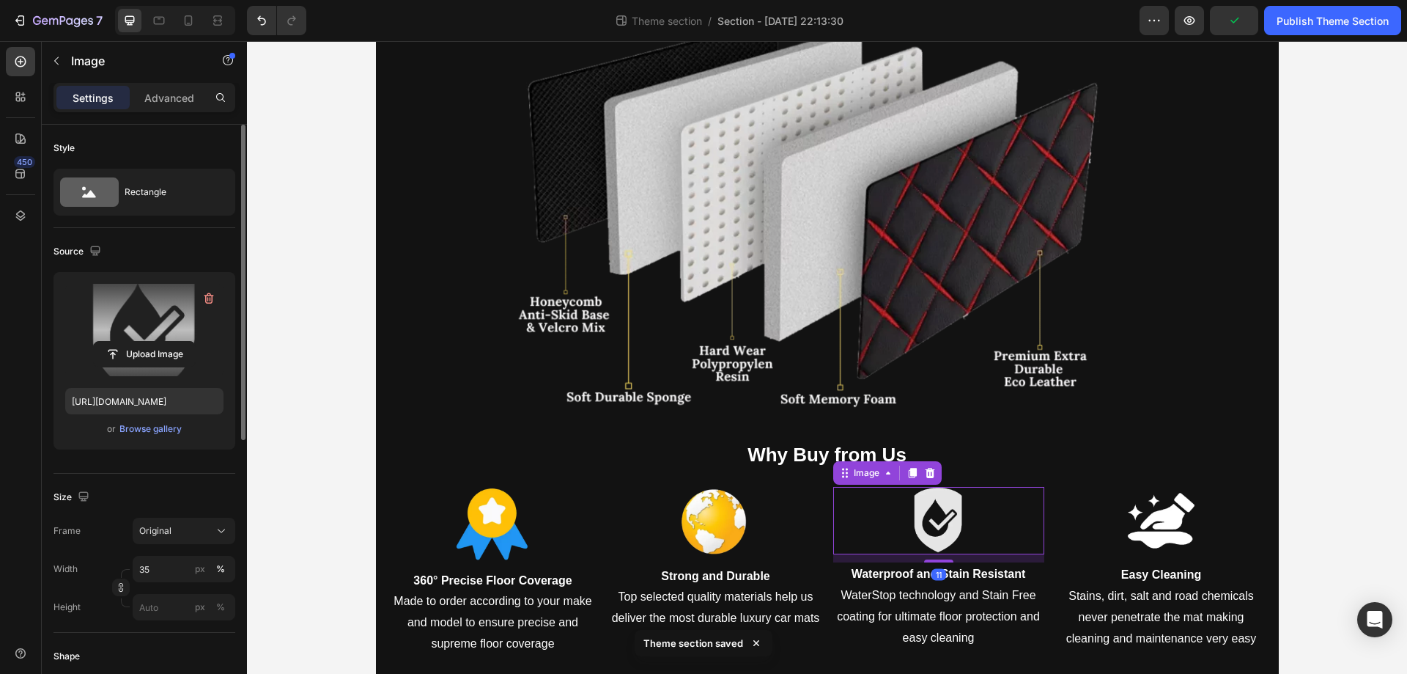
click at [109, 312] on label at bounding box center [144, 330] width 158 height 92
click at [109, 342] on input "file" at bounding box center [144, 354] width 101 height 25
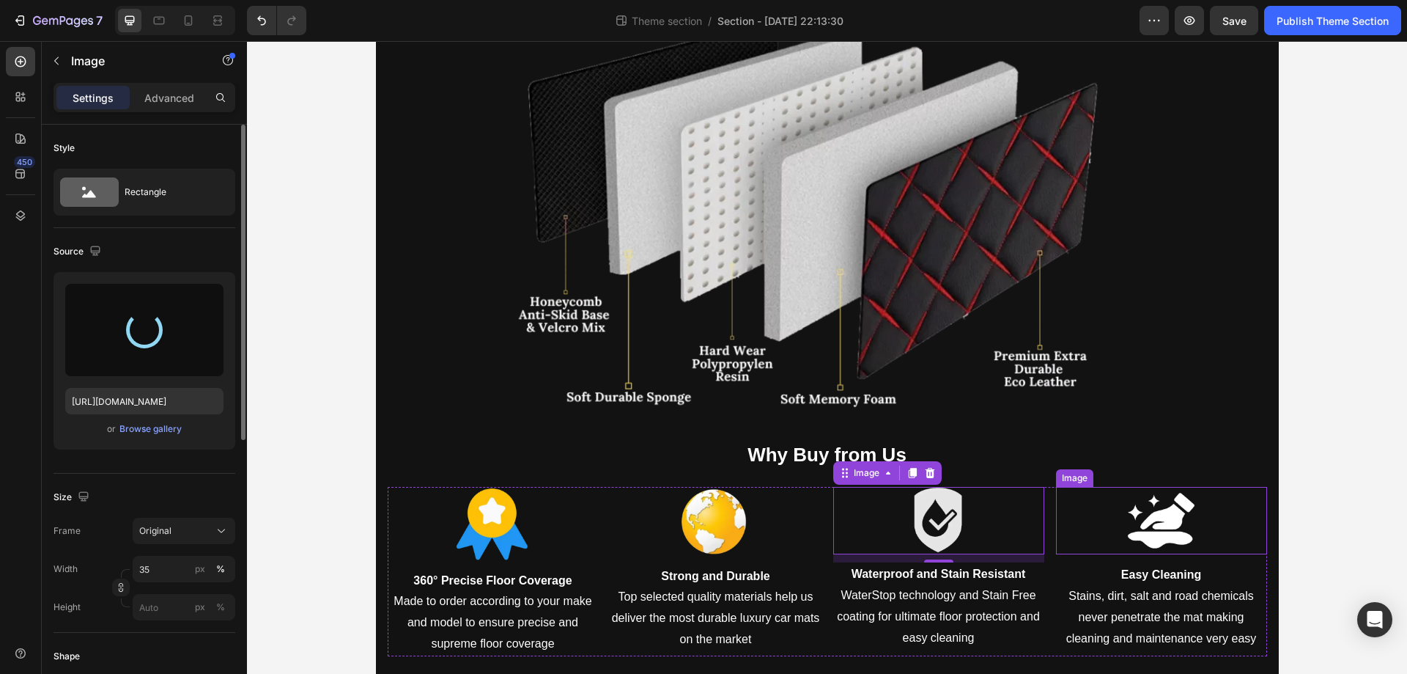
type input "https://cdn.shopify.com/s/files/1/0930/8612/2358/files/gempages_581661615628223…"
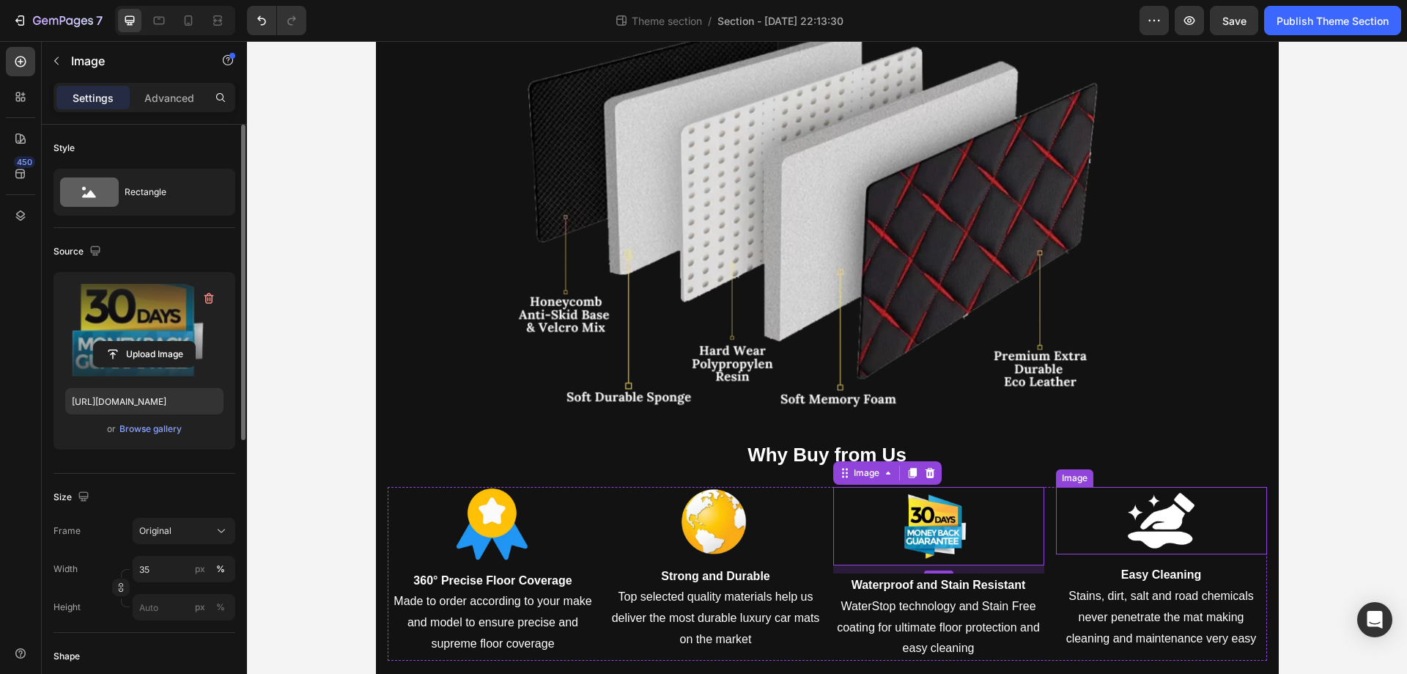
click at [1173, 511] on img at bounding box center [1161, 520] width 74 height 67
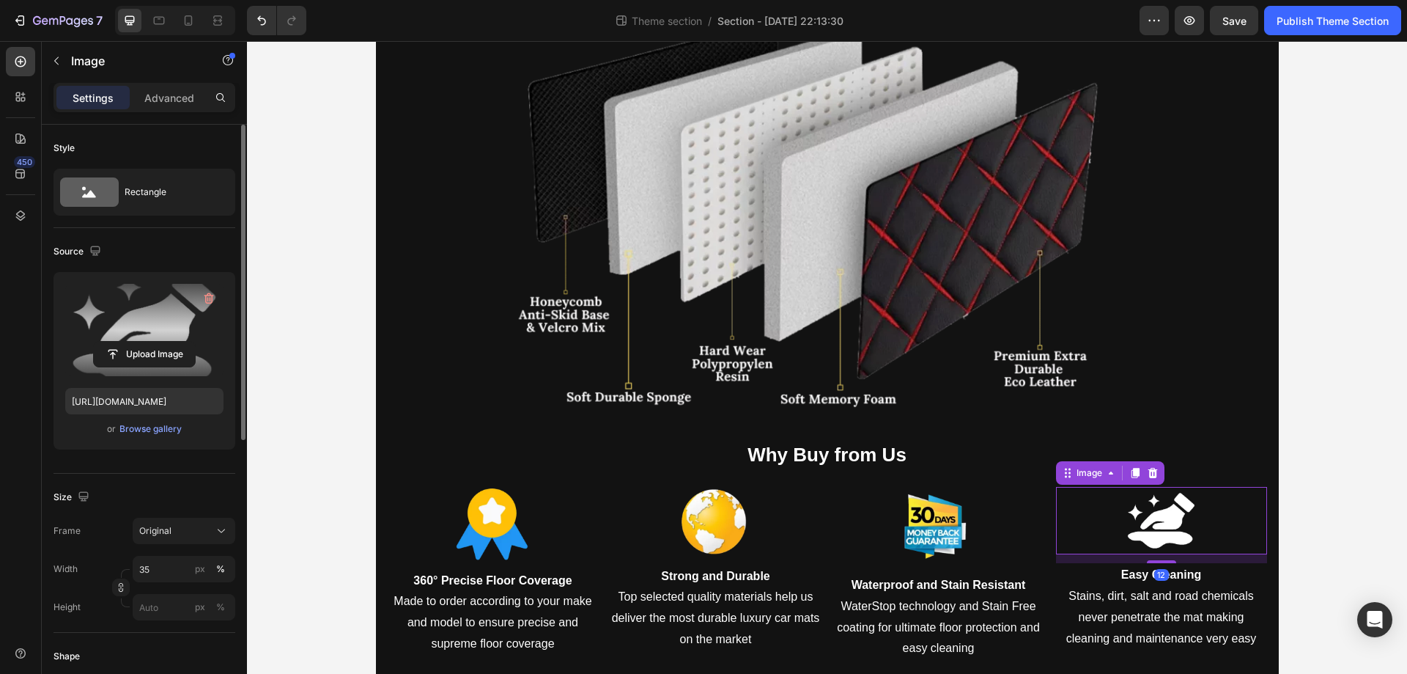
click at [144, 319] on label at bounding box center [144, 330] width 158 height 92
click at [144, 342] on input "file" at bounding box center [144, 354] width 101 height 25
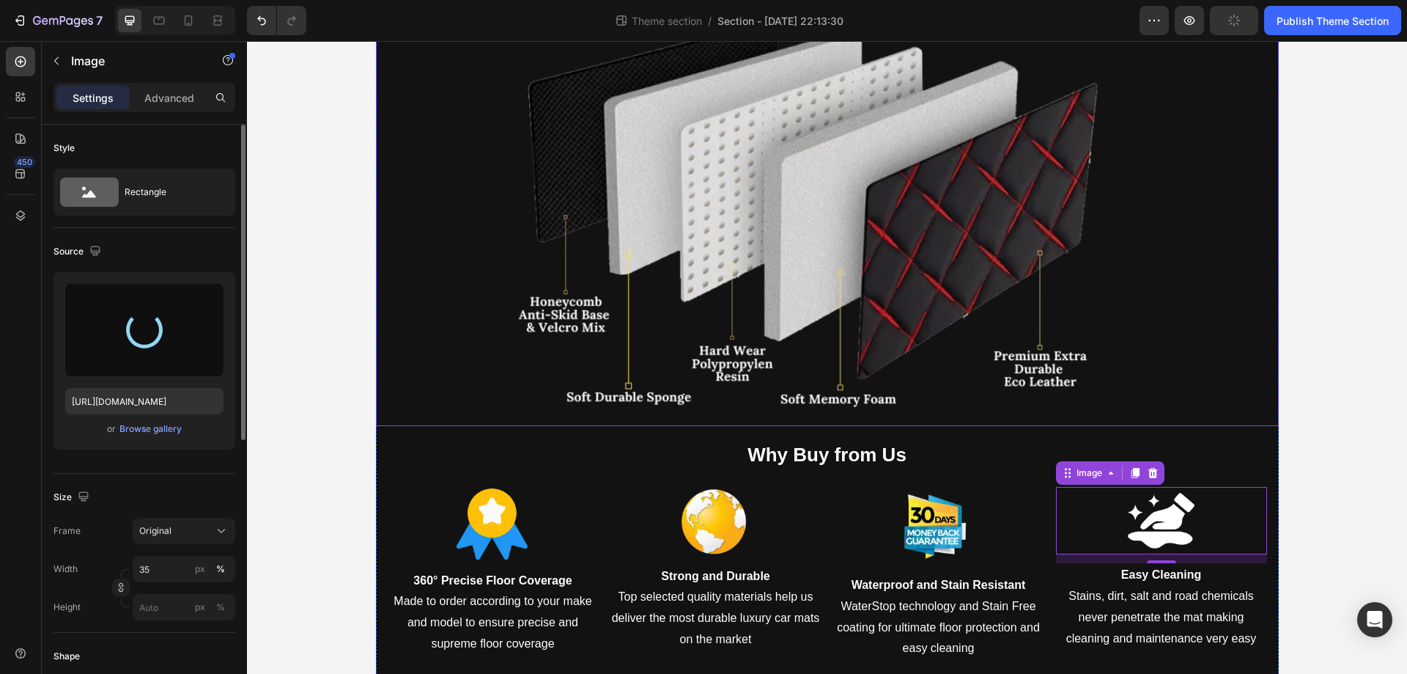
type input "https://cdn.shopify.com/s/files/1/0930/8612/2358/files/gempages_581661615628223…"
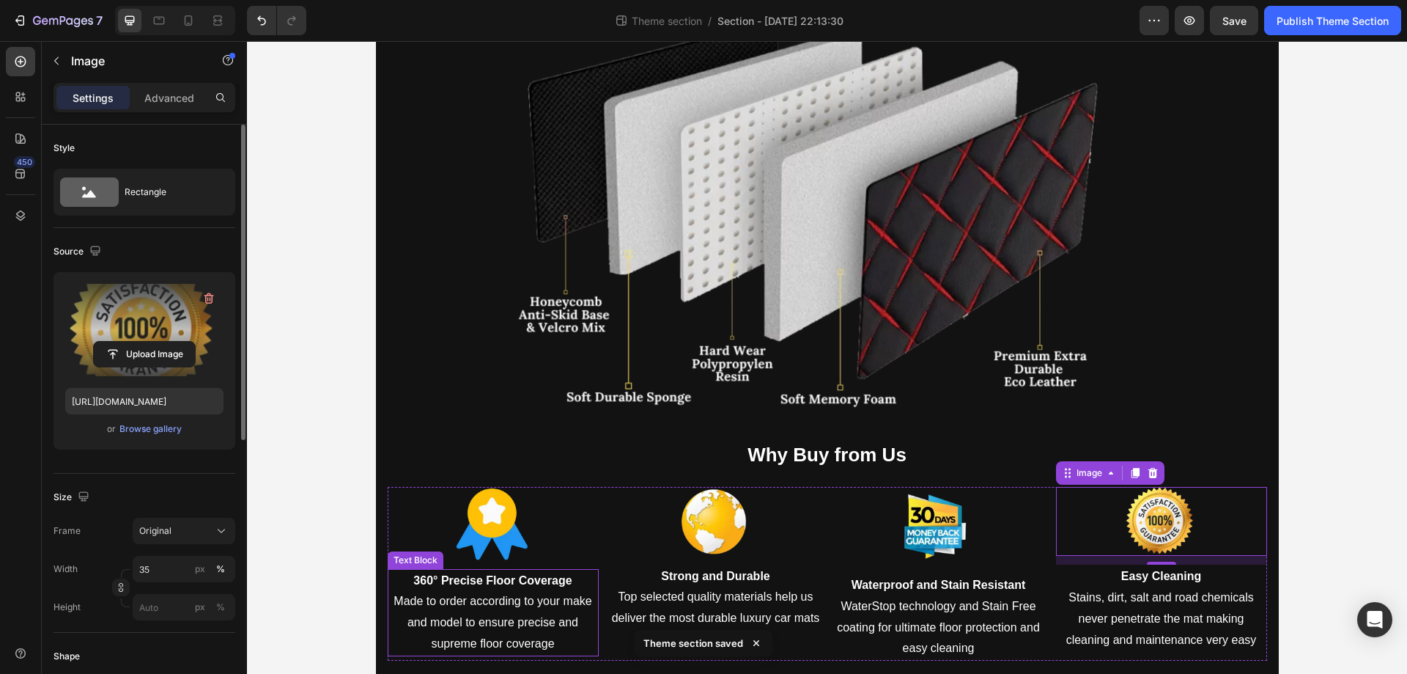
click at [518, 577] on strong "360° Precise Floor Coverage" at bounding box center [492, 580] width 158 height 12
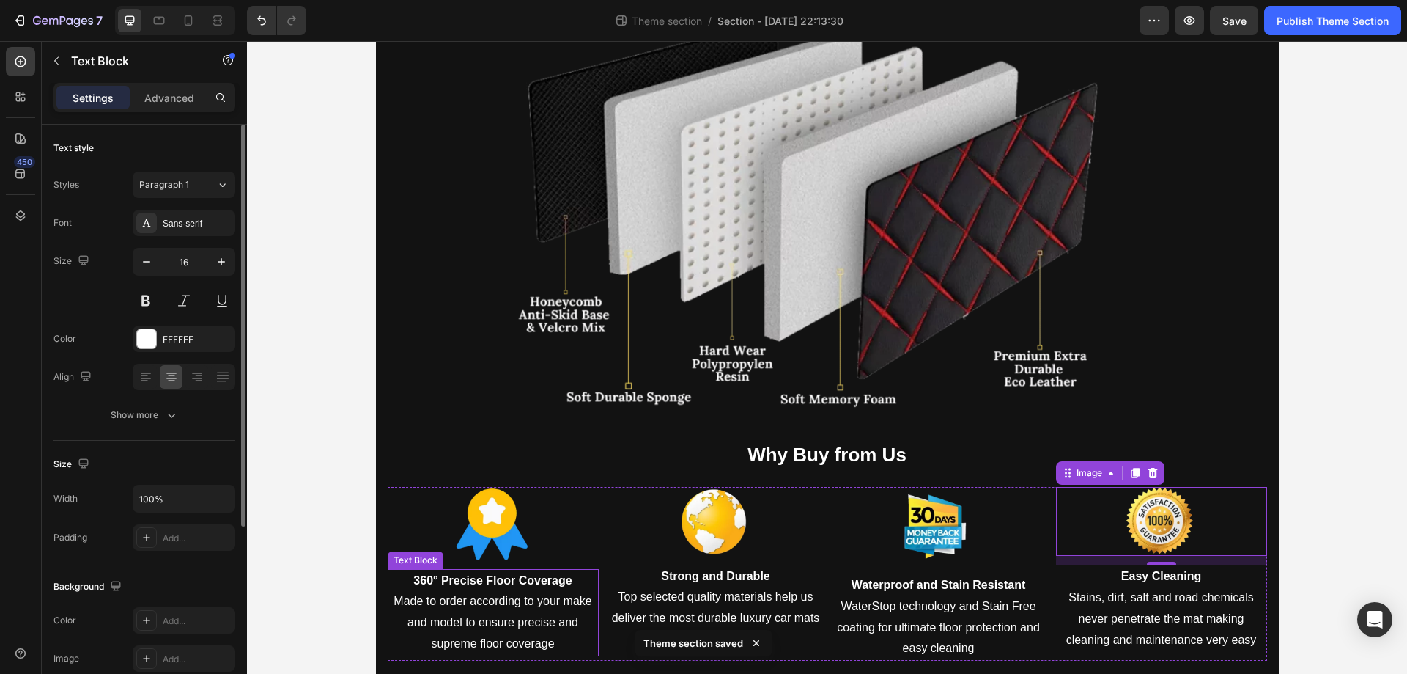
click at [518, 577] on strong "360° Precise Floor Coverage" at bounding box center [492, 580] width 158 height 12
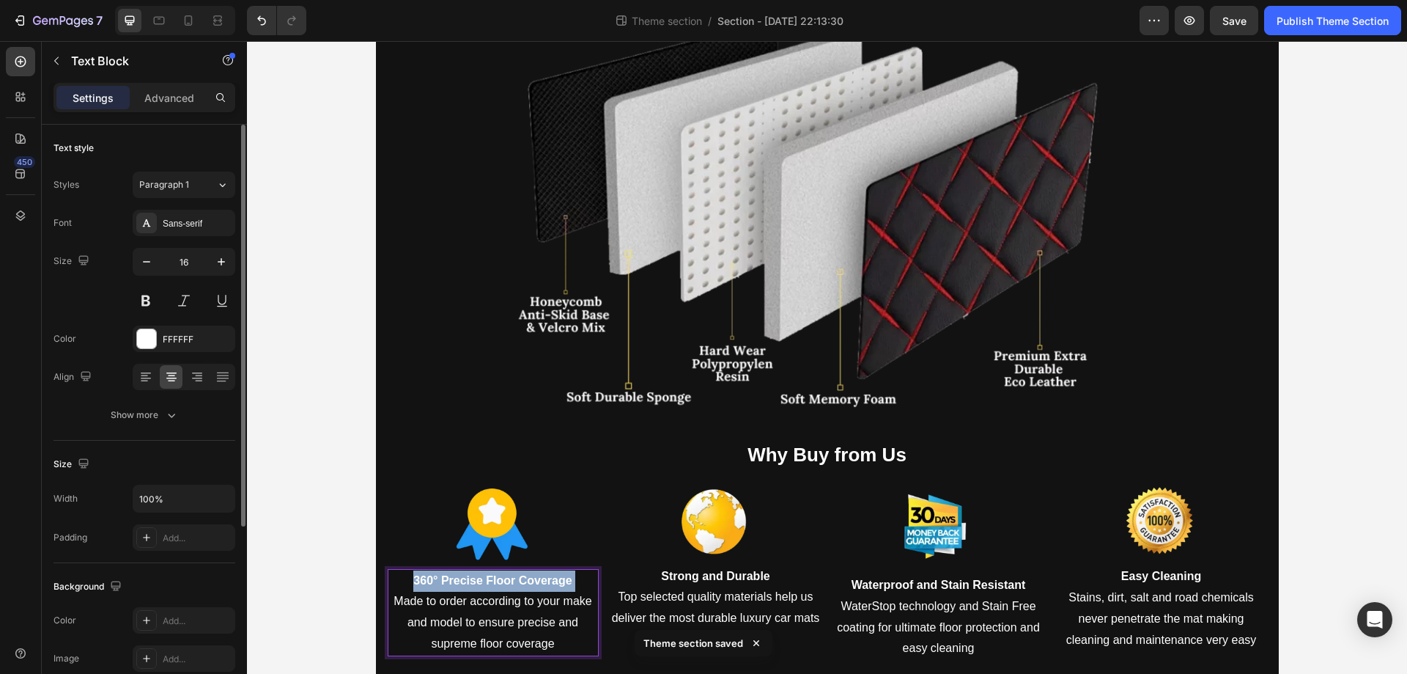
click at [518, 577] on strong "360° Precise Floor Coverage" at bounding box center [492, 580] width 158 height 12
click at [504, 637] on p "Made to order according to your make and model to ensure precise and supreme fl…" at bounding box center [493, 622] width 208 height 63
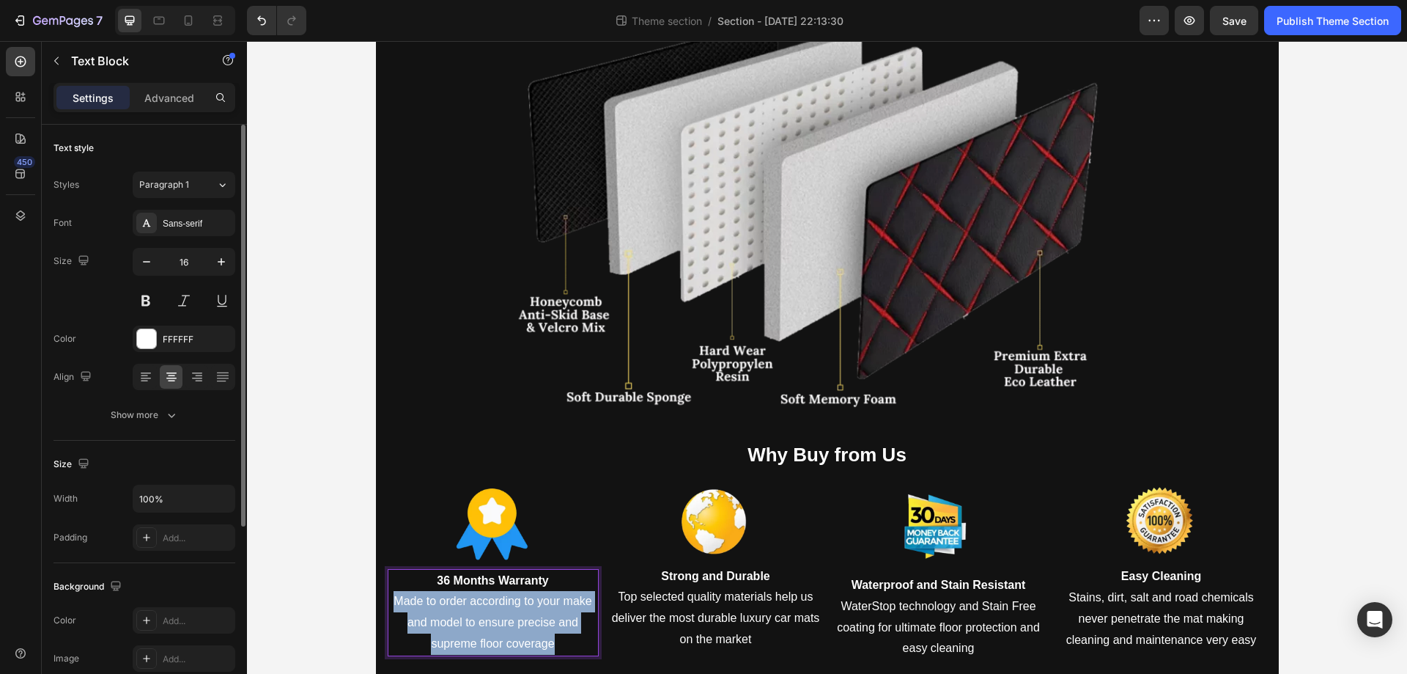
click at [504, 637] on p "Made to order according to your make and model to ensure precise and supreme fl…" at bounding box center [493, 622] width 208 height 63
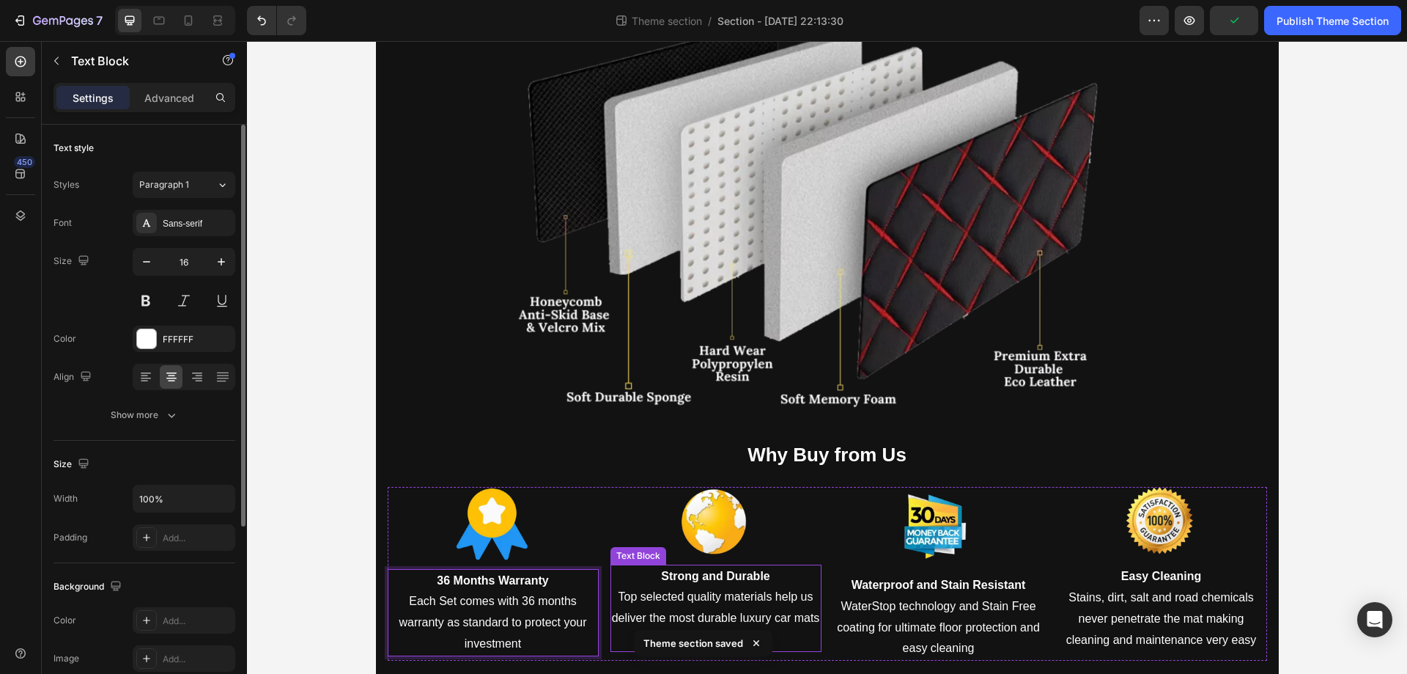
click at [707, 582] on p "Strong and Durable" at bounding box center [716, 576] width 208 height 21
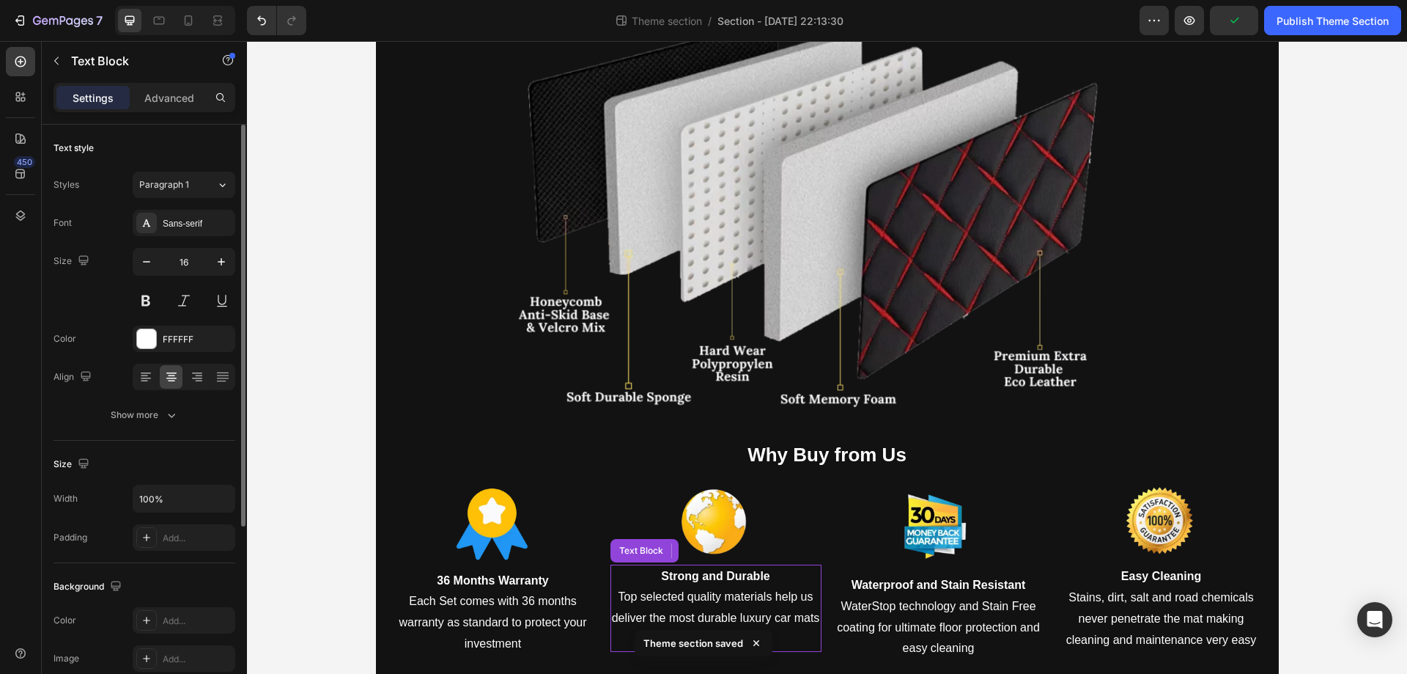
click at [707, 582] on p "Strong and Durable" at bounding box center [716, 576] width 208 height 21
click at [673, 613] on p "Top selected quality materials help us deliver the most durable luxury car mats…" at bounding box center [716, 617] width 208 height 63
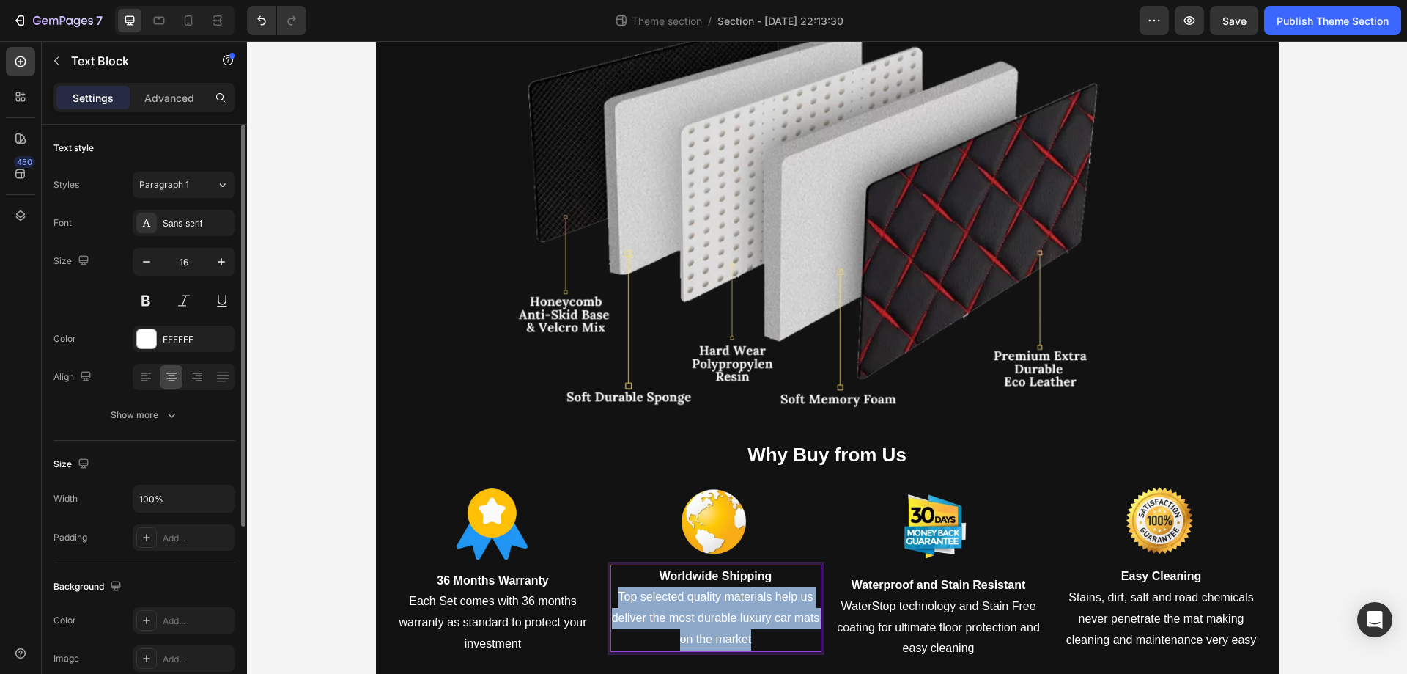
click at [673, 613] on p "Top selected quality materials help us deliver the most durable luxury car mats…" at bounding box center [716, 617] width 208 height 63
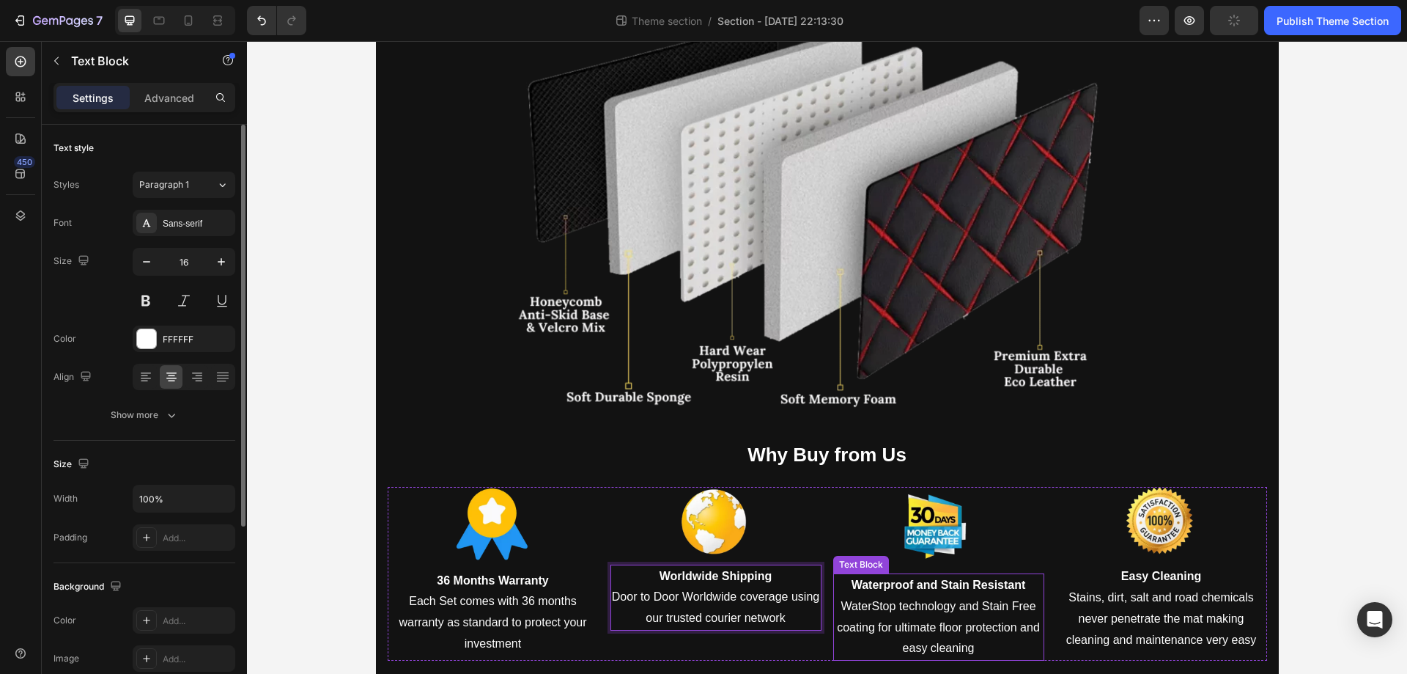
click at [895, 594] on p "Waterproof and Stain Resistant" at bounding box center [939, 585] width 208 height 21
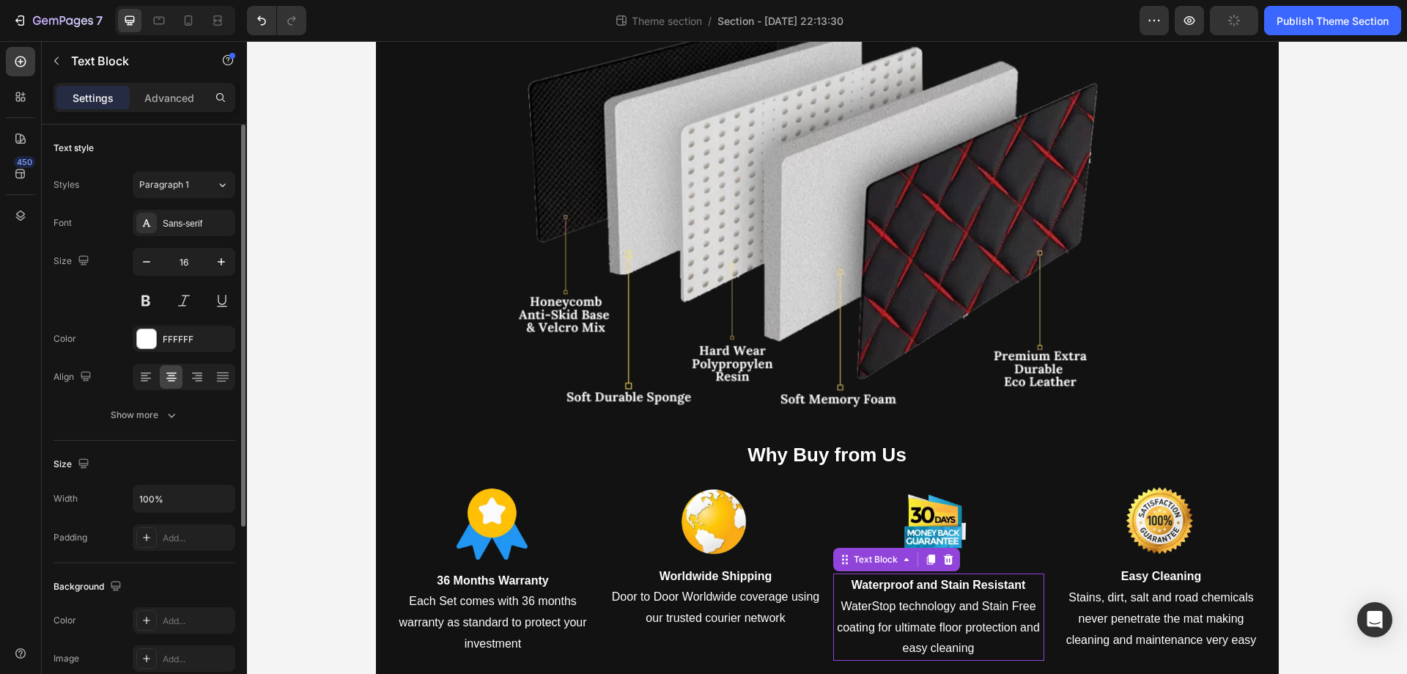
click at [895, 594] on p "Waterproof and Stain Resistant" at bounding box center [939, 585] width 208 height 21
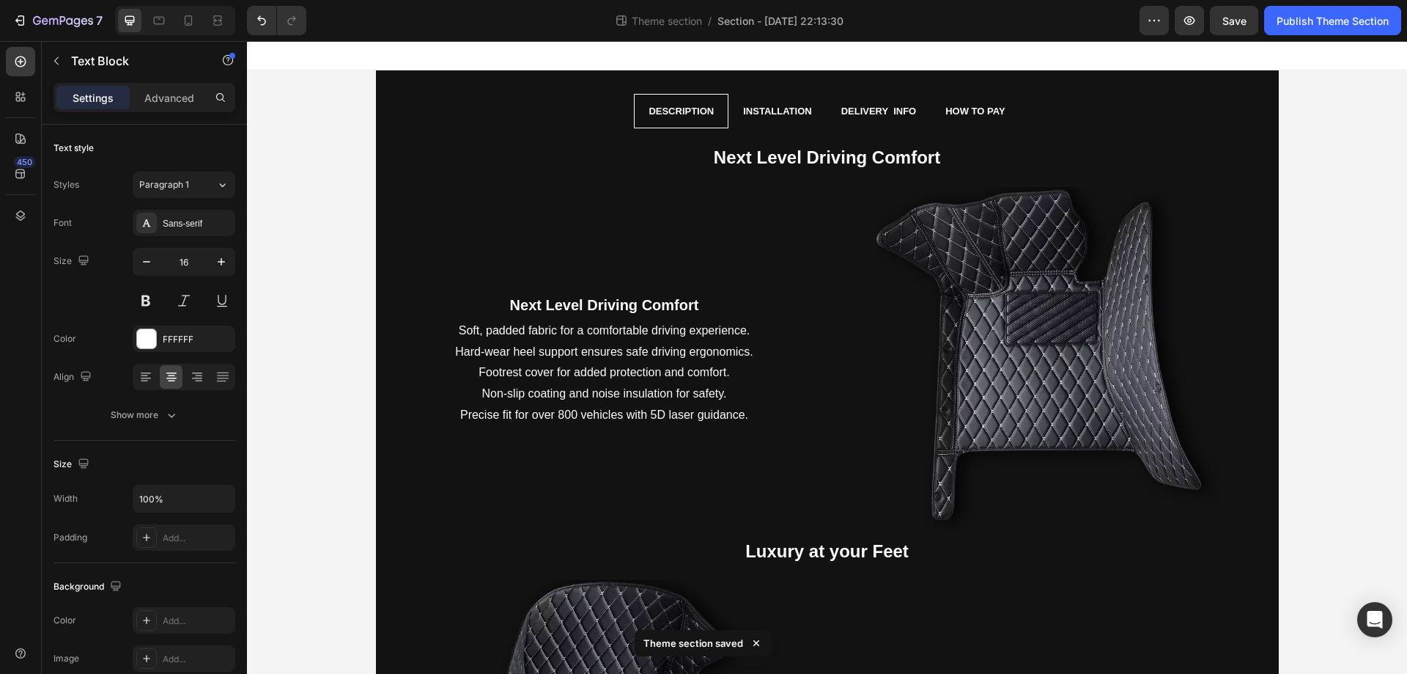
scroll to position [2138, 0]
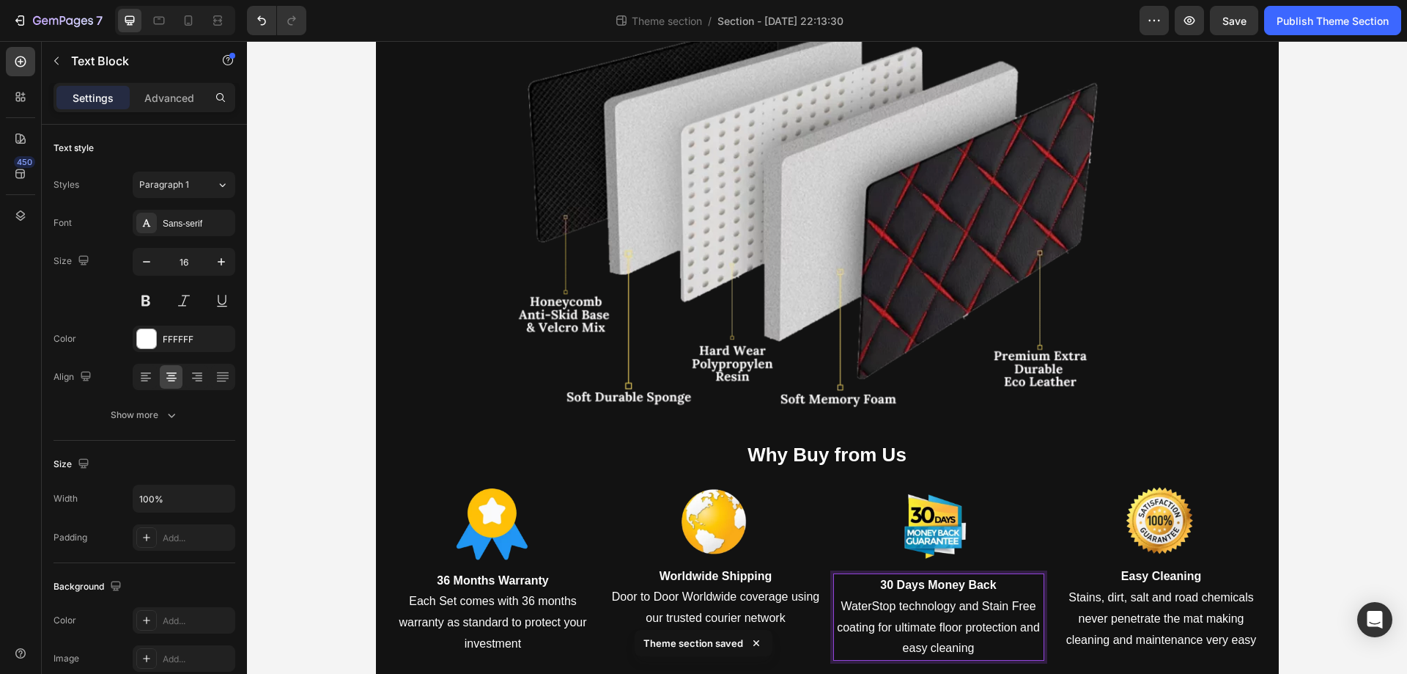
click at [919, 623] on p "WaterStop technology and Stain Free coating for ultimate floor protection and e…" at bounding box center [939, 627] width 208 height 63
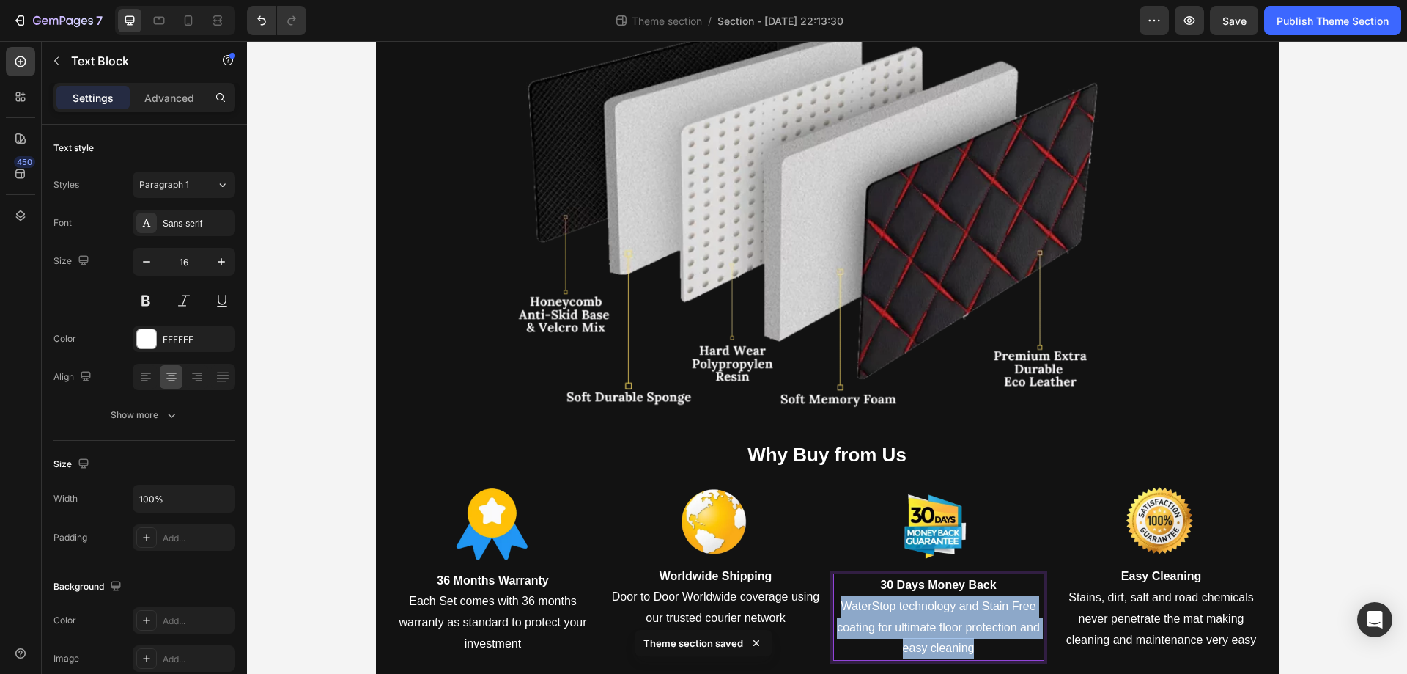
click at [919, 623] on p "WaterStop technology and Stain Free coating for ultimate floor protection and e…" at bounding box center [939, 627] width 208 height 63
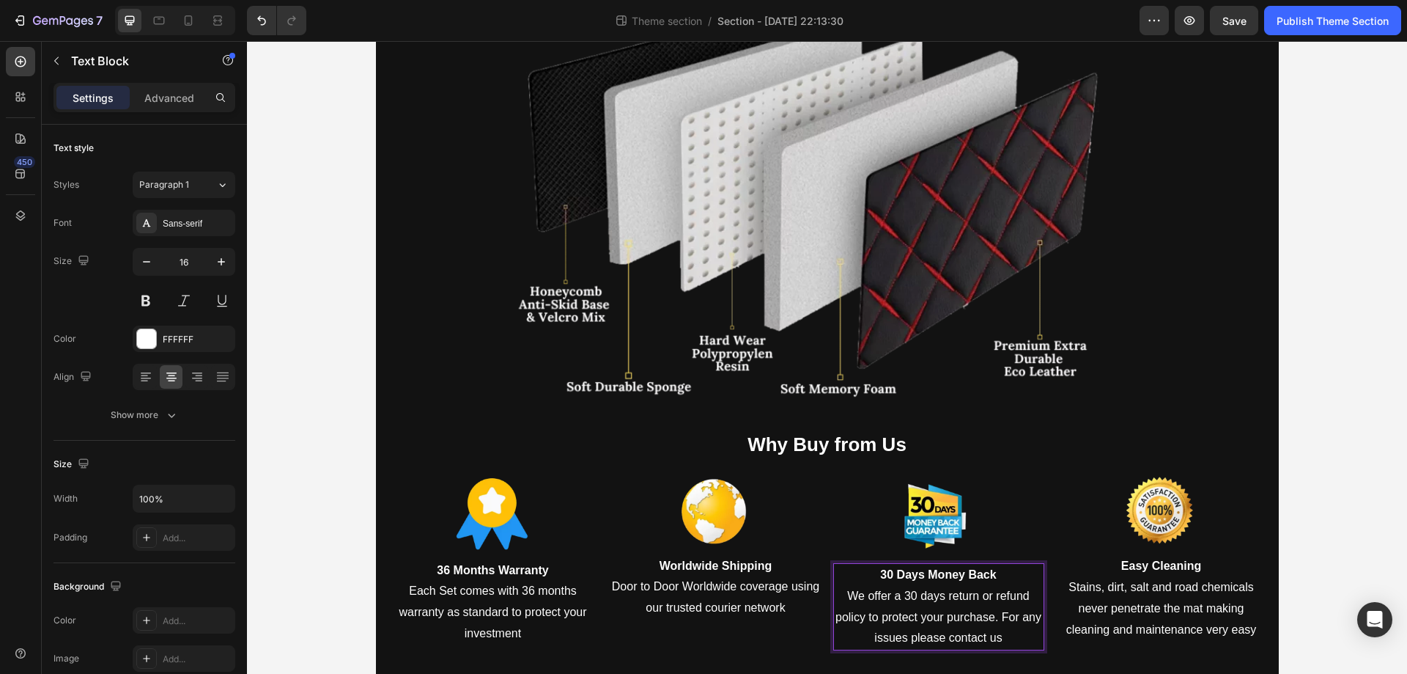
scroll to position [2148, 0]
click at [1147, 567] on strong "Easy Cleaning" at bounding box center [1162, 565] width 80 height 12
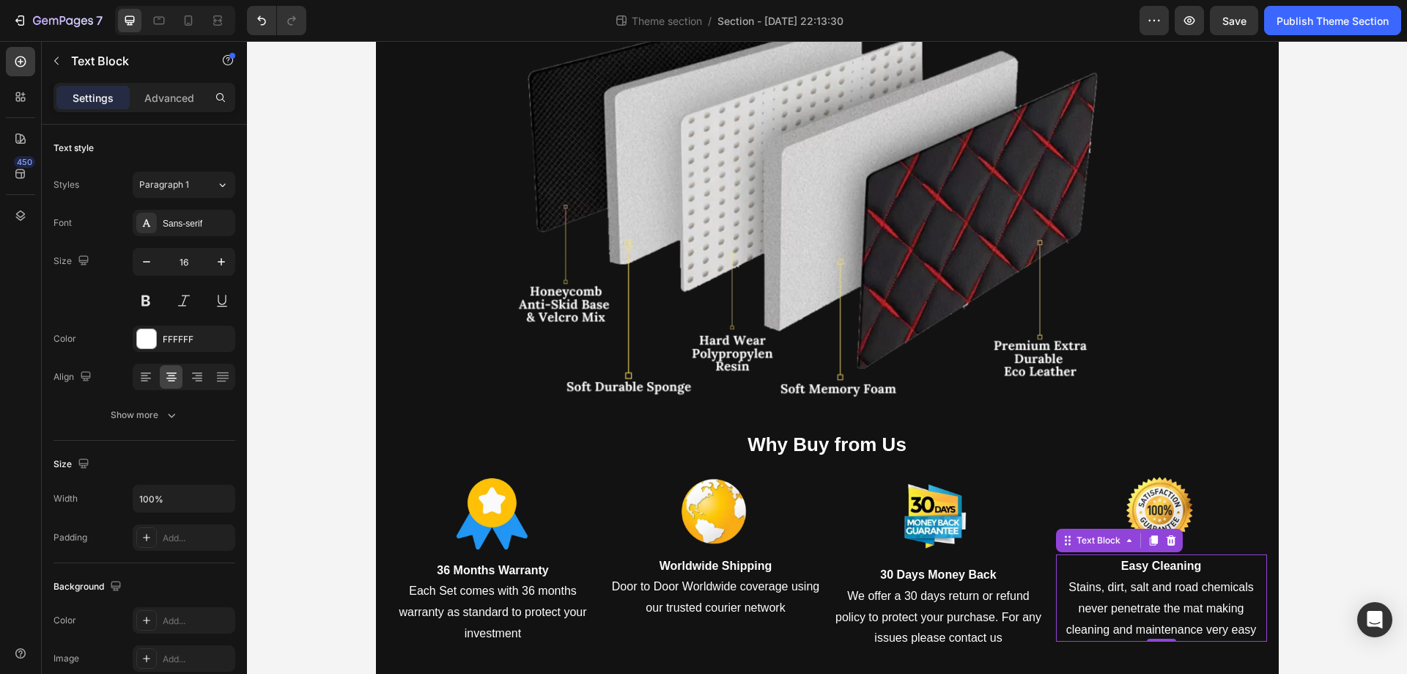
click at [1147, 567] on strong "Easy Cleaning" at bounding box center [1162, 565] width 80 height 12
copy strong "Easy Cleaning"
click at [1175, 570] on strong "Easy Cleaning" at bounding box center [1162, 565] width 80 height 12
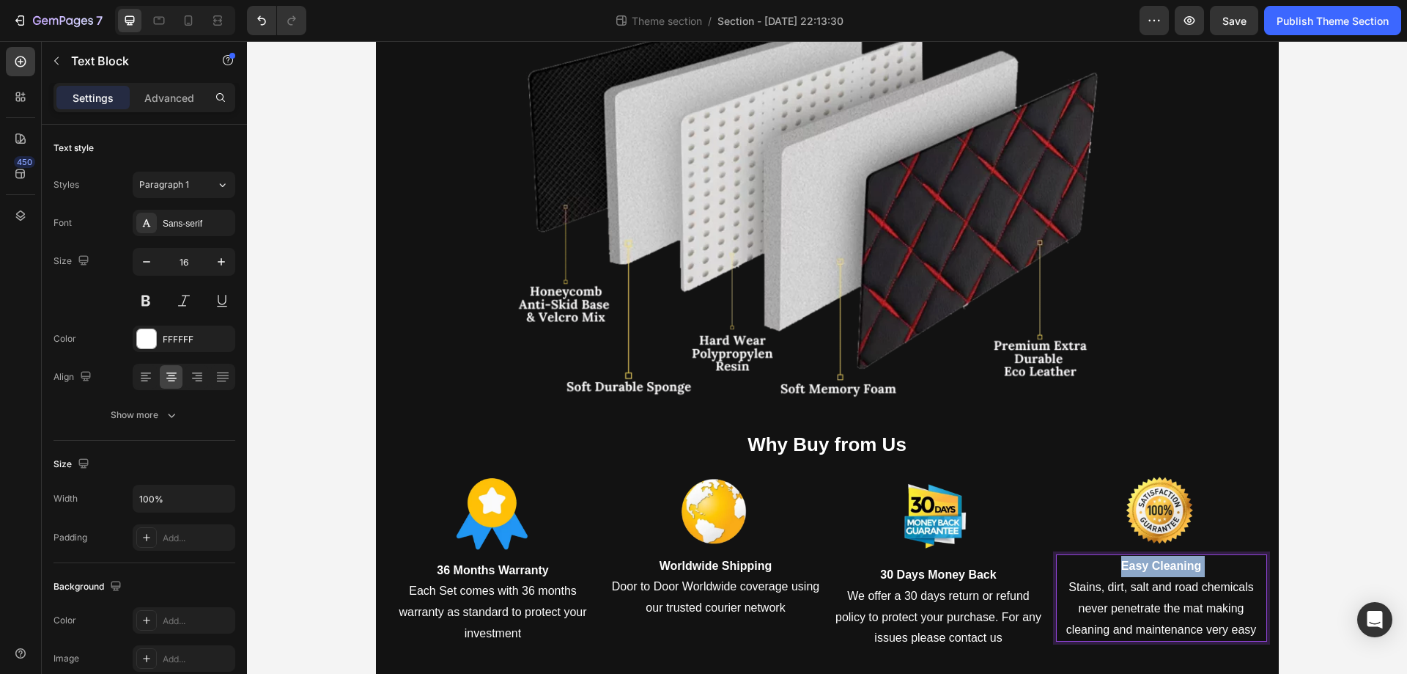
click at [1175, 570] on strong "Easy Cleaning" at bounding box center [1162, 565] width 80 height 12
click at [1166, 619] on p "Stains, dirt, salt and road chemicals never penetrate the mat making cleaning a…" at bounding box center [1162, 608] width 208 height 63
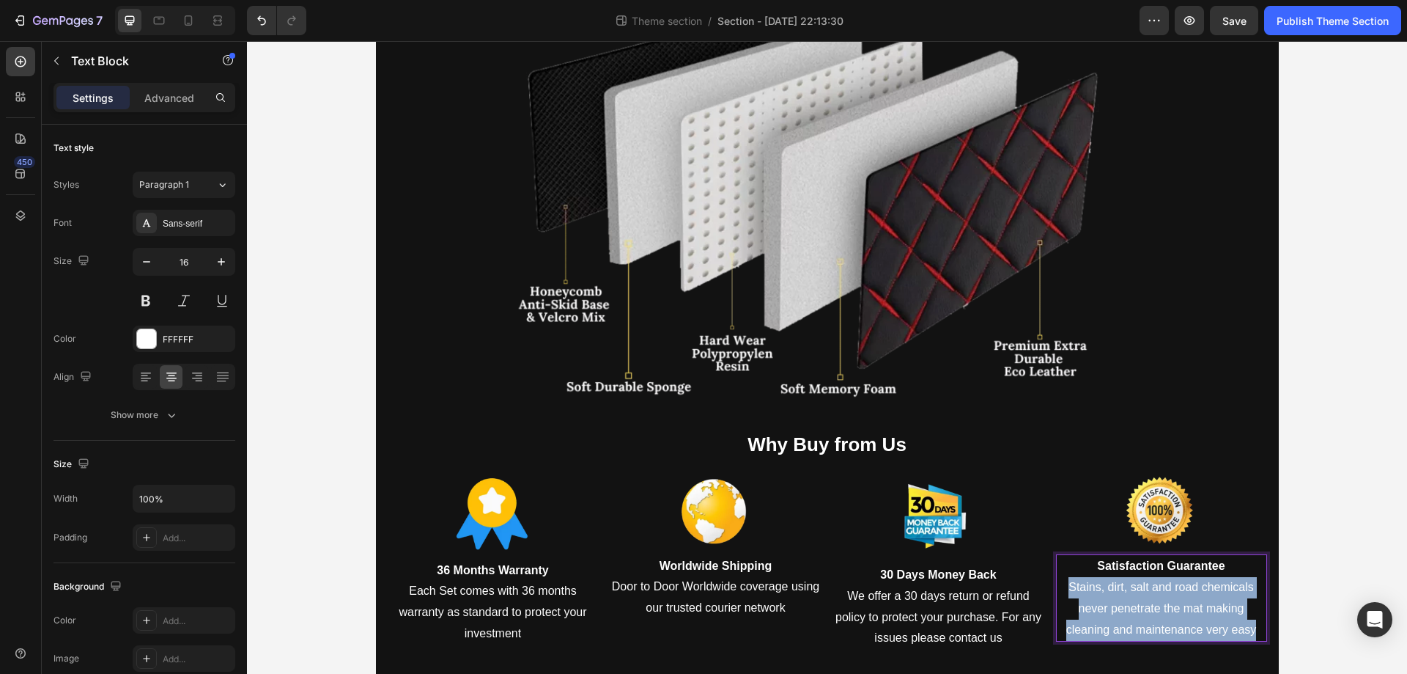
click at [1166, 619] on p "Stains, dirt, salt and road chemicals never penetrate the mat making cleaning a…" at bounding box center [1162, 608] width 208 height 63
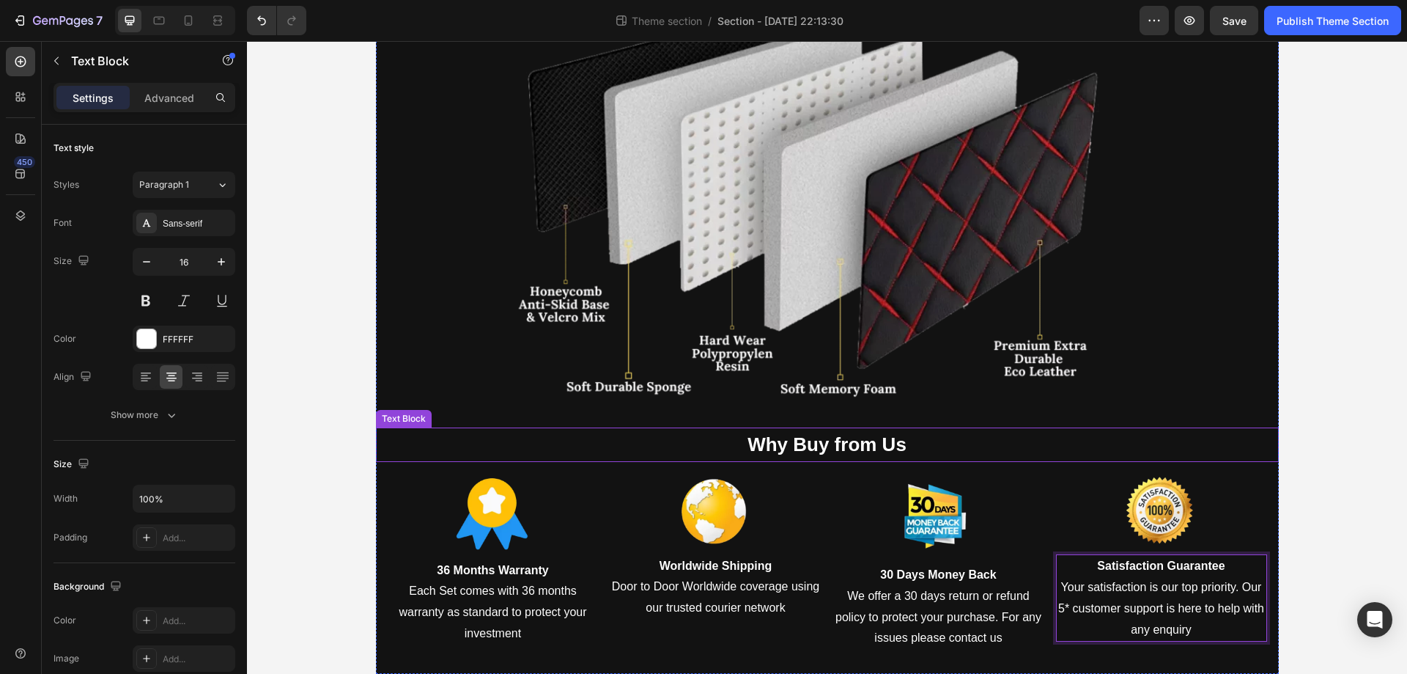
click at [1194, 511] on div at bounding box center [1161, 510] width 211 height 69
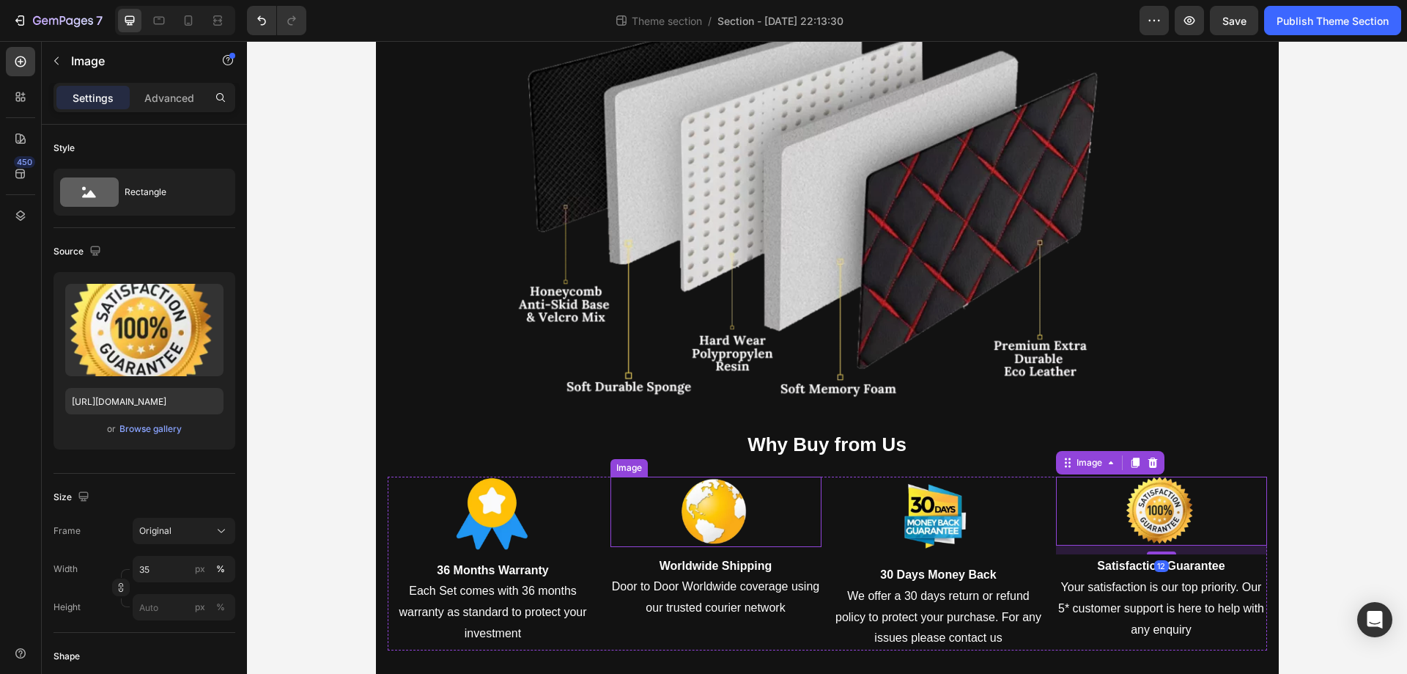
click at [701, 522] on img at bounding box center [716, 511] width 74 height 70
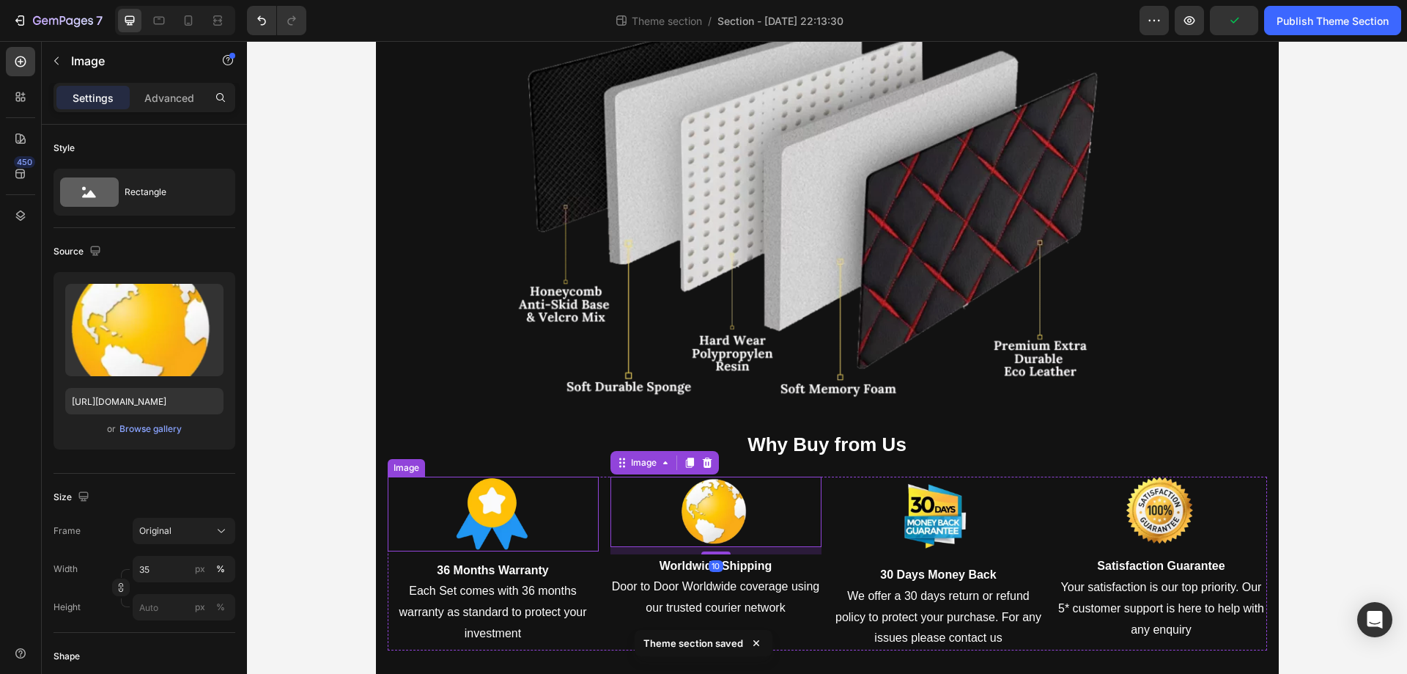
click at [520, 527] on img at bounding box center [493, 513] width 74 height 74
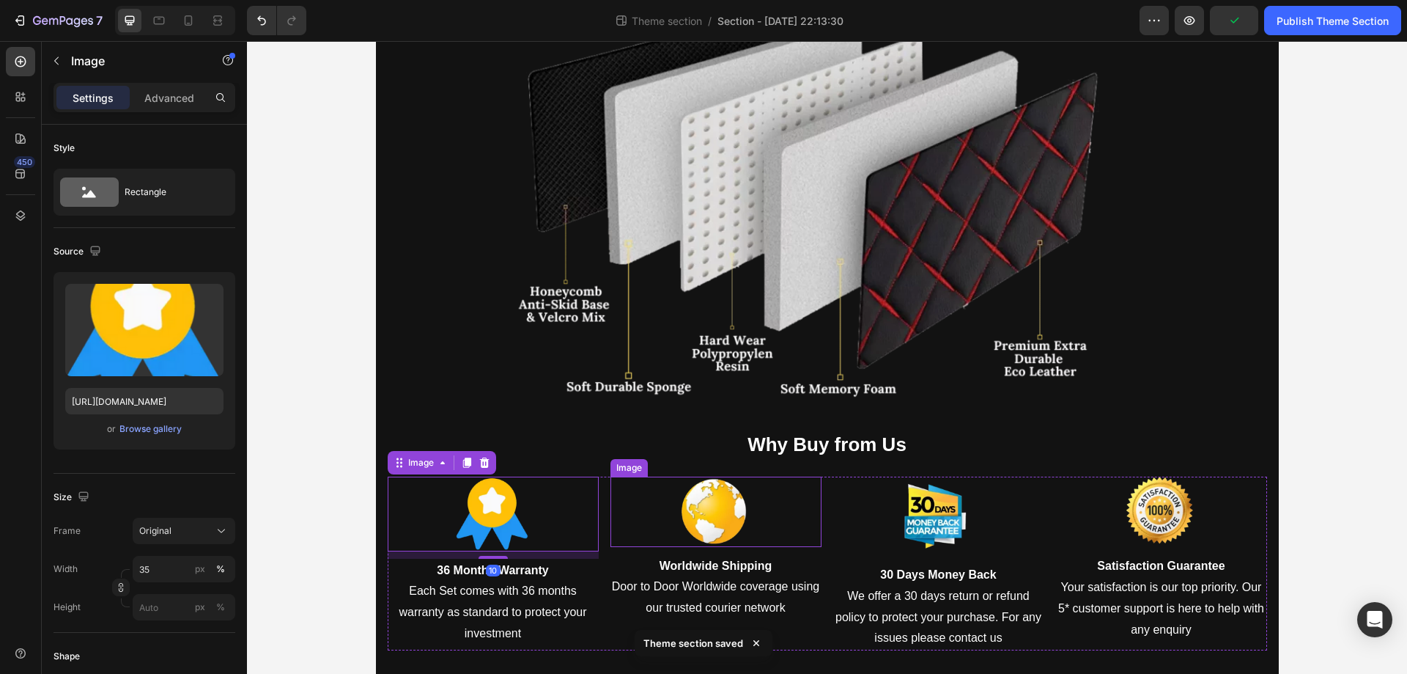
click at [732, 509] on img at bounding box center [716, 511] width 74 height 70
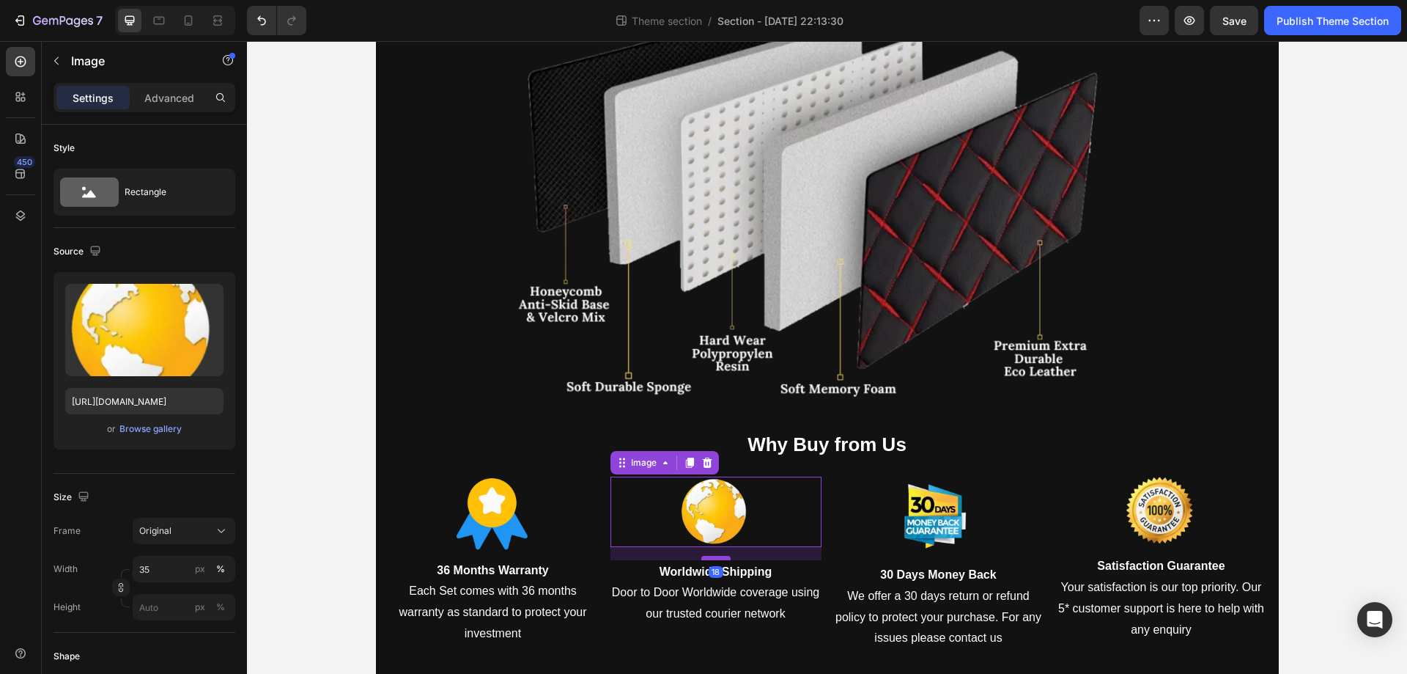
drag, startPoint x: 718, startPoint y: 553, endPoint x: 706, endPoint y: 559, distance: 13.8
click at [706, 559] on div at bounding box center [716, 558] width 29 height 4
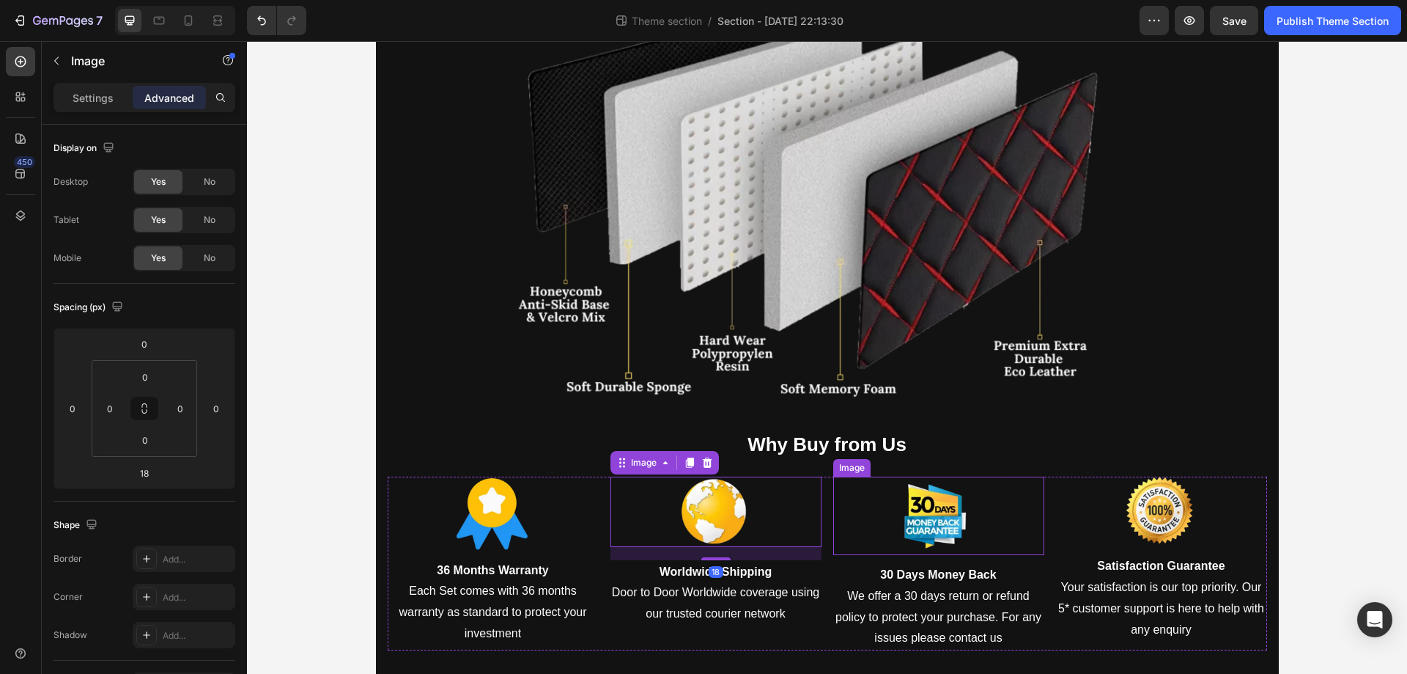
click at [943, 522] on img at bounding box center [939, 515] width 74 height 78
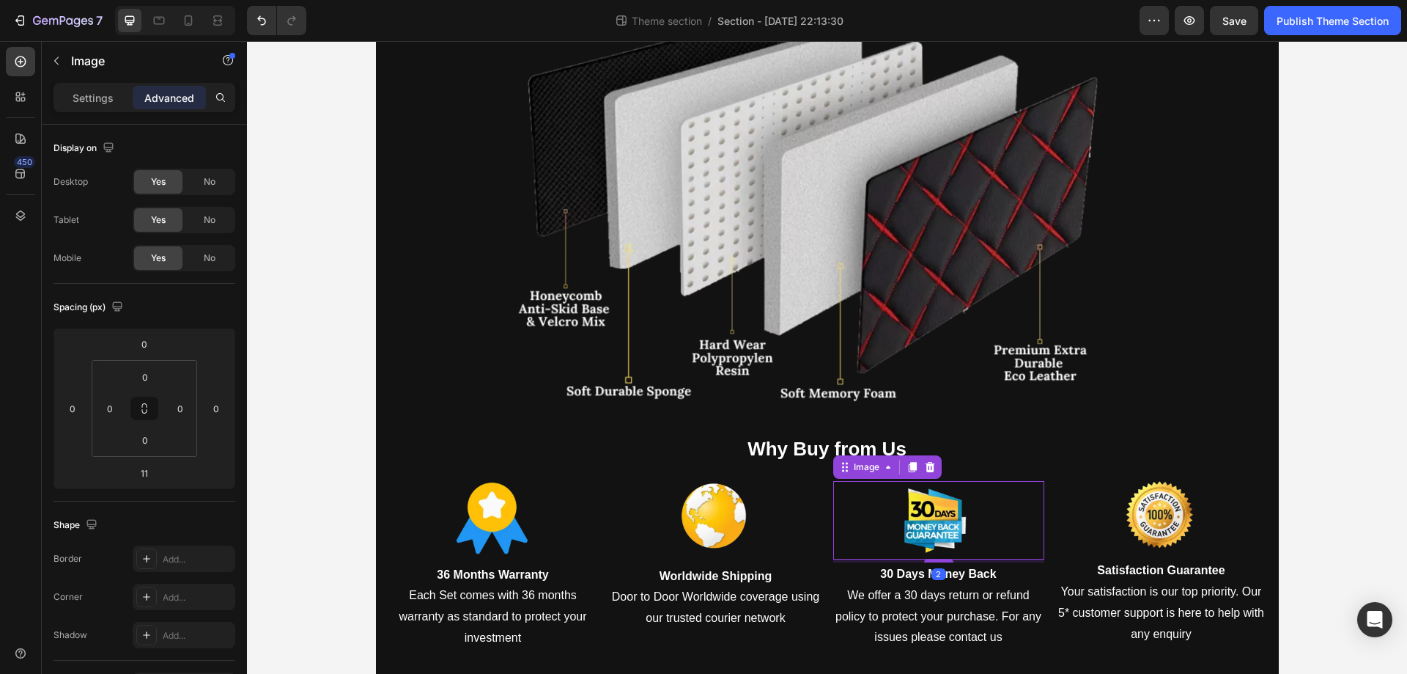
scroll to position [2145, 0]
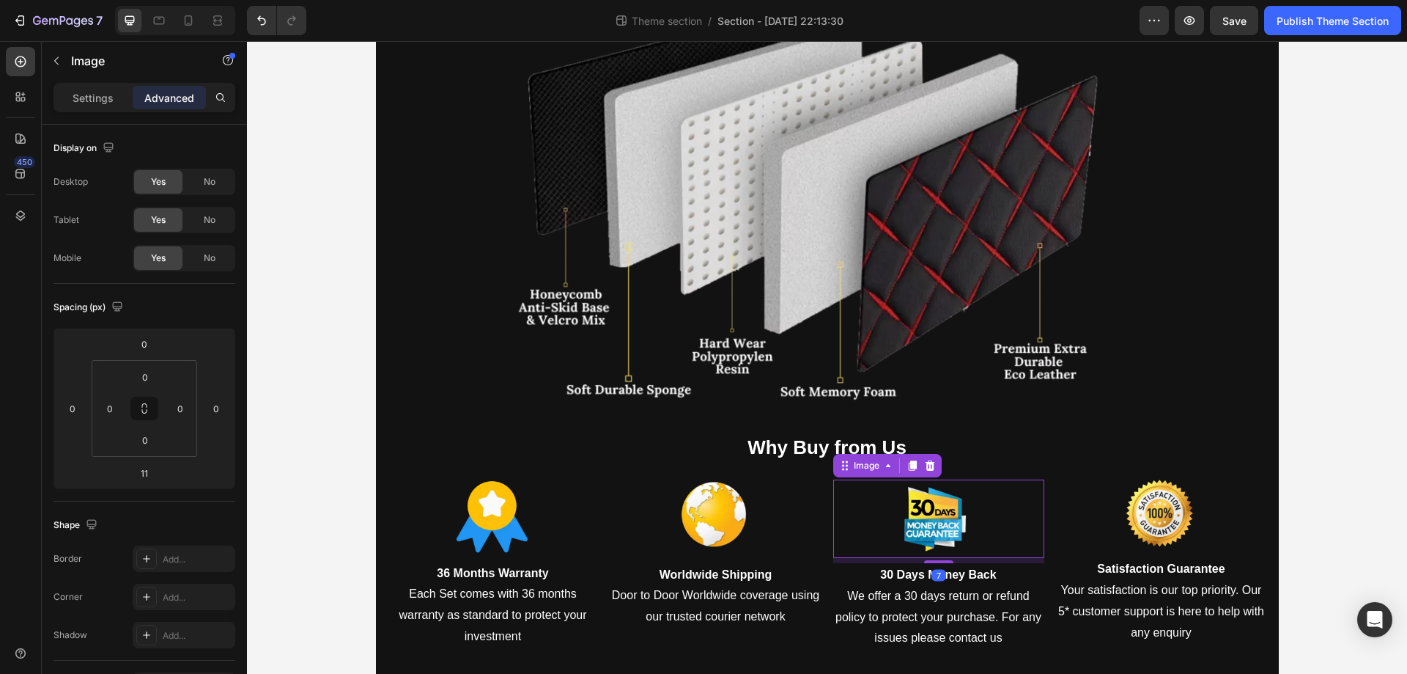
click at [929, 558] on div "7" at bounding box center [938, 558] width 211 height 0
type input "7"
click at [1155, 523] on img at bounding box center [1161, 513] width 74 height 69
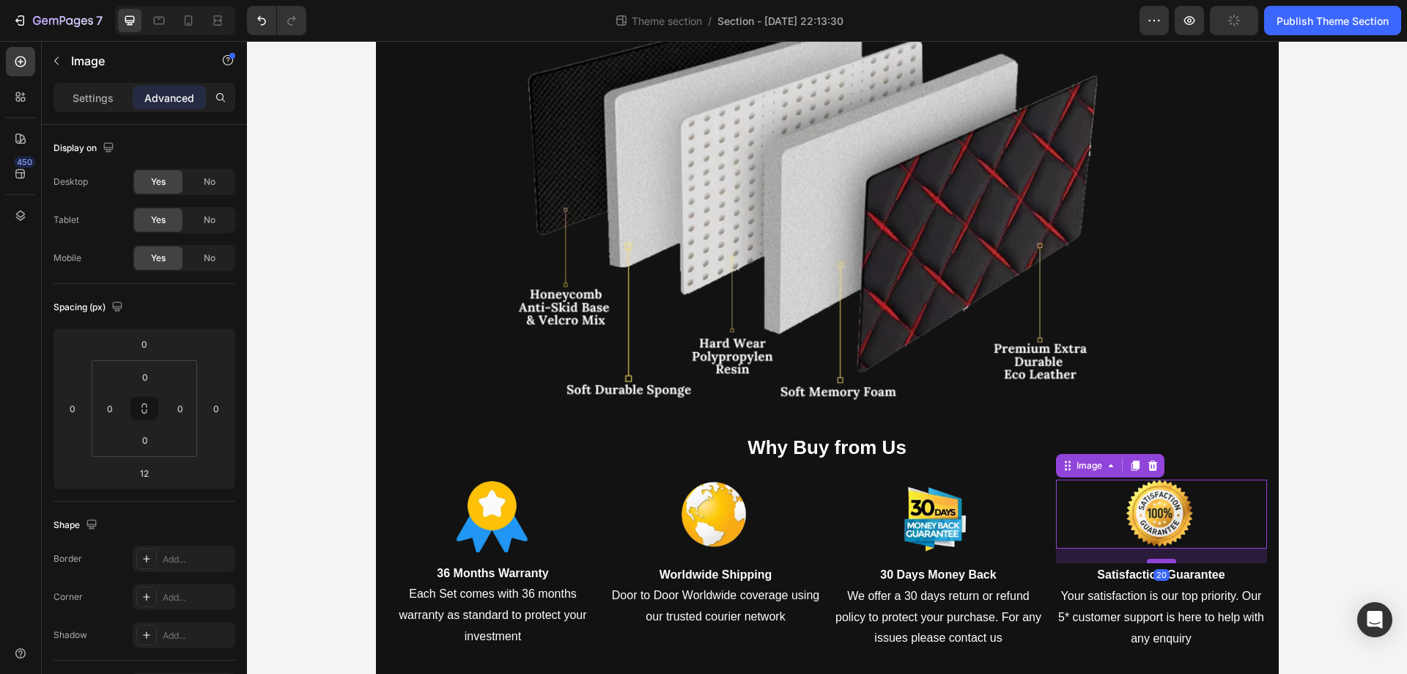
drag, startPoint x: 1157, startPoint y: 557, endPoint x: 1149, endPoint y: 563, distance: 9.4
click at [1149, 563] on div at bounding box center [1161, 561] width 29 height 4
type input "20"
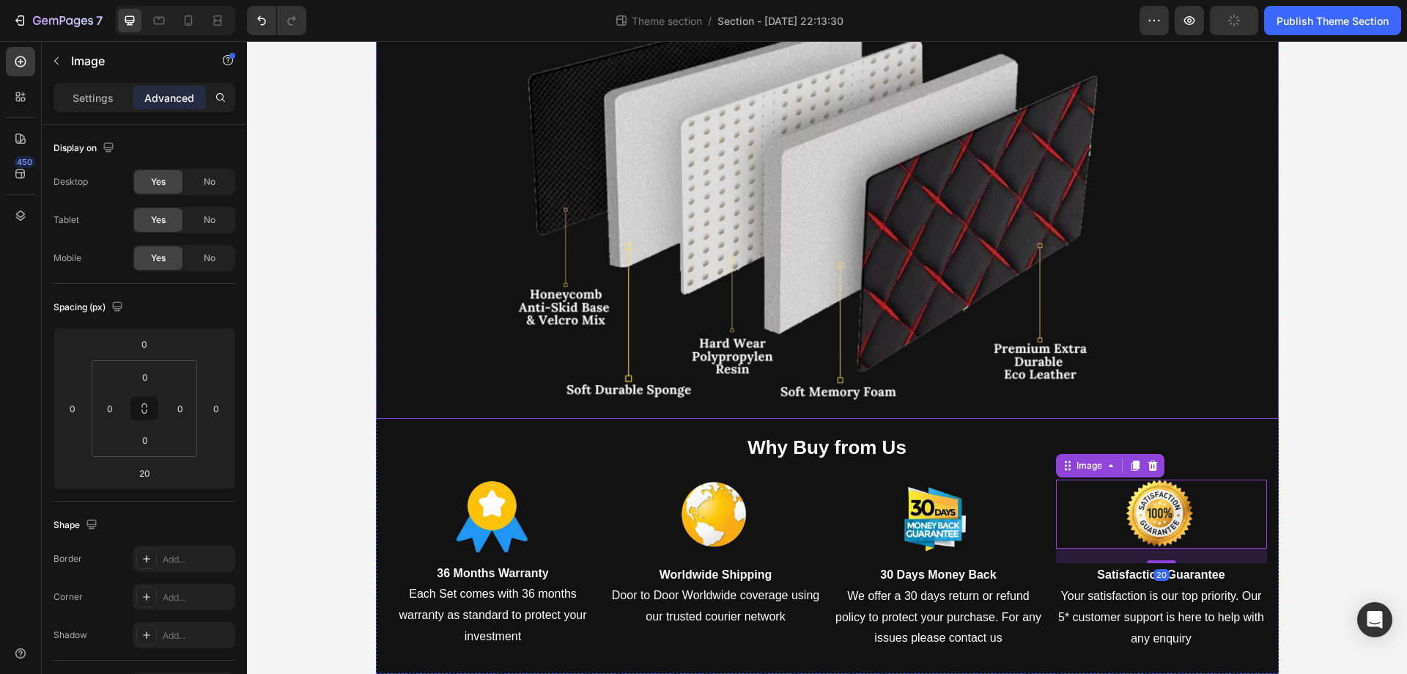
click at [1163, 413] on div at bounding box center [827, 207] width 903 height 421
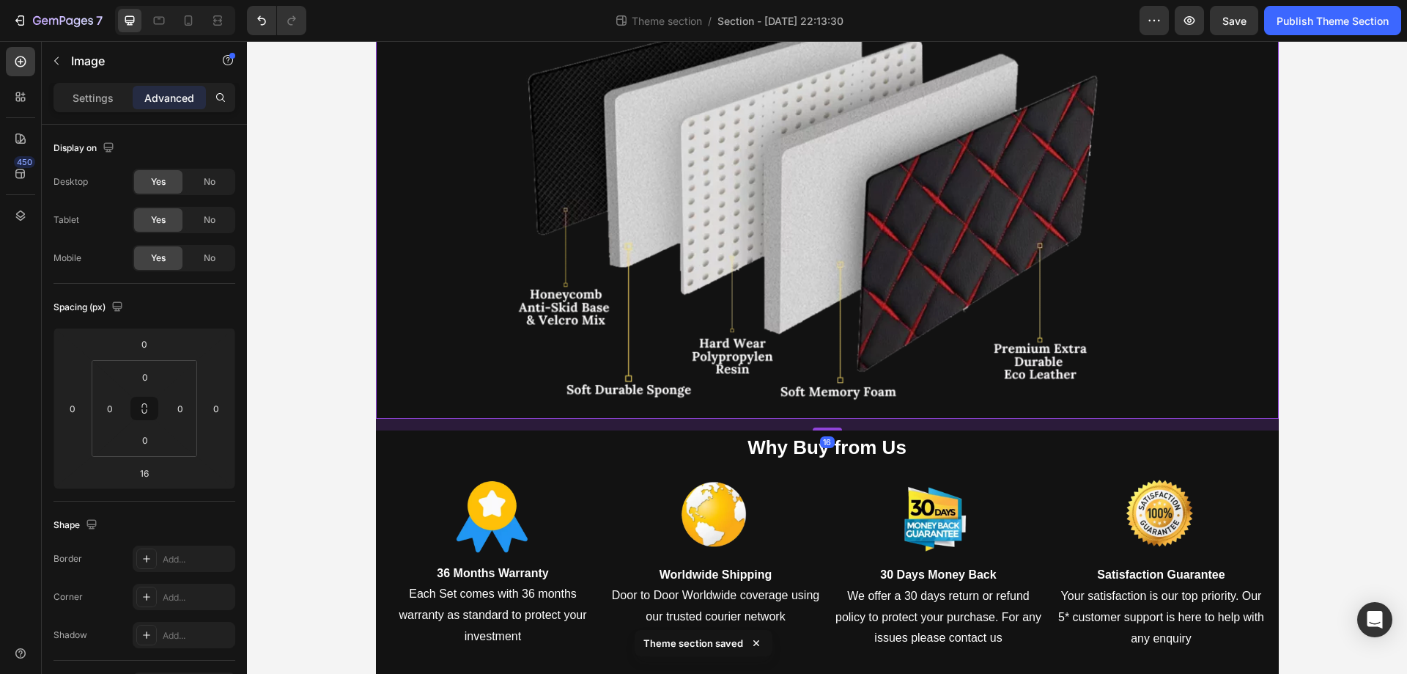
scroll to position [0, 0]
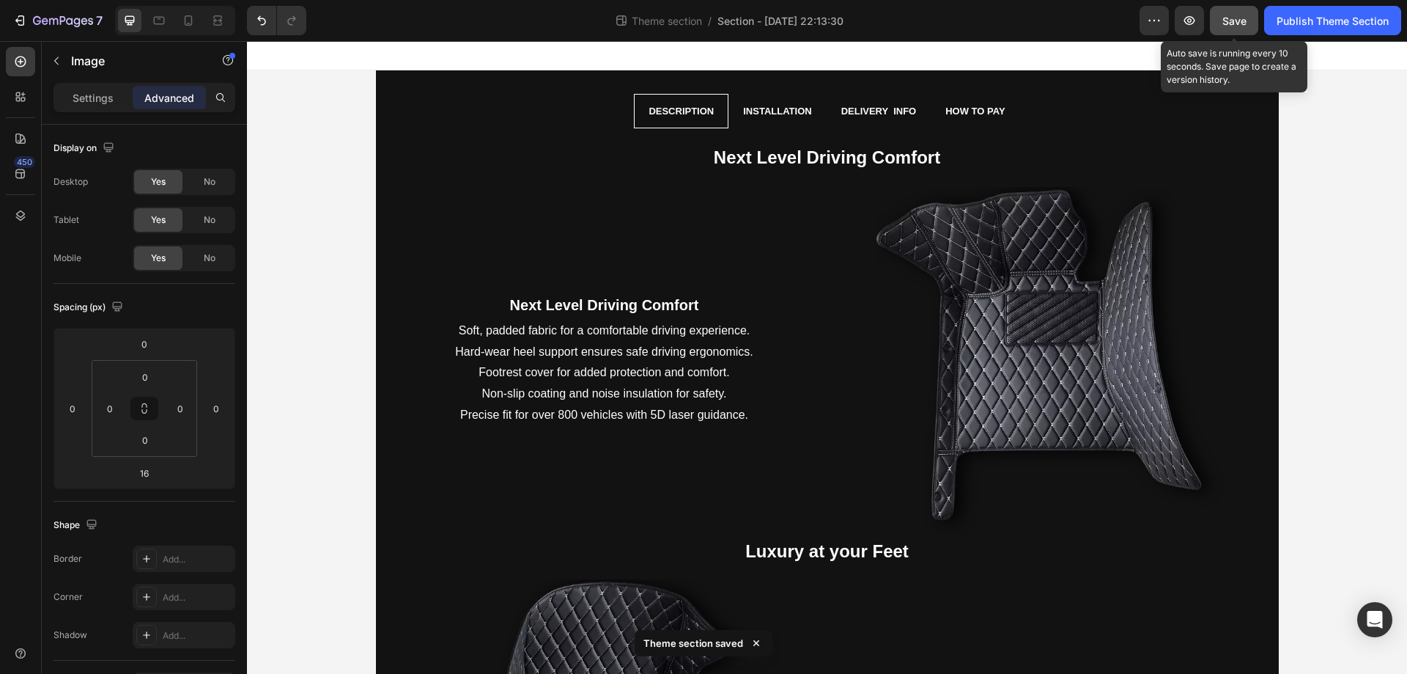
click at [1232, 25] on span "Save" at bounding box center [1235, 21] width 24 height 12
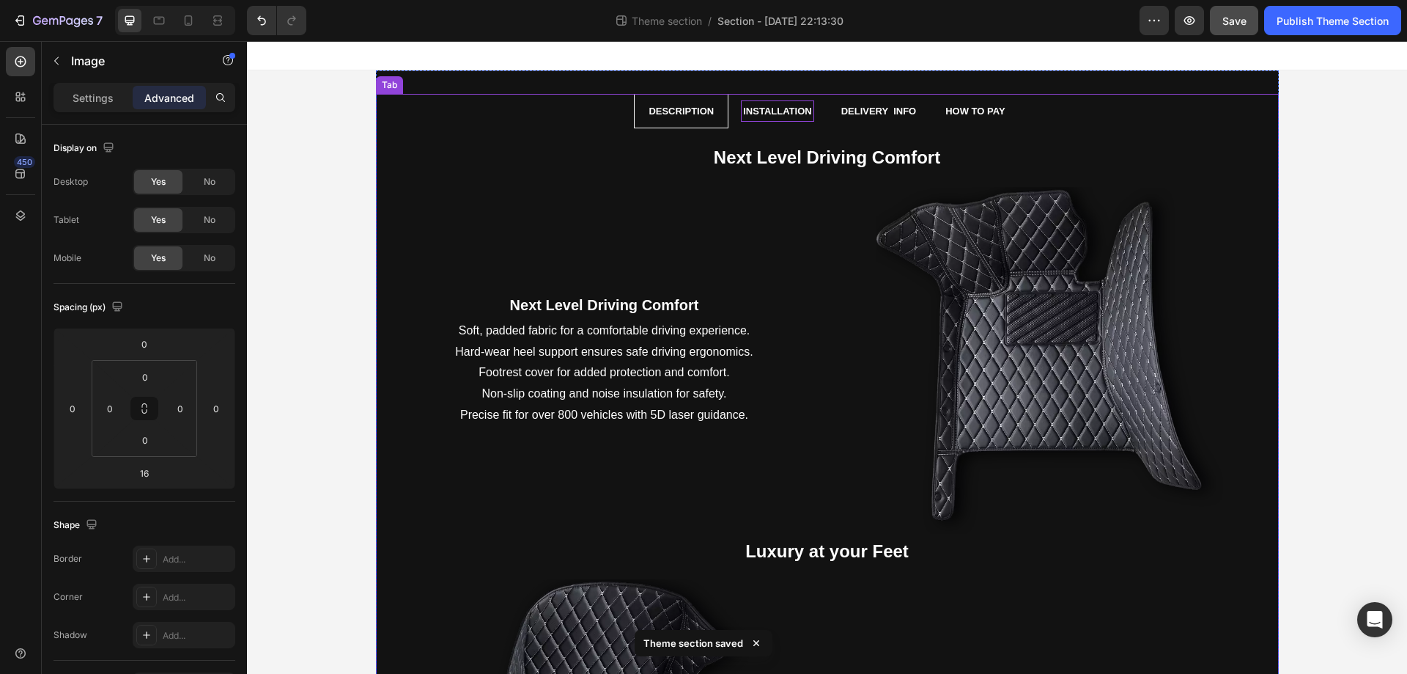
click at [773, 112] on p "Installation" at bounding box center [777, 111] width 68 height 17
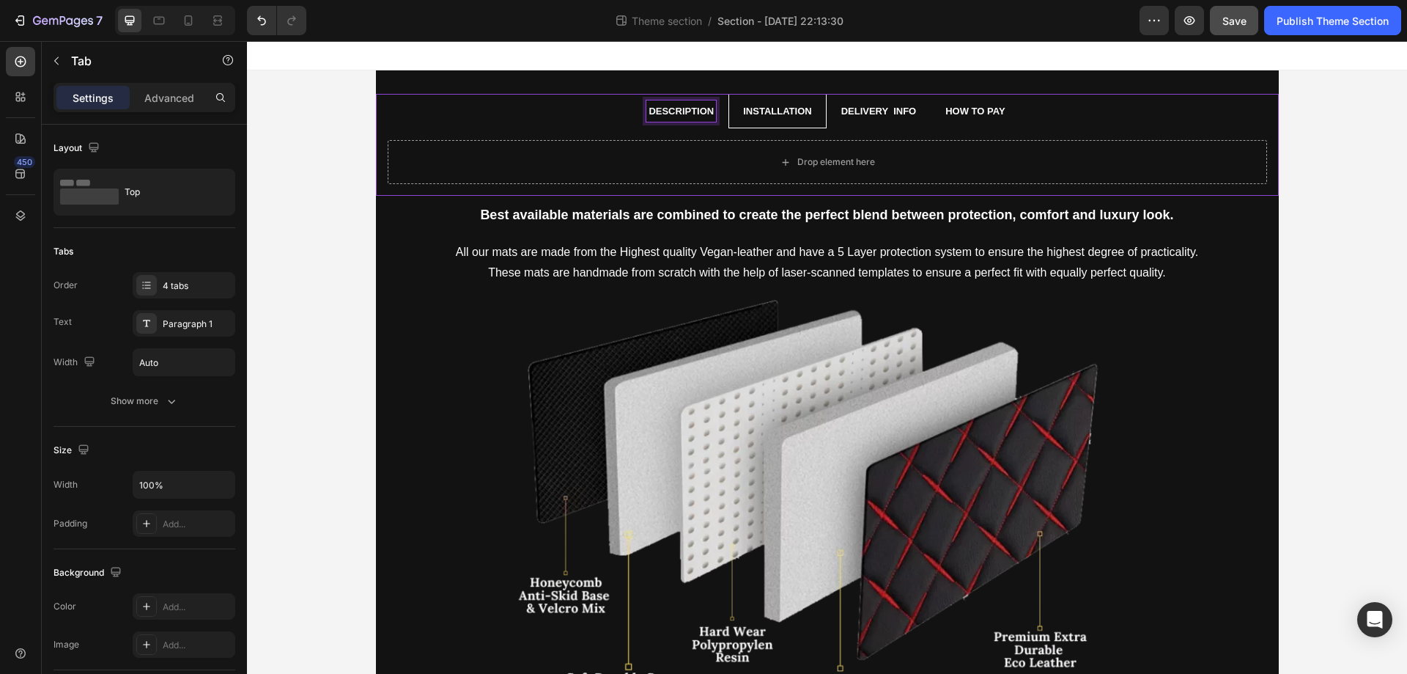
click at [637, 116] on li "Description" at bounding box center [681, 111] width 95 height 34
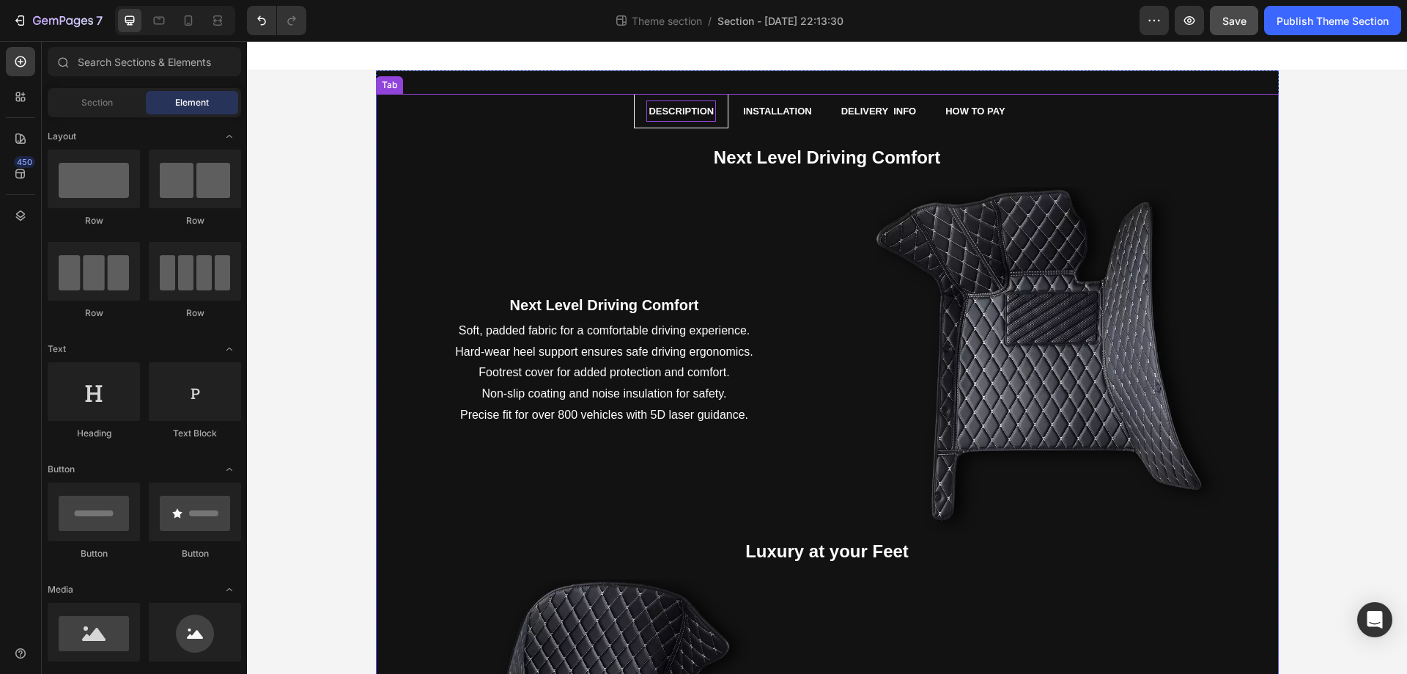
click at [827, 119] on li "Delivery info" at bounding box center [879, 111] width 105 height 34
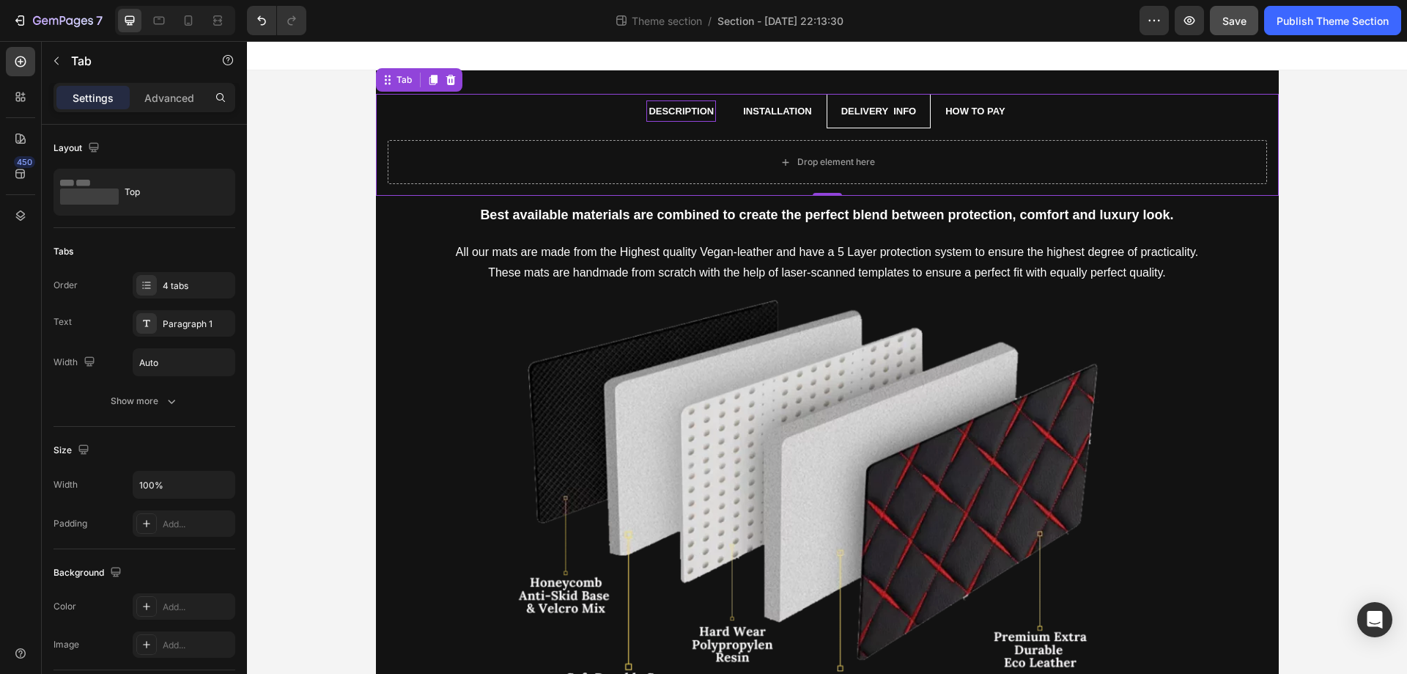
click at [713, 117] on li "Description" at bounding box center [681, 111] width 95 height 34
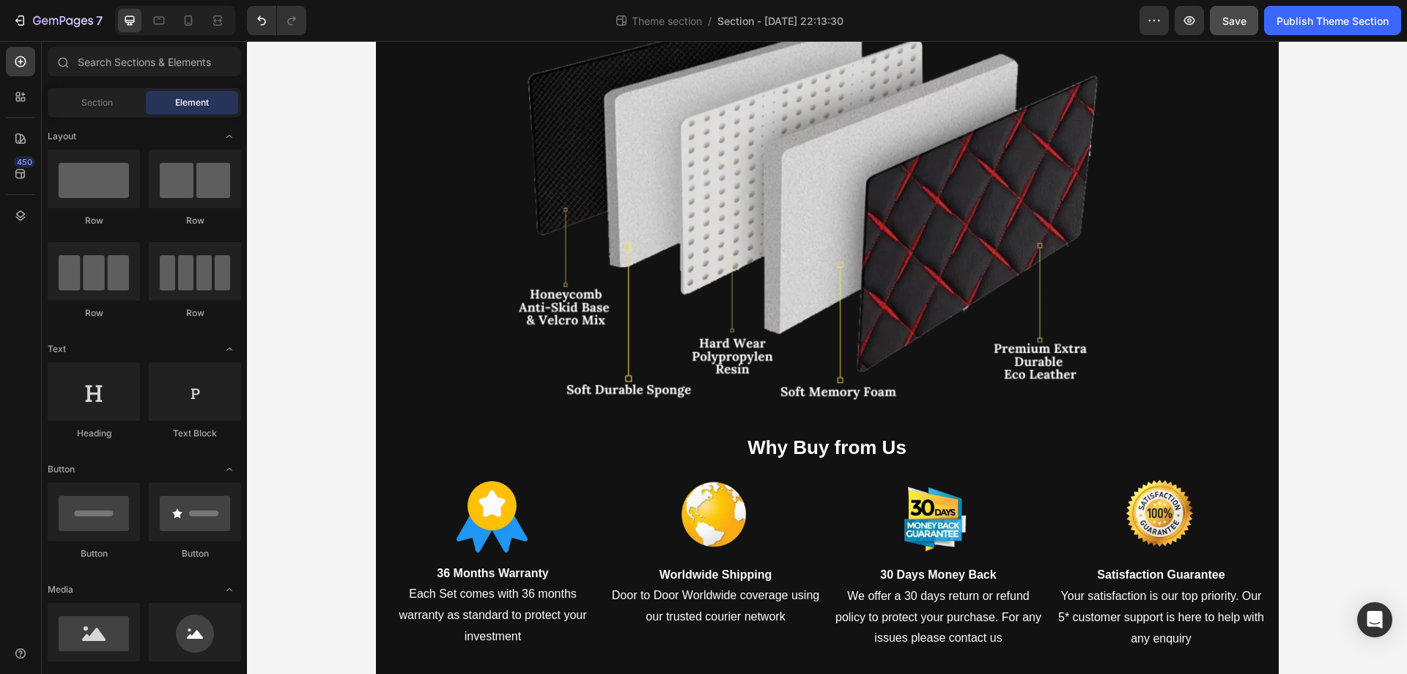
scroll to position [1591, 0]
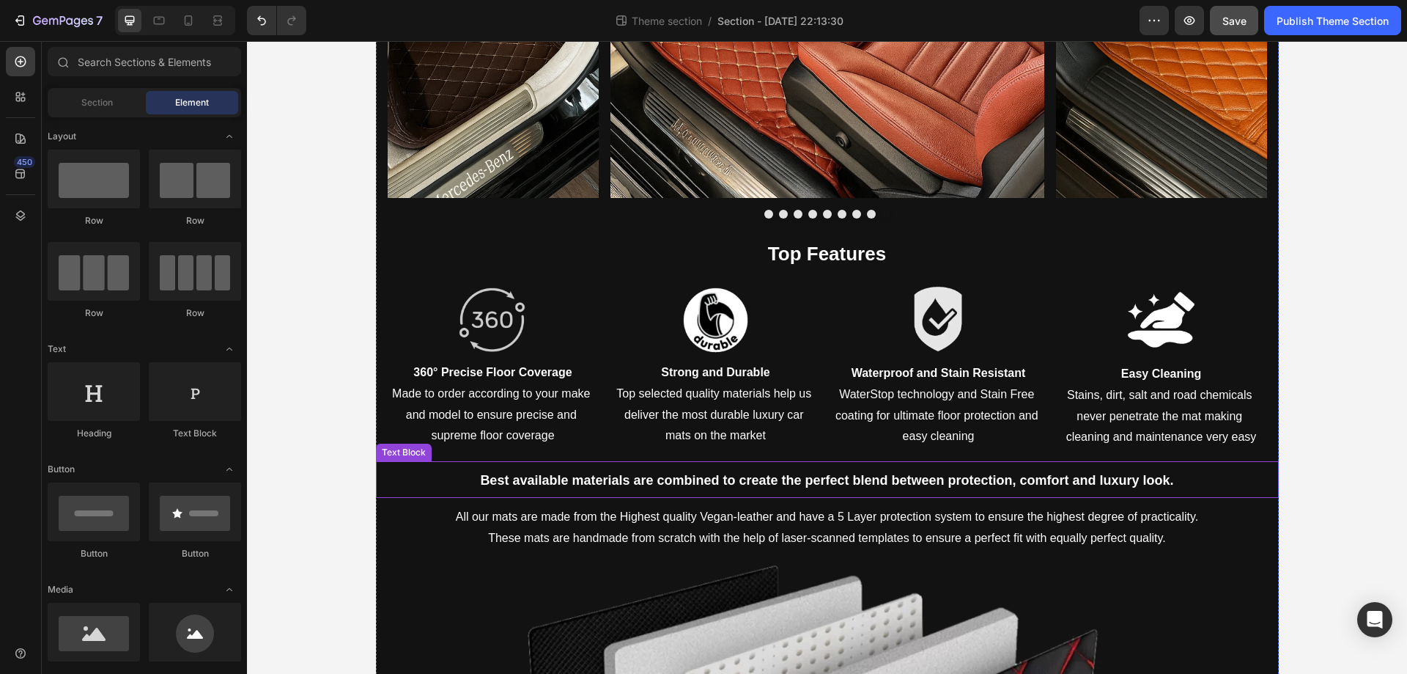
click at [831, 475] on strong "Best available materials are combined to create the perfect blend between prote…" at bounding box center [826, 480] width 693 height 15
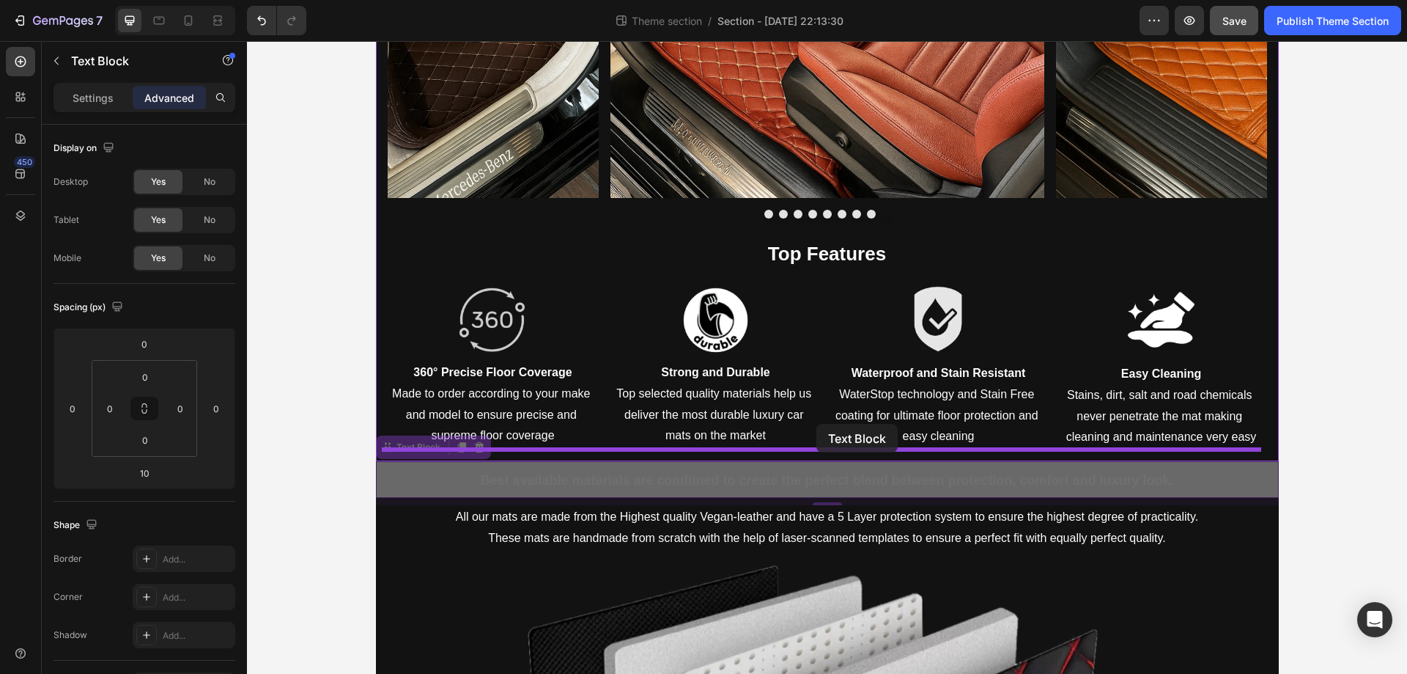
drag, startPoint x: 376, startPoint y: 452, endPoint x: 817, endPoint y: 424, distance: 441.5
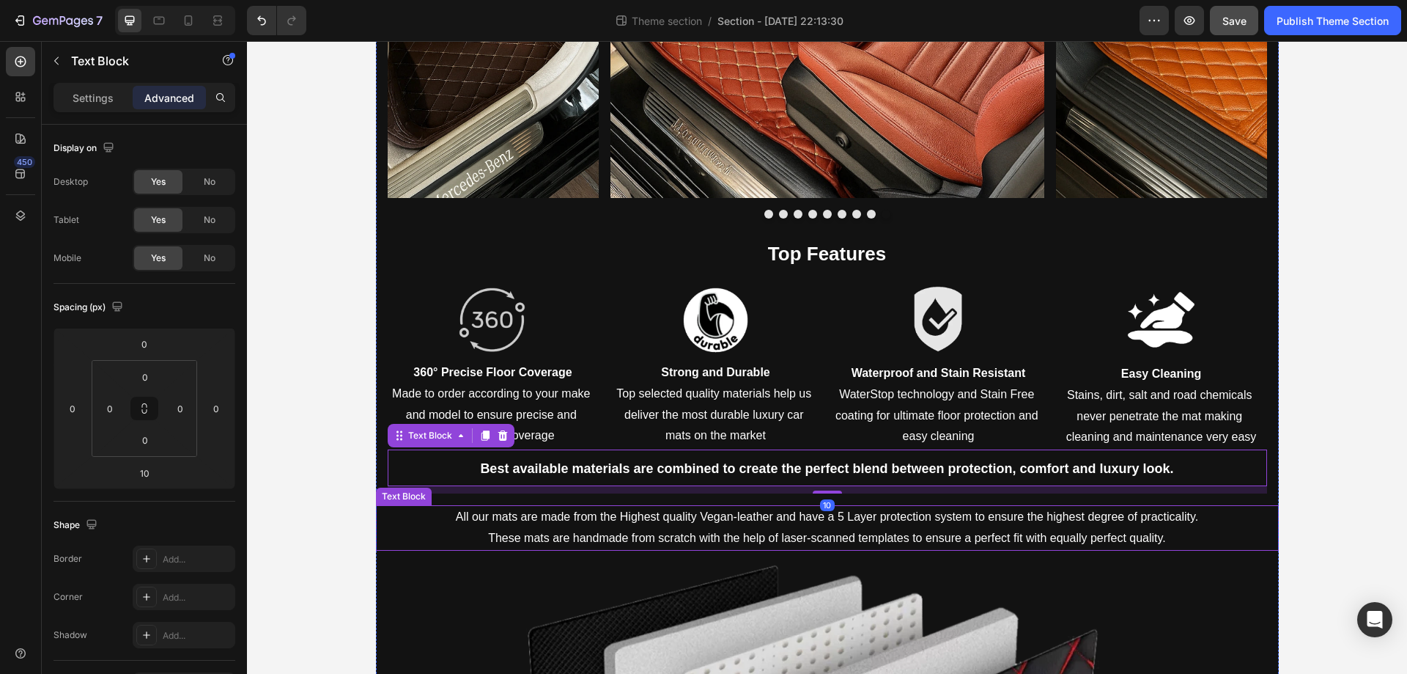
click at [674, 514] on p "All our mats are made from the Highest quality Vegan-leather and have a 5 Layer…" at bounding box center [828, 517] width 900 height 21
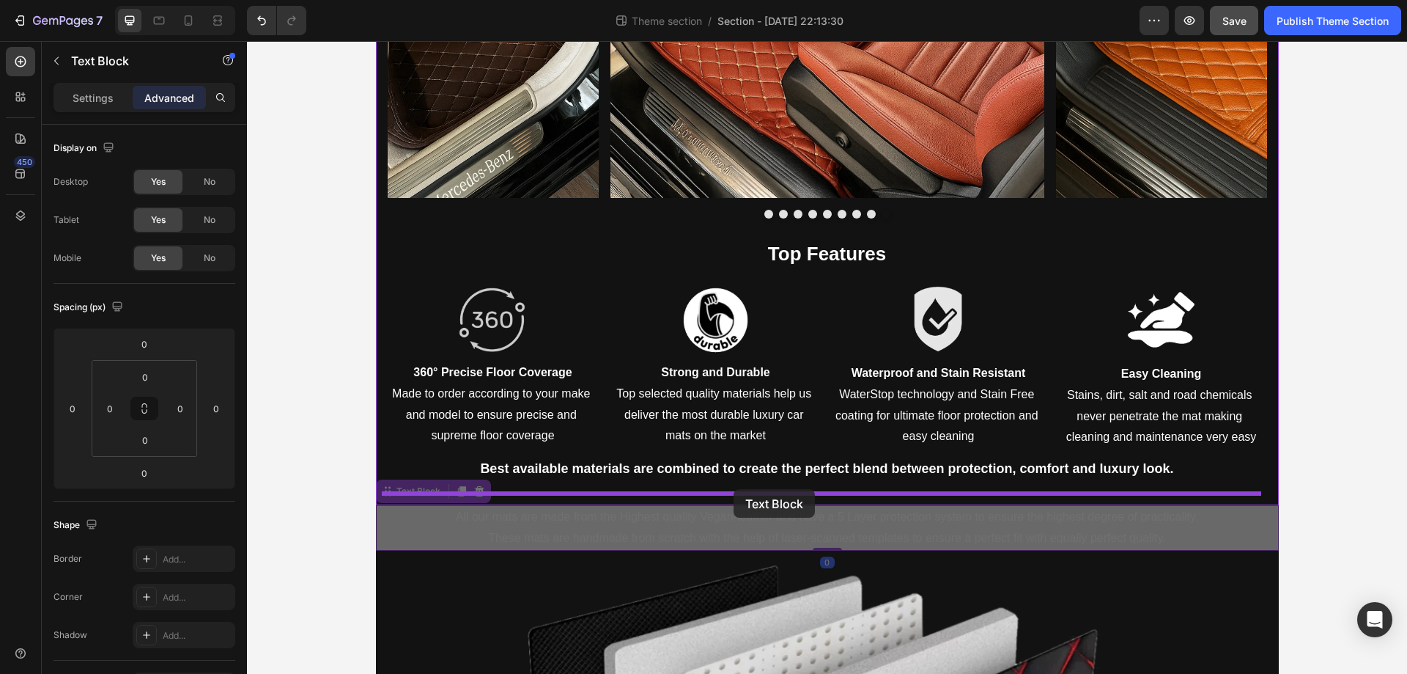
drag, startPoint x: 385, startPoint y: 495, endPoint x: 734, endPoint y: 489, distance: 349.0
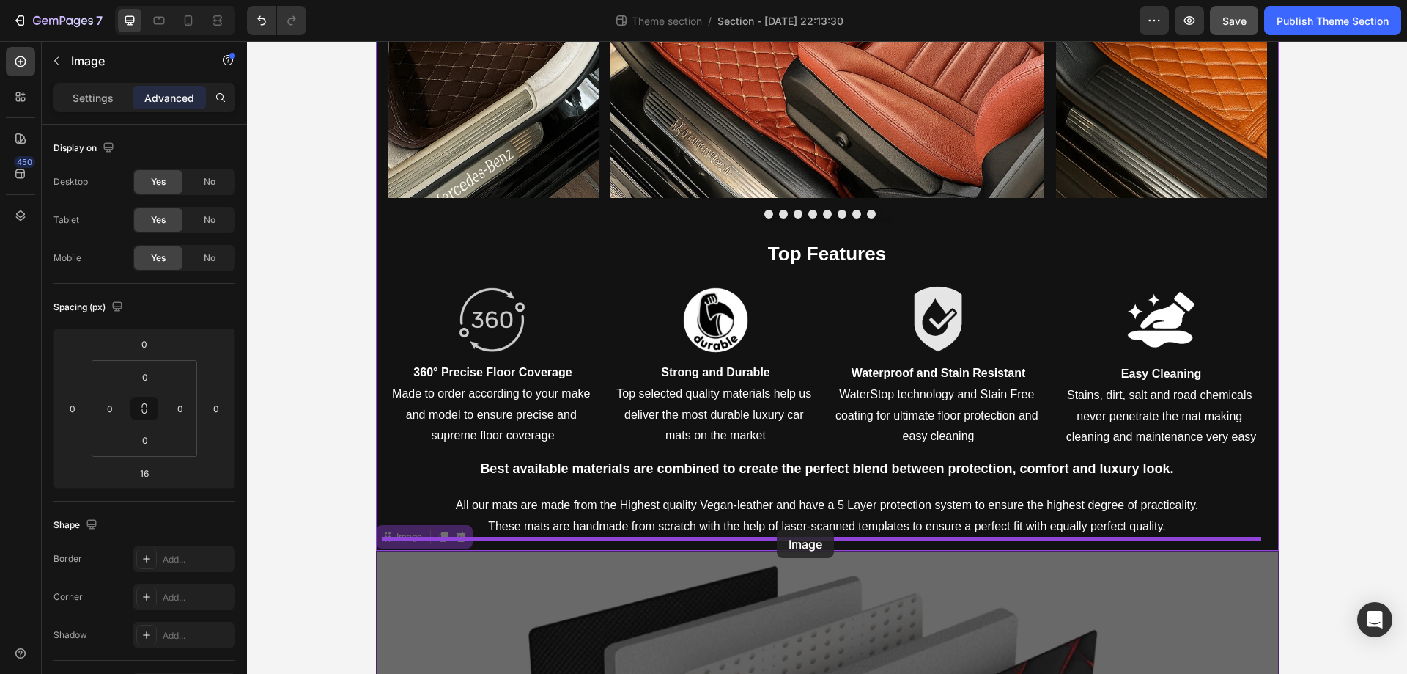
drag, startPoint x: 382, startPoint y: 536, endPoint x: 777, endPoint y: 529, distance: 395.2
type input "0"
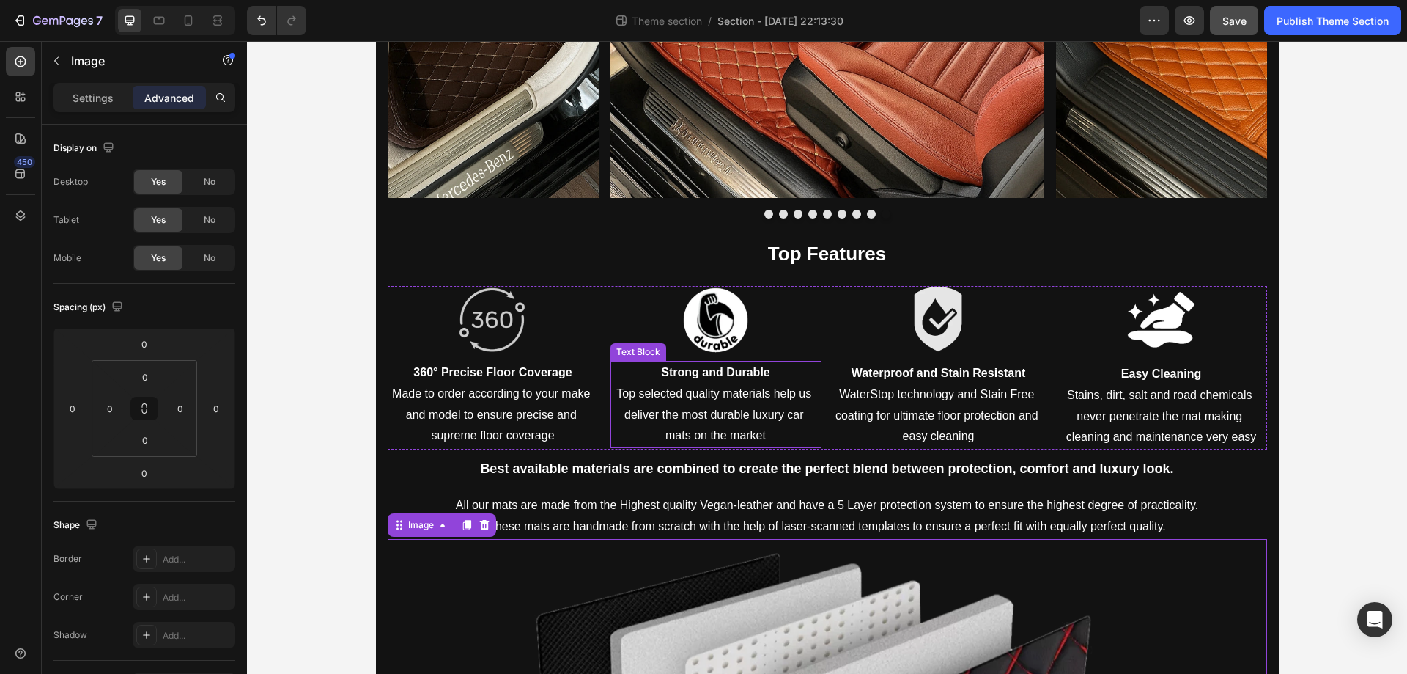
scroll to position [2122, 0]
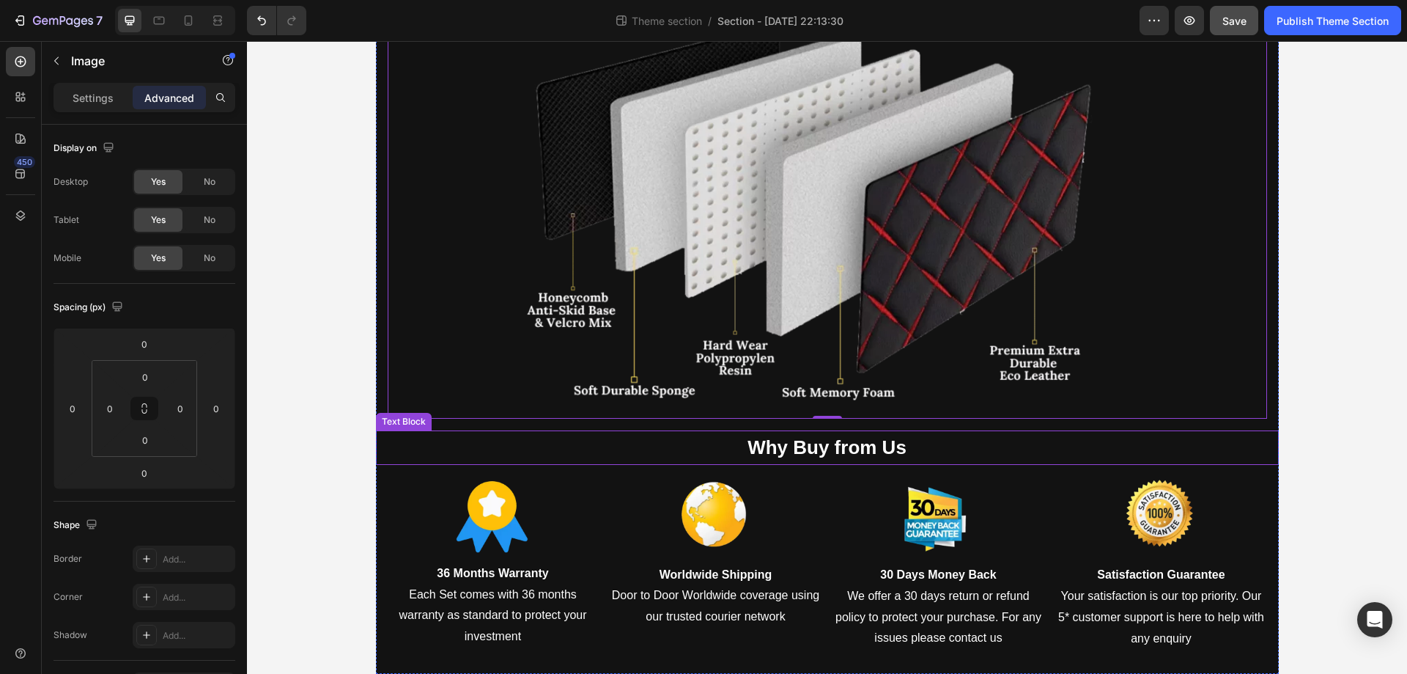
click at [836, 436] on strong "Why Buy from Us" at bounding box center [827, 447] width 159 height 22
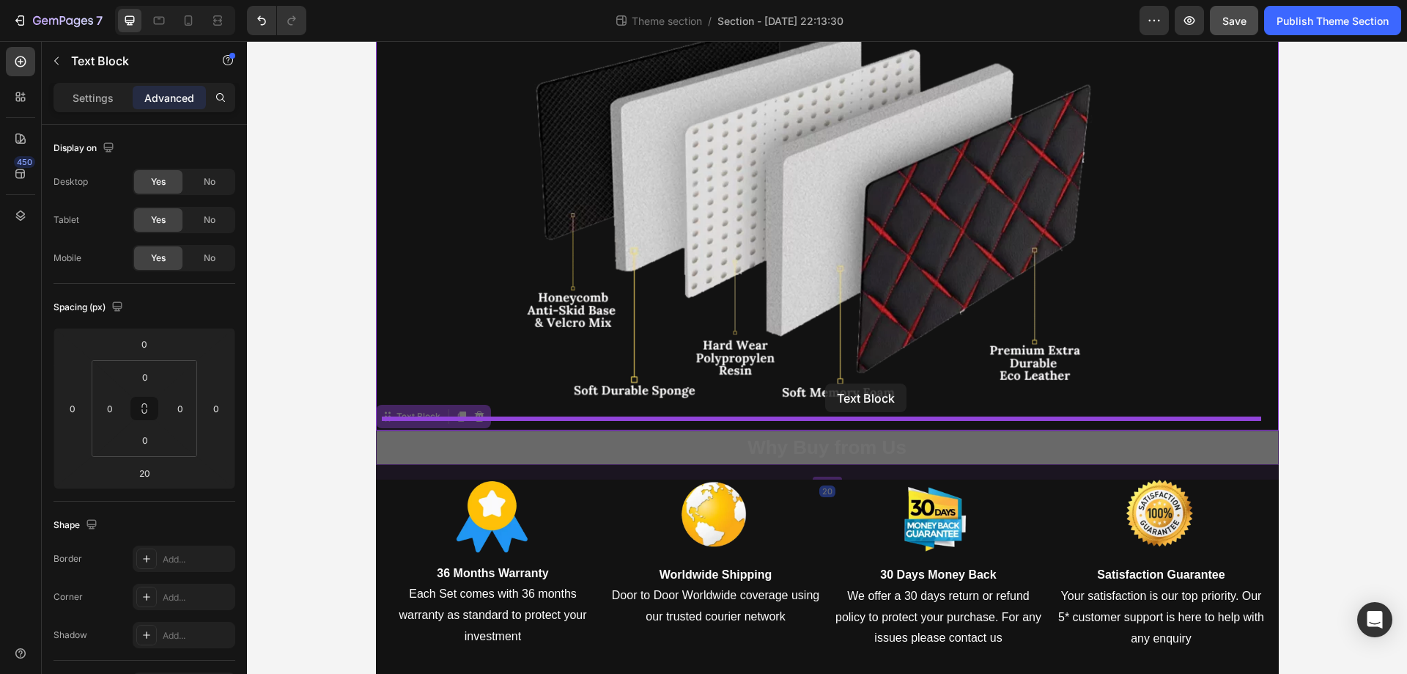
drag, startPoint x: 380, startPoint y: 418, endPoint x: 825, endPoint y: 383, distance: 447.0
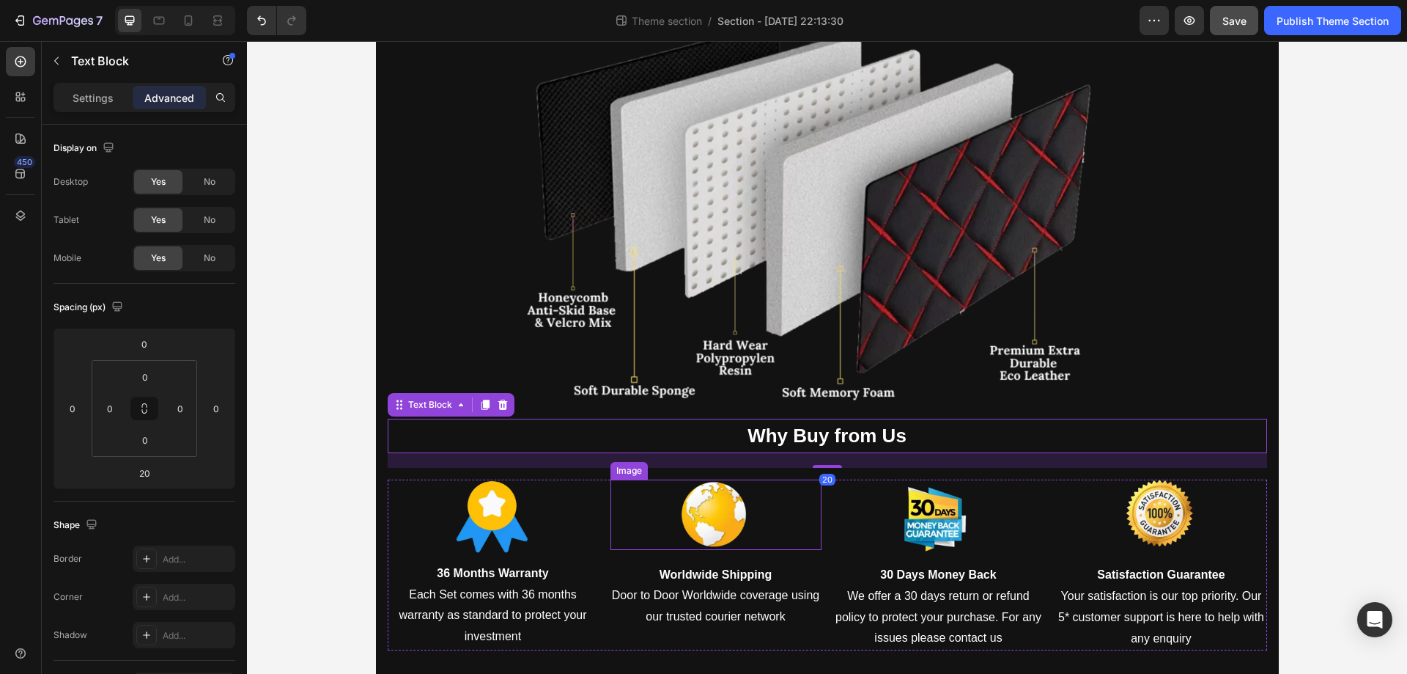
click at [753, 491] on div at bounding box center [716, 514] width 211 height 70
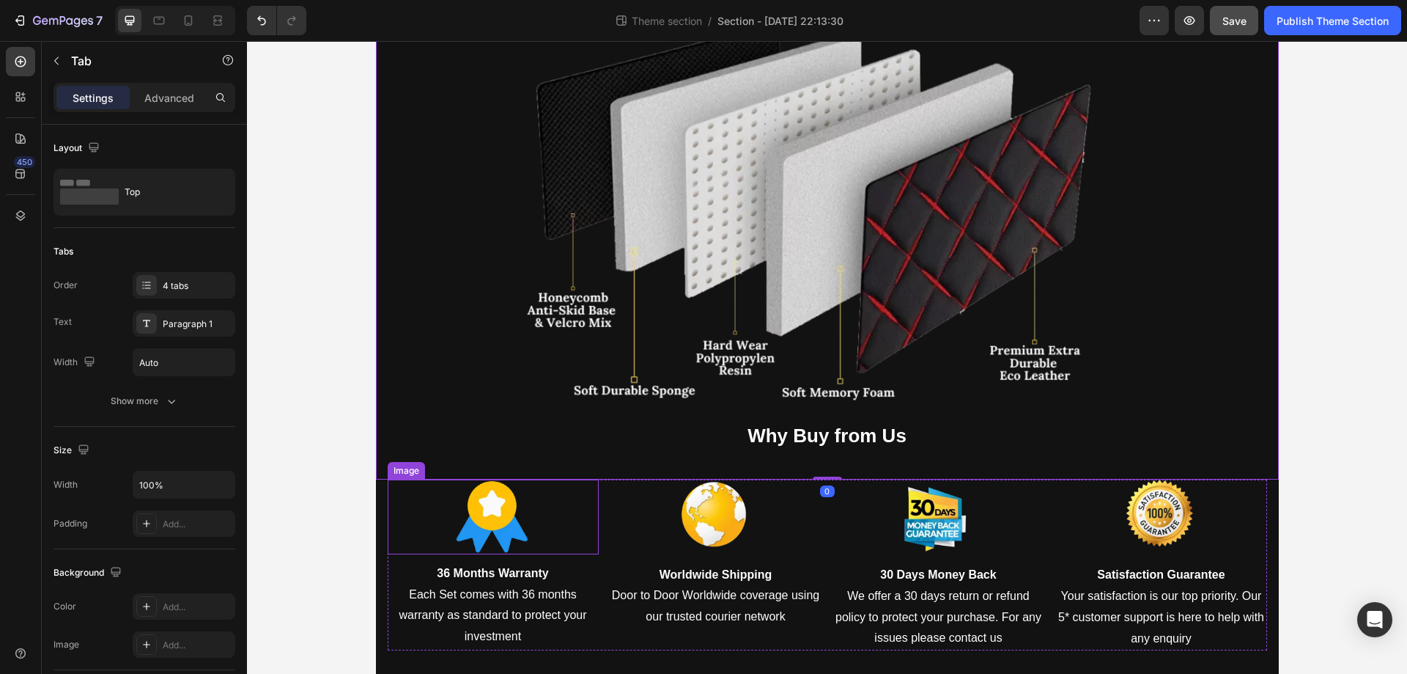
click at [584, 501] on div at bounding box center [493, 516] width 211 height 74
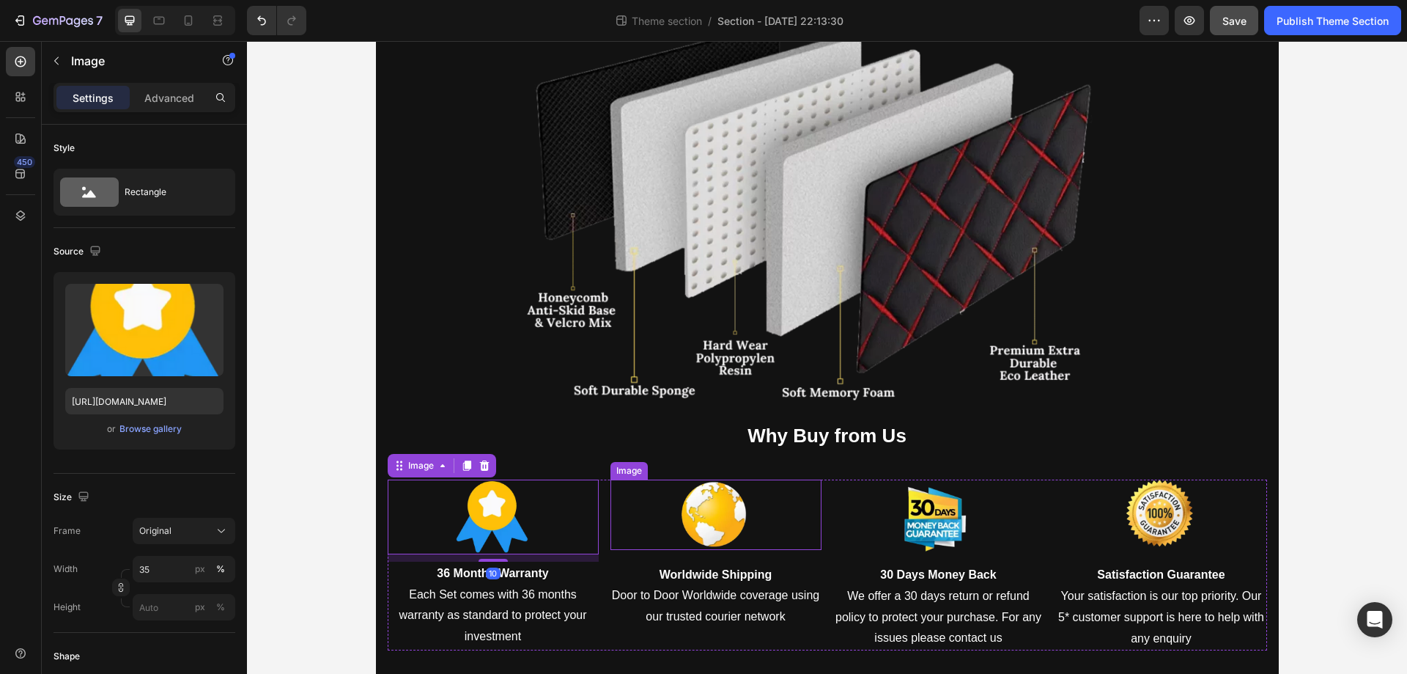
click at [611, 492] on div at bounding box center [716, 514] width 211 height 70
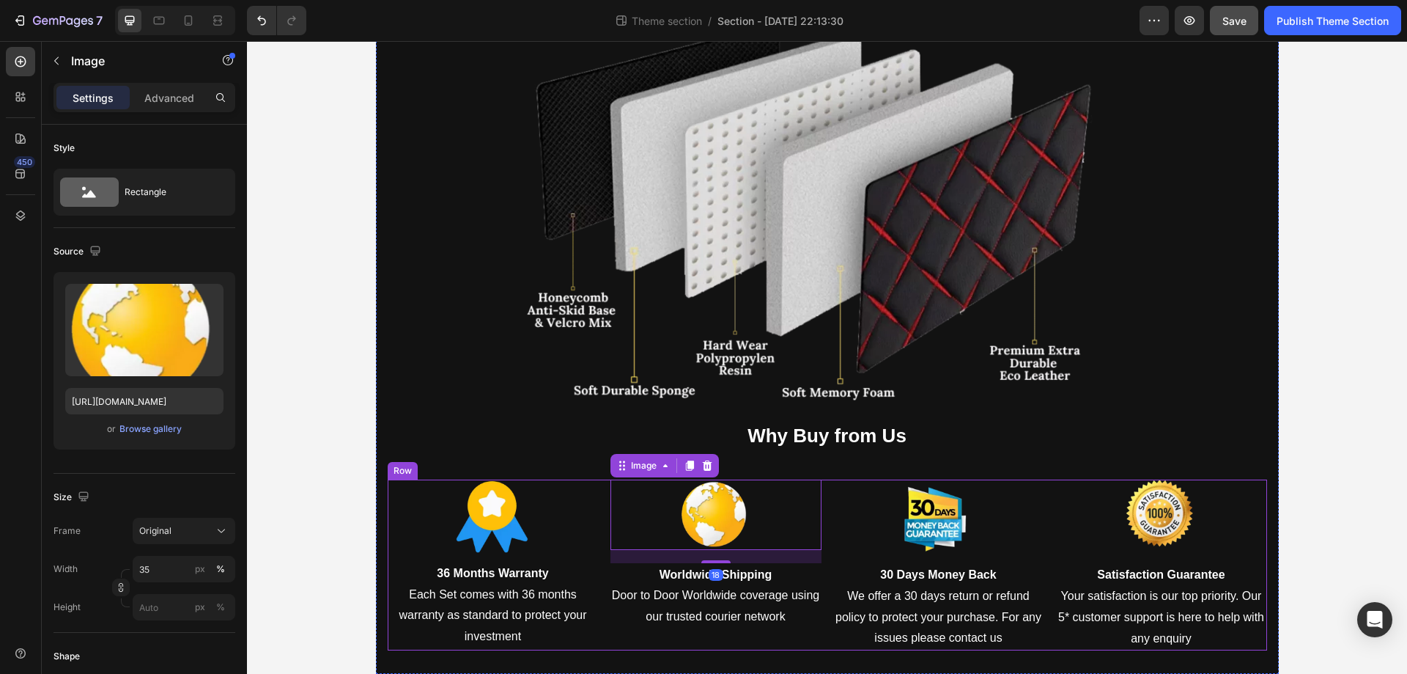
click at [594, 501] on div "Image 36 Months Warranty Each Set comes with 36 months warranty as standard to …" at bounding box center [828, 564] width 880 height 171
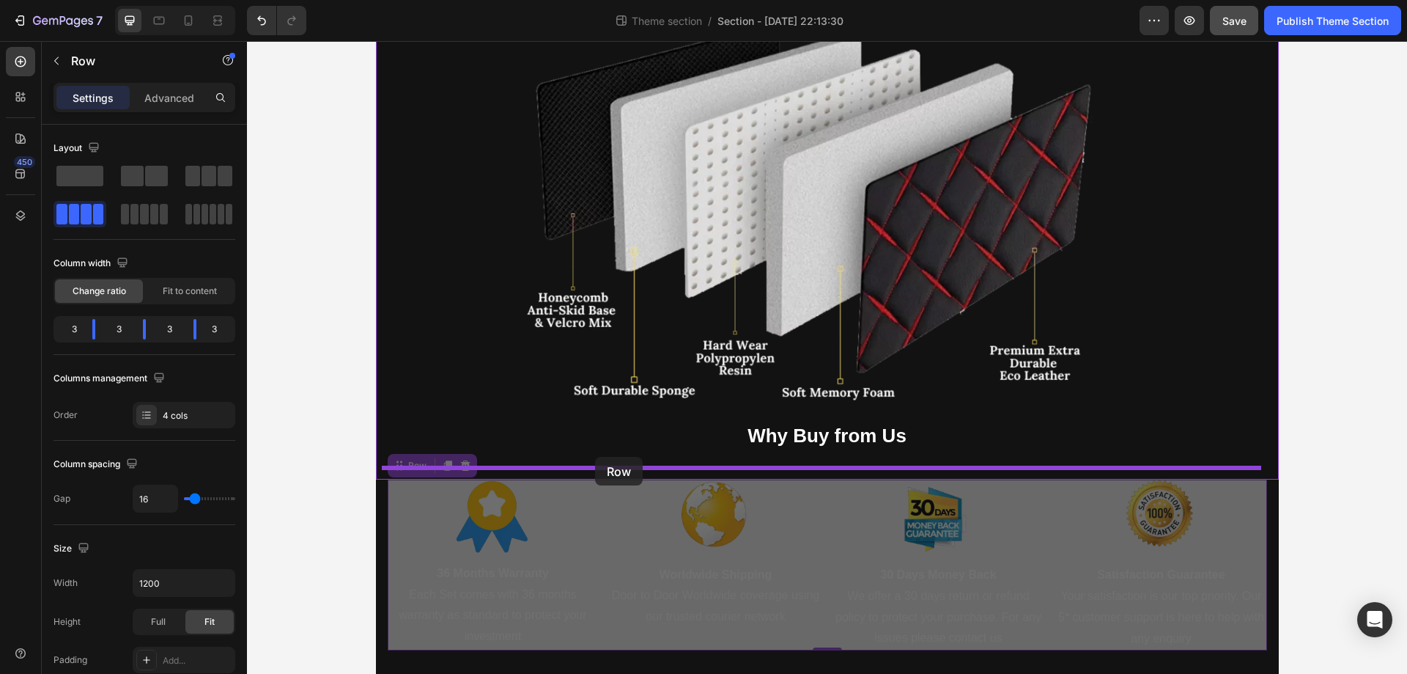
drag, startPoint x: 396, startPoint y: 467, endPoint x: 595, endPoint y: 457, distance: 199.6
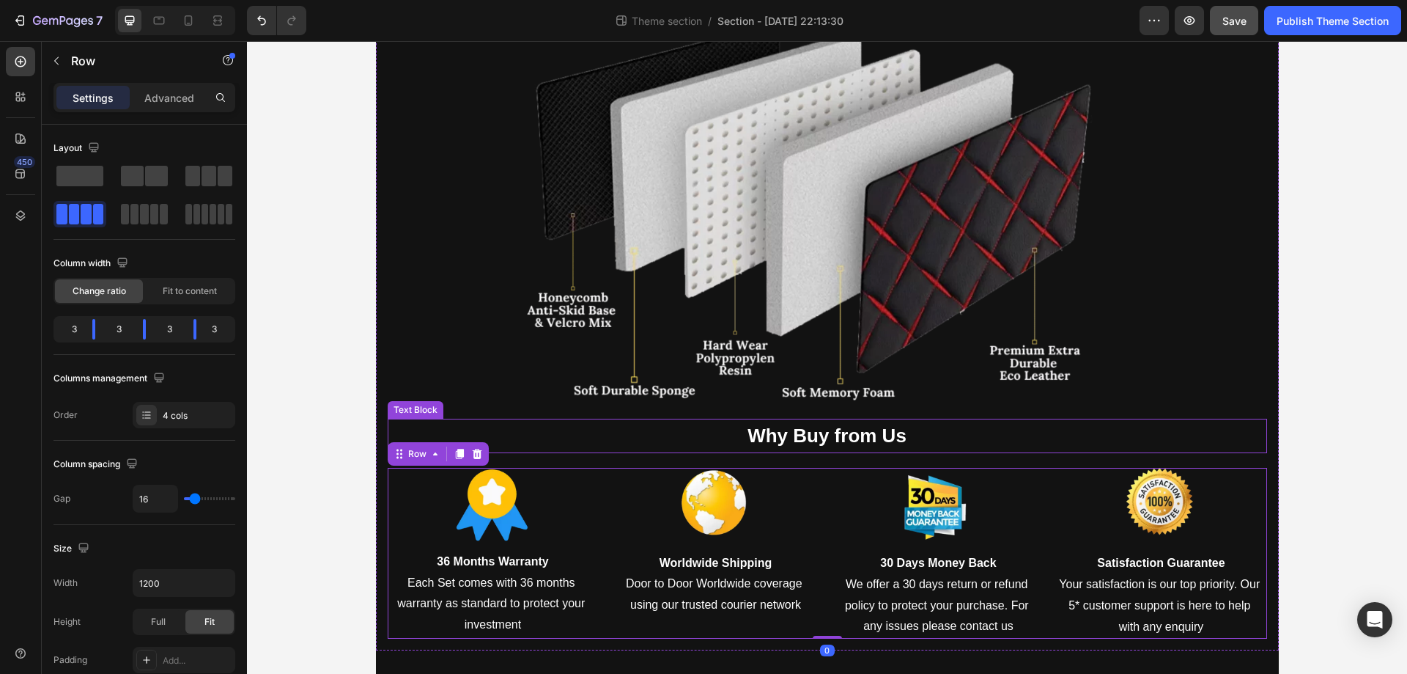
scroll to position [0, 0]
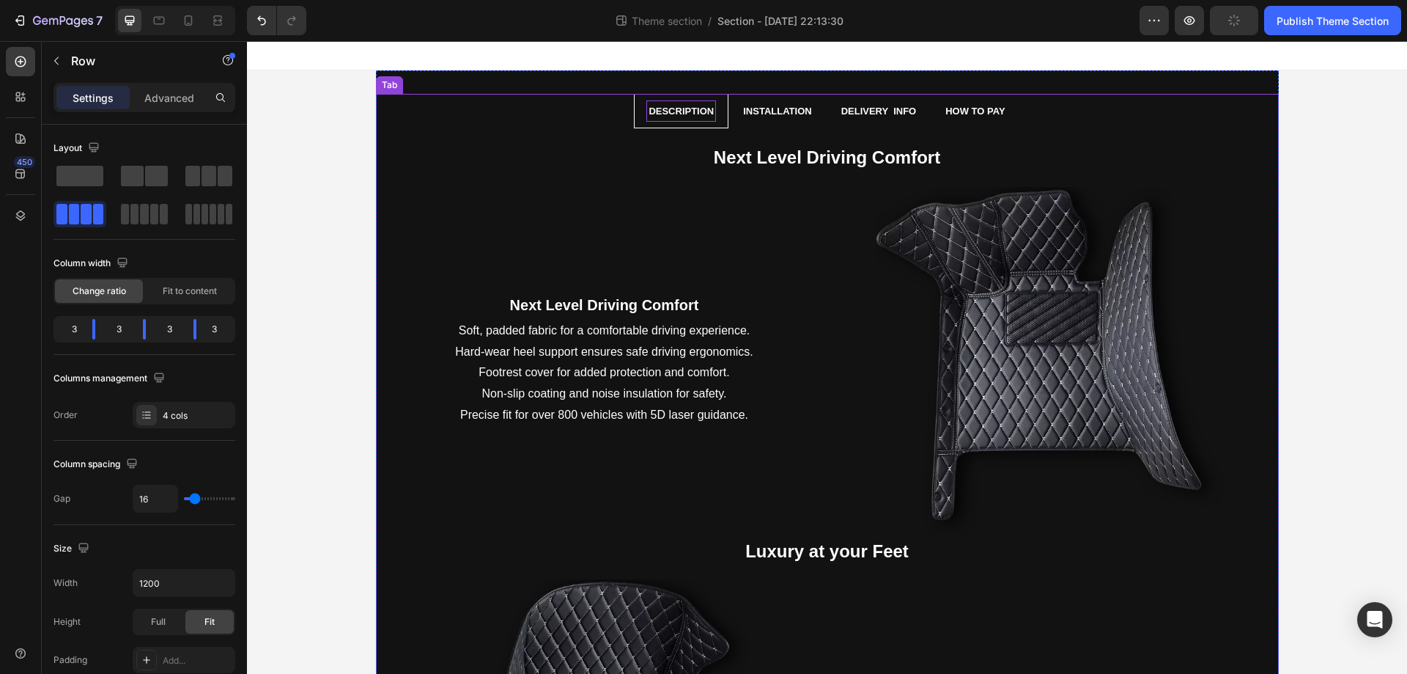
click at [830, 124] on li "Delivery info" at bounding box center [879, 111] width 105 height 34
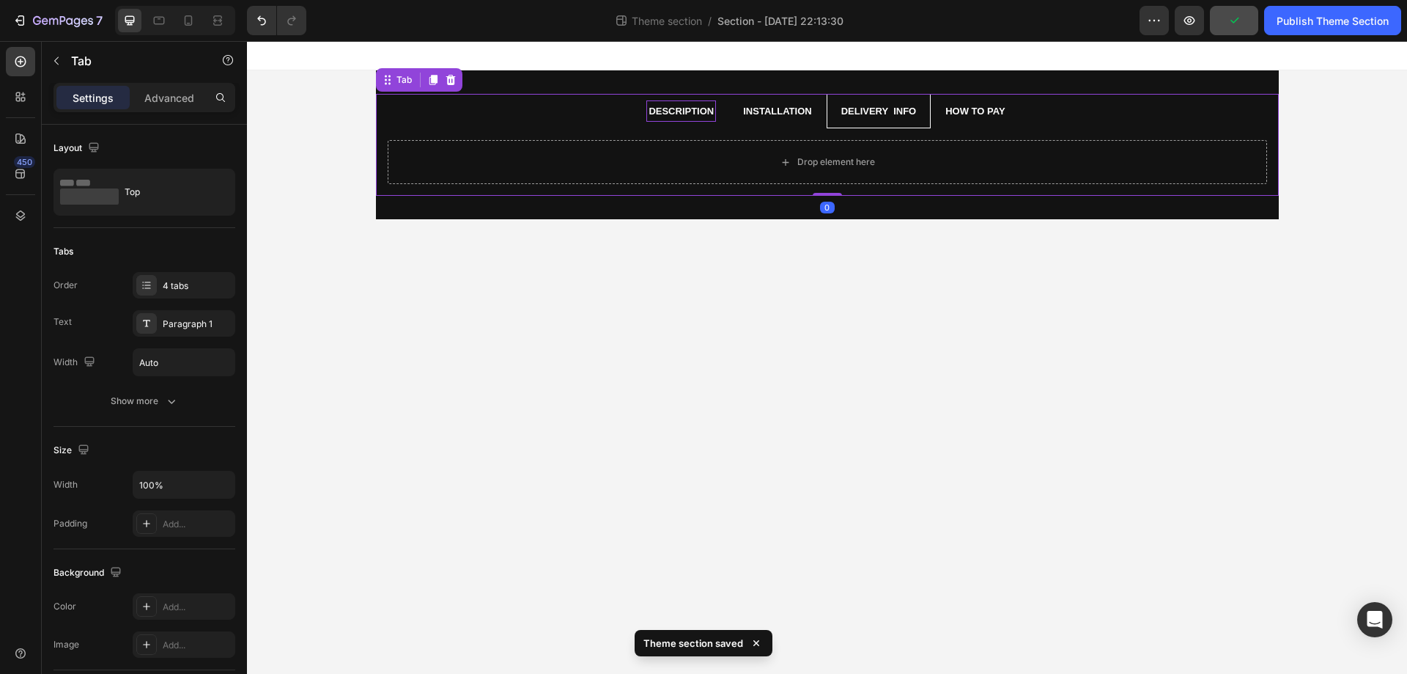
click at [806, 124] on li "Installation" at bounding box center [777, 111] width 97 height 34
click at [712, 124] on li "Description" at bounding box center [681, 111] width 95 height 34
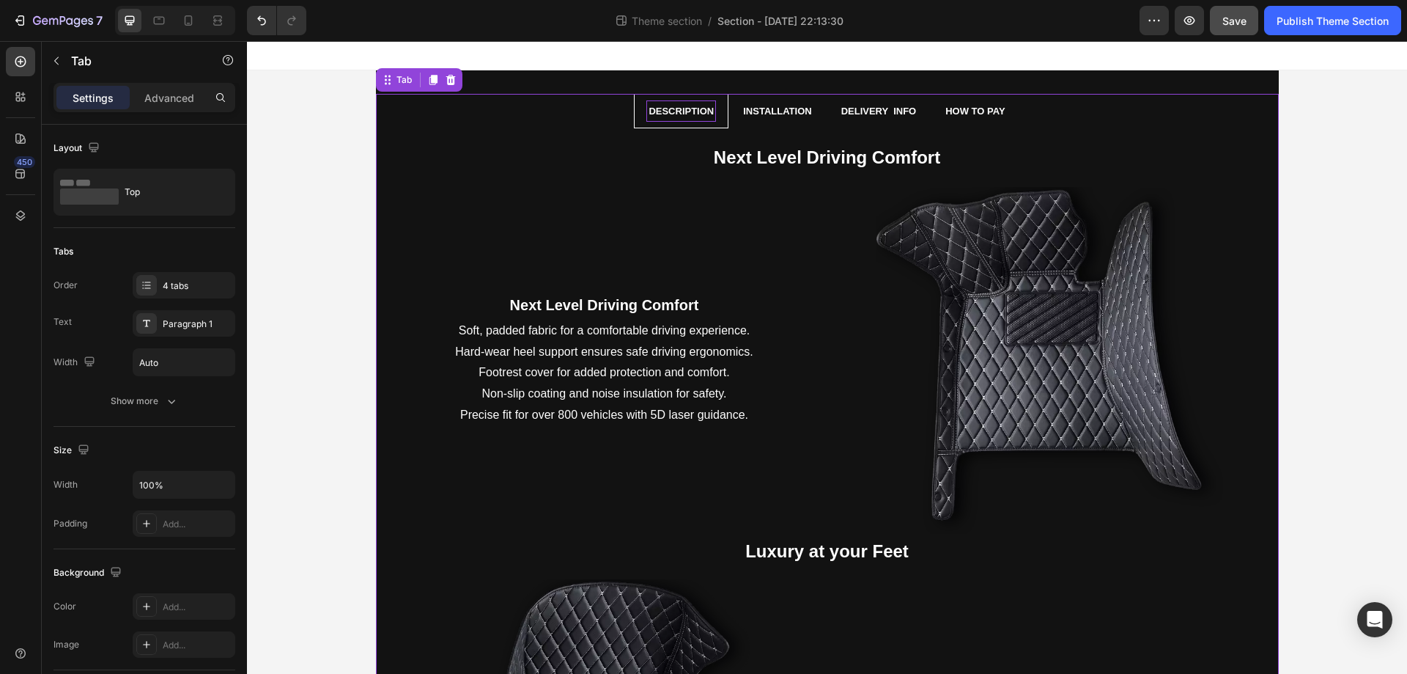
click at [819, 122] on li "Installation" at bounding box center [777, 111] width 97 height 34
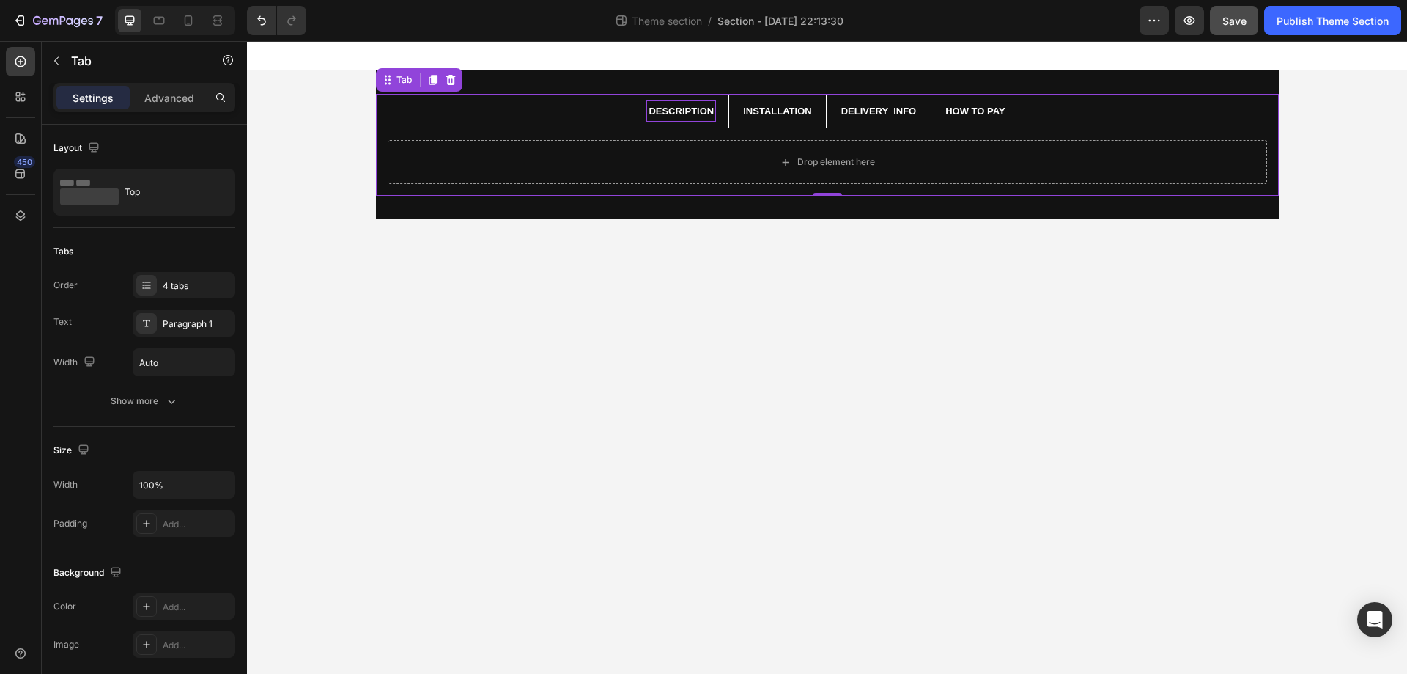
click at [638, 114] on li "Description" at bounding box center [681, 111] width 95 height 34
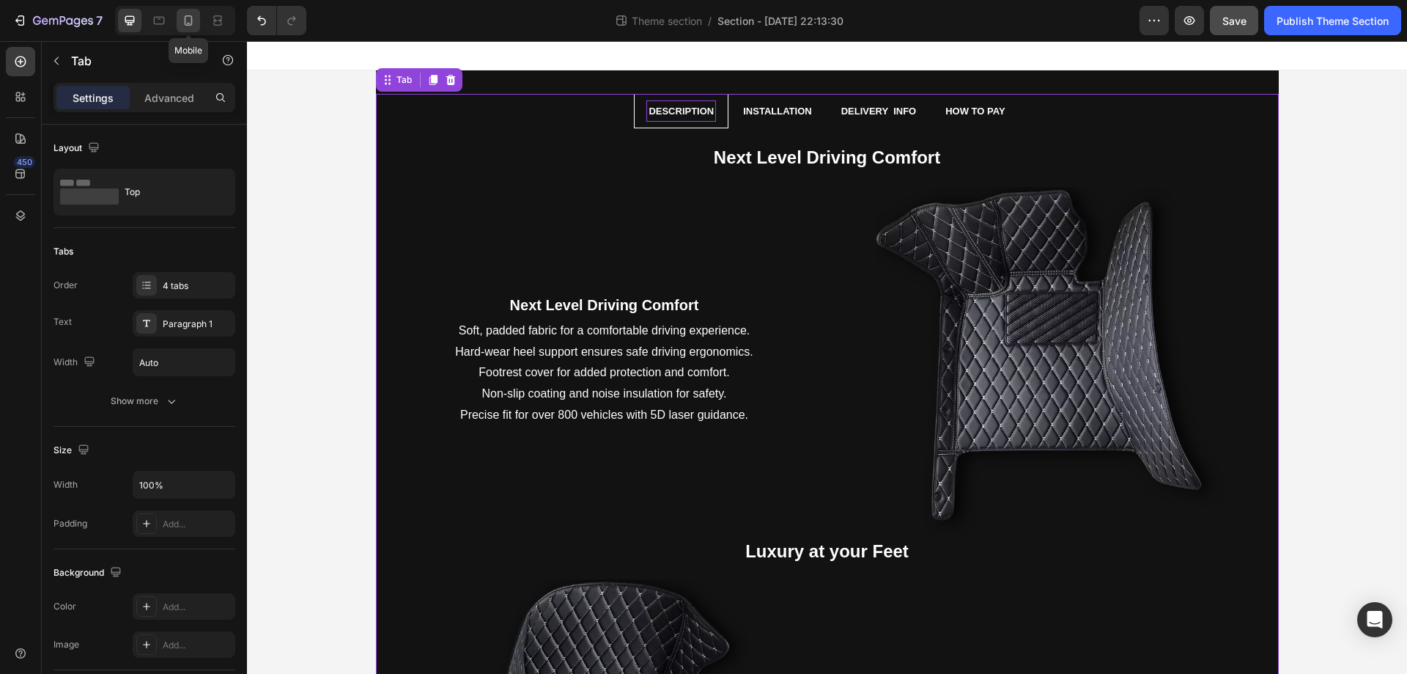
click at [187, 15] on icon at bounding box center [188, 20] width 15 height 15
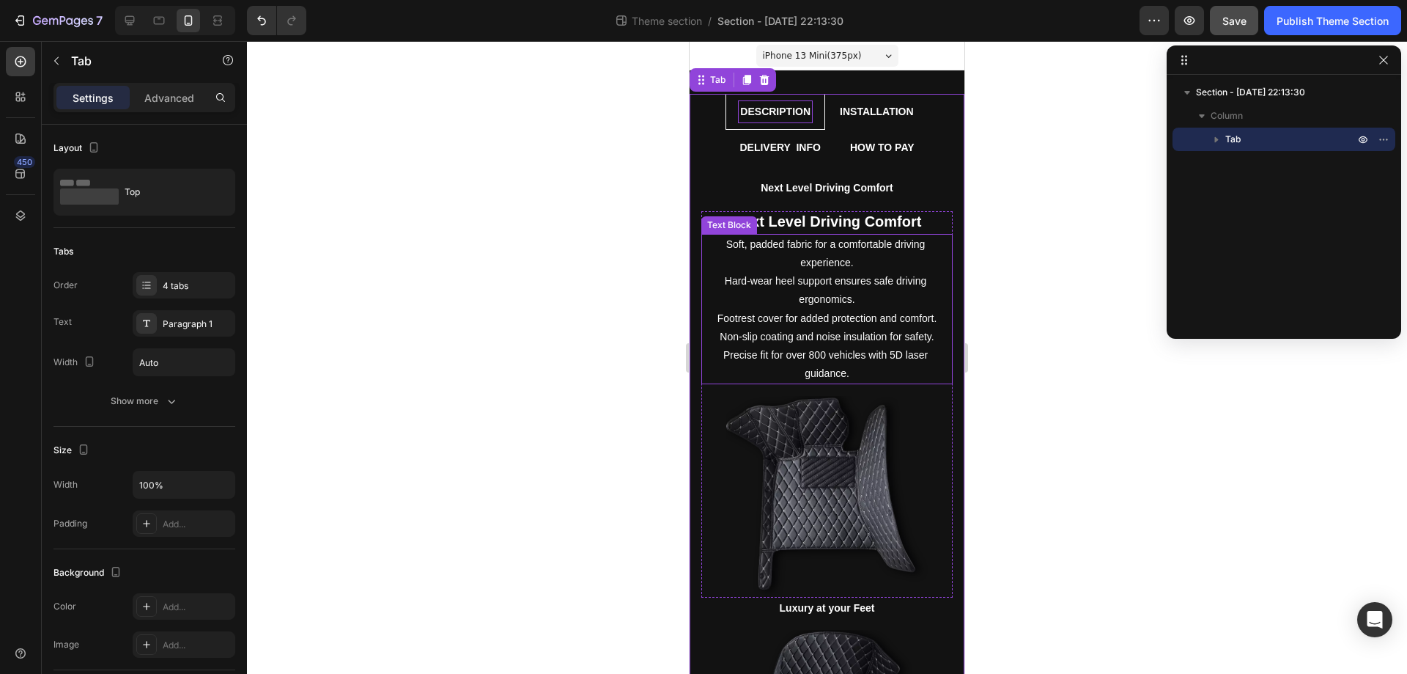
scroll to position [1, 0]
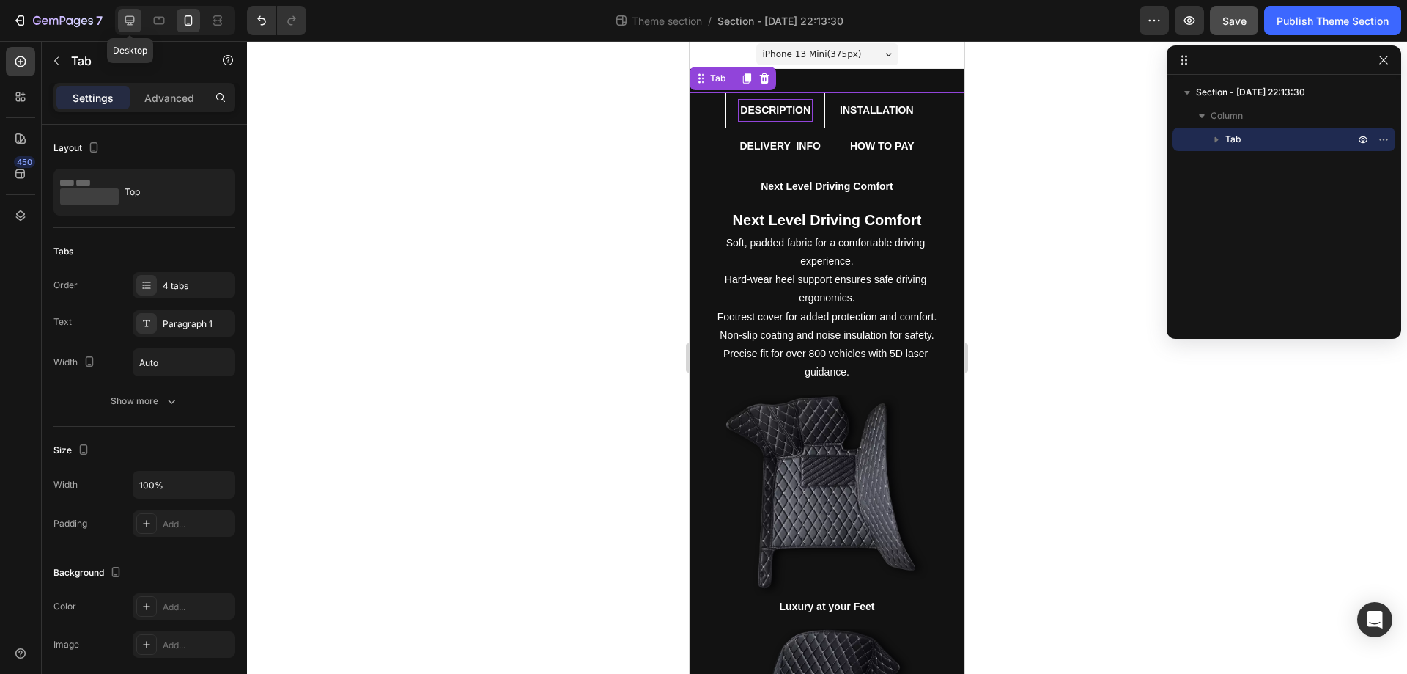
click at [138, 21] on div at bounding box center [129, 20] width 23 height 23
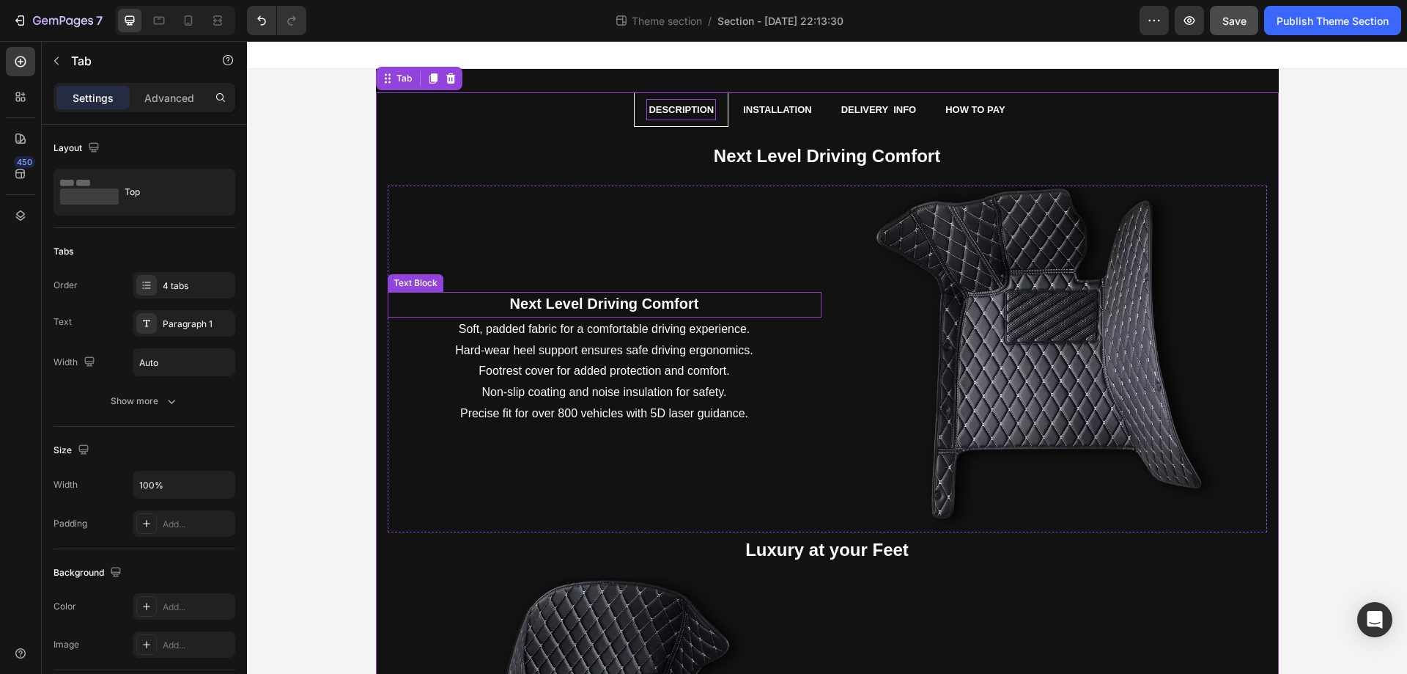
click at [609, 303] on strong "Next Level Driving Comfort" at bounding box center [604, 303] width 189 height 16
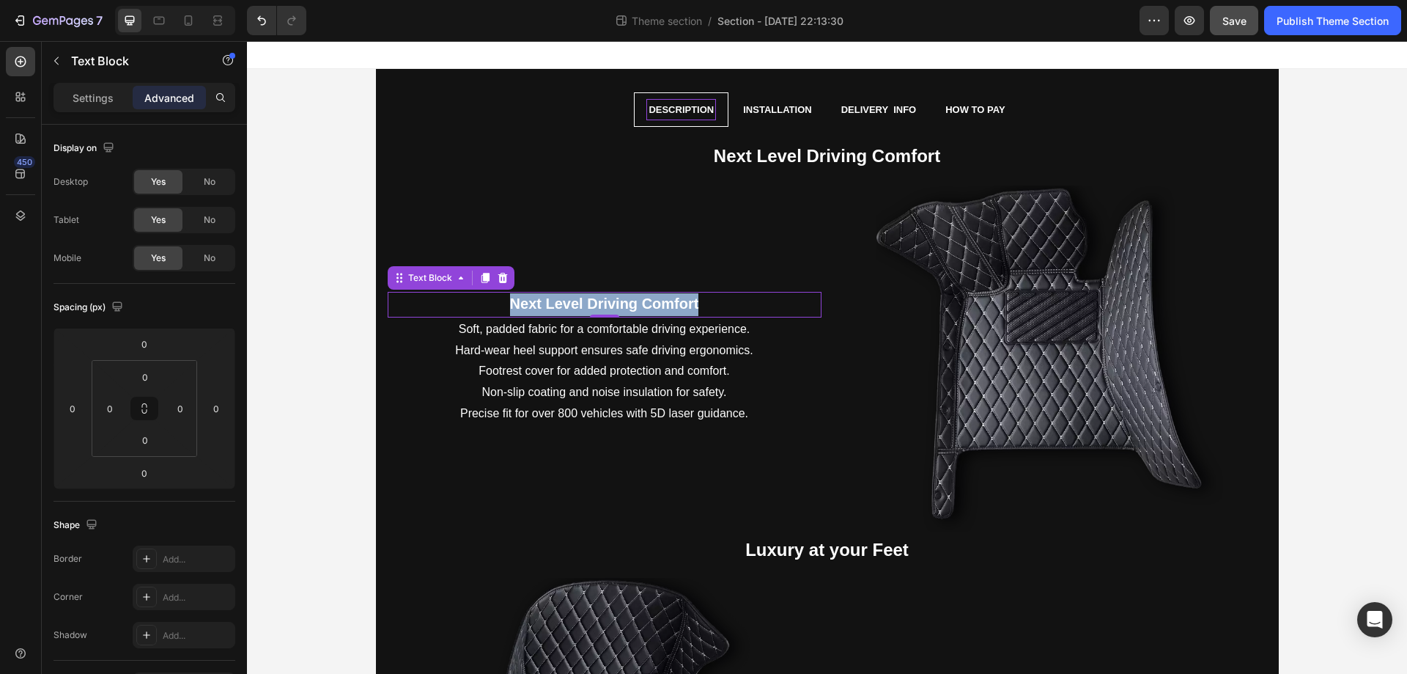
click at [609, 303] on strong "Next Level Driving Comfort" at bounding box center [604, 303] width 189 height 16
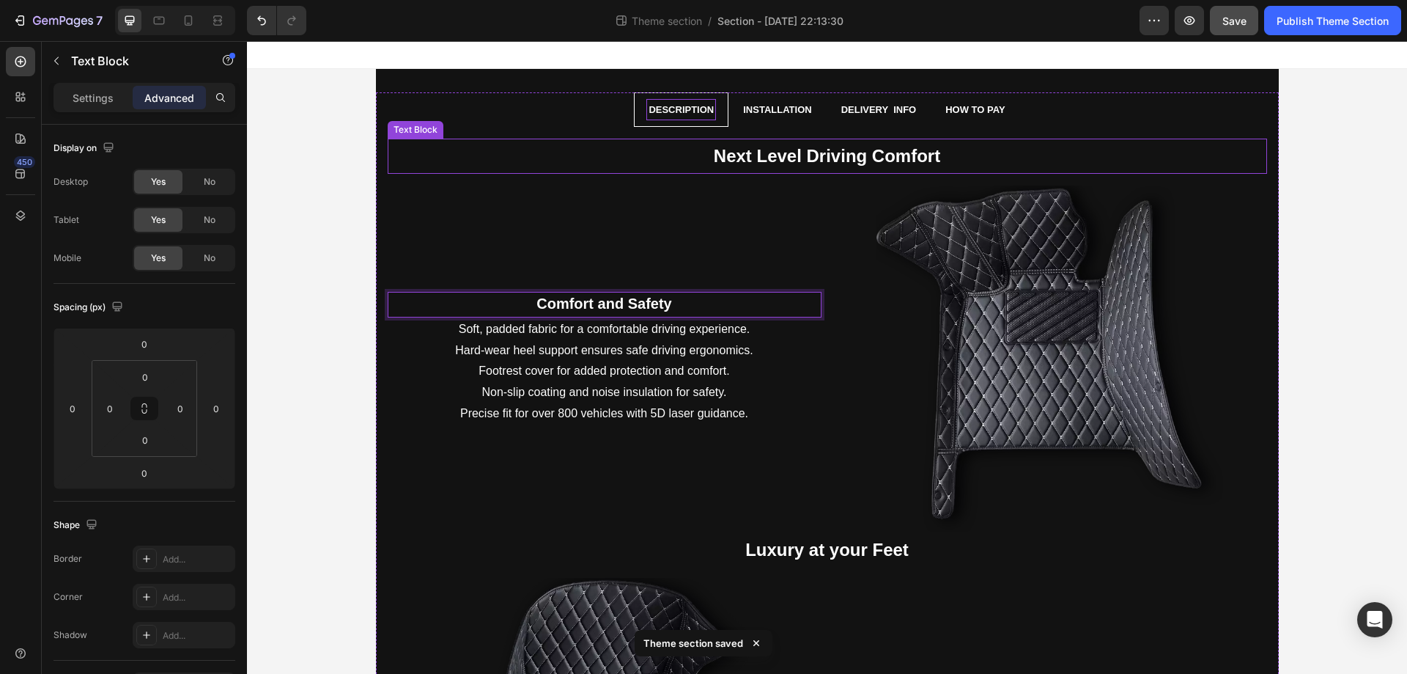
click at [853, 163] on strong "Next Level Driving Comfort" at bounding box center [827, 156] width 227 height 20
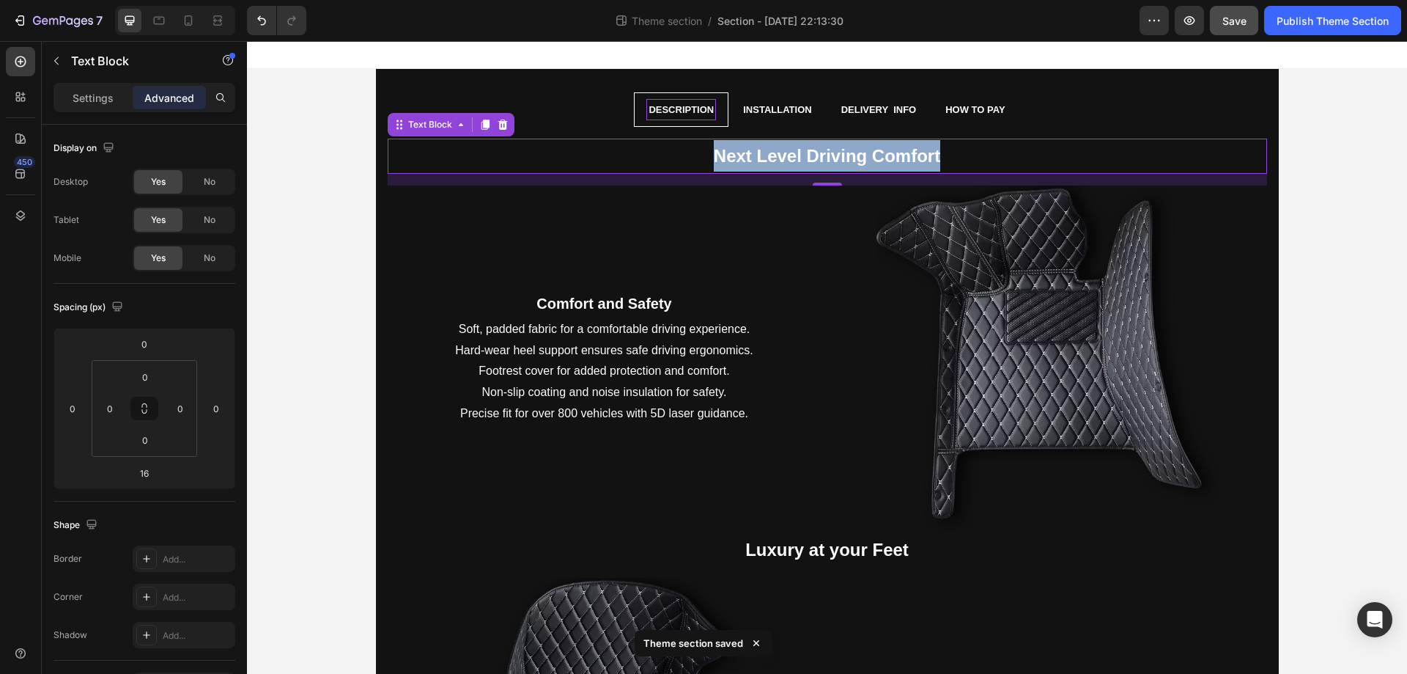
click at [853, 163] on strong "Next Level Driving Comfort" at bounding box center [827, 156] width 227 height 20
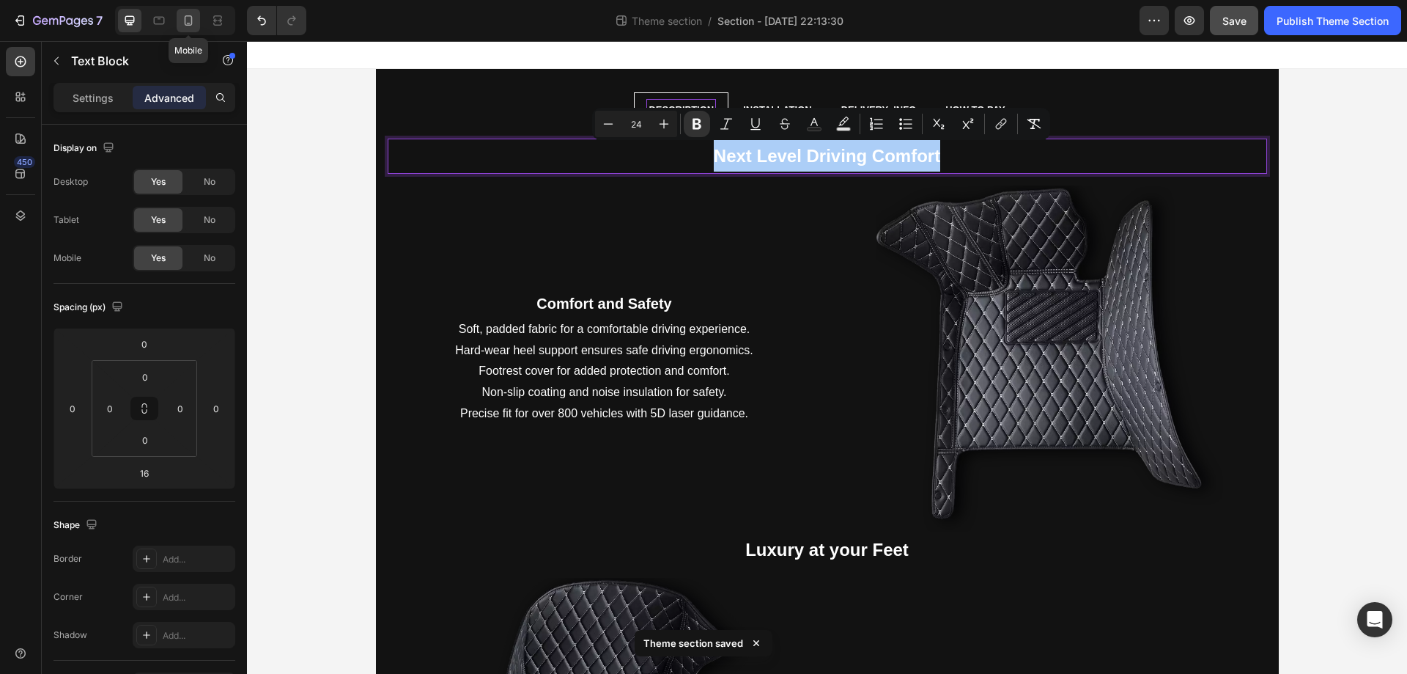
click at [191, 23] on icon at bounding box center [188, 20] width 15 height 15
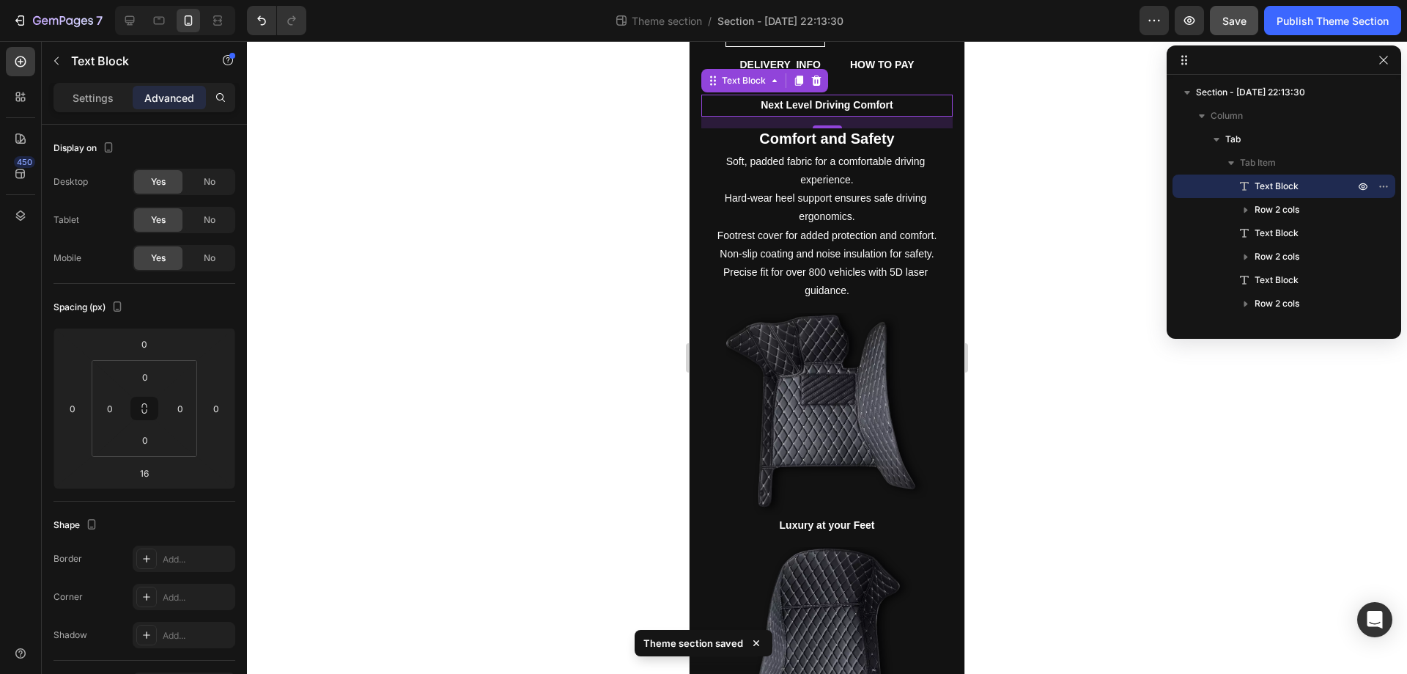
scroll to position [85, 0]
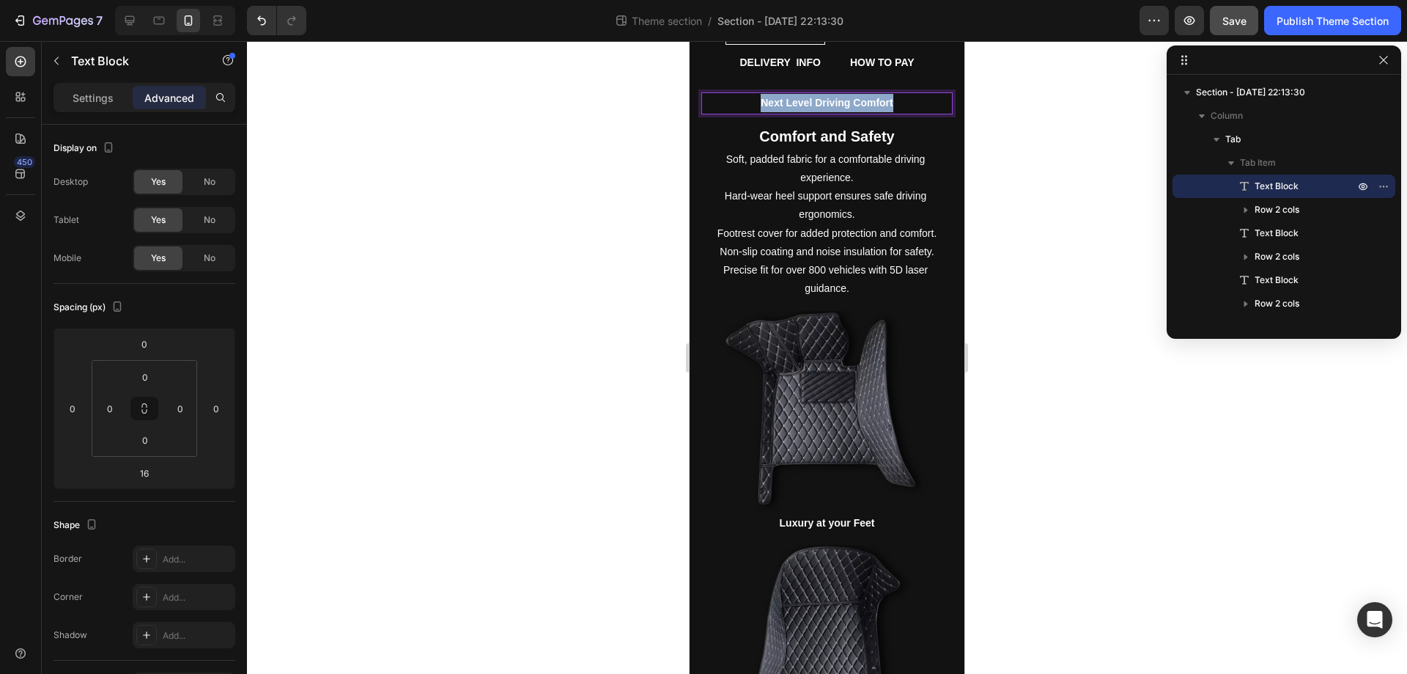
click at [876, 104] on strong "Next Level Driving Comfort" at bounding box center [827, 103] width 132 height 12
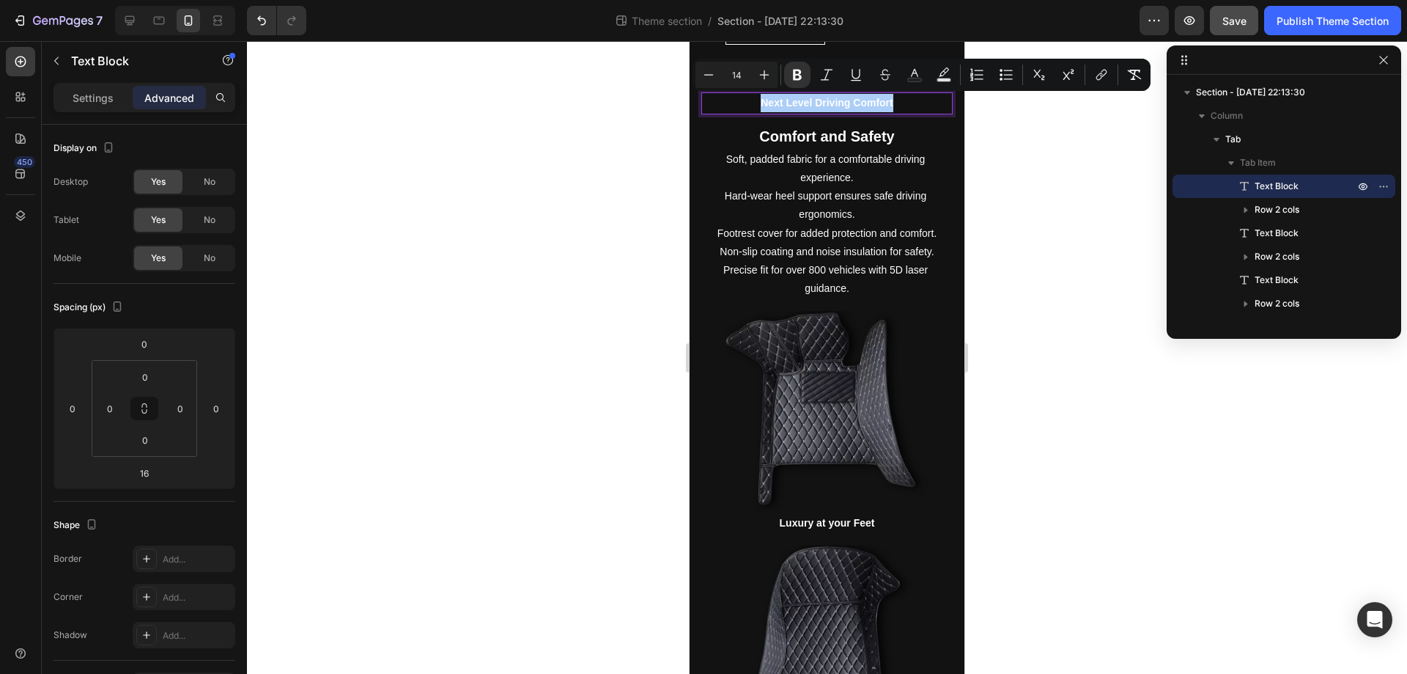
click at [743, 73] on input "14" at bounding box center [736, 75] width 29 height 18
click at [743, 73] on input "24" at bounding box center [736, 75] width 29 height 18
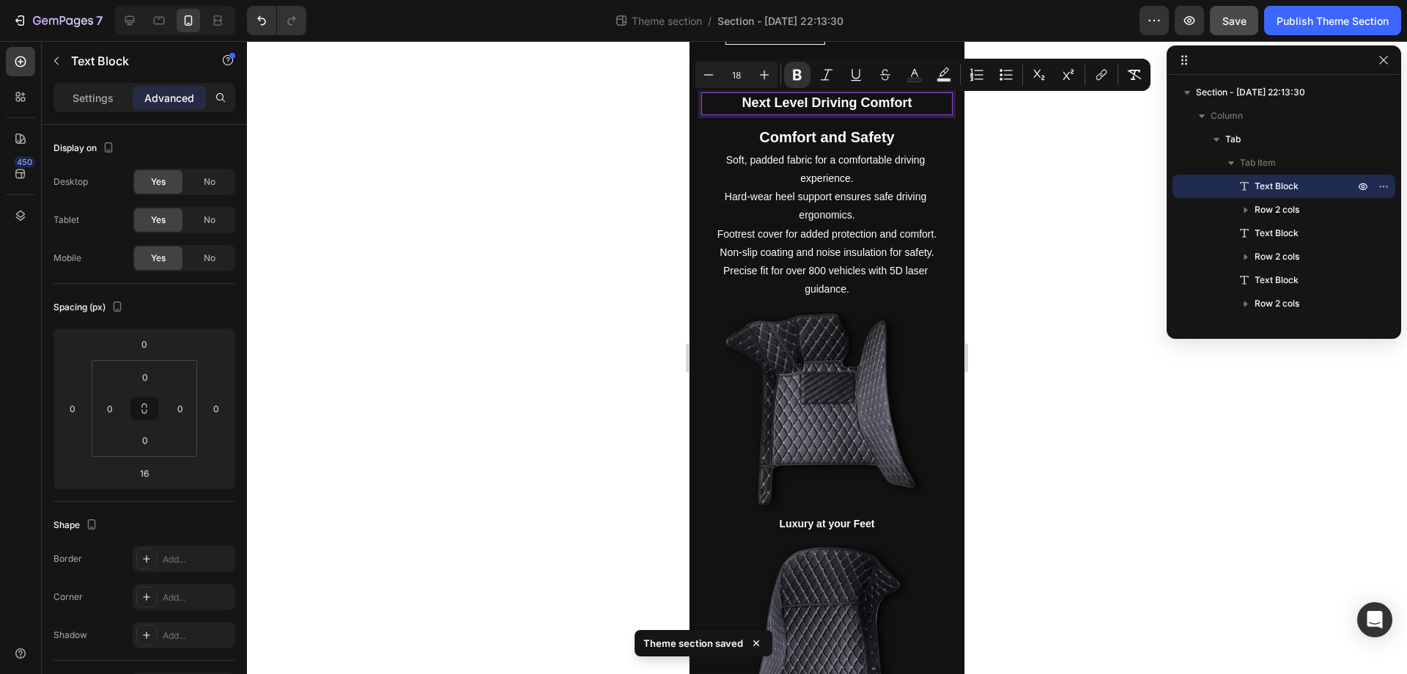
click at [743, 73] on input "18" at bounding box center [736, 75] width 29 height 18
type input "20"
click at [805, 144] on strong "Comfort and Safety" at bounding box center [826, 138] width 135 height 16
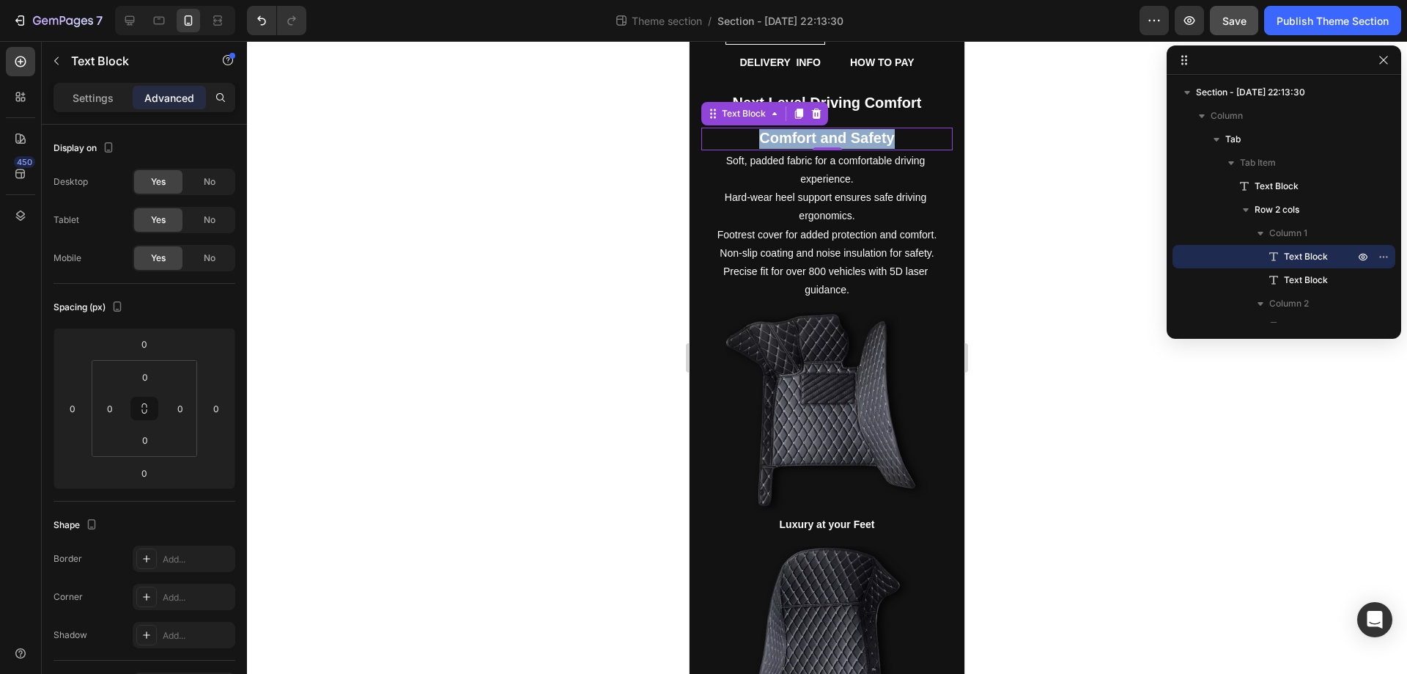
click at [805, 144] on strong "Comfort and Safety" at bounding box center [826, 138] width 135 height 16
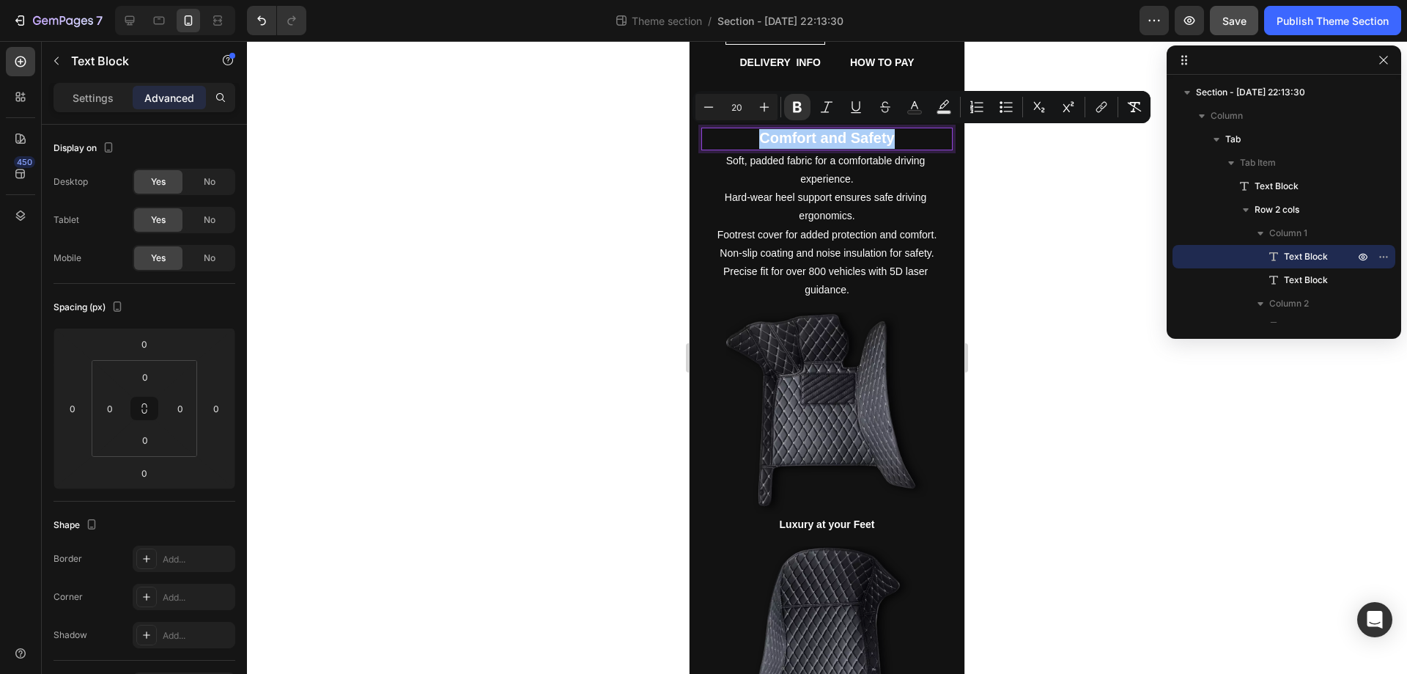
click at [734, 102] on input "20" at bounding box center [736, 107] width 29 height 18
type input "18"
click at [824, 188] on p "Soft, padded fabric for a comfortable driving experience. Hard-wear heel suppor…" at bounding box center [827, 225] width 248 height 148
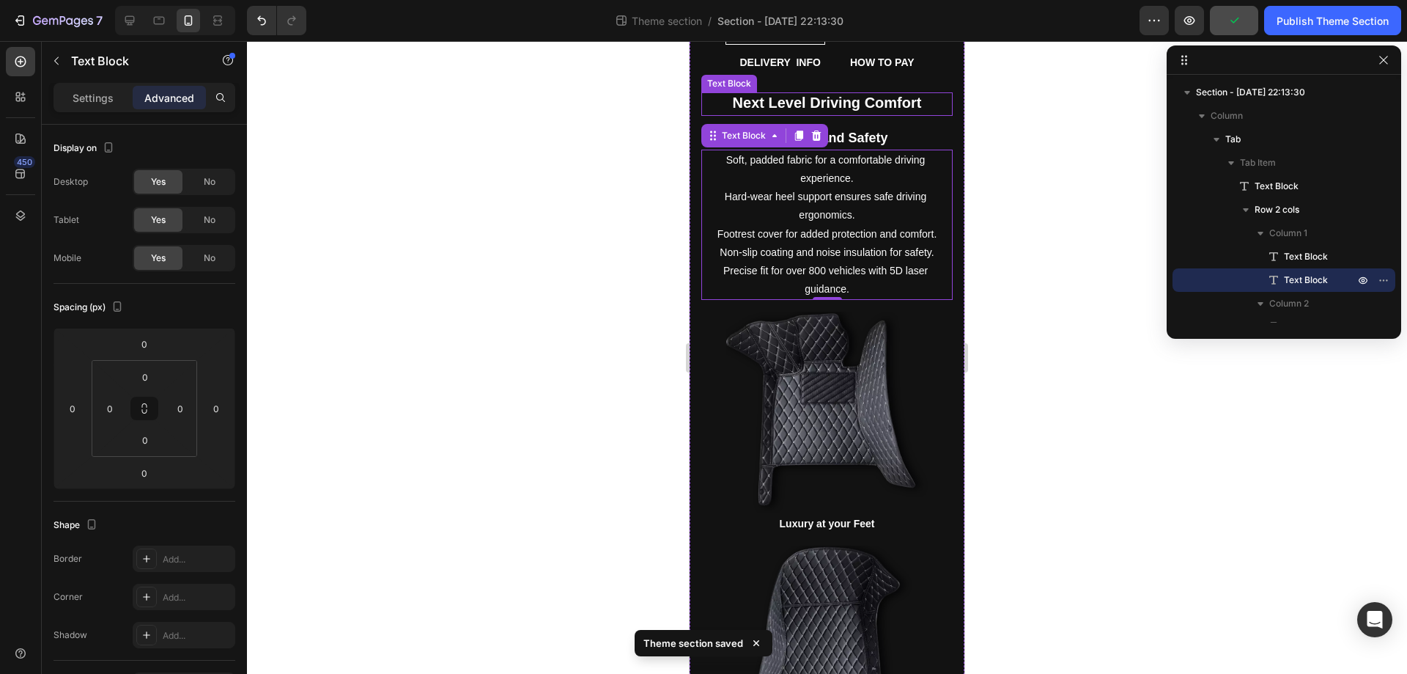
click at [888, 102] on strong "Next Level Driving Comfort" at bounding box center [827, 103] width 189 height 16
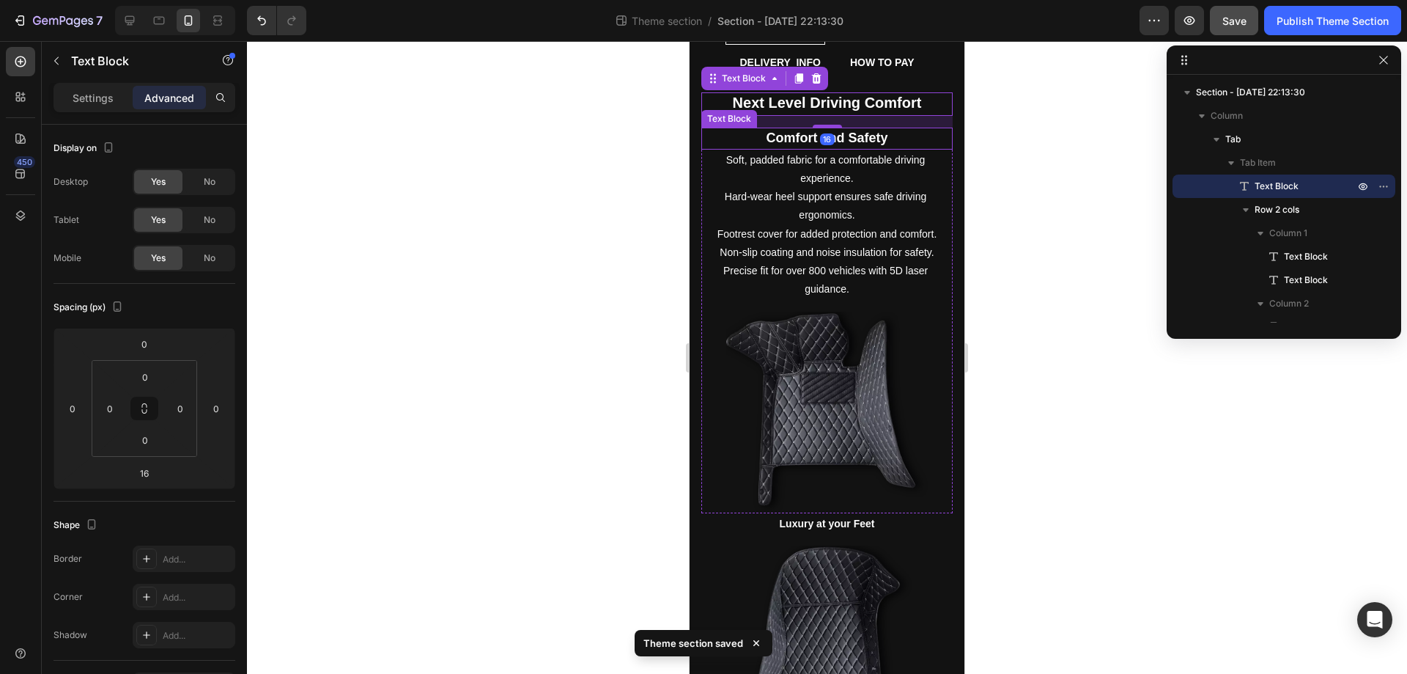
click at [886, 141] on p "Comfort and Safety" at bounding box center [827, 138] width 248 height 19
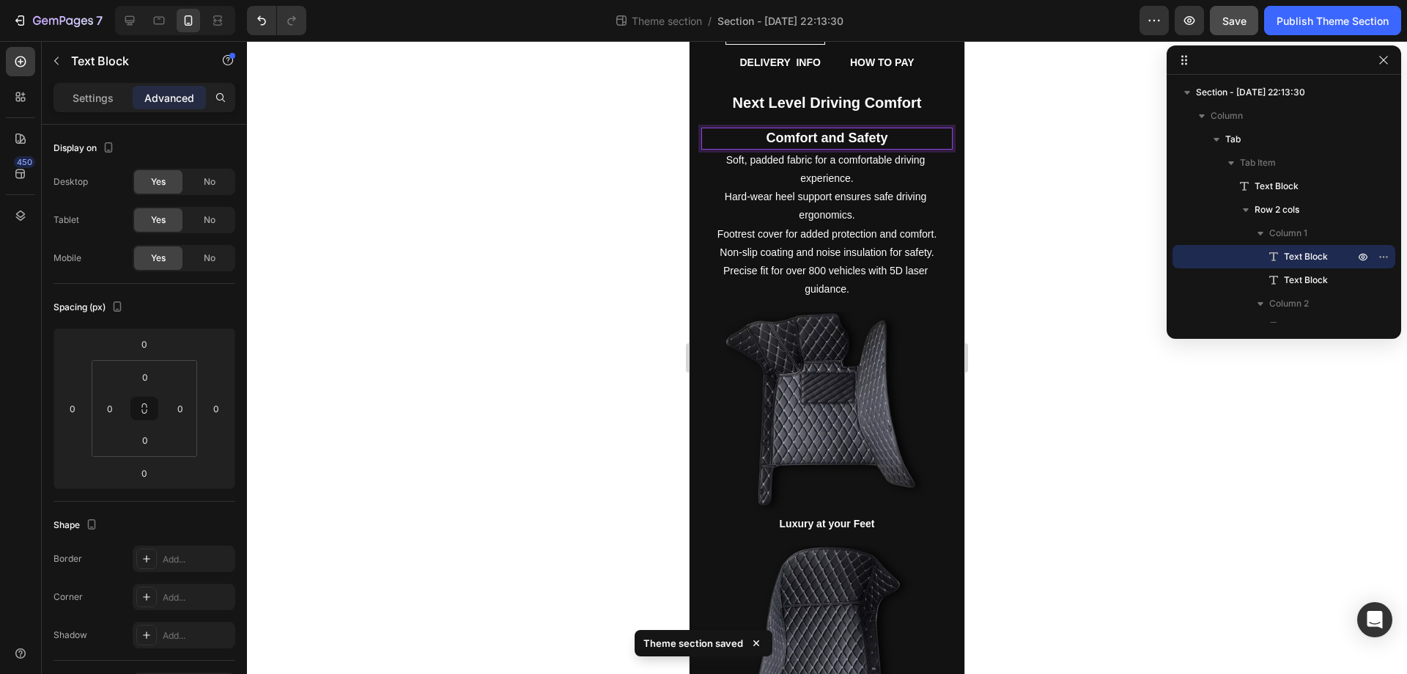
click at [886, 141] on p "Comfort and Safety" at bounding box center [827, 138] width 248 height 19
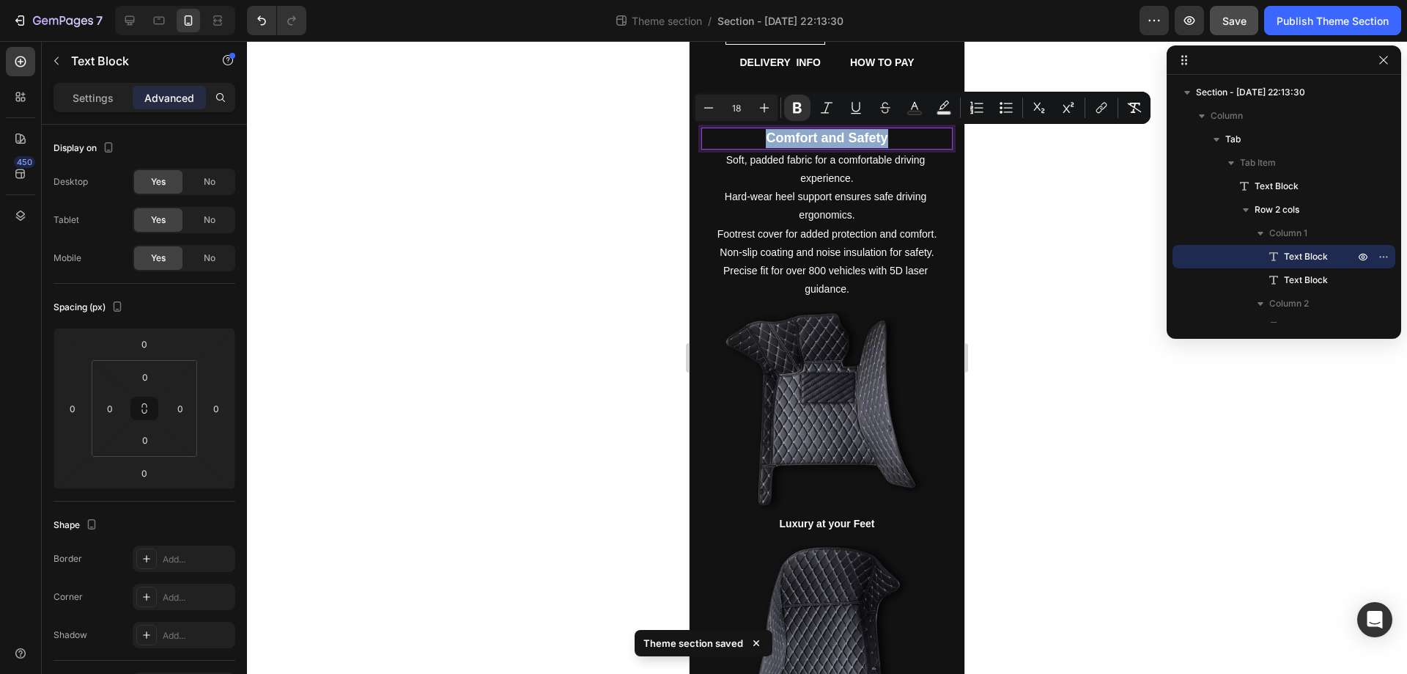
click at [886, 141] on p "Comfort and Safety" at bounding box center [827, 138] width 248 height 19
click at [856, 518] on strong "Luxury at your Feet" at bounding box center [827, 524] width 95 height 12
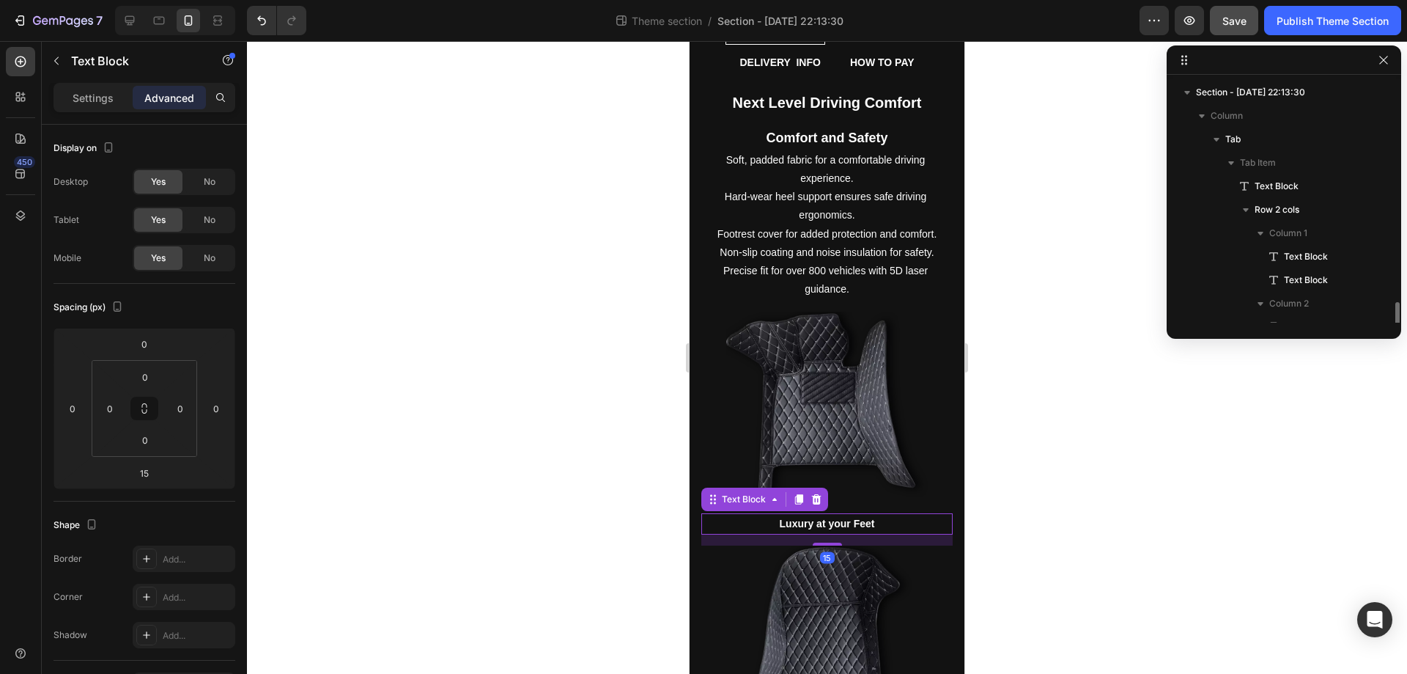
scroll to position [161, 0]
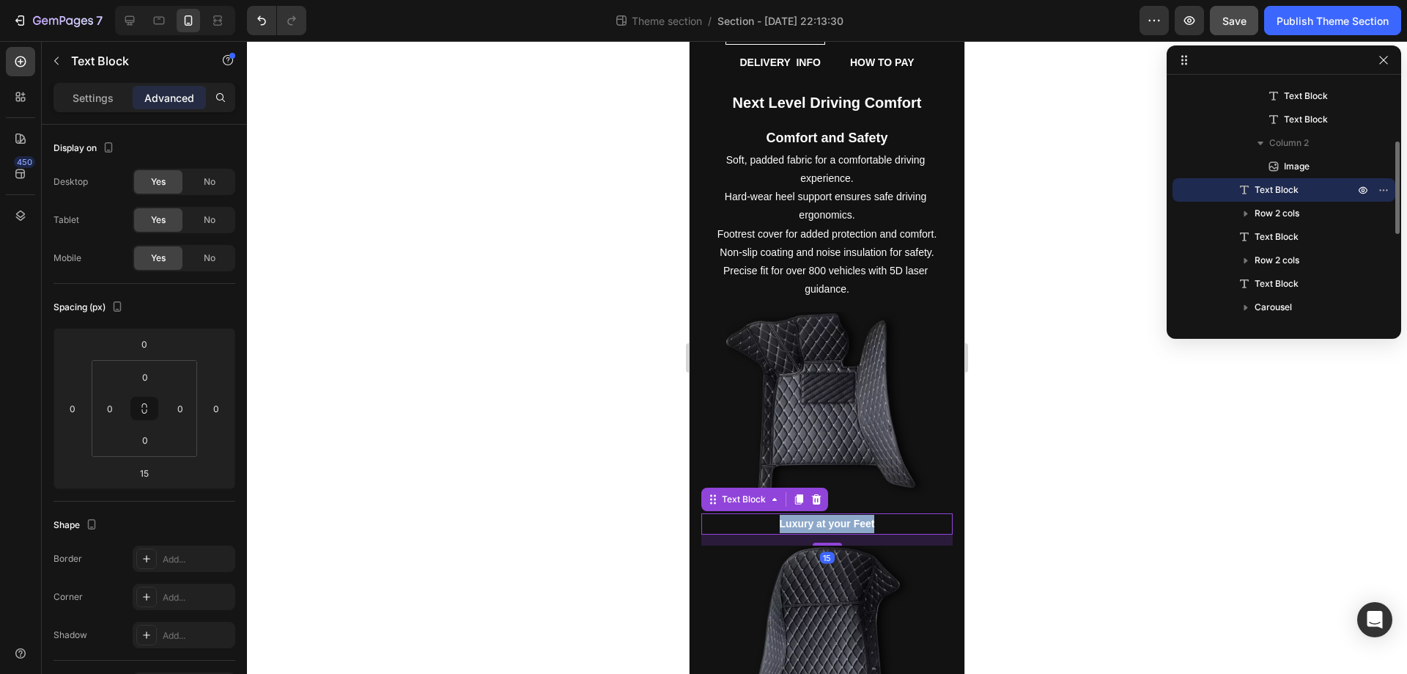
click at [856, 518] on strong "Luxury at your Feet" at bounding box center [827, 524] width 95 height 12
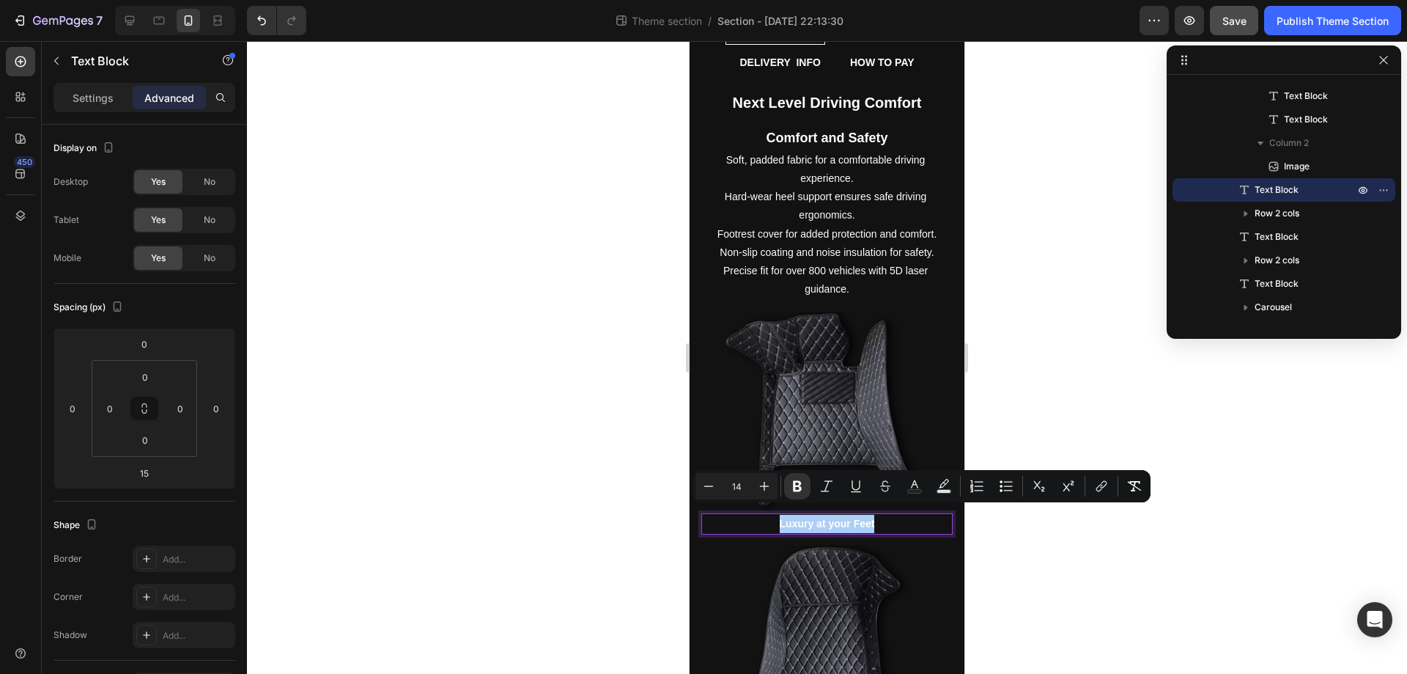
click at [741, 488] on input "14" at bounding box center [736, 486] width 29 height 18
type input "20"
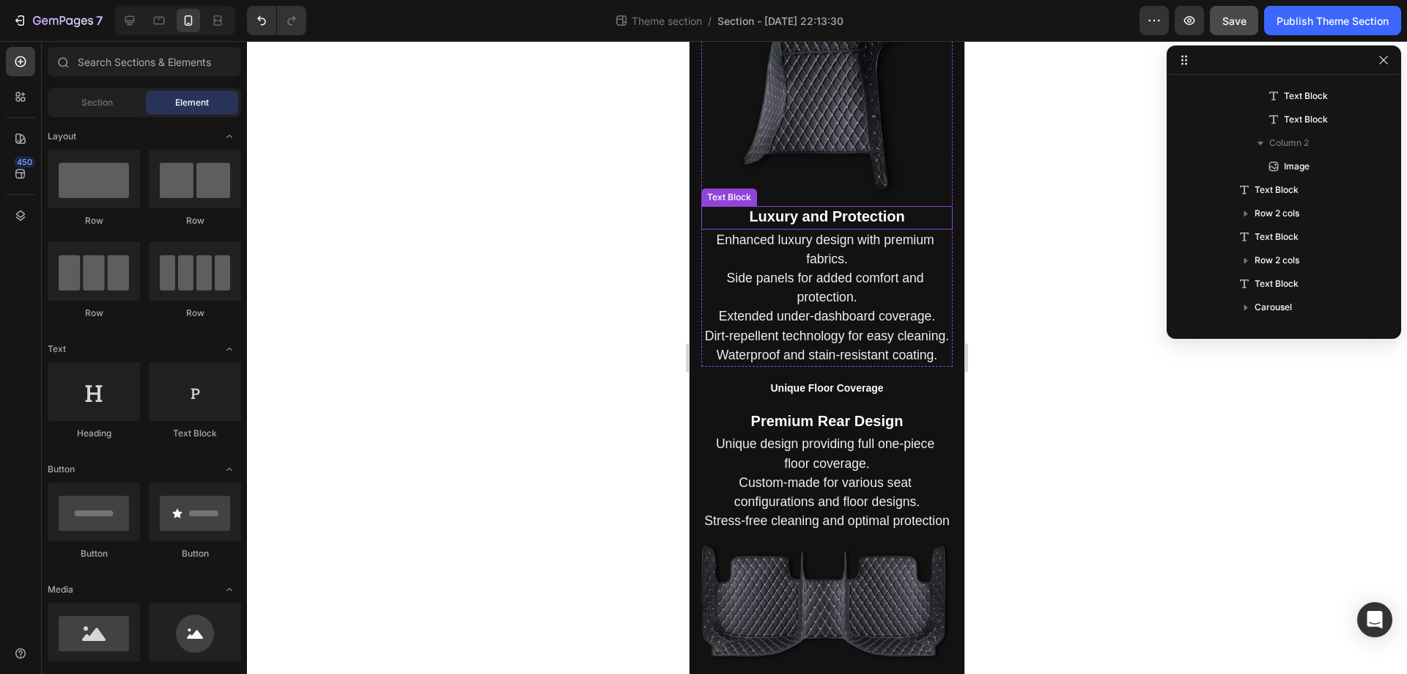
click at [858, 208] on strong "Luxury and Protection" at bounding box center [826, 216] width 155 height 16
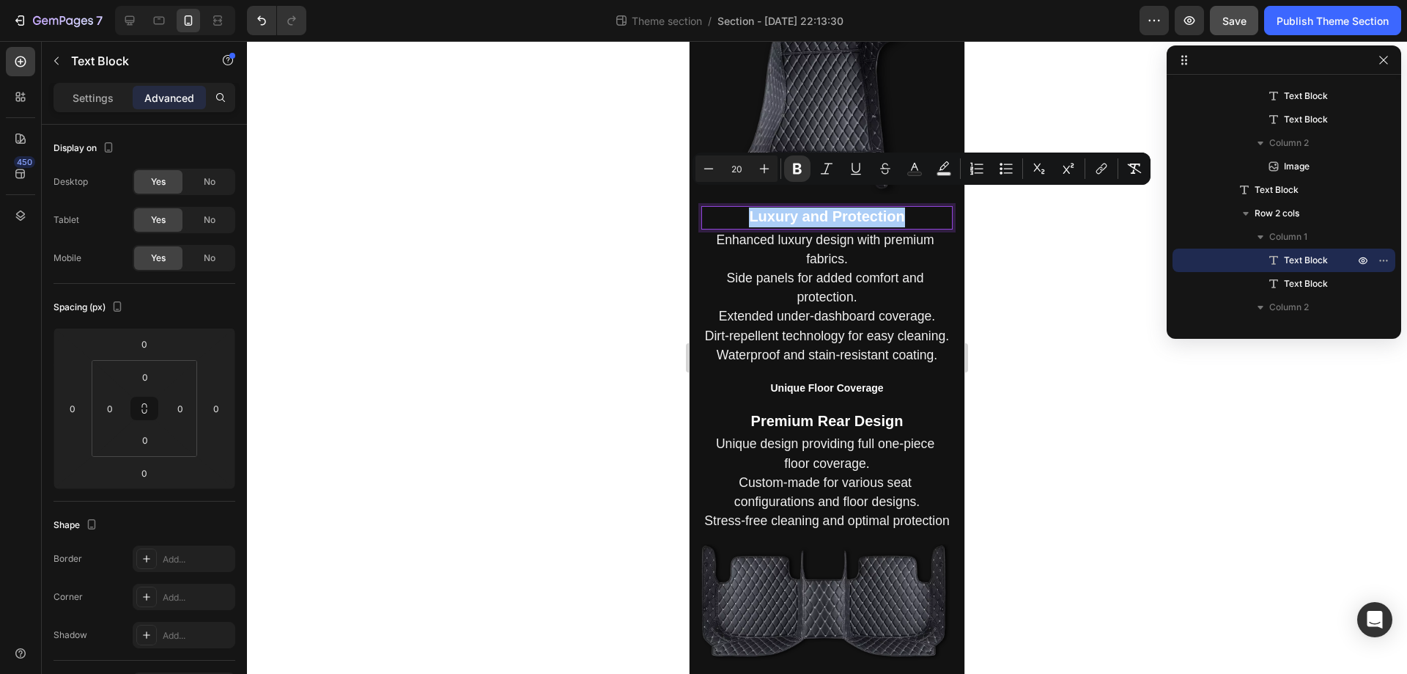
click at [743, 173] on input "20" at bounding box center [736, 169] width 29 height 18
type input "1"
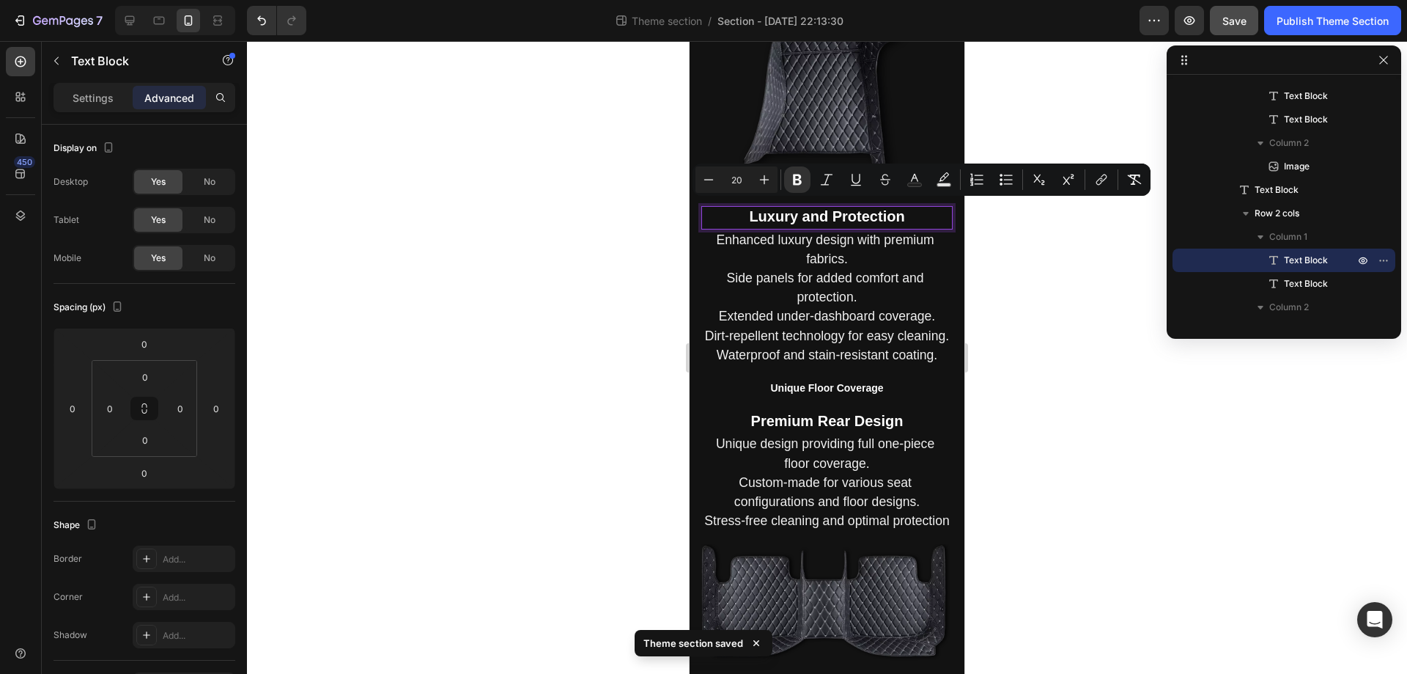
click at [740, 172] on input "20" at bounding box center [736, 180] width 29 height 18
type input "18"
click at [833, 273] on span "Side panels for added comfort and protection." at bounding box center [827, 287] width 201 height 34
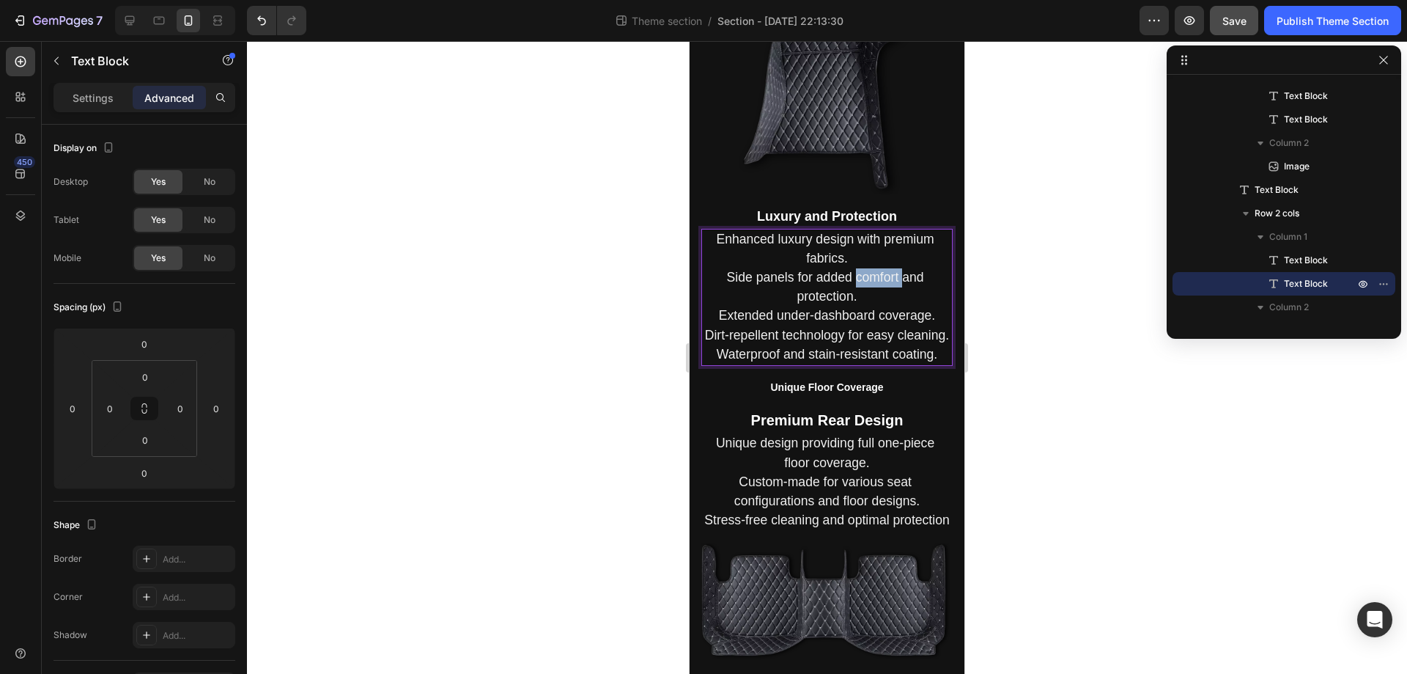
click at [872, 251] on p "Enhanced luxury design with premium fabrics. Side panels for added comfort and …" at bounding box center [827, 297] width 248 height 134
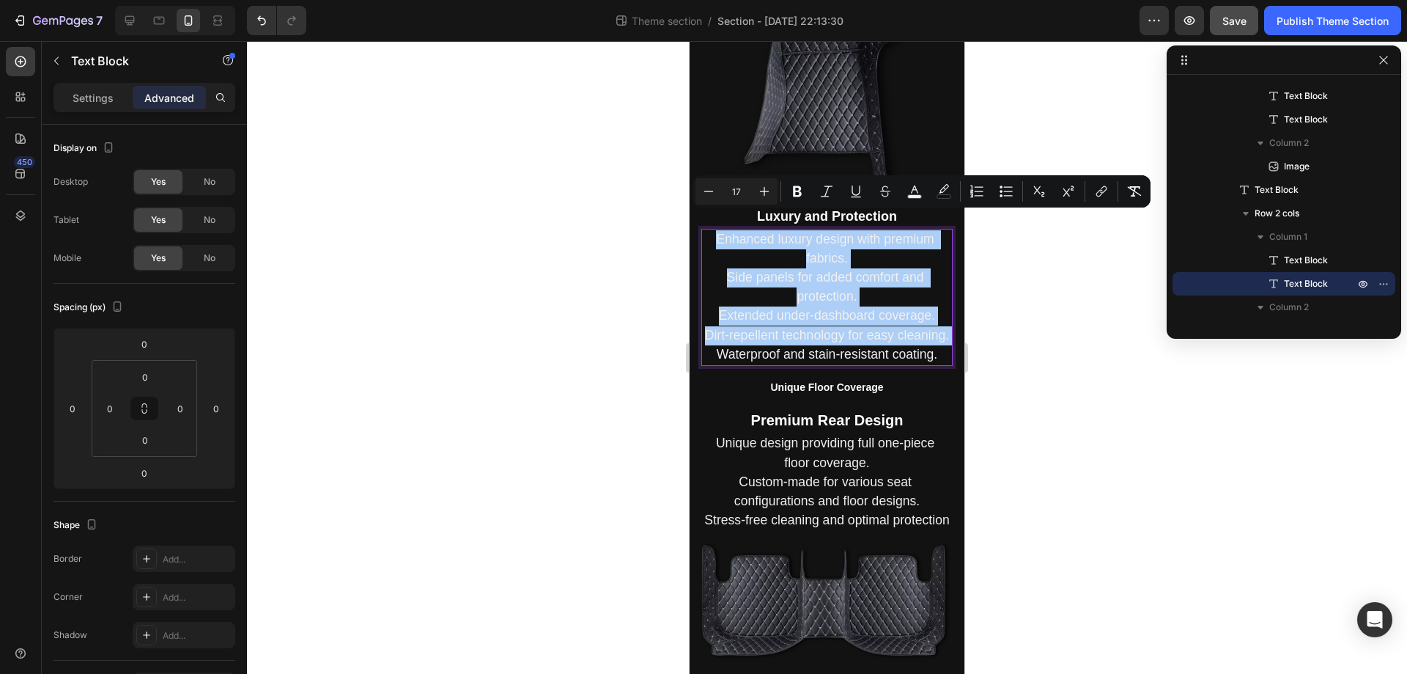
click at [738, 185] on input "17" at bounding box center [736, 192] width 29 height 18
type input "15"
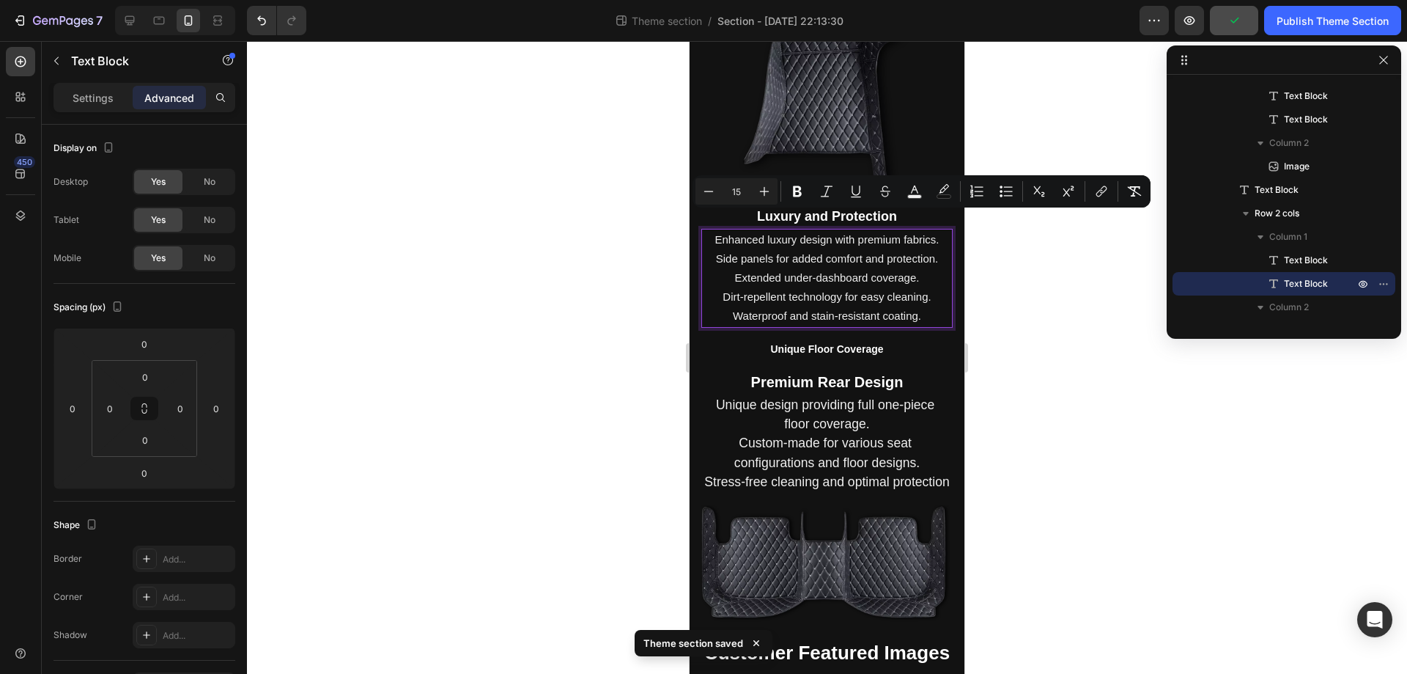
click at [915, 258] on p "Enhanced luxury design with premium fabrics. Side panels for added comfort and …" at bounding box center [827, 278] width 248 height 96
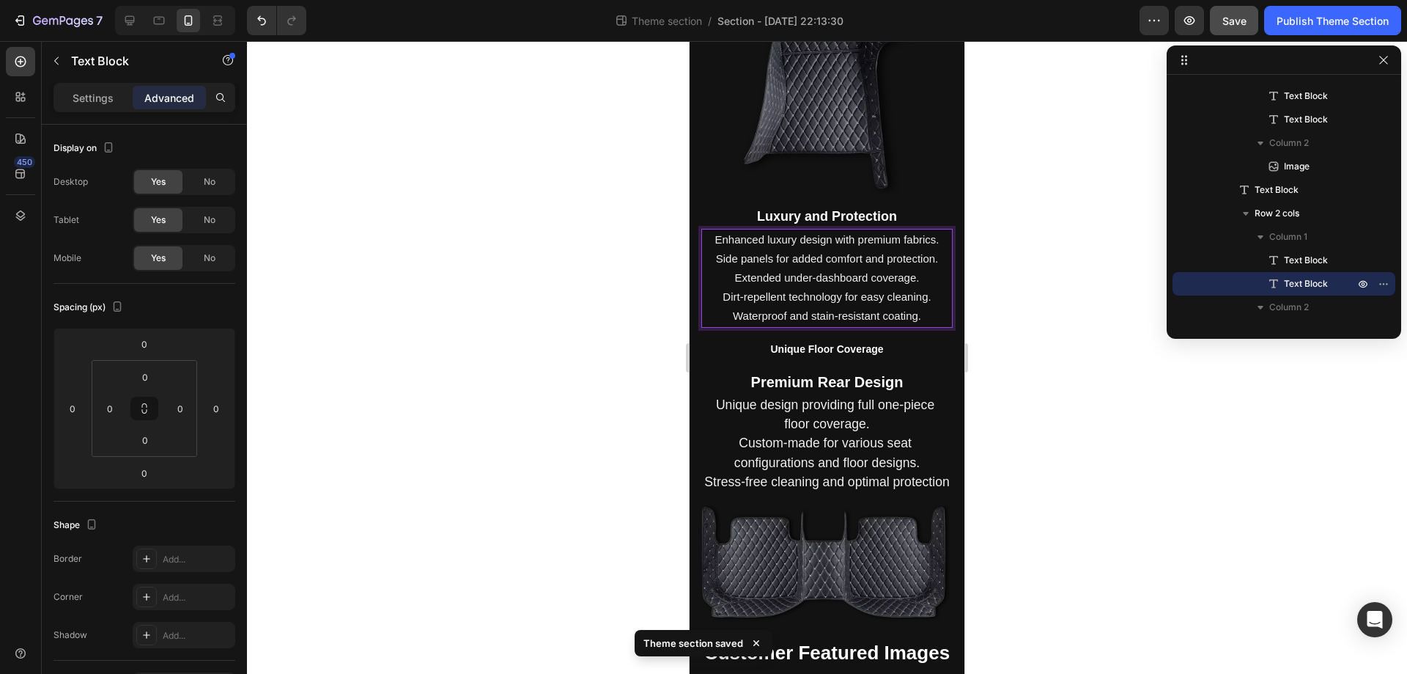
scroll to position [0, 0]
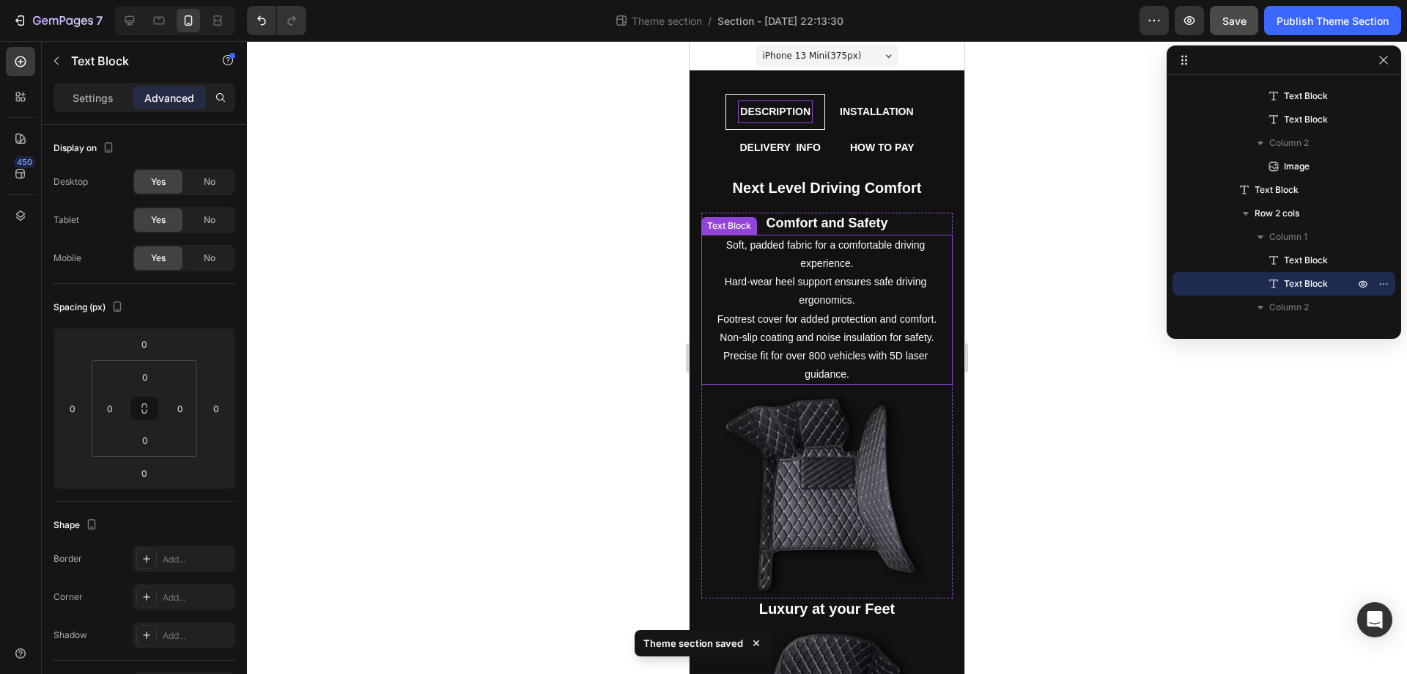
click at [854, 291] on p "Soft, padded fabric for a comfortable driving experience. Hard-wear heel suppor…" at bounding box center [827, 310] width 248 height 148
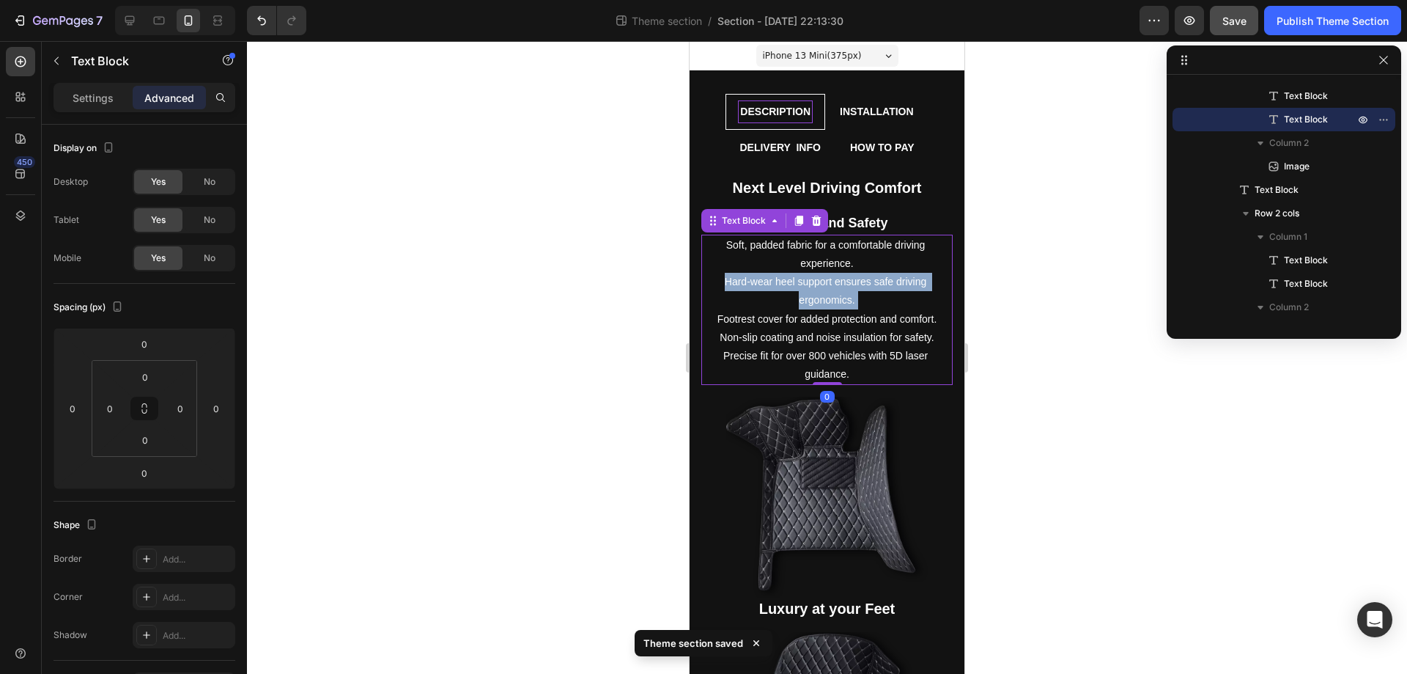
click at [854, 291] on p "Soft, padded fabric for a comfortable driving experience. Hard-wear heel suppor…" at bounding box center [827, 310] width 248 height 148
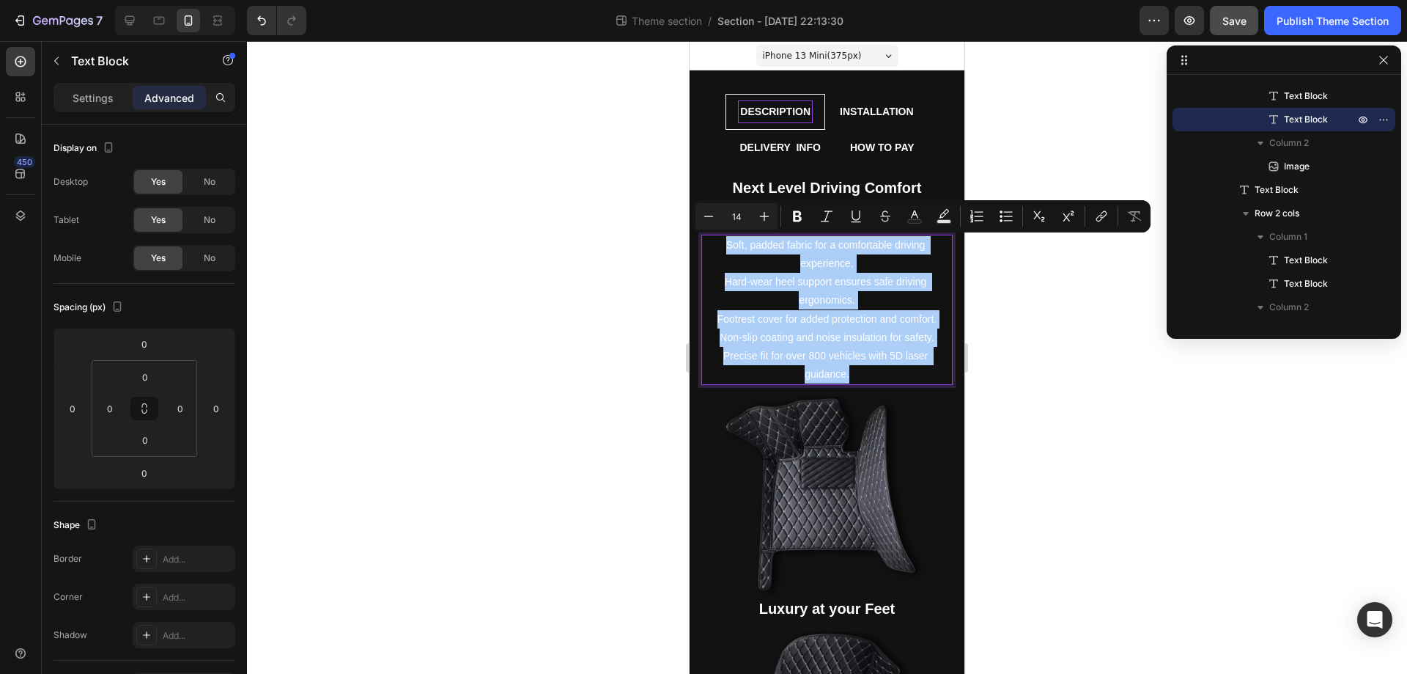
click at [743, 216] on input "14" at bounding box center [736, 216] width 29 height 18
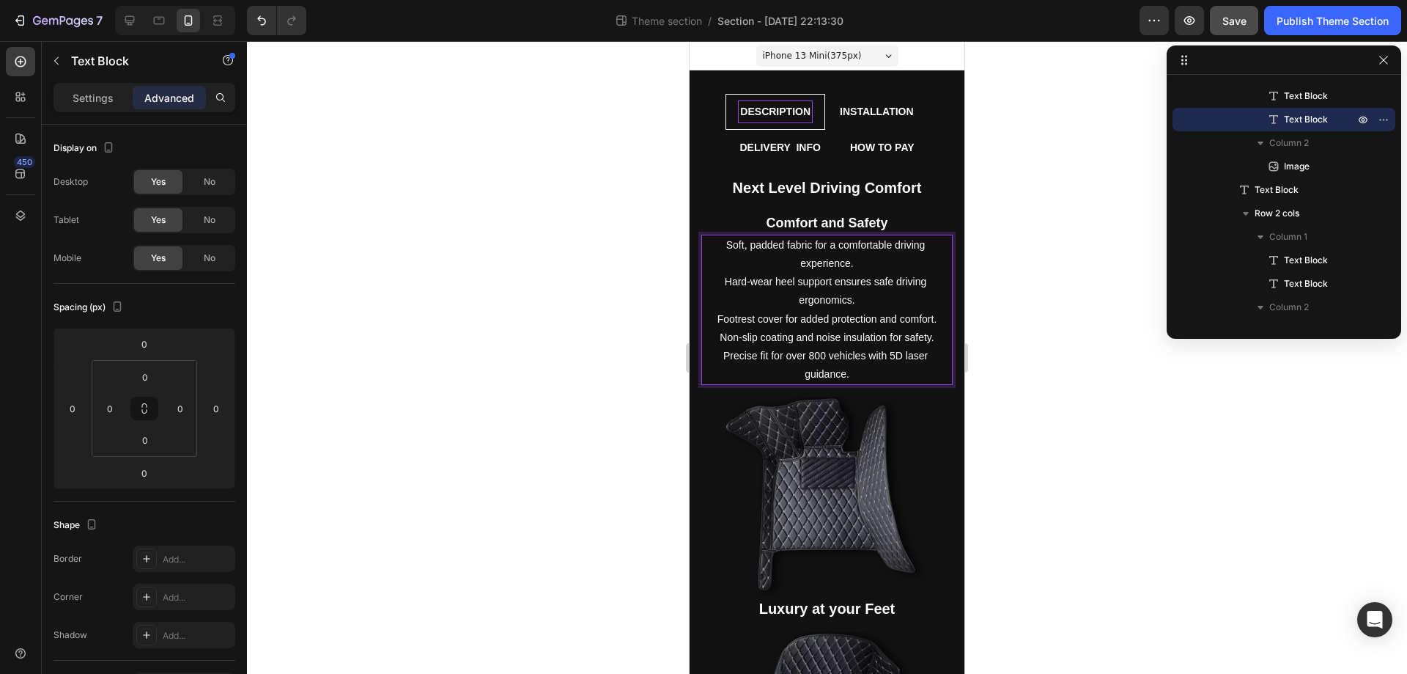
click at [787, 260] on p "Soft, padded fabric for a comfortable driving experience. Hard-wear heel suppor…" at bounding box center [827, 310] width 248 height 148
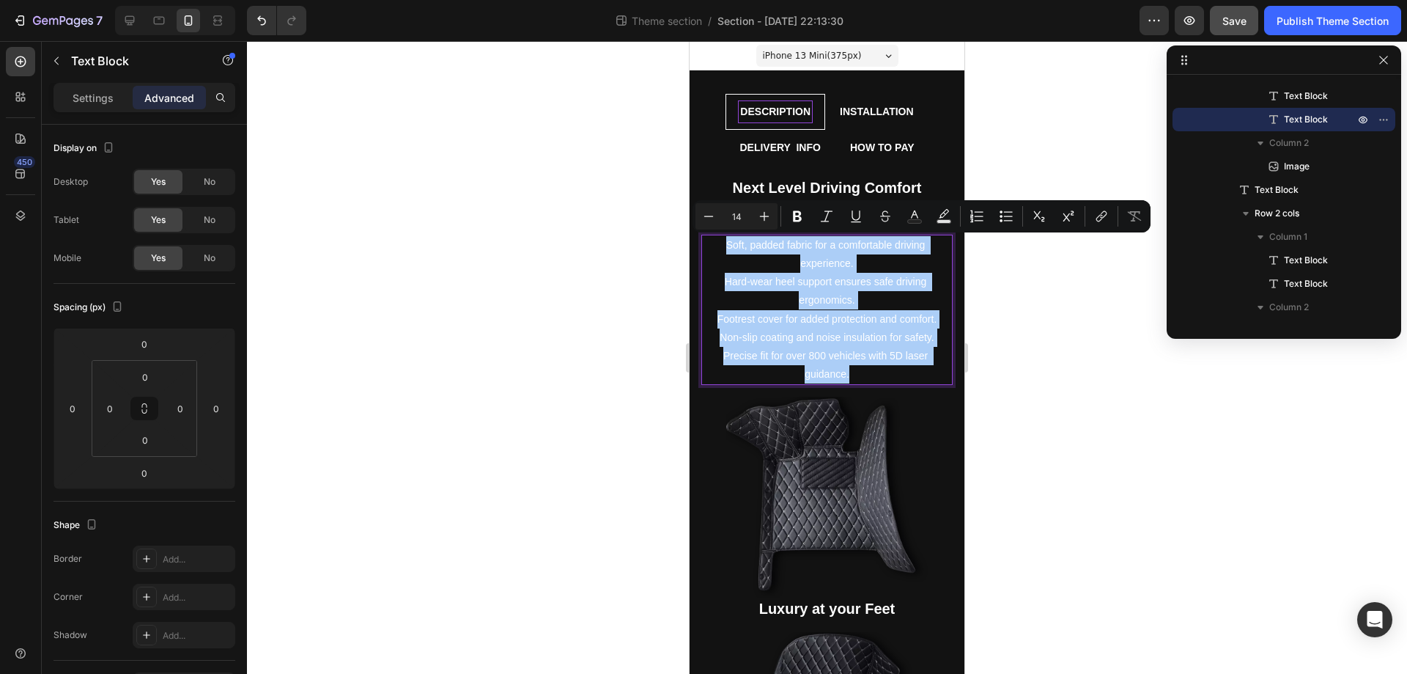
click at [740, 213] on input "14" at bounding box center [736, 216] width 29 height 18
type input "15"
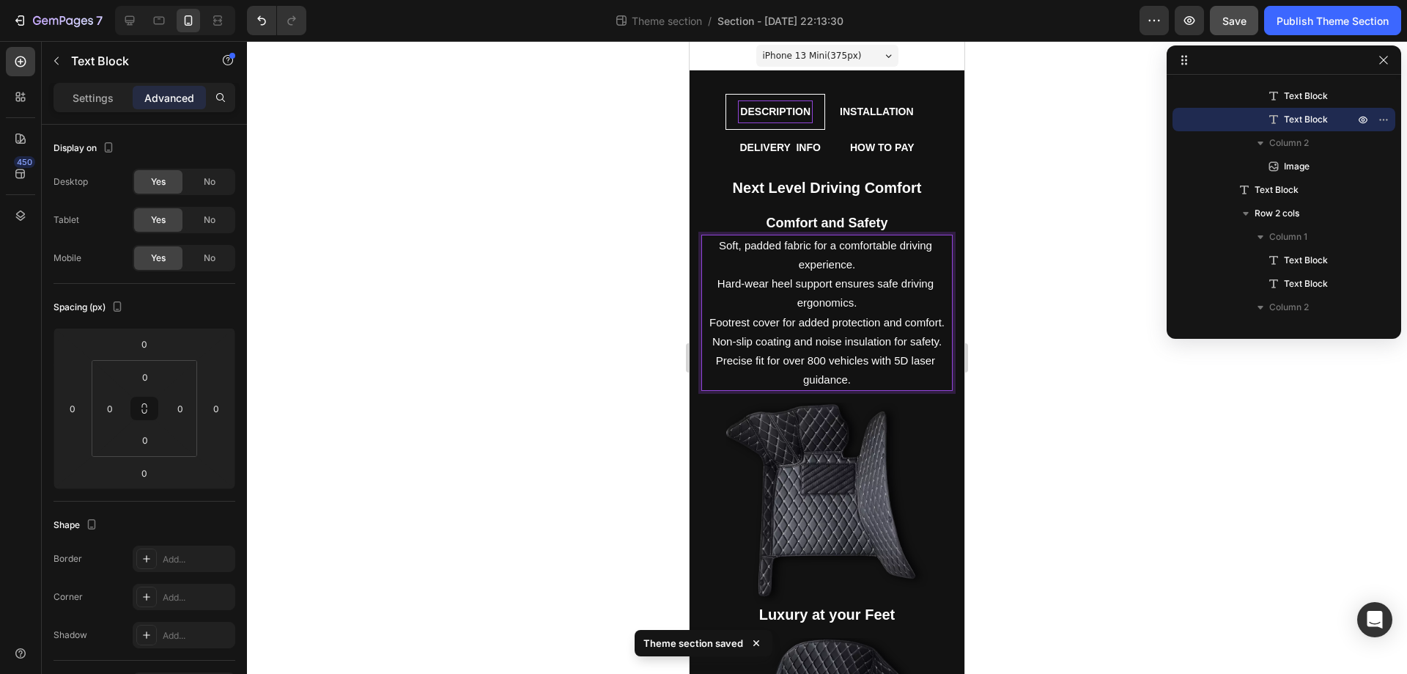
click at [819, 309] on span "Hard-wear heel support ensures safe driving ergonomics." at bounding box center [827, 293] width 219 height 32
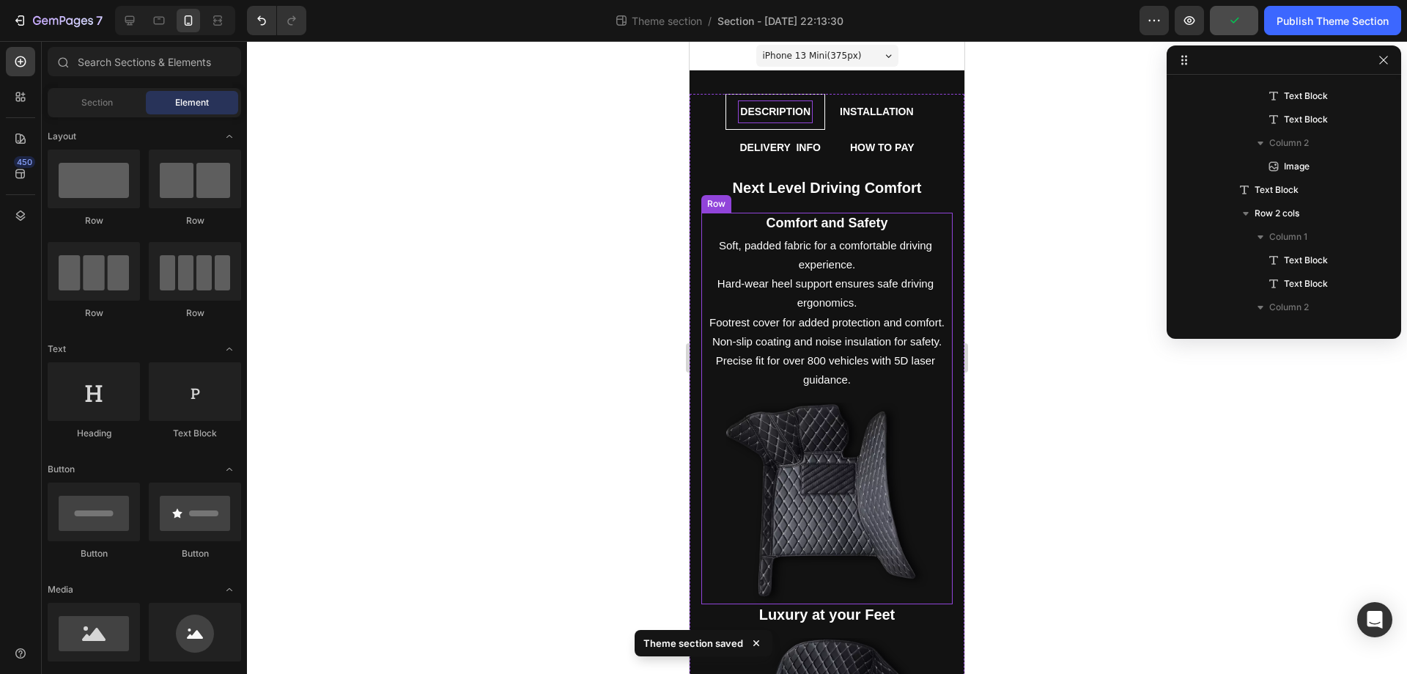
click at [921, 394] on div "Comfort and Safety Text Block Soft, padded fabric for a comfortable driving exp…" at bounding box center [827, 408] width 251 height 391
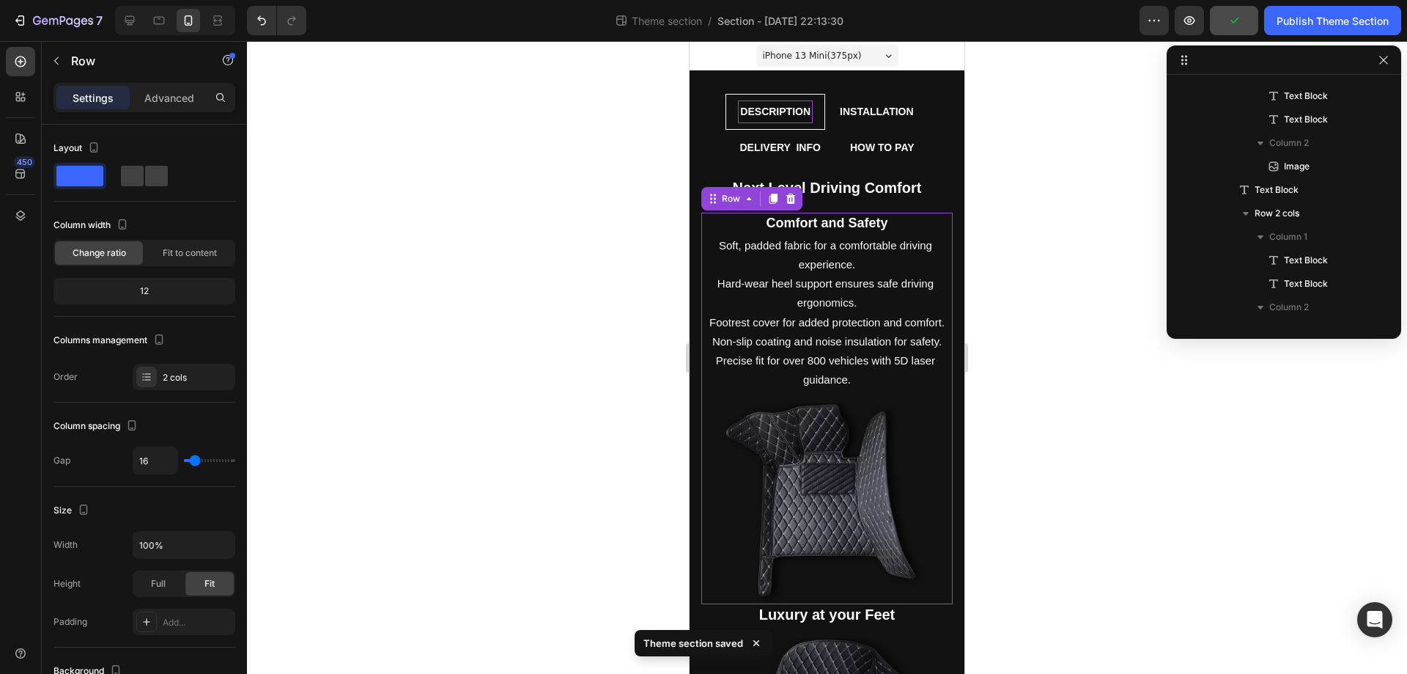
scroll to position [20, 0]
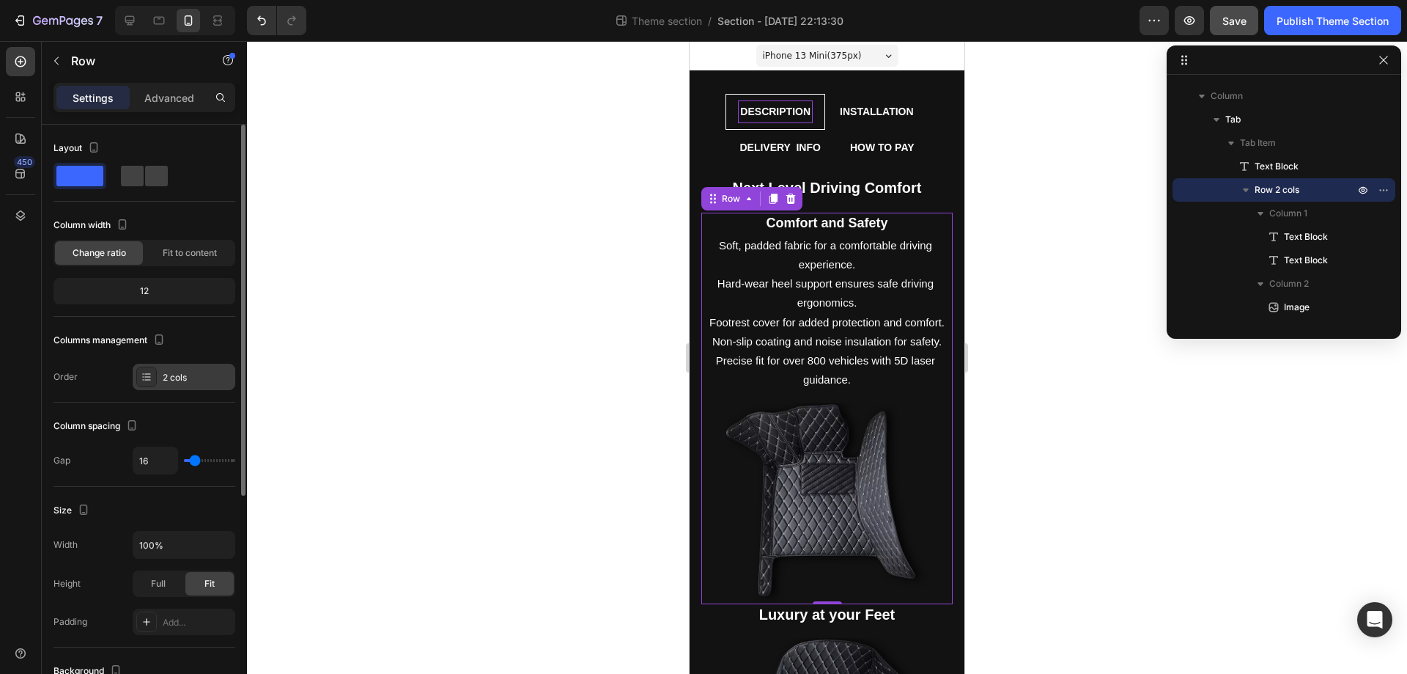
click at [174, 374] on div "2 cols" at bounding box center [197, 377] width 69 height 13
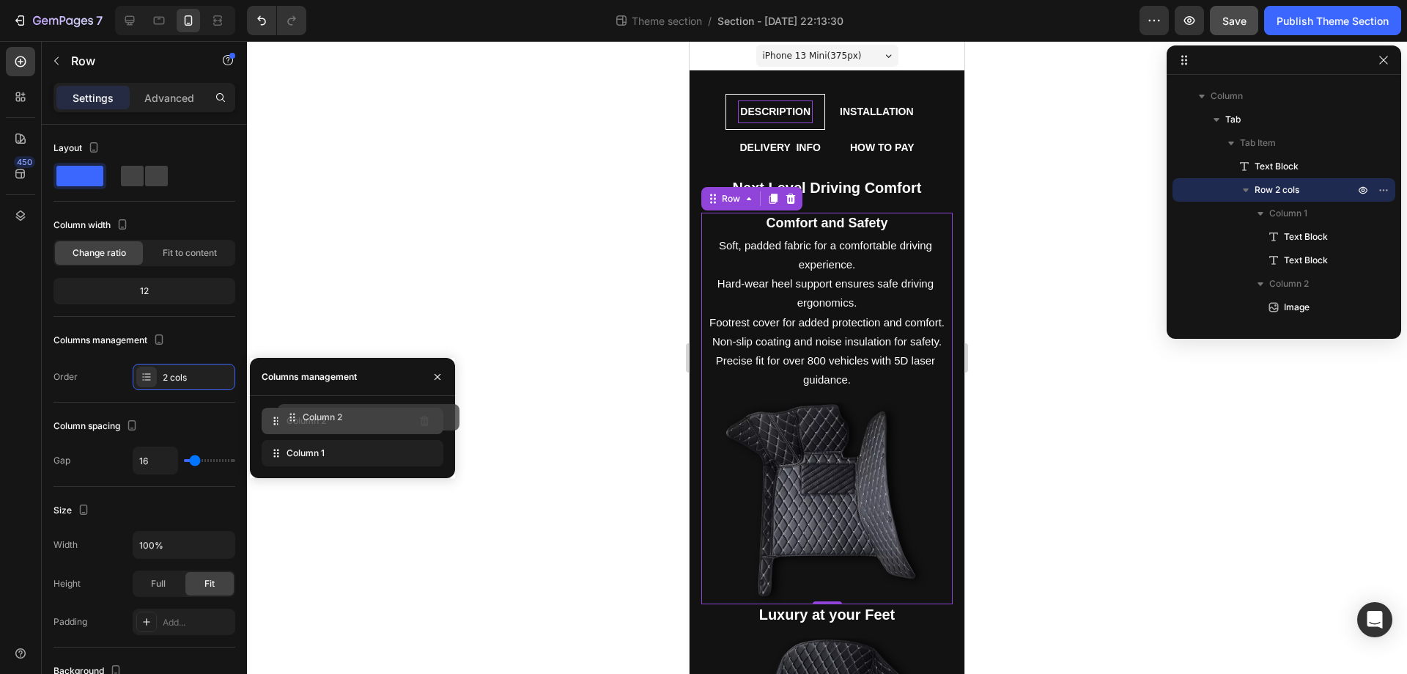
drag, startPoint x: 294, startPoint y: 457, endPoint x: 310, endPoint y: 421, distance: 39.4
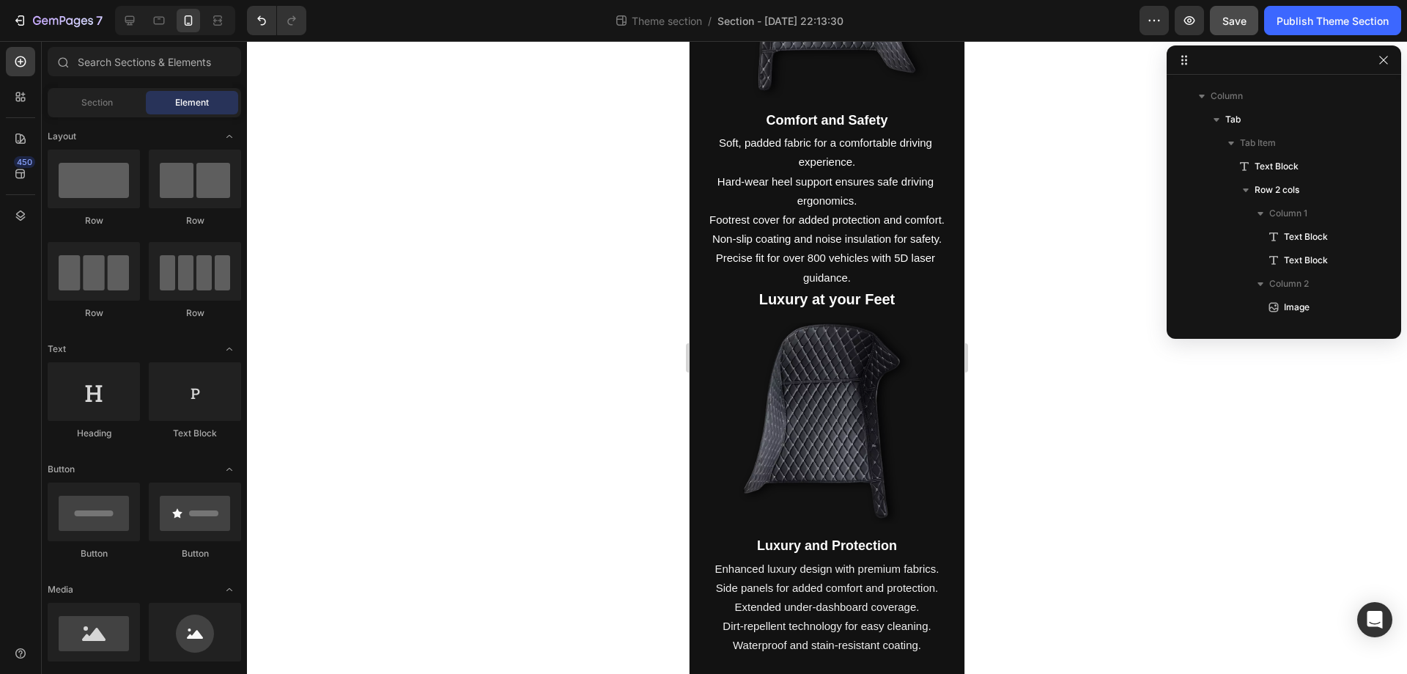
scroll to position [299, 0]
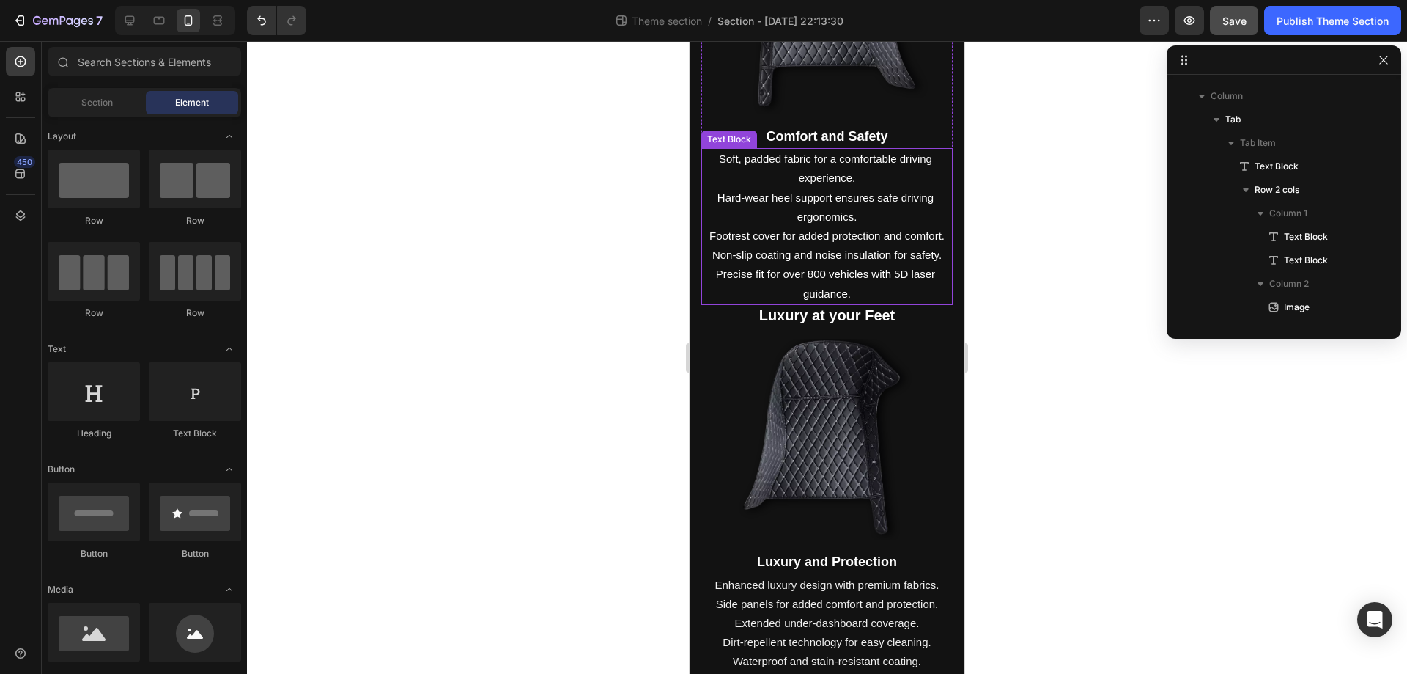
click at [770, 281] on p "Soft, padded fabric for a comfortable driving experience. Hard-wear heel suppor…" at bounding box center [827, 227] width 248 height 154
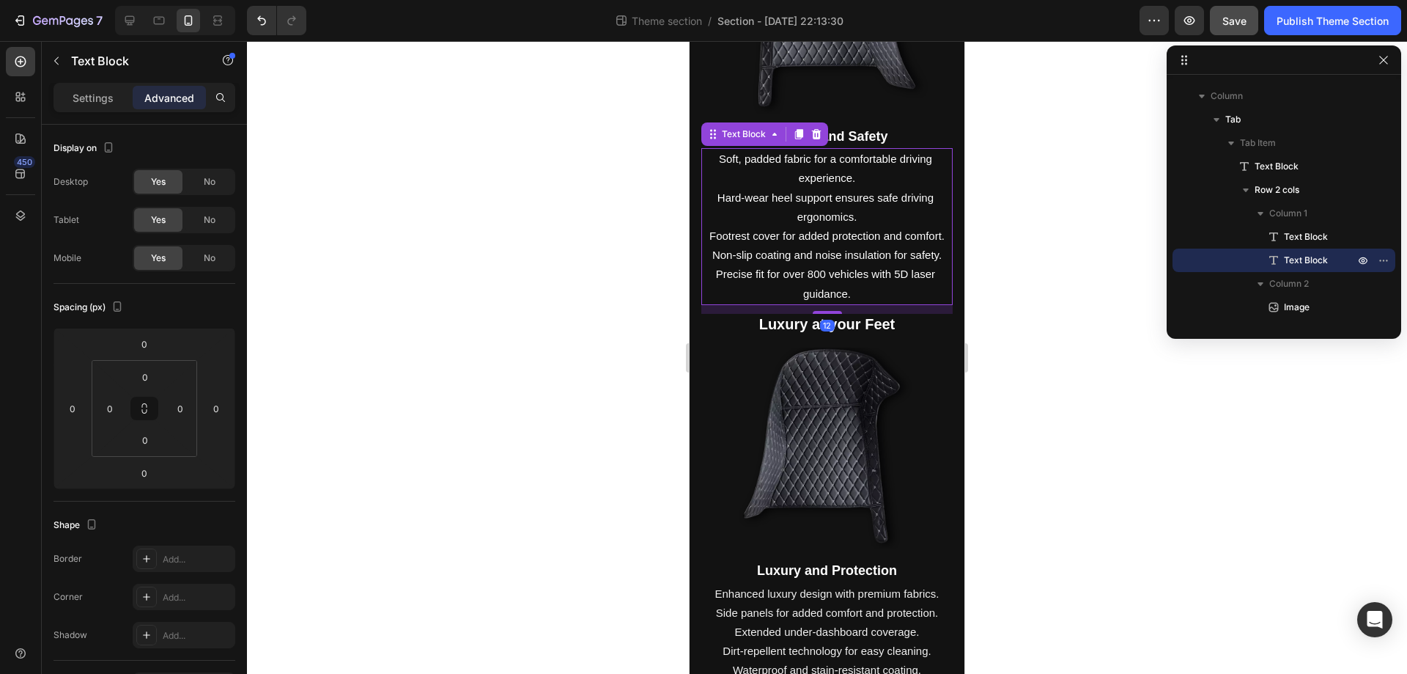
drag, startPoint x: 820, startPoint y: 295, endPoint x: 804, endPoint y: 303, distance: 18.4
click at [804, 305] on div "12" at bounding box center [827, 305] width 251 height 0
type input "12"
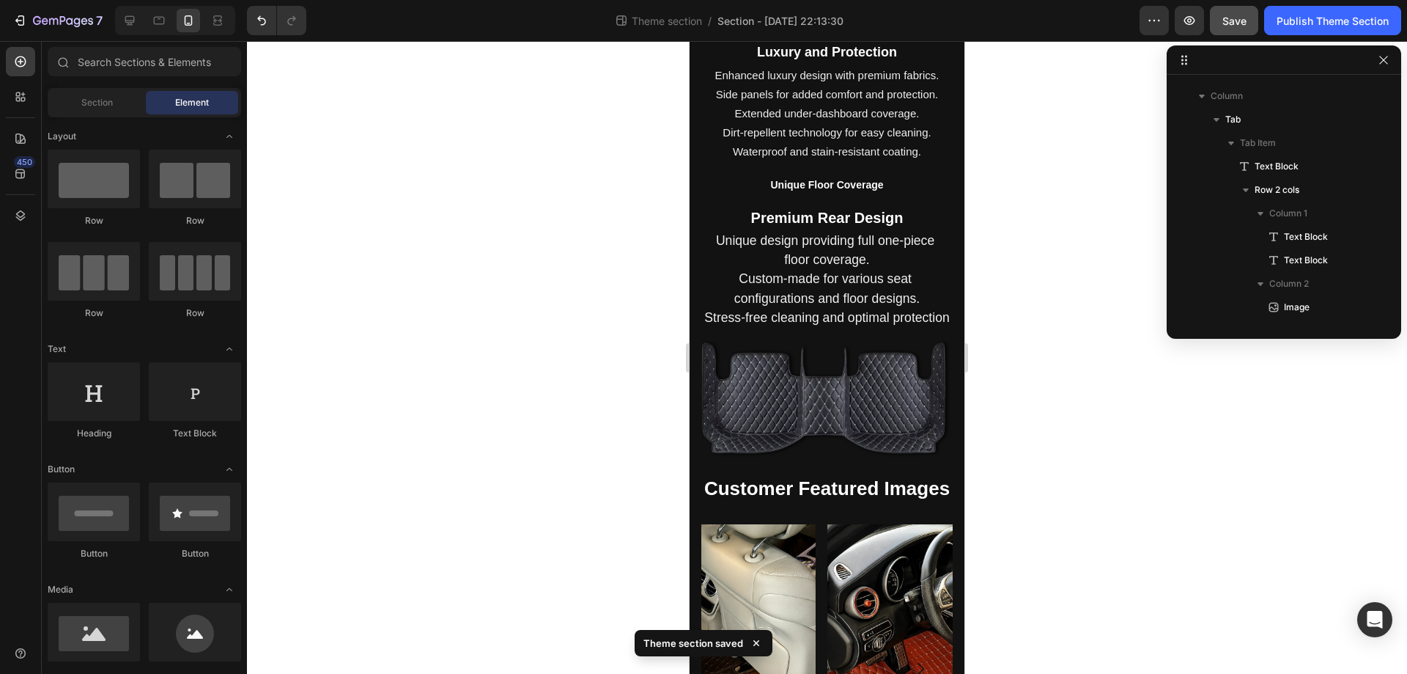
scroll to position [825, 0]
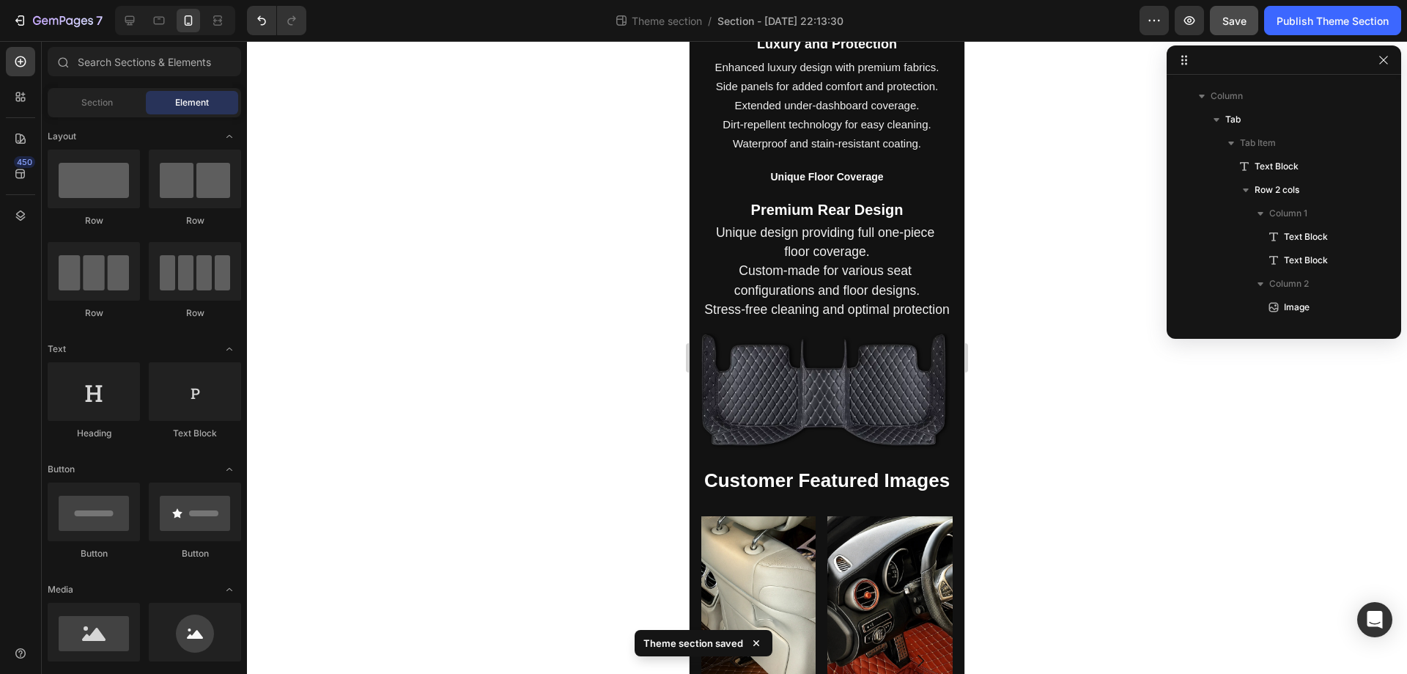
drag, startPoint x: 958, startPoint y: 155, endPoint x: 1661, endPoint y: 292, distance: 716.2
click at [909, 324] on div "Premium Rear Design Text Block Unique design providing full one-piece floor cov…" at bounding box center [827, 328] width 251 height 259
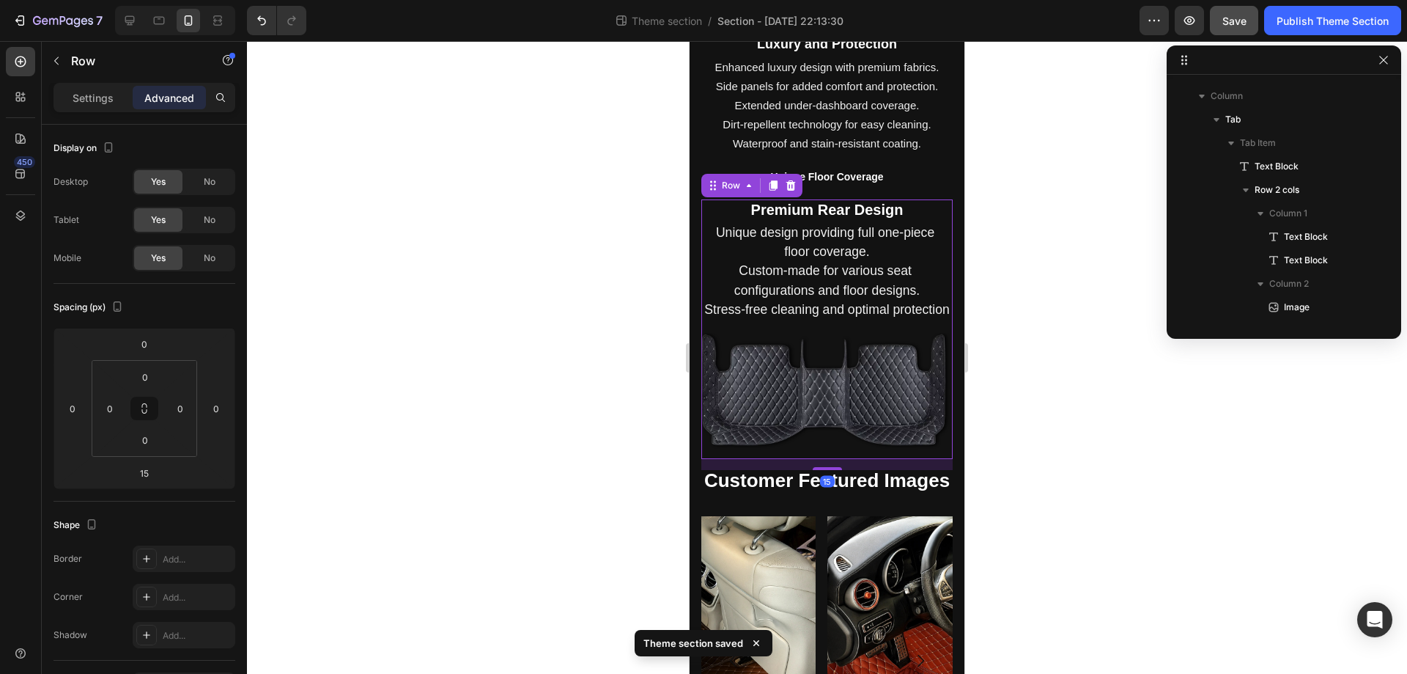
scroll to position [348, 0]
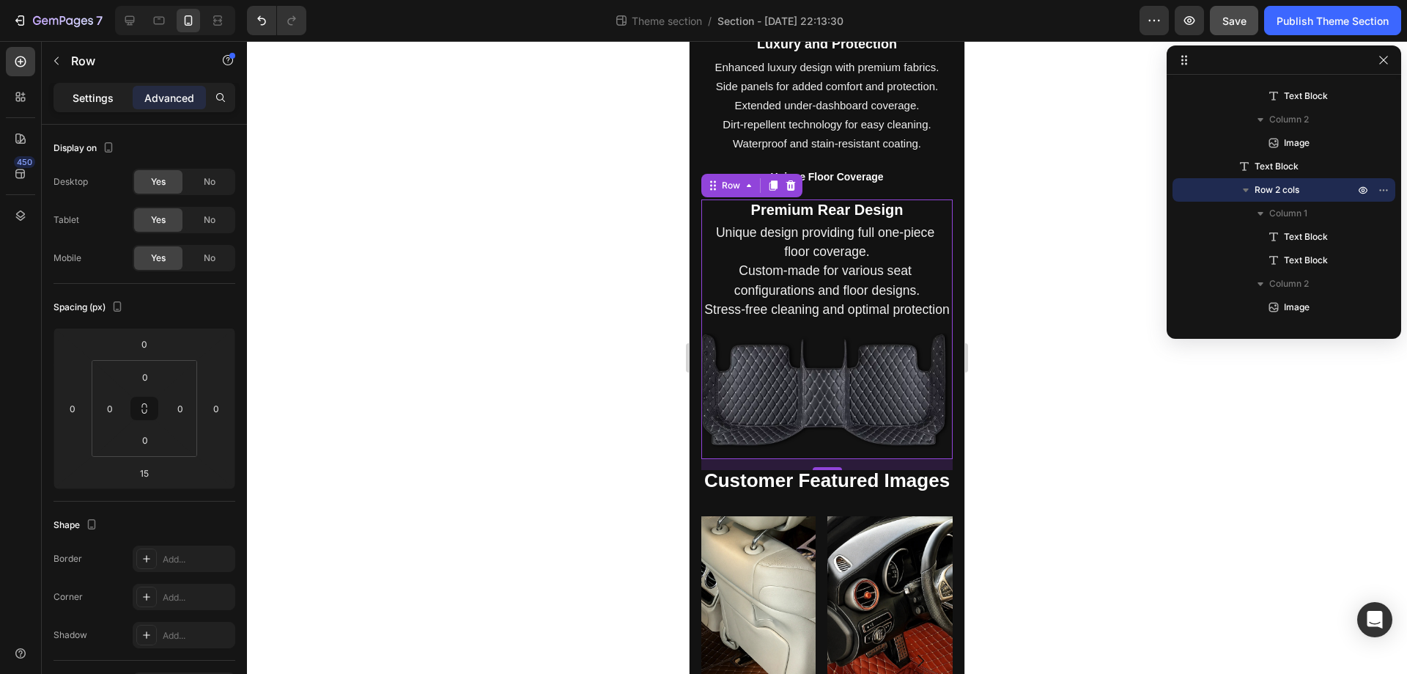
click at [113, 106] on div "Settings" at bounding box center [92, 97] width 73 height 23
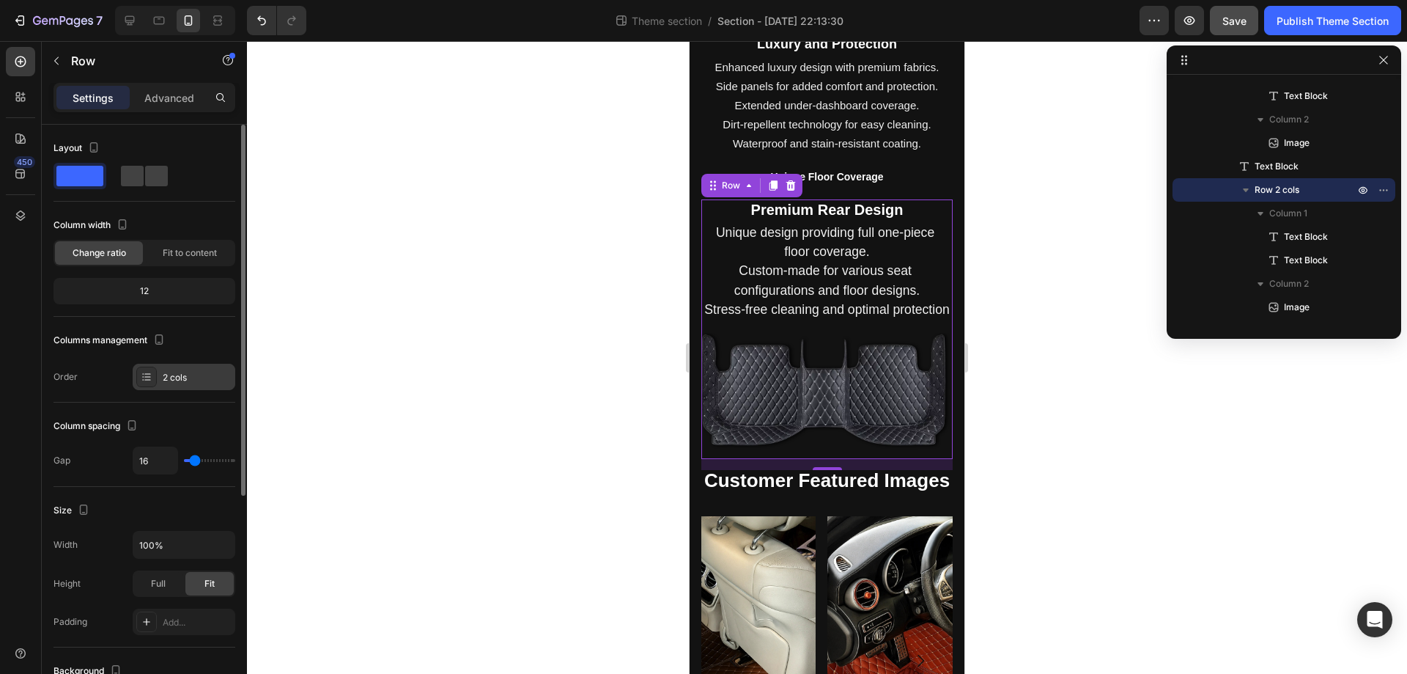
click at [162, 384] on div "2 cols" at bounding box center [184, 377] width 103 height 26
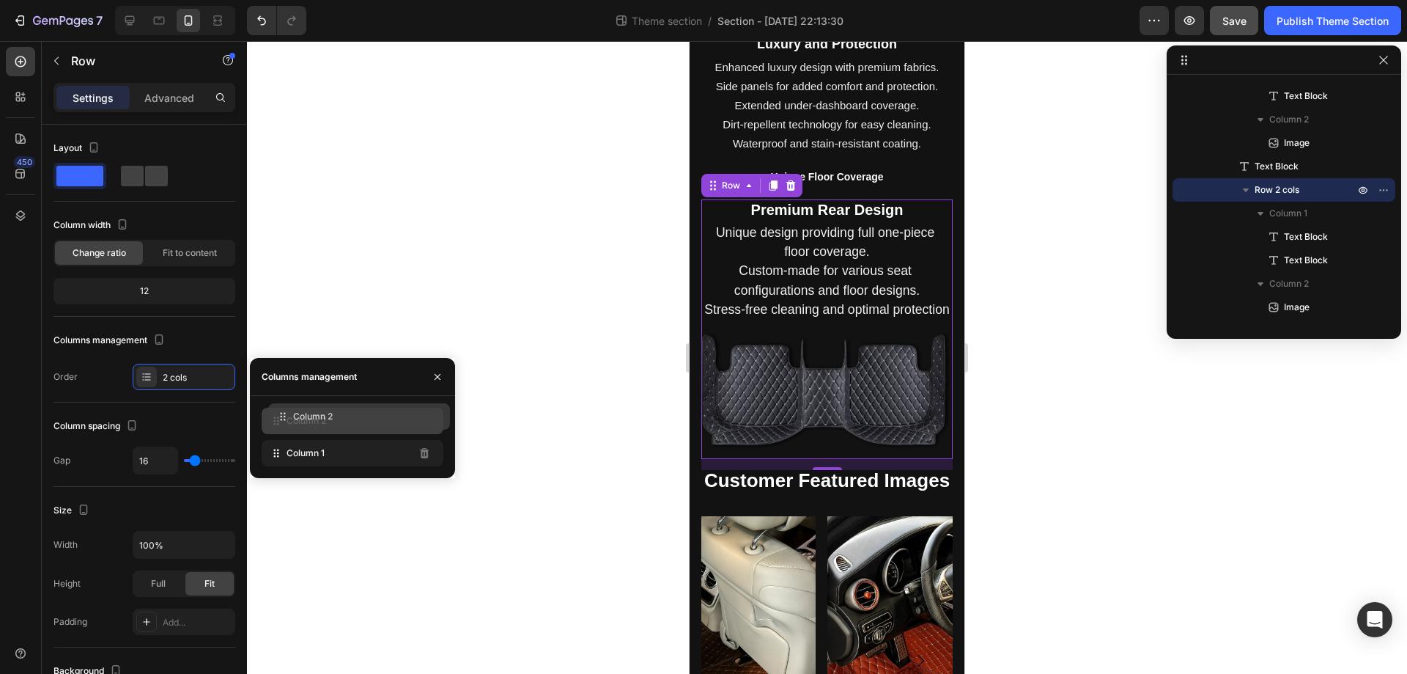
drag, startPoint x: 295, startPoint y: 457, endPoint x: 301, endPoint y: 421, distance: 37.2
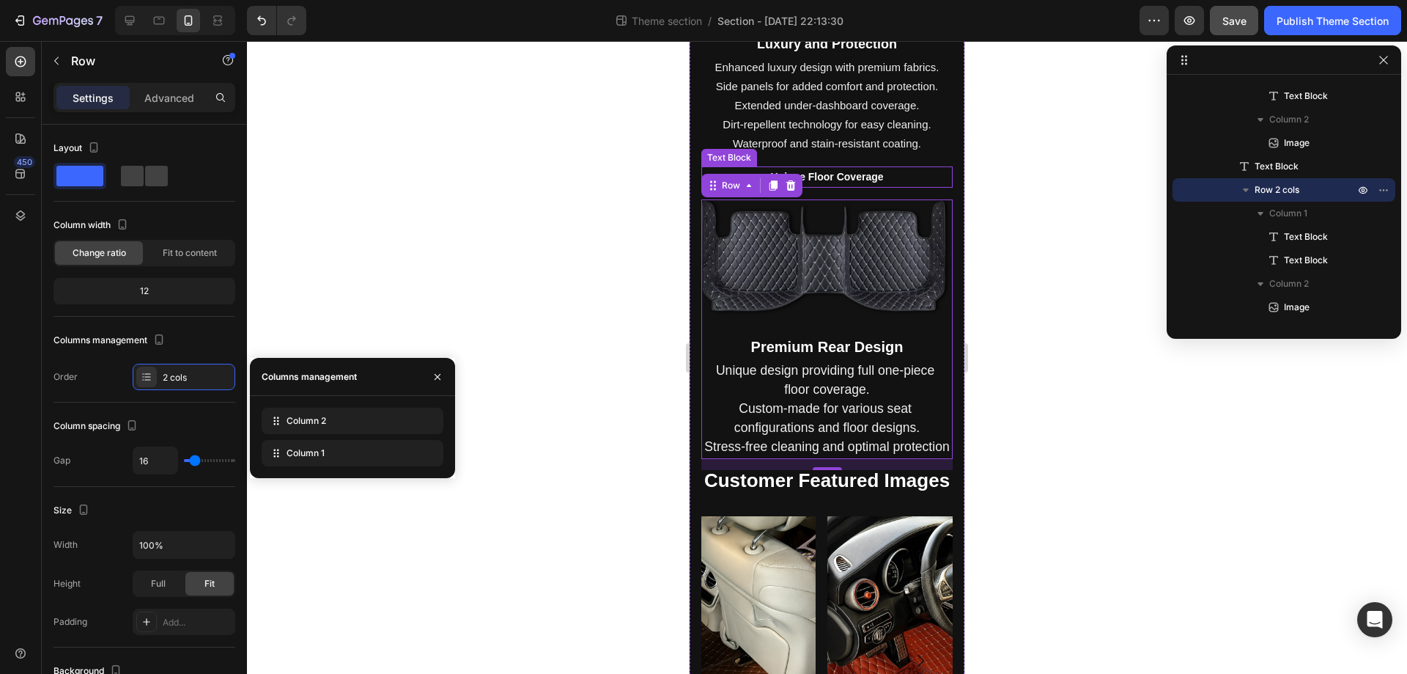
click at [871, 168] on p "Unique Floor Coverage" at bounding box center [827, 177] width 248 height 18
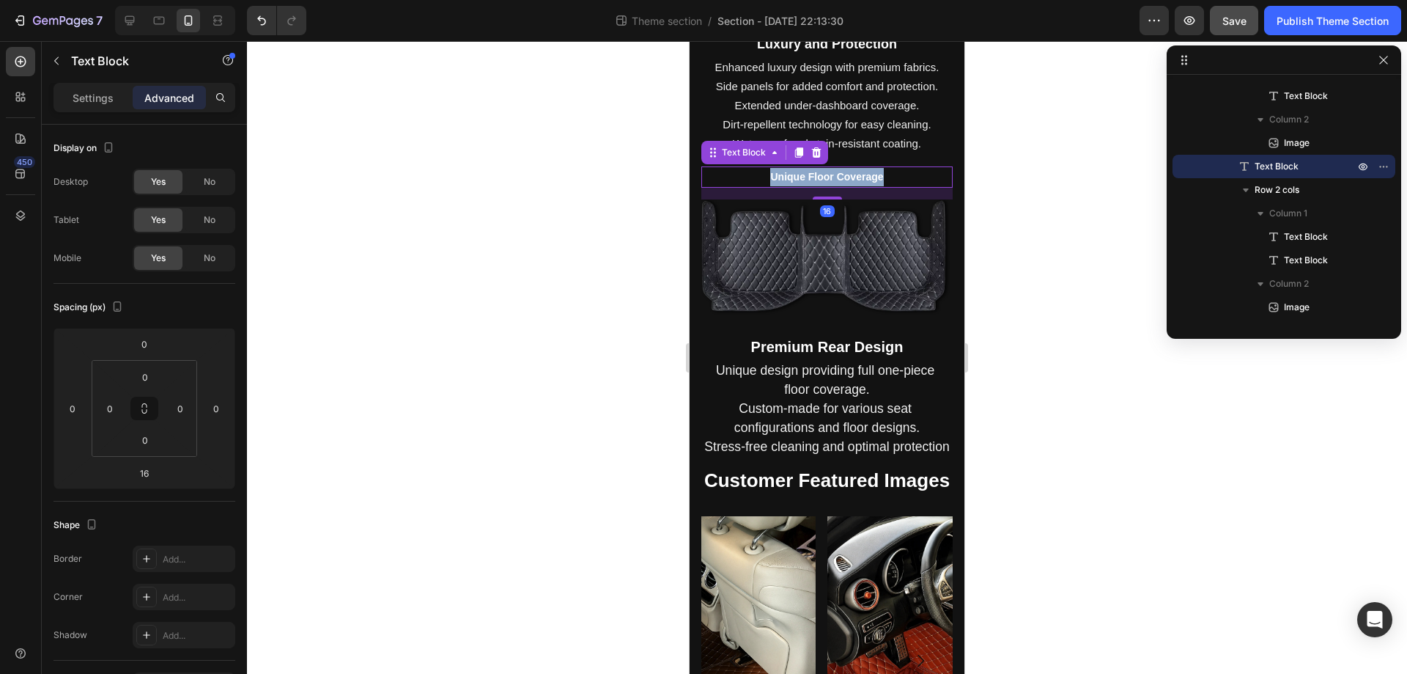
click at [871, 168] on p "Unique Floor Coverage" at bounding box center [827, 177] width 248 height 18
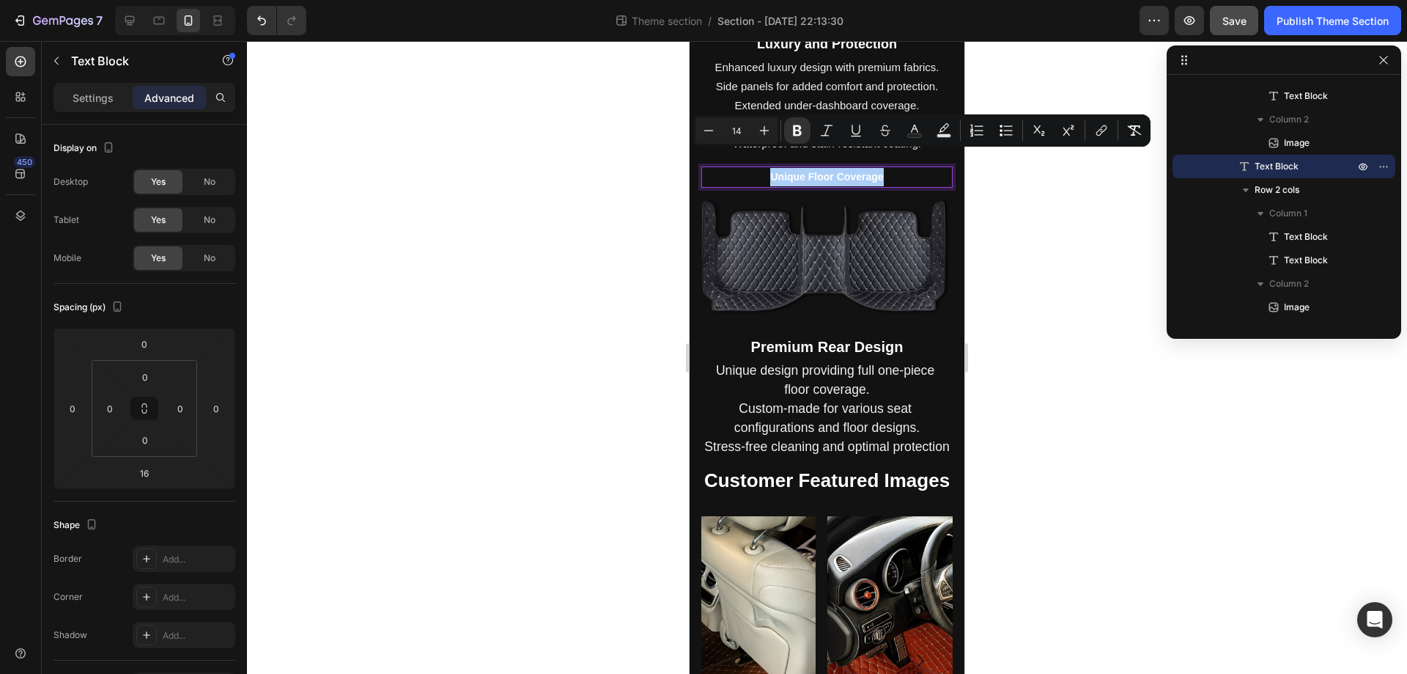
click at [729, 126] on input "14" at bounding box center [736, 131] width 29 height 18
type input "20"
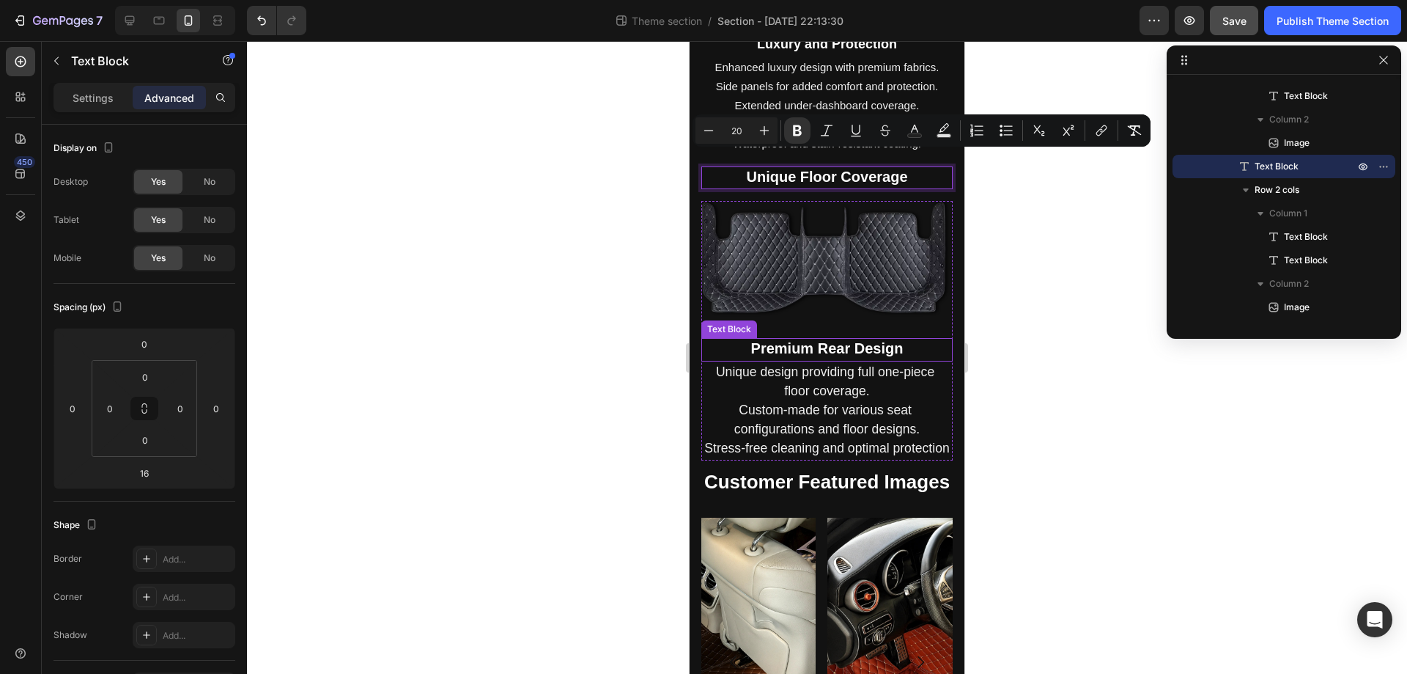
click at [842, 340] on strong "Premium Rear Design" at bounding box center [827, 348] width 152 height 16
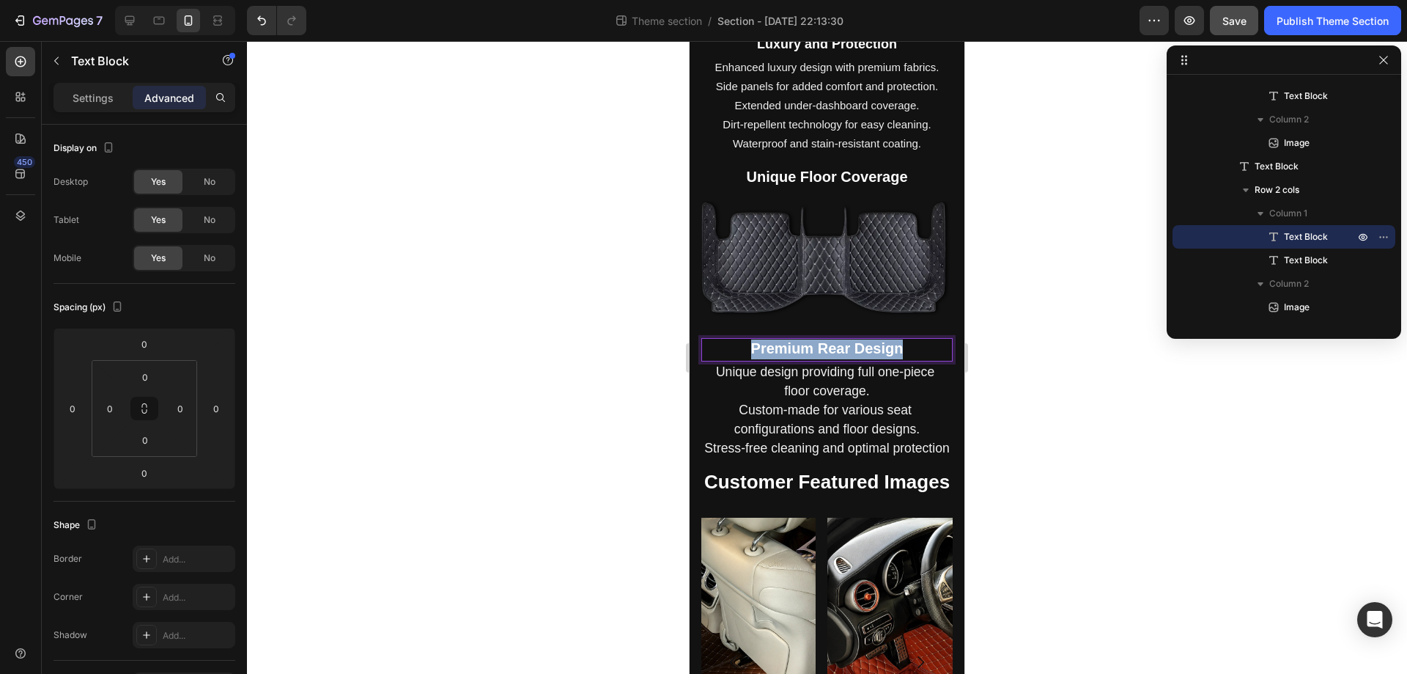
click at [842, 340] on strong "Premium Rear Design" at bounding box center [827, 348] width 152 height 16
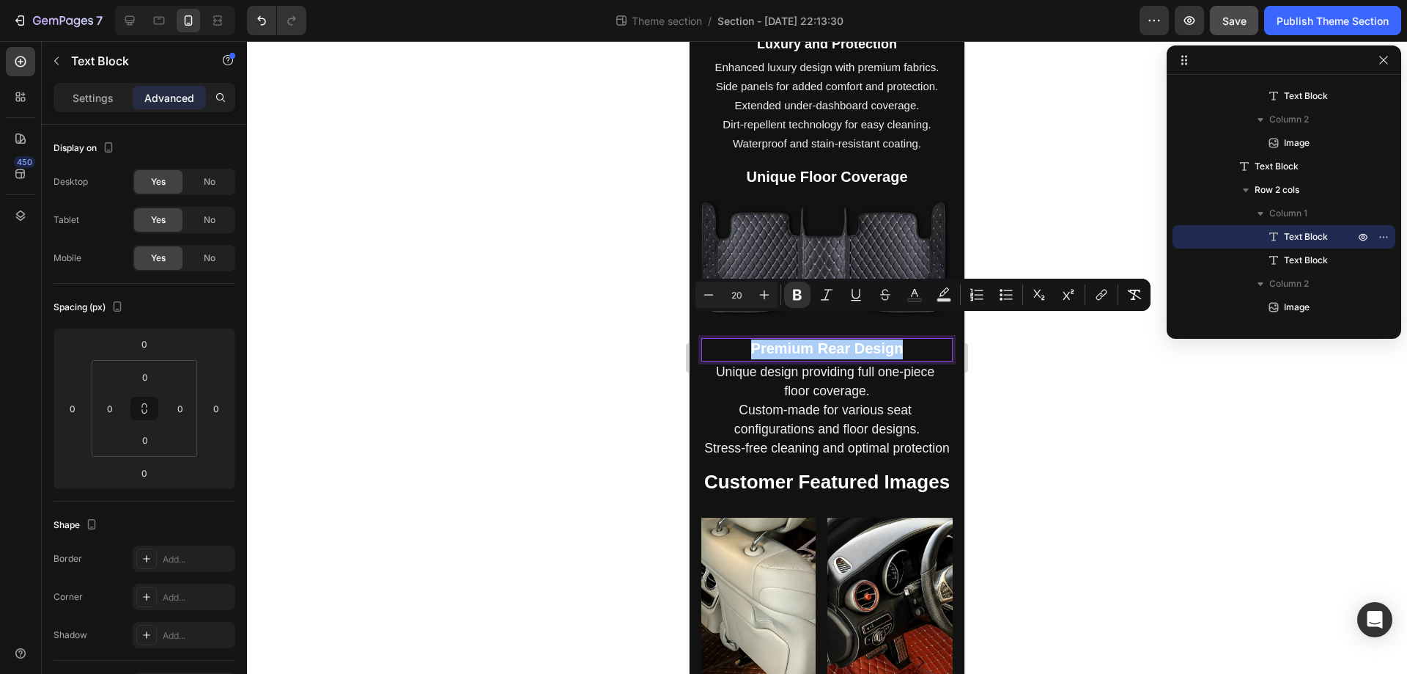
click at [737, 292] on input "20" at bounding box center [736, 295] width 29 height 18
type input "18"
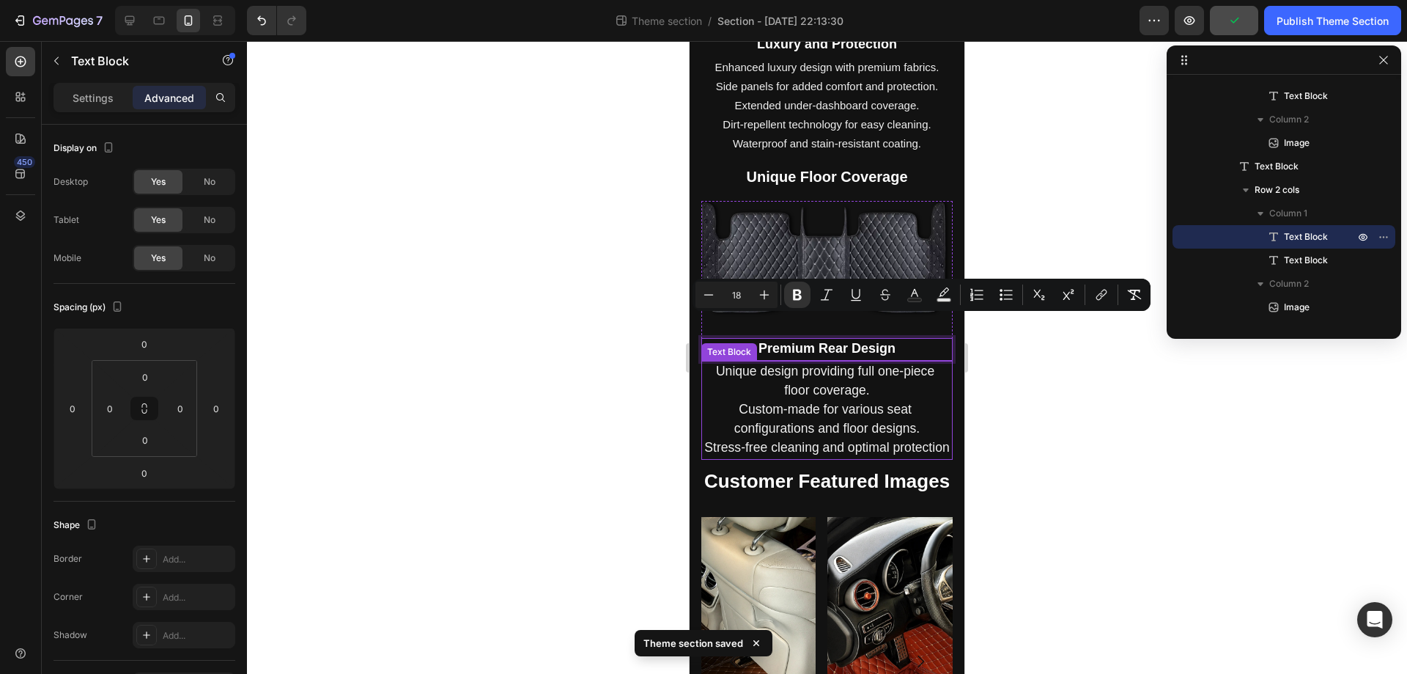
click at [896, 372] on p "Unique design providing full one-piece floor coverage. Custom-made for various …" at bounding box center [827, 410] width 248 height 96
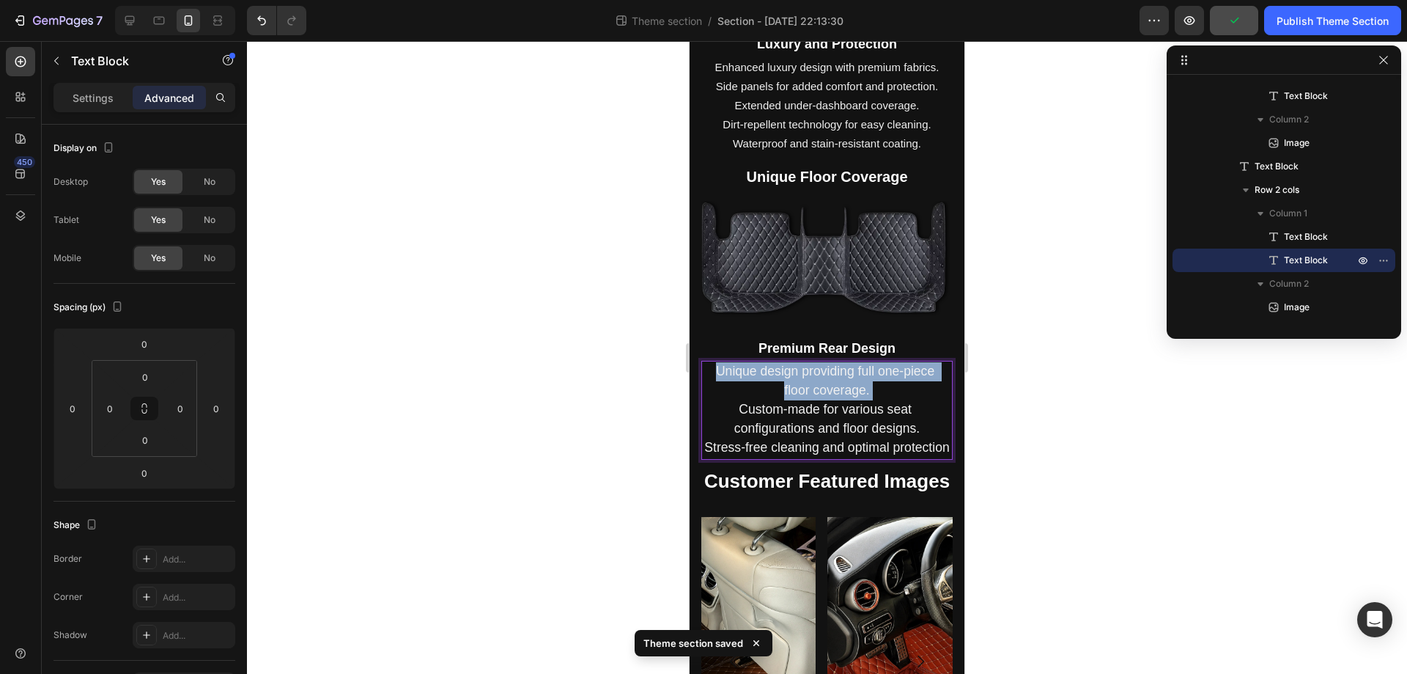
click at [896, 372] on p "Unique design providing full one-piece floor coverage. Custom-made for various …" at bounding box center [827, 410] width 248 height 96
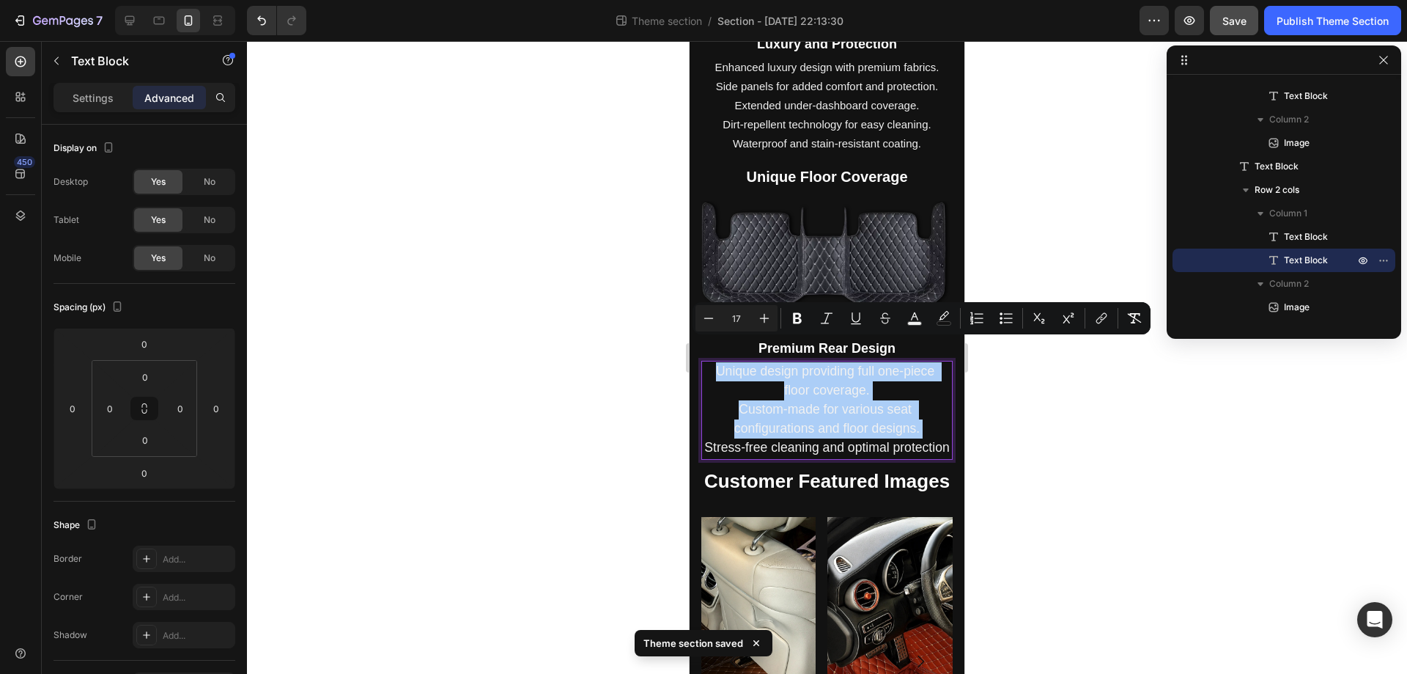
click at [741, 320] on input "17" at bounding box center [736, 318] width 29 height 18
type input "16"
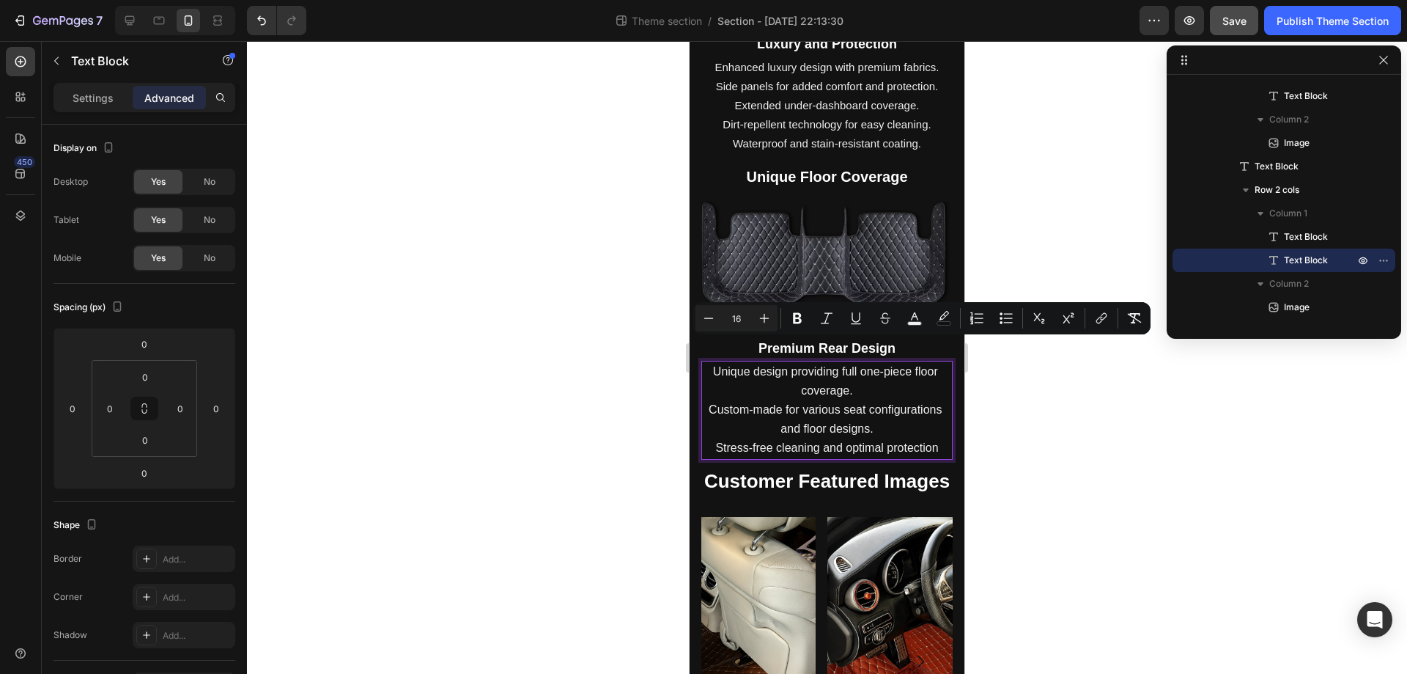
click at [866, 432] on p "Unique design providing full one-piece floor coverage. Custom-made for various …" at bounding box center [827, 410] width 248 height 96
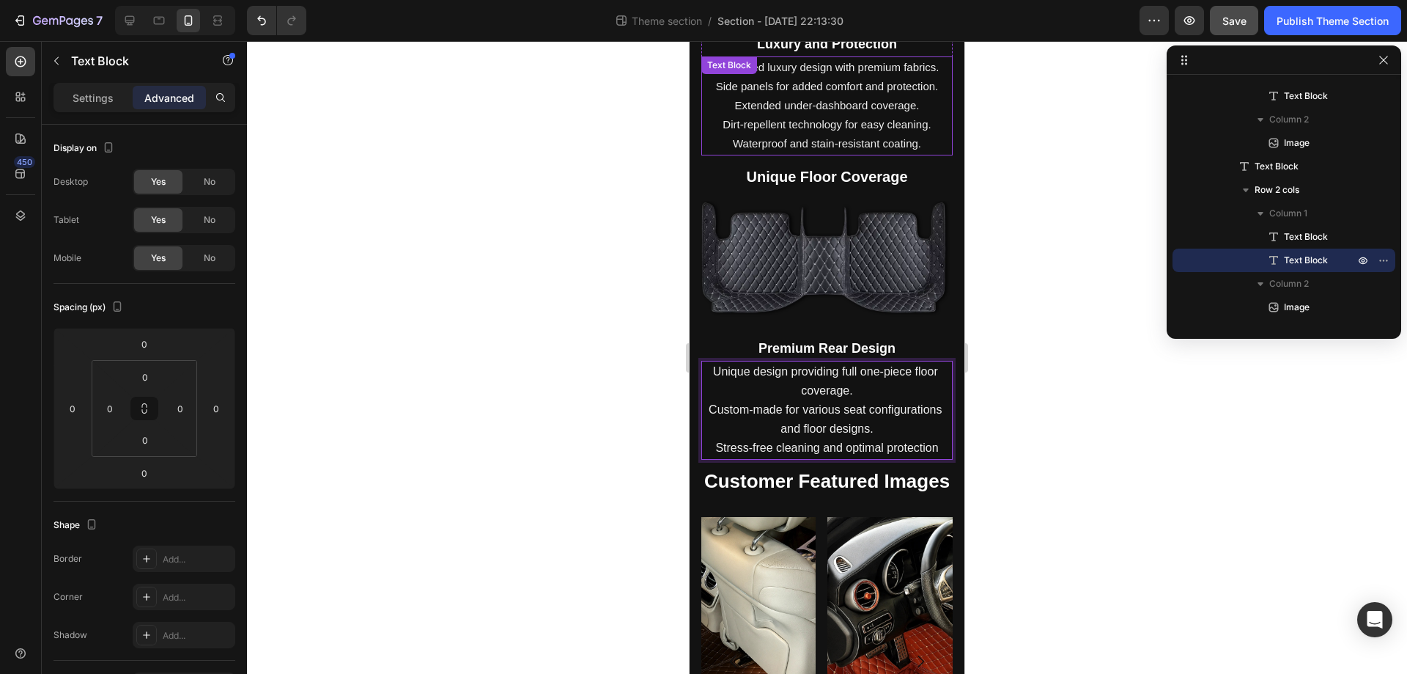
click at [867, 99] on span "Extended under-dashboard coverage." at bounding box center [827, 105] width 185 height 12
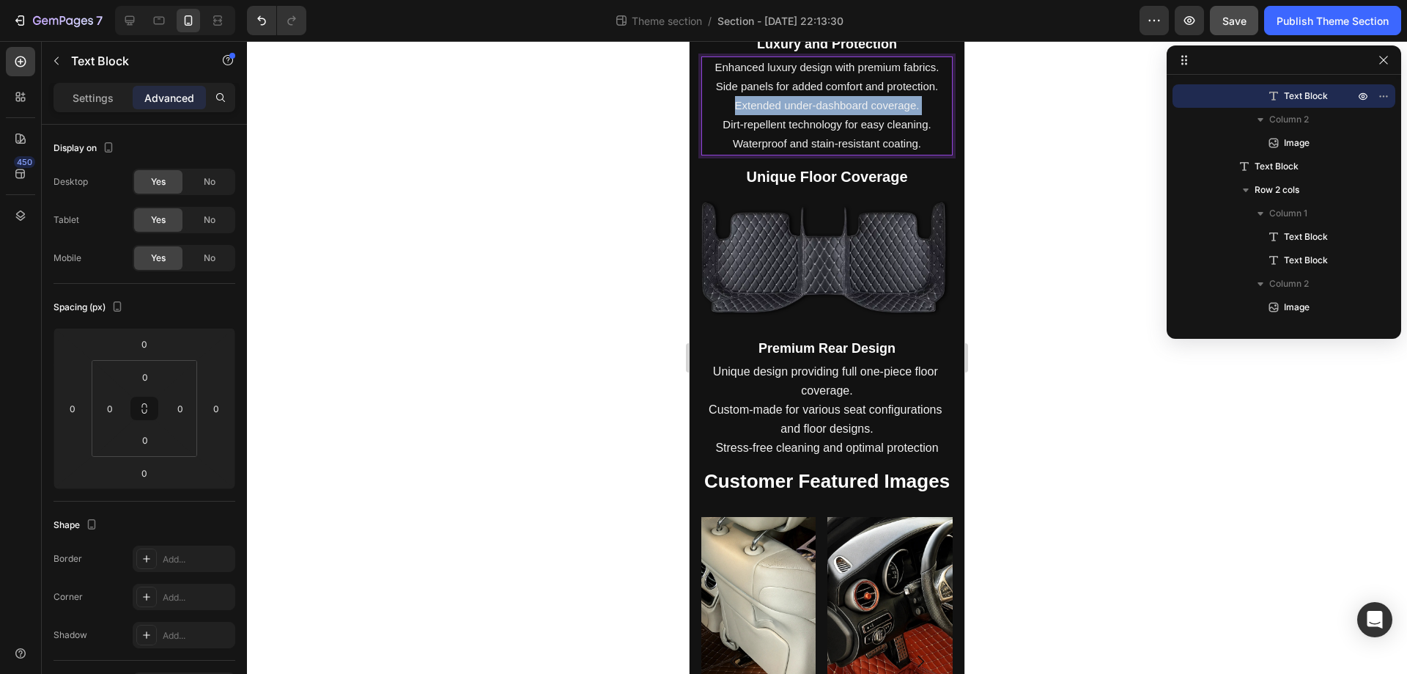
click at [867, 99] on span "Extended under-dashboard coverage." at bounding box center [827, 105] width 185 height 12
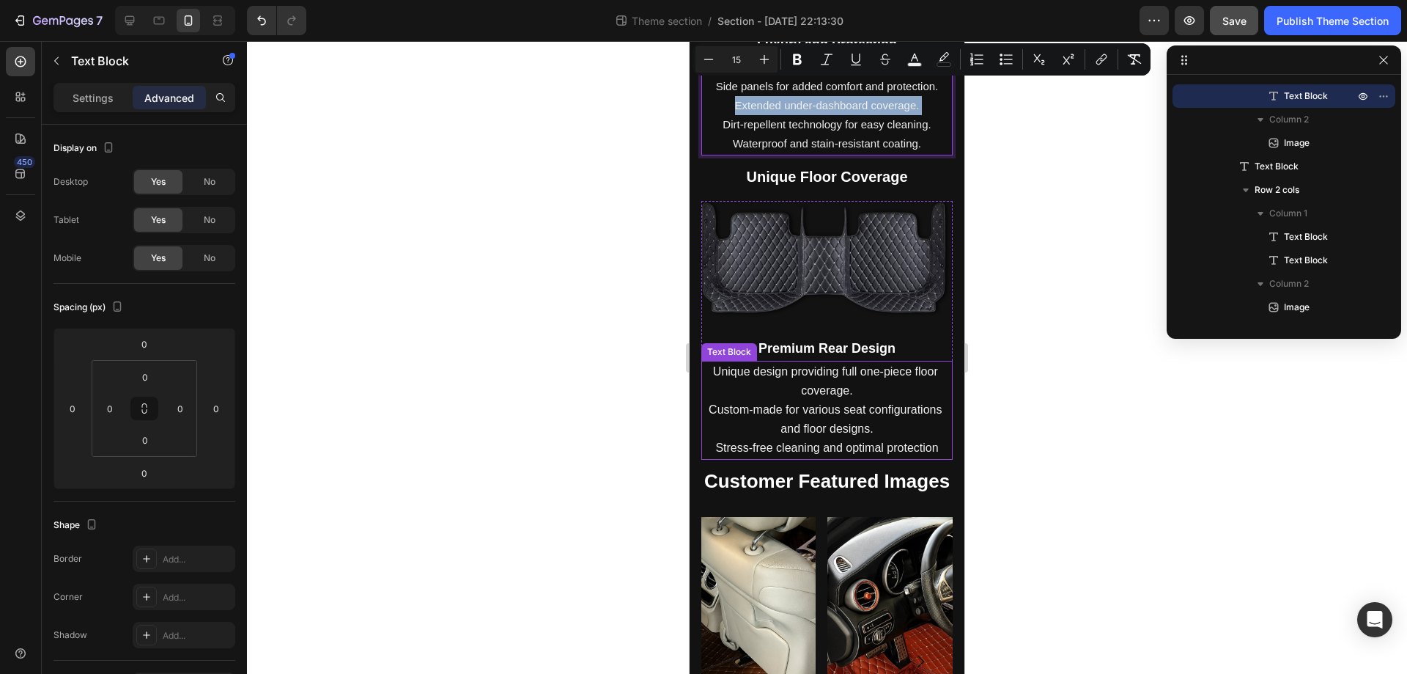
click at [844, 406] on span "Custom-made for various seat configurations and floor designs." at bounding box center [827, 419] width 237 height 32
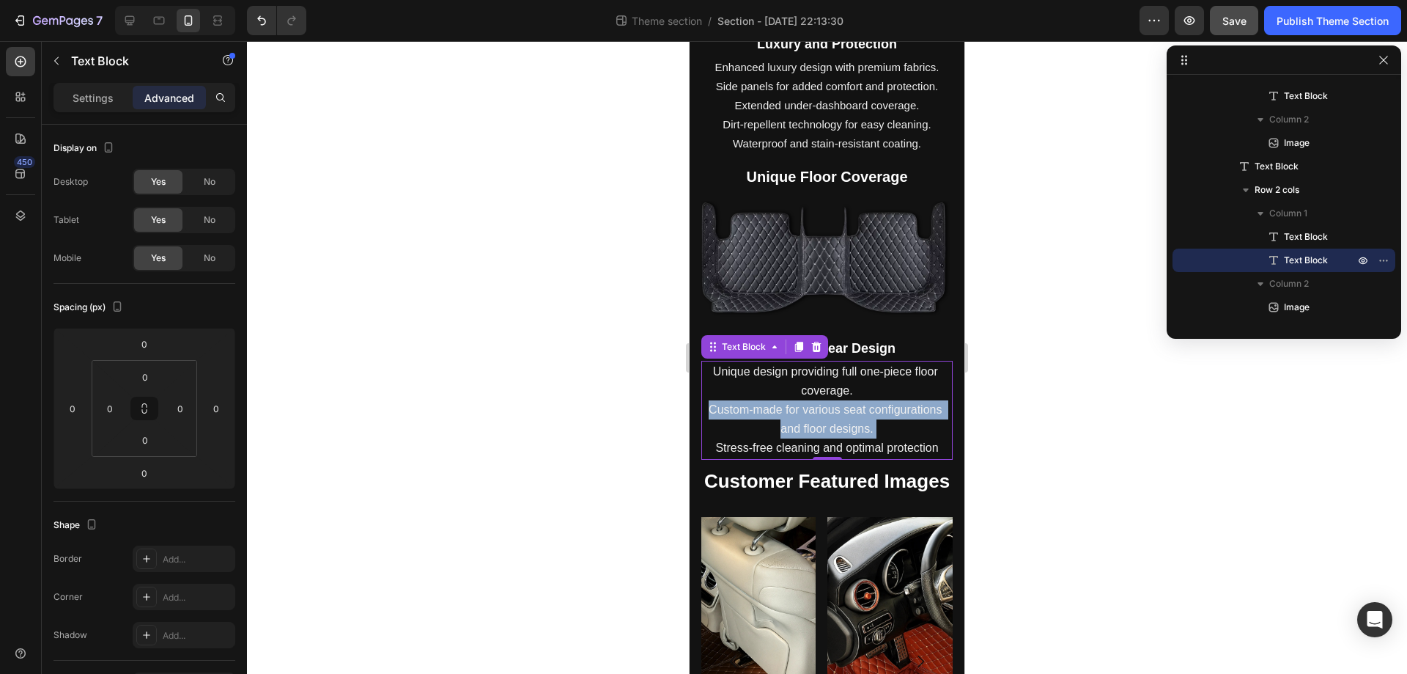
click at [844, 406] on span "Custom-made for various seat configurations and floor designs." at bounding box center [827, 419] width 237 height 32
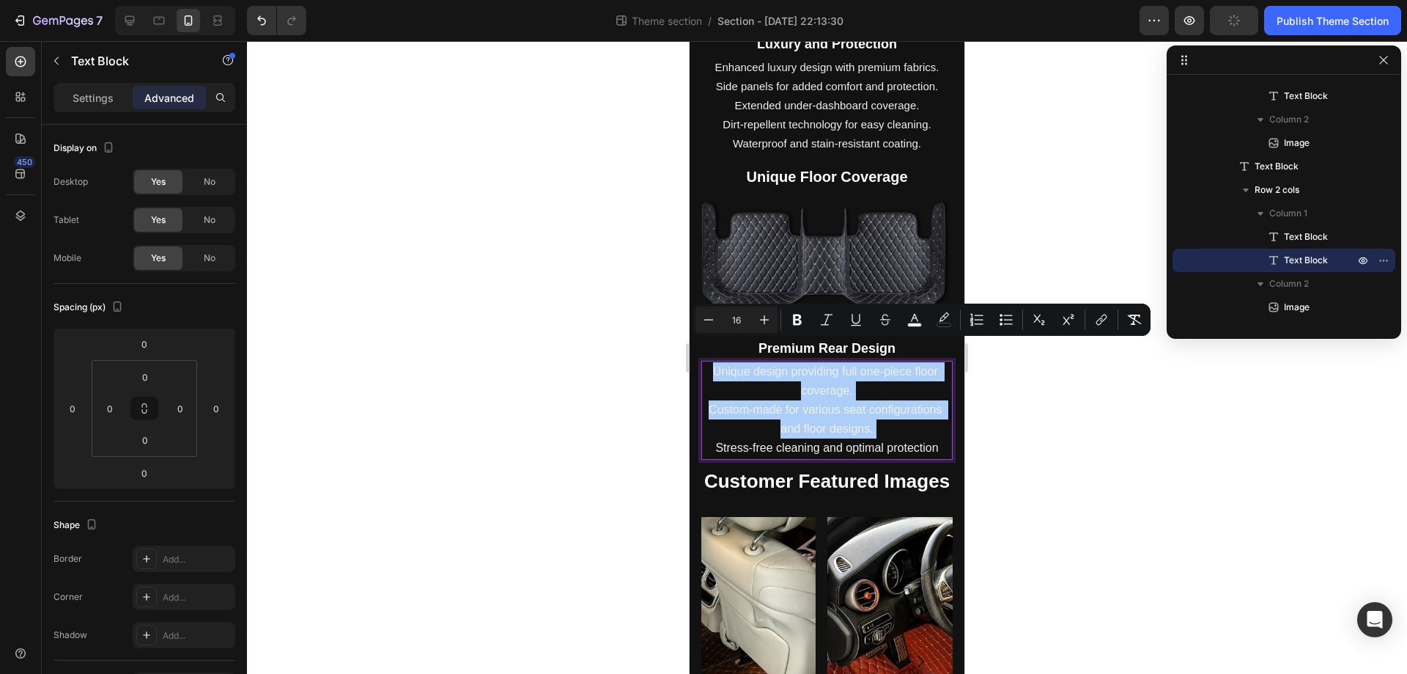
click at [740, 323] on input "16" at bounding box center [736, 320] width 29 height 18
type input "15"
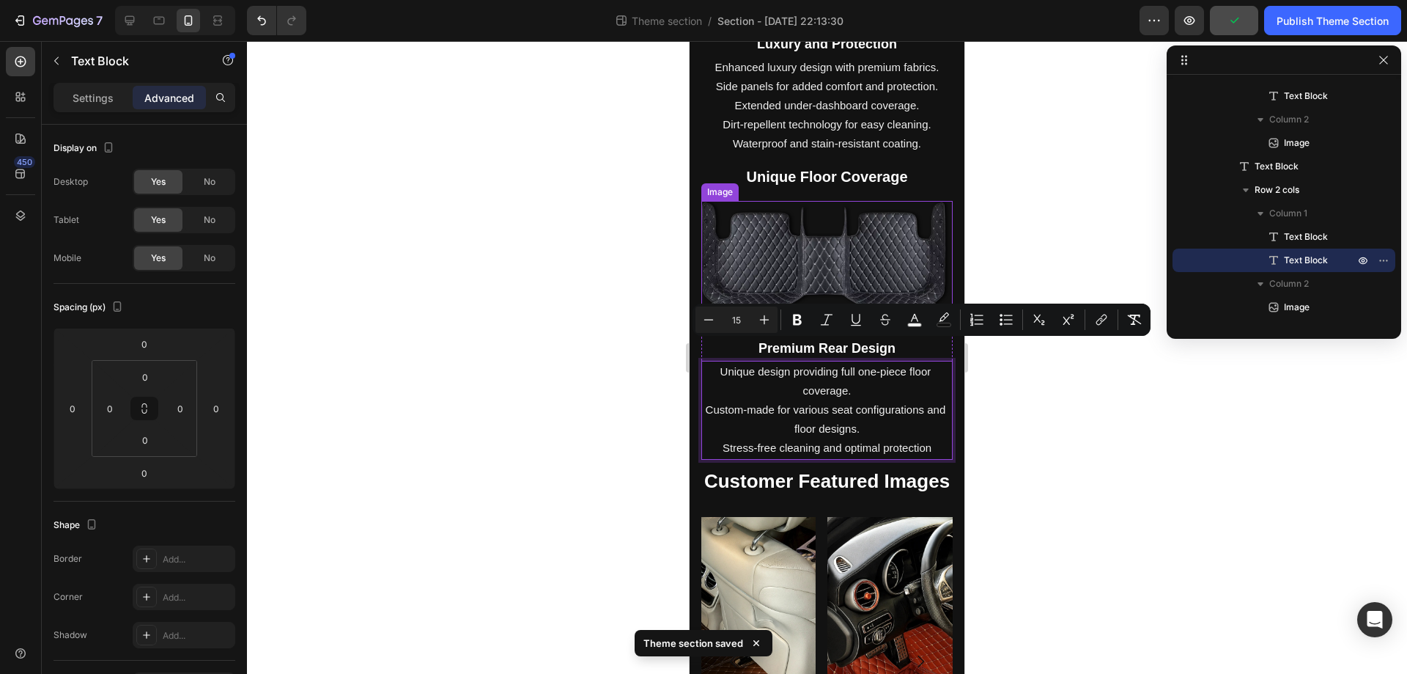
click at [872, 242] on img at bounding box center [827, 264] width 251 height 126
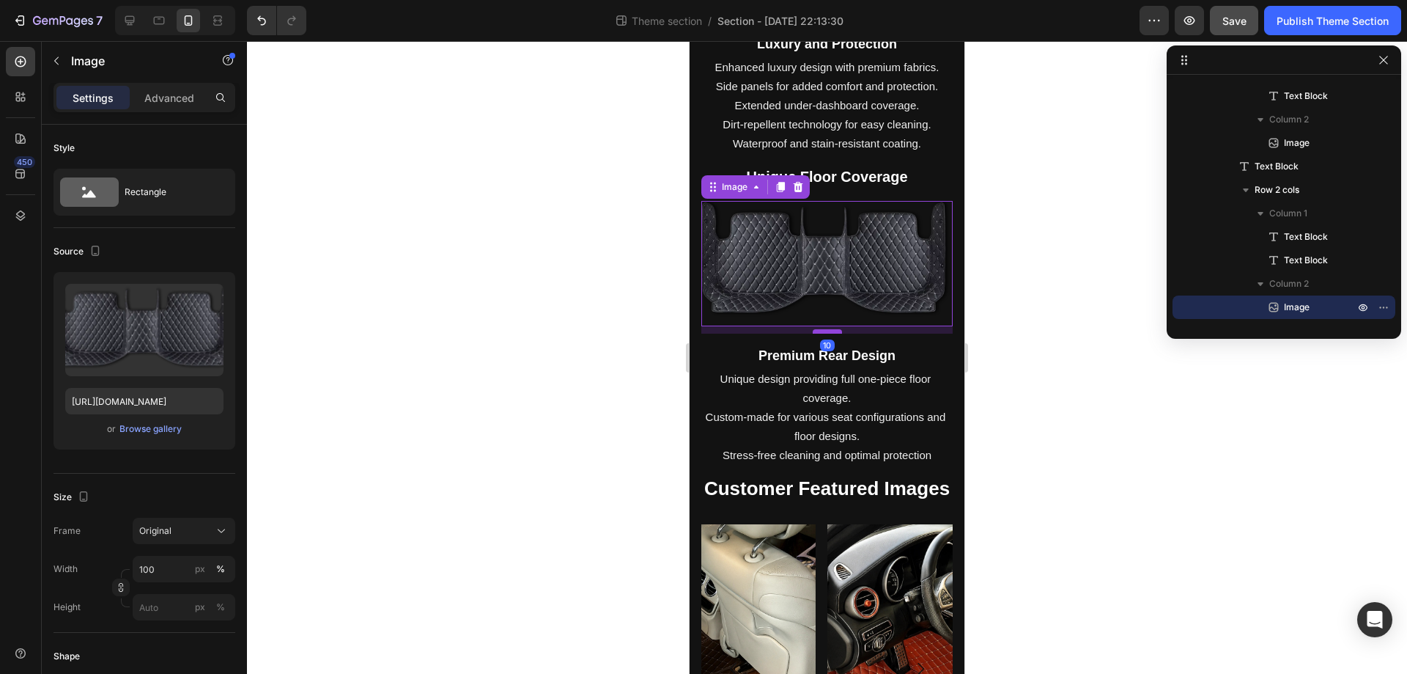
drag, startPoint x: 822, startPoint y: 301, endPoint x: 827, endPoint y: 309, distance: 8.9
click at [827, 329] on div at bounding box center [827, 331] width 29 height 4
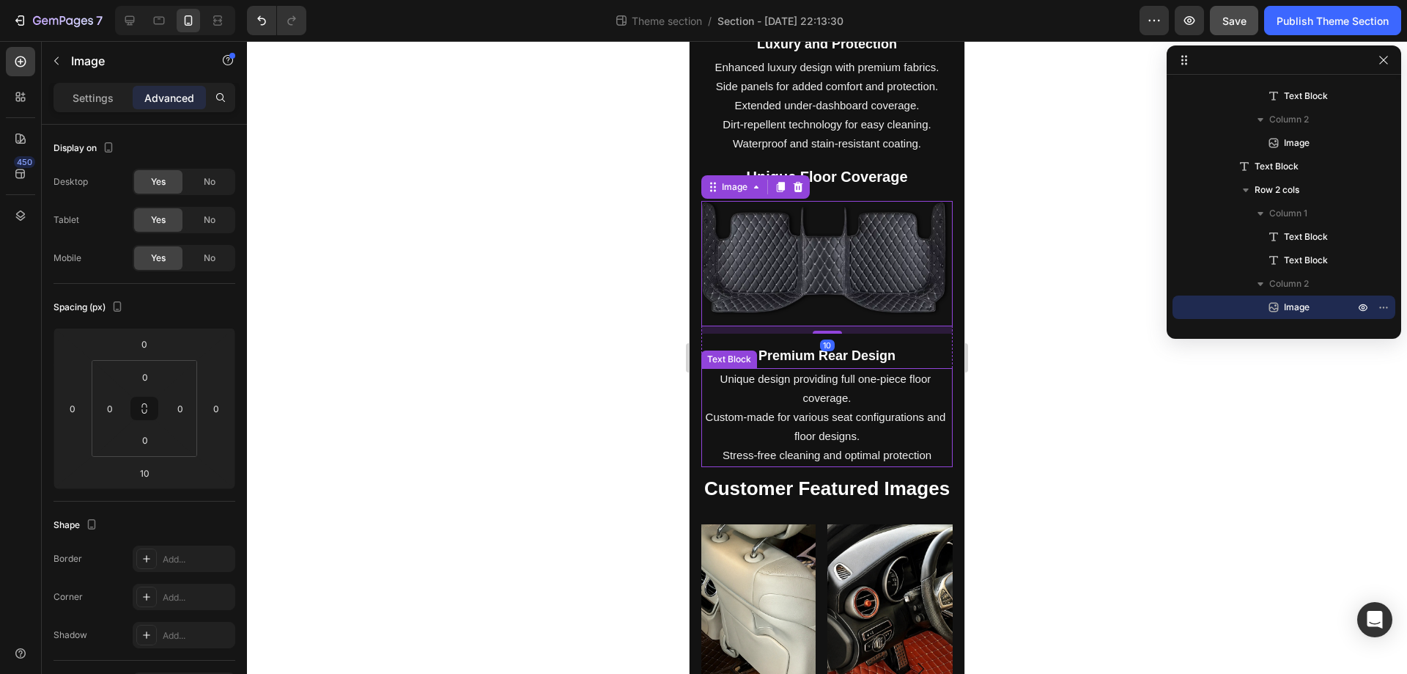
click at [871, 369] on p "Unique design providing full one-piece floor coverage. Custom-made for various …" at bounding box center [827, 417] width 248 height 96
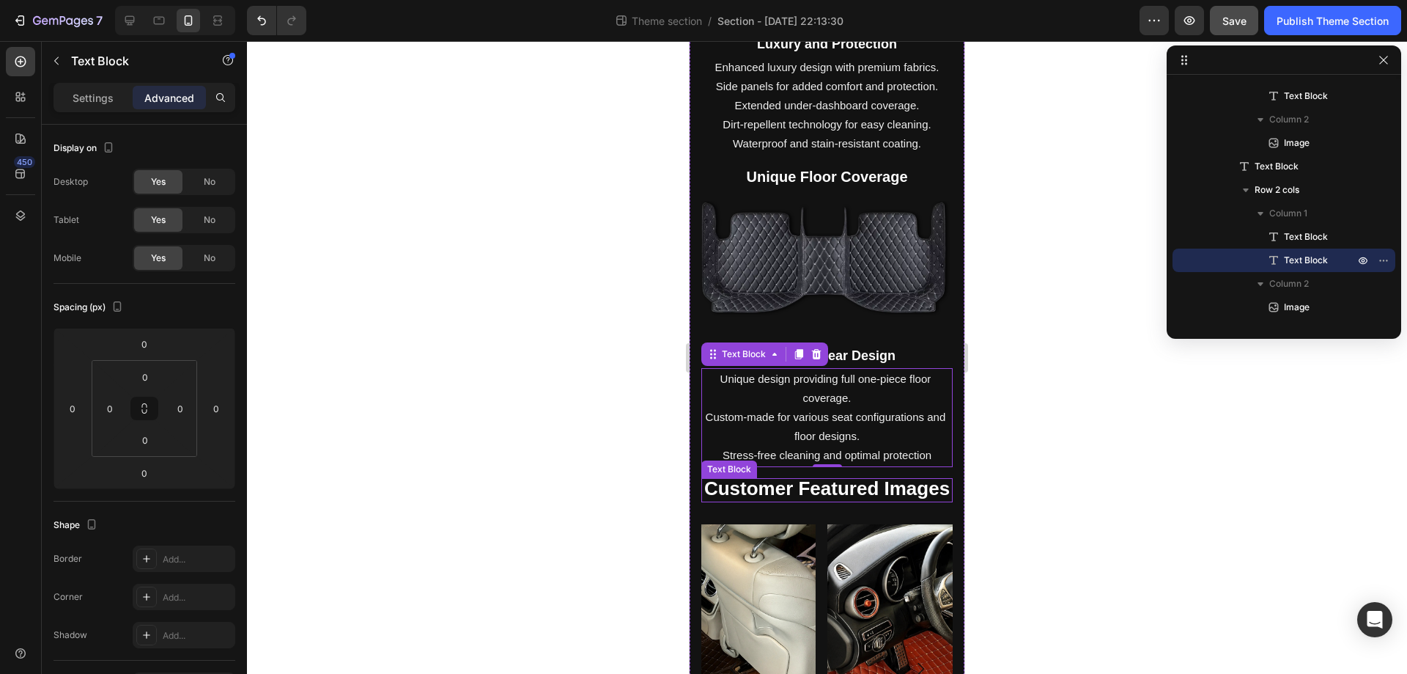
click at [869, 477] on strong "Customer Featured Images" at bounding box center [827, 488] width 246 height 22
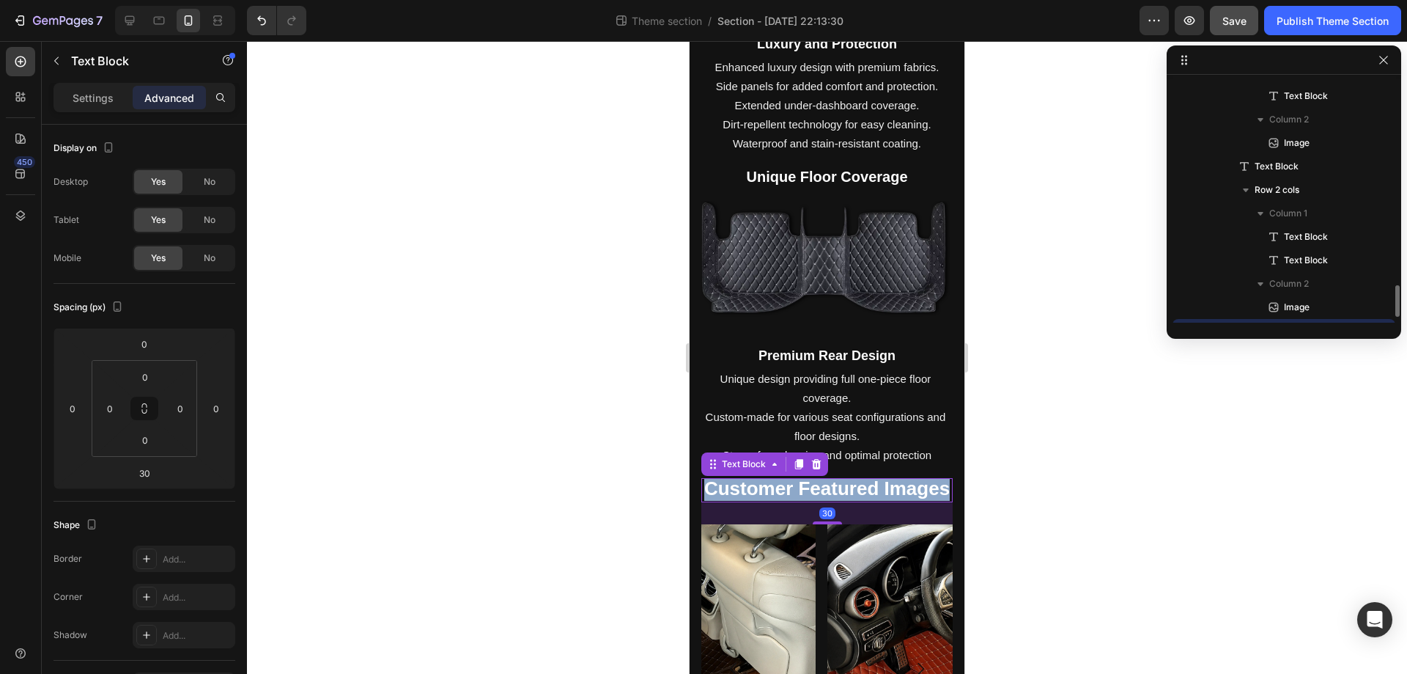
scroll to position [489, 0]
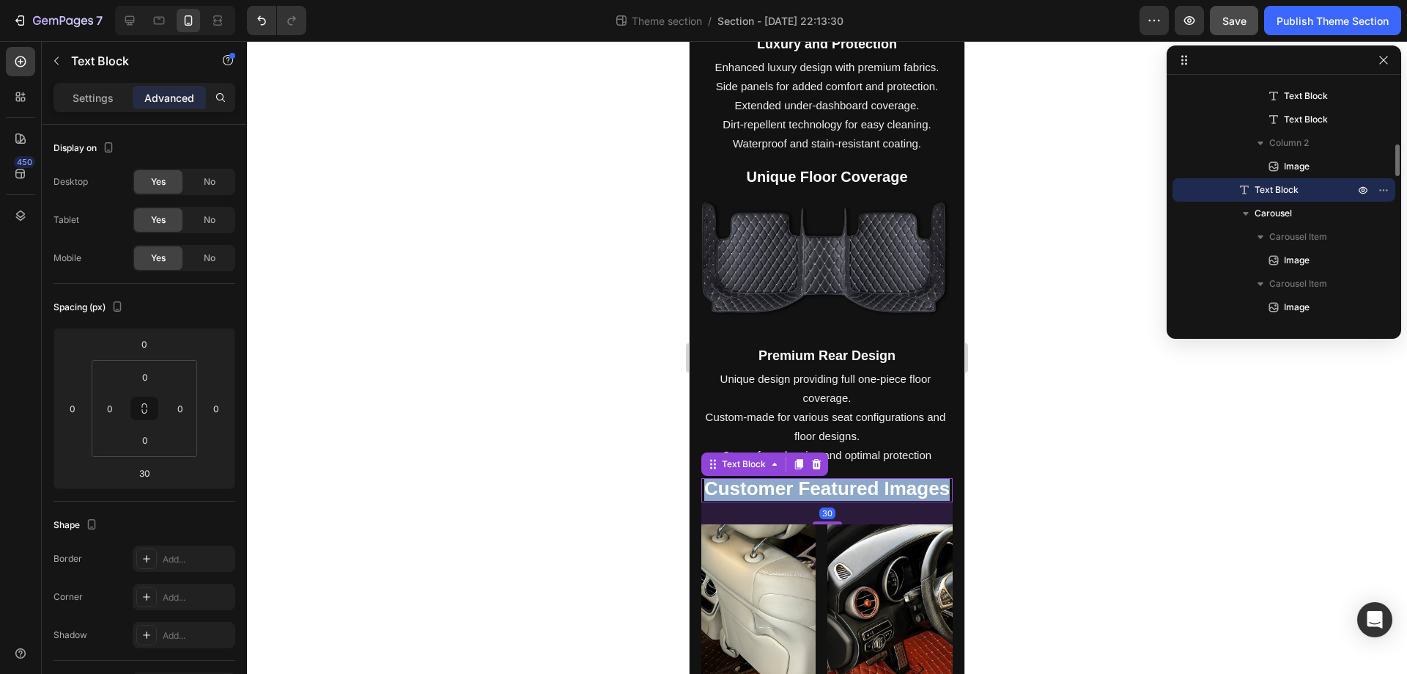
click at [869, 477] on strong "Customer Featured Images" at bounding box center [827, 488] width 246 height 22
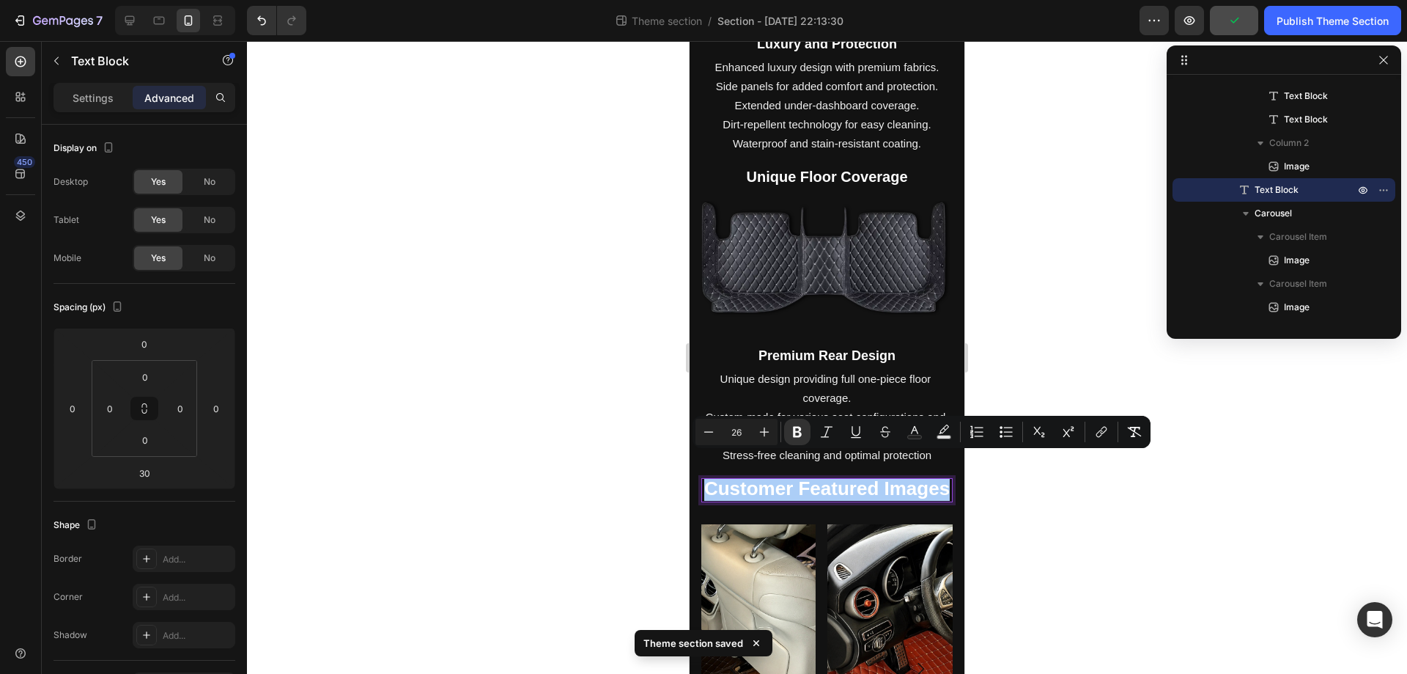
click at [732, 435] on input "26" at bounding box center [736, 432] width 29 height 18
type input "20"
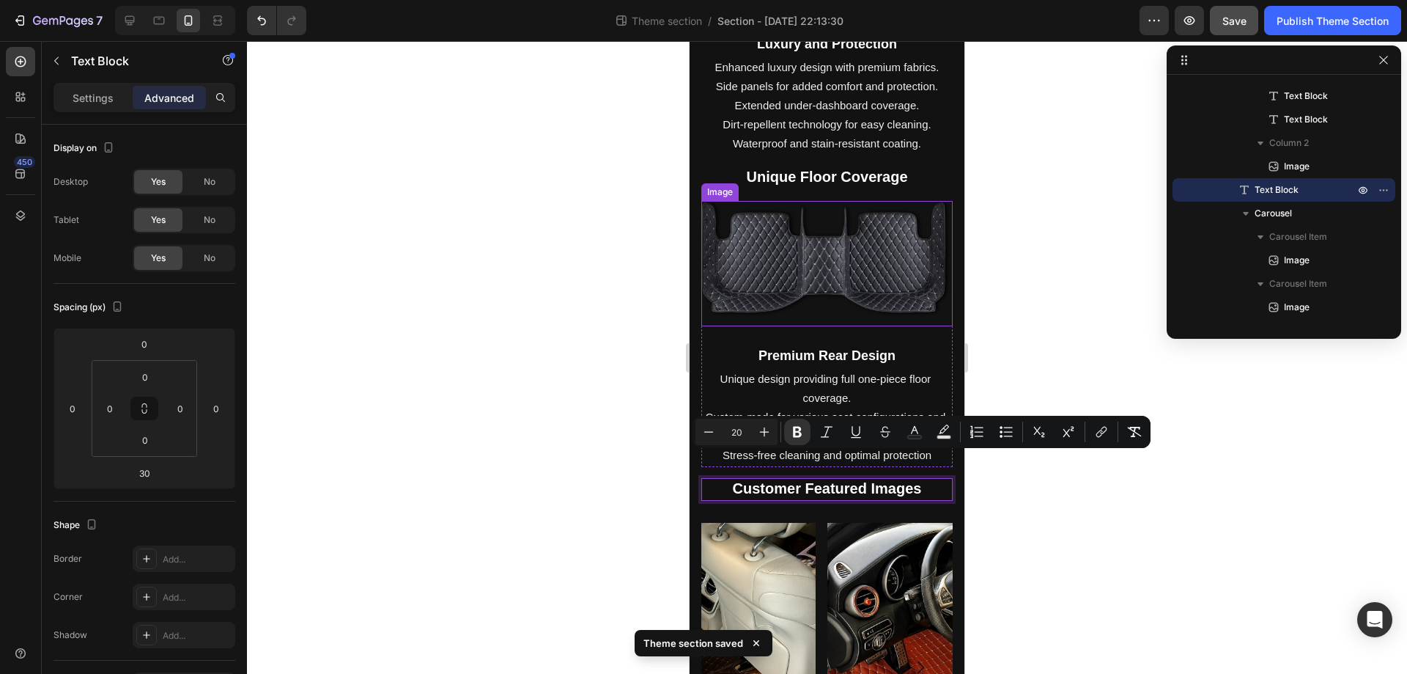
click at [862, 265] on img at bounding box center [827, 264] width 251 height 126
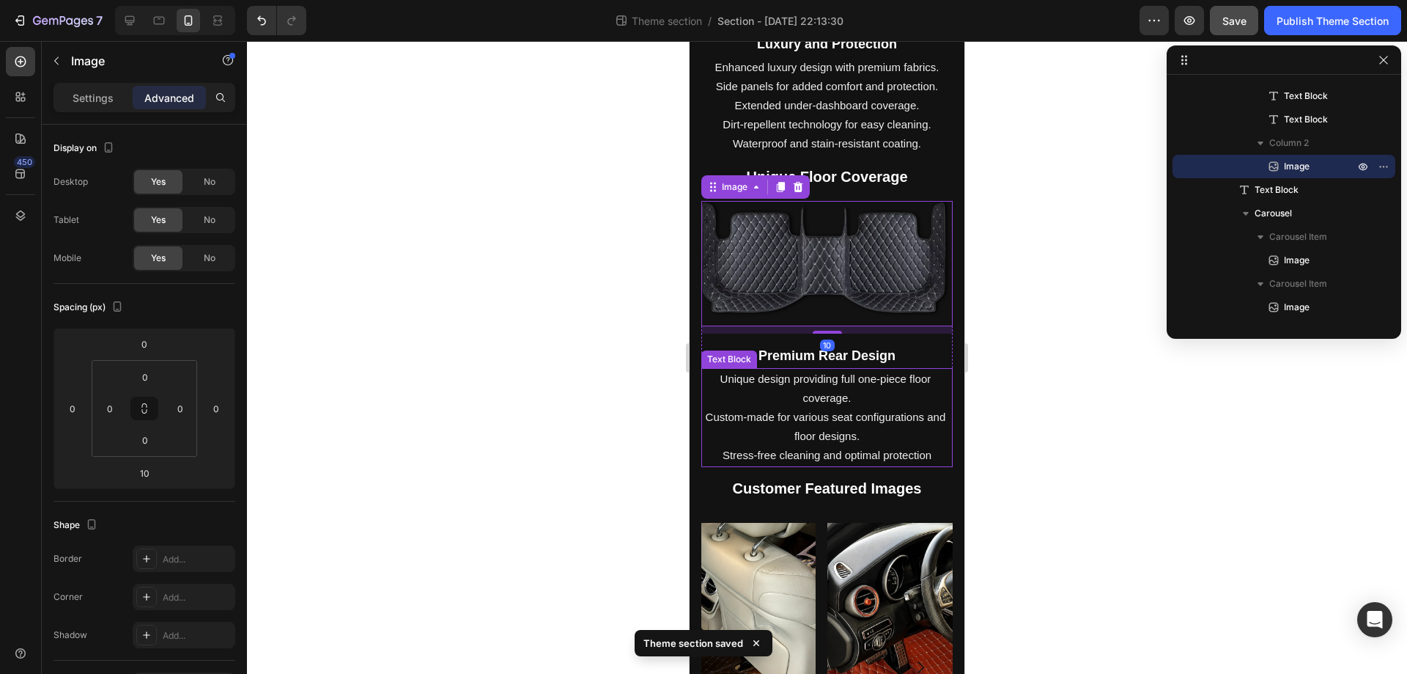
click at [847, 418] on span "Custom-made for various seat configurations and floor designs." at bounding box center [827, 426] width 243 height 32
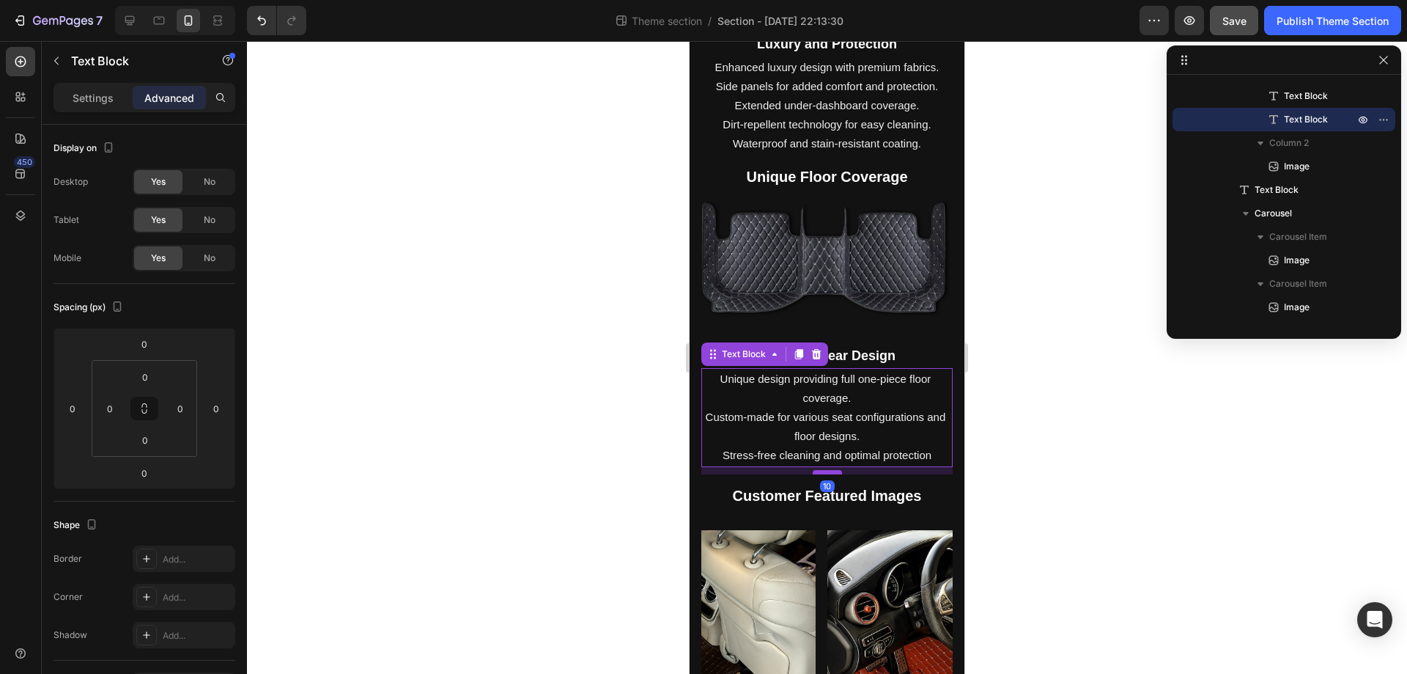
drag, startPoint x: 822, startPoint y: 442, endPoint x: 814, endPoint y: 449, distance: 11.5
click at [814, 470] on div at bounding box center [827, 472] width 29 height 4
type input "10"
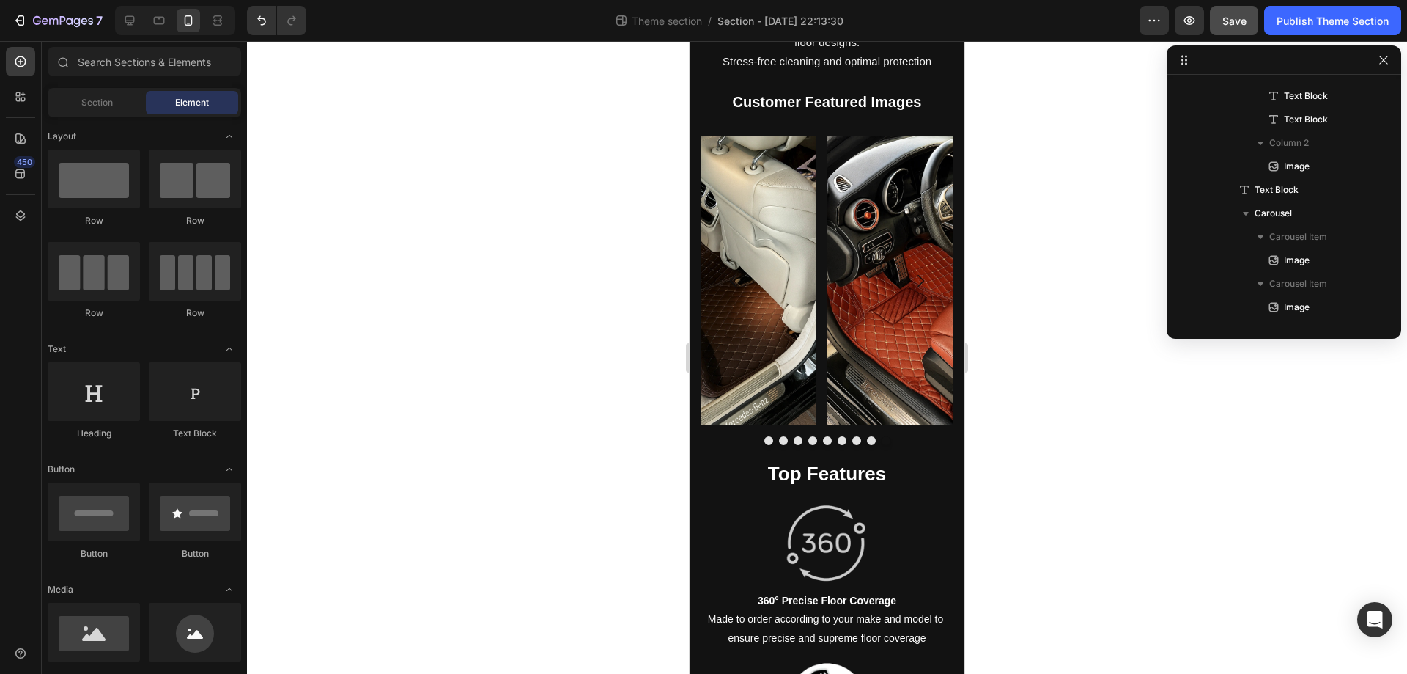
scroll to position [1231, 0]
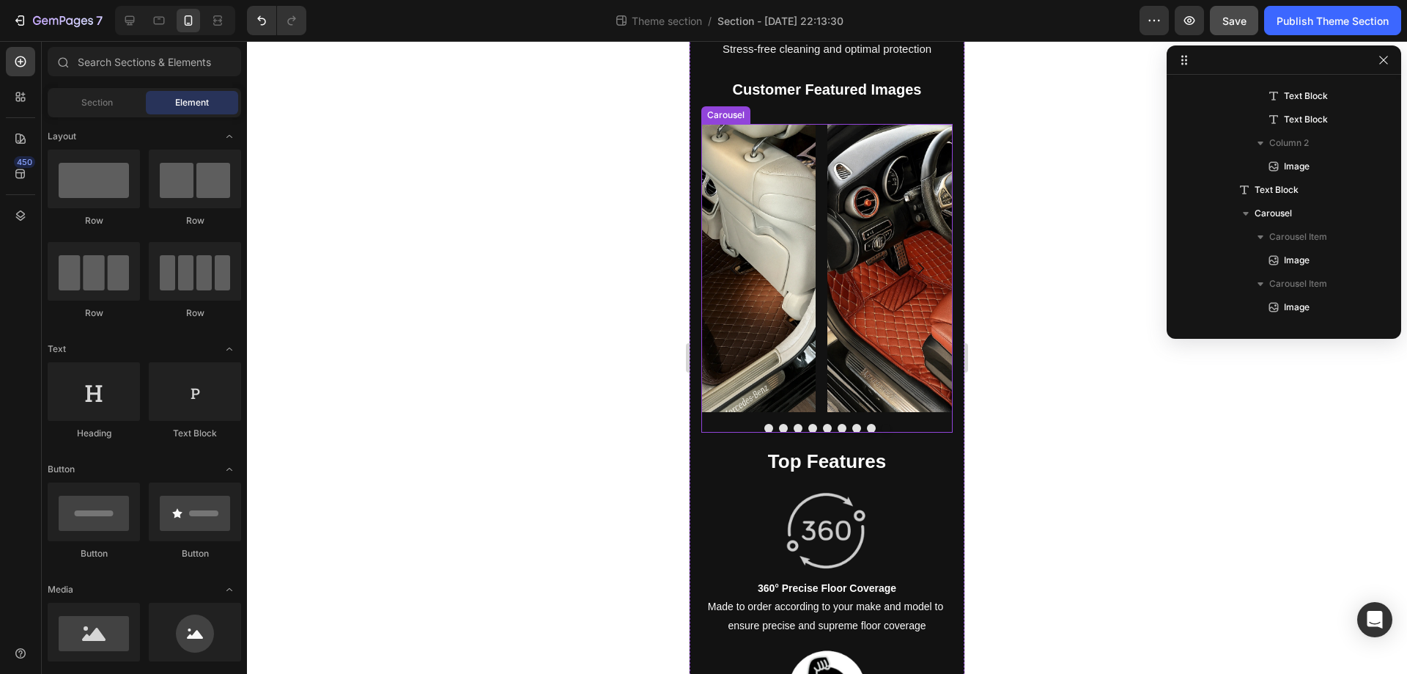
click at [822, 280] on div "Image Image Image Image Image Image Image Image Image" at bounding box center [827, 268] width 251 height 289
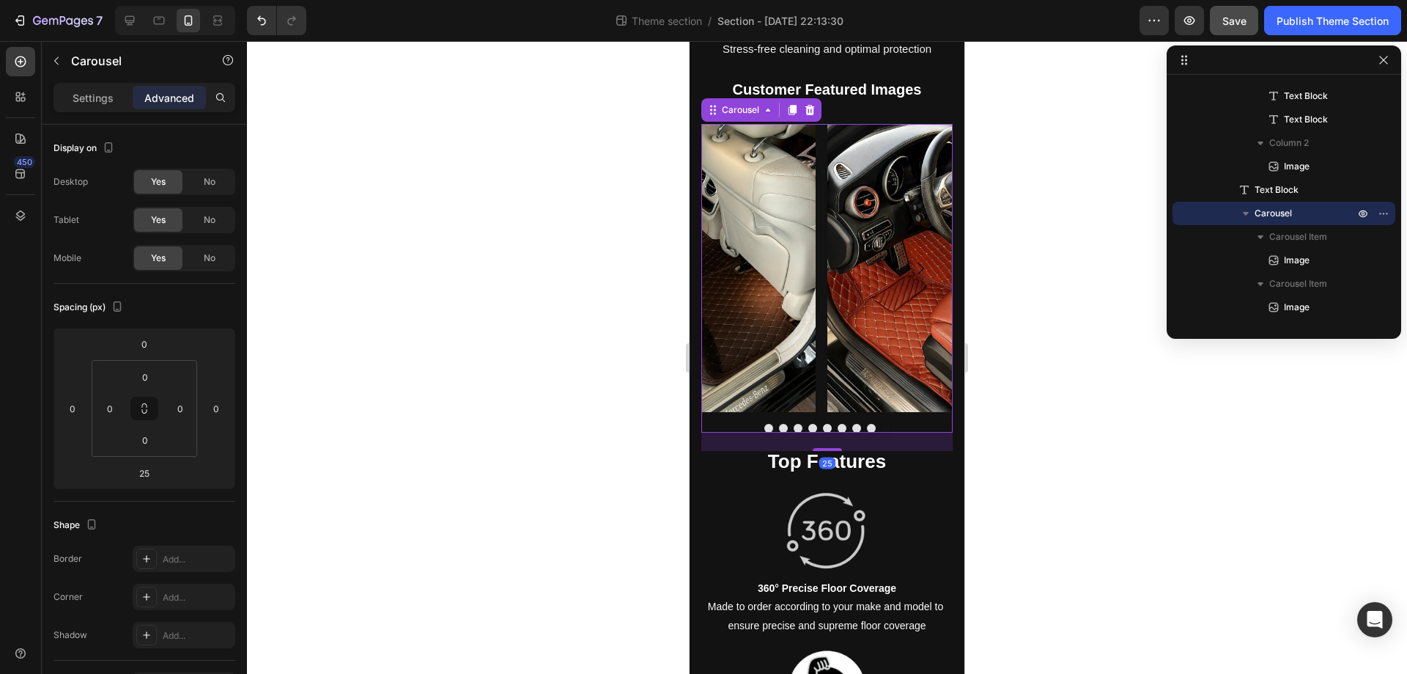
click at [81, 109] on div "Settings Advanced" at bounding box center [145, 97] width 182 height 29
click at [84, 100] on p "Settings" at bounding box center [93, 97] width 41 height 15
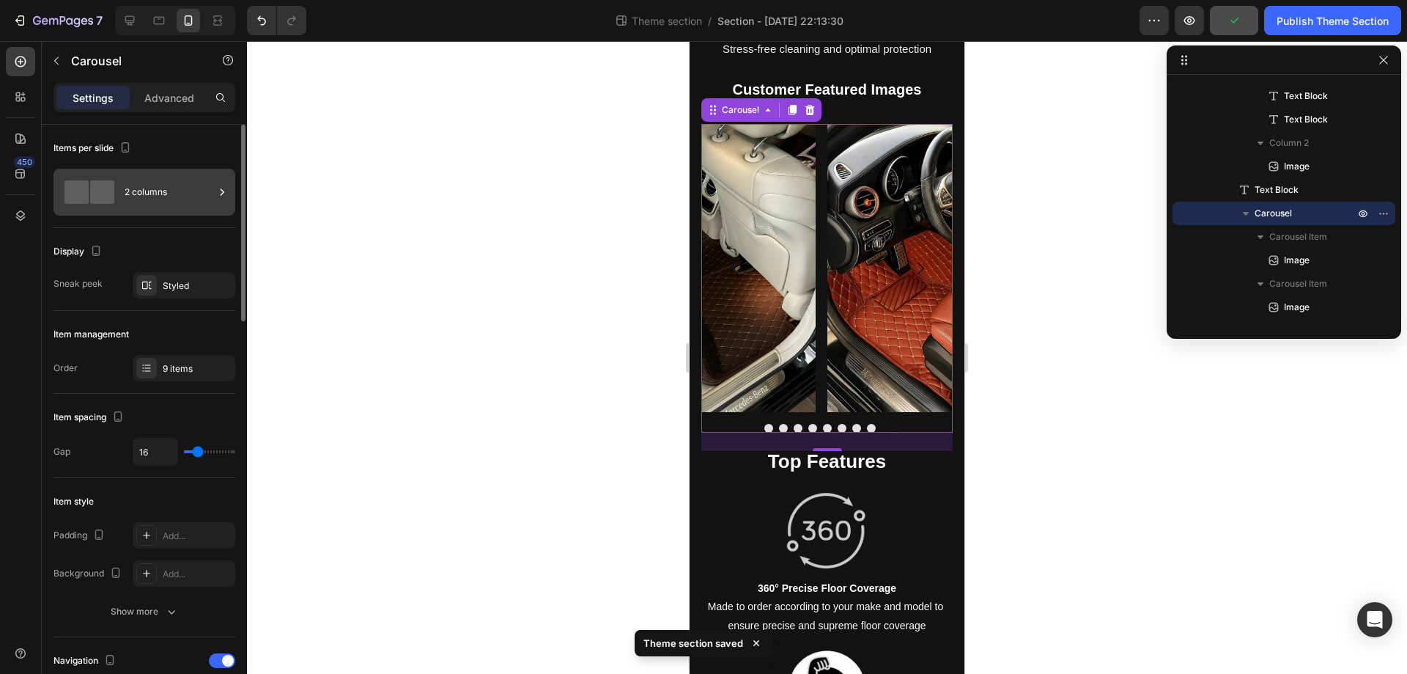
click at [106, 178] on div at bounding box center [89, 192] width 59 height 34
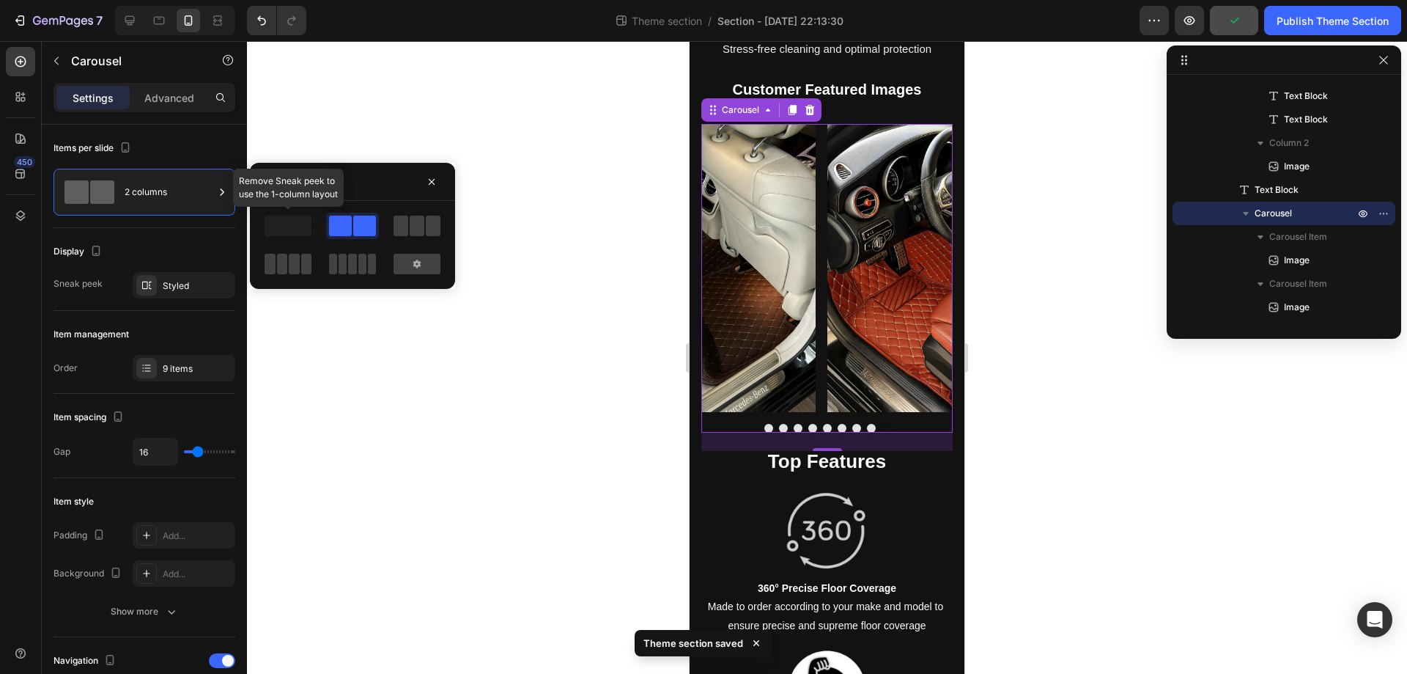
click at [292, 228] on span at bounding box center [288, 226] width 47 height 21
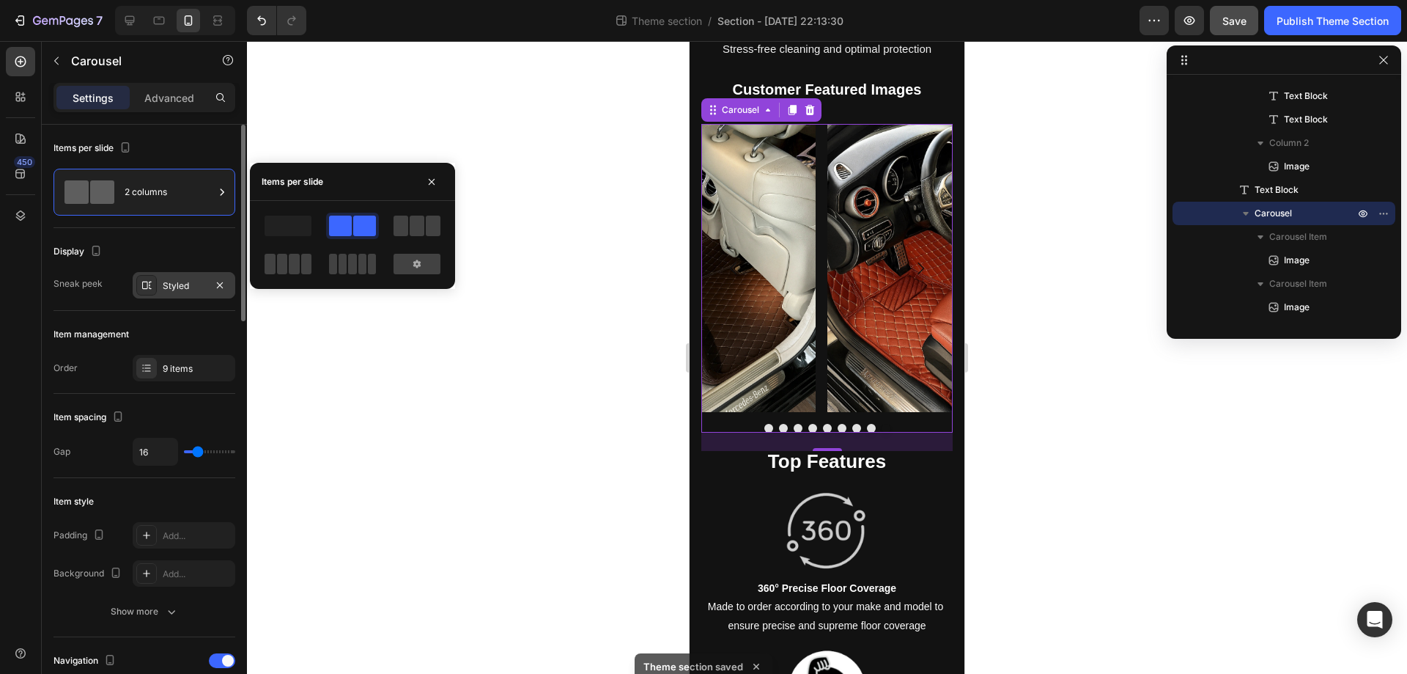
click at [173, 280] on div "Styled" at bounding box center [184, 285] width 43 height 13
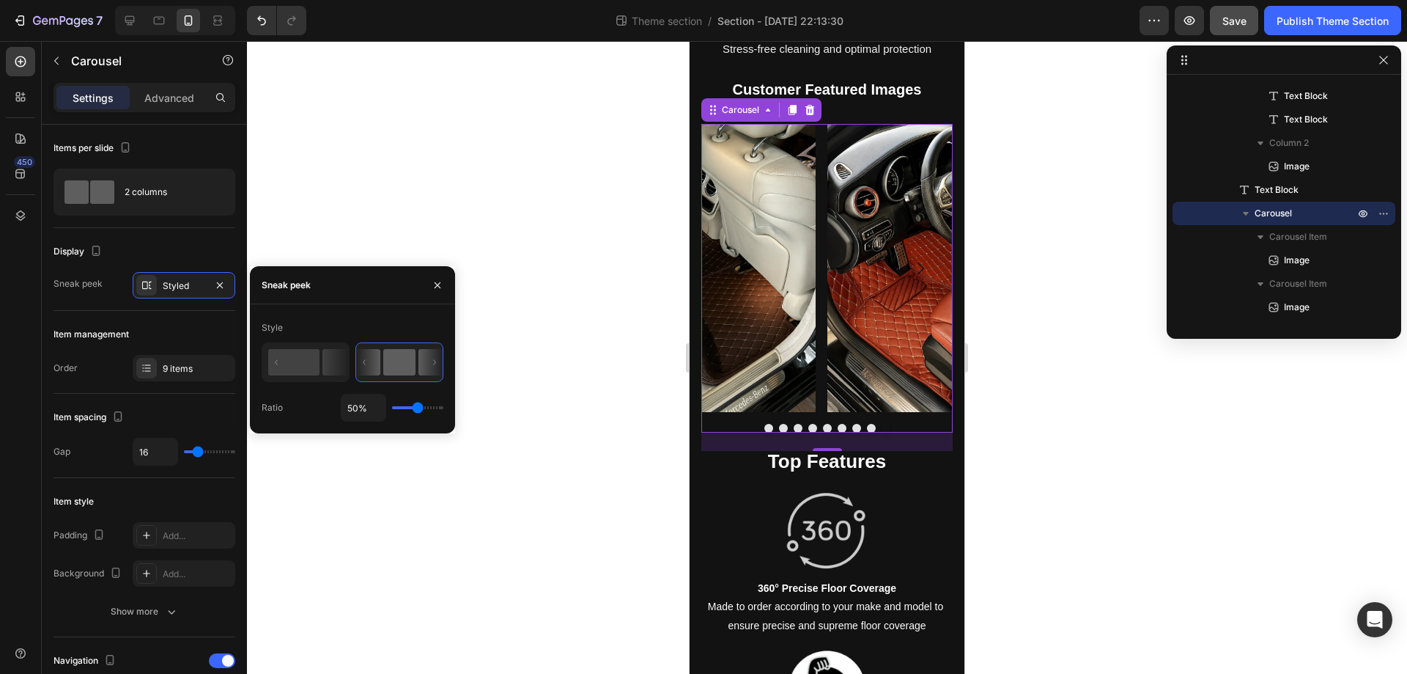
type input "34%"
type input "34"
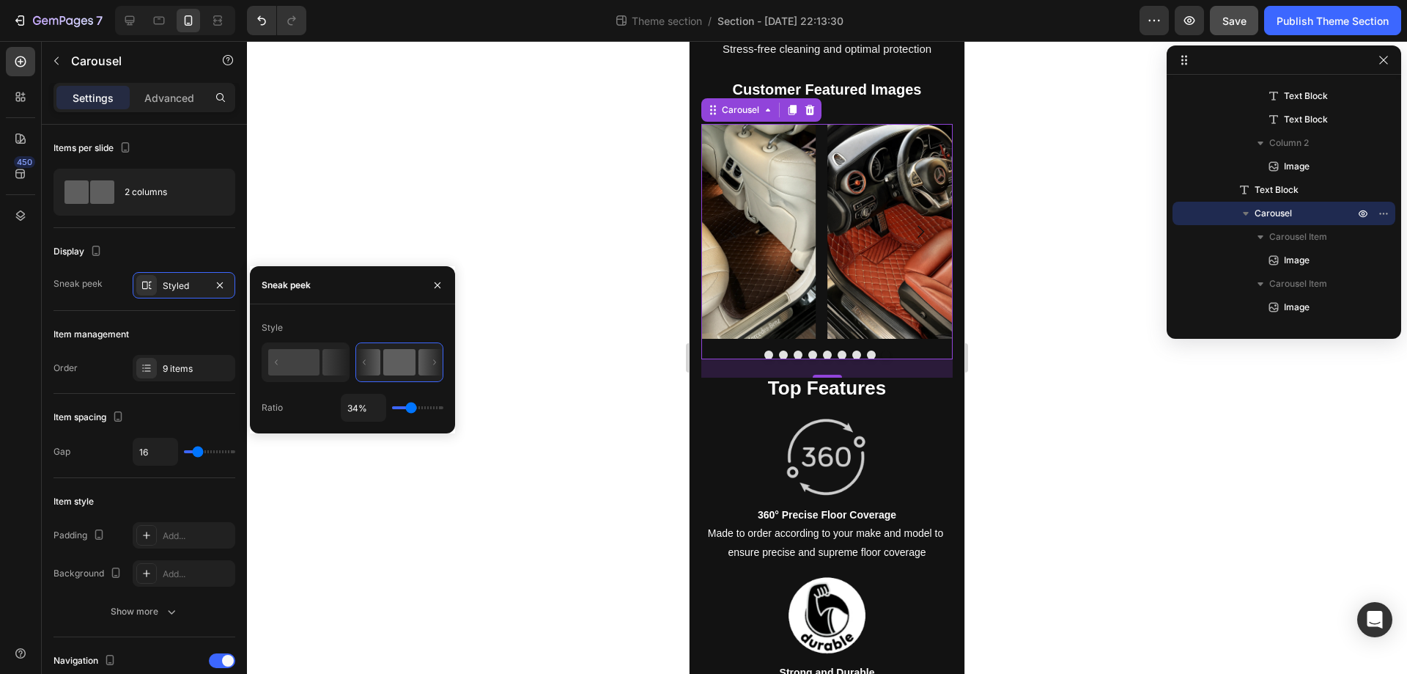
type input "25%"
type input "25"
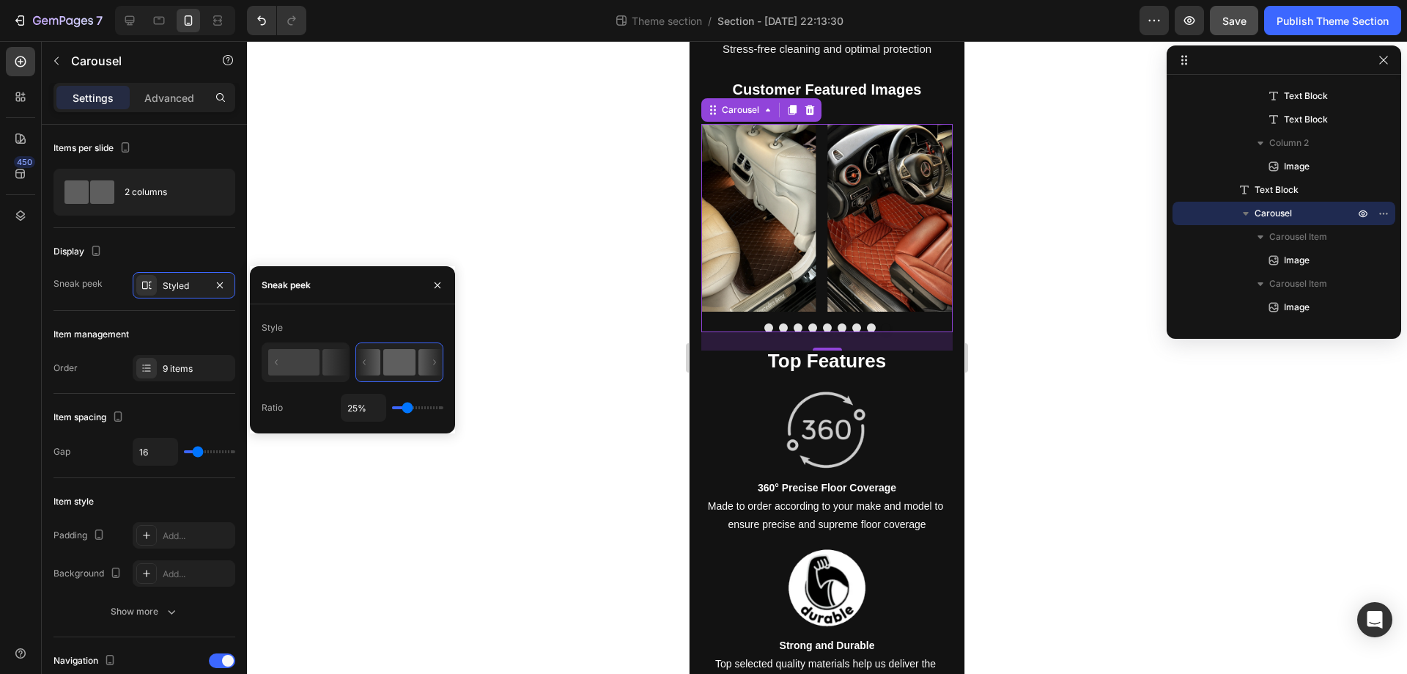
type input "40%"
type input "40"
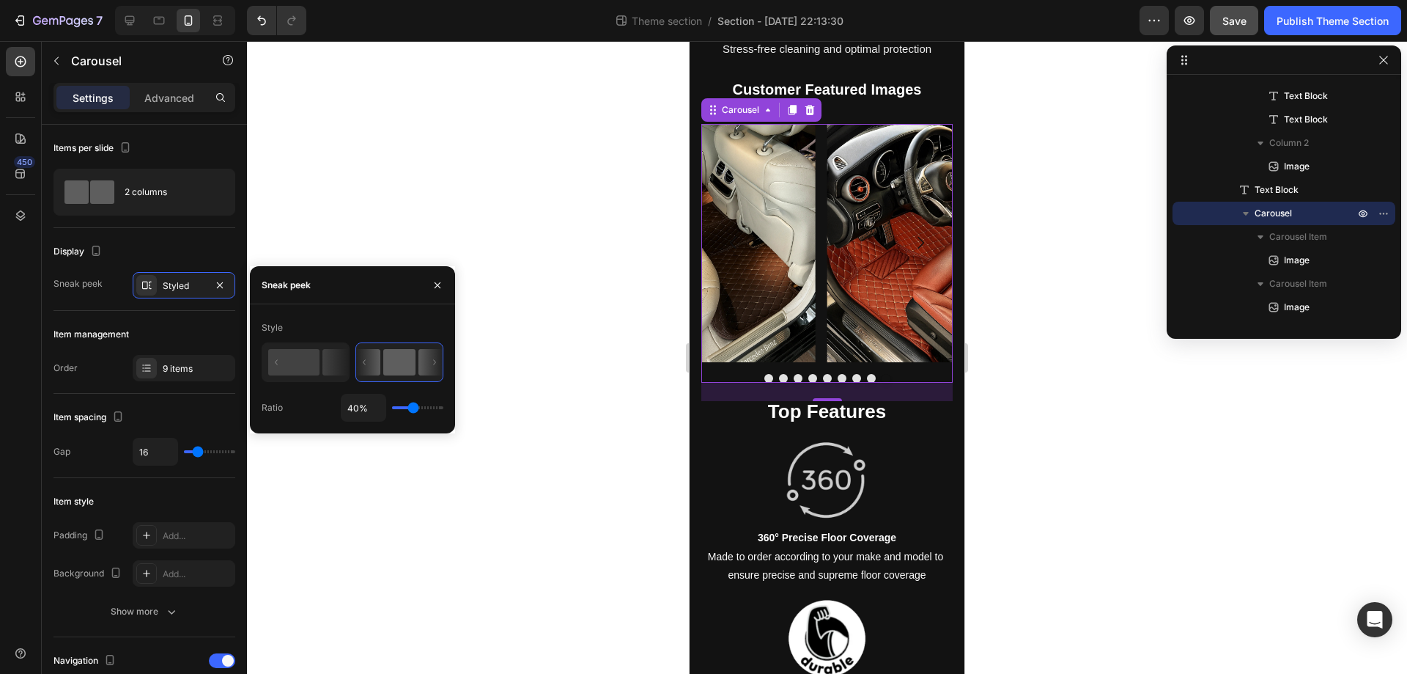
type input "47%"
type input "47"
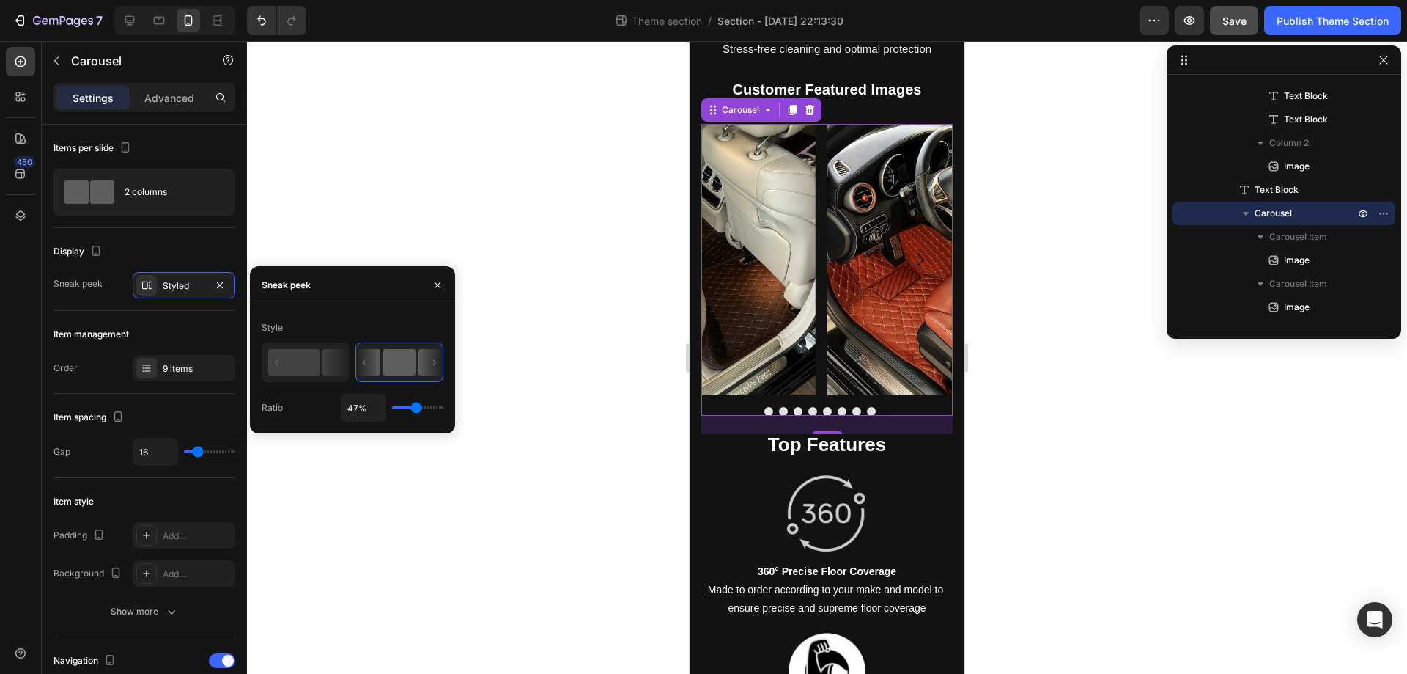
type input "51%"
type input "51"
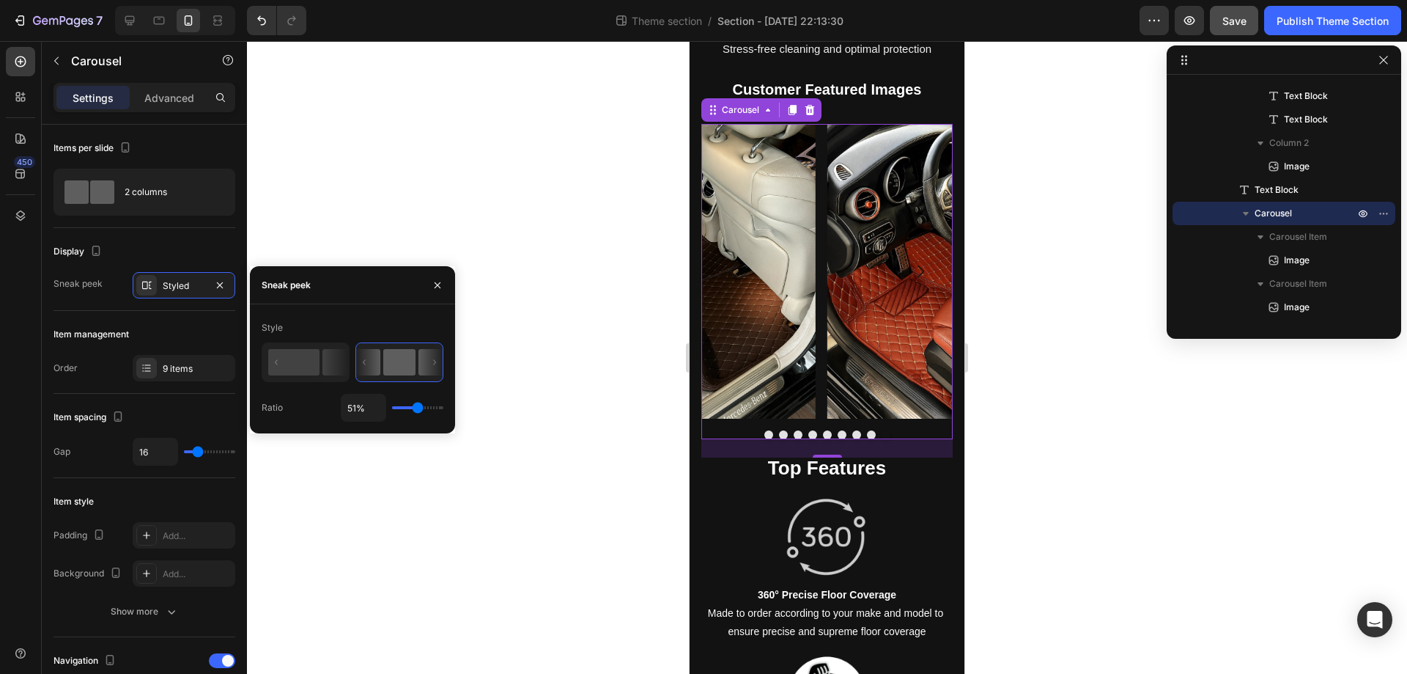
type input "54%"
type input "54"
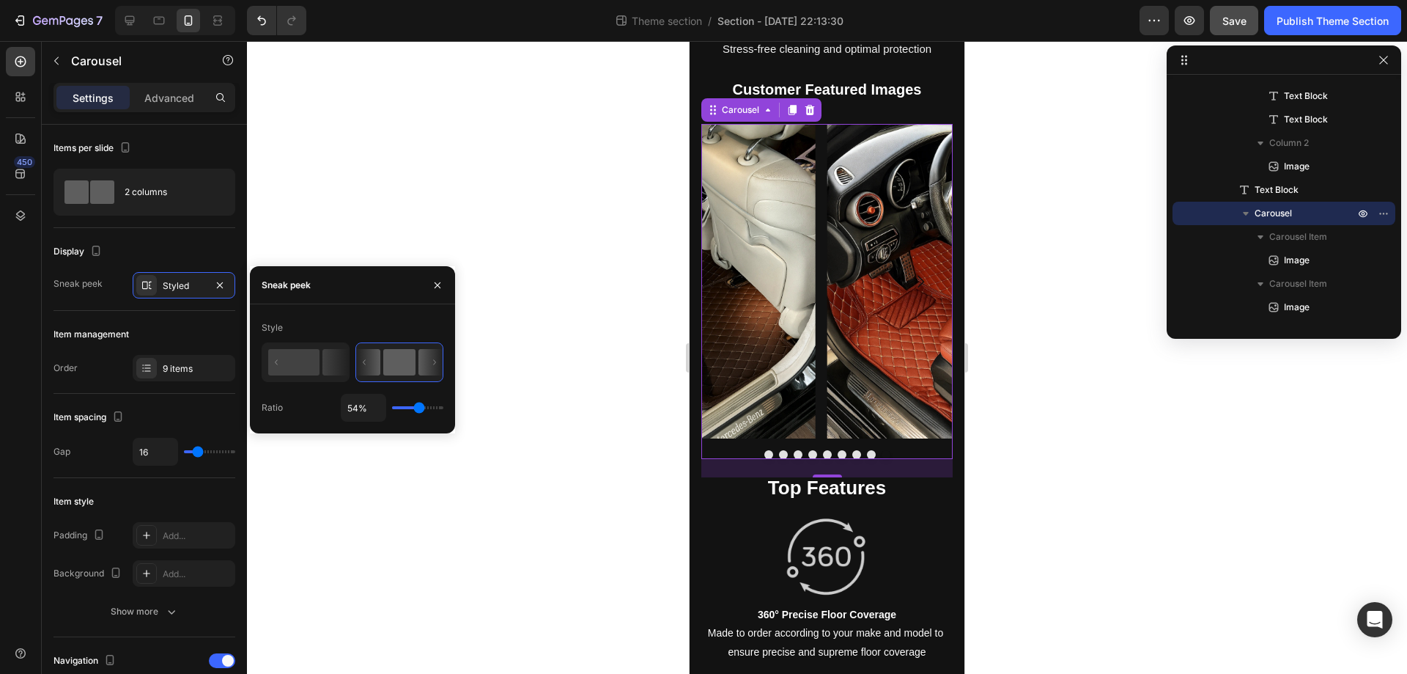
type input "65%"
type input "65"
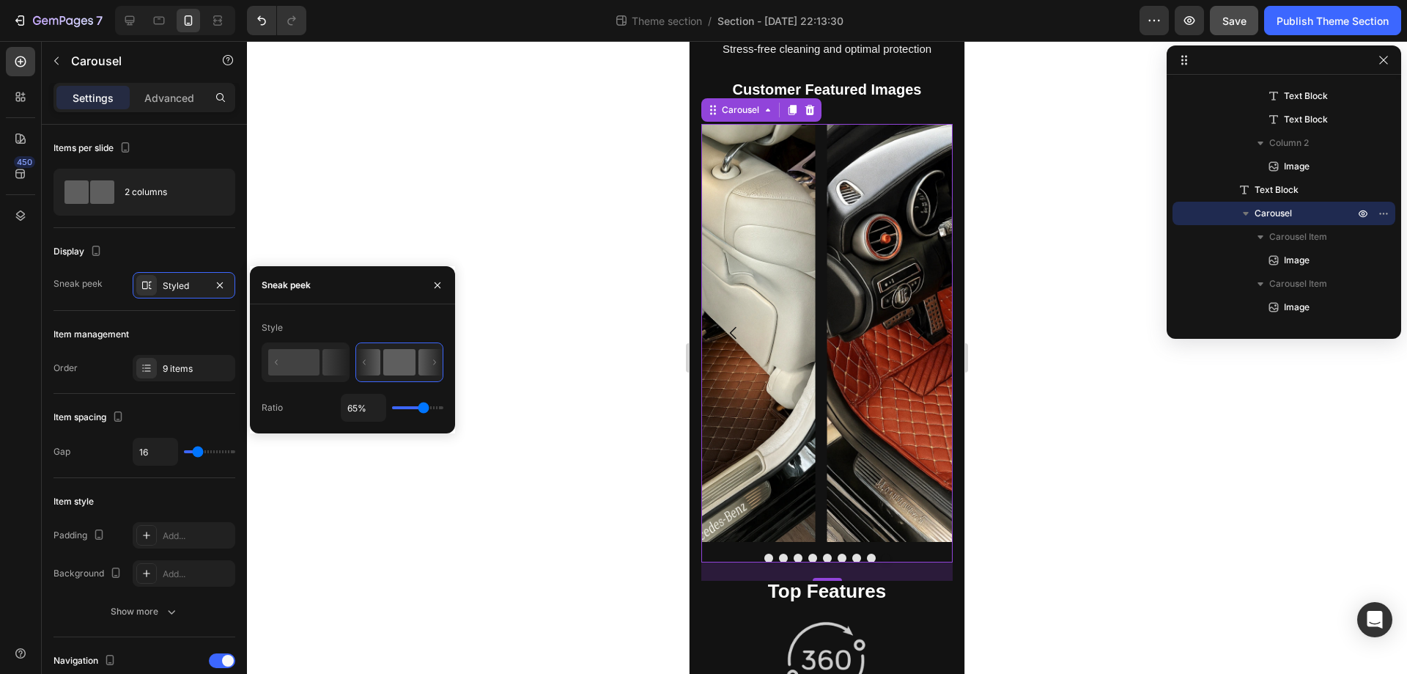
type input "72%"
type input "72"
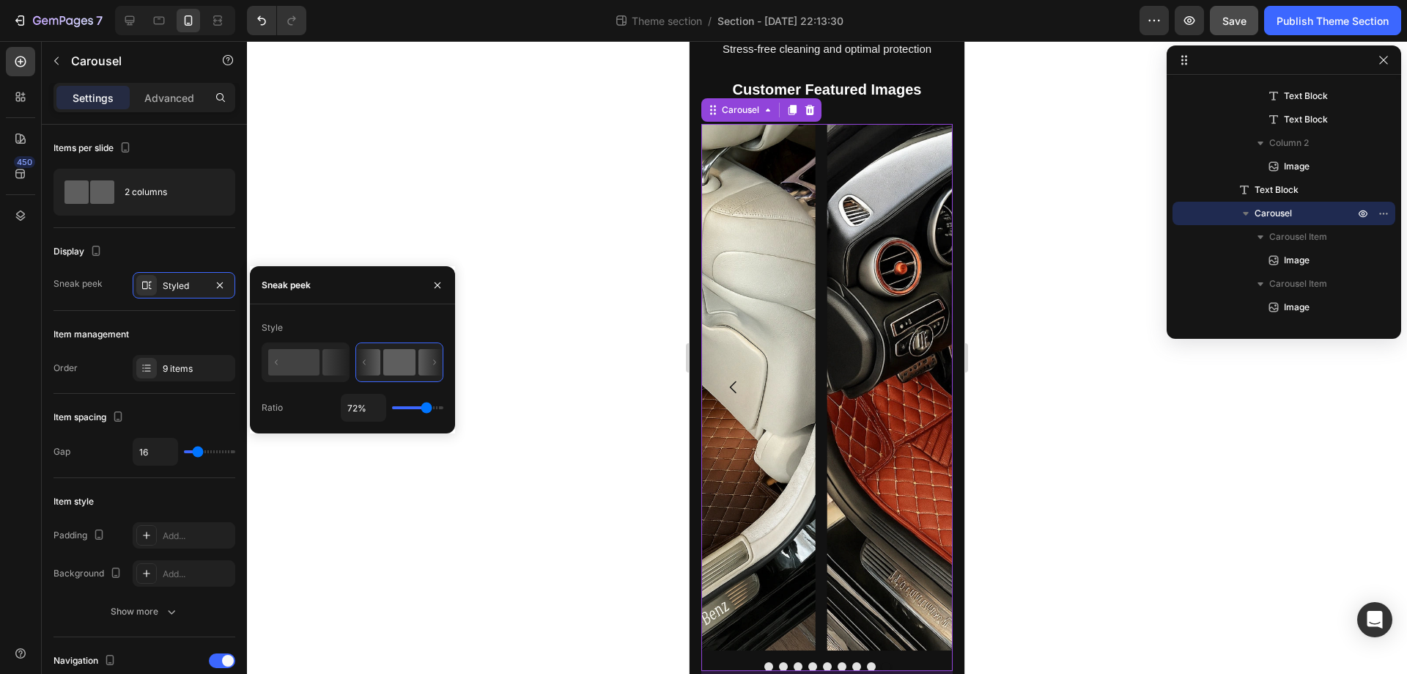
type input "63%"
type input "63"
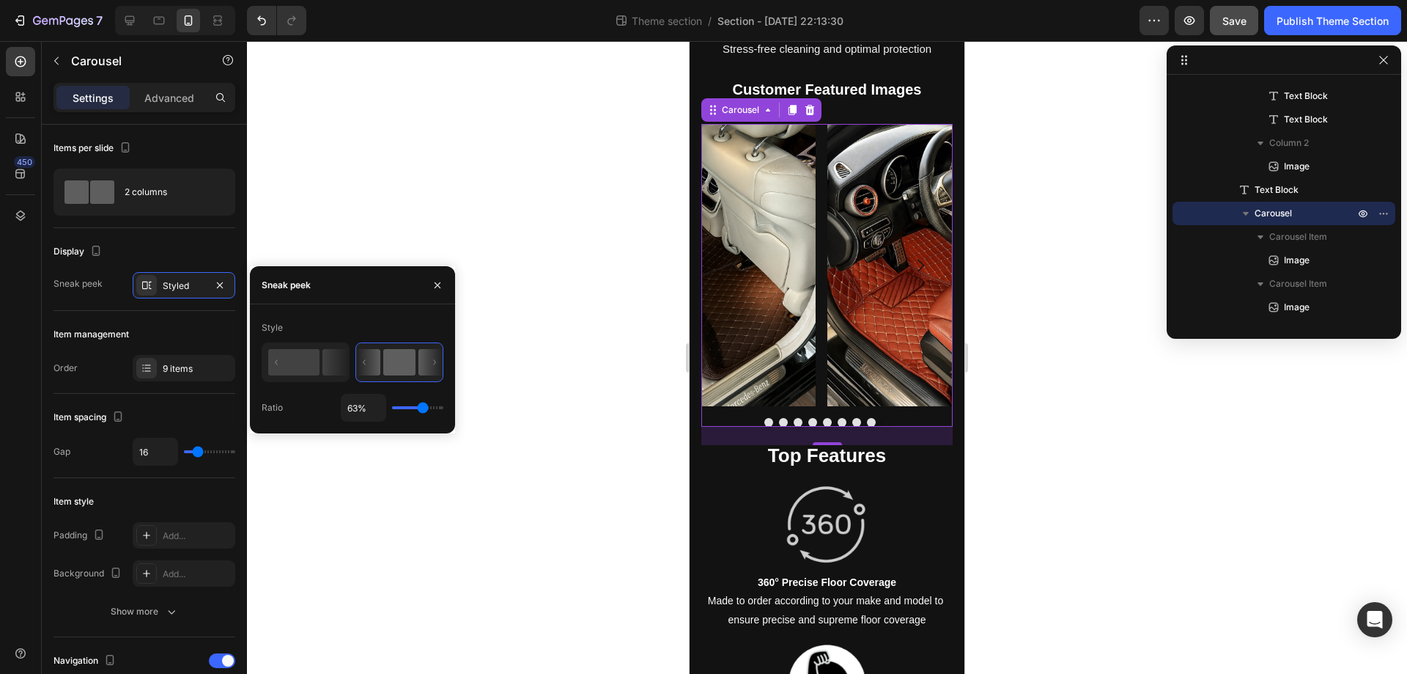
type input "49%"
type input "49"
click at [417, 408] on input "range" at bounding box center [417, 407] width 51 height 3
click at [322, 367] on icon at bounding box center [306, 362] width 86 height 37
type input "50%"
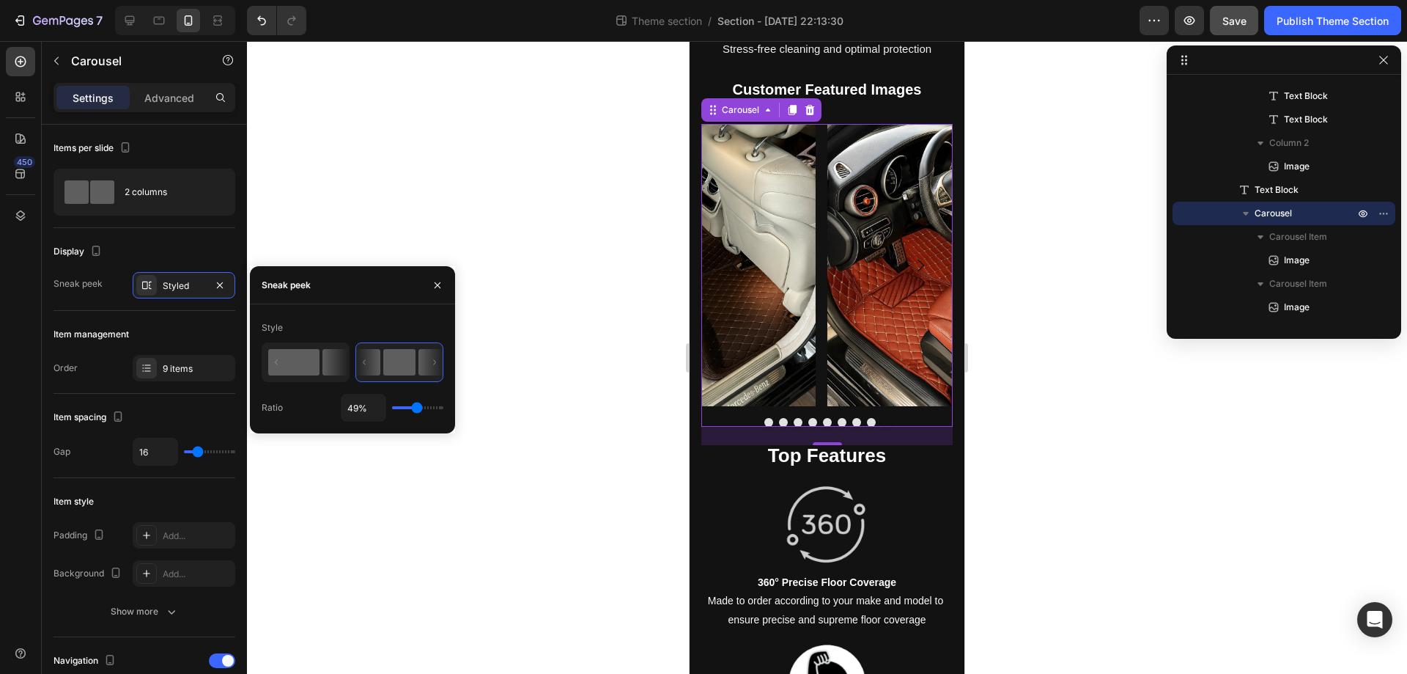
type input "50"
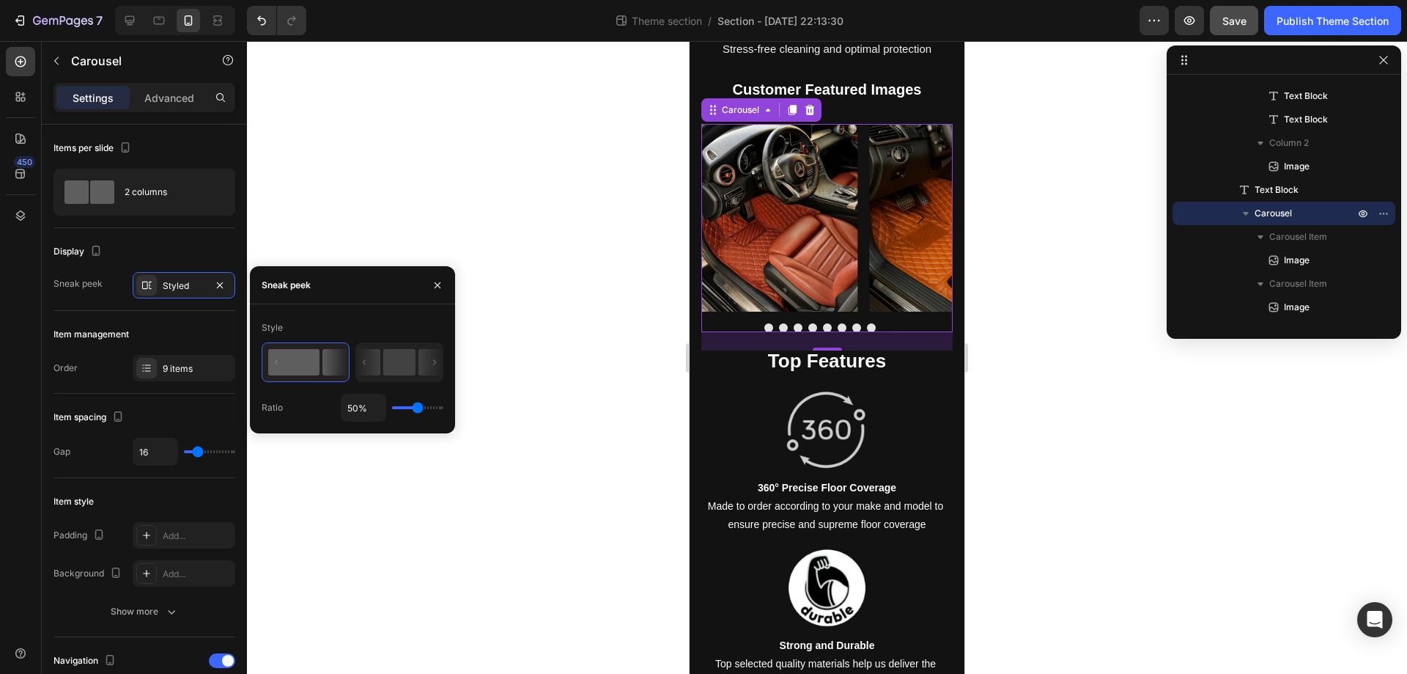
type input "54%"
type input "54"
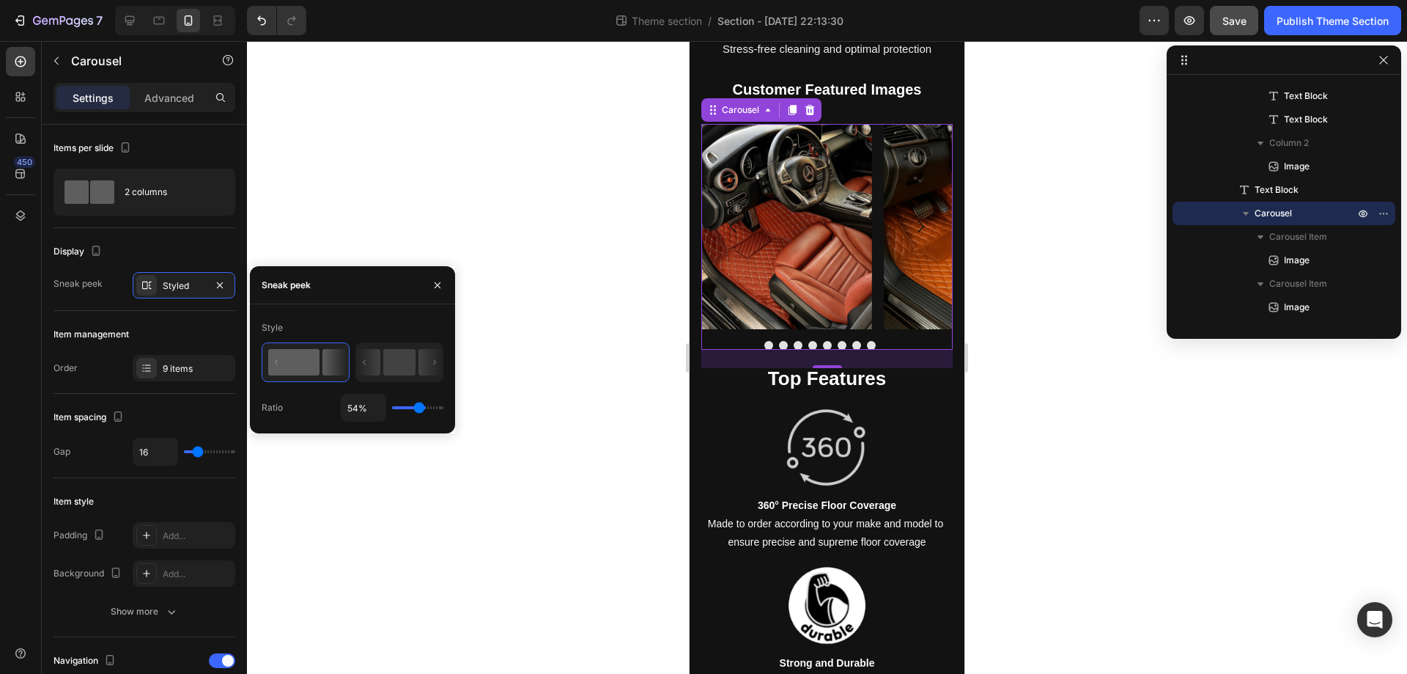
type input "62%"
type input "62"
type input "72%"
type input "72"
type input "89%"
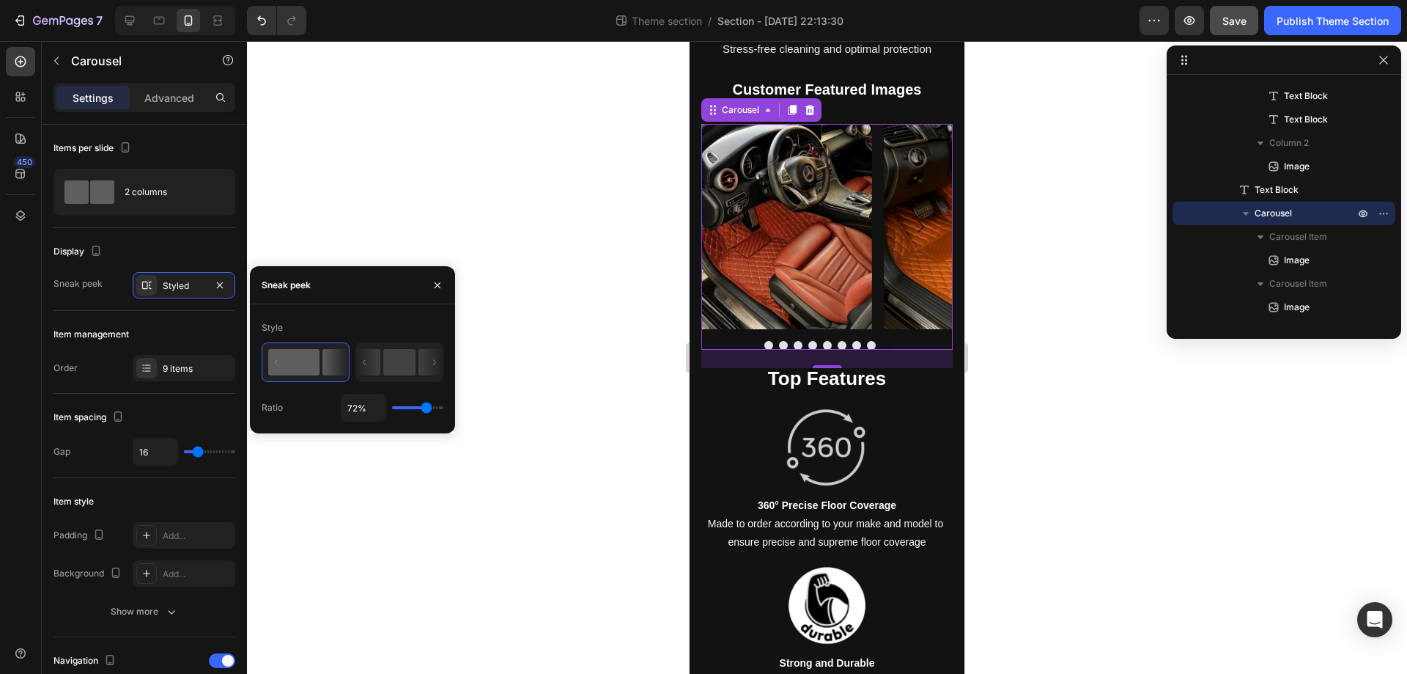
type input "89"
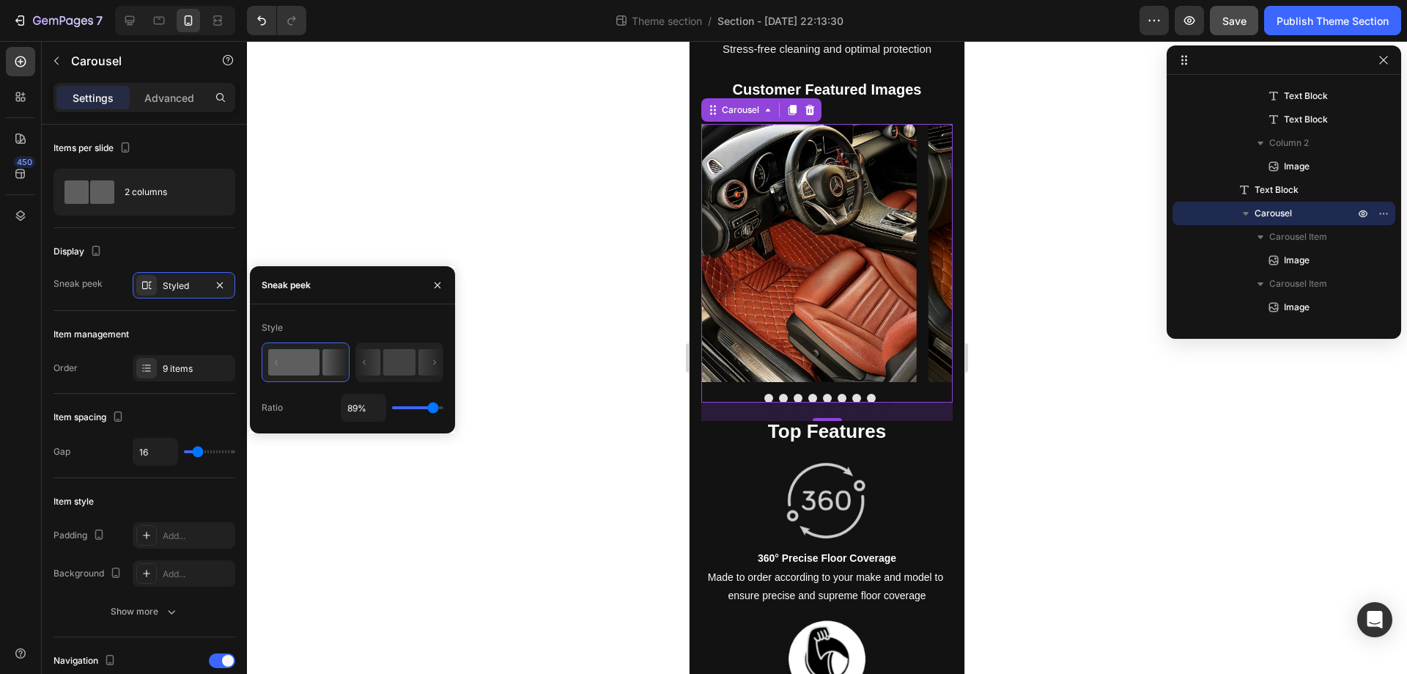
type input "93%"
type input "93"
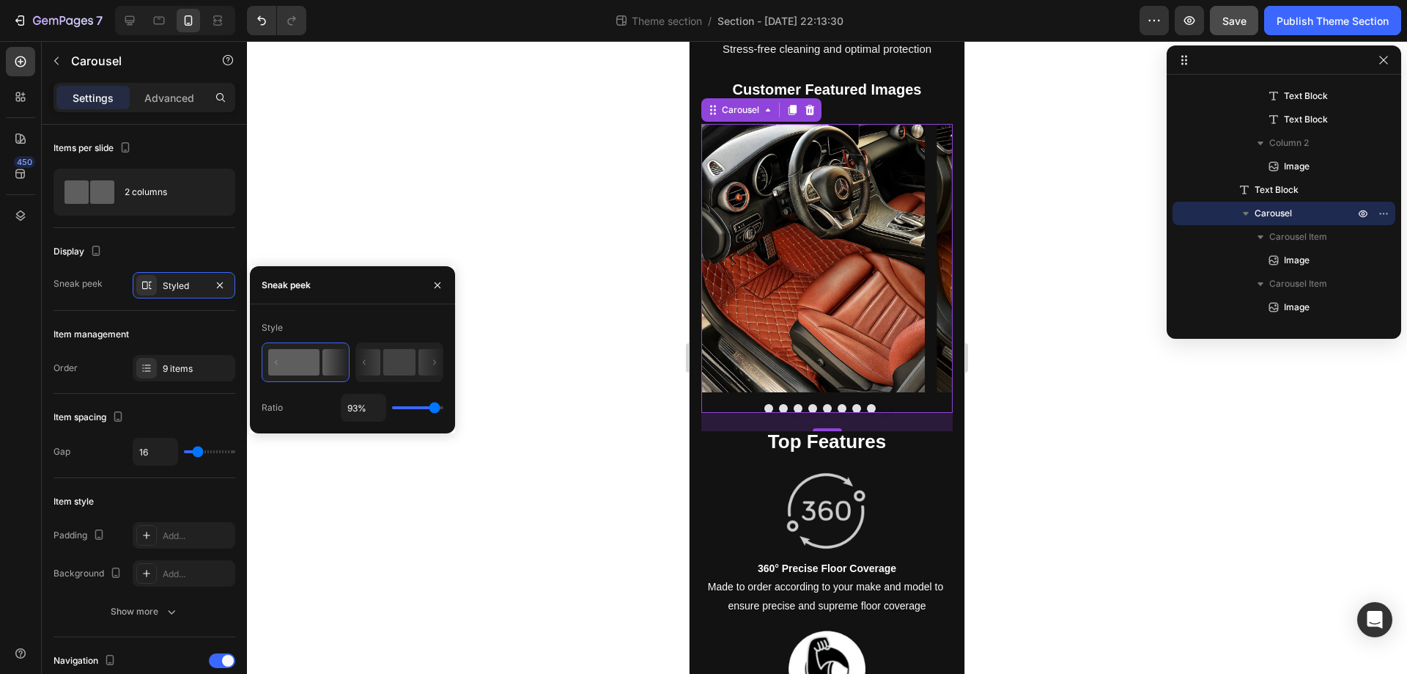
type input "96%"
type input "96"
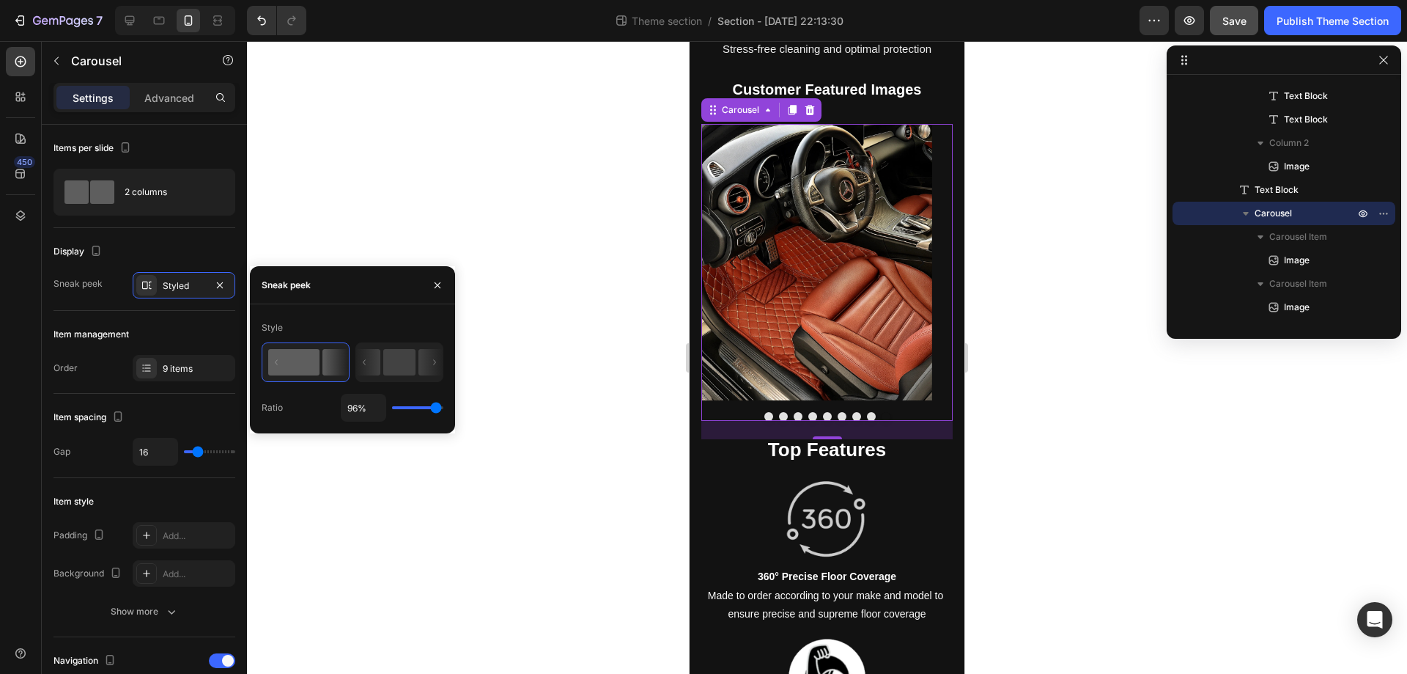
type input "91%"
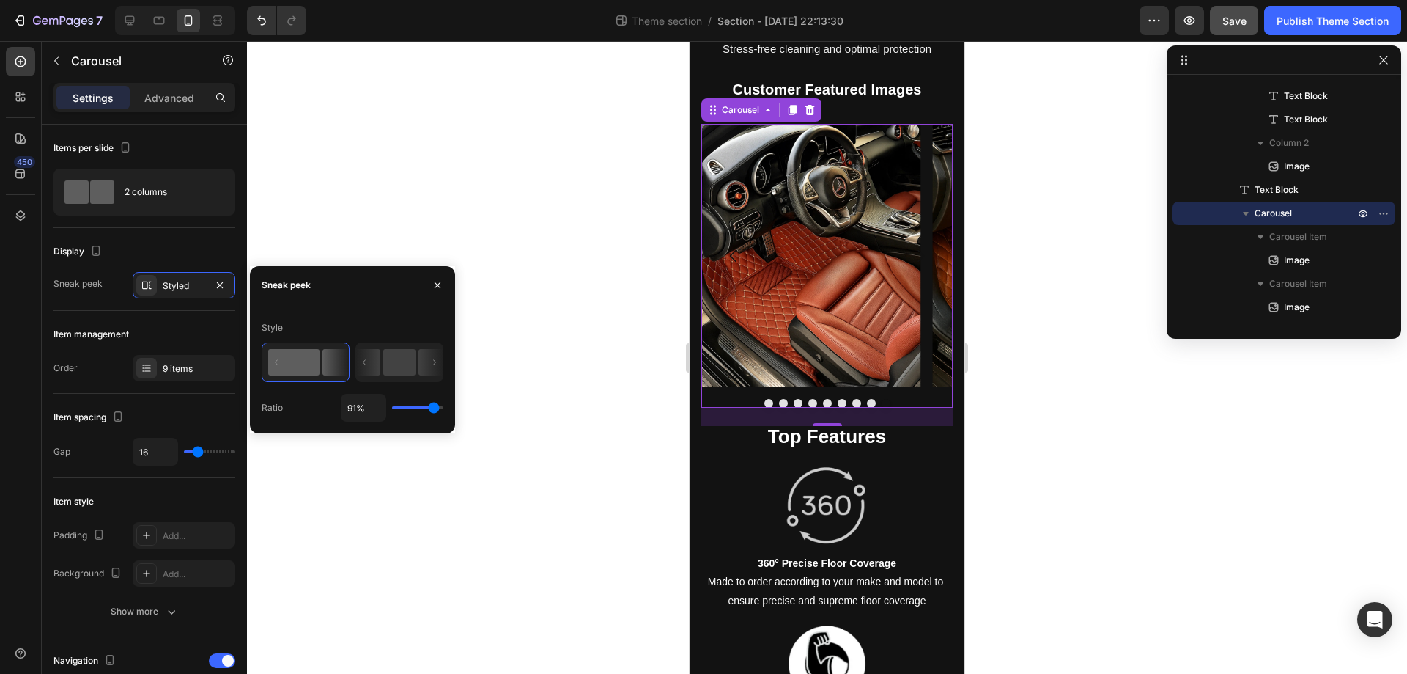
drag, startPoint x: 416, startPoint y: 412, endPoint x: 434, endPoint y: 413, distance: 17.7
type input "91"
click at [434, 409] on input "range" at bounding box center [417, 407] width 51 height 3
click at [932, 436] on div "Next Level Driving Comfort Text Block Comfort and Safety Text Block Soft, padde…" at bounding box center [827, 519] width 251 height 3146
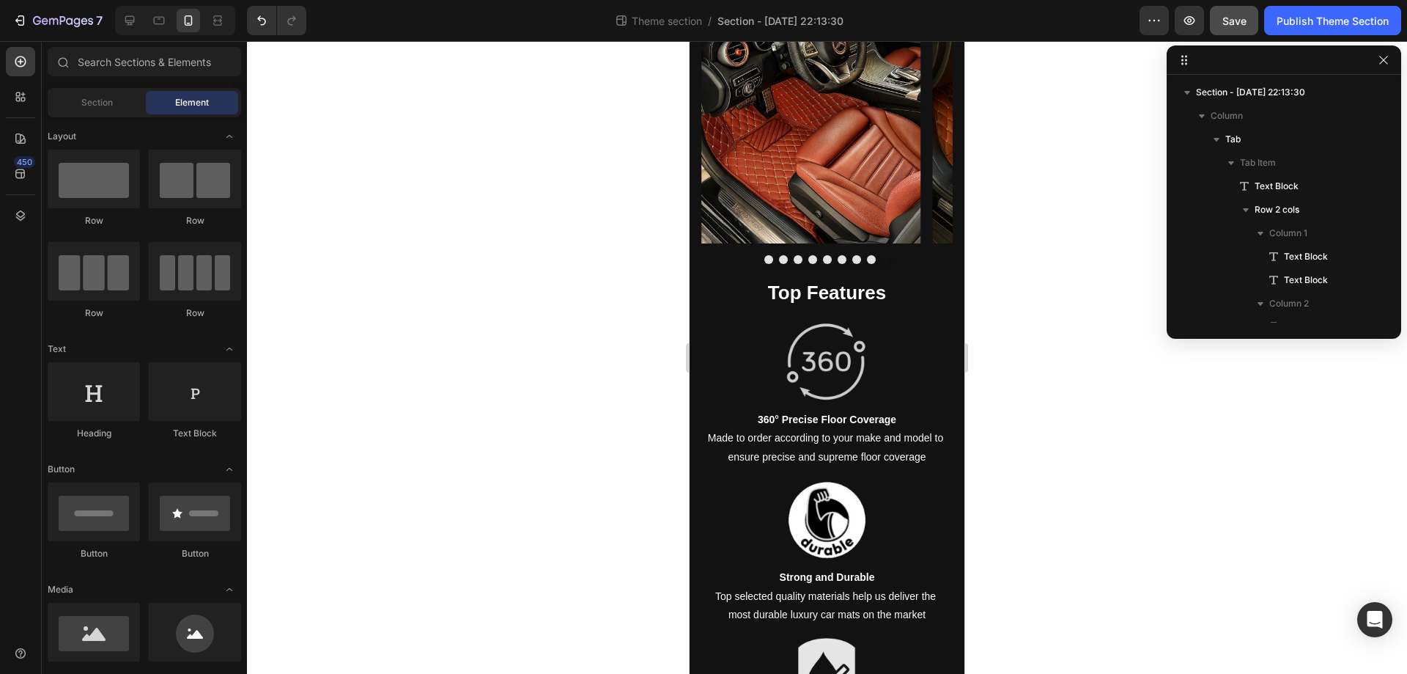
scroll to position [1399, 0]
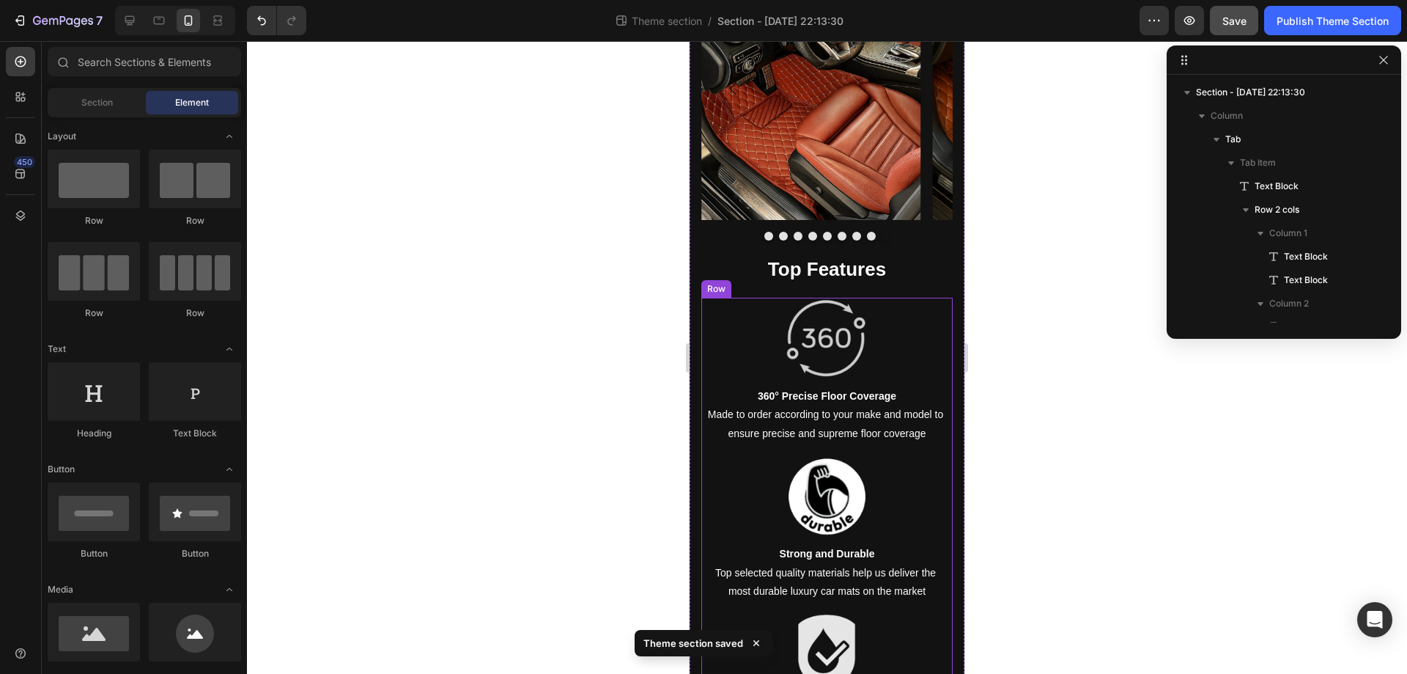
click at [937, 356] on div "Image 360° Precise Floor Coverage Made to order according to your make and mode…" at bounding box center [827, 371] width 251 height 146
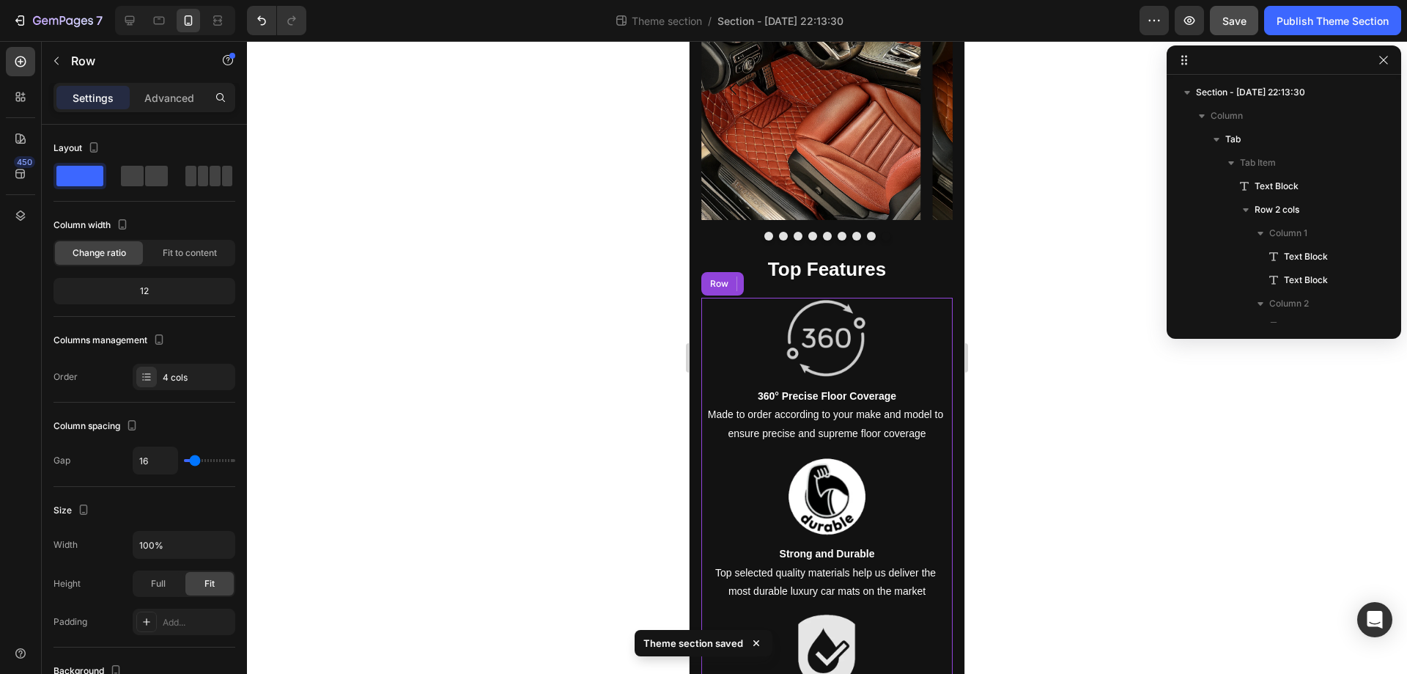
scroll to position [982, 0]
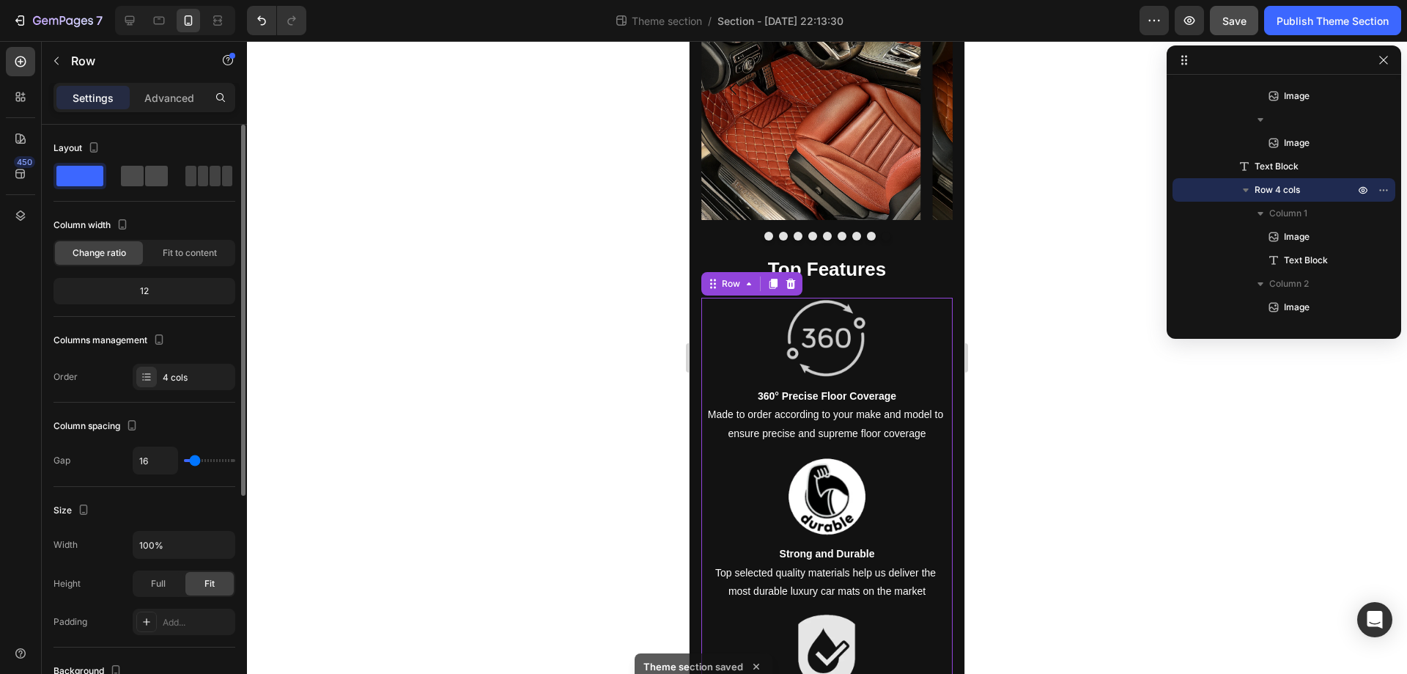
click at [210, 173] on span at bounding box center [215, 176] width 11 height 21
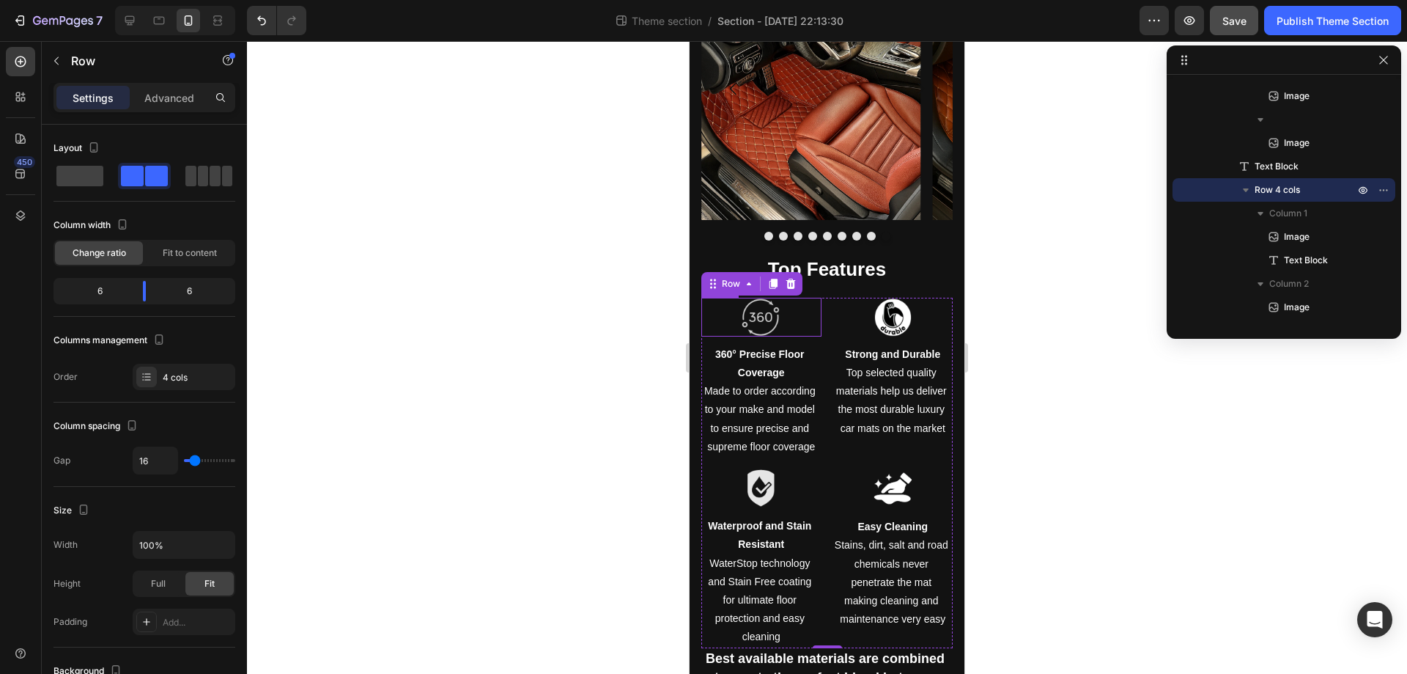
click at [787, 306] on div at bounding box center [762, 317] width 120 height 38
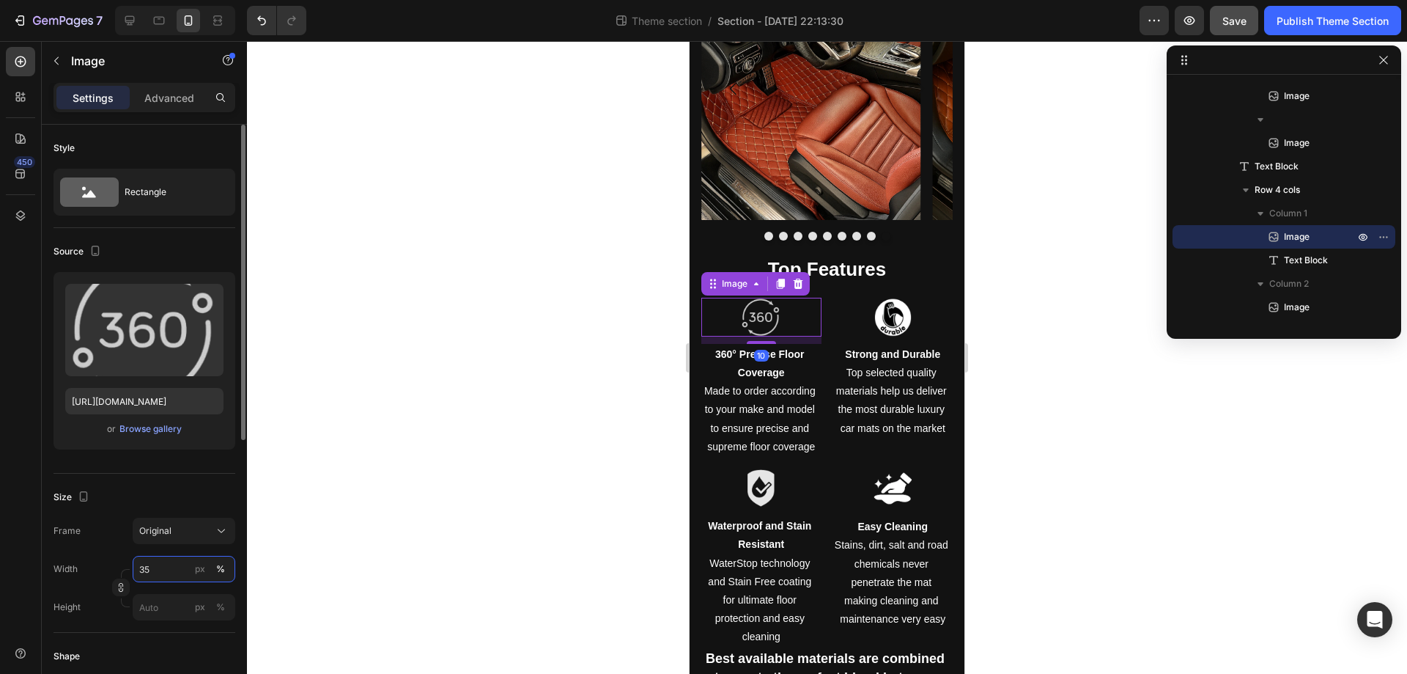
click at [183, 570] on input "35" at bounding box center [184, 569] width 103 height 26
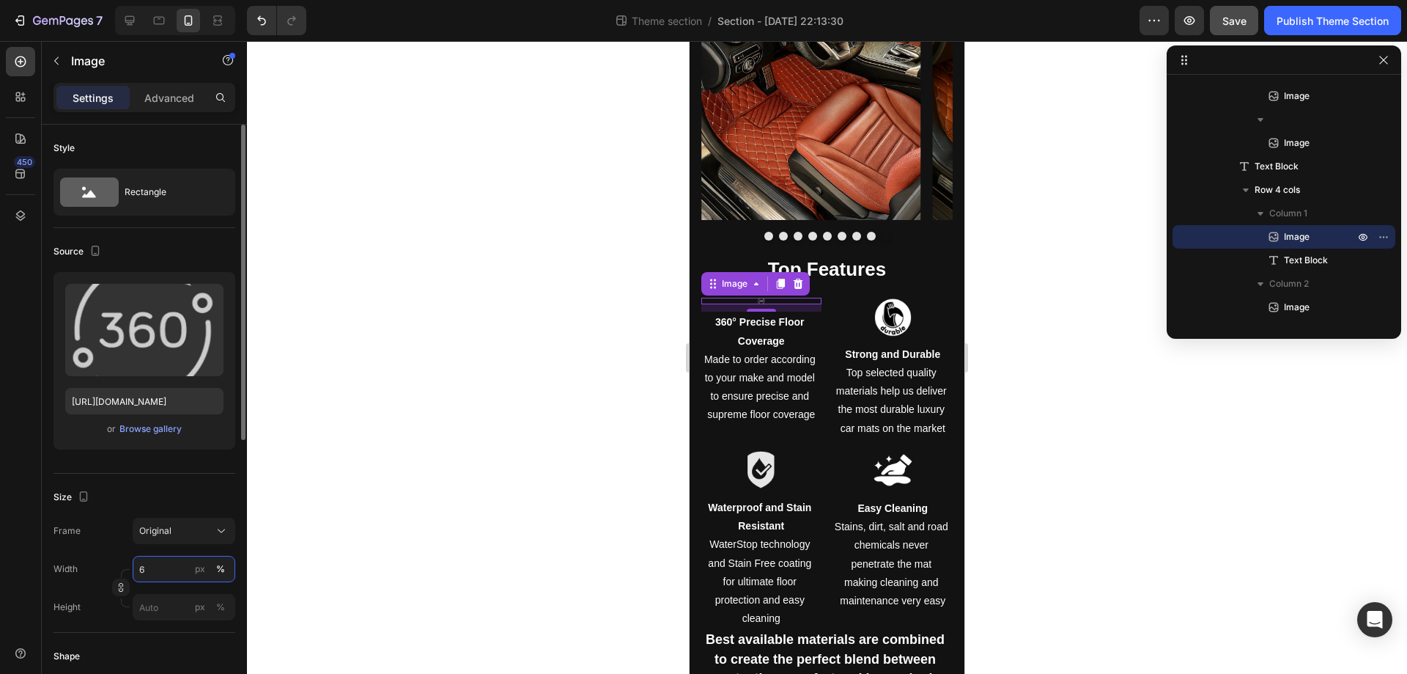
type input "60"
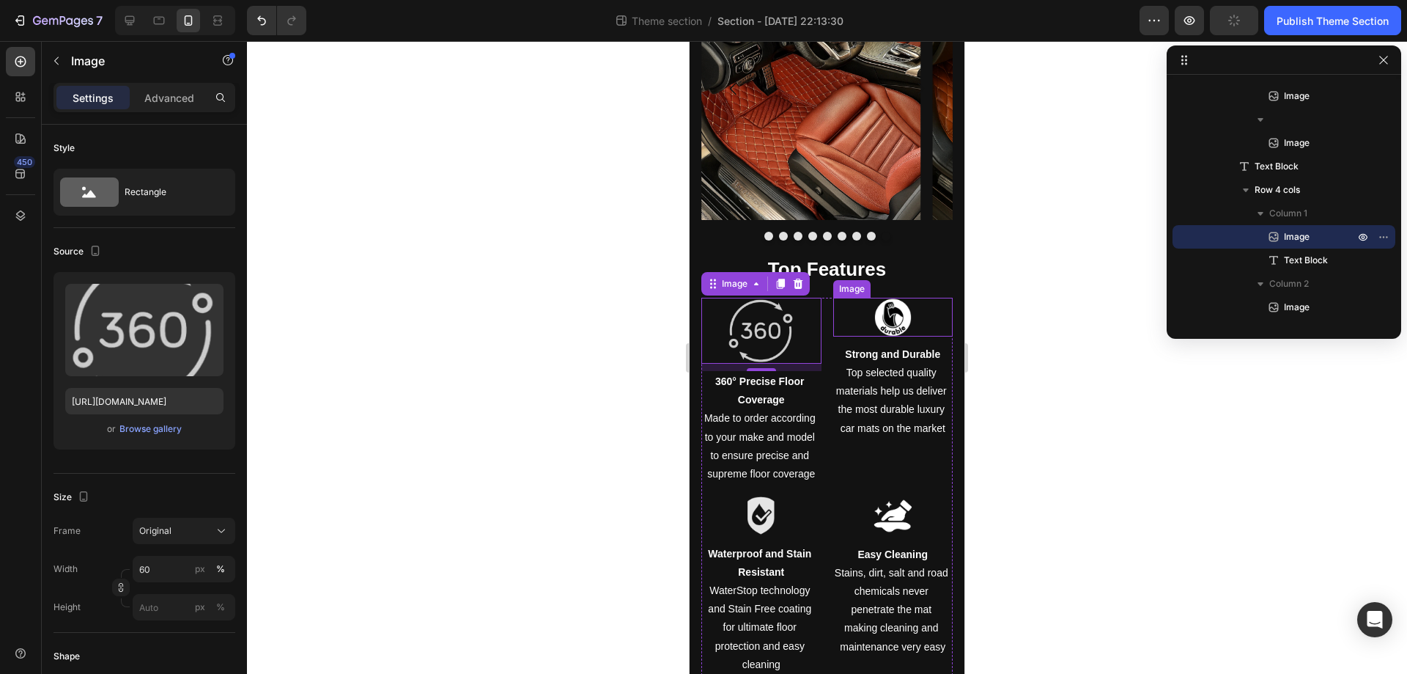
click at [889, 298] on img at bounding box center [893, 317] width 42 height 38
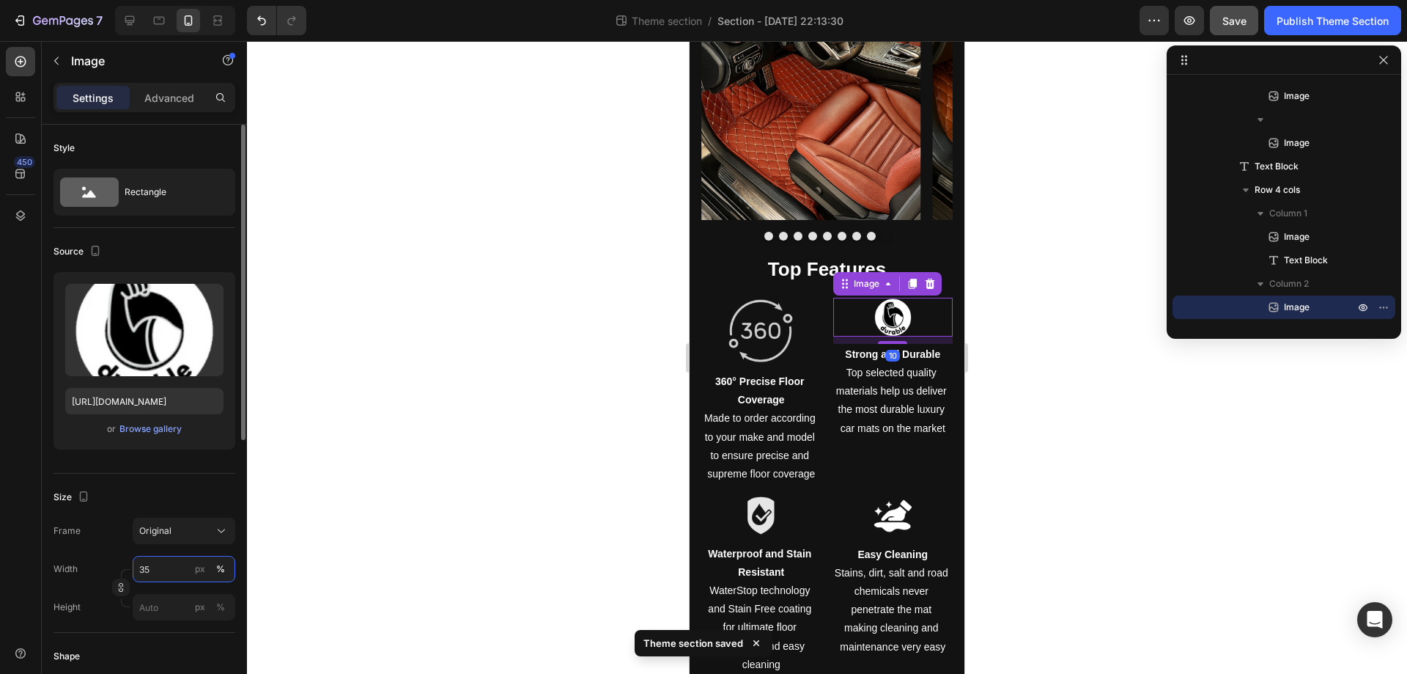
click at [162, 565] on input "35" at bounding box center [184, 569] width 103 height 26
paste input "60"
type input "60"
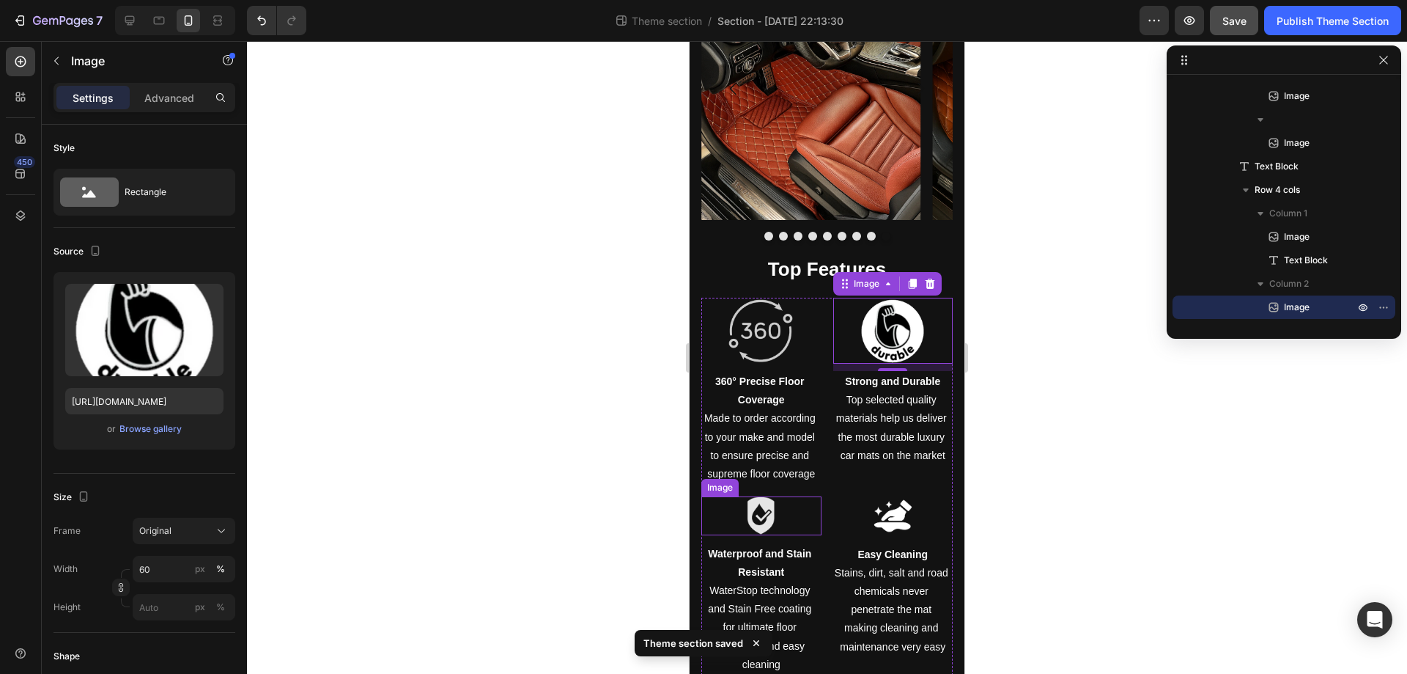
click at [762, 520] on img at bounding box center [761, 515] width 42 height 38
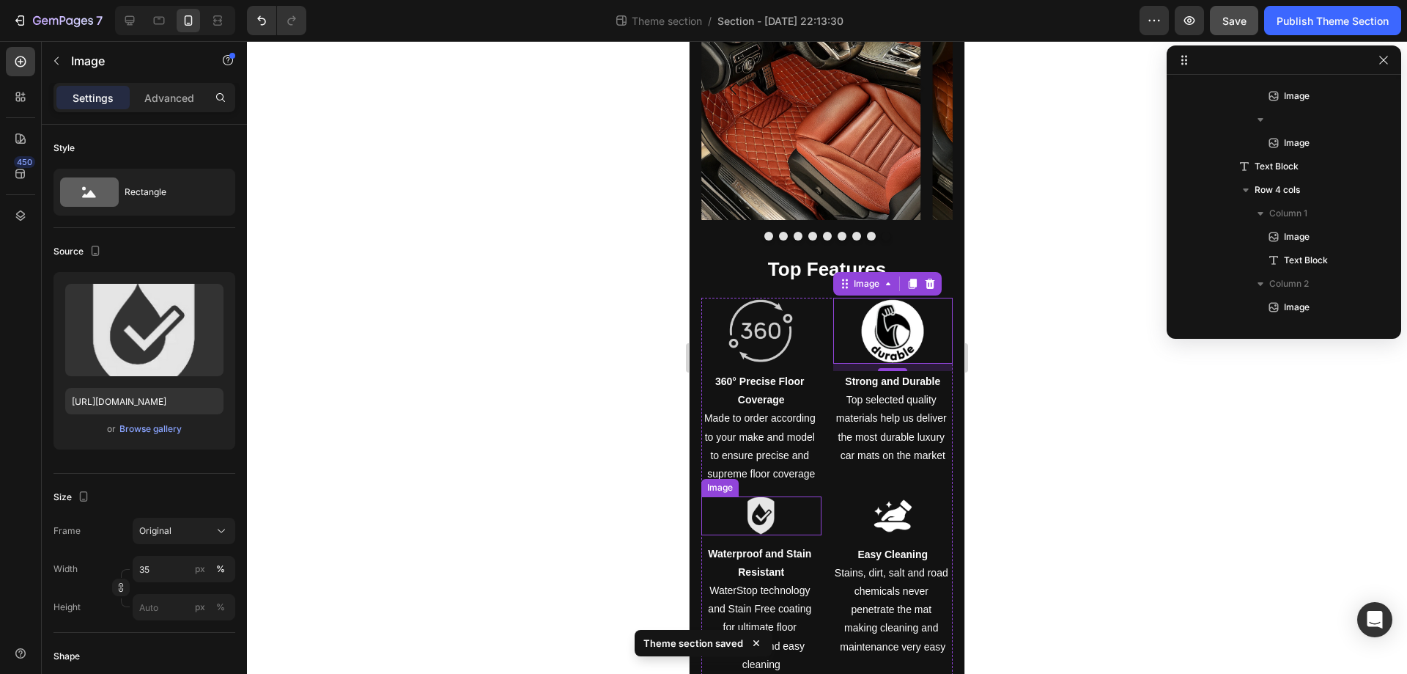
scroll to position [1169, 0]
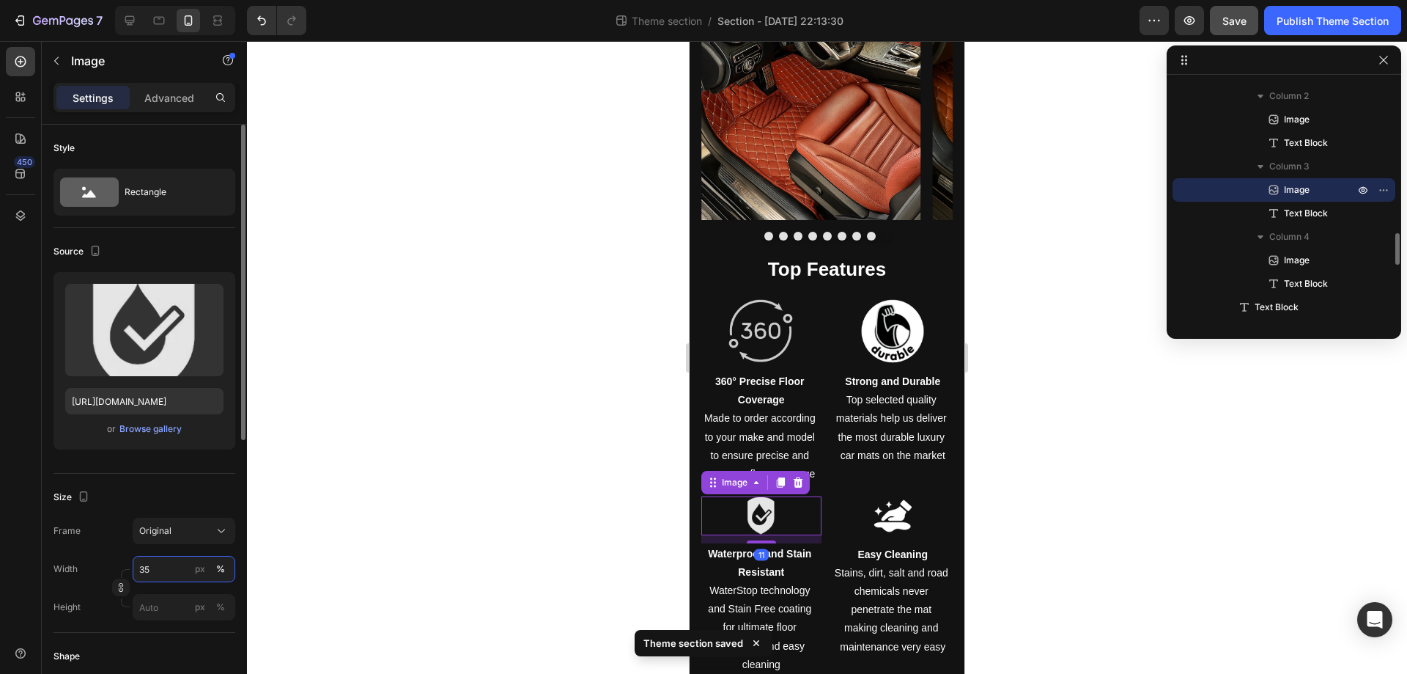
click at [161, 567] on input "35" at bounding box center [184, 569] width 103 height 26
paste input "60"
type input "60"
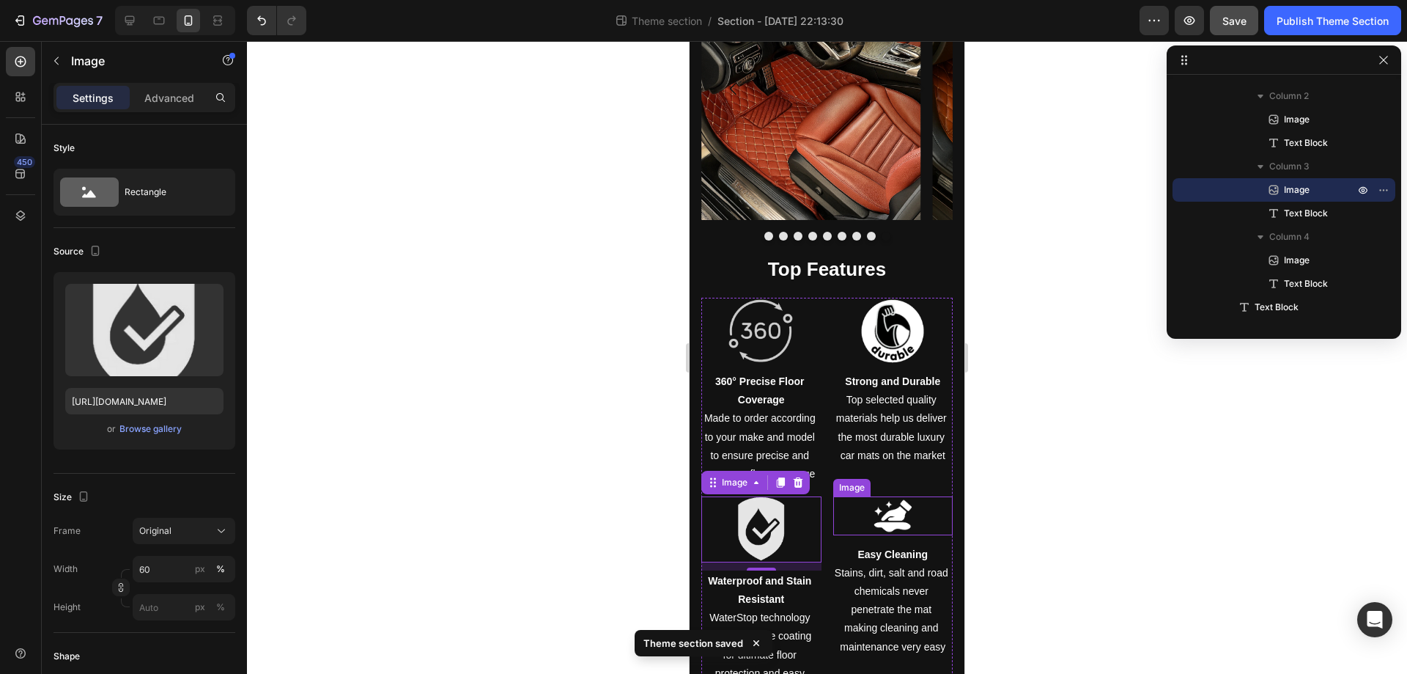
click at [883, 515] on img at bounding box center [893, 515] width 42 height 38
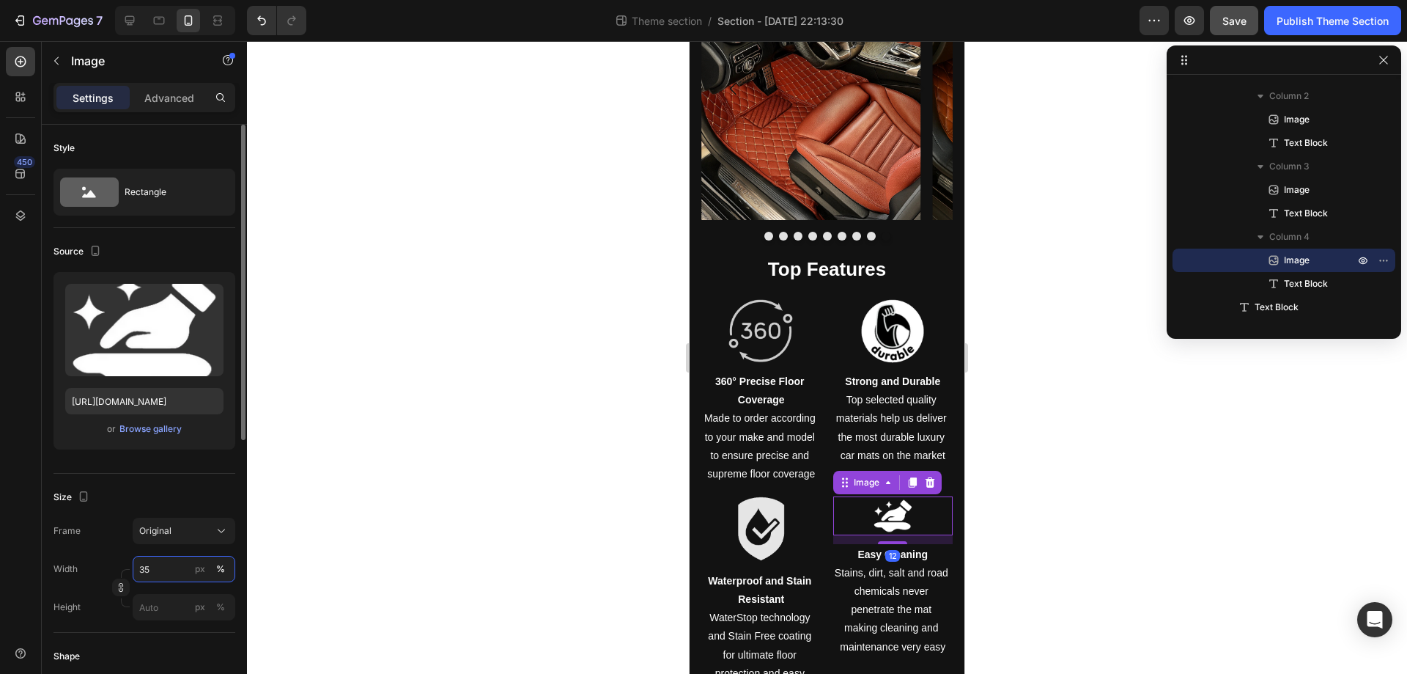
click at [169, 572] on input "35" at bounding box center [184, 569] width 103 height 26
paste input "60"
type input "60"
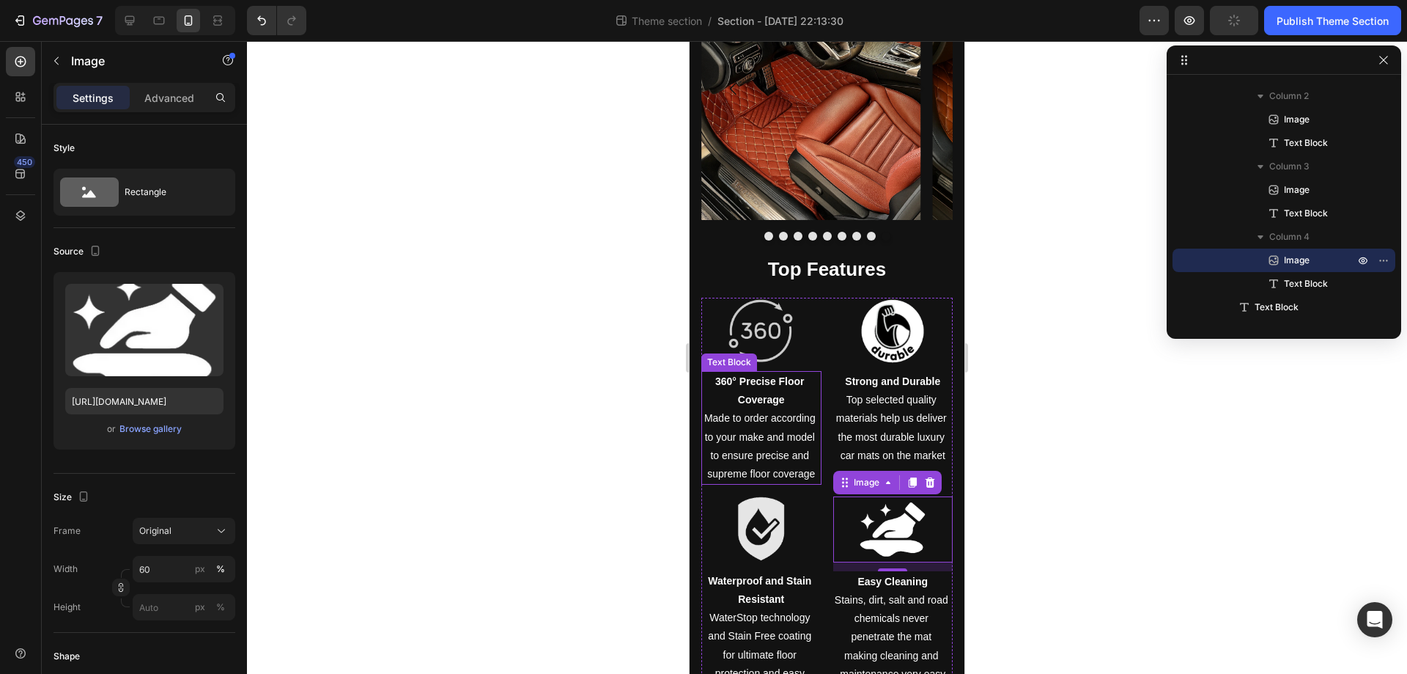
click at [776, 409] on p "Made to order according to your make and model to ensure precise and supreme fl…" at bounding box center [761, 446] width 117 height 74
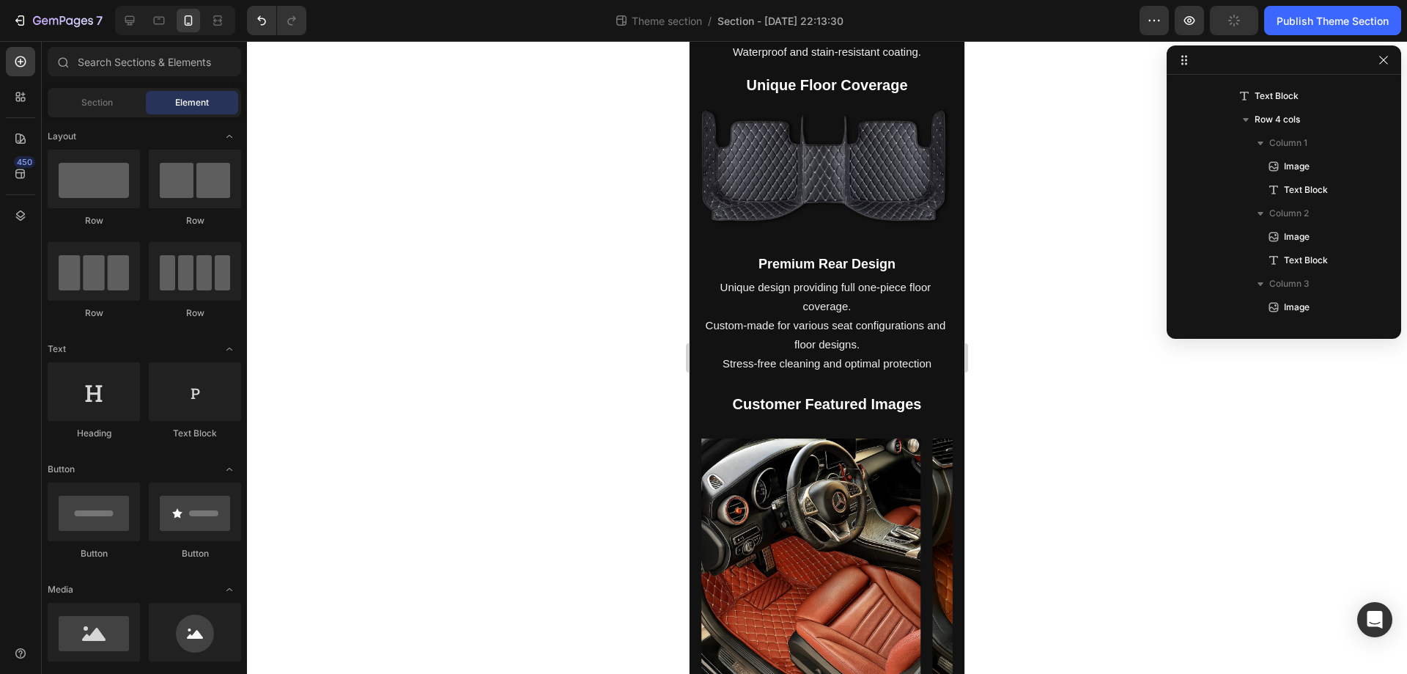
scroll to position [973, 0]
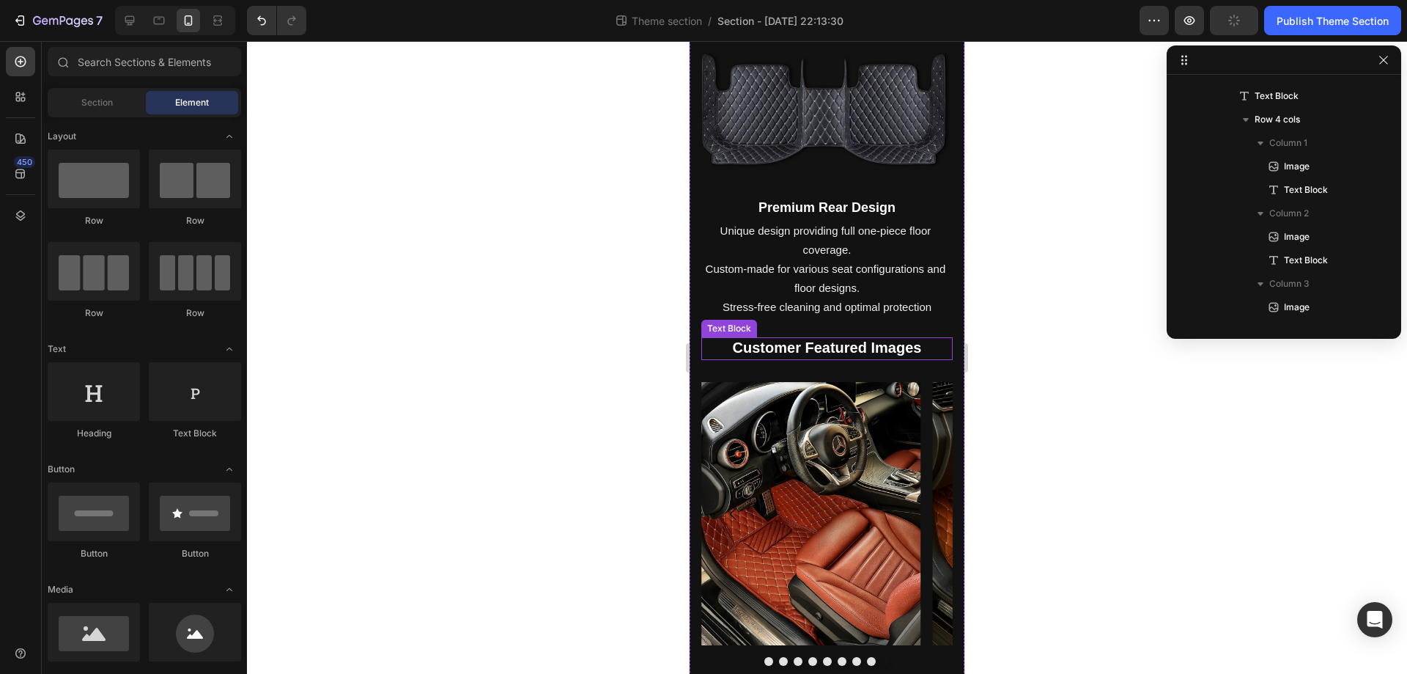
click at [831, 339] on strong "Customer Featured Images" at bounding box center [827, 347] width 189 height 16
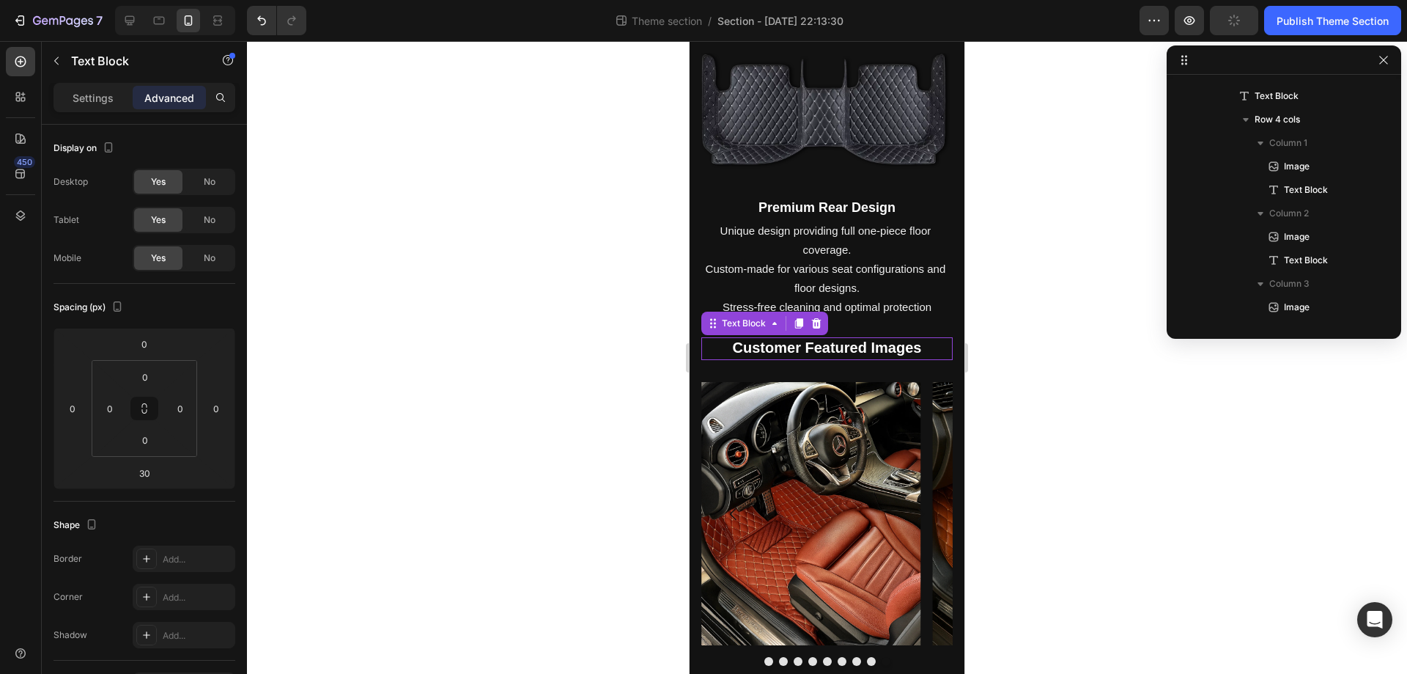
click at [831, 339] on strong "Customer Featured Images" at bounding box center [827, 347] width 189 height 16
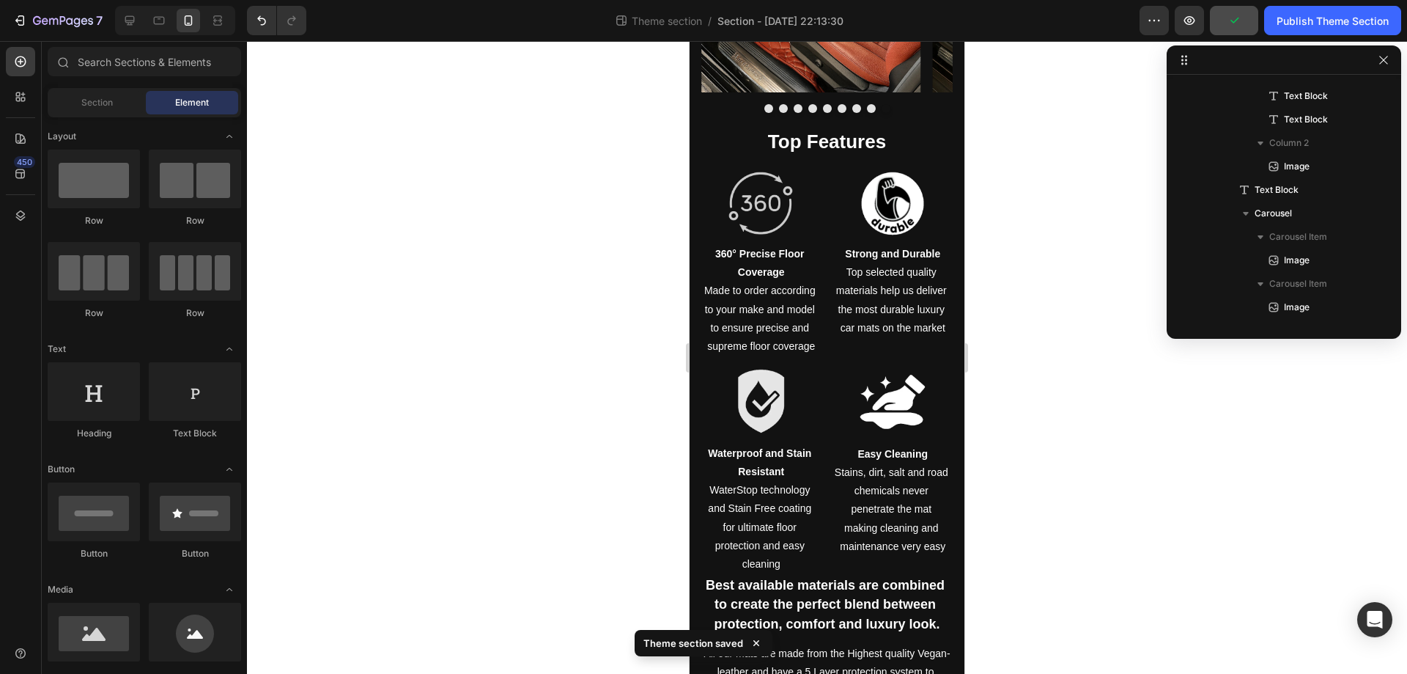
scroll to position [1466, 0]
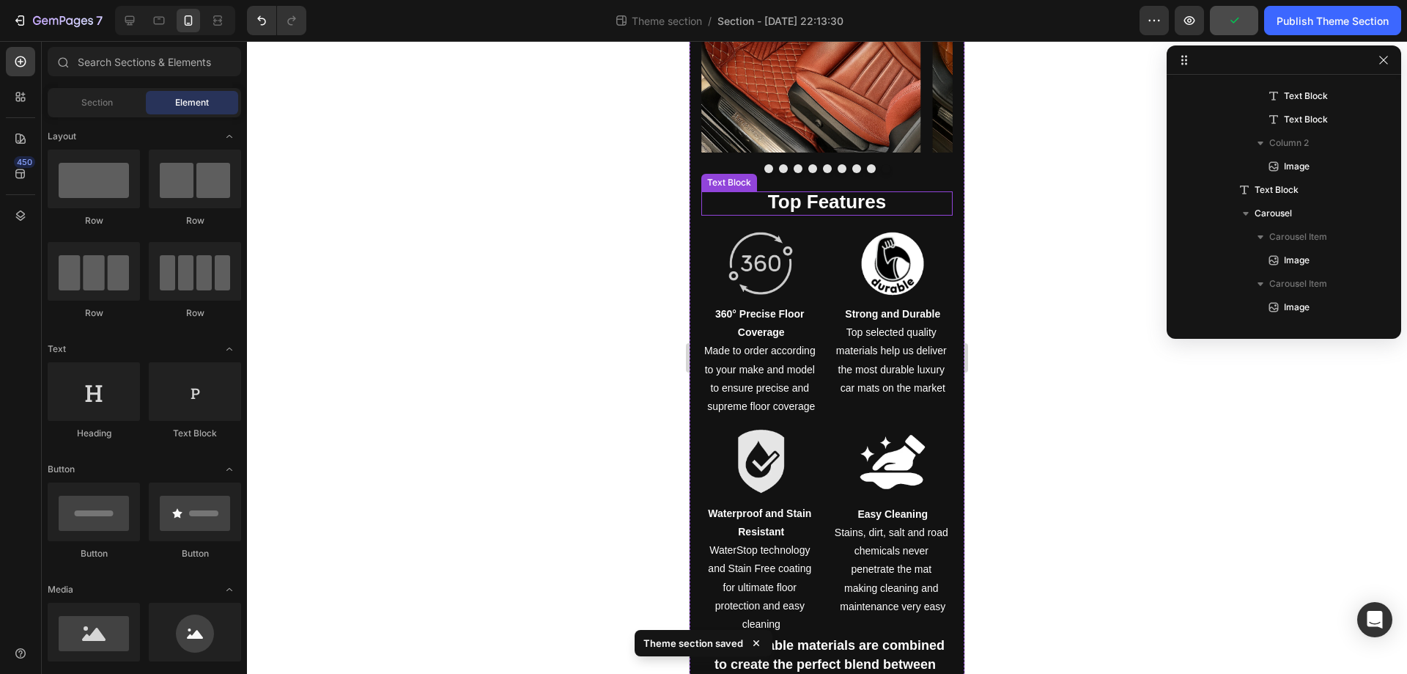
click at [853, 191] on strong "Top Features" at bounding box center [827, 202] width 118 height 22
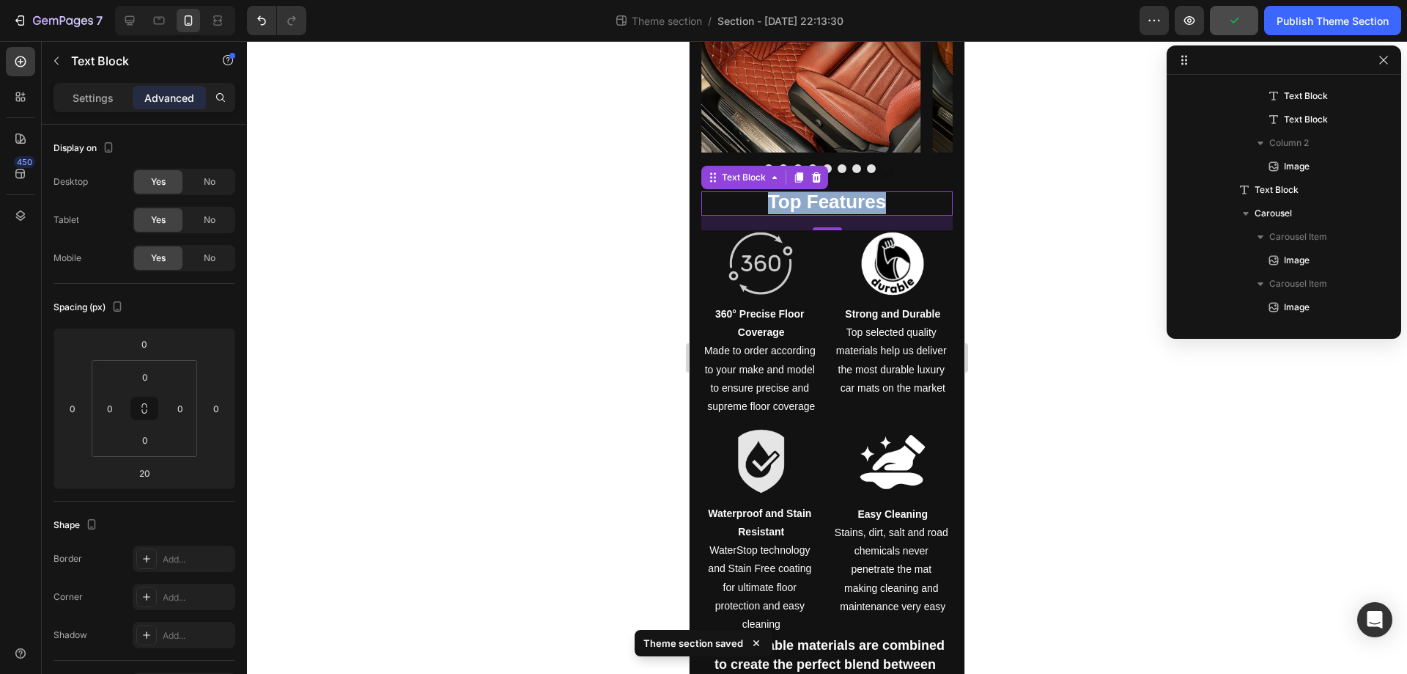
click at [853, 191] on strong "Top Features" at bounding box center [827, 202] width 118 height 22
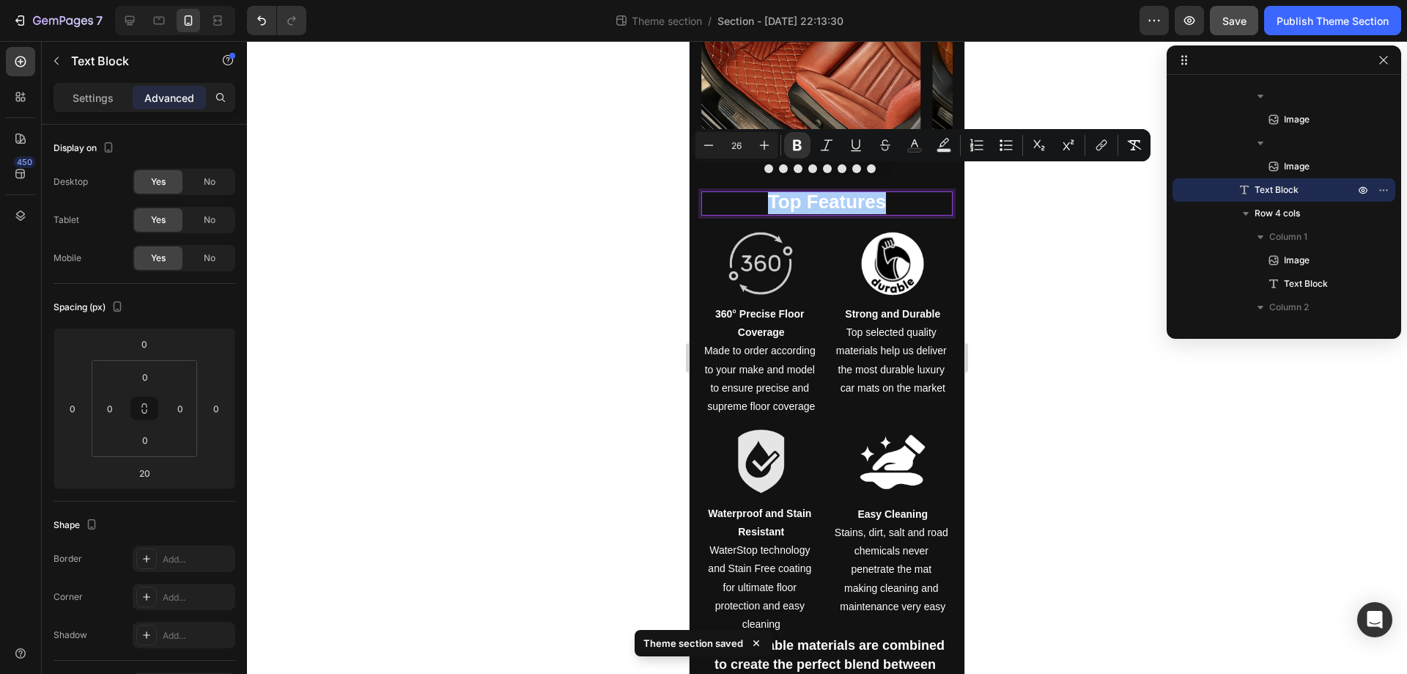
click at [729, 142] on input "26" at bounding box center [736, 145] width 29 height 18
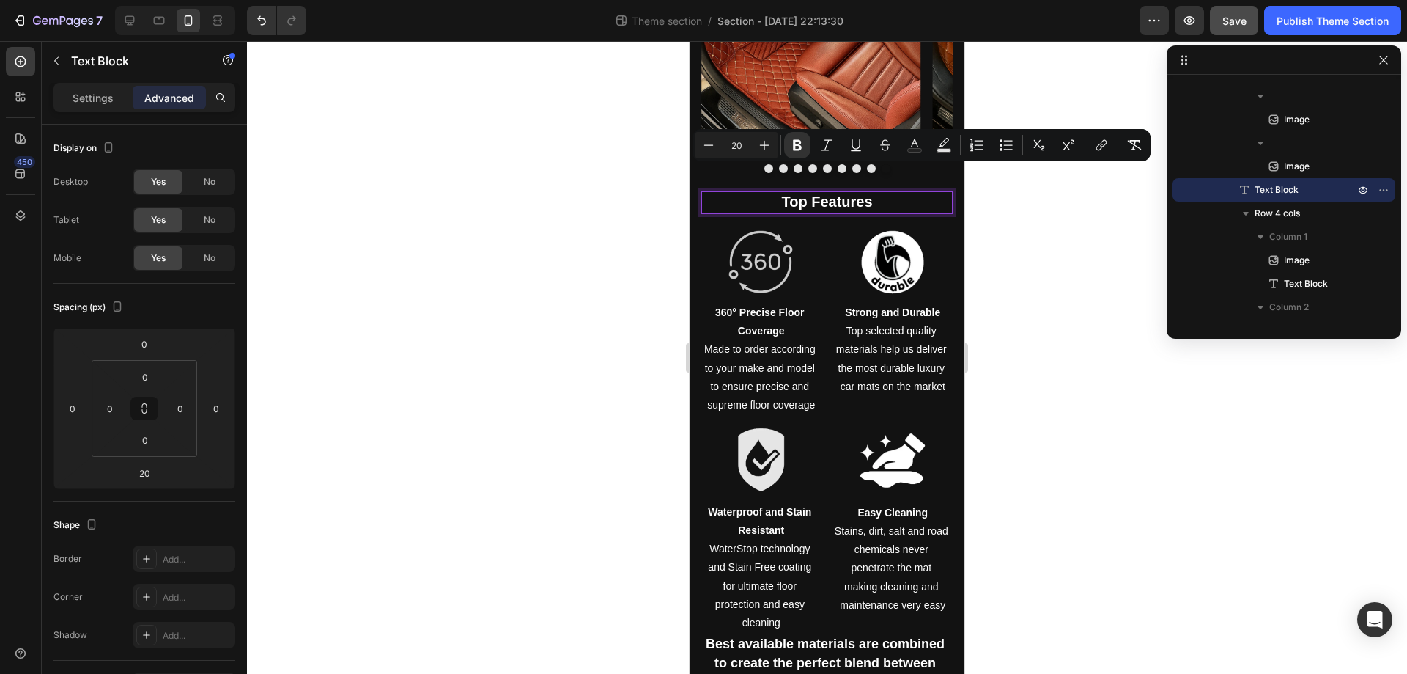
click at [729, 142] on input "20" at bounding box center [736, 145] width 29 height 18
type input "22"
click at [836, 257] on div at bounding box center [893, 262] width 120 height 66
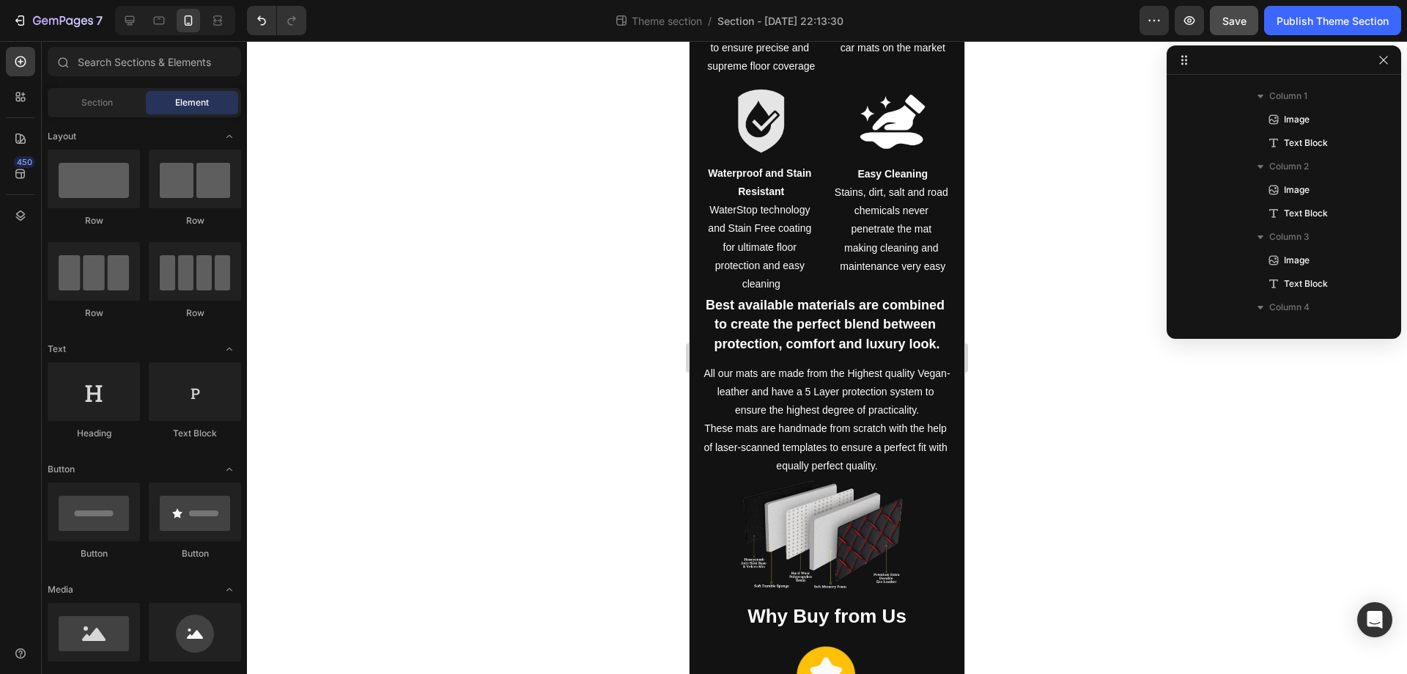
scroll to position [1866, 0]
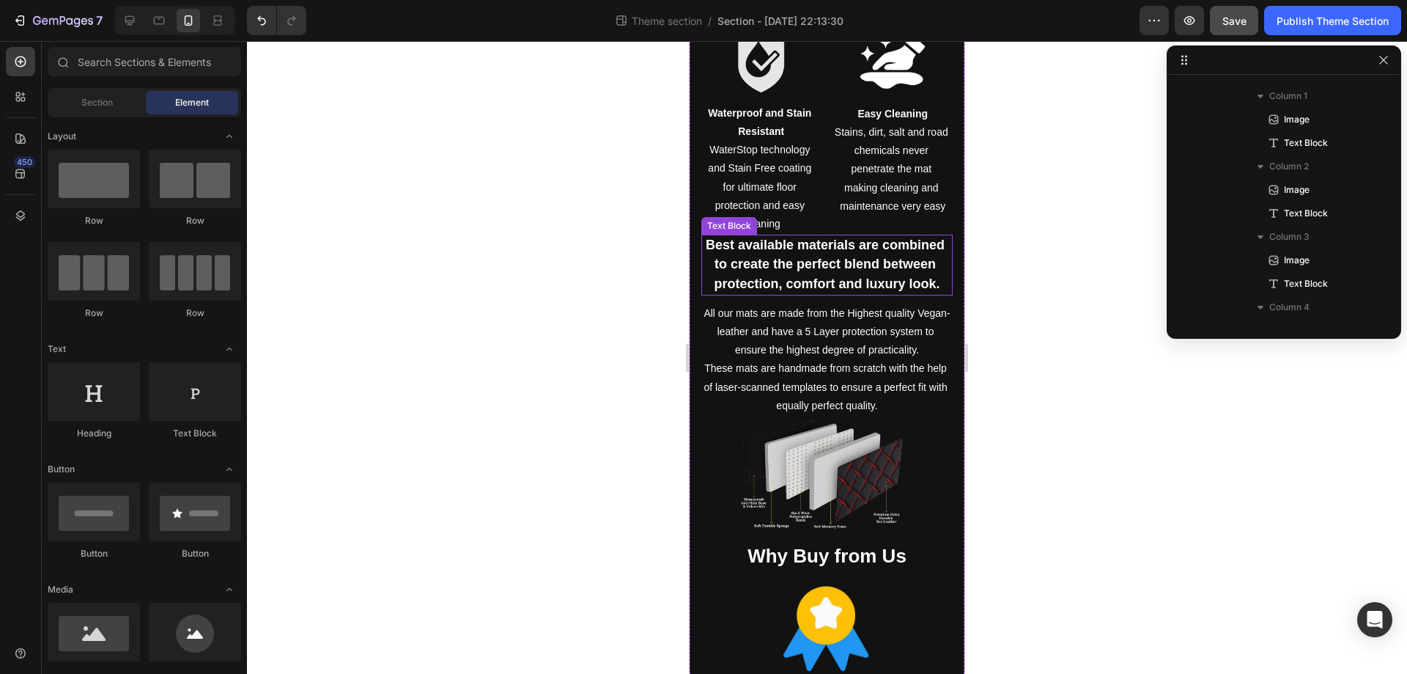
click at [716, 236] on p "Best available materials are combined to create the perfect blend between prote…" at bounding box center [827, 265] width 248 height 58
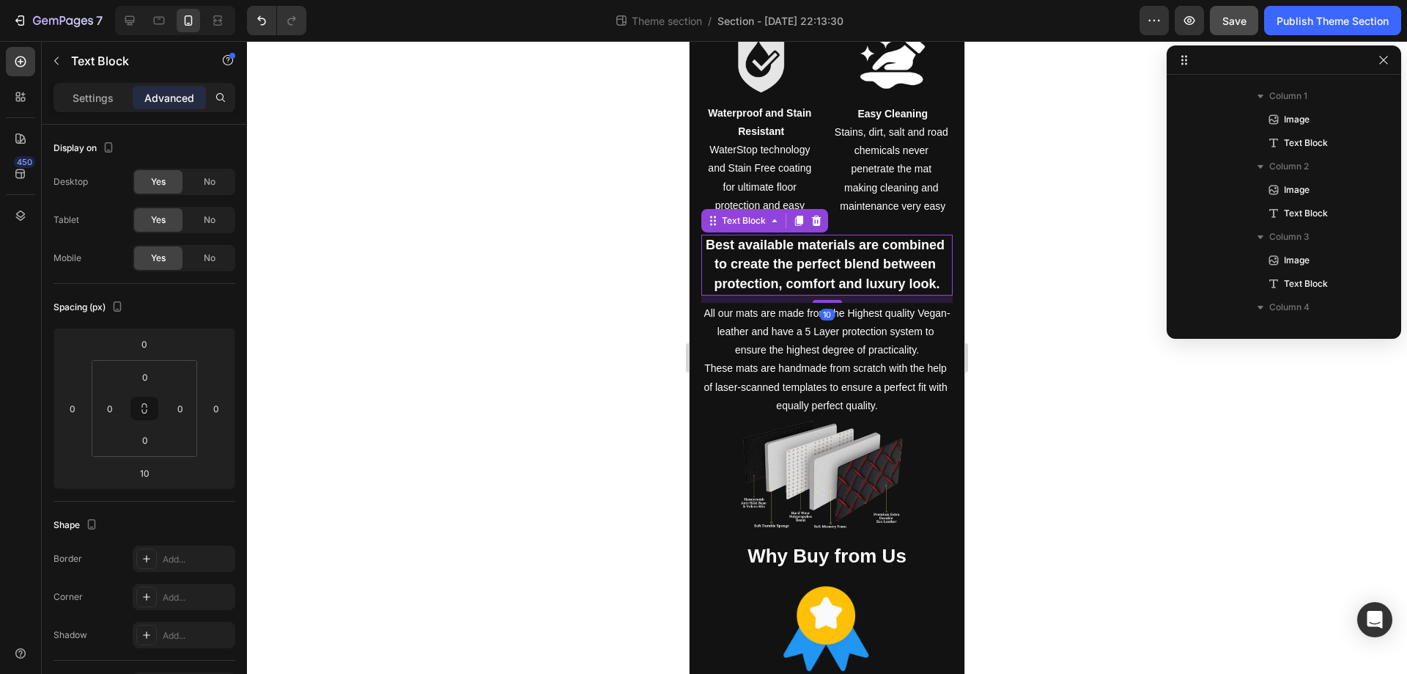
scroll to position [1286, 0]
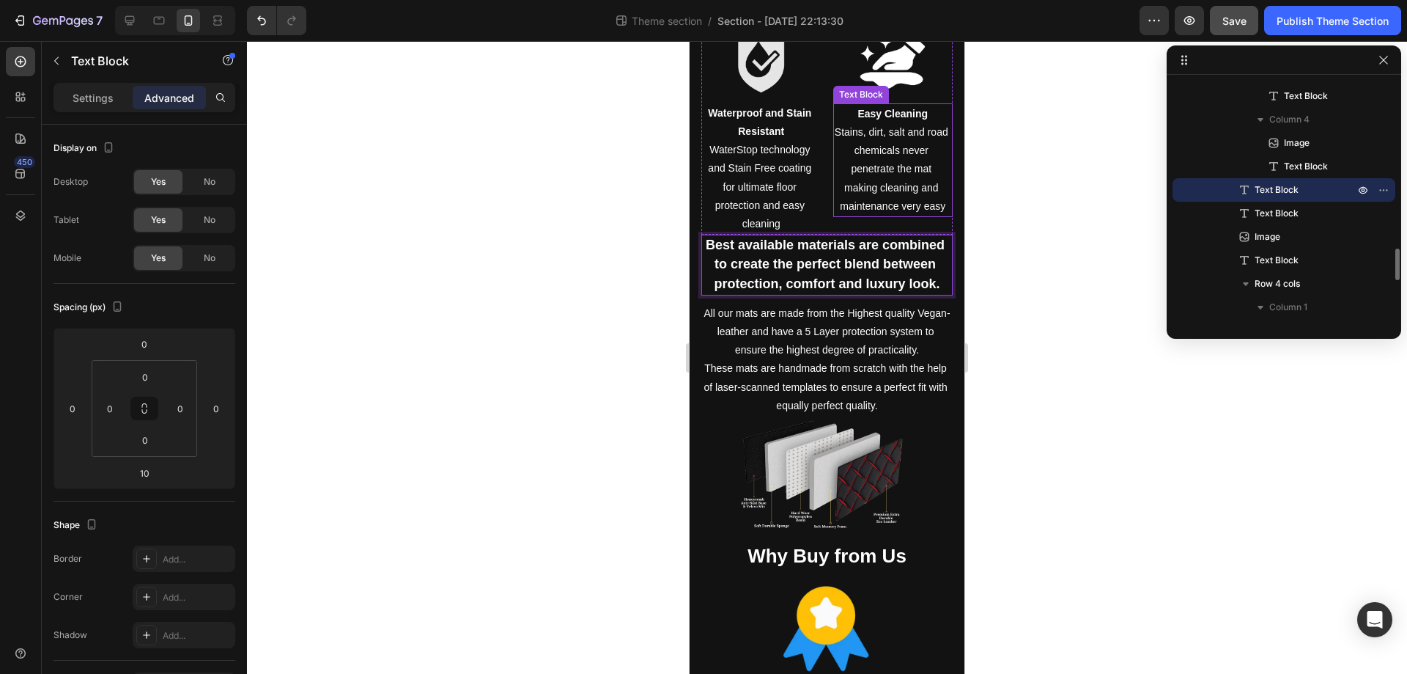
click at [835, 196] on p "Stains, dirt, salt and road chemicals never penetrate the mat making cleaning a…" at bounding box center [893, 169] width 117 height 92
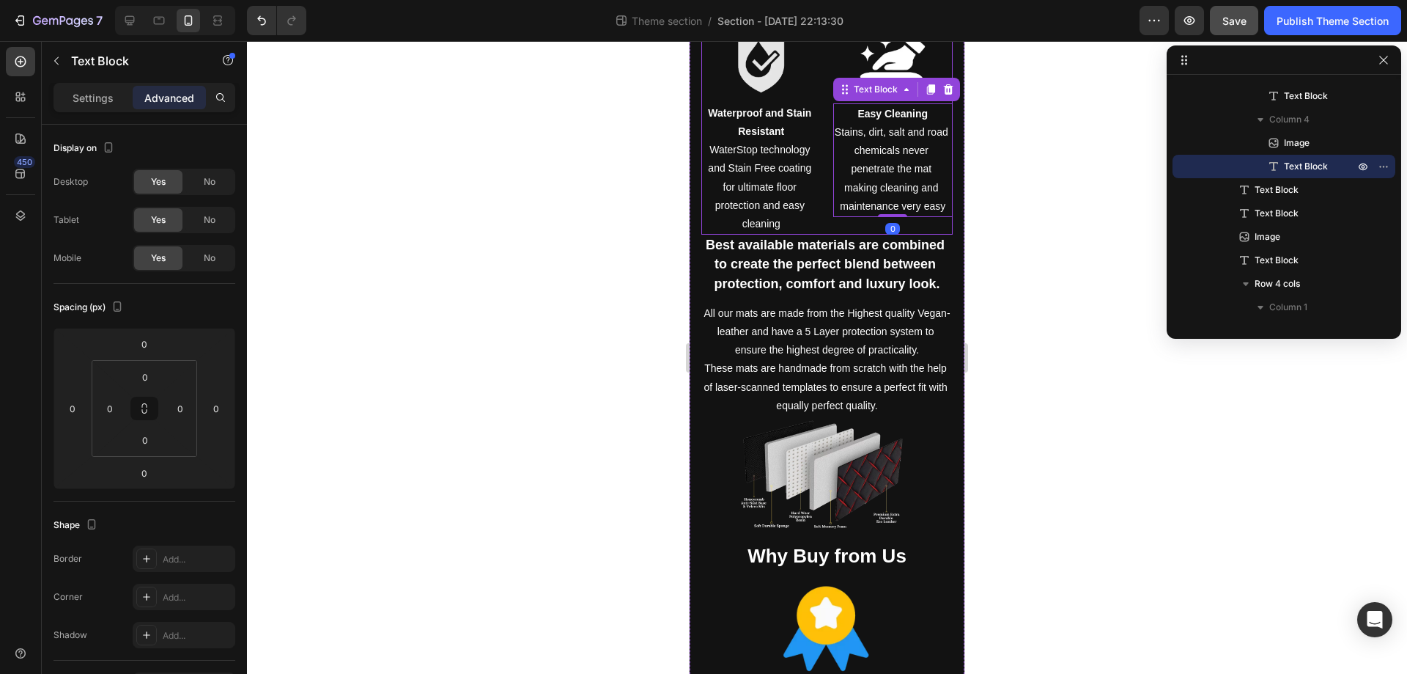
click at [812, 215] on p "WaterStop technology and Stain Free coating for ultimate floor protection and e…" at bounding box center [761, 187] width 117 height 92
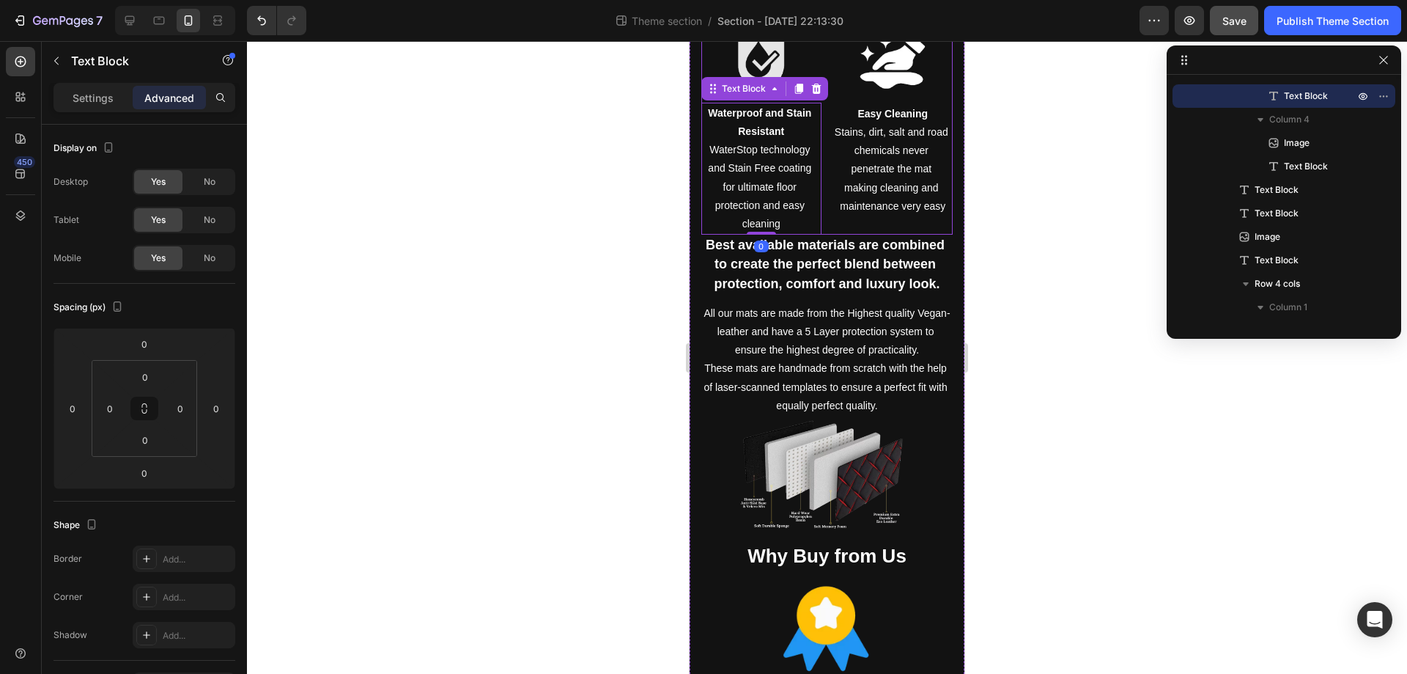
click at [822, 211] on div "Image 360° Precise Floor Coverage Made to order according to your make and mode…" at bounding box center [827, 32] width 251 height 405
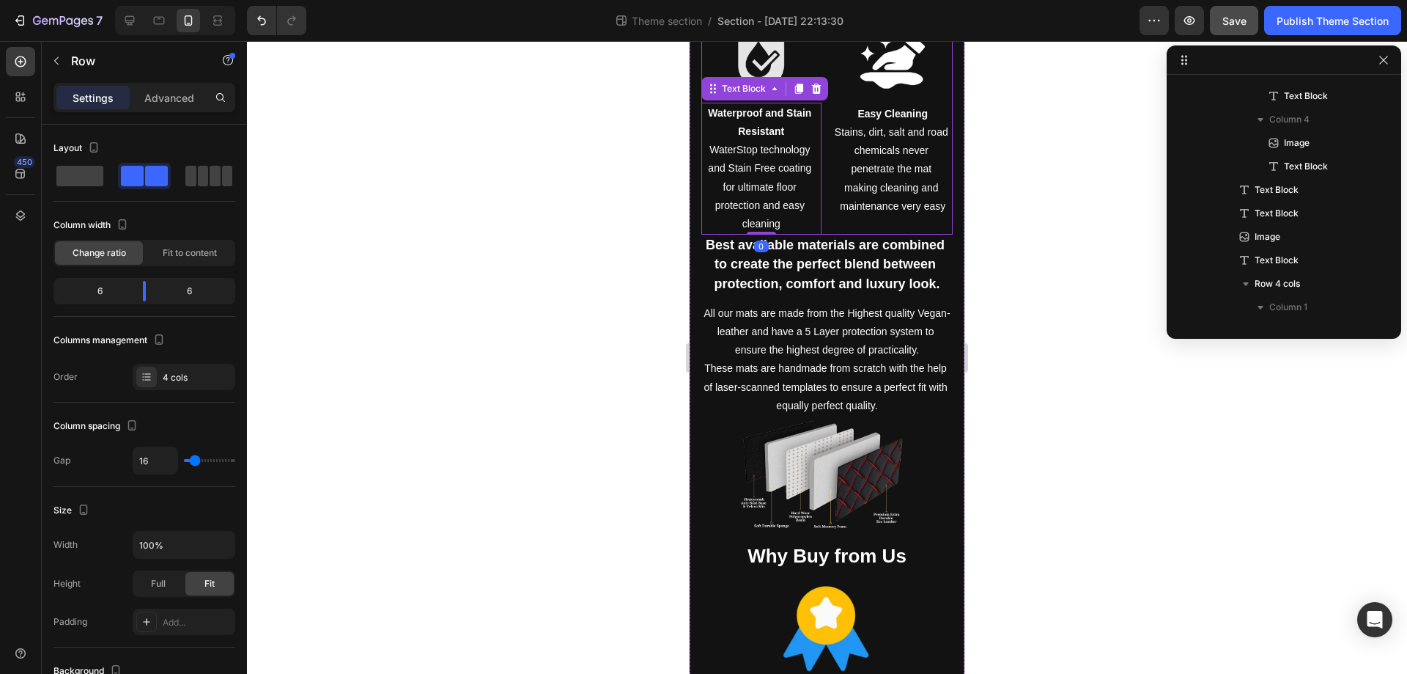
scroll to position [982, 0]
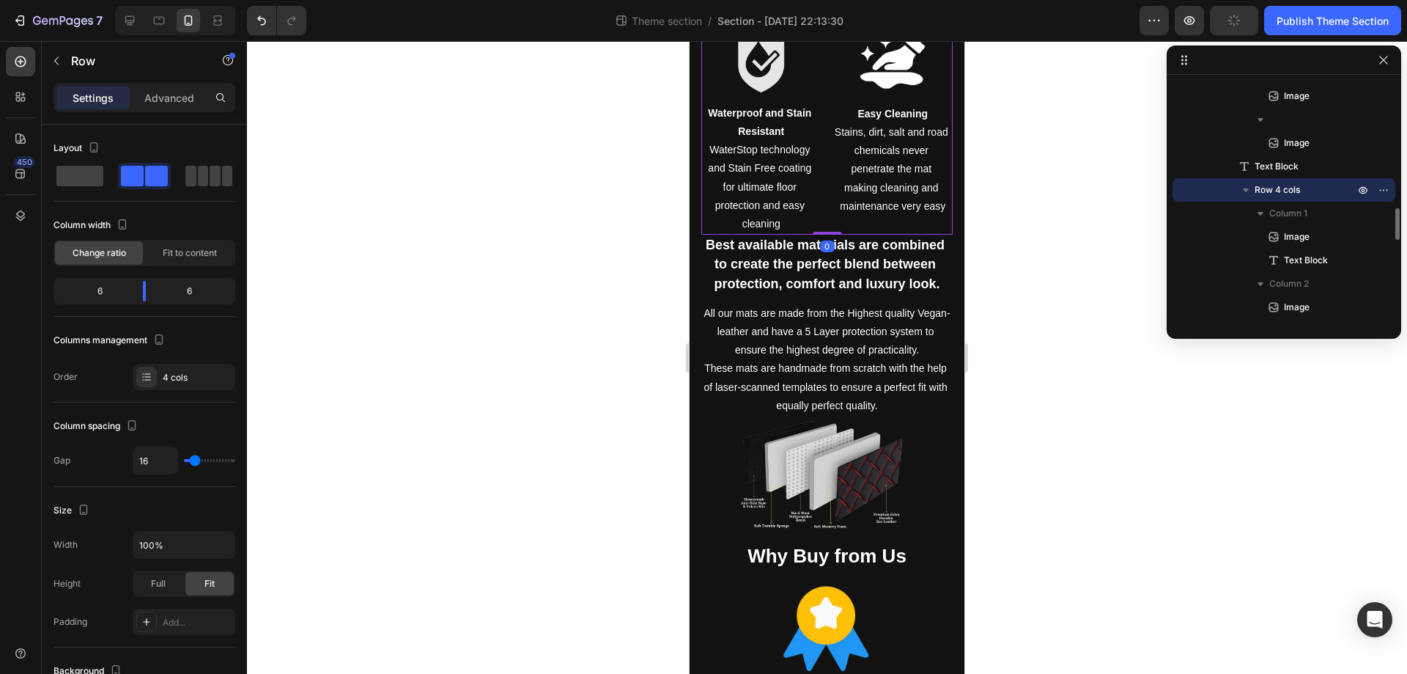
click at [816, 218] on div "Image 360° Precise Floor Coverage Made to order according to your make and mode…" at bounding box center [827, 32] width 251 height 405
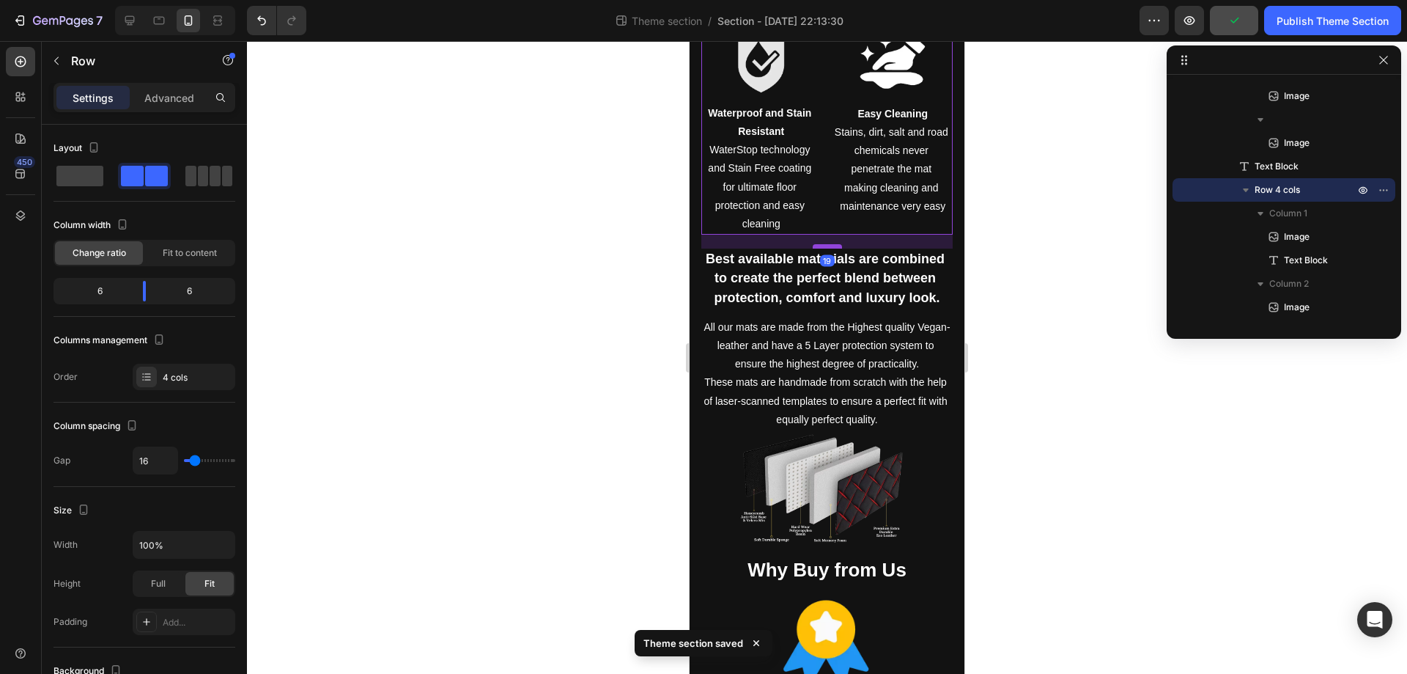
drag, startPoint x: 818, startPoint y: 224, endPoint x: 815, endPoint y: 238, distance: 14.2
click at [815, 244] on div at bounding box center [827, 246] width 29 height 4
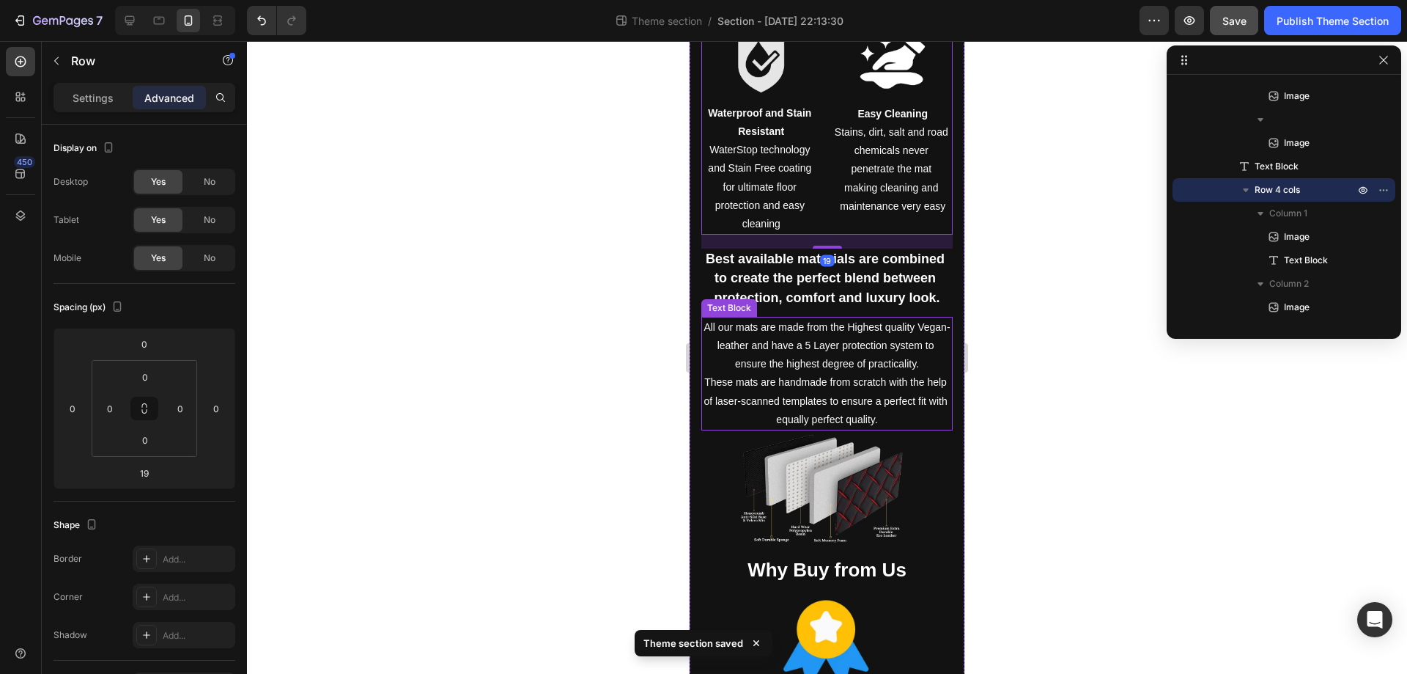
click at [843, 362] on p "All our mats are made from the Highest quality Vegan-leather and have a 5 Layer…" at bounding box center [827, 346] width 248 height 56
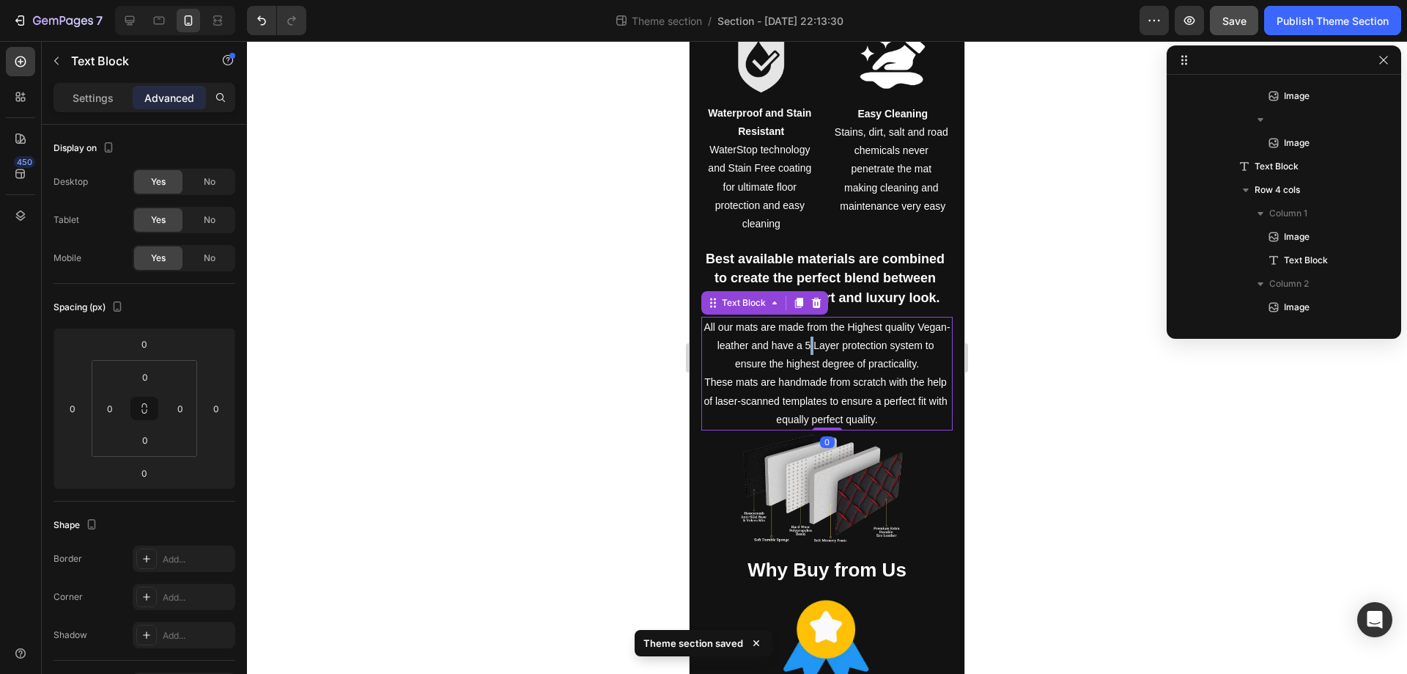
scroll to position [1310, 0]
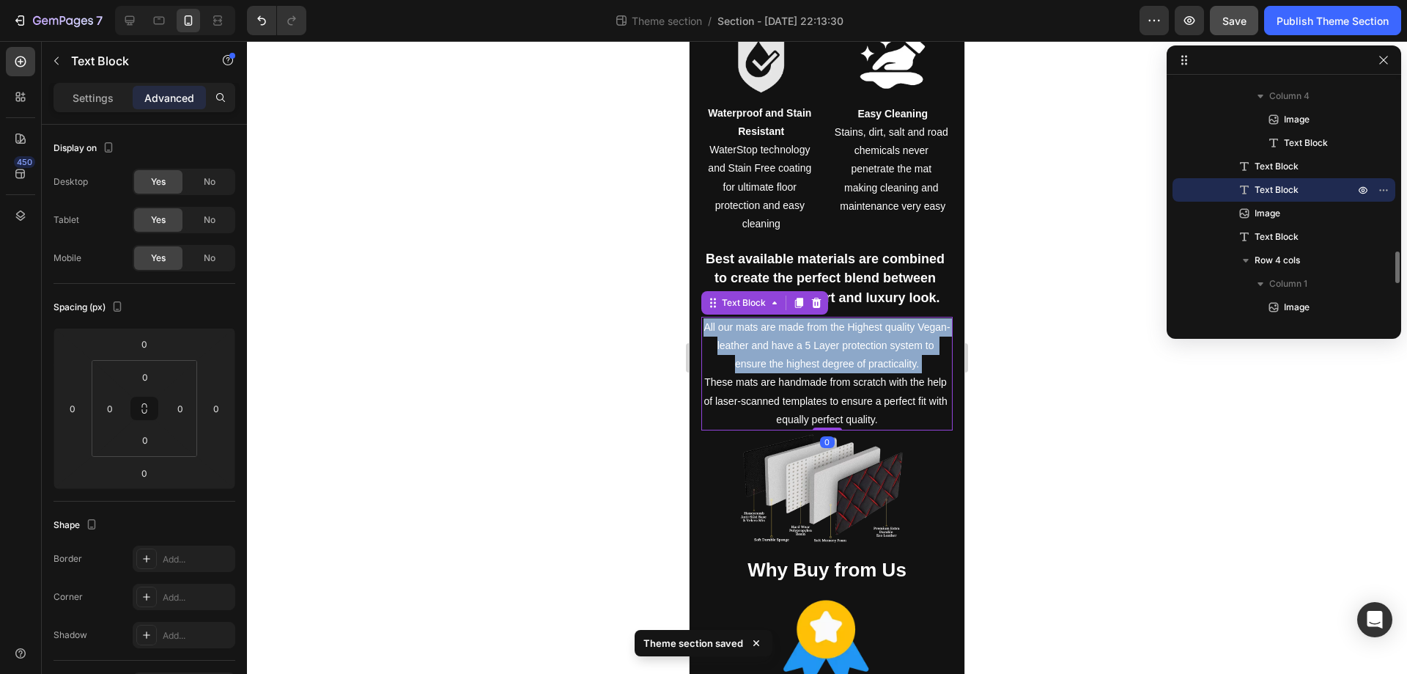
click at [843, 362] on p "All our mats are made from the Highest quality Vegan-leather and have a 5 Layer…" at bounding box center [827, 346] width 248 height 56
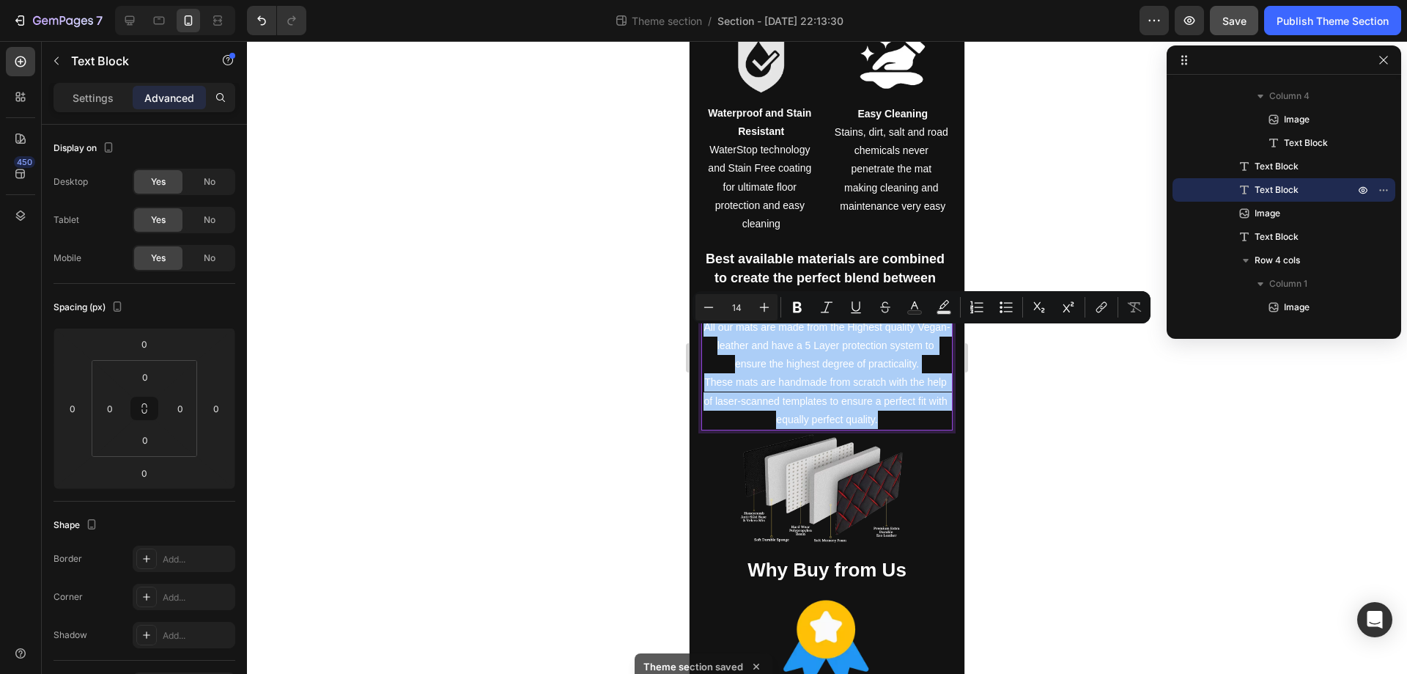
click at [734, 306] on input "14" at bounding box center [736, 307] width 29 height 18
type input "15"
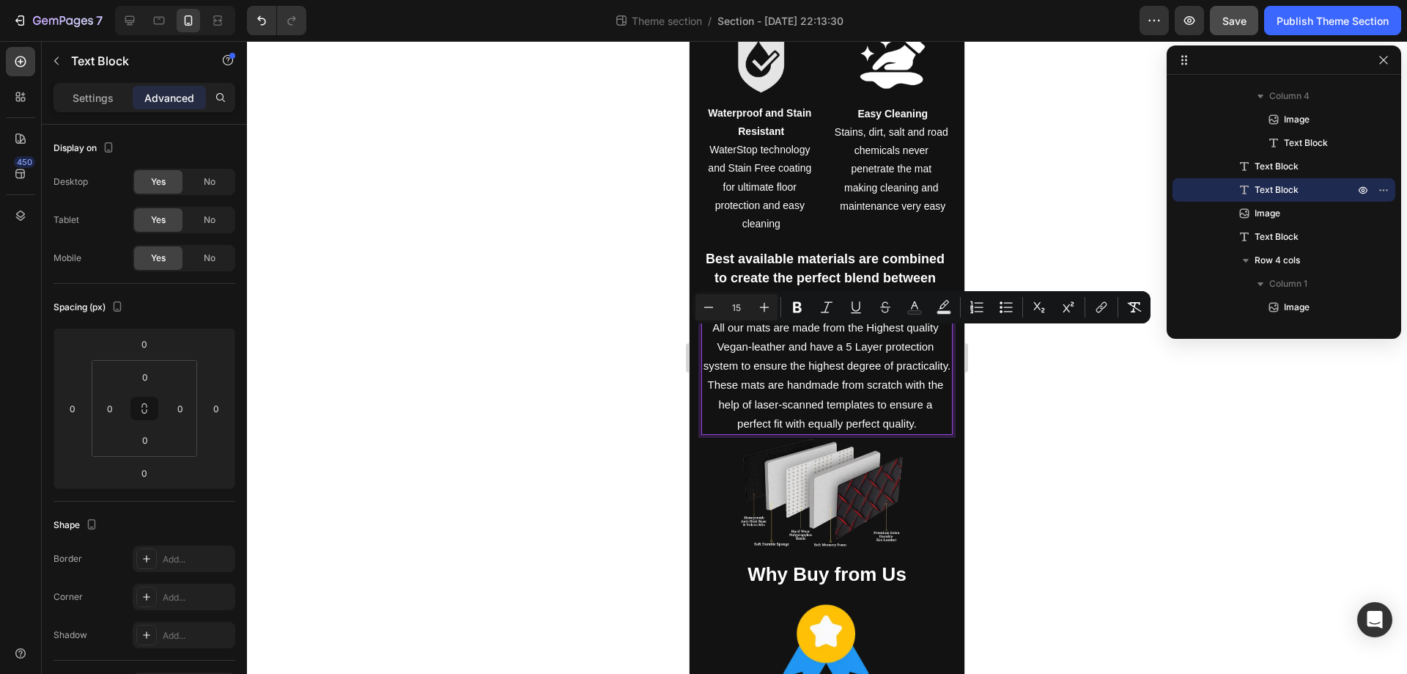
click at [797, 372] on span "All our mats are made from the Highest quality Vegan-leather and have a 5 Layer…" at bounding box center [827, 346] width 247 height 51
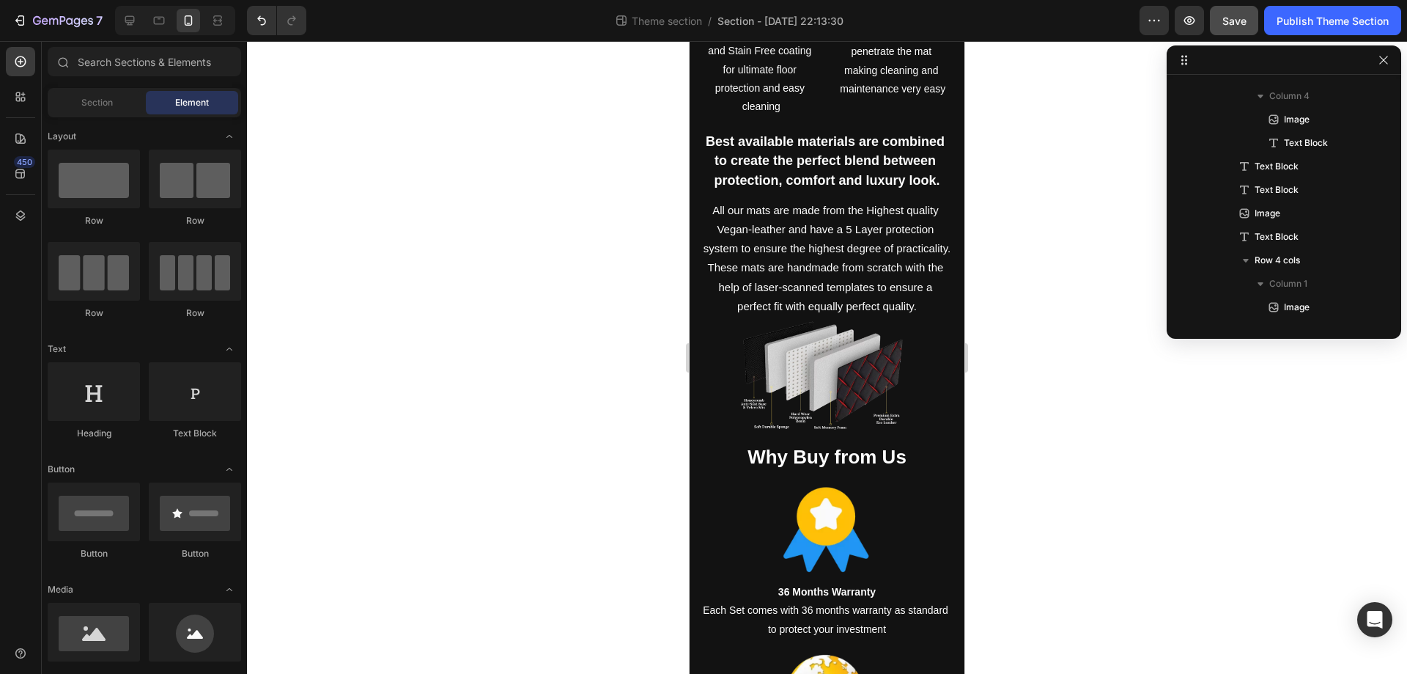
scroll to position [2032, 0]
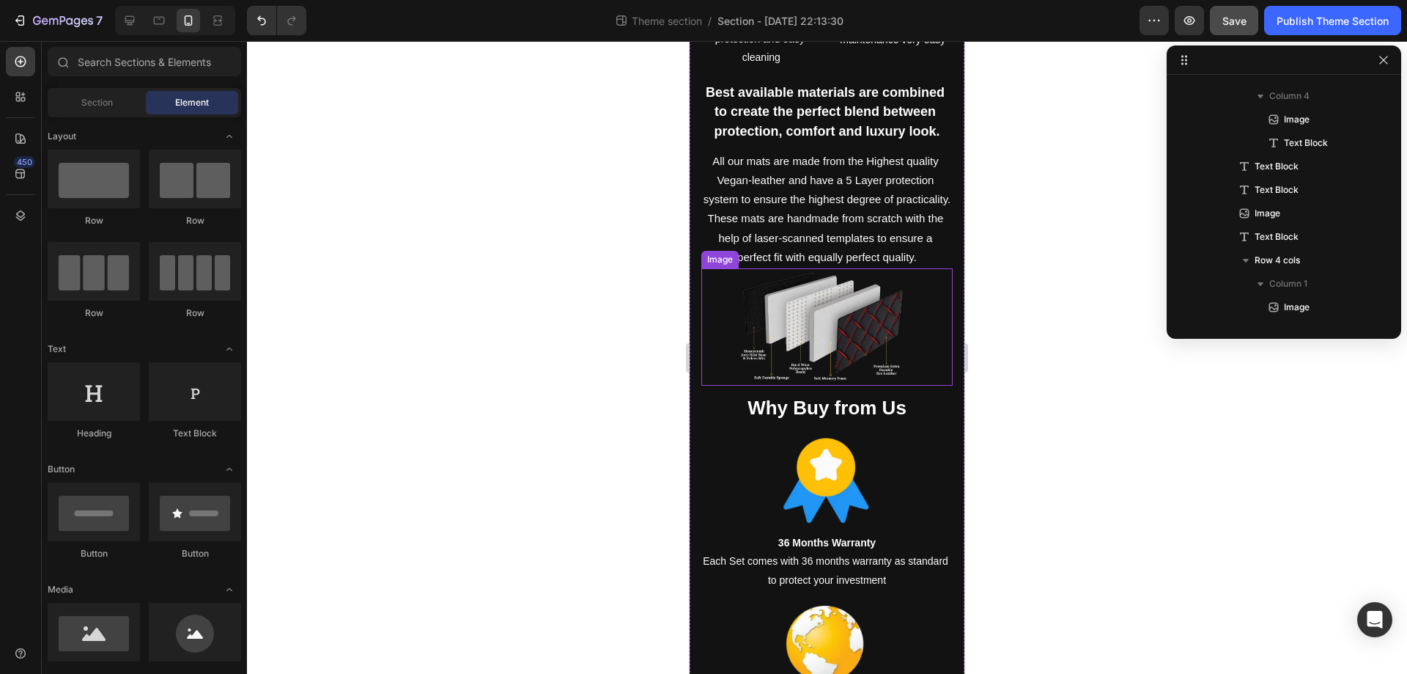
click at [817, 385] on img at bounding box center [827, 326] width 176 height 117
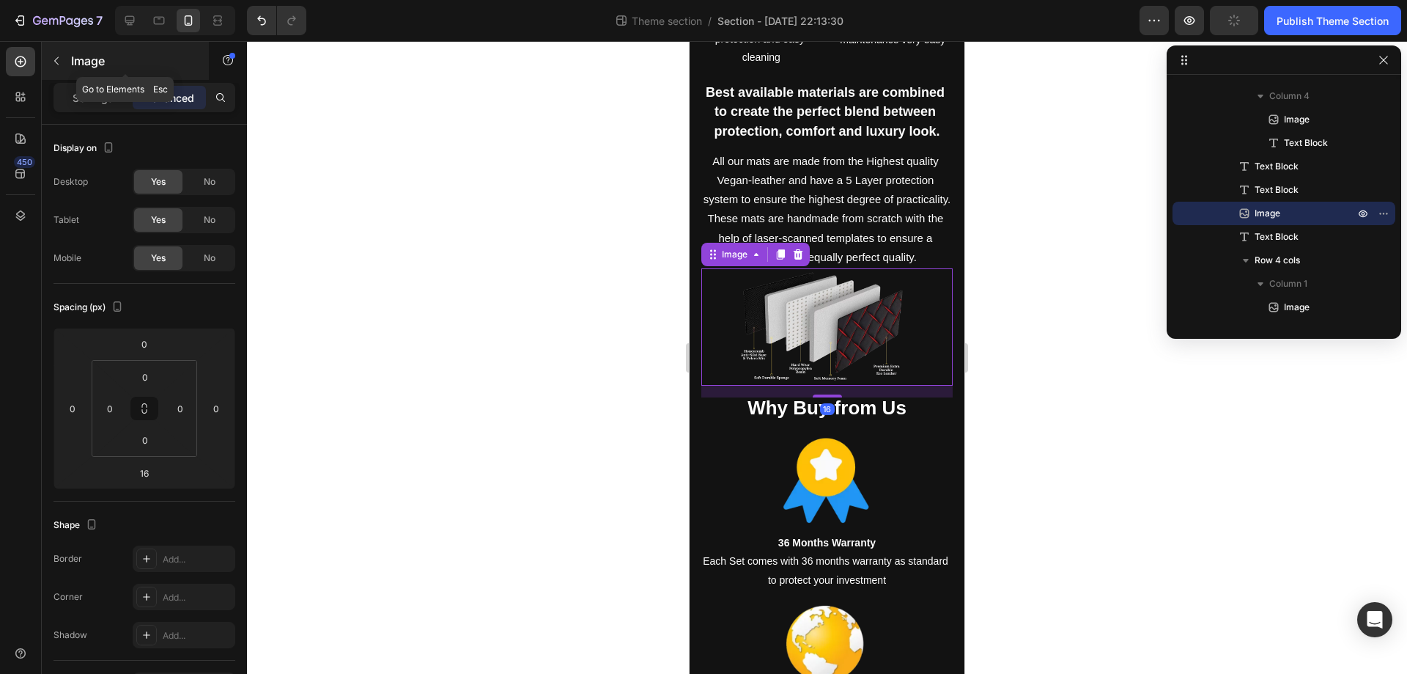
click at [79, 76] on div "Image" at bounding box center [125, 61] width 167 height 38
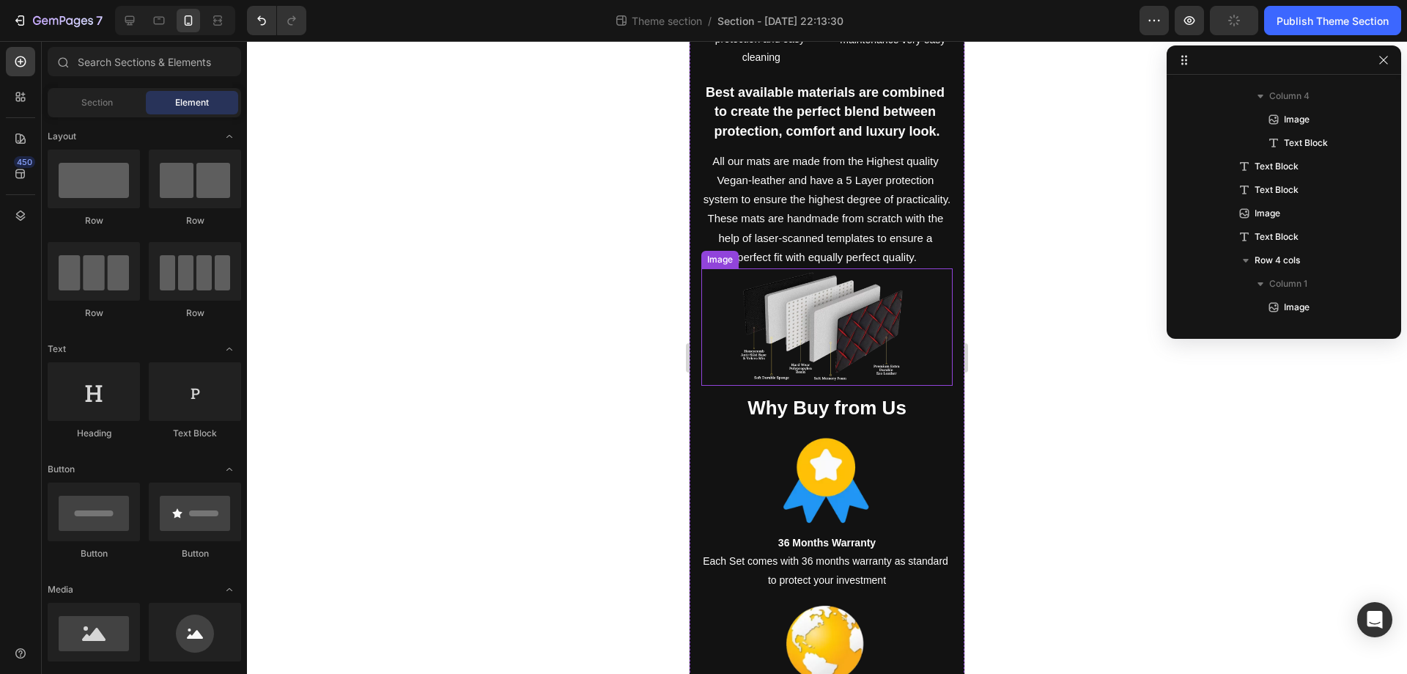
click at [840, 369] on img at bounding box center [827, 326] width 176 height 117
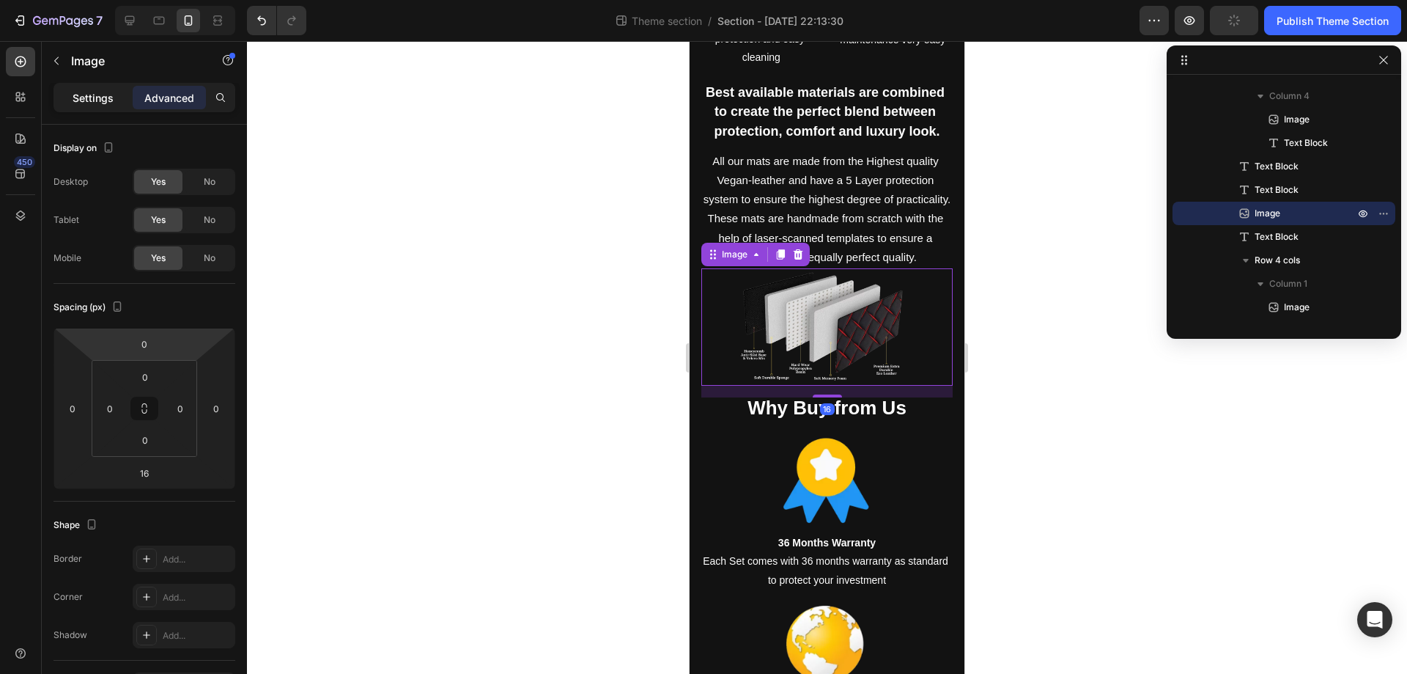
click at [96, 108] on div "Settings" at bounding box center [92, 97] width 73 height 23
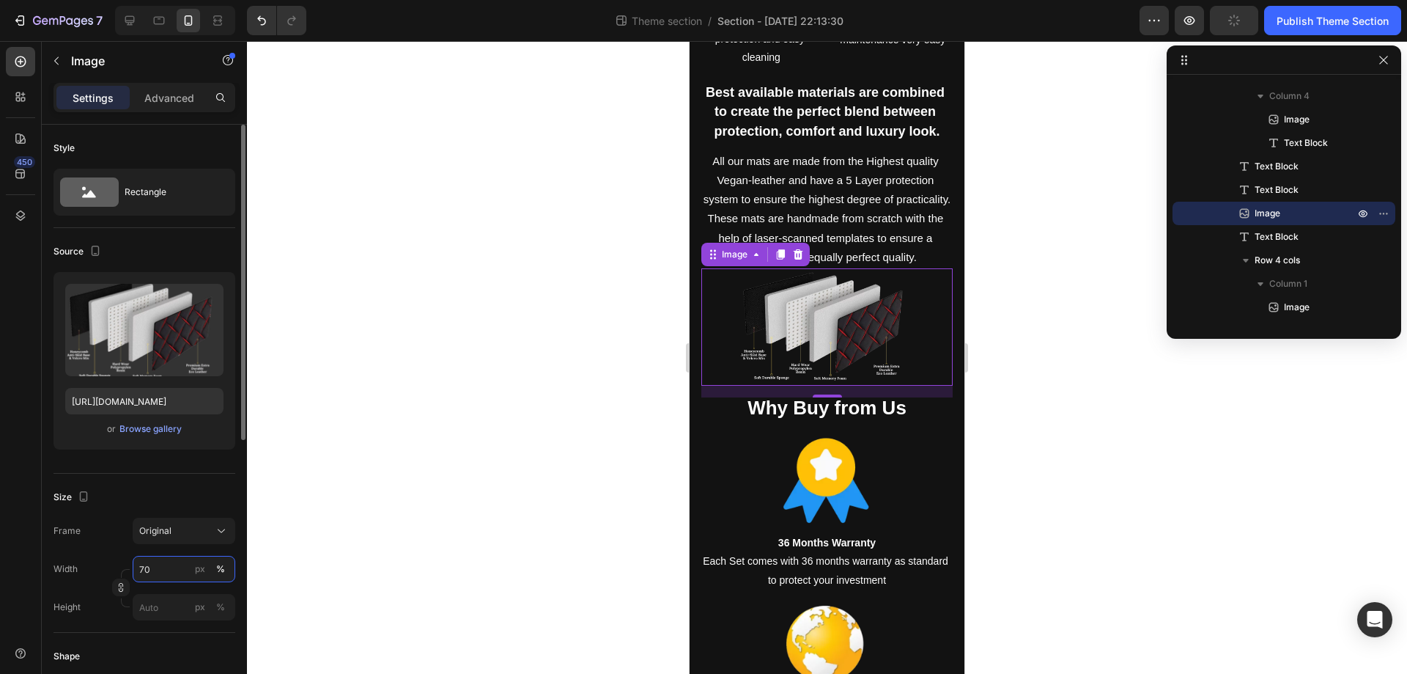
click at [177, 565] on input "70" at bounding box center [184, 569] width 103 height 26
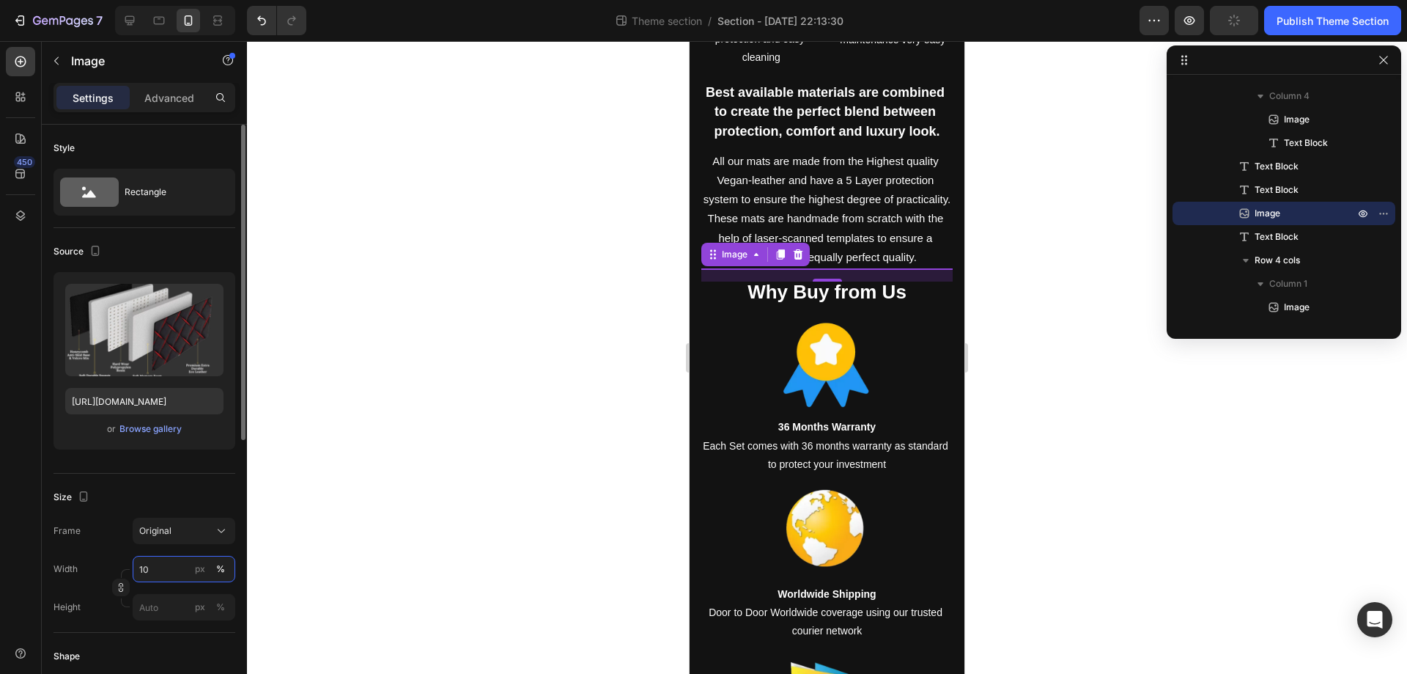
type input "100"
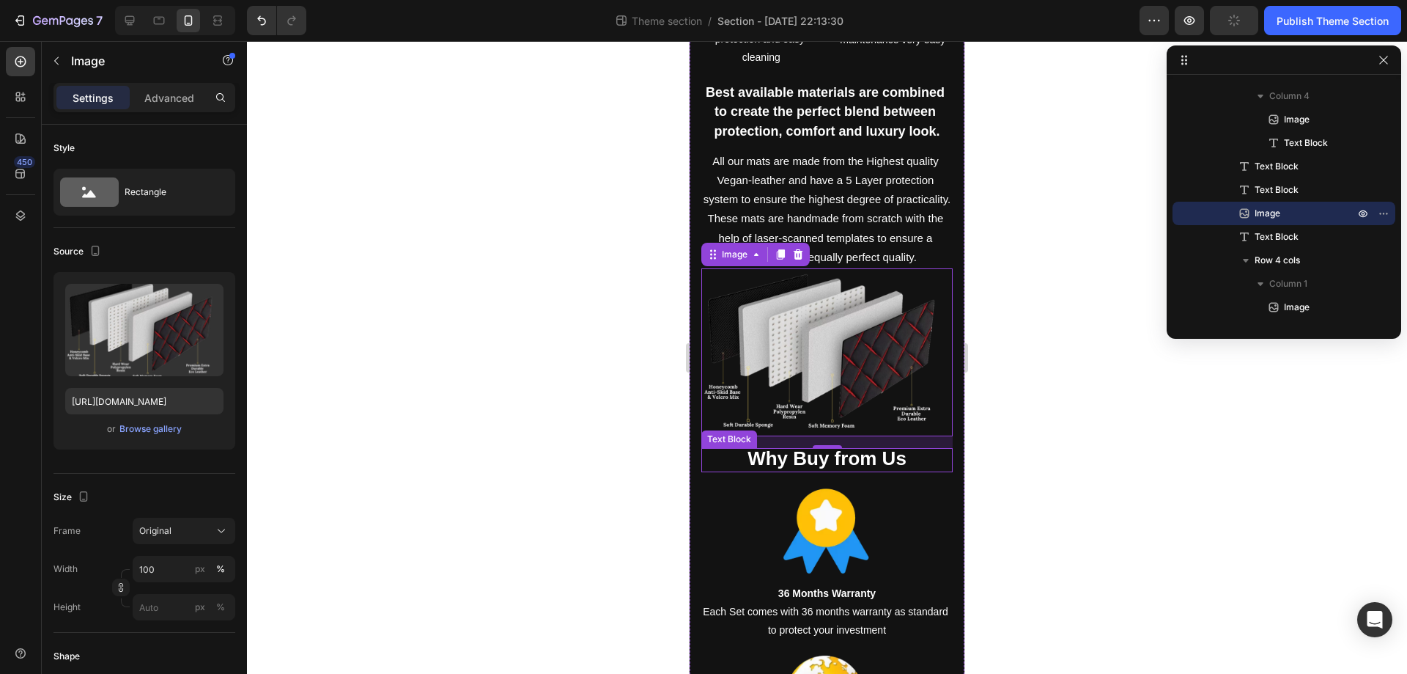
click at [884, 469] on strong "Why Buy from Us" at bounding box center [827, 458] width 159 height 22
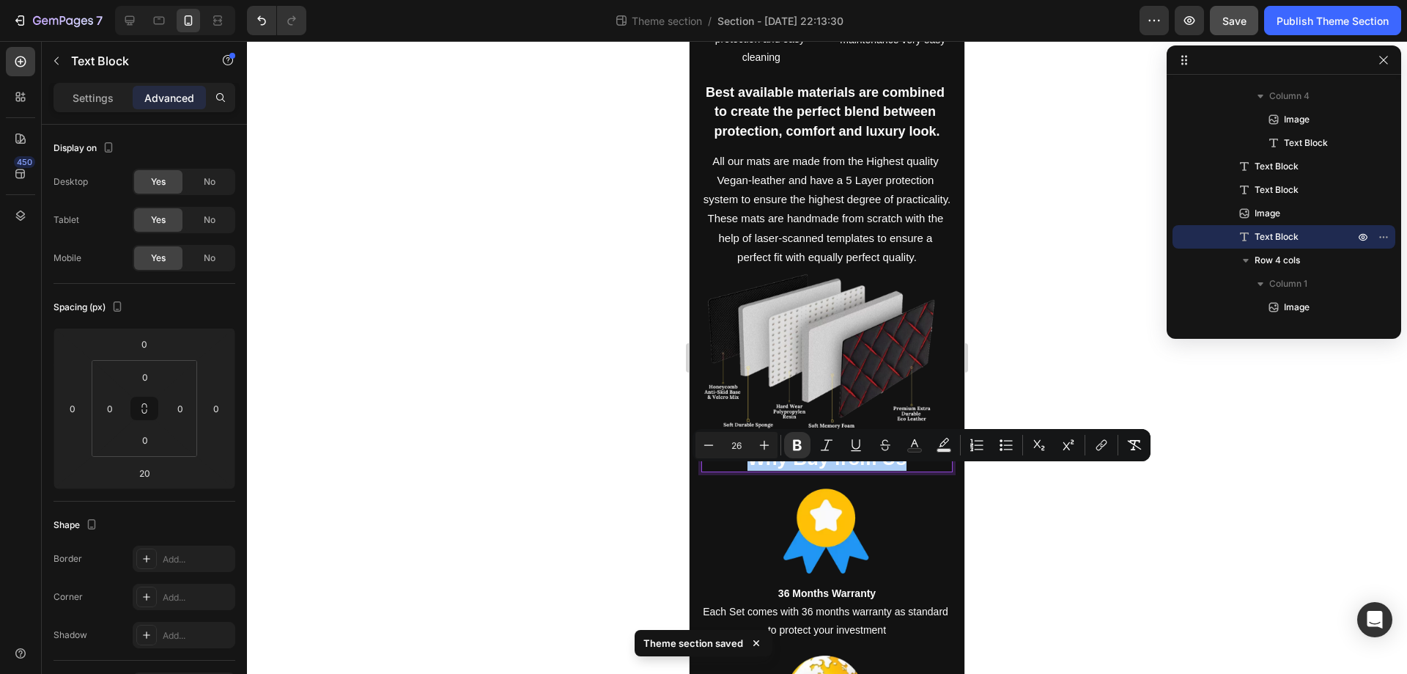
click at [748, 446] on input "26" at bounding box center [736, 445] width 29 height 18
type input "20"
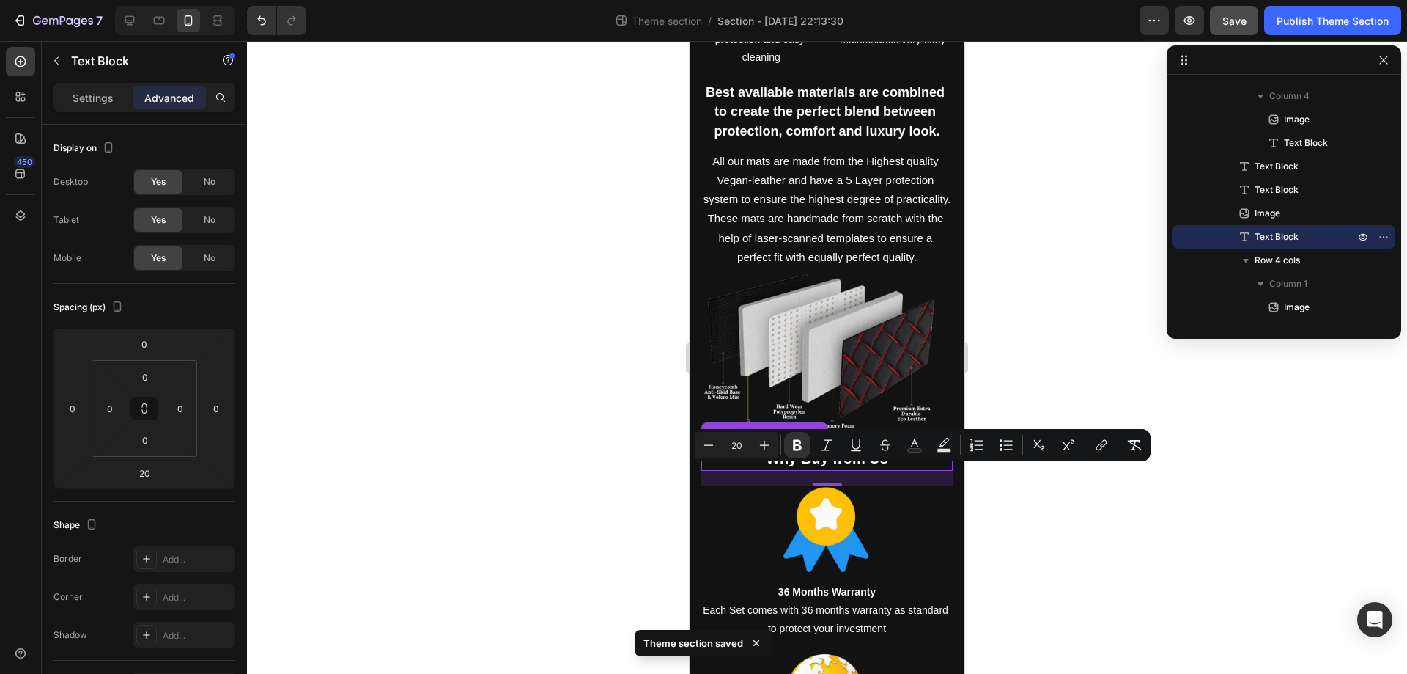
click at [909, 469] on p "Why Buy from Us" at bounding box center [827, 459] width 248 height 20
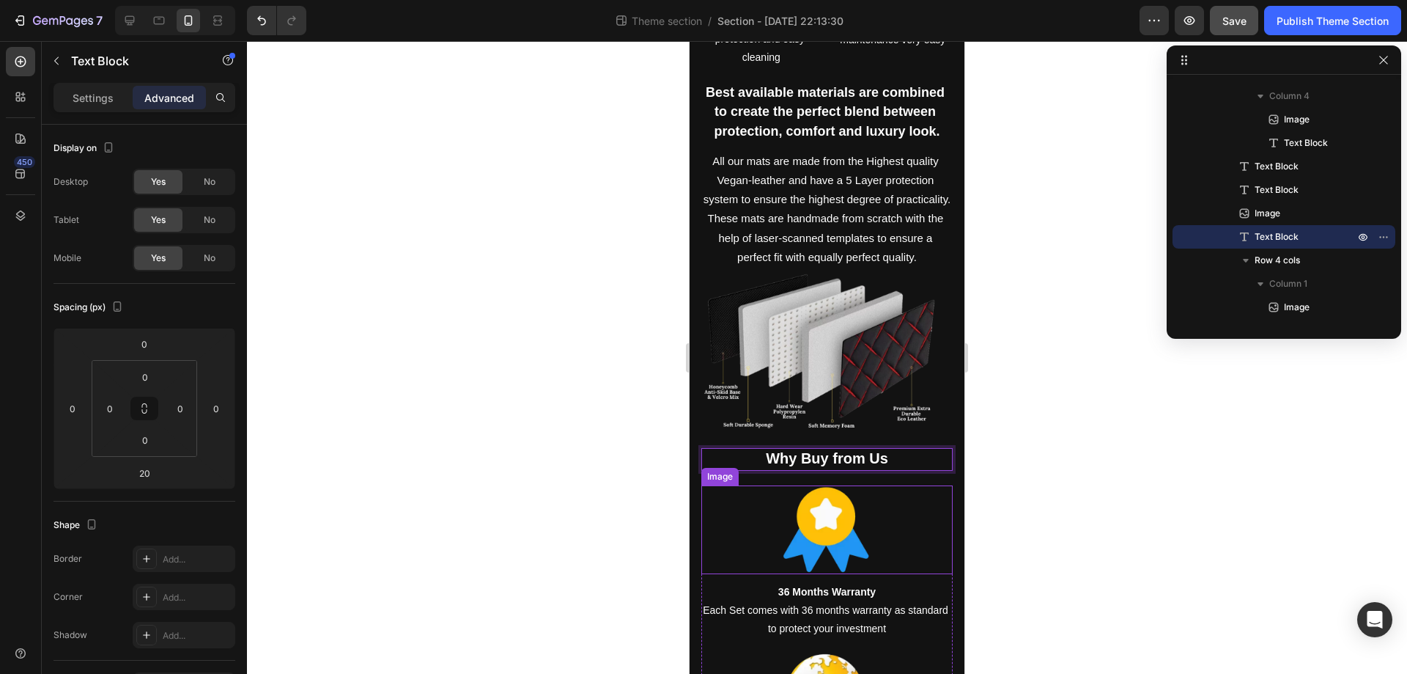
click at [917, 545] on div at bounding box center [827, 529] width 251 height 89
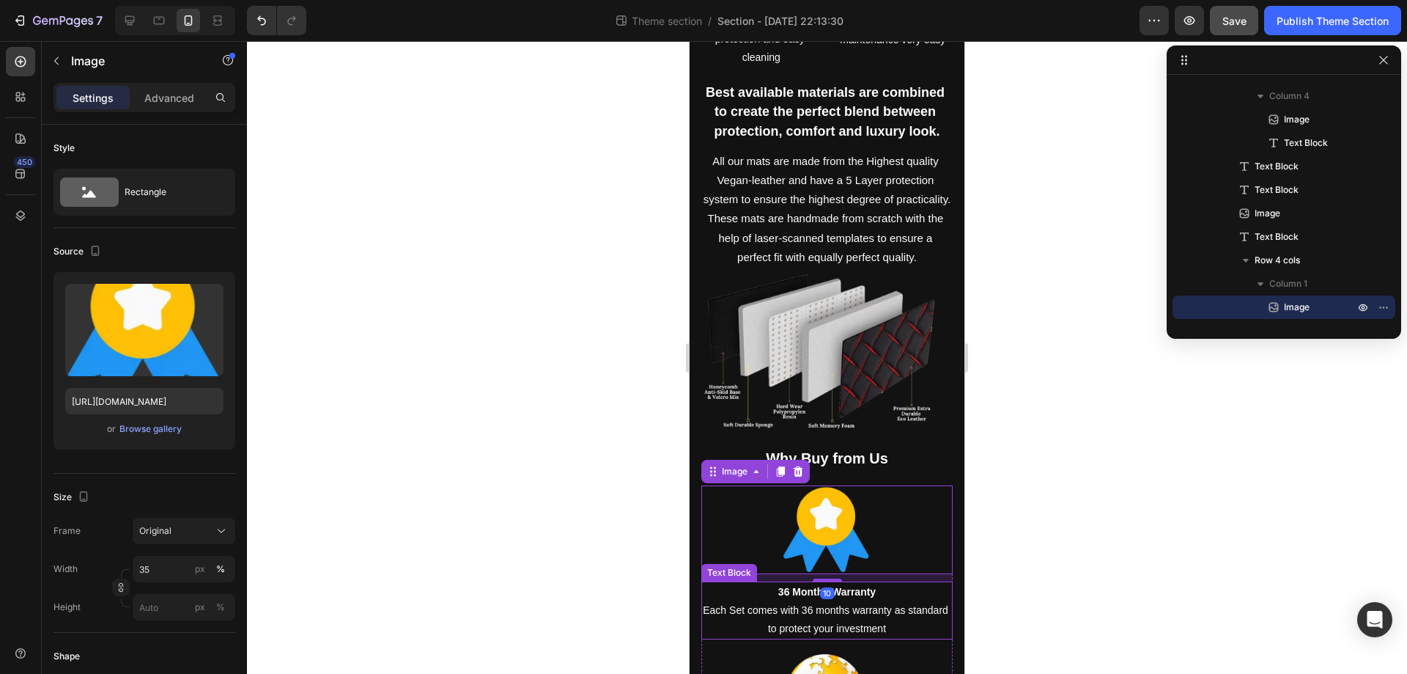
click at [933, 601] on p "36 Months Warranty" at bounding box center [827, 592] width 248 height 18
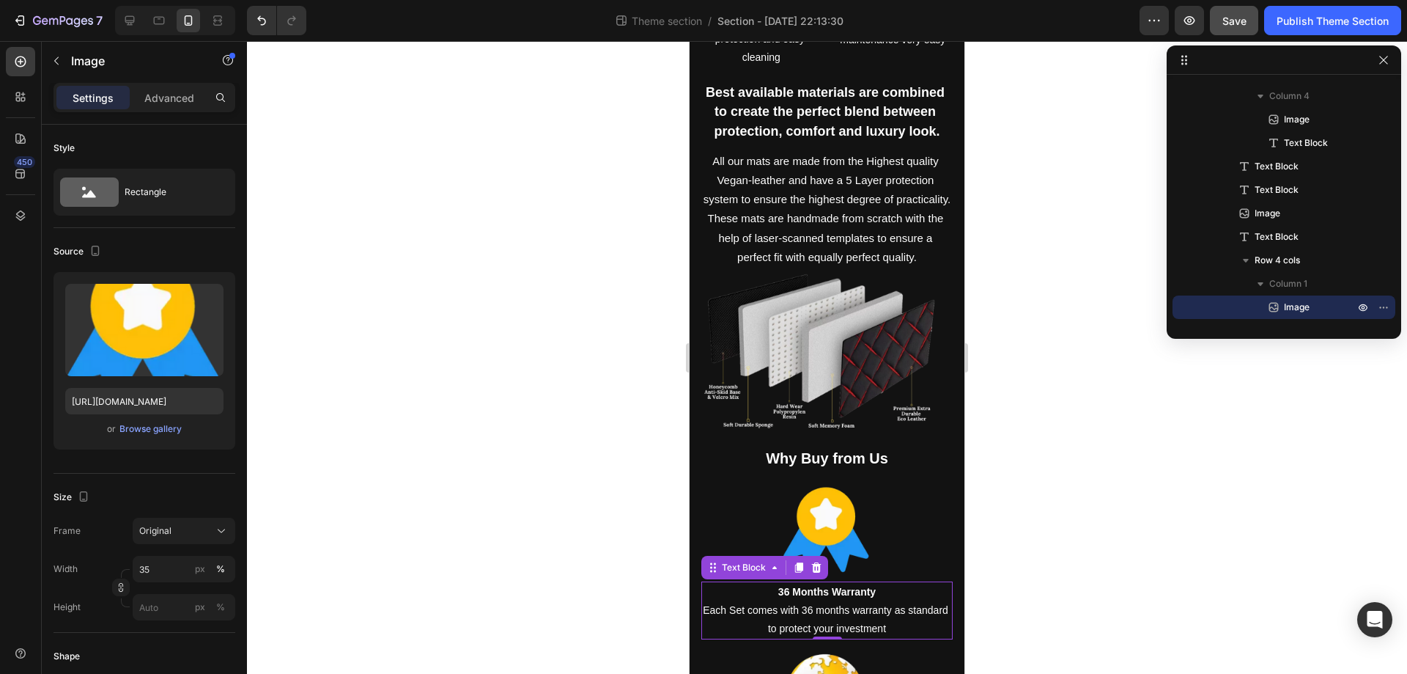
scroll to position [1451, 0]
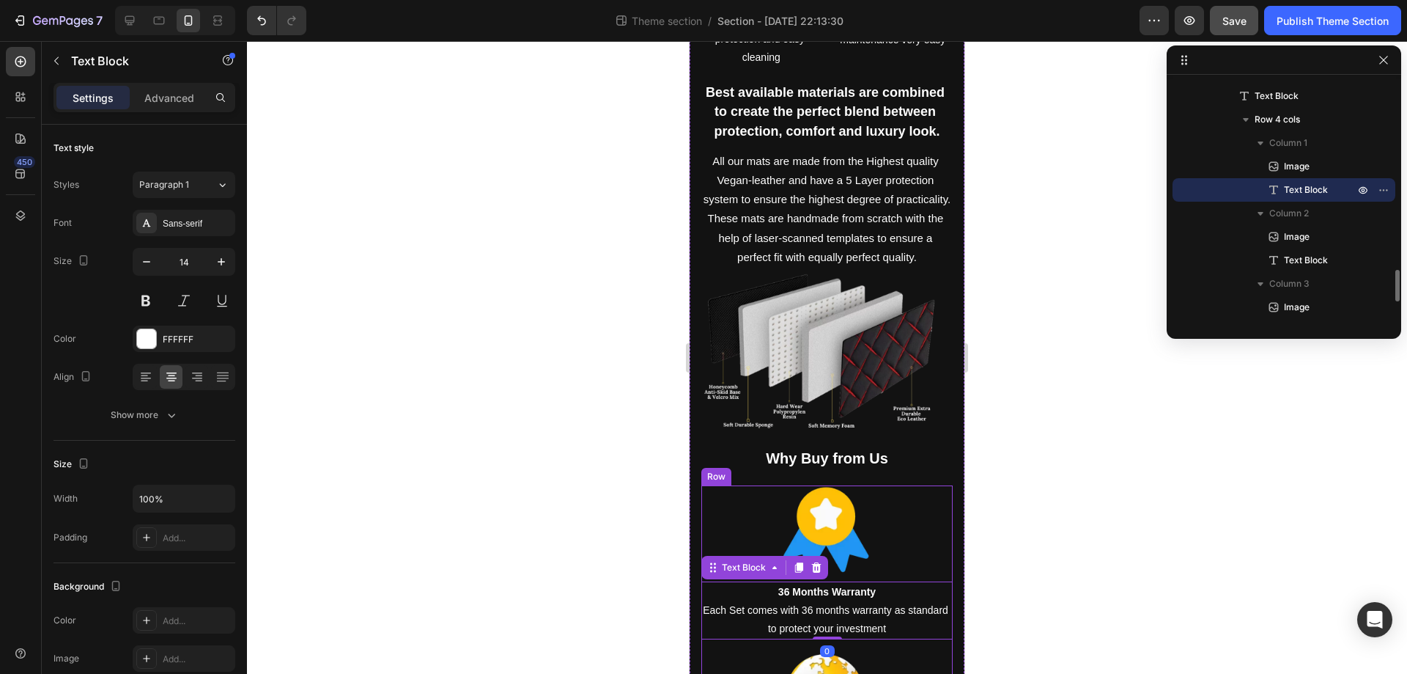
click at [933, 593] on div "Image 36 Months Warranty Each Set comes with 36 months warranty as standard to …" at bounding box center [827, 562] width 251 height 154
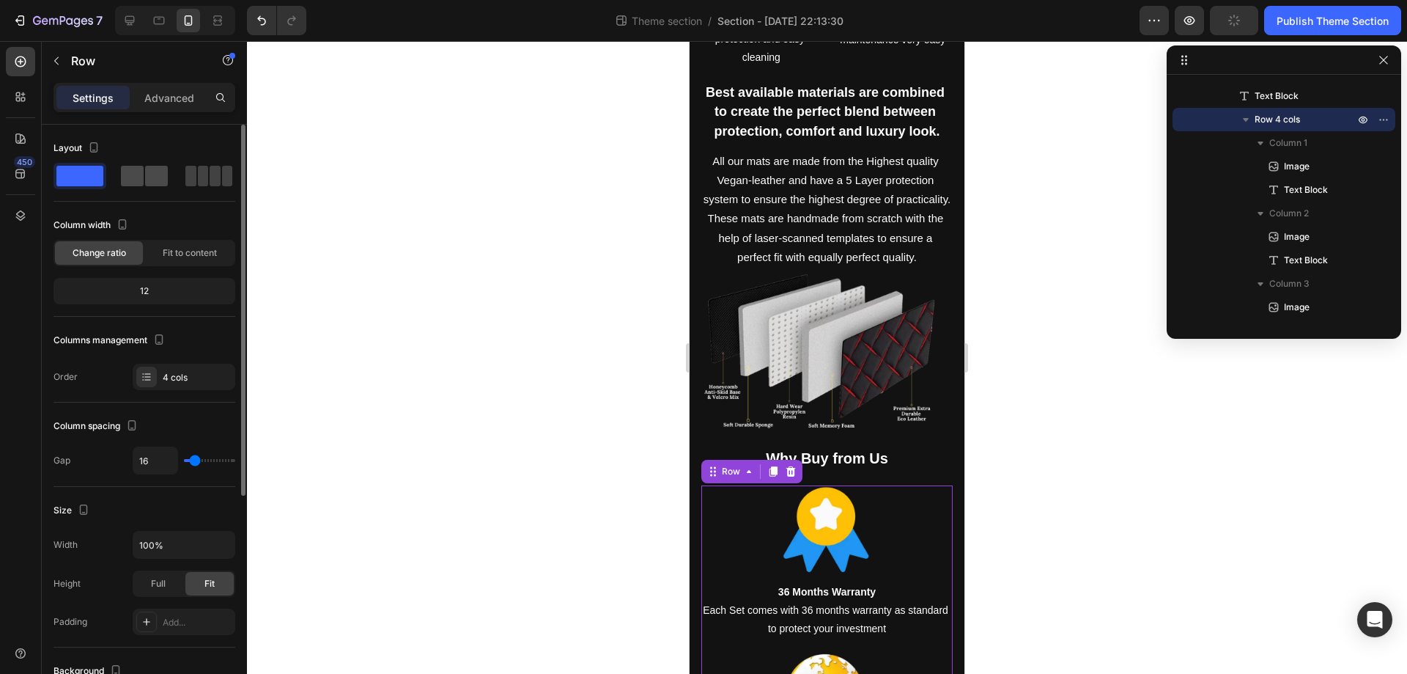
click at [143, 177] on span at bounding box center [132, 176] width 23 height 21
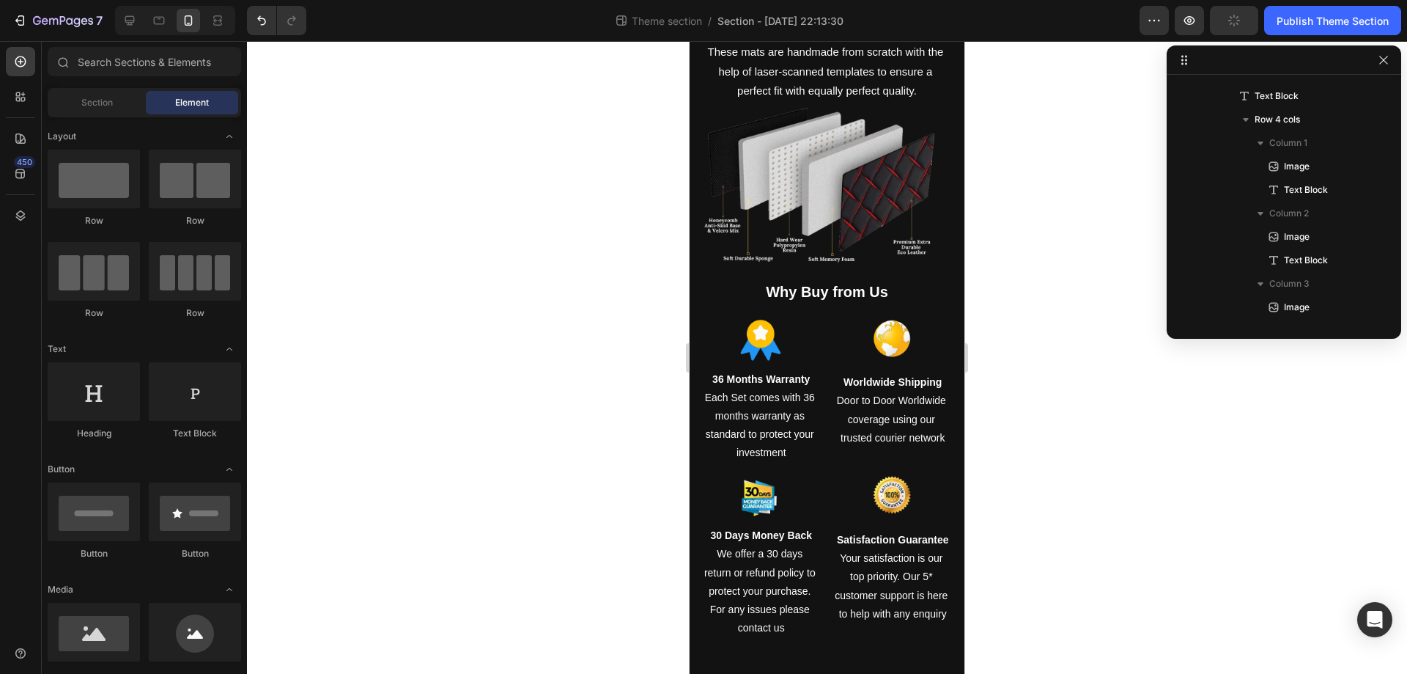
scroll to position [2242, 0]
click at [760, 324] on img at bounding box center [761, 340] width 42 height 43
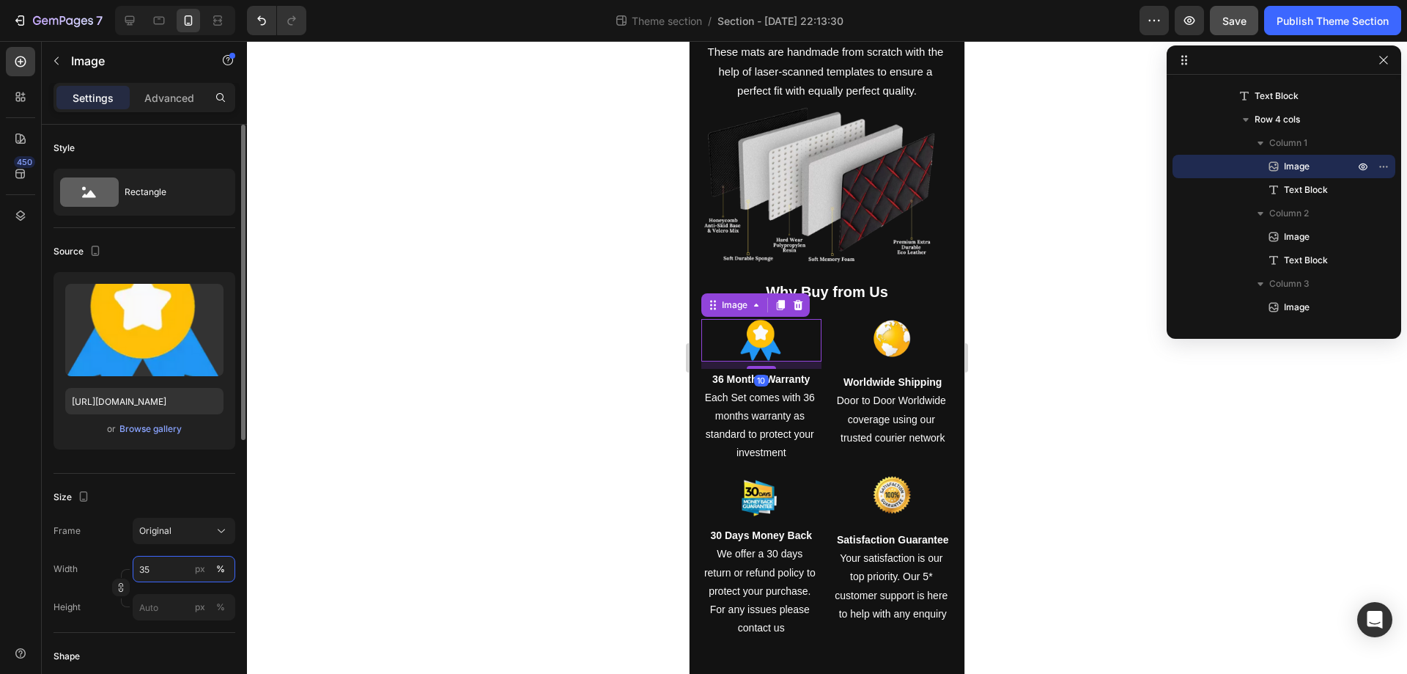
click at [174, 572] on input "35" at bounding box center [184, 569] width 103 height 26
type input "50"
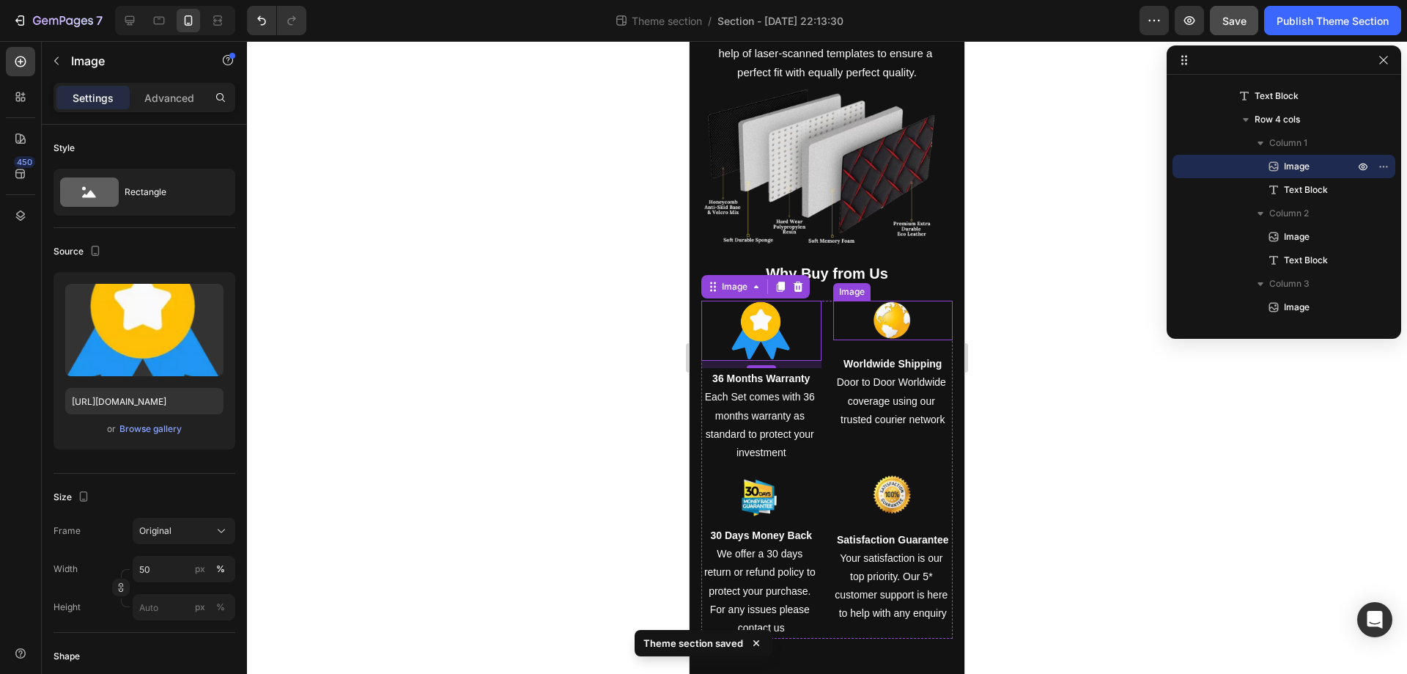
click at [890, 324] on img at bounding box center [893, 321] width 42 height 40
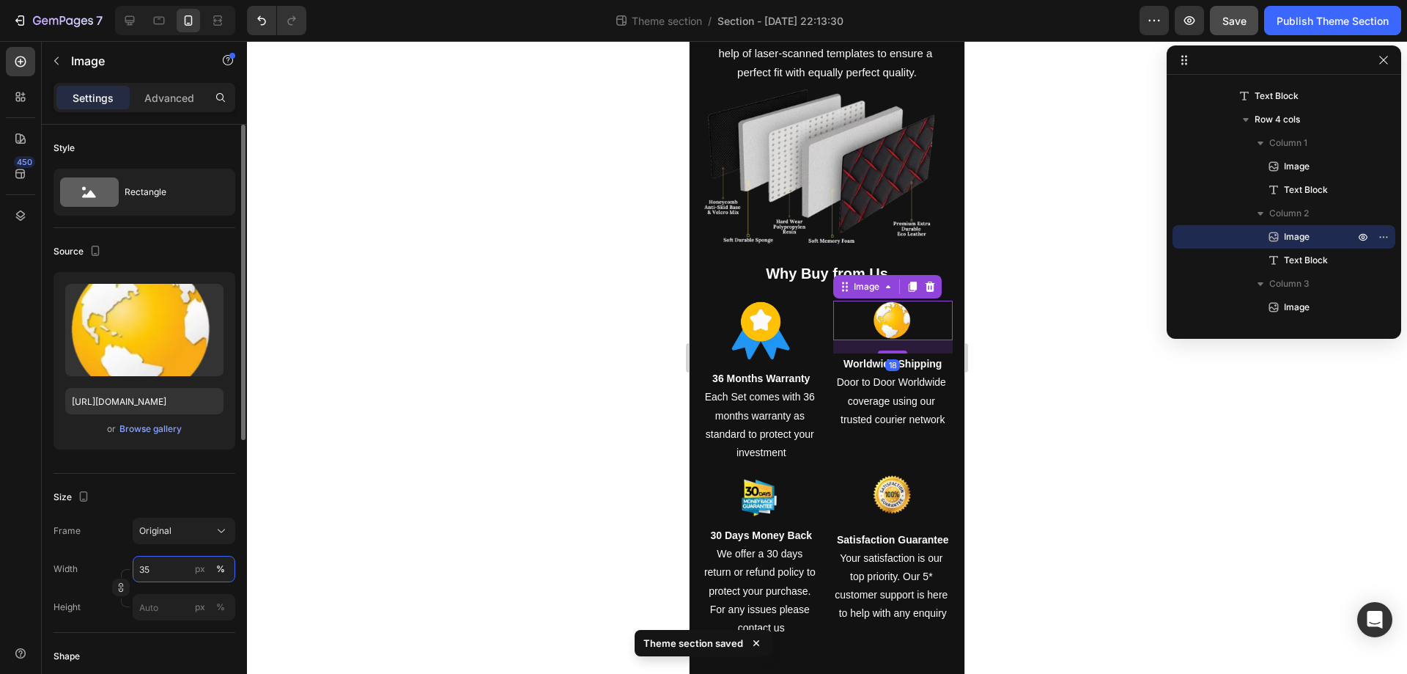
click at [155, 568] on input "35" at bounding box center [184, 569] width 103 height 26
paste input "50"
type input "50"
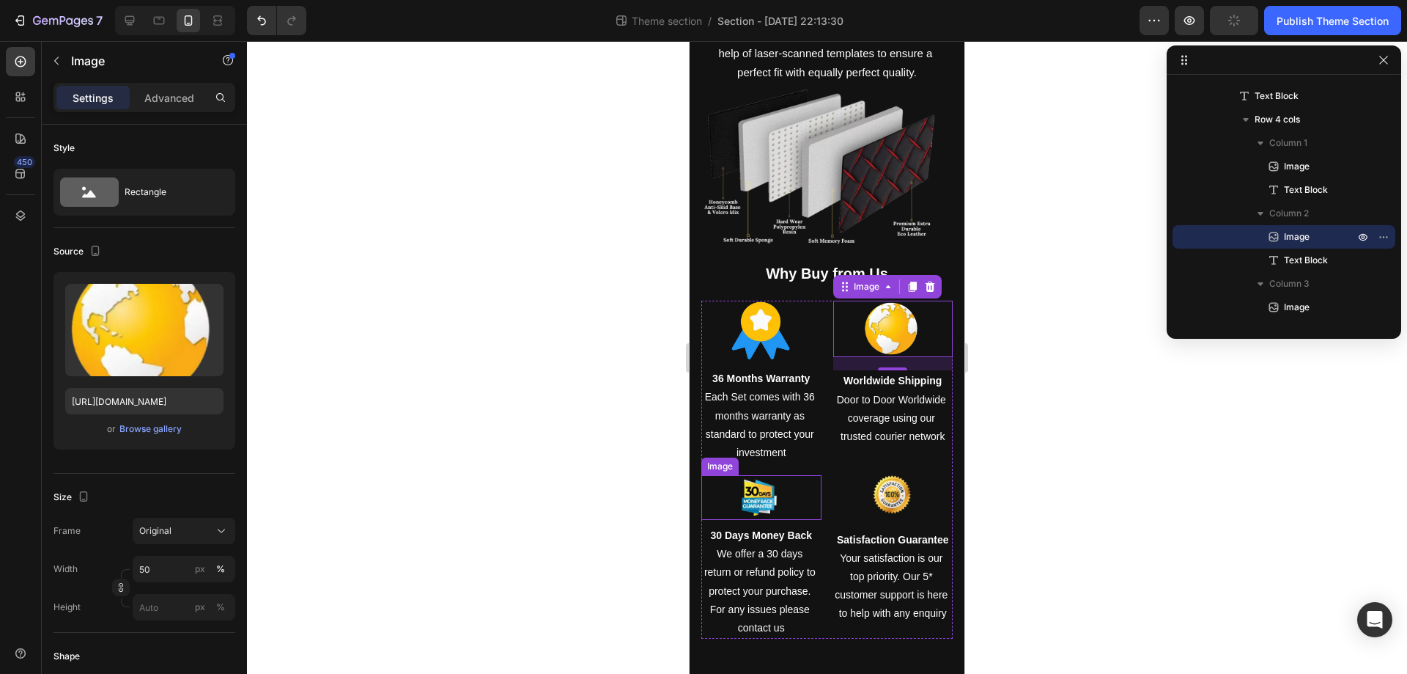
click at [786, 487] on div at bounding box center [762, 497] width 120 height 45
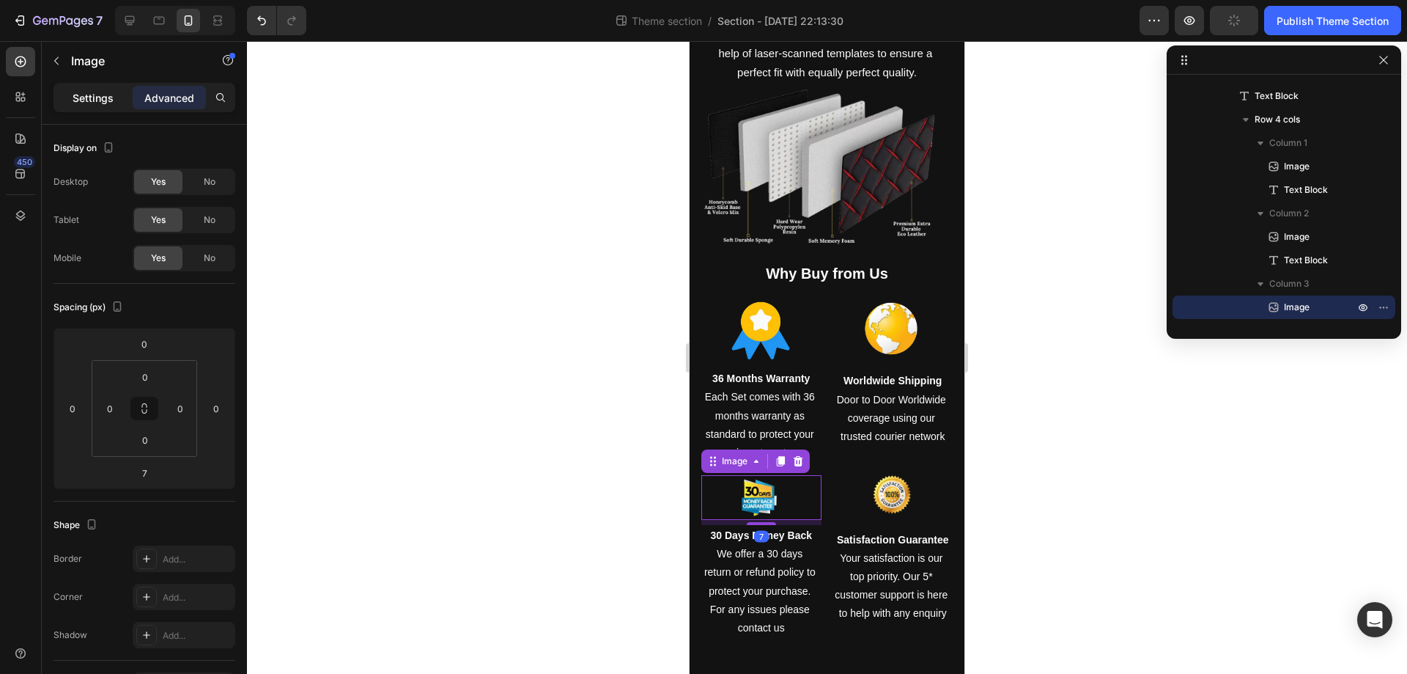
click at [86, 88] on div "Settings" at bounding box center [92, 97] width 73 height 23
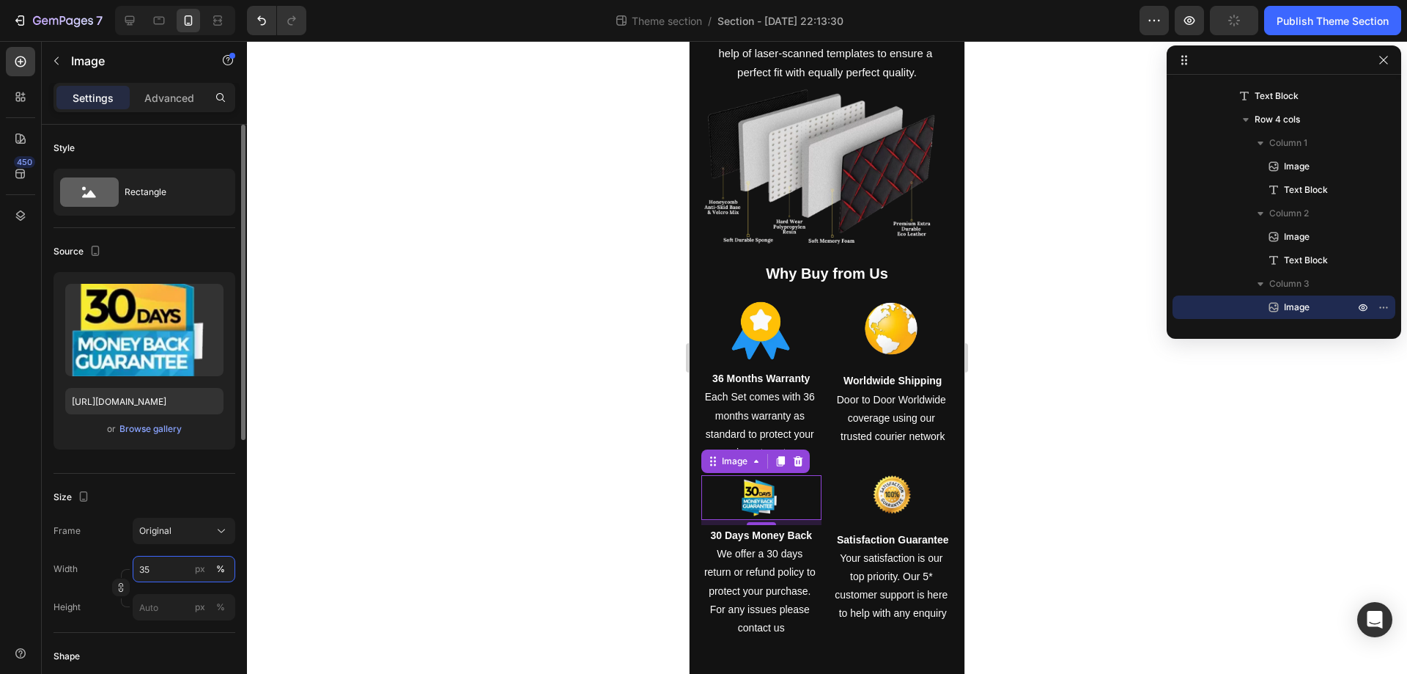
click at [174, 575] on input "35" at bounding box center [184, 569] width 103 height 26
paste input "50"
type input "50"
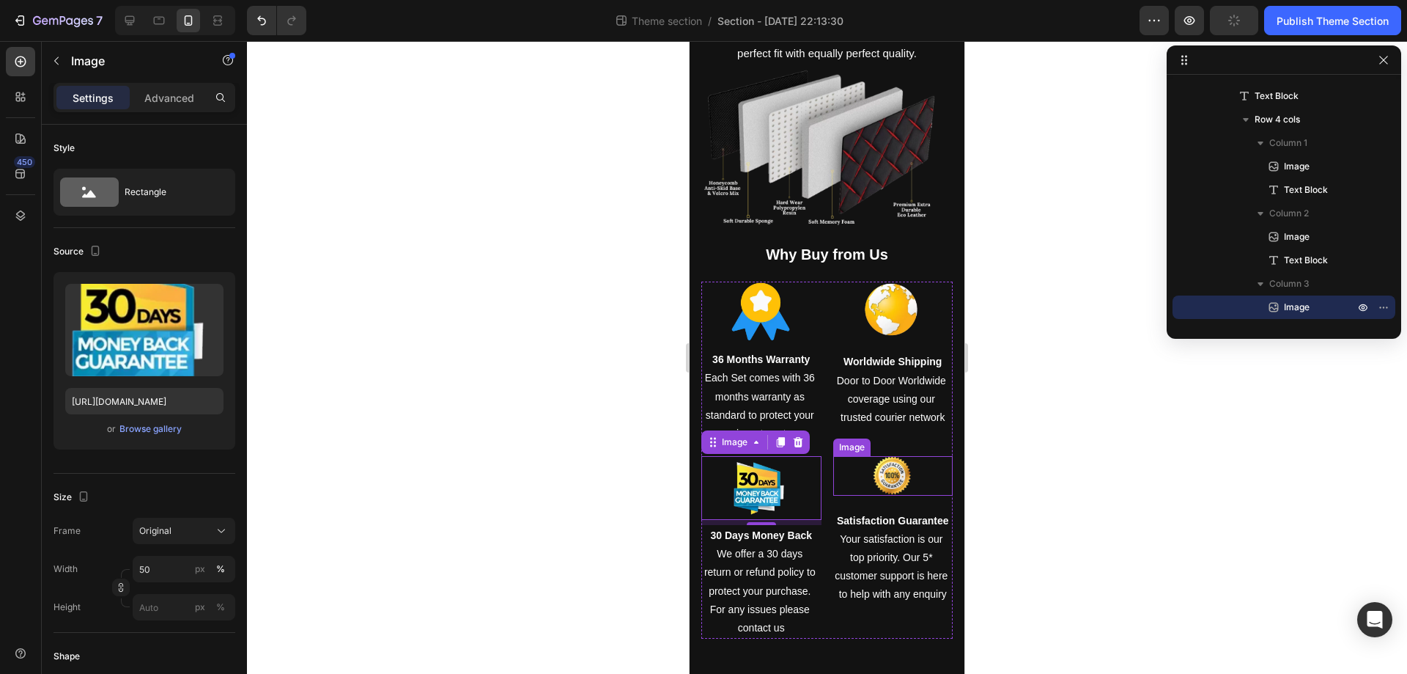
click at [879, 490] on img at bounding box center [893, 475] width 42 height 39
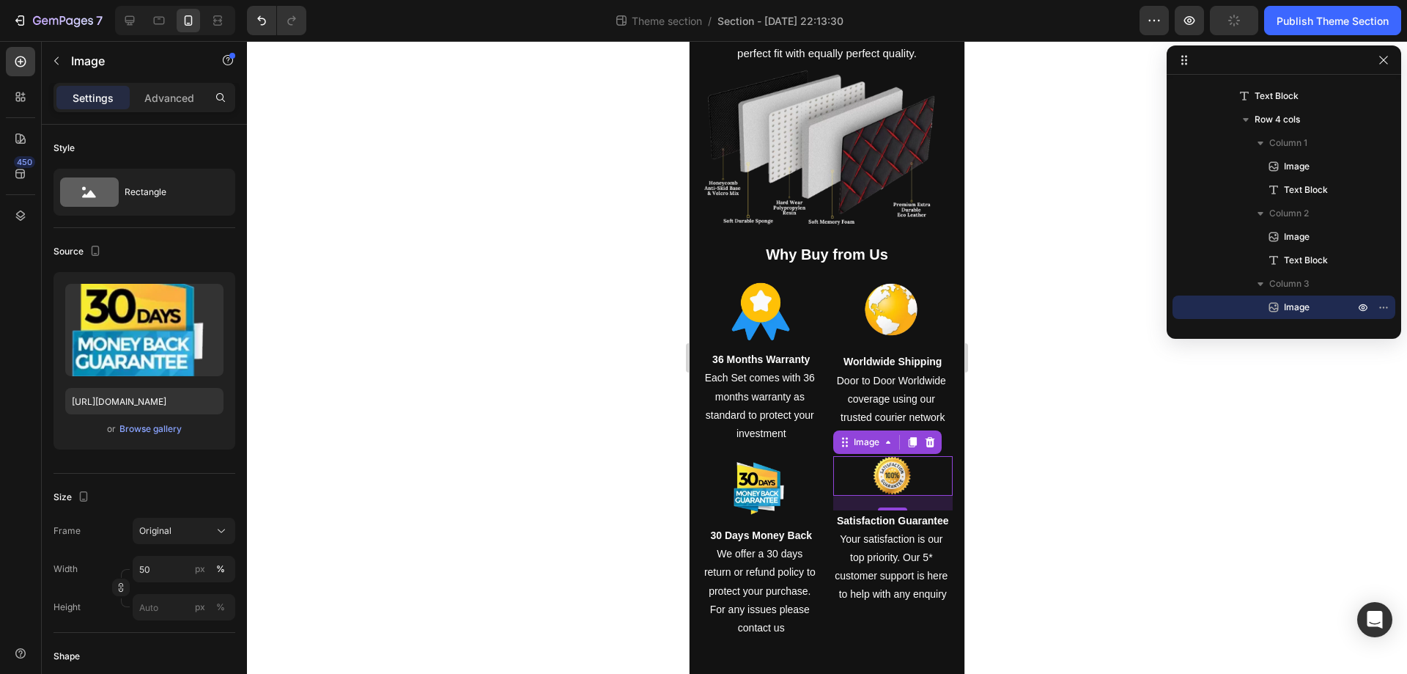
scroll to position [1611, 0]
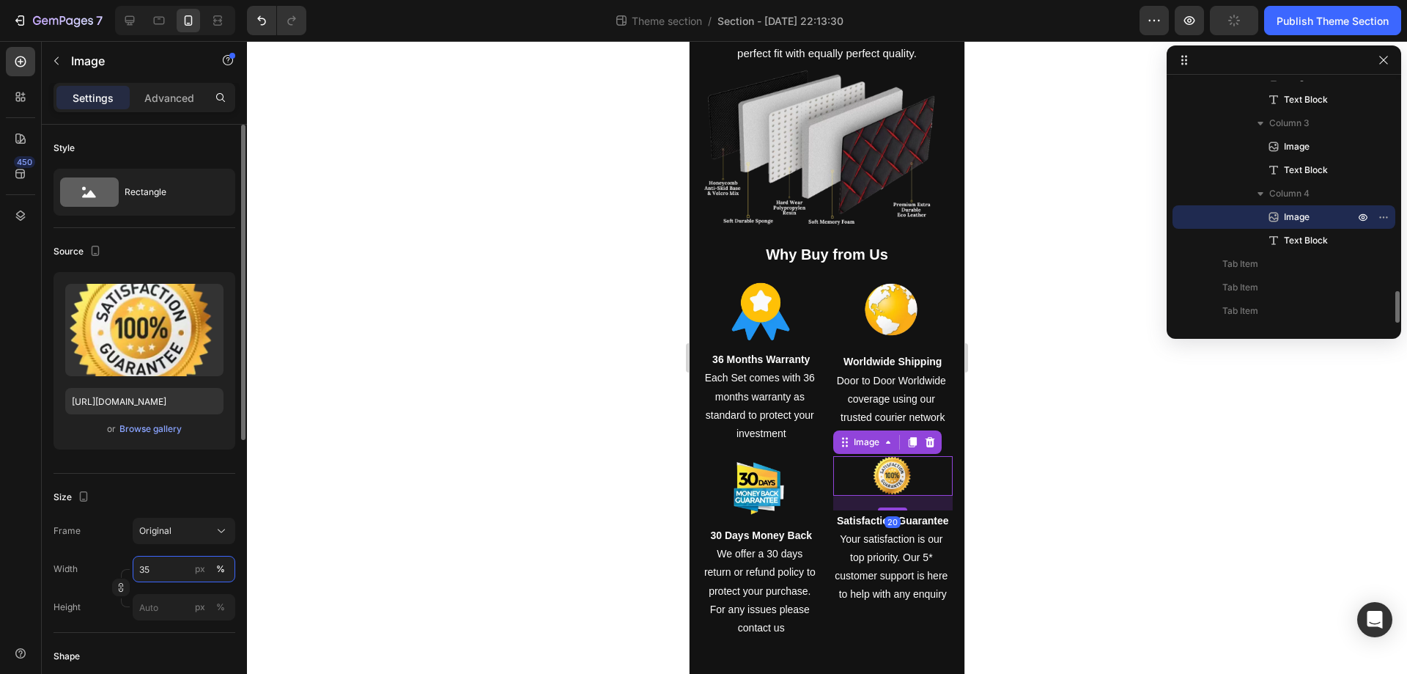
click at [160, 572] on input "35" at bounding box center [184, 569] width 103 height 26
paste input "50"
type input "50"
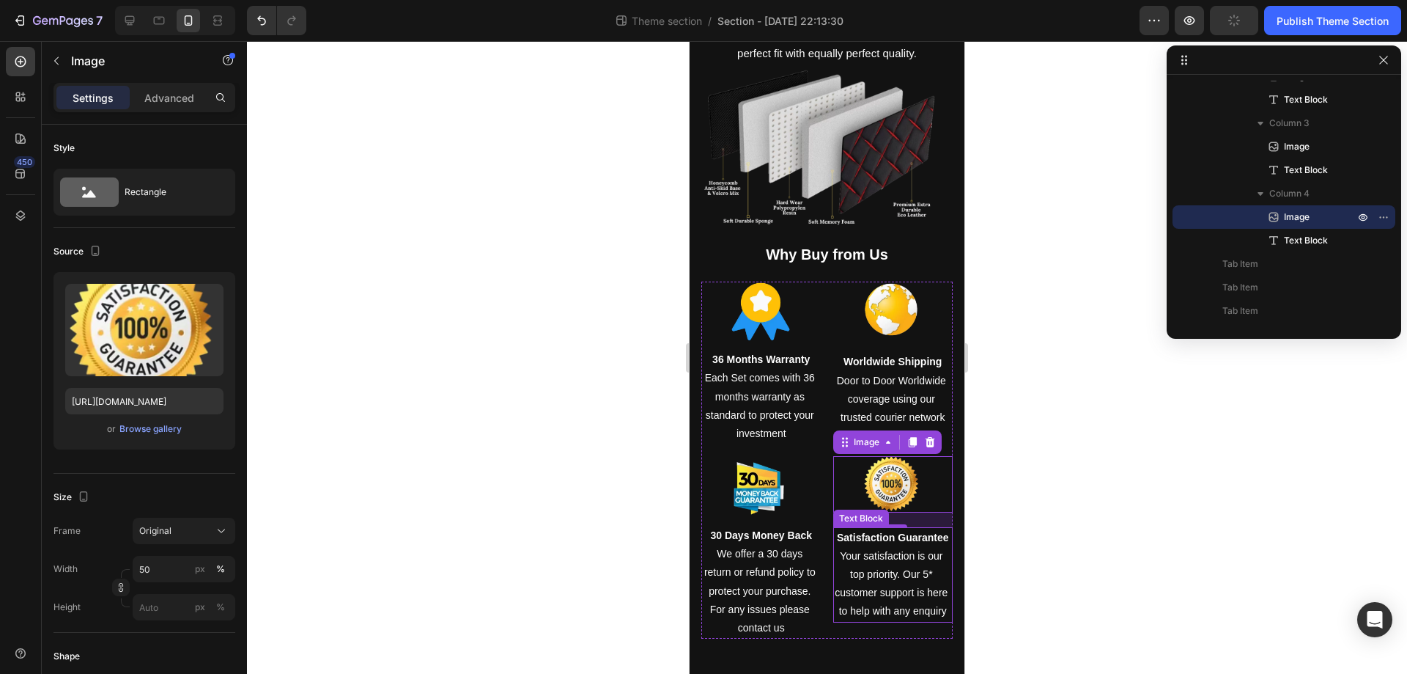
click at [924, 582] on p "Your satisfaction is our top priority. Our 5* customer support is here to help …" at bounding box center [893, 584] width 117 height 74
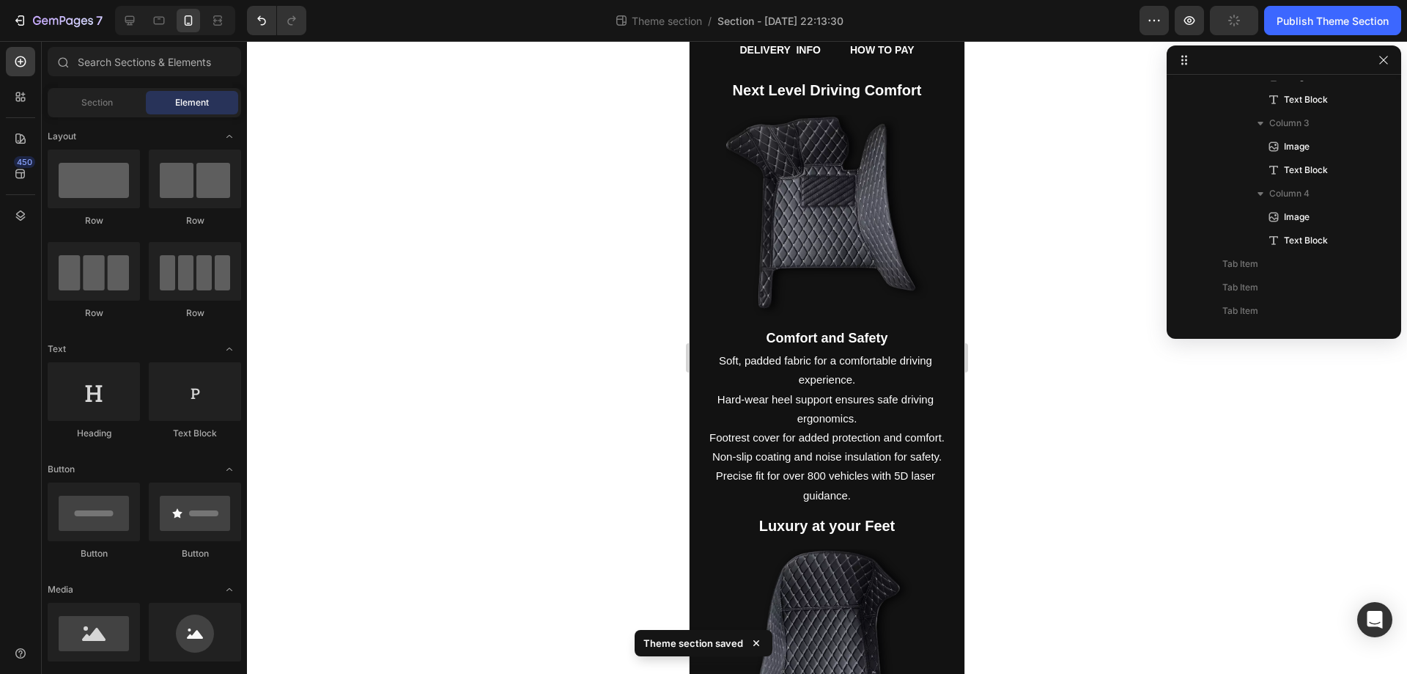
scroll to position [0, 0]
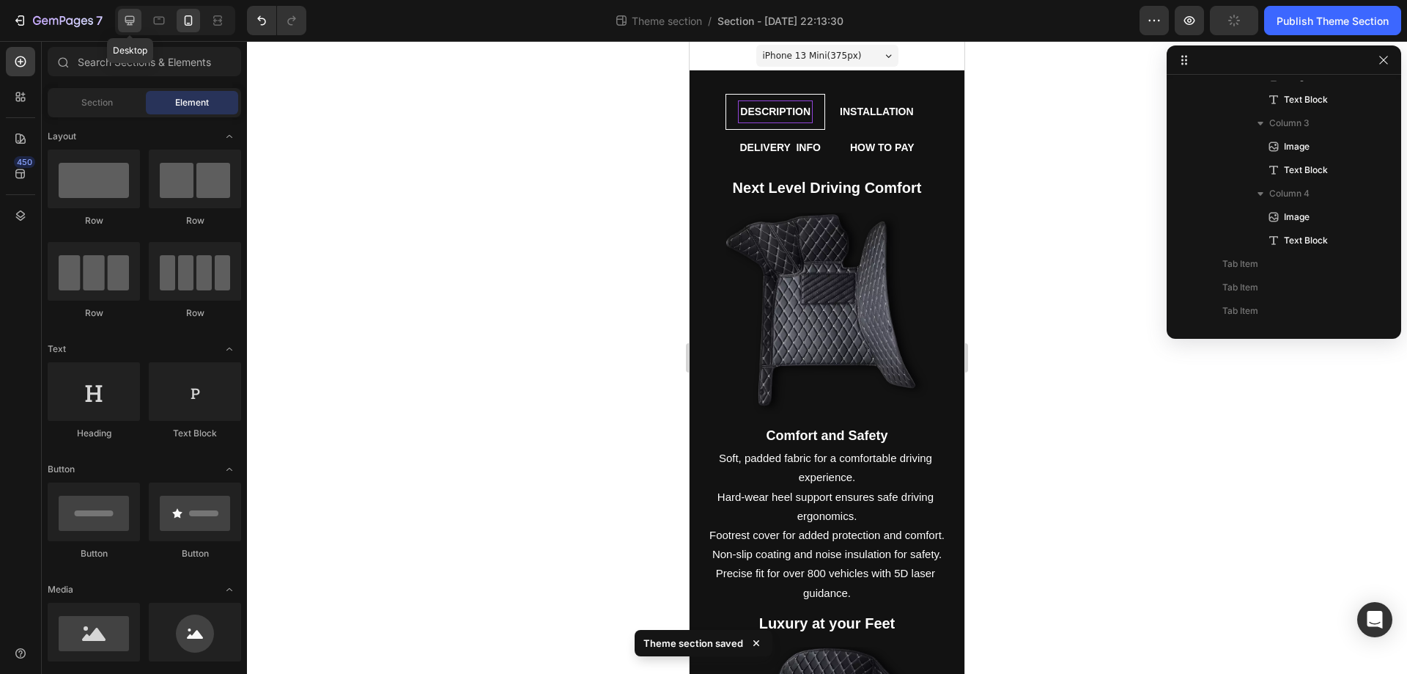
click at [137, 19] on icon at bounding box center [129, 20] width 15 height 15
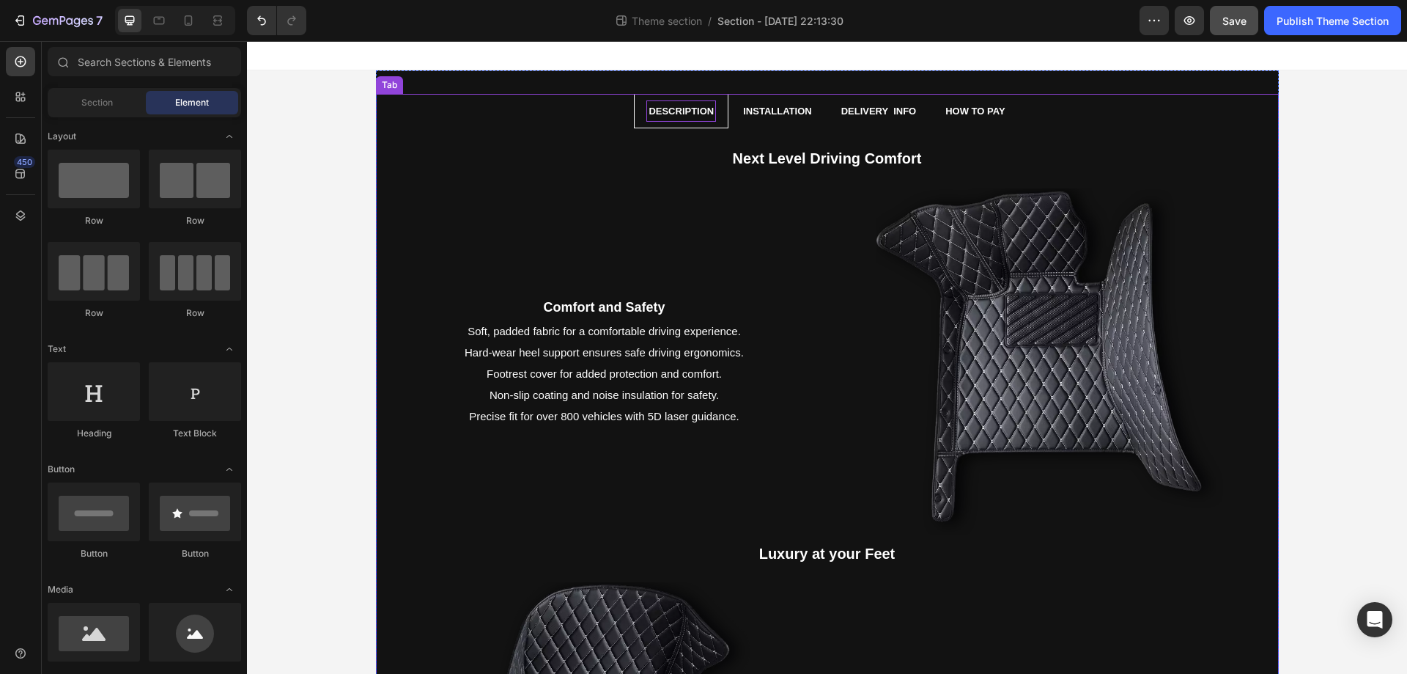
click at [827, 125] on li "Delivery info" at bounding box center [879, 111] width 105 height 34
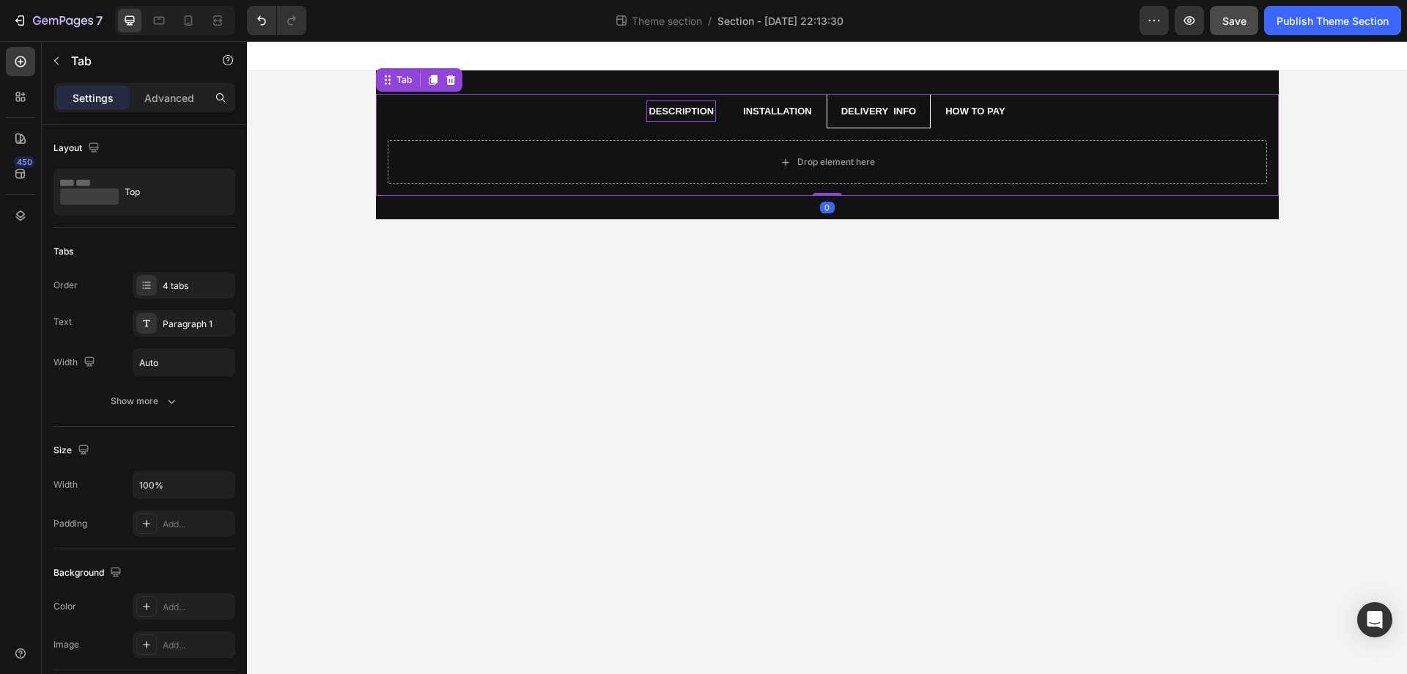
click at [748, 122] on li "Installation" at bounding box center [777, 111] width 97 height 34
click at [833, 168] on div "Drop element here" at bounding box center [837, 162] width 78 height 12
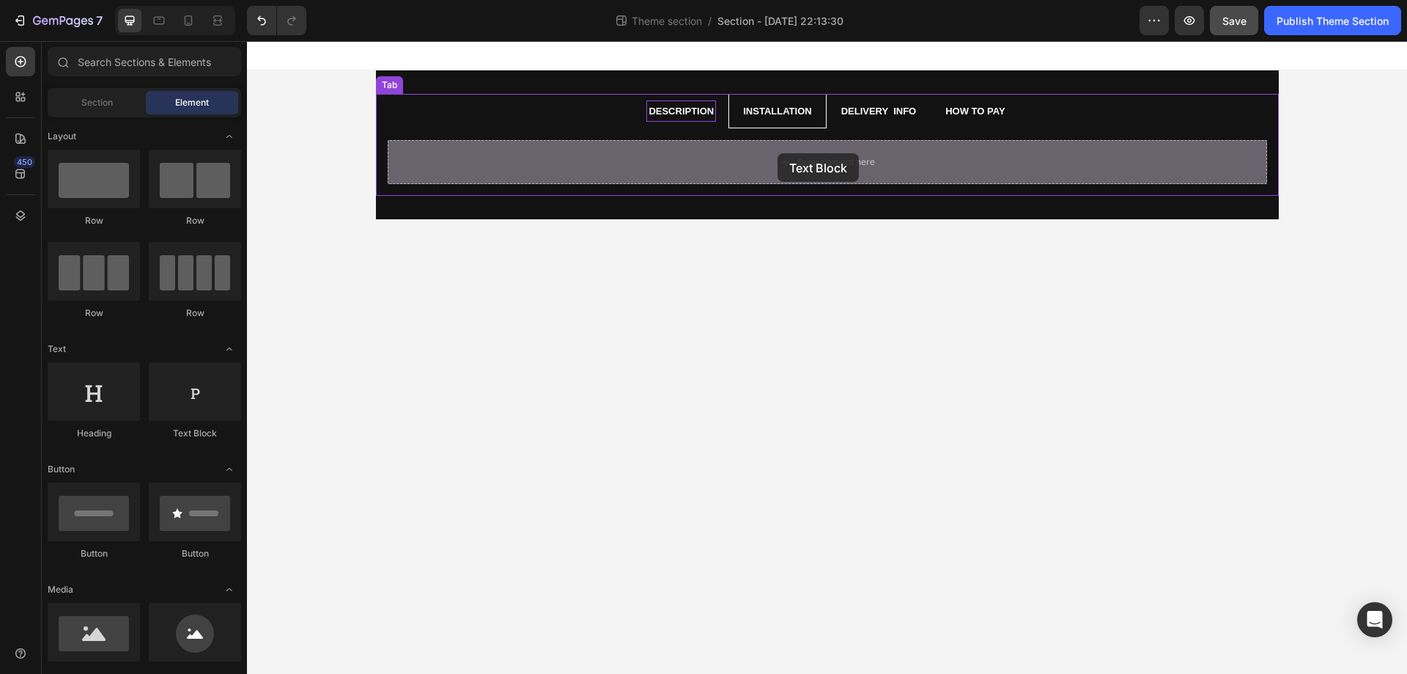
drag, startPoint x: 435, startPoint y: 439, endPoint x: 784, endPoint y: 152, distance: 452.0
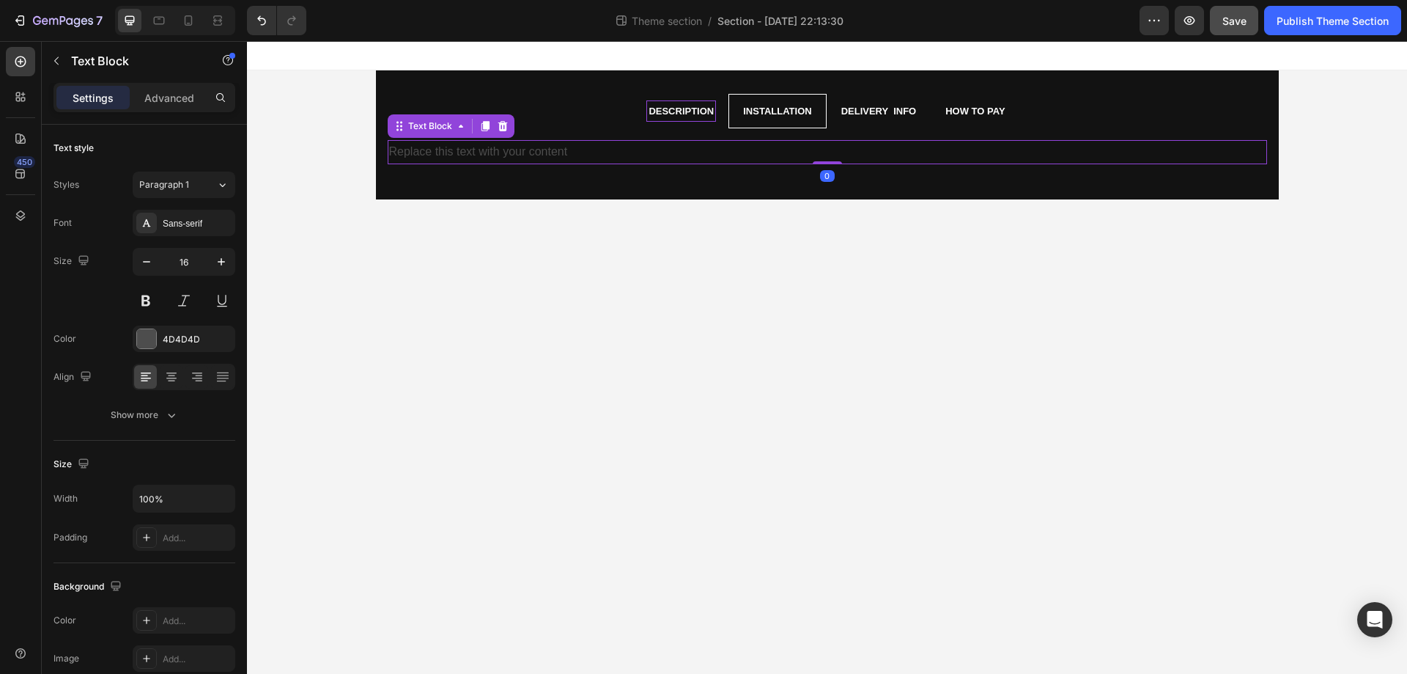
click at [603, 143] on div "Replace this text with your content" at bounding box center [828, 152] width 880 height 24
click at [603, 143] on p "Replace this text with your content" at bounding box center [827, 151] width 877 height 21
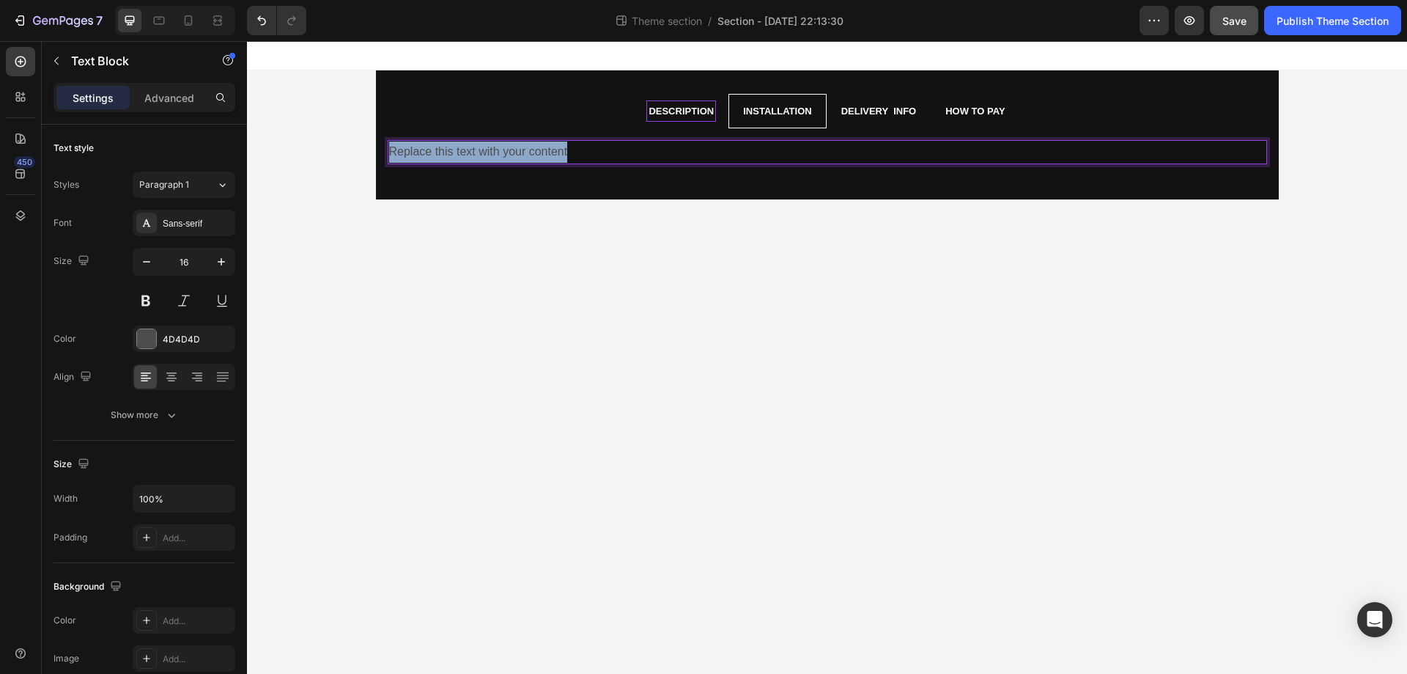
click at [603, 143] on p "Replace this text with your content" at bounding box center [827, 151] width 877 height 21
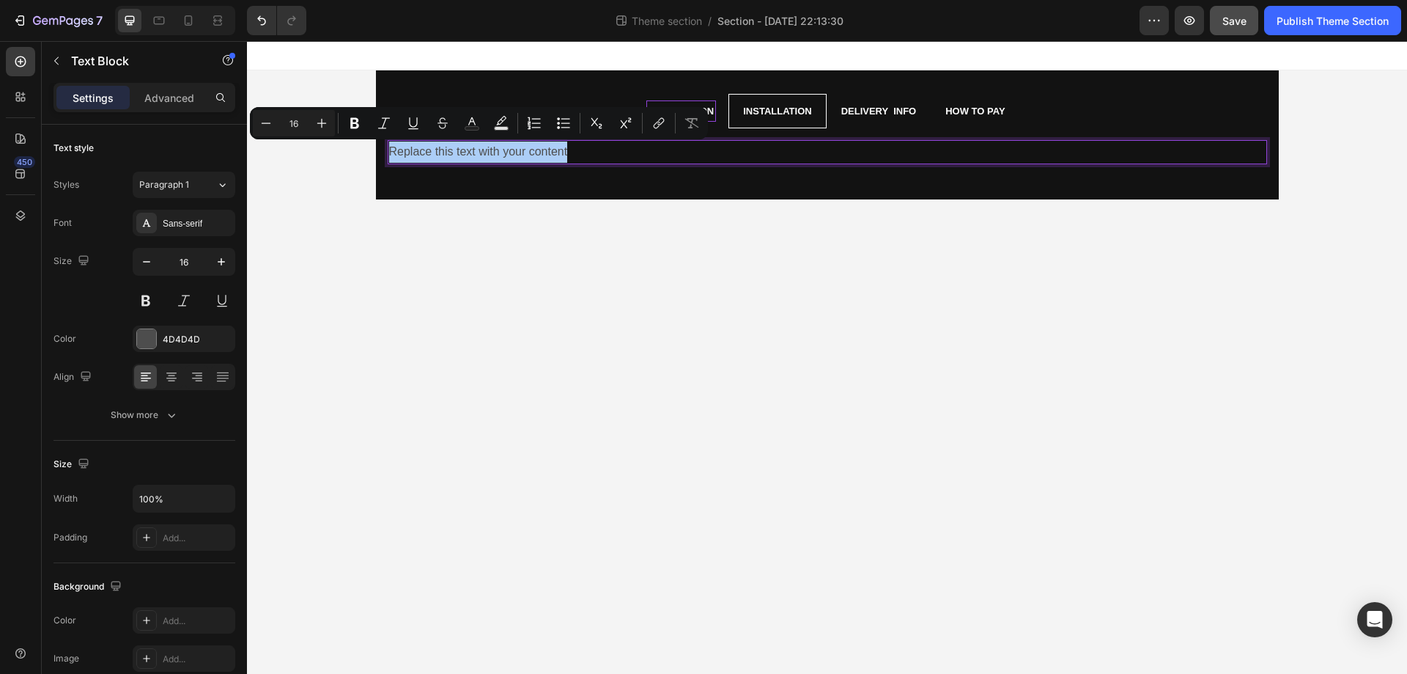
click at [294, 121] on input "16" at bounding box center [293, 123] width 29 height 18
type input "20"
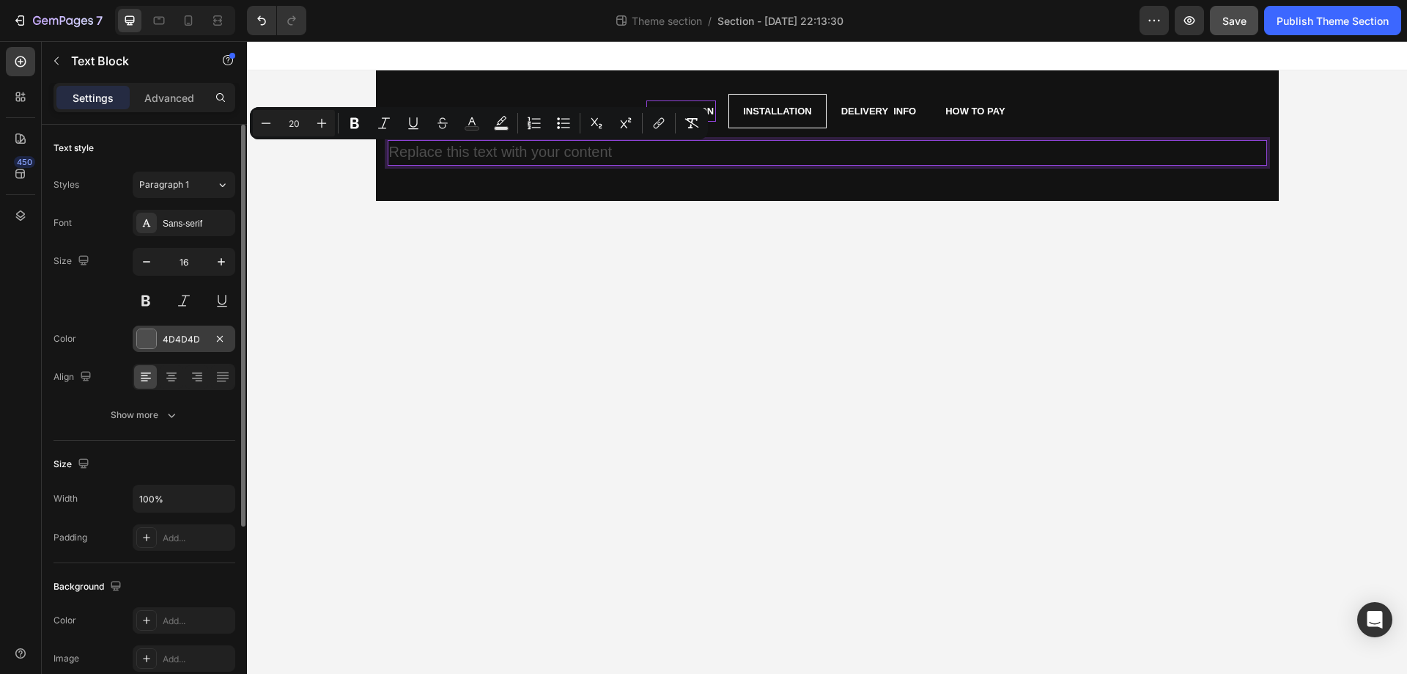
click at [151, 345] on div at bounding box center [146, 338] width 19 height 19
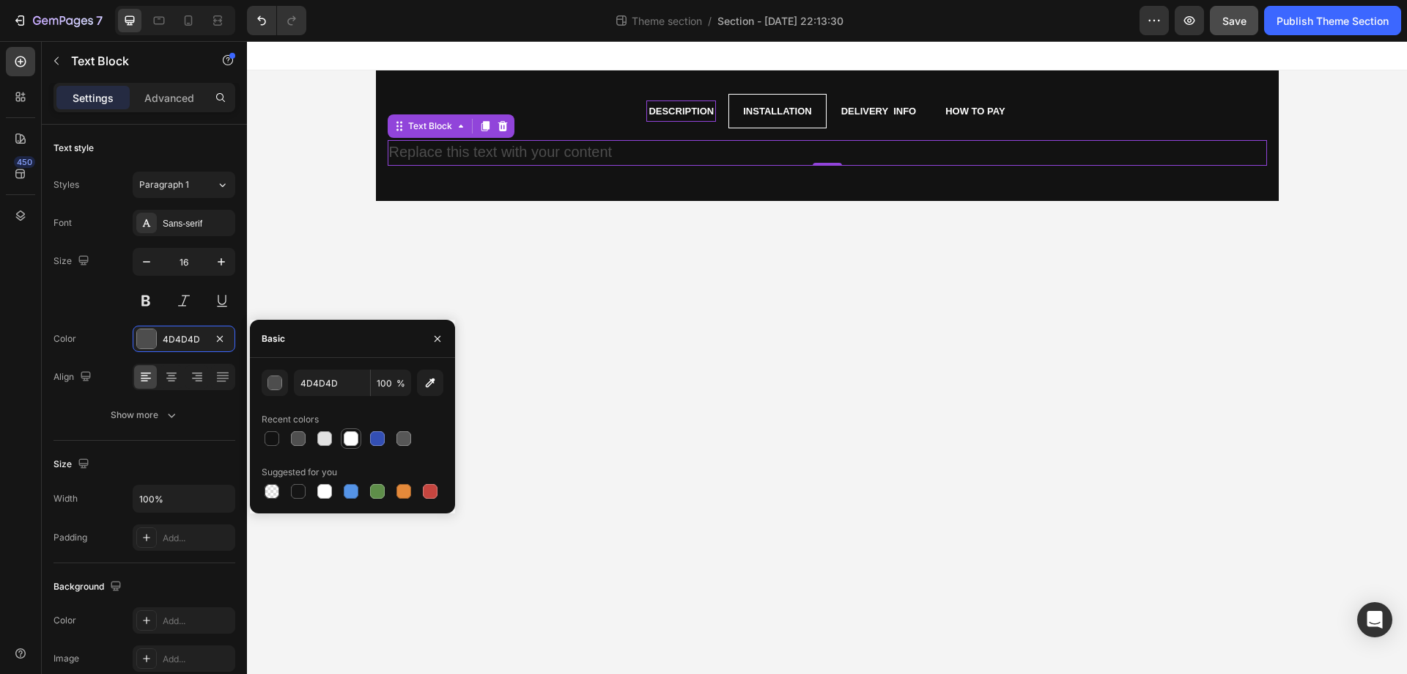
click at [342, 435] on div at bounding box center [351, 439] width 18 height 18
type input "FFFFFF"
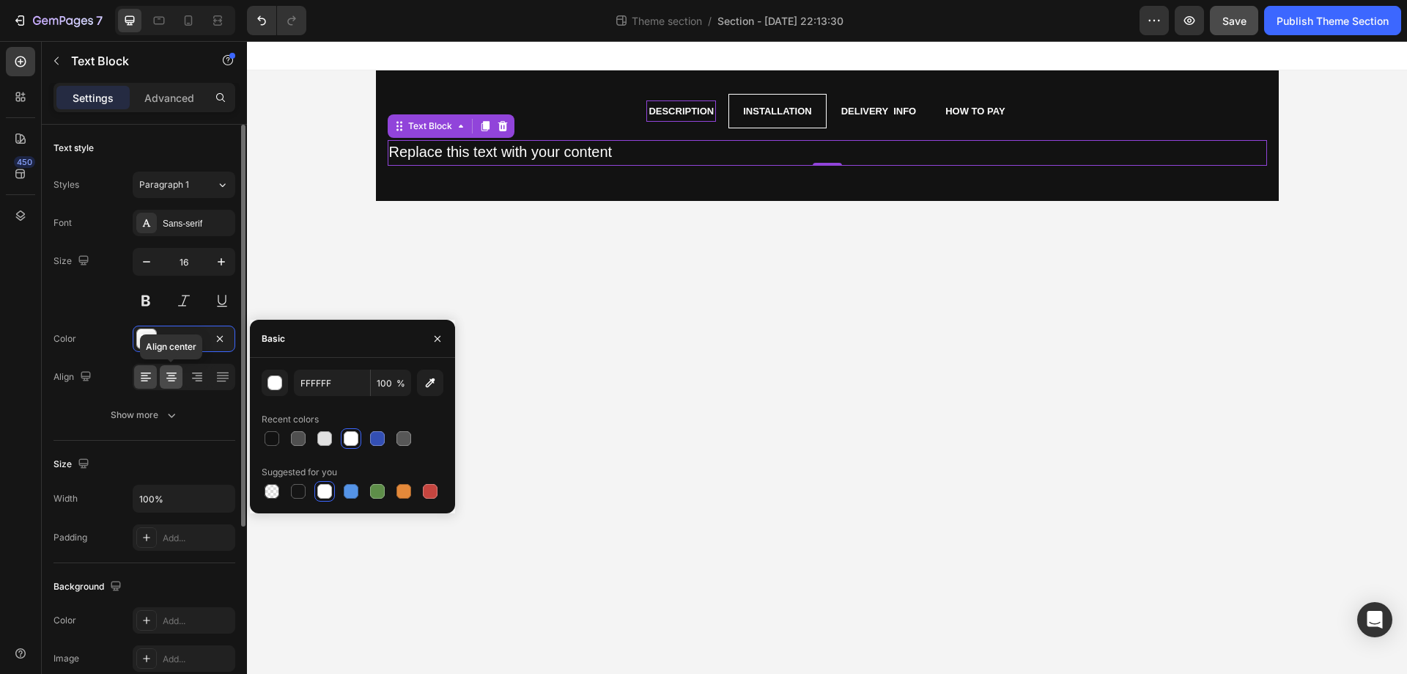
click at [179, 380] on div at bounding box center [171, 376] width 23 height 23
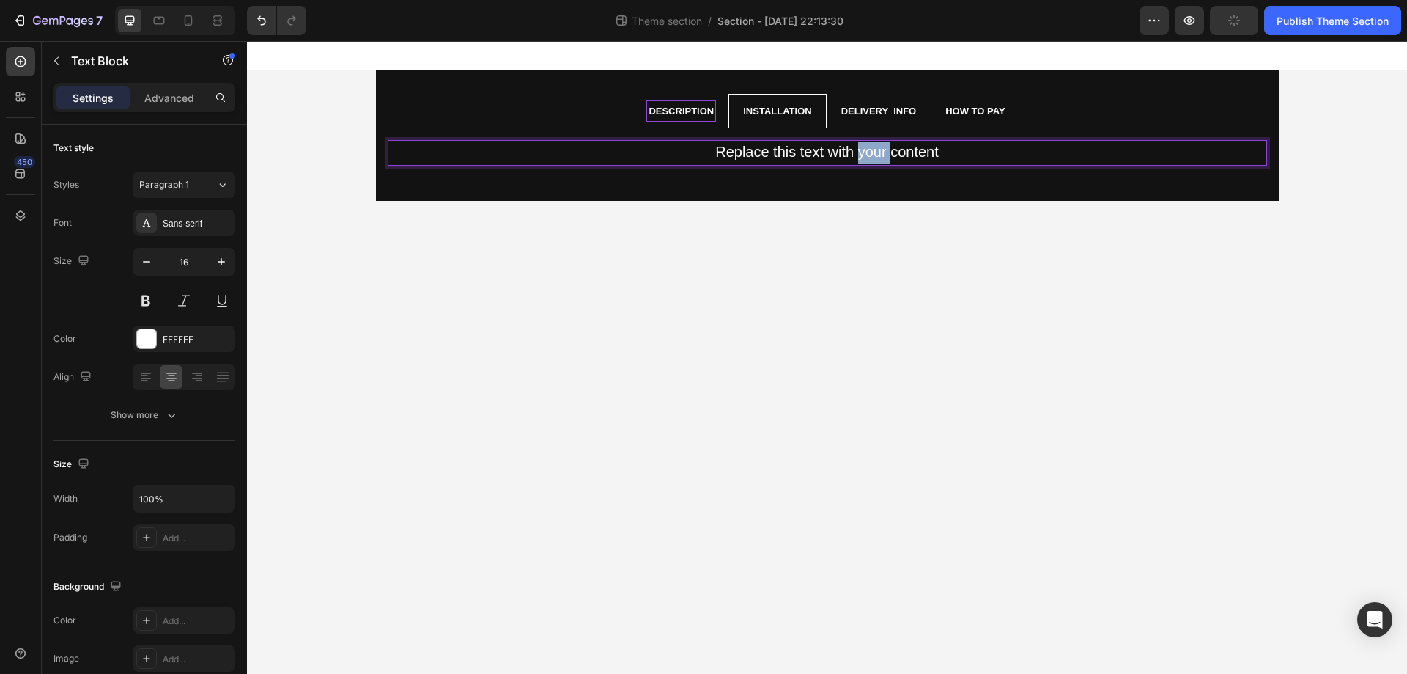
click at [858, 150] on span "Replace this text with your content" at bounding box center [827, 152] width 224 height 16
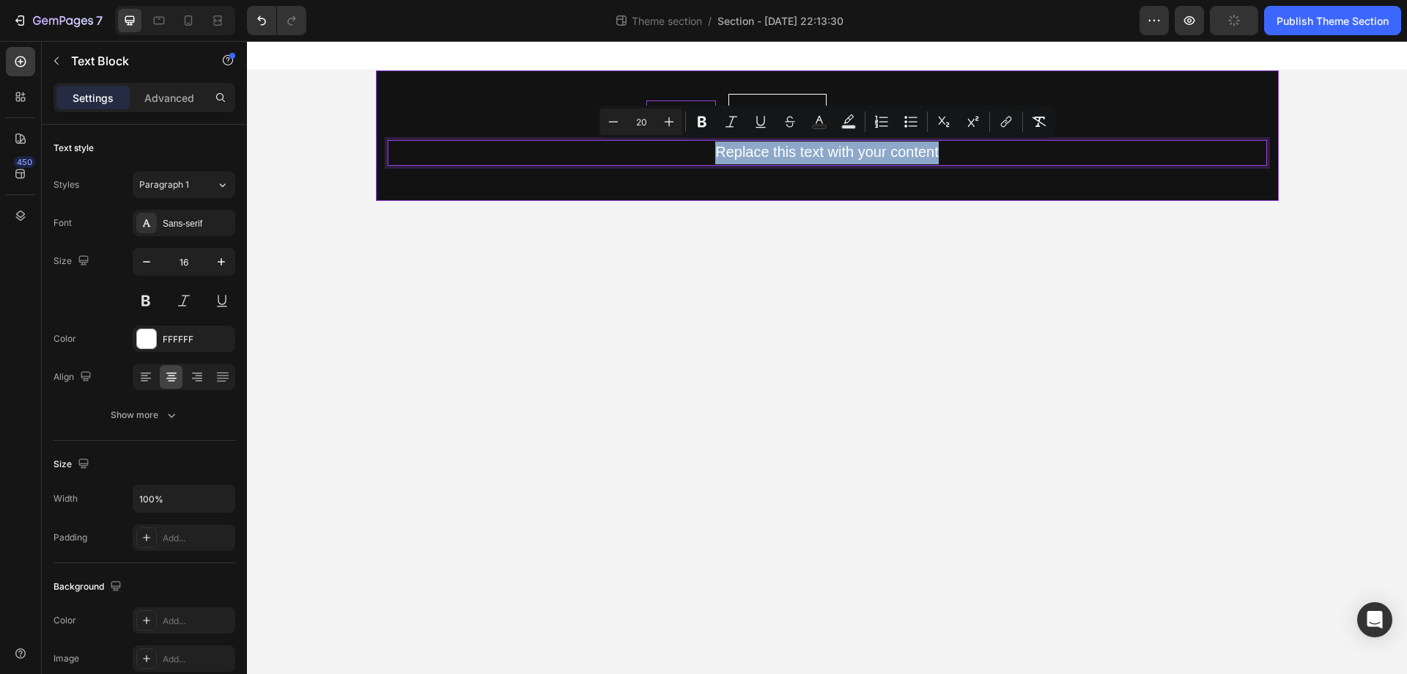
type input "16"
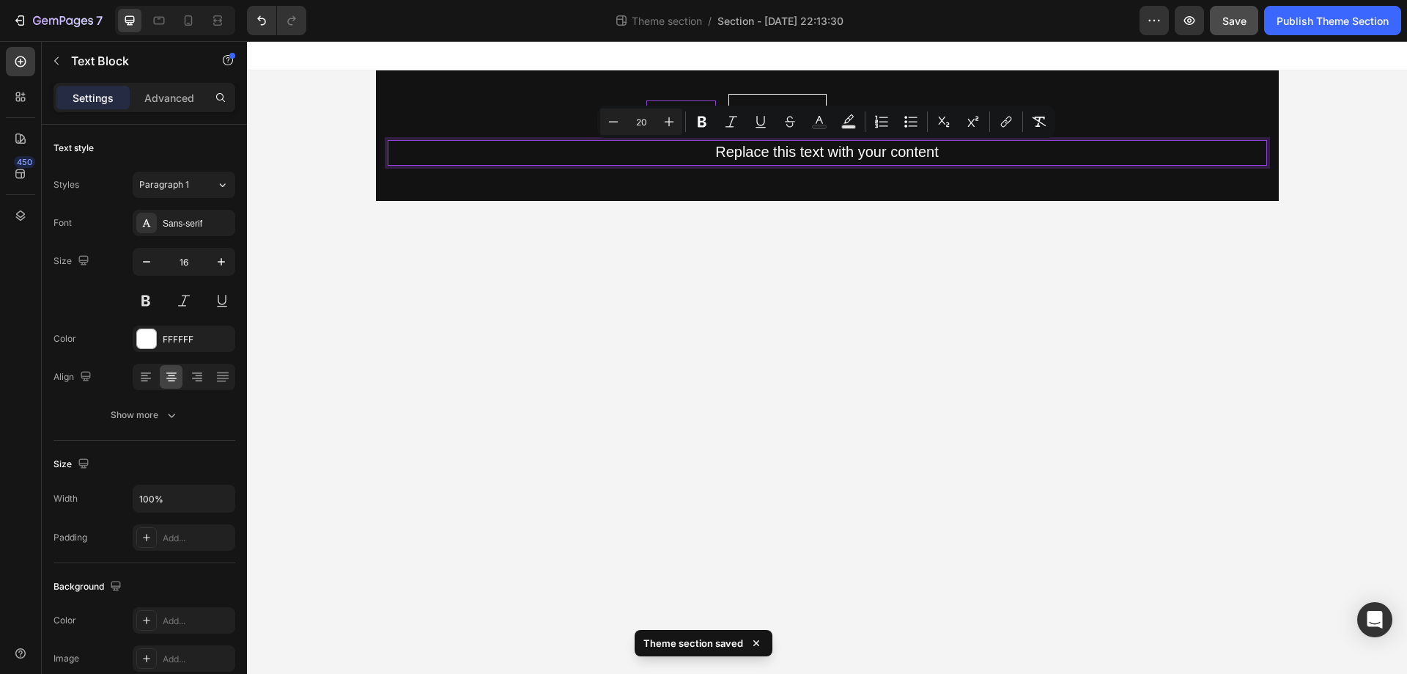
click at [760, 265] on body "Description Installation Delivery info How to Pay Next Level Driving Comfort Te…" at bounding box center [827, 357] width 1160 height 633
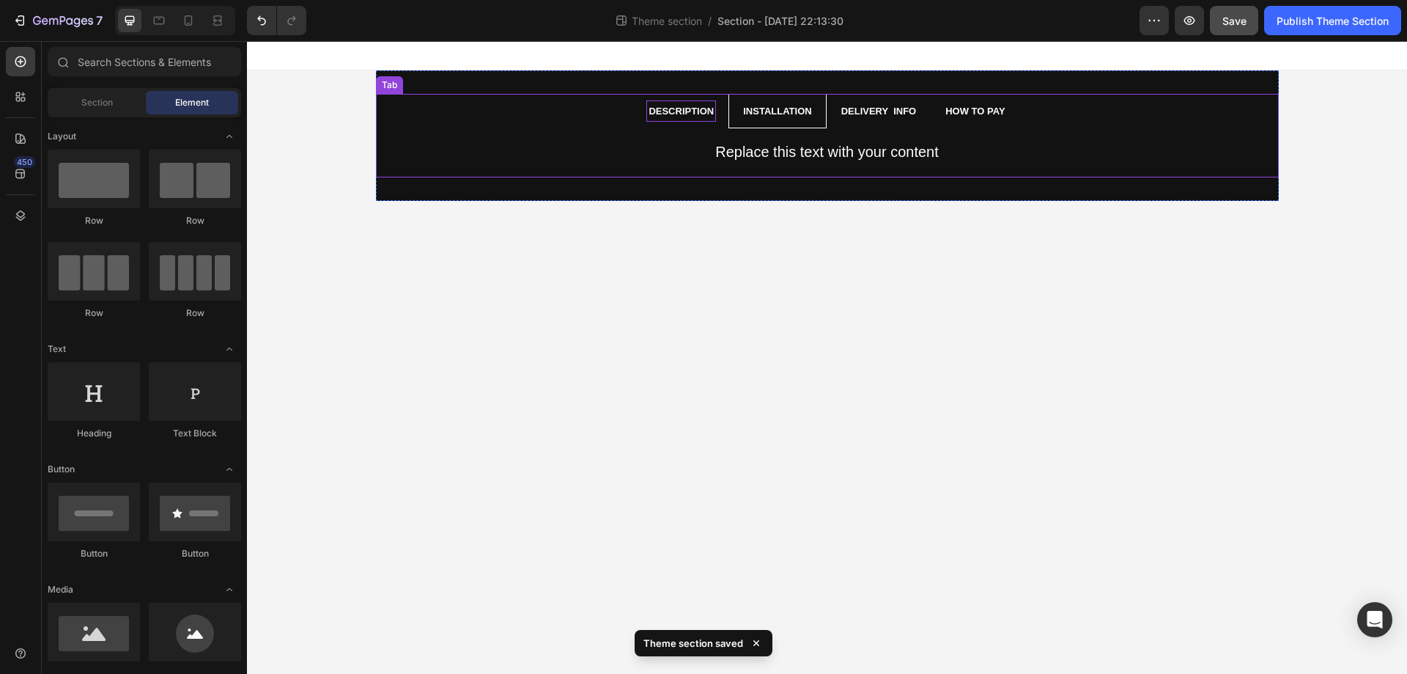
click at [814, 100] on li "Installation" at bounding box center [777, 111] width 97 height 34
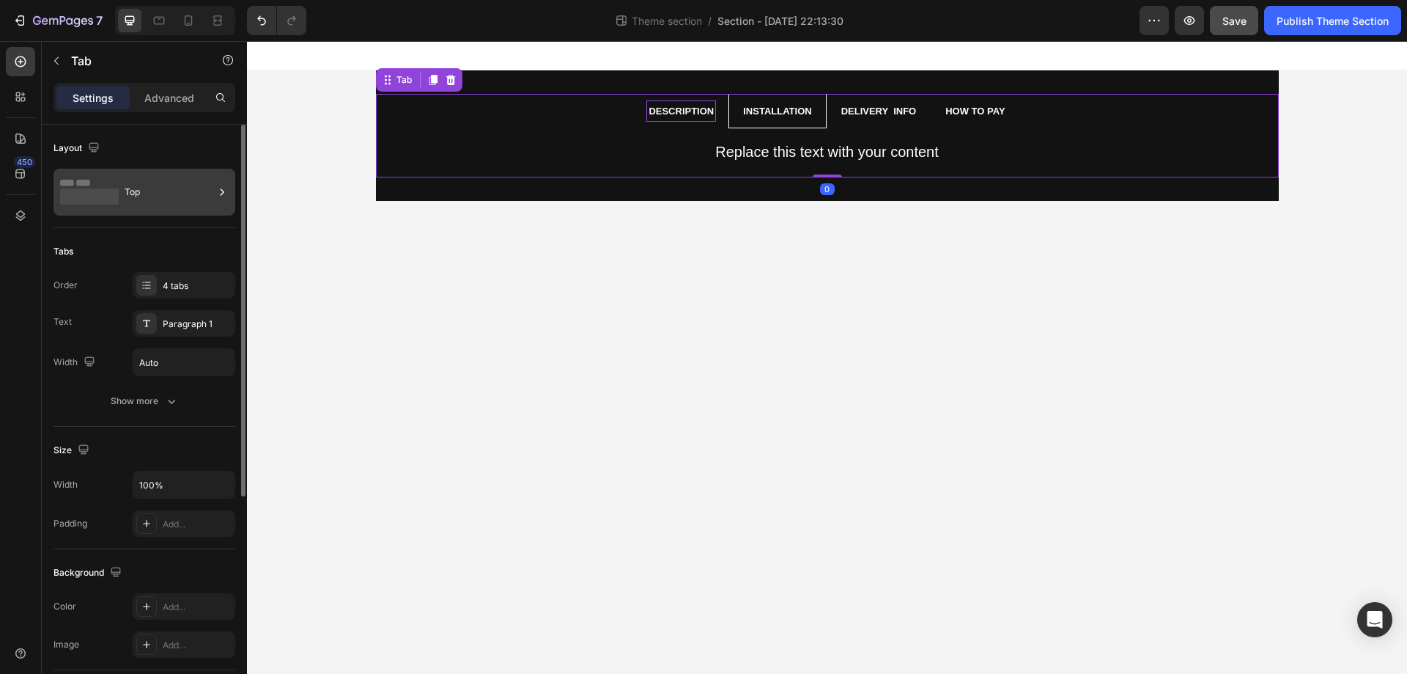
click at [129, 183] on div "Top" at bounding box center [169, 192] width 89 height 34
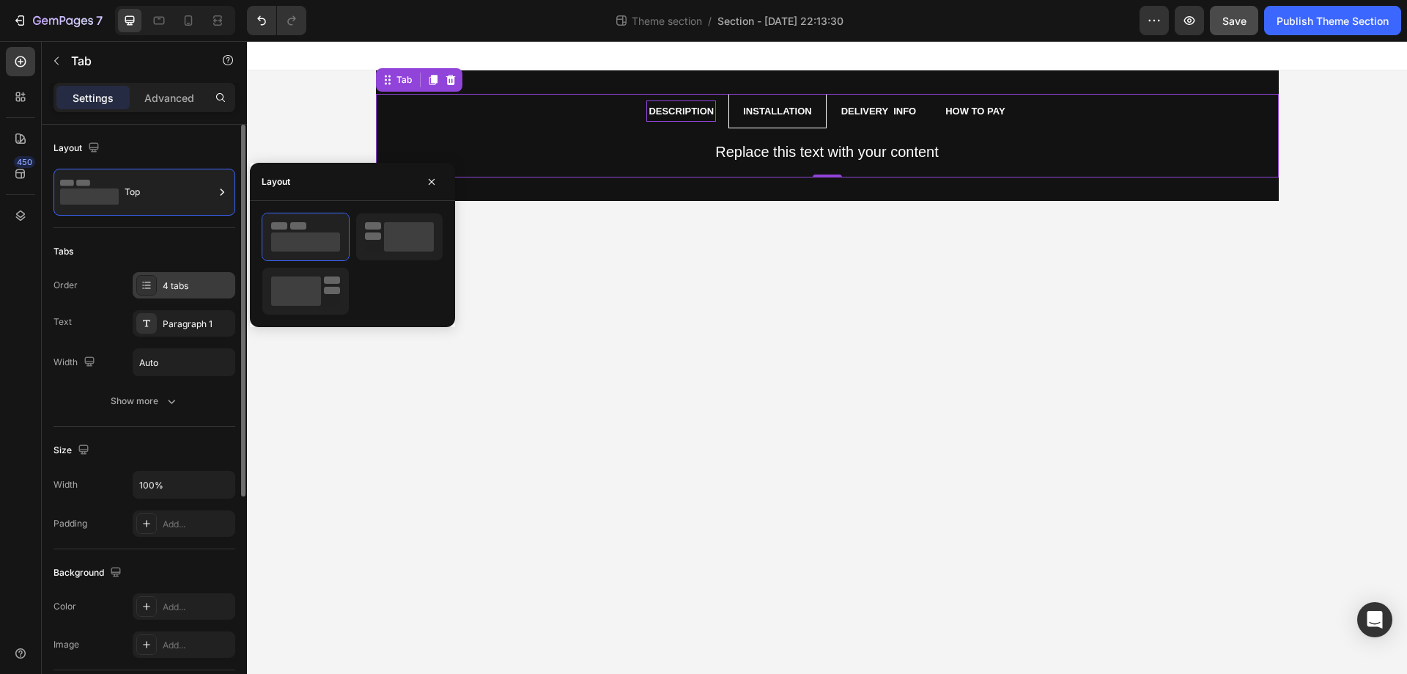
click at [183, 277] on div "4 tabs" at bounding box center [184, 285] width 103 height 26
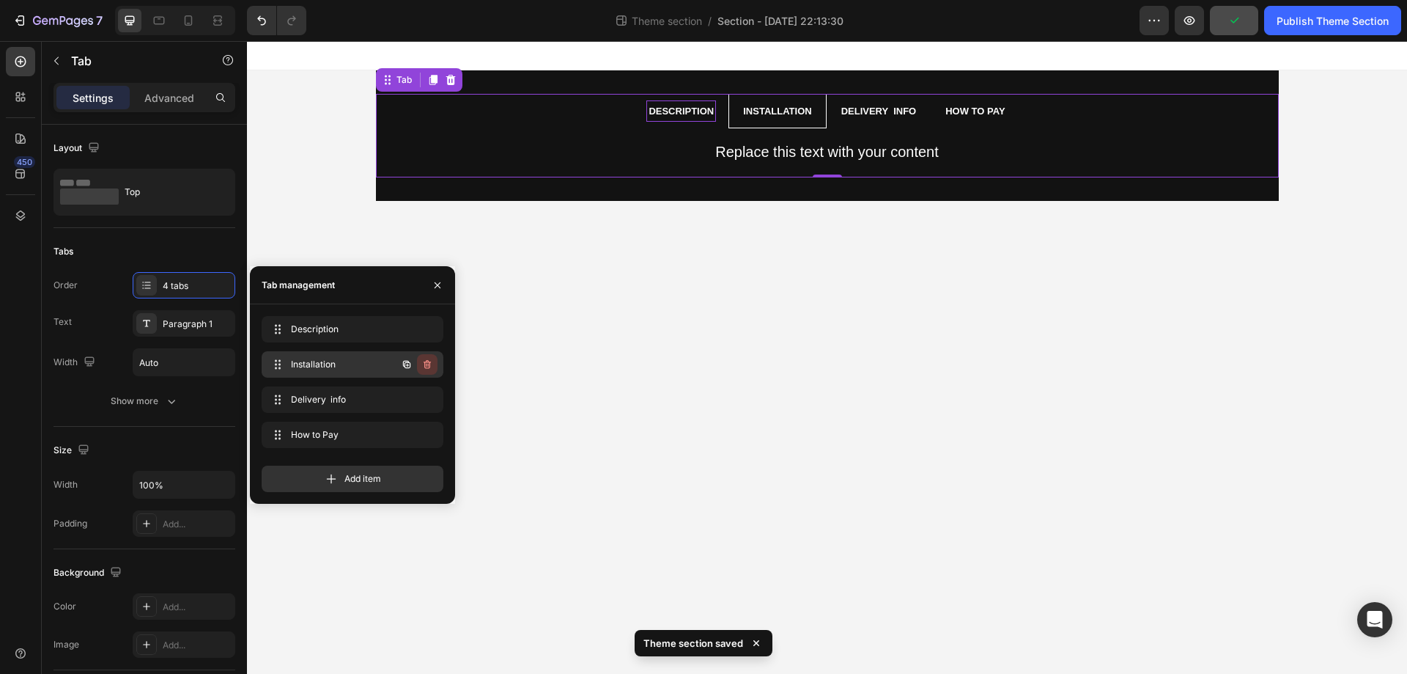
click at [430, 366] on icon "button" at bounding box center [427, 364] width 7 height 9
click at [415, 361] on div "Delete" at bounding box center [417, 364] width 27 height 13
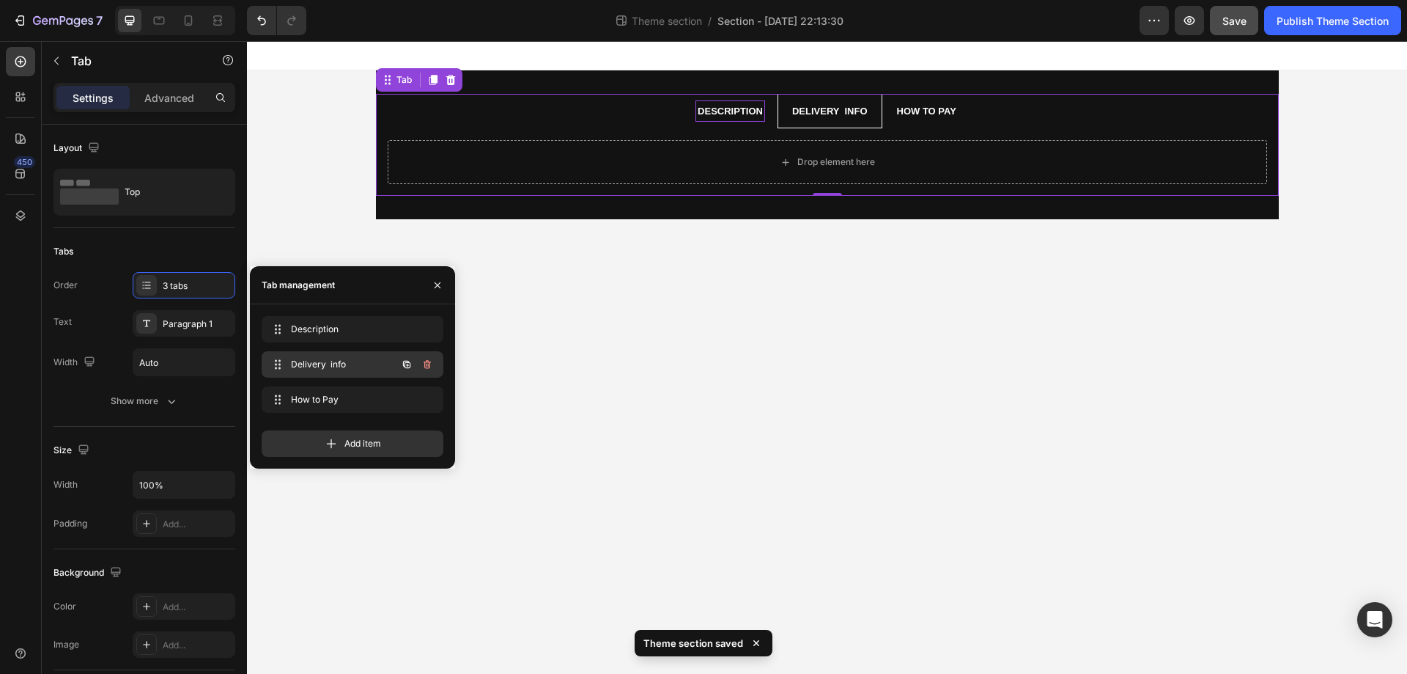
click at [358, 358] on span "Delivery info" at bounding box center [332, 364] width 83 height 13
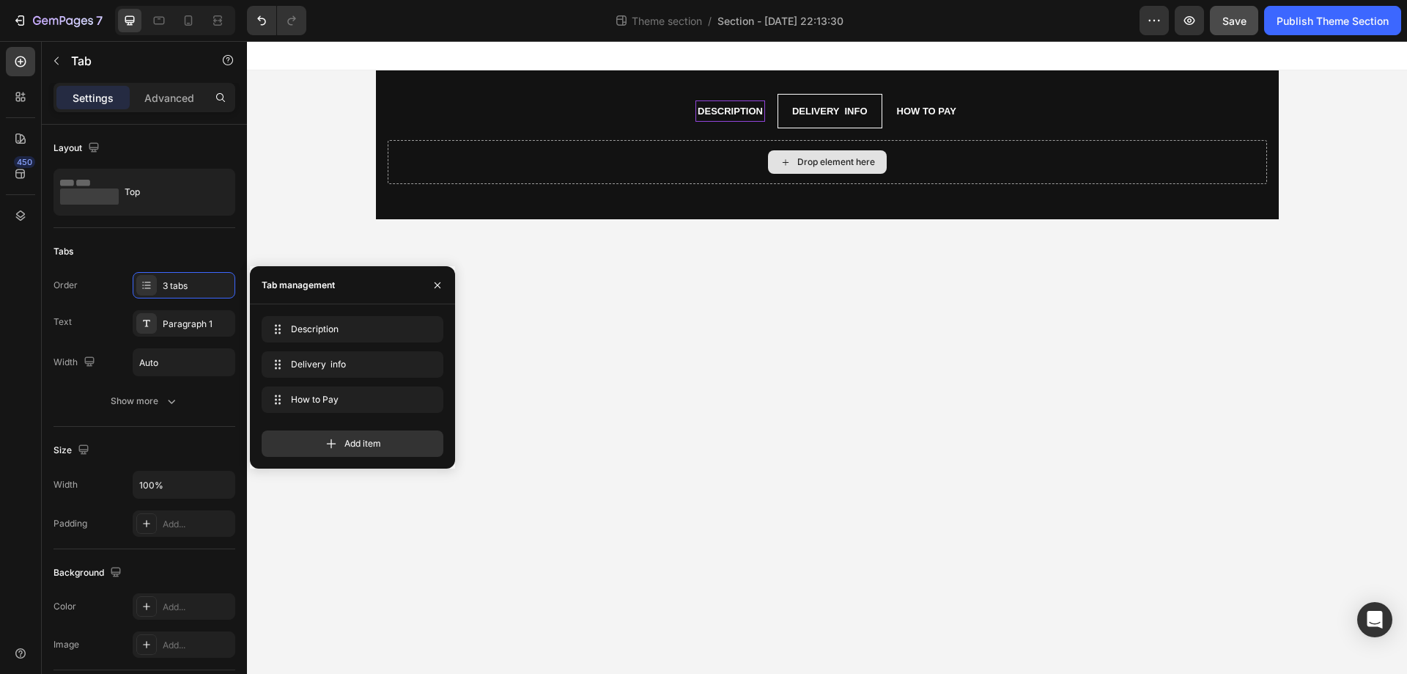
click at [787, 156] on icon at bounding box center [786, 162] width 12 height 12
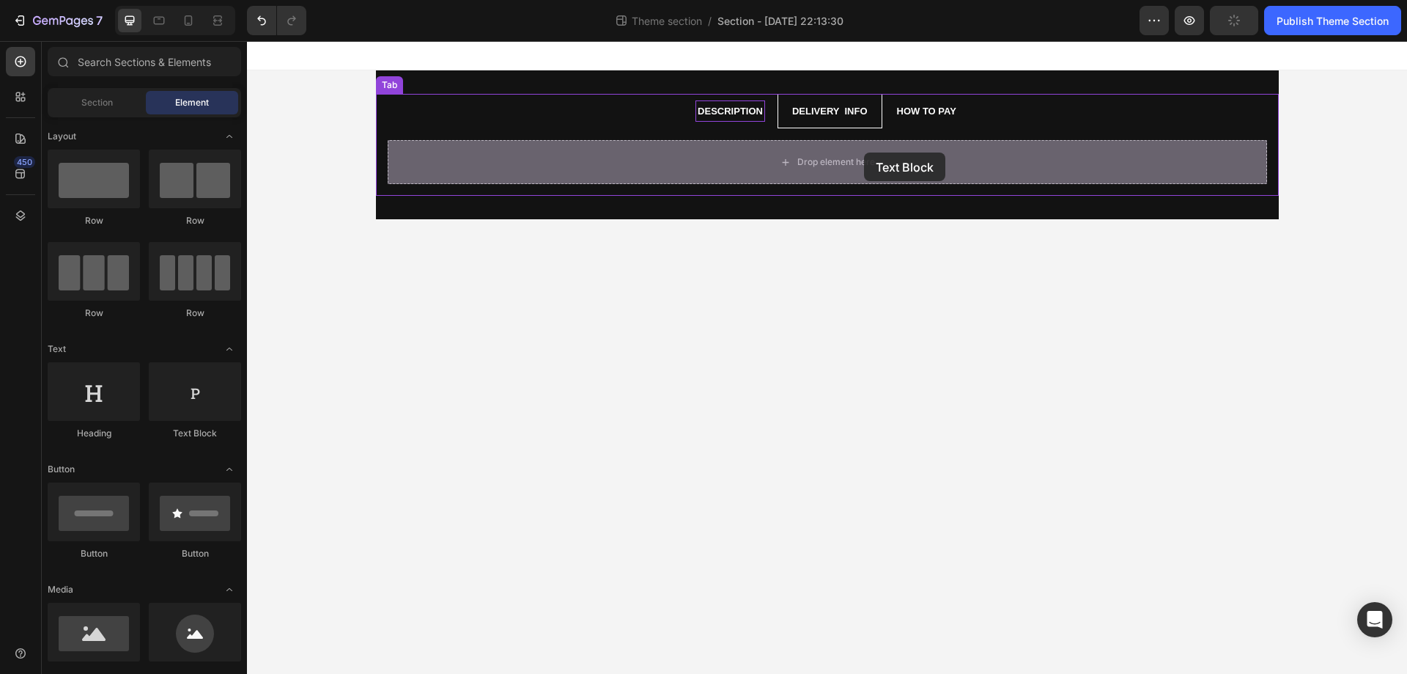
drag, startPoint x: 444, startPoint y: 463, endPoint x: 864, endPoint y: 152, distance: 522.1
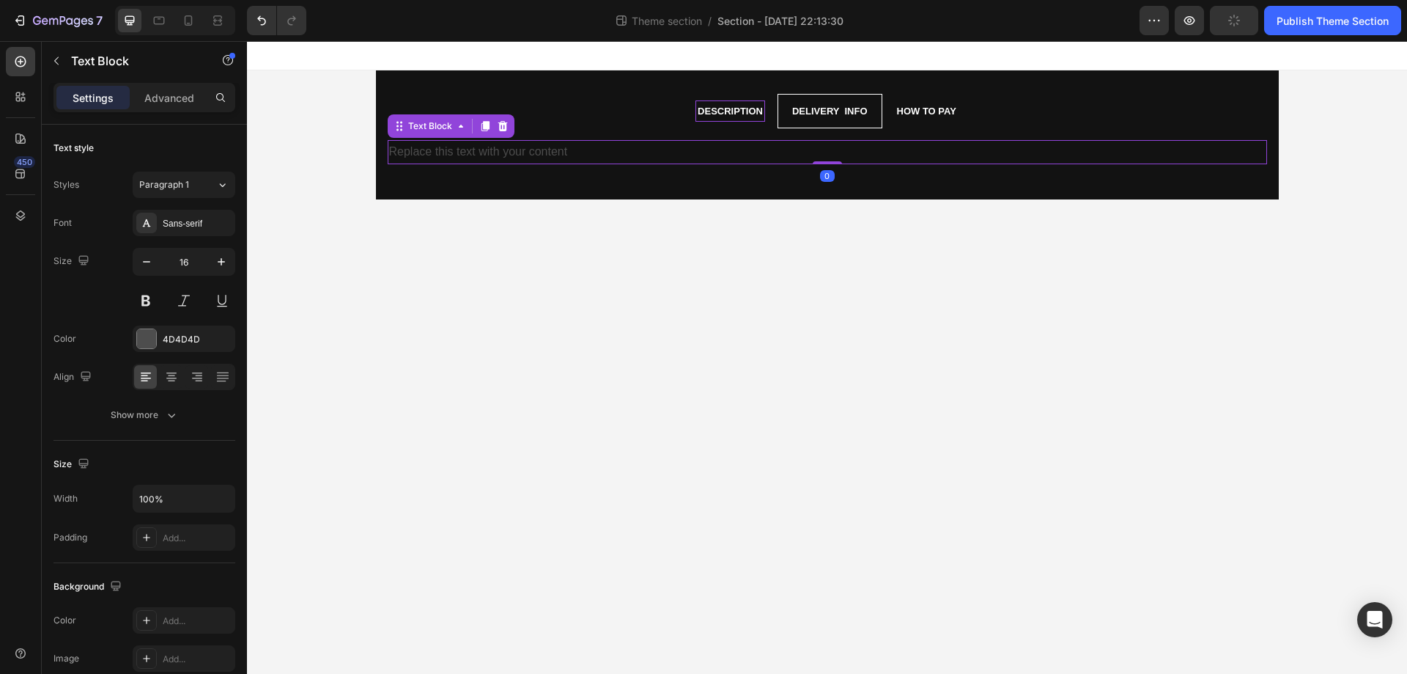
click at [657, 158] on div "Replace this text with your content" at bounding box center [828, 152] width 880 height 24
click at [657, 158] on p "Replace this text with your content" at bounding box center [827, 151] width 877 height 21
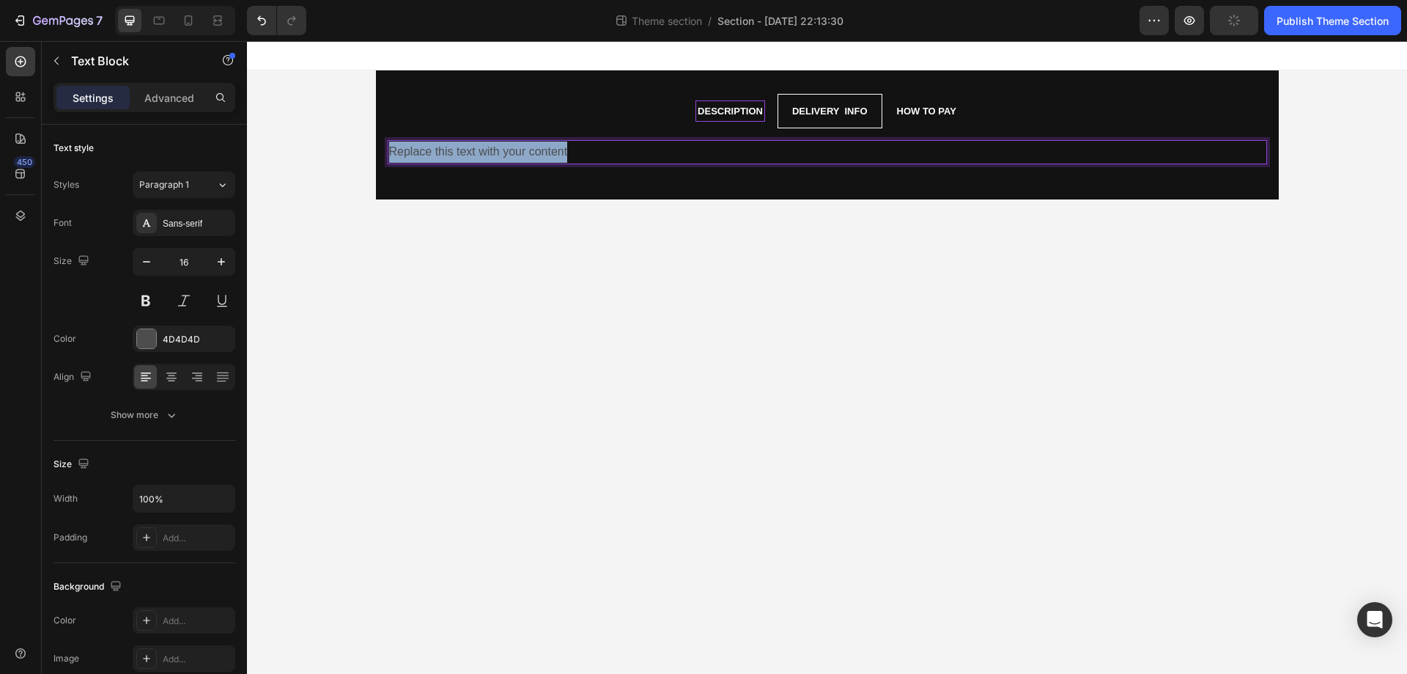
click at [657, 158] on p "Replace this text with your content" at bounding box center [827, 151] width 877 height 21
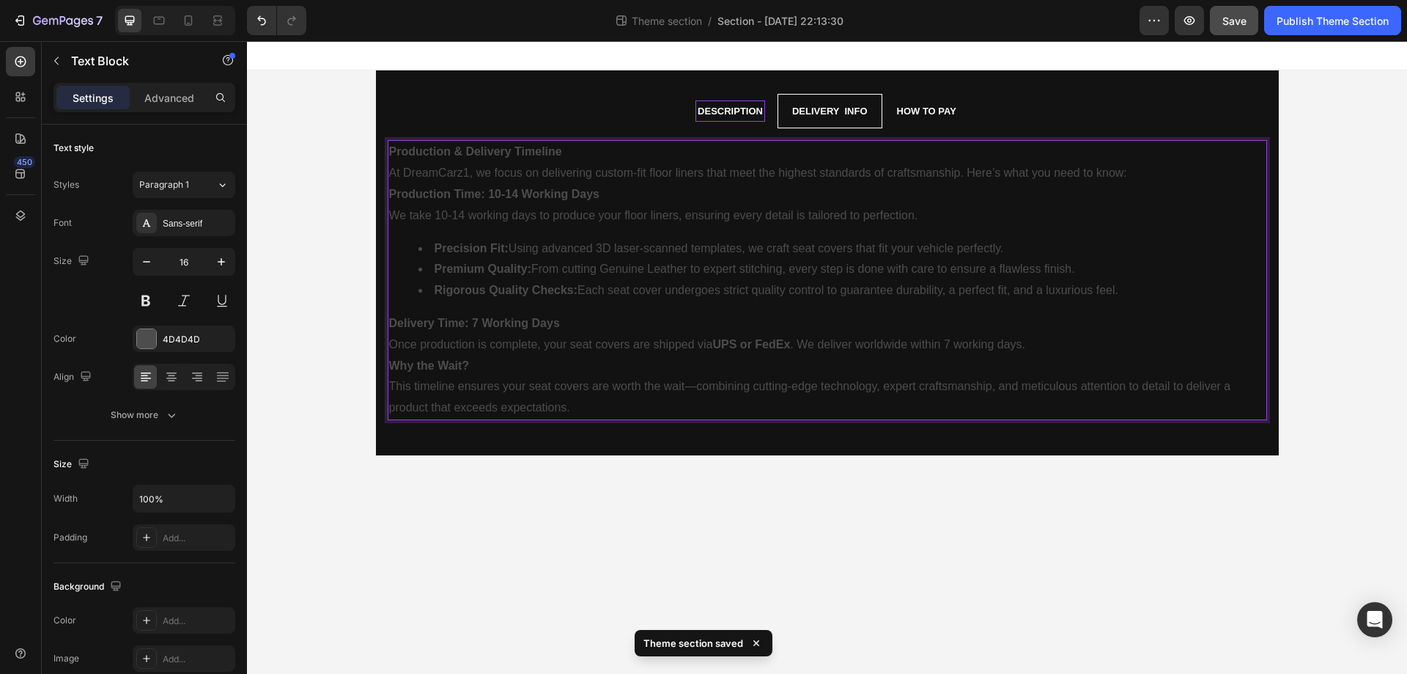
click at [583, 160] on p "Production & Delivery Timeline" at bounding box center [827, 151] width 877 height 21
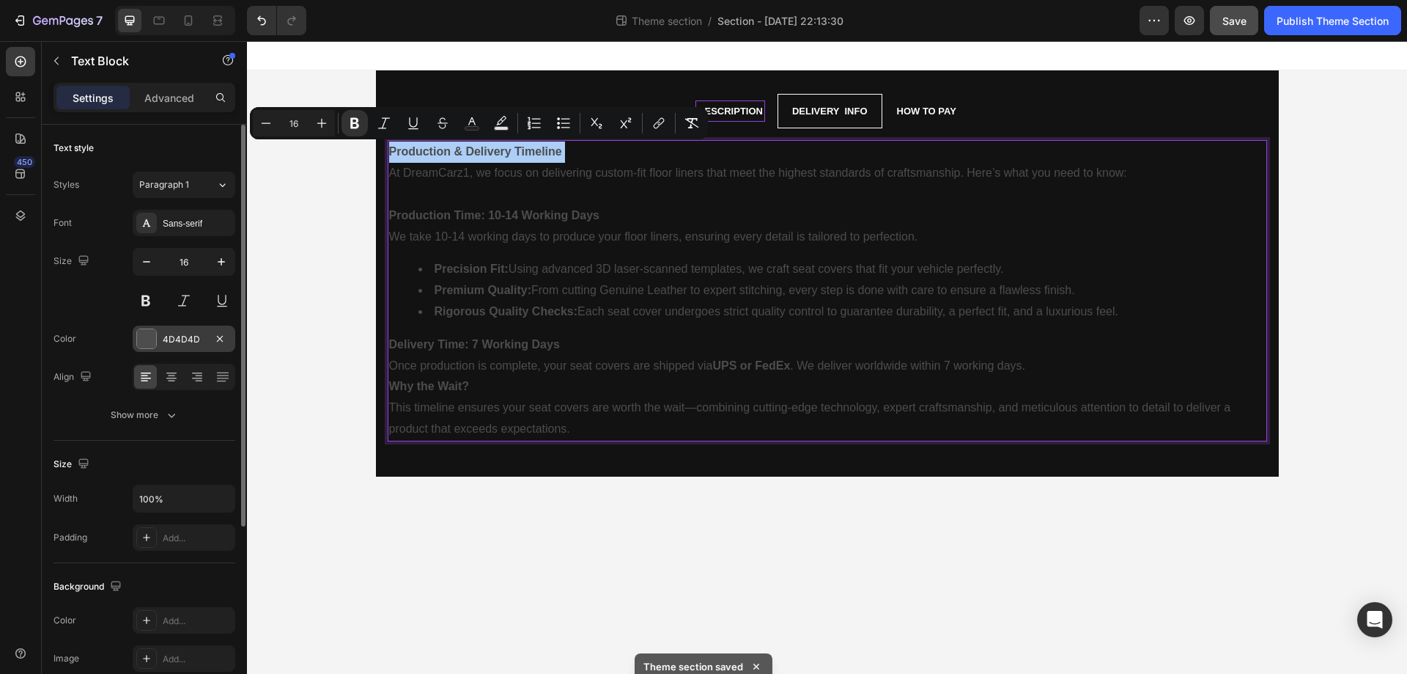
click at [141, 344] on div at bounding box center [146, 338] width 19 height 19
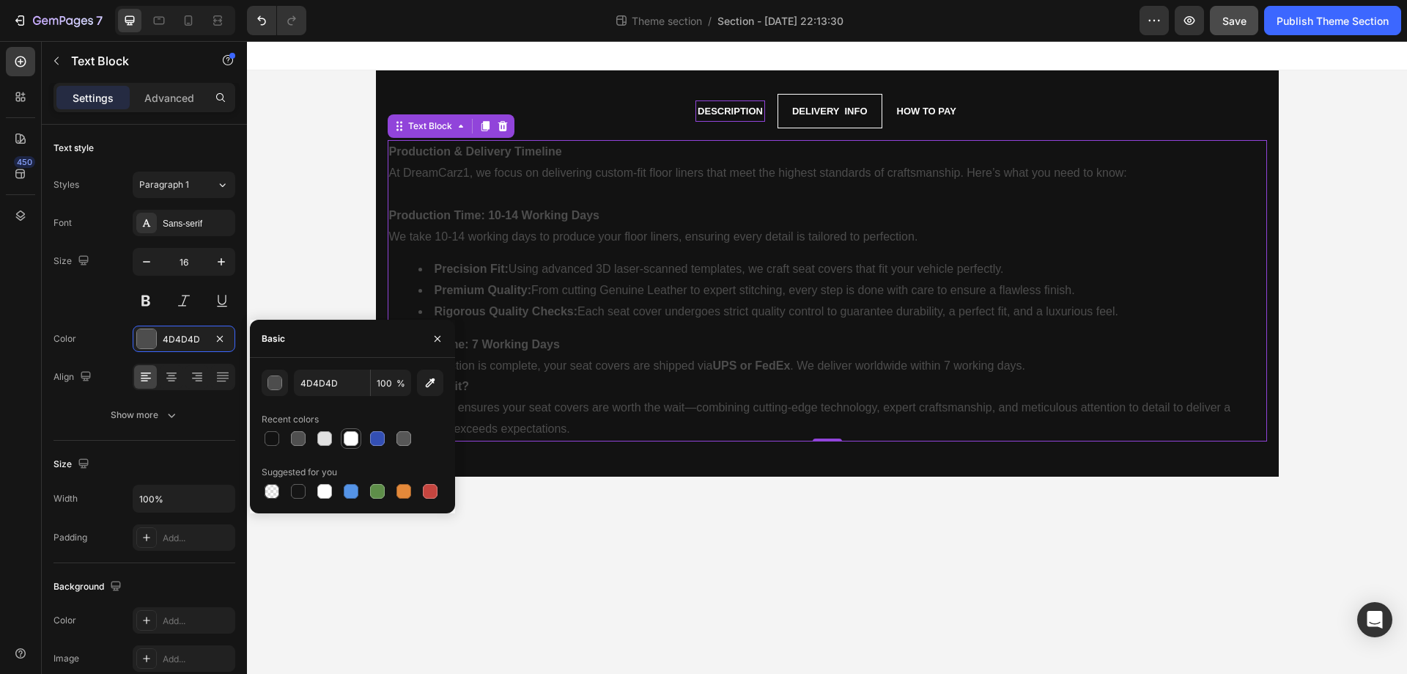
click at [344, 439] on div at bounding box center [351, 438] width 15 height 15
type input "FFFFFF"
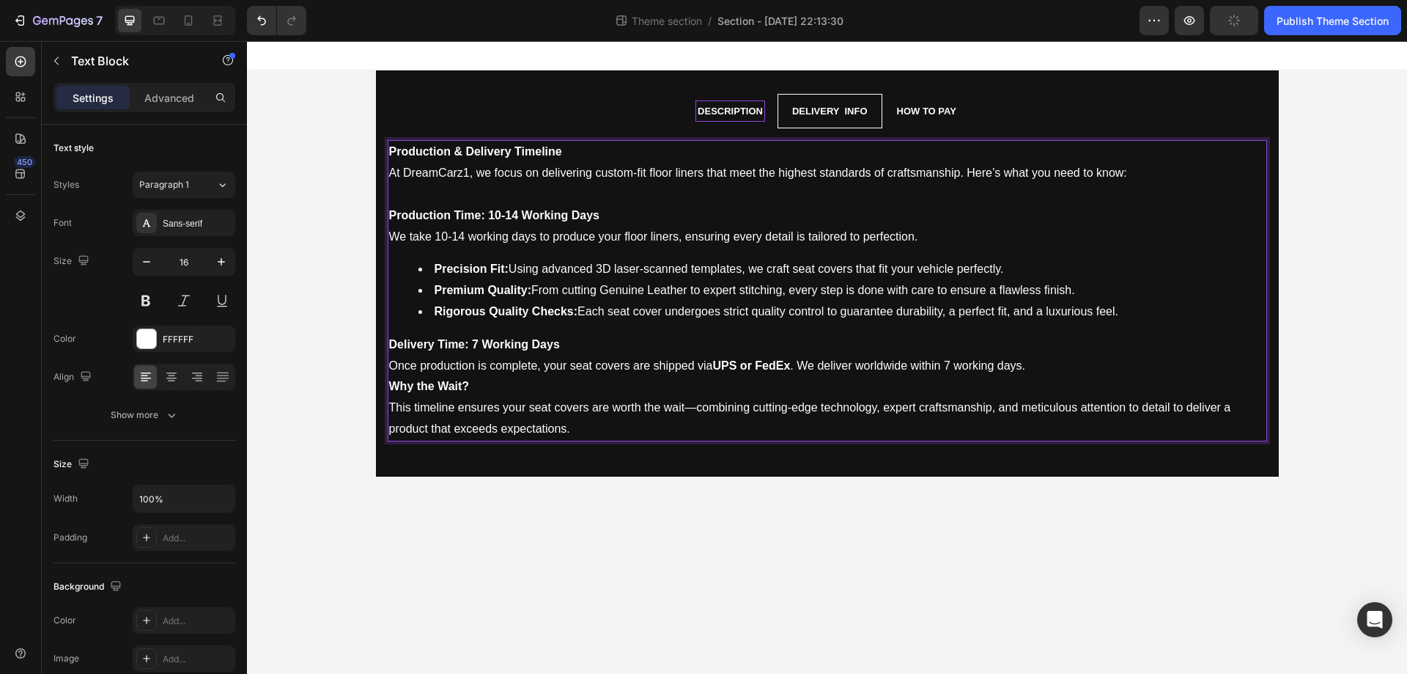
click at [581, 344] on p "Delivery Time: 7 Working Days" at bounding box center [827, 344] width 877 height 21
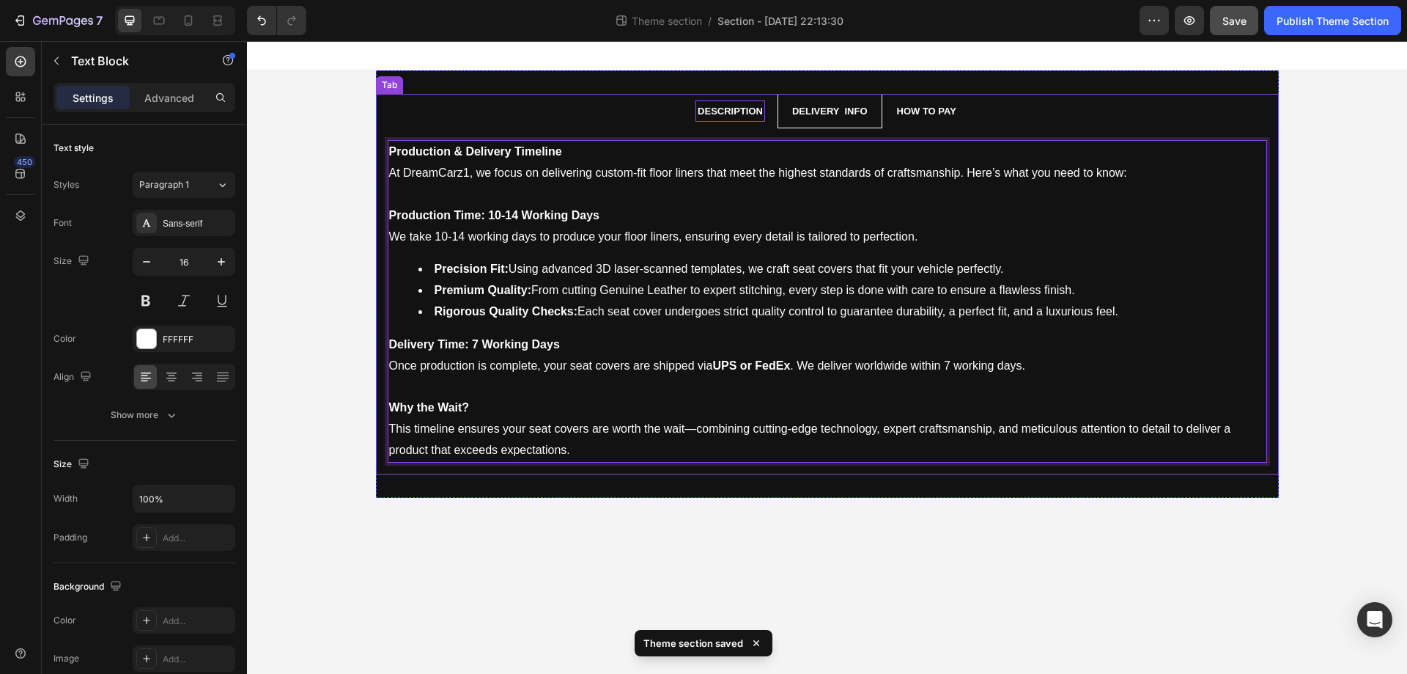
click at [1054, 99] on ul "Description Delivery info How to Pay" at bounding box center [827, 111] width 903 height 34
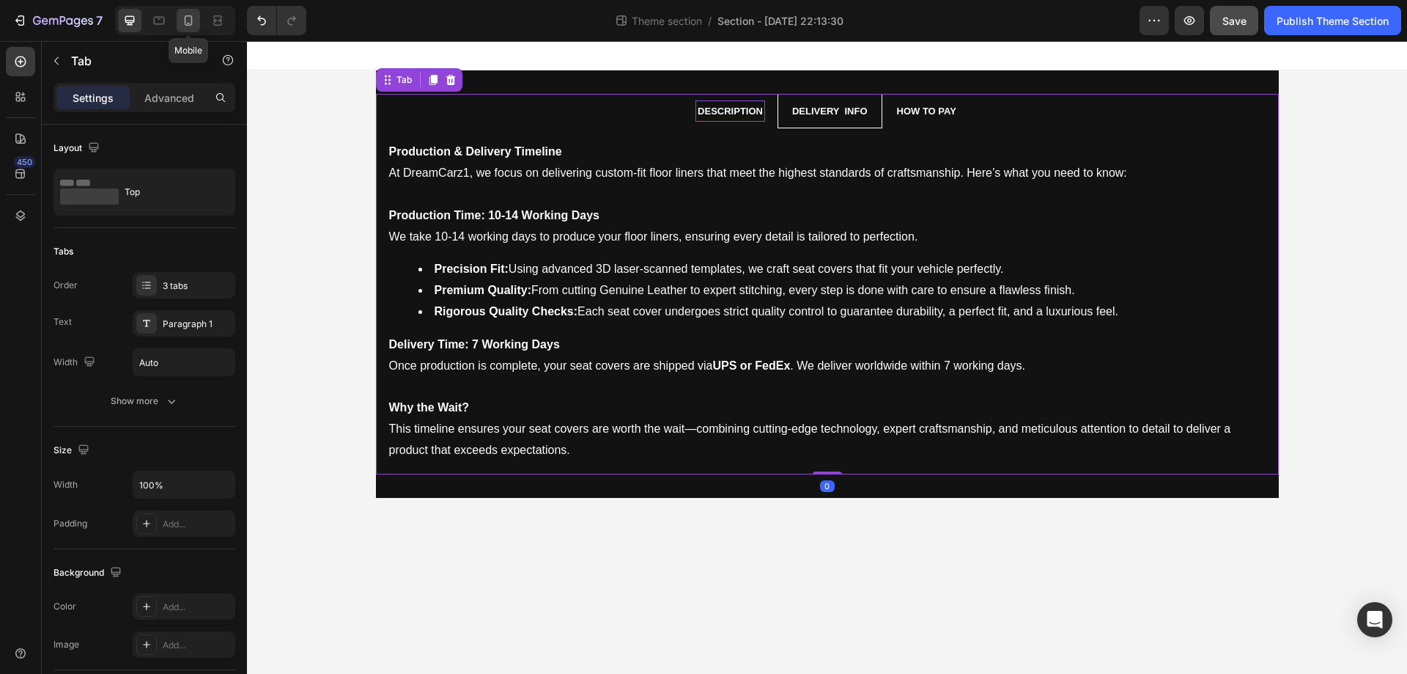
click at [193, 22] on icon at bounding box center [188, 20] width 15 height 15
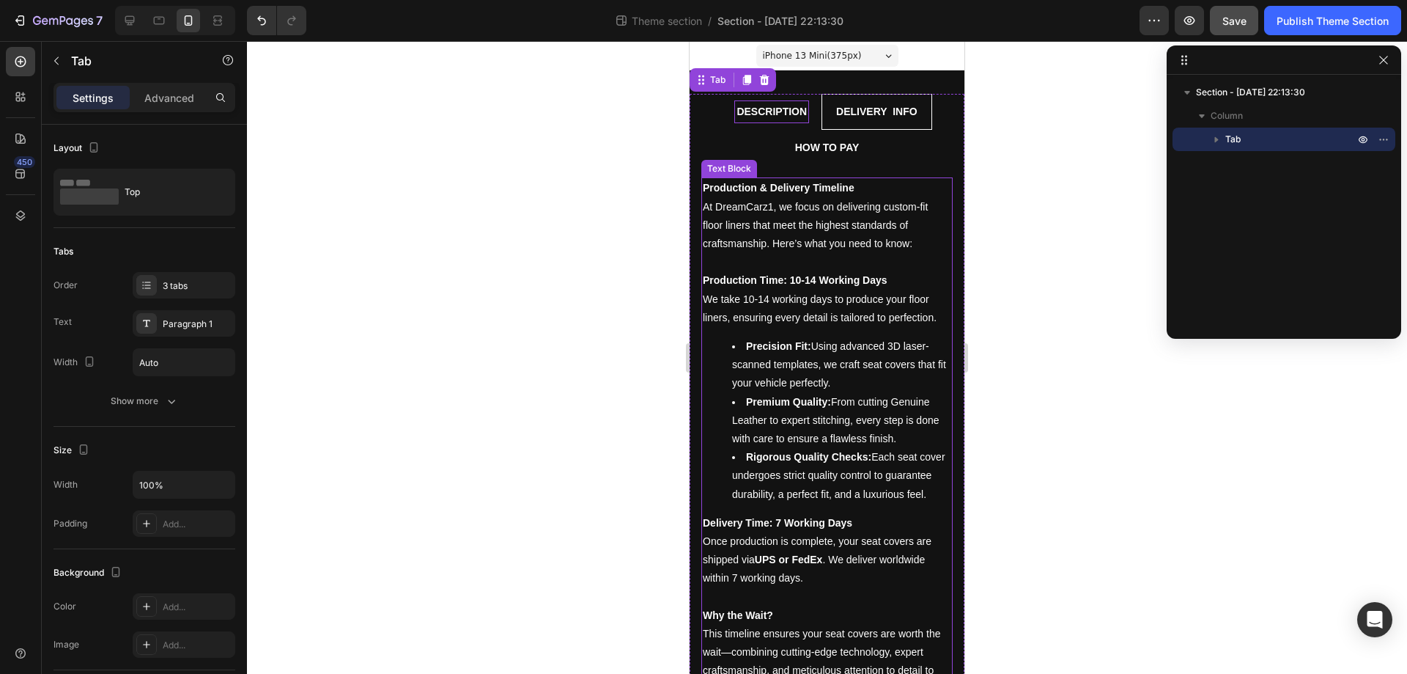
scroll to position [1, 0]
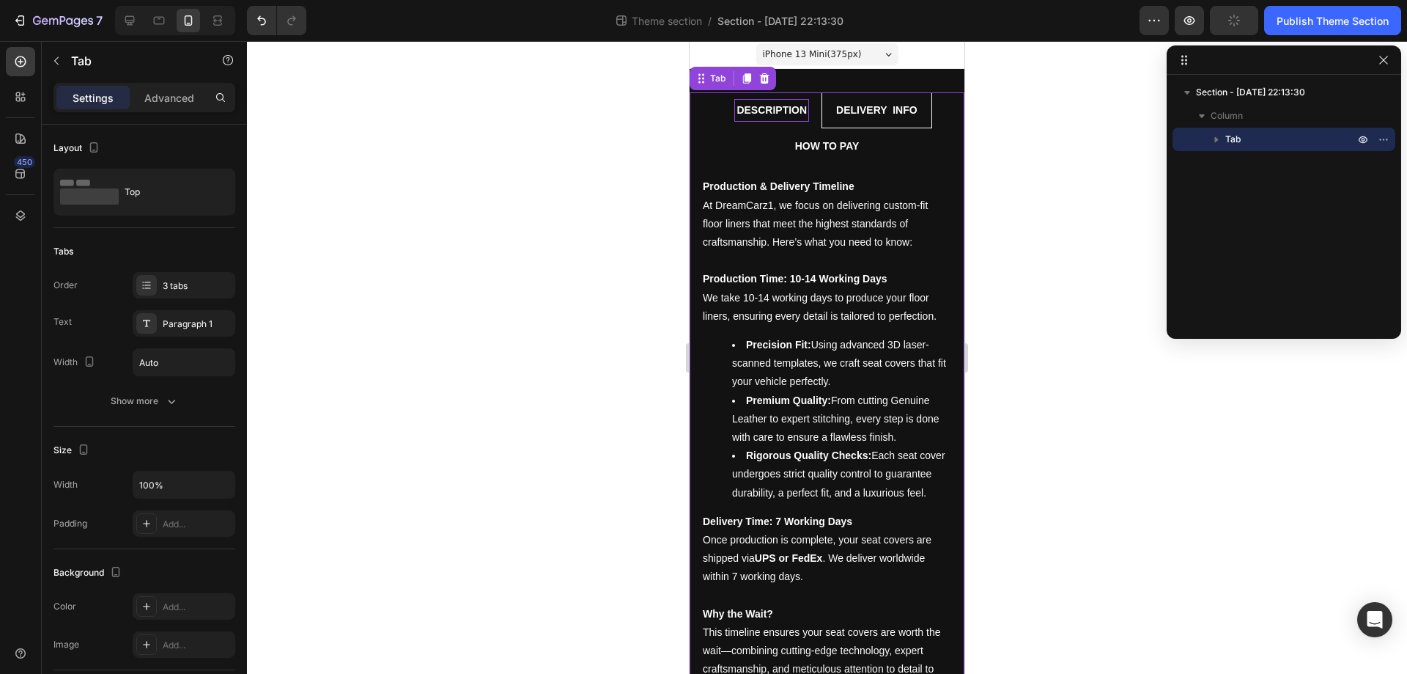
click at [859, 145] on li "How to Pay" at bounding box center [828, 146] width 94 height 36
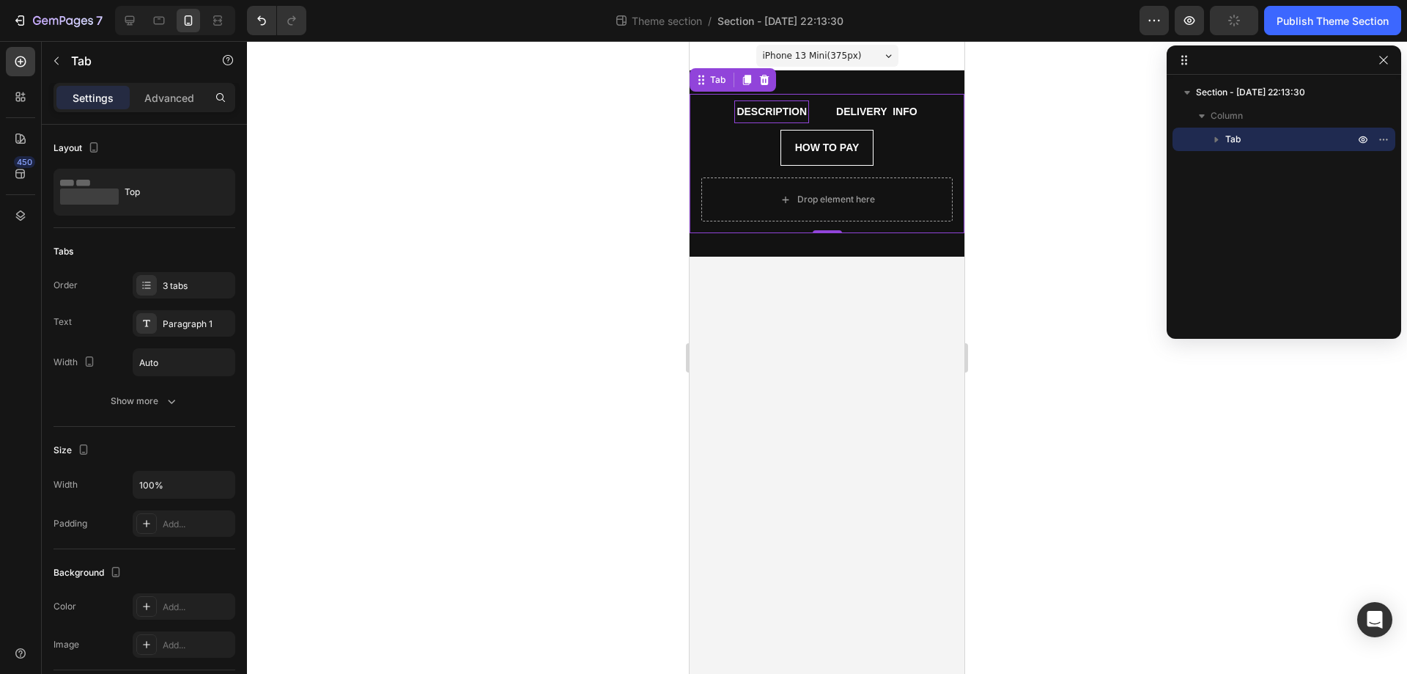
scroll to position [0, 0]
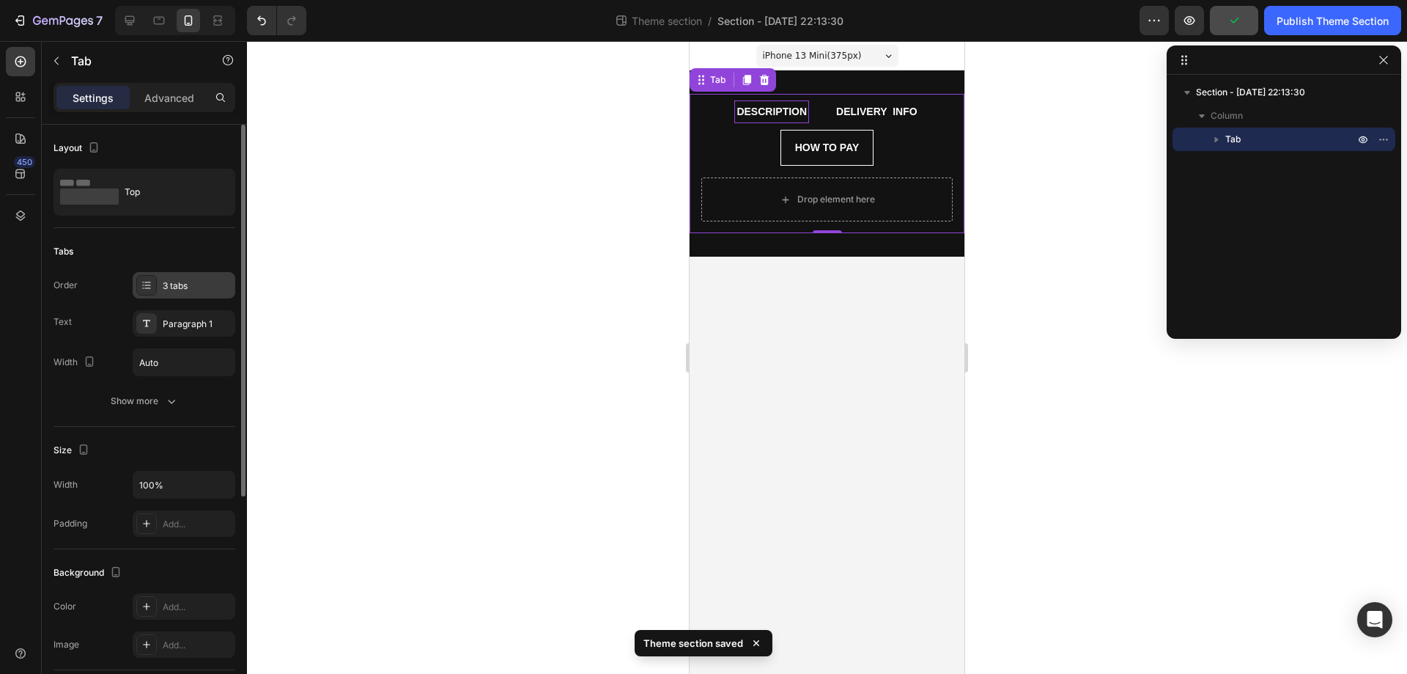
click at [183, 283] on div "3 tabs" at bounding box center [197, 285] width 69 height 13
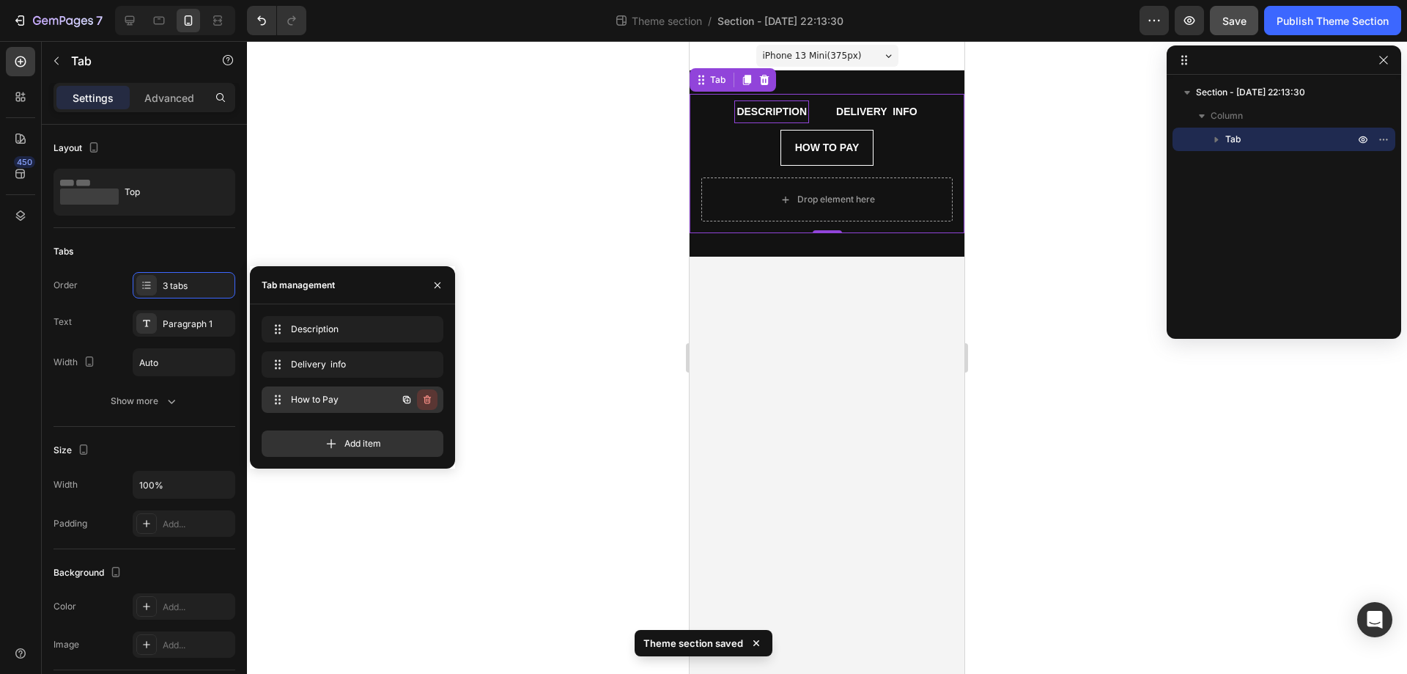
click at [427, 400] on icon "button" at bounding box center [427, 400] width 12 height 12
click at [427, 400] on div "Delete" at bounding box center [417, 399] width 27 height 13
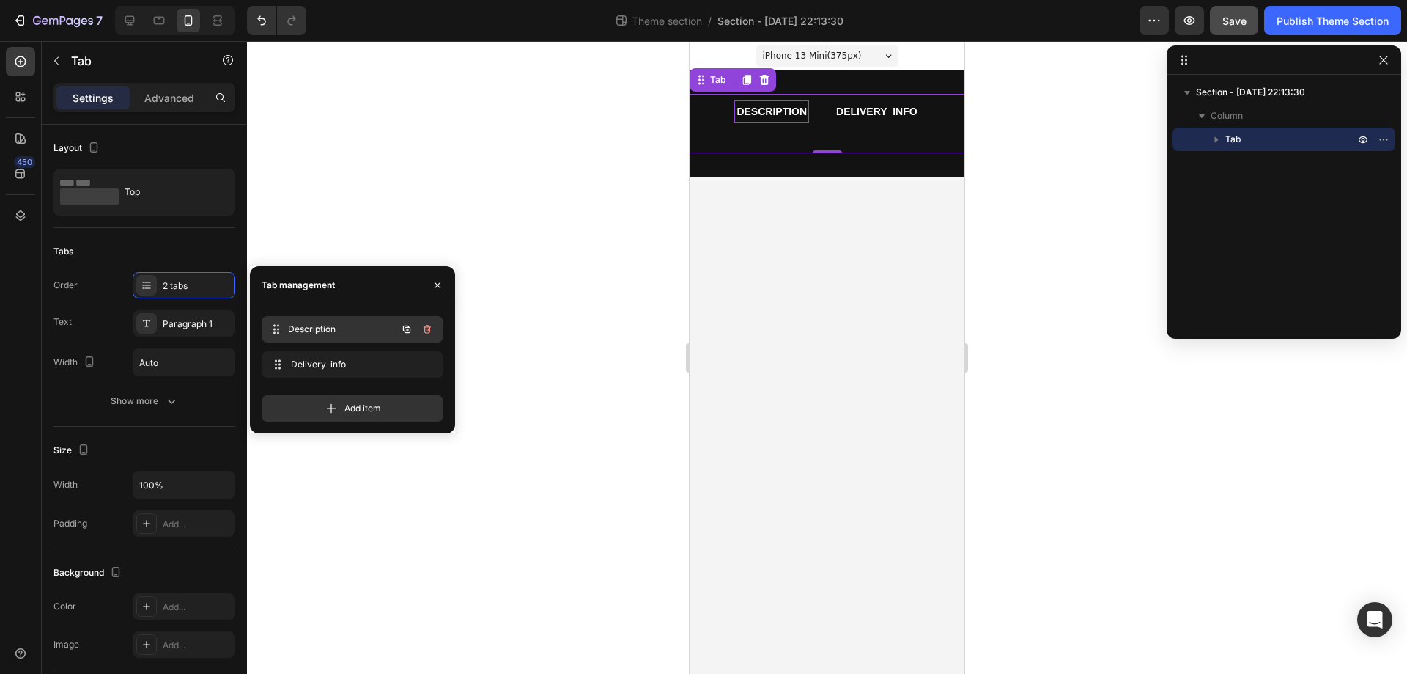
click at [360, 334] on span "Description" at bounding box center [342, 329] width 108 height 13
click at [368, 323] on span "Description" at bounding box center [342, 329] width 108 height 13
click at [134, 10] on div at bounding box center [129, 20] width 23 height 23
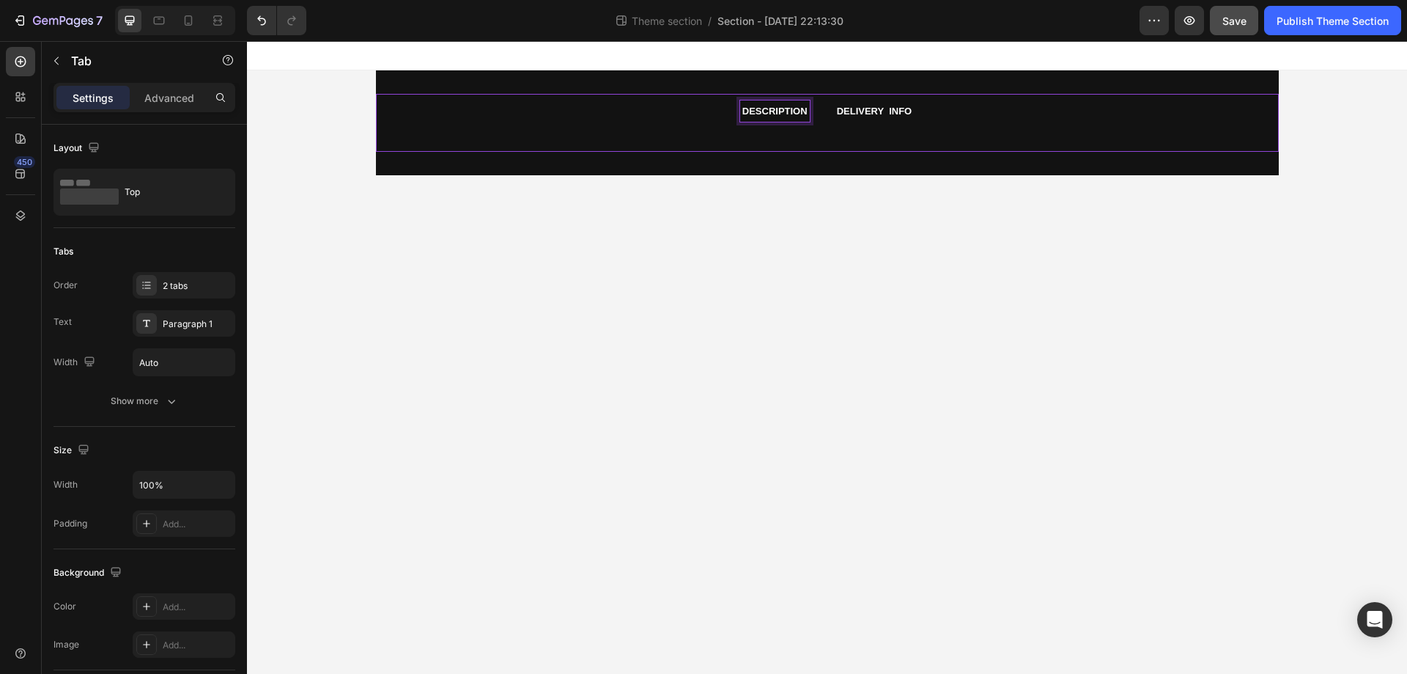
click at [817, 111] on li "Description" at bounding box center [775, 111] width 95 height 34
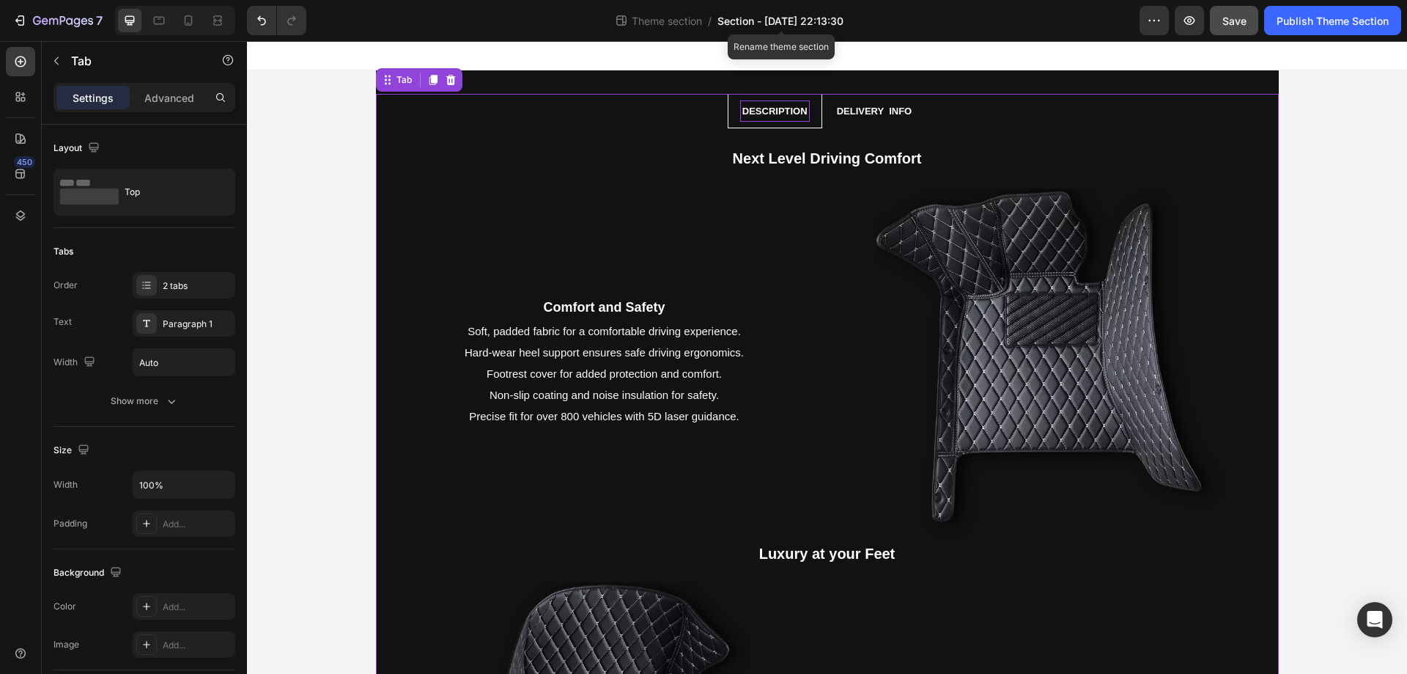
click at [829, 21] on span "Section - Aug 26 22:13:30" at bounding box center [781, 20] width 126 height 15
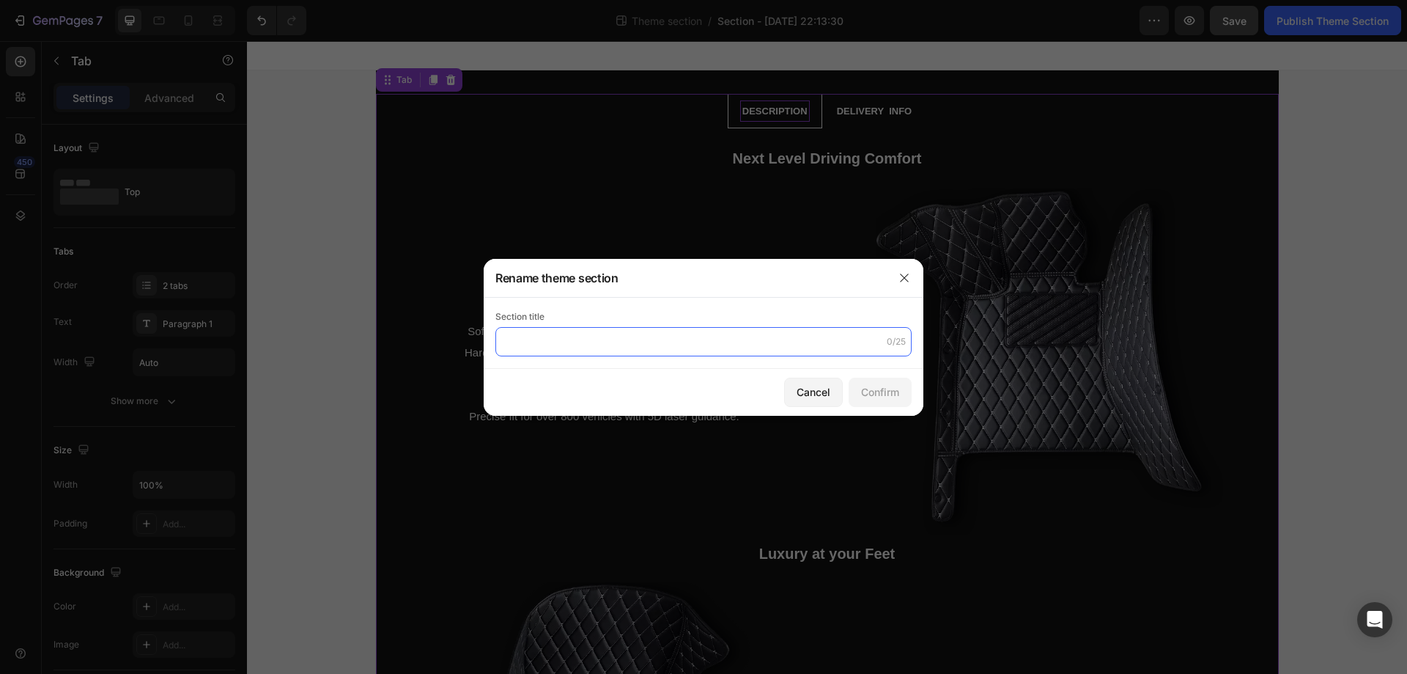
click at [735, 331] on input "text" at bounding box center [704, 341] width 416 height 29
click at [798, 339] on input "text" at bounding box center [704, 341] width 416 height 29
type input "Diamond"
click at [888, 395] on div "Confirm" at bounding box center [880, 391] width 38 height 15
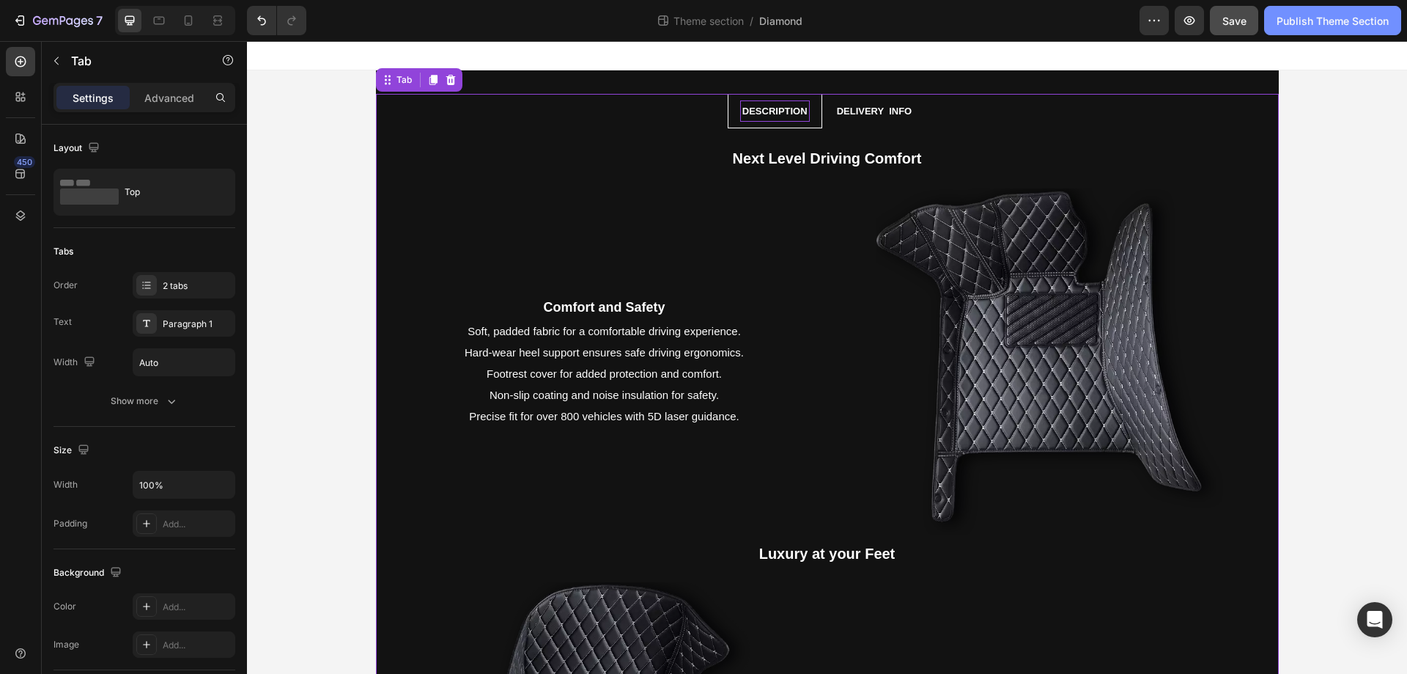
click at [1314, 21] on div "Publish Theme Section" at bounding box center [1333, 20] width 112 height 15
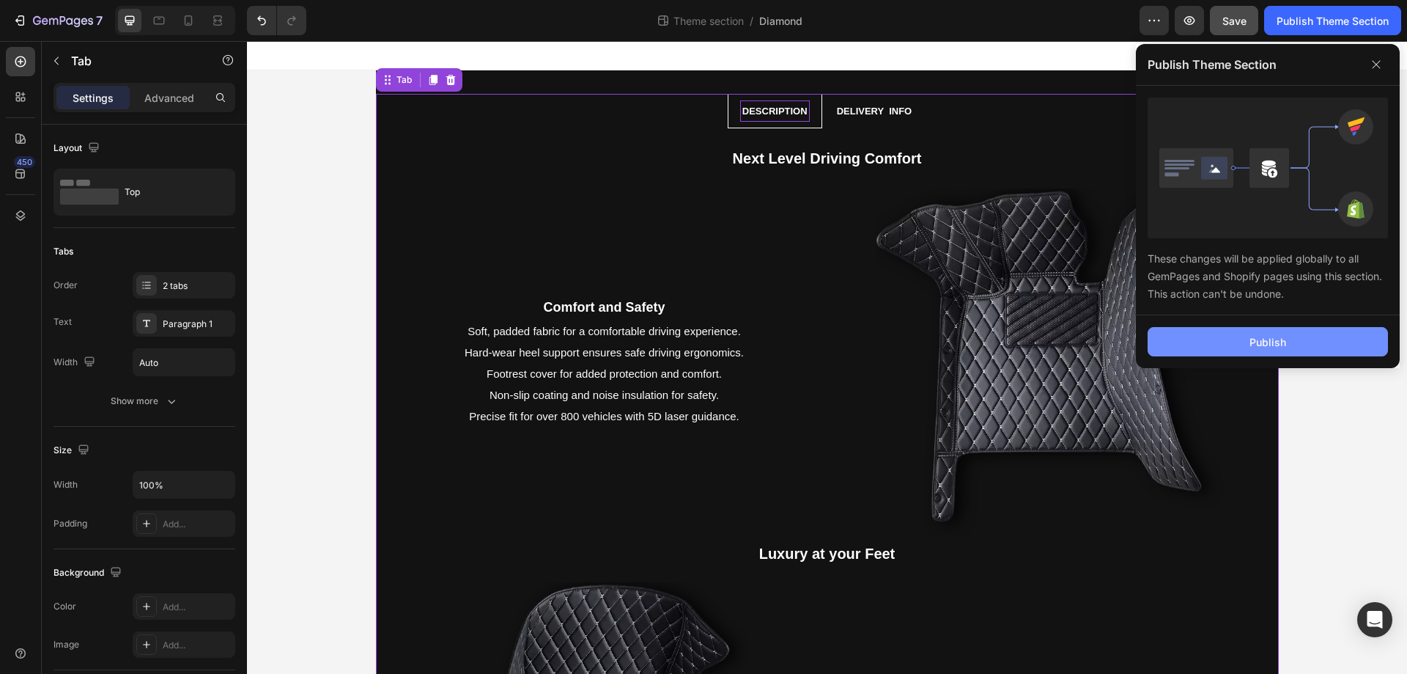
click at [1253, 339] on div "Publish" at bounding box center [1268, 341] width 37 height 15
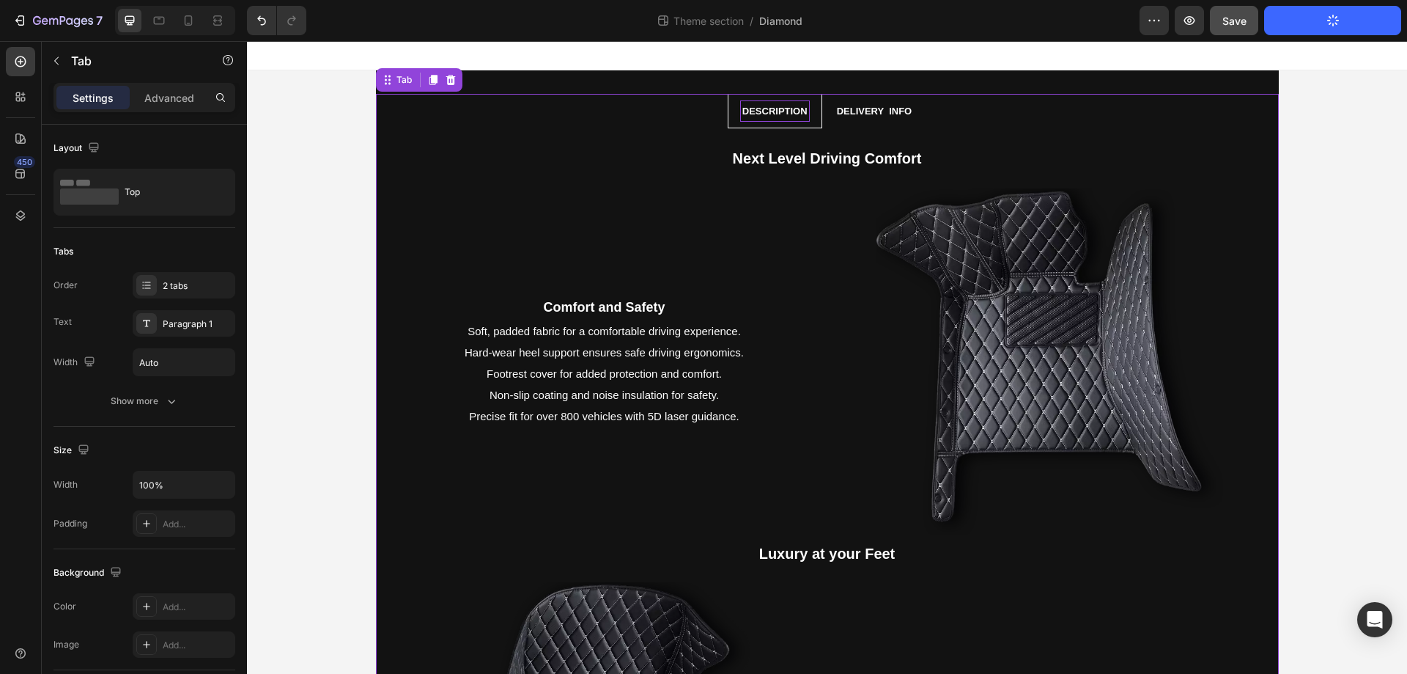
click at [1336, 24] on icon "button" at bounding box center [1333, 21] width 14 height 14
click at [1243, 29] on button "Save" at bounding box center [1234, 20] width 48 height 29
click at [1249, 32] on button "Save" at bounding box center [1234, 20] width 48 height 29
click at [56, 21] on icon "button" at bounding box center [63, 21] width 60 height 12
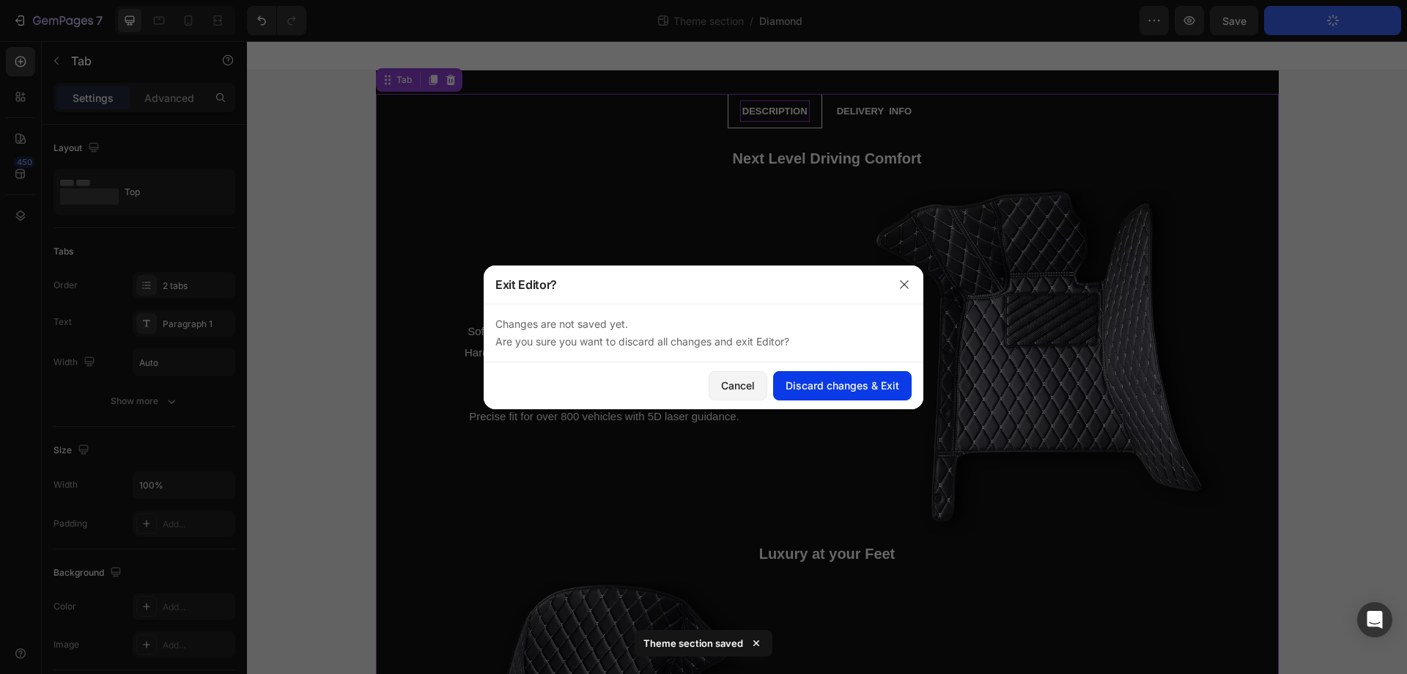
click at [833, 380] on div "Discard changes & Exit" at bounding box center [843, 385] width 114 height 15
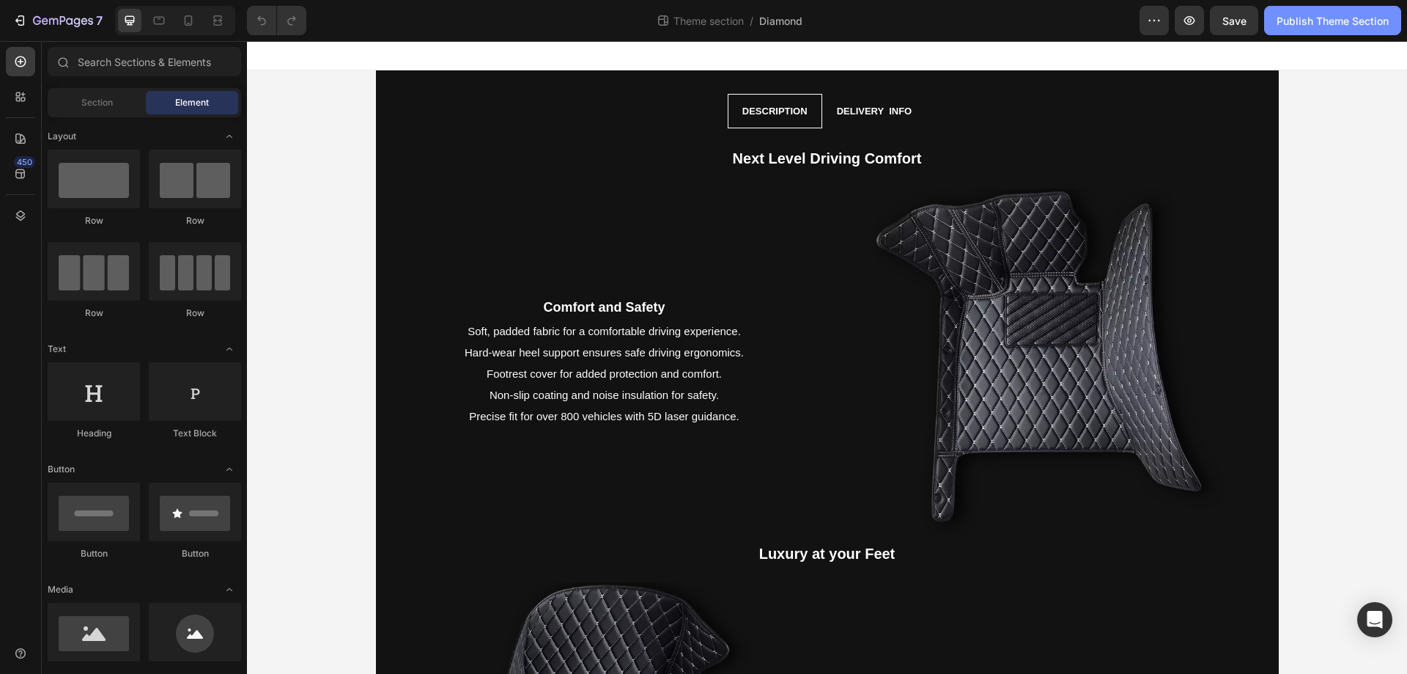
click at [1345, 18] on div "Publish Theme Section" at bounding box center [1333, 20] width 112 height 15
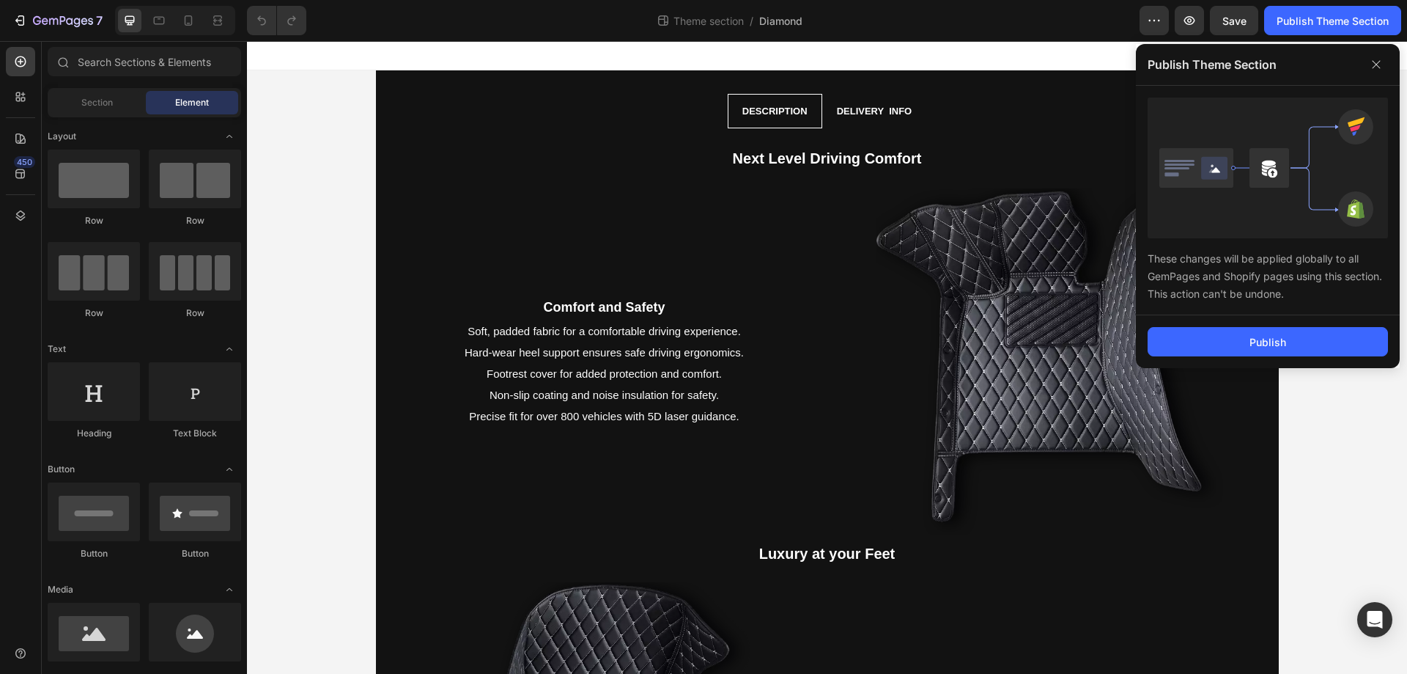
click at [1258, 322] on div "Publish" at bounding box center [1268, 341] width 264 height 53
click at [1270, 348] on div "Publish" at bounding box center [1268, 341] width 37 height 15
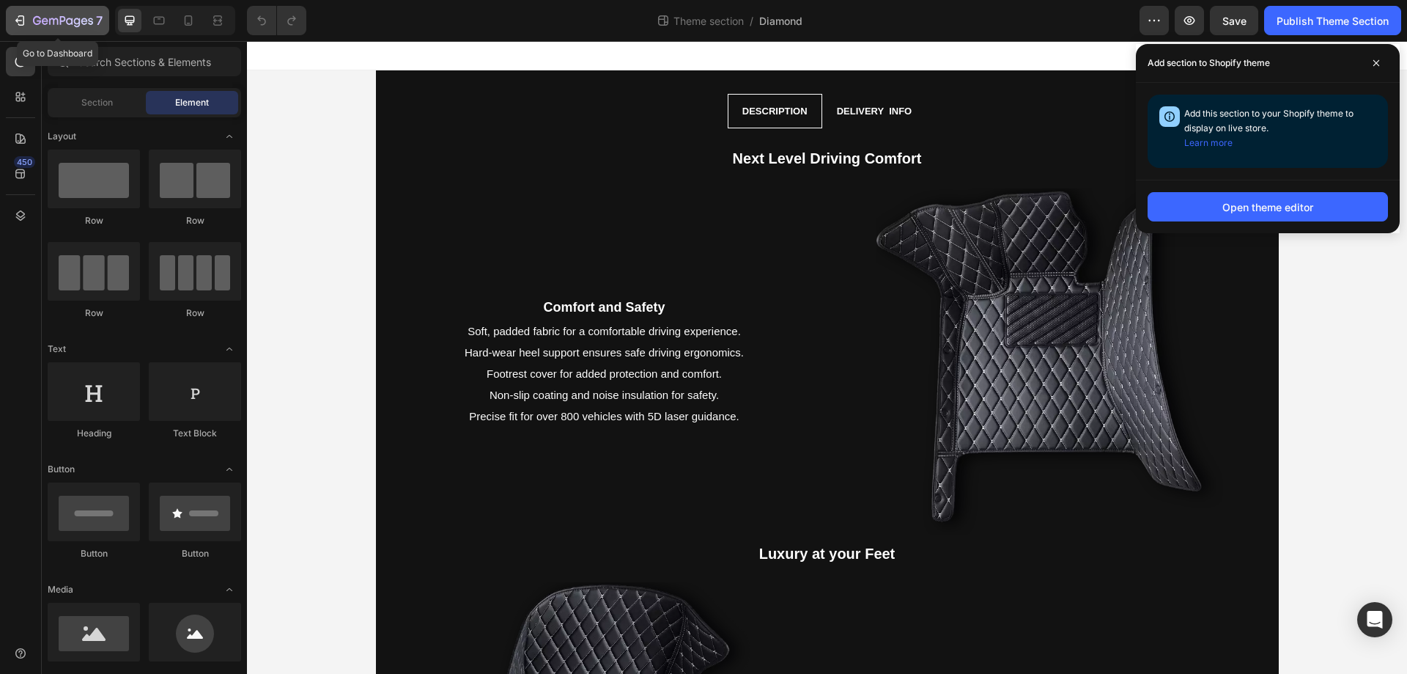
click at [33, 23] on icon "button" at bounding box center [63, 21] width 60 height 12
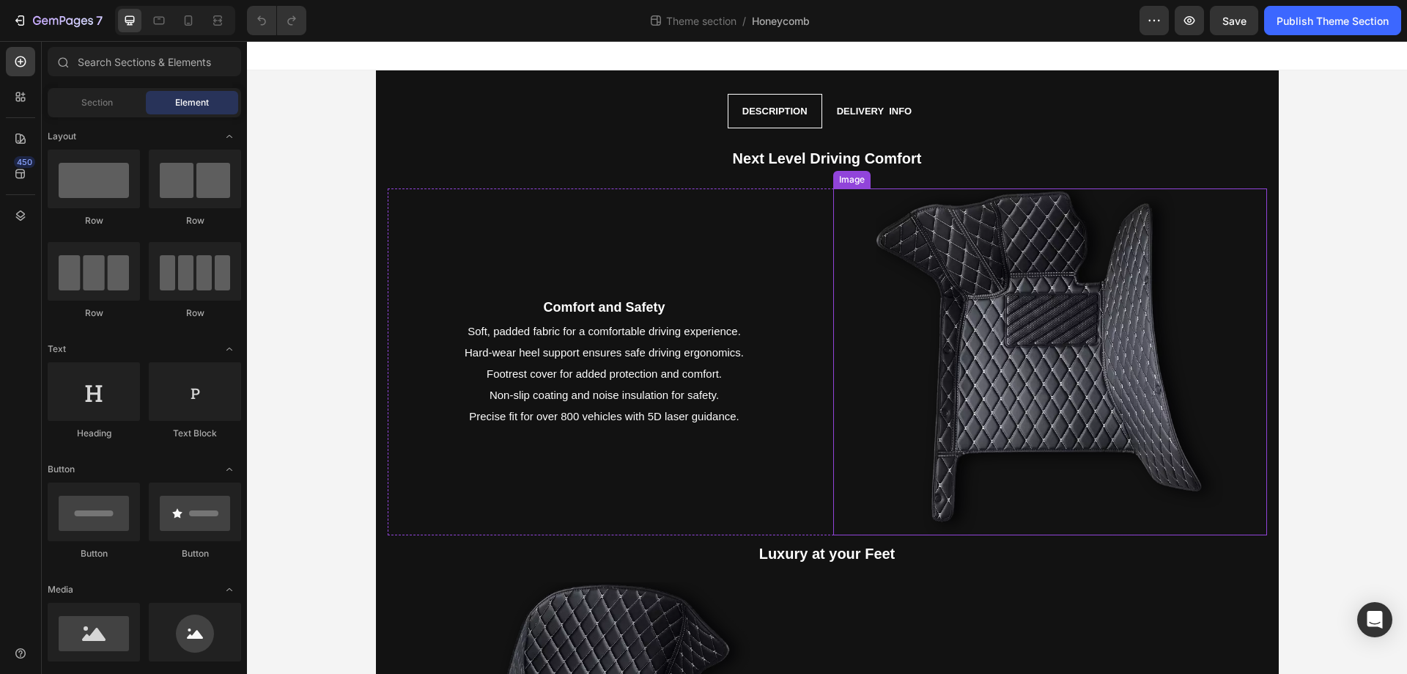
click at [1082, 408] on img at bounding box center [1050, 361] width 347 height 347
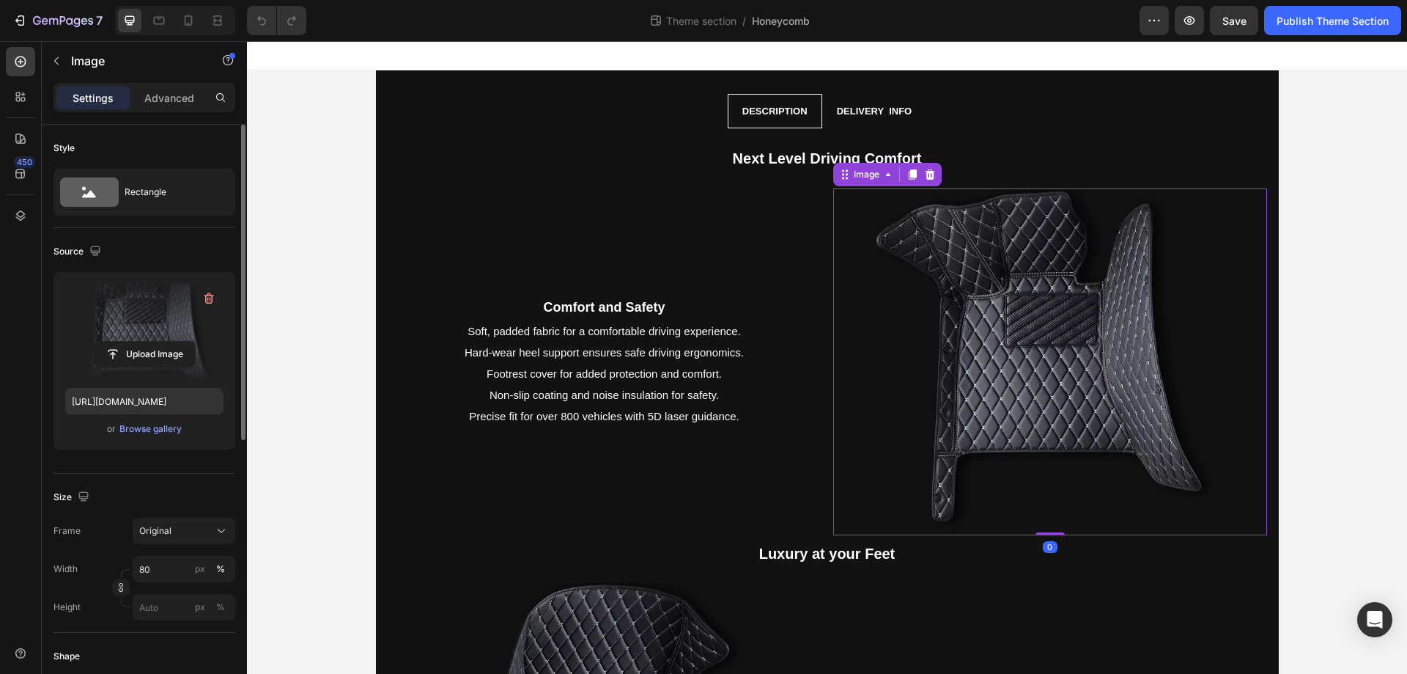
click at [132, 317] on label at bounding box center [144, 330] width 158 height 92
click at [132, 342] on input "file" at bounding box center [144, 354] width 101 height 25
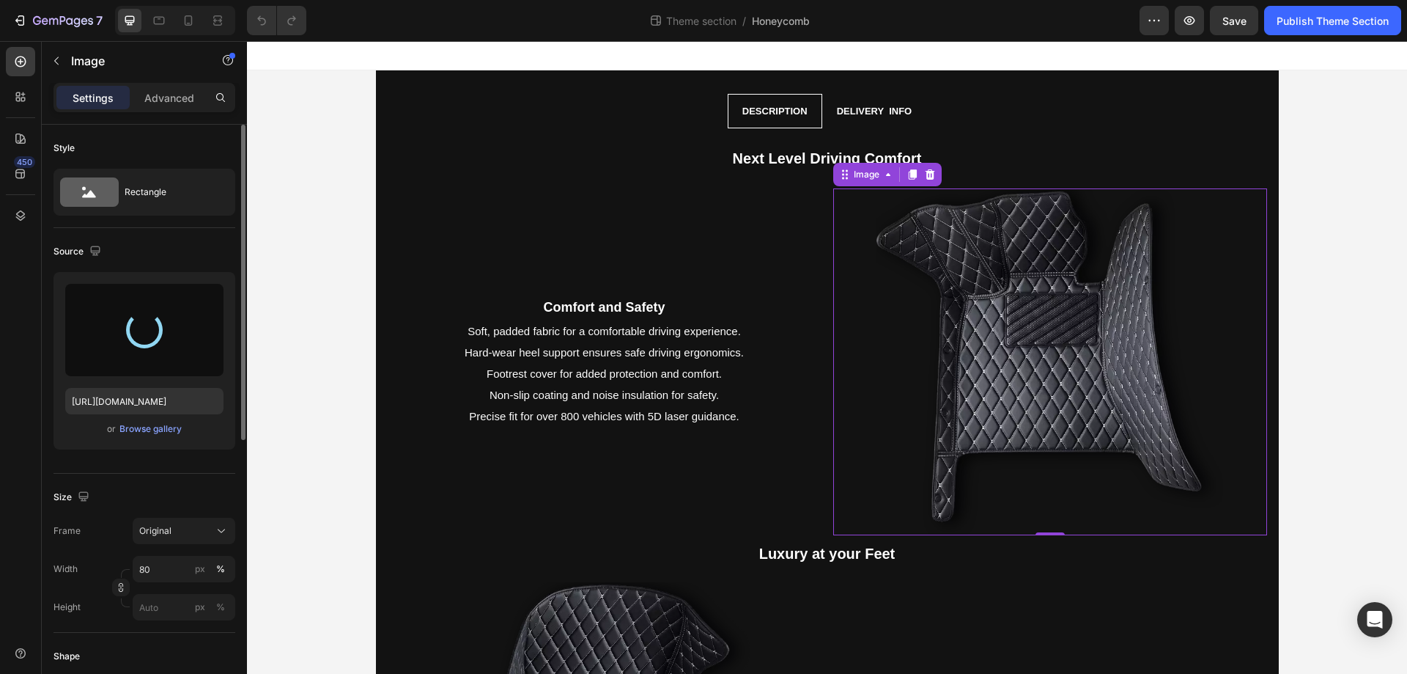
type input "[URL][DOMAIN_NAME]"
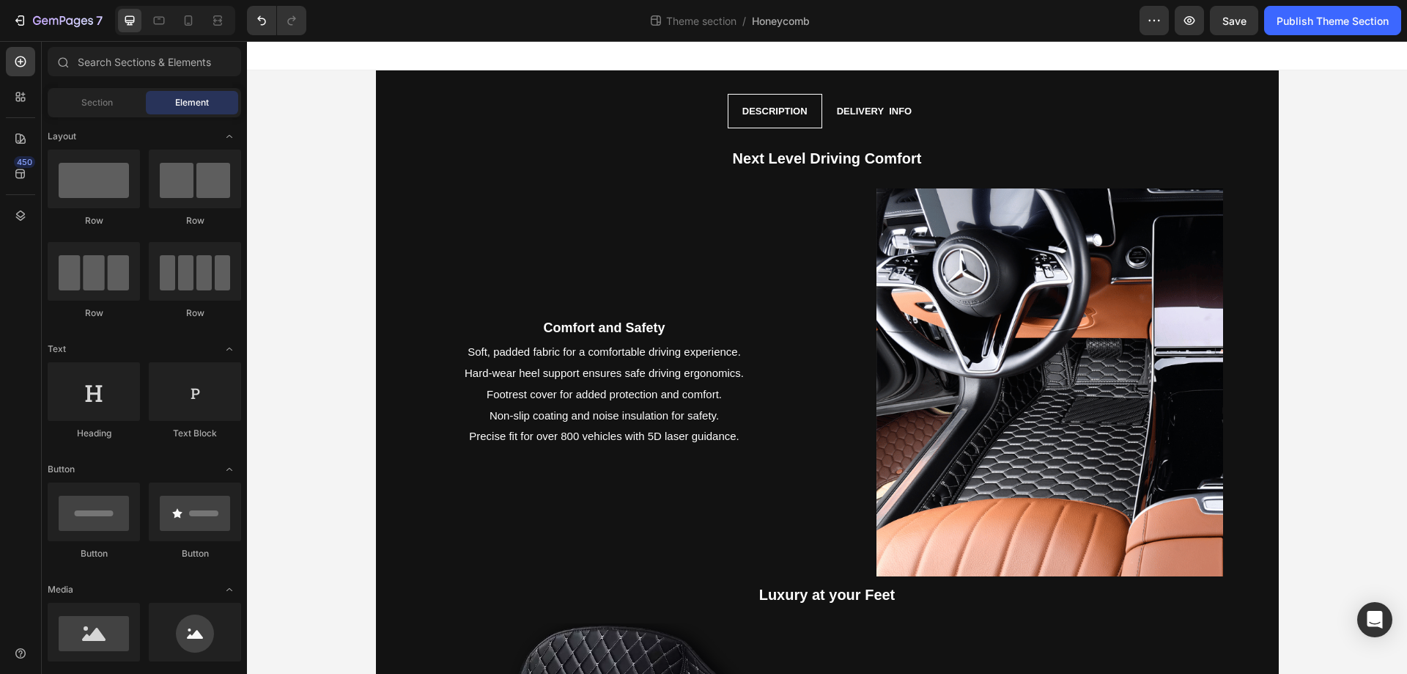
scroll to position [152, 0]
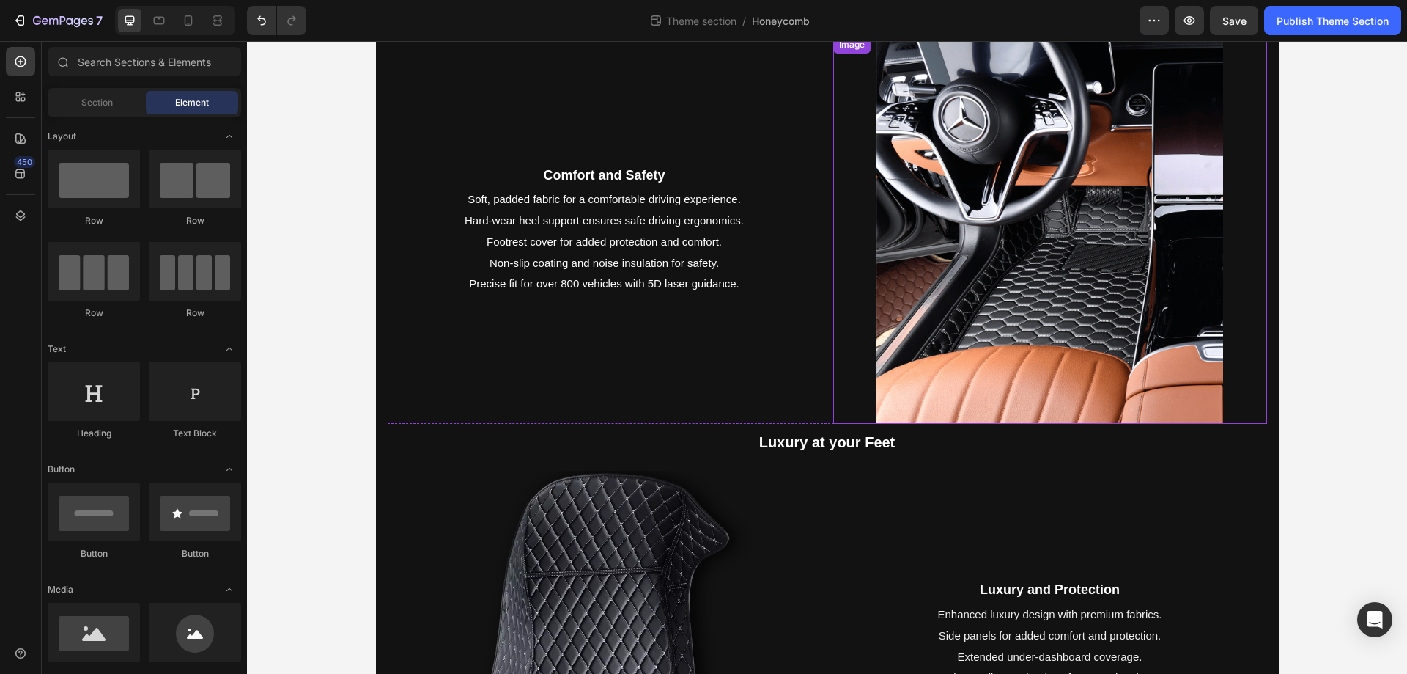
click at [962, 402] on img at bounding box center [1050, 230] width 347 height 389
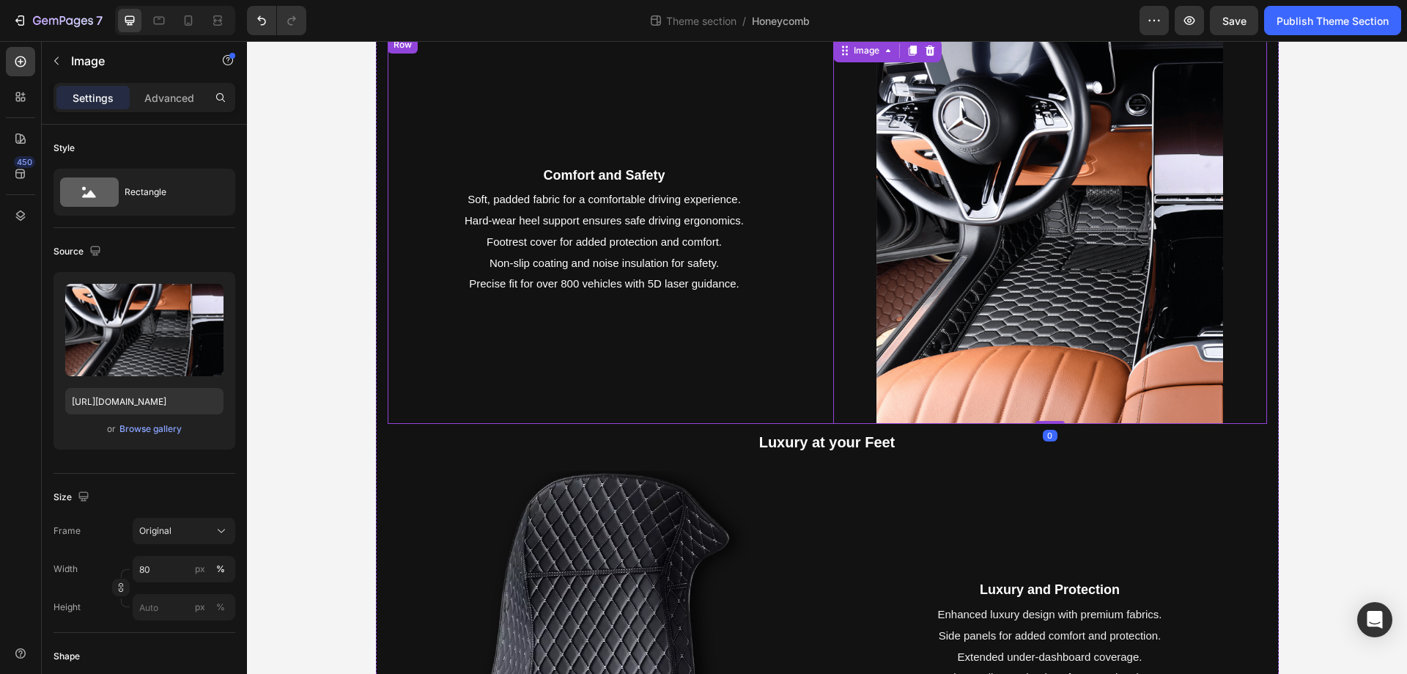
click at [799, 391] on div "Comfort and Safety Text Block Soft, padded fabric for a comfortable driving exp…" at bounding box center [605, 230] width 434 height 389
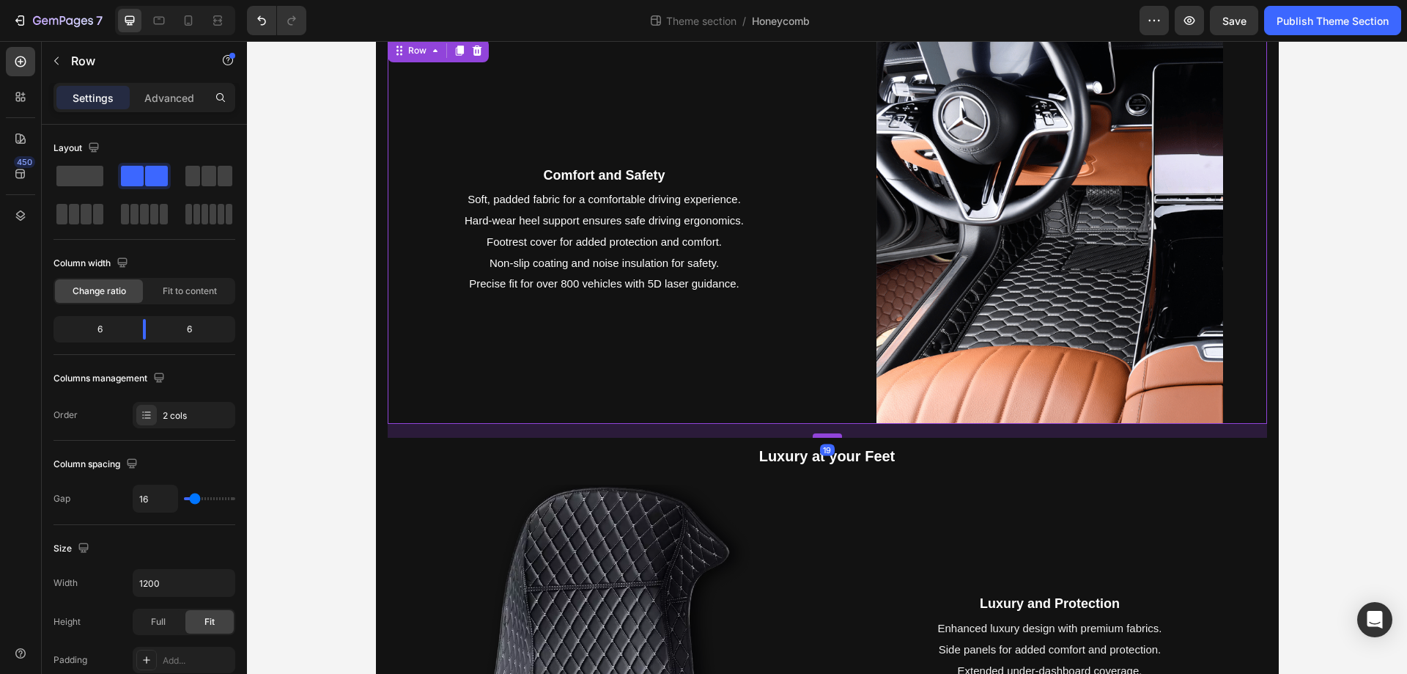
drag, startPoint x: 826, startPoint y: 423, endPoint x: 822, endPoint y: 437, distance: 14.6
click at [822, 437] on div at bounding box center [827, 435] width 29 height 4
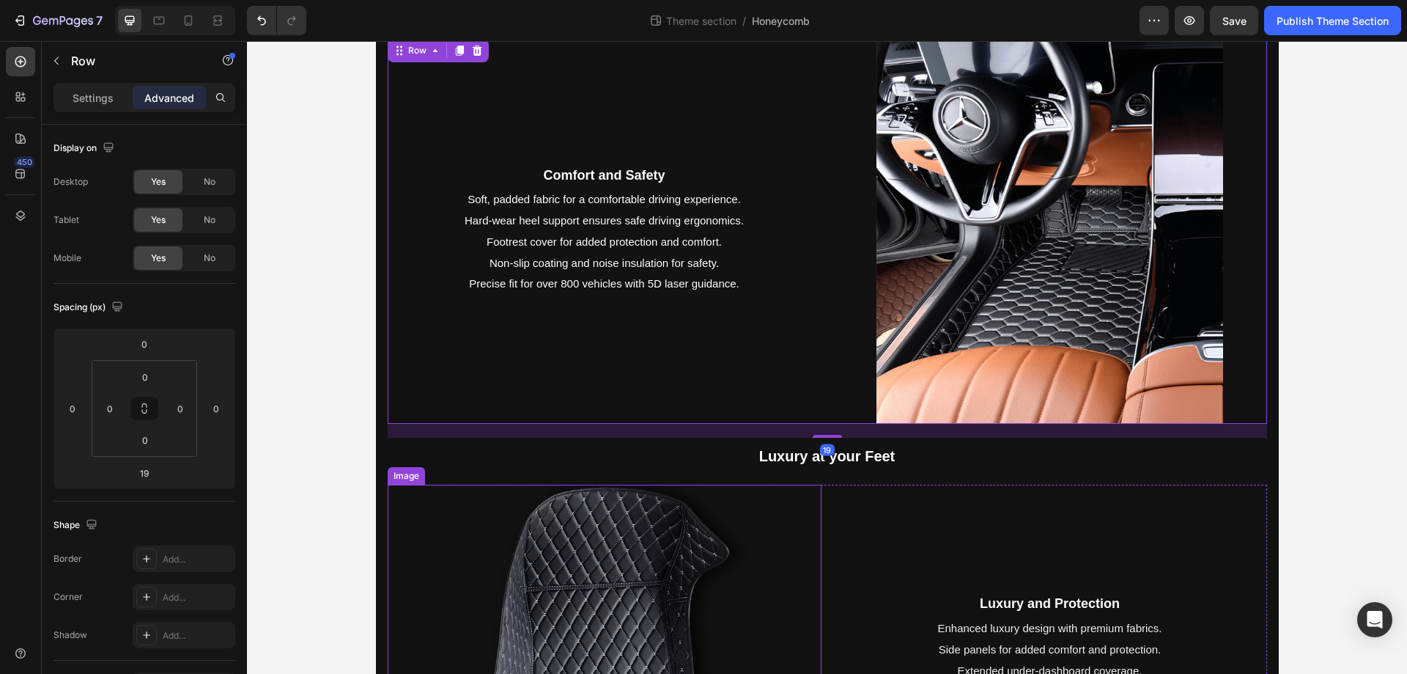
click at [622, 523] on img at bounding box center [604, 658] width 347 height 347
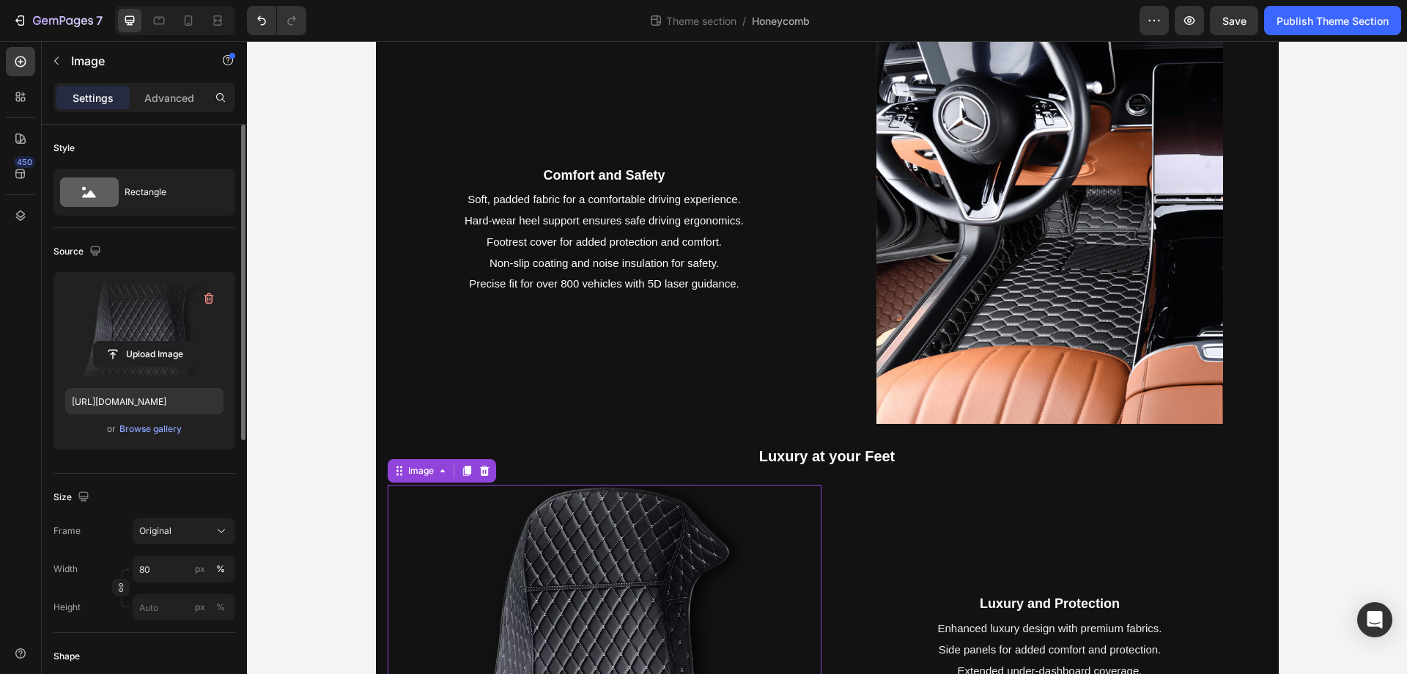
click at [167, 300] on label at bounding box center [144, 330] width 158 height 92
click at [167, 342] on input "file" at bounding box center [144, 354] width 101 height 25
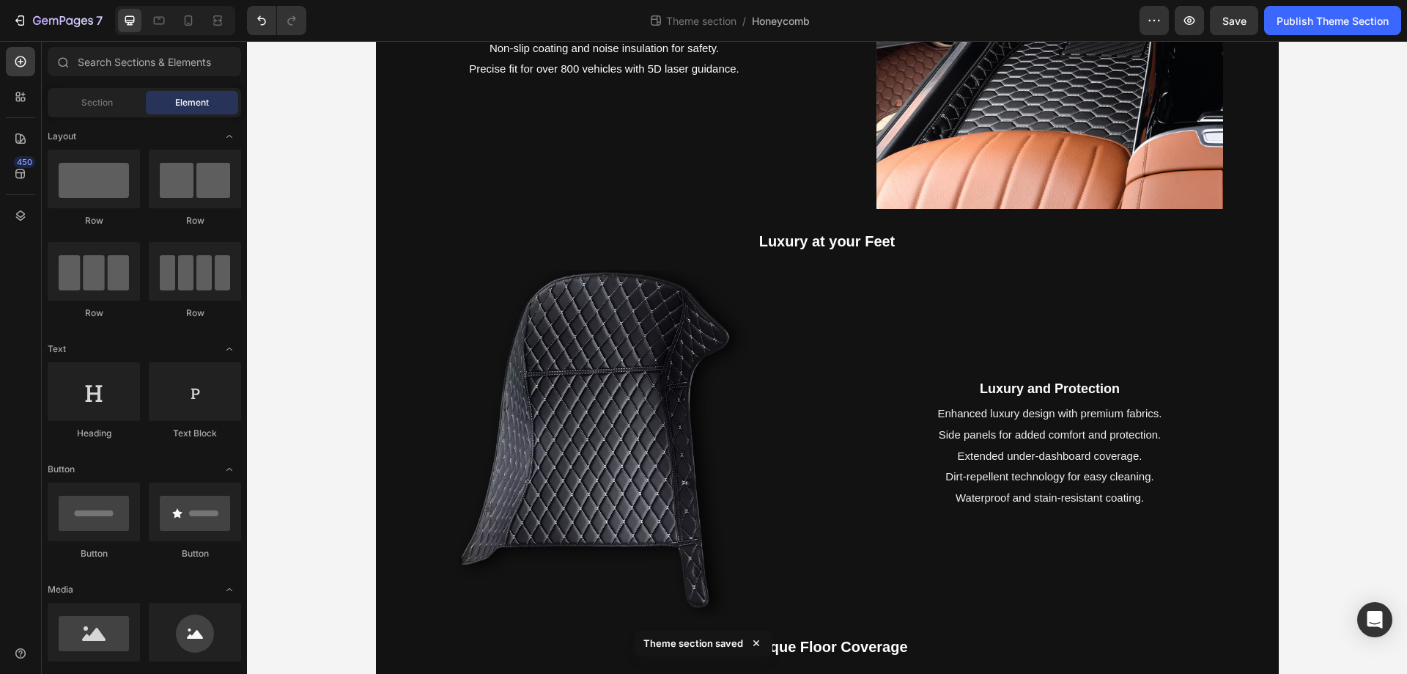
scroll to position [507, 0]
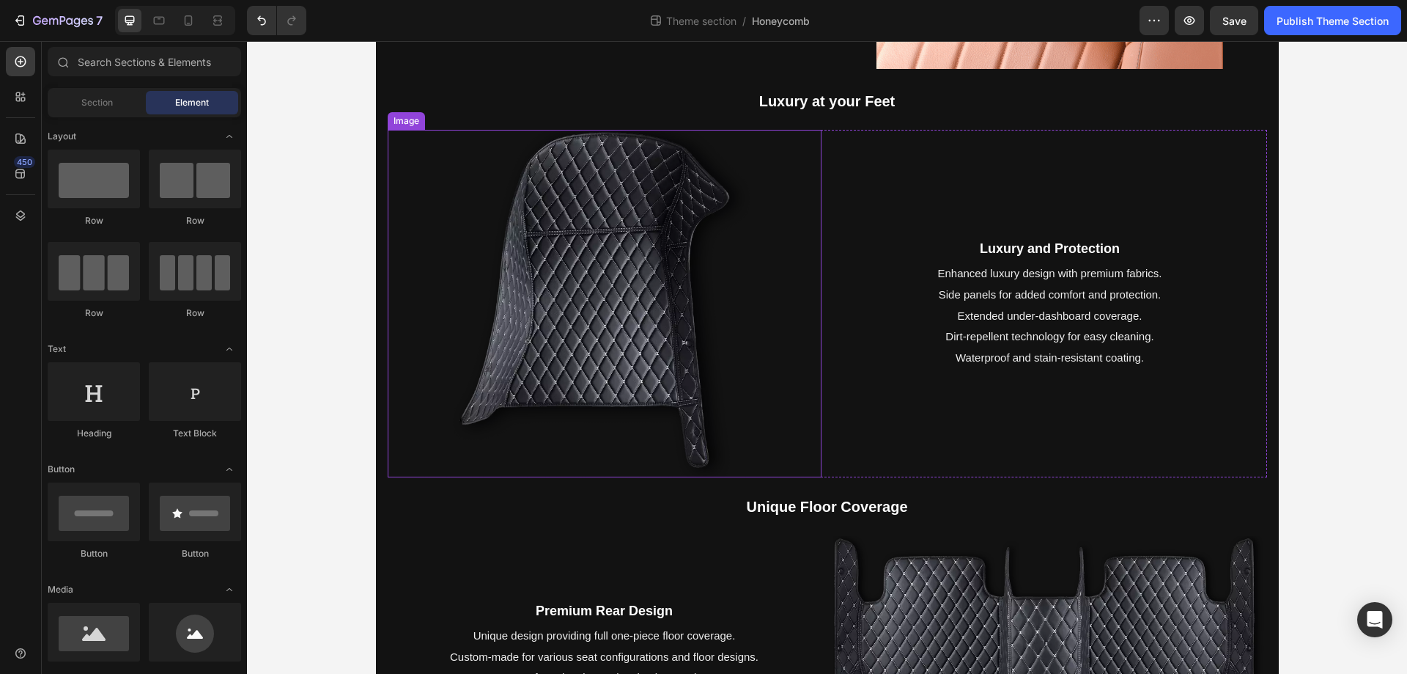
click at [637, 298] on img at bounding box center [604, 303] width 347 height 347
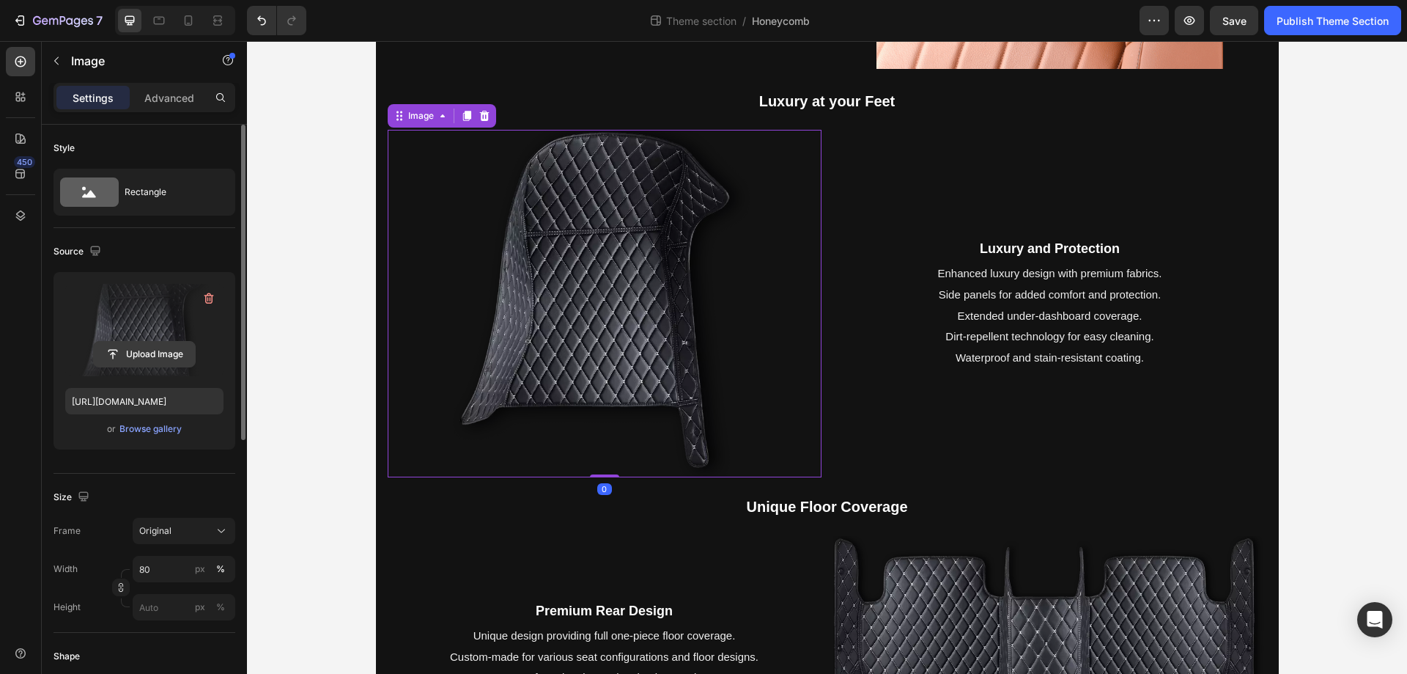
click at [144, 358] on input "file" at bounding box center [144, 354] width 101 height 25
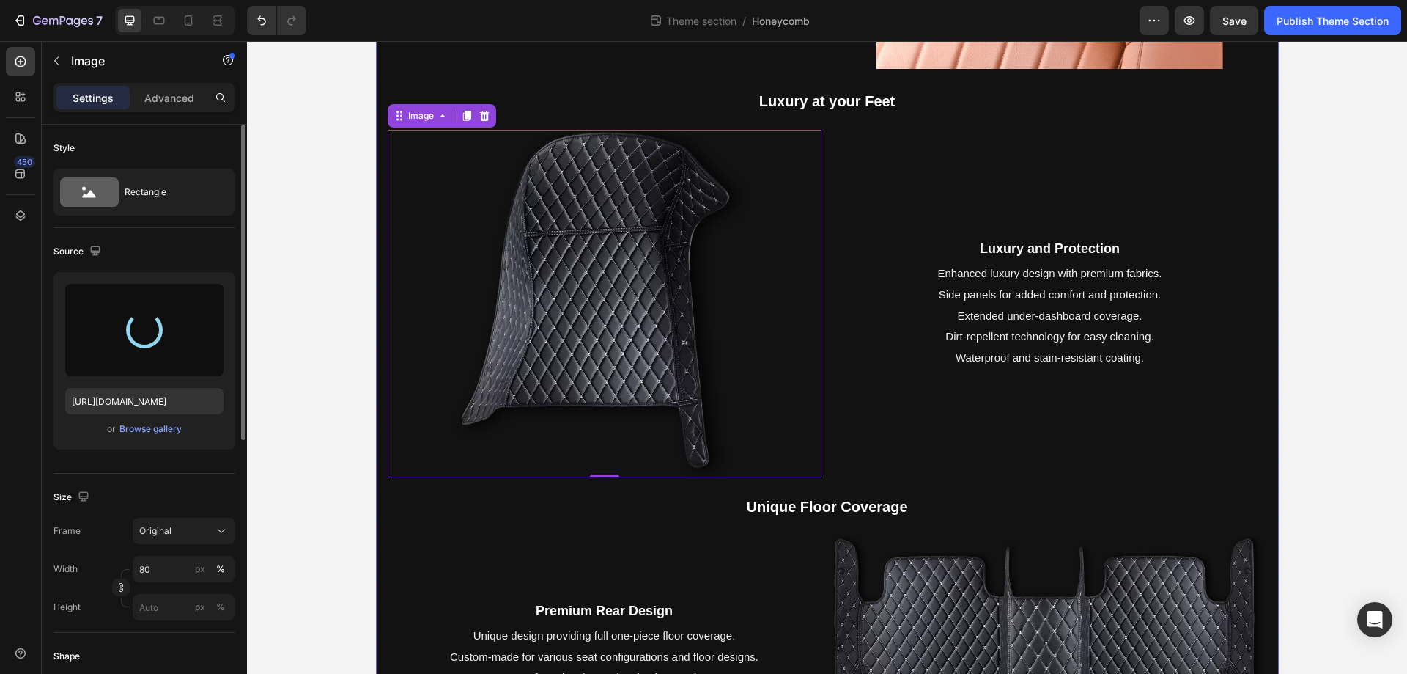
type input "[URL][DOMAIN_NAME]"
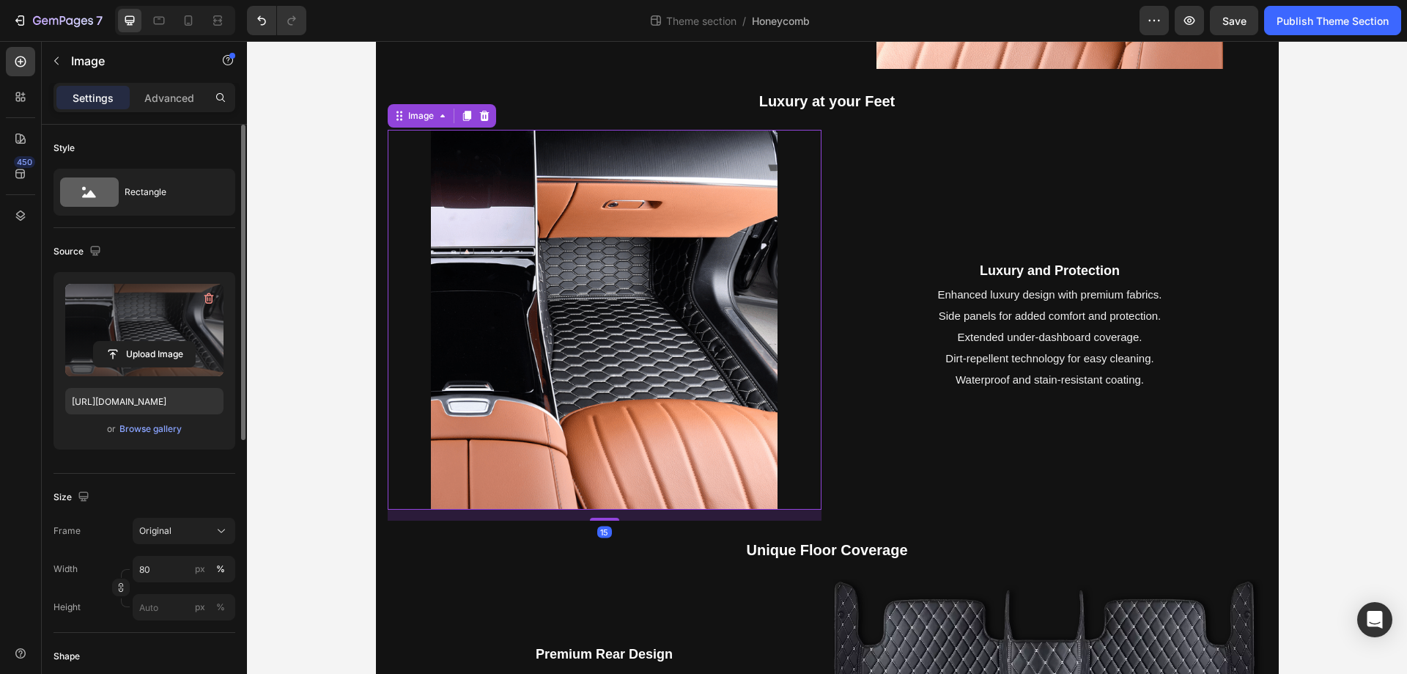
drag, startPoint x: 589, startPoint y: 507, endPoint x: 581, endPoint y: 518, distance: 13.6
click at [581, 509] on div "15" at bounding box center [605, 509] width 434 height 0
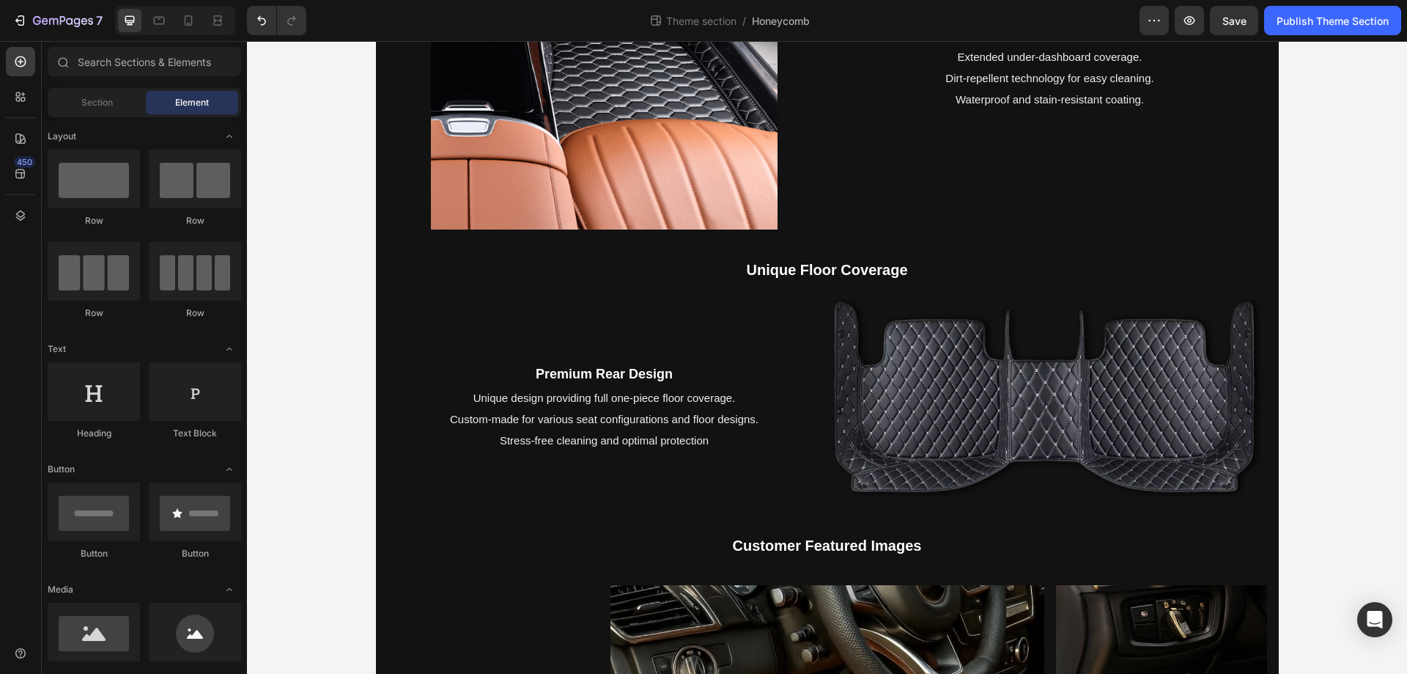
scroll to position [919, 0]
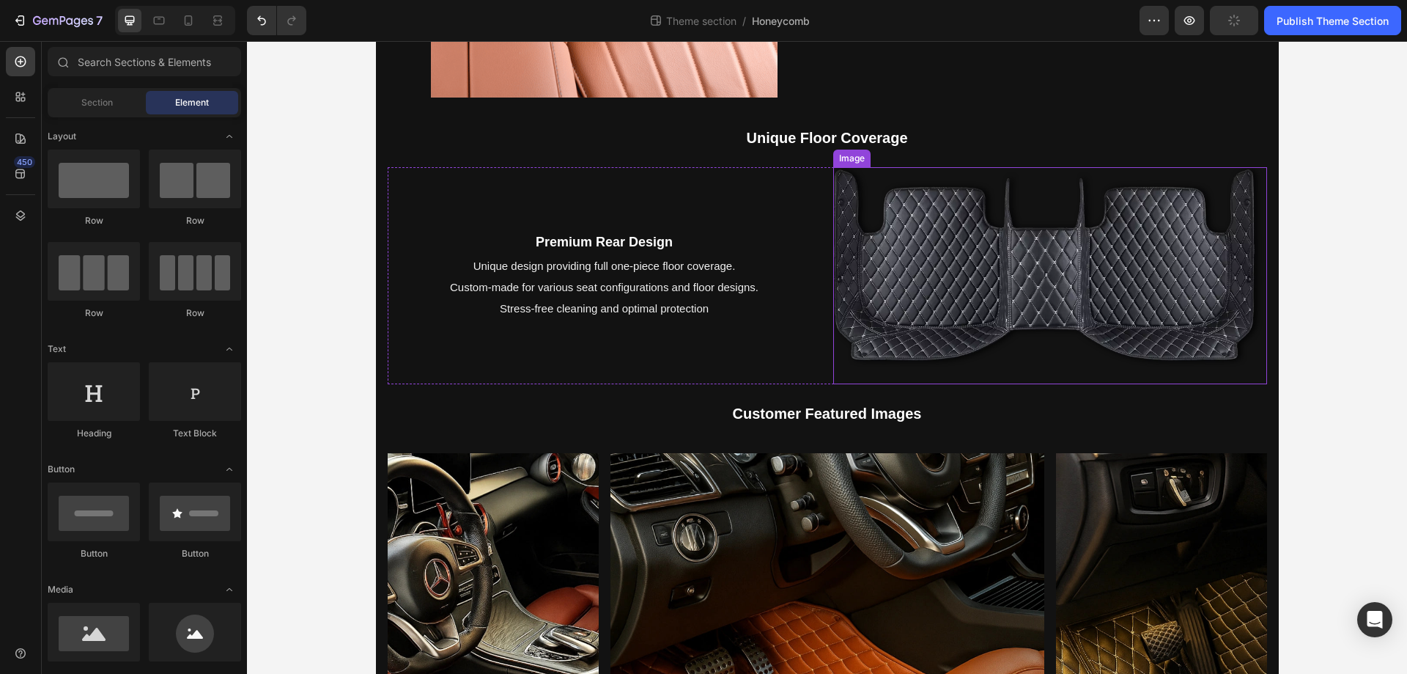
click at [960, 273] on img at bounding box center [1050, 275] width 434 height 217
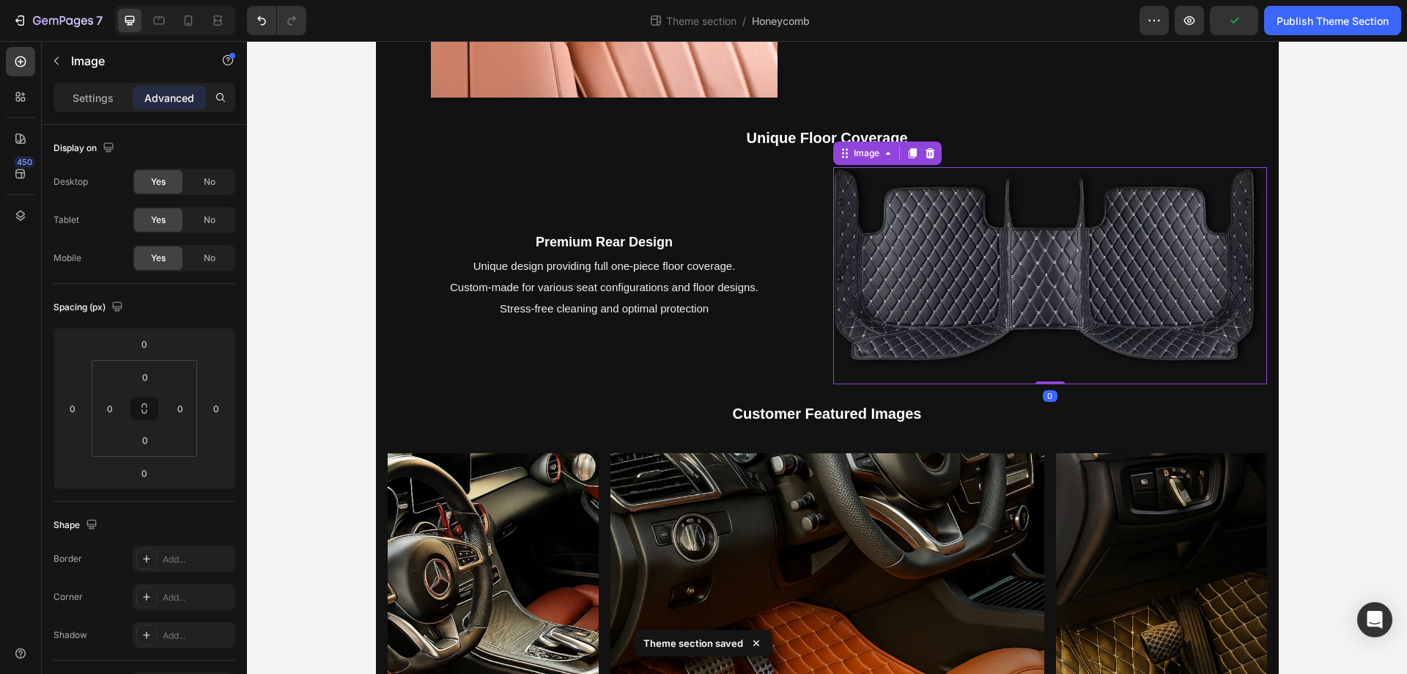
click at [1117, 281] on img at bounding box center [1050, 275] width 434 height 217
click at [95, 99] on p "Settings" at bounding box center [93, 97] width 41 height 15
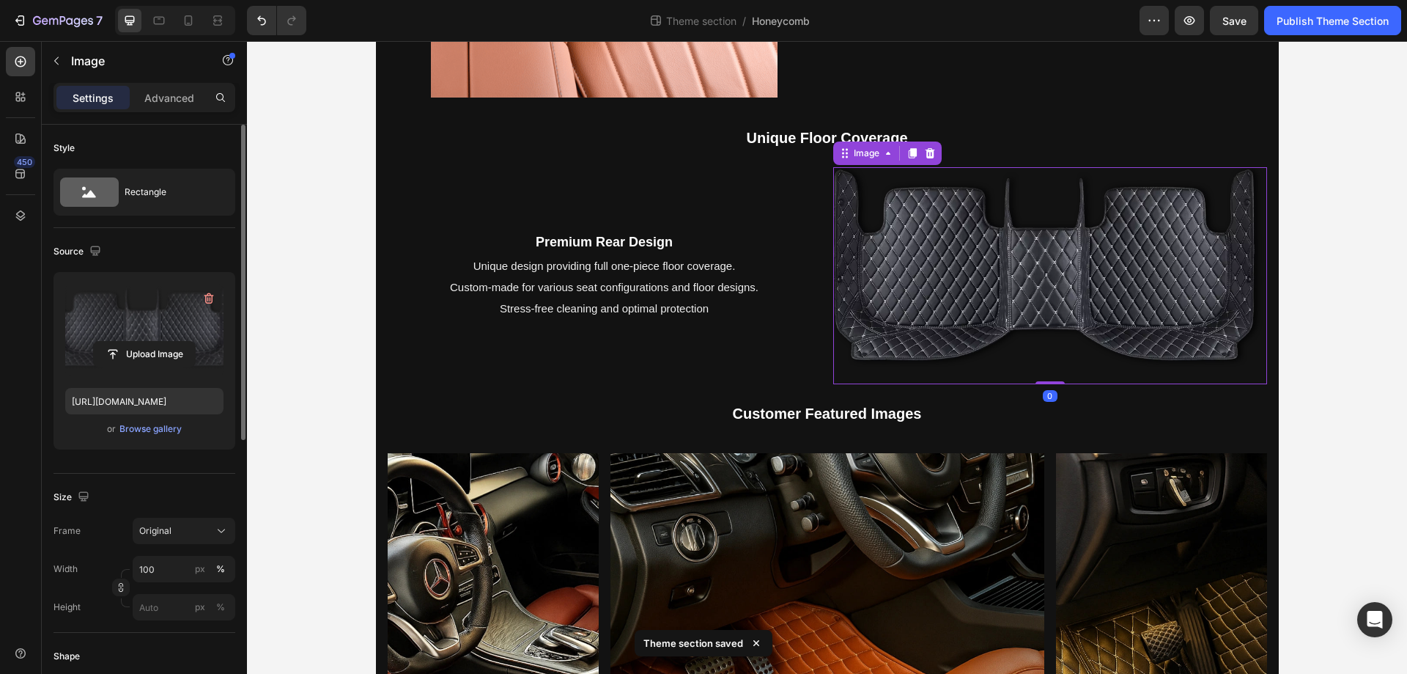
click at [141, 304] on label at bounding box center [144, 330] width 158 height 92
click at [141, 342] on input "file" at bounding box center [144, 354] width 101 height 25
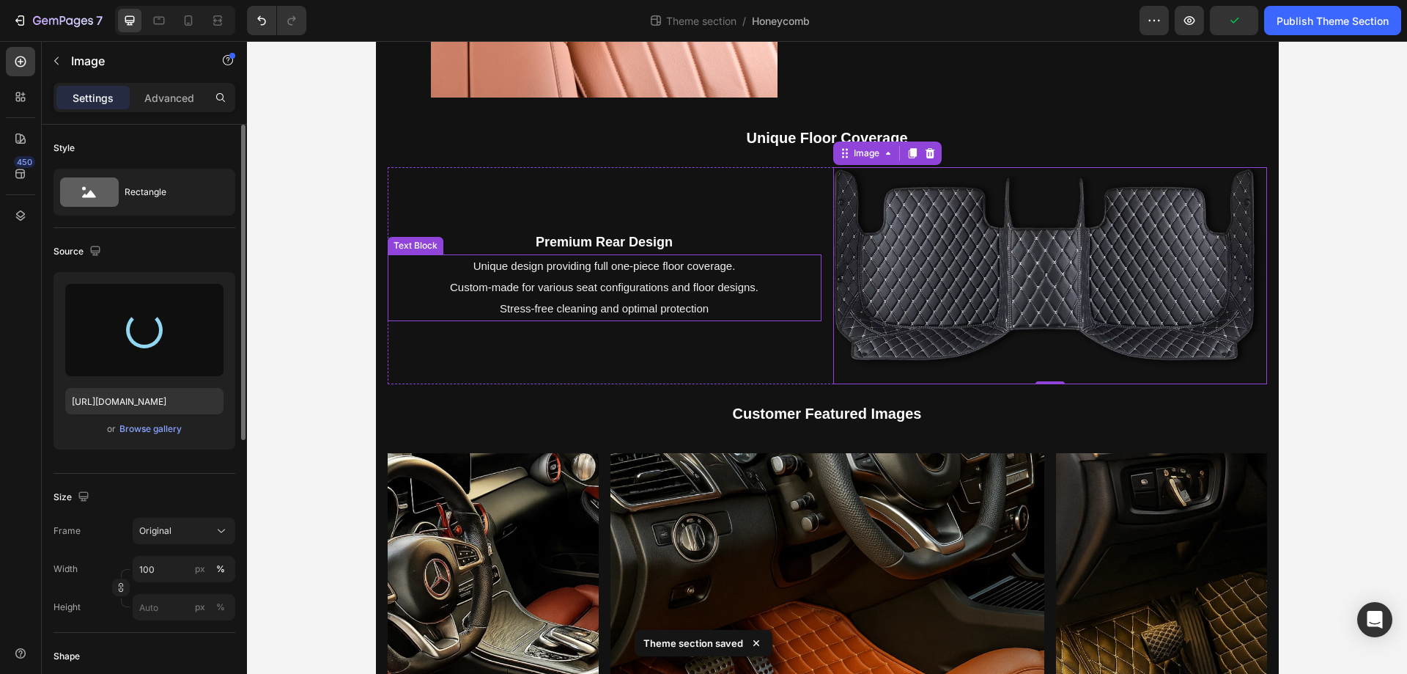
type input "[URL][DOMAIN_NAME]"
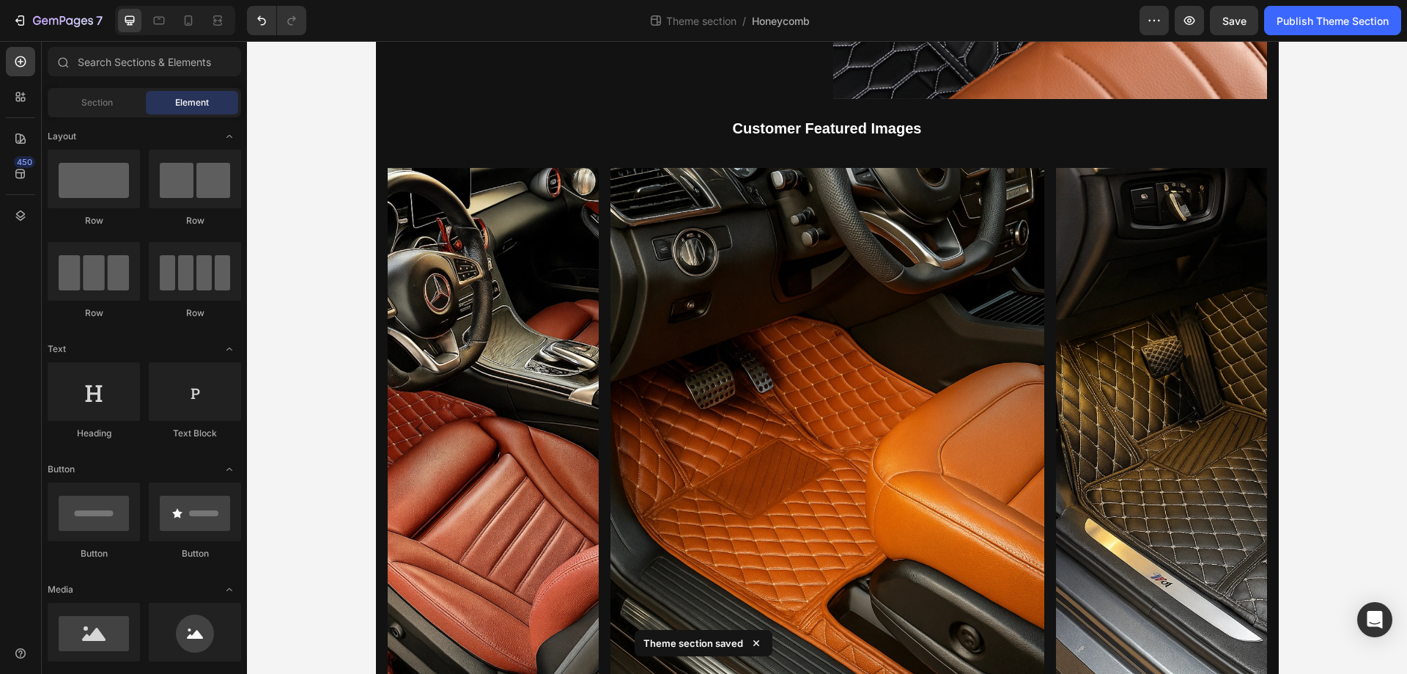
scroll to position [1484, 0]
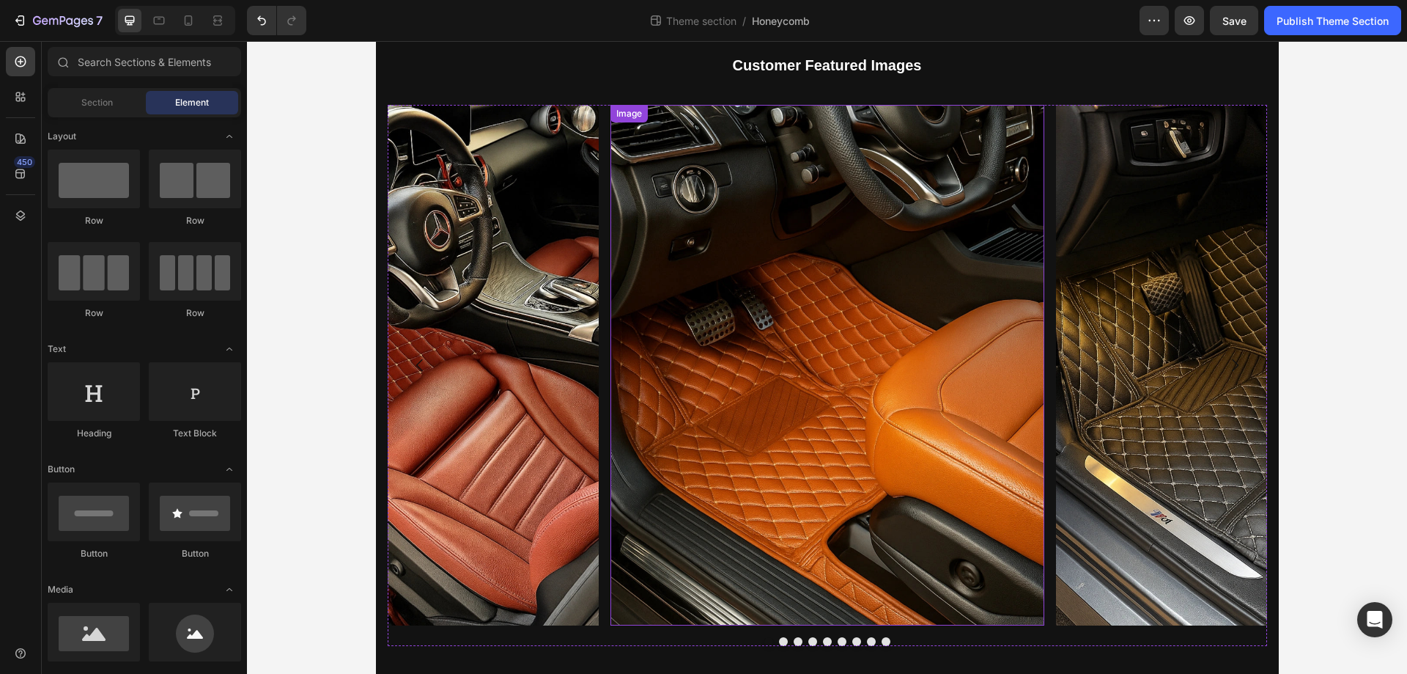
click at [778, 364] on img at bounding box center [828, 365] width 434 height 520
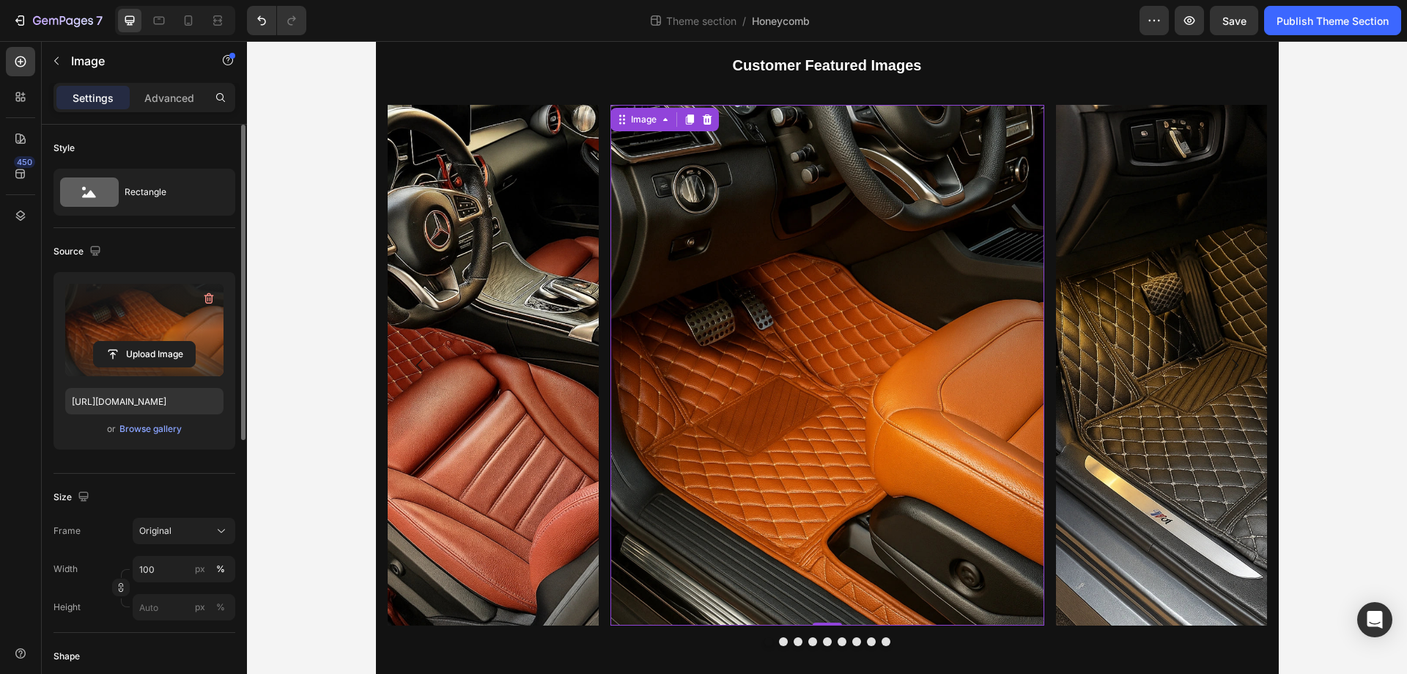
click at [113, 335] on label at bounding box center [144, 330] width 158 height 92
click at [113, 342] on input "file" at bounding box center [144, 354] width 101 height 25
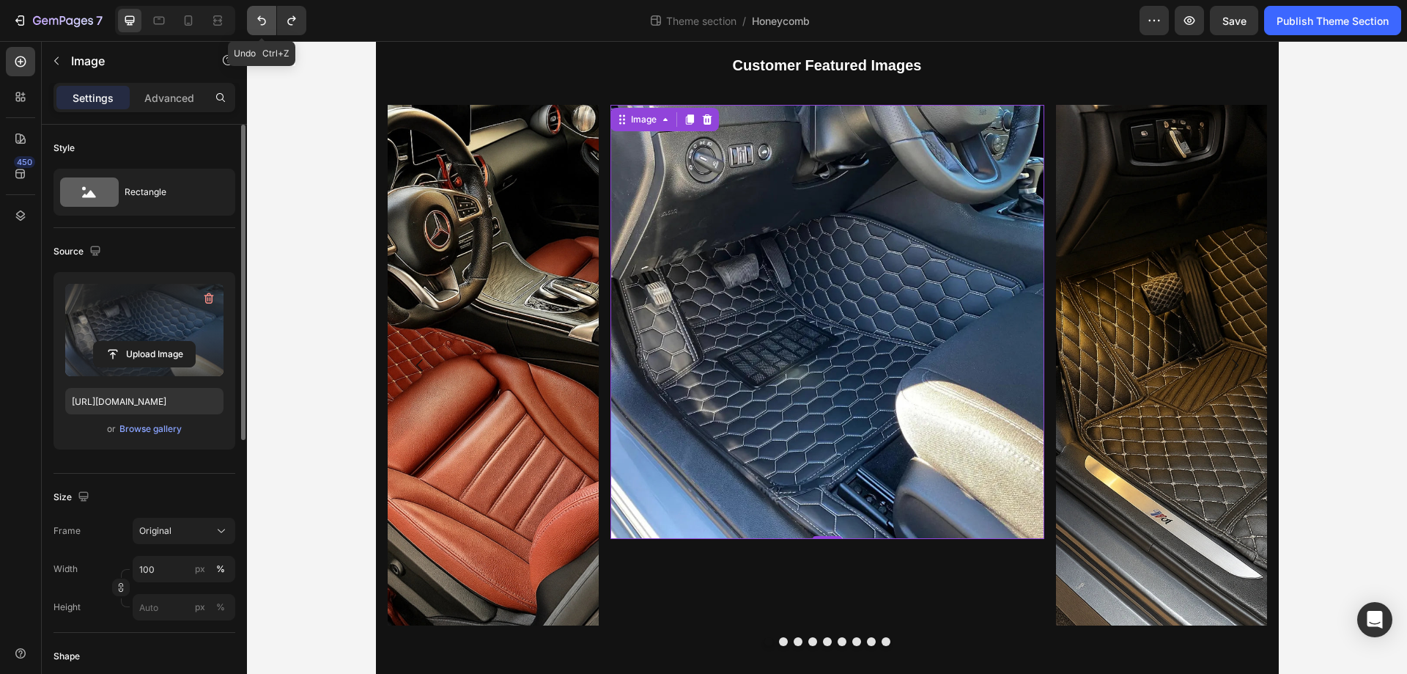
click at [255, 15] on icon "Undo/Redo" at bounding box center [261, 20] width 15 height 15
type input "[URL][DOMAIN_NAME]"
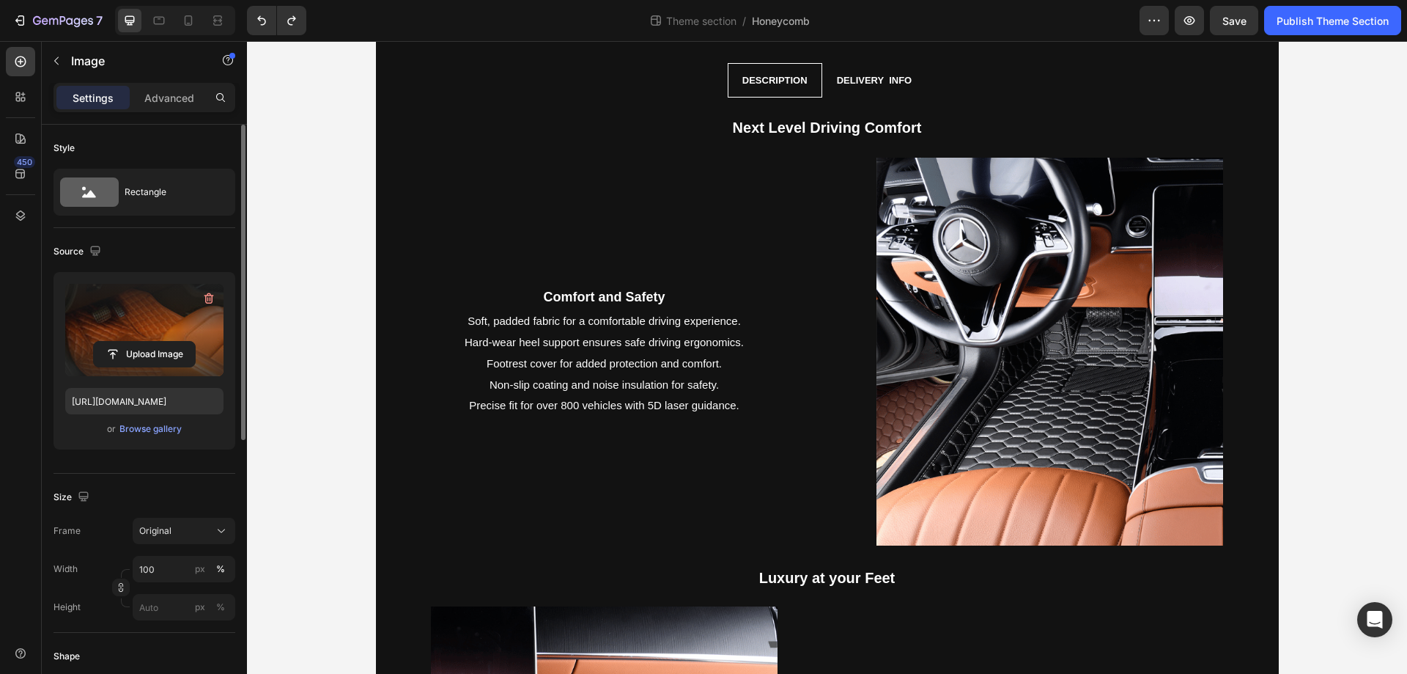
scroll to position [0, 0]
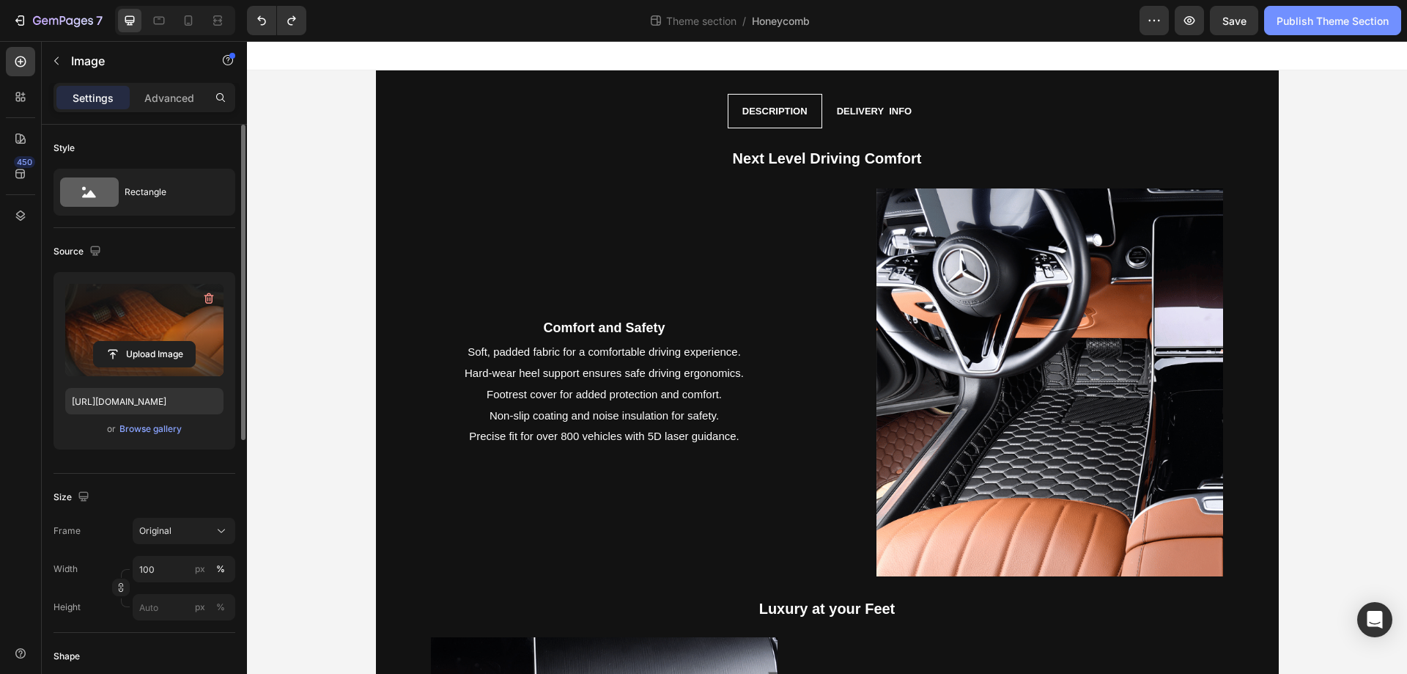
click at [1336, 31] on button "Publish Theme Section" at bounding box center [1332, 20] width 137 height 29
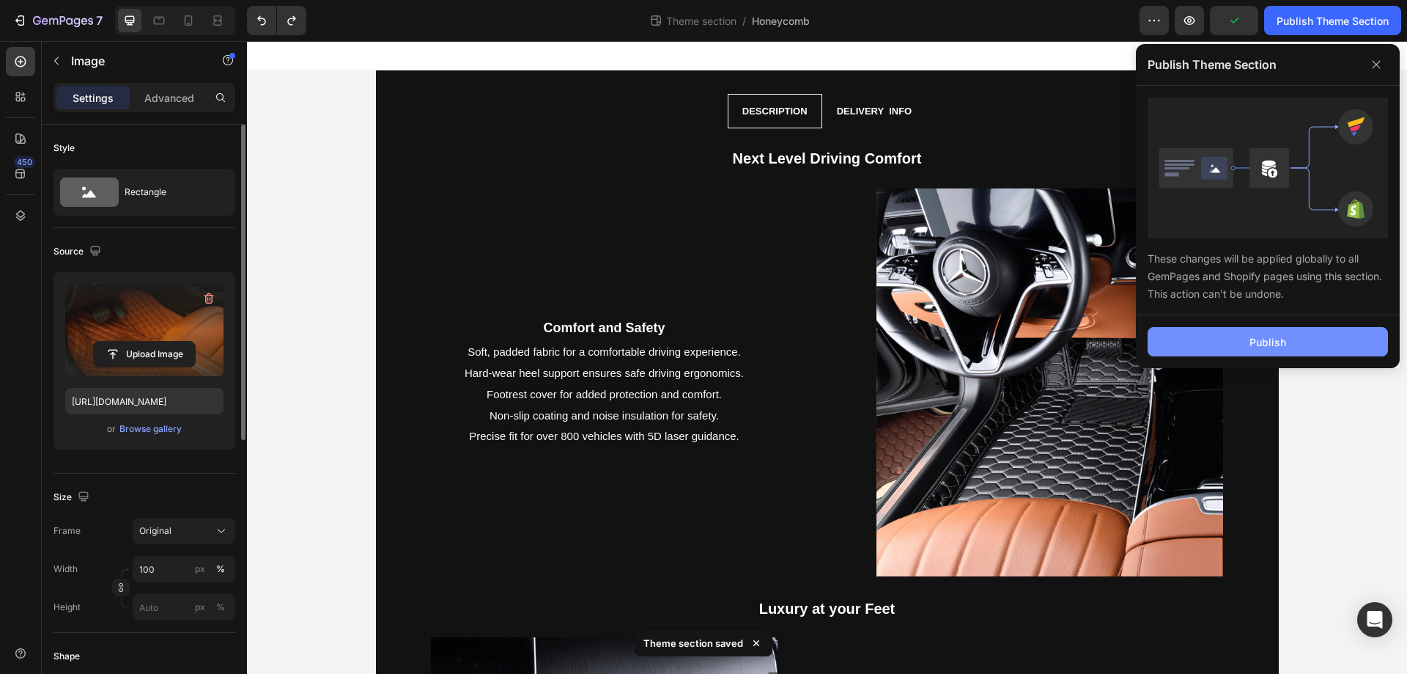
click at [1297, 355] on button "Publish" at bounding box center [1268, 341] width 240 height 29
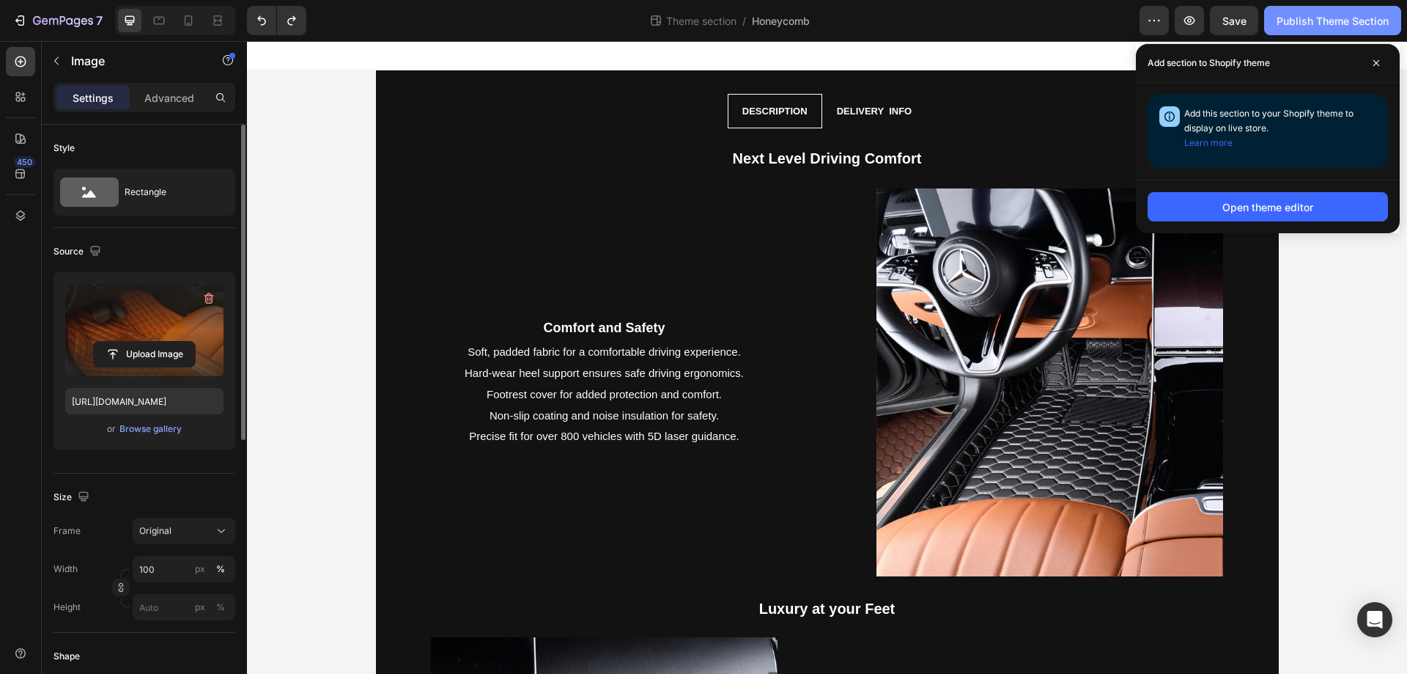
click at [1358, 34] on button "Publish Theme Section" at bounding box center [1332, 20] width 137 height 29
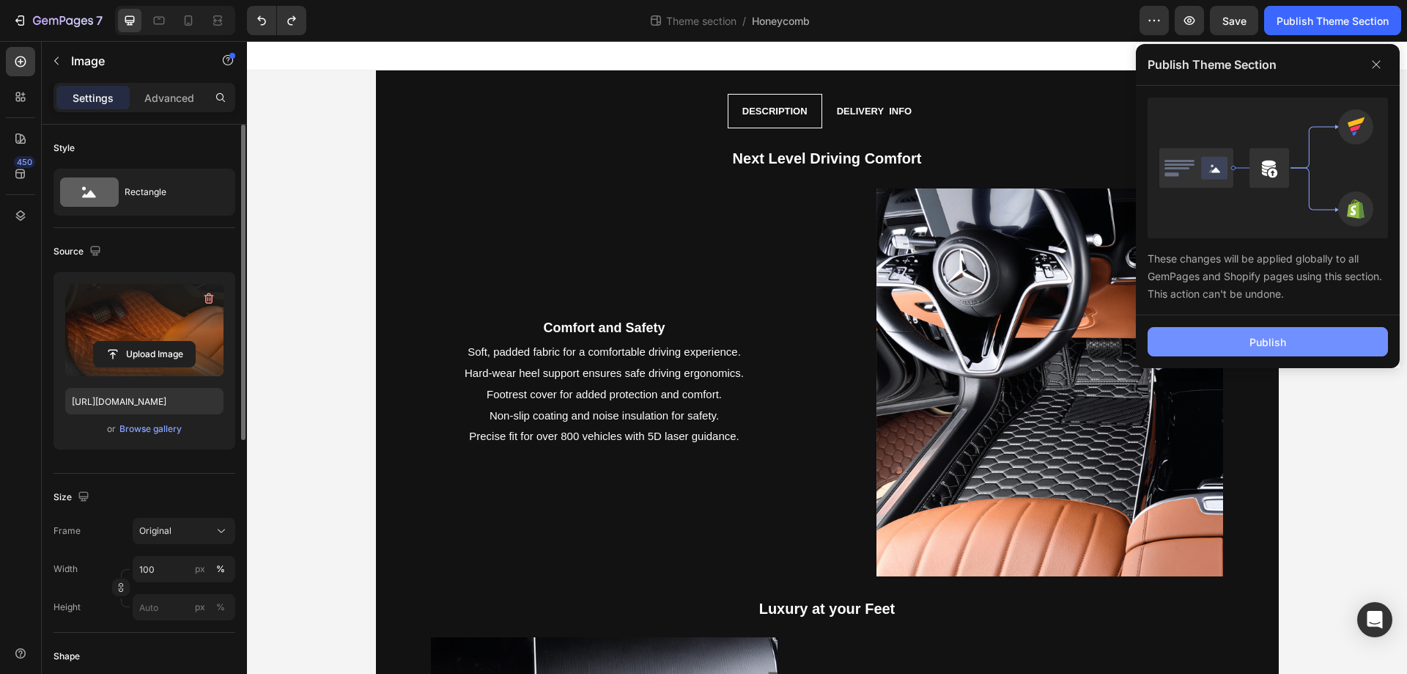
click at [1323, 342] on button "Publish" at bounding box center [1268, 341] width 240 height 29
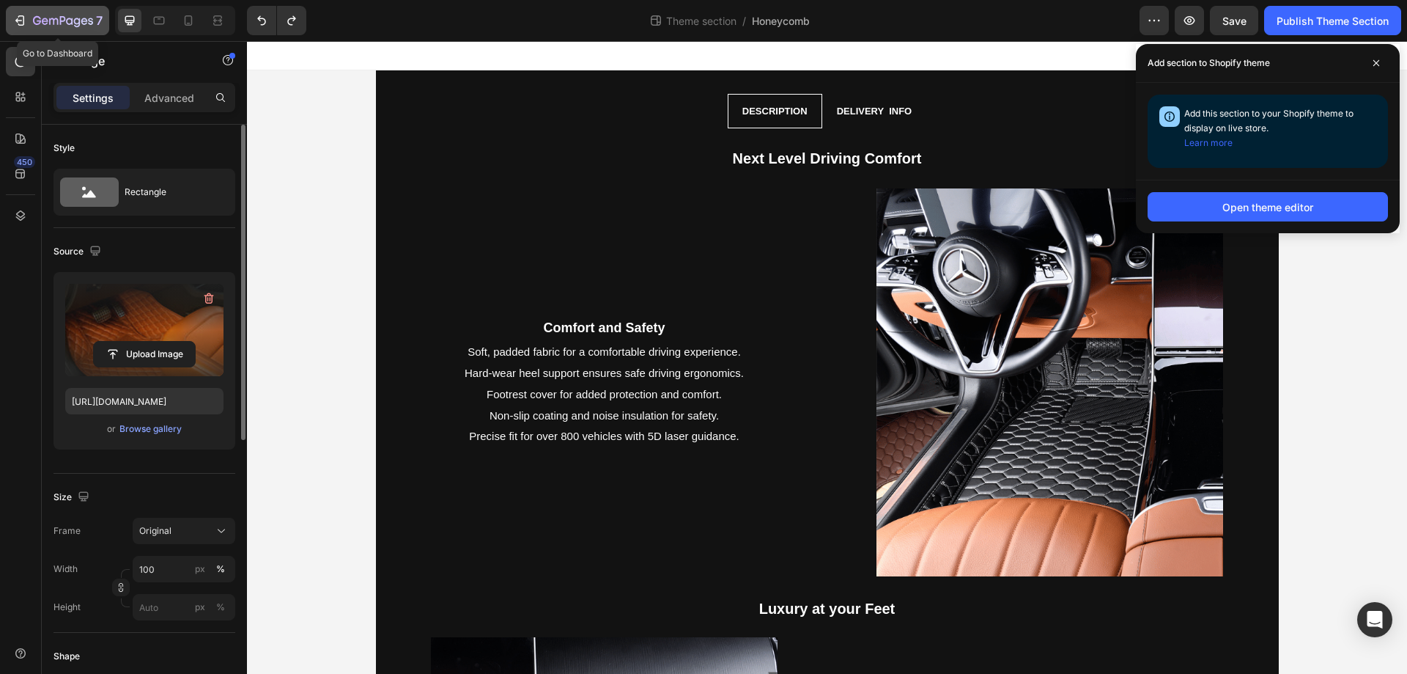
click at [69, 20] on icon "button" at bounding box center [63, 21] width 60 height 12
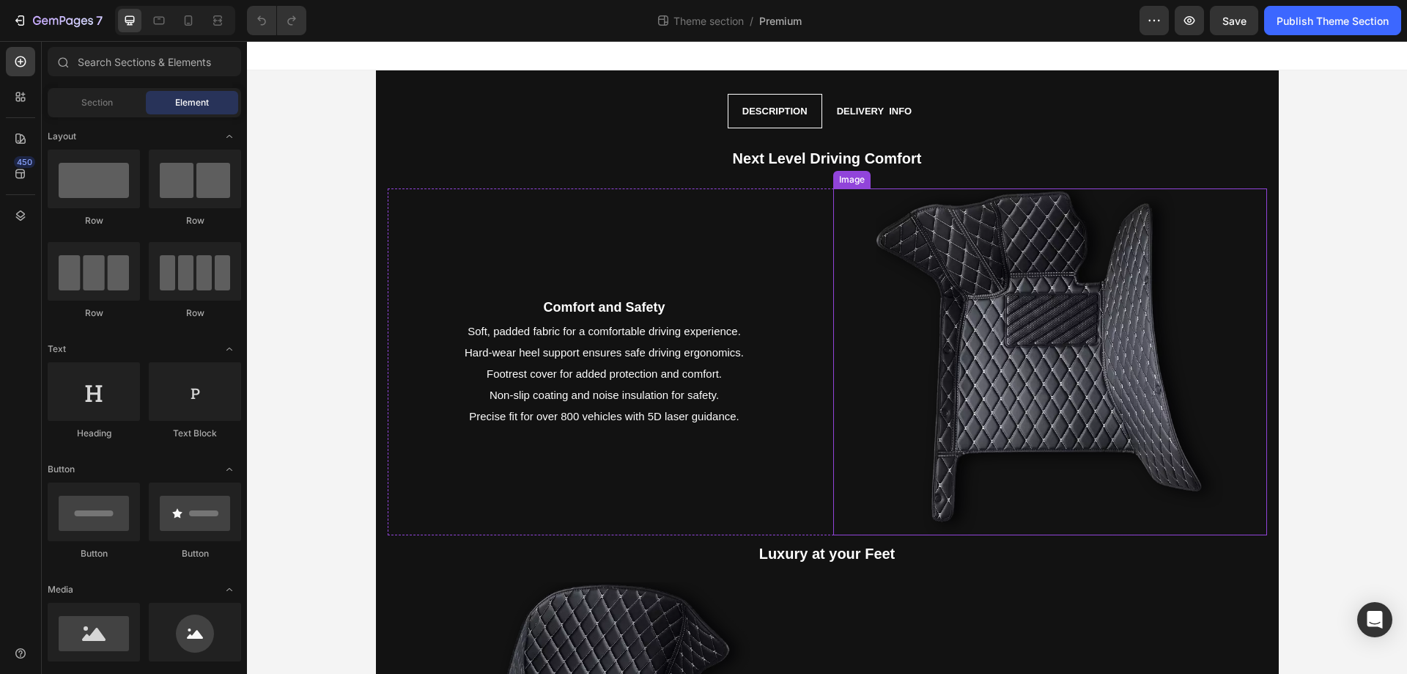
click at [1020, 320] on img at bounding box center [1050, 361] width 347 height 347
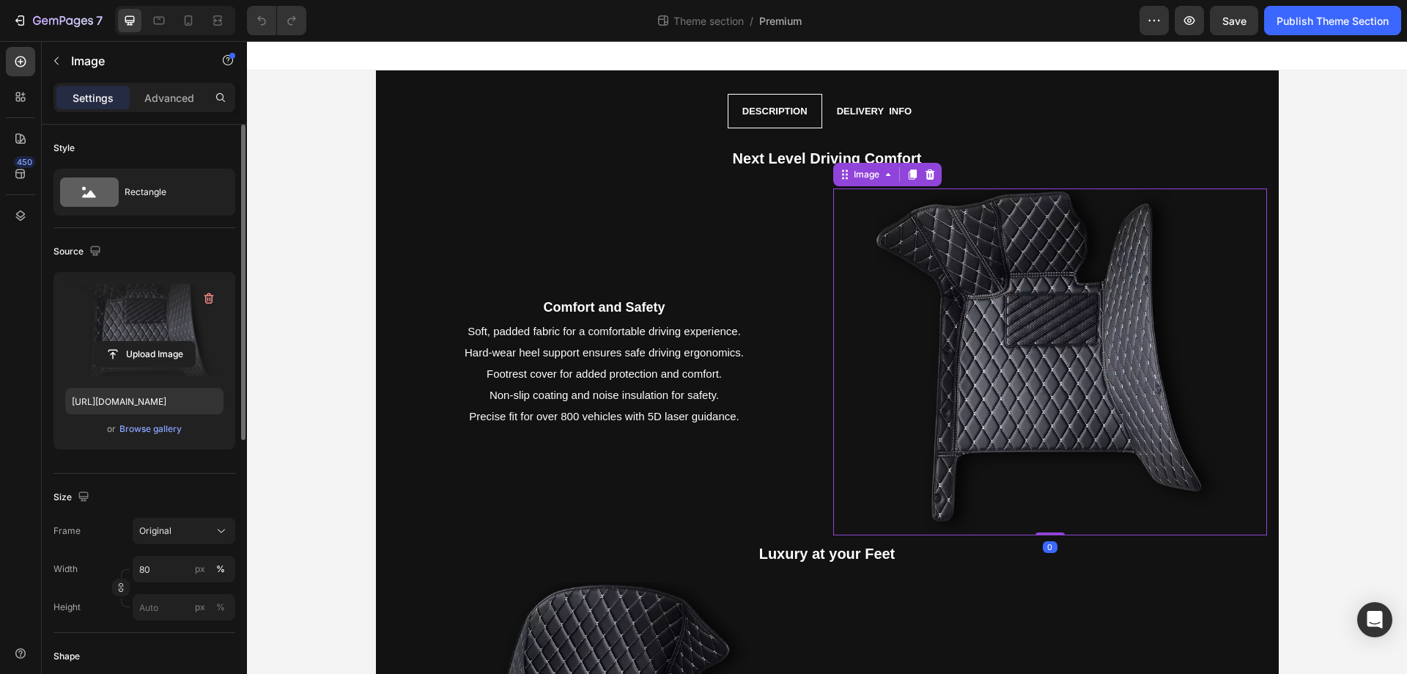
click at [147, 319] on label at bounding box center [144, 330] width 158 height 92
click at [147, 342] on input "file" at bounding box center [144, 354] width 101 height 25
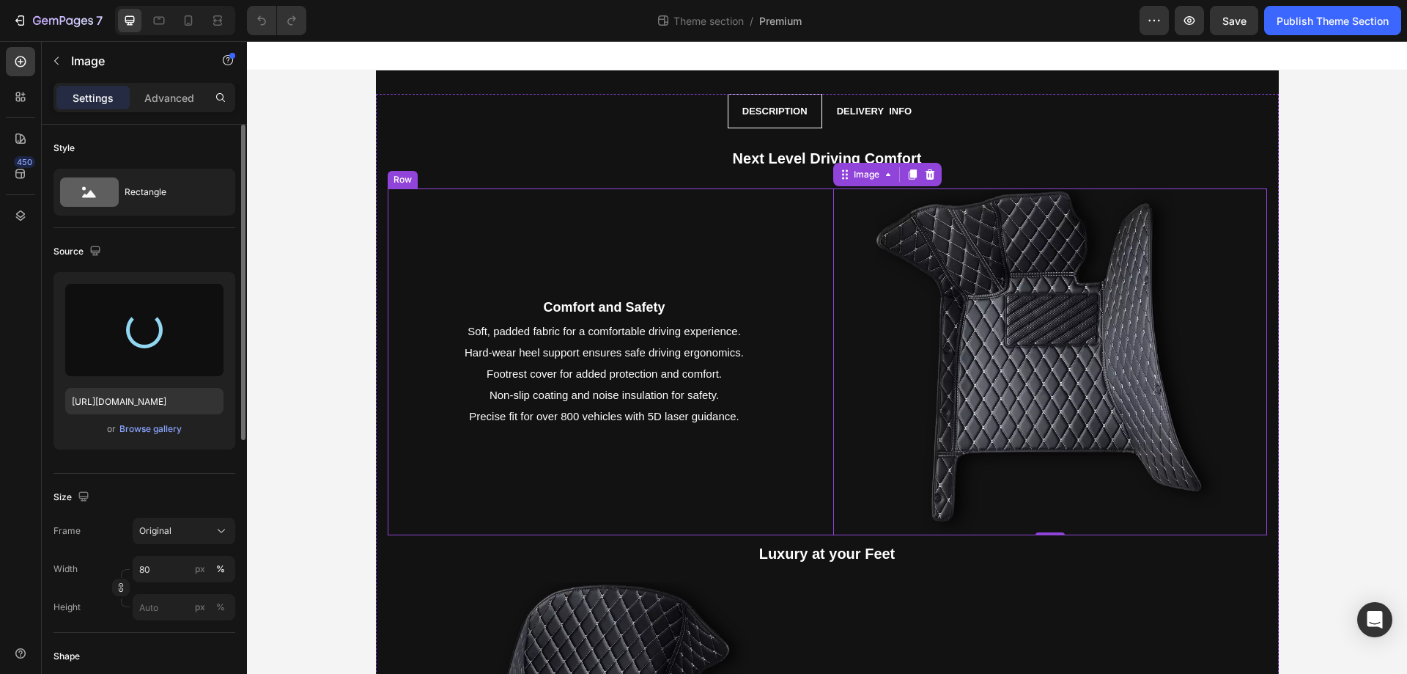
type input "[URL][DOMAIN_NAME]"
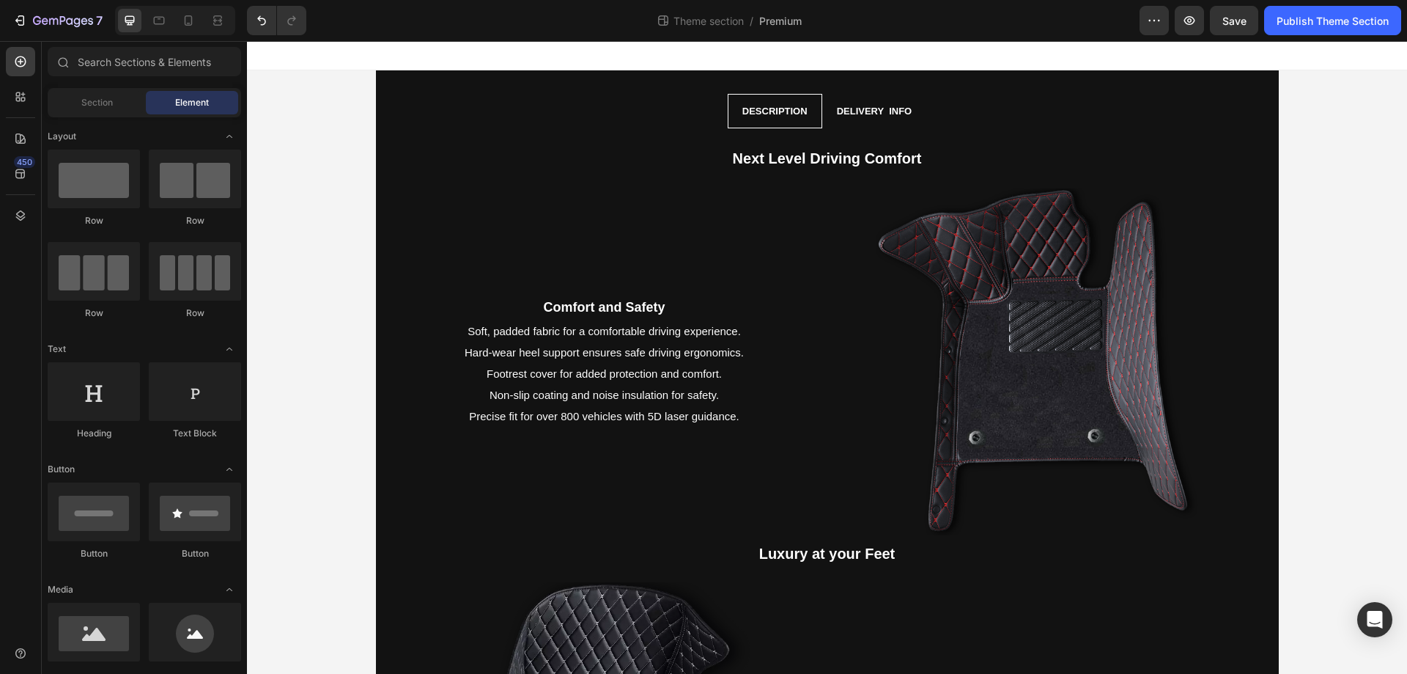
scroll to position [491, 0]
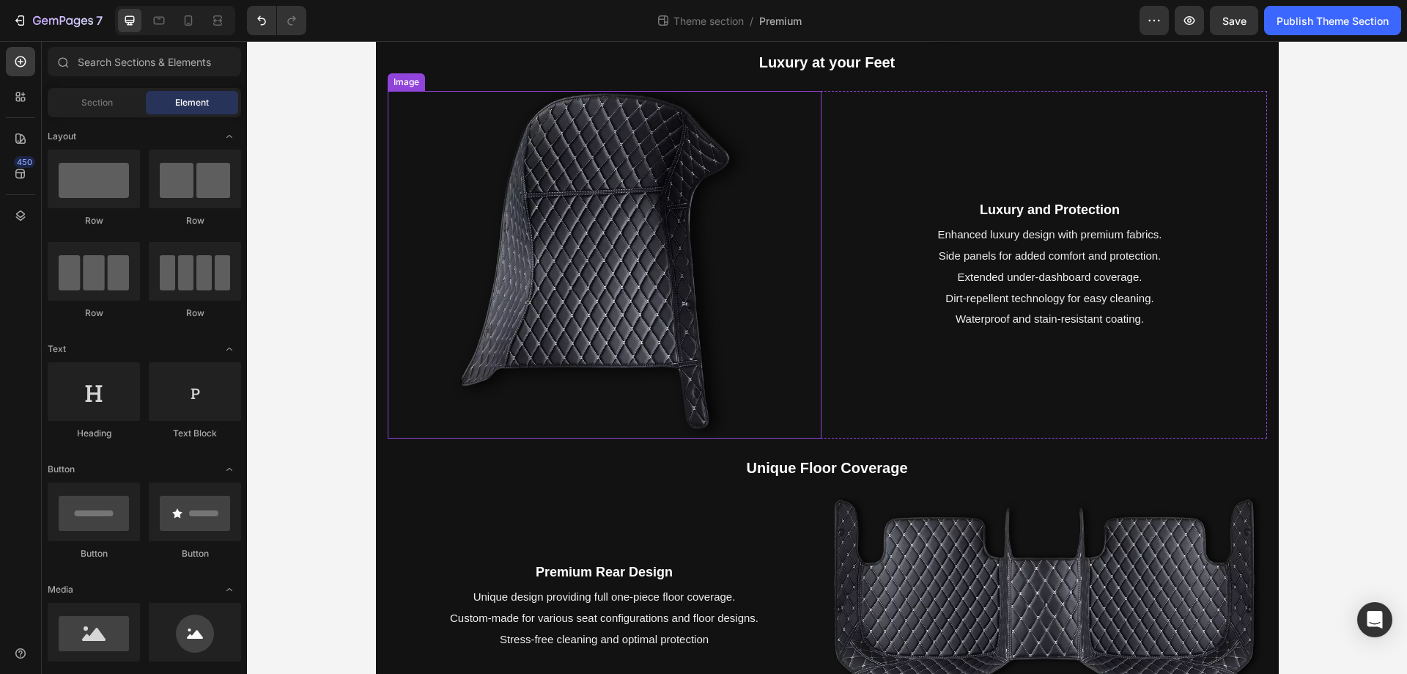
click at [636, 217] on img at bounding box center [604, 264] width 347 height 347
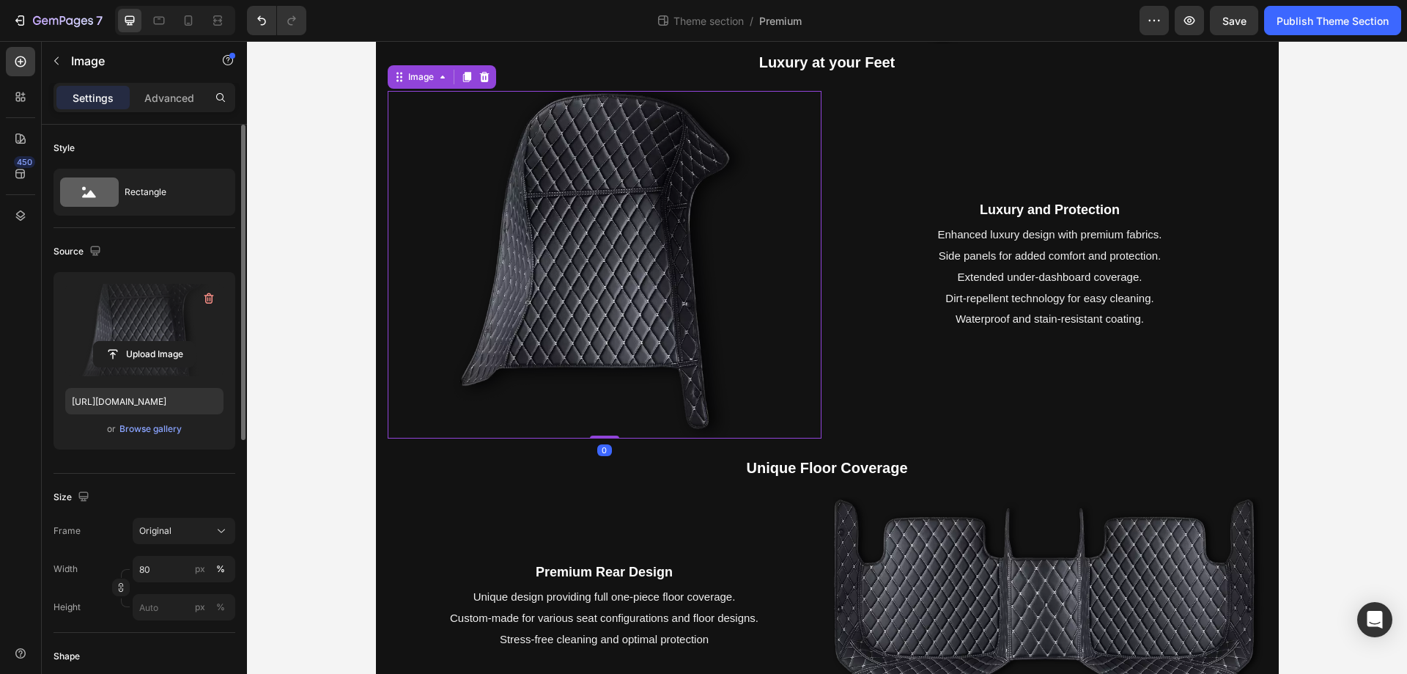
click at [137, 333] on label at bounding box center [144, 330] width 158 height 92
click at [137, 342] on input "file" at bounding box center [144, 354] width 101 height 25
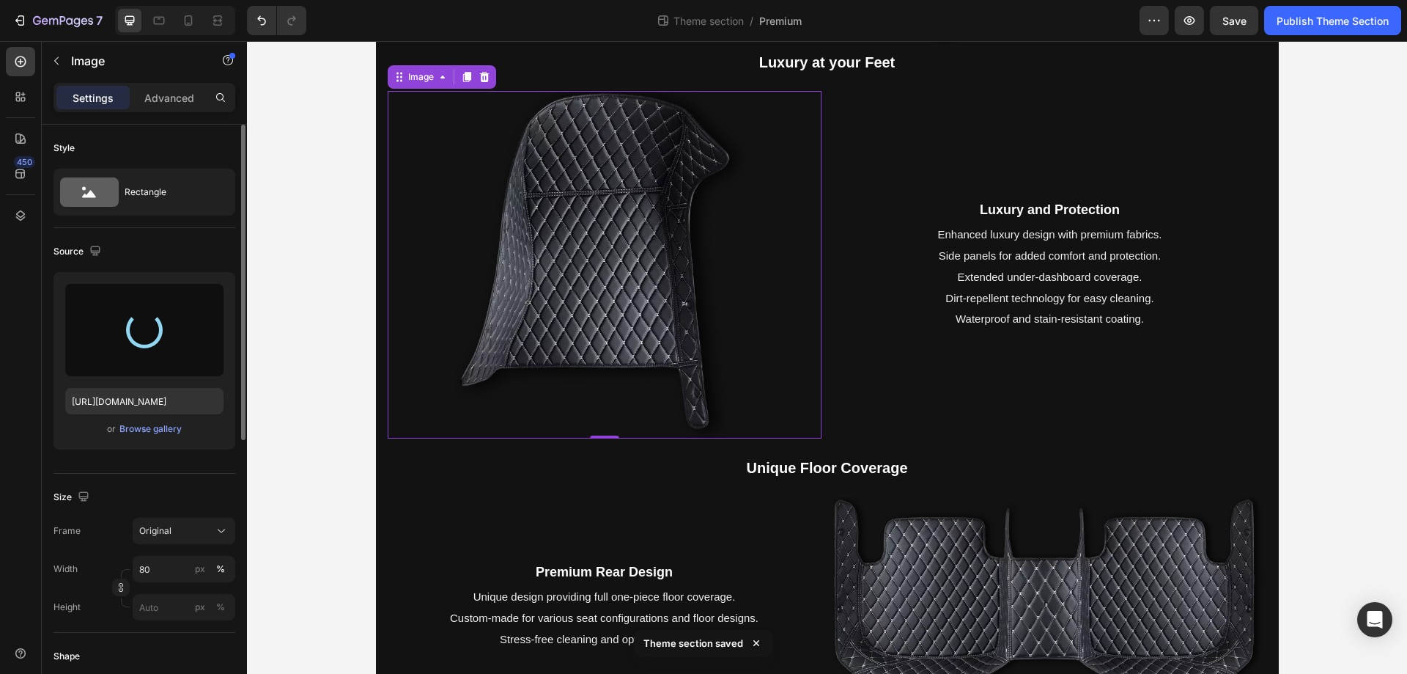
type input "[URL][DOMAIN_NAME]"
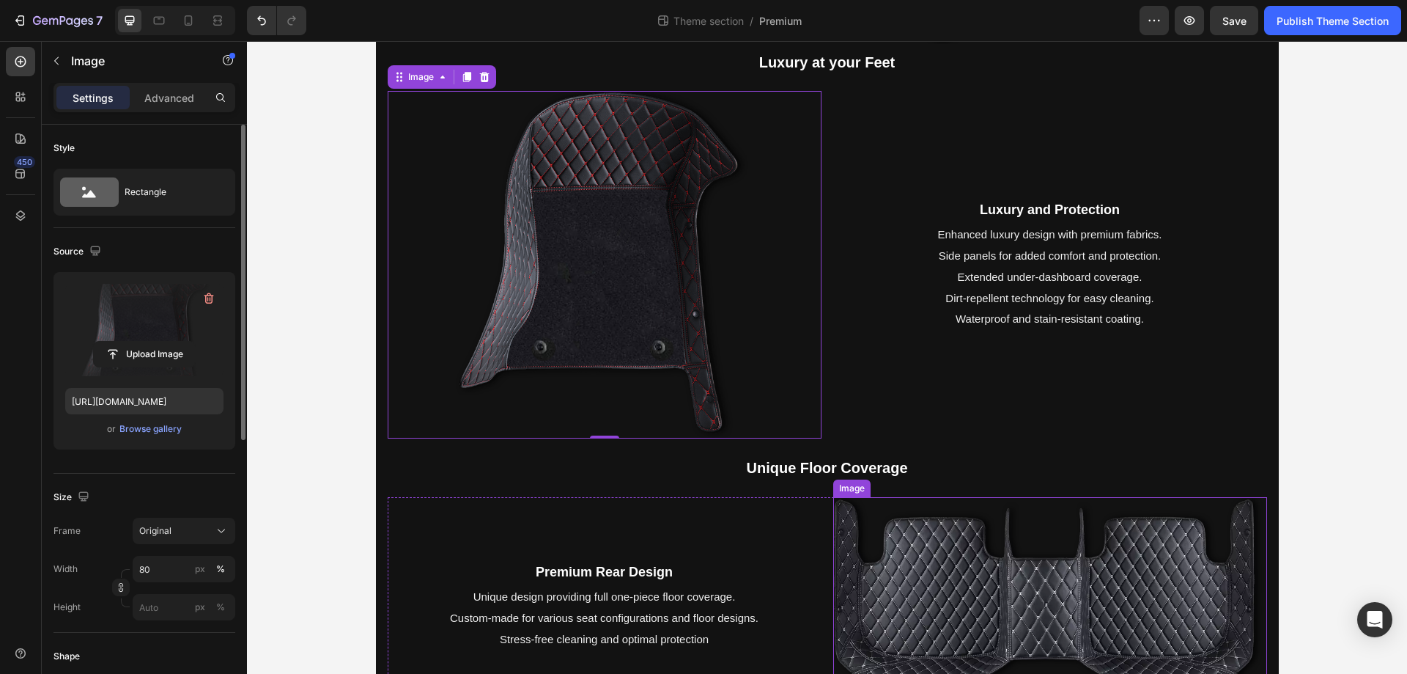
click at [1027, 548] on img at bounding box center [1050, 605] width 434 height 217
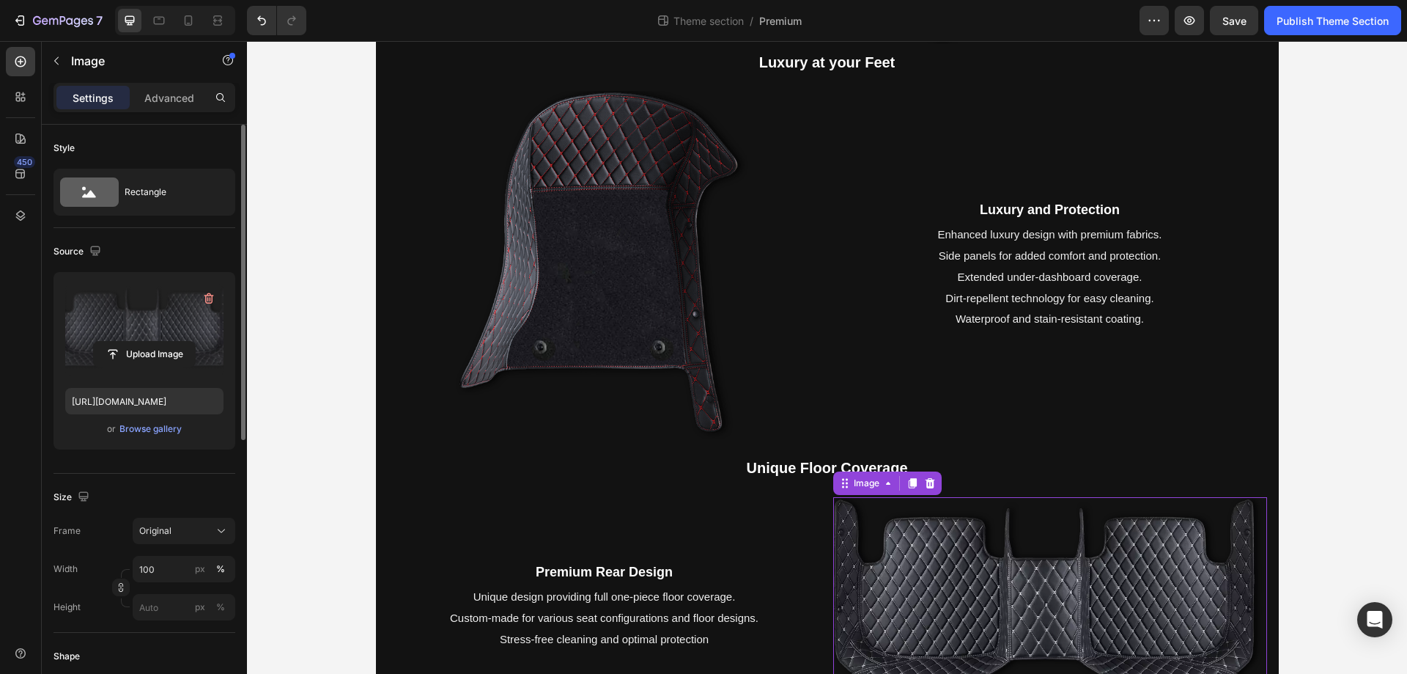
click at [113, 333] on label at bounding box center [144, 330] width 158 height 92
click at [113, 342] on input "file" at bounding box center [144, 354] width 101 height 25
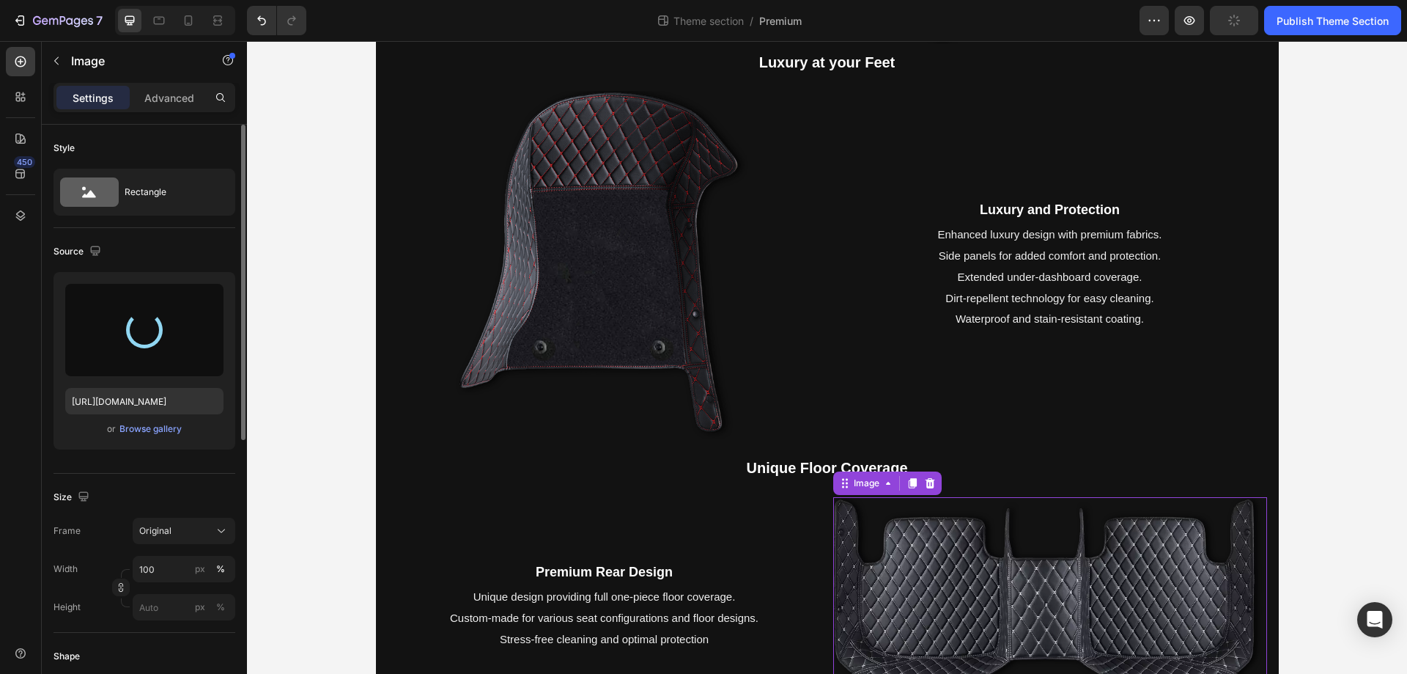
type input "[URL][DOMAIN_NAME]"
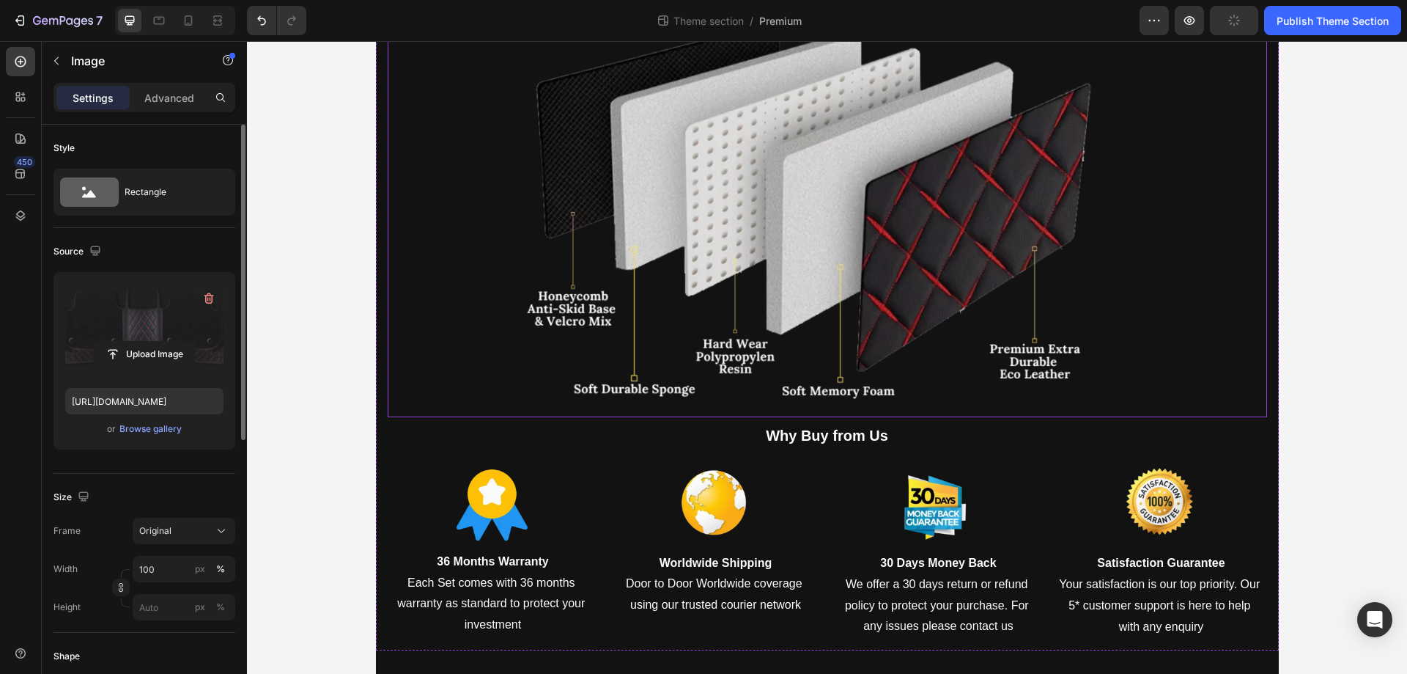
scroll to position [0, 0]
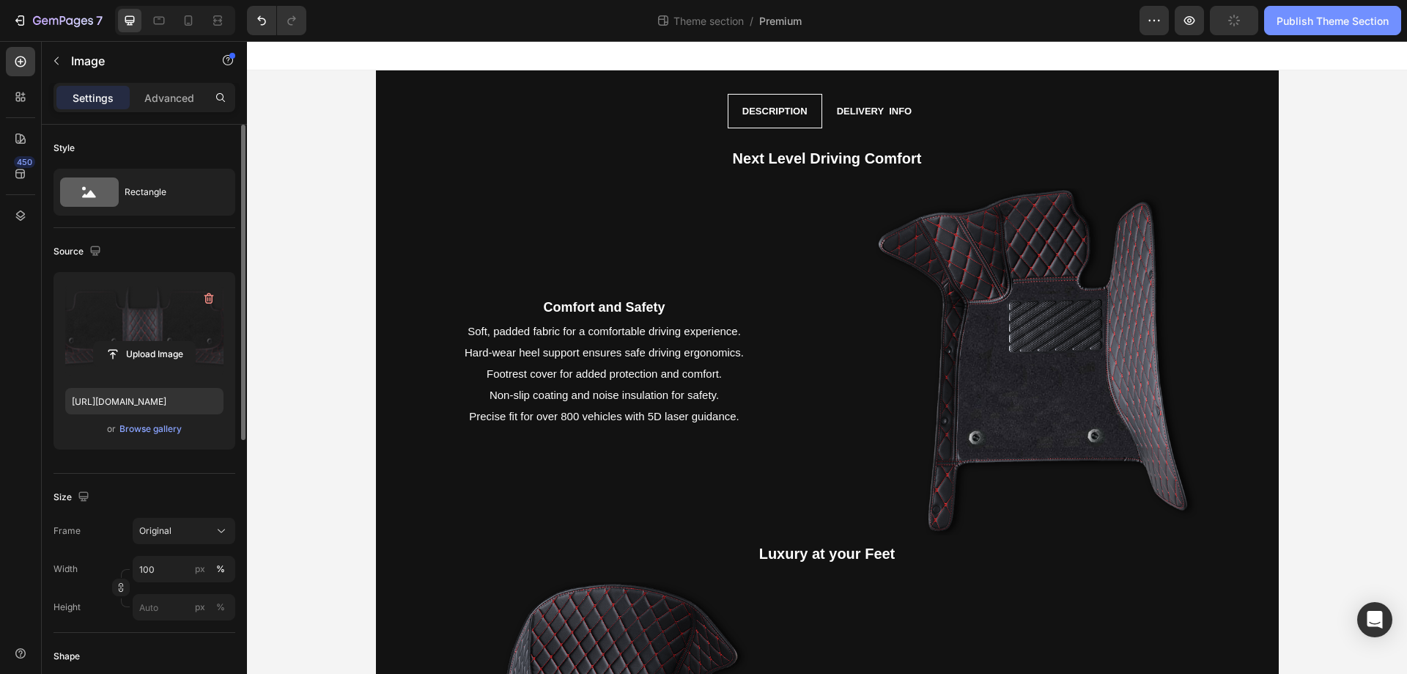
click at [1319, 21] on div "Publish Theme Section" at bounding box center [1333, 20] width 112 height 15
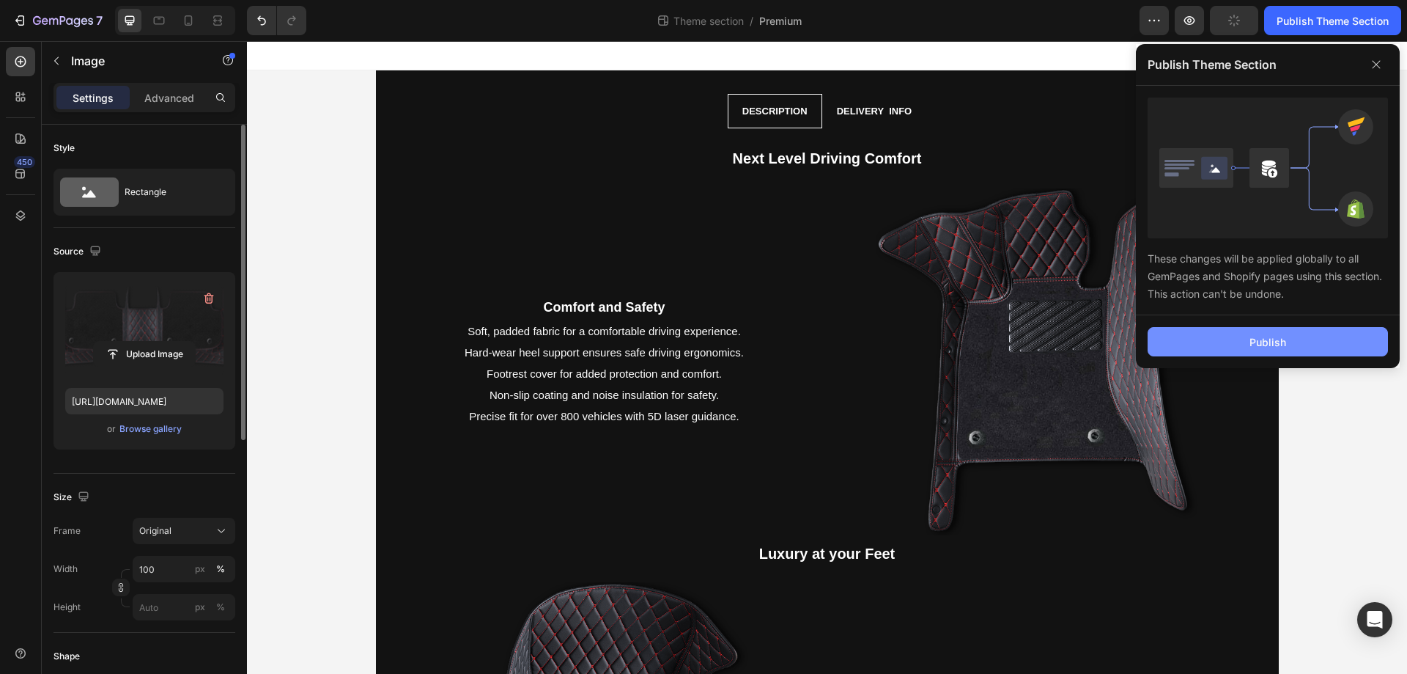
click at [1284, 350] on button "Publish" at bounding box center [1268, 341] width 240 height 29
